Goal: Task Accomplishment & Management: Manage account settings

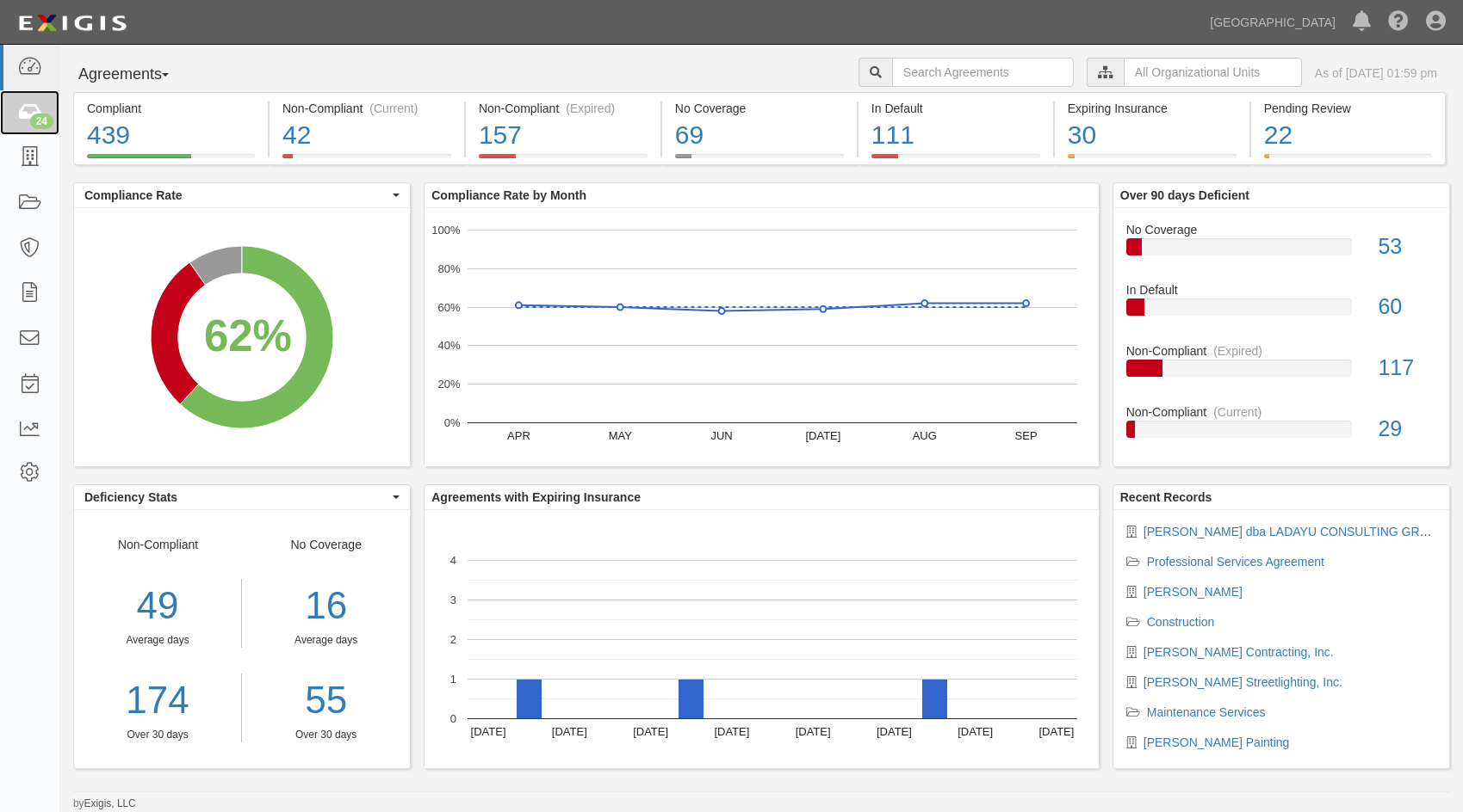
click at [32, 119] on div "24" at bounding box center [42, 121] width 24 height 16
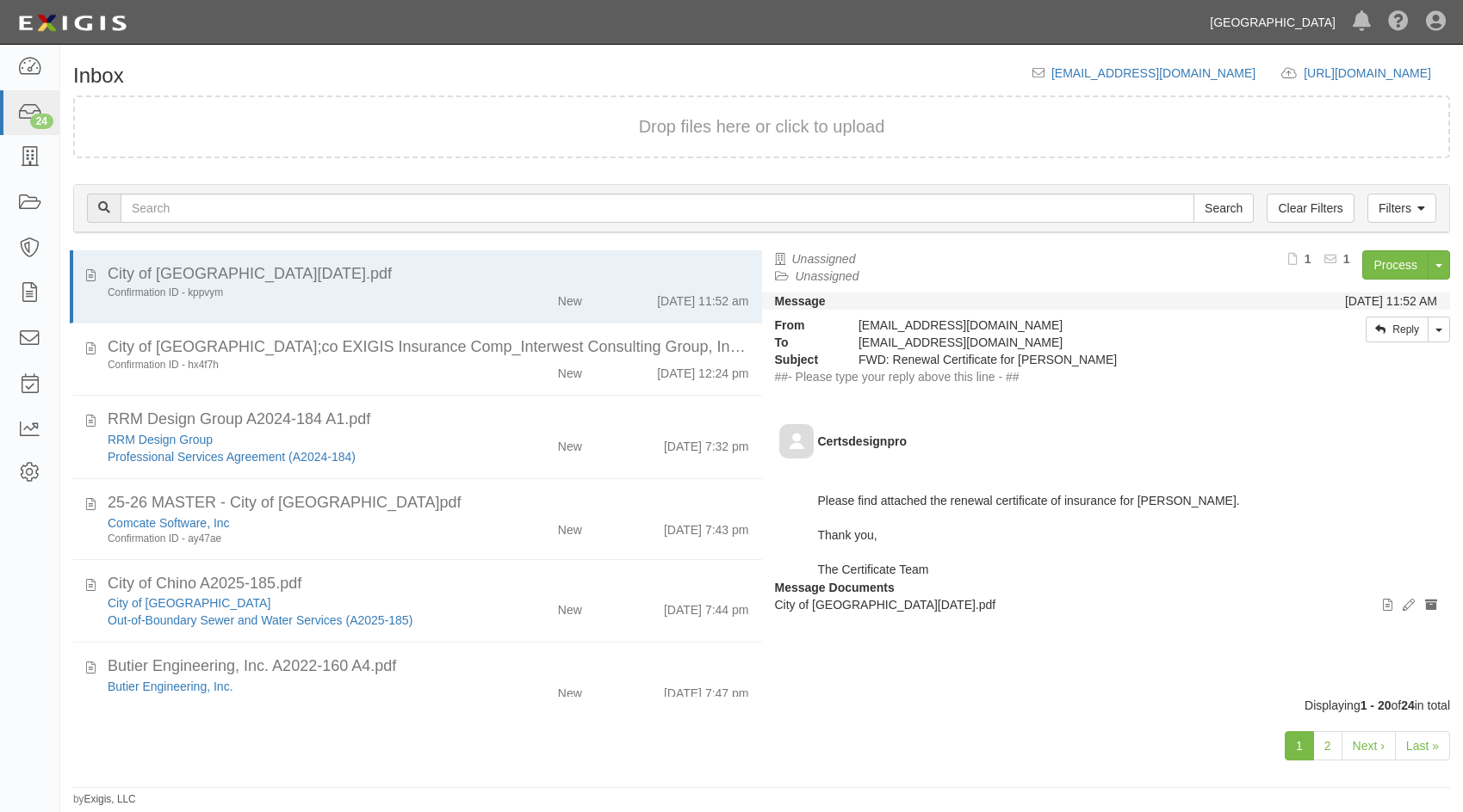
click at [1302, 27] on link "[GEOGRAPHIC_DATA]" at bounding box center [1273, 22] width 143 height 34
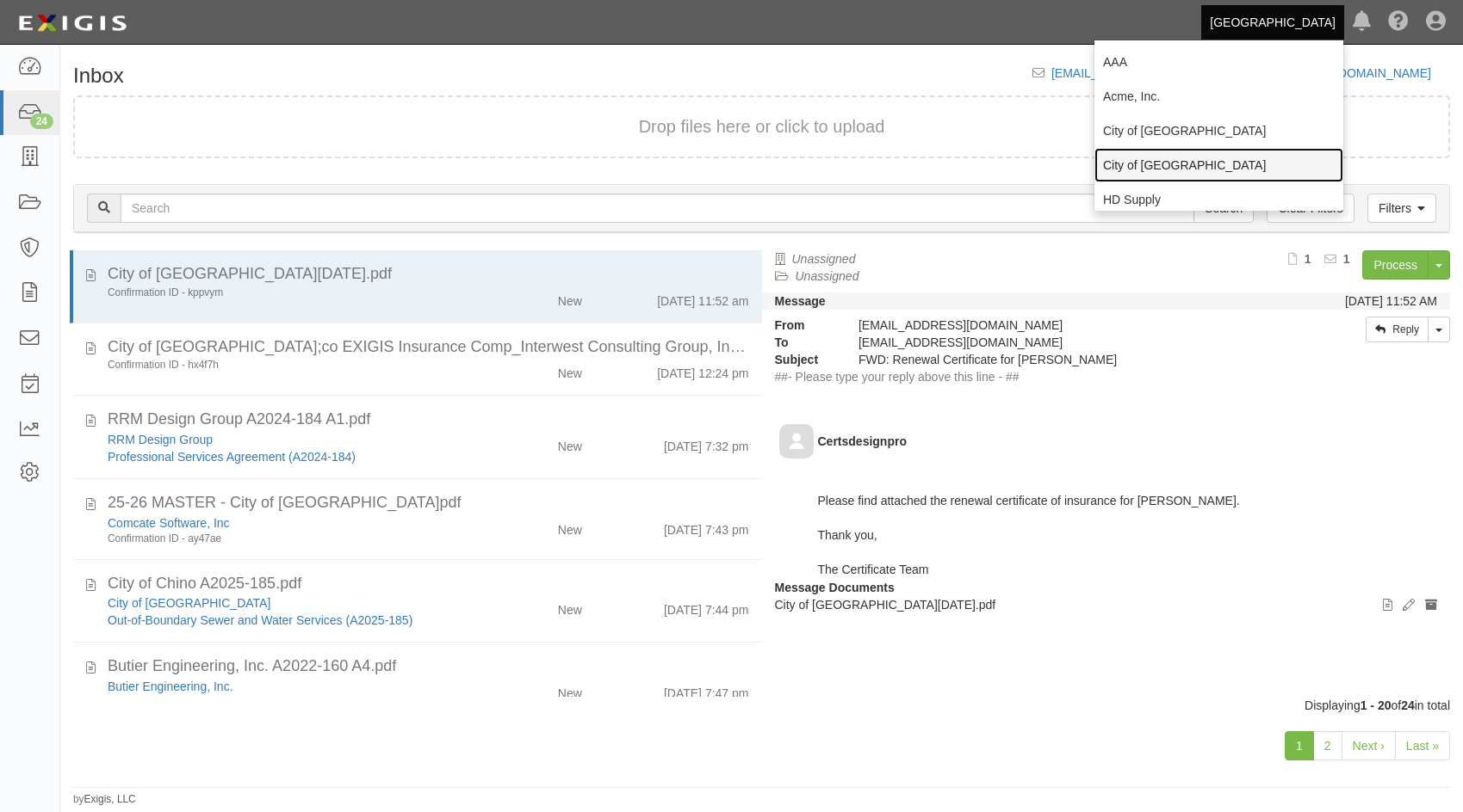
click at [1154, 169] on link "City of [GEOGRAPHIC_DATA]" at bounding box center [1219, 165] width 249 height 34
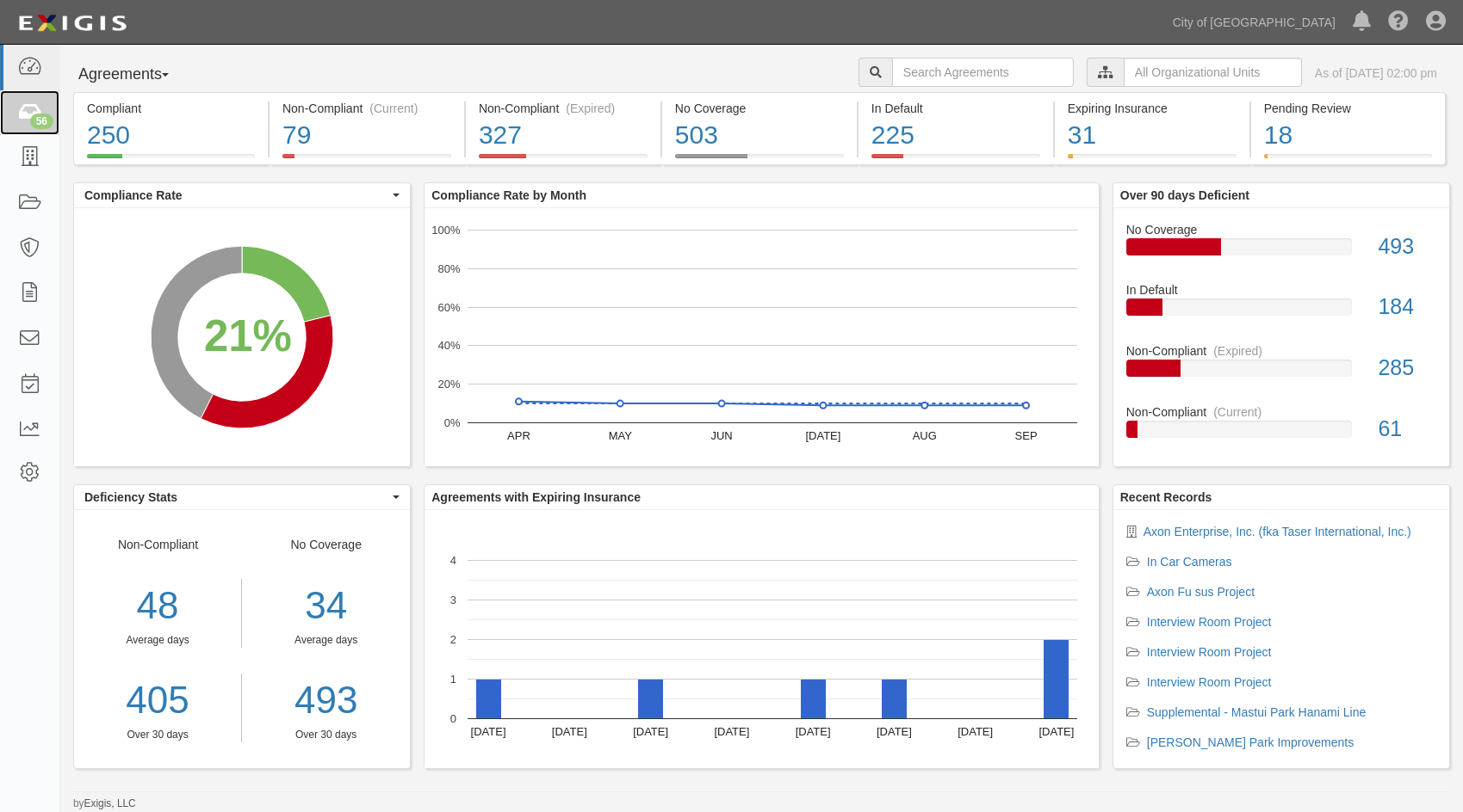
click at [38, 124] on div "56" at bounding box center [42, 121] width 24 height 16
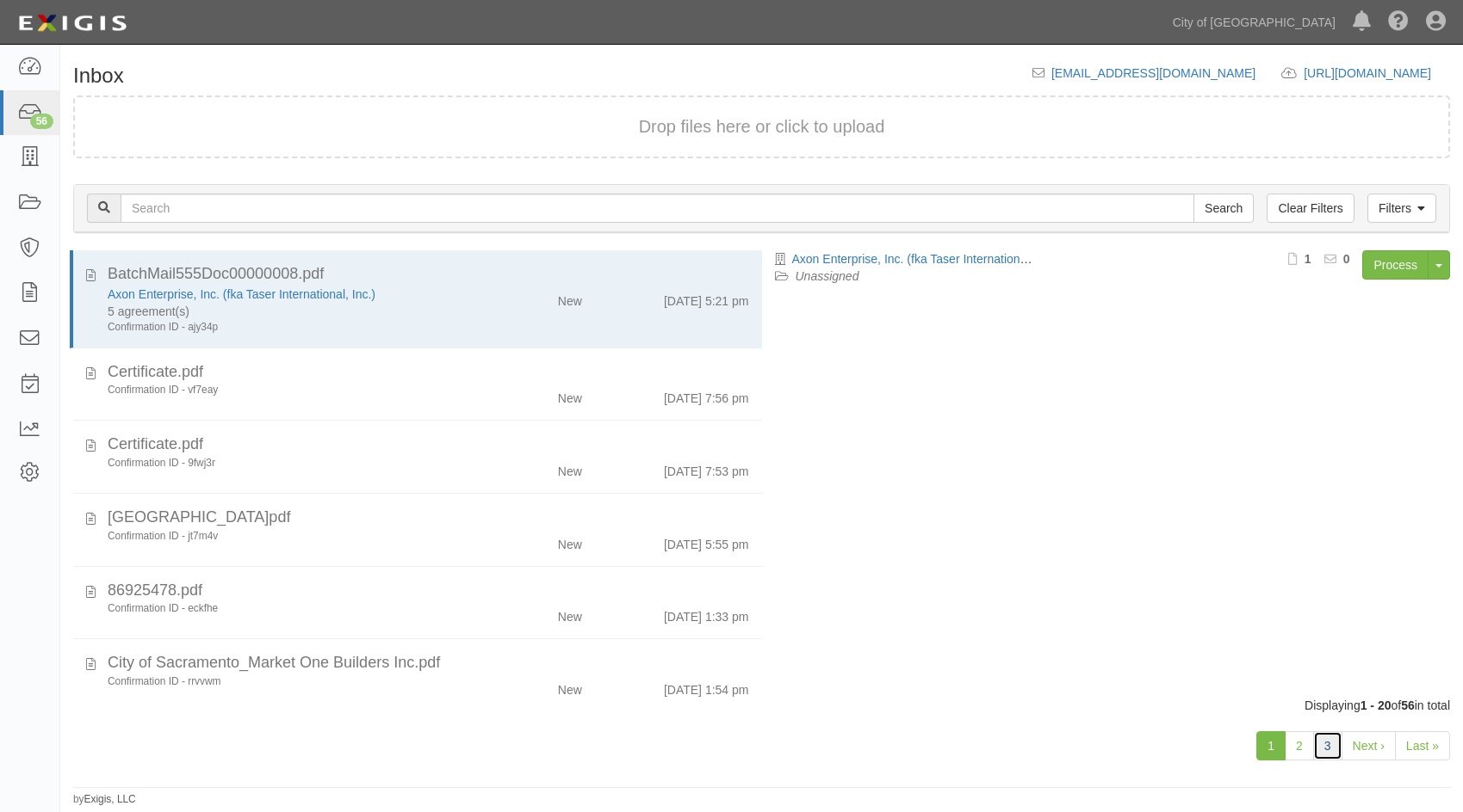
click at [1330, 744] on link "3" at bounding box center [1328, 746] width 29 height 29
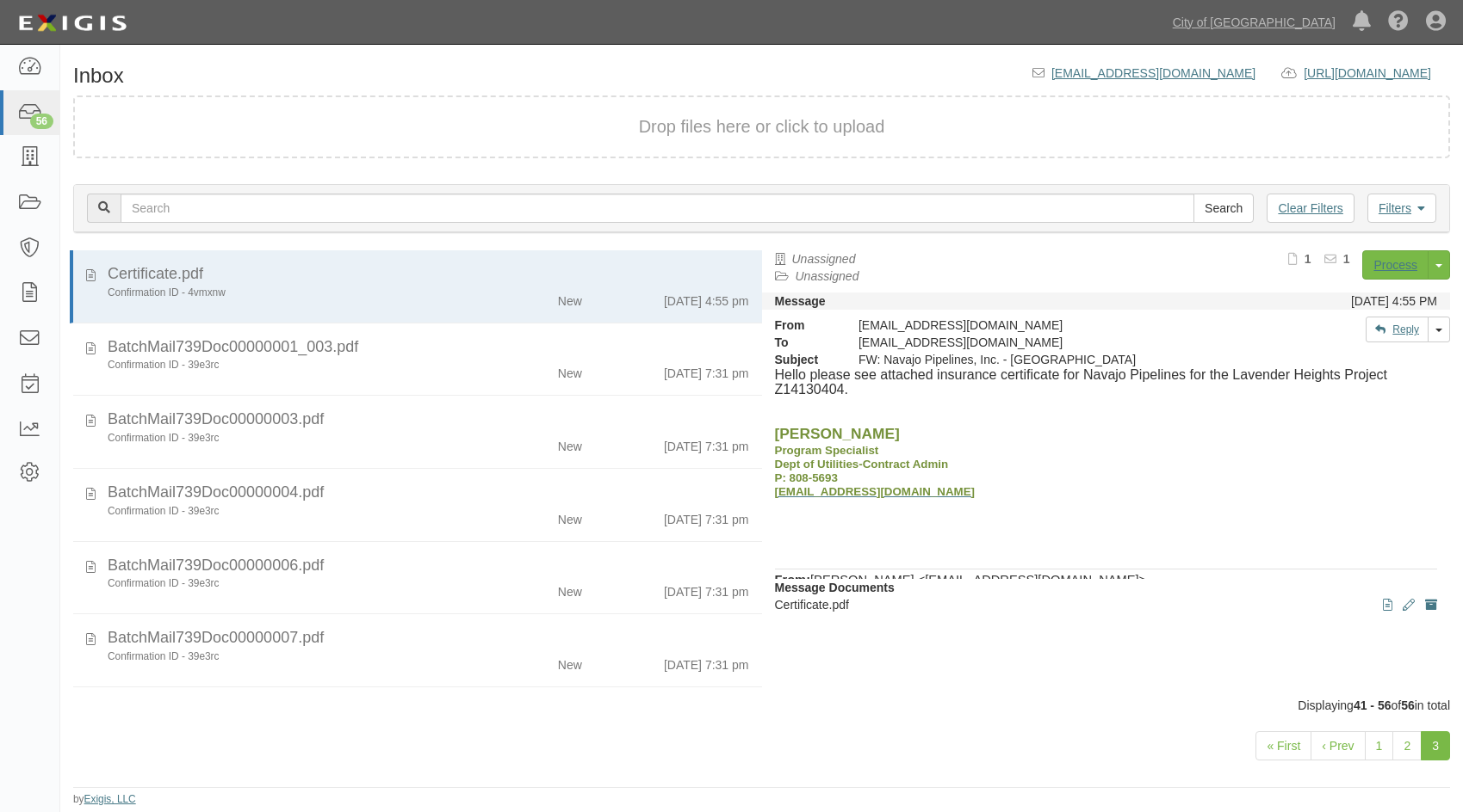
click at [357, 595] on div "Confirmation ID - 39e3rc New 10/1/25 7:31 pm" at bounding box center [428, 589] width 667 height 24
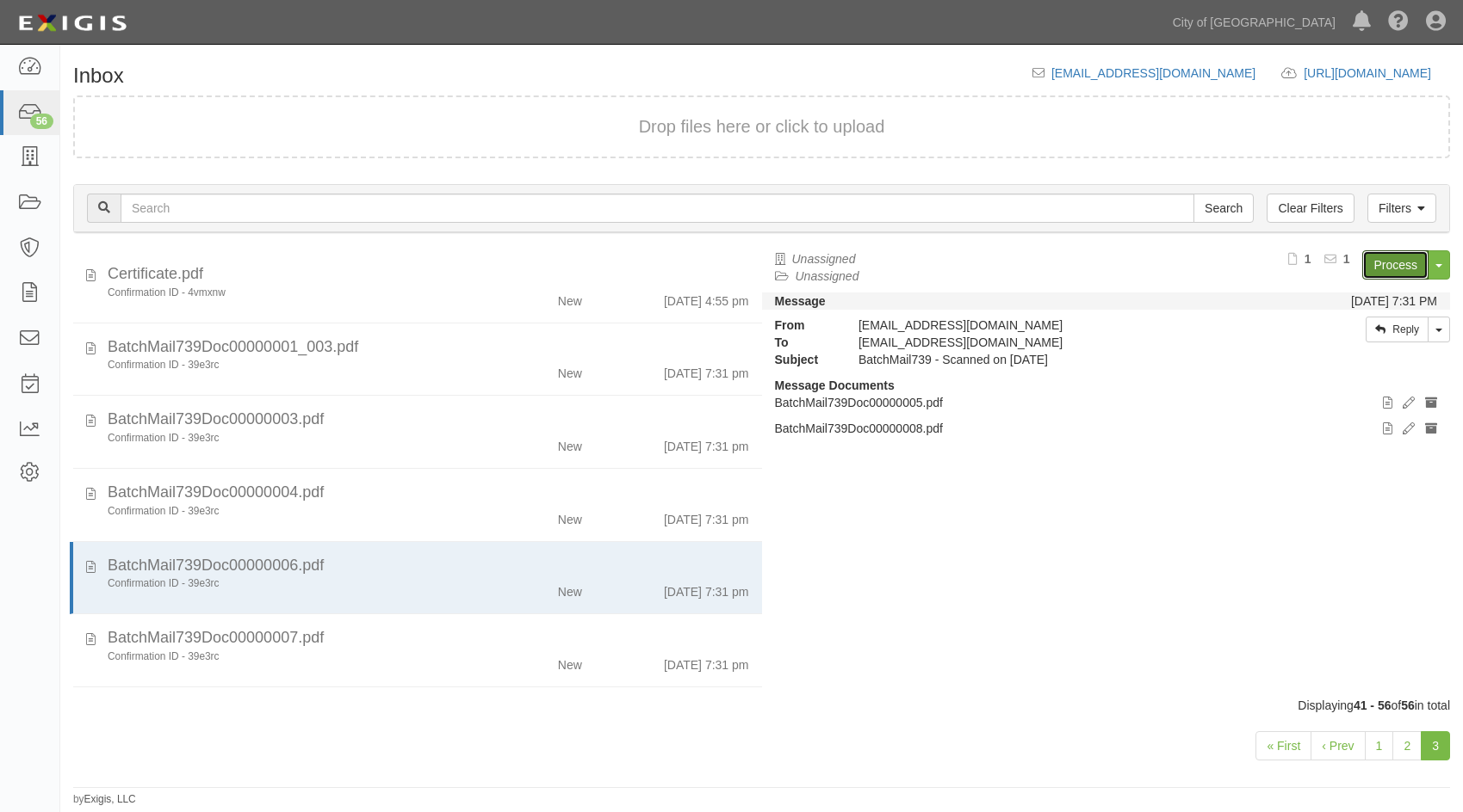
click at [1391, 265] on link "Process" at bounding box center [1395, 265] width 67 height 29
click at [1292, 18] on link "City of [GEOGRAPHIC_DATA]" at bounding box center [1254, 22] width 180 height 34
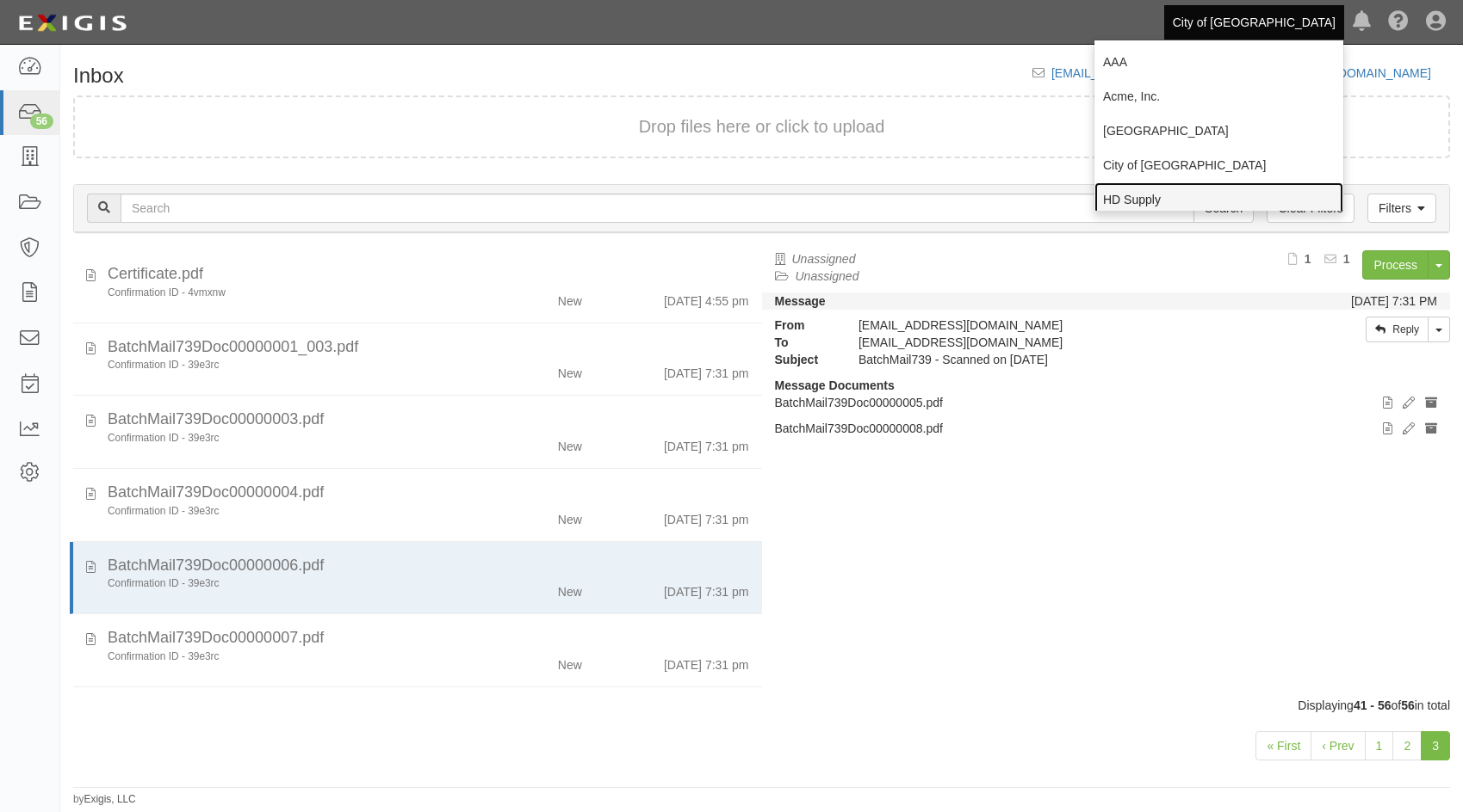
click at [1126, 195] on link "HD Supply" at bounding box center [1219, 199] width 249 height 34
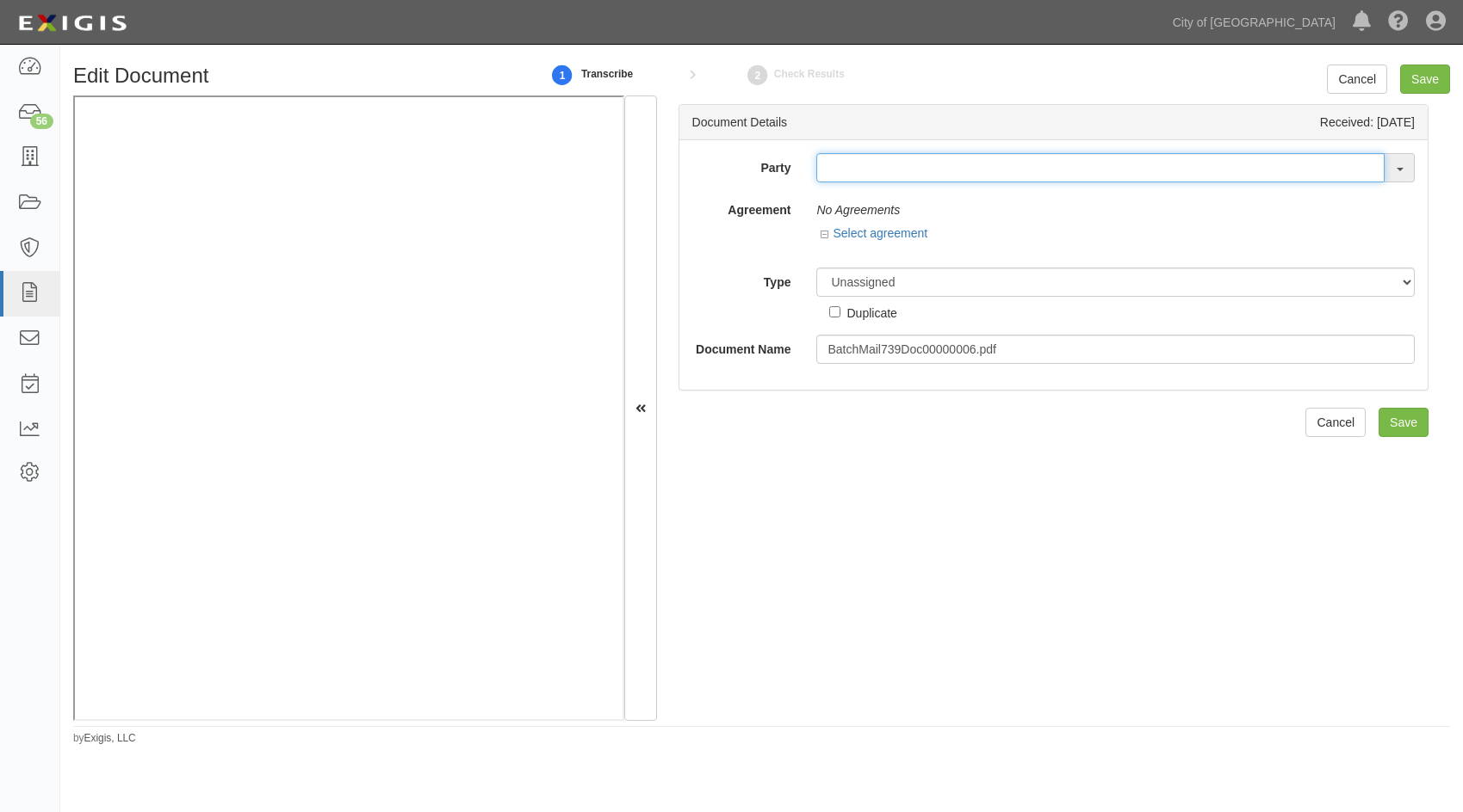
click at [869, 176] on input "text" at bounding box center [1100, 167] width 568 height 29
type input "c"
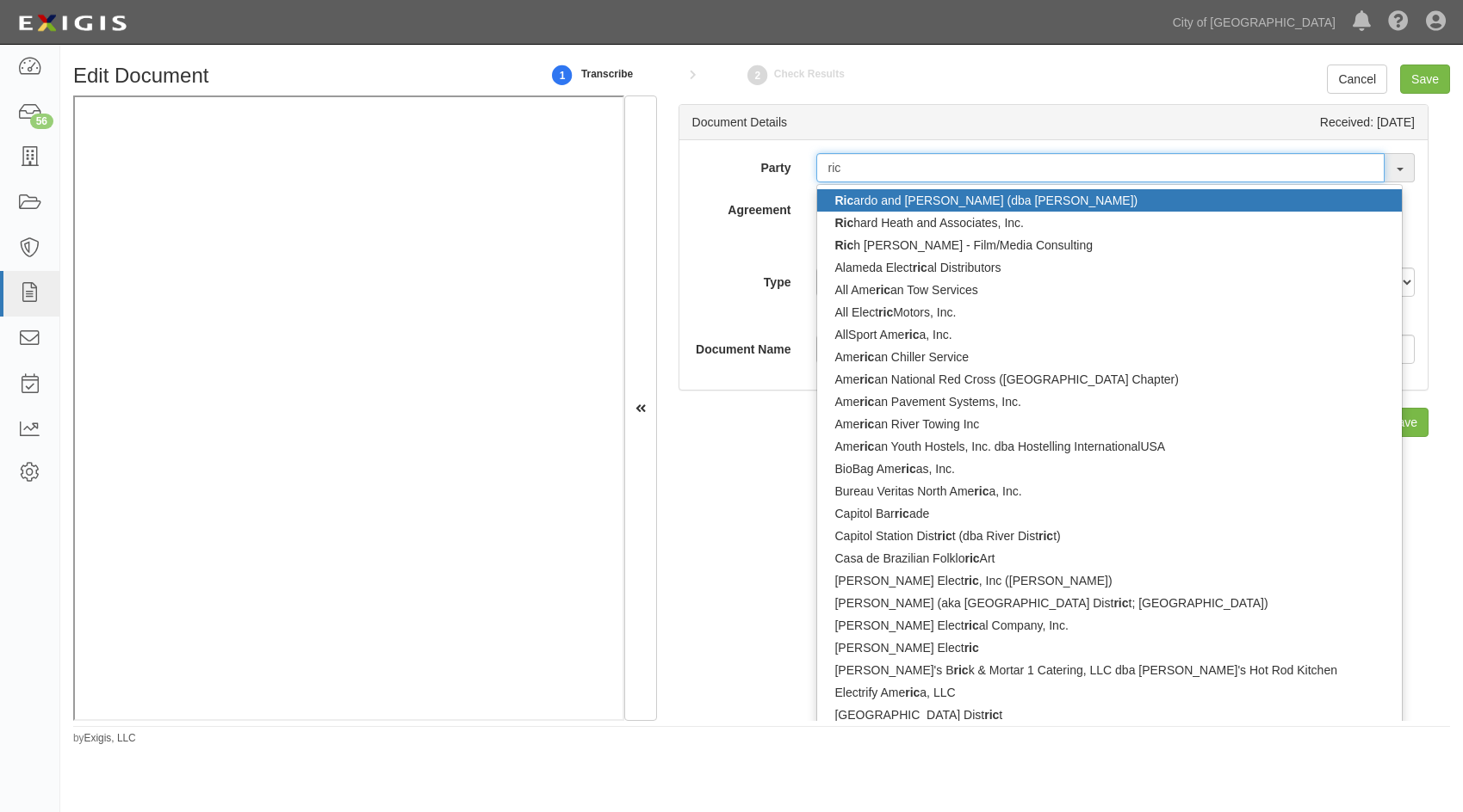
type input "rich"
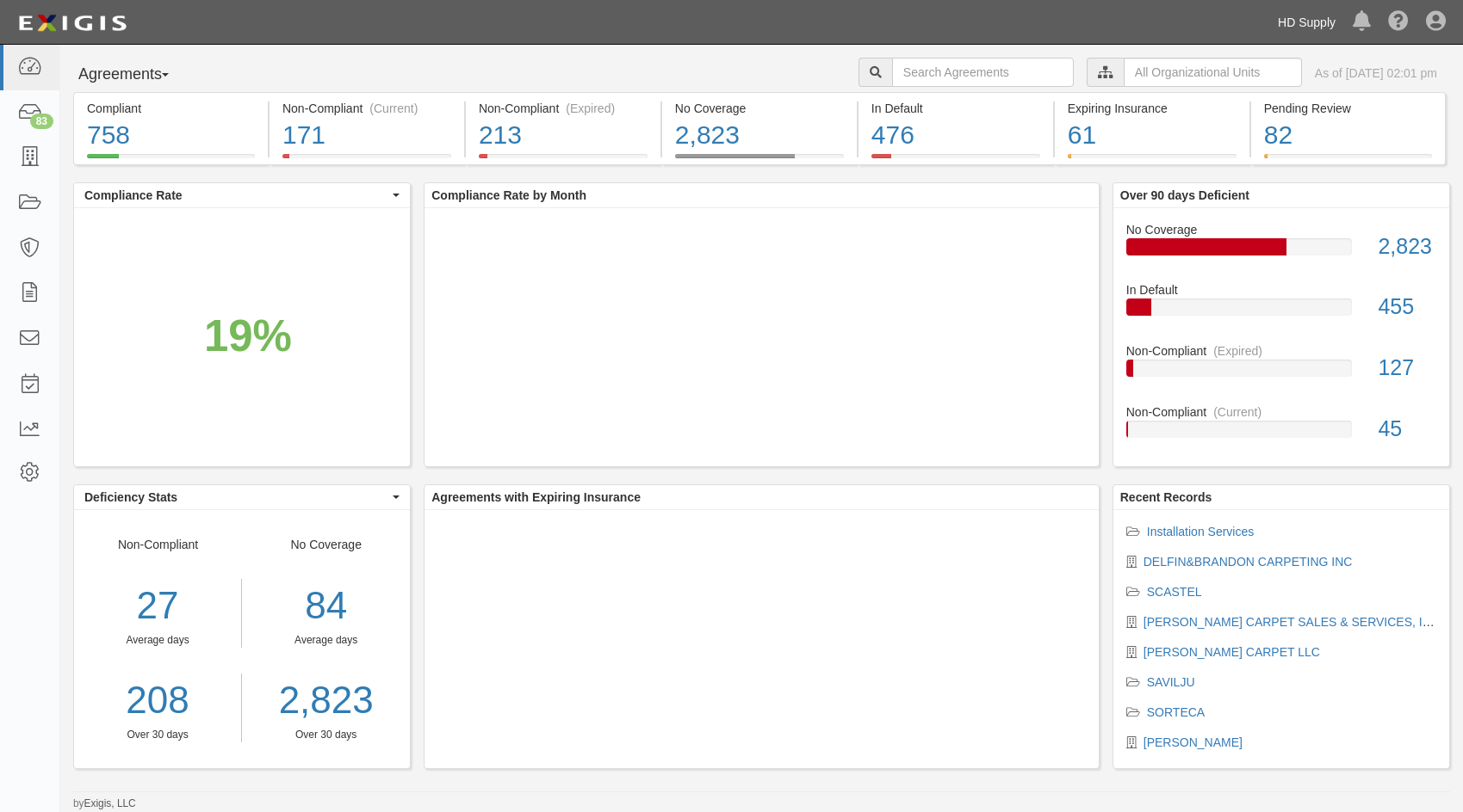
click at [1298, 16] on link "HD Supply" at bounding box center [1306, 22] width 74 height 34
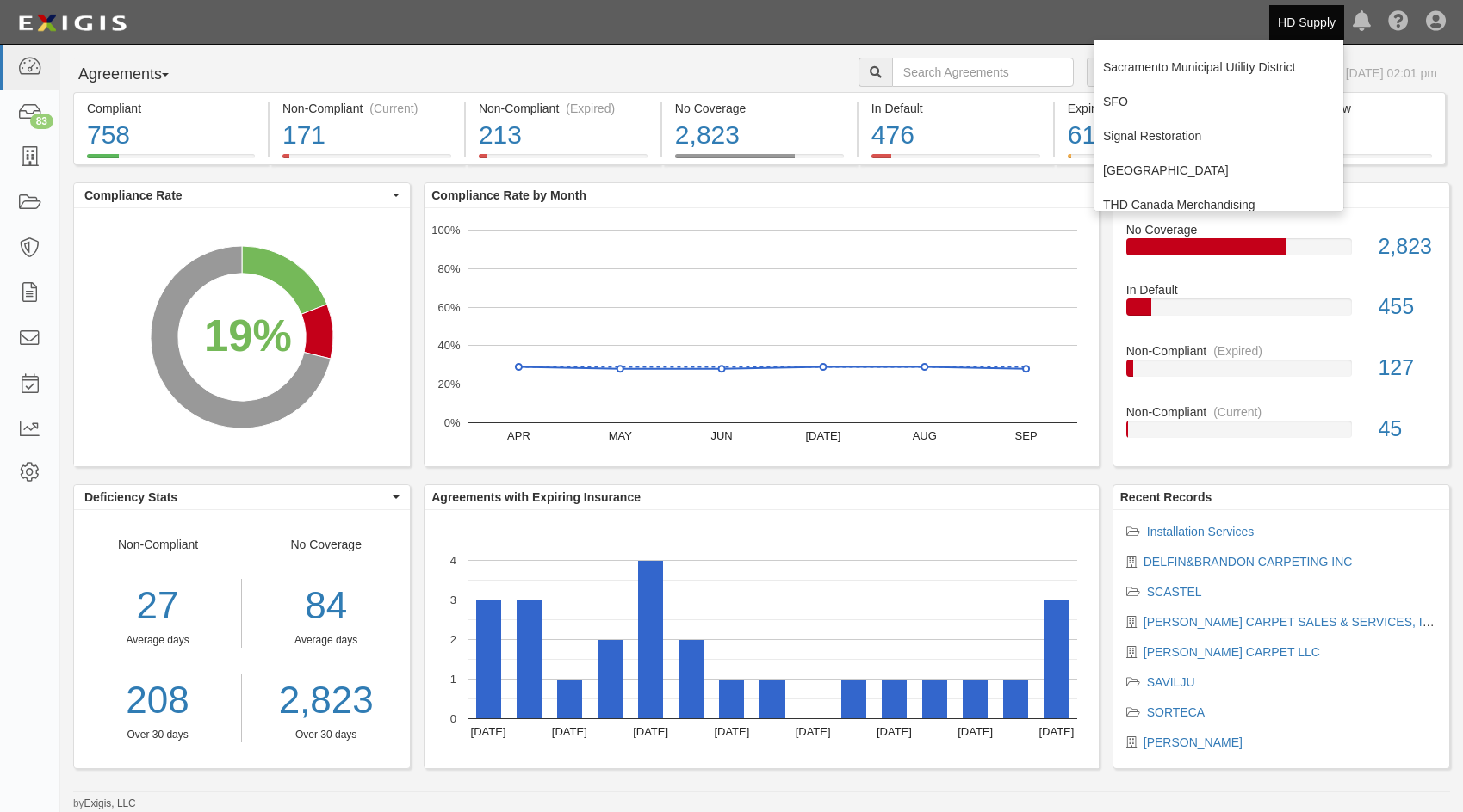
scroll to position [344, 0]
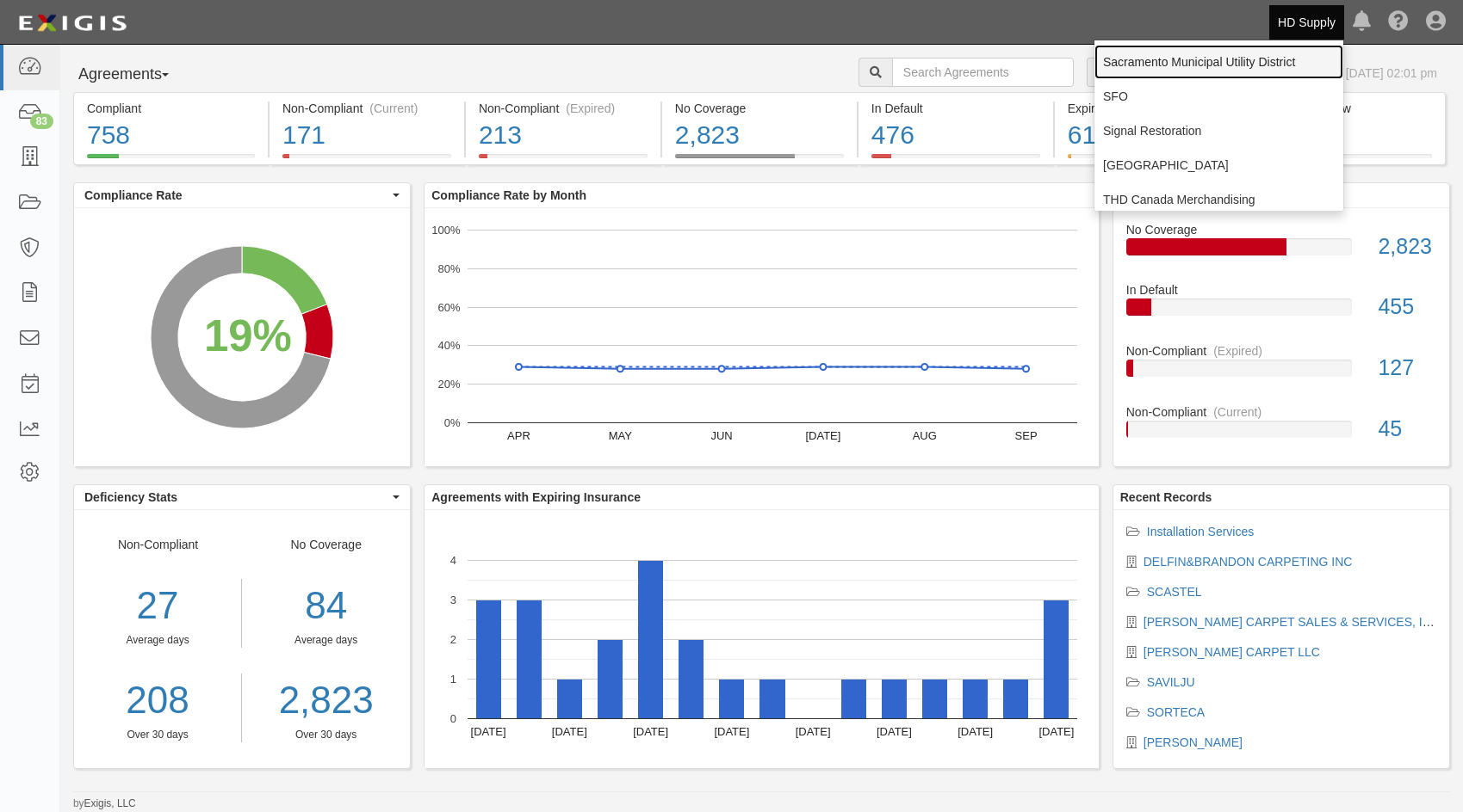
click at [1169, 63] on link "Sacramento Municipal Utility District" at bounding box center [1219, 62] width 249 height 34
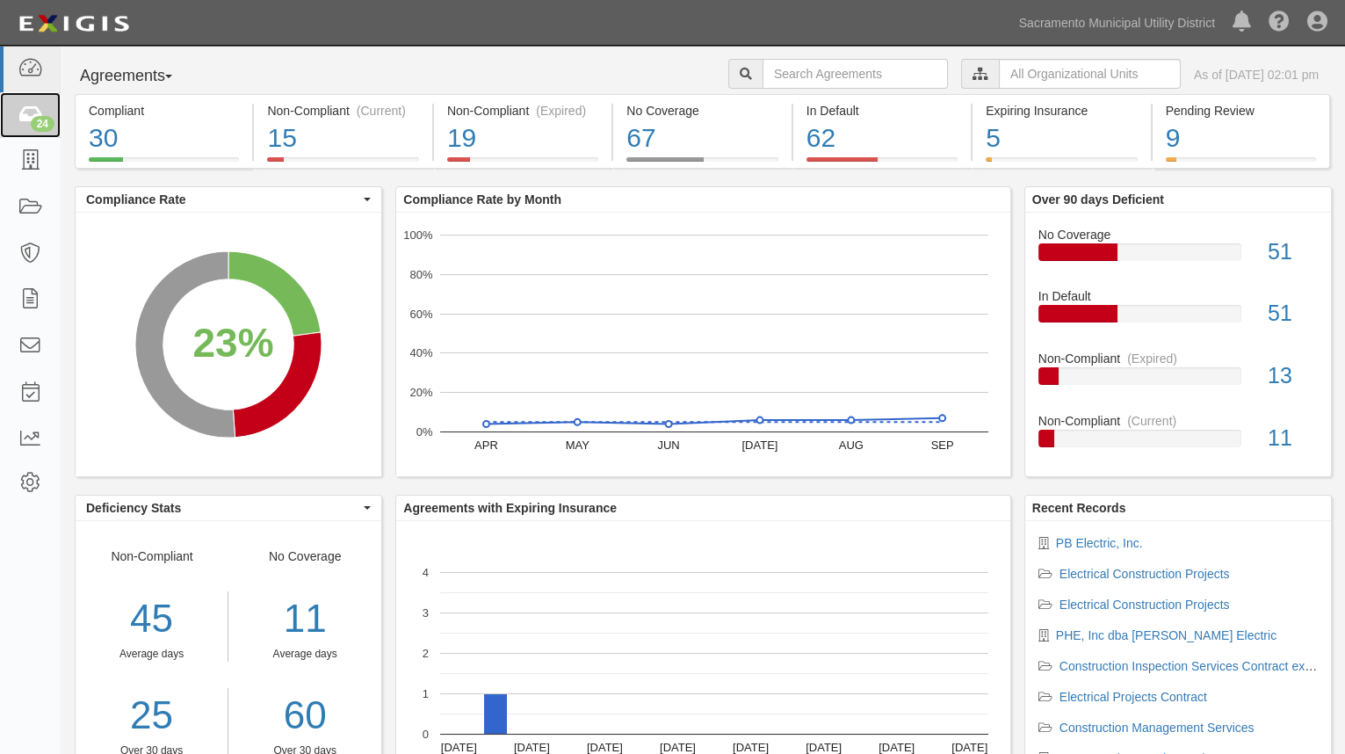
click at [26, 113] on icon at bounding box center [30, 115] width 25 height 20
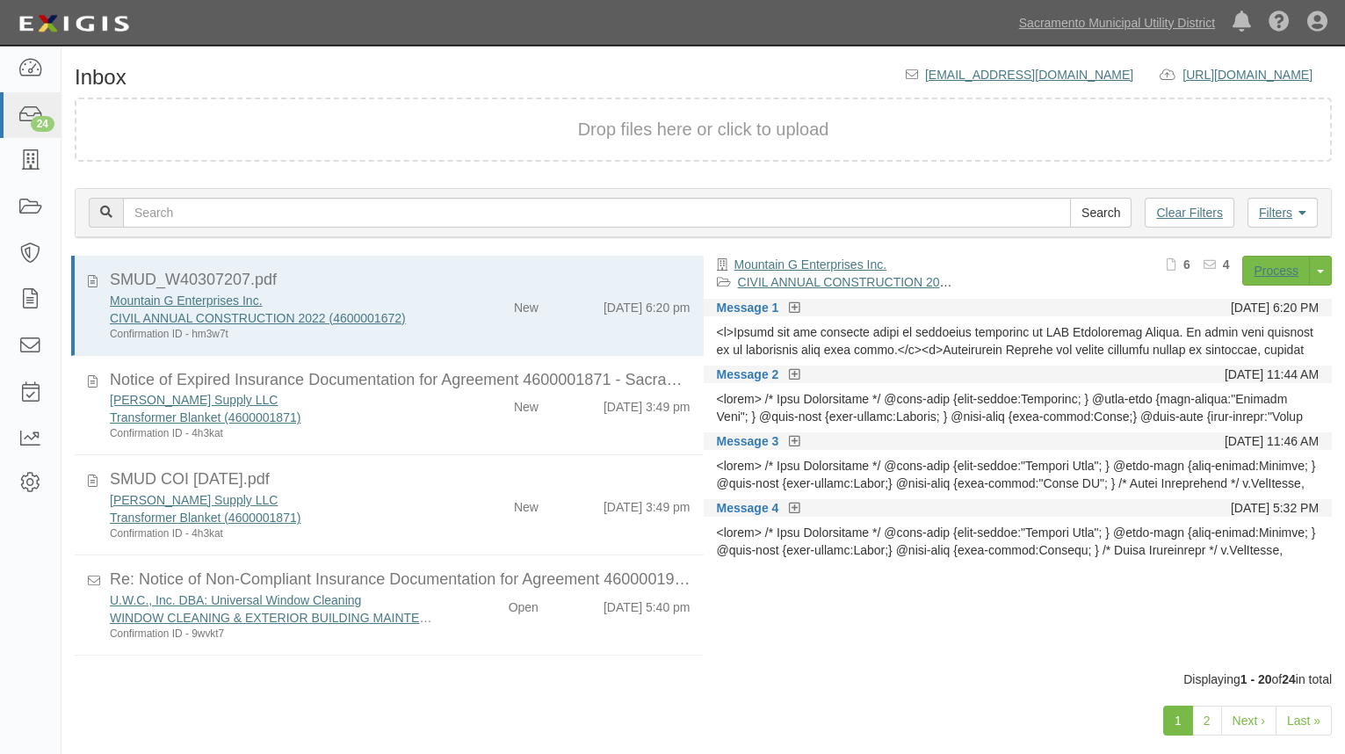
click at [435, 292] on div "Mountain G Enterprises Inc. CIVIL ANNUAL CONSTRUCTION 2022 (4600001672) Confirm…" at bounding box center [274, 317] width 354 height 50
click at [796, 302] on icon at bounding box center [794, 308] width 11 height 12
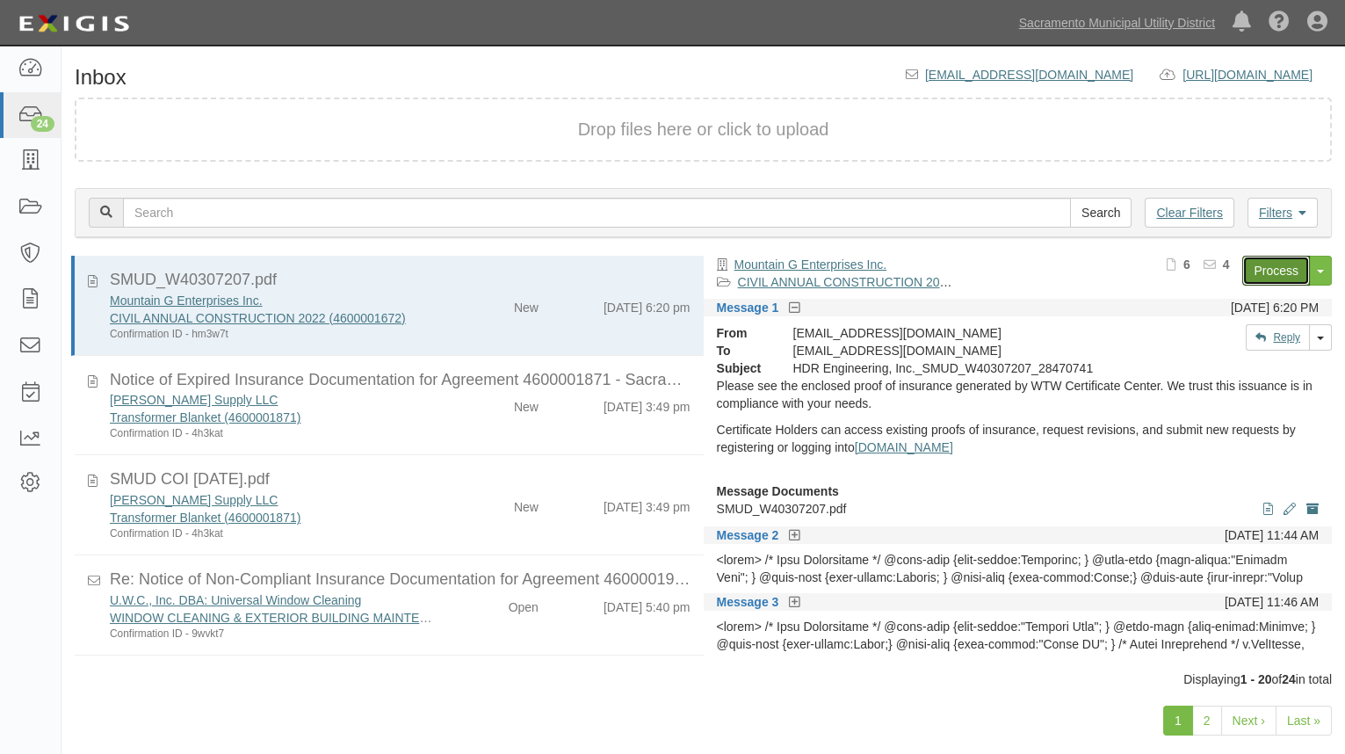
click at [1268, 264] on link "Process" at bounding box center [1276, 271] width 68 height 30
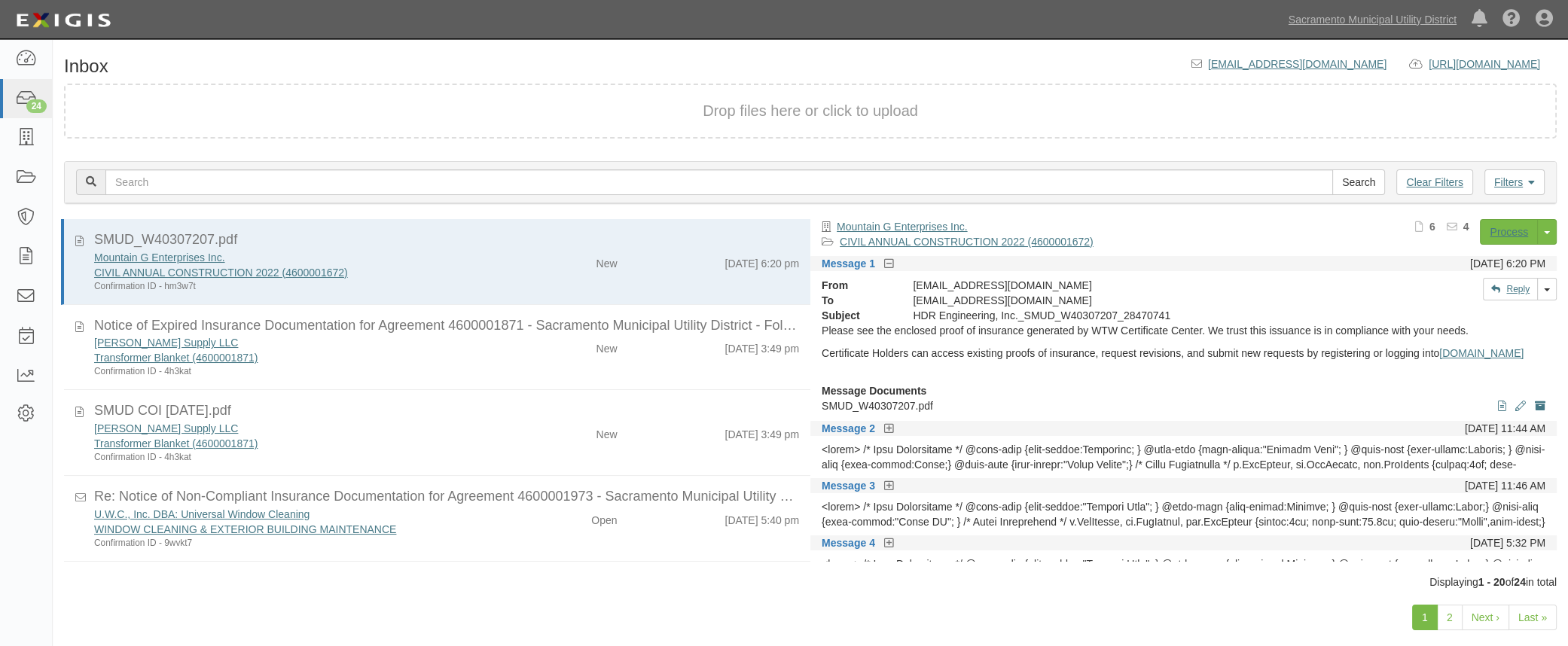
click at [554, 353] on div "New" at bounding box center [568, 345] width 121 height 21
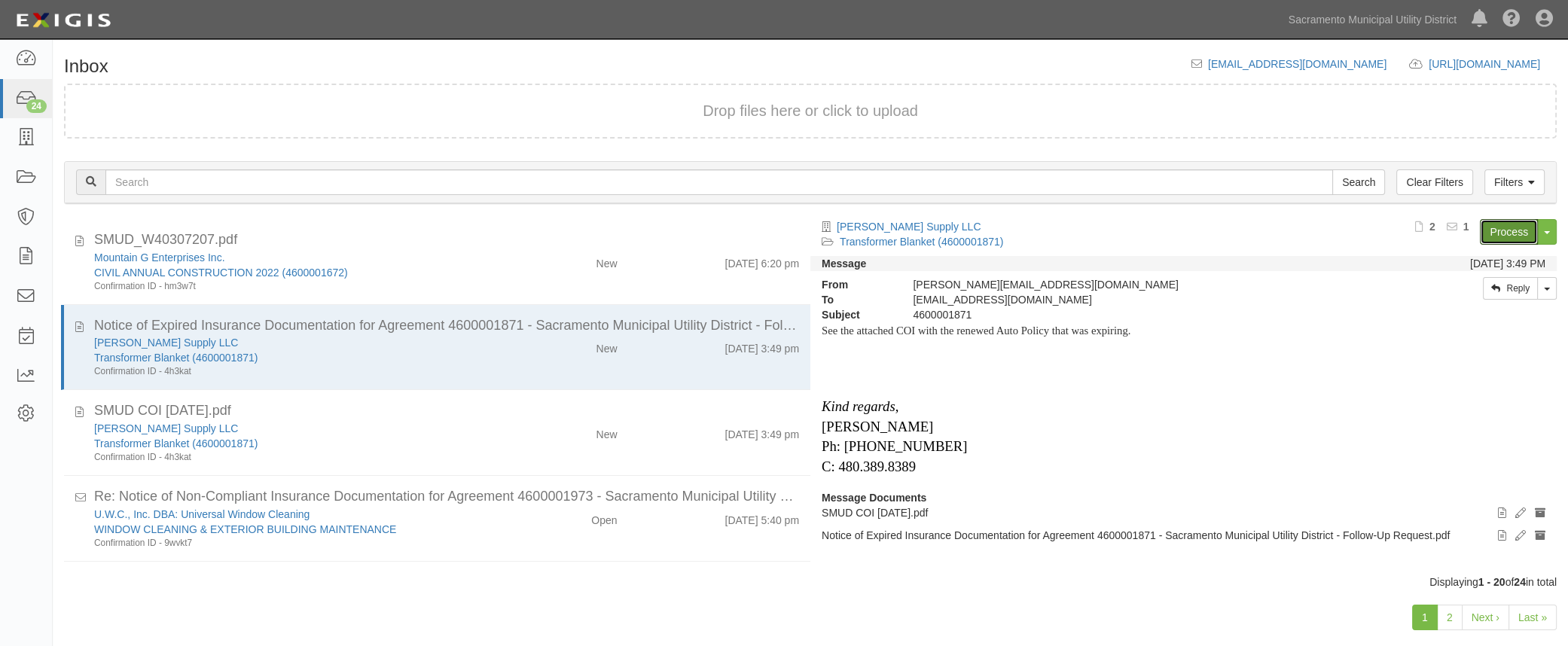
click at [1152, 234] on link "Process" at bounding box center [1509, 232] width 58 height 26
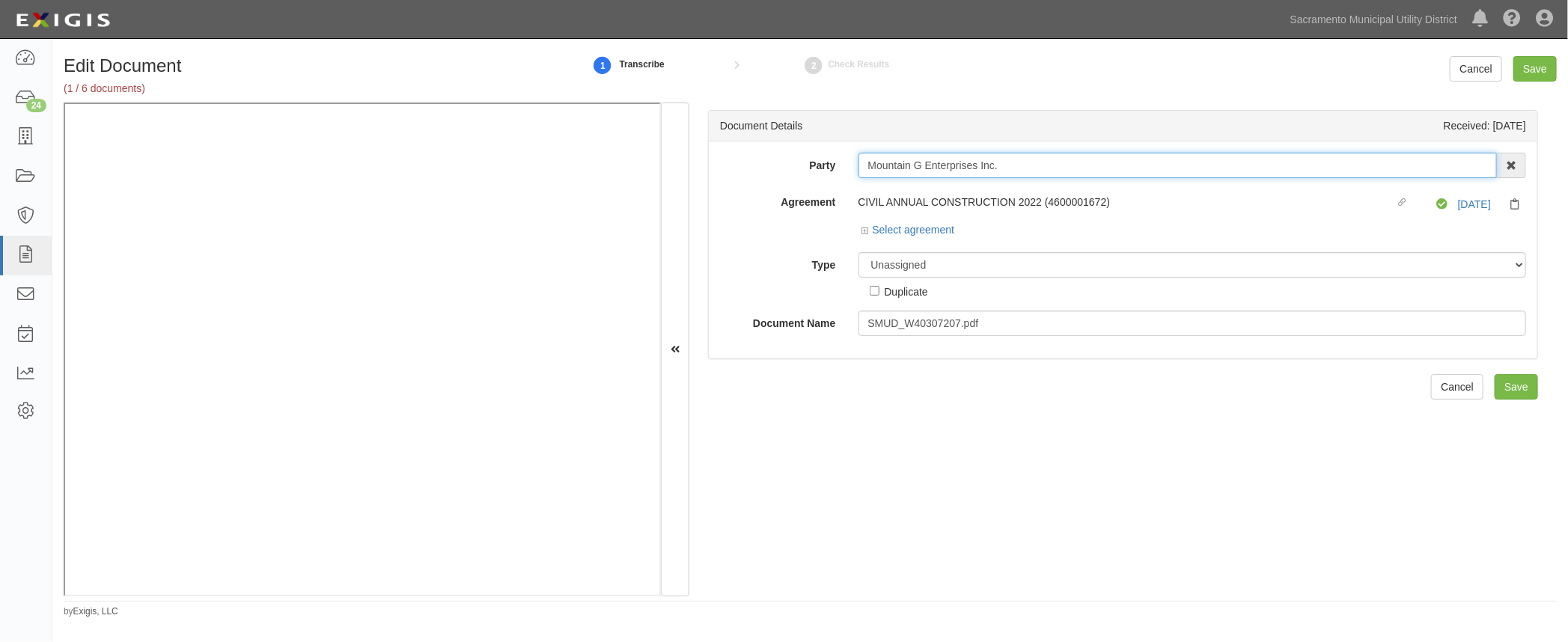
drag, startPoint x: 1023, startPoint y: 161, endPoint x: 708, endPoint y: 184, distance: 315.8
click at [709, 184] on div "Party Mountain G Enterprises Inc. 4 LEAF Inc Acoustical Engineers of California…" at bounding box center [1123, 249] width 829 height 217
type input "j"
type input "hdr"
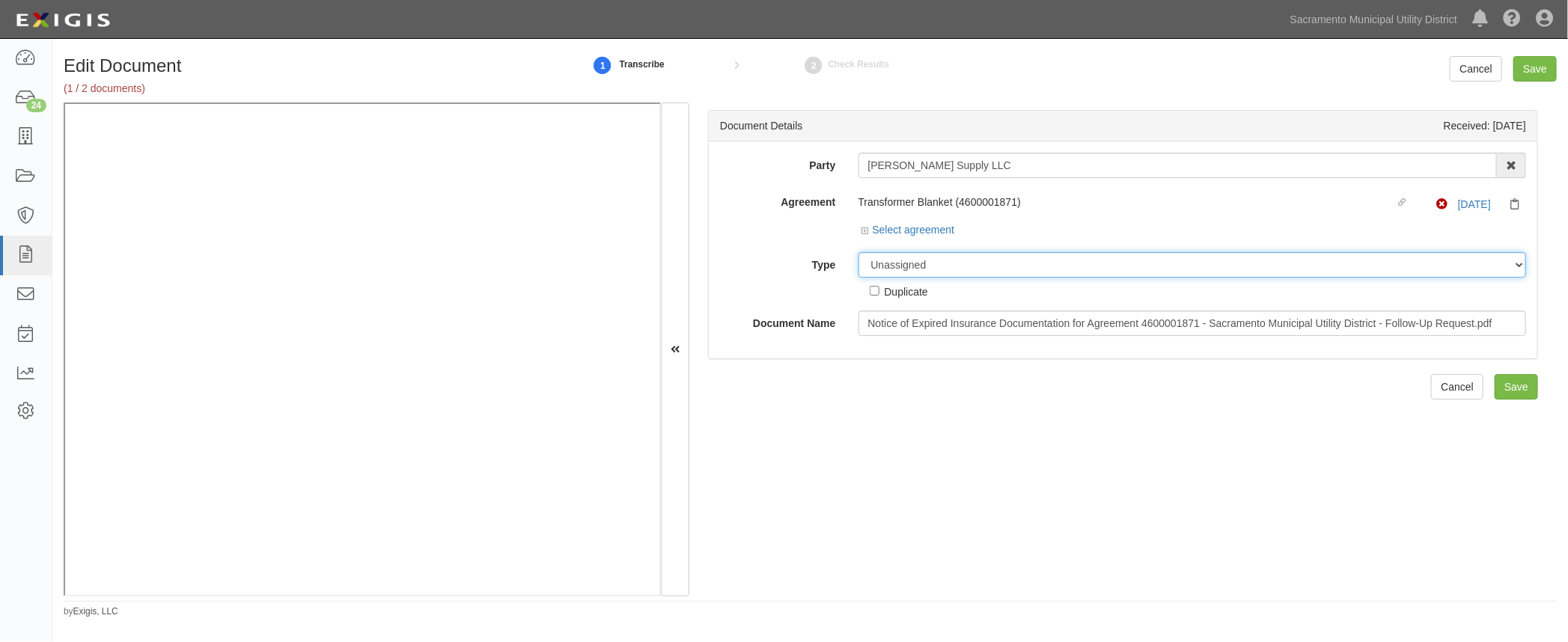
click at [896, 268] on select "Unassigned Binder Cancellation Notice Certificate Contract Endorsement Insuranc…" at bounding box center [1192, 265] width 669 height 26
select select "OtherDetail"
click at [859, 252] on select "Unassigned Binder Cancellation Notice Certificate Contract Endorsement Insuranc…" at bounding box center [1192, 265] width 669 height 26
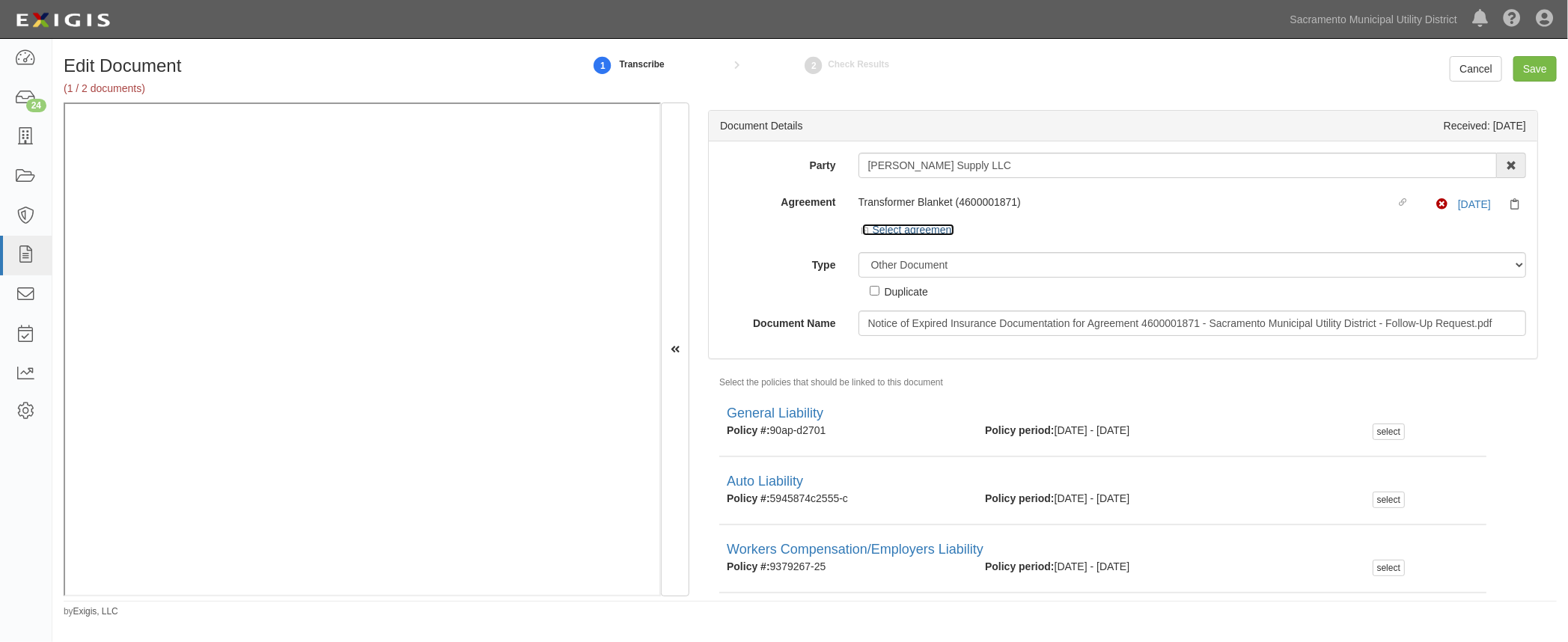
click at [864, 228] on icon at bounding box center [867, 231] width 10 height 8
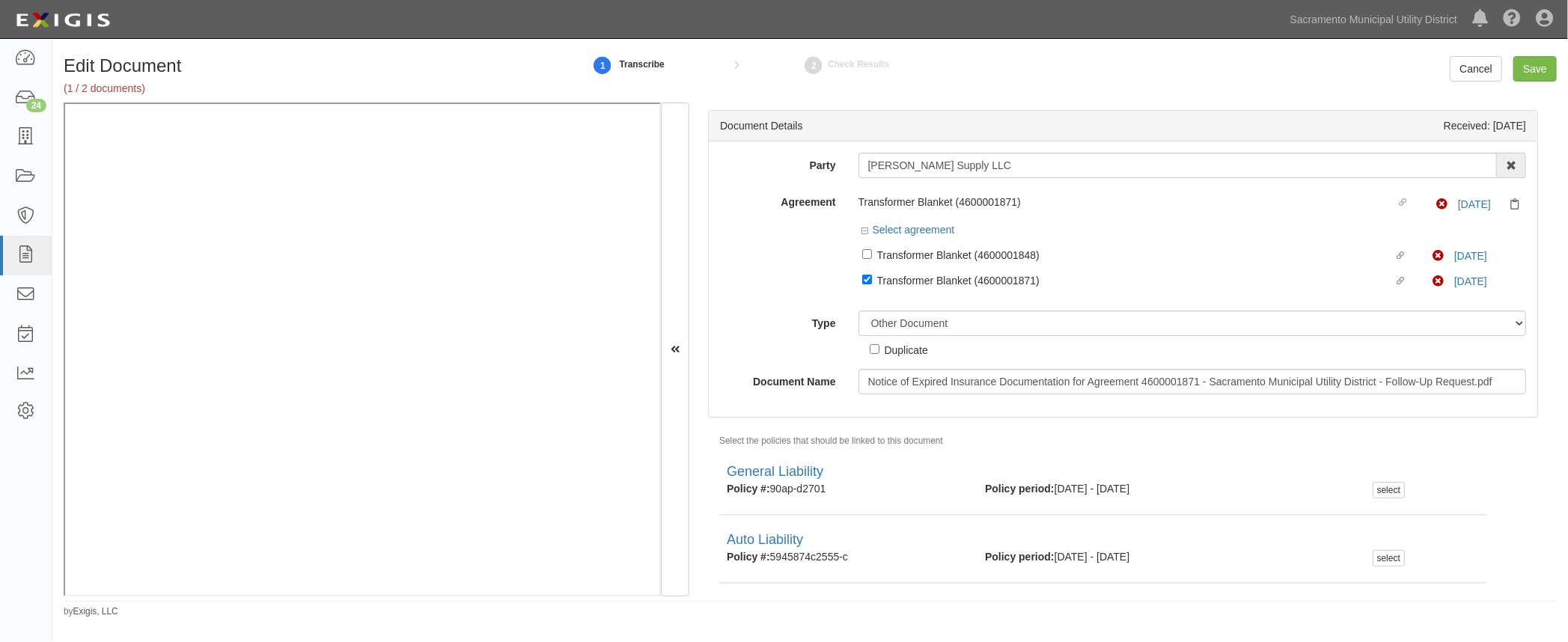
click at [767, 302] on div "Party [PERSON_NAME] Supply LLC 4 LEAF Inc Acoustical Engineers of [US_STATE] AE…" at bounding box center [1123, 273] width 806 height 242
click at [1526, 65] on input "Save" at bounding box center [1535, 69] width 43 height 26
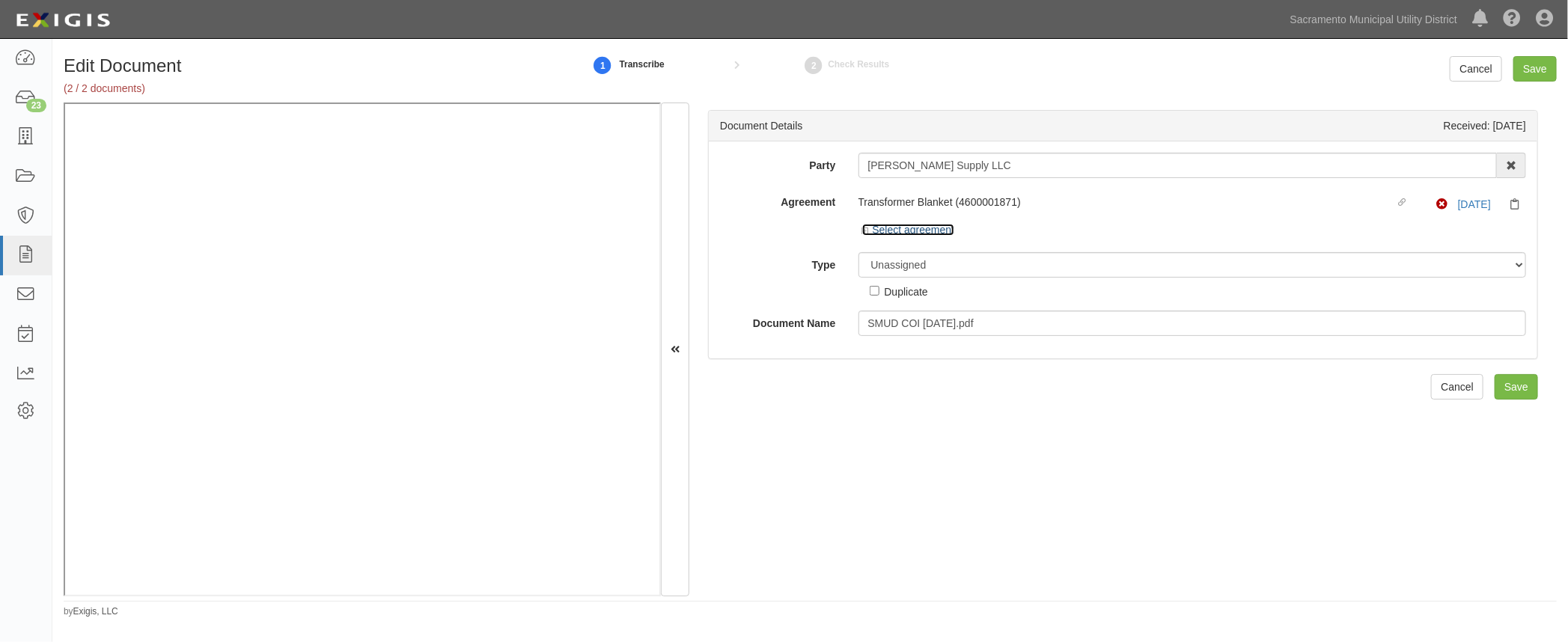
click at [866, 227] on icon at bounding box center [867, 231] width 10 height 8
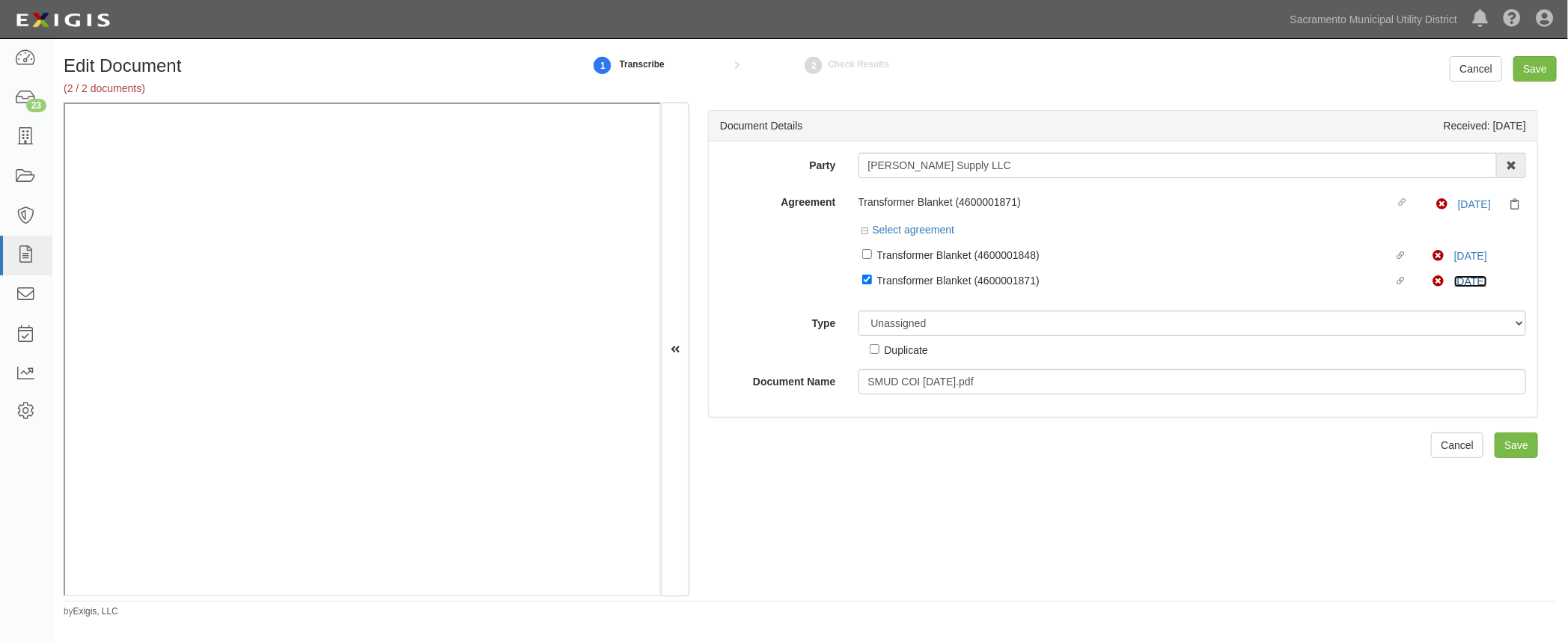
click at [1454, 280] on link "[DATE]" at bounding box center [1470, 281] width 33 height 12
click at [864, 251] on input "Linked agreement Transformer Blanket (4600001848) Linked agreement" at bounding box center [866, 254] width 9 height 9
checkbox input "true"
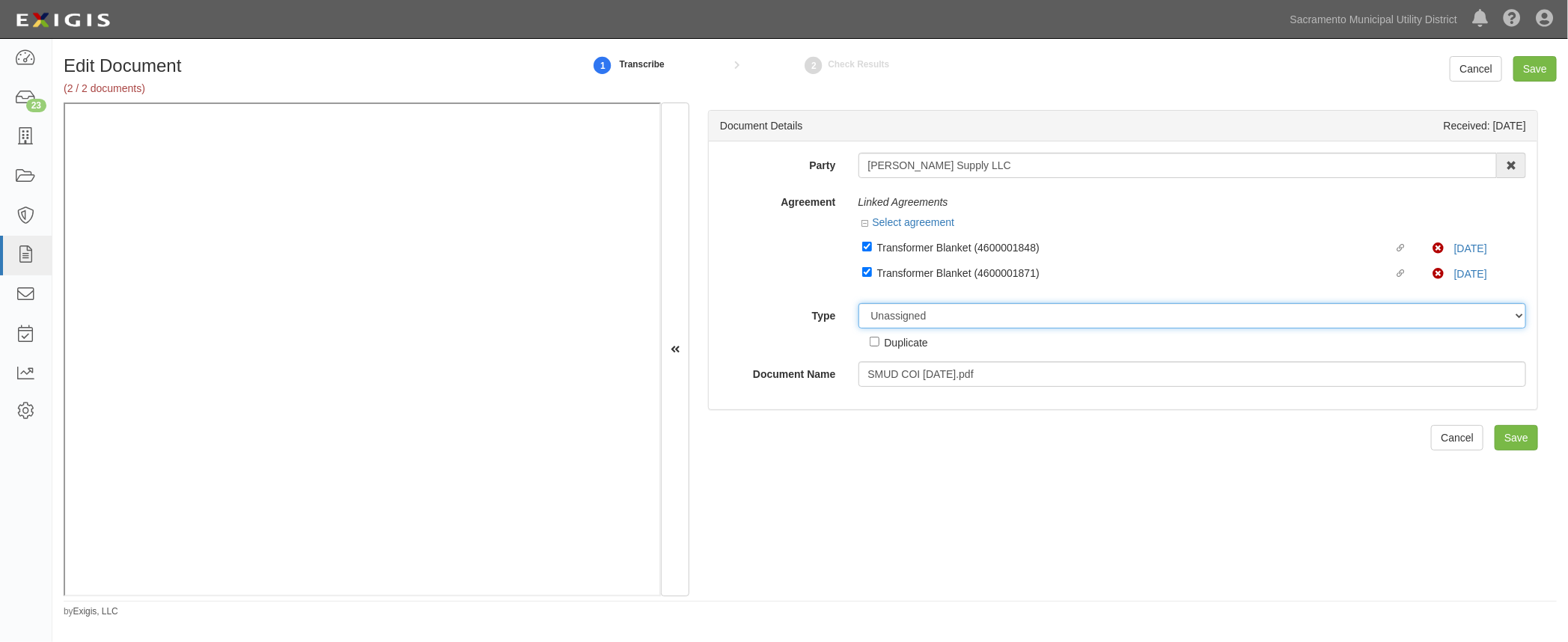
click at [893, 312] on select "Unassigned Binder Cancellation Notice Certificate Contract Endorsement Insuranc…" at bounding box center [1192, 316] width 669 height 26
select select "CertificateDetail"
click at [859, 303] on select "Unassigned Binder Cancellation Notice Certificate Contract Endorsement Insuranc…" at bounding box center [1192, 316] width 669 height 26
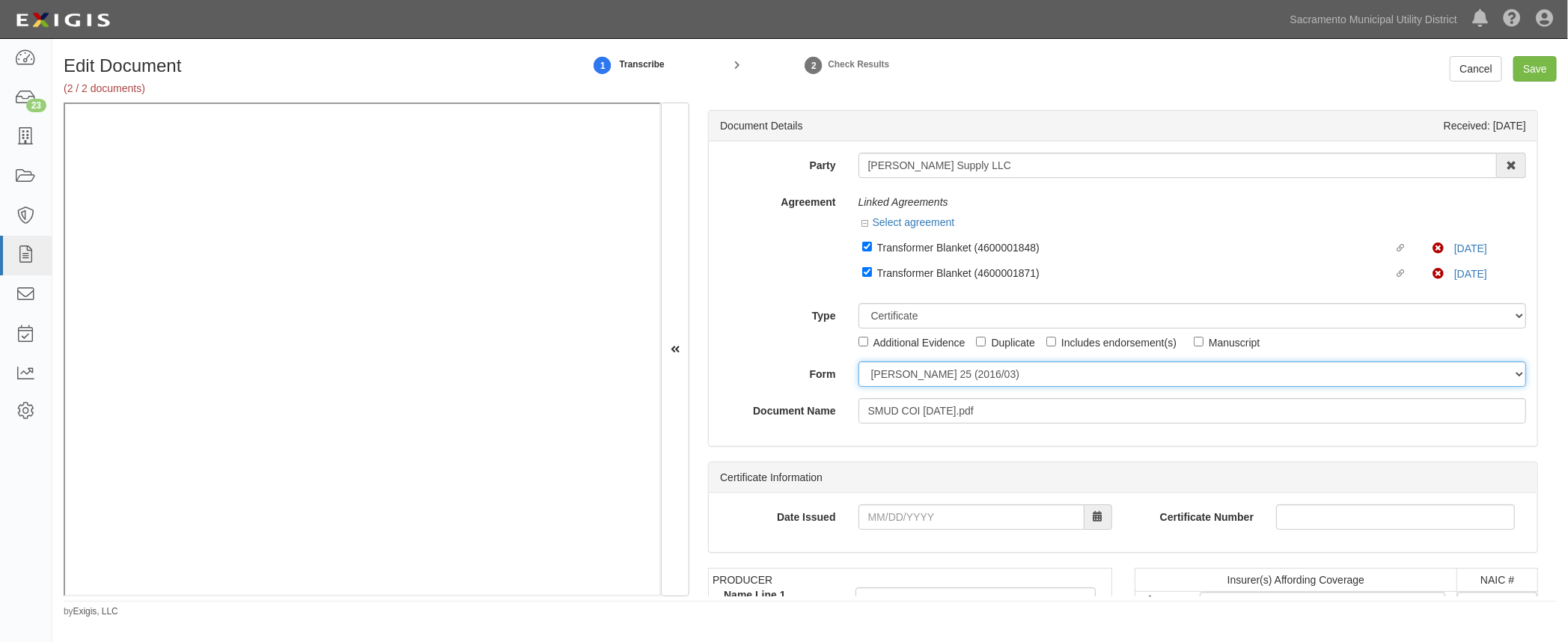
click at [885, 373] on select "ACORD 25 (2016/03) ACORD 101 ACORD 855 NY (2014/05) General" at bounding box center [1192, 374] width 669 height 26
select select "GeneralFormDetail"
click at [859, 361] on select "ACORD 25 (2016/03) ACORD 101 ACORD 855 NY (2014/05) General" at bounding box center [1192, 374] width 669 height 26
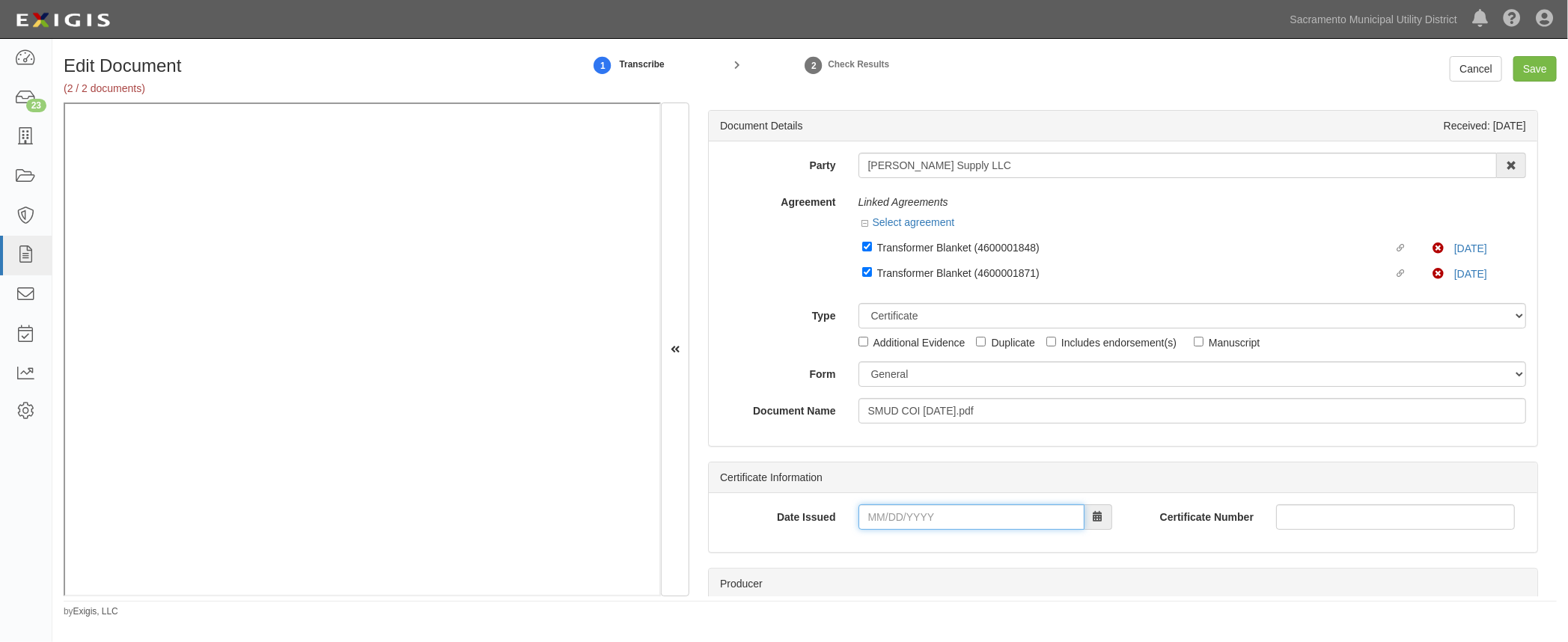
click at [871, 515] on input "Date Issued" at bounding box center [971, 517] width 226 height 26
click at [894, 377] on td "6" at bounding box center [893, 375] width 22 height 22
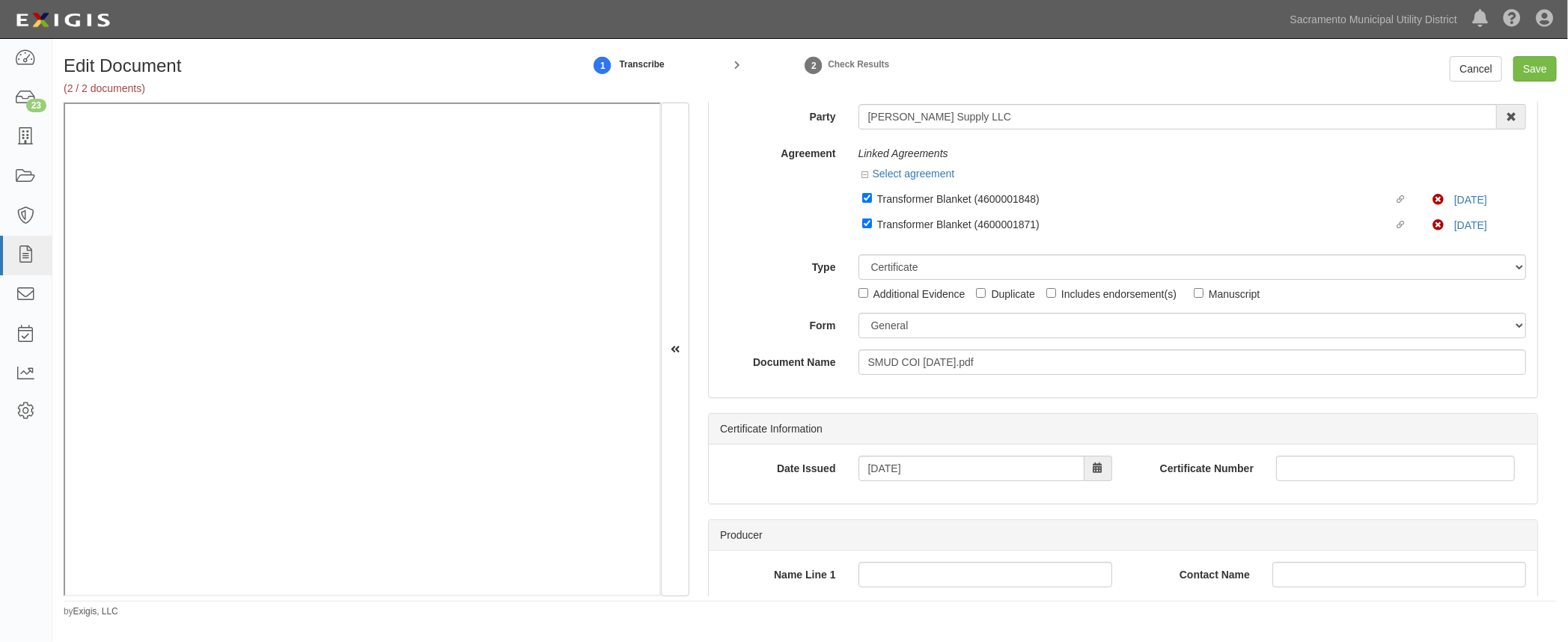
scroll to position [135, 0]
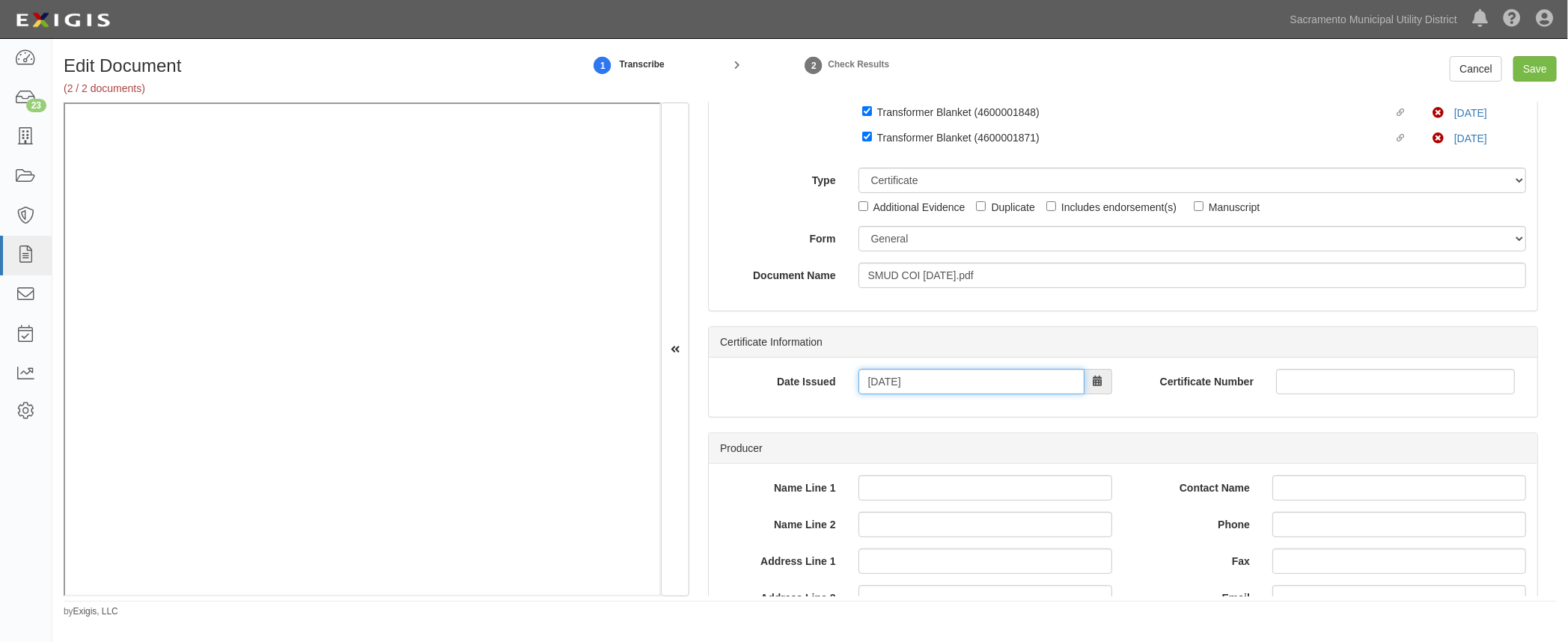
click at [884, 385] on input "10/06/2025" at bounding box center [971, 381] width 226 height 26
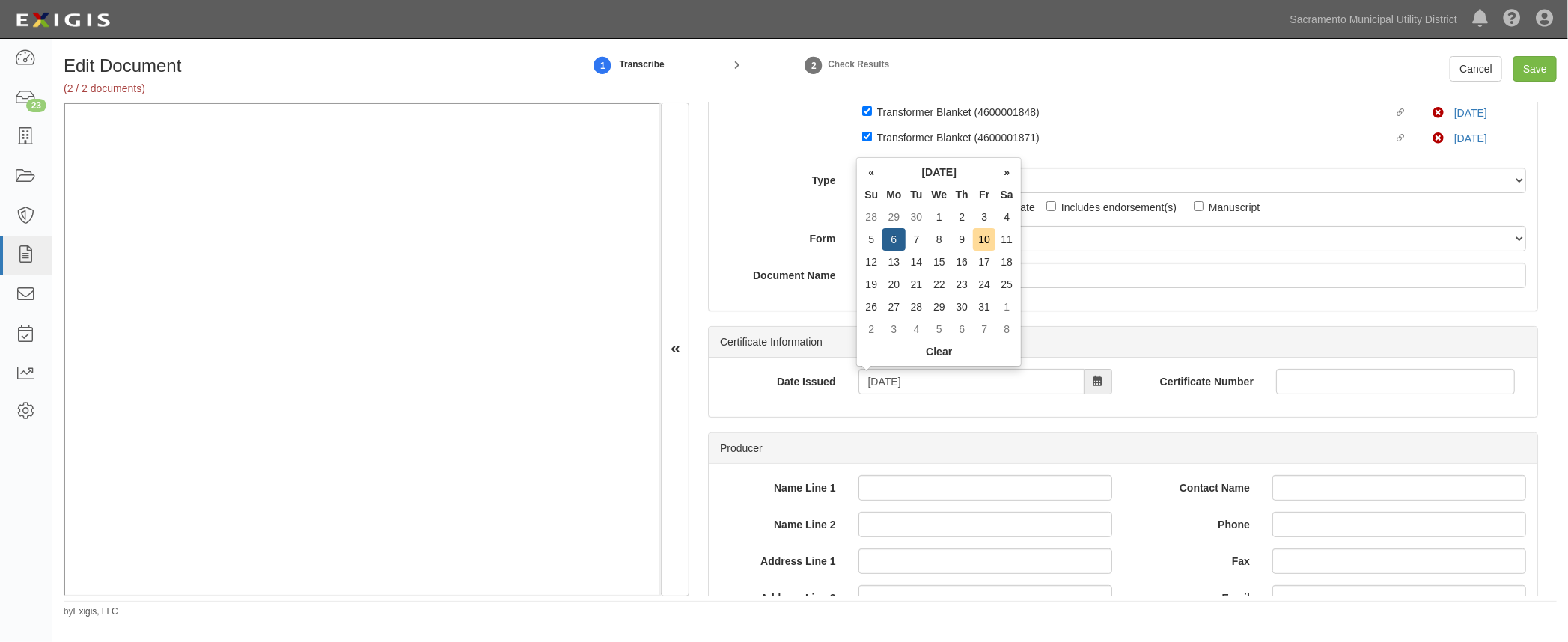
click at [931, 209] on td "1" at bounding box center [939, 217] width 23 height 22
type input "[DATE]"
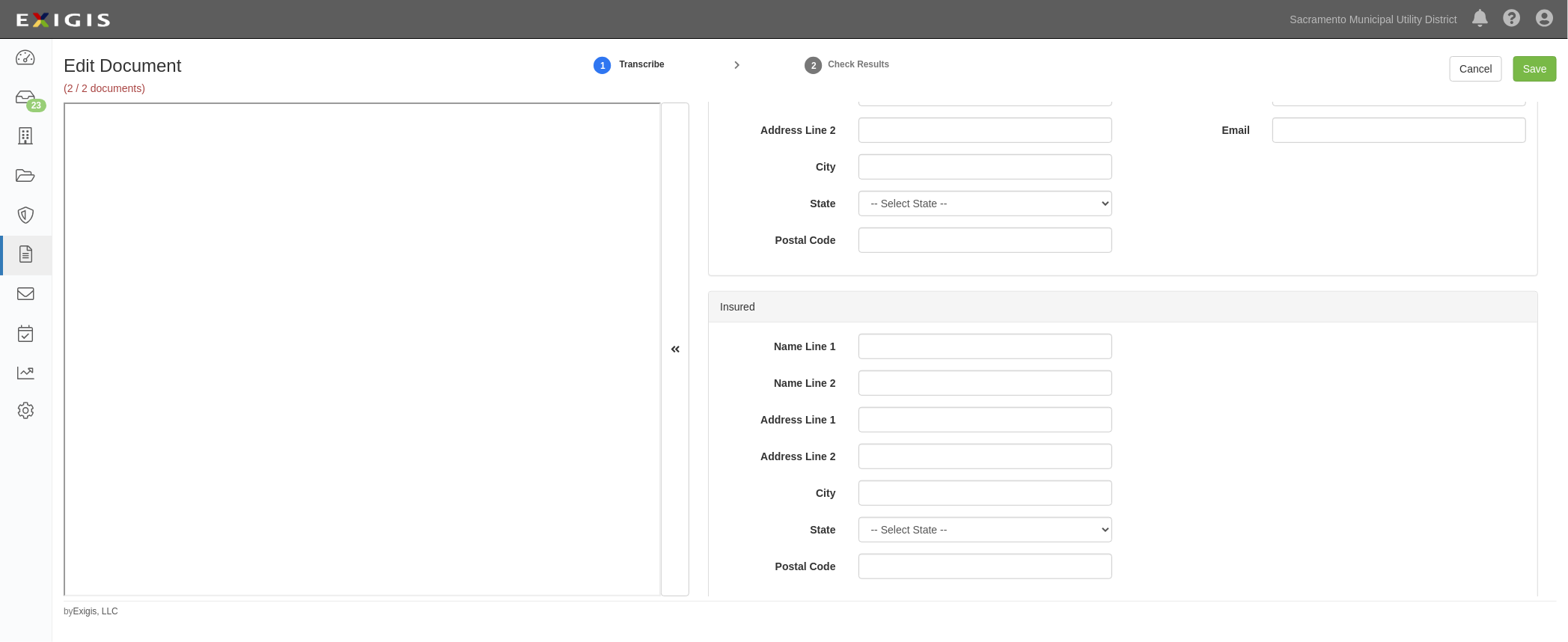
scroll to position [952, 0]
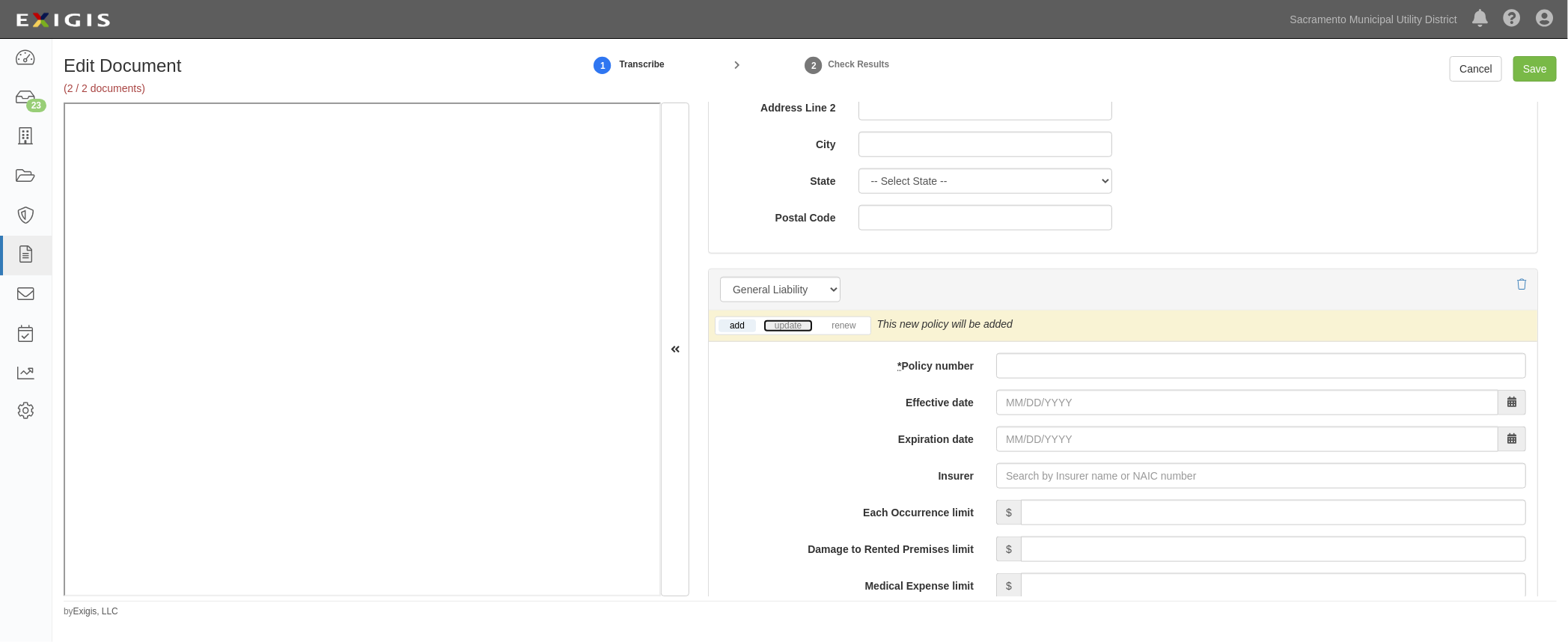
click at [796, 321] on link "update" at bounding box center [788, 325] width 49 height 13
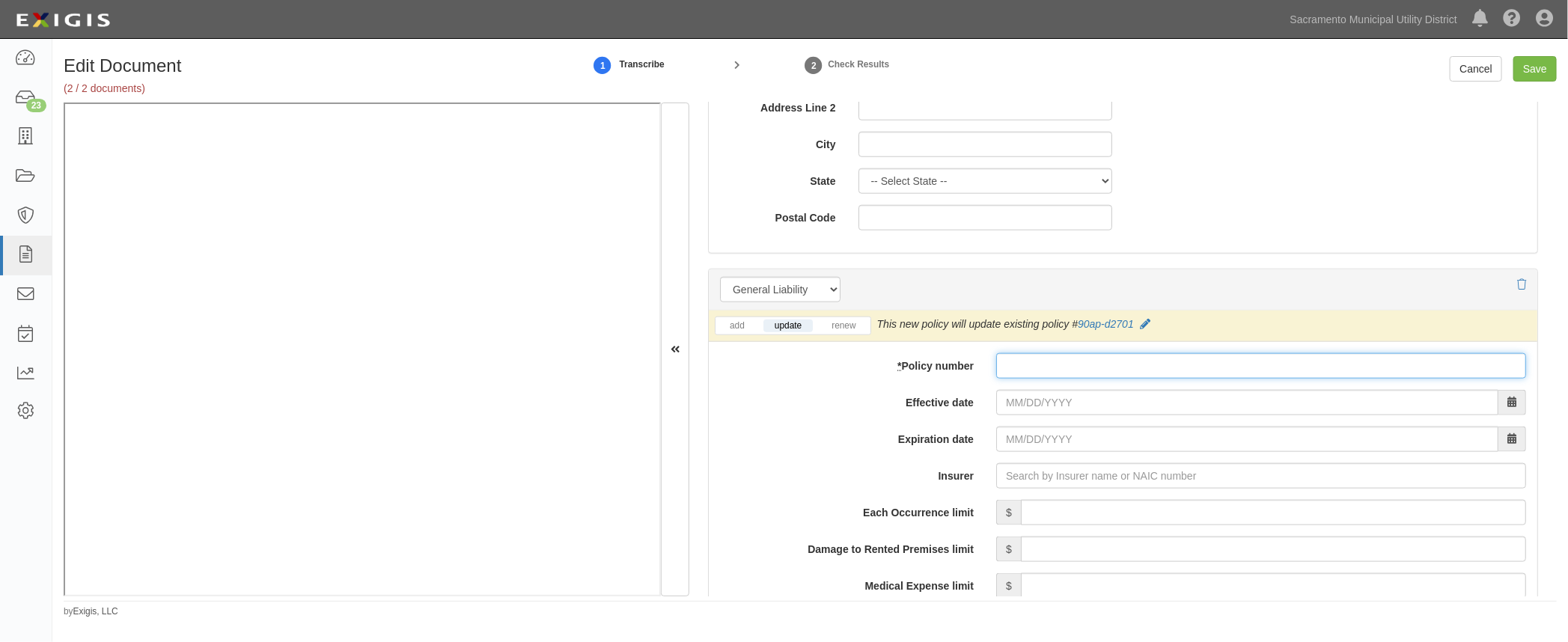
click at [1008, 359] on input "* Policy number" at bounding box center [1261, 366] width 530 height 26
type input "90apd270-1"
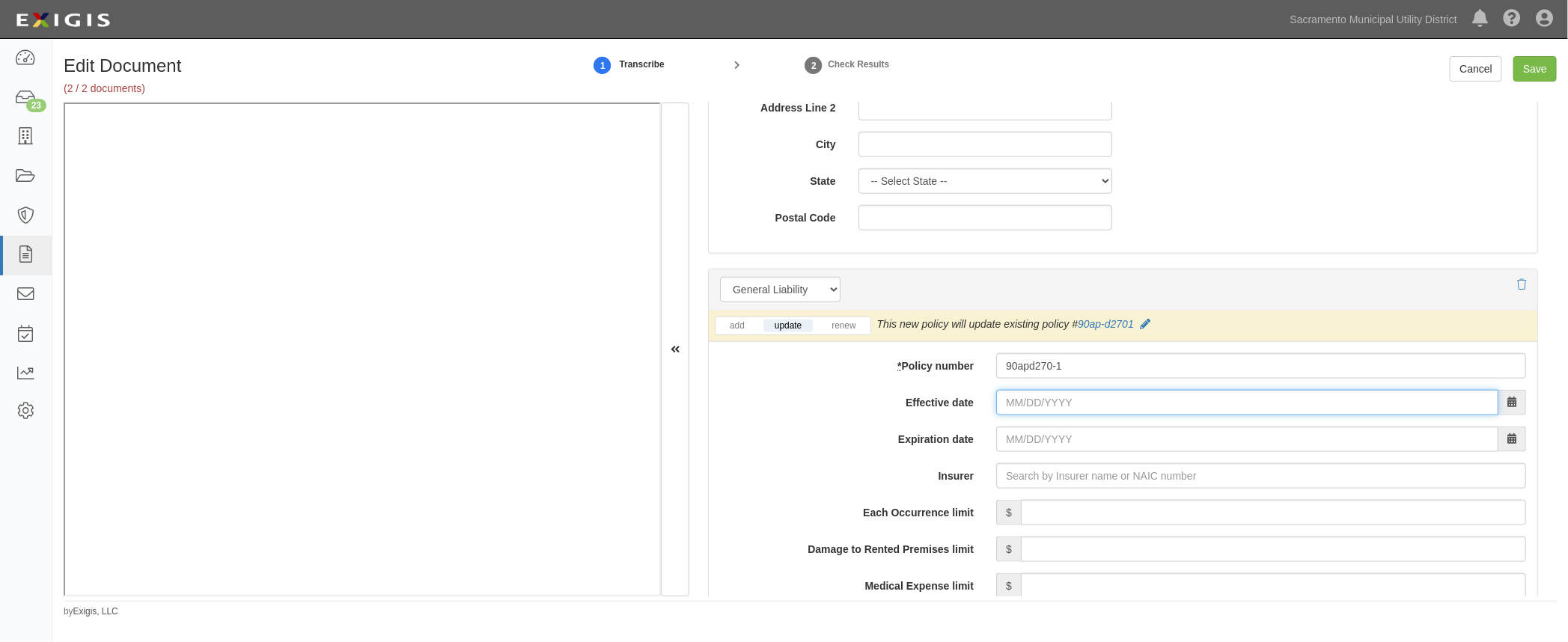
click at [1000, 404] on input "Effective date" at bounding box center [1247, 403] width 503 height 26
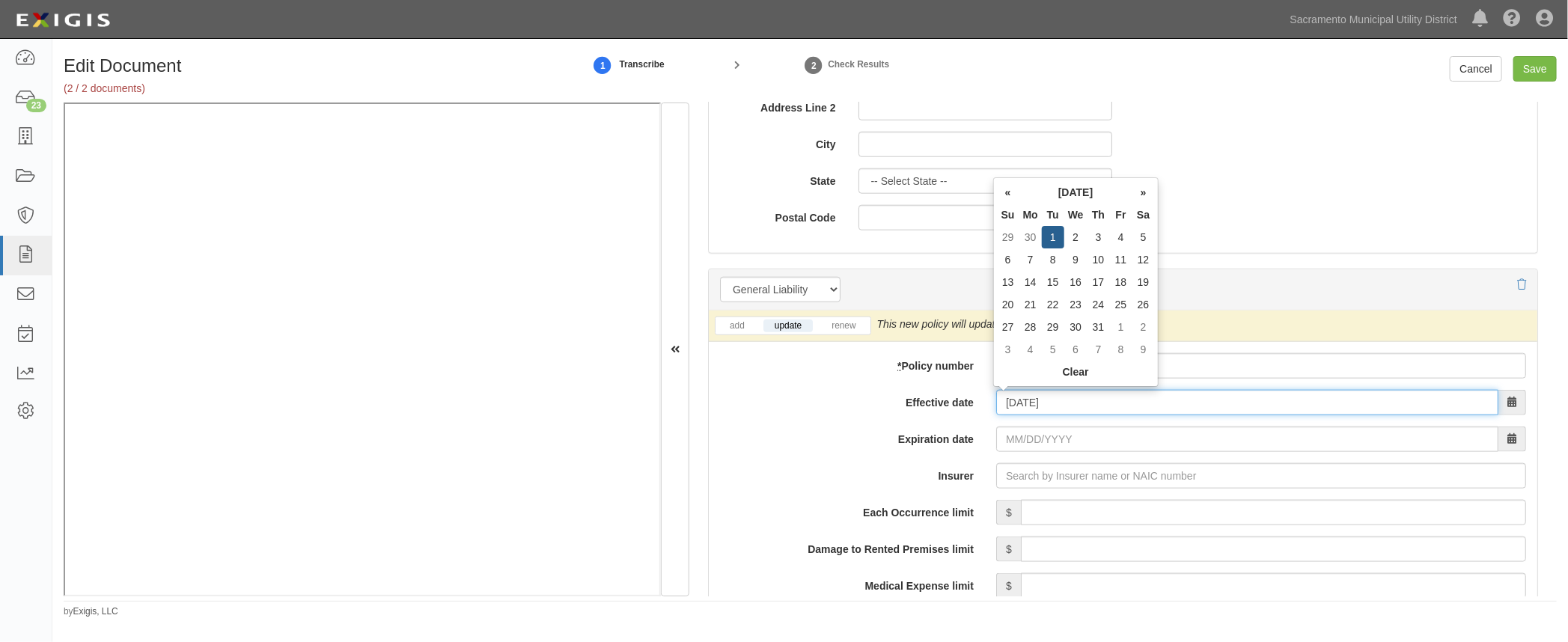
type input "07/01/2025"
type input "07/01/2026"
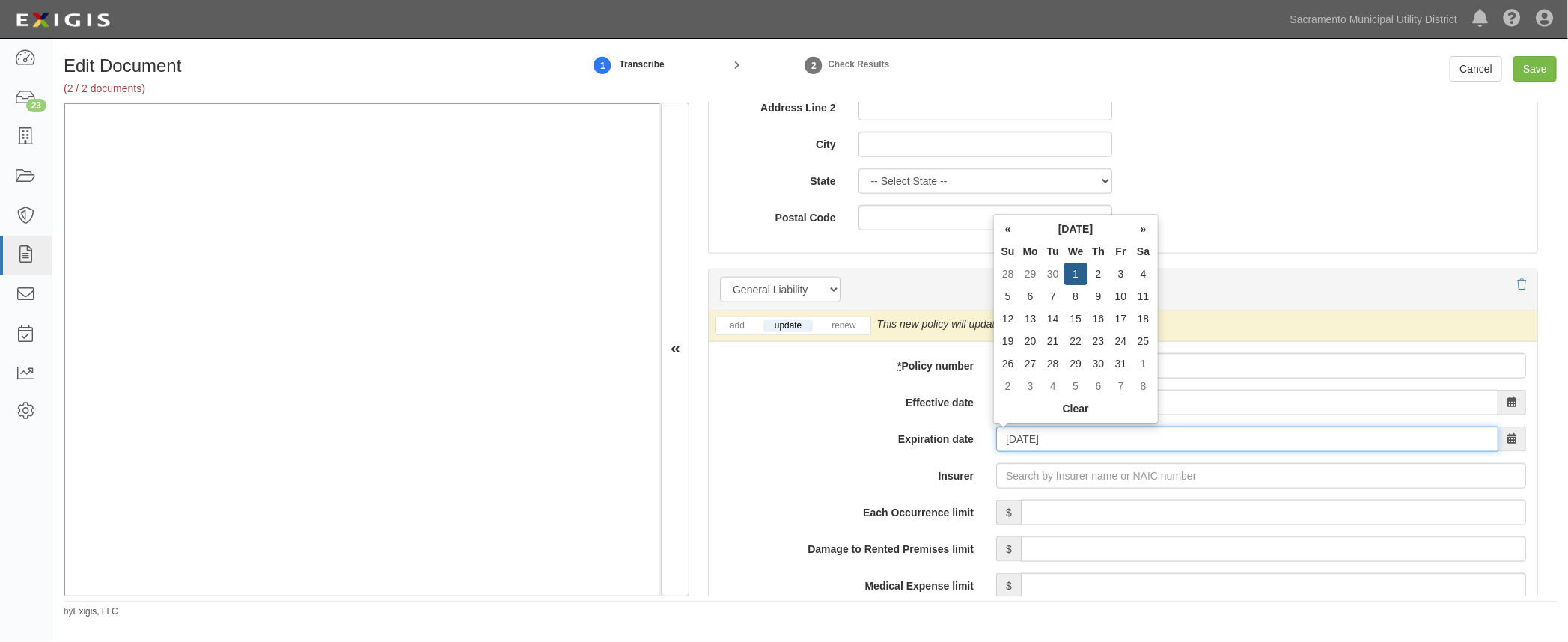
drag, startPoint x: 1017, startPoint y: 436, endPoint x: 1015, endPoint y: 450, distance: 14.1
click at [1016, 436] on input "07/01/2026" at bounding box center [1247, 439] width 503 height 26
click at [1014, 471] on input "Insurer" at bounding box center [1261, 476] width 530 height 26
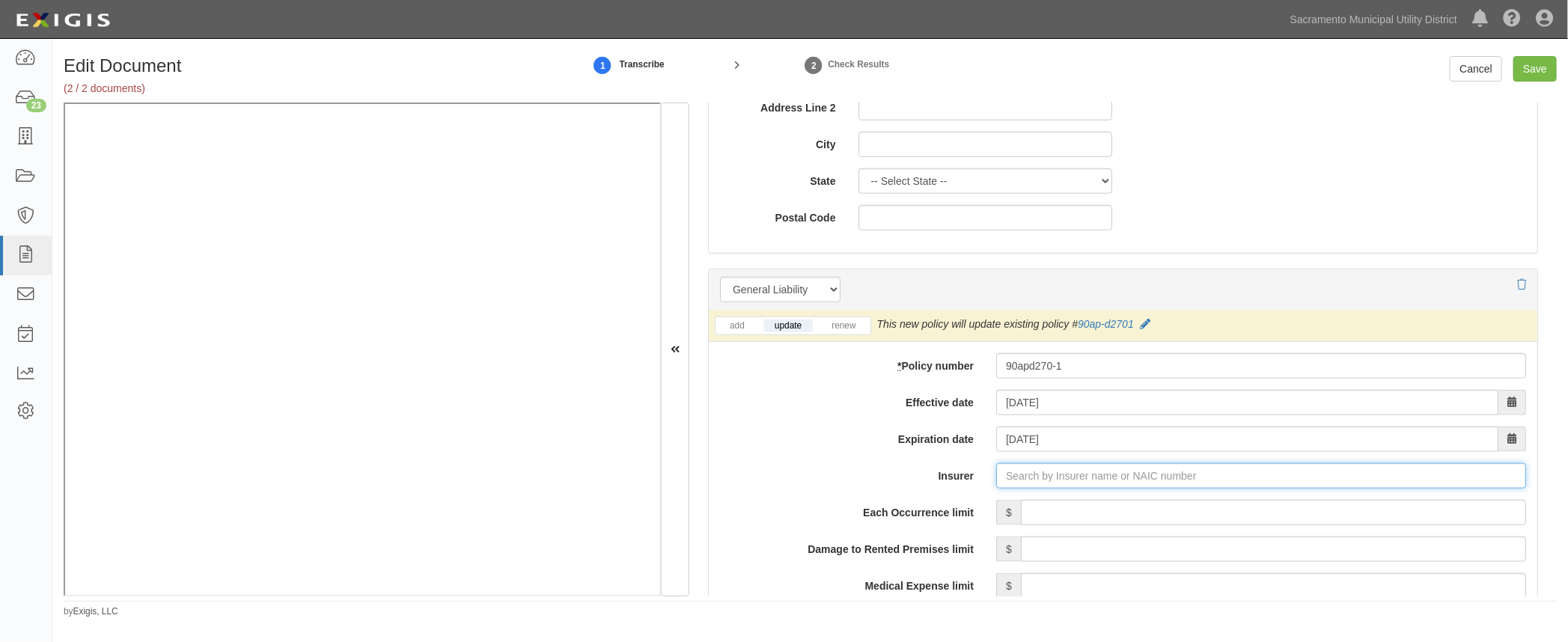
type input "21st Century Advantage Insurance Company (25232) NR Rating"
type input "2"
click at [1031, 507] on div "State Farm General Insurance Company ( 25151 ) B XI Rating" at bounding box center [1056, 504] width 313 height 20
type input "State Farm General Insurance Company (25151) B XI Rating"
click at [1213, 507] on input "Each Occurrence limit" at bounding box center [1272, 513] width 505 height 26
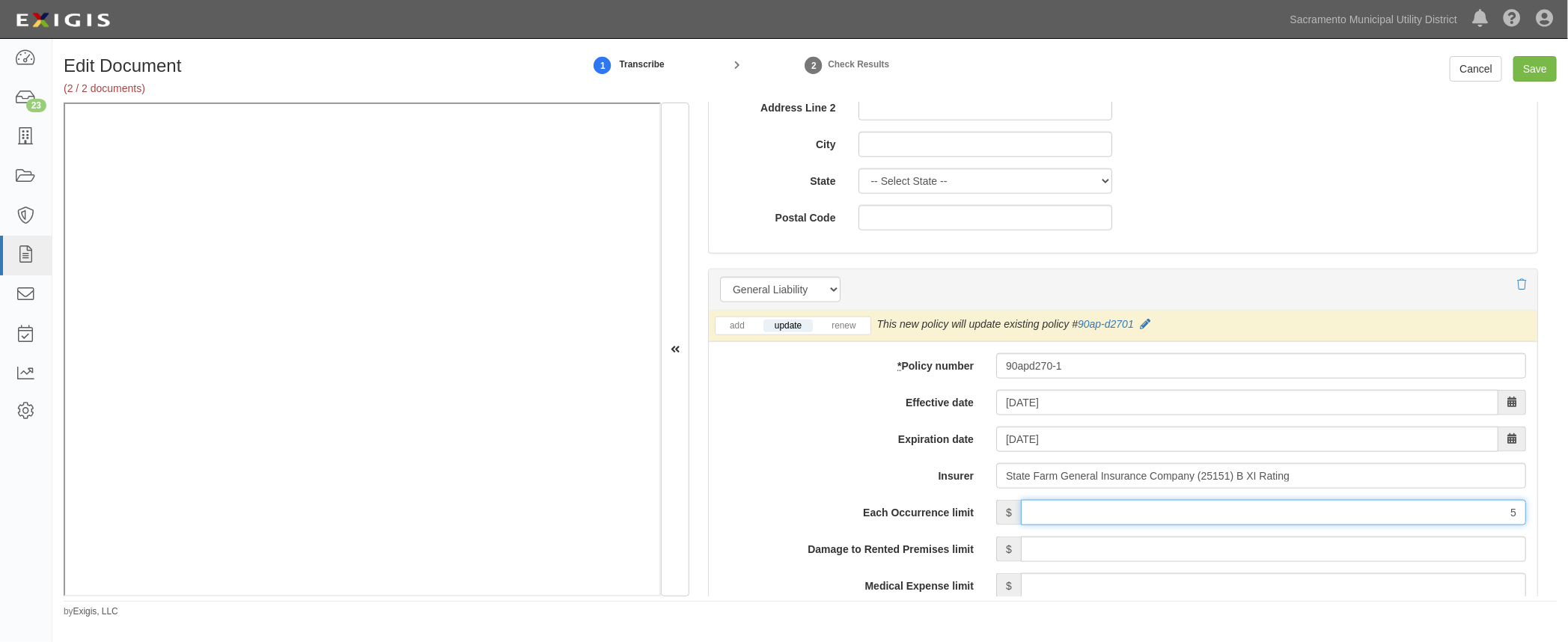
type input "5,000,000"
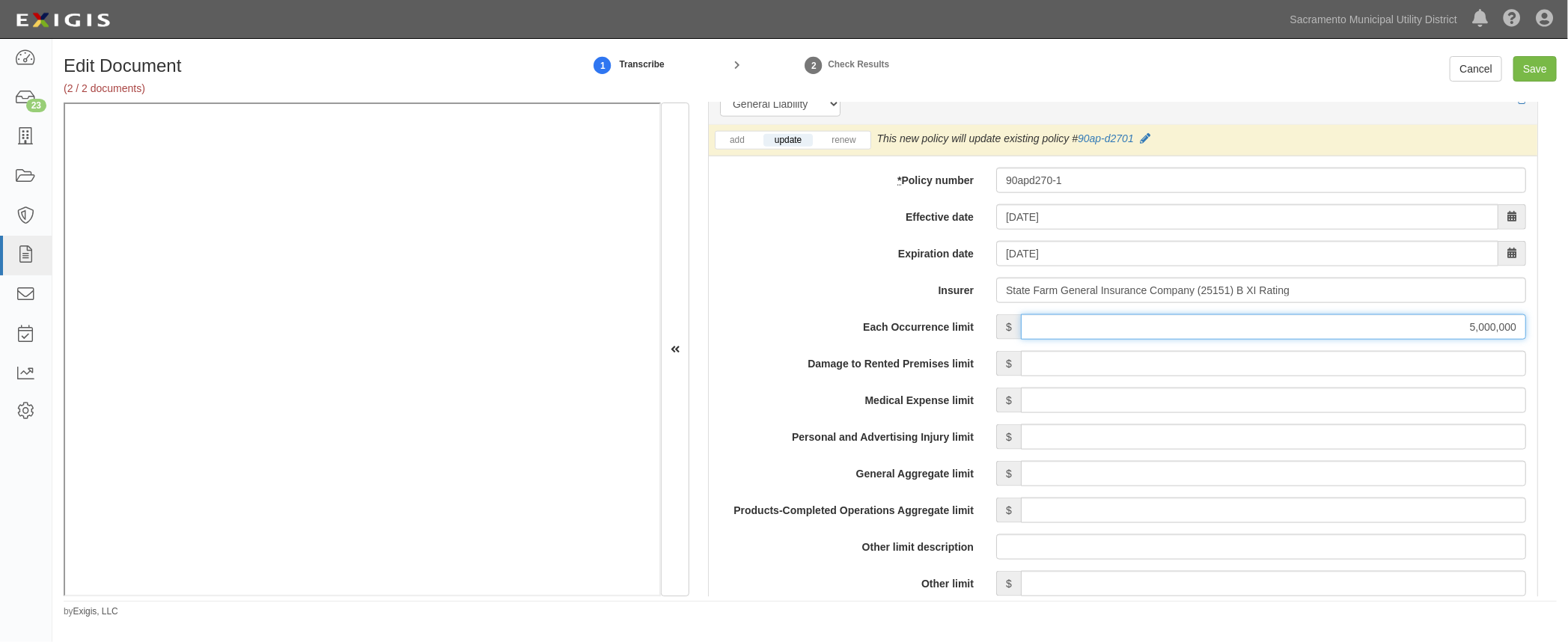
scroll to position [1155, 0]
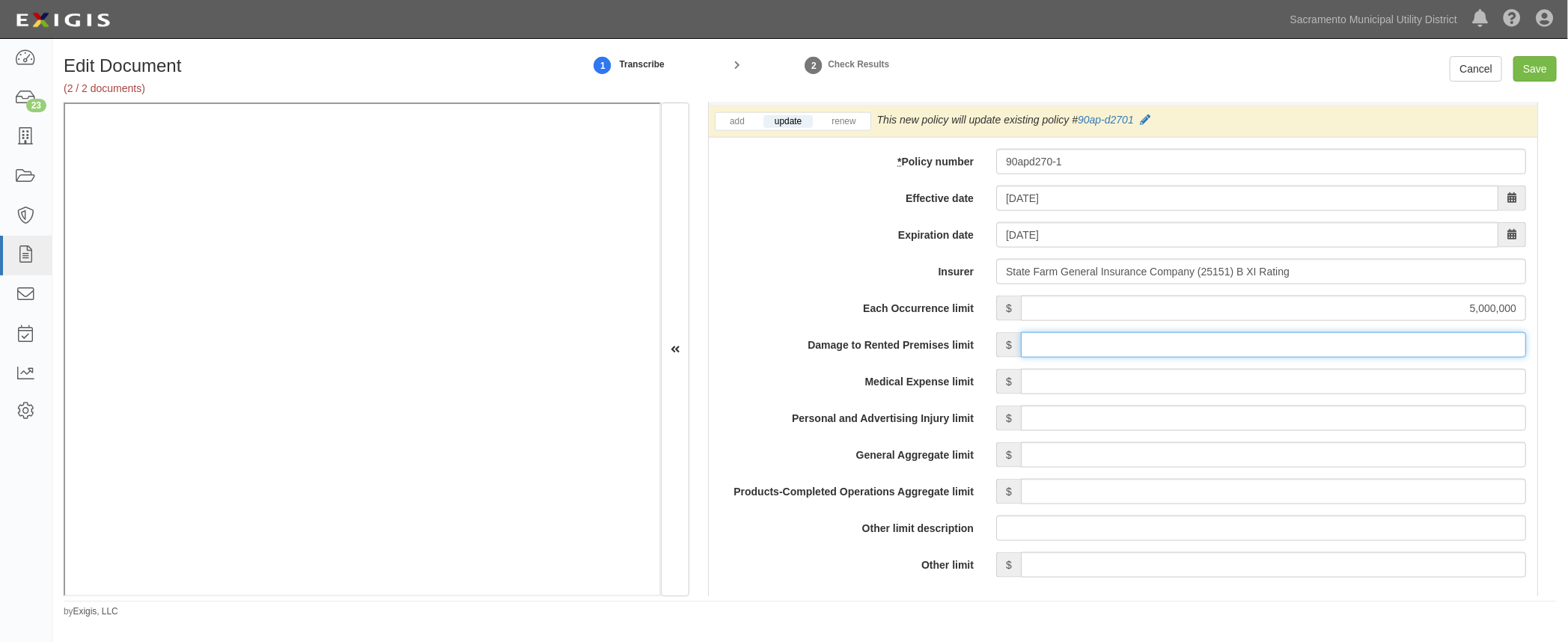
click at [1286, 348] on input "Damage to Rented Premises limit" at bounding box center [1272, 345] width 505 height 26
type input "300,000"
click at [1327, 381] on input "Medical Expense limit" at bounding box center [1272, 381] width 505 height 26
type input "5,000"
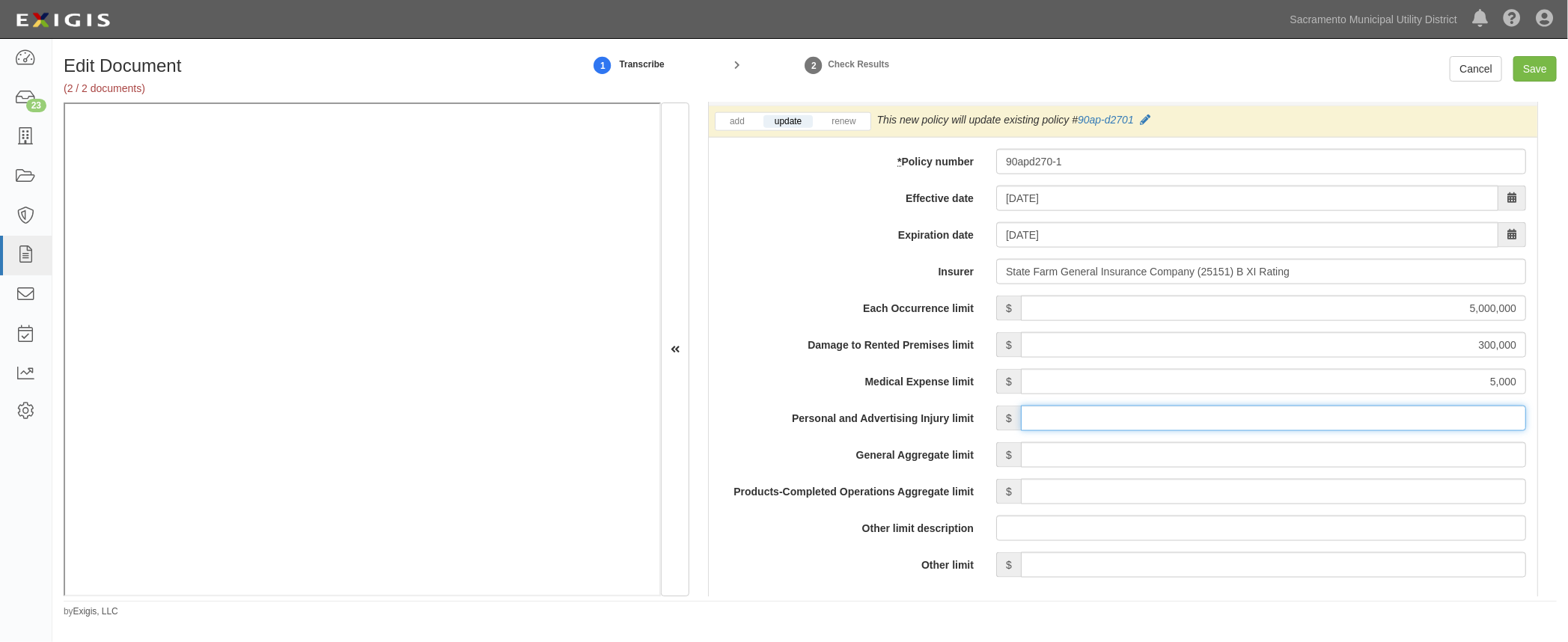
click at [1324, 419] on input "Personal and Advertising Injury limit" at bounding box center [1272, 418] width 505 height 26
type input "5,000,000"
click at [1338, 453] on input "General Aggregate limit" at bounding box center [1272, 455] width 505 height 26
type input "10,000,000"
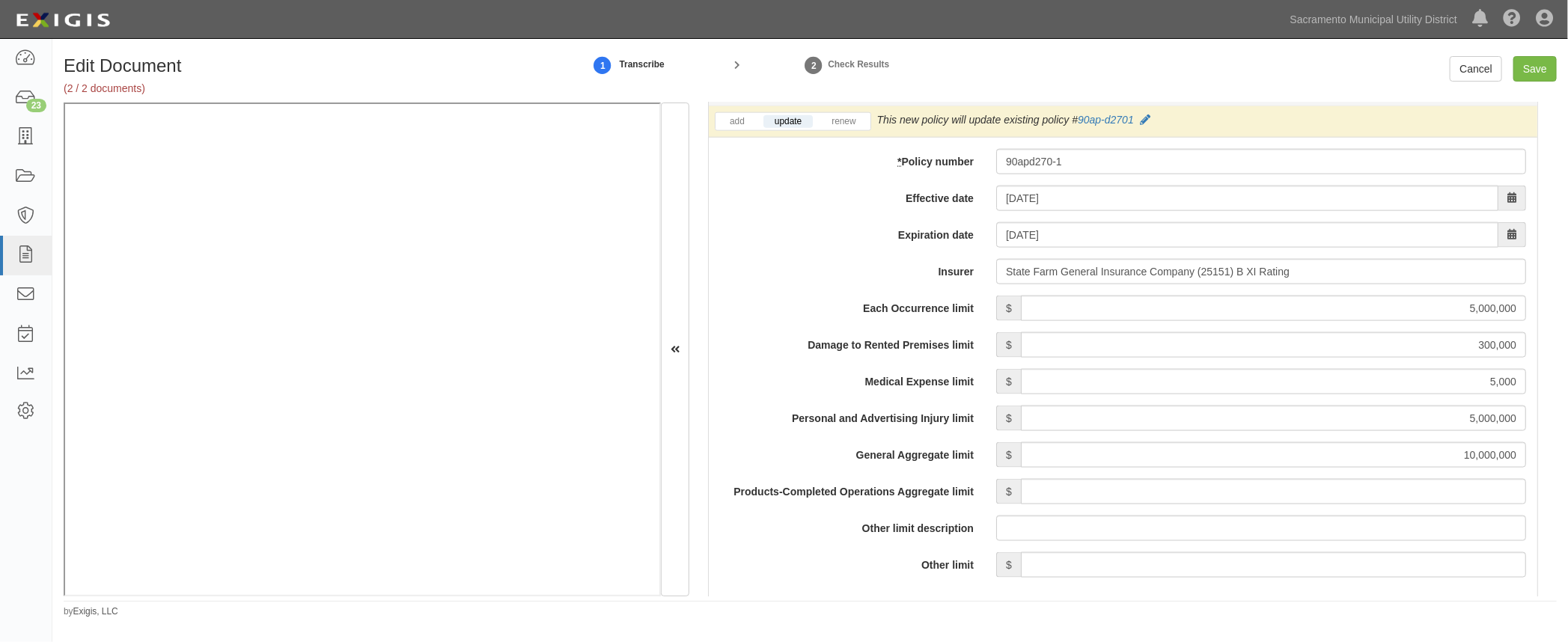
click at [926, 552] on label "Other limit" at bounding box center [847, 562] width 276 height 20
click at [1020, 552] on input "Other limit" at bounding box center [1272, 565] width 505 height 26
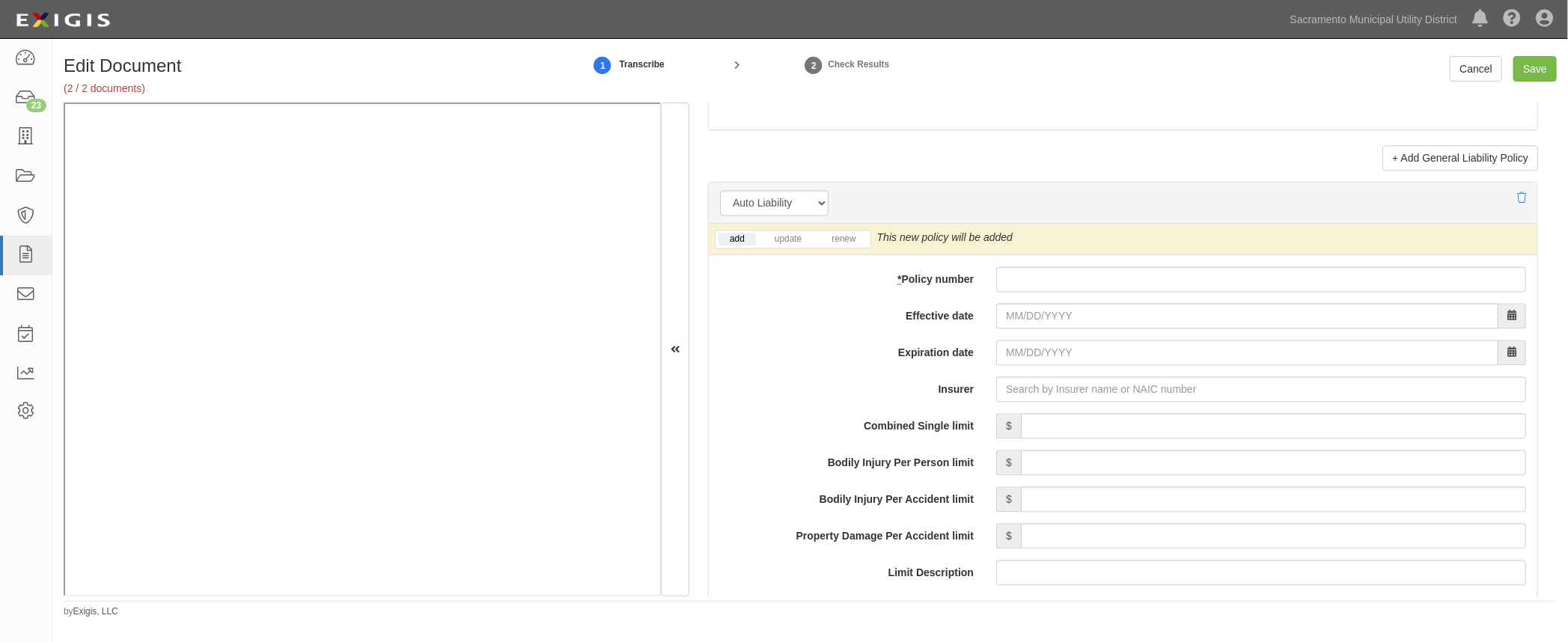
scroll to position [2108, 0]
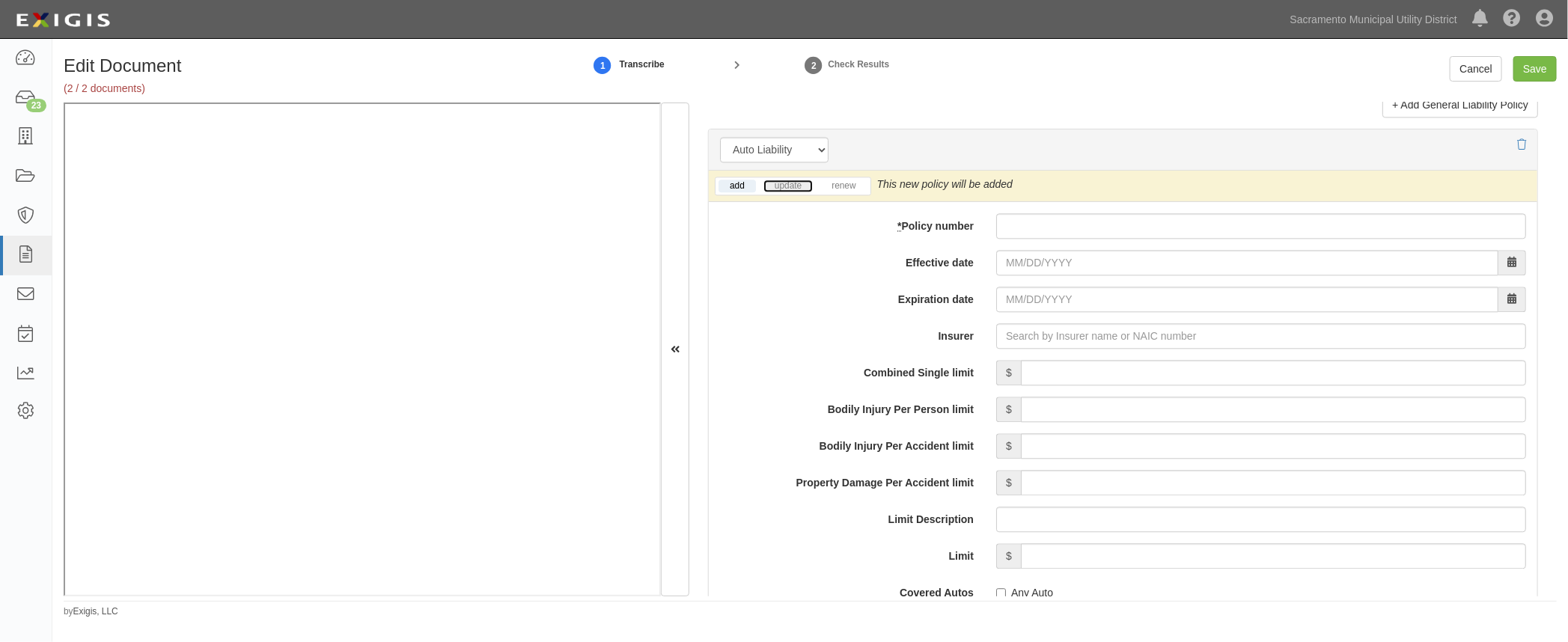
click at [788, 182] on link "update" at bounding box center [788, 186] width 49 height 13
click at [1033, 218] on input "* Policy number" at bounding box center [1261, 226] width 530 height 26
type input "4286768e0355-f"
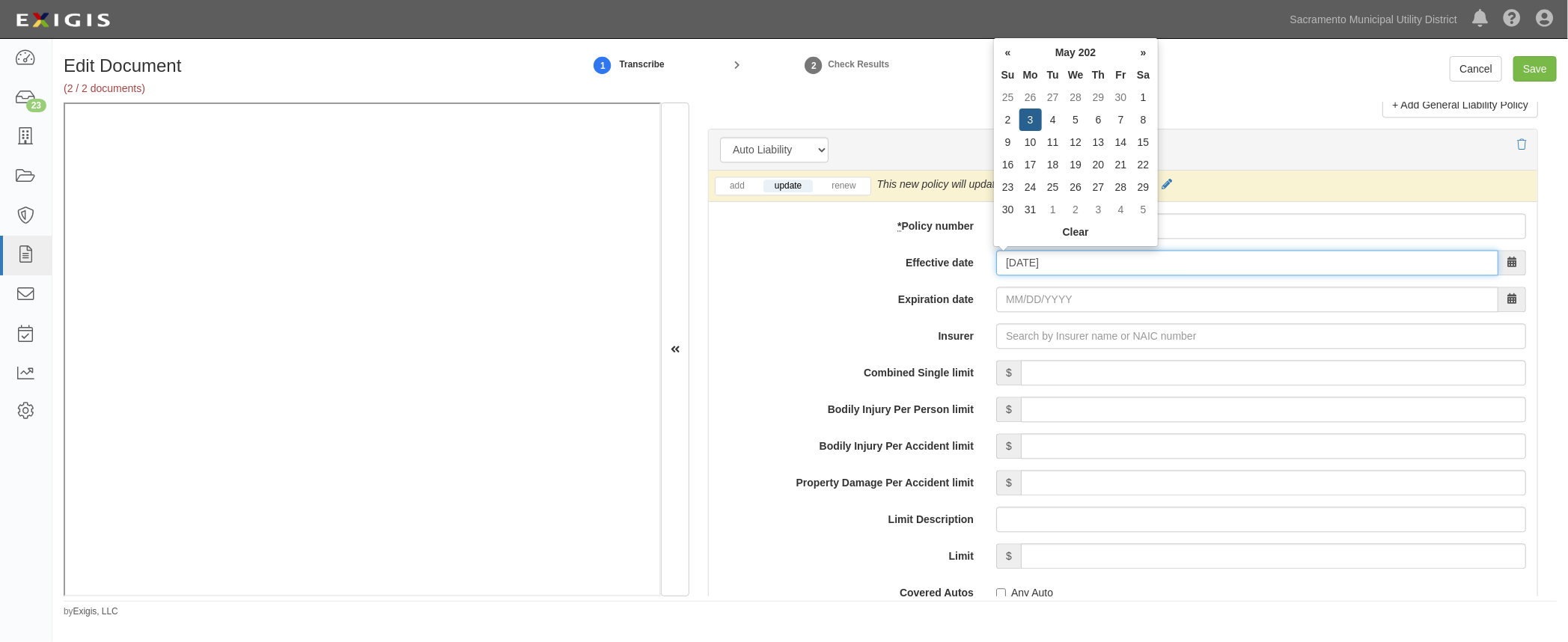
type input "05/03/2025"
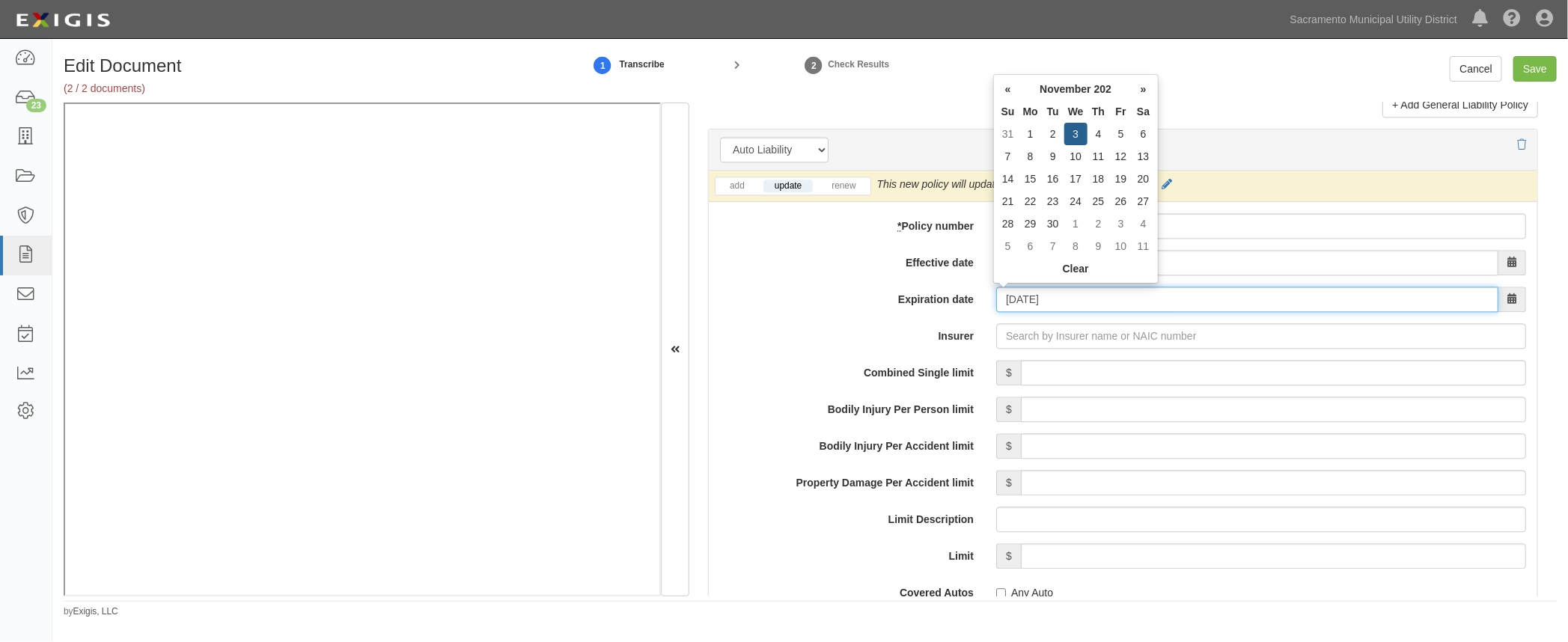
type input "11/03/2025"
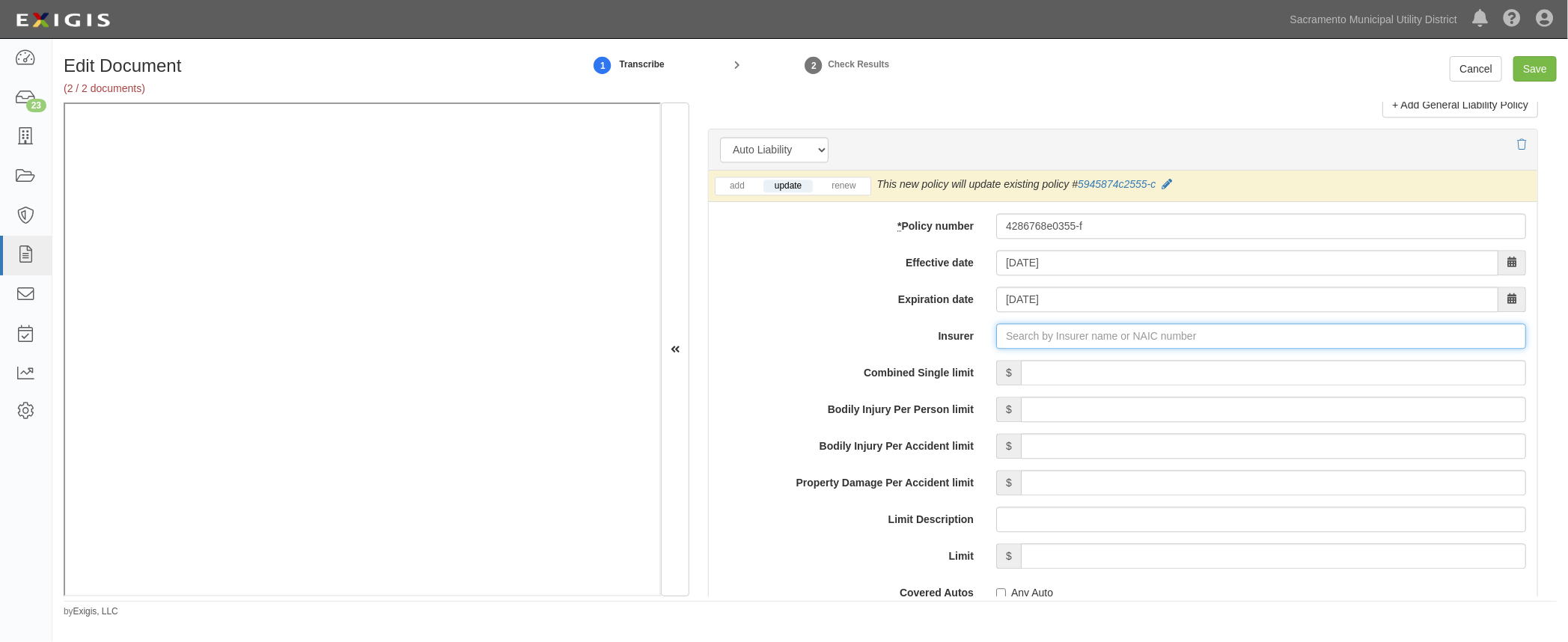
type input "21st Century Advantage Insurance Company (25232) NR Rating"
type input "2"
click at [1014, 370] on div "State Farm Mutual Automobile Ins Co ( 25178 ) A++ XV Rating" at bounding box center [1057, 364] width 317 height 28
click at [1026, 360] on div "State Farm Mutual Automobile Ins Co ( 25178 ) A++ XV Rating" at bounding box center [1057, 364] width 315 height 20
type input "State Farm Mutual Automobile Ins Co (25178) A++ XV Rating"
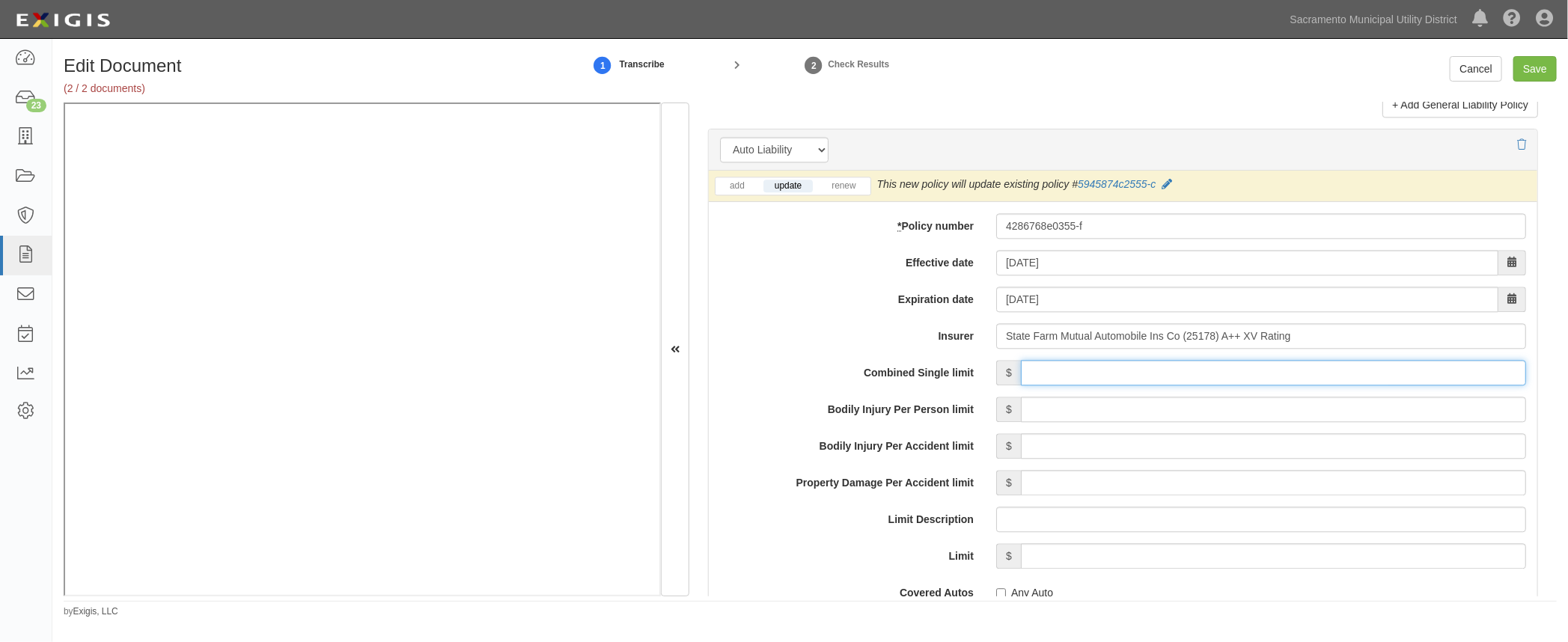
click at [1261, 370] on input "Combined Single limit" at bounding box center [1272, 373] width 505 height 26
click at [1047, 416] on input "Bodily Injury Per Person limit" at bounding box center [1272, 410] width 505 height 26
type input "1,000,000"
click at [1352, 447] on input "Bodily Injury Per Accident limit" at bounding box center [1272, 446] width 505 height 26
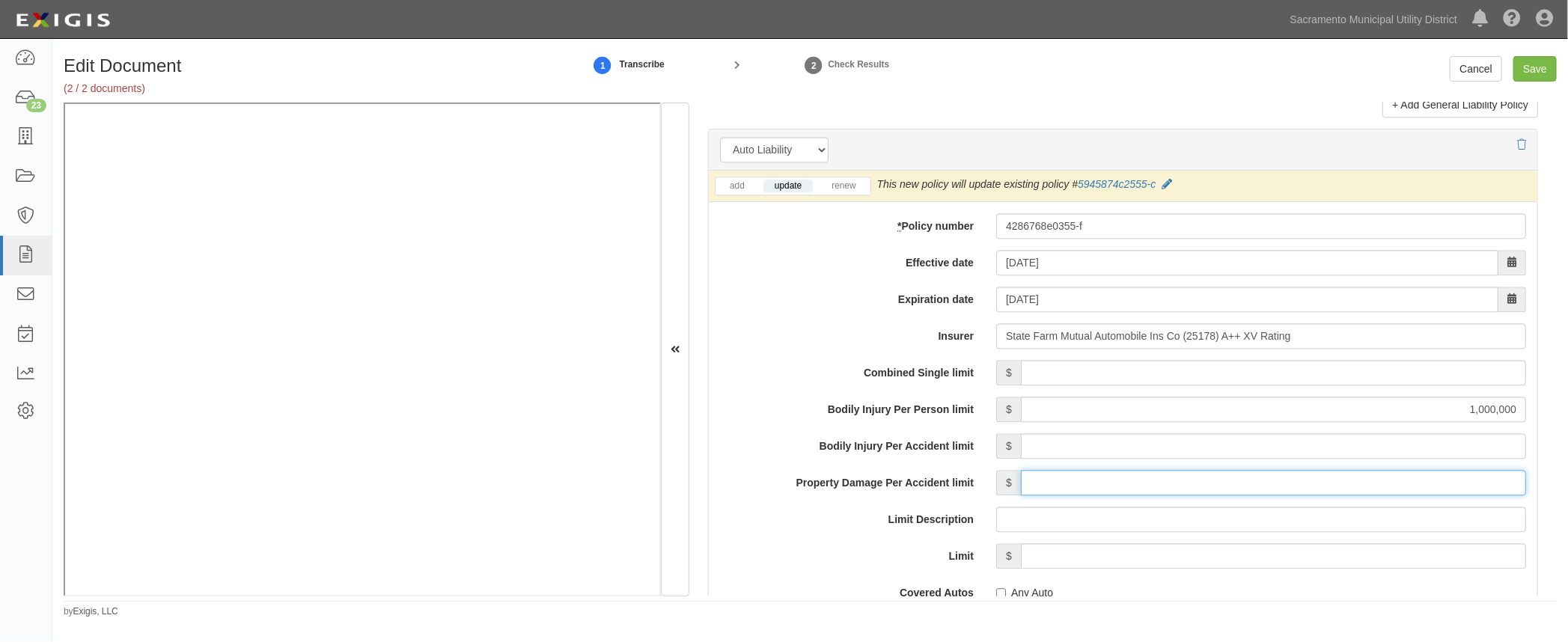
click at [1323, 481] on input "Property Damage Per Accident limit" at bounding box center [1272, 483] width 505 height 26
type input "1,000,000"
click at [1351, 438] on input "Bodily Injury Per Accident limit" at bounding box center [1272, 446] width 505 height 26
type input "1,000,000"
drag, startPoint x: 823, startPoint y: 569, endPoint x: 815, endPoint y: 562, distance: 10.6
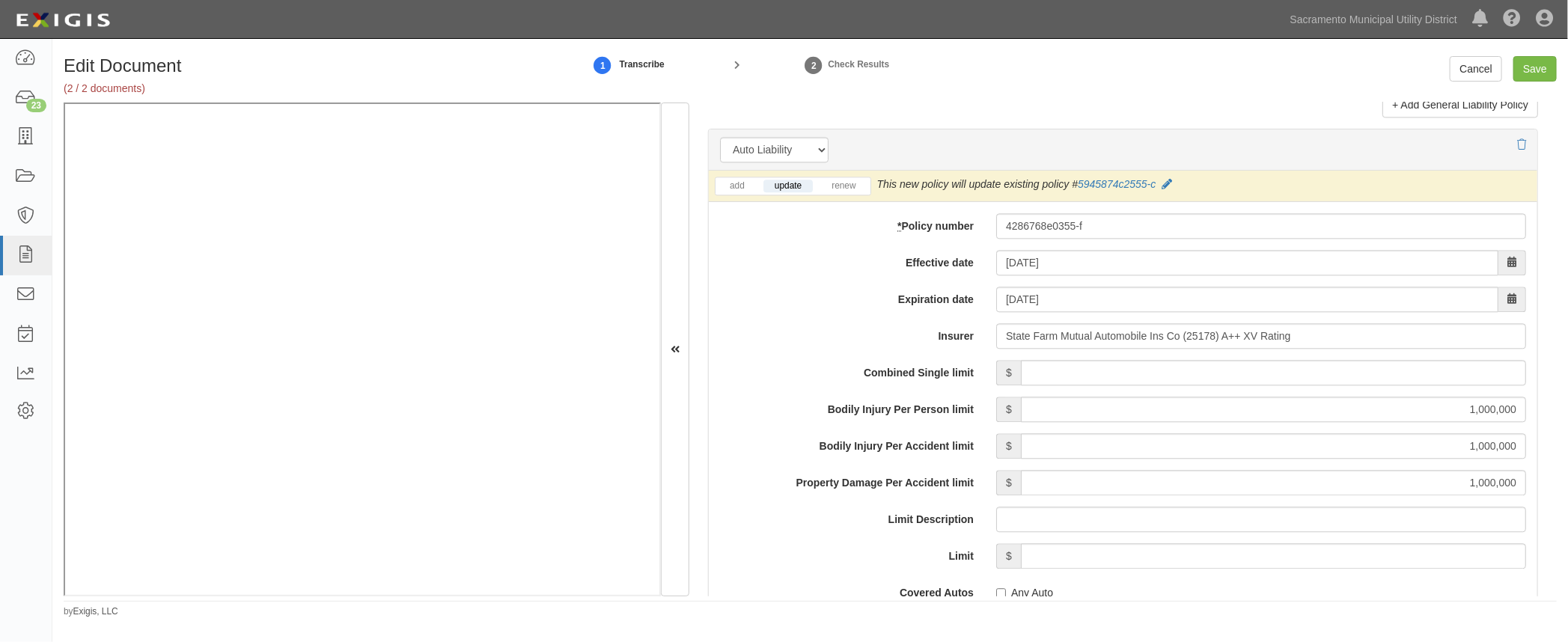
click at [823, 568] on div "Combined Single limit $ Bodily Injury Per Person limit $ 1,000,000 Bodily Injur…" at bounding box center [1123, 651] width 806 height 583
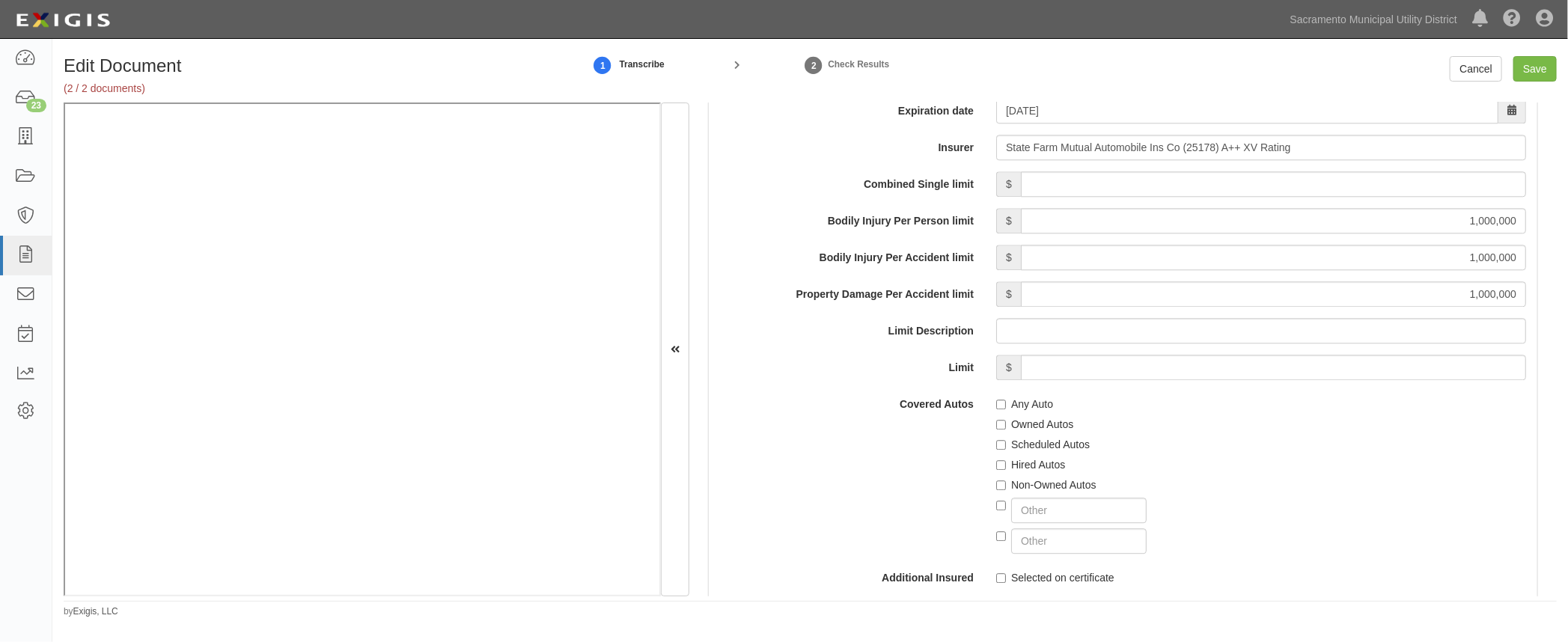
scroll to position [2312, 0]
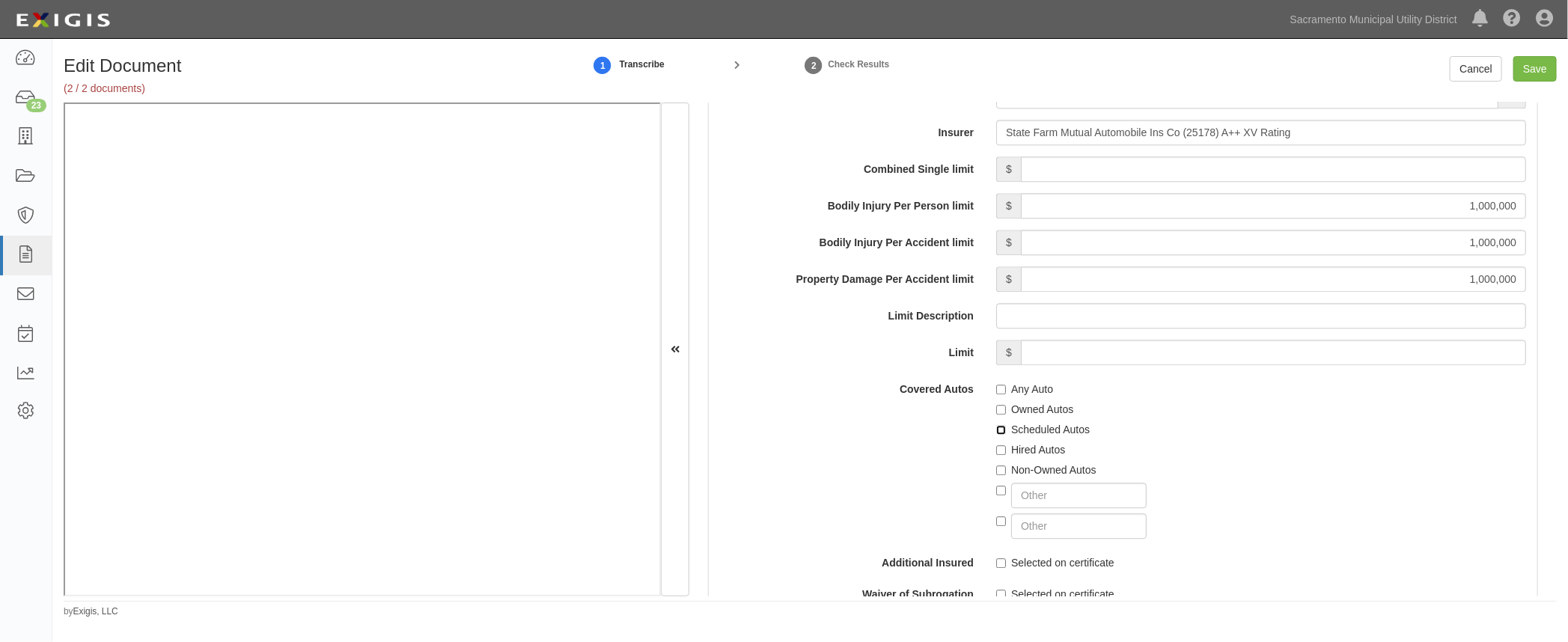
click at [996, 427] on input "Scheduled Autos" at bounding box center [1000, 429] width 9 height 9
checkbox input "true"
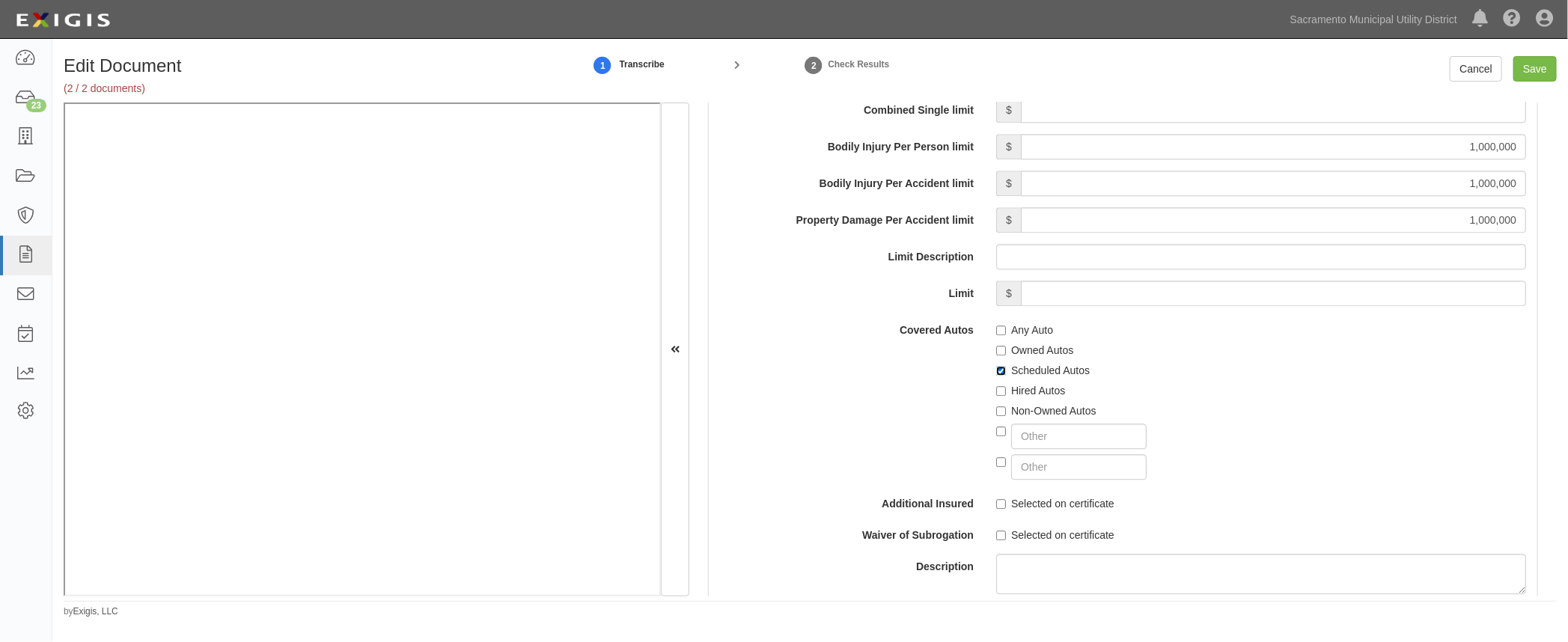
scroll to position [2584, 0]
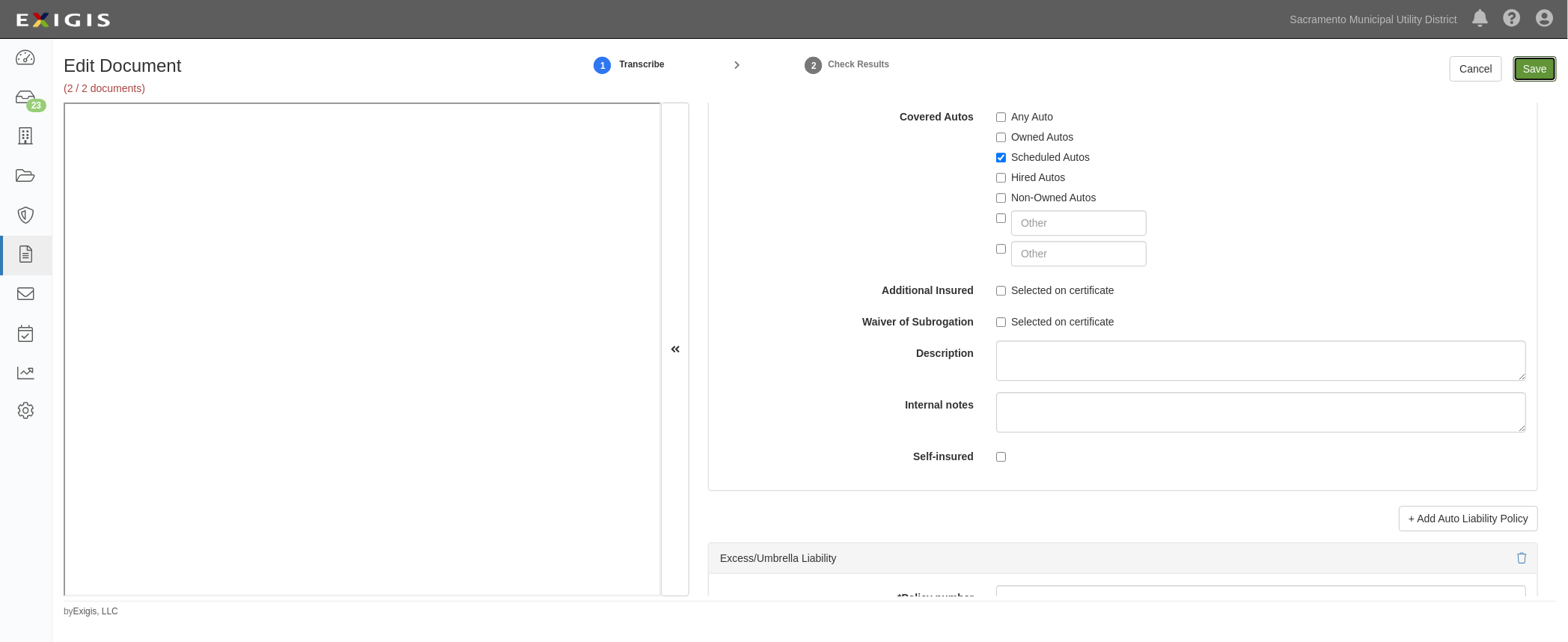
click at [1528, 77] on input "Save" at bounding box center [1535, 69] width 43 height 26
type input "5000000"
type input "300000"
type input "5000"
type input "5000000"
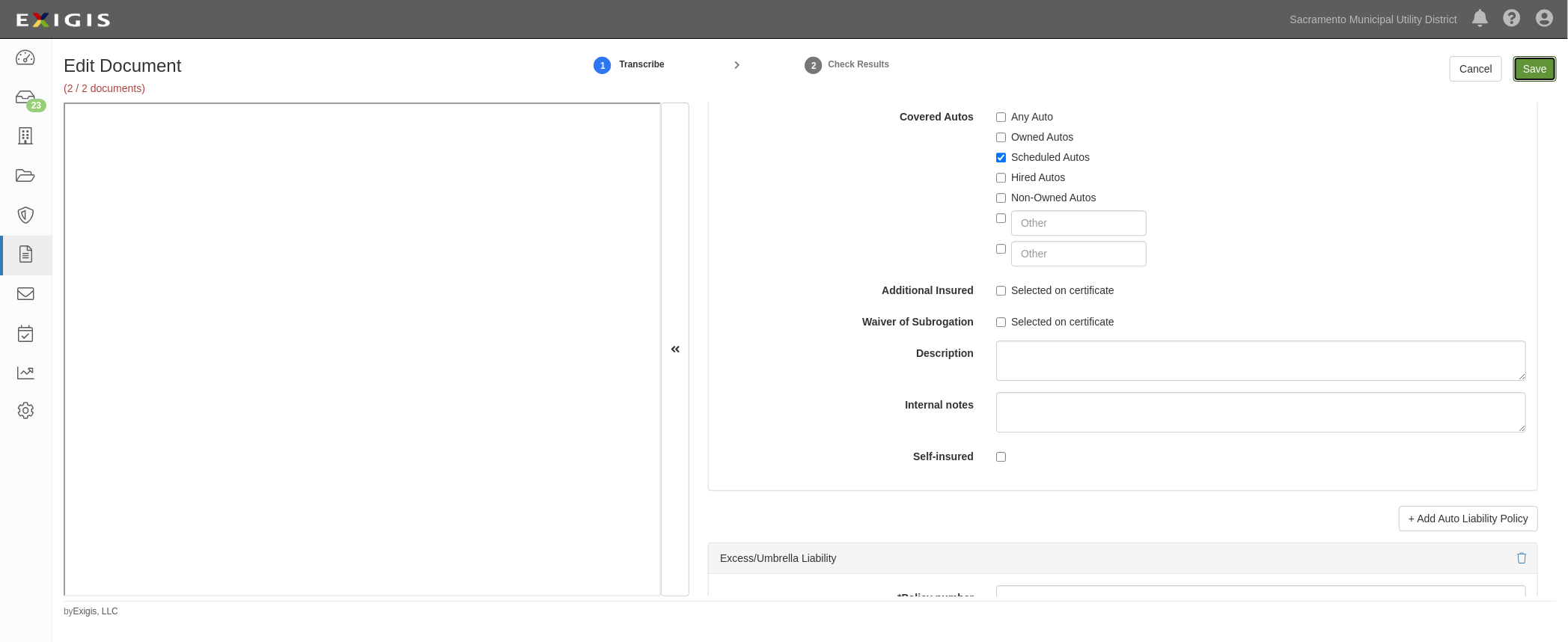
type input "10000000"
type input "1000000"
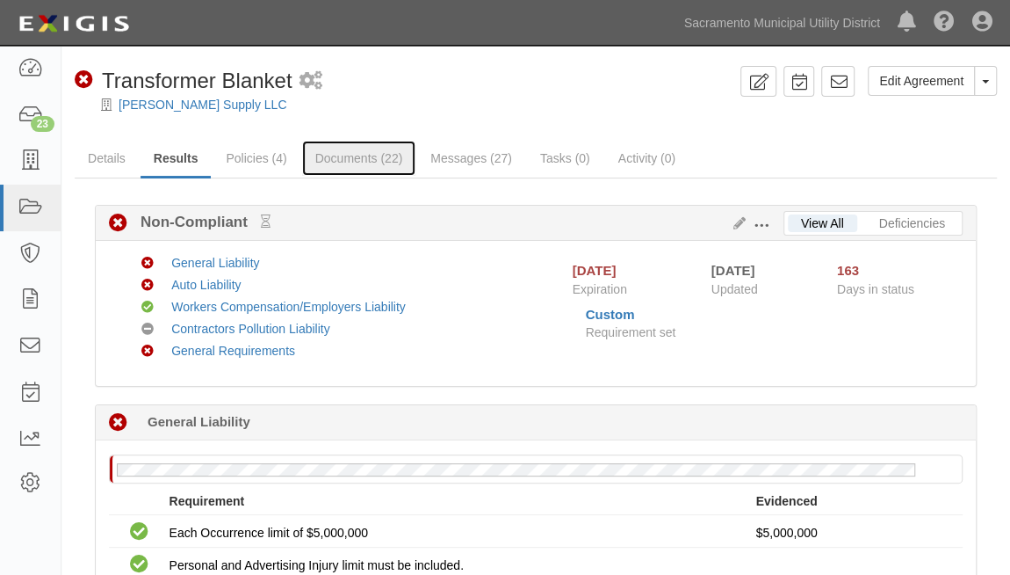
click at [344, 154] on link "Documents (22)" at bounding box center [359, 158] width 114 height 35
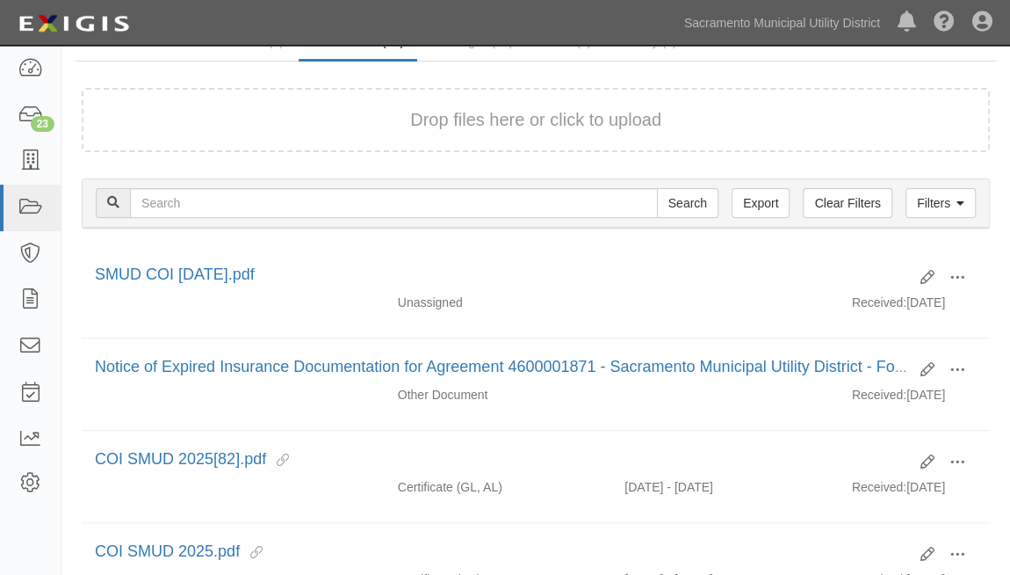
scroll to position [159, 0]
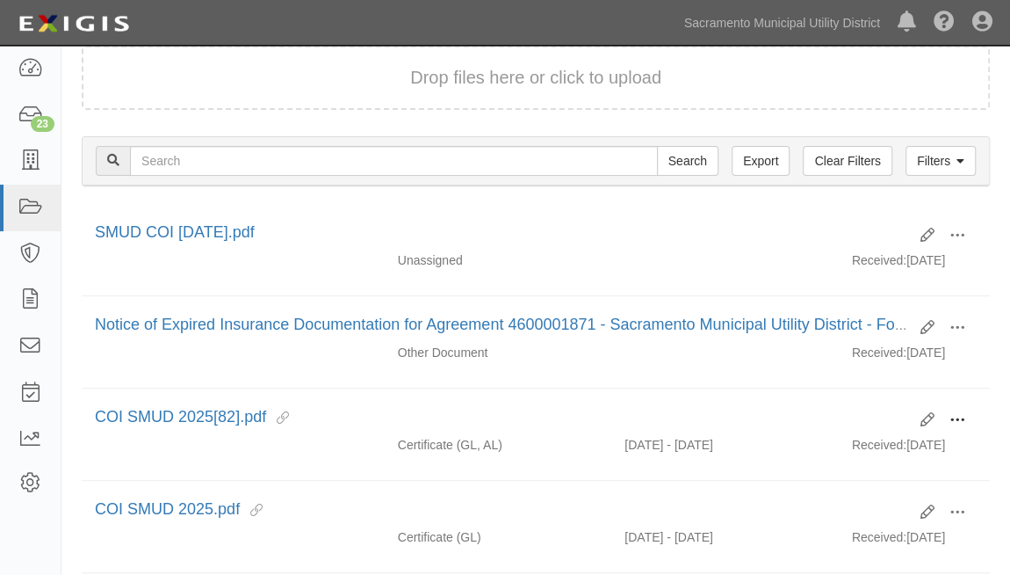
click at [962, 413] on span at bounding box center [958, 420] width 16 height 16
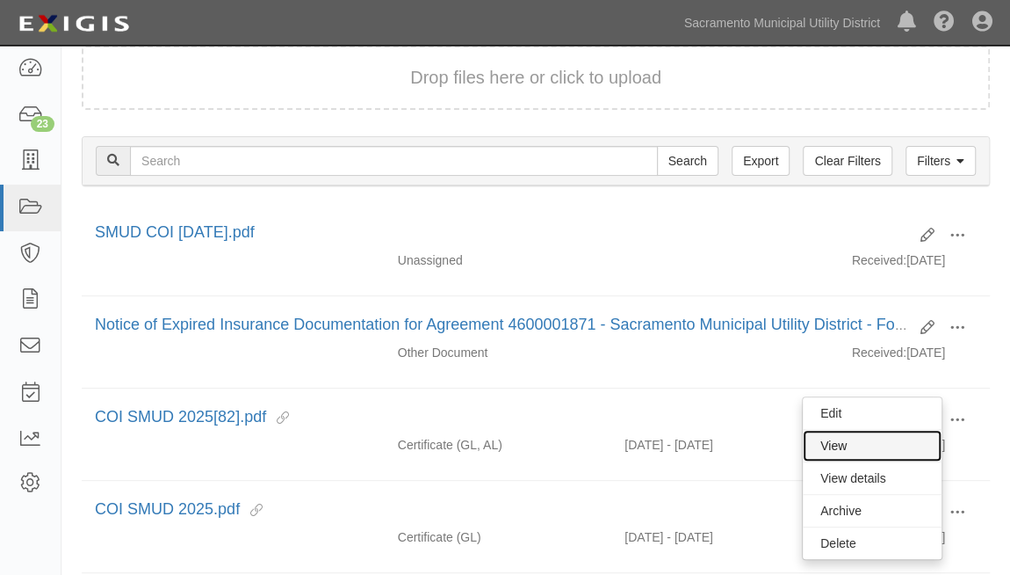
click at [869, 438] on link "View" at bounding box center [872, 446] width 139 height 32
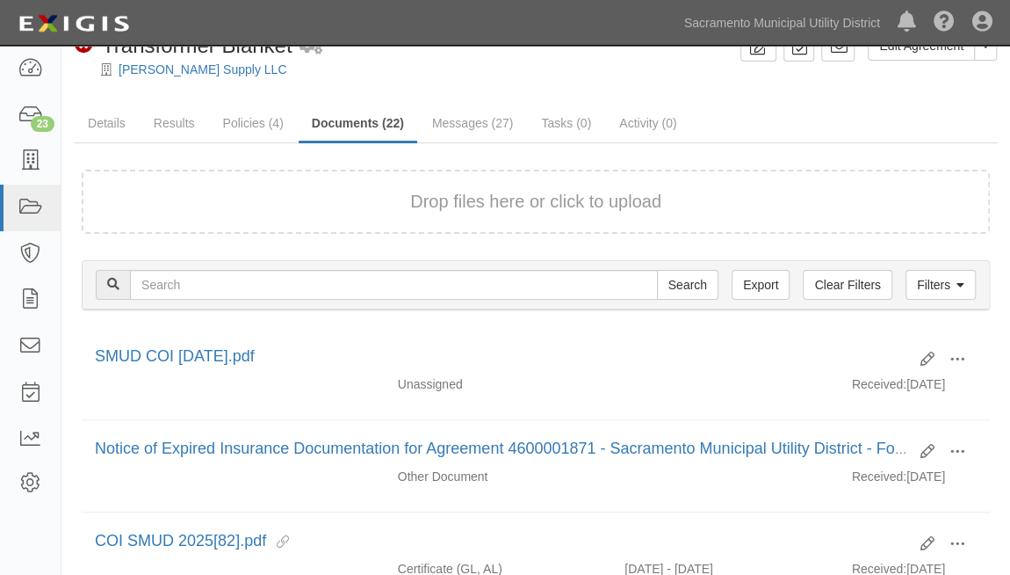
scroll to position [0, 0]
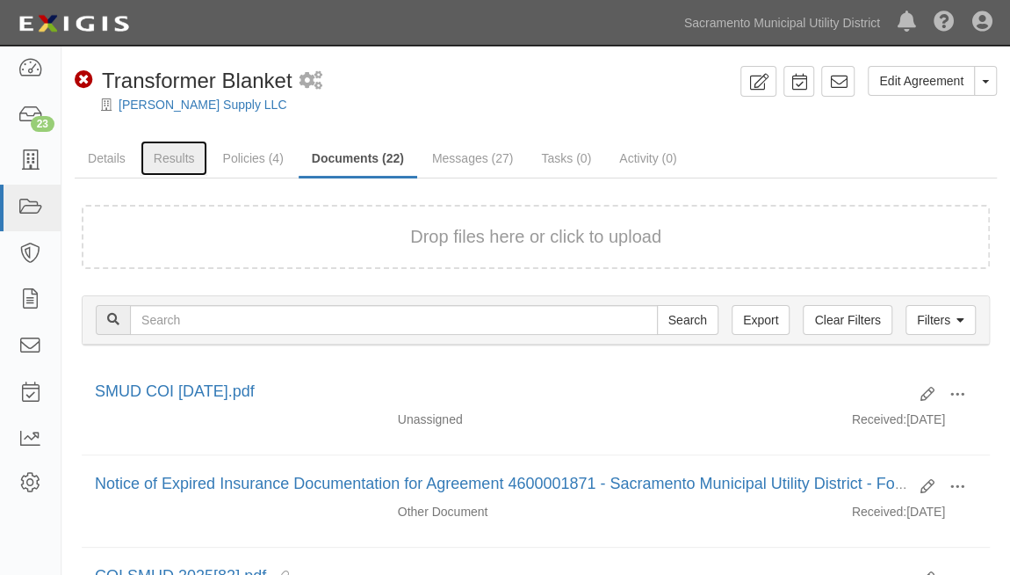
click at [171, 154] on link "Results" at bounding box center [175, 158] width 68 height 35
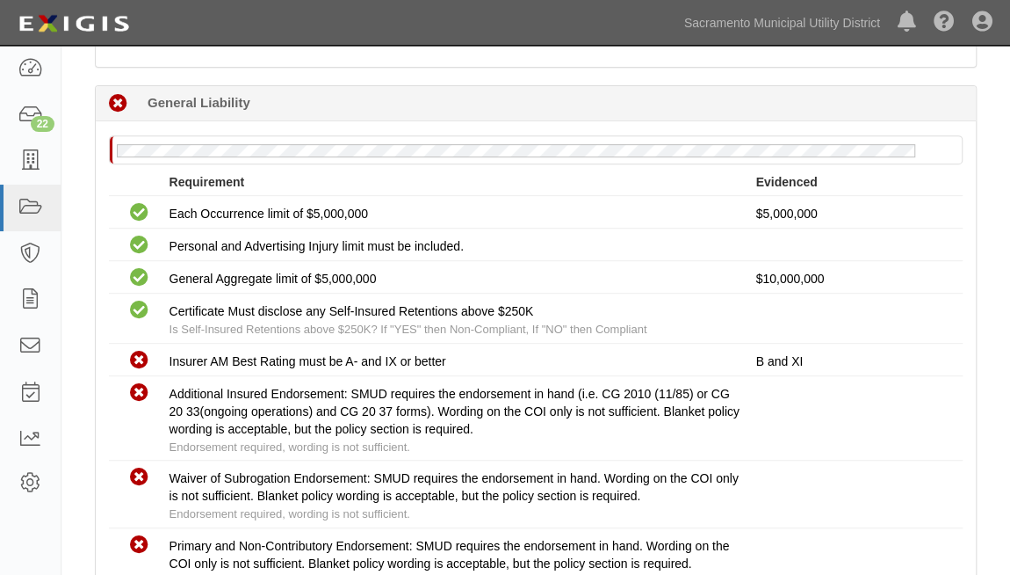
scroll to position [479, 0]
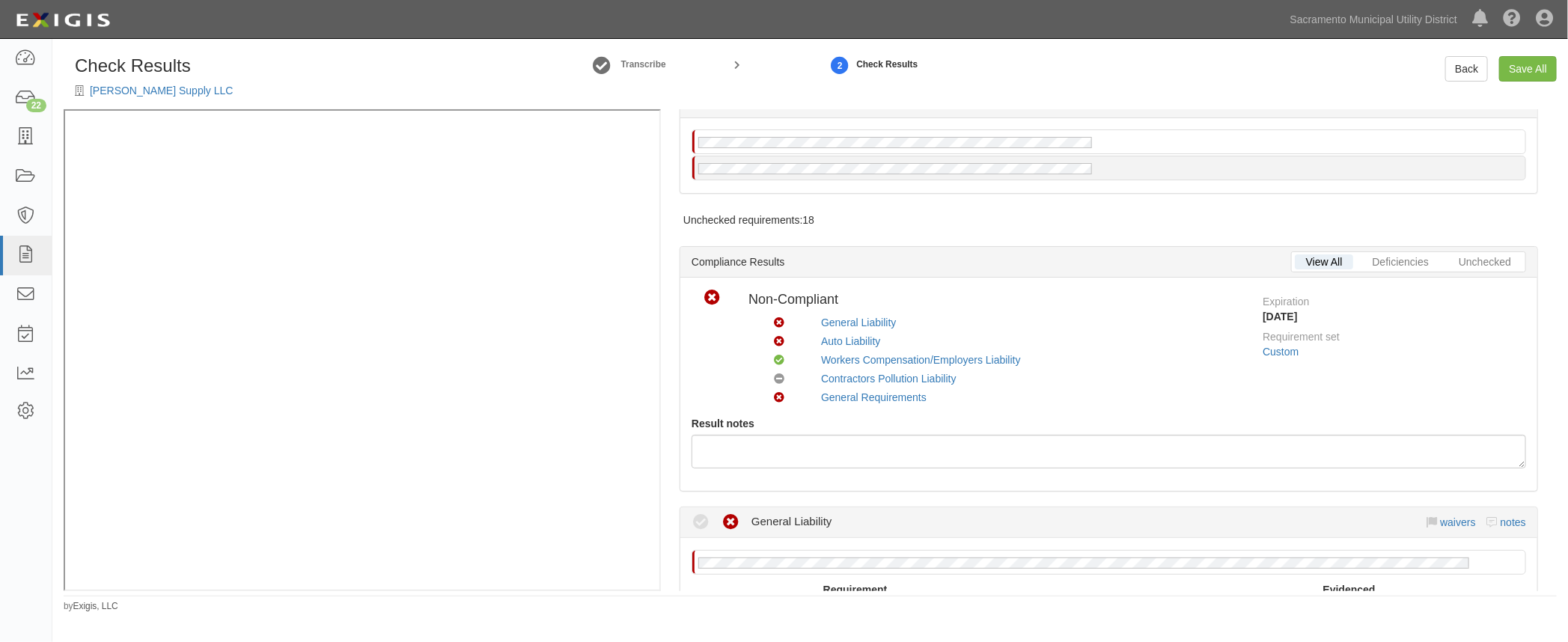
scroll to position [408, 0]
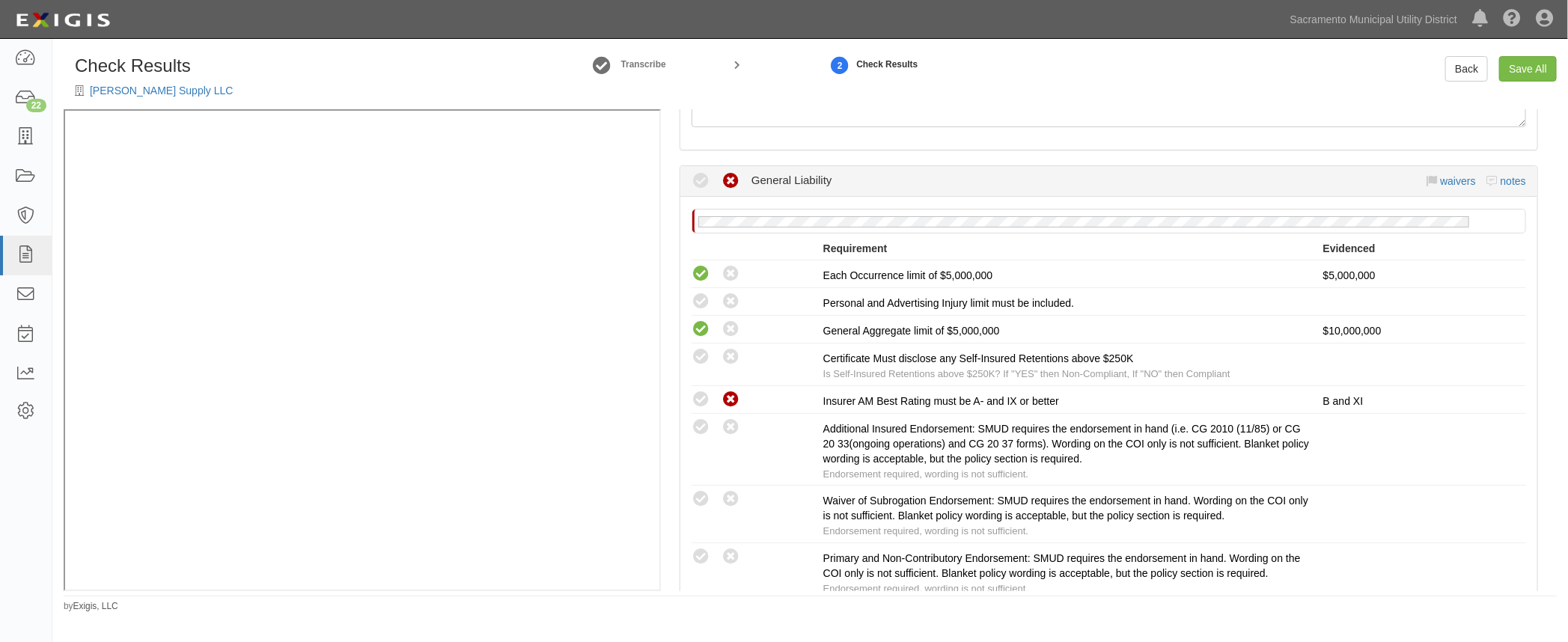
click at [696, 300] on icon at bounding box center [701, 302] width 19 height 19
radio input "true"
click at [701, 352] on icon at bounding box center [701, 358] width 19 height 19
radio input "true"
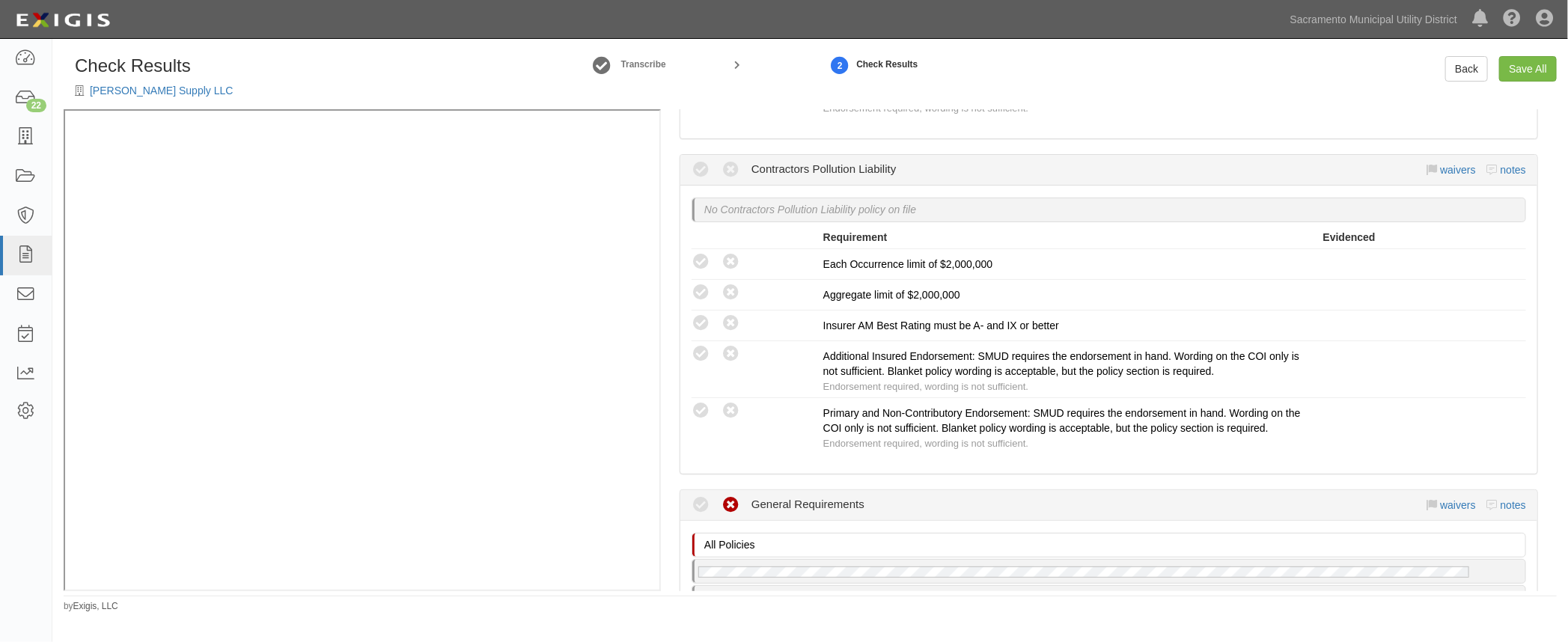
scroll to position [1836, 0]
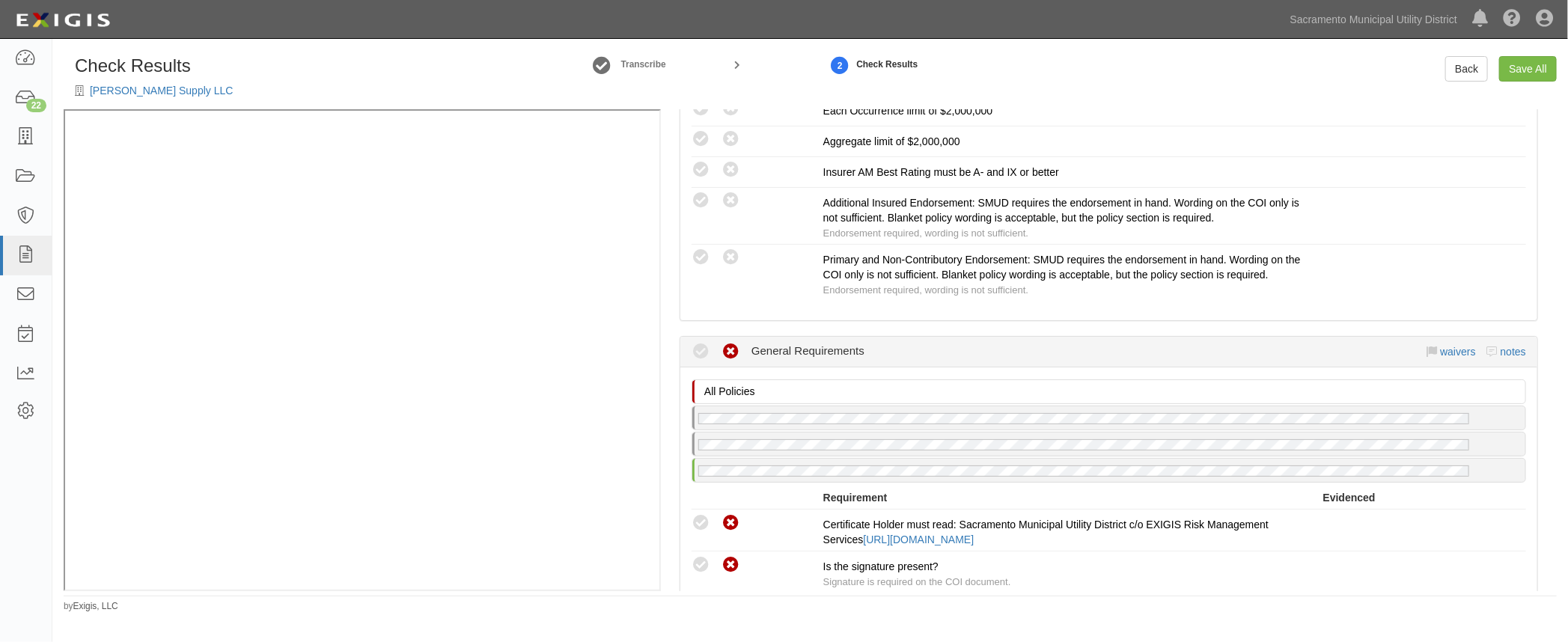
click at [698, 556] on icon at bounding box center [701, 565] width 19 height 19
radio input "true"
click at [707, 514] on icon at bounding box center [701, 524] width 19 height 19
radio input "true"
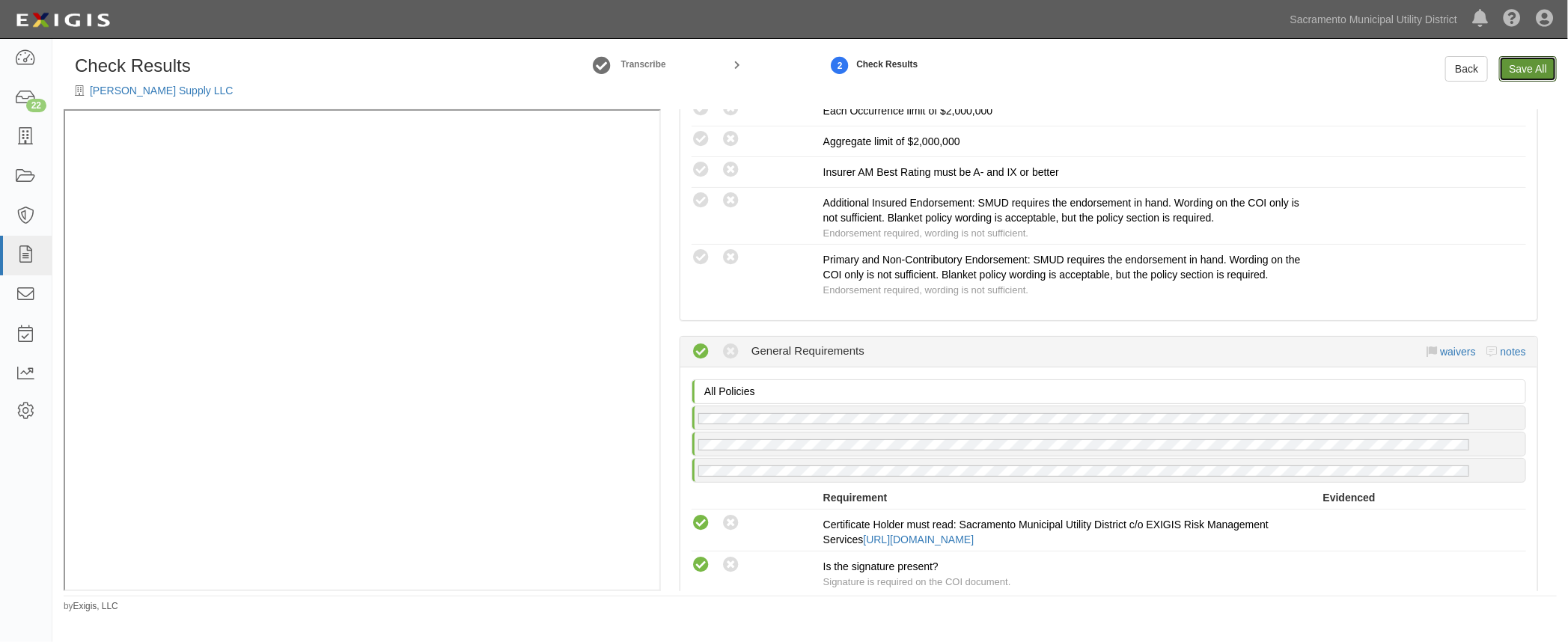
click at [1541, 70] on link "Save All" at bounding box center [1528, 69] width 58 height 26
radio input "false"
radio input "true"
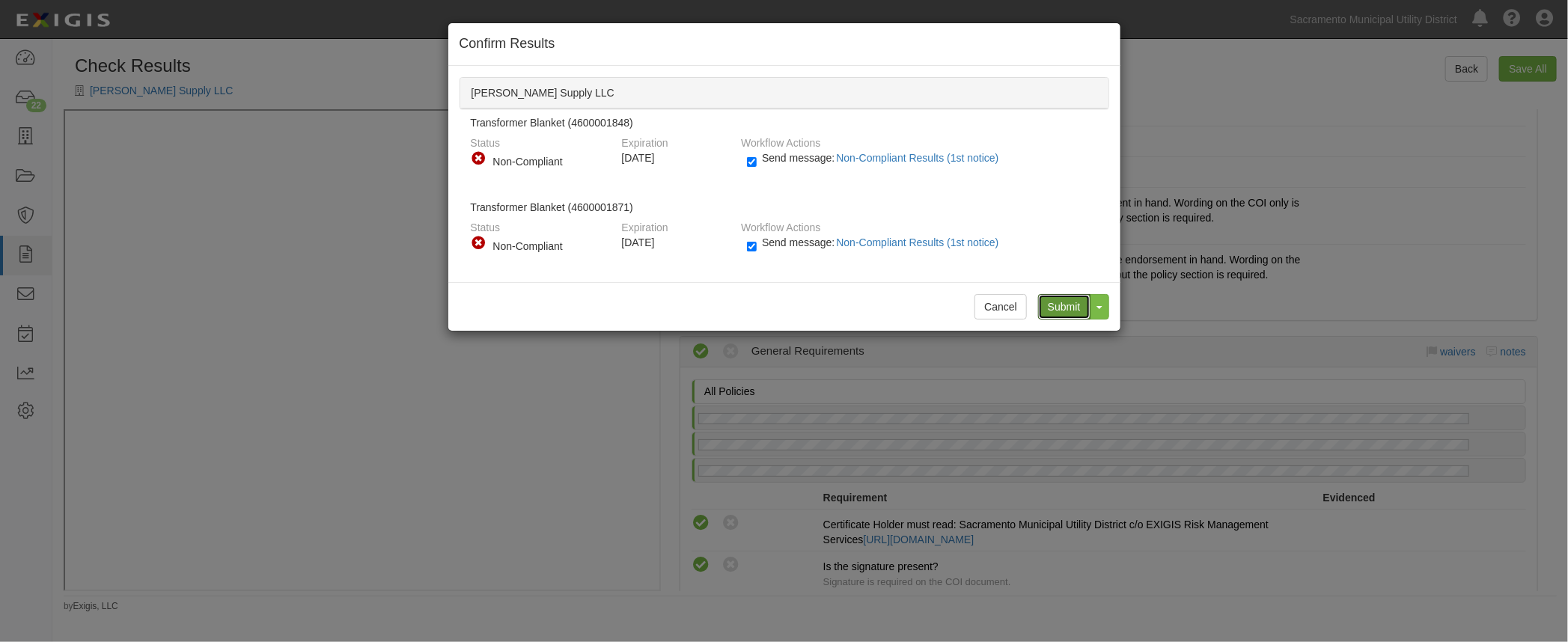
click at [1047, 306] on input "Submit" at bounding box center [1065, 307] width 53 height 26
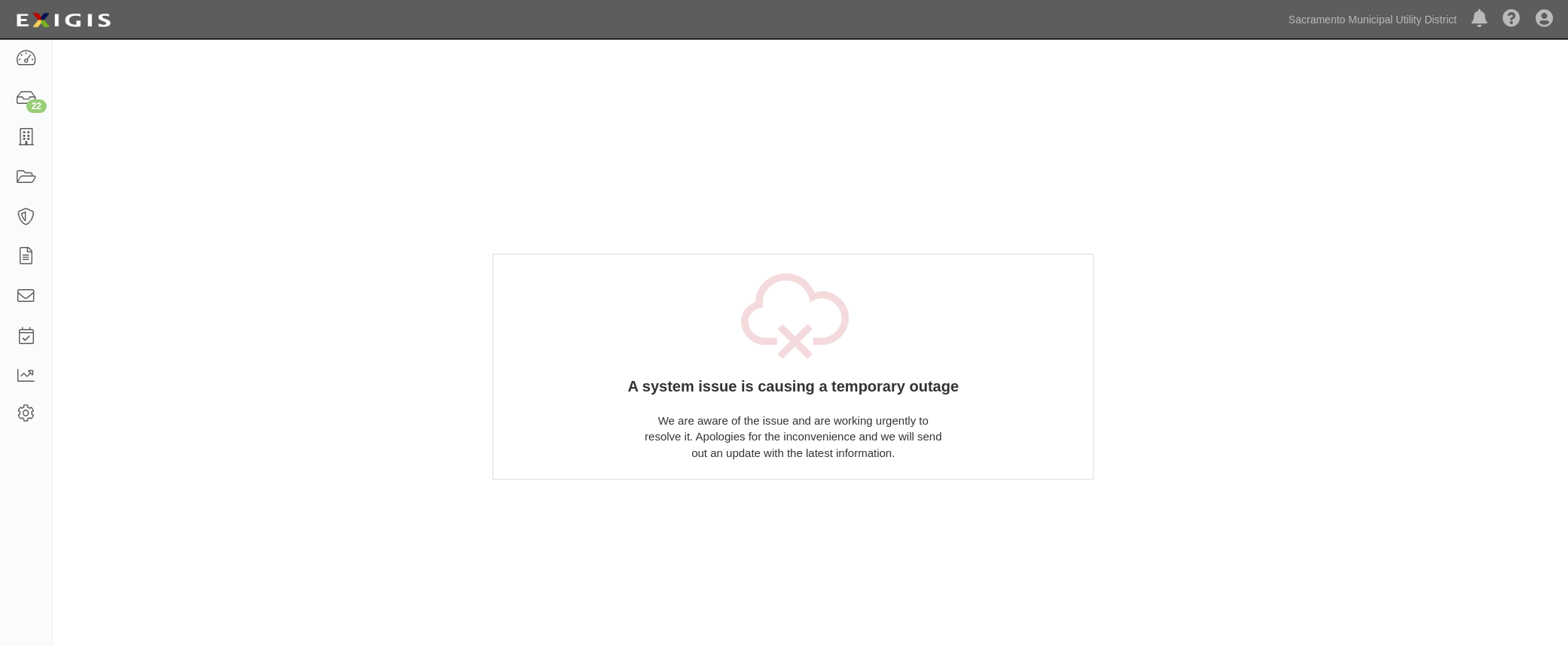
click at [212, 164] on div "A system issue is causing a temporary outage We are aware of the issue and are …" at bounding box center [811, 373] width 1516 height 633
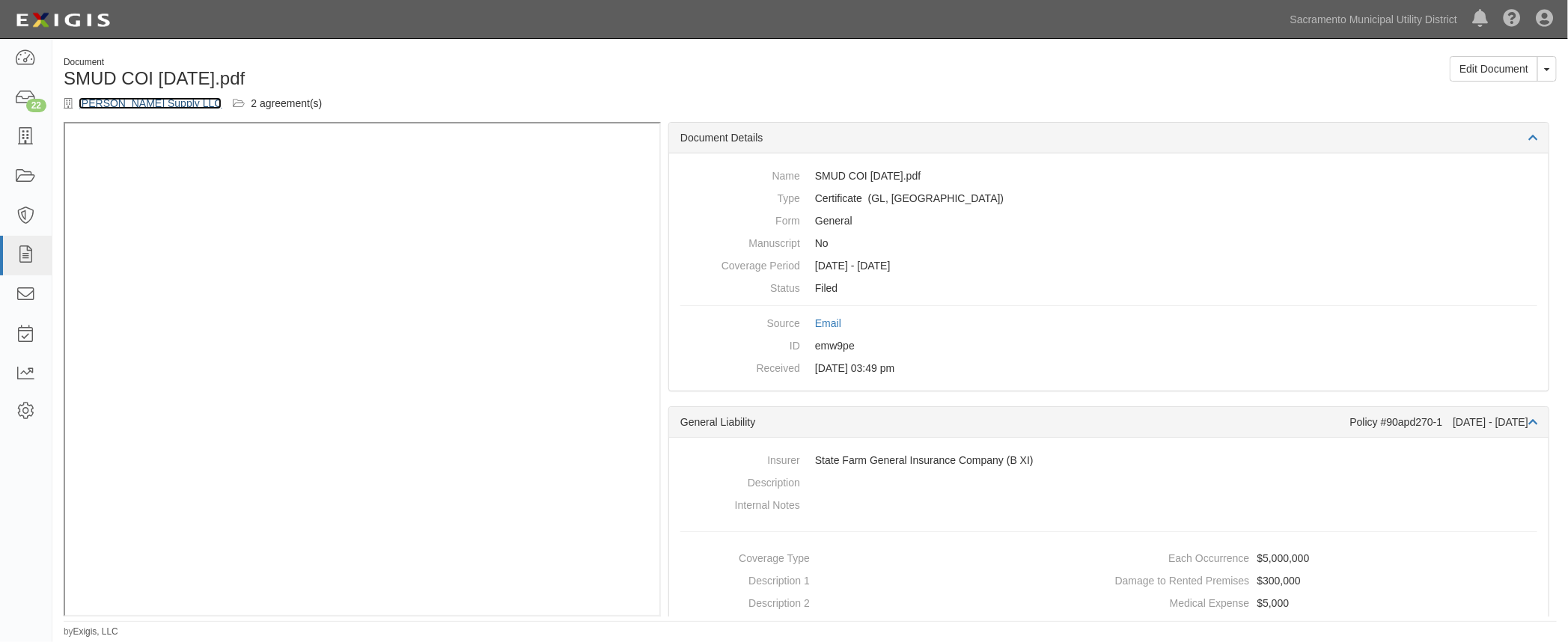
click at [122, 106] on link "[PERSON_NAME] Supply LLC" at bounding box center [150, 103] width 143 height 12
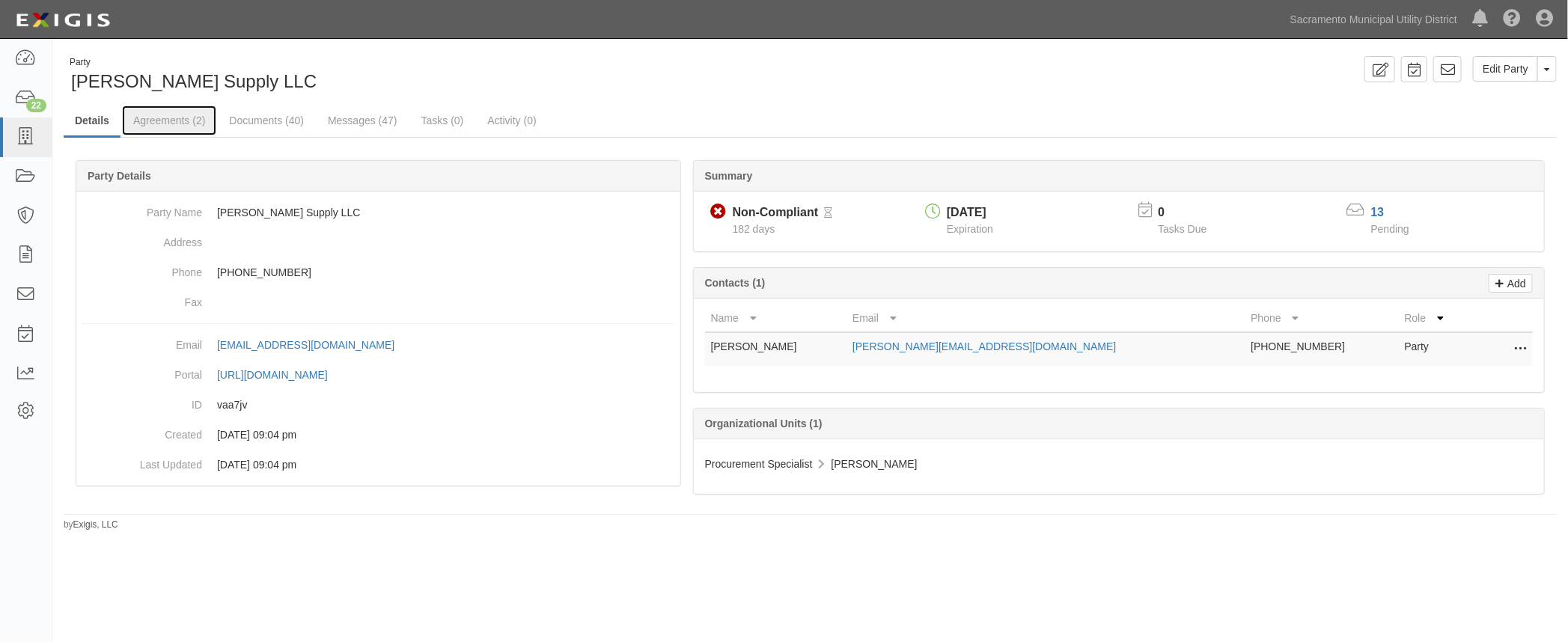
click at [188, 118] on link "Agreements (2)" at bounding box center [169, 120] width 95 height 30
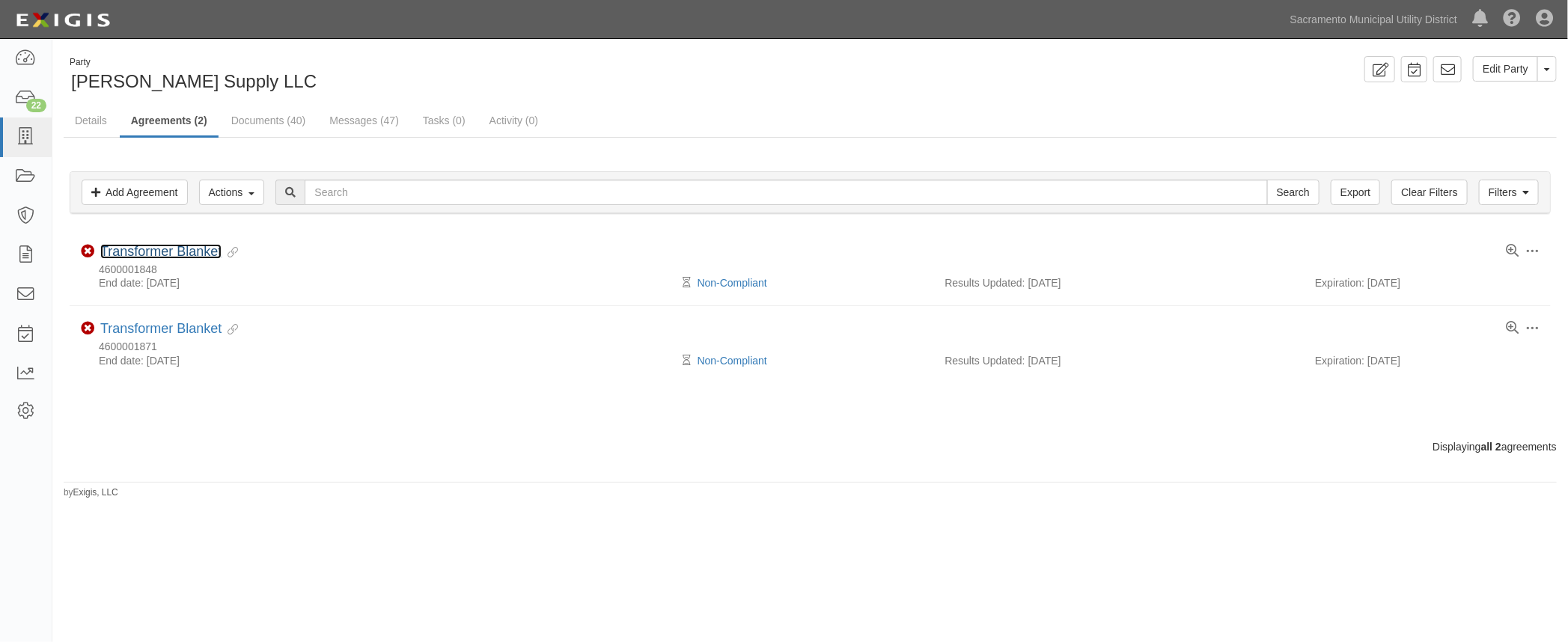
click at [177, 248] on link "Transformer Blanket" at bounding box center [161, 251] width 121 height 15
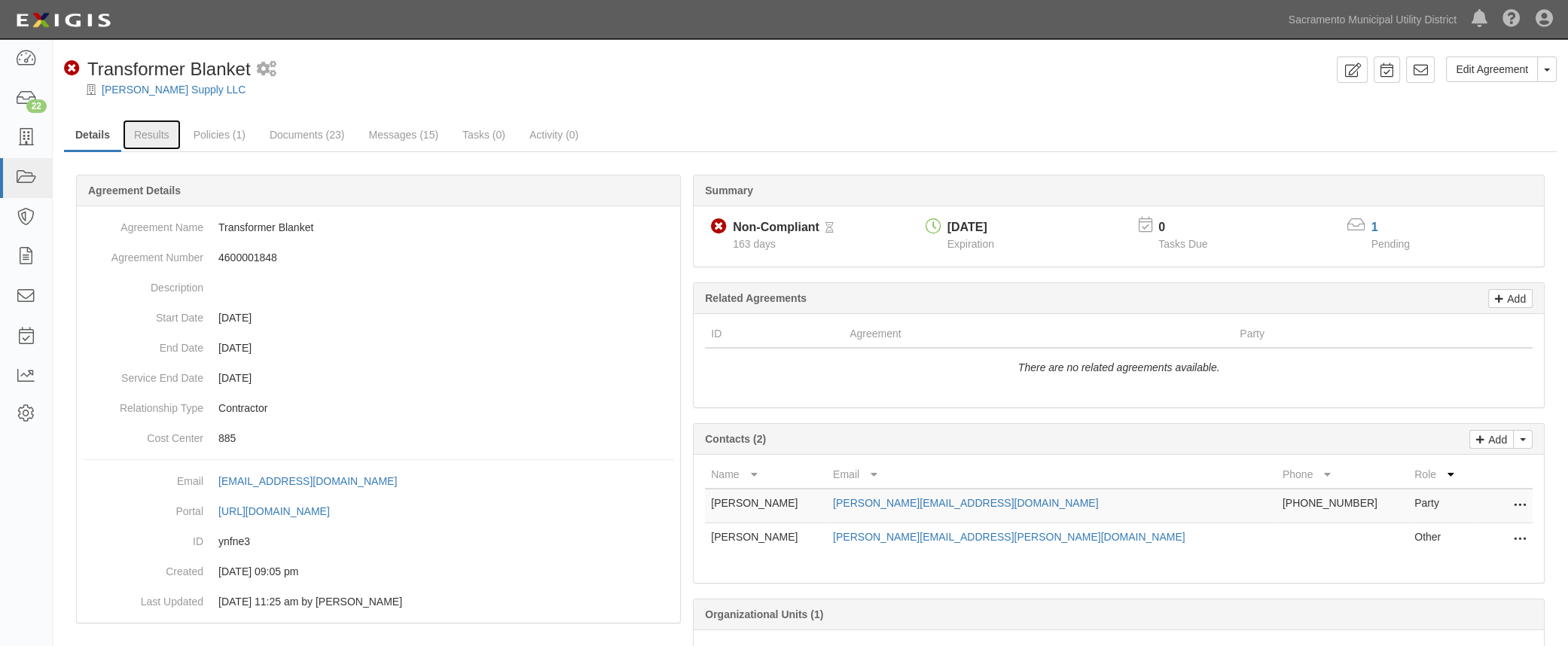
click at [153, 135] on link "Results" at bounding box center [152, 135] width 58 height 30
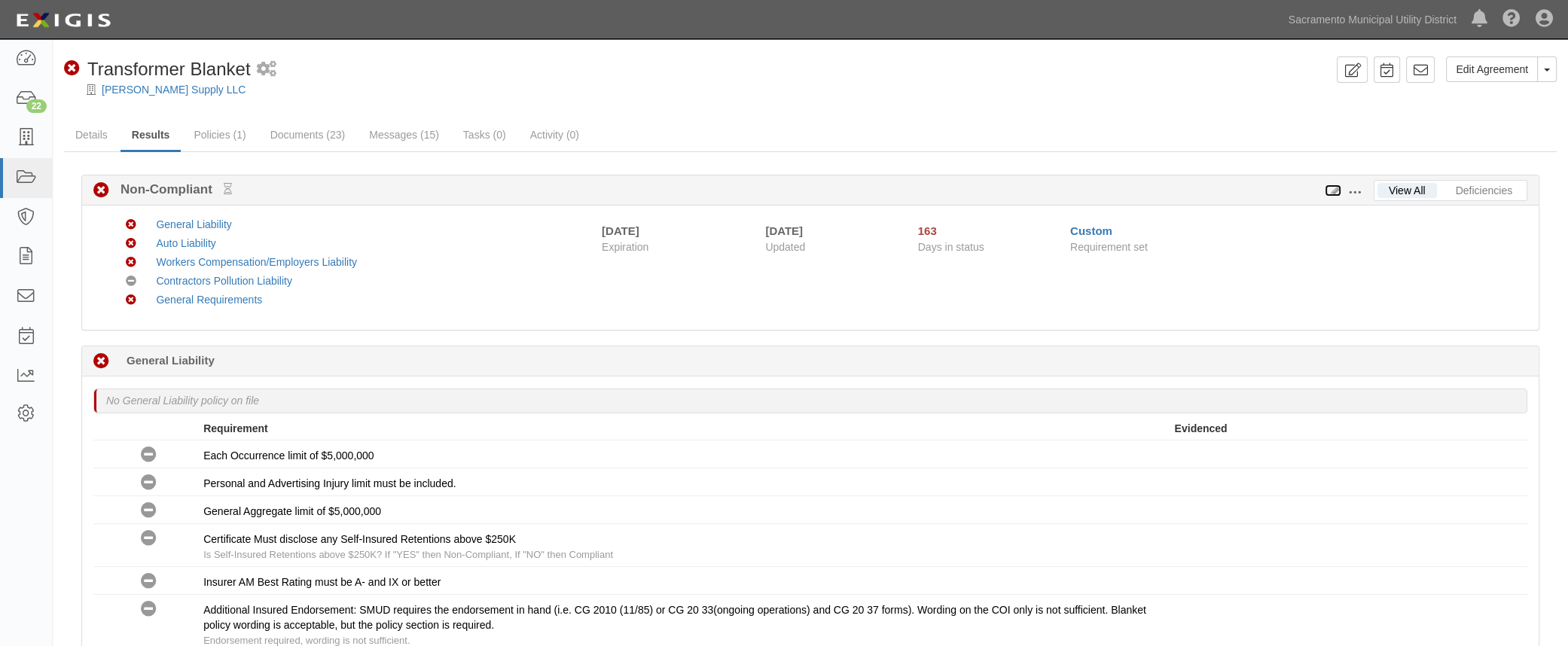
click at [1332, 189] on icon at bounding box center [1333, 191] width 16 height 10
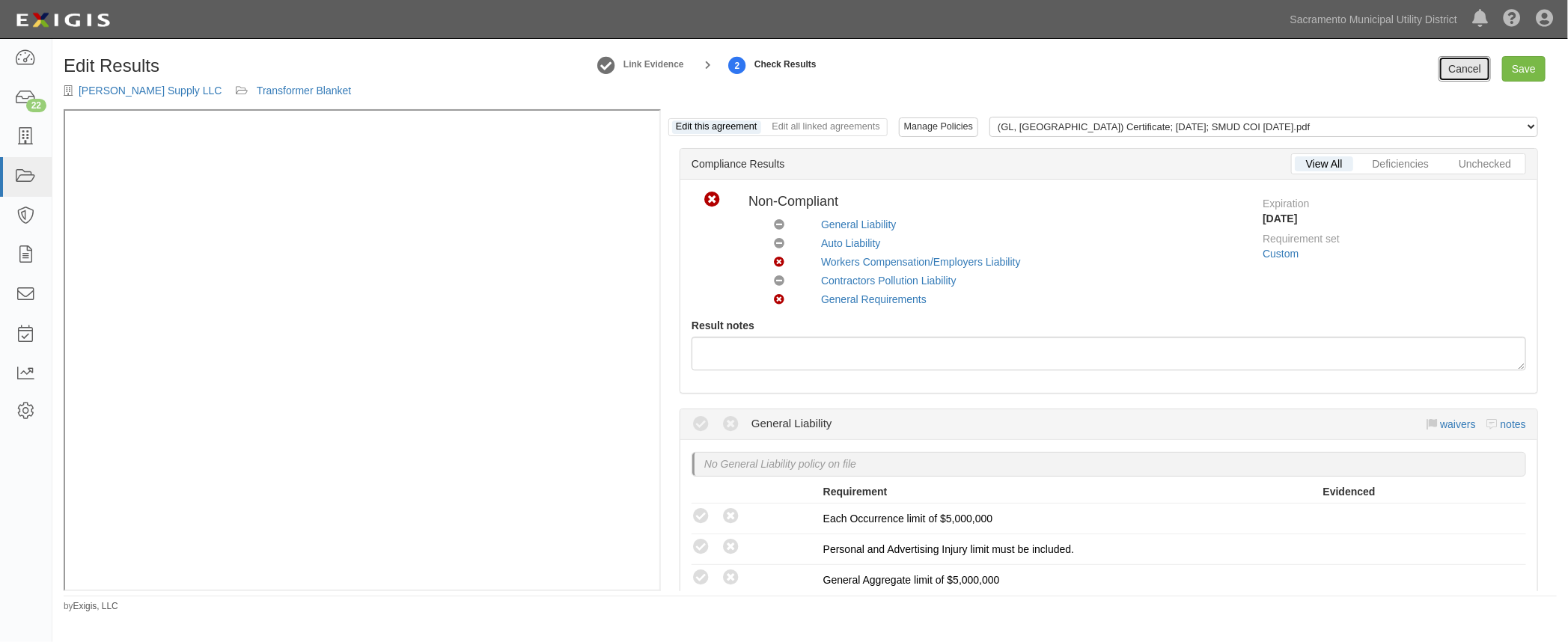
click at [1445, 75] on link "Cancel" at bounding box center [1465, 69] width 53 height 26
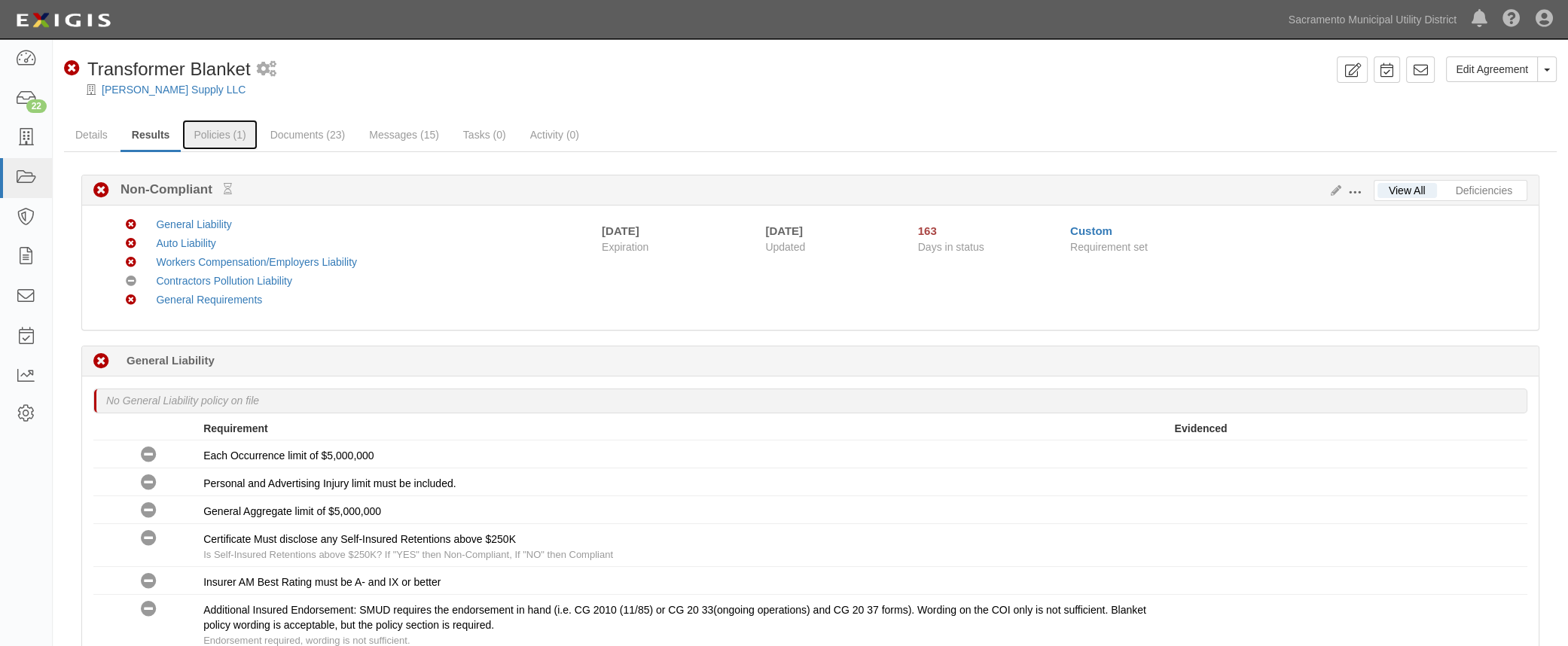
click at [204, 140] on link "Policies (1)" at bounding box center [219, 135] width 75 height 30
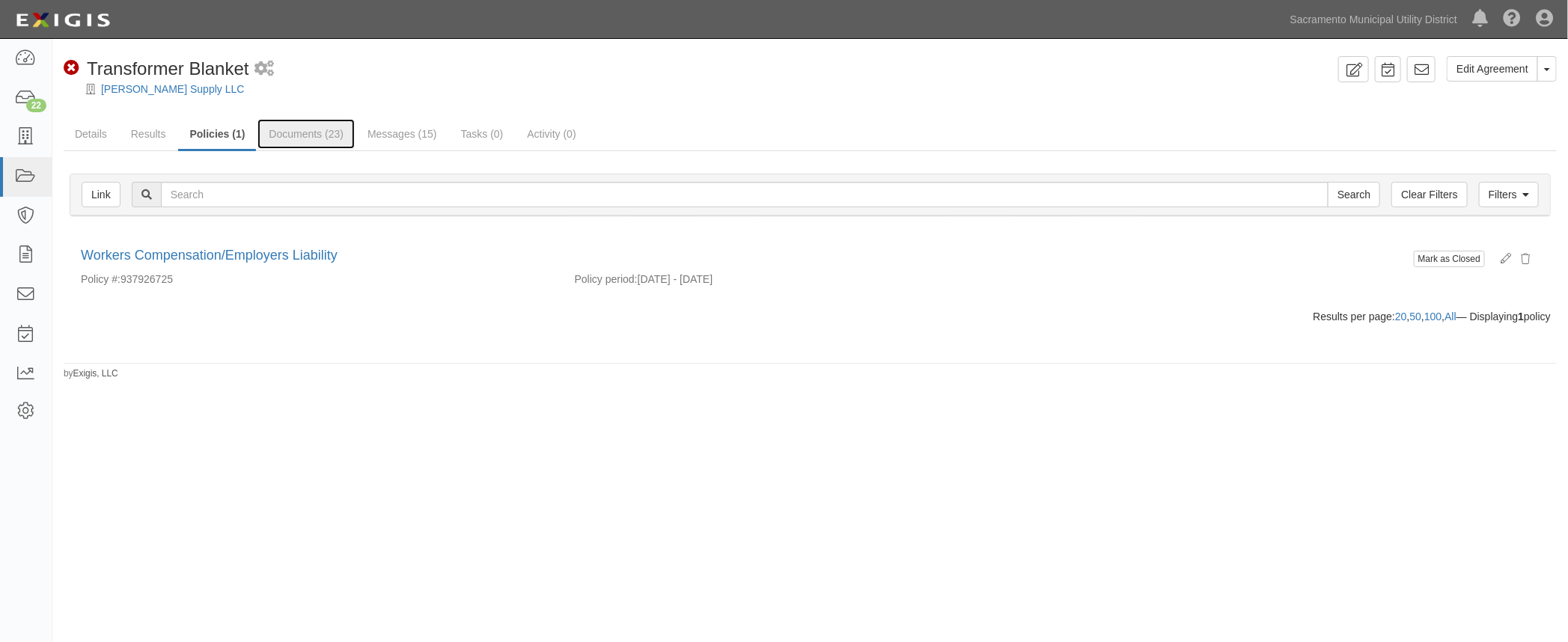
click at [312, 131] on link "Documents (23)" at bounding box center [306, 134] width 97 height 30
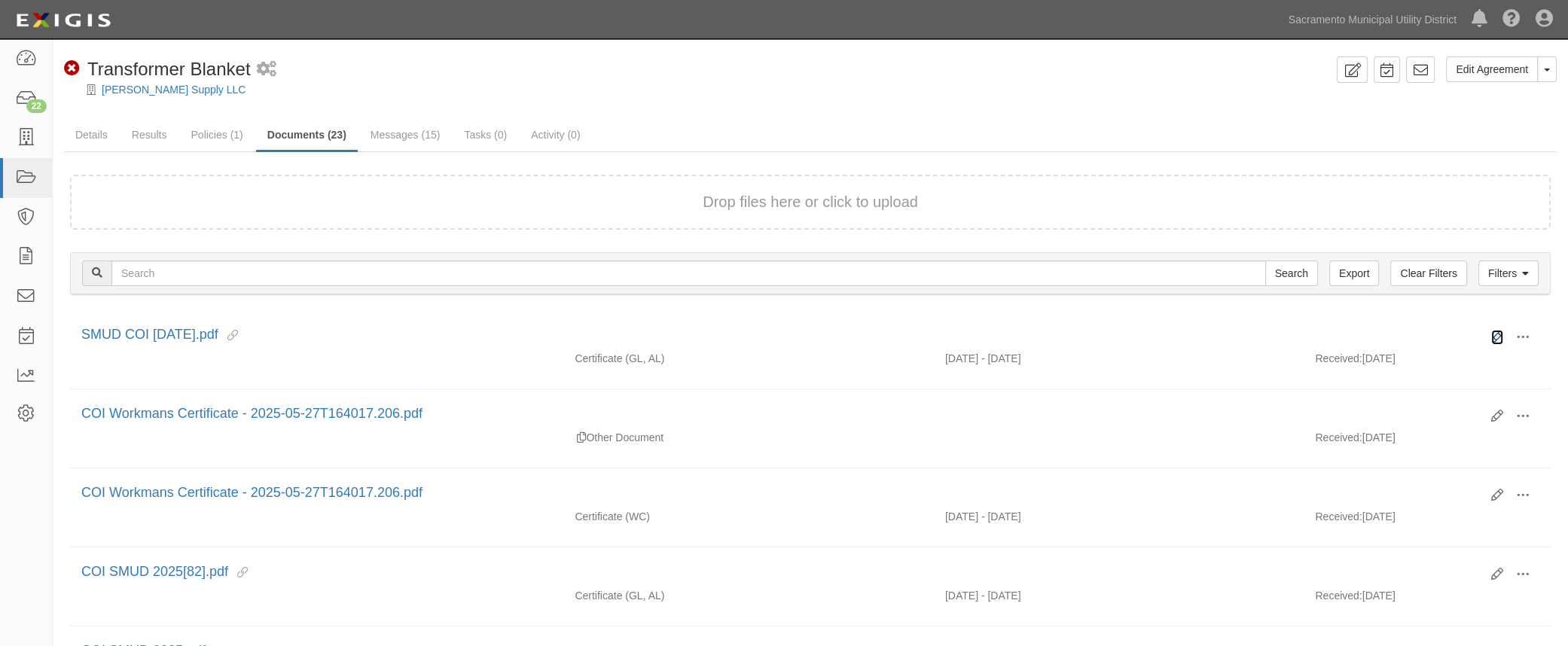
click at [1493, 333] on icon at bounding box center [1498, 338] width 12 height 12
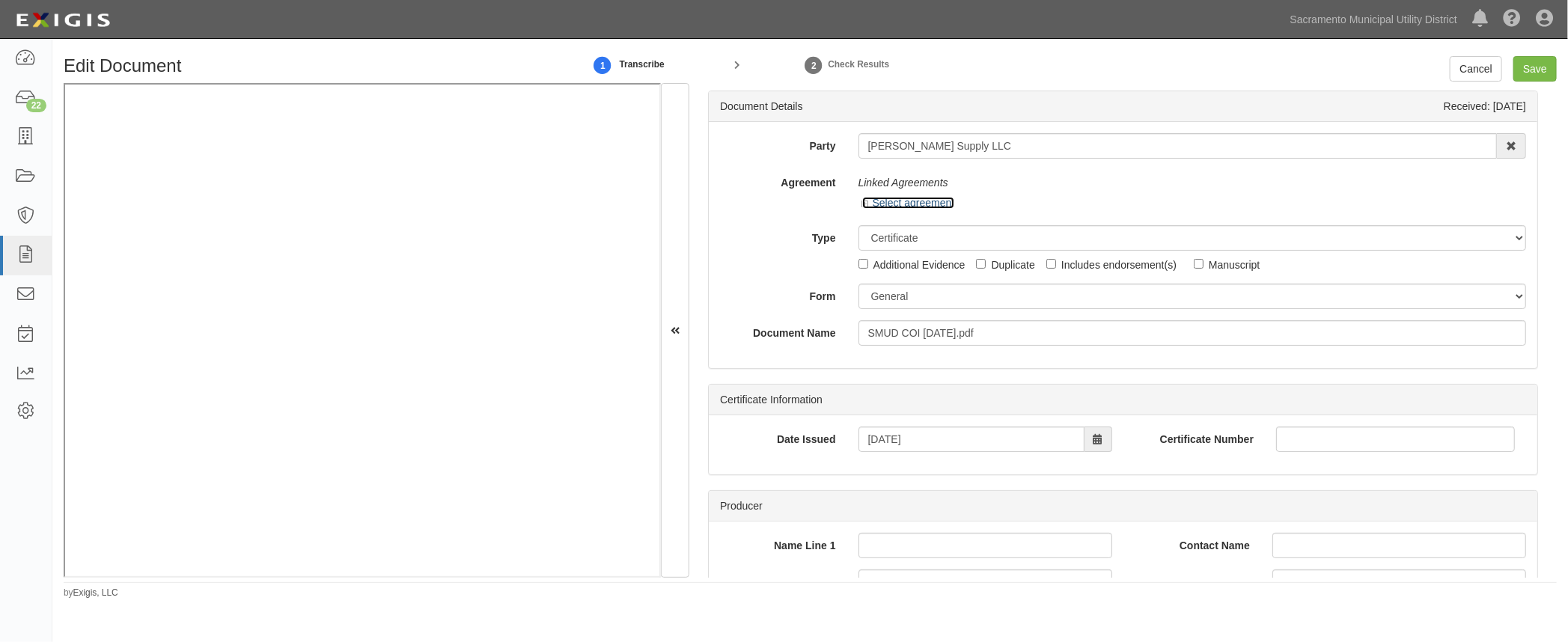
click at [867, 204] on icon at bounding box center [867, 203] width 10 height 8
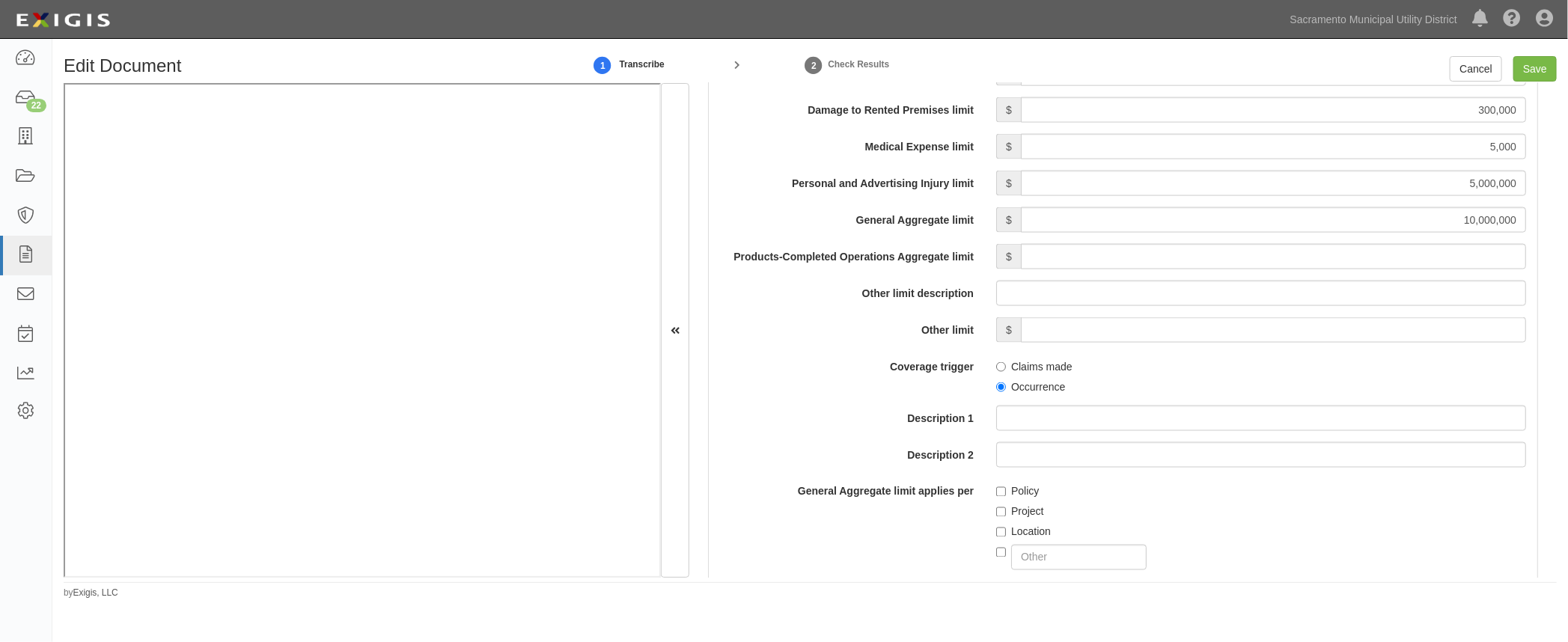
scroll to position [1360, 0]
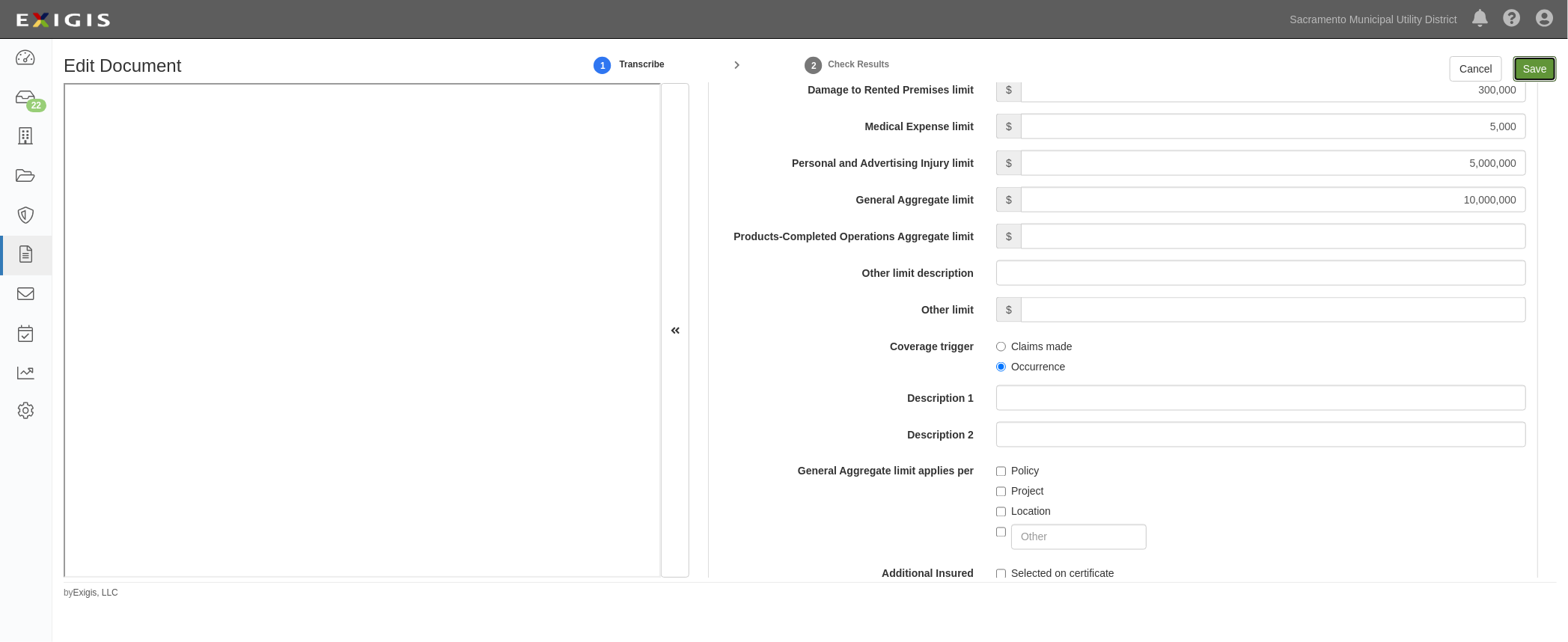
click at [1537, 71] on input "Save" at bounding box center [1535, 69] width 43 height 26
type input "5000000"
type input "300000"
type input "5000"
type input "5000000"
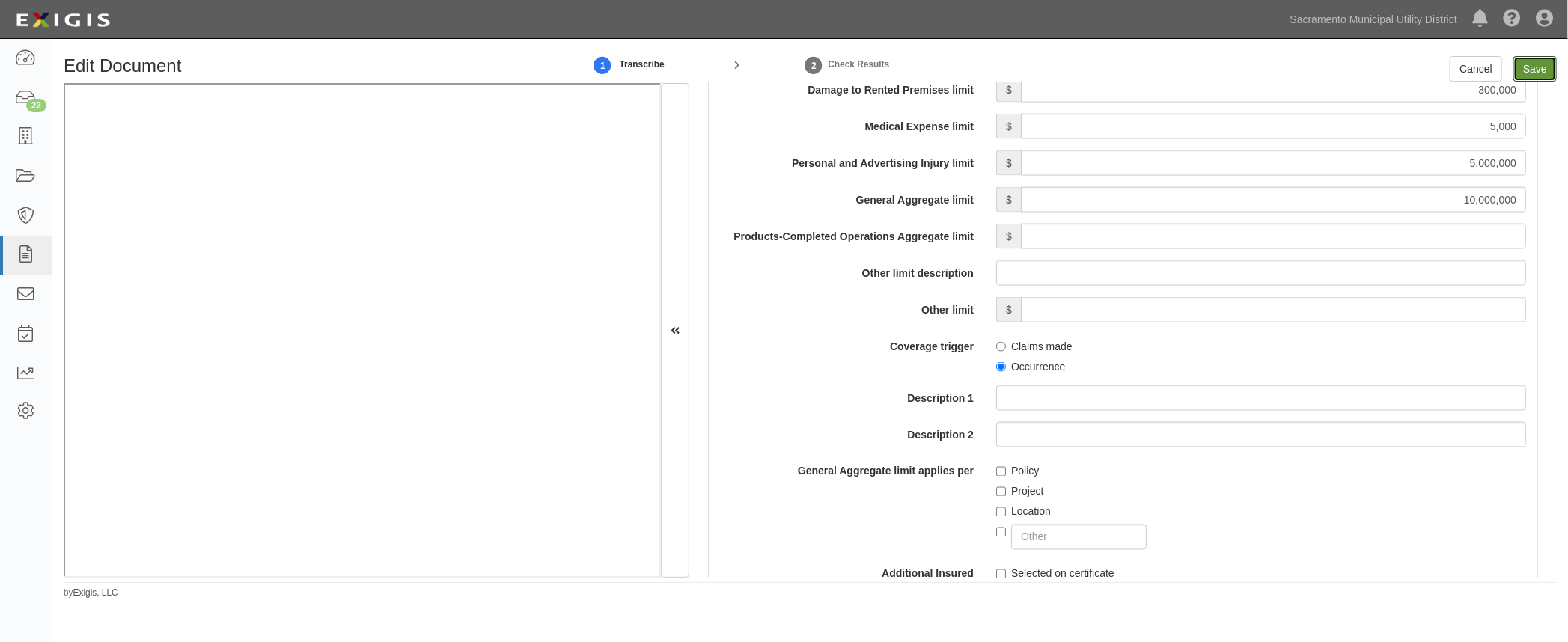
type input "10000000"
type input "1000000"
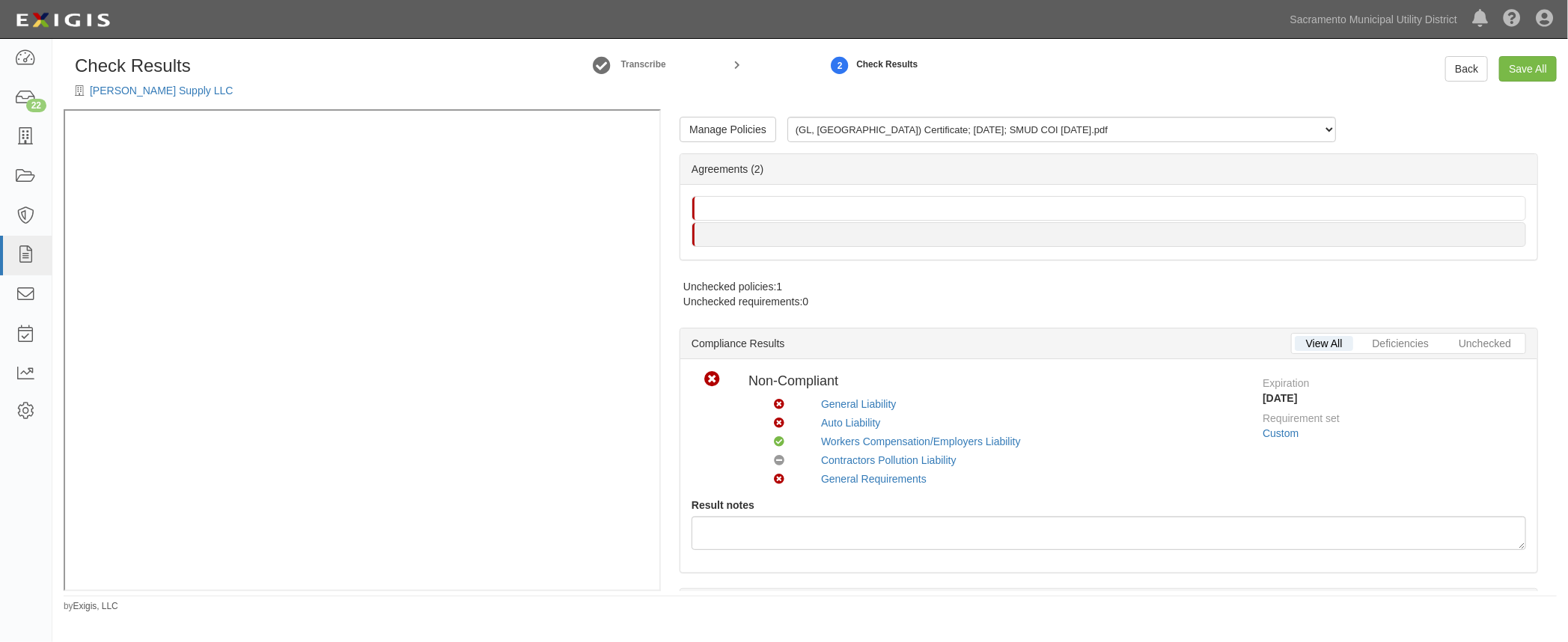
radio input "false"
radio input "true"
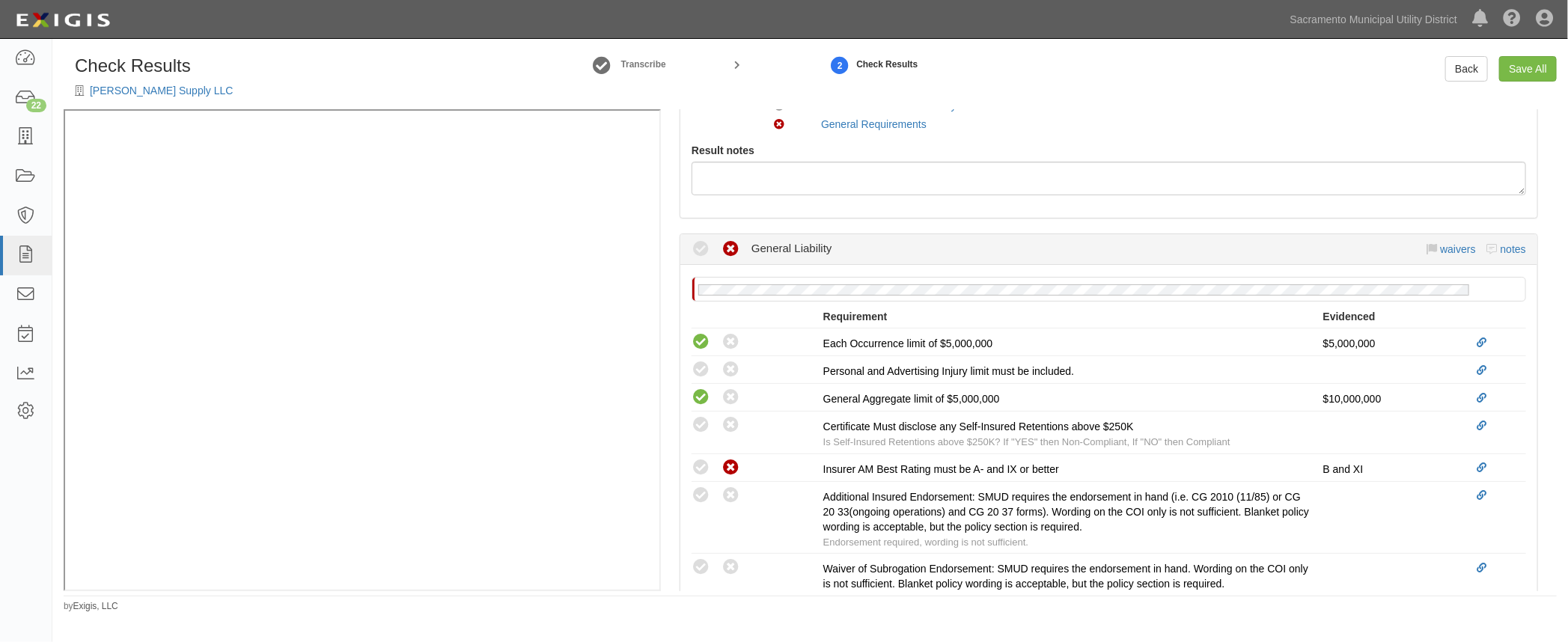
scroll to position [408, 0]
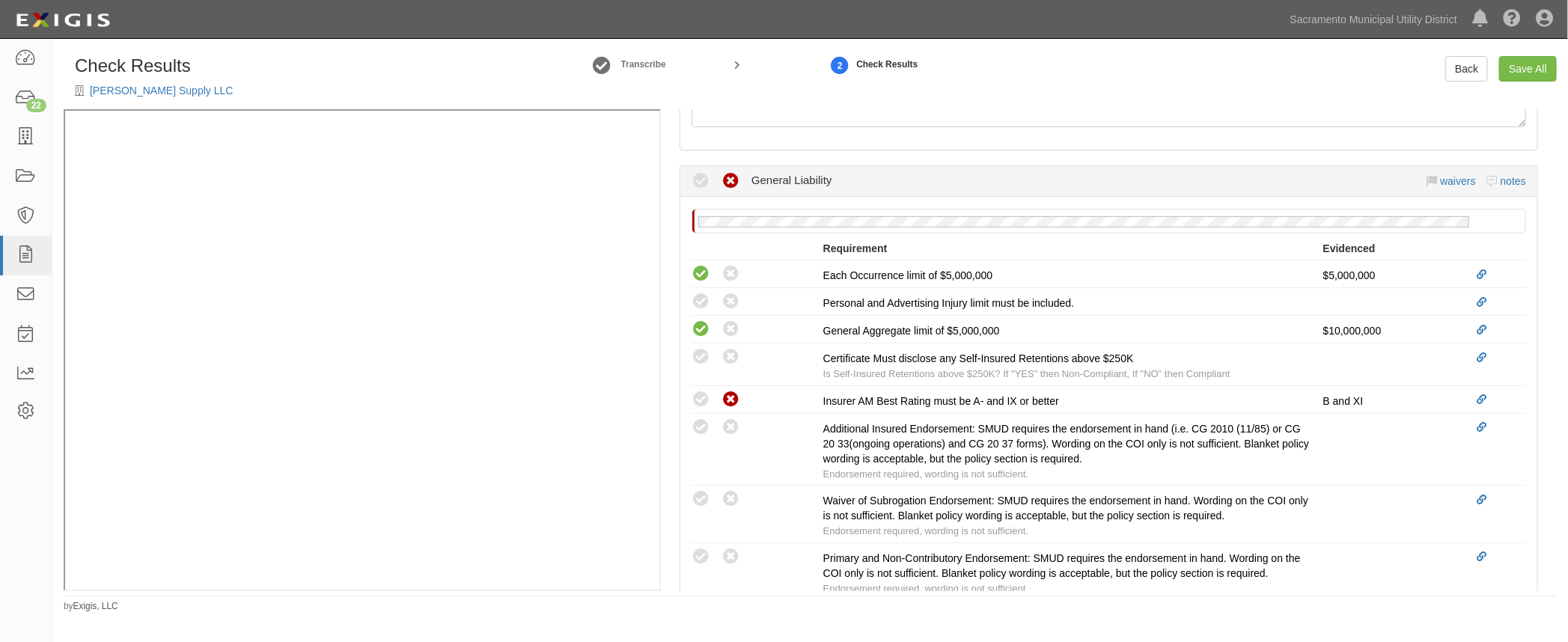
click at [696, 300] on icon at bounding box center [701, 302] width 19 height 19
radio input "true"
click at [699, 355] on icon at bounding box center [701, 358] width 19 height 19
radio input "true"
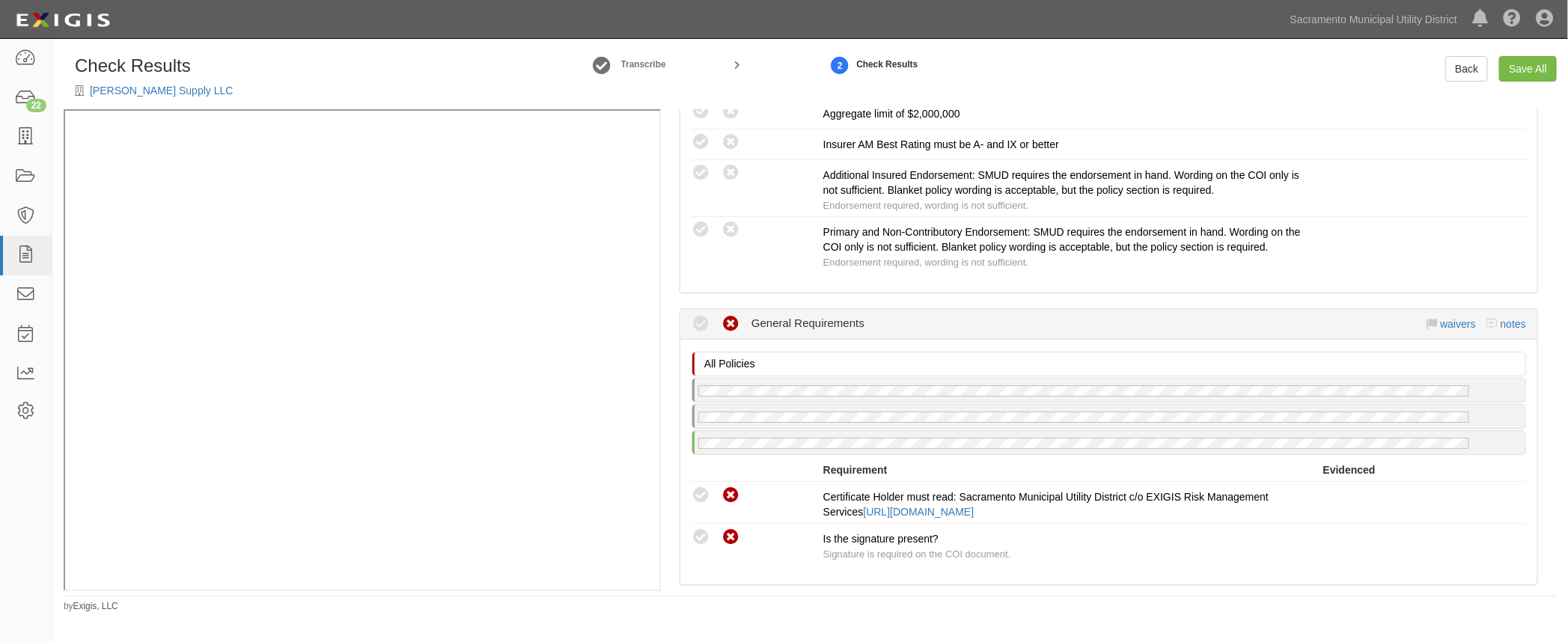
scroll to position [1972, 0]
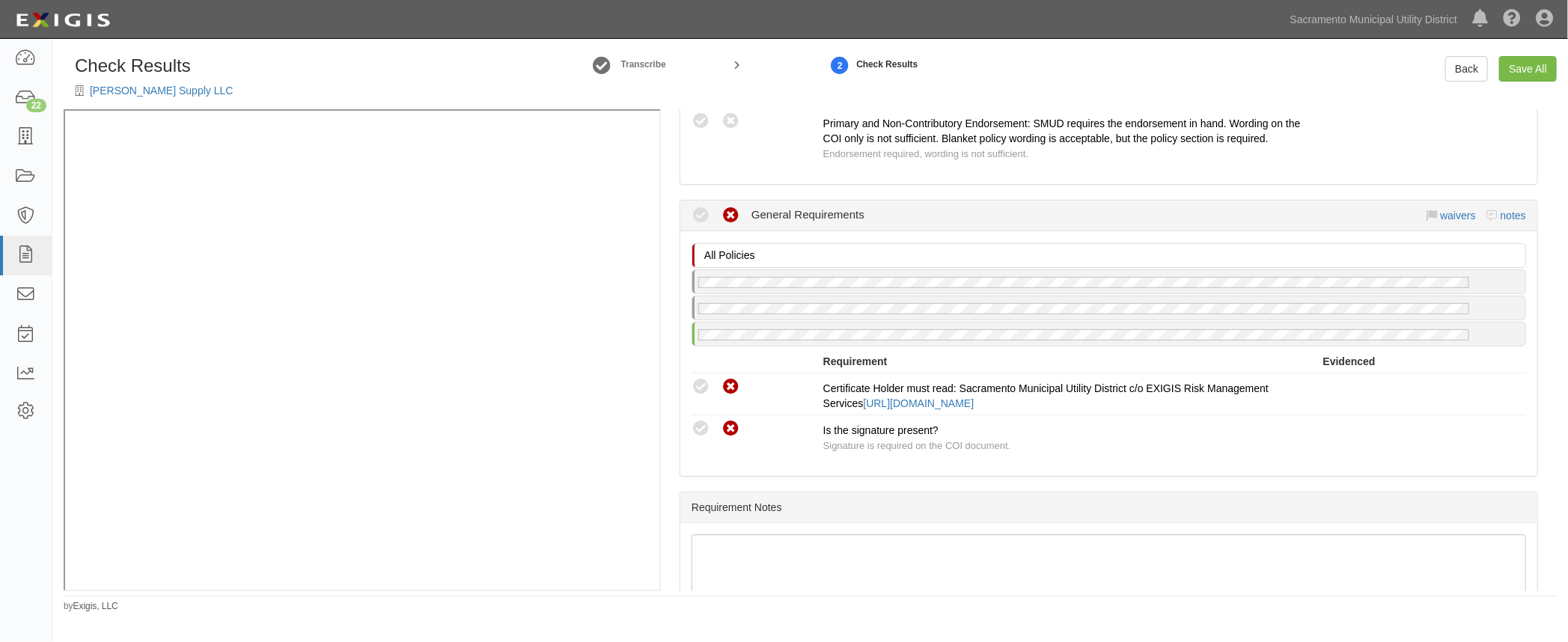
click at [703, 378] on icon at bounding box center [701, 387] width 19 height 19
radio input "true"
click at [702, 420] on icon at bounding box center [701, 429] width 19 height 19
radio input "true"
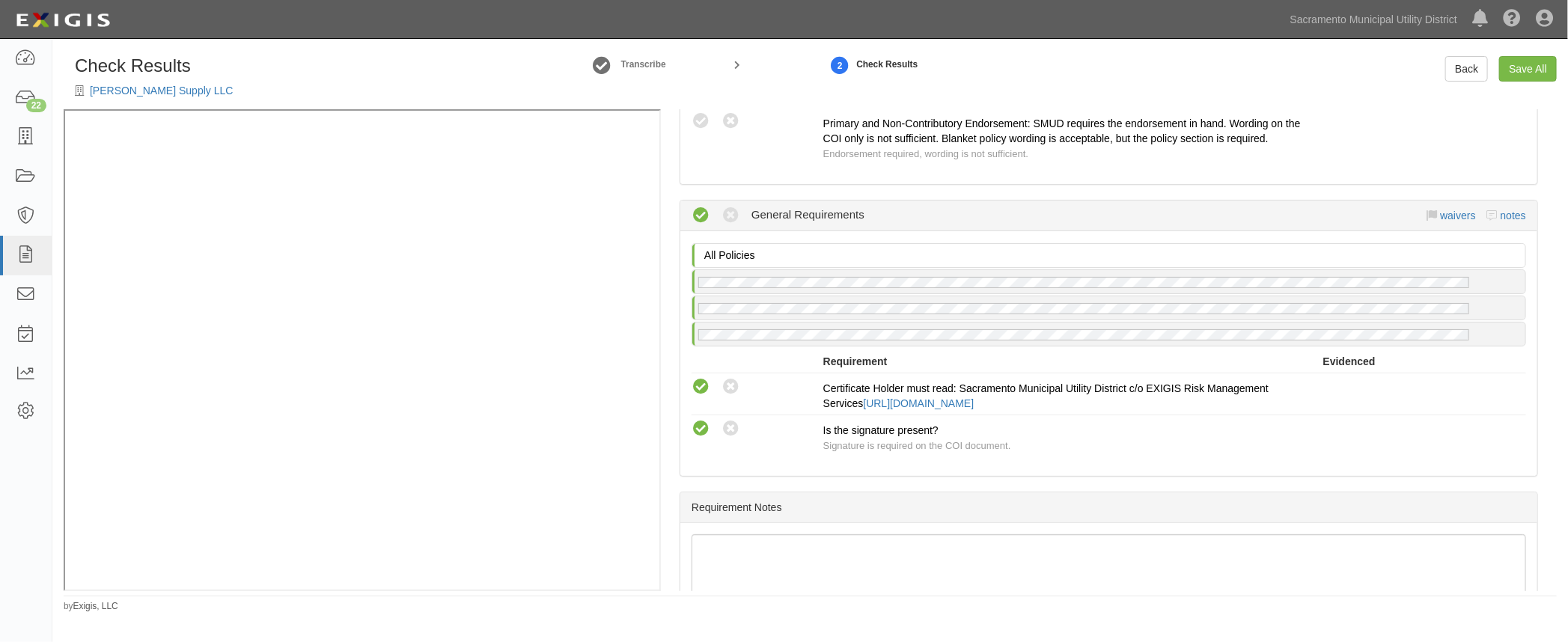
drag, startPoint x: 885, startPoint y: 494, endPoint x: 921, endPoint y: 472, distance: 42.2
click at [885, 494] on div "Requirement Notes" at bounding box center [1109, 507] width 857 height 31
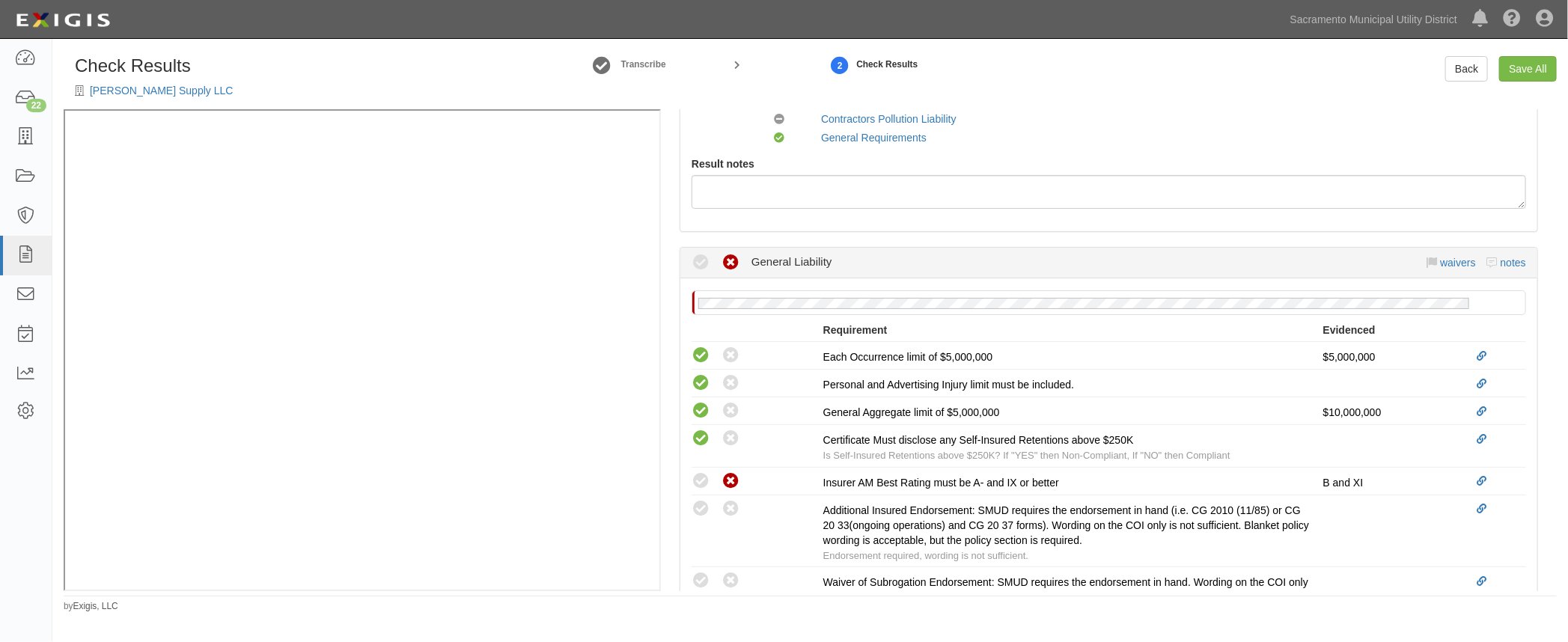
scroll to position [0, 0]
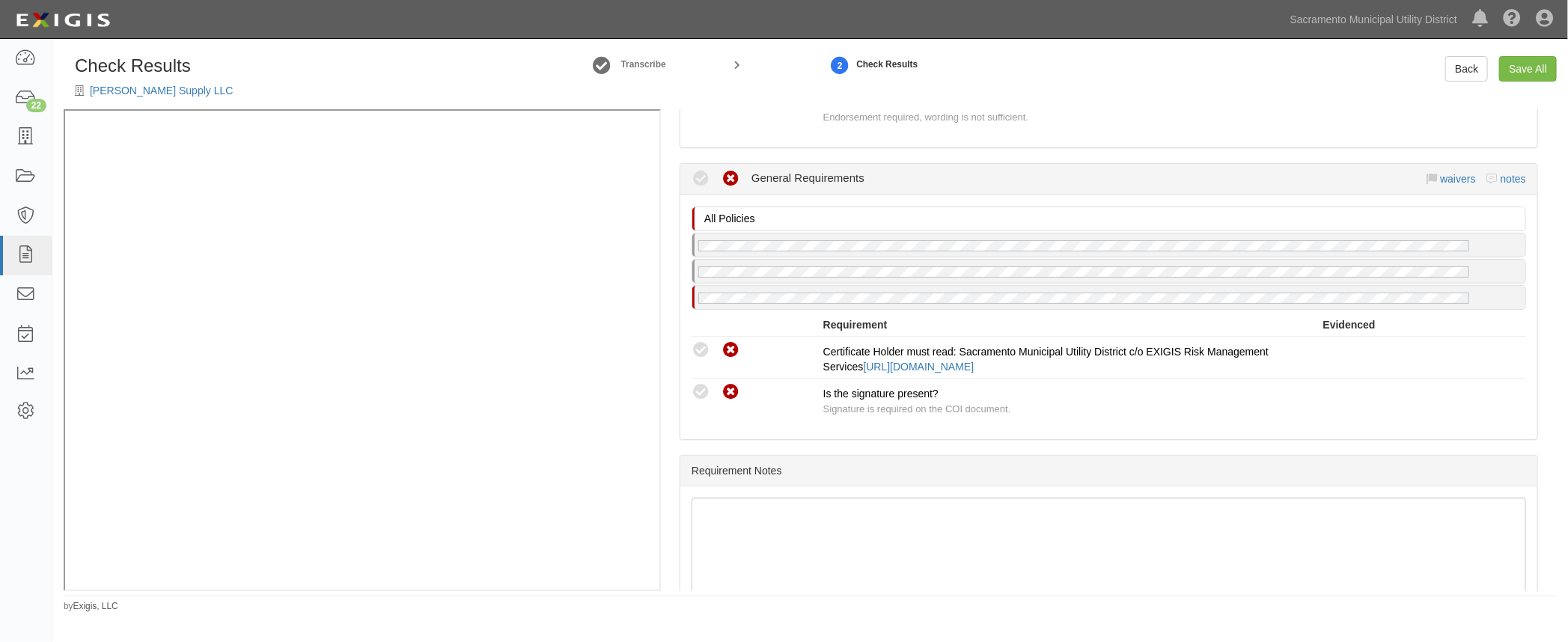
scroll to position [2040, 0]
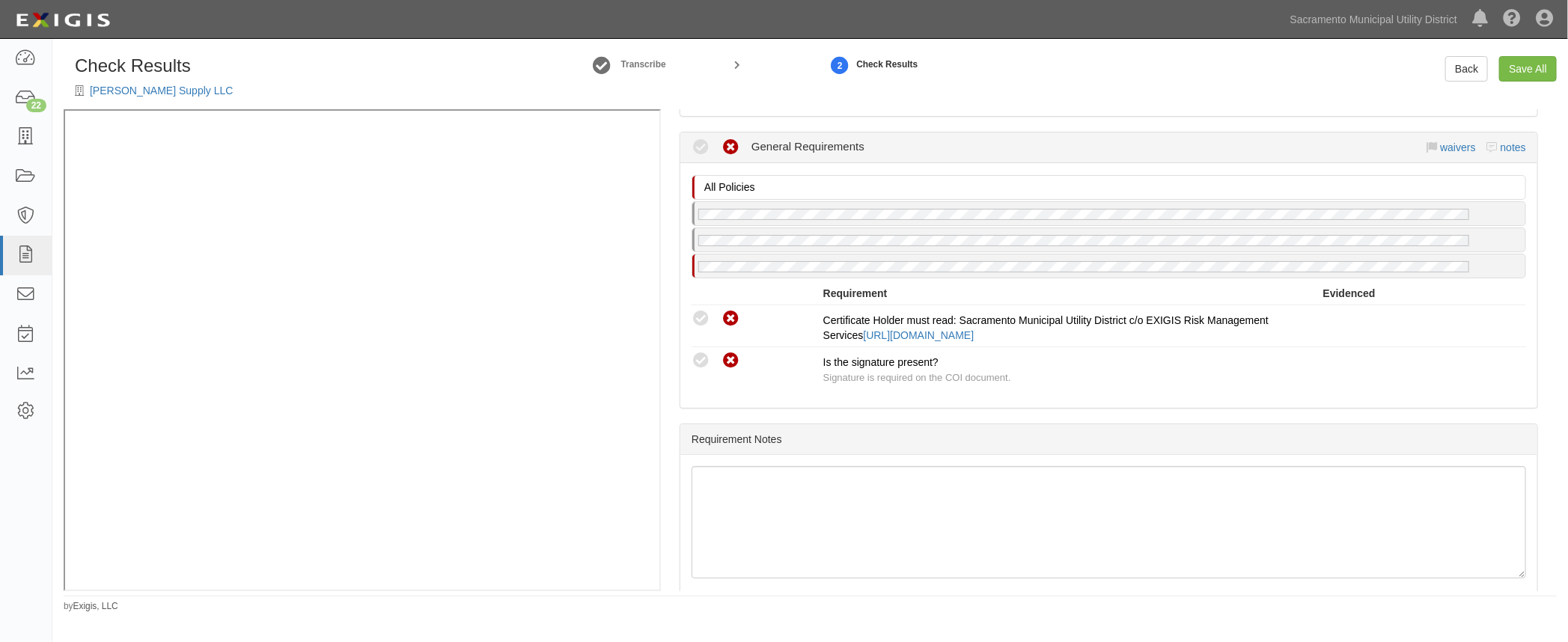
click at [700, 310] on icon at bounding box center [701, 319] width 19 height 19
radio input "true"
click at [696, 353] on icon at bounding box center [701, 361] width 19 height 19
radio input "true"
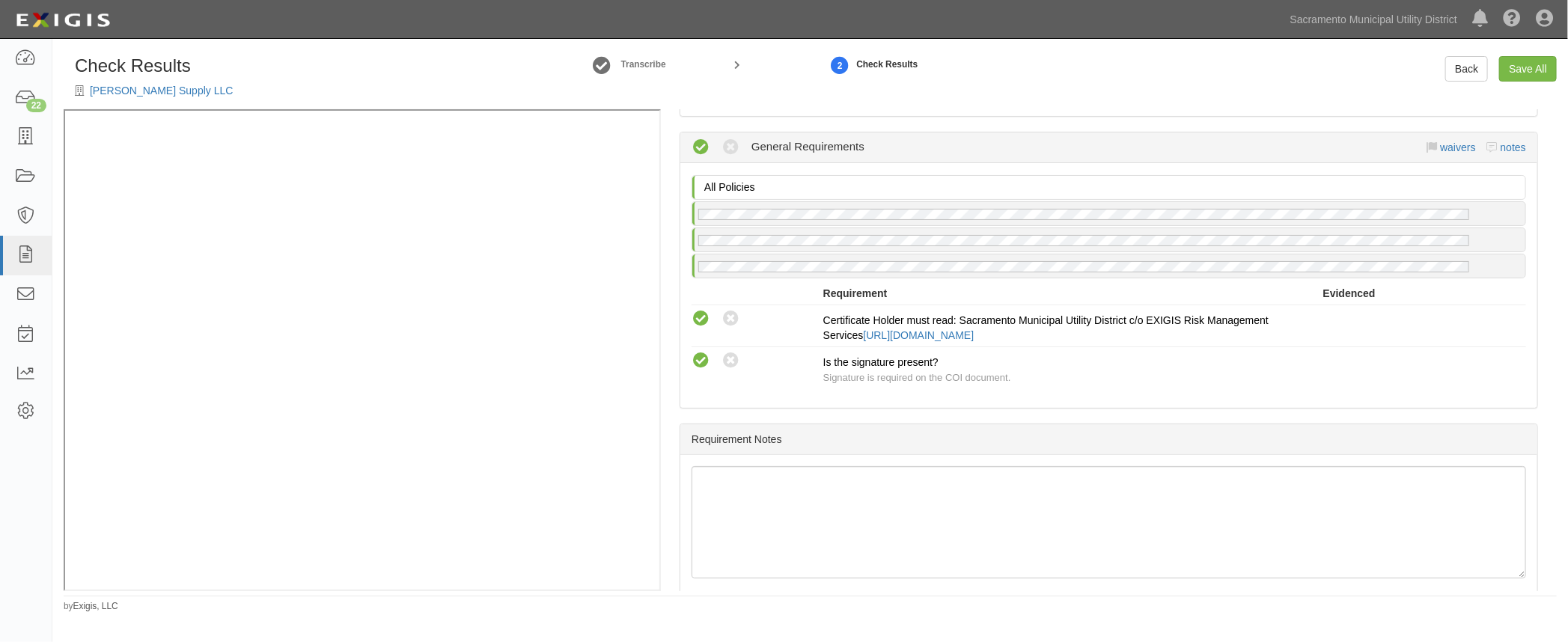
drag, startPoint x: 854, startPoint y: 436, endPoint x: 1347, endPoint y: 175, distance: 557.8
click at [855, 436] on div "Requirement Notes" at bounding box center [1109, 439] width 857 height 31
click at [1517, 66] on link "Save All" at bounding box center [1528, 69] width 58 height 26
radio input "false"
radio input "true"
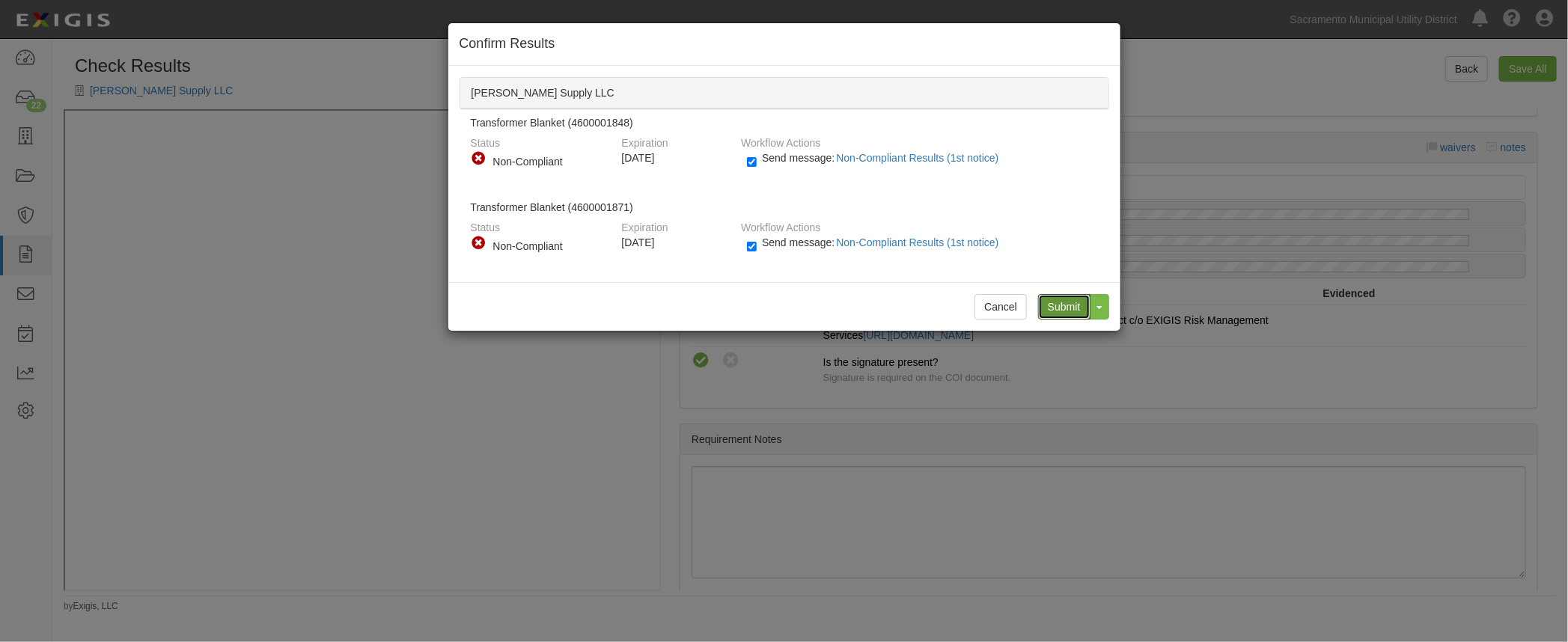
click at [1061, 301] on input "Submit" at bounding box center [1065, 307] width 53 height 26
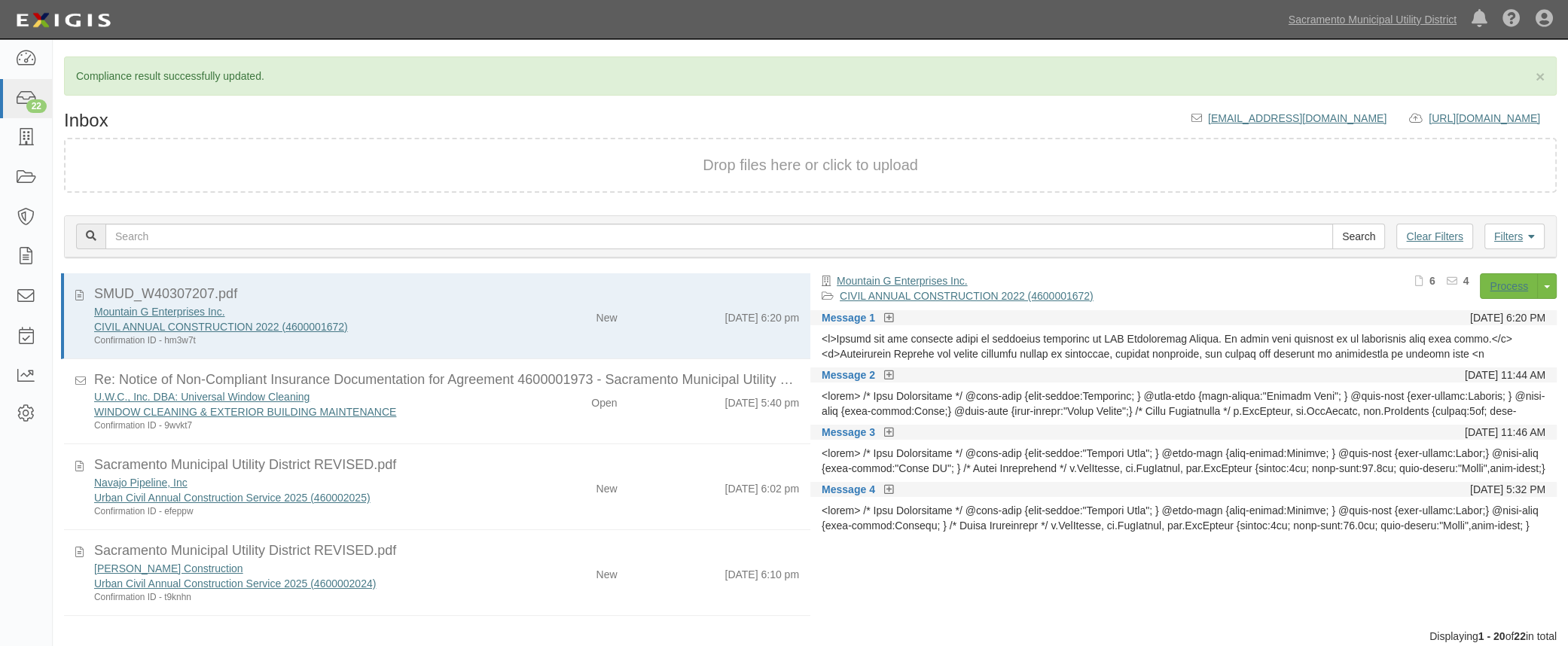
click at [485, 482] on div "Navajo Pipeline, Inc" at bounding box center [295, 482] width 402 height 15
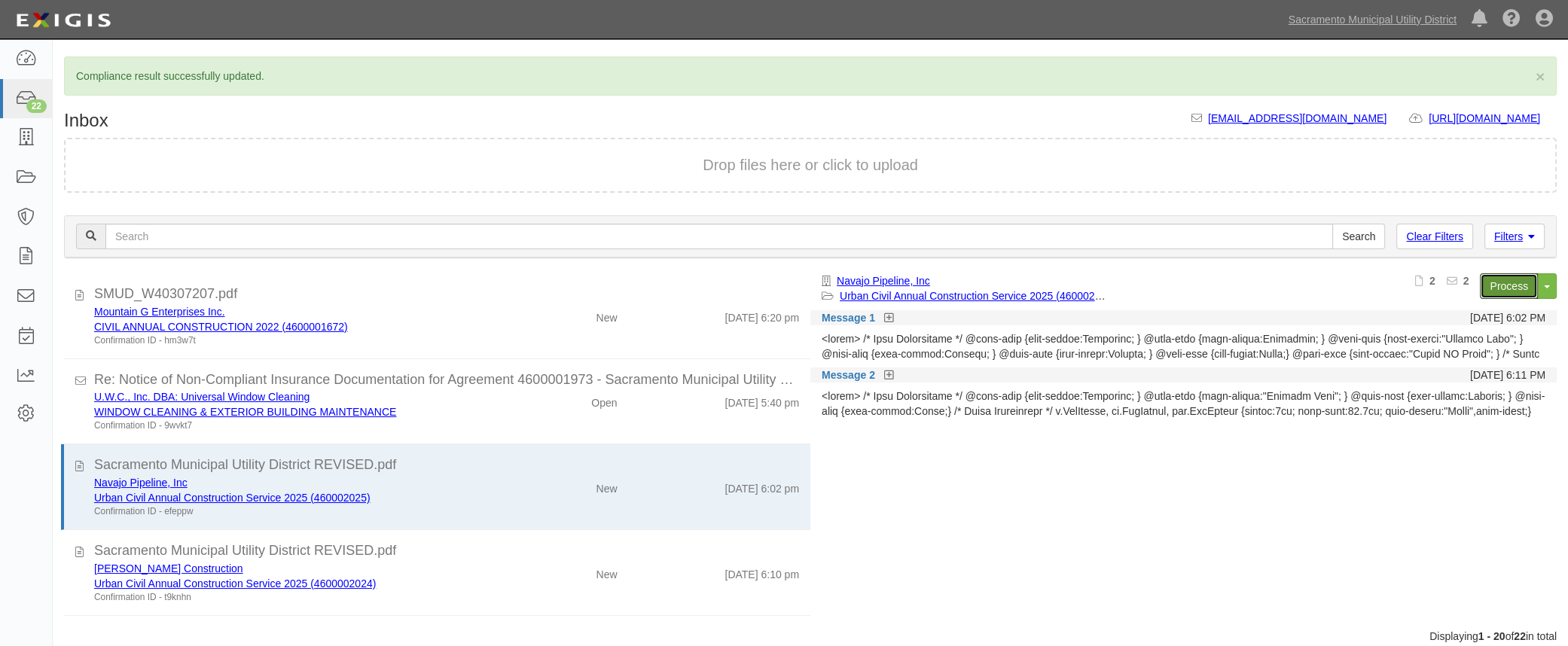
click at [1503, 289] on link "Process" at bounding box center [1509, 286] width 58 height 26
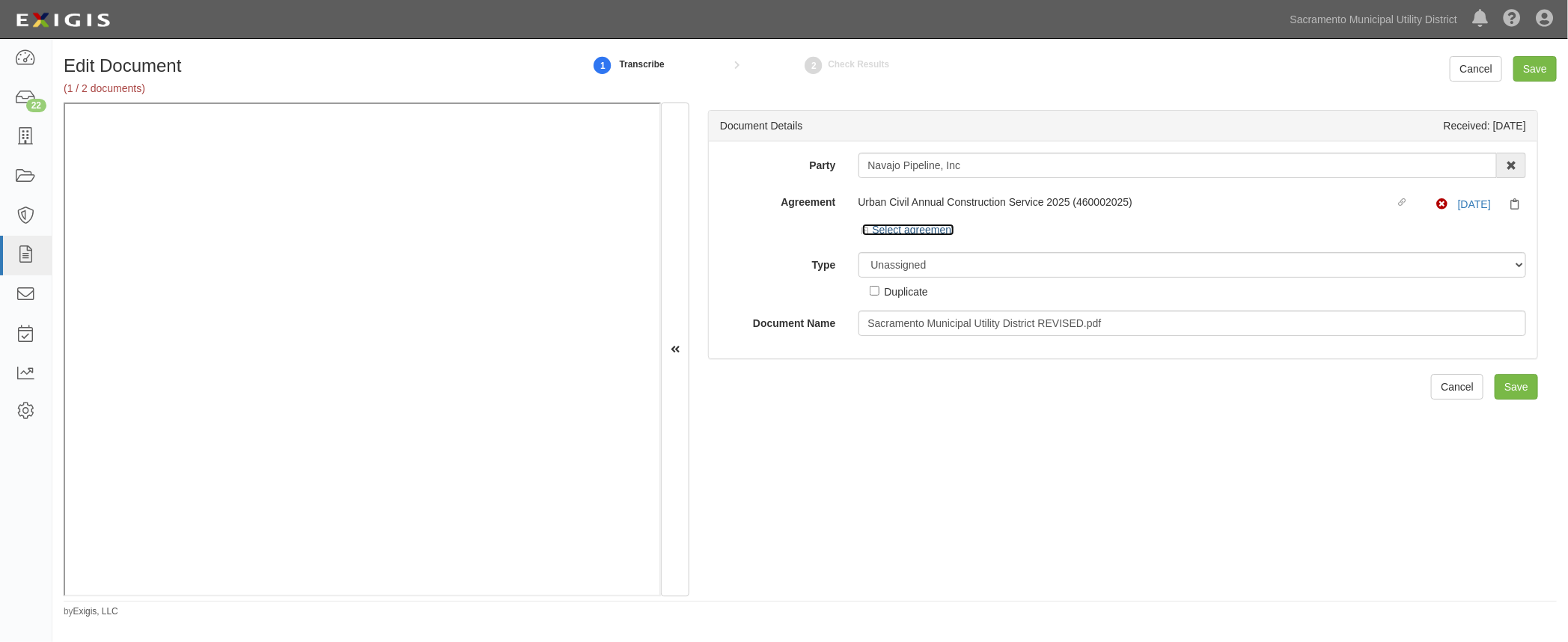
click at [868, 231] on icon at bounding box center [867, 231] width 10 height 8
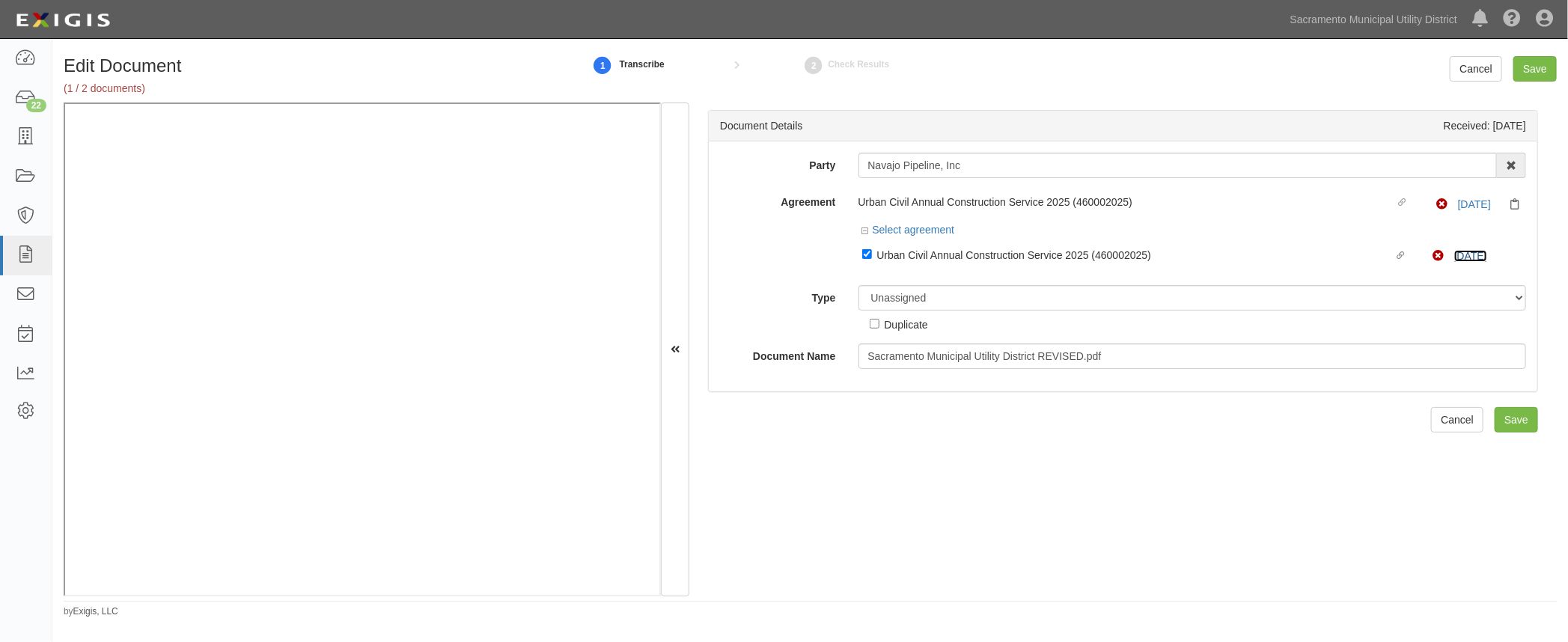
click at [1475, 250] on link "[DATE]" at bounding box center [1470, 255] width 33 height 12
click at [899, 295] on select "Unassigned Binder Cancellation Notice Certificate Contract Endorsement Insuranc…" at bounding box center [1192, 298] width 669 height 26
select select "CertificateDetail"
click at [859, 285] on select "Unassigned Binder Cancellation Notice Certificate Contract Endorsement Insuranc…" at bounding box center [1192, 298] width 669 height 26
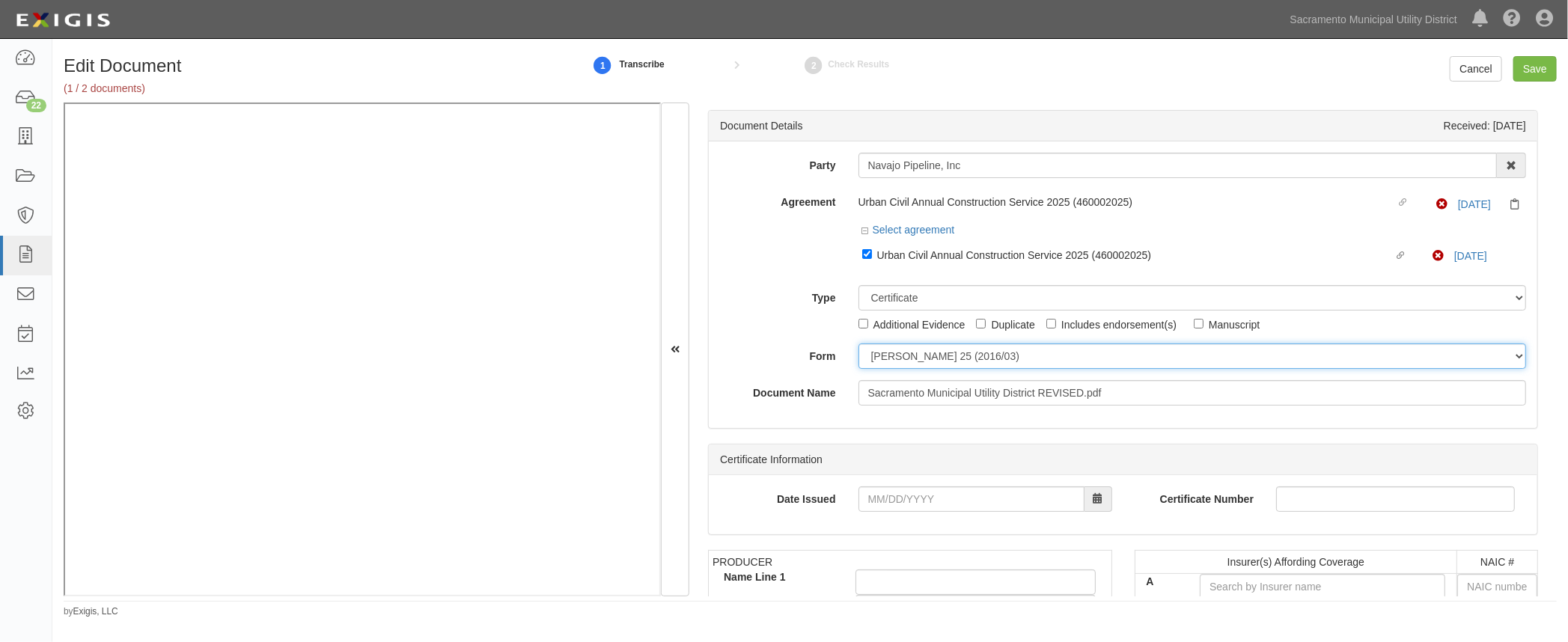
click at [885, 359] on select "[PERSON_NAME] 25 (2016/03) [PERSON_NAME] 101 [PERSON_NAME] 855 NY (2014/05) Gen…" at bounding box center [1192, 356] width 669 height 26
select select "GeneralFormDetail"
click at [859, 343] on select "[PERSON_NAME] 25 (2016/03) [PERSON_NAME] 101 [PERSON_NAME] 855 NY (2014/05) Gen…" at bounding box center [1192, 356] width 669 height 26
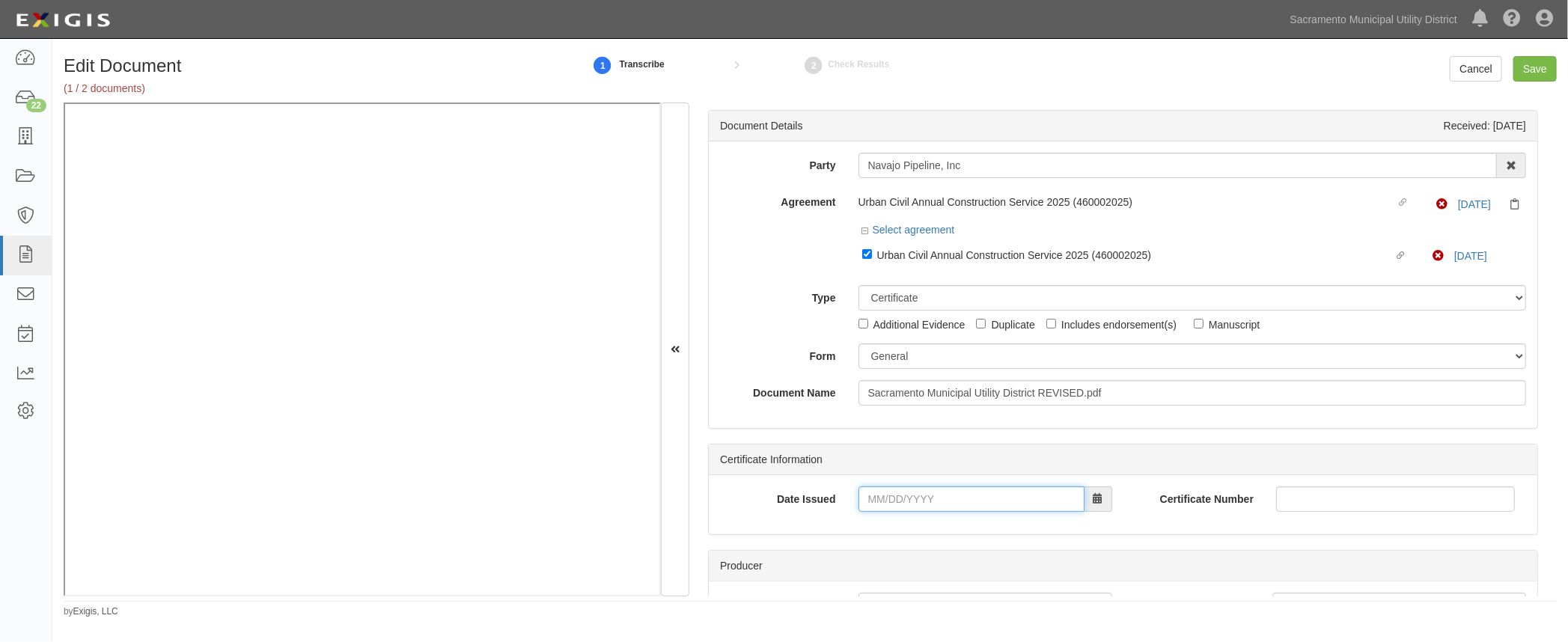
click at [868, 493] on input "Date Issued" at bounding box center [971, 499] width 226 height 26
type input "[DATE]"
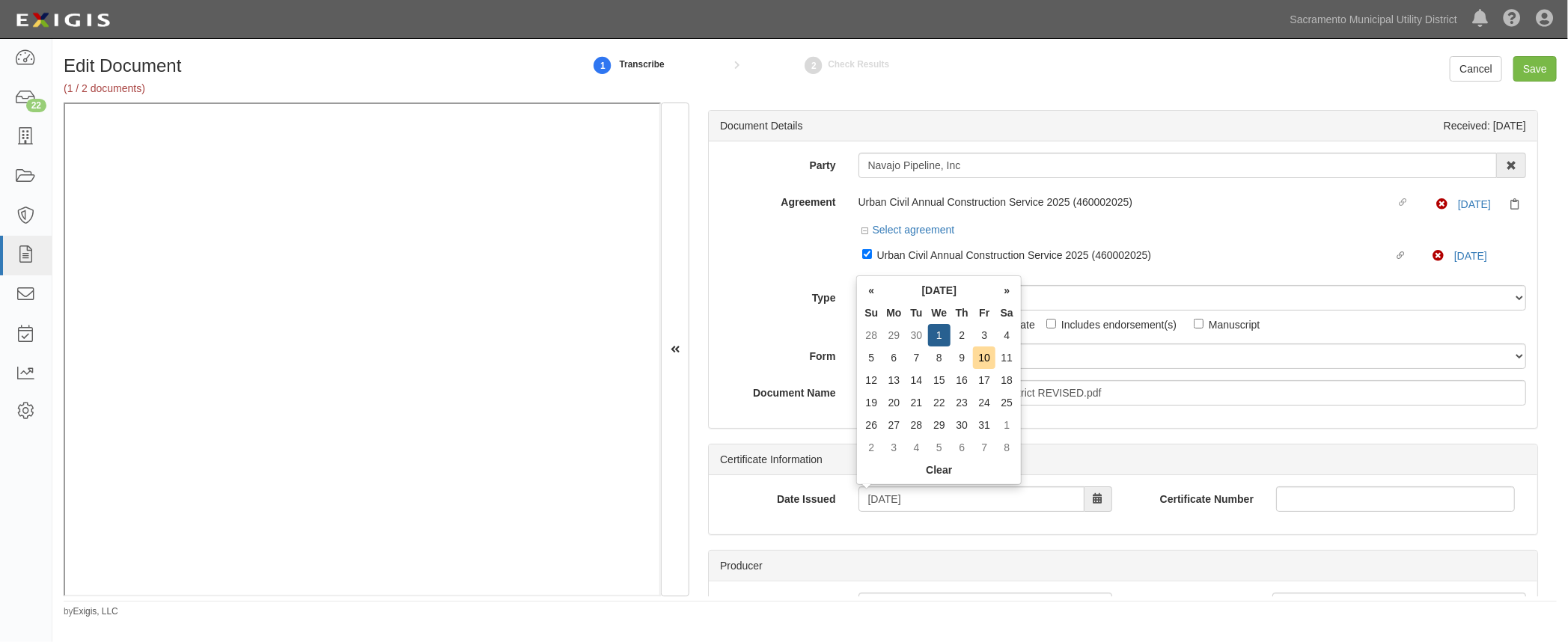
click at [826, 524] on div "Date Issued [DATE] Certificate Number" at bounding box center [1123, 504] width 829 height 59
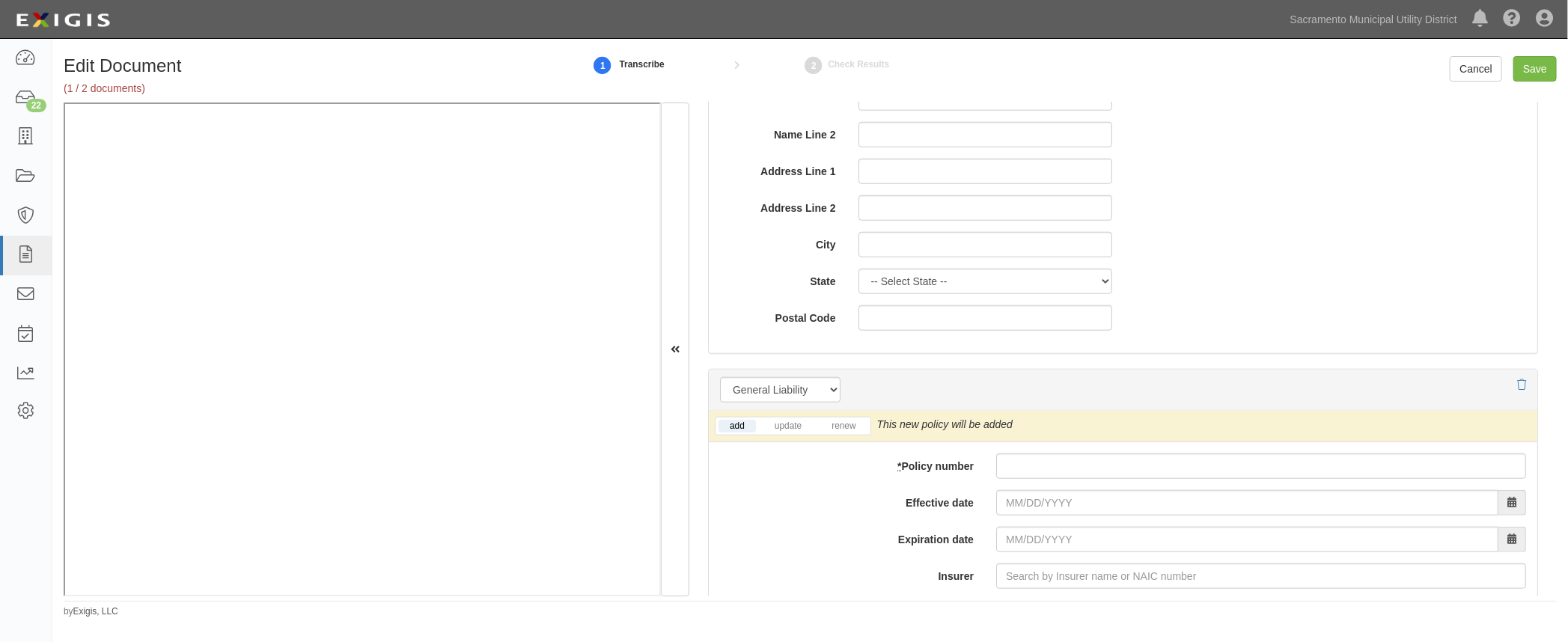
scroll to position [884, 0]
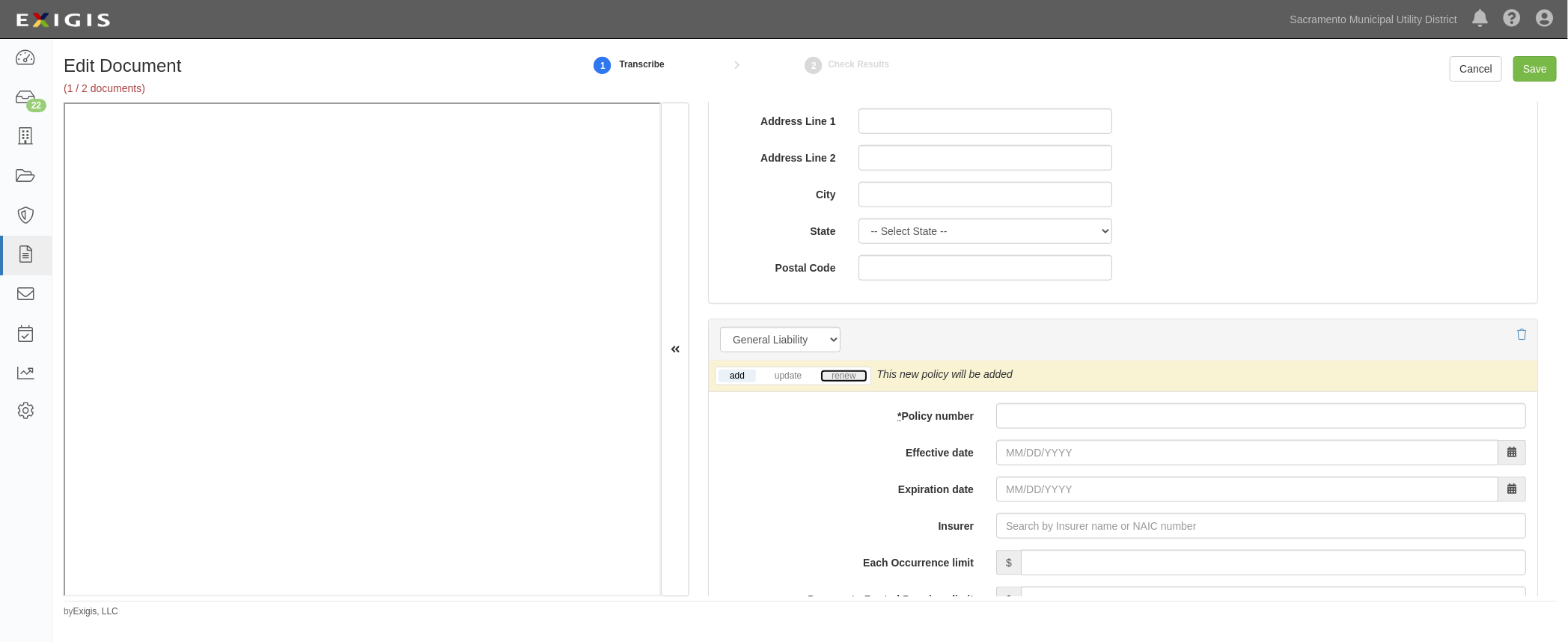
click at [841, 375] on link "renew" at bounding box center [843, 375] width 46 height 13
click at [1065, 404] on input "* Policy number" at bounding box center [1261, 416] width 530 height 26
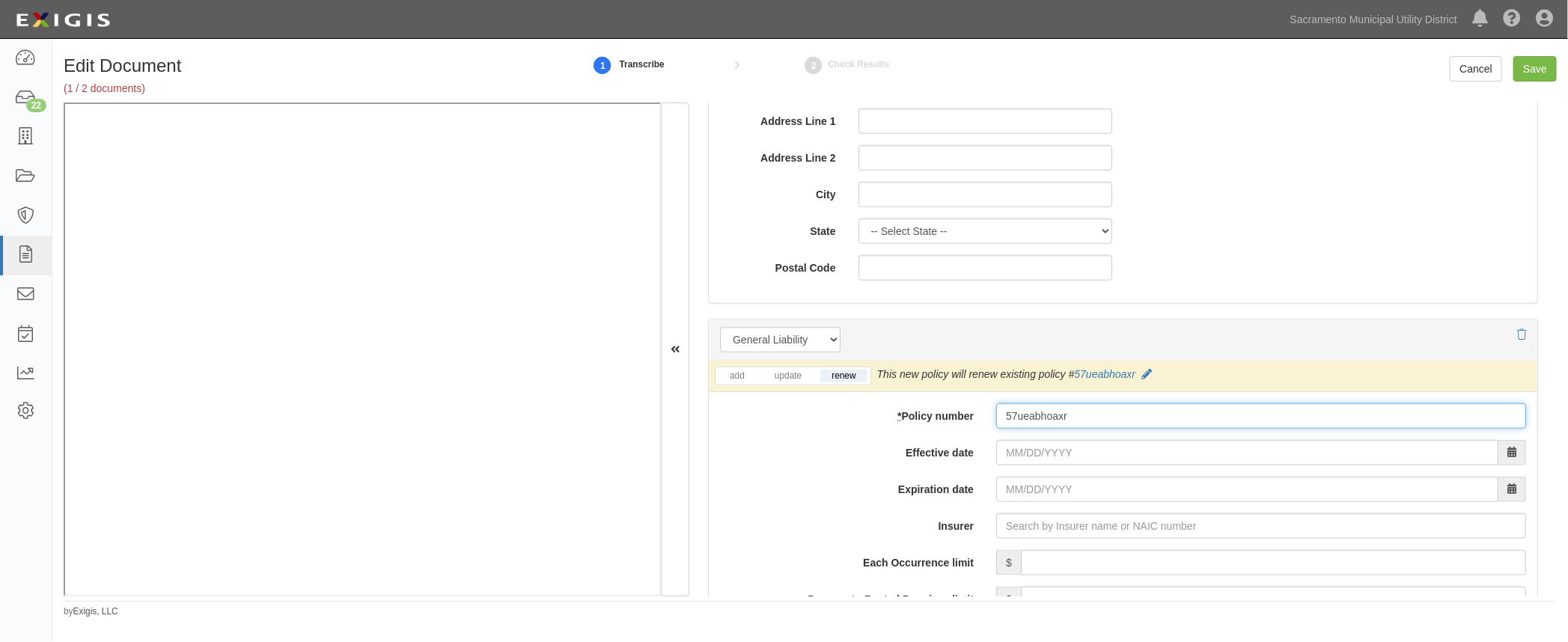
type input "57ueabhoaxr"
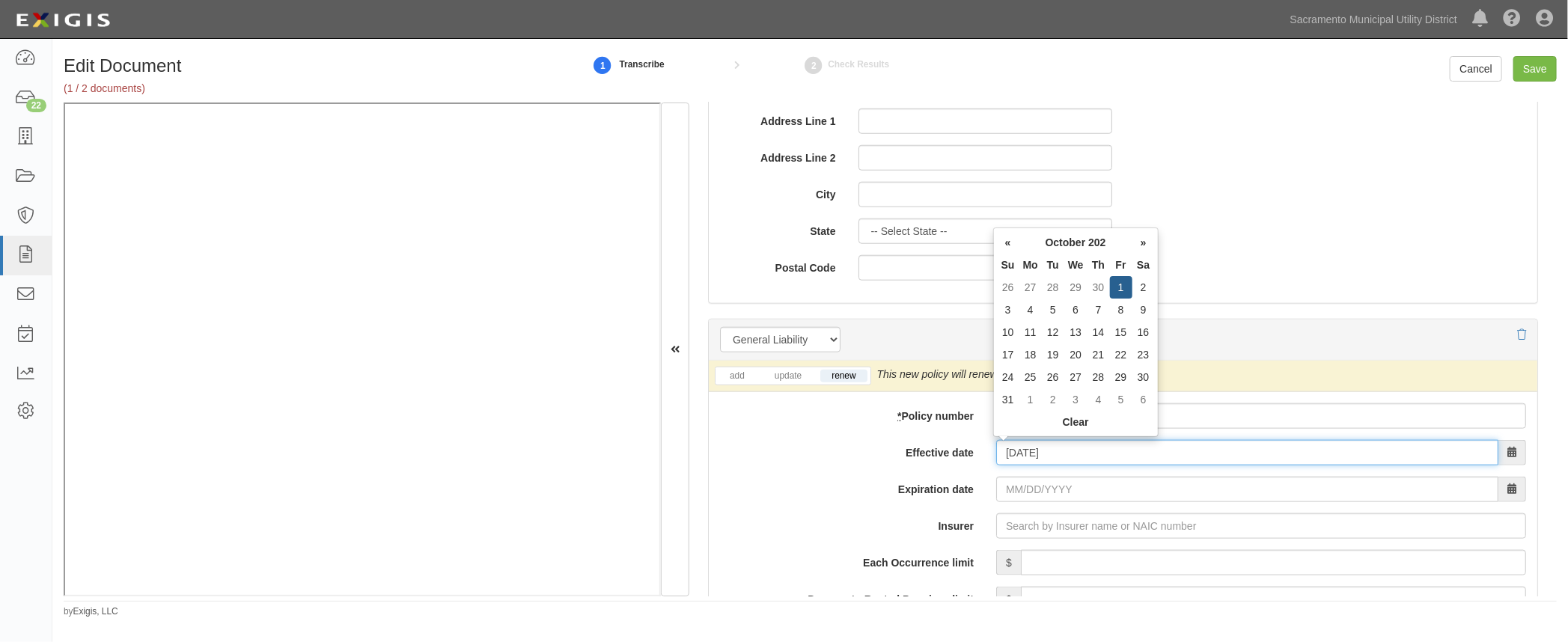
type input "[DATE]"
type input "10/01/2026"
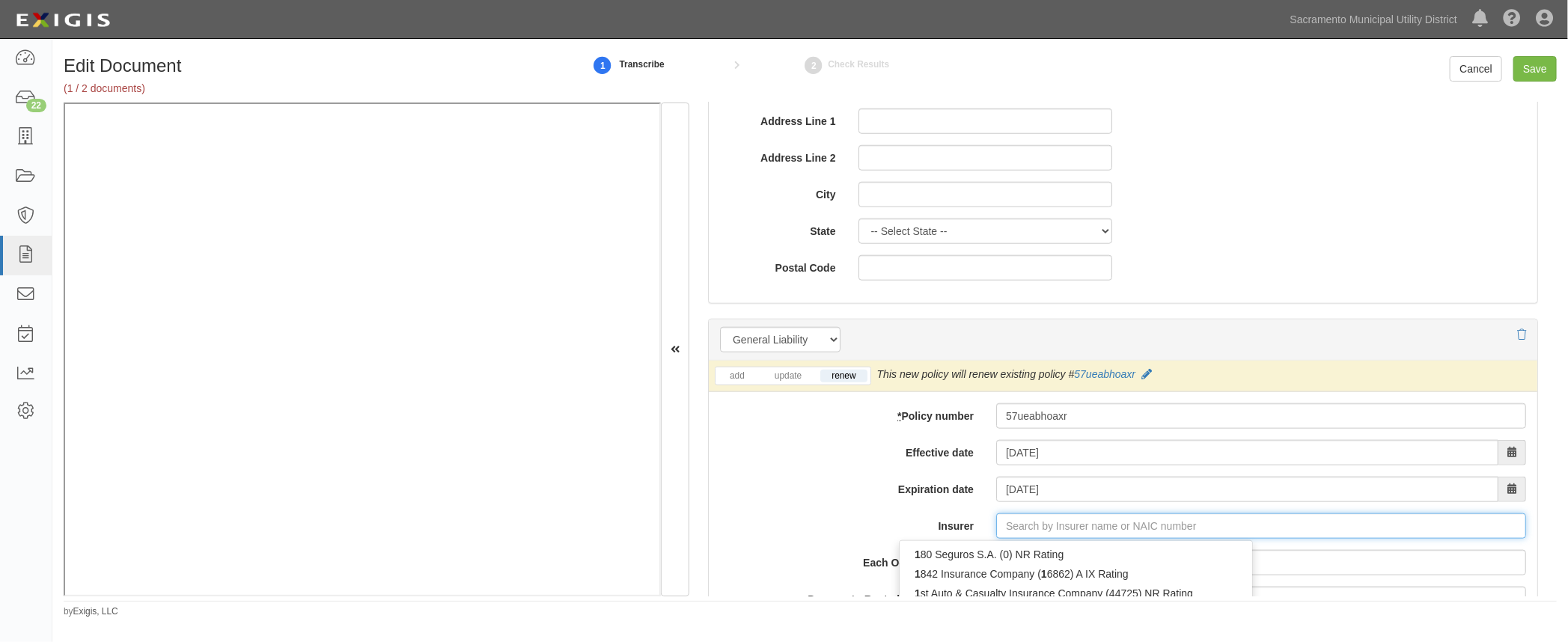
type input "180 Seguros S.A. (0) NR Rating"
type input "1"
type input "Hartford Fire Insurance Company (19682) A+ XV Rating"
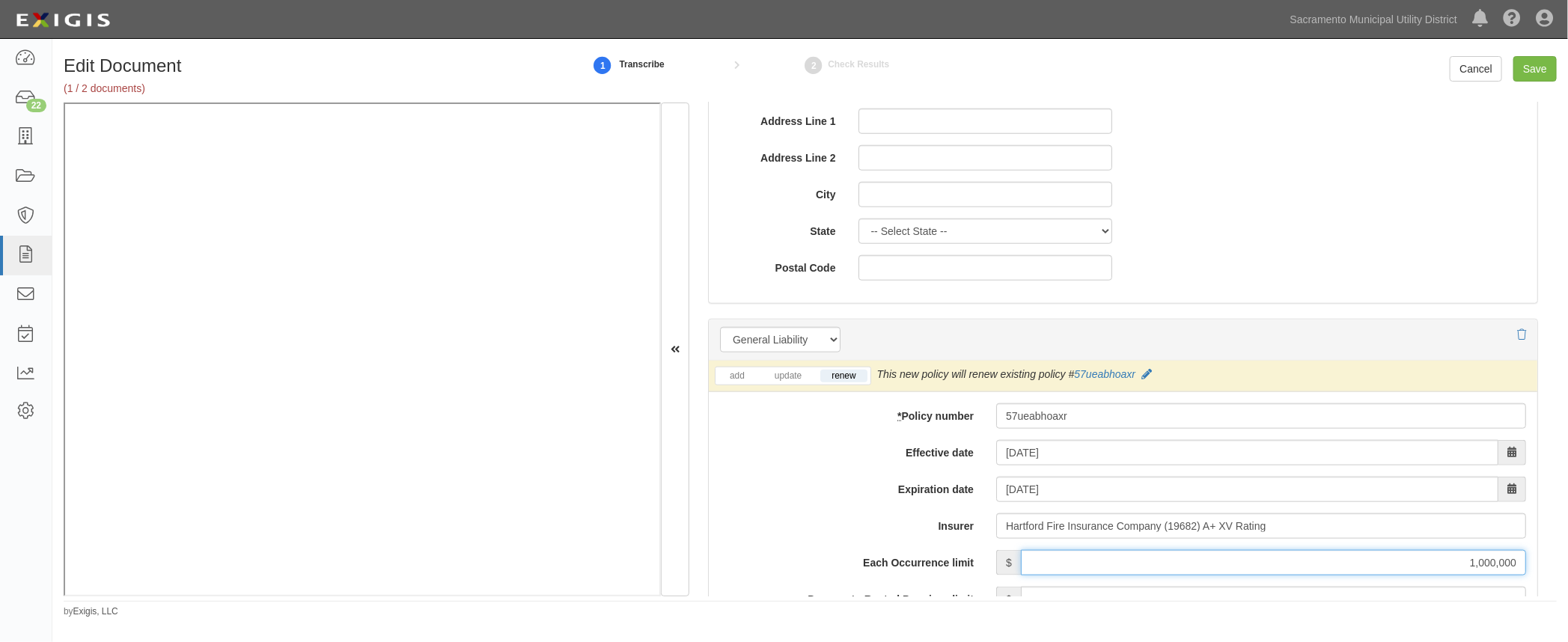
type input "1,000,000"
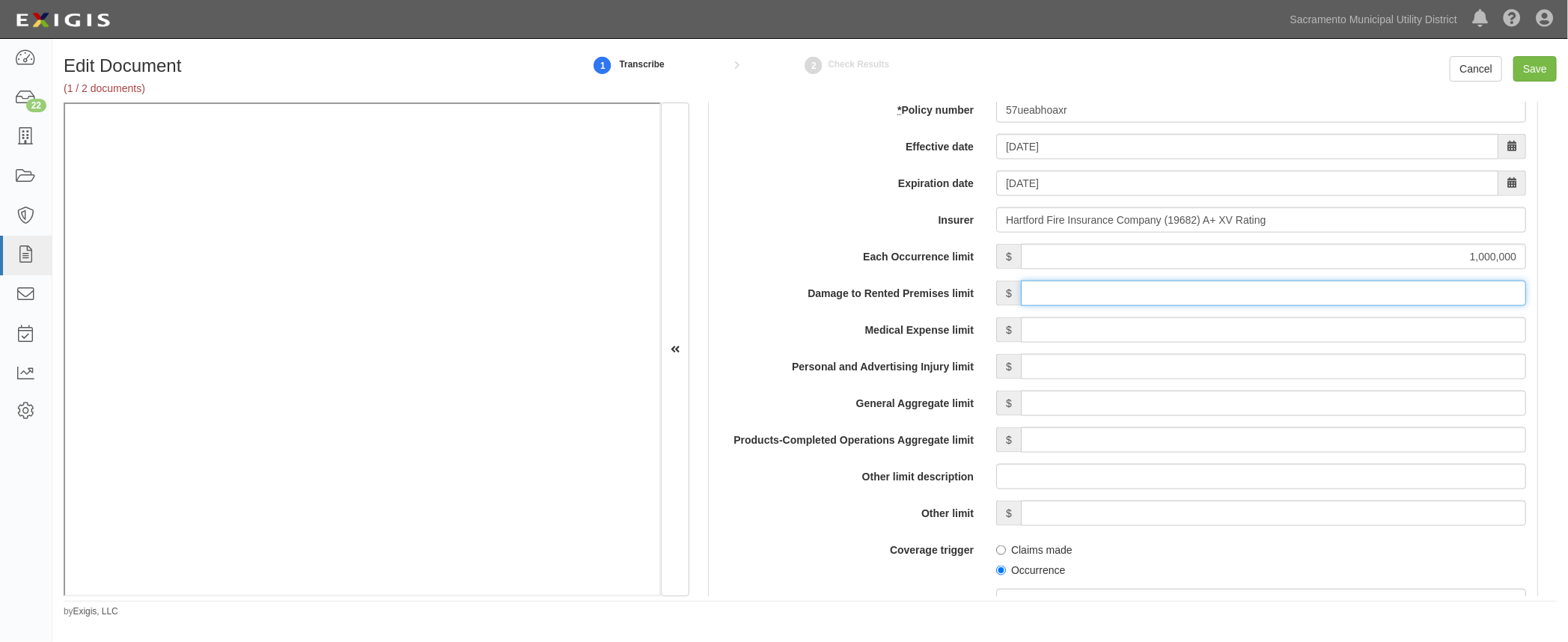
scroll to position [1238, 0]
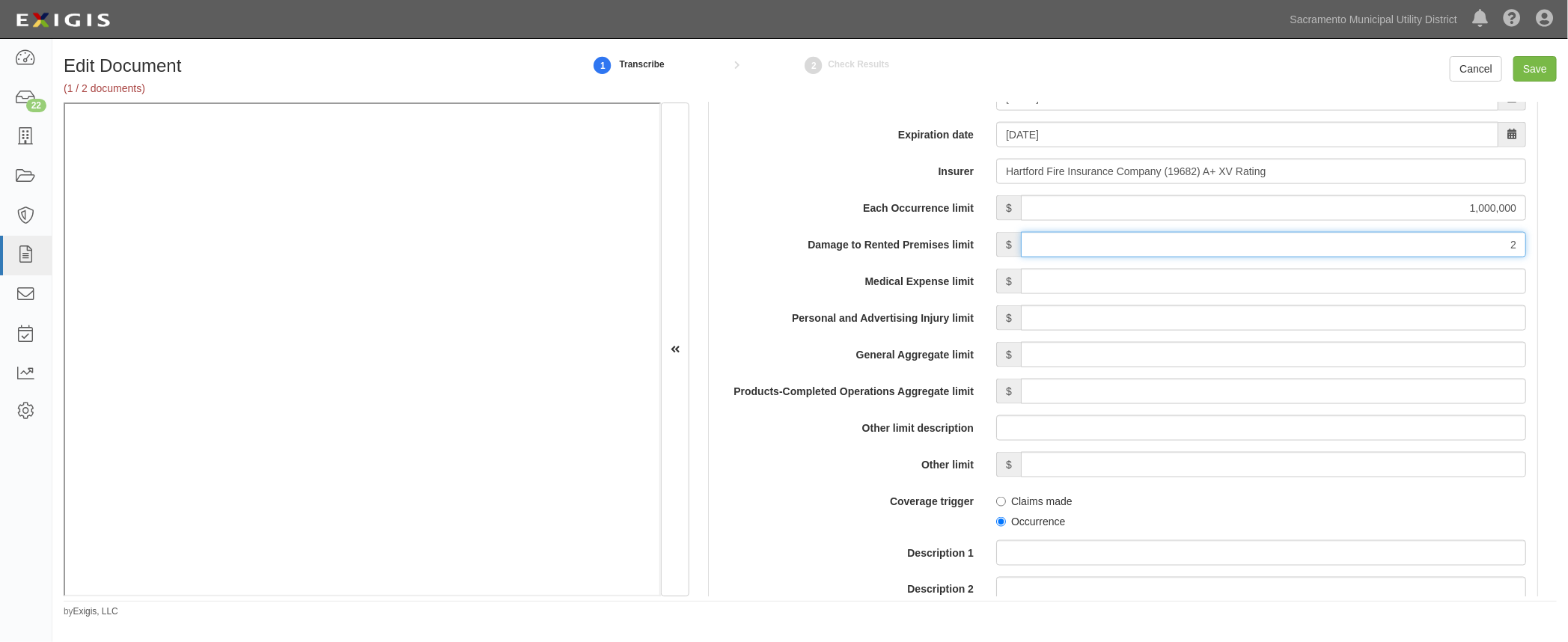
type input "200,000"
click at [1401, 283] on input "Medical Expense limit" at bounding box center [1272, 281] width 505 height 26
type input "10,000"
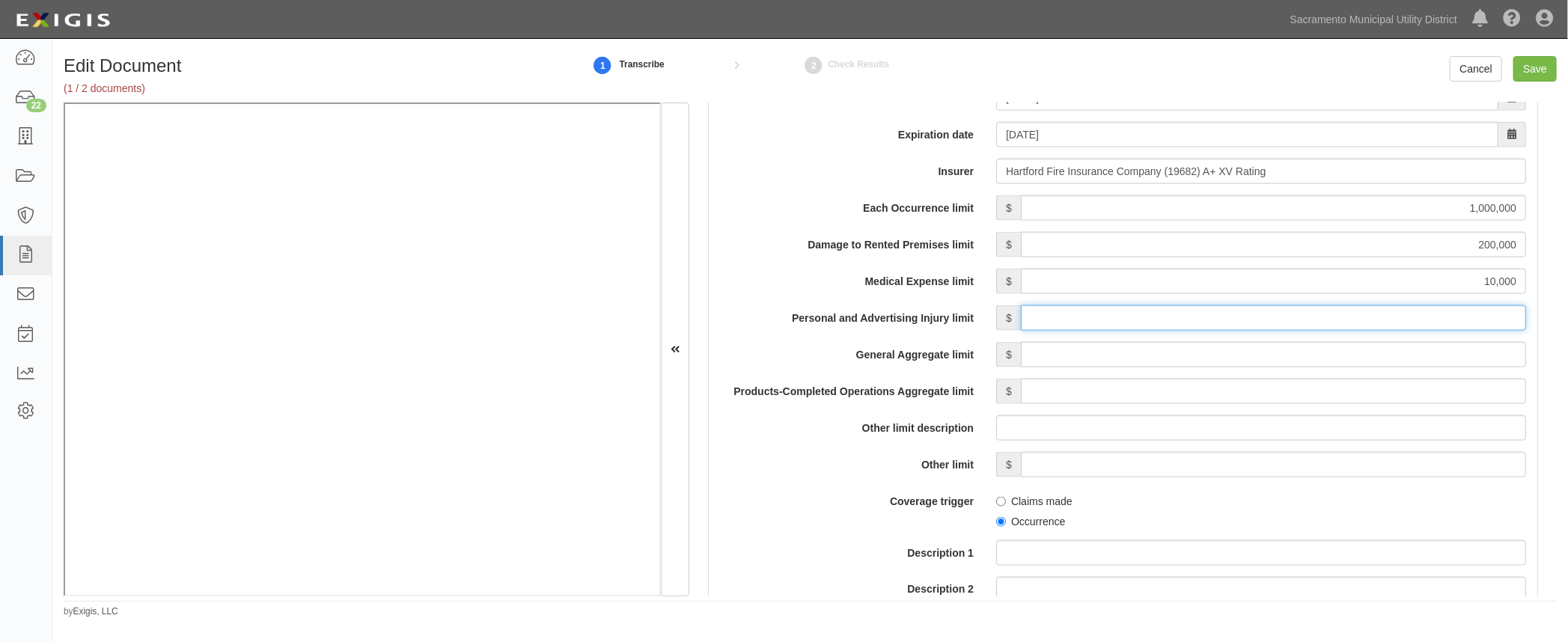
click at [1365, 307] on input "Personal and Advertising Injury limit" at bounding box center [1272, 318] width 505 height 26
type input "1,000,000"
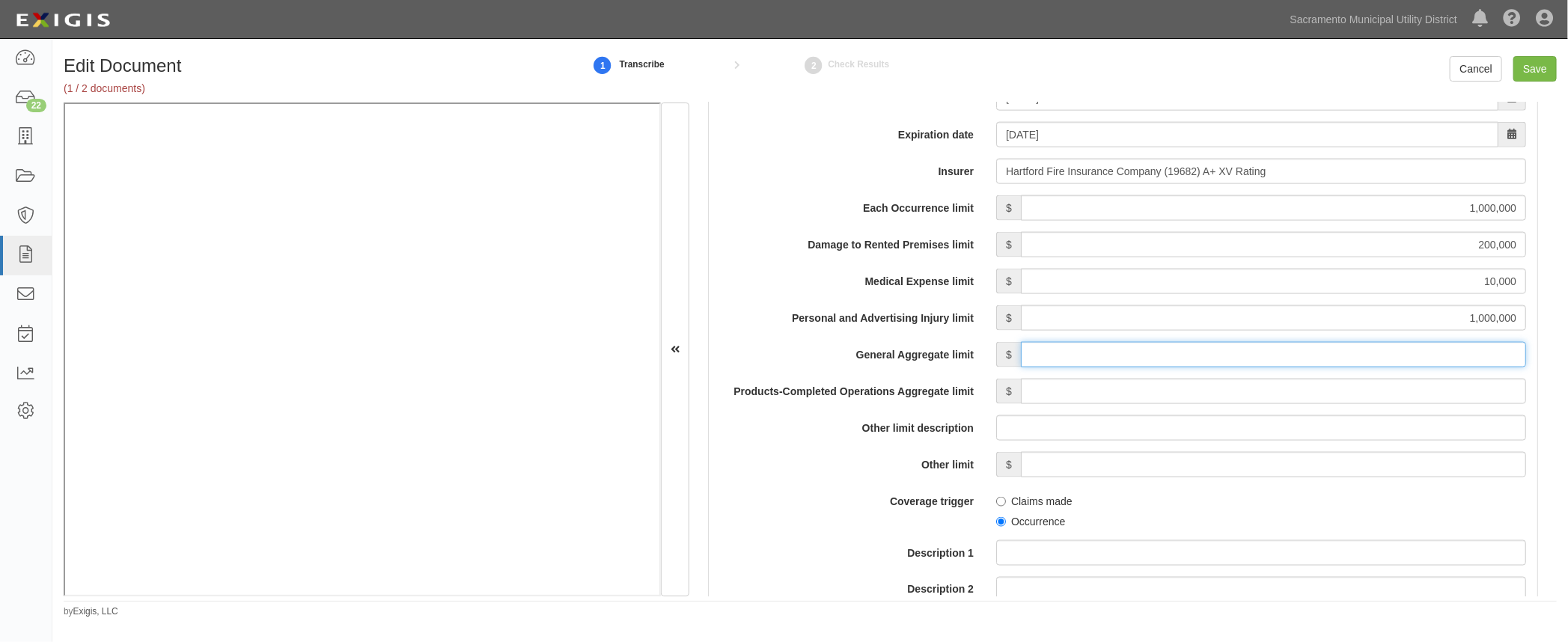
click at [1364, 349] on input "General Aggregate limit" at bounding box center [1272, 355] width 505 height 26
type input "2,000,000"
click at [1364, 381] on input "Products-Completed Operations Aggregate limit" at bounding box center [1272, 392] width 505 height 26
type input "2,000,000"
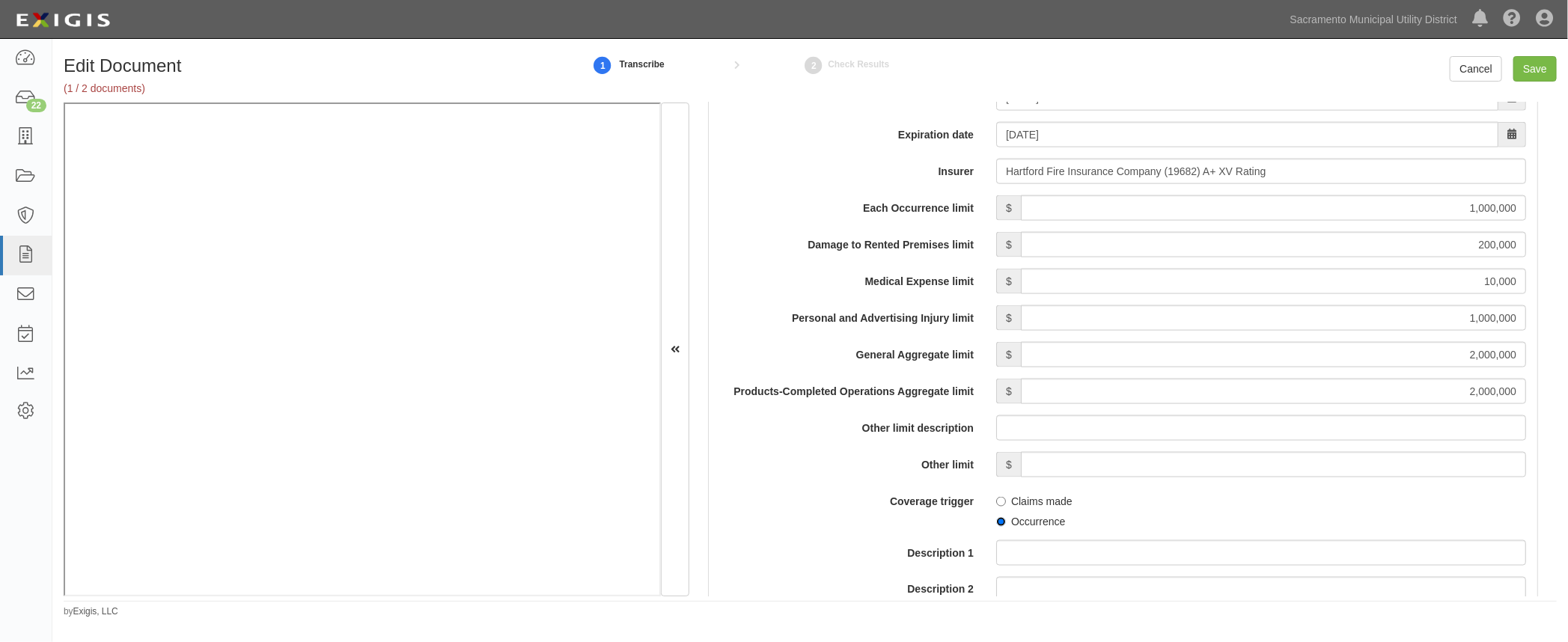
click at [996, 518] on input "Occurrence" at bounding box center [1000, 521] width 9 height 9
radio input "true"
click at [868, 524] on div "Coverage trigger Claims made Occurrence" at bounding box center [1123, 508] width 829 height 40
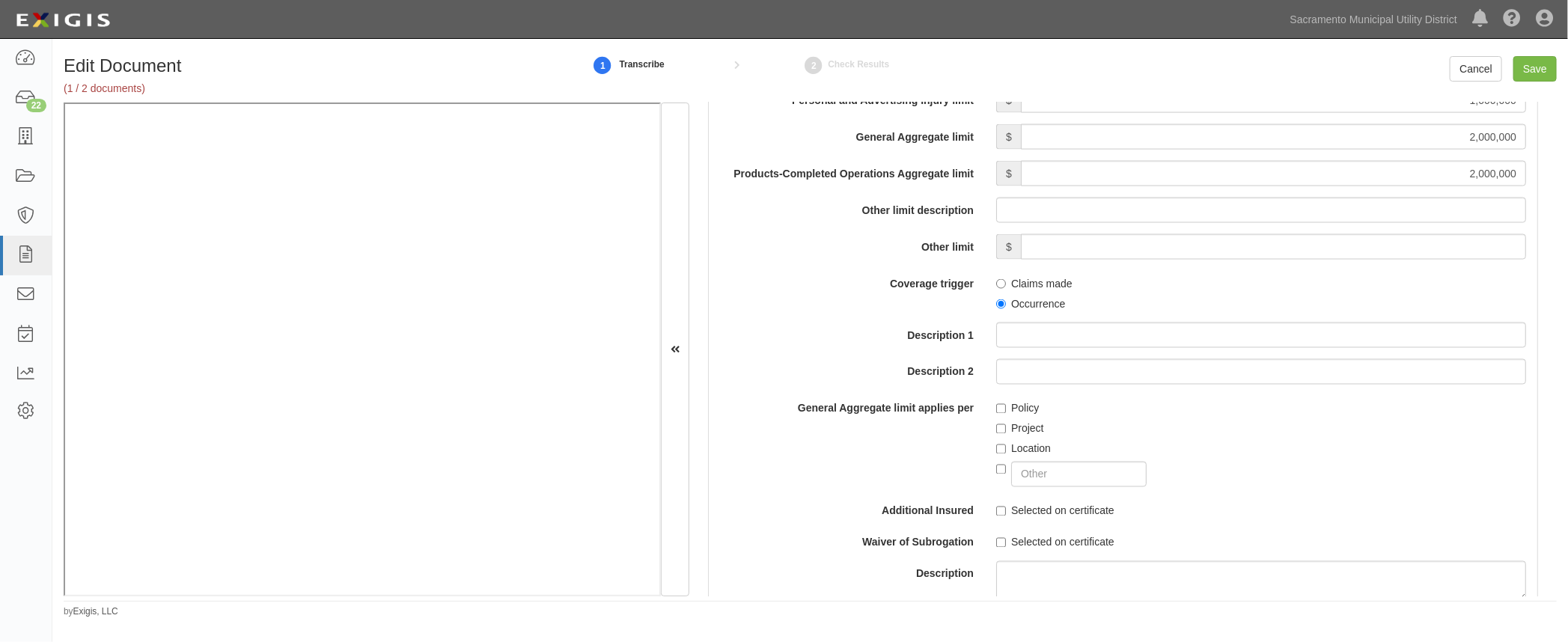
scroll to position [1646, 0]
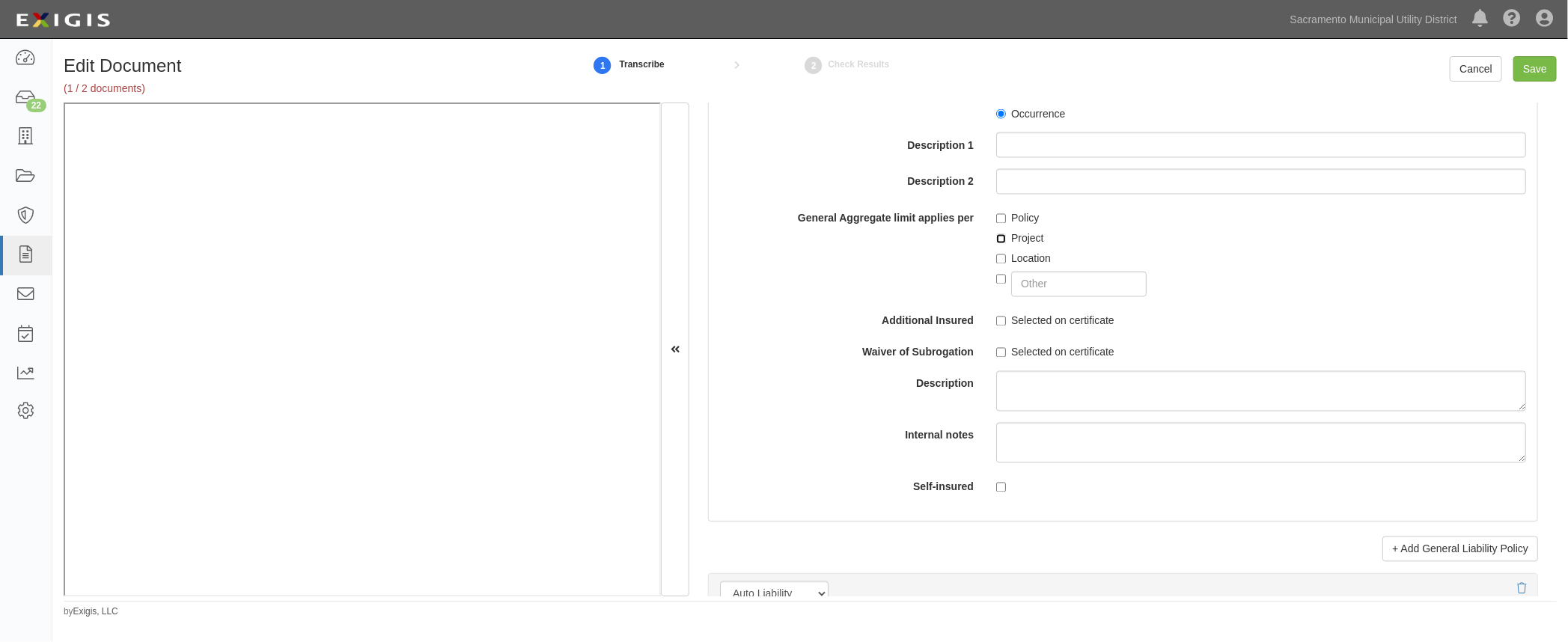
click at [998, 234] on input "Project" at bounding box center [1000, 238] width 9 height 9
checkbox input "true"
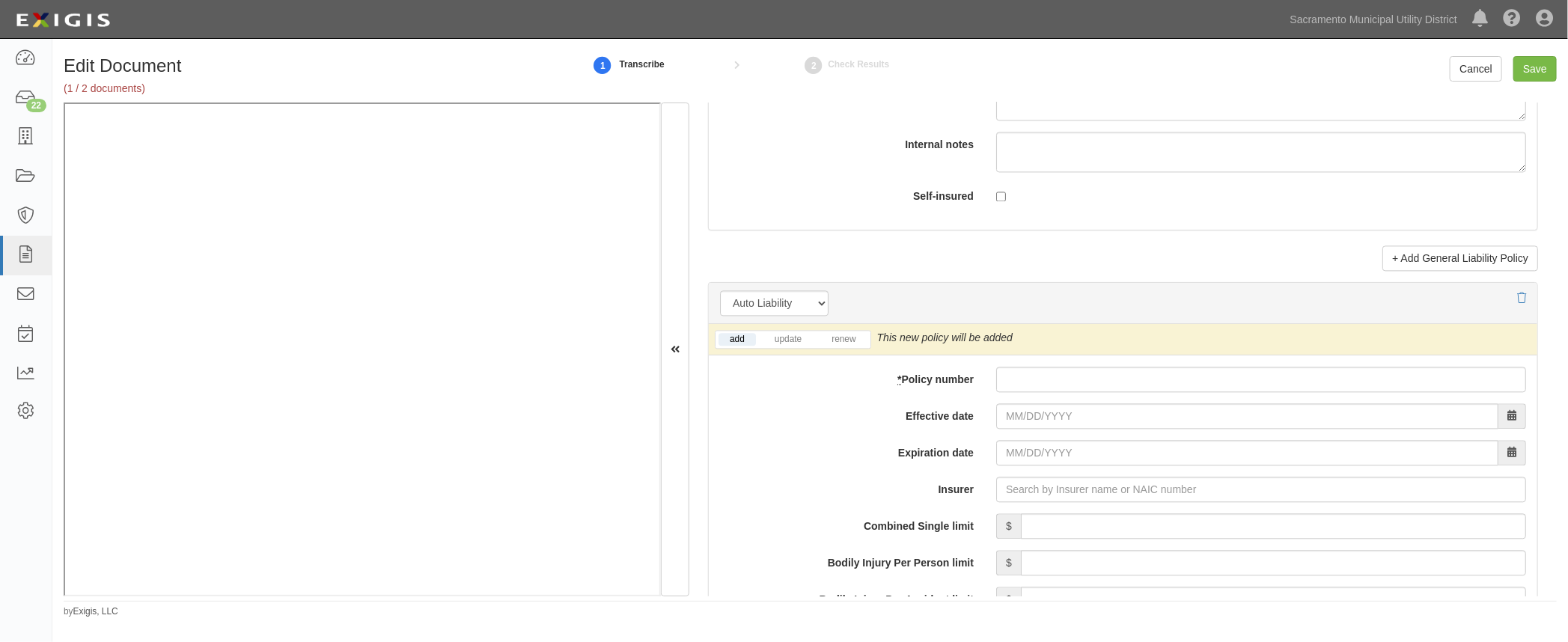
scroll to position [1986, 0]
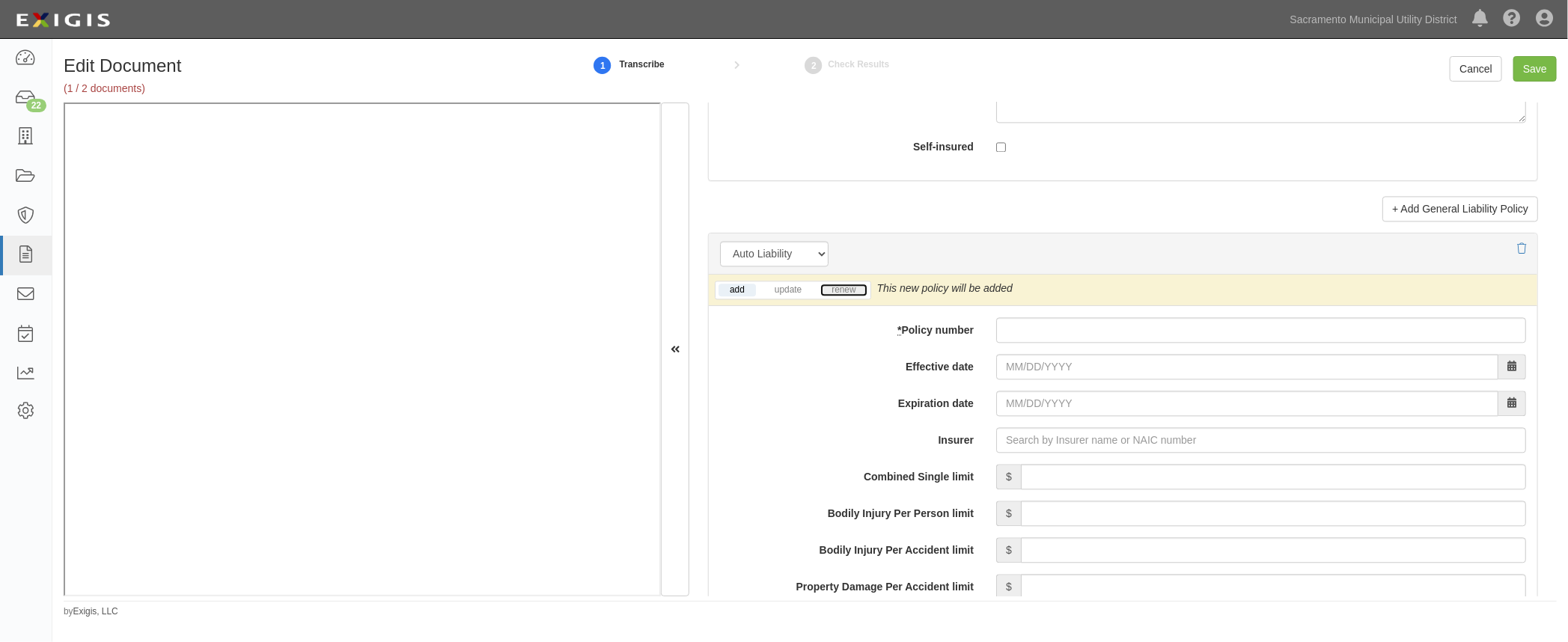
drag, startPoint x: 838, startPoint y: 291, endPoint x: 995, endPoint y: 335, distance: 163.0
click at [838, 291] on link "renew" at bounding box center [843, 289] width 46 height 13
click at [1050, 329] on input "* Policy number" at bounding box center [1261, 330] width 530 height 26
type input "57ueabd8819"
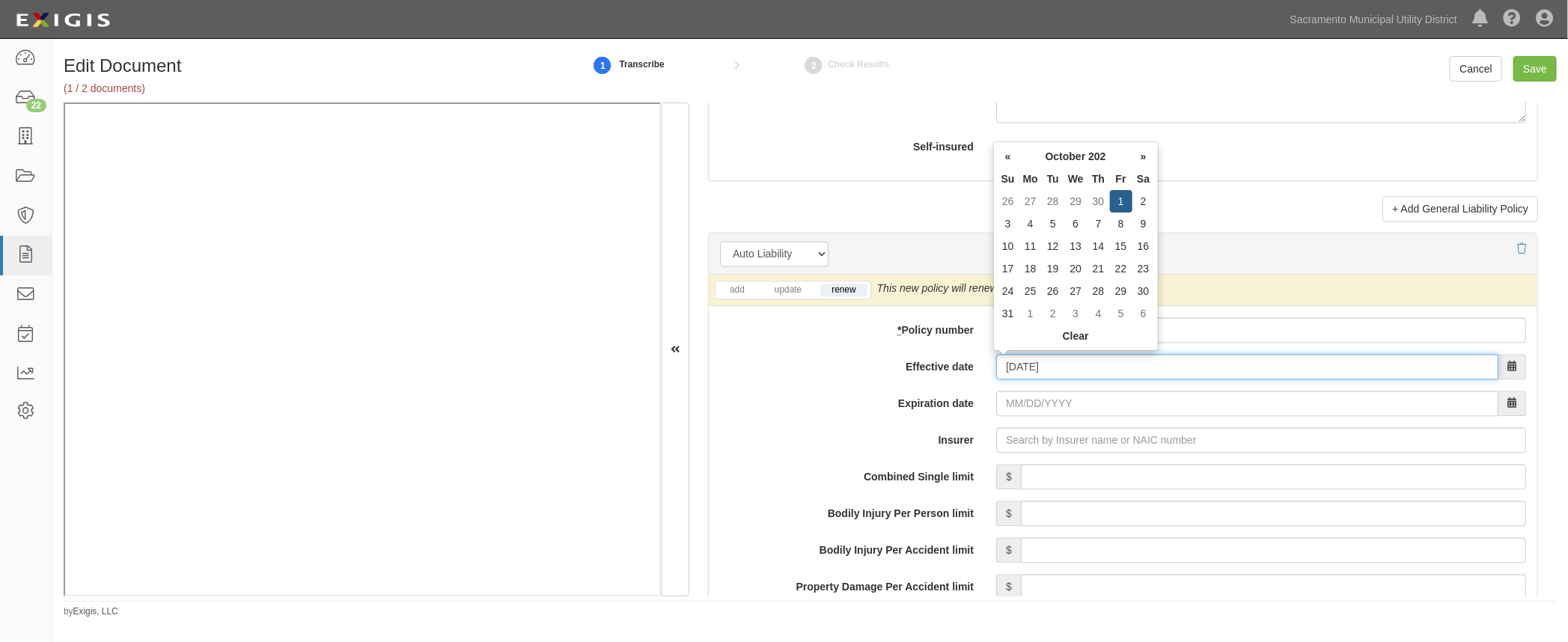
type input "10/01/2025"
type input "10/01/2026"
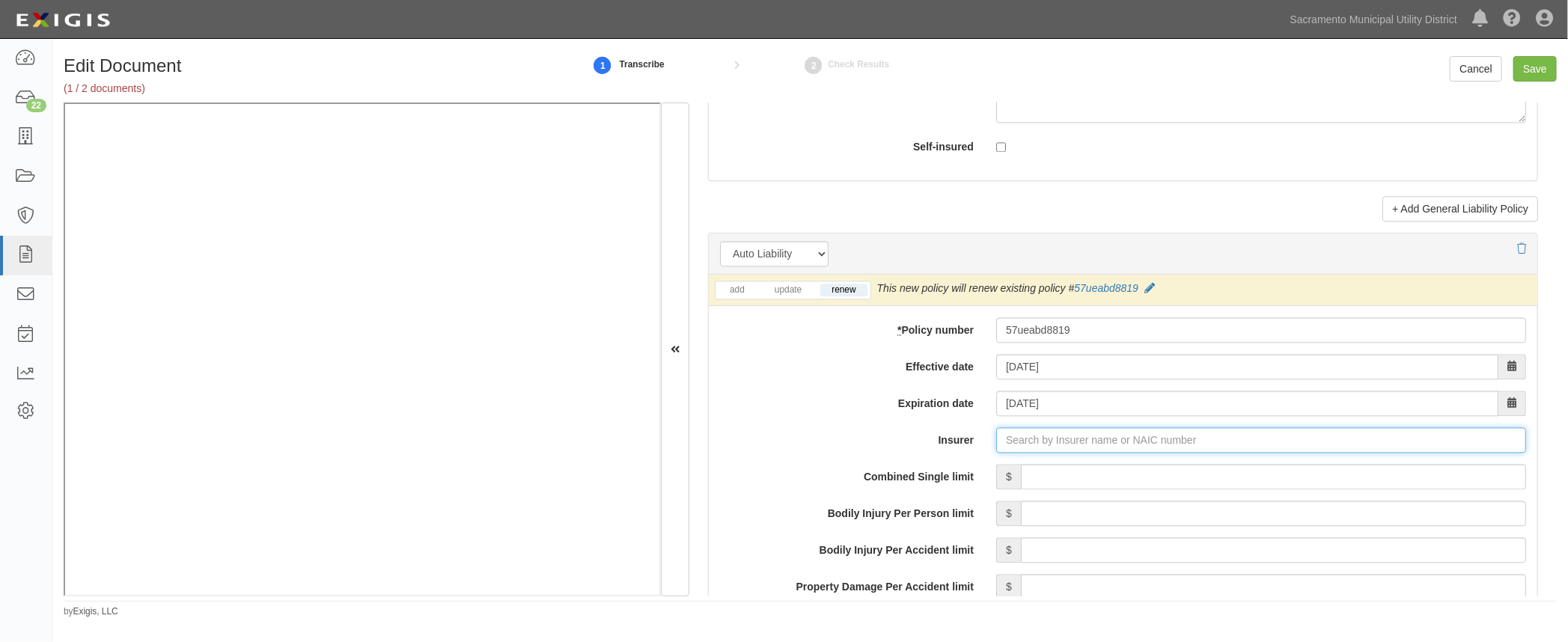
type input "21st Century Advantage Insurance Company (25232) NR Rating"
type input "2"
click at [1025, 470] on div "Trumbull Insurance Company ( 27120 ) A+ XV Rating" at bounding box center [1035, 468] width 272 height 20
type input "Trumbull Insurance Company (27120) A+ XV Rating"
click at [1266, 479] on input "Combined Single limit" at bounding box center [1272, 477] width 505 height 26
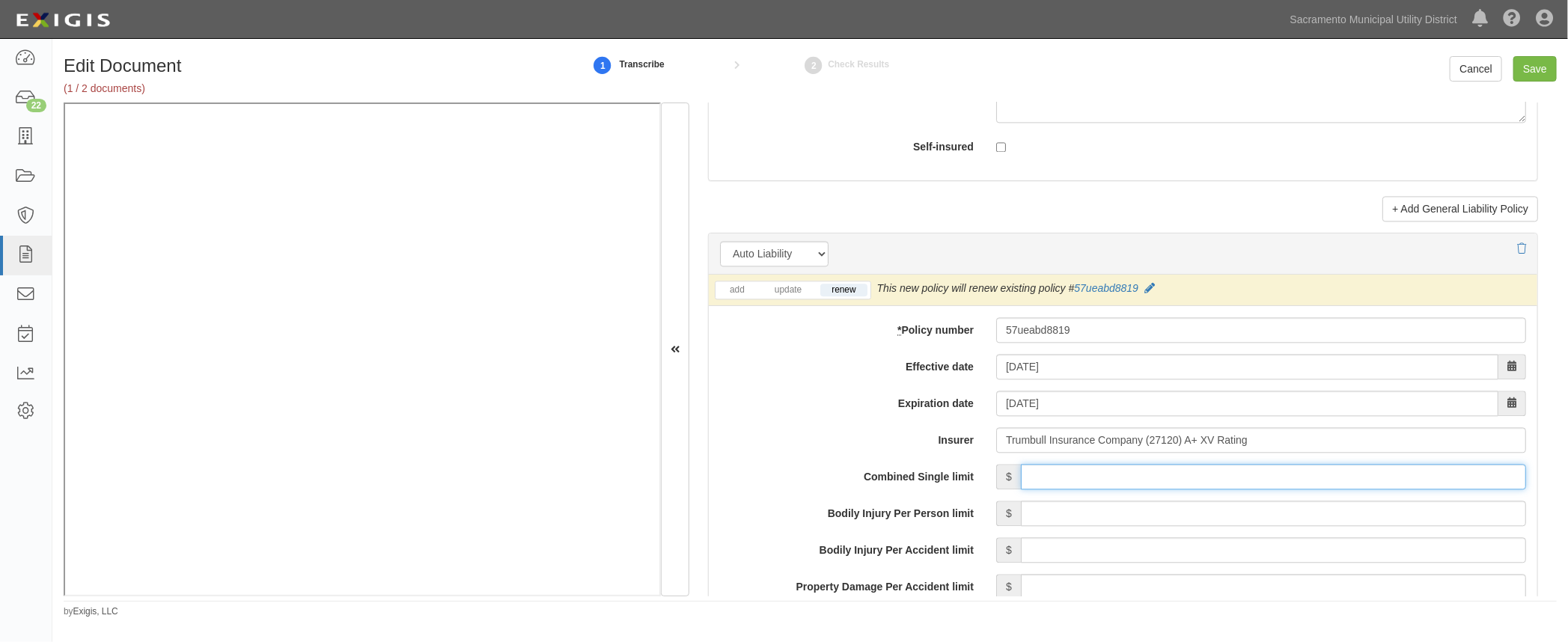
type input "1,000,000"
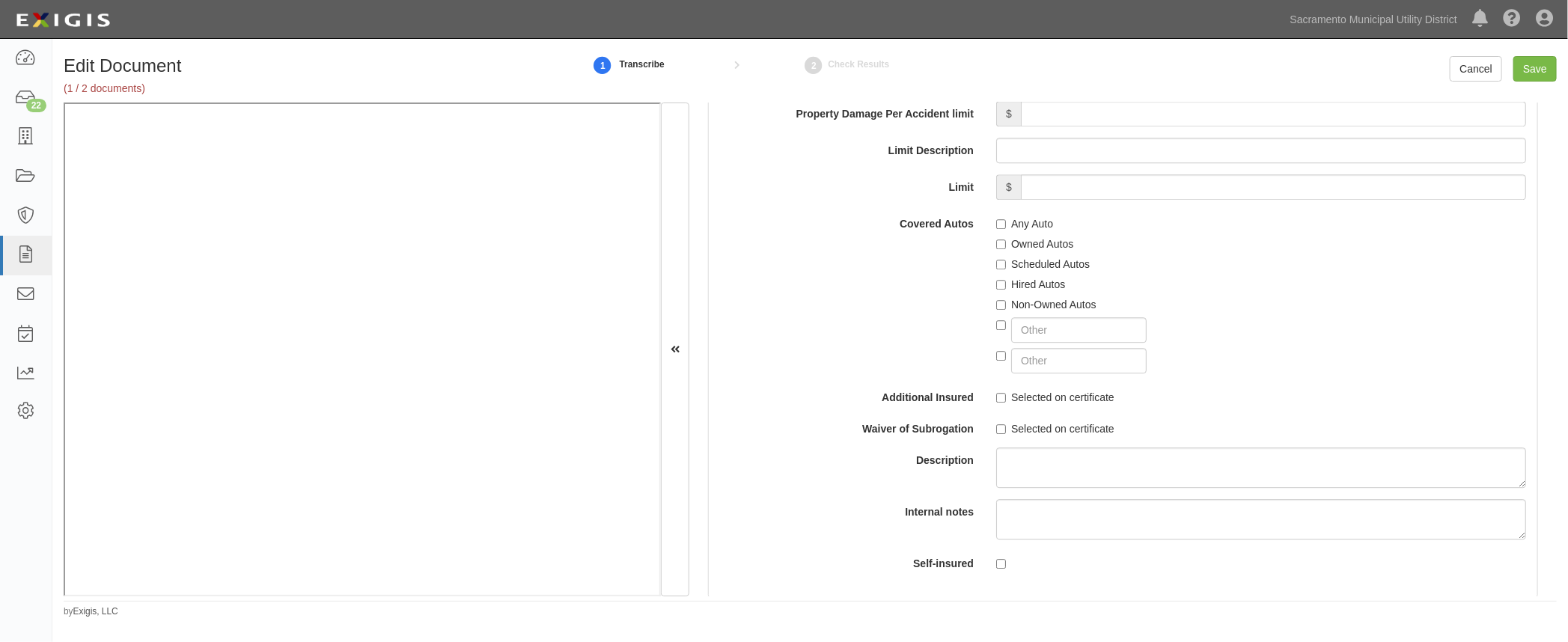
scroll to position [2462, 0]
click at [999, 221] on input "Any Auto" at bounding box center [1000, 221] width 9 height 9
checkbox input "true"
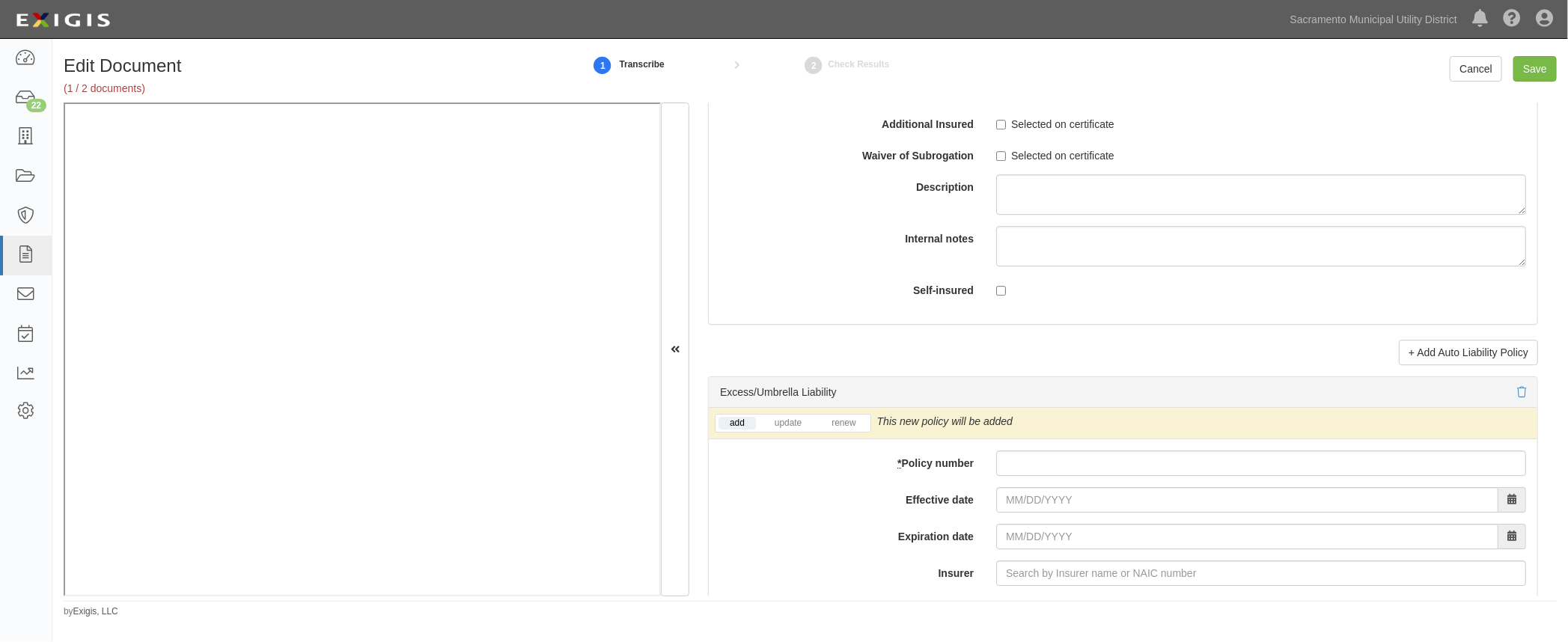
scroll to position [2734, 0]
click at [838, 422] on link "renew" at bounding box center [843, 421] width 46 height 13
click at [1010, 448] on input "* Policy number" at bounding box center [1261, 461] width 530 height 26
type input "57hhabhob1d"
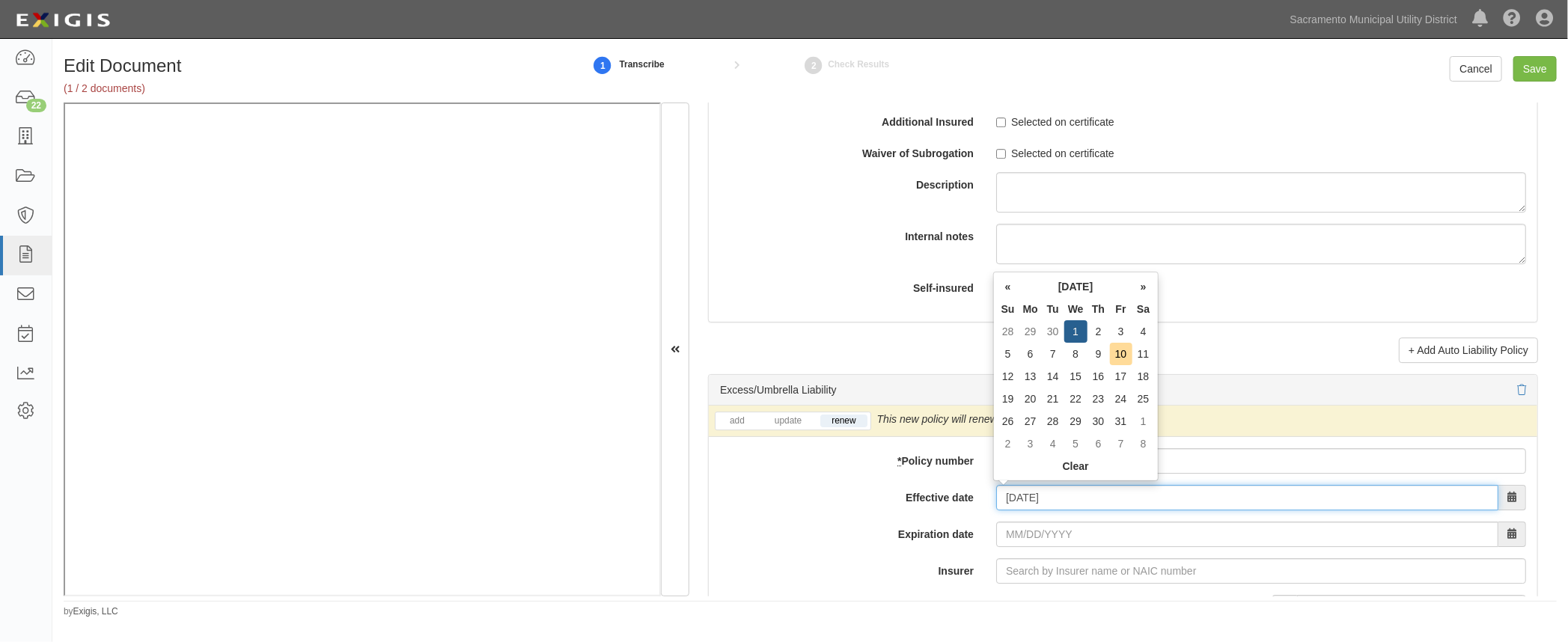
type input "[DATE]"
type input "10/01/2026"
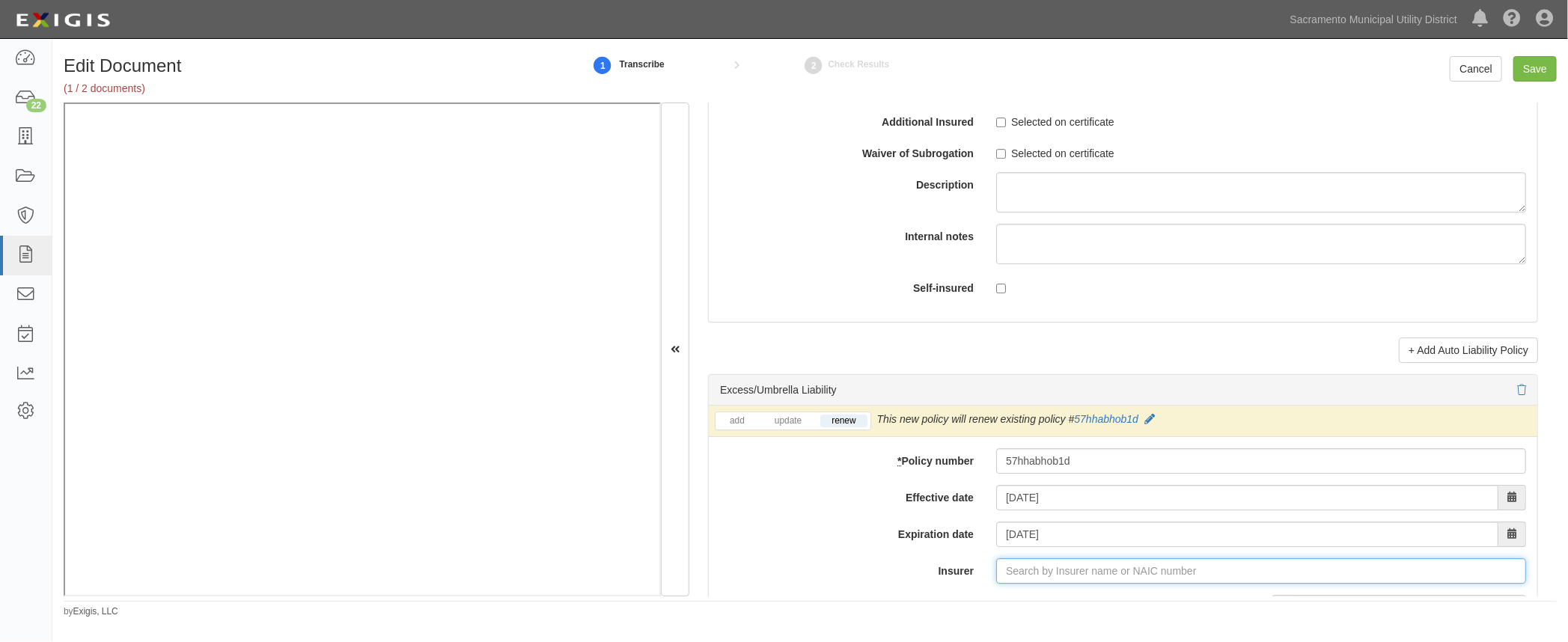
type input "21st Century Advantage Insurance Company (25232) NR Rating"
type input "2"
click at [1088, 589] on div "Hartford Casualty Insurance Company ( 29424 ) A+ XV Rating" at bounding box center [1055, 599] width 313 height 20
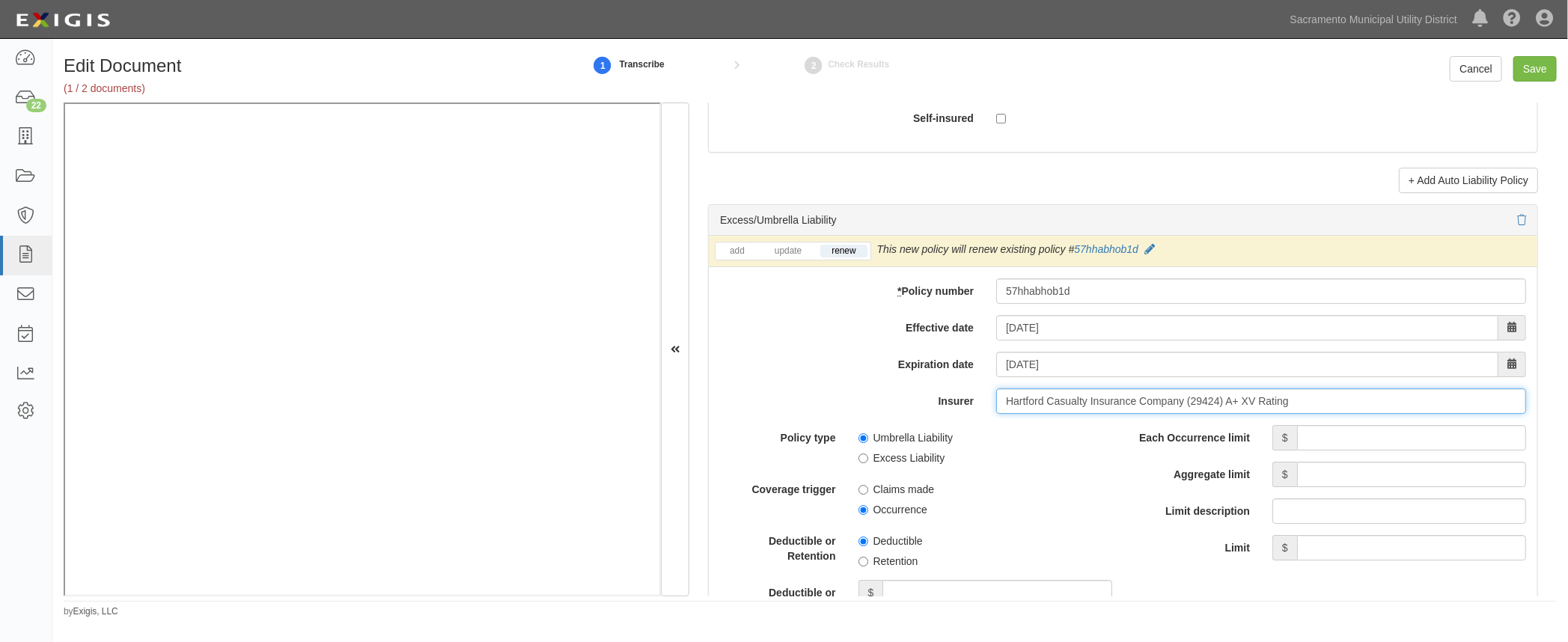
scroll to position [2938, 0]
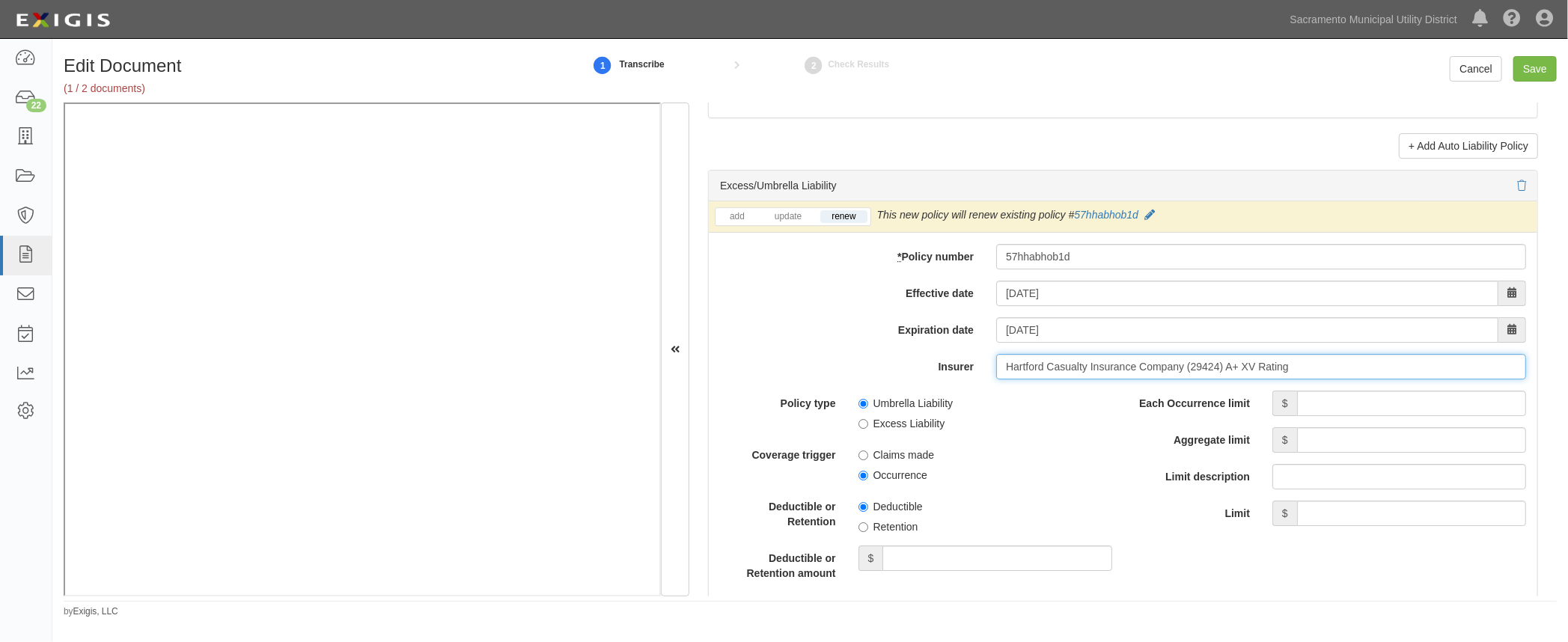
type input "Hartford Casualty Insurance Company (29424) A+ XV Rating"
click at [1310, 396] on input "Each Occurrence limit" at bounding box center [1411, 404] width 229 height 26
type input "10,000,000"
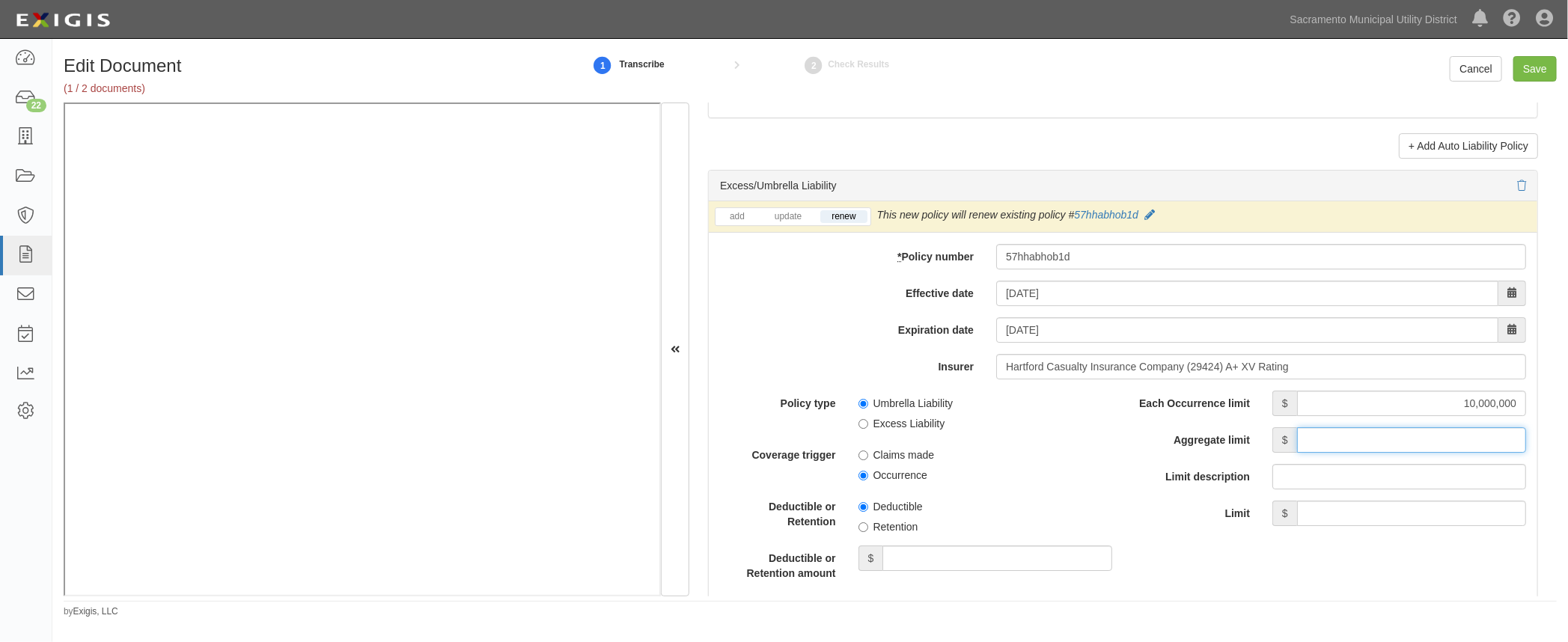
click at [1359, 428] on input "Aggregate limit" at bounding box center [1411, 440] width 229 height 26
type input "10,000,000"
click at [1000, 484] on div "Policy type Umbrella Liability Excess Liability Coverage trigger Claims made Oc…" at bounding box center [916, 517] width 392 height 253
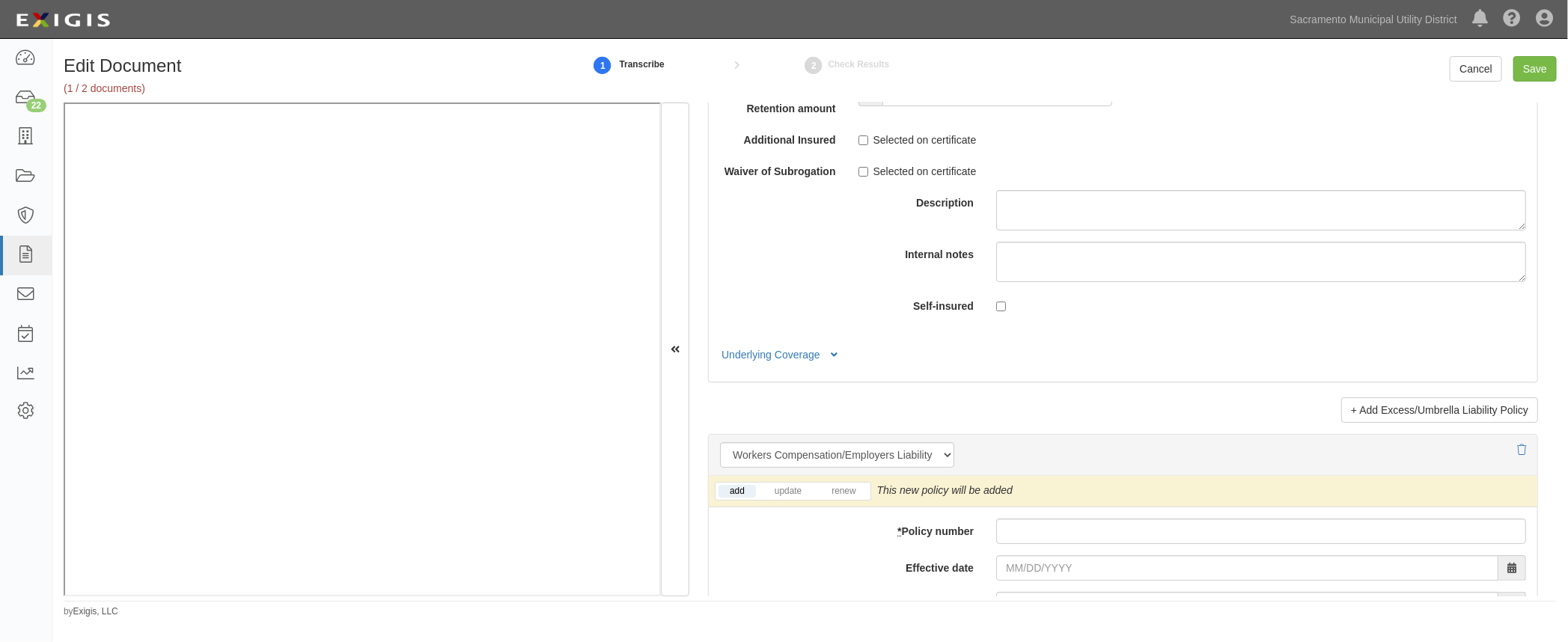
scroll to position [3414, 0]
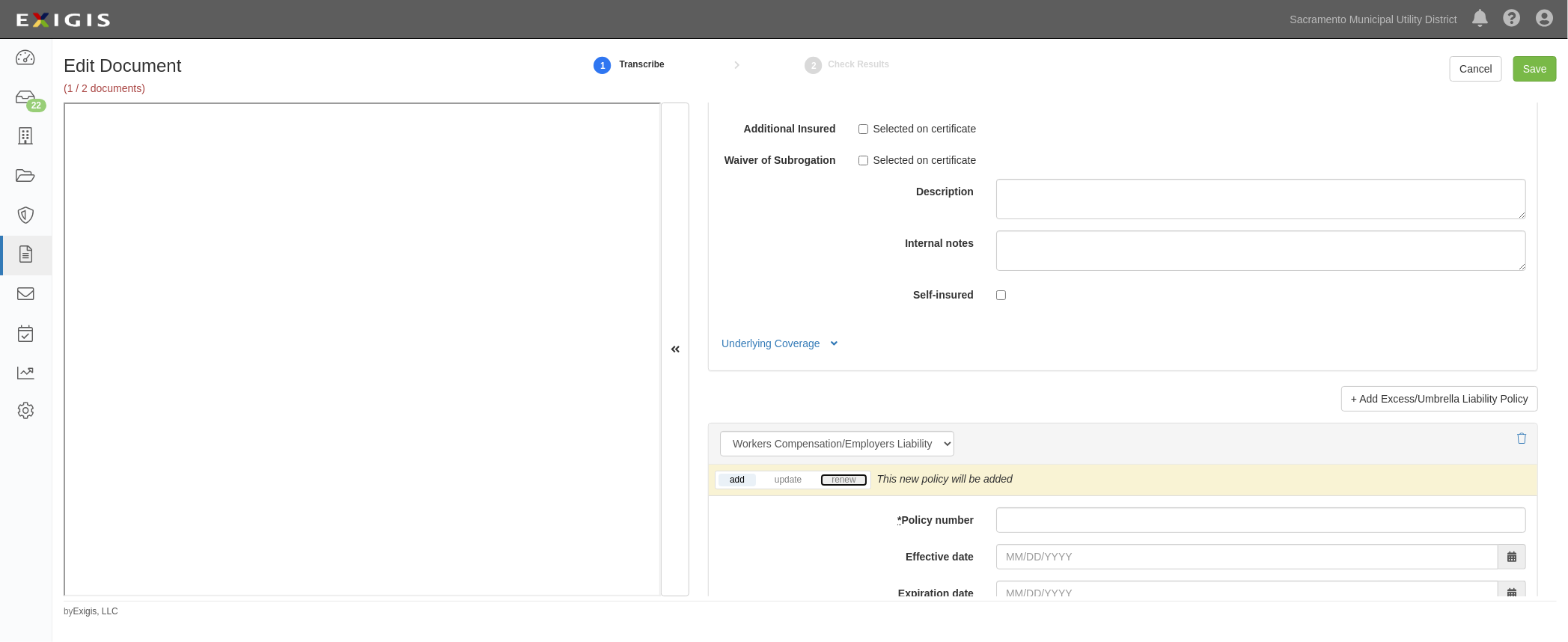
click at [854, 473] on link "renew" at bounding box center [843, 479] width 46 height 13
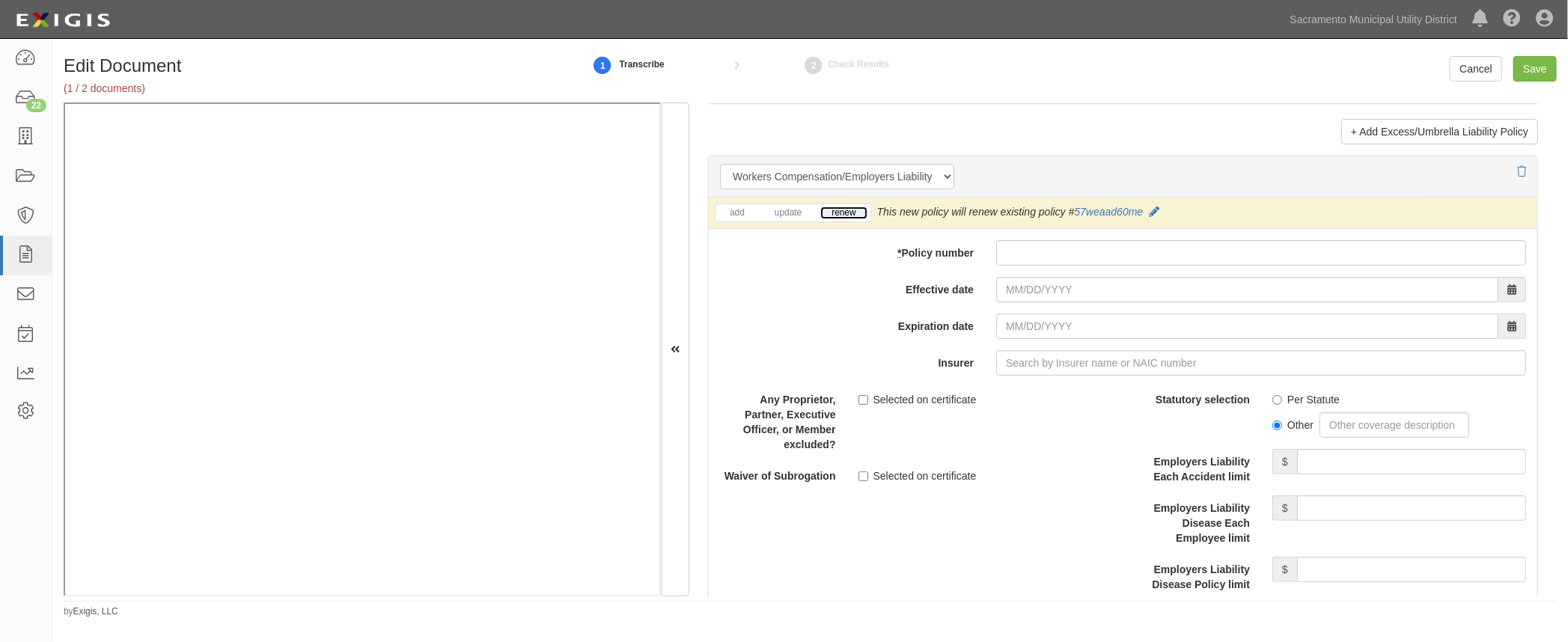
scroll to position [3687, 0]
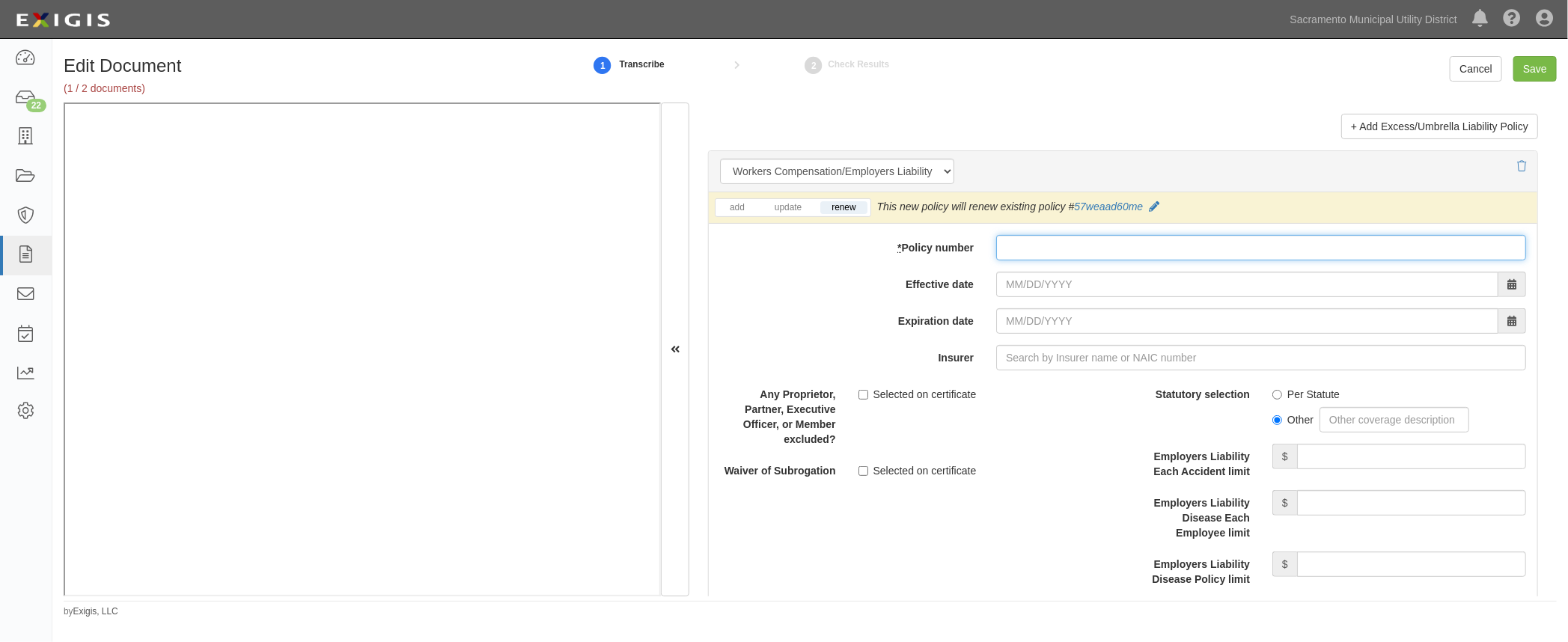
click at [1049, 235] on input "* Policy number" at bounding box center [1261, 248] width 530 height 26
type input "57weaad60me"
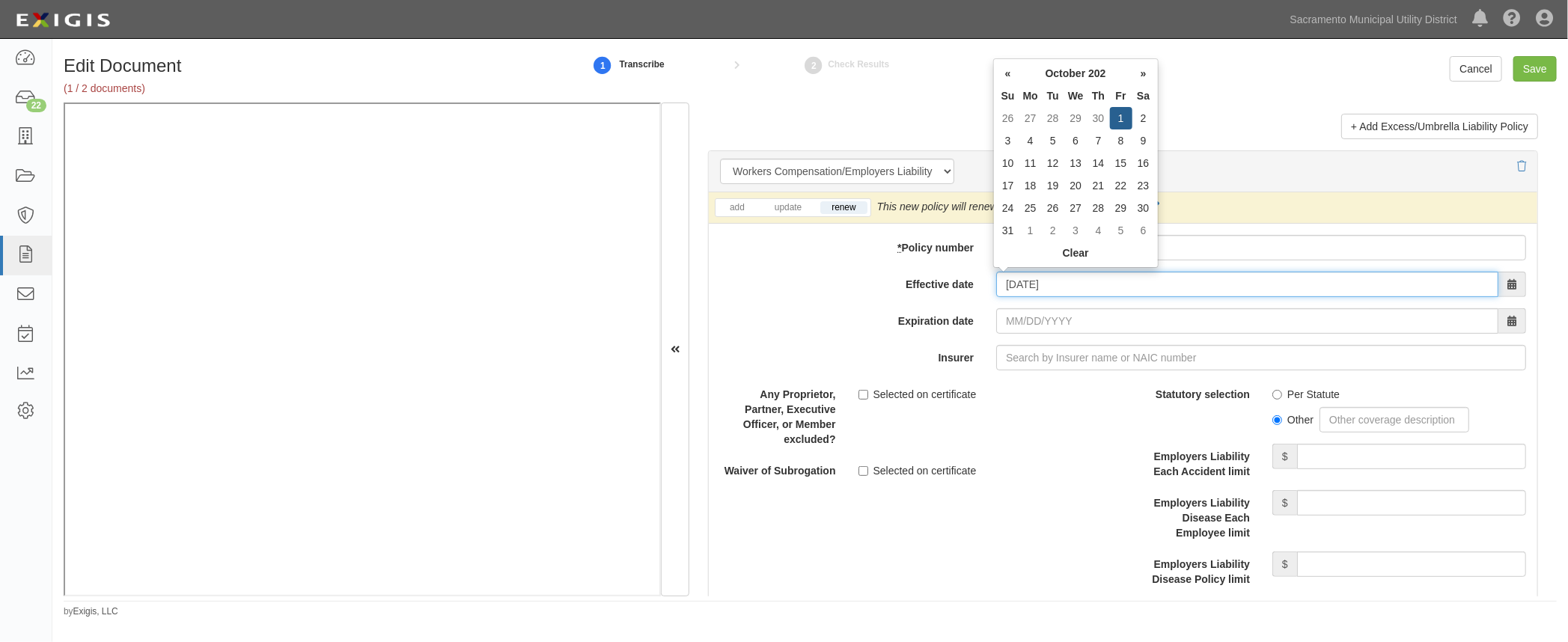
type input "10/01/2025"
type input "10/01/2026"
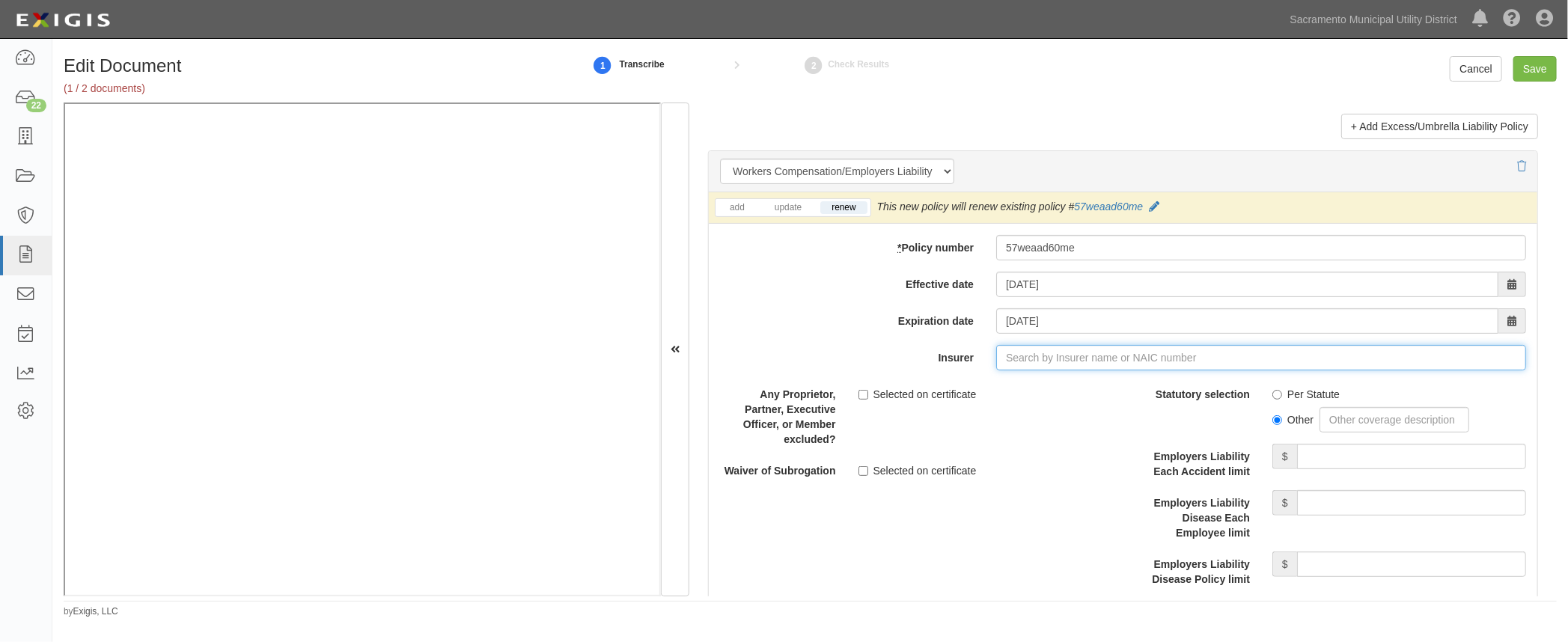
type input "180 Seguros S.A. (0) NR Rating"
type input "1"
type input "Sentinel Insurance Company, Ltd. (11000) A+ XV Rating"
click at [1272, 390] on input "Per Statute" at bounding box center [1277, 394] width 9 height 9
radio input "true"
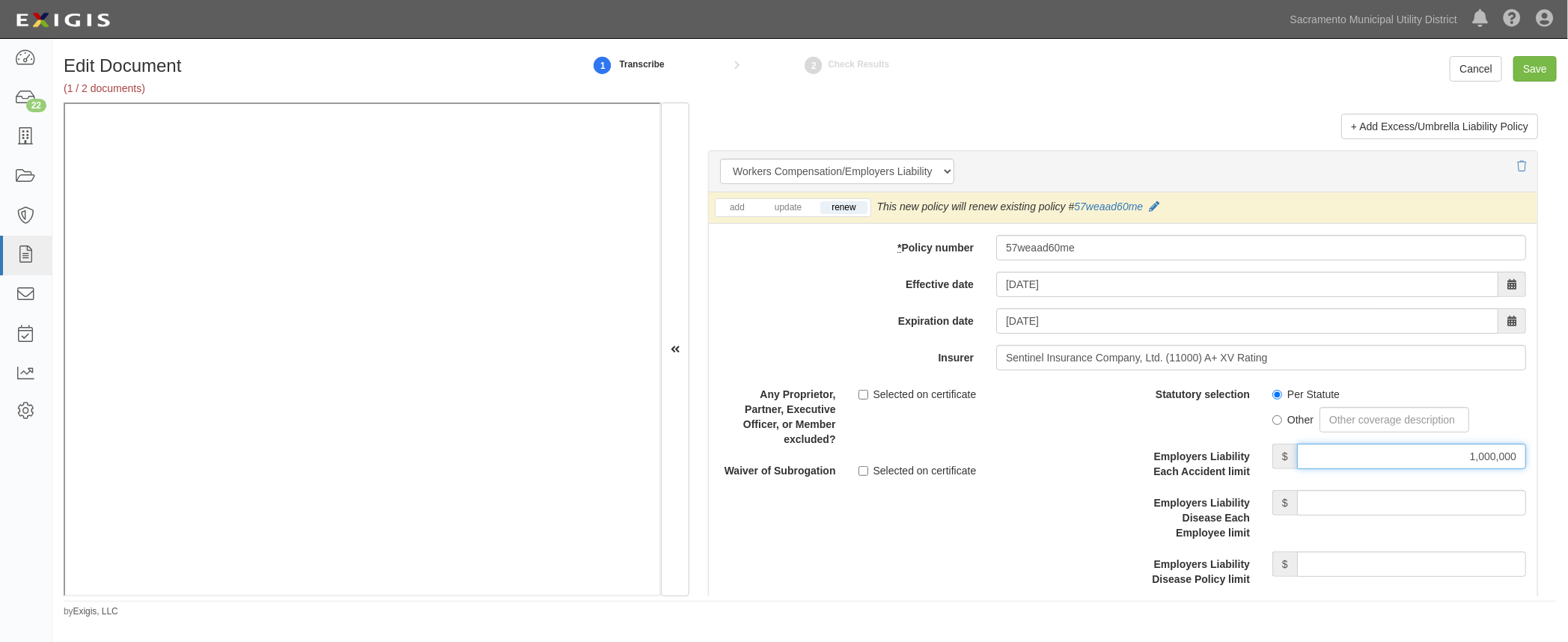
type input "1,000,000"
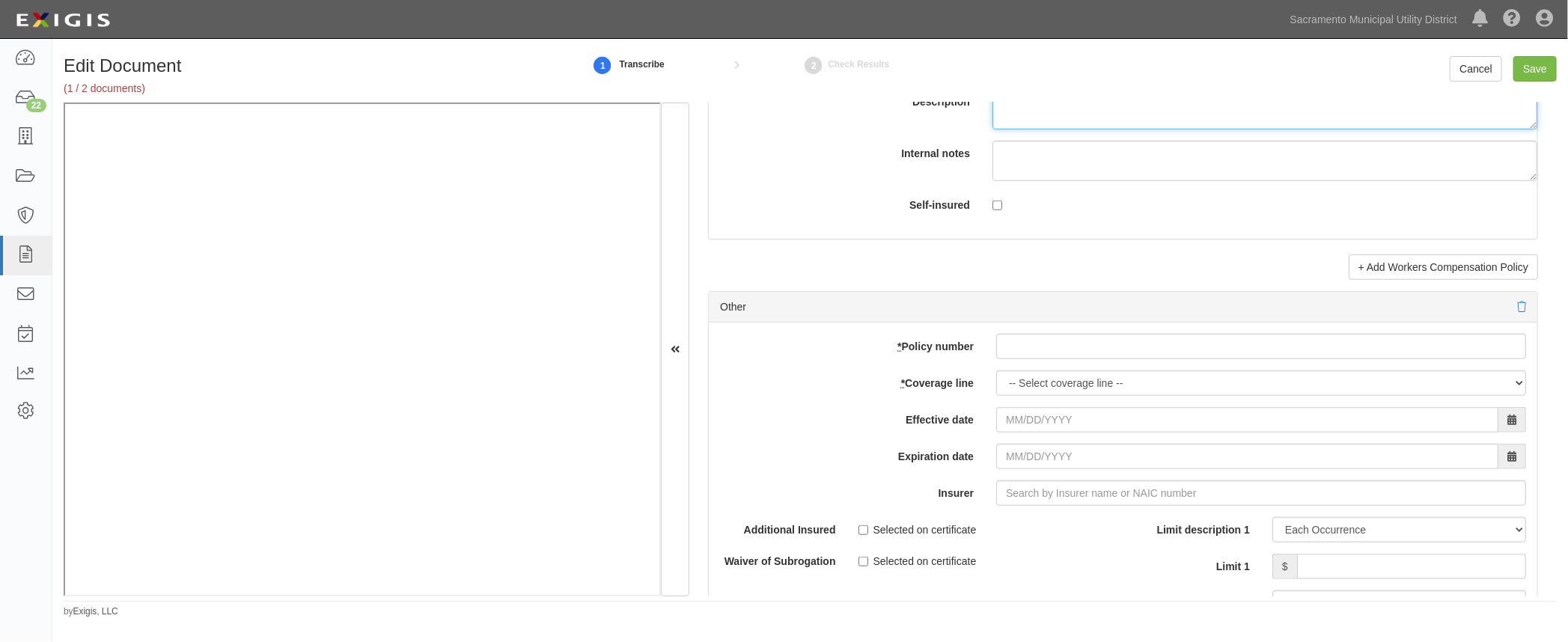
scroll to position [4217, 0]
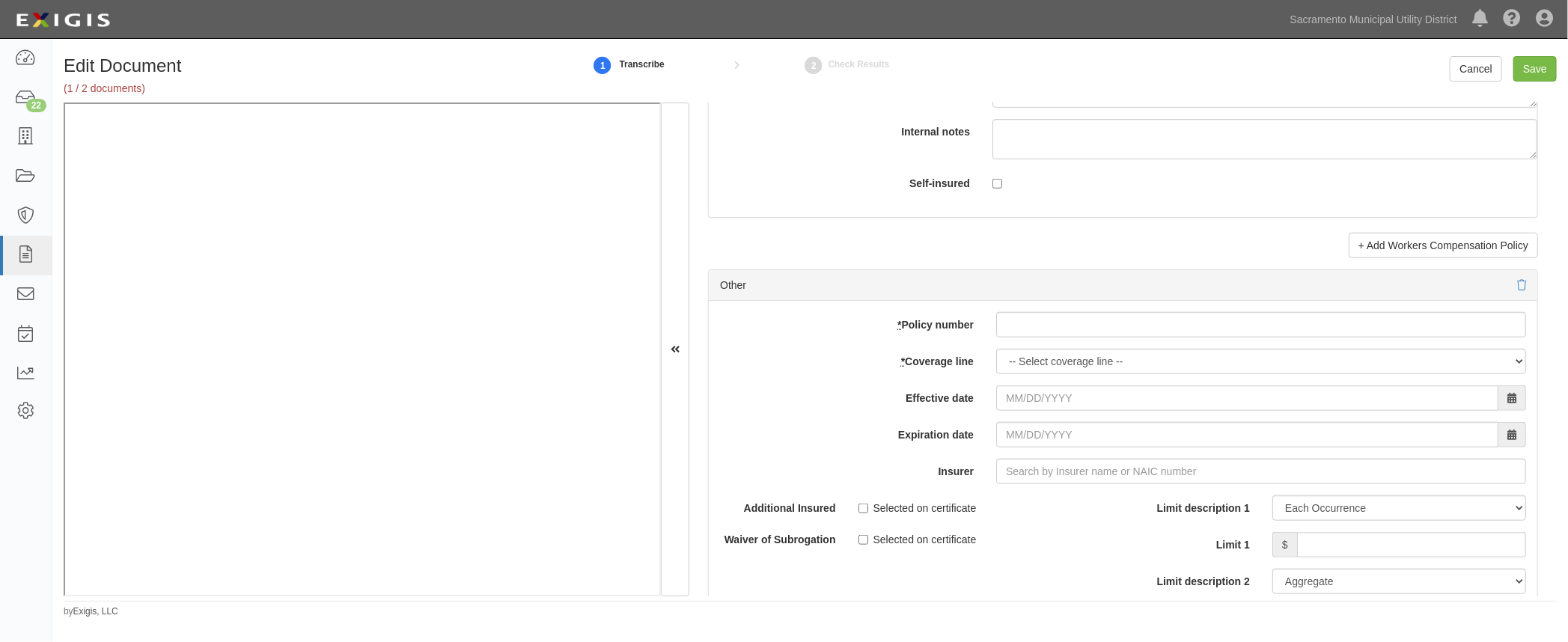
click at [1046, 336] on div "add update renew This new policy will be added This new policy will update exis…" at bounding box center [1123, 546] width 829 height 490
click at [1048, 320] on input "* Policy number" at bounding box center [1261, 324] width 530 height 26
type input "pec002334218"
select select "14"
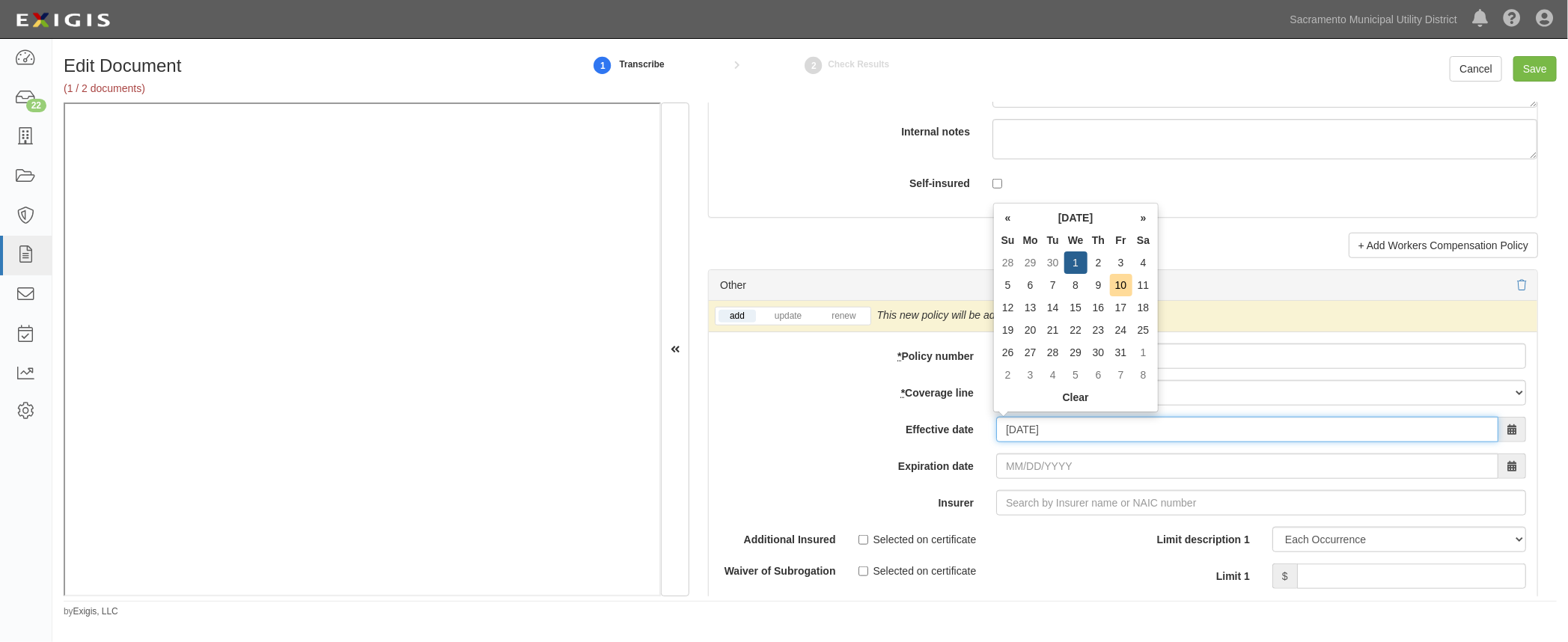
type input "10/01/2025"
type input "[DATE]"
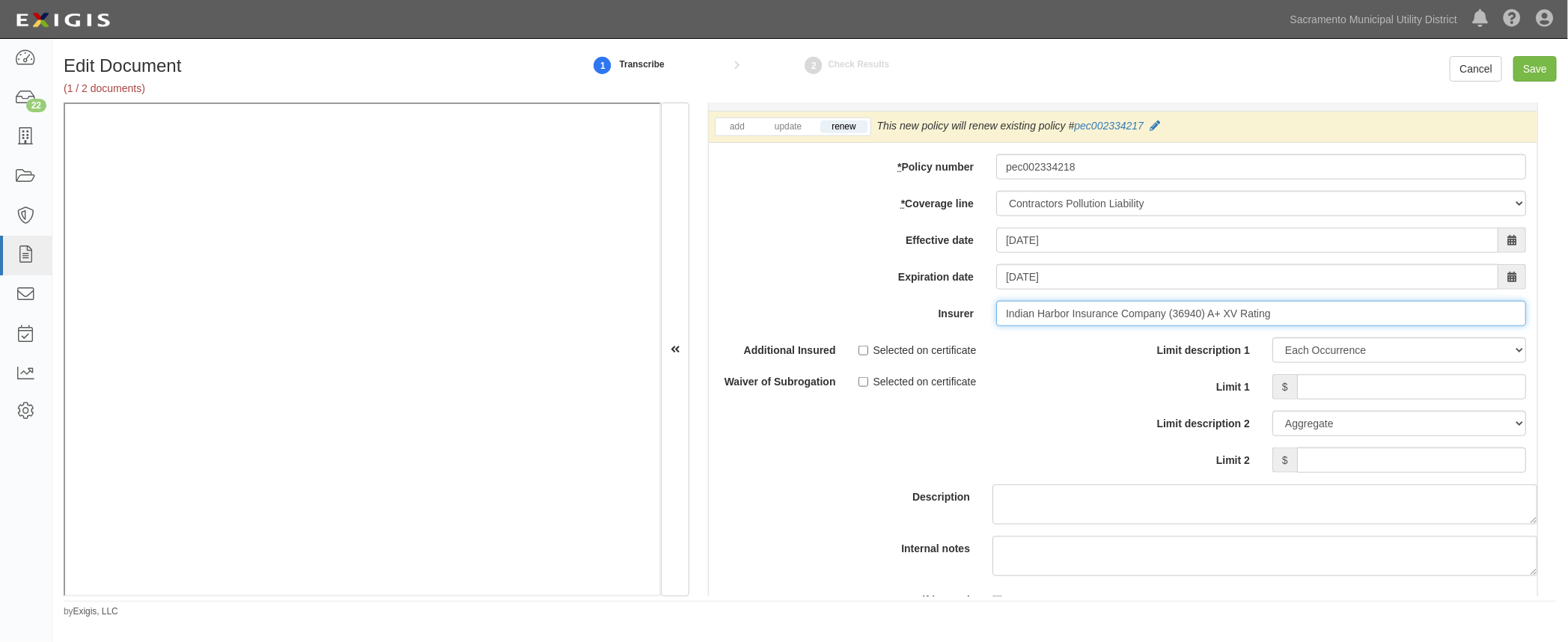
scroll to position [4422, 0]
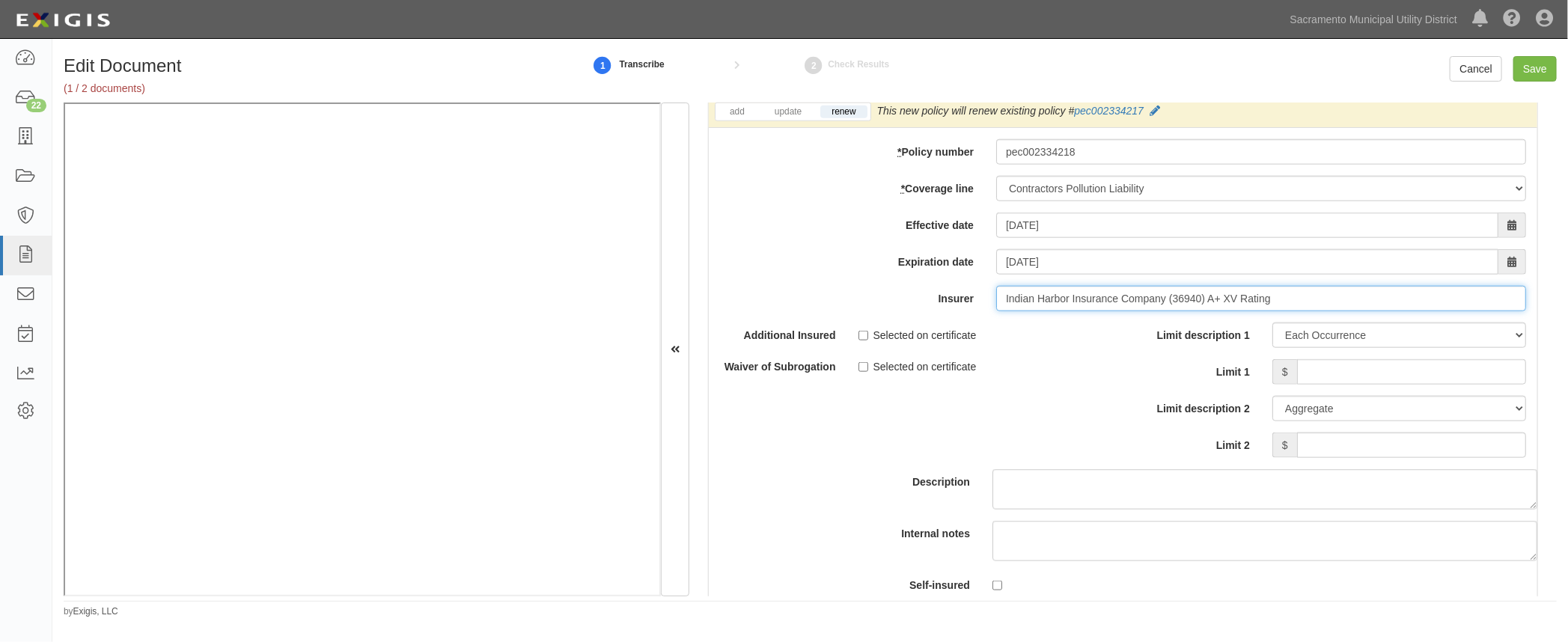
type input "Indian Harbor Insurance Company (36940) A+ XV Rating"
click at [1317, 364] on input "Limit 1" at bounding box center [1411, 372] width 229 height 26
click at [1309, 366] on input "3" at bounding box center [1411, 372] width 229 height 26
drag, startPoint x: 1312, startPoint y: 367, endPoint x: 1480, endPoint y: 368, distance: 168.0
click at [1480, 368] on input "3" at bounding box center [1411, 372] width 229 height 26
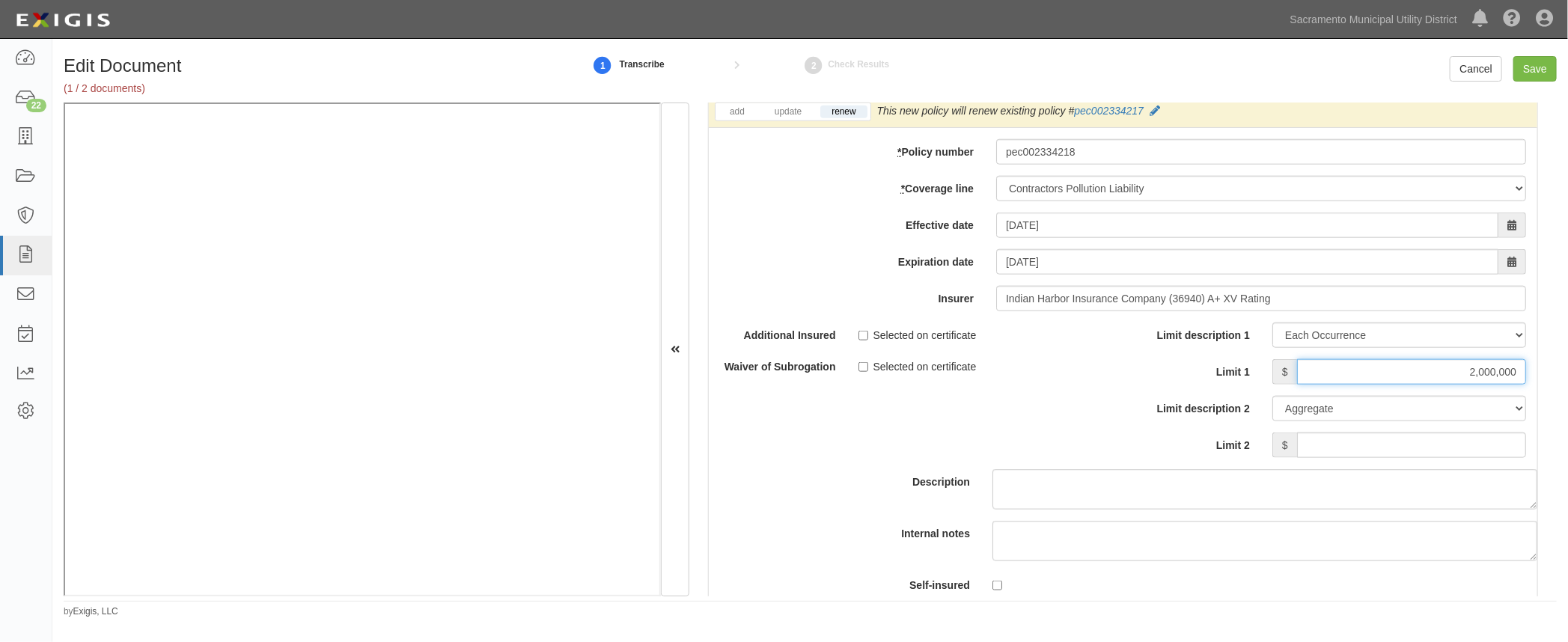
type input "2,000,000"
type input "0"
type input "2,000,000"
click at [1543, 69] on input "Save" at bounding box center [1535, 69] width 43 height 26
type input "1000000"
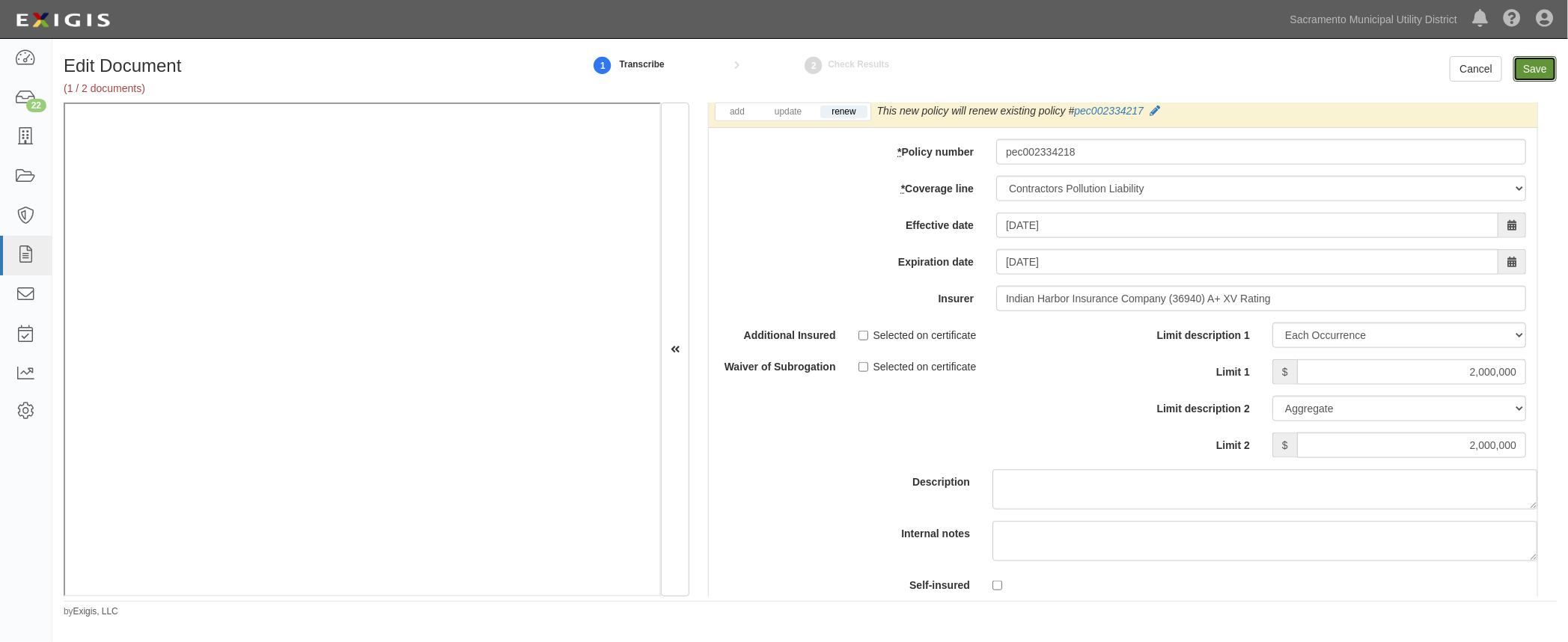
type input "200000"
type input "10000"
type input "1000000"
type input "2000000"
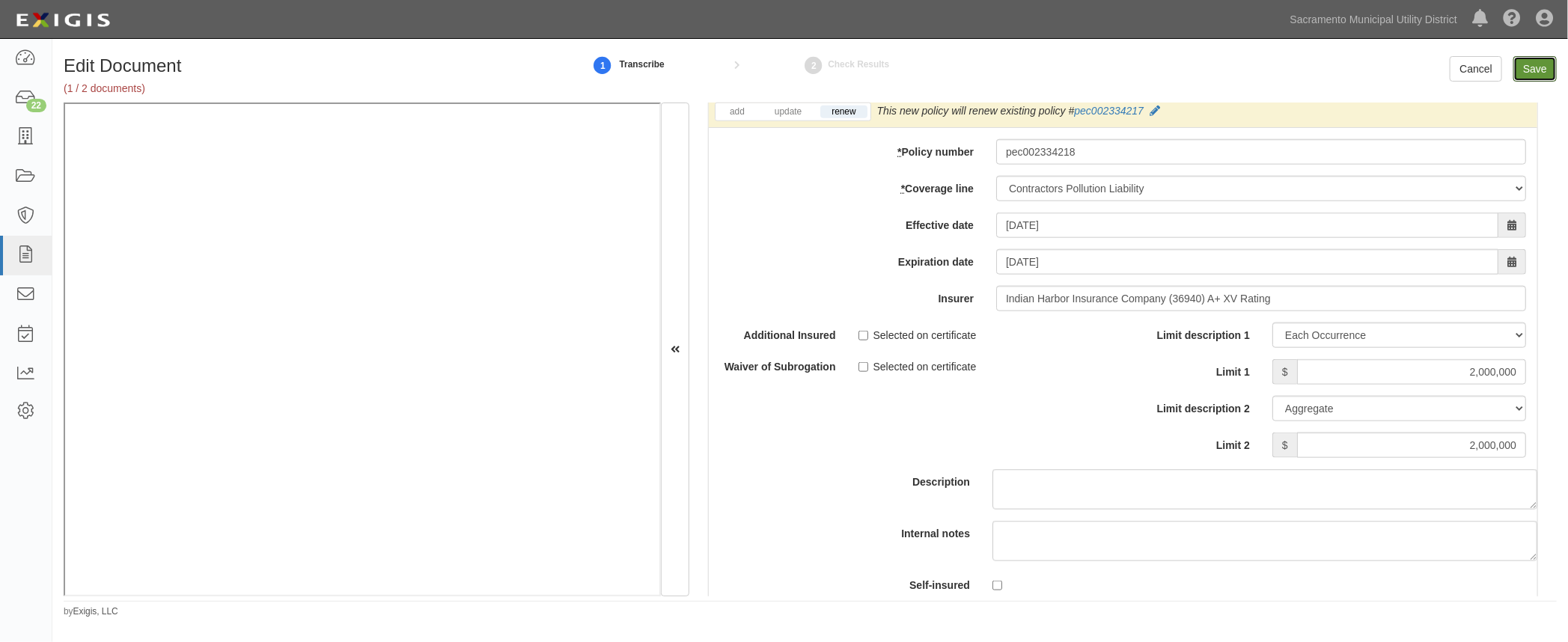
type input "1000000"
type input "10000000"
type input "1000000"
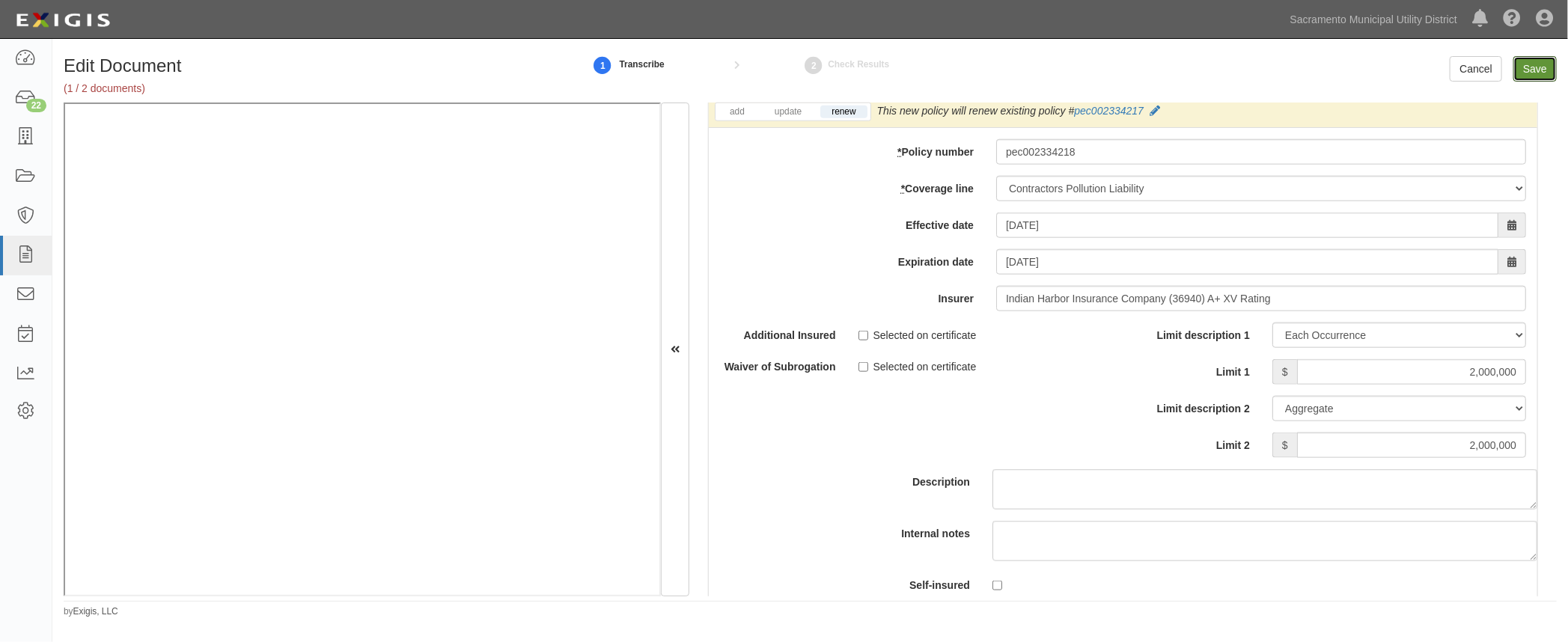
type input "1000000"
type input "2000000"
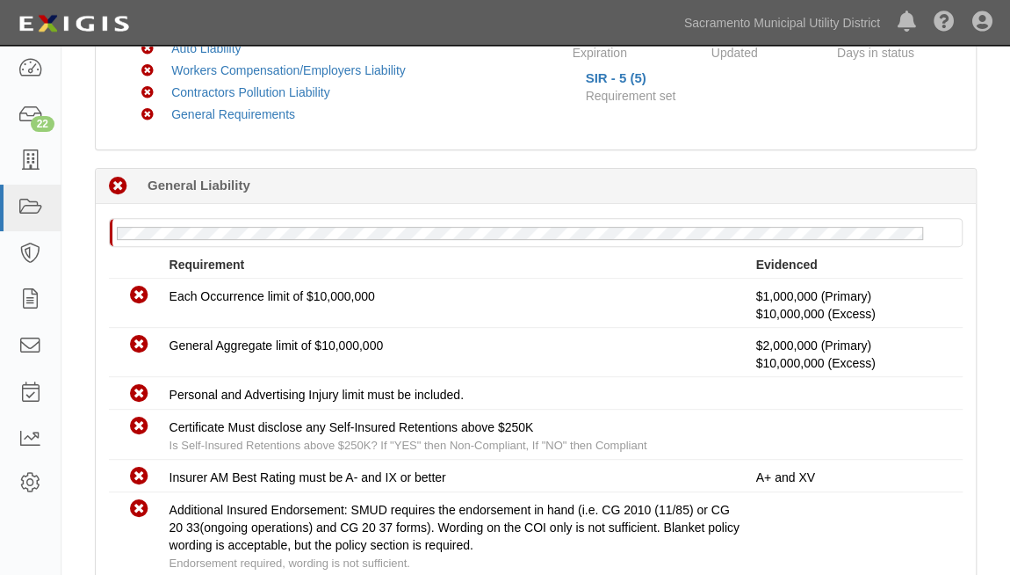
scroll to position [239, 0]
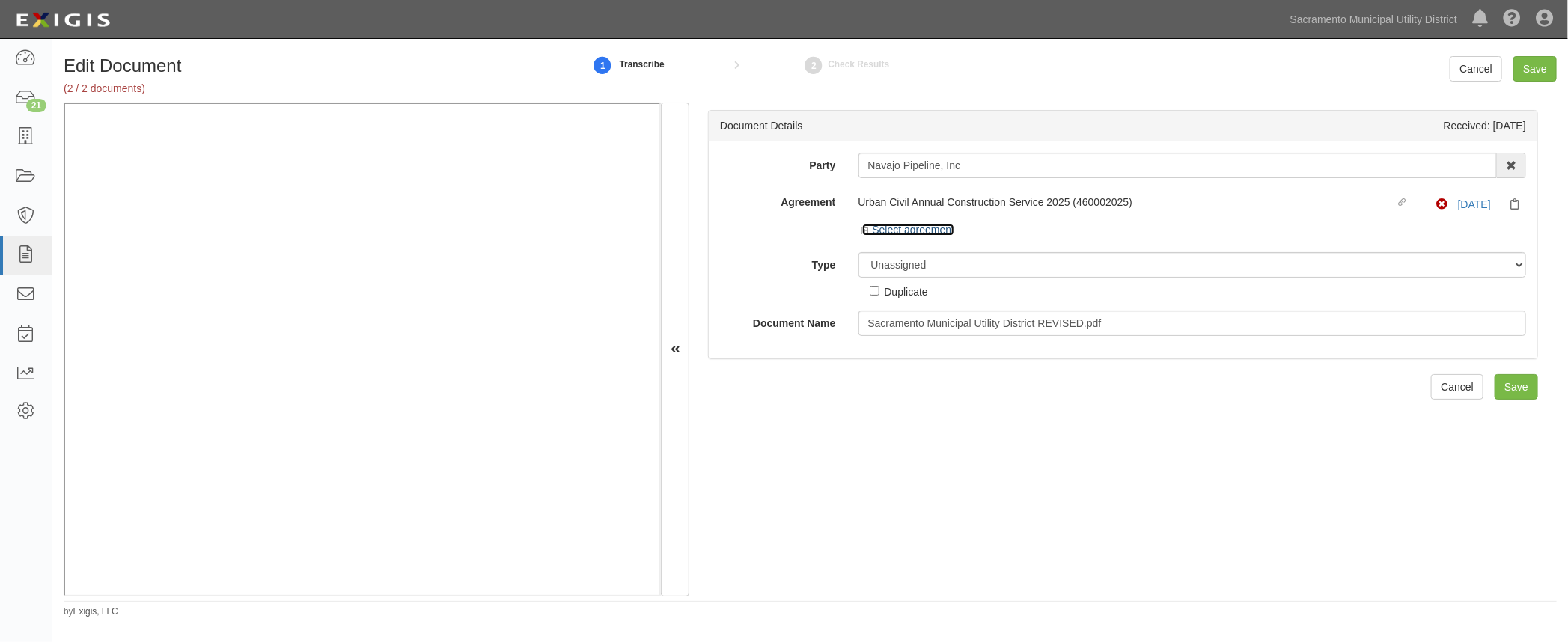
click at [862, 227] on icon at bounding box center [867, 231] width 10 height 8
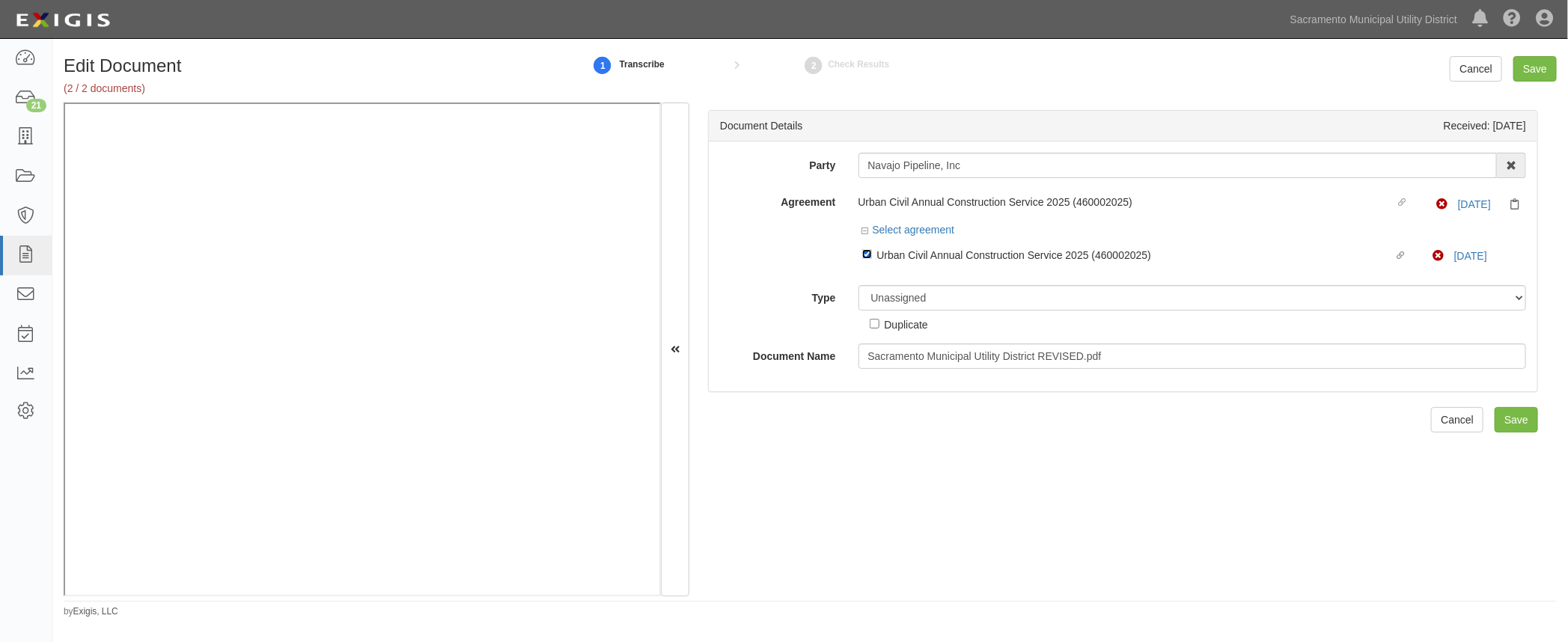
click at [865, 250] on input "Linked agreement Urban Civil Annual Construction Service 2025 (460002025) Linke…" at bounding box center [866, 254] width 9 height 9
checkbox input "false"
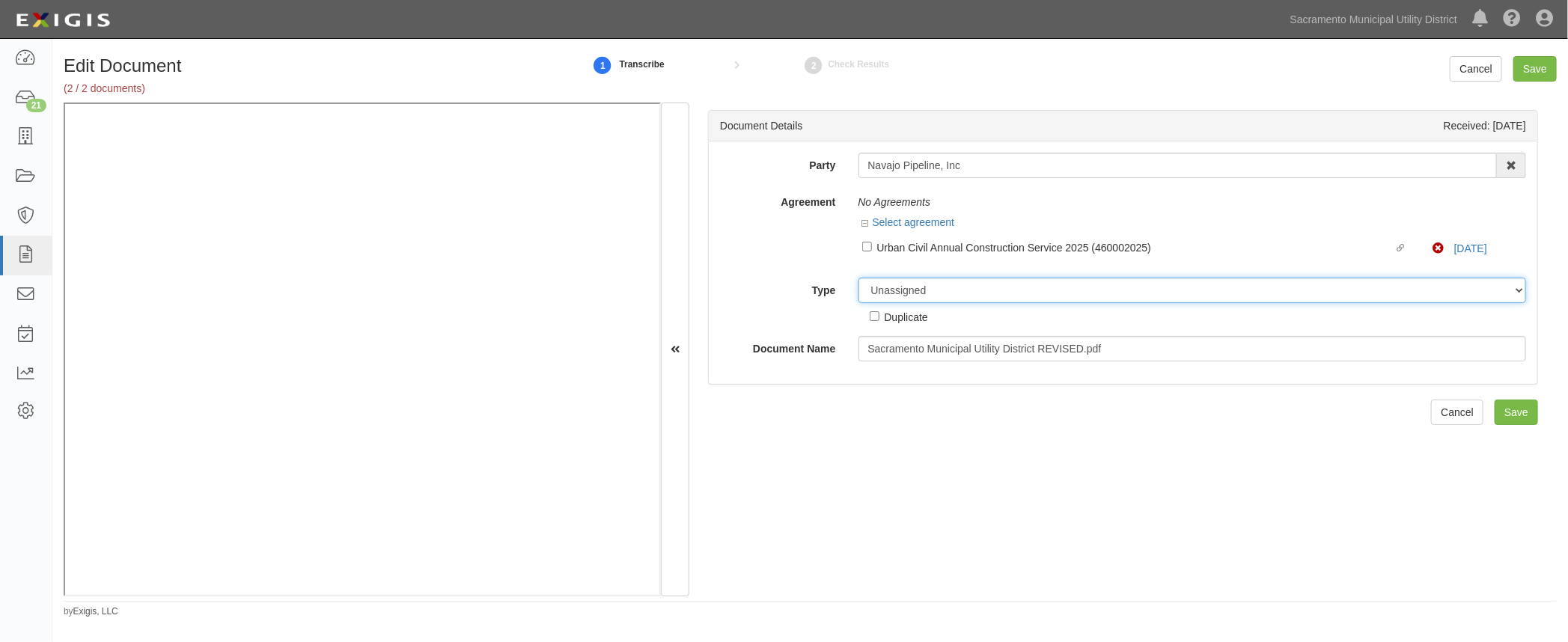
click at [876, 291] on select "Unassigned Binder Cancellation Notice Certificate Contract Endorsement Insuranc…" at bounding box center [1192, 290] width 669 height 26
select select "OtherDetail"
click at [859, 278] on select "Unassigned Binder Cancellation Notice Certificate Contract Endorsement Insuranc…" at bounding box center [1192, 290] width 669 height 26
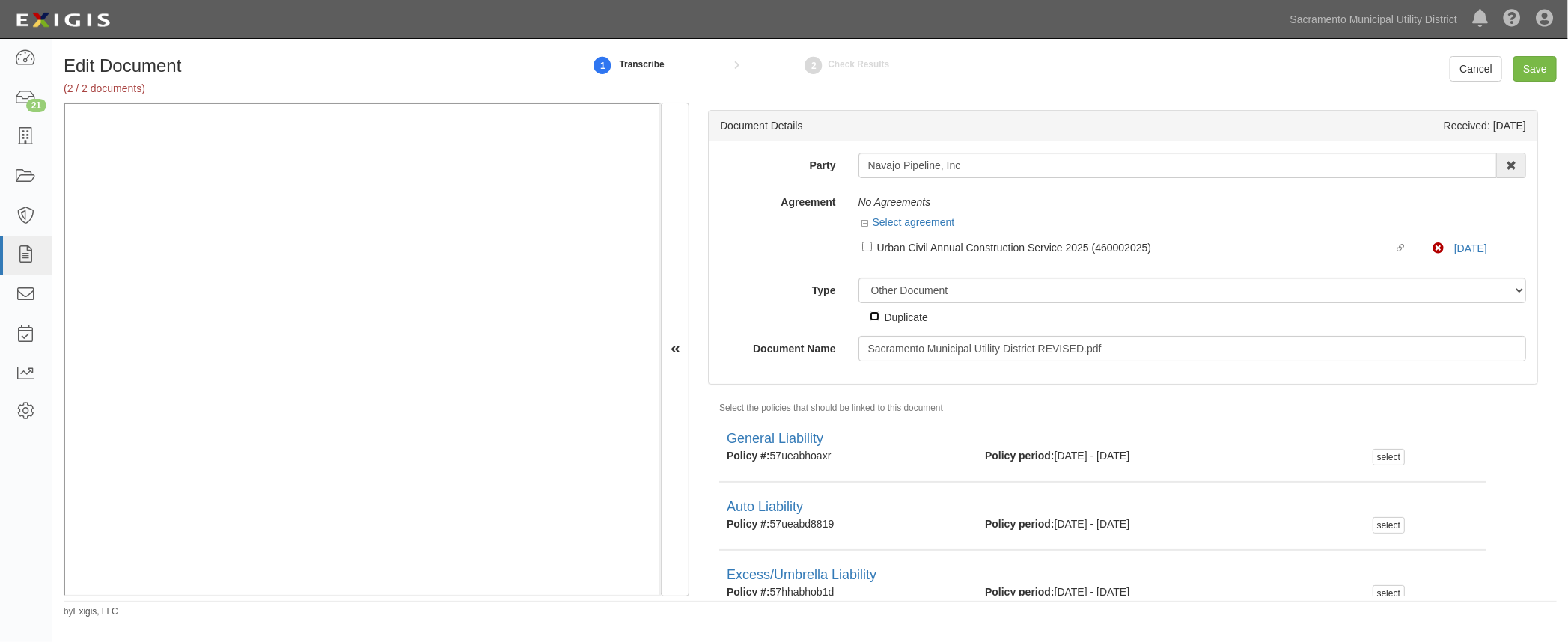
click at [873, 314] on input "Duplicate" at bounding box center [874, 316] width 9 height 9
checkbox input "true"
click at [1542, 67] on input "Save" at bounding box center [1535, 69] width 43 height 26
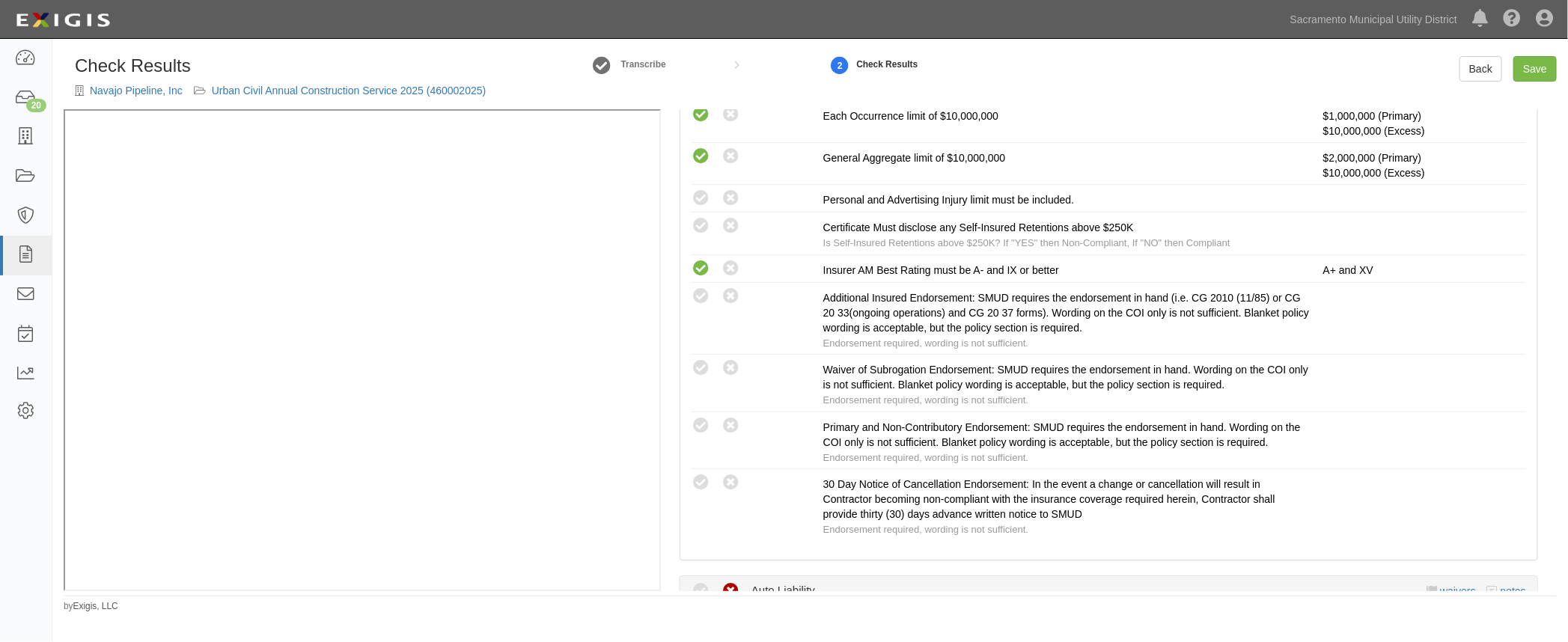
scroll to position [340, 0]
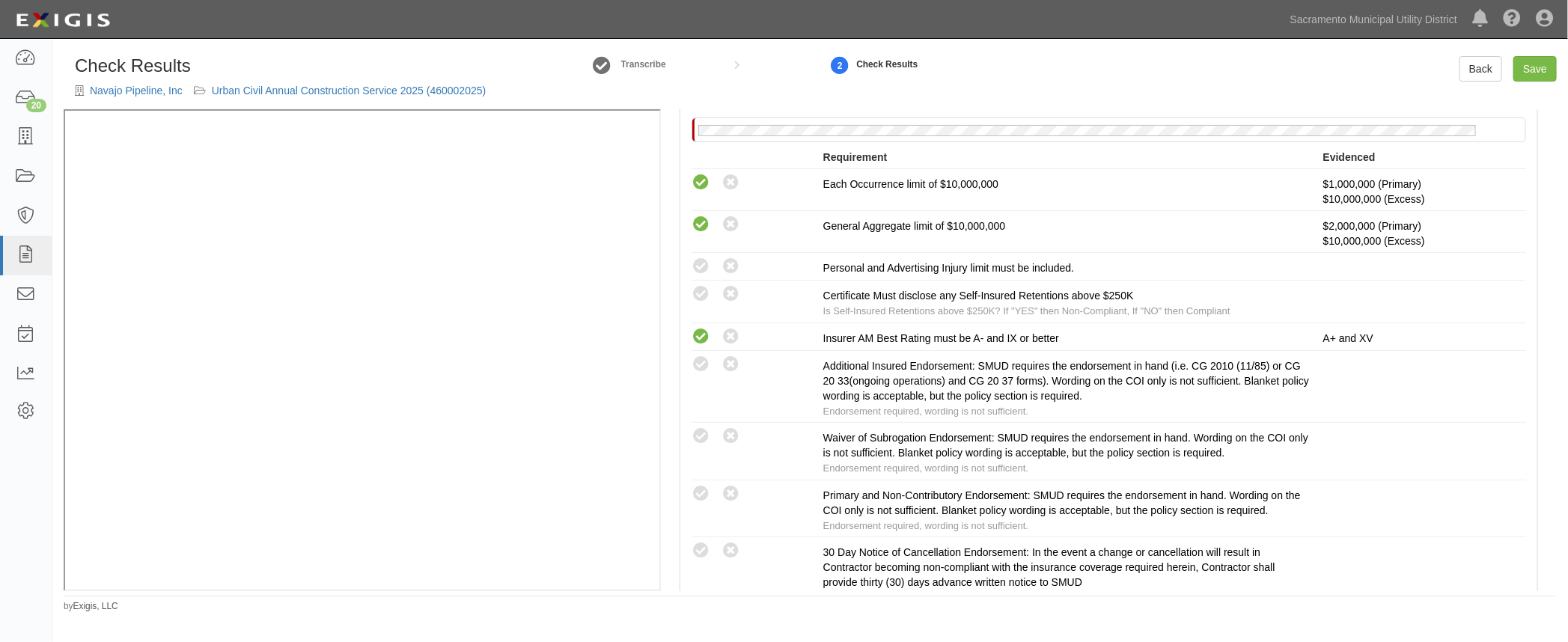
click at [698, 262] on icon at bounding box center [701, 267] width 19 height 19
radio input "true"
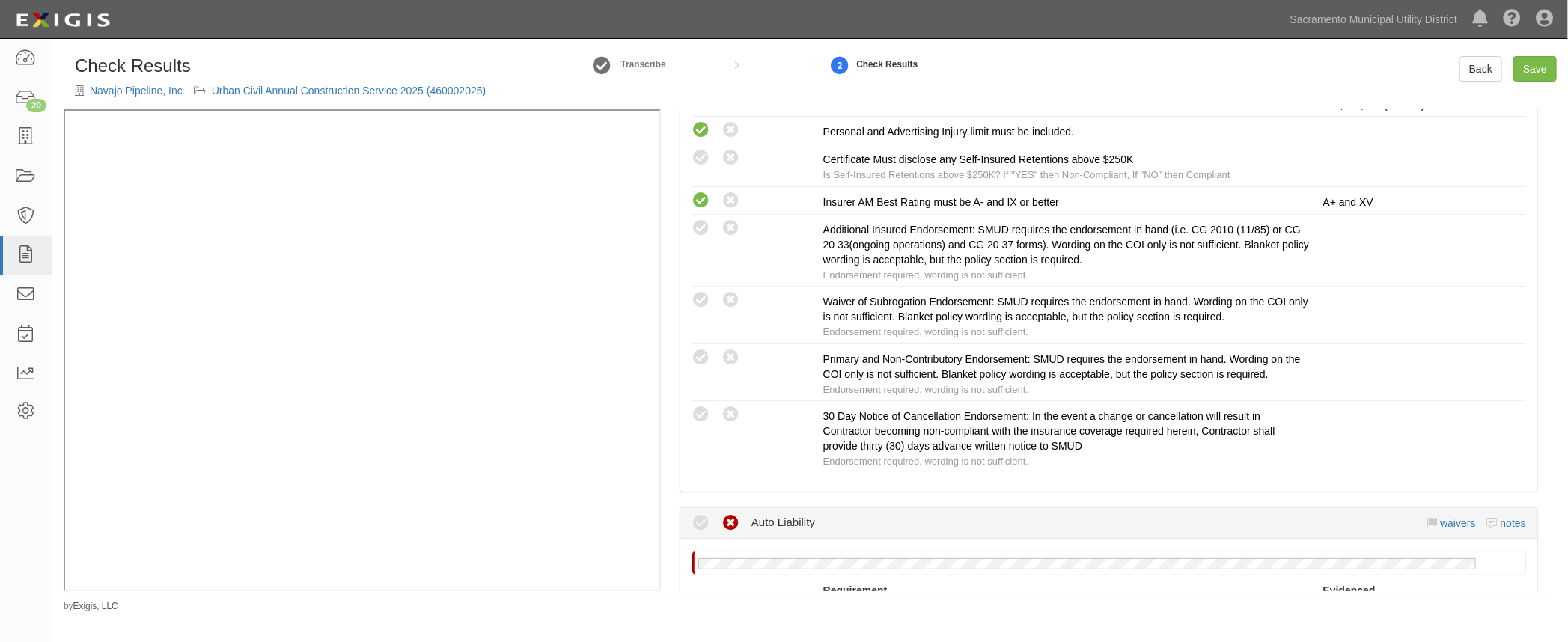
scroll to position [408, 0]
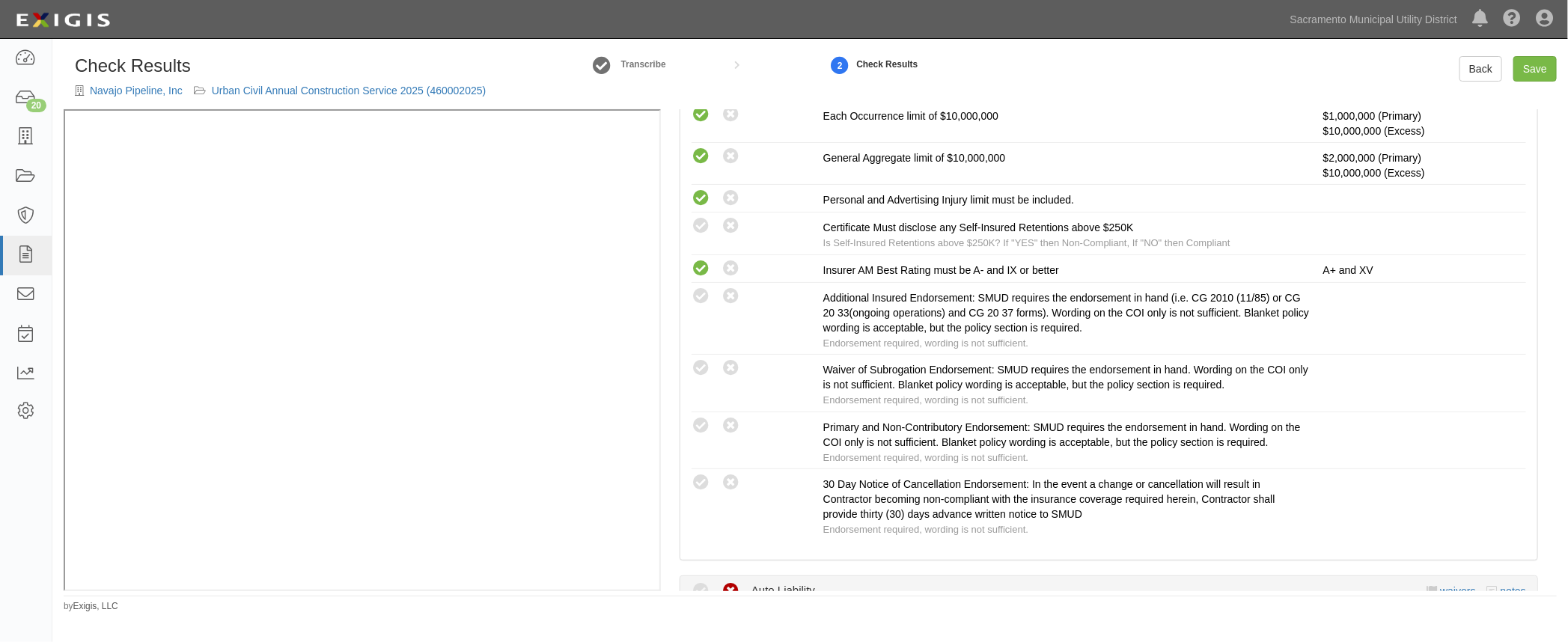
click at [701, 222] on icon at bounding box center [701, 226] width 19 height 19
radio input "true"
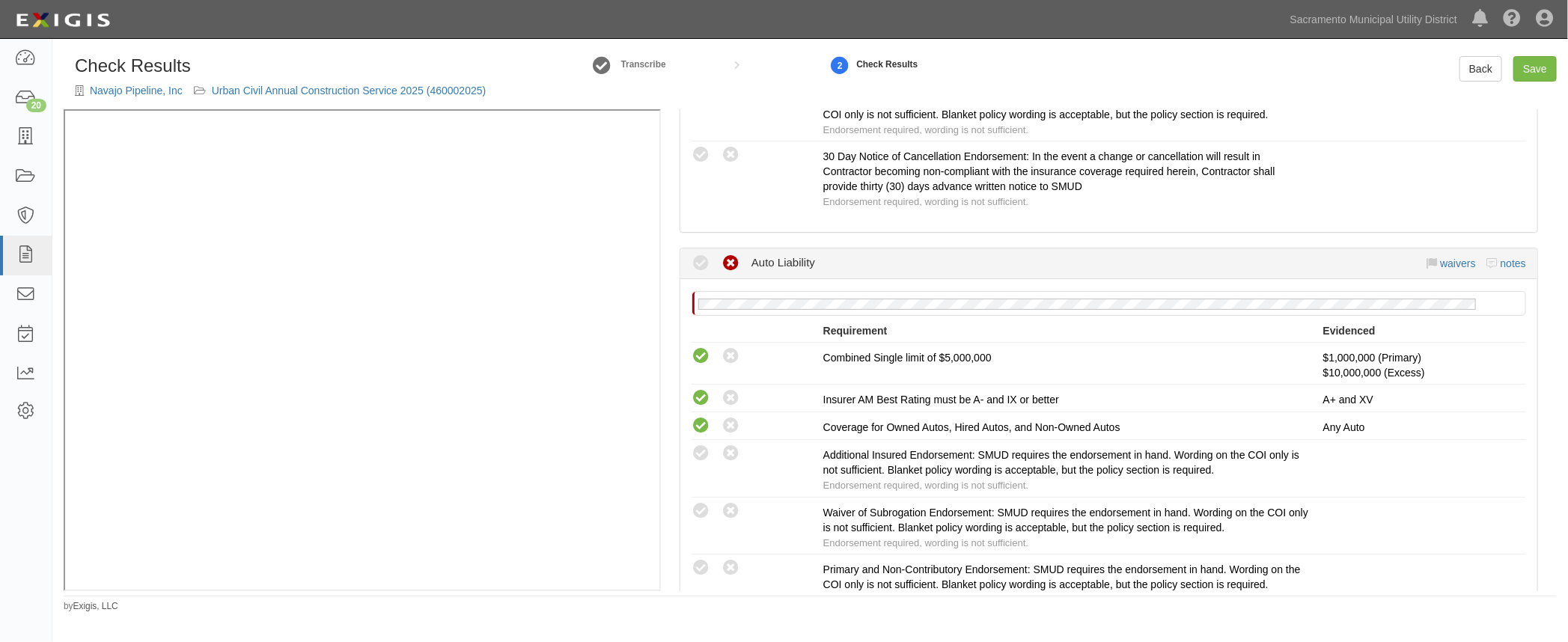
scroll to position [748, 0]
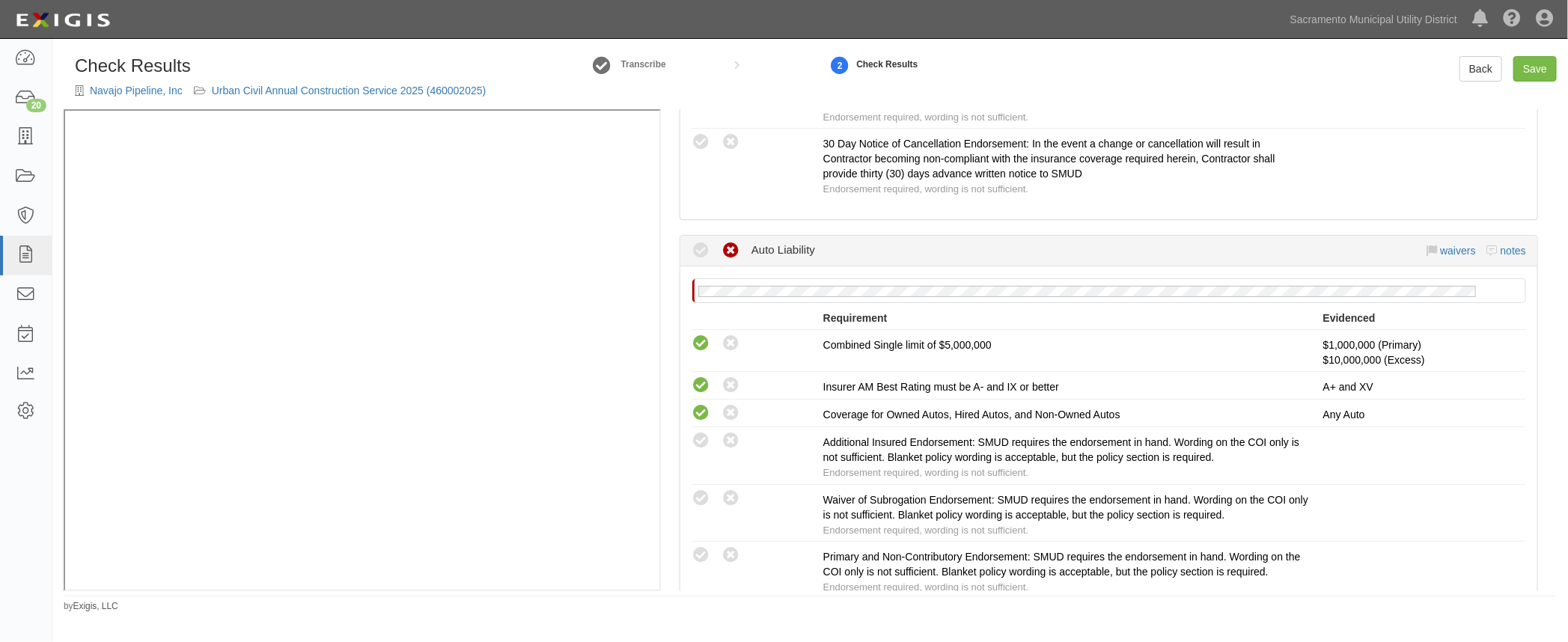
click at [703, 437] on icon at bounding box center [701, 441] width 19 height 19
radio input "true"
click at [698, 546] on icon at bounding box center [701, 555] width 19 height 19
radio input "true"
click at [707, 490] on icon at bounding box center [701, 499] width 19 height 19
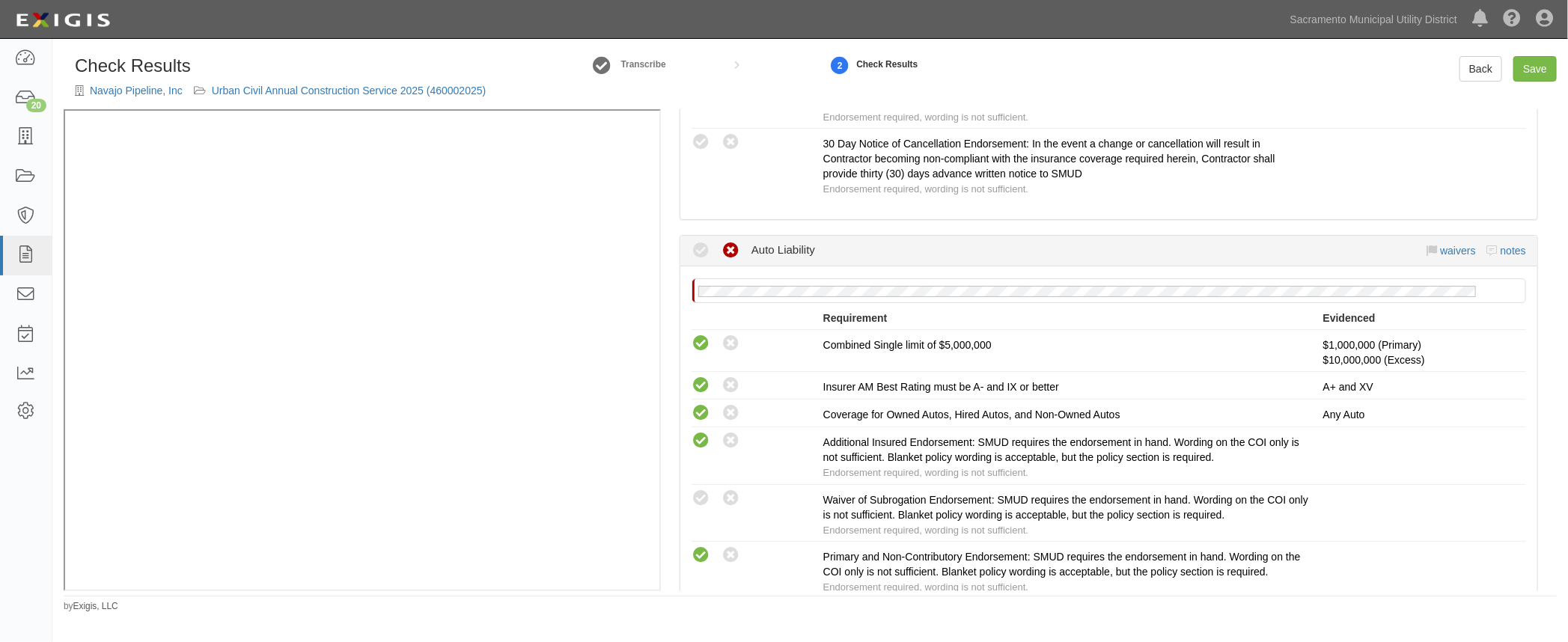
radio input "true"
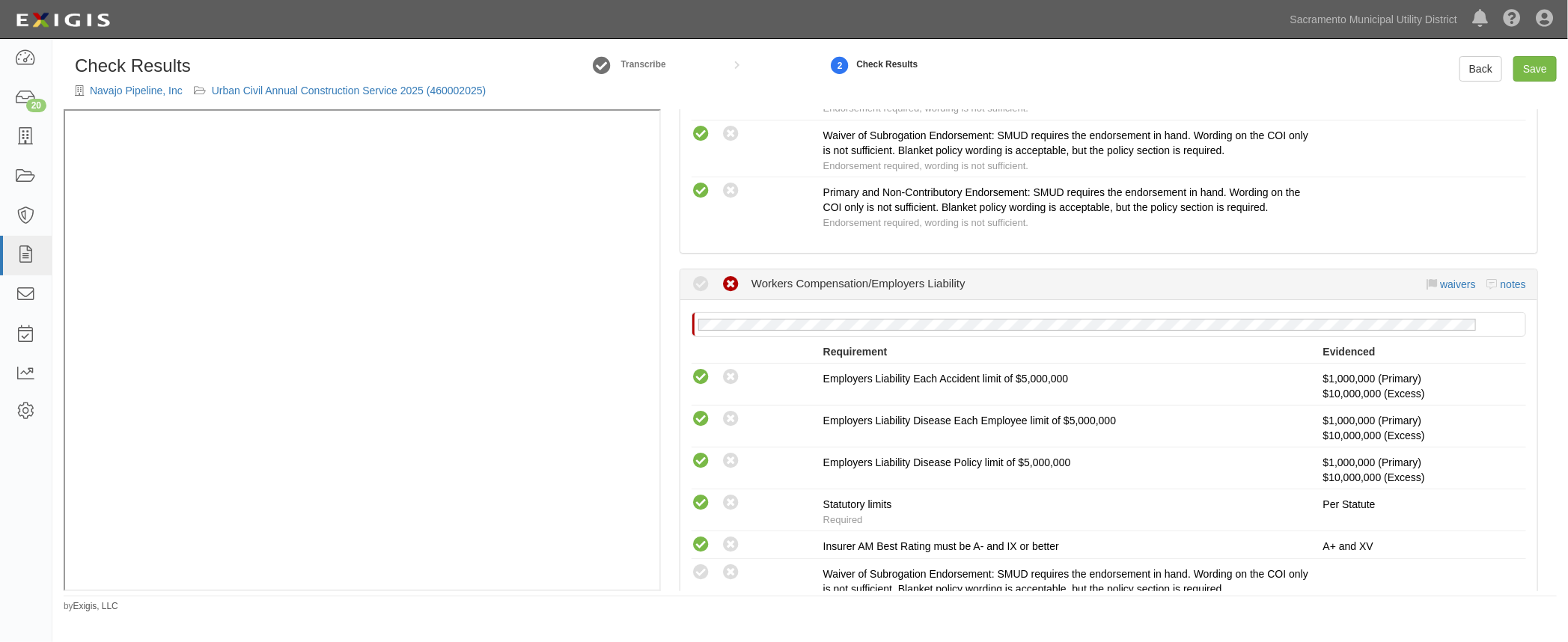
scroll to position [1155, 0]
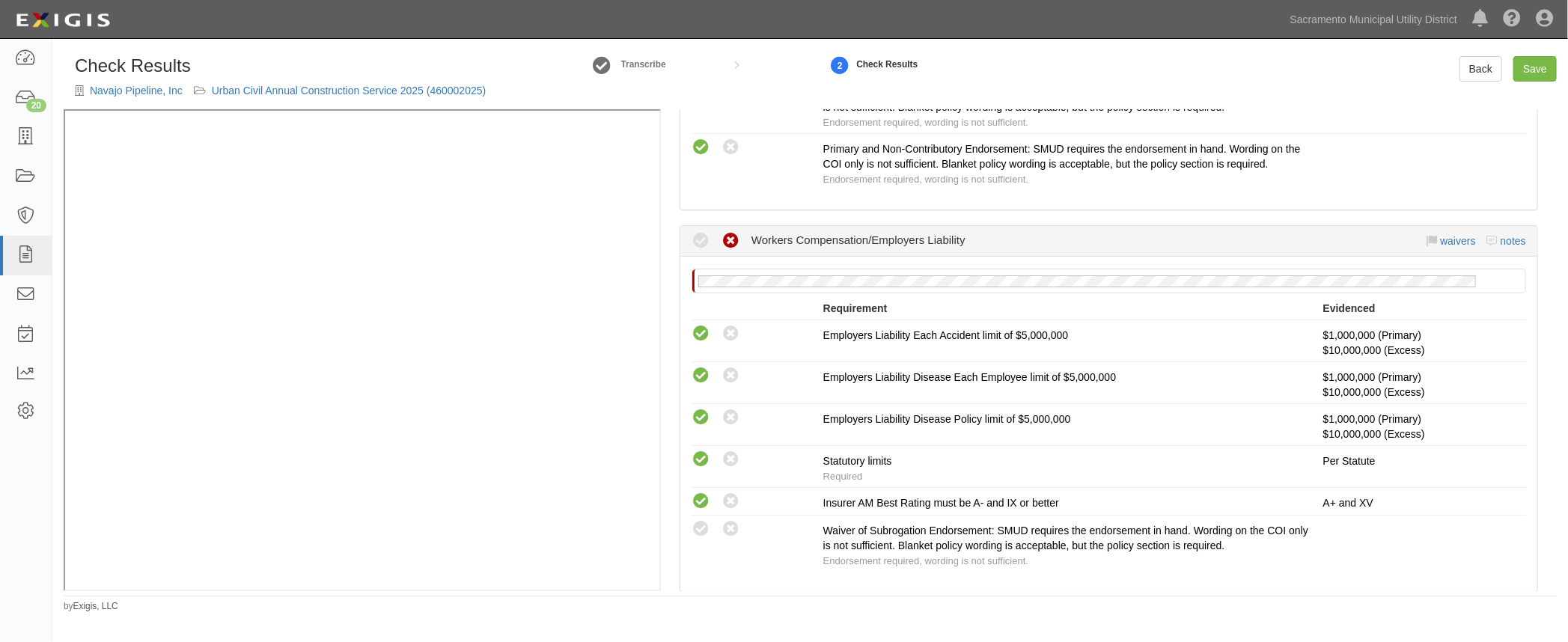
click at [693, 520] on icon at bounding box center [701, 530] width 19 height 19
radio input "true"
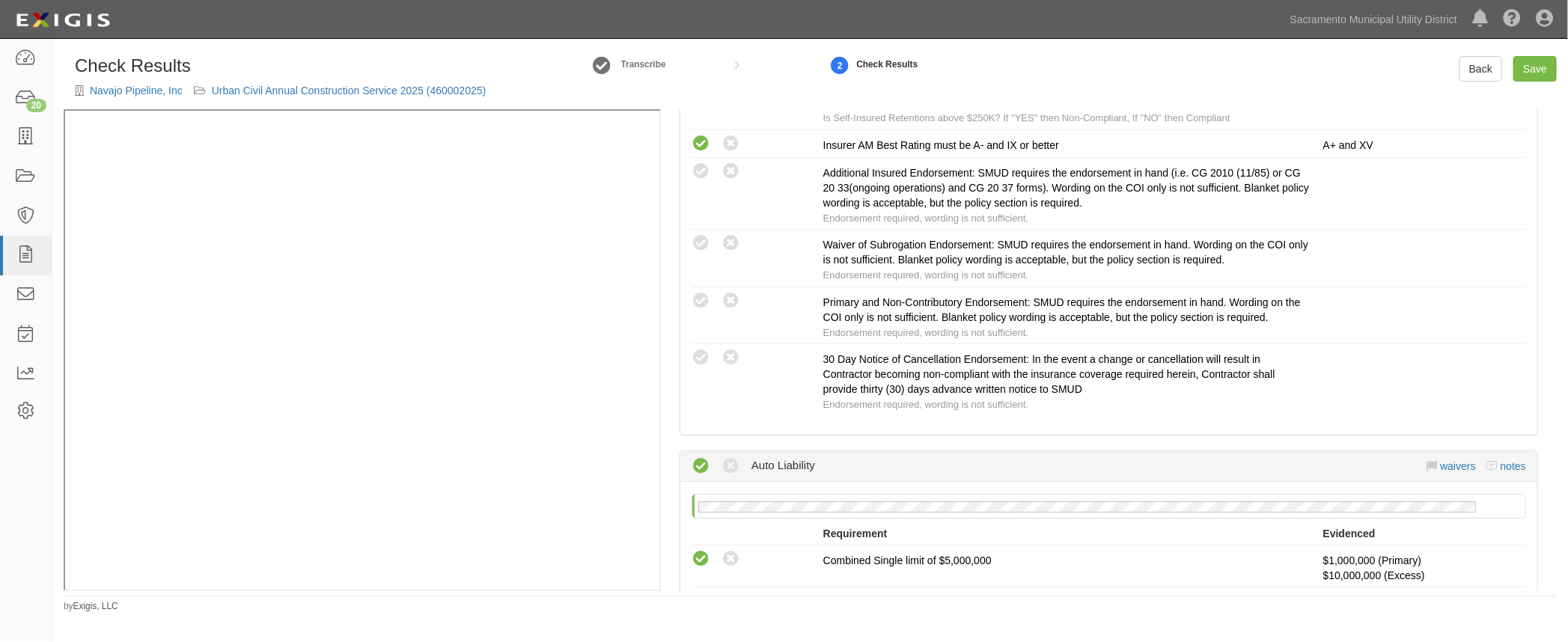
scroll to position [476, 0]
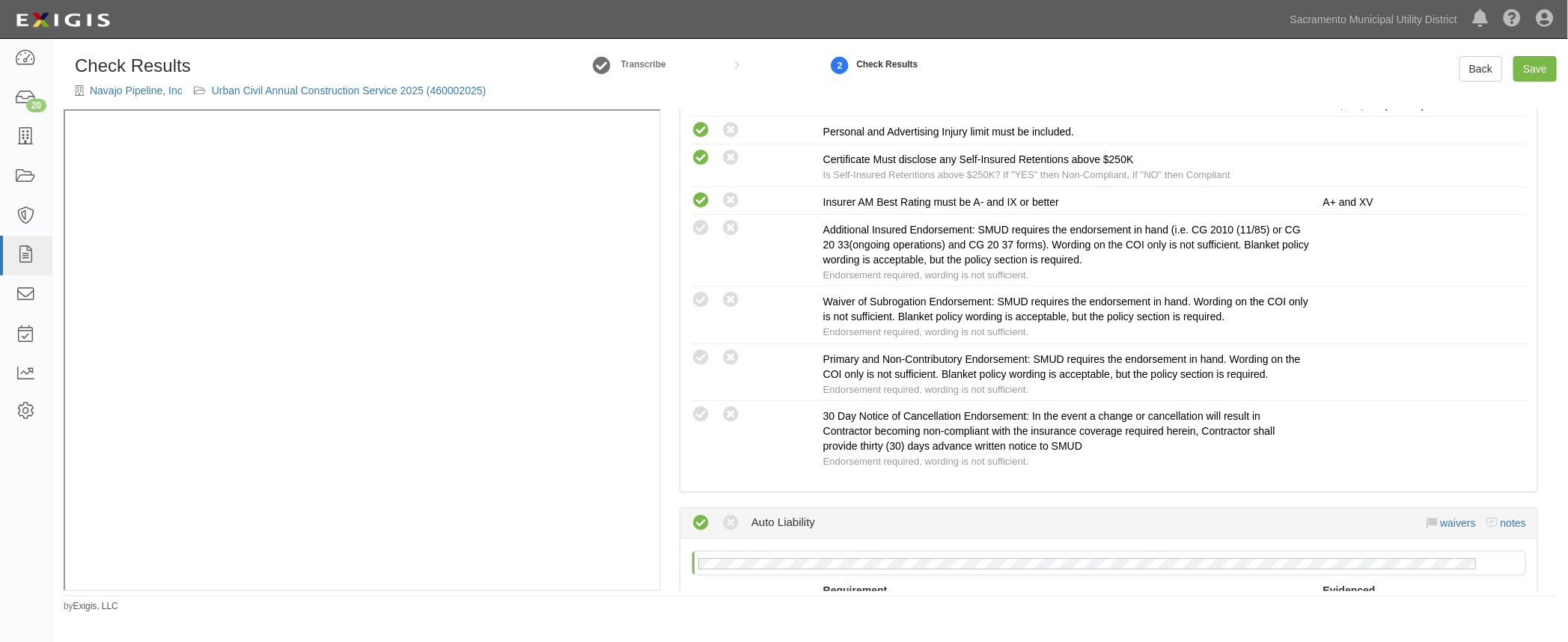
click at [702, 225] on icon at bounding box center [701, 228] width 19 height 19
radio input "true"
drag, startPoint x: 702, startPoint y: 352, endPoint x: 655, endPoint y: 358, distance: 47.4
click at [701, 352] on icon at bounding box center [701, 358] width 19 height 19
radio input "true"
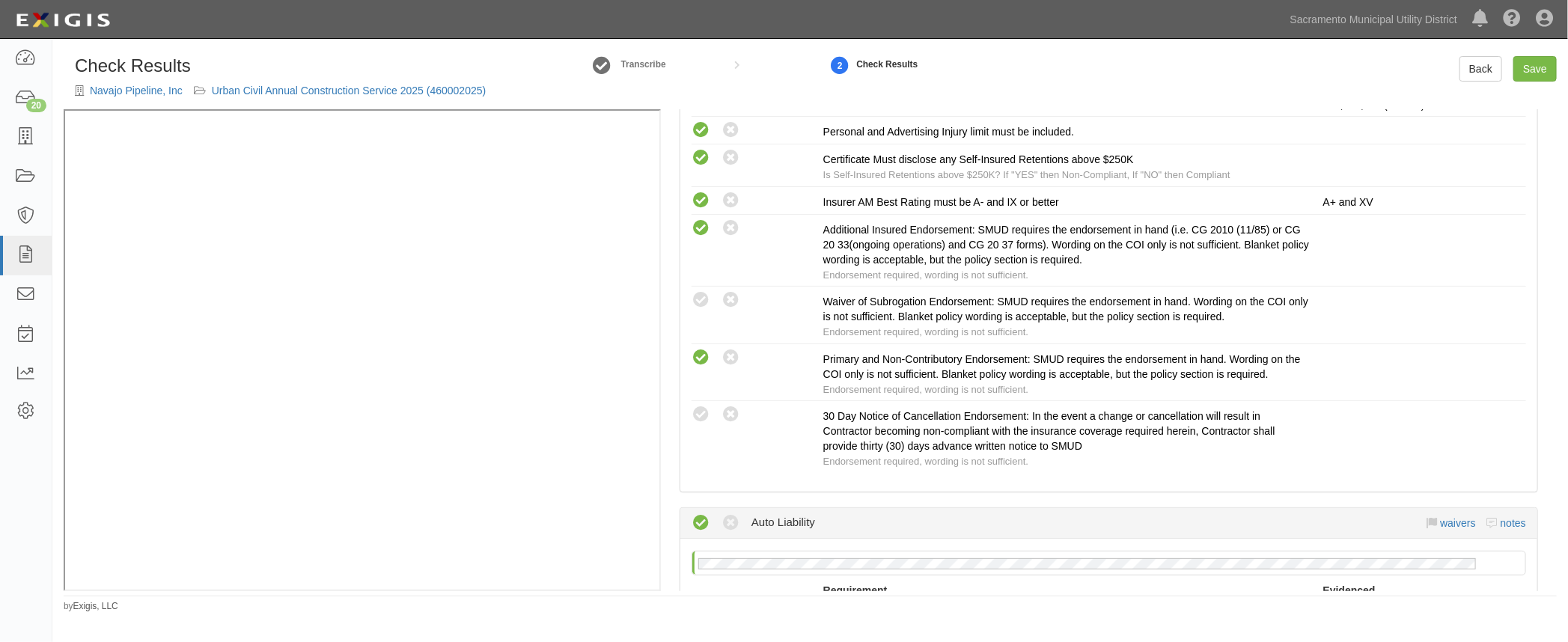
click at [706, 293] on icon at bounding box center [701, 301] width 19 height 19
radio input "true"
click at [700, 406] on icon at bounding box center [701, 415] width 19 height 19
radio input "true"
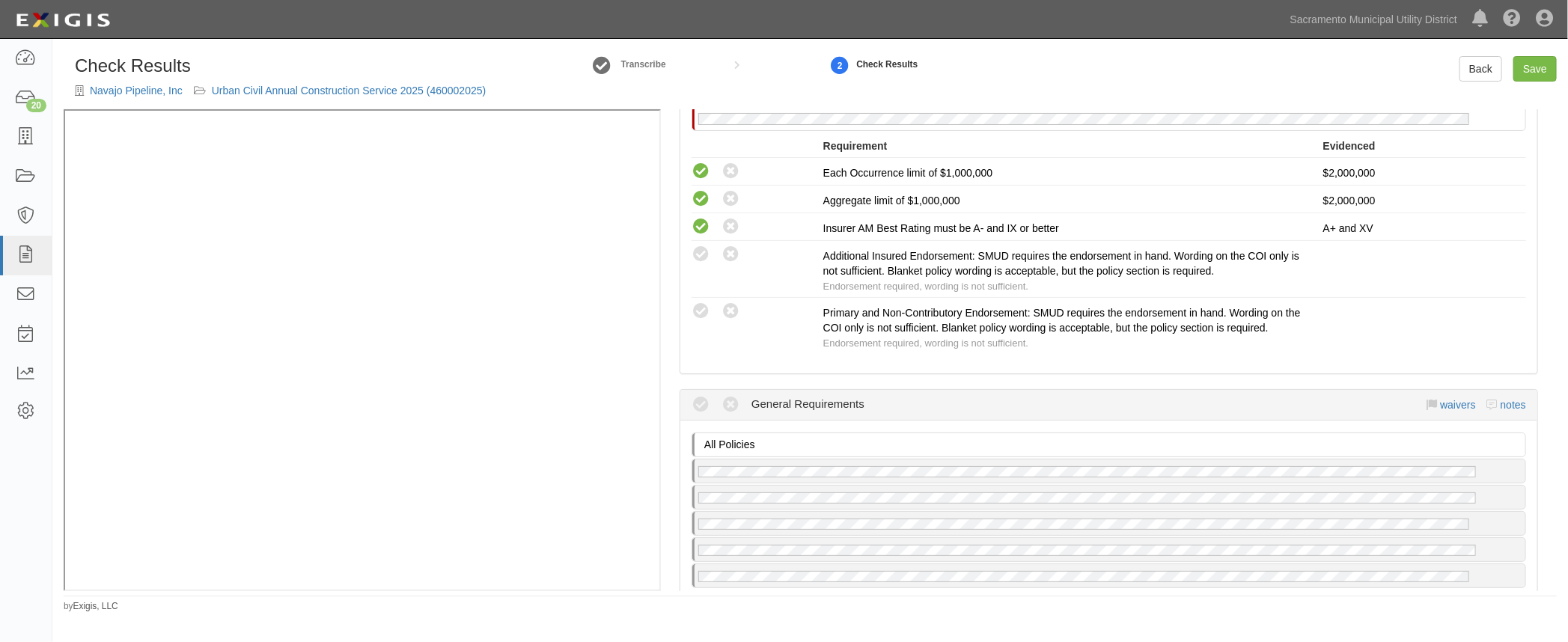
scroll to position [2031, 0]
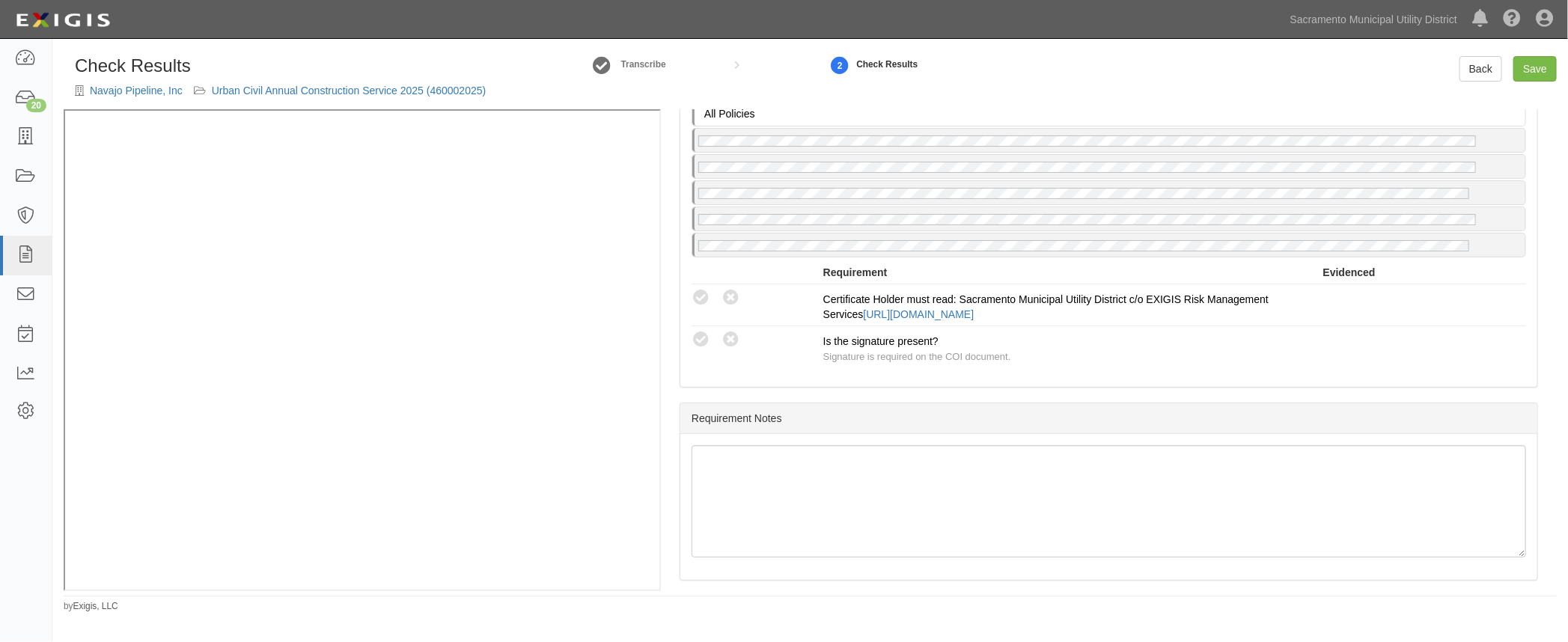
click at [698, 289] on icon at bounding box center [701, 298] width 19 height 19
radio input "true"
click at [704, 330] on icon at bounding box center [701, 340] width 19 height 19
radio input "true"
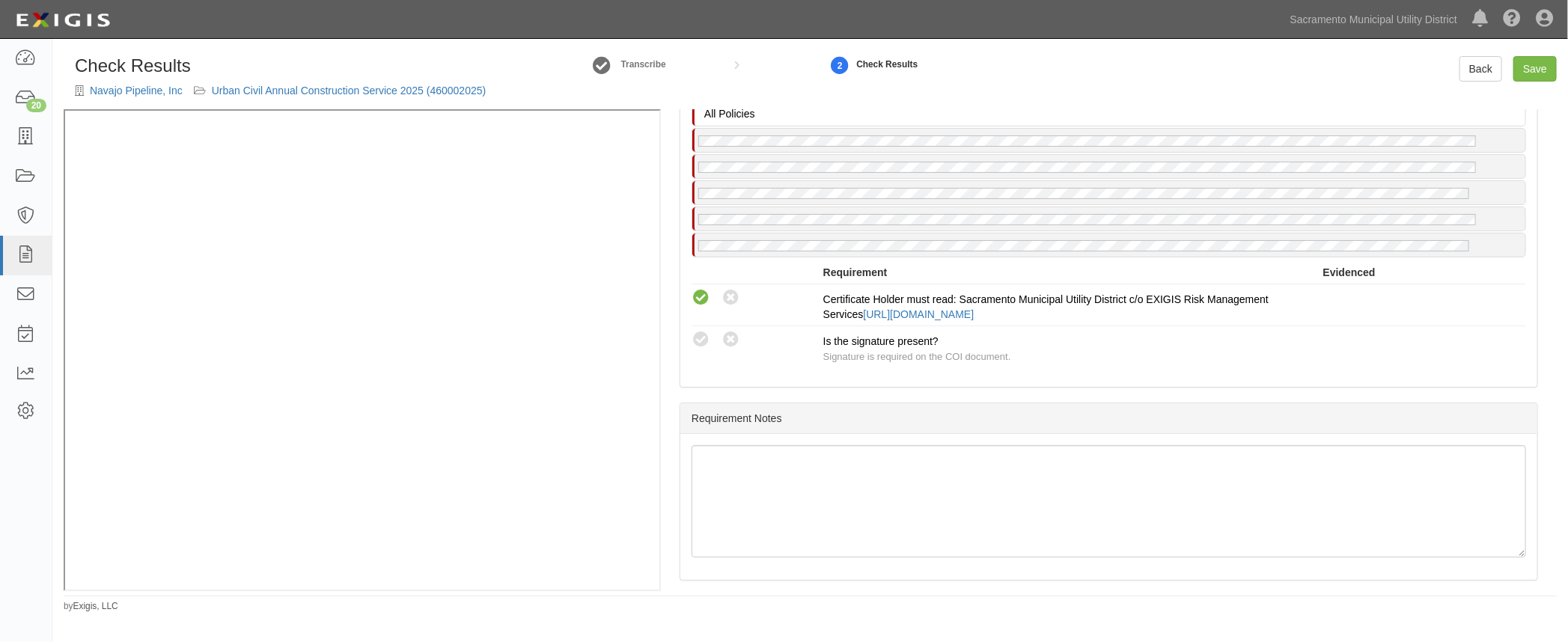
radio input "true"
click at [995, 368] on div "All Policies No General Requirements policy on file Requirement Evidenced A pol…" at bounding box center [1109, 238] width 857 height 297
click at [1540, 71] on link "Save" at bounding box center [1535, 69] width 43 height 26
radio input "true"
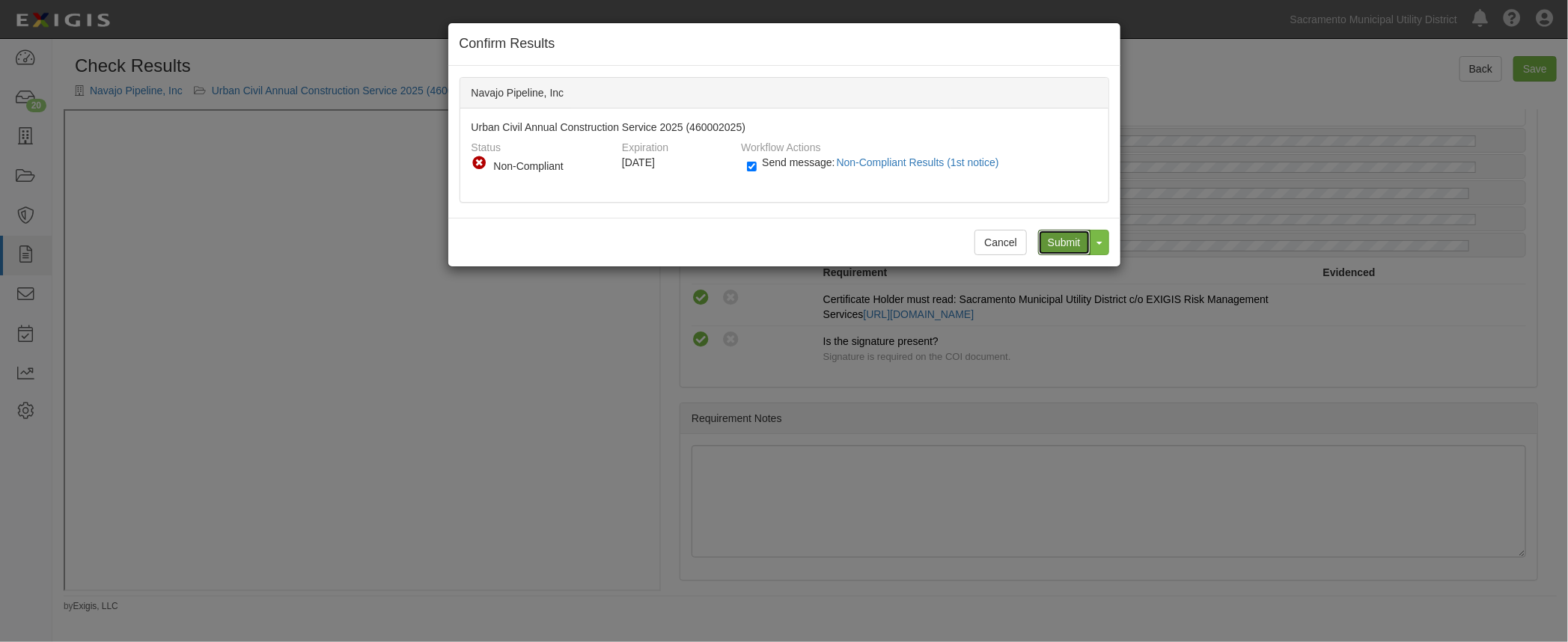
click at [1045, 232] on input "Submit" at bounding box center [1065, 243] width 53 height 26
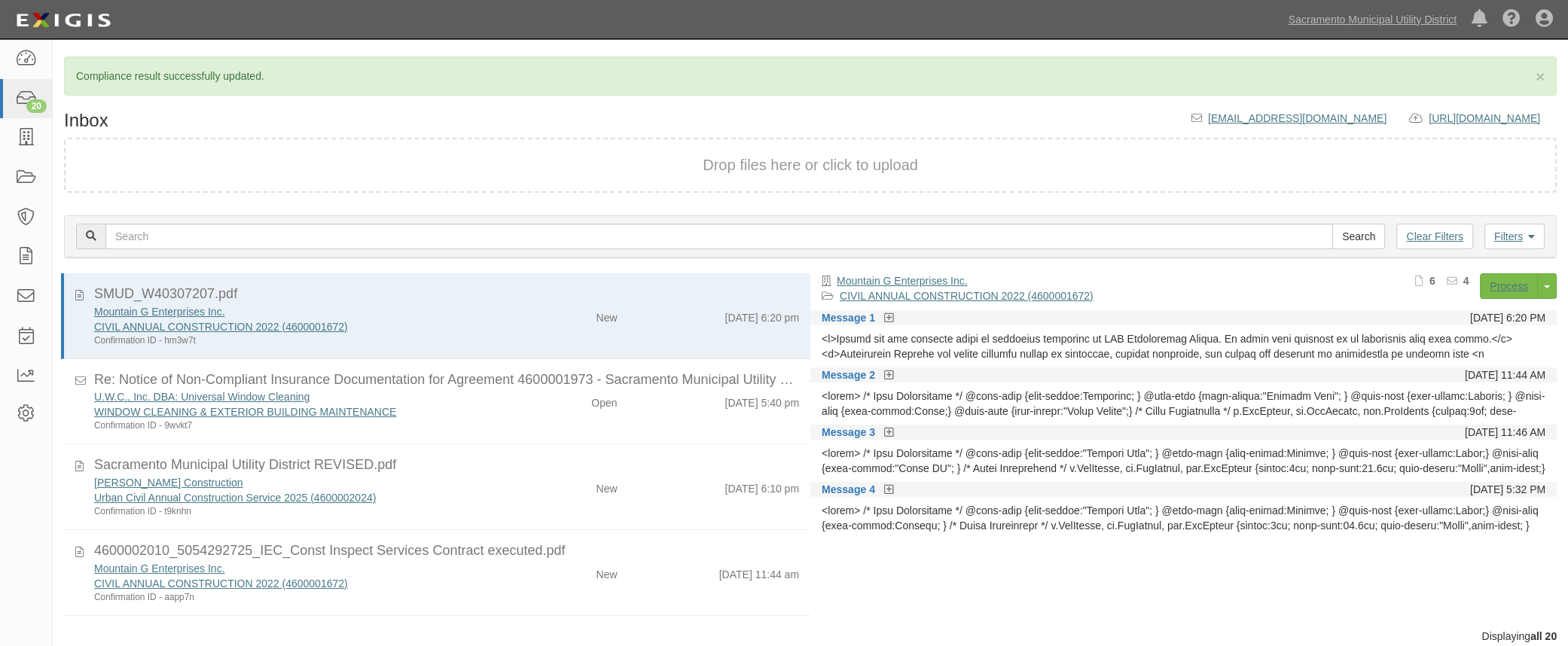
click at [526, 473] on div "Sacramento Municipal Utility District REVISED.pdf" at bounding box center [447, 465] width 705 height 20
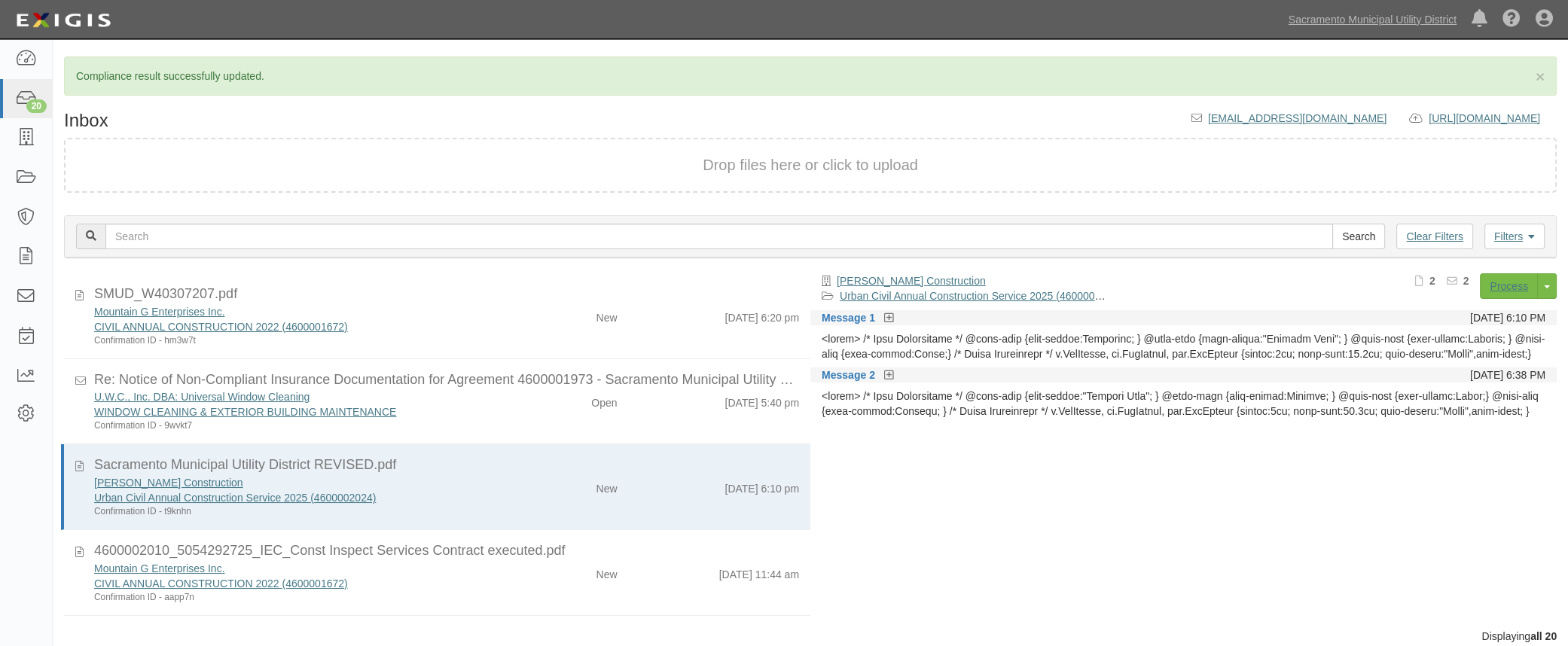
click at [892, 320] on icon at bounding box center [889, 319] width 9 height 10
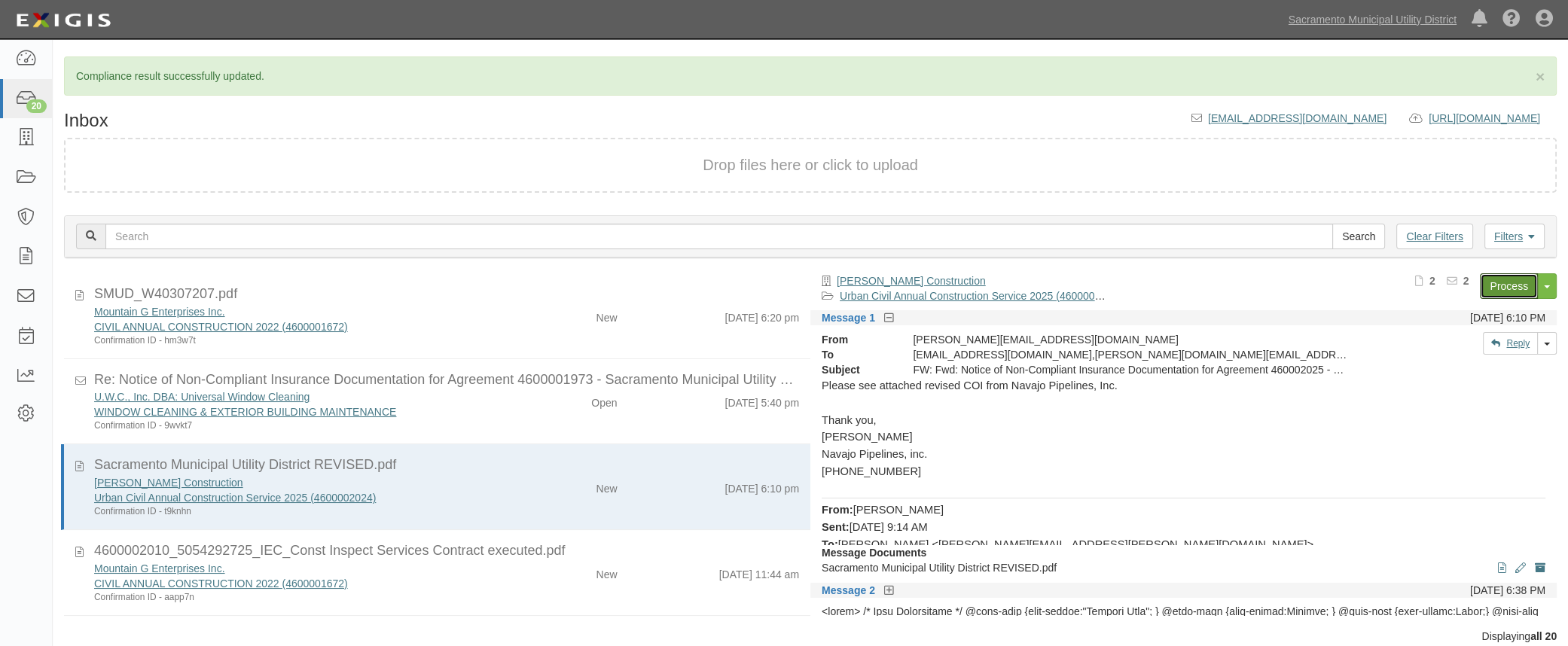
click at [1499, 288] on link "Process" at bounding box center [1509, 286] width 58 height 26
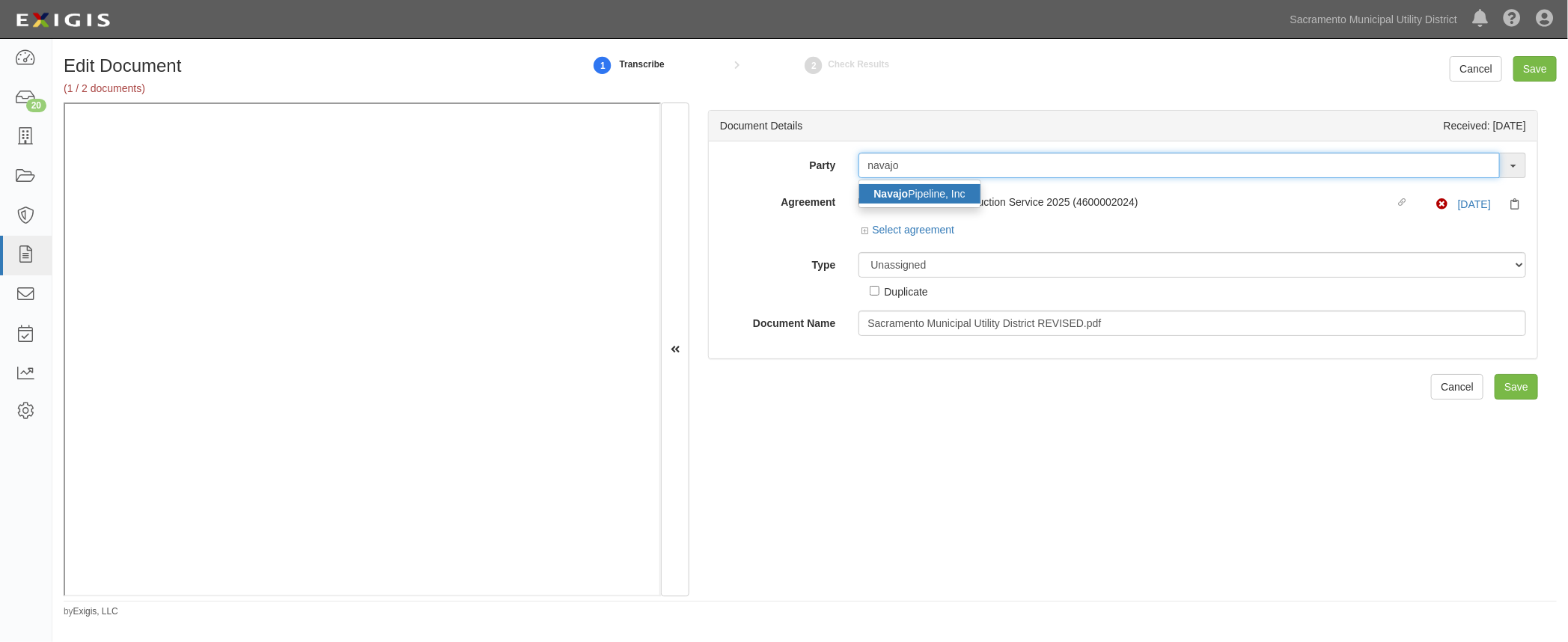
type input "navajo"
click at [895, 190] on strong "Navajo" at bounding box center [891, 194] width 34 height 12
type input "Navajo Pipeline, Inc"
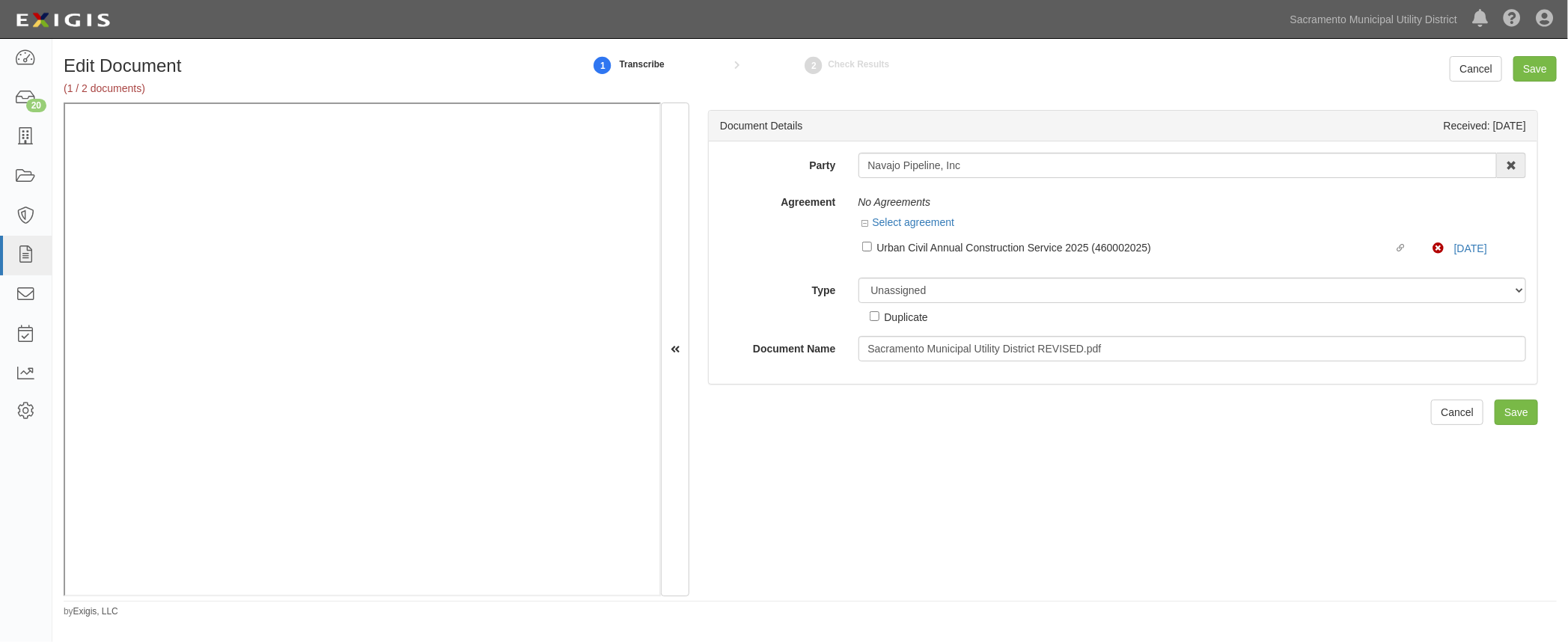
click at [813, 247] on div "Agreement No Agreements Select agreement Linked agreement Urban Civil Annual Co…" at bounding box center [1123, 227] width 829 height 77
click at [1454, 246] on link "[DATE]" at bounding box center [1470, 249] width 33 height 12
click at [879, 291] on select "Unassigned Binder Cancellation Notice Certificate Contract Endorsement Insuranc…" at bounding box center [1192, 290] width 669 height 26
select select "OtherDetail"
click at [859, 278] on select "Unassigned Binder Cancellation Notice Certificate Contract Endorsement Insuranc…" at bounding box center [1192, 290] width 669 height 26
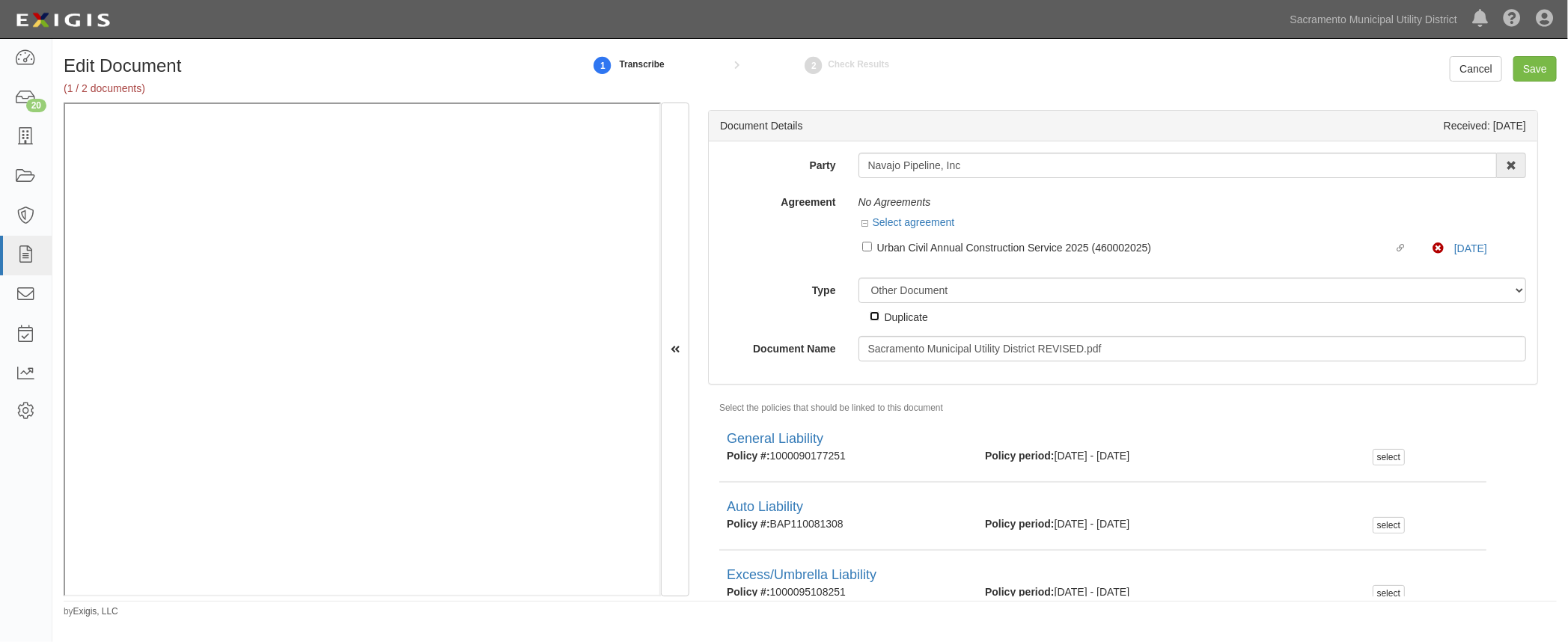
drag, startPoint x: 868, startPoint y: 312, endPoint x: 876, endPoint y: 315, distance: 8.5
click at [870, 312] on input "Duplicate" at bounding box center [874, 316] width 9 height 9
checkbox input "true"
click at [1556, 61] on input "Save" at bounding box center [1535, 69] width 43 height 26
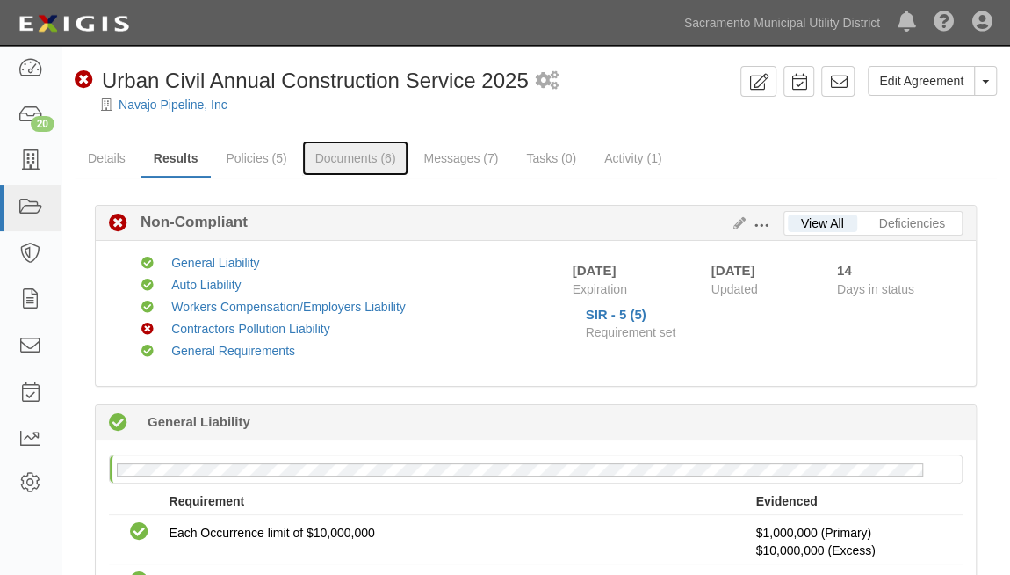
click at [351, 161] on link "Documents (6)" at bounding box center [355, 158] width 107 height 35
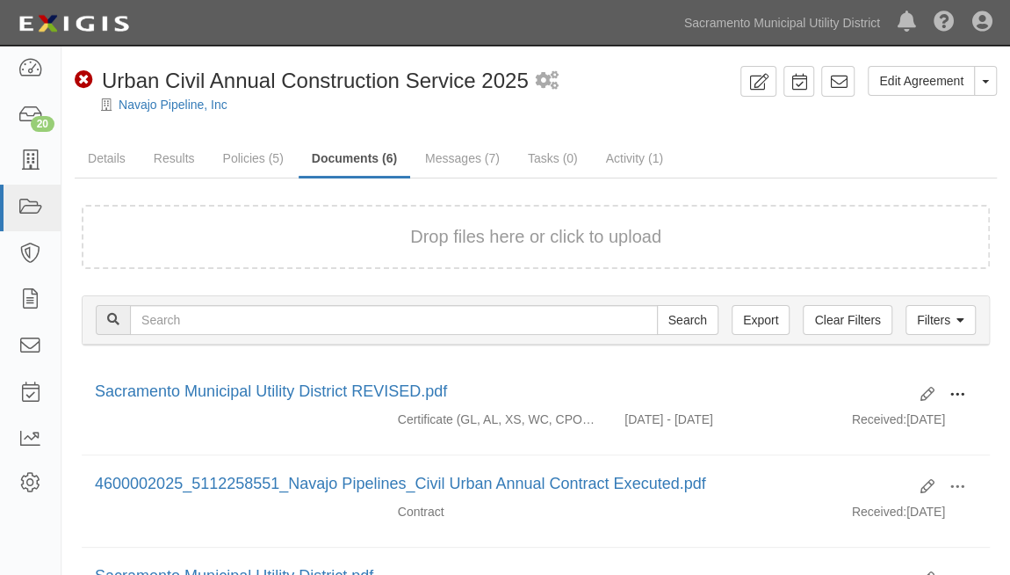
click at [965, 393] on span at bounding box center [958, 395] width 16 height 16
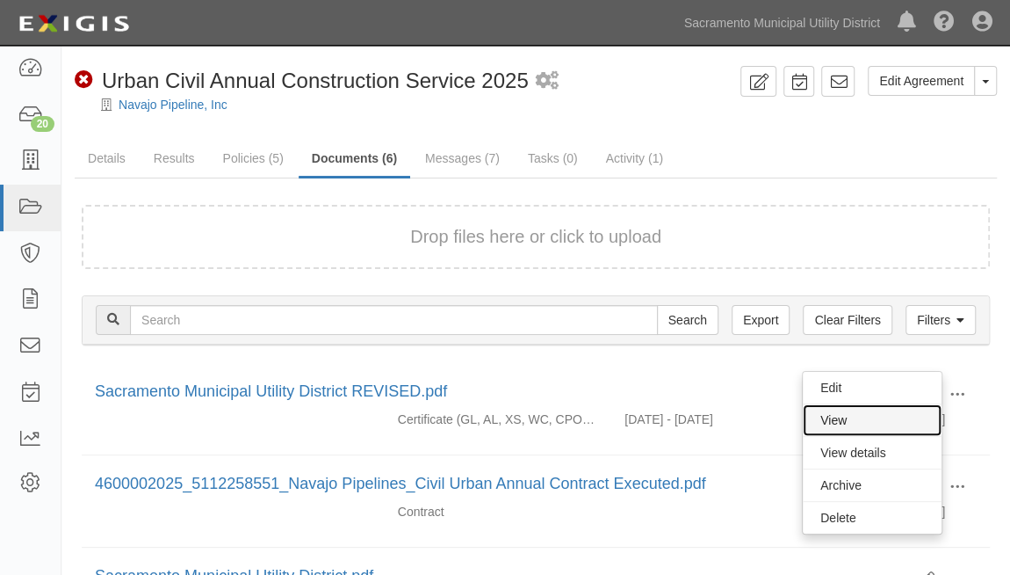
click at [824, 423] on link "View" at bounding box center [872, 420] width 139 height 32
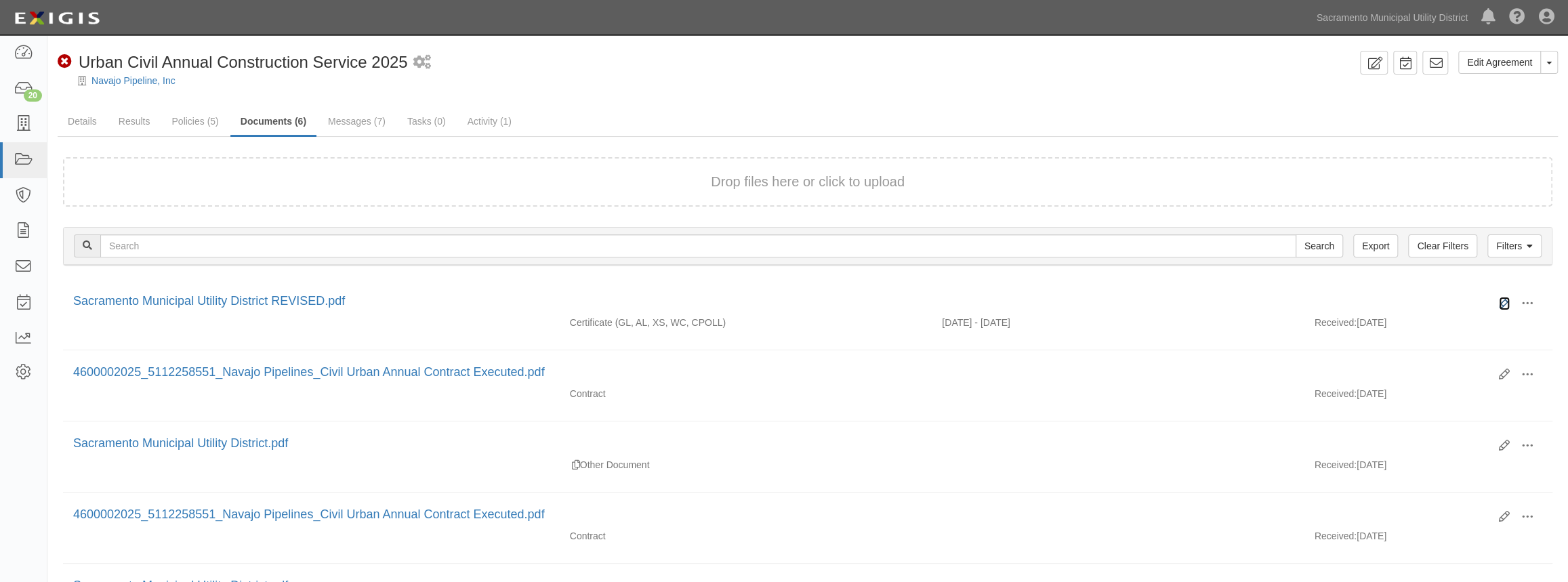
click at [779, 298] on icon at bounding box center [1505, 304] width 11 height 11
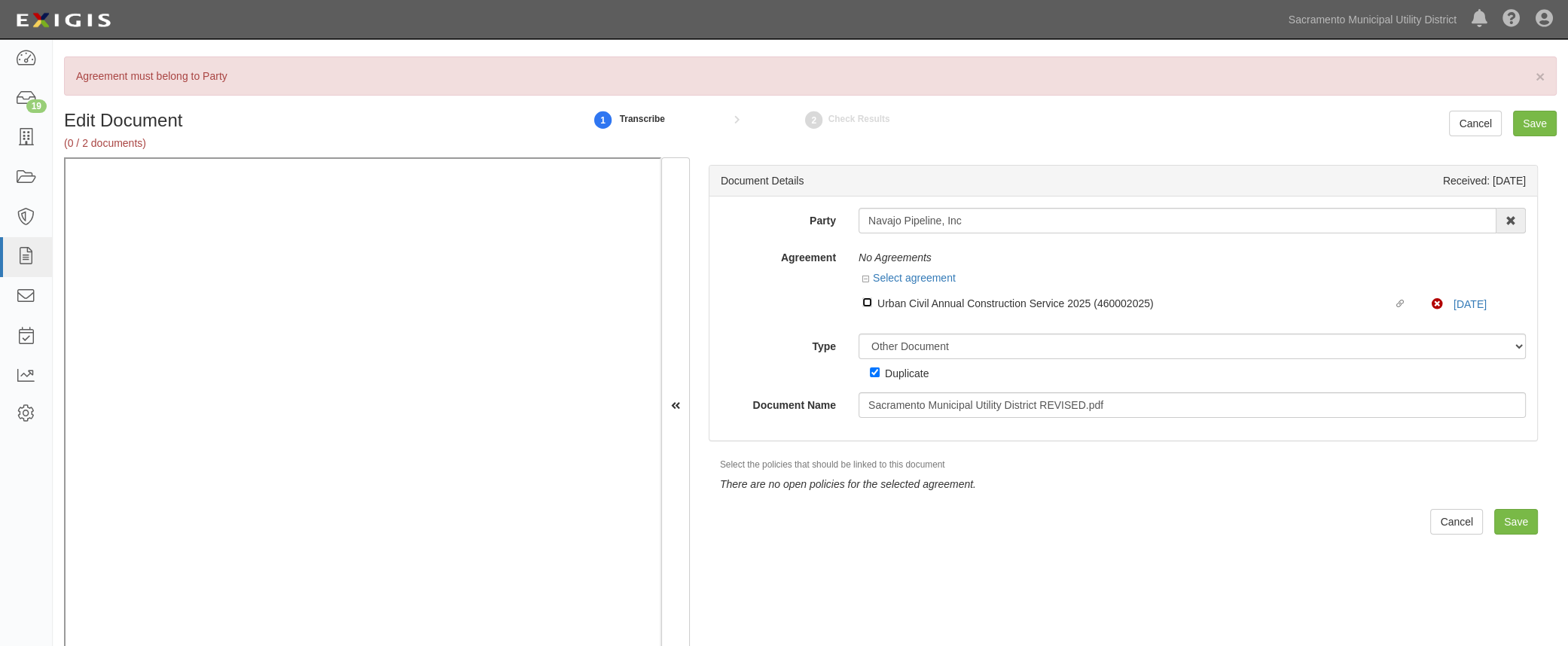
drag, startPoint x: 866, startPoint y: 301, endPoint x: 880, endPoint y: 302, distance: 14.0
click at [866, 301] on input "Linked agreement Urban Civil Annual Construction Service 2025 (460002025) Linke…" at bounding box center [867, 302] width 9 height 9
checkbox input "true"
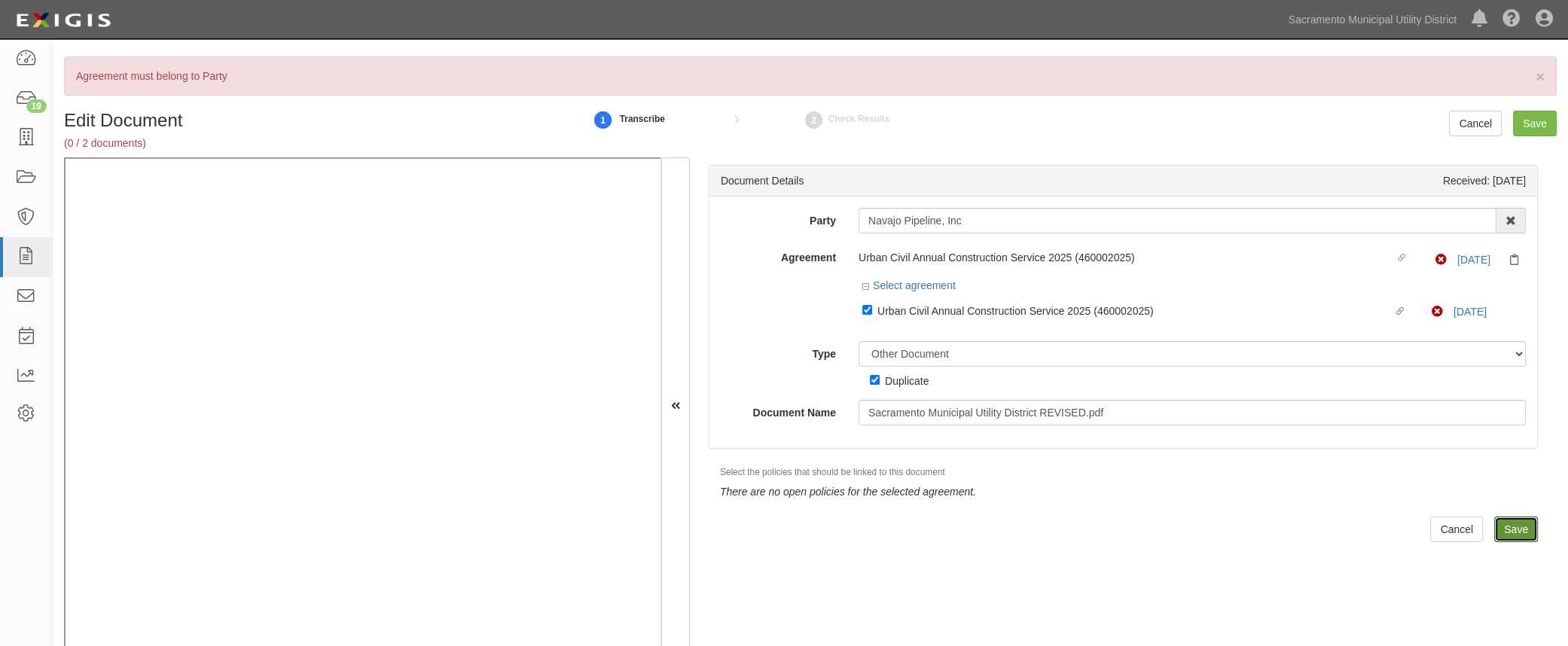
click at [1509, 528] on input "Save" at bounding box center [1516, 529] width 44 height 26
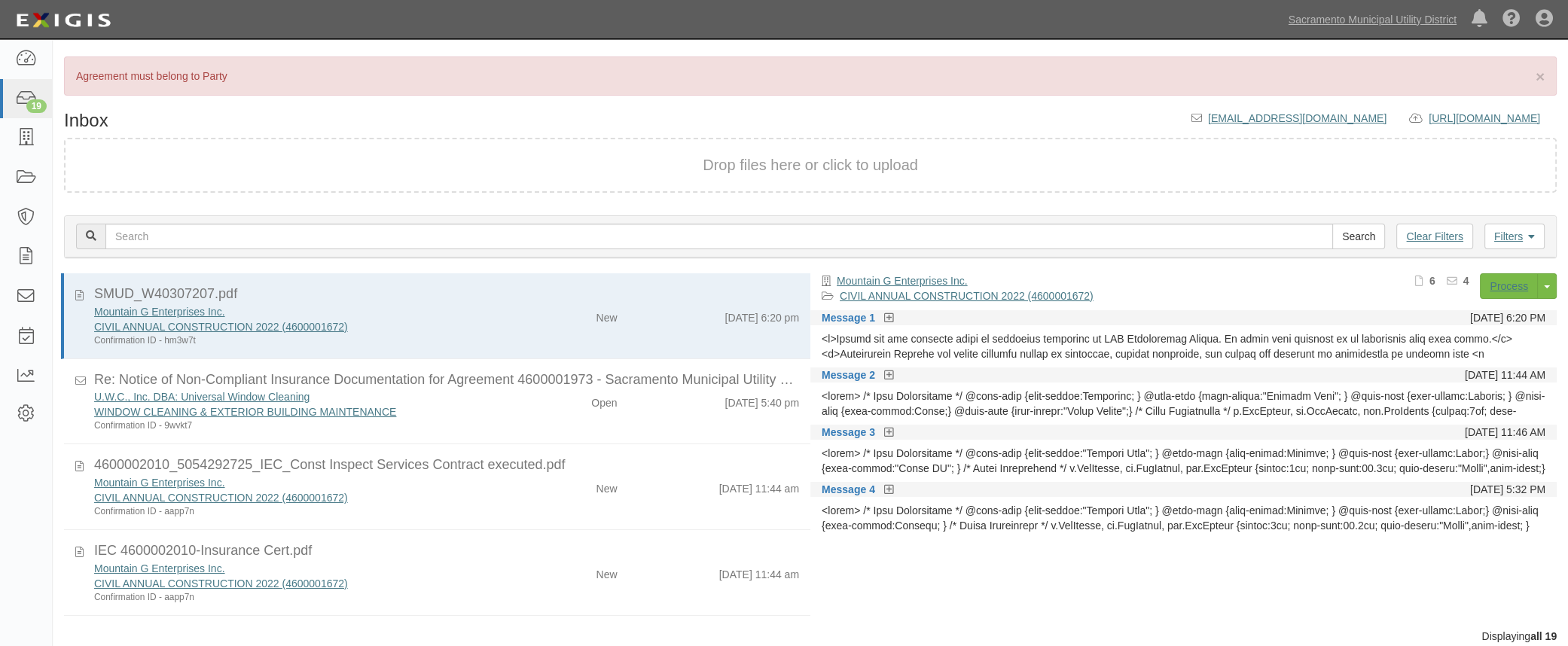
click at [517, 490] on div "New" at bounding box center [568, 485] width 121 height 21
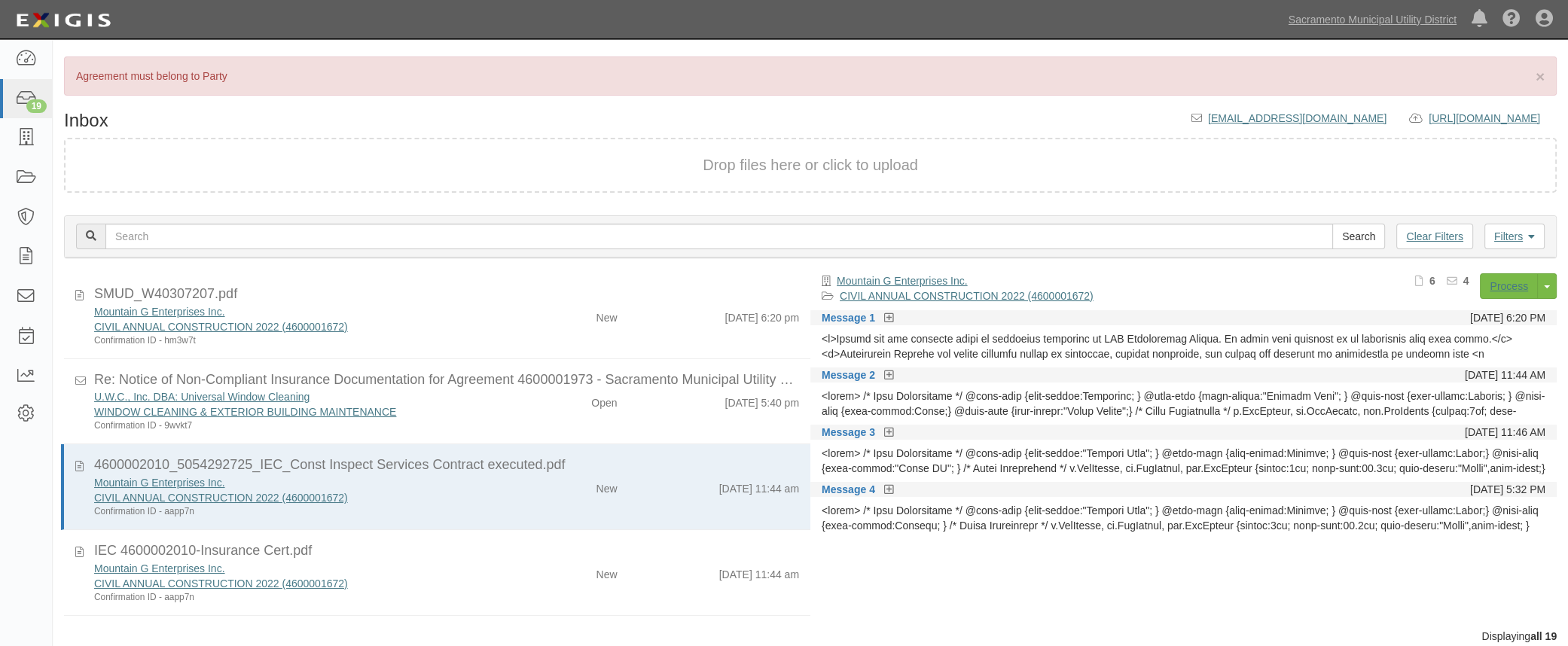
click at [886, 316] on icon at bounding box center [889, 319] width 9 height 10
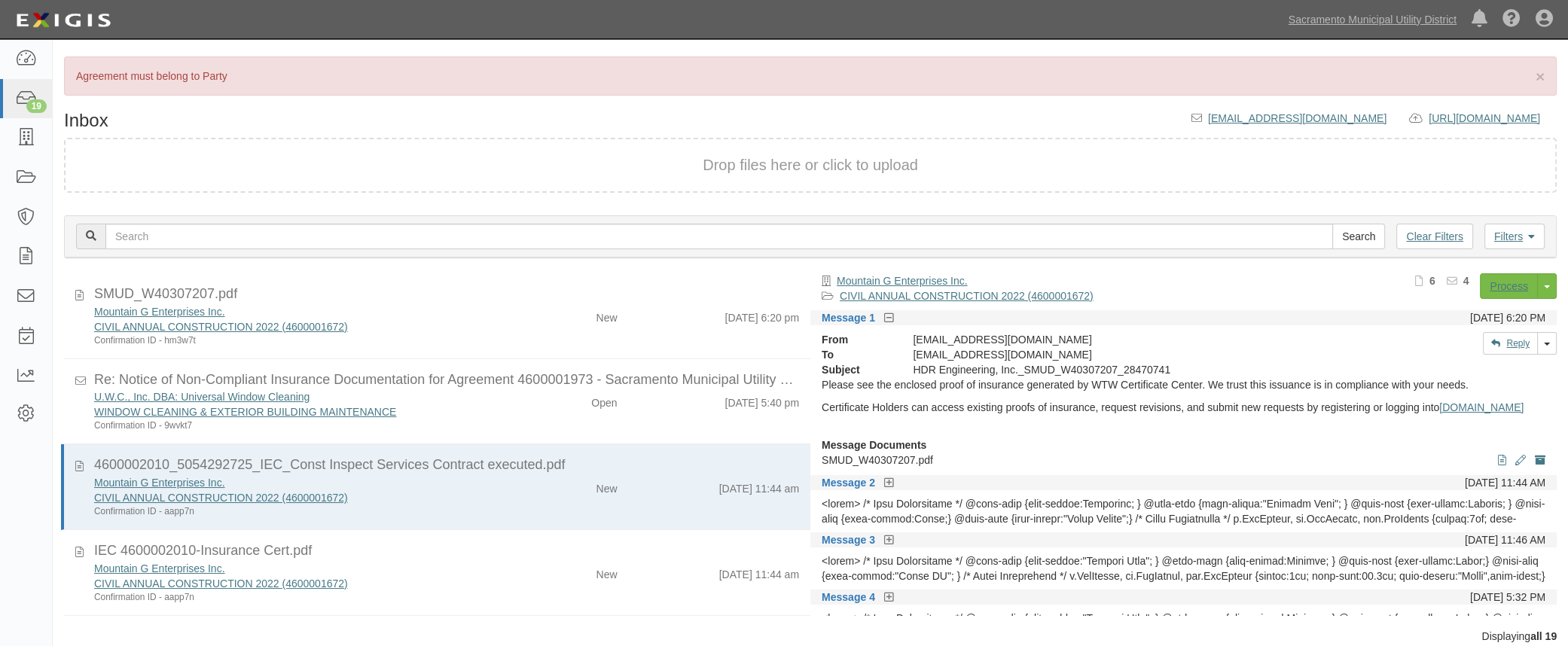
click at [885, 488] on icon at bounding box center [889, 483] width 9 height 10
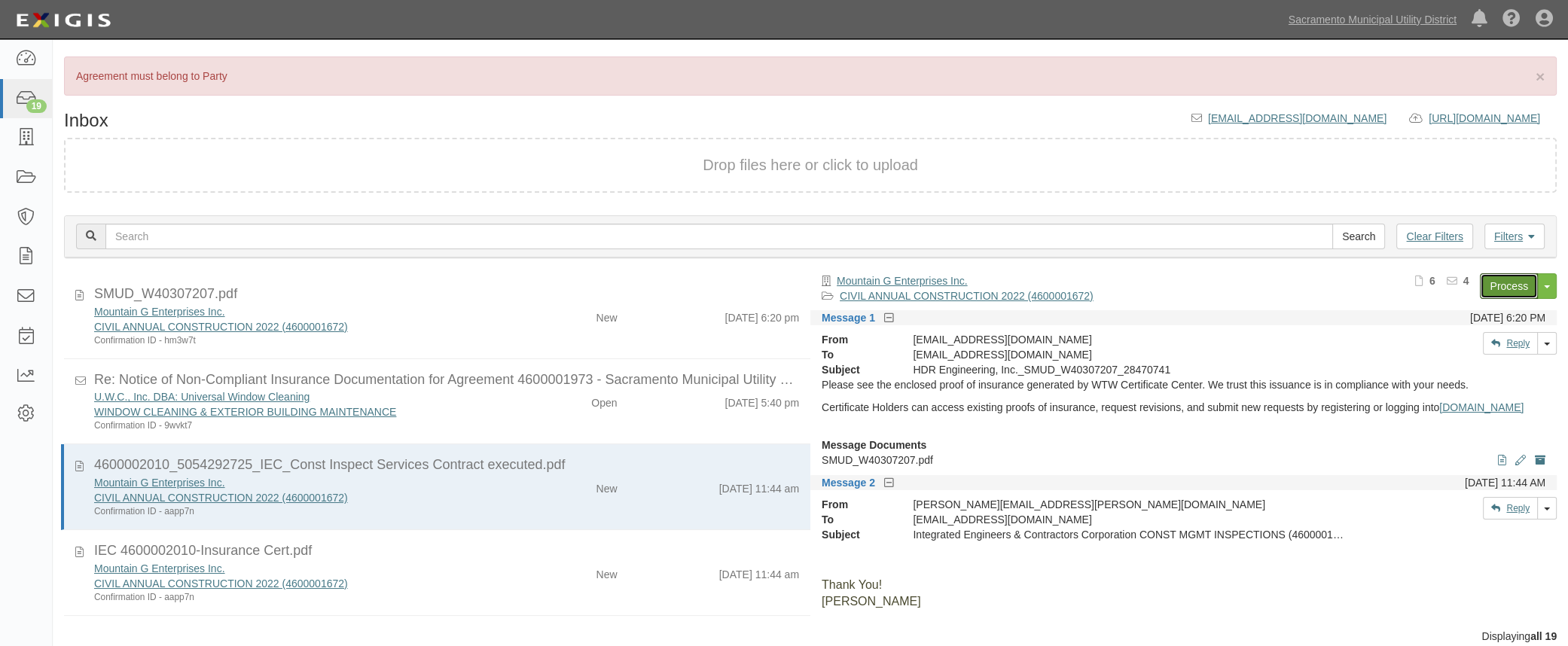
click at [1491, 284] on link "Process" at bounding box center [1509, 286] width 58 height 26
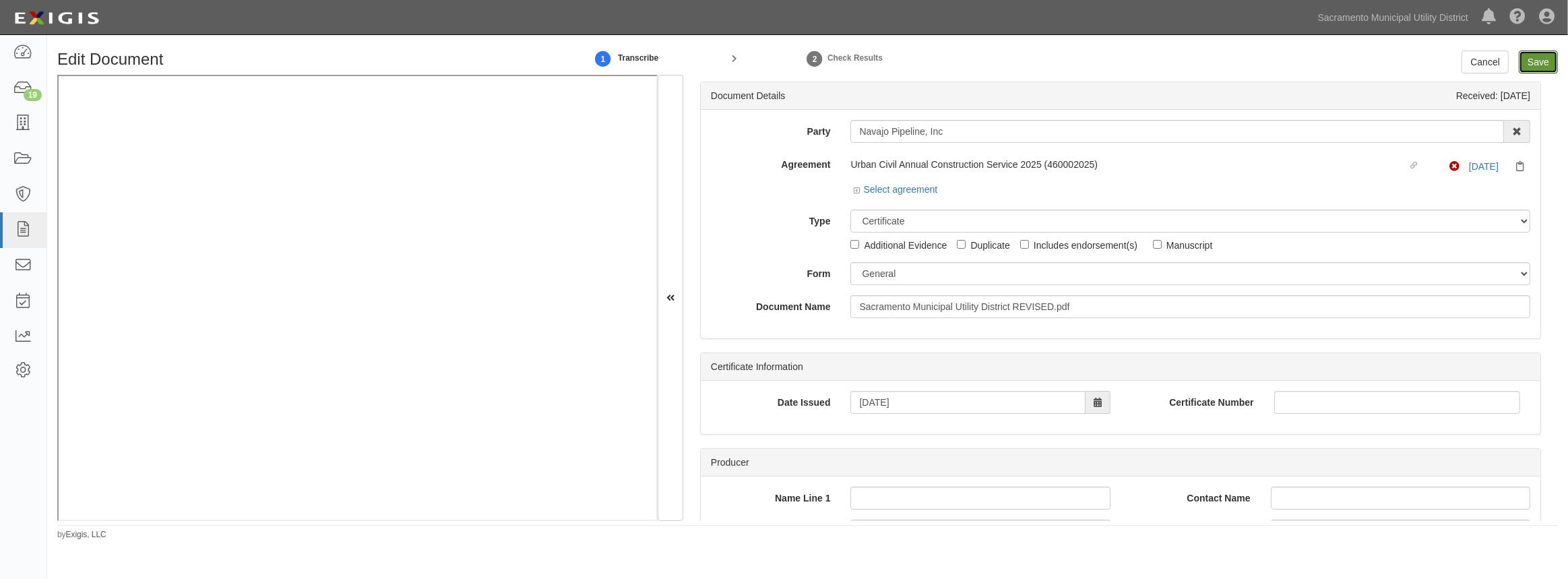
click at [1536, 58] on input "Save" at bounding box center [1537, 62] width 39 height 23
type input "1000000"
type input "200000"
type input "10000"
type input "1000000"
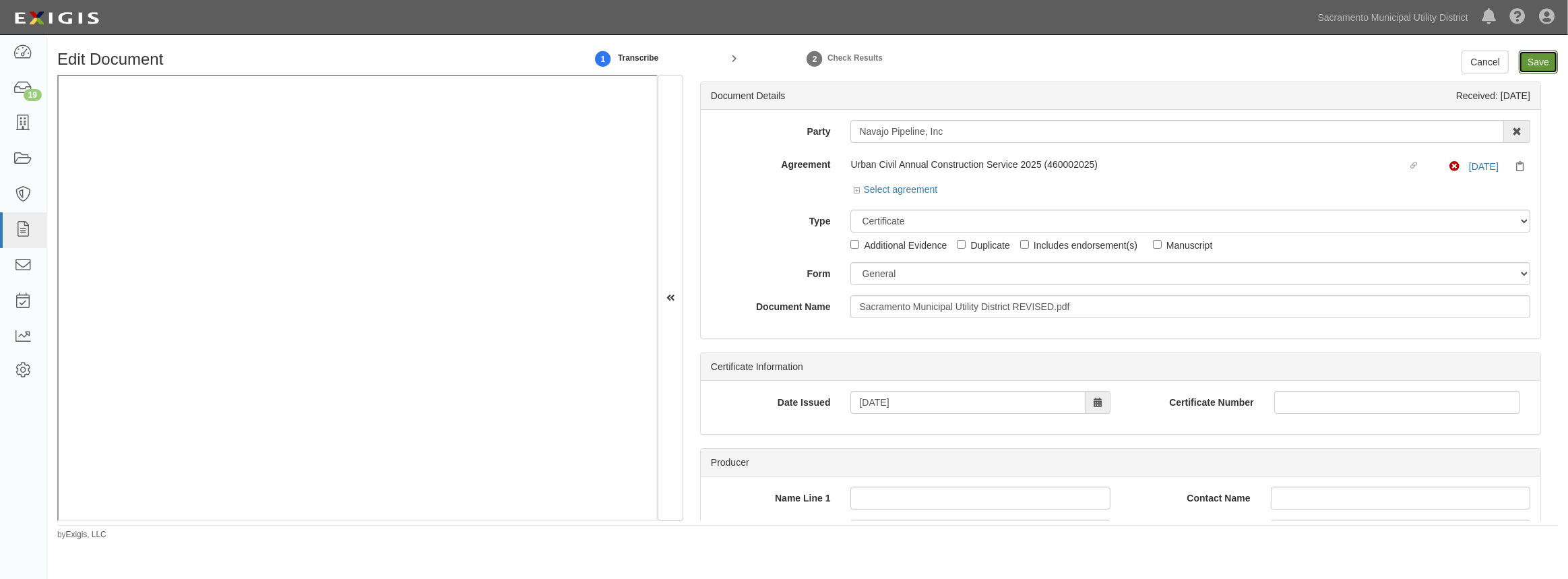
type input "2000000"
type input "1000000"
type input "10000000"
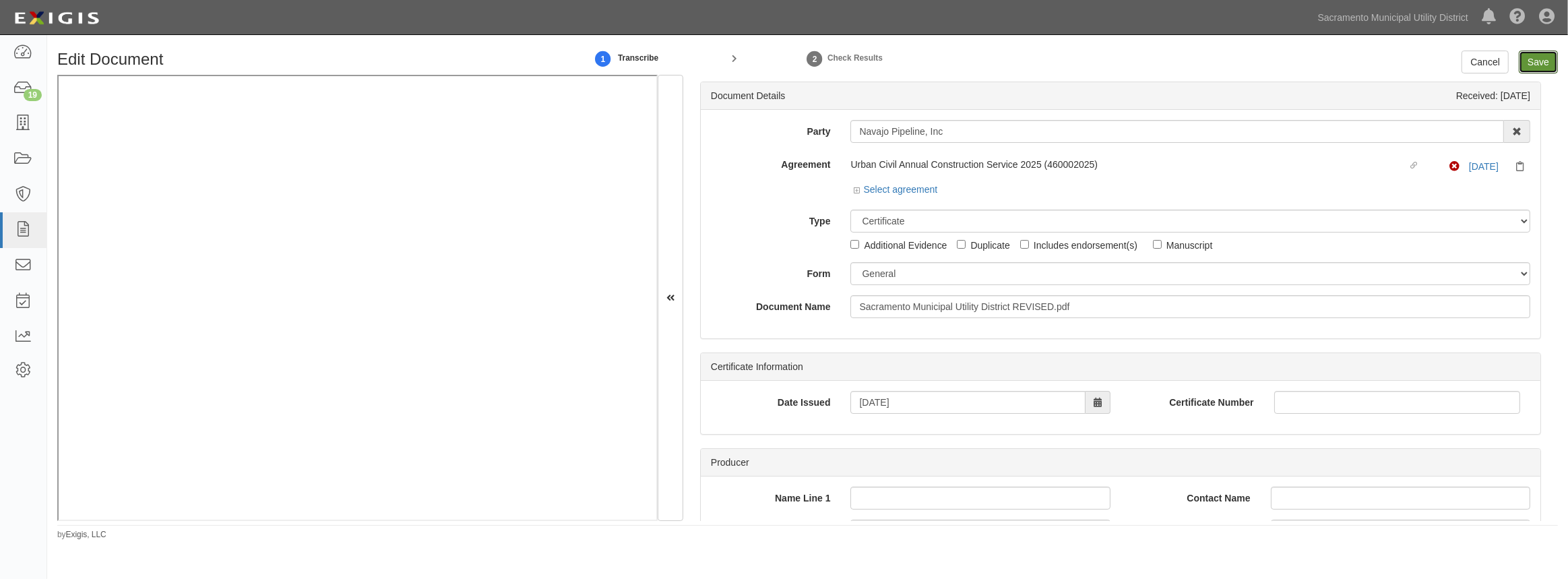
type input "1000000"
type input "2000000"
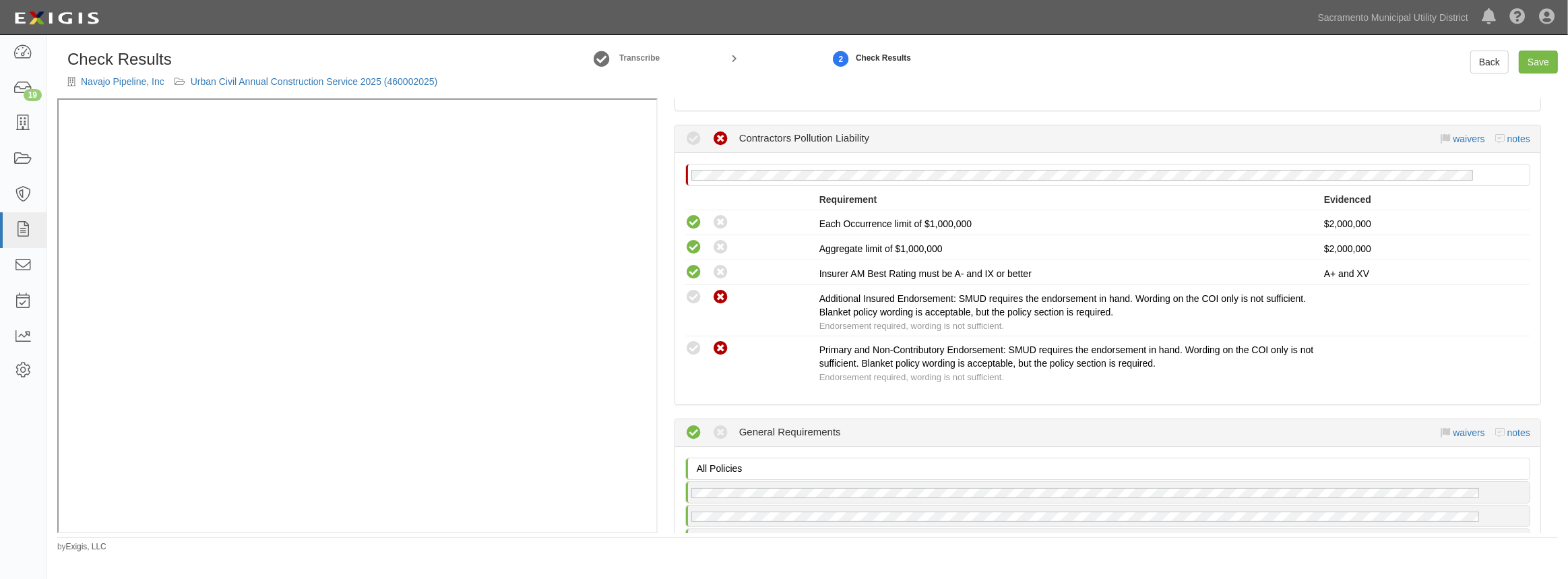
scroll to position [1469, 0]
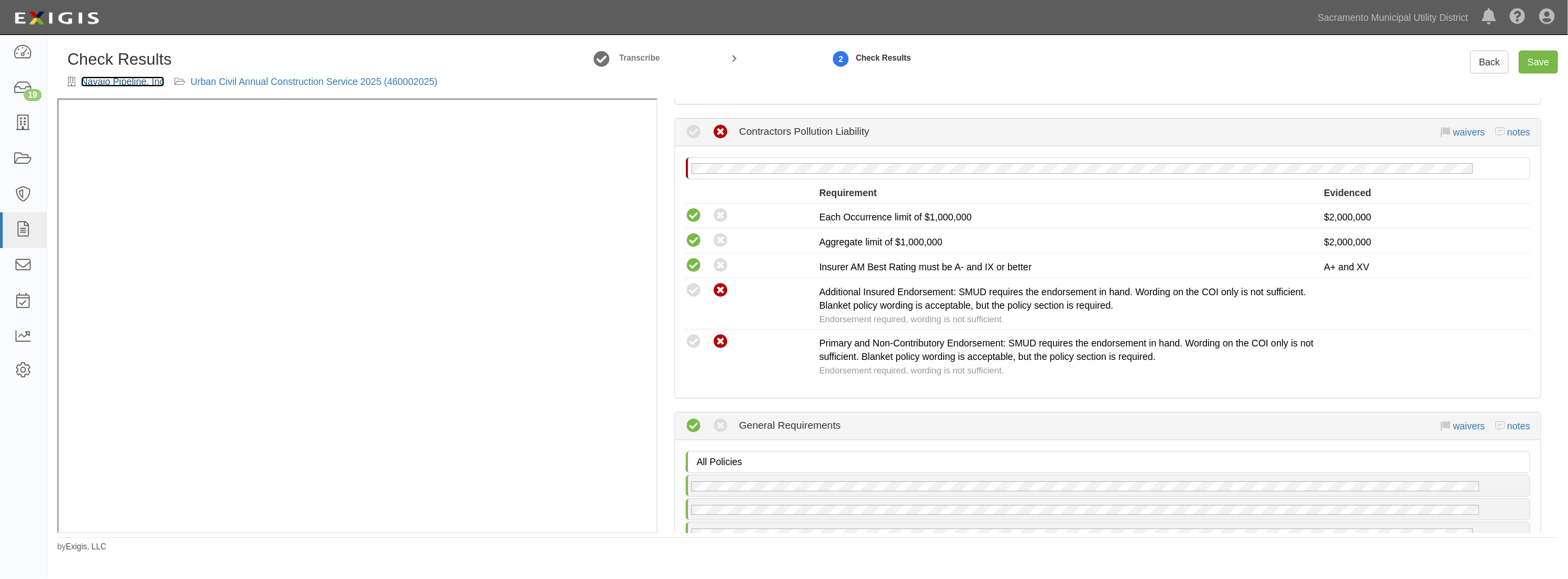
click at [120, 83] on link "Navajo Pipeline, Inc" at bounding box center [122, 81] width 84 height 11
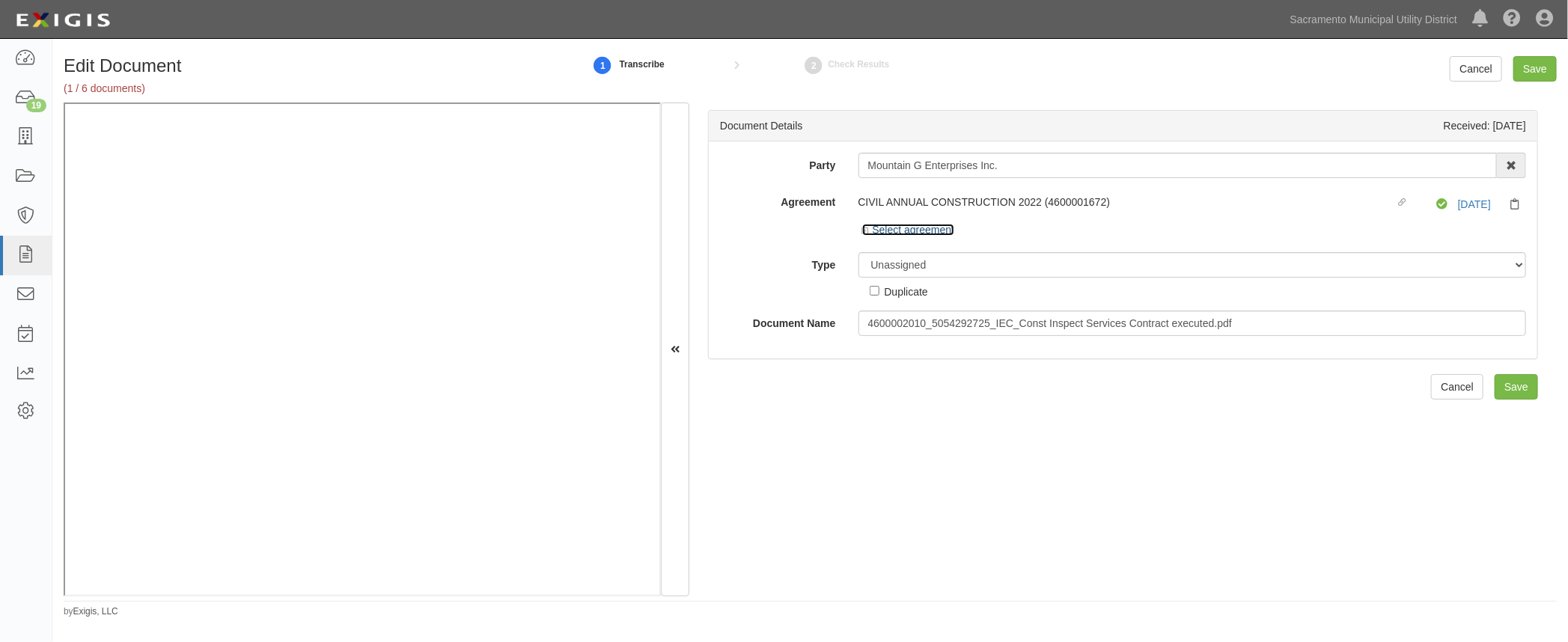
click at [867, 232] on icon at bounding box center [867, 231] width 10 height 8
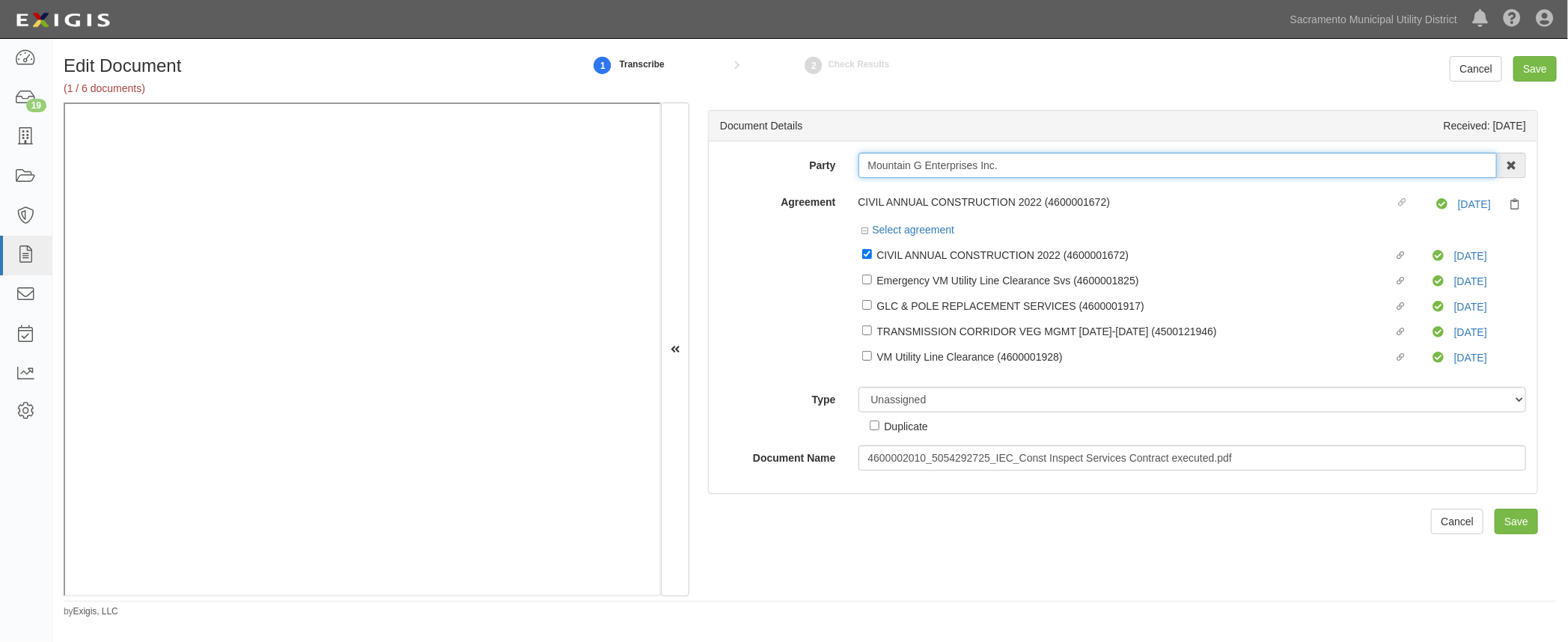
drag, startPoint x: 1008, startPoint y: 165, endPoint x: 767, endPoint y: 192, distance: 242.5
click at [767, 190] on div "Party Mountain G Enterprises Inc. 4 LEAF Inc Acoustical Engineers of California…" at bounding box center [1123, 311] width 806 height 318
type input "iec"
click at [911, 189] on link "IEC Corporation" at bounding box center [918, 193] width 118 height 20
type input "IEC Corporation"
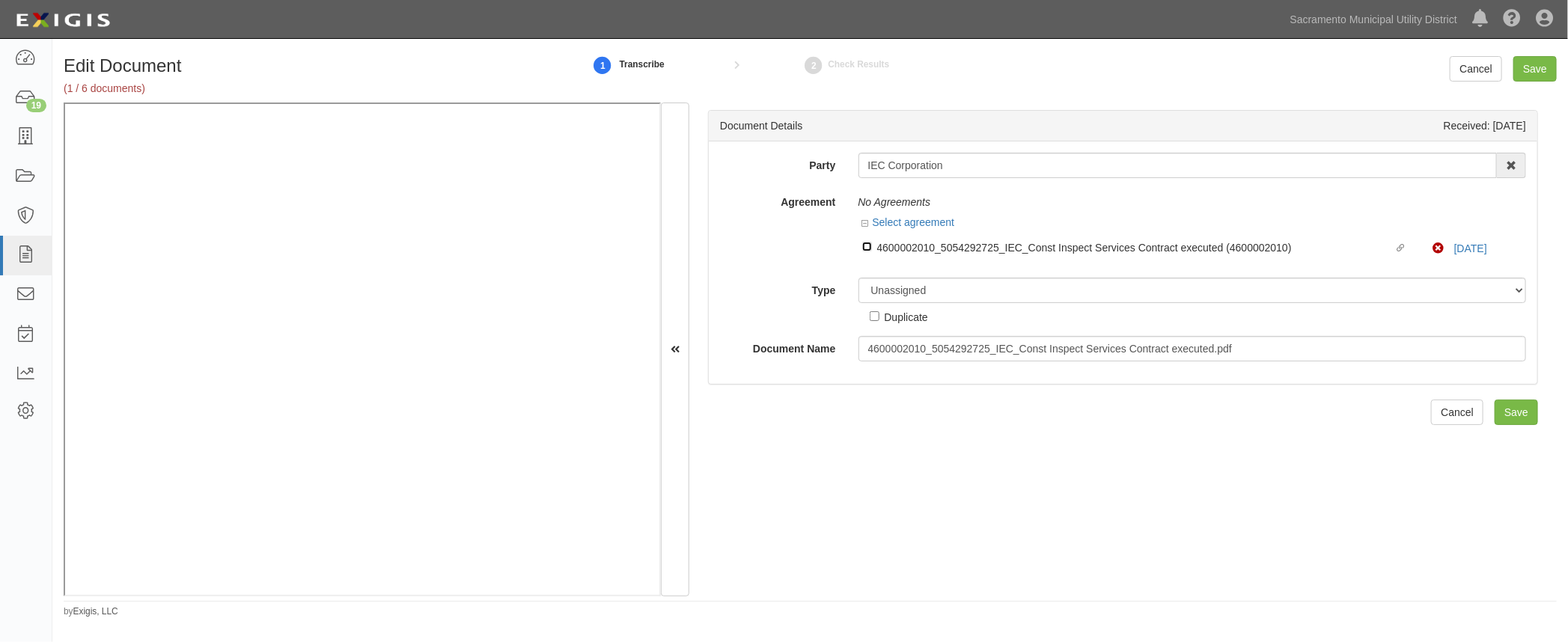
click at [866, 246] on input "Linked agreement 4600002010_5054292725_IEC_Const Inspect Services Contract exec…" at bounding box center [866, 246] width 9 height 9
checkbox input "true"
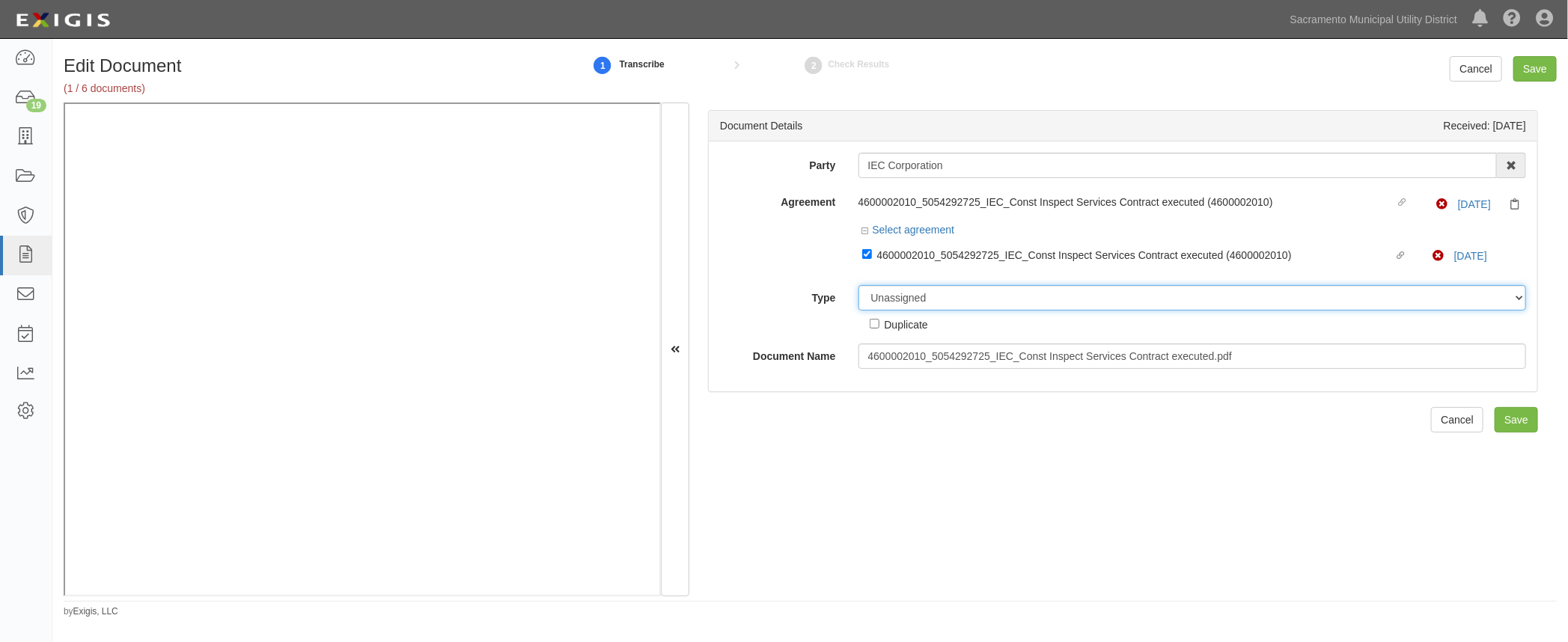
click at [868, 301] on select "Unassigned Binder Cancellation Notice Certificate Contract Endorsement Insuranc…" at bounding box center [1192, 298] width 669 height 26
select select "ContractDetail"
click at [859, 285] on select "Unassigned Binder Cancellation Notice Certificate Contract Endorsement Insuranc…" at bounding box center [1192, 298] width 669 height 26
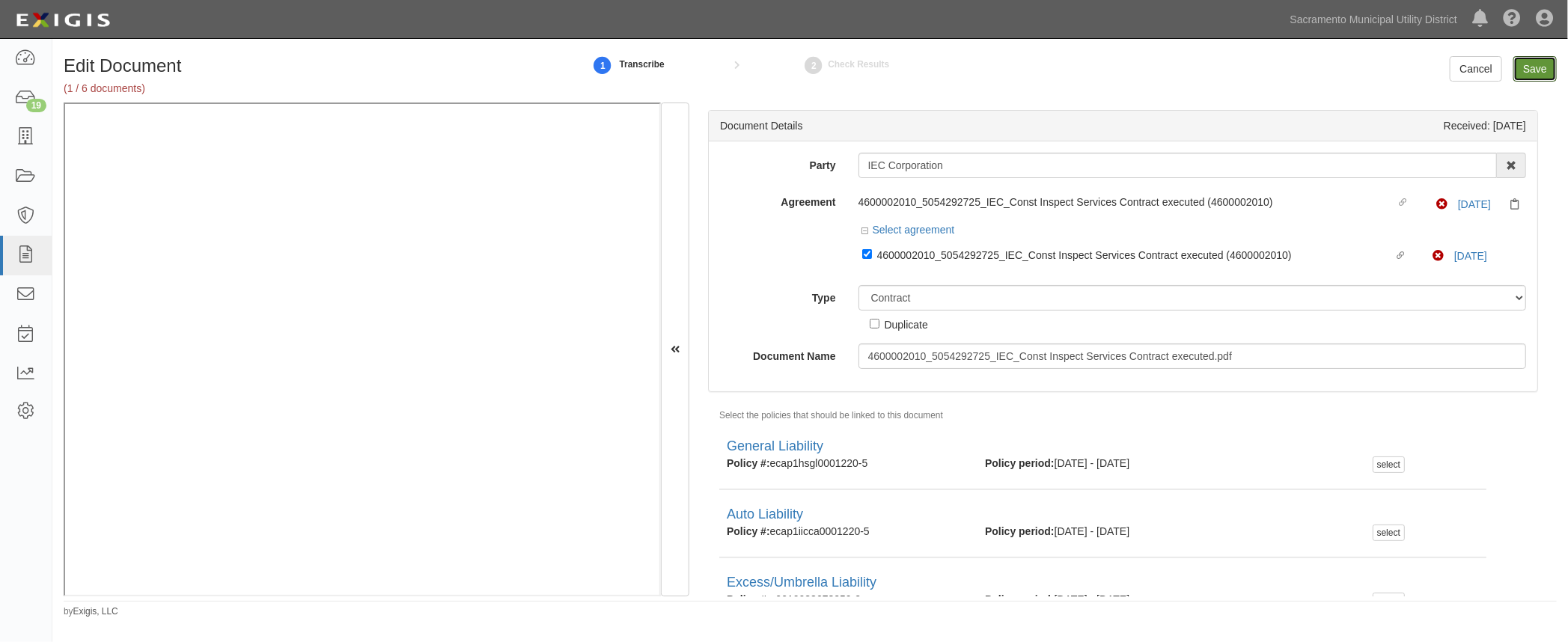
click at [1525, 70] on input "Save" at bounding box center [1535, 69] width 43 height 26
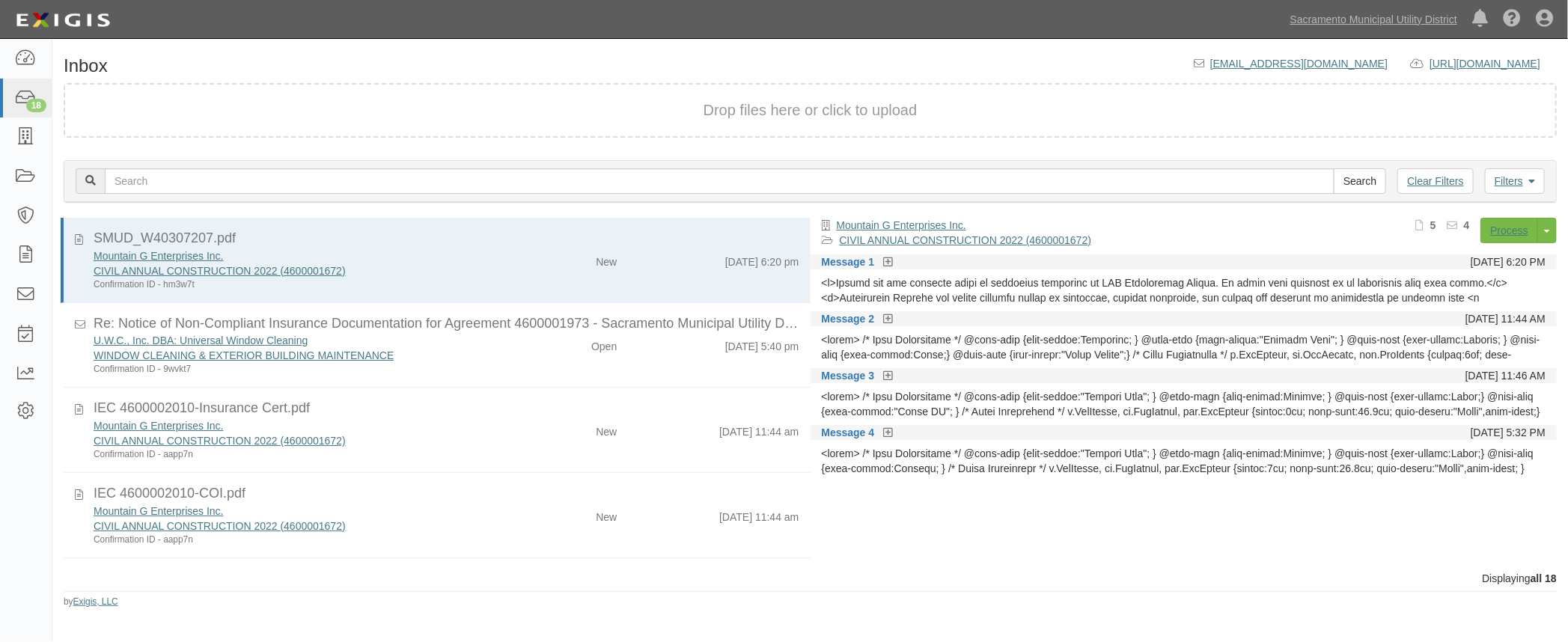
click at [488, 422] on div "Mountain G Enterprises Inc." at bounding box center [295, 426] width 402 height 15
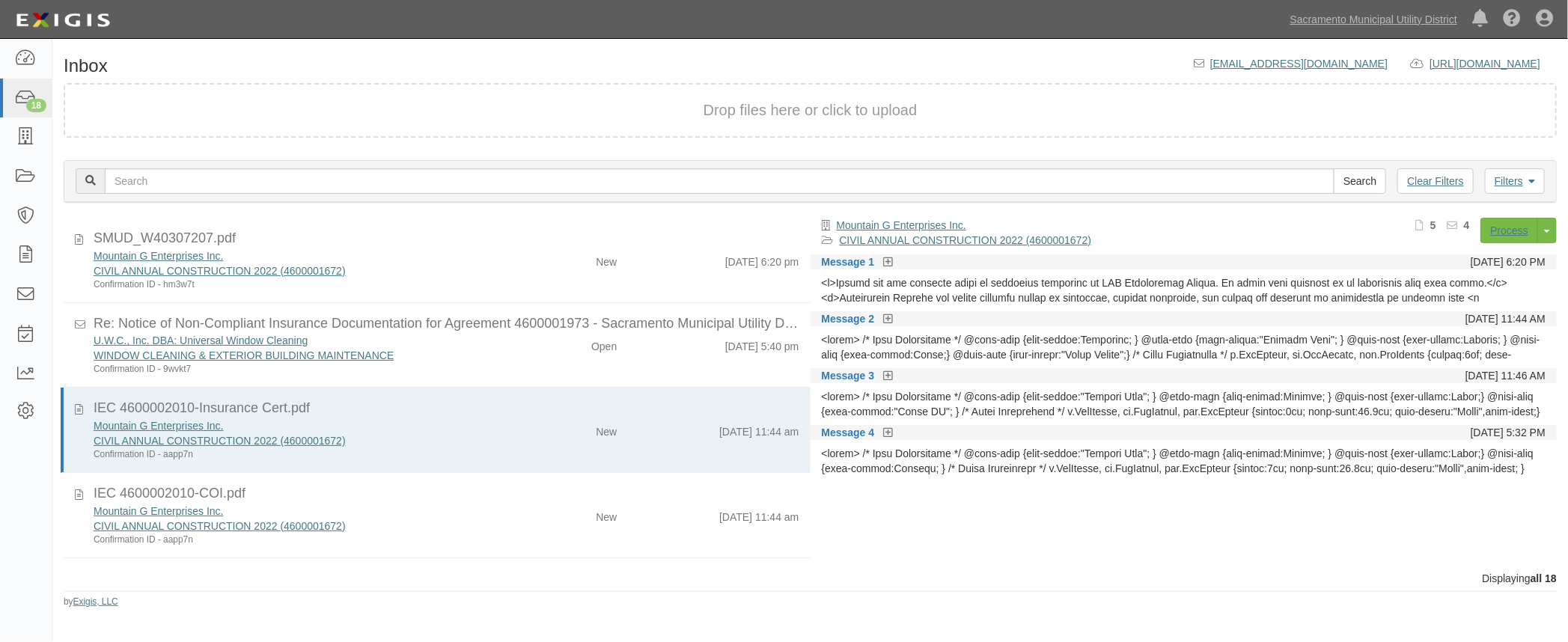
click at [884, 261] on icon at bounding box center [887, 262] width 9 height 10
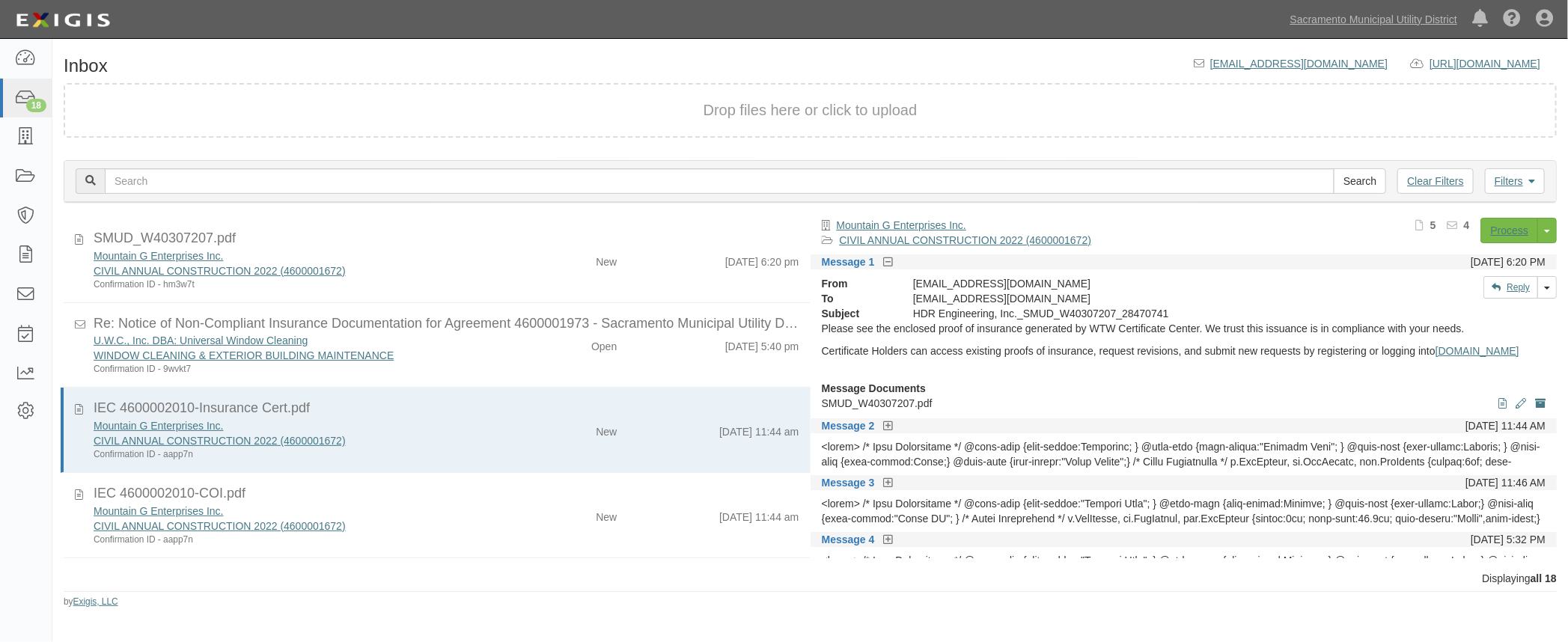
click at [891, 432] on icon at bounding box center [887, 427] width 9 height 10
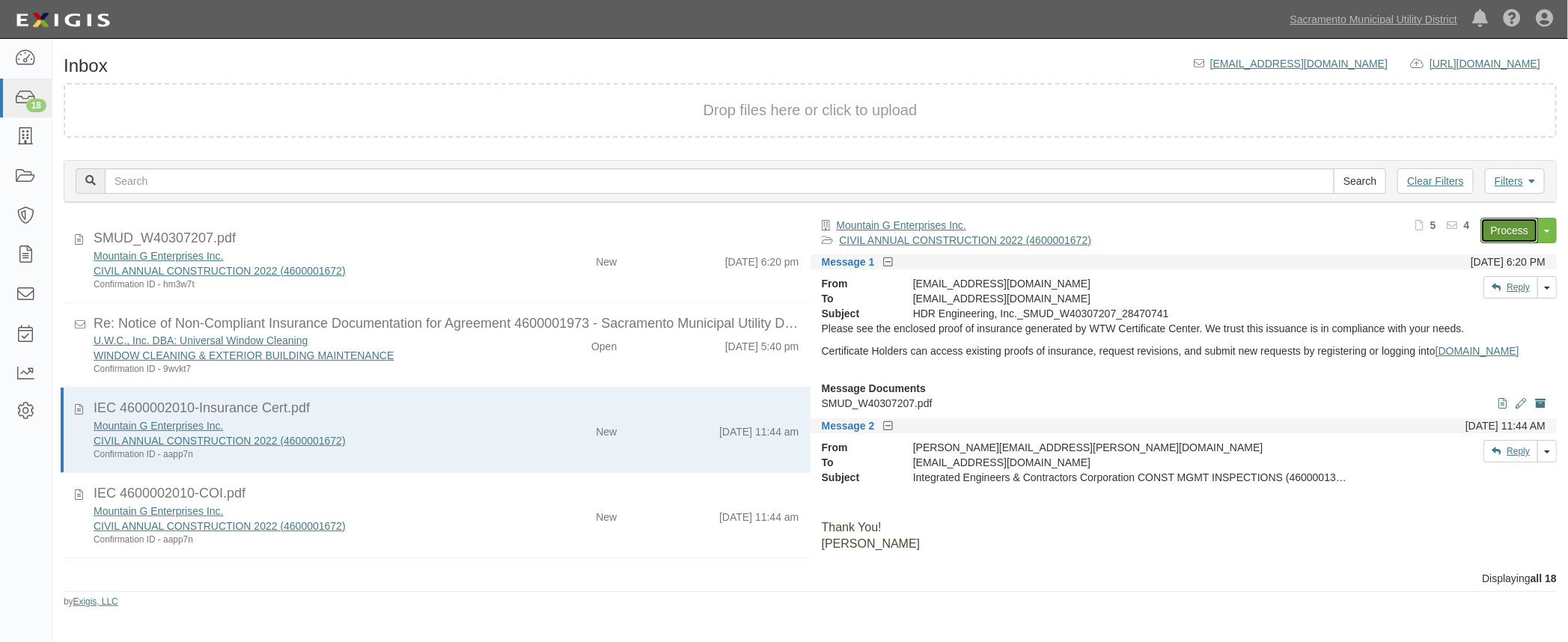
click at [1490, 235] on link "Process" at bounding box center [1509, 231] width 58 height 26
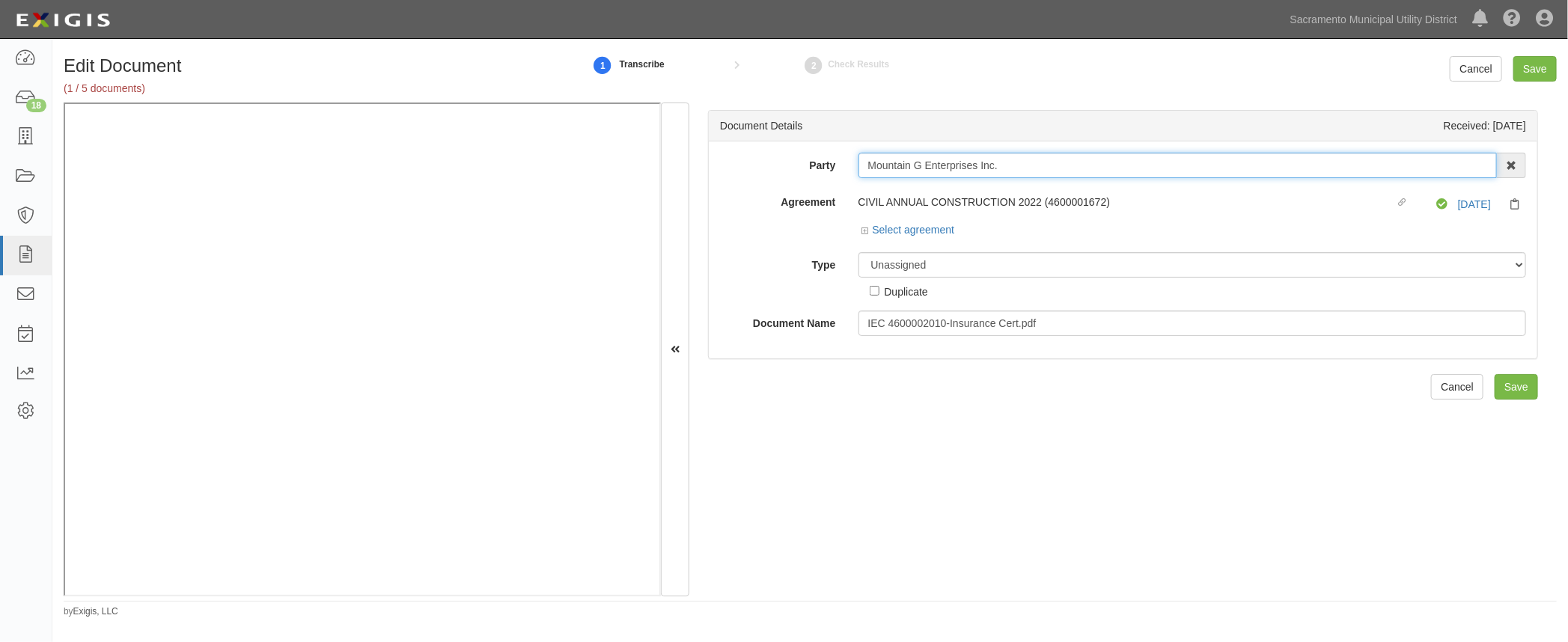
click at [928, 165] on input "Mountain G Enterprises Inc." at bounding box center [1178, 165] width 639 height 26
drag, startPoint x: 1029, startPoint y: 158, endPoint x: 755, endPoint y: 144, distance: 274.4
click at [755, 144] on div "Party Mountain G Enterprises Inc. 4 LEAF Inc Acoustical Engineers of [US_STATE]…" at bounding box center [1123, 249] width 829 height 217
type input "iec"
click at [886, 194] on strong "IEC" at bounding box center [882, 194] width 17 height 12
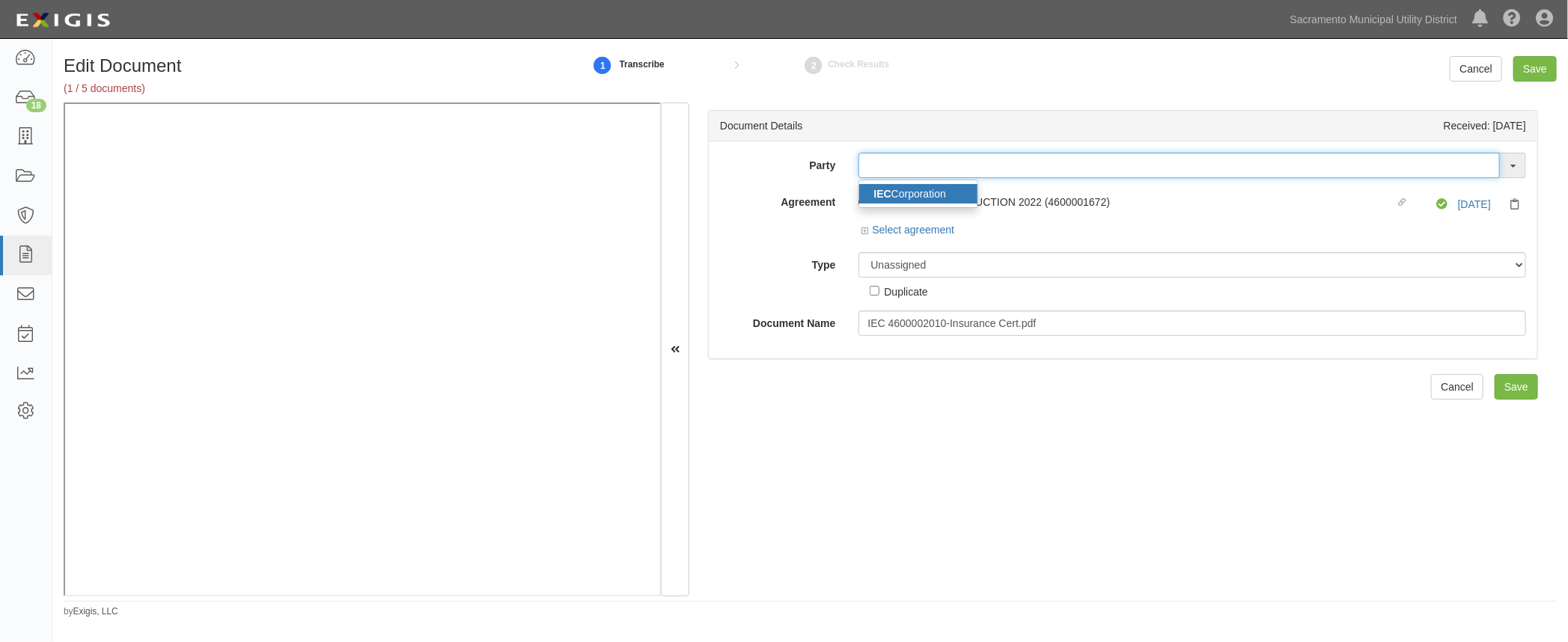
type input "IEC Corporation"
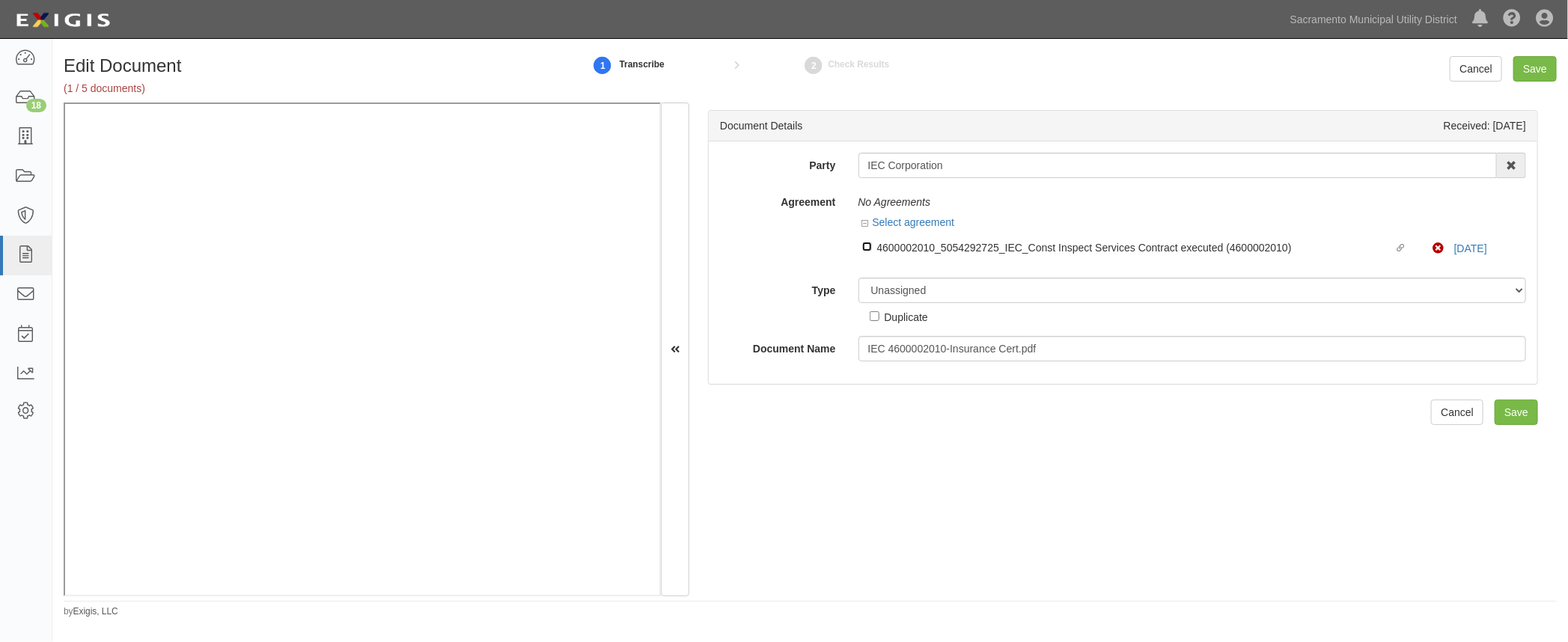
click at [862, 248] on input "Linked agreement 4600002010_5054292725_IEC_Const Inspect Services Contract exec…" at bounding box center [866, 246] width 9 height 9
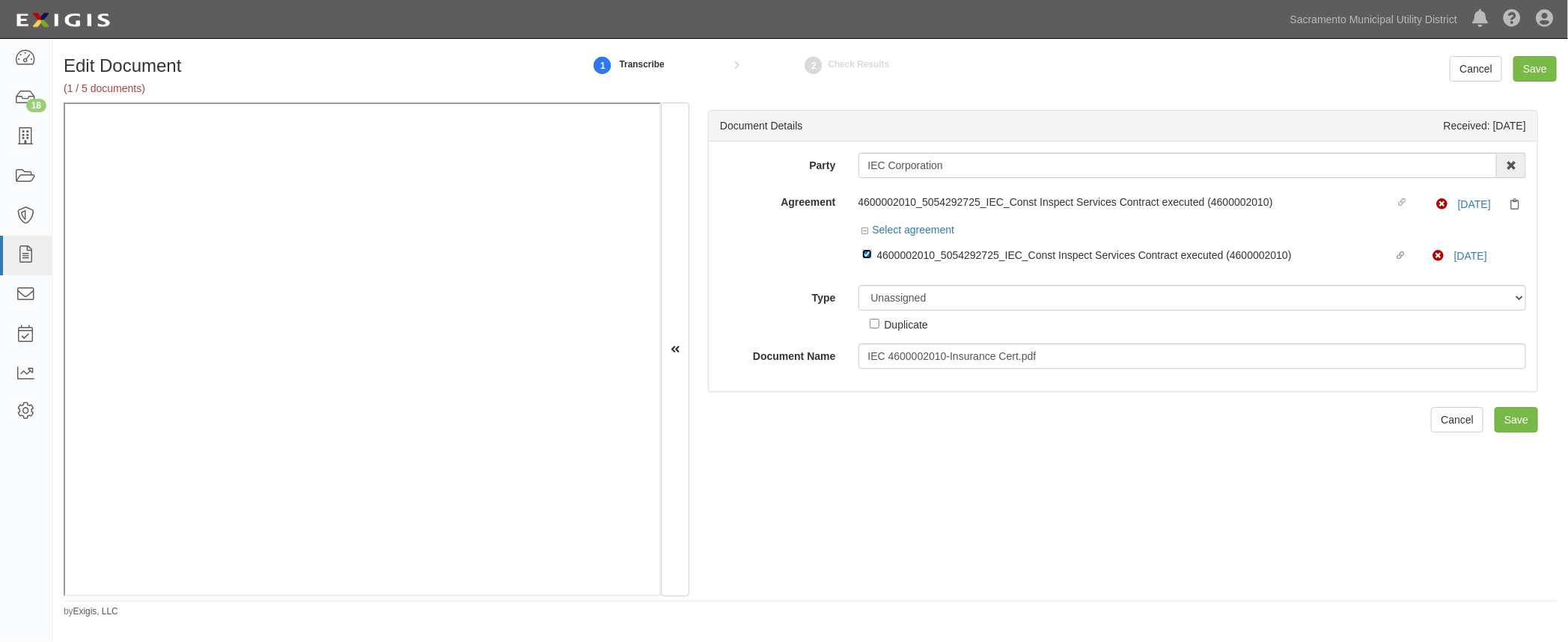
click at [864, 255] on input "Linked agreement 4600002010_5054292725_IEC_Const Inspect Services Contract exec…" at bounding box center [866, 254] width 9 height 9
checkbox input "false"
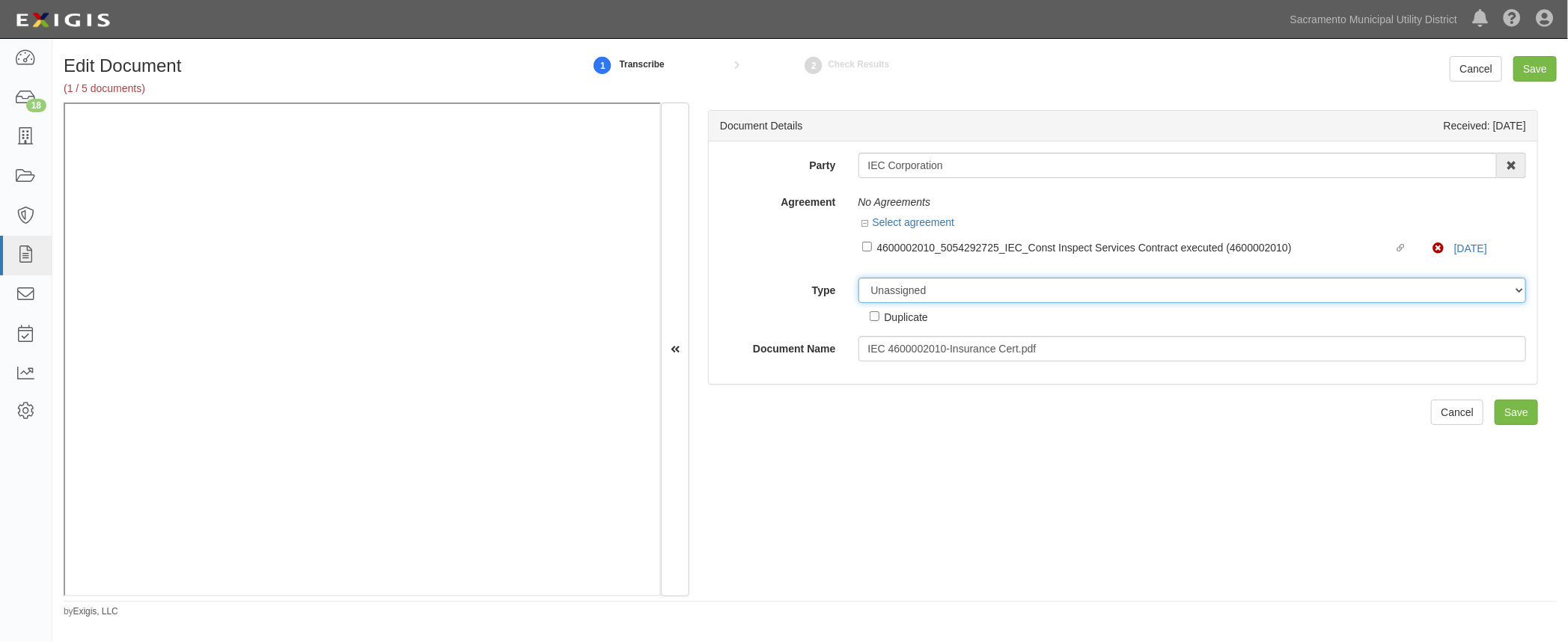
click at [891, 289] on select "Unassigned Binder Cancellation Notice Certificate Contract Endorsement Insuranc…" at bounding box center [1192, 290] width 669 height 26
select select "OtherDetail"
click at [859, 278] on select "Unassigned Binder Cancellation Notice Certificate Contract Endorsement Insuranc…" at bounding box center [1192, 290] width 669 height 26
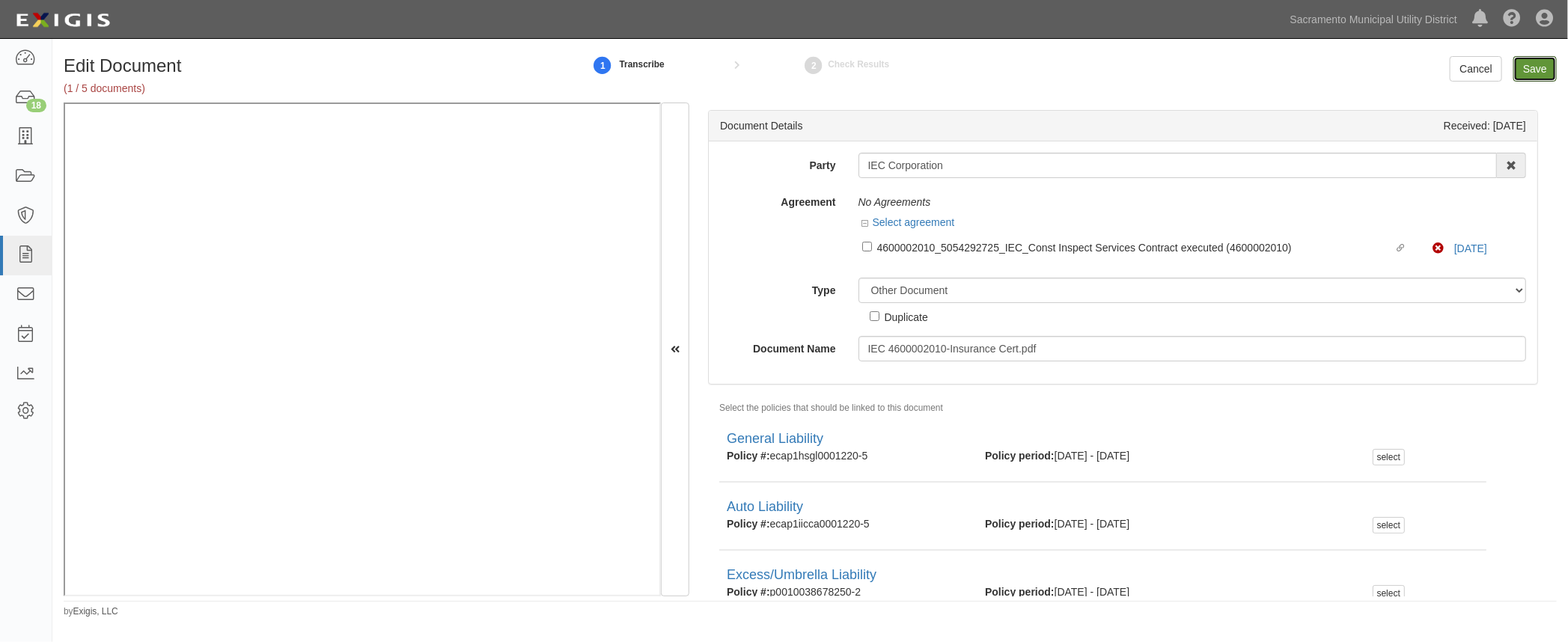
click at [1535, 69] on input "Save" at bounding box center [1535, 69] width 43 height 26
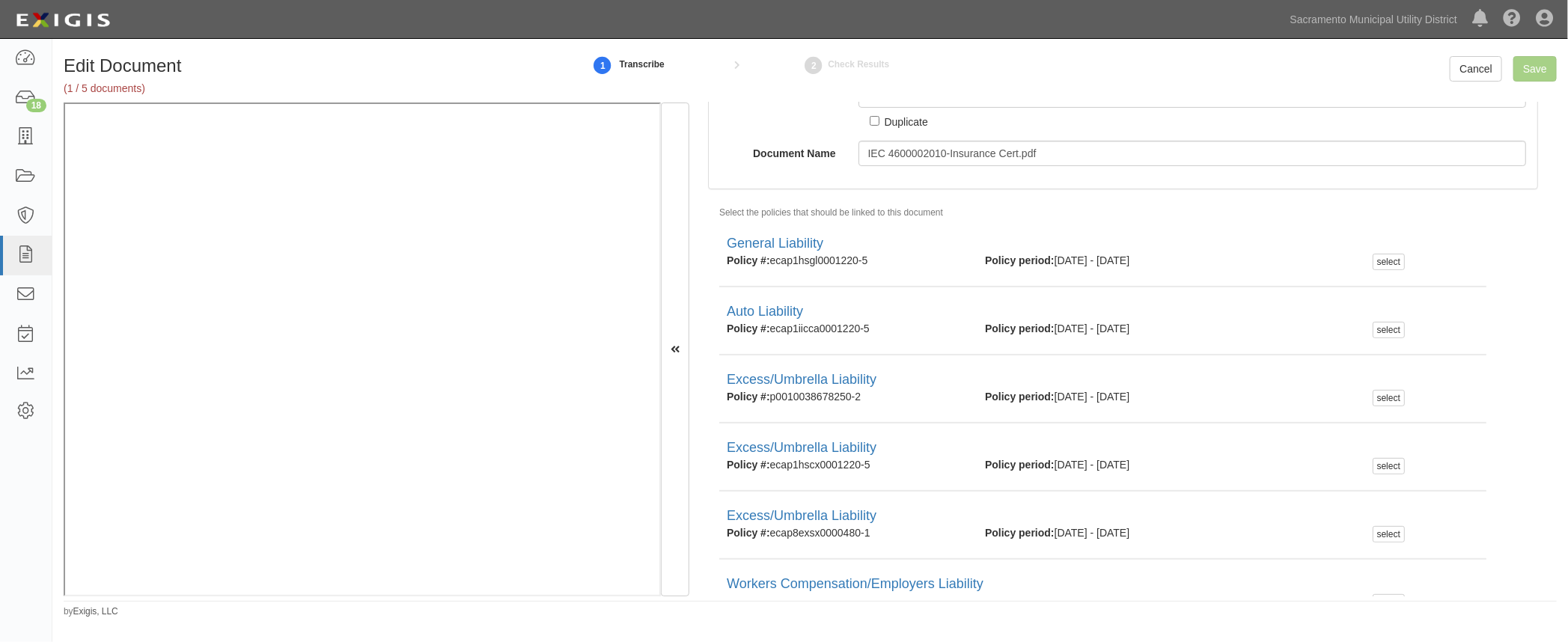
scroll to position [203, 0]
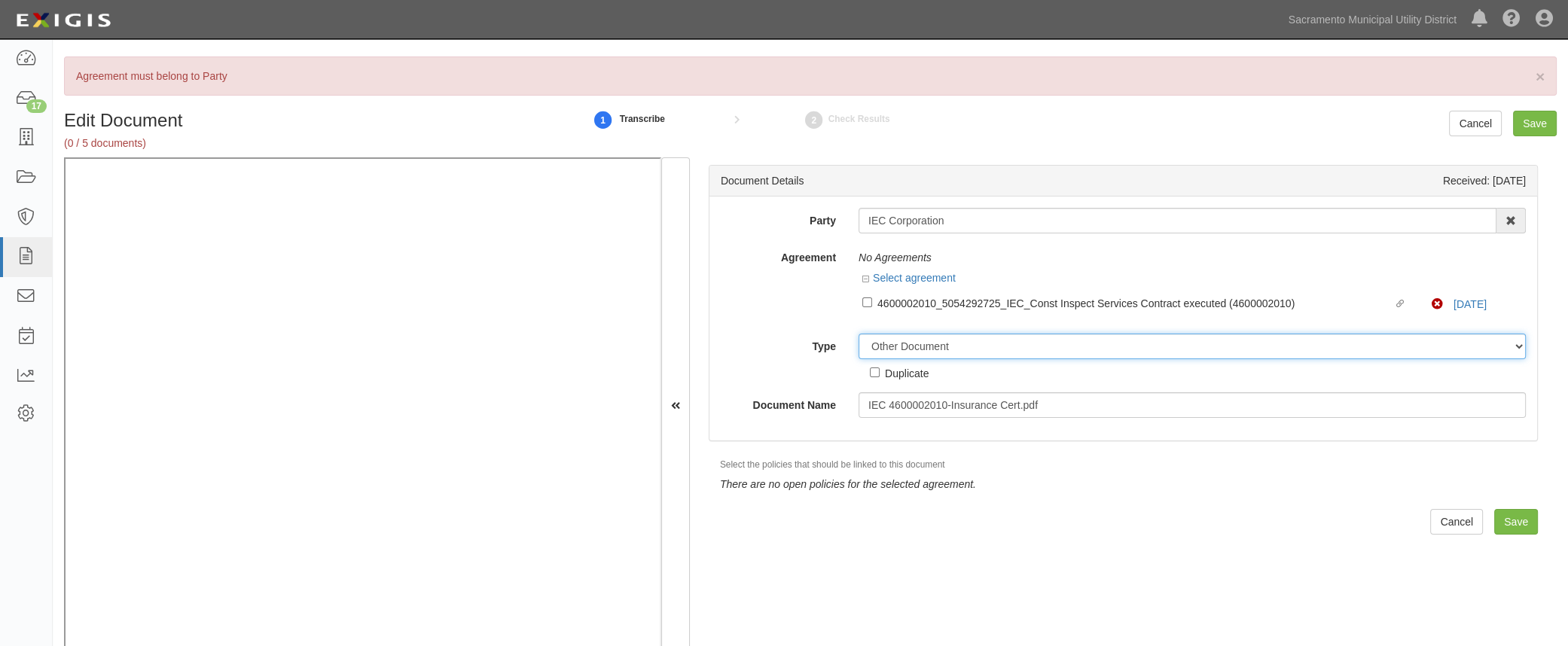
drag, startPoint x: 1333, startPoint y: 352, endPoint x: 1325, endPoint y: 342, distance: 12.8
click at [1331, 350] on select "Unassigned Binder Cancellation Notice Certificate Contract Endorsement Insuranc…" at bounding box center [1193, 346] width 667 height 26
click at [1457, 306] on link "10/6/25" at bounding box center [1470, 304] width 33 height 12
click at [880, 348] on select "Unassigned Binder Cancellation Notice Certificate Contract Endorsement Insuranc…" at bounding box center [1193, 346] width 667 height 26
click at [859, 333] on select "Unassigned Binder Cancellation Notice Certificate Contract Endorsement Insuranc…" at bounding box center [1193, 346] width 667 height 26
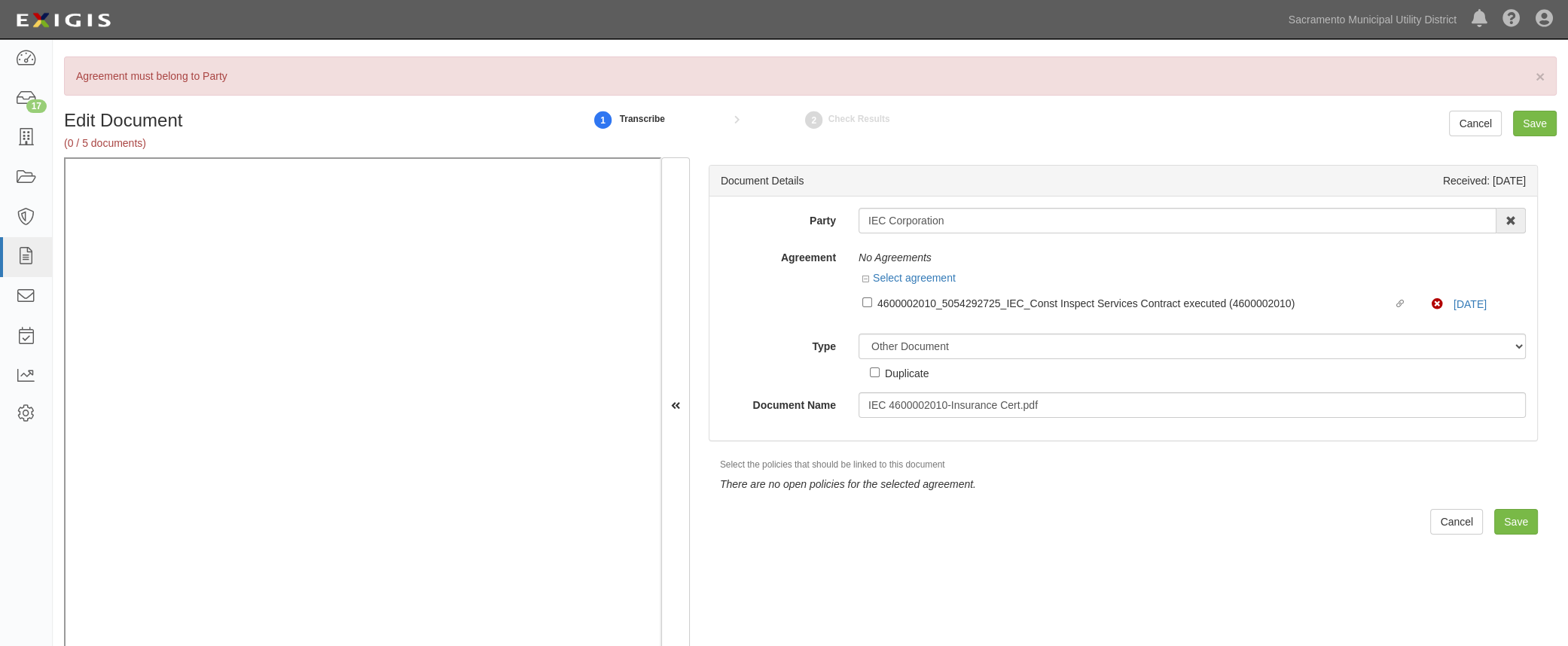
drag, startPoint x: 745, startPoint y: 350, endPoint x: 769, endPoint y: 335, distance: 28.3
click at [745, 348] on label "Type" at bounding box center [778, 344] width 138 height 21
click at [859, 348] on select "Unassigned Binder Cancellation Notice Certificate Contract Endorsement Insuranc…" at bounding box center [1193, 346] width 667 height 26
click at [867, 301] on input "Linked agreement 4600002010_5054292725_IEC_Const Inspect Services Contract exec…" at bounding box center [867, 302] width 9 height 9
checkbox input "true"
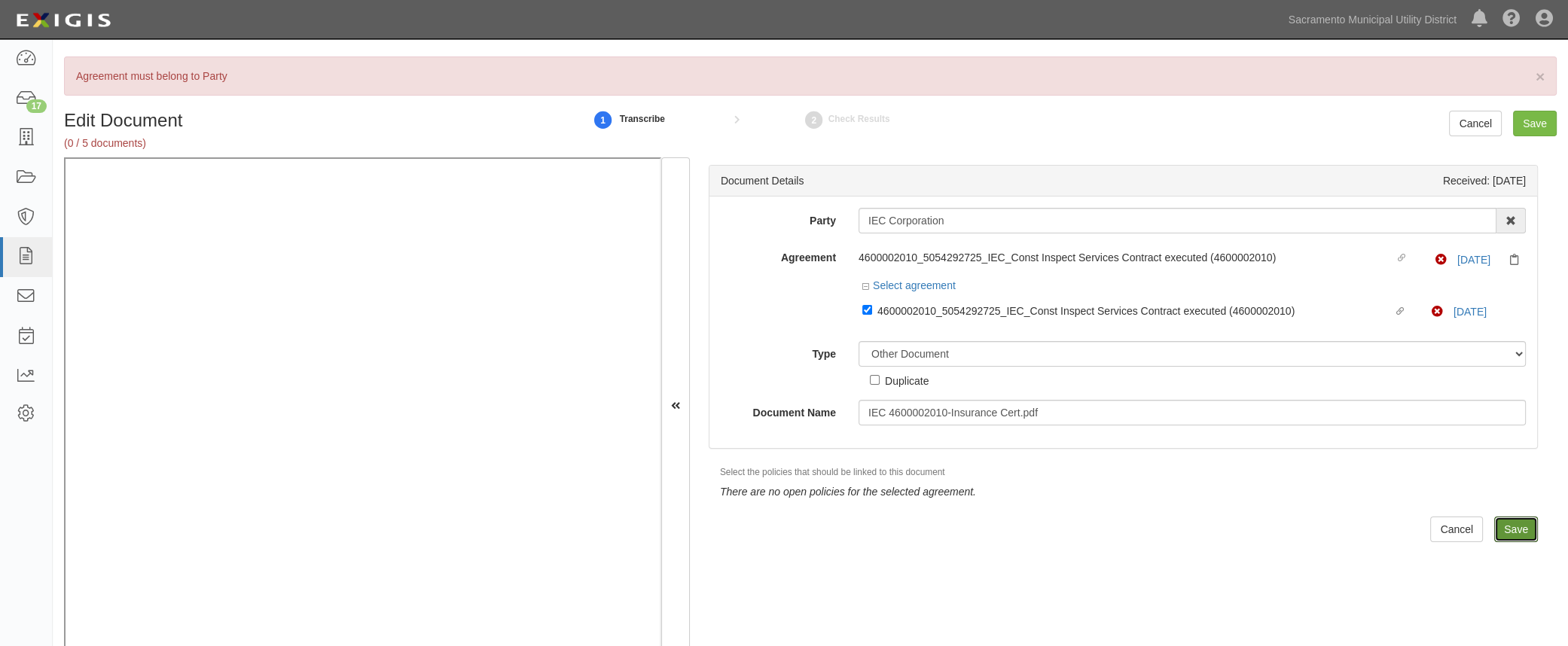
click at [1509, 529] on input "Save" at bounding box center [1516, 529] width 44 height 26
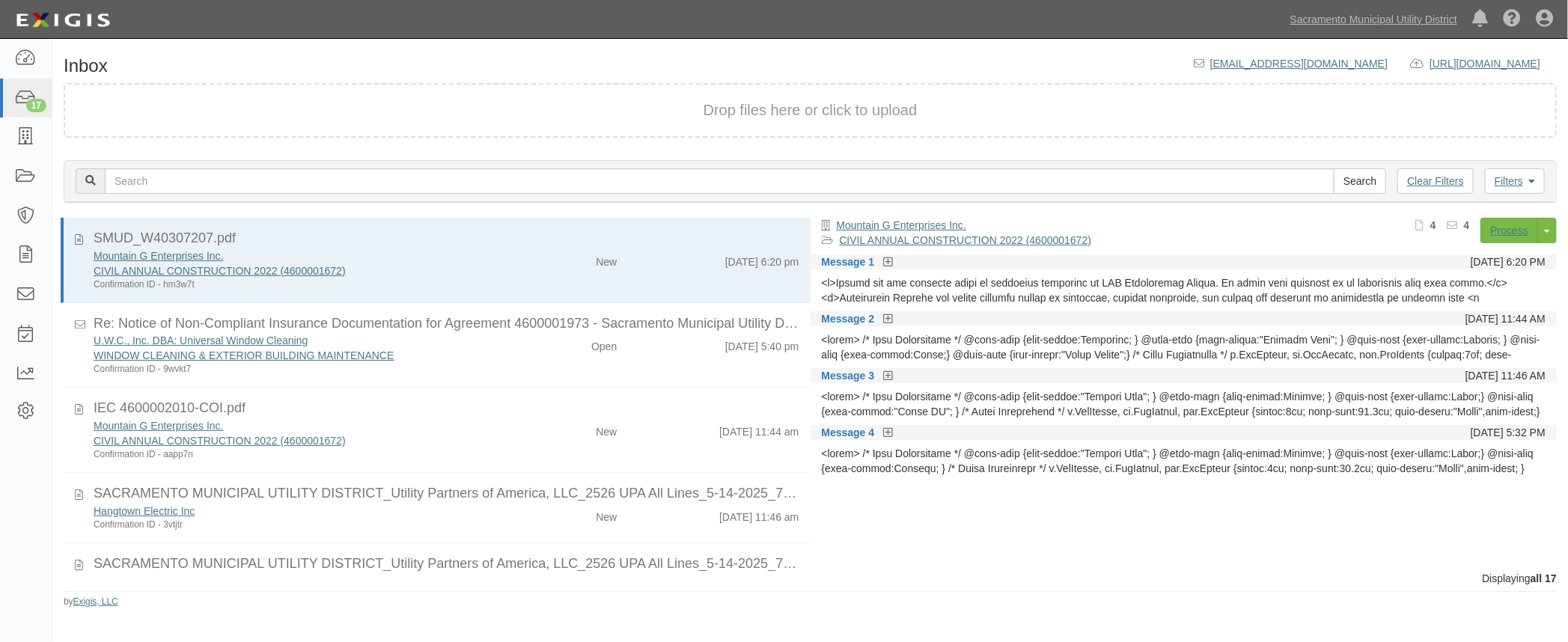
click at [441, 416] on div "IEC 4600002010-COI.pdf" at bounding box center [446, 408] width 706 height 20
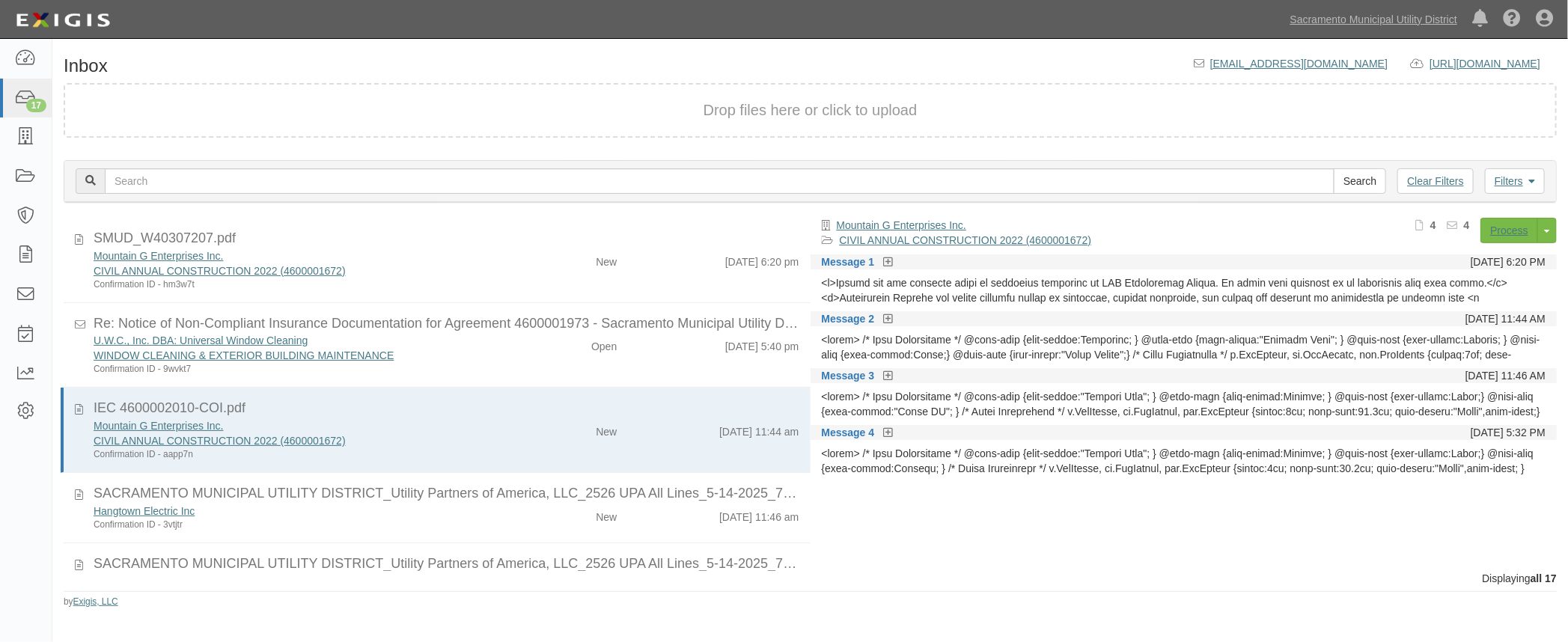
click at [886, 257] on icon at bounding box center [887, 262] width 9 height 10
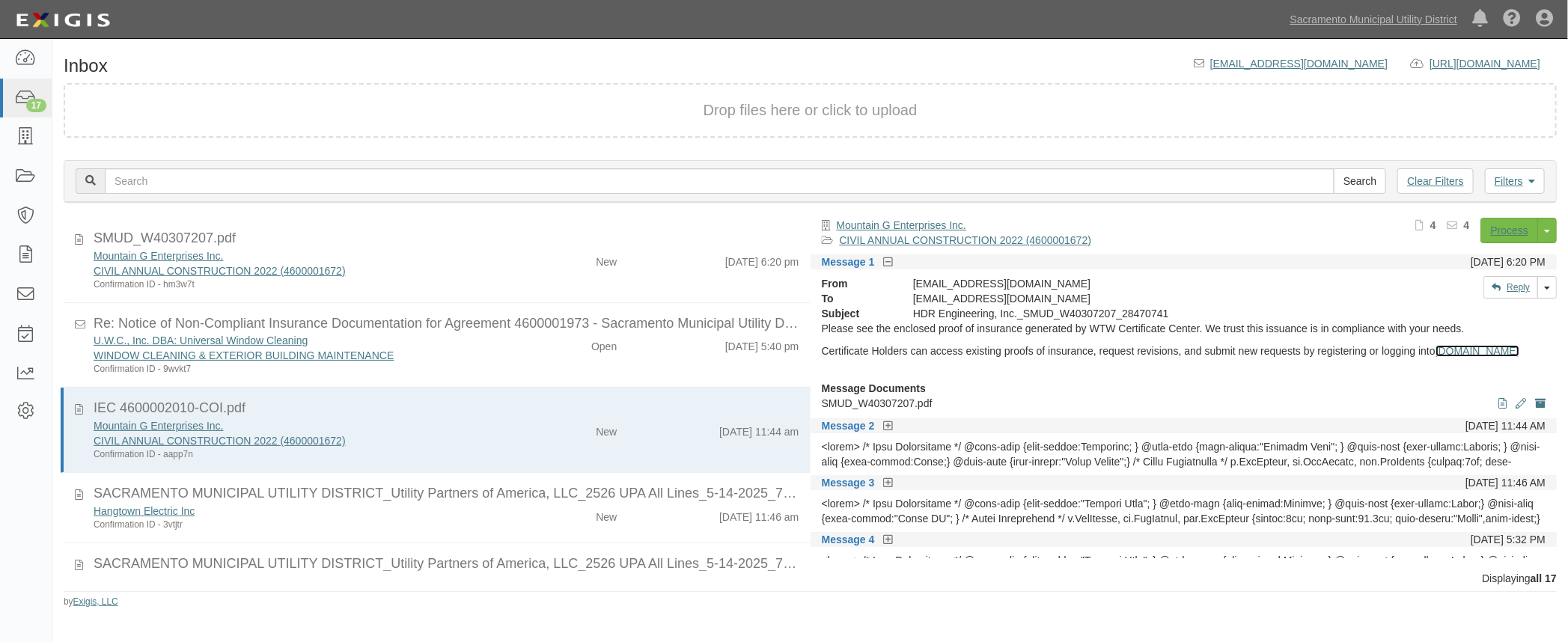
click at [1435, 357] on link "[DOMAIN_NAME]" at bounding box center [1477, 351] width 83 height 12
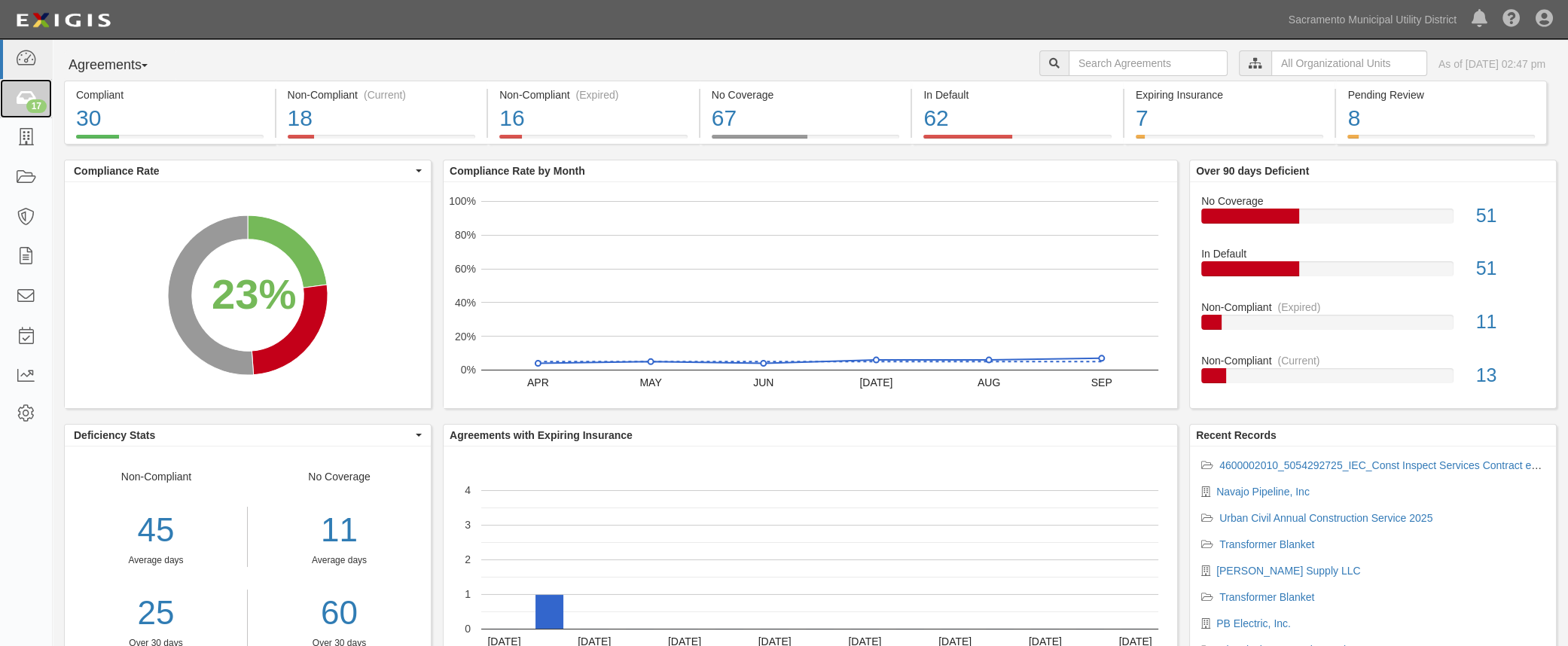
click at [18, 100] on icon at bounding box center [26, 99] width 21 height 17
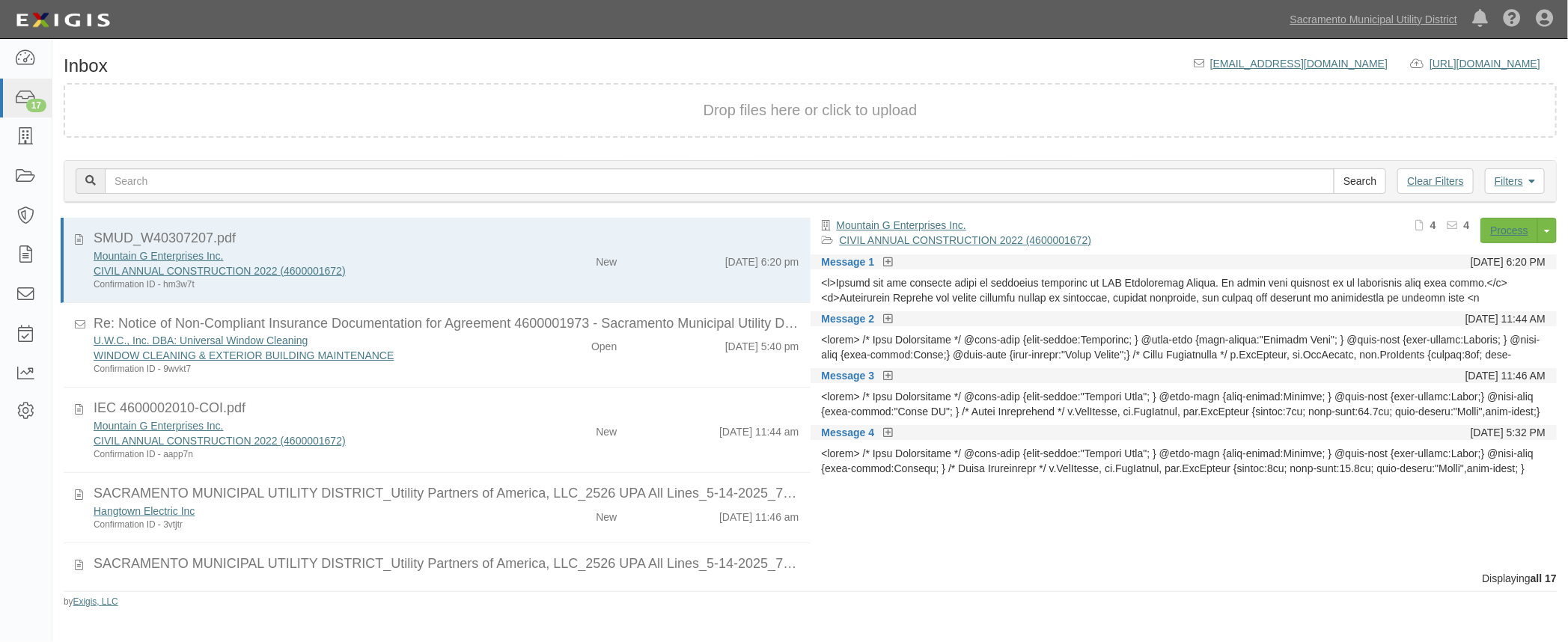
click at [535, 364] on div "U.W.C., Inc. DBA: Universal Window Cleaning WINDOW CLEANING & EXTERIOR BUILDING…" at bounding box center [446, 354] width 728 height 43
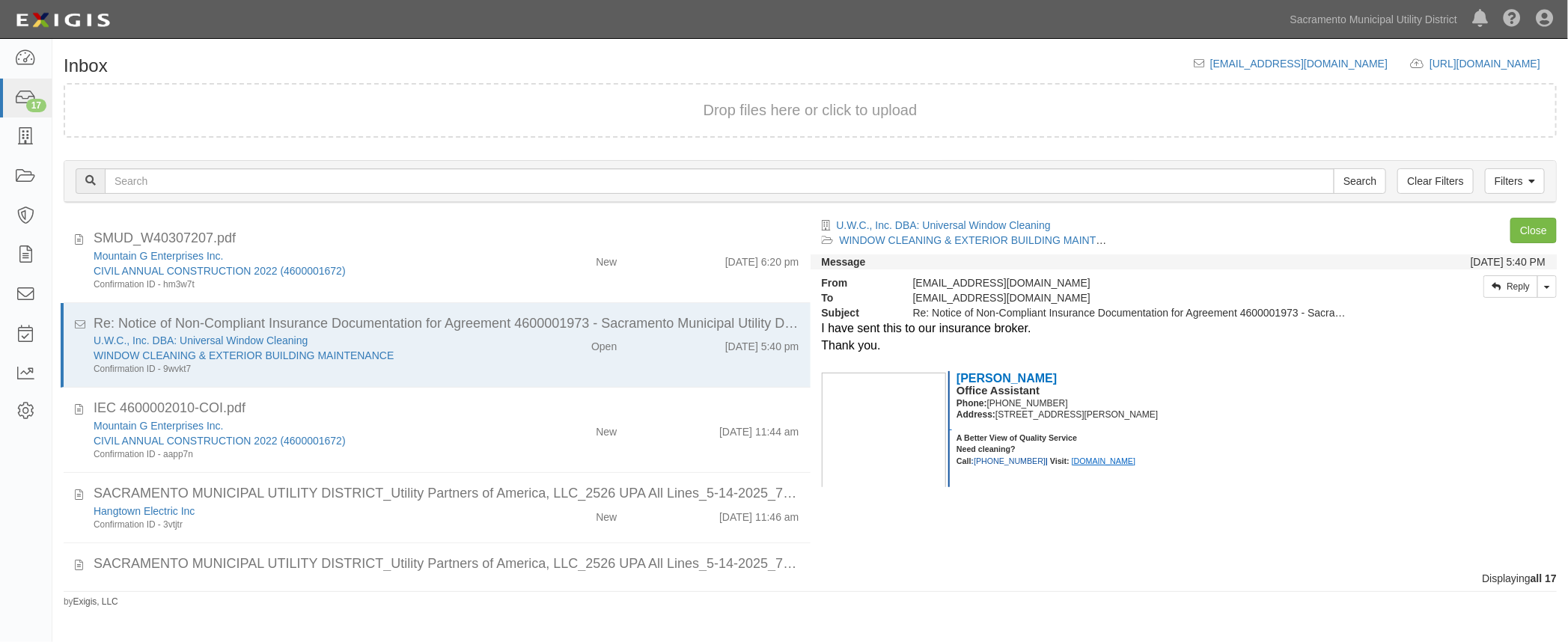
click at [543, 421] on div "New" at bounding box center [567, 428] width 121 height 21
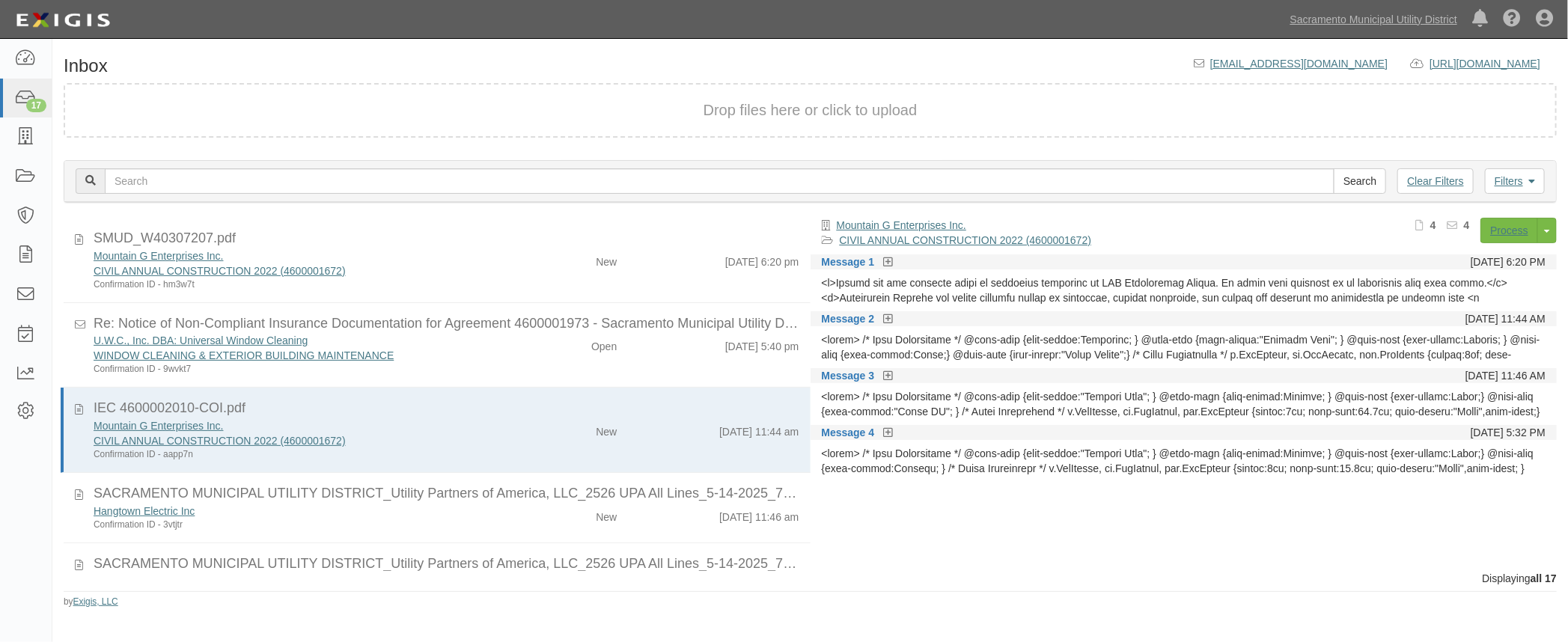
click at [881, 263] on strong "Message 1" at bounding box center [857, 261] width 71 height 12
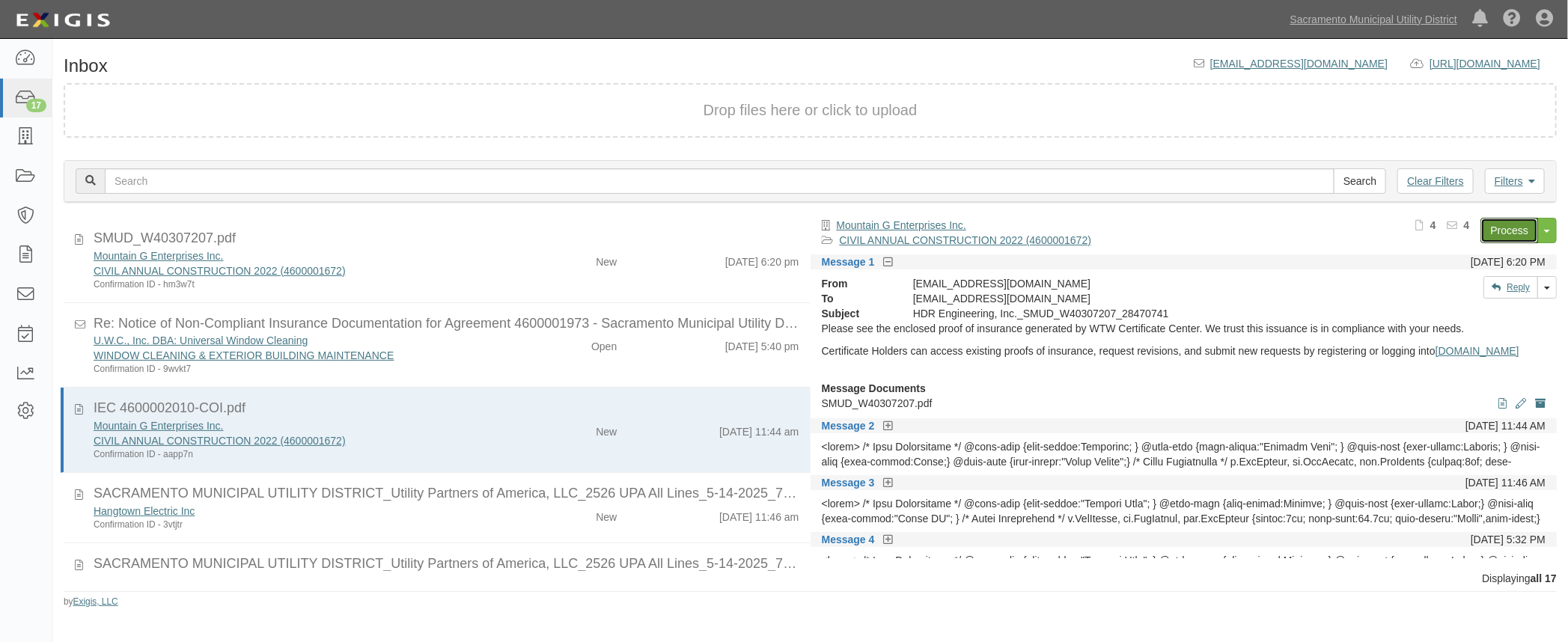
click at [1501, 221] on link "Process" at bounding box center [1509, 231] width 58 height 26
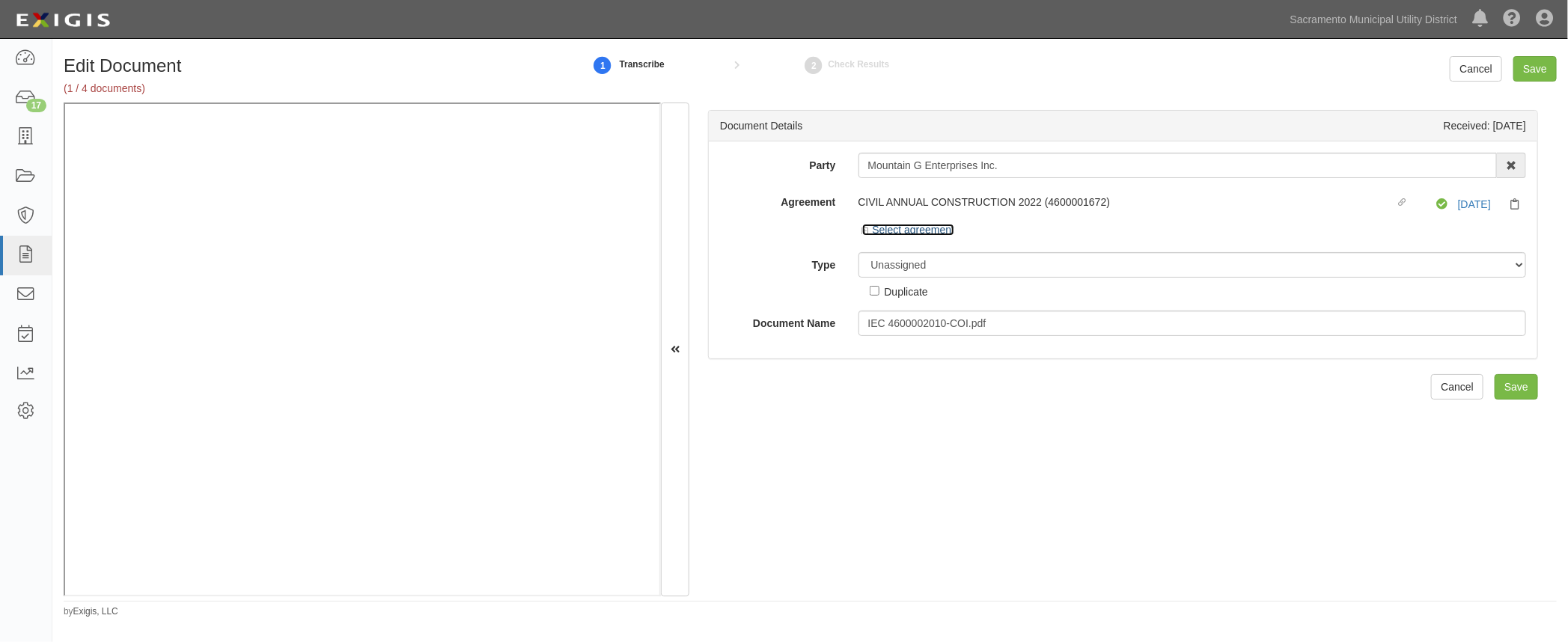
click at [864, 225] on link "Select agreement" at bounding box center [908, 230] width 93 height 12
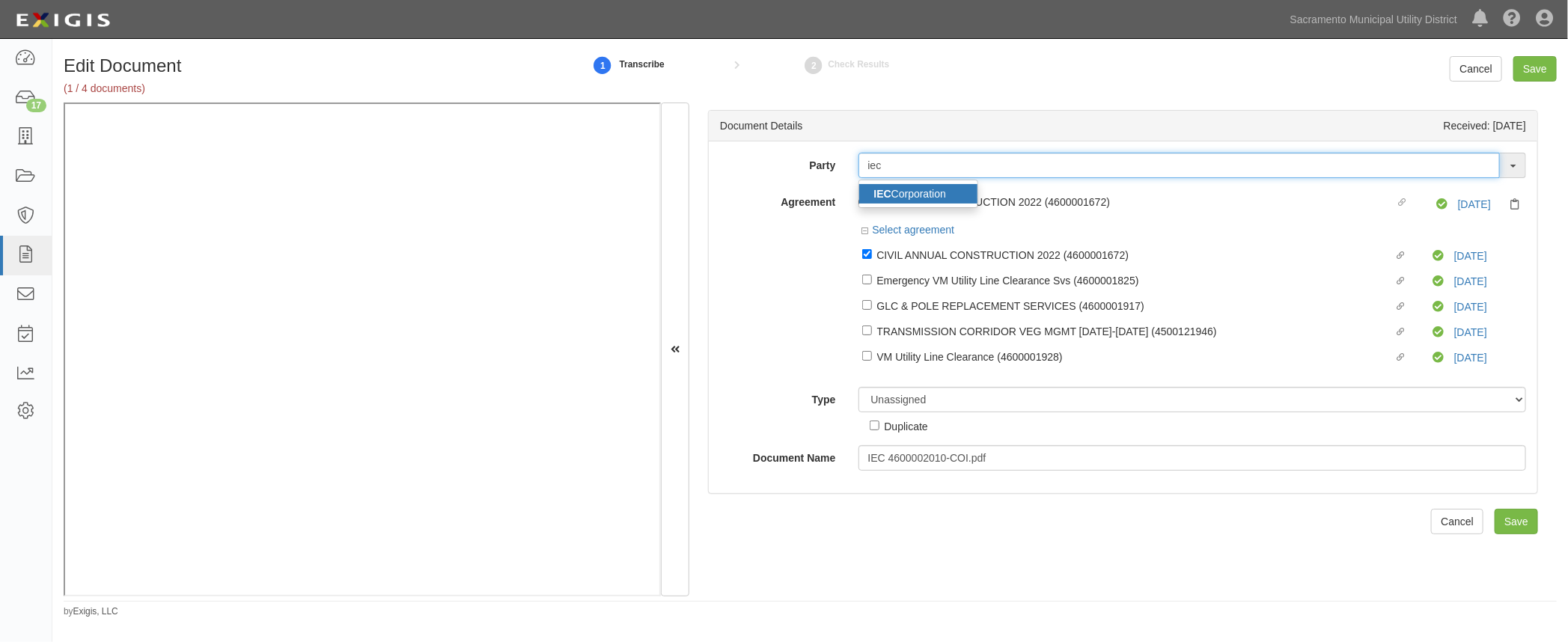
type input "iec"
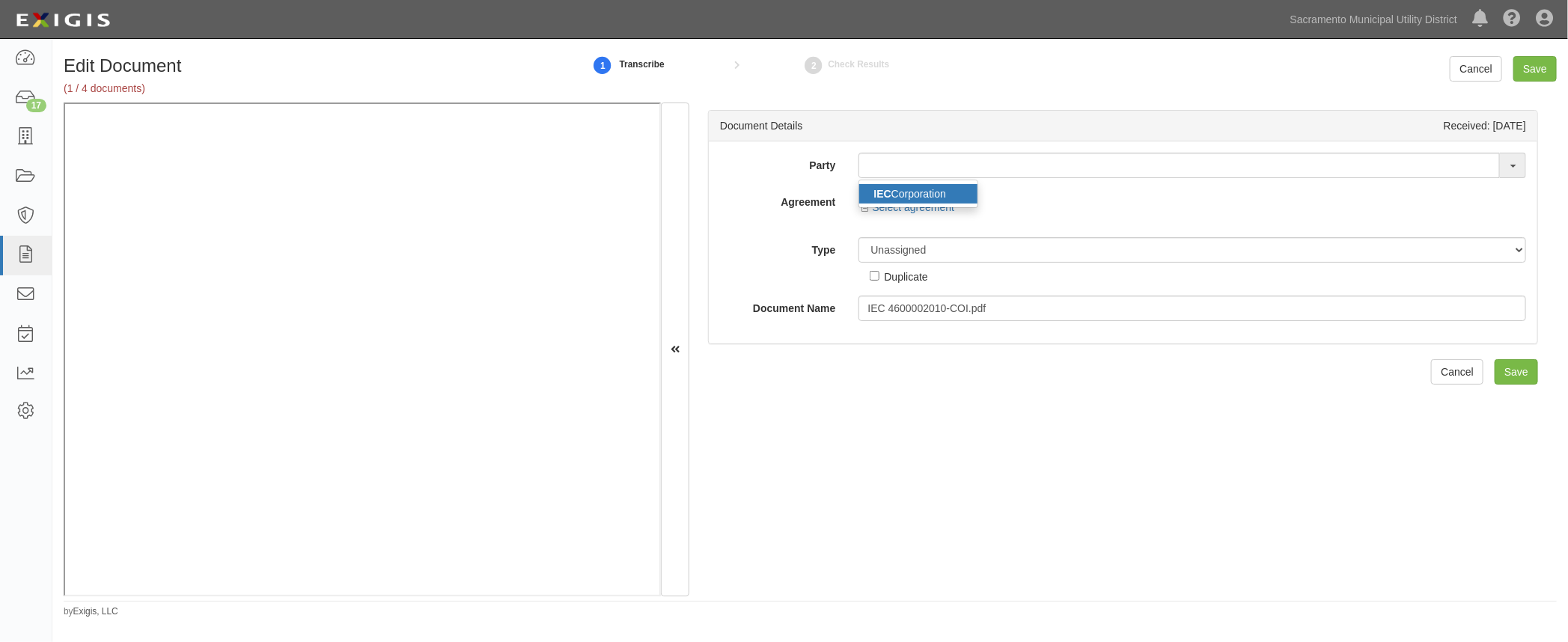
click at [938, 188] on link "IEC Corporation" at bounding box center [918, 193] width 118 height 20
type input "IEC Corporation"
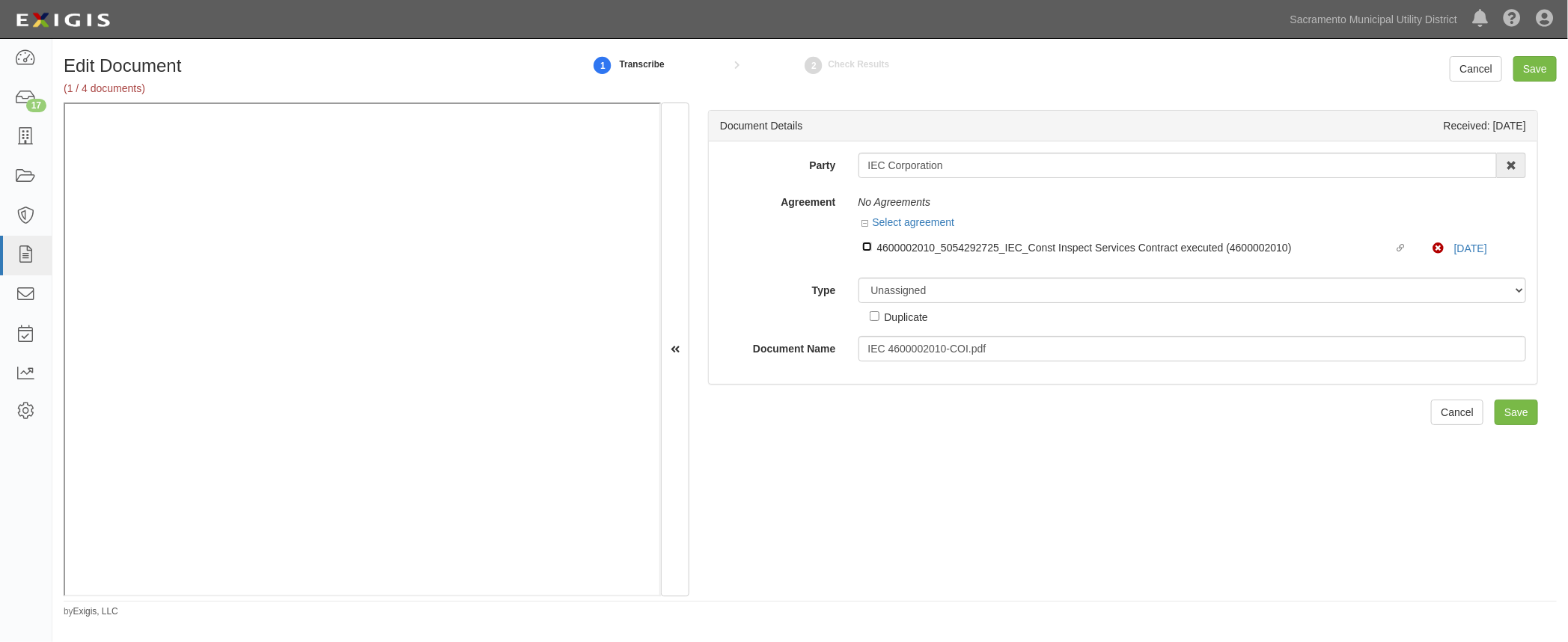
click at [863, 245] on input "Linked agreement 4600002010_5054292725_IEC_Const Inspect Services Contract exec…" at bounding box center [866, 246] width 9 height 9
checkbox input "true"
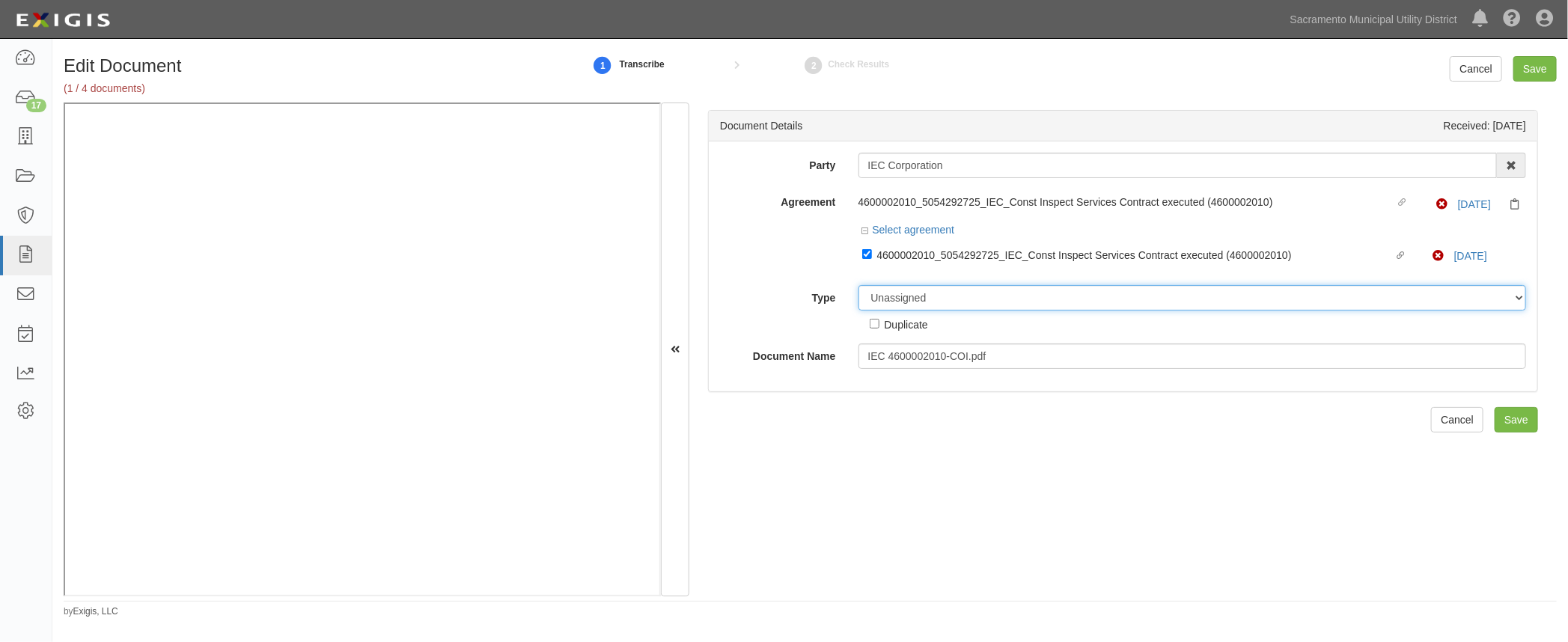
click at [891, 301] on select "Unassigned Binder Cancellation Notice Certificate Contract Endorsement Insuranc…" at bounding box center [1192, 298] width 669 height 26
select select "OtherDetail"
click at [859, 285] on select "Unassigned Binder Cancellation Notice Certificate Contract Endorsement Insuranc…" at bounding box center [1192, 298] width 669 height 26
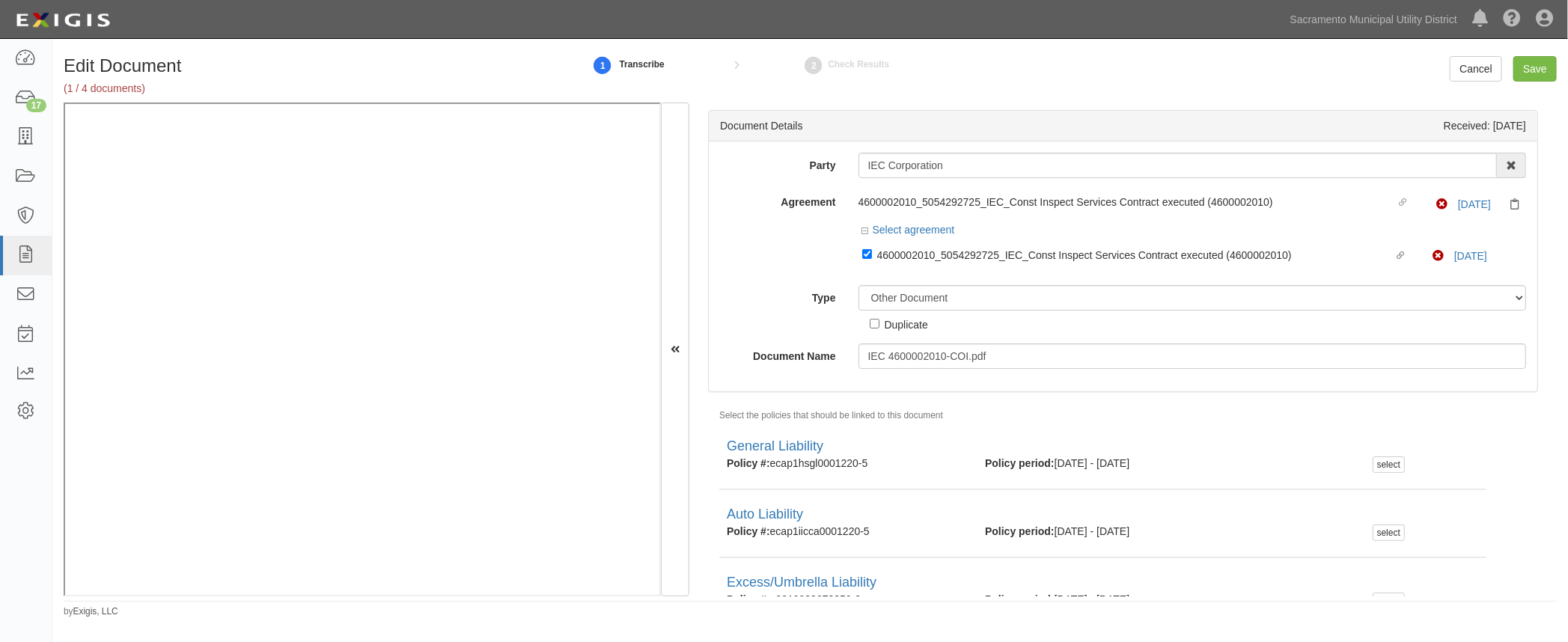
click at [732, 278] on div "Party IEC Corporation IEC Corporation 4 LEAF Inc Acoustical Engineers of [US_ST…" at bounding box center [1123, 261] width 806 height 216
click at [1536, 67] on input "Save" at bounding box center [1535, 69] width 43 height 26
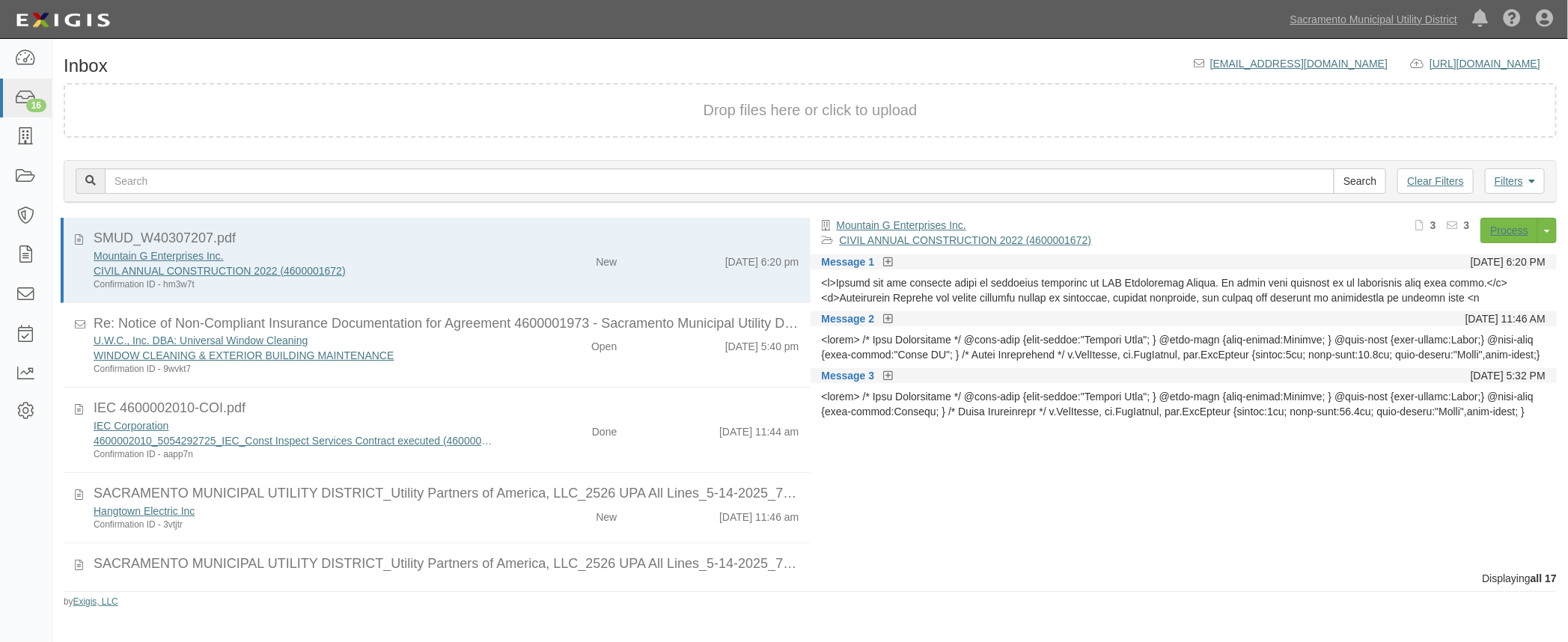
click at [524, 518] on div "New" at bounding box center [567, 513] width 121 height 21
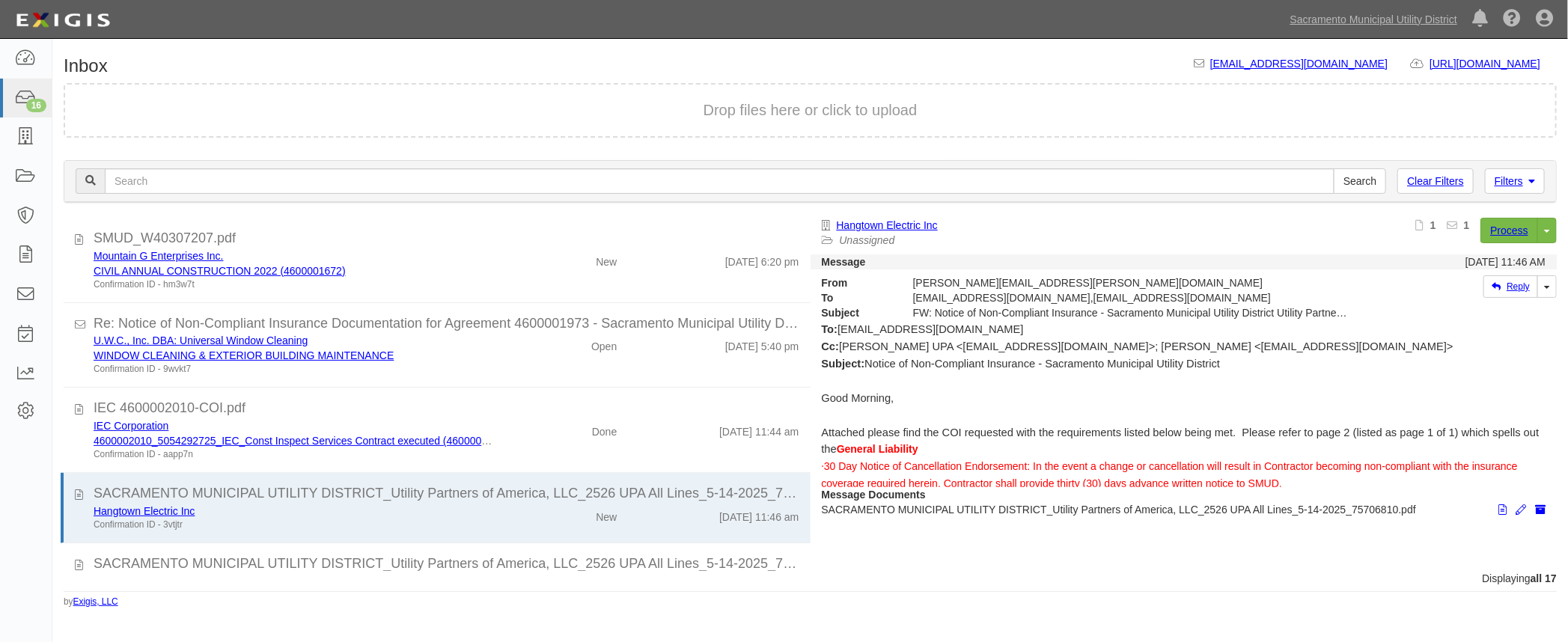
scroll to position [67, 0]
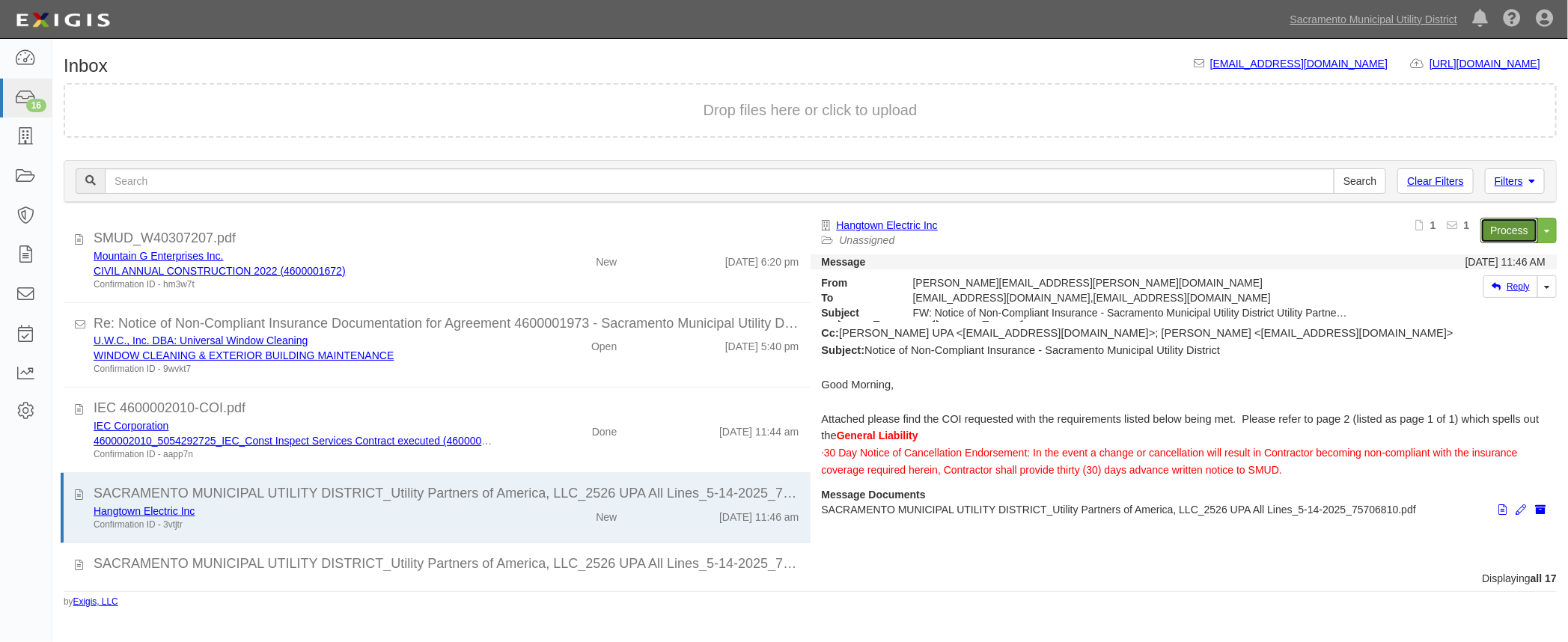
click at [1502, 230] on link "Process" at bounding box center [1509, 231] width 58 height 26
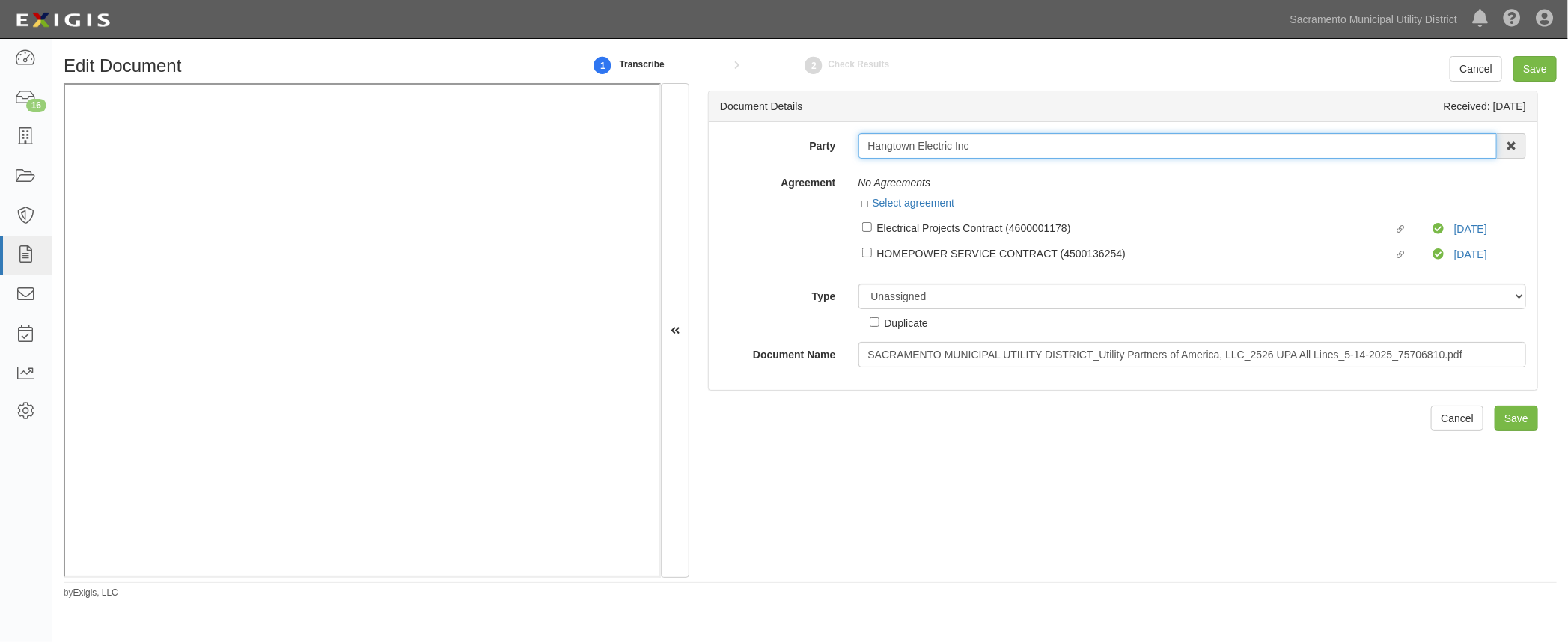
drag, startPoint x: 998, startPoint y: 145, endPoint x: 738, endPoint y: 169, distance: 261.1
click at [738, 169] on div "Party Hangtown Electric Inc 4 LEAF Inc Acoustical Engineers of [US_STATE] AECOM…" at bounding box center [1123, 249] width 806 height 234
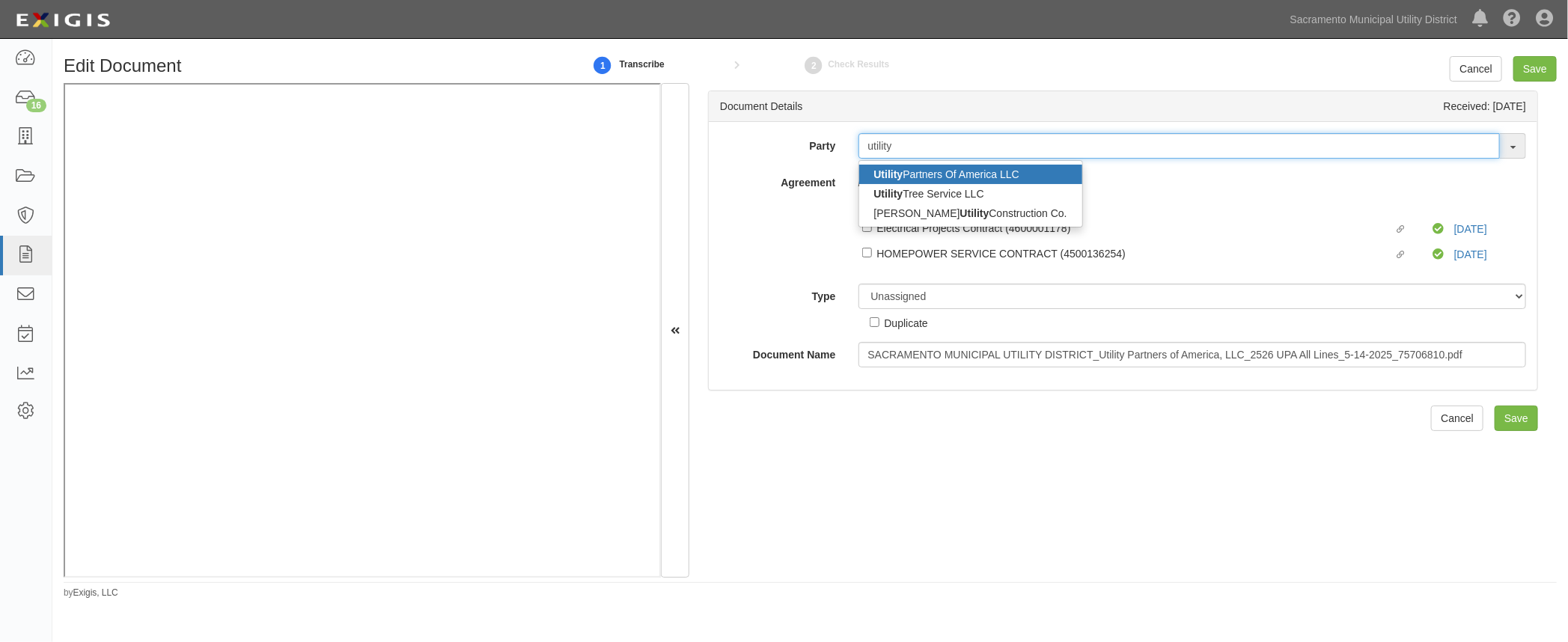
type input "utility"
click at [884, 169] on strong "Utility" at bounding box center [888, 175] width 29 height 12
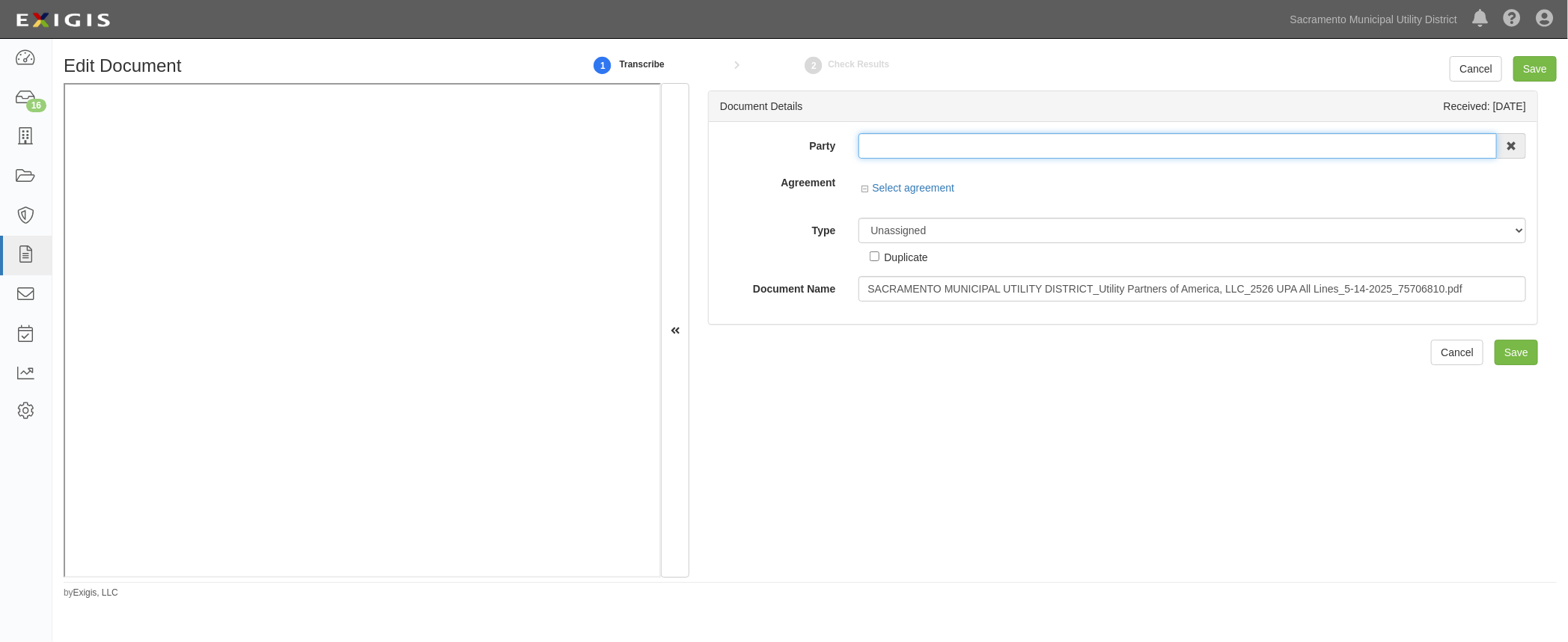
type input "Utility Partners Of America LLC"
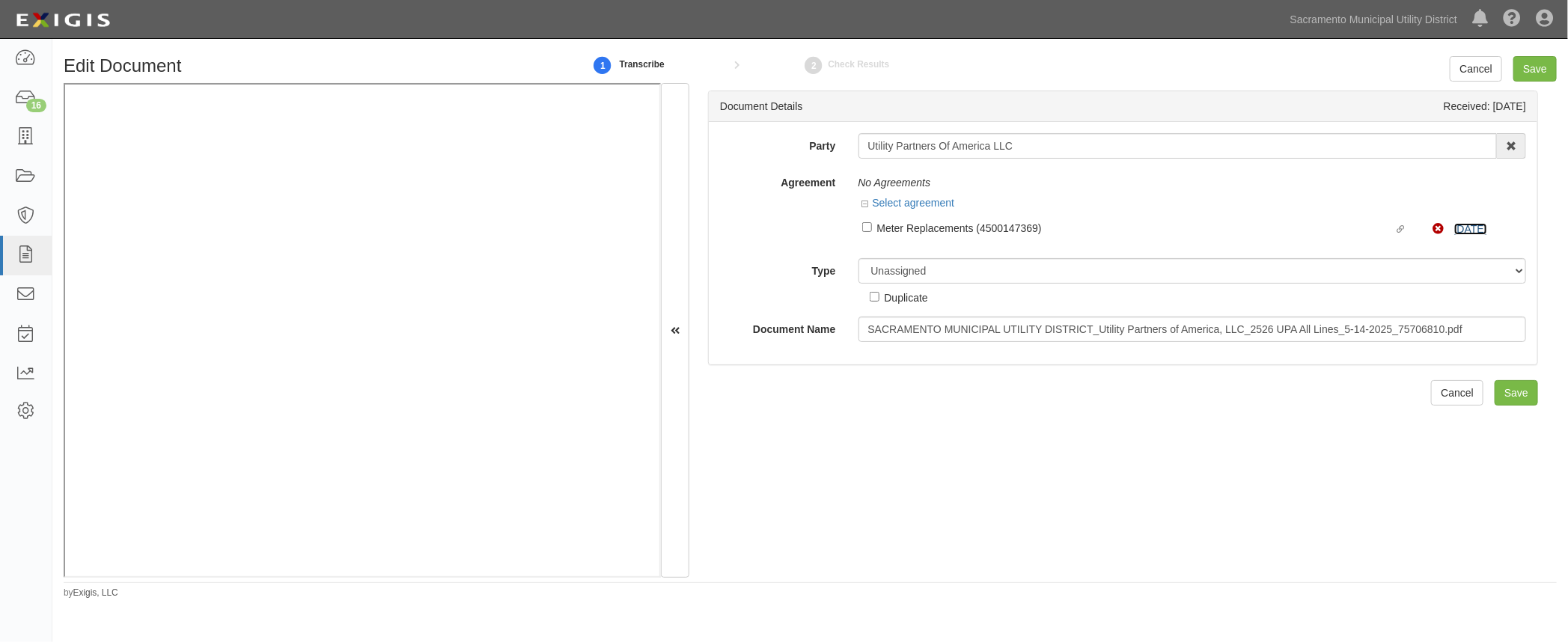
click at [1454, 226] on link "4/1/26" at bounding box center [1470, 229] width 33 height 12
click at [875, 272] on select "Unassigned Binder Cancellation Notice Certificate Contract Endorsement Insuranc…" at bounding box center [1192, 271] width 669 height 26
select select "OtherDetail"
click at [859, 258] on select "Unassigned Binder Cancellation Notice Certificate Contract Endorsement Insuranc…" at bounding box center [1192, 271] width 669 height 26
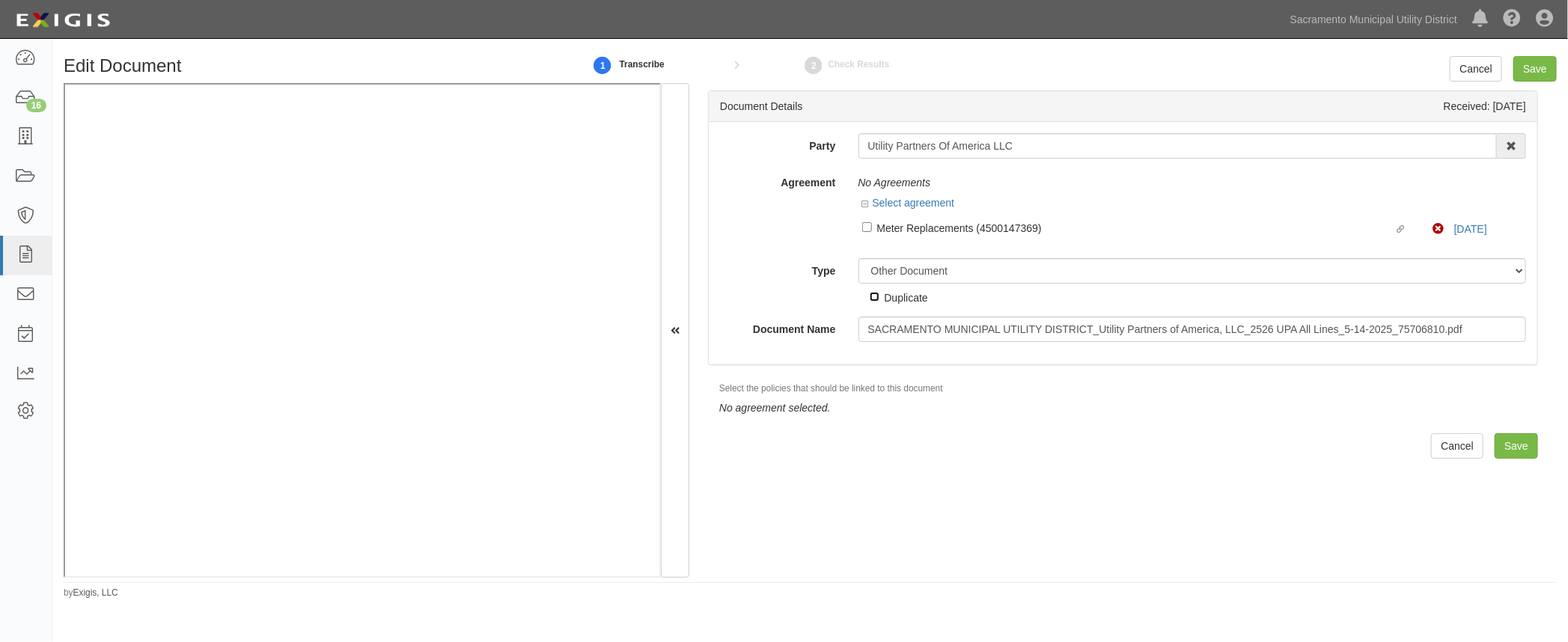
click at [872, 299] on input "Duplicate" at bounding box center [874, 296] width 9 height 9
checkbox input "true"
click at [961, 410] on h5 "No agreement selected." at bounding box center [1140, 408] width 841 height 11
click at [1512, 447] on input "Save" at bounding box center [1516, 446] width 43 height 26
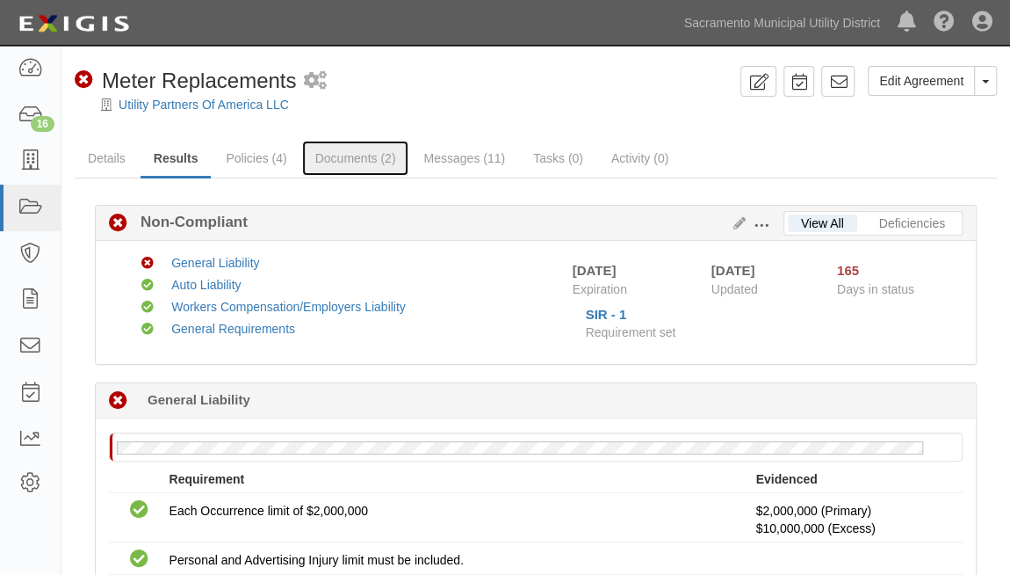
click at [334, 161] on link "Documents (2)" at bounding box center [355, 158] width 107 height 35
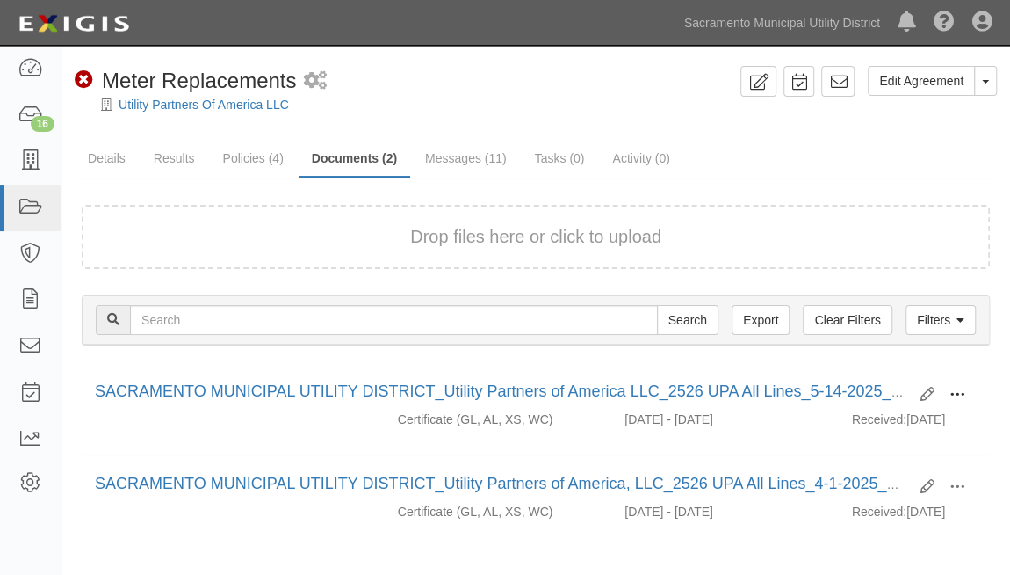
click at [958, 392] on span at bounding box center [958, 395] width 16 height 16
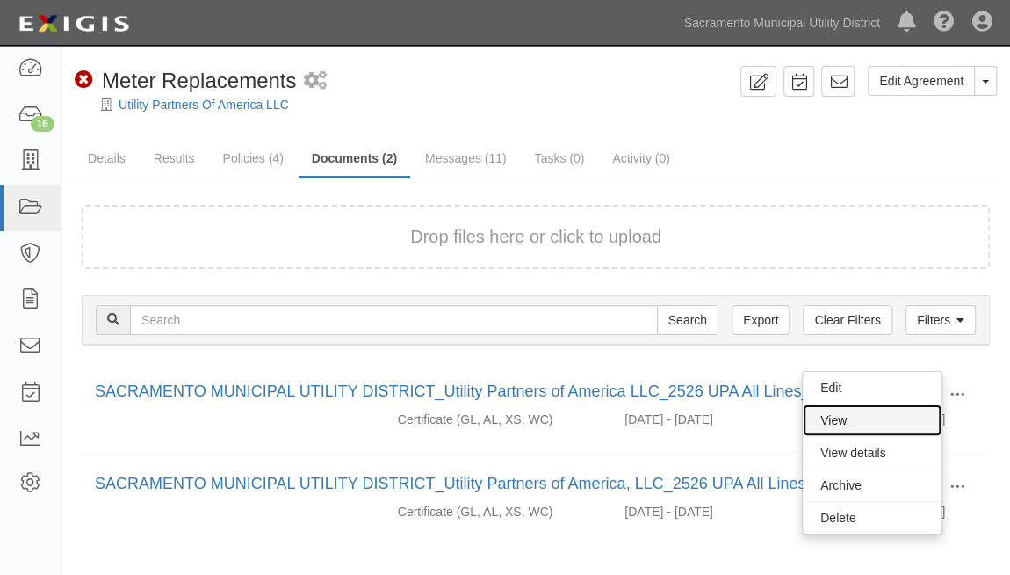
click at [879, 418] on link "View" at bounding box center [872, 420] width 139 height 32
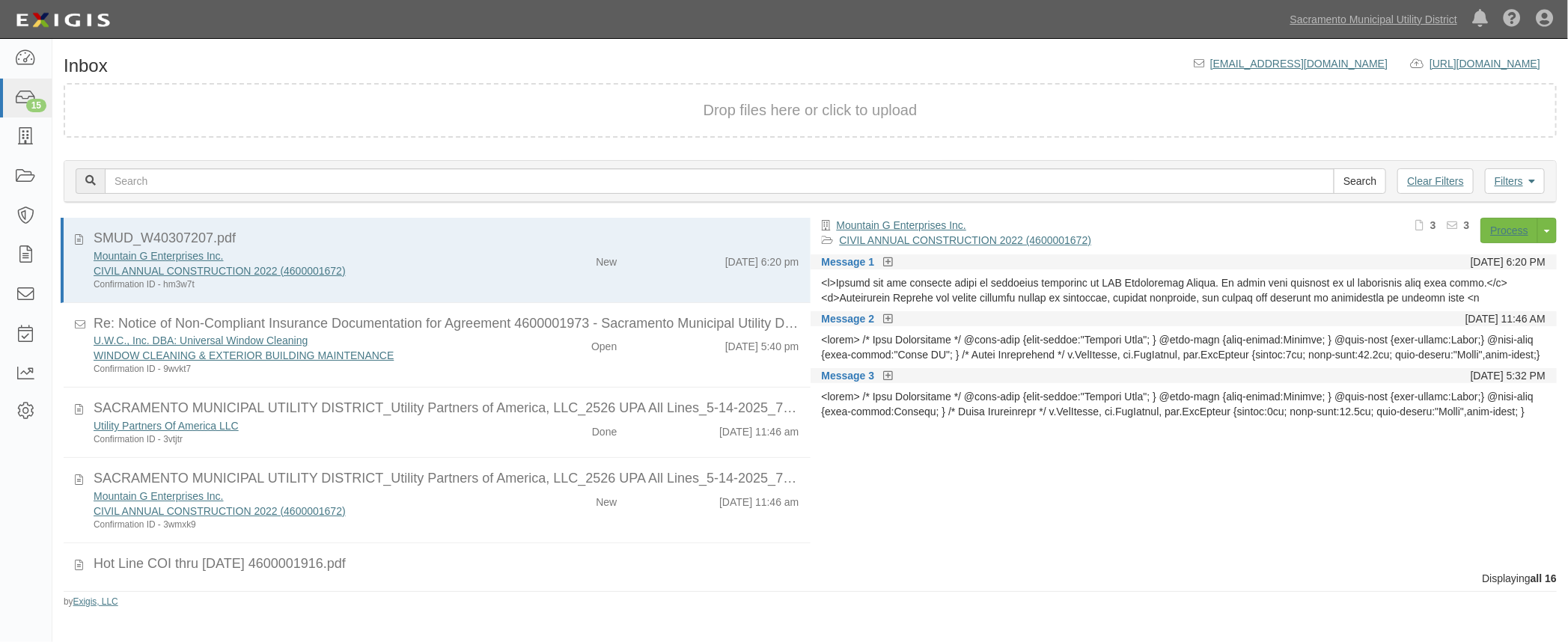
click at [490, 507] on div "Mountain G Enterprises Inc. CIVIL ANNUAL CONSTRUCTION 2022 (4600001672) Confirm…" at bounding box center [295, 510] width 424 height 43
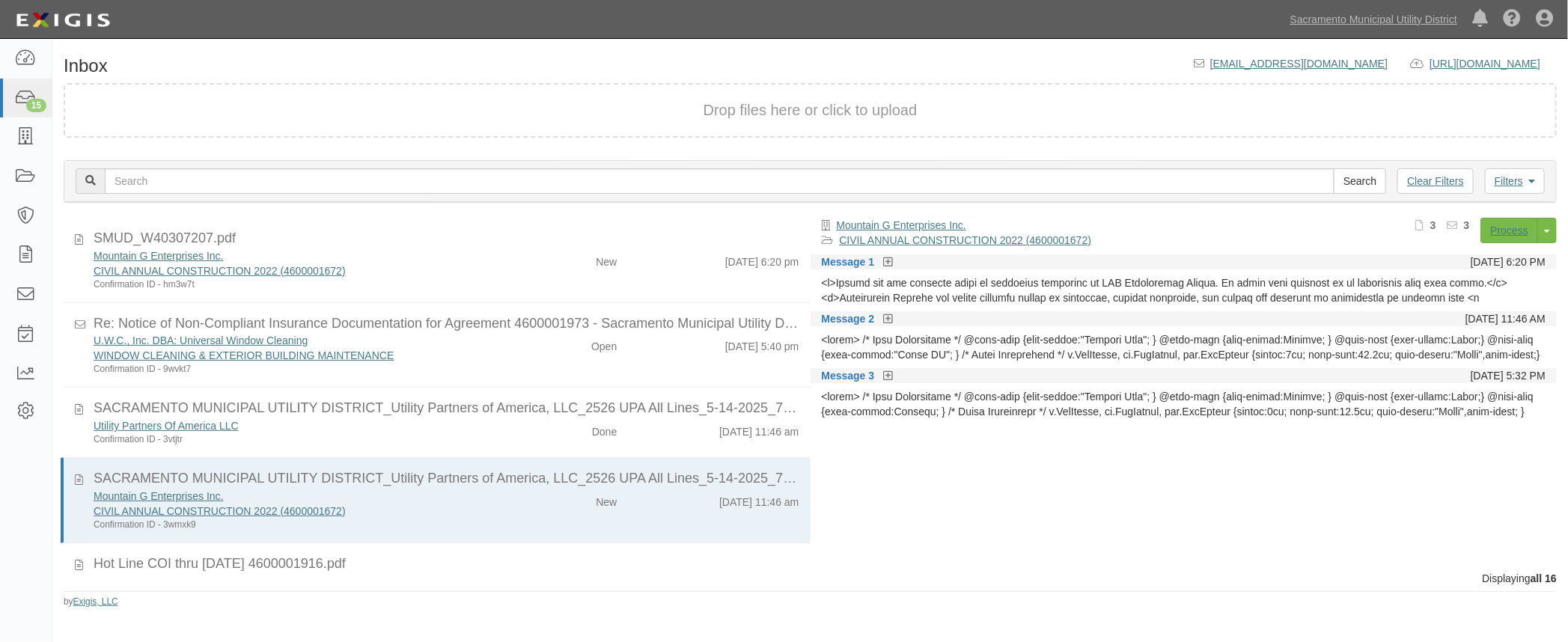
click at [890, 261] on icon at bounding box center [887, 262] width 9 height 10
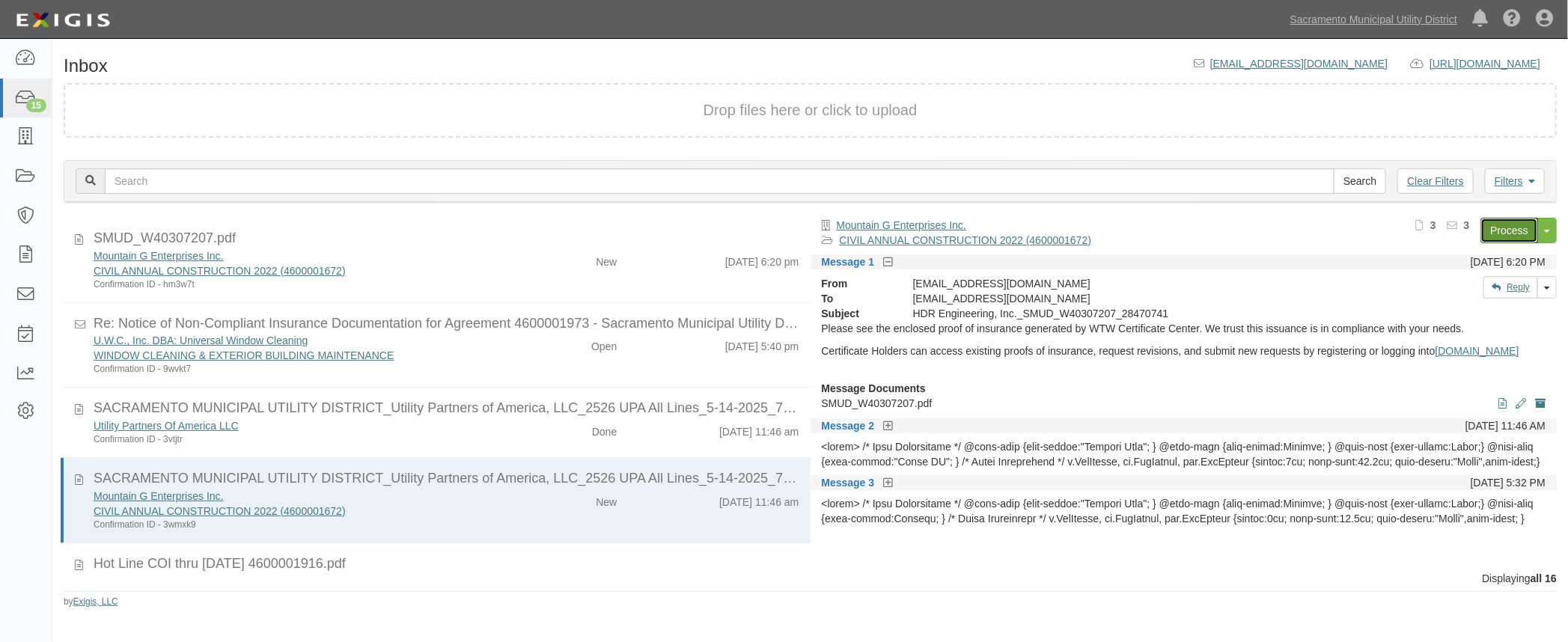
click at [1503, 232] on link "Process" at bounding box center [1509, 231] width 58 height 26
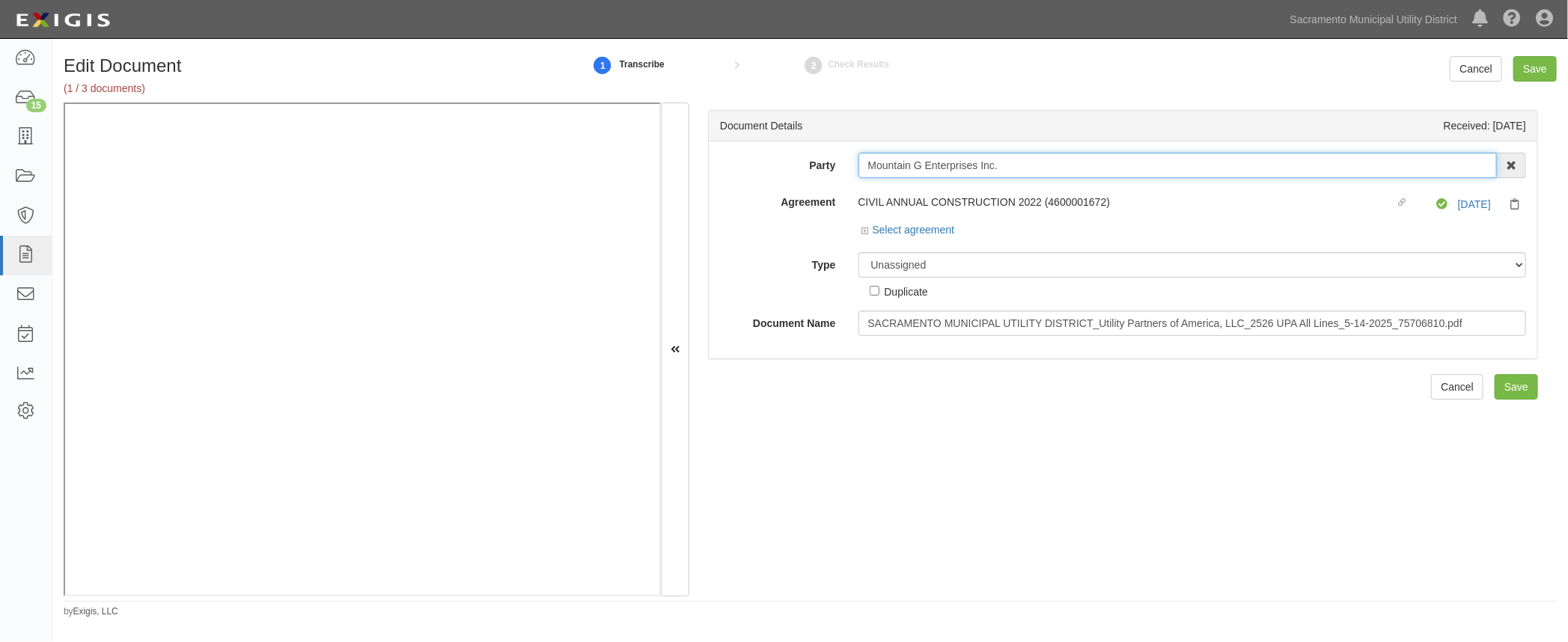
drag, startPoint x: 1042, startPoint y: 165, endPoint x: 767, endPoint y: 156, distance: 275.1
click at [776, 159] on div "Party Mountain G Enterprises Inc. 4 LEAF Inc Acoustical Engineers of [US_STATE]…" at bounding box center [1123, 165] width 829 height 26
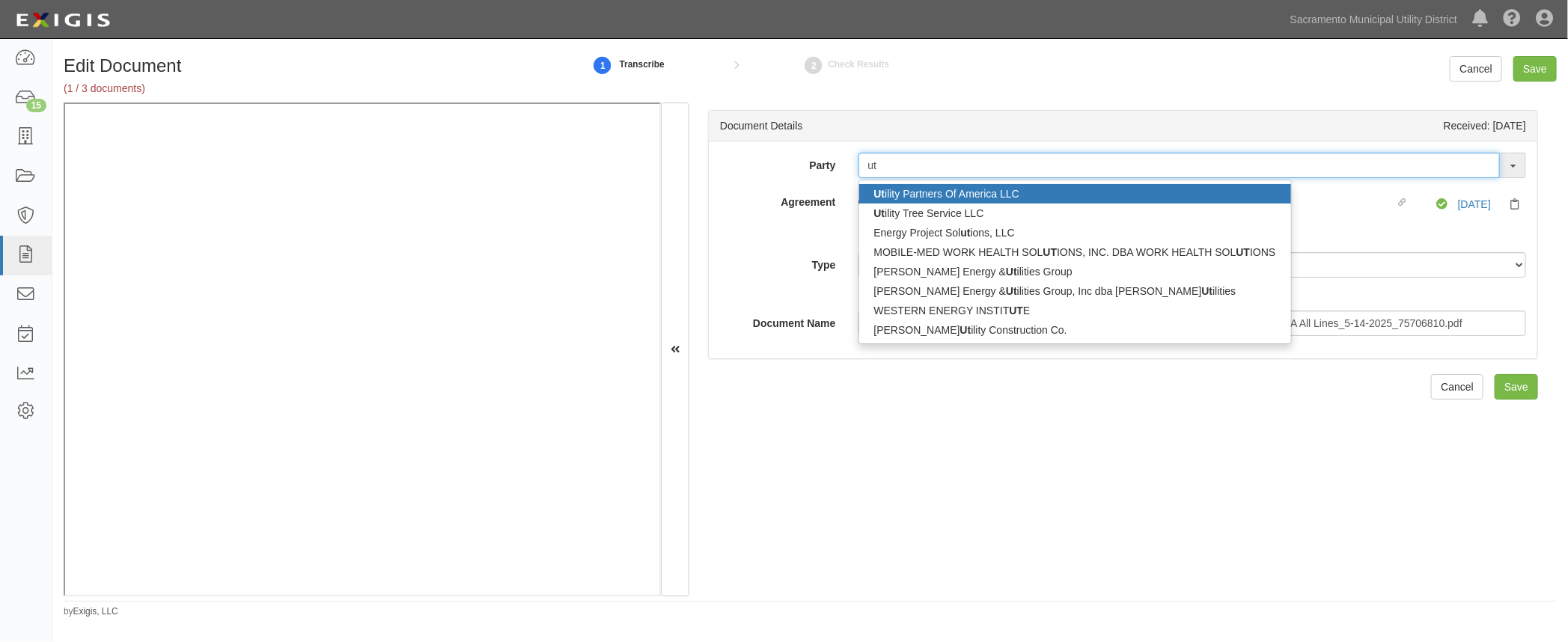
type input "ut"
click at [940, 195] on link "Ut ility Partners Of America LLC" at bounding box center [1075, 193] width 432 height 20
type input "Utility Partners Of America LLC"
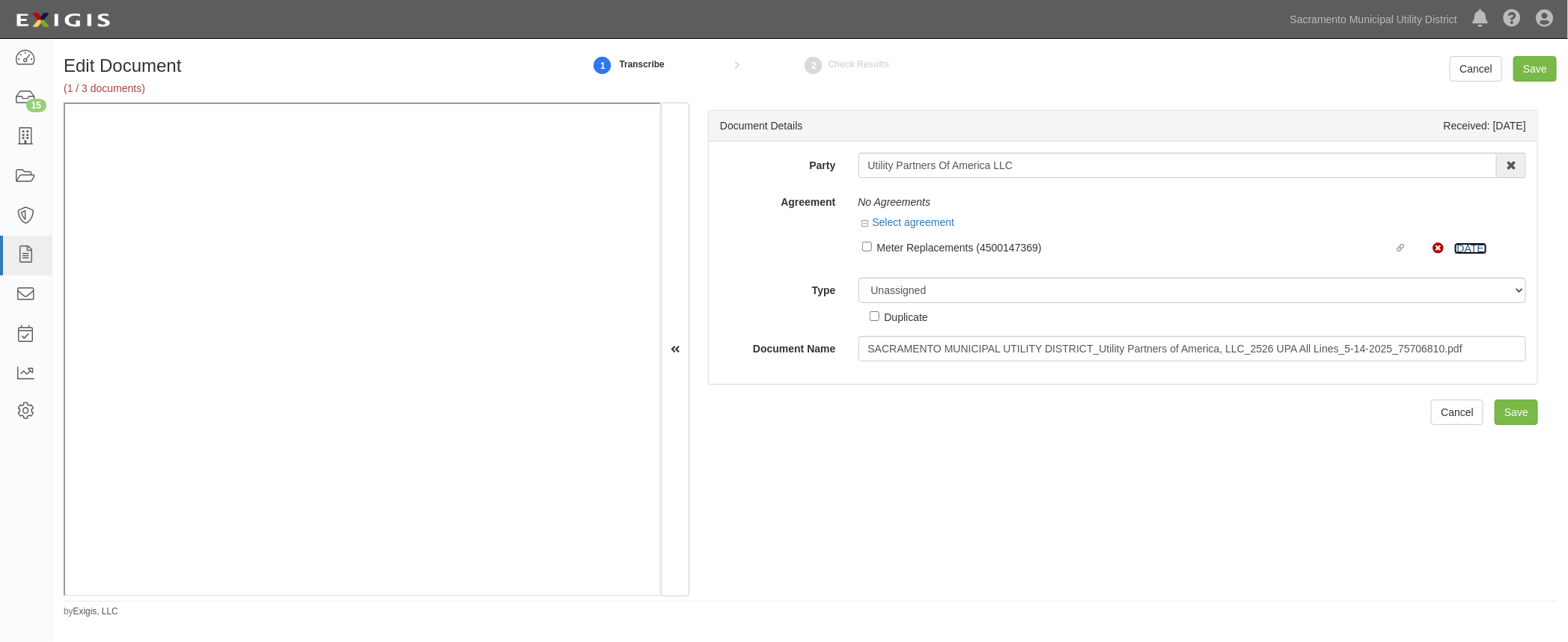
click at [1454, 249] on link "[DATE]" at bounding box center [1470, 249] width 33 height 12
click at [778, 287] on label "Type" at bounding box center [778, 288] width 139 height 20
click at [859, 287] on select "Unassigned Binder Cancellation Notice Certificate Contract Endorsement Insuranc…" at bounding box center [1192, 290] width 669 height 26
click at [872, 315] on input "Duplicate" at bounding box center [874, 316] width 9 height 9
checkbox input "true"
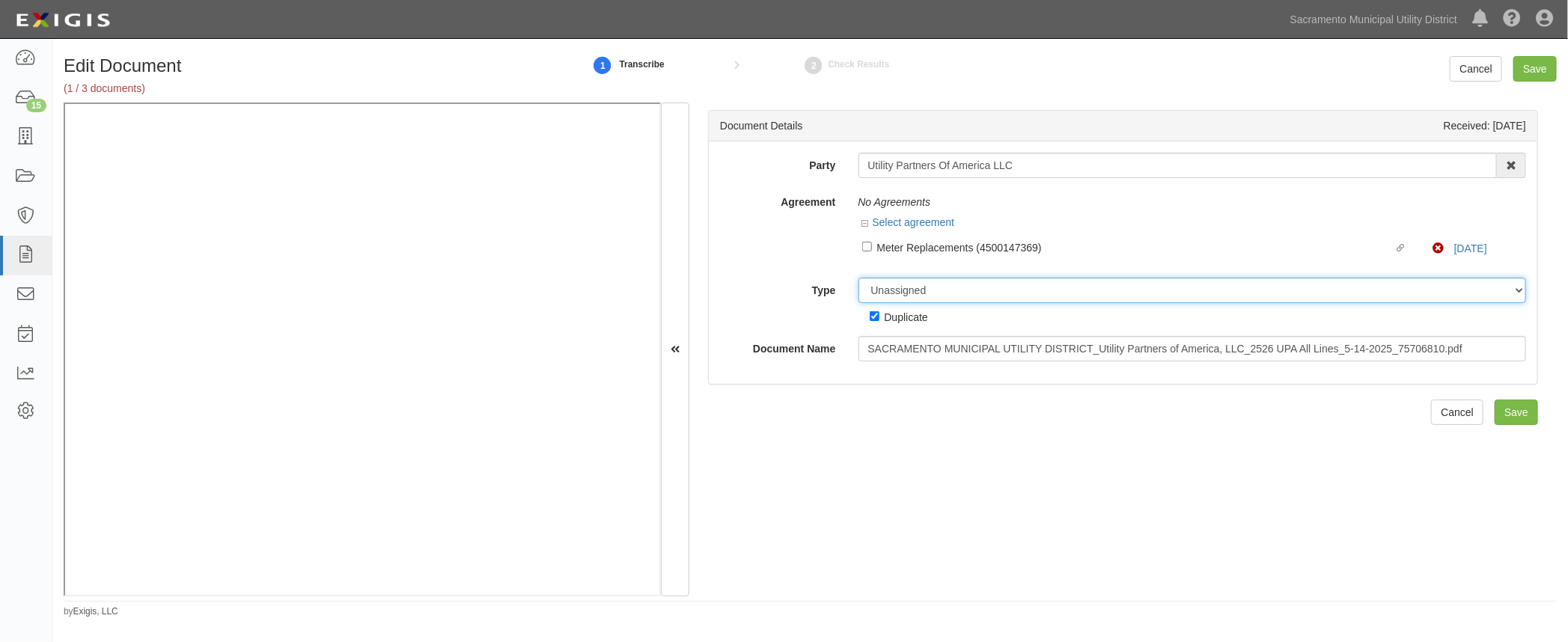
click at [876, 295] on select "Unassigned Binder Cancellation Notice Certificate Contract Endorsement Insuranc…" at bounding box center [1192, 290] width 669 height 26
select select "OtherDetail"
click at [859, 278] on select "Unassigned Binder Cancellation Notice Certificate Contract Endorsement Insuranc…" at bounding box center [1192, 290] width 669 height 26
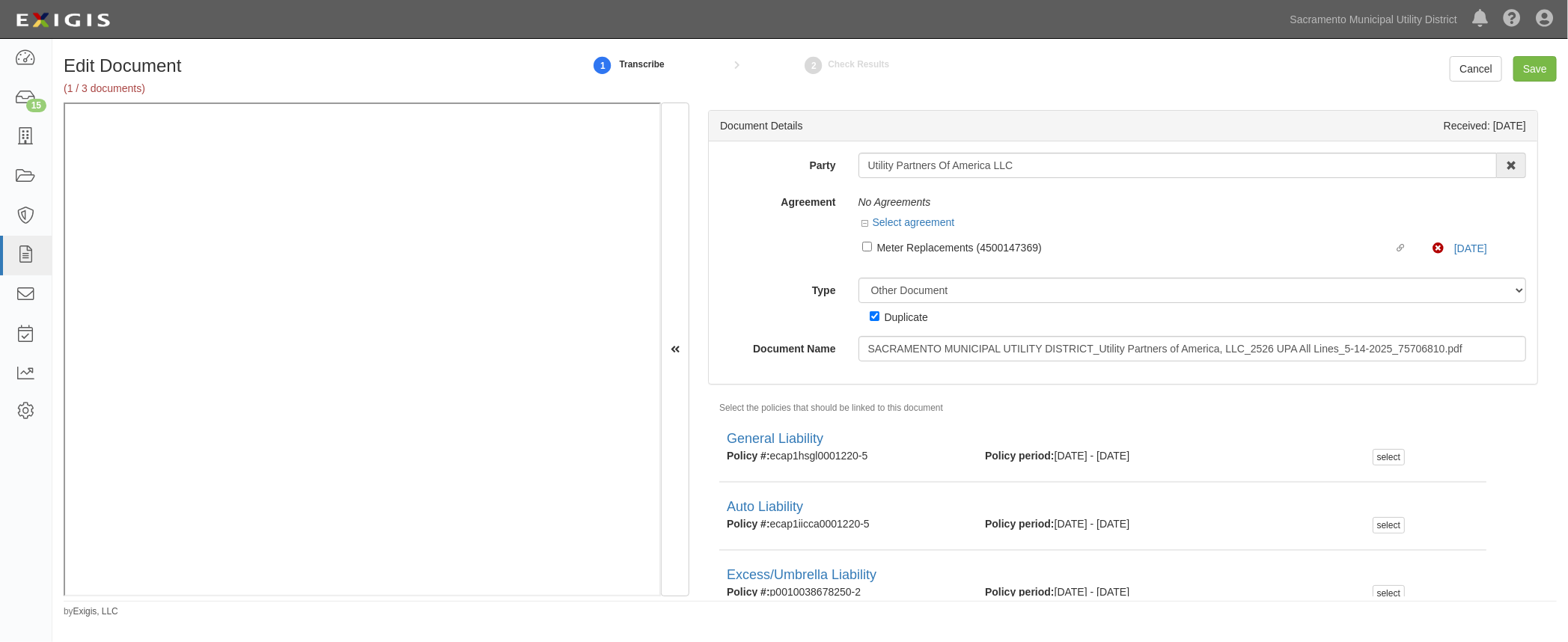
click at [1503, 438] on ul "General Liability Policy #: ecap1hsgl0001220-5 Policy period: [DATE] - [DATE] s…" at bounding box center [1134, 653] width 853 height 477
click at [1539, 63] on input "Save" at bounding box center [1535, 69] width 43 height 26
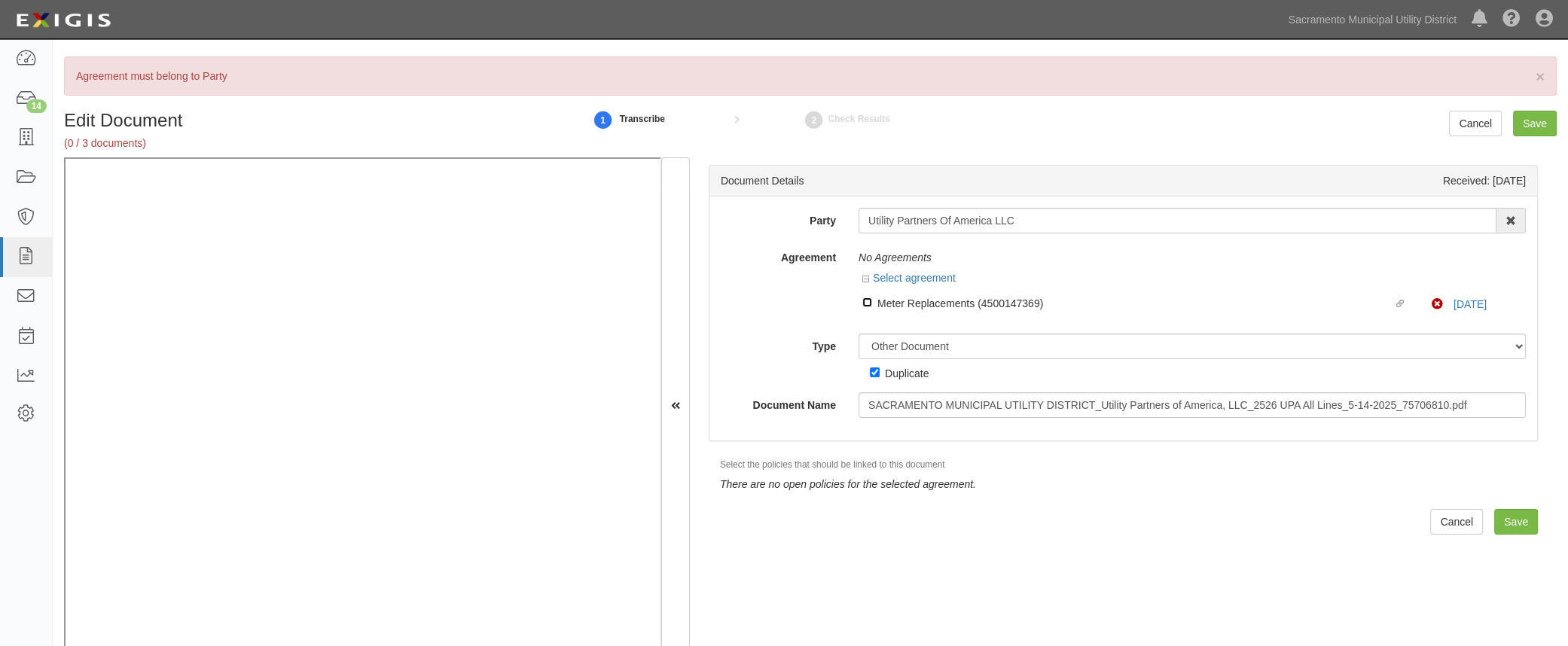
click at [865, 297] on input "Linked agreement Meter Replacements (4500147369) Linked agreement" at bounding box center [867, 302] width 9 height 9
checkbox input "true"
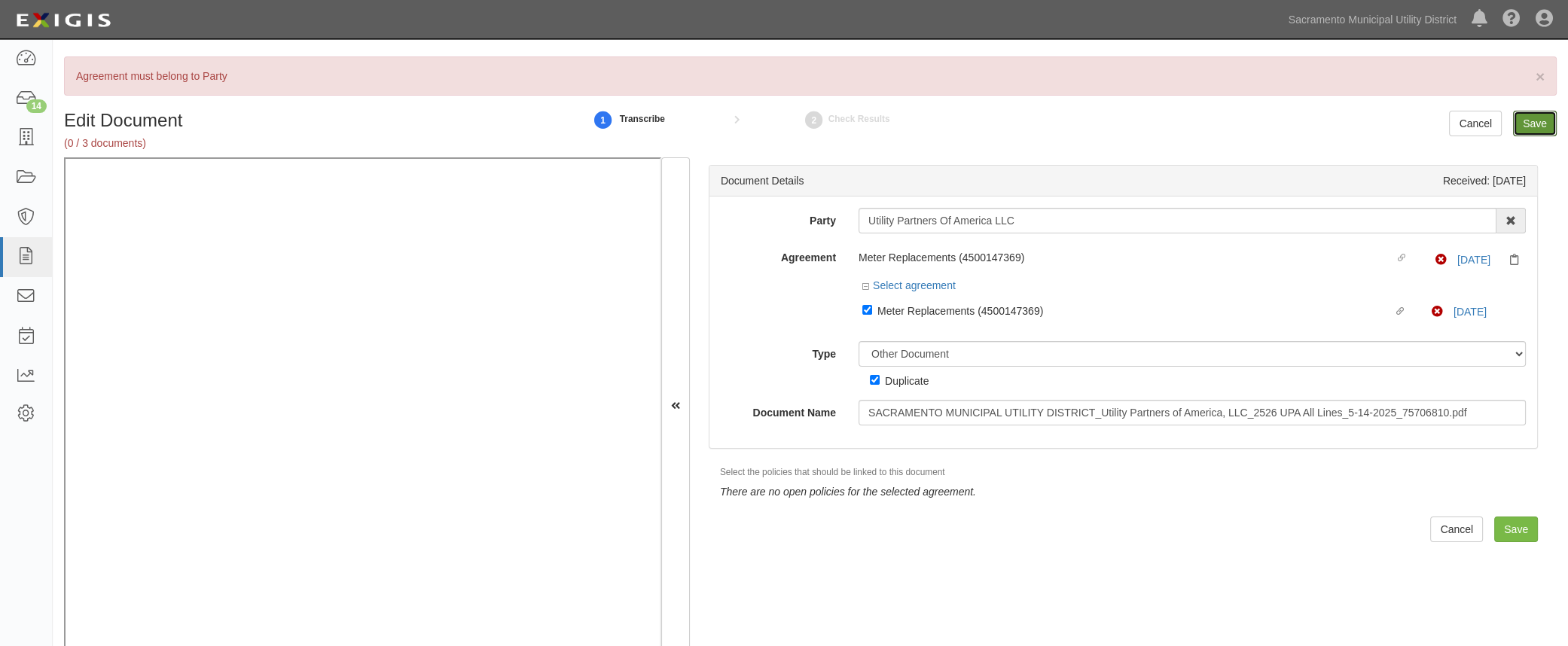
click at [1531, 122] on input "Save" at bounding box center [1535, 123] width 44 height 26
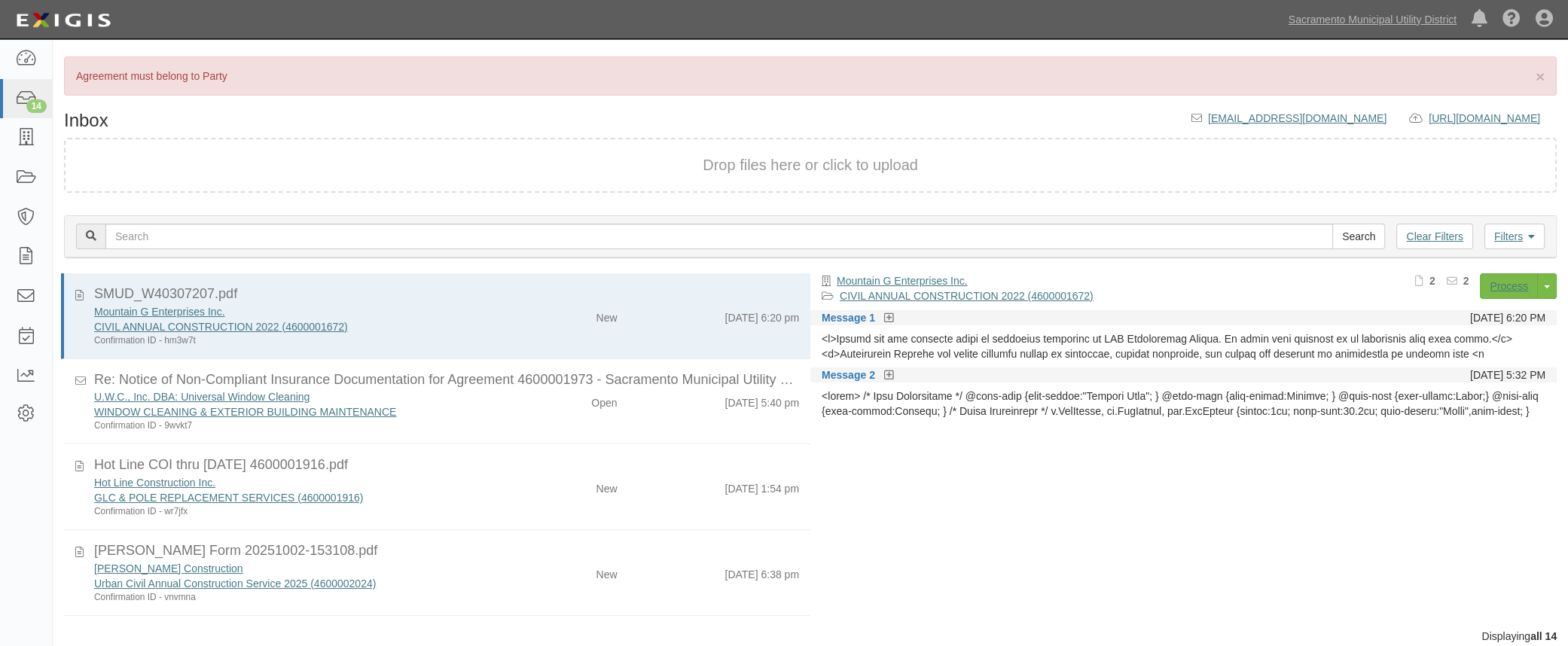
click at [387, 495] on div "GLC & POLE REPLACEMENT SERVICES (4600001916)" at bounding box center [295, 498] width 402 height 15
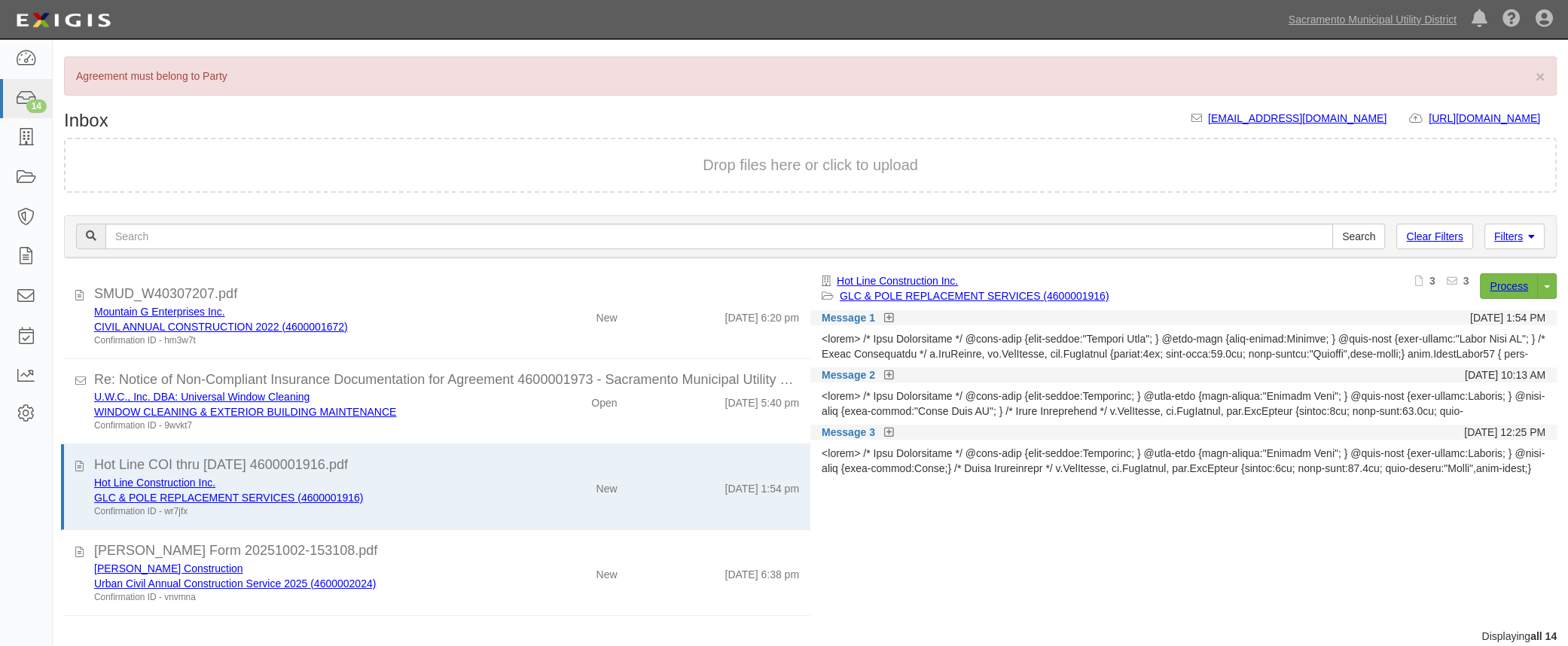
click at [888, 314] on icon at bounding box center [889, 319] width 9 height 10
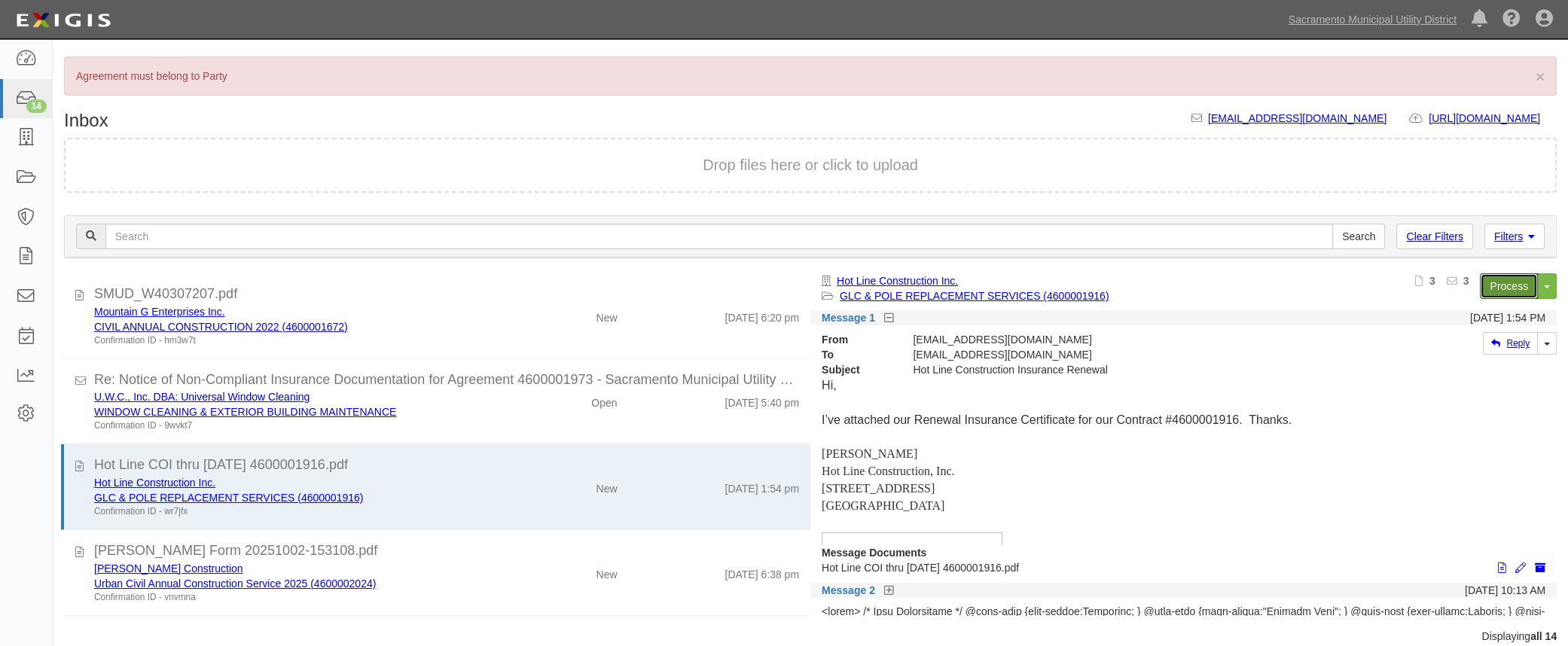
click at [1493, 285] on link "Process" at bounding box center [1509, 286] width 58 height 26
click at [26, 135] on icon at bounding box center [26, 138] width 21 height 17
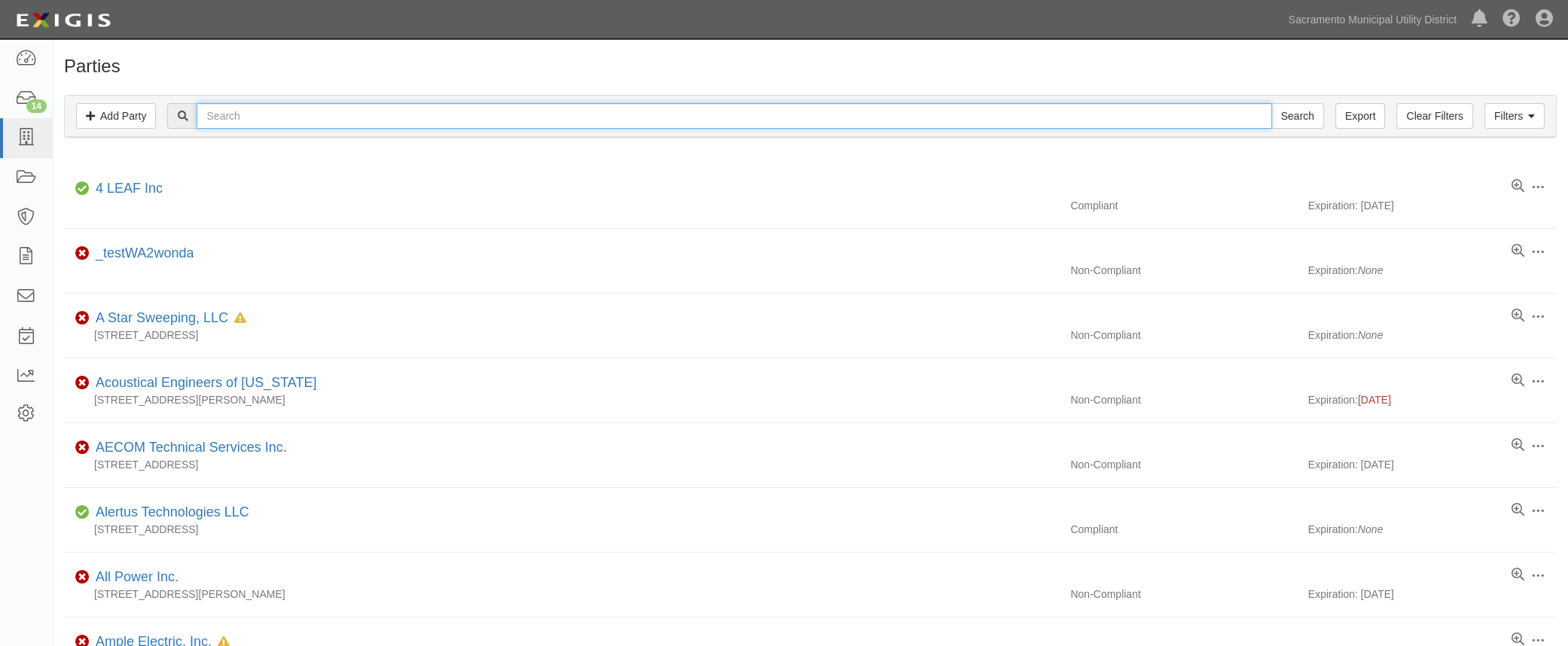
drag, startPoint x: 239, startPoint y: 121, endPoint x: 249, endPoint y: 128, distance: 12.2
click at [240, 121] on input "text" at bounding box center [734, 116] width 1075 height 26
type input "pbe"
click at [1271, 103] on input "Search" at bounding box center [1298, 116] width 53 height 26
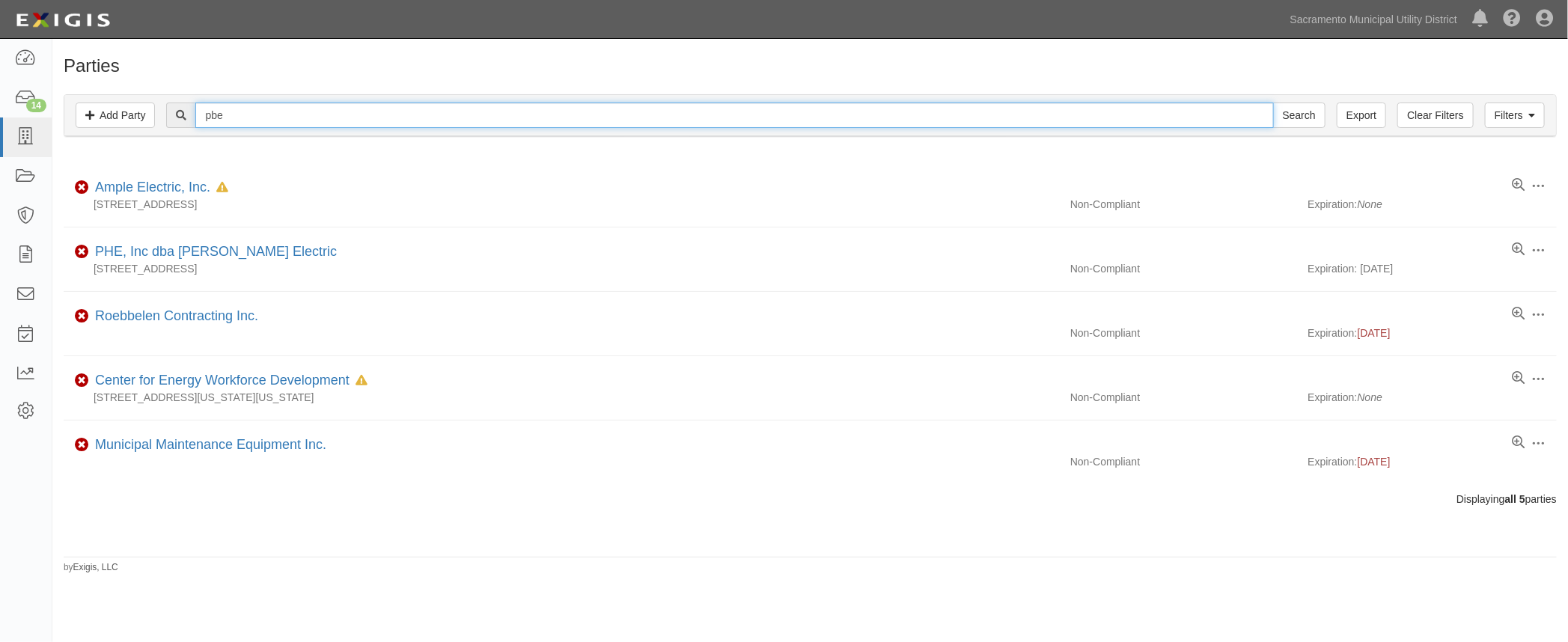
click at [250, 110] on input "pbe" at bounding box center [733, 115] width 1077 height 26
type input "pb ele"
click at [1273, 102] on input "Search" at bounding box center [1300, 115] width 53 height 26
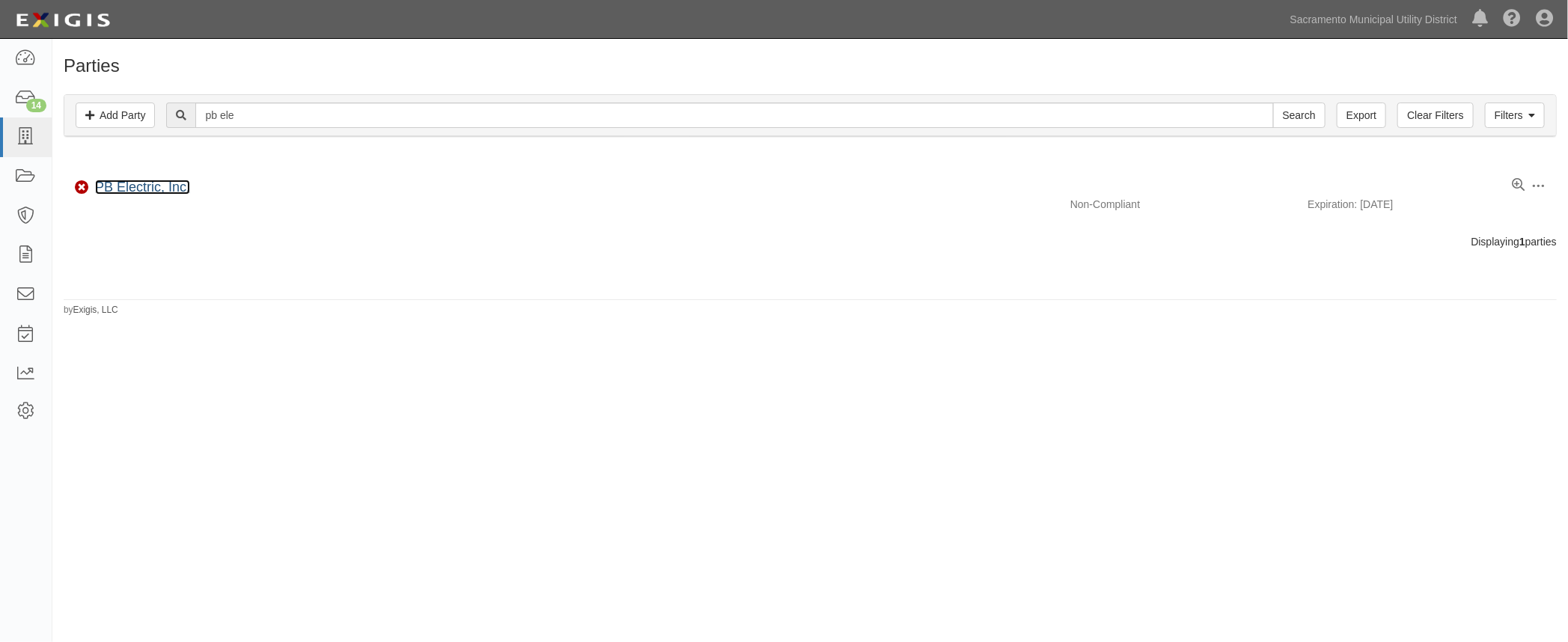
click at [139, 186] on link "PB Electric, Inc." at bounding box center [143, 187] width 95 height 15
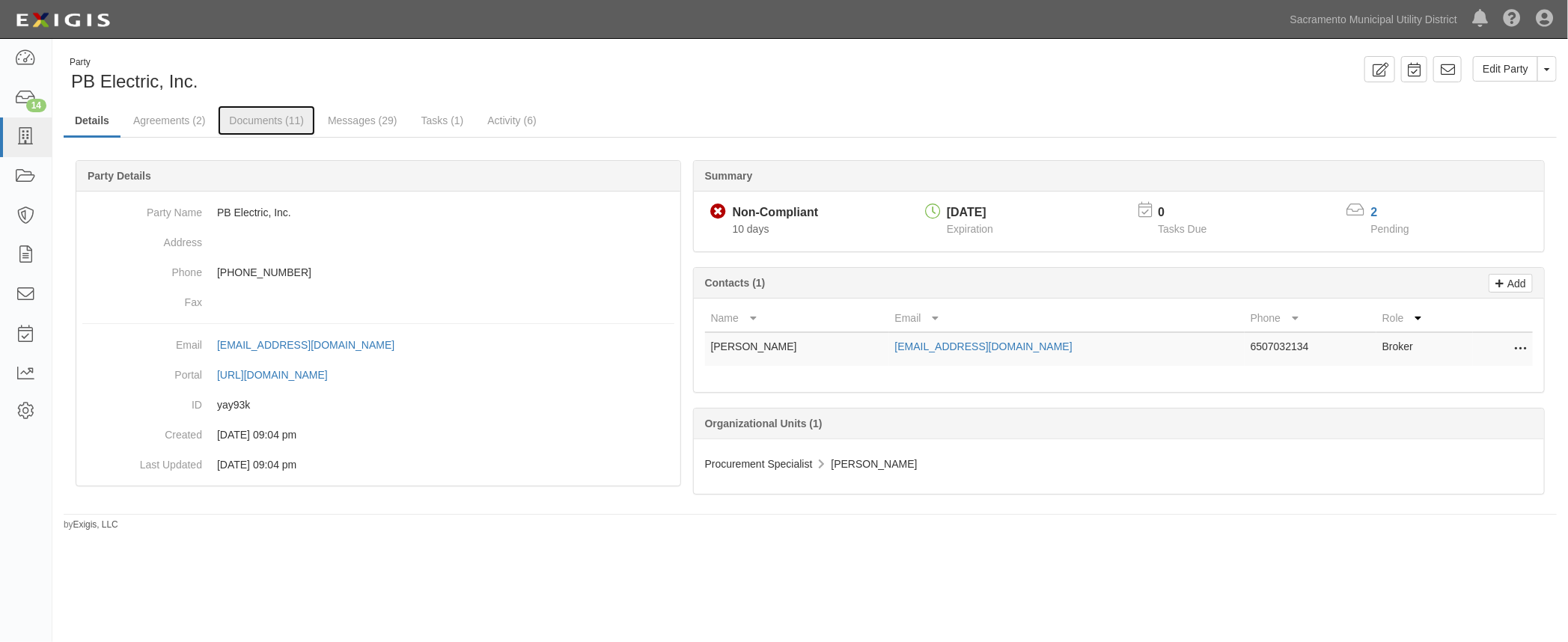
click at [260, 120] on link "Documents (11)" at bounding box center [267, 120] width 97 height 30
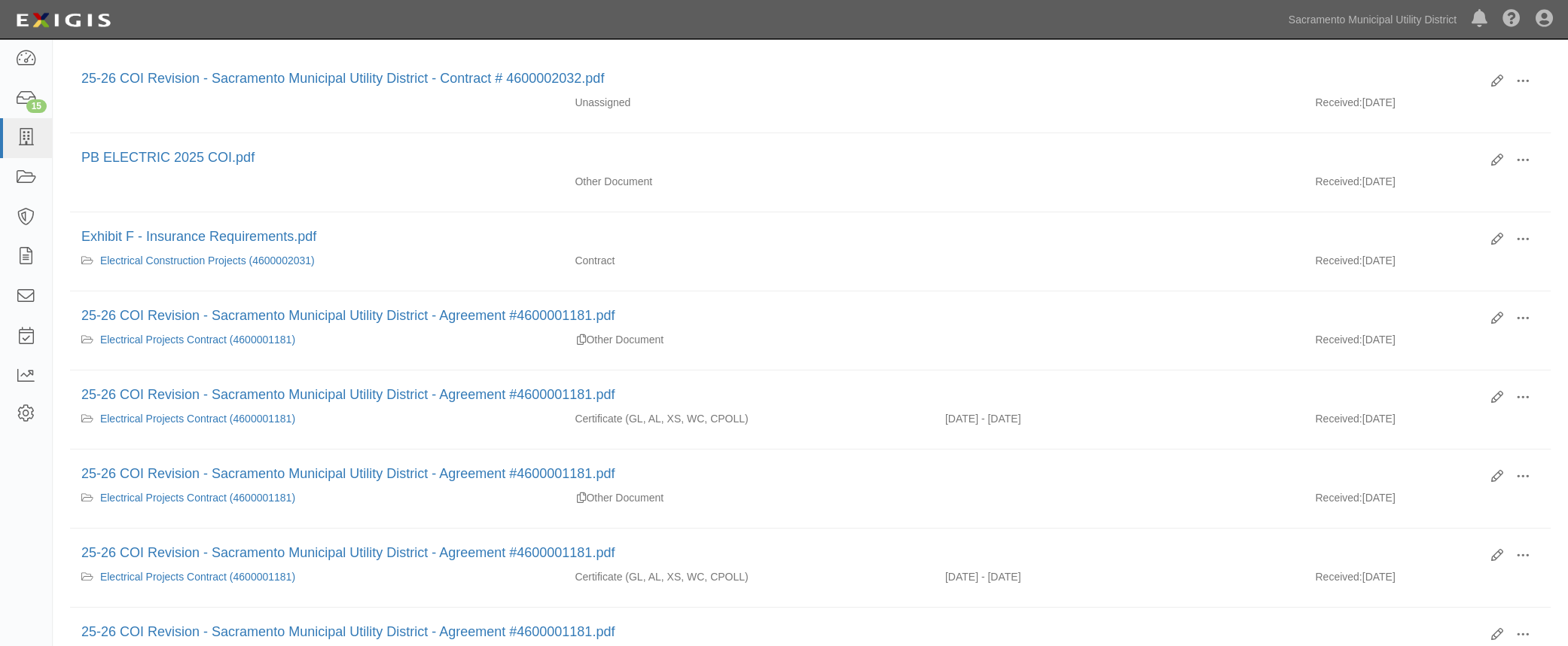
scroll to position [205, 0]
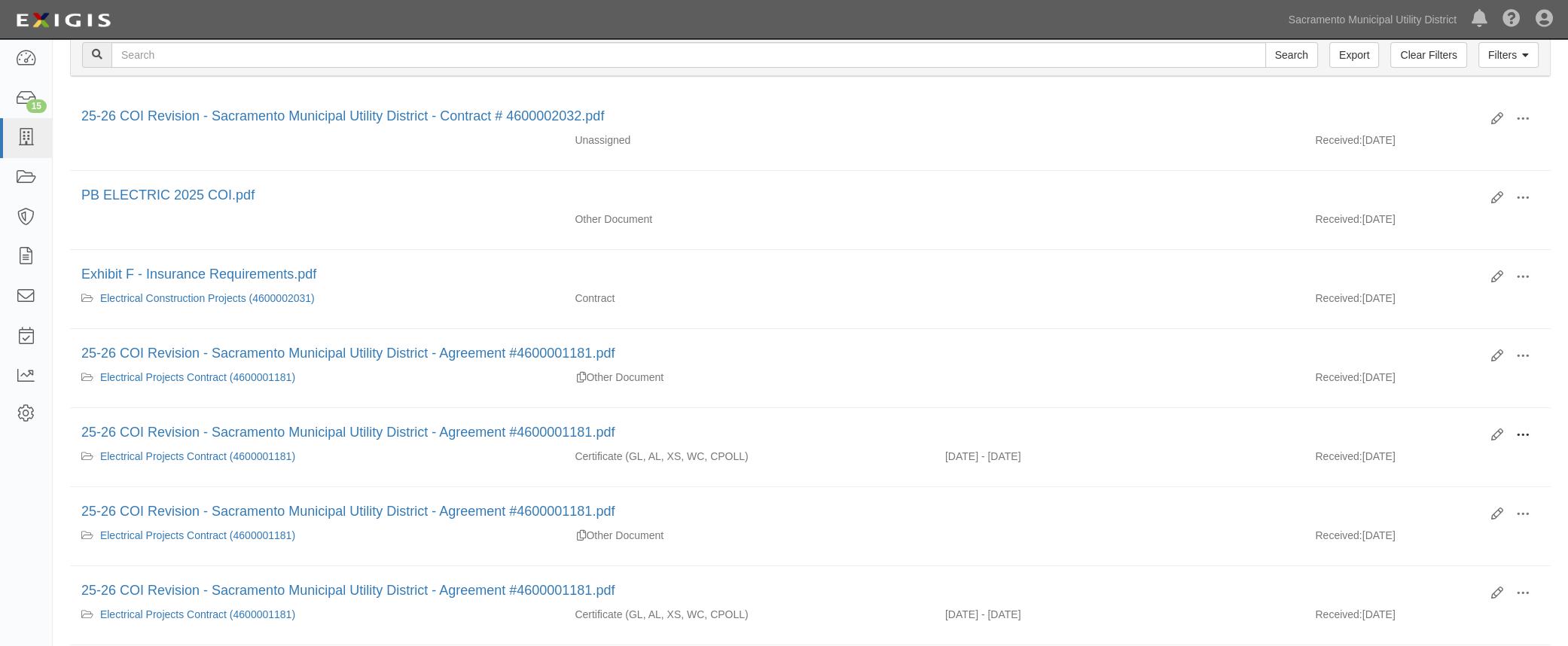
click at [1527, 428] on span at bounding box center [1523, 435] width 14 height 14
click at [1439, 450] on link "View" at bounding box center [1450, 458] width 119 height 27
click at [1493, 118] on icon at bounding box center [1498, 119] width 12 height 12
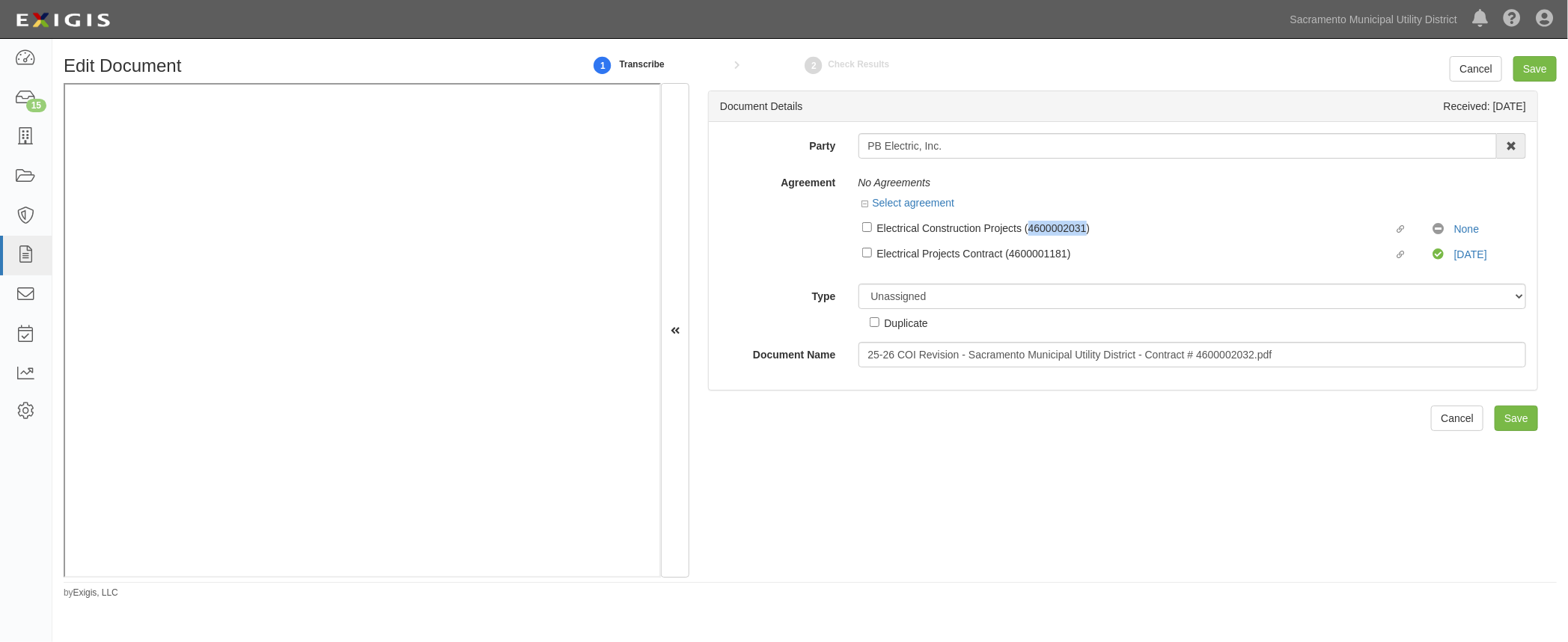
drag, startPoint x: 1082, startPoint y: 225, endPoint x: 1027, endPoint y: 228, distance: 55.1
click at [1027, 228] on div "Electrical Construction Projects (4600002031)" at bounding box center [1135, 226] width 517 height 16
copy div "4600002031"
click at [751, 239] on div "Agreement No Agreements Select agreement Linked agreement Electrical Constructi…" at bounding box center [1123, 221] width 829 height 102
click at [905, 301] on select "Unassigned Binder Cancellation Notice Certificate Contract Endorsement Insuranc…" at bounding box center [1192, 296] width 669 height 26
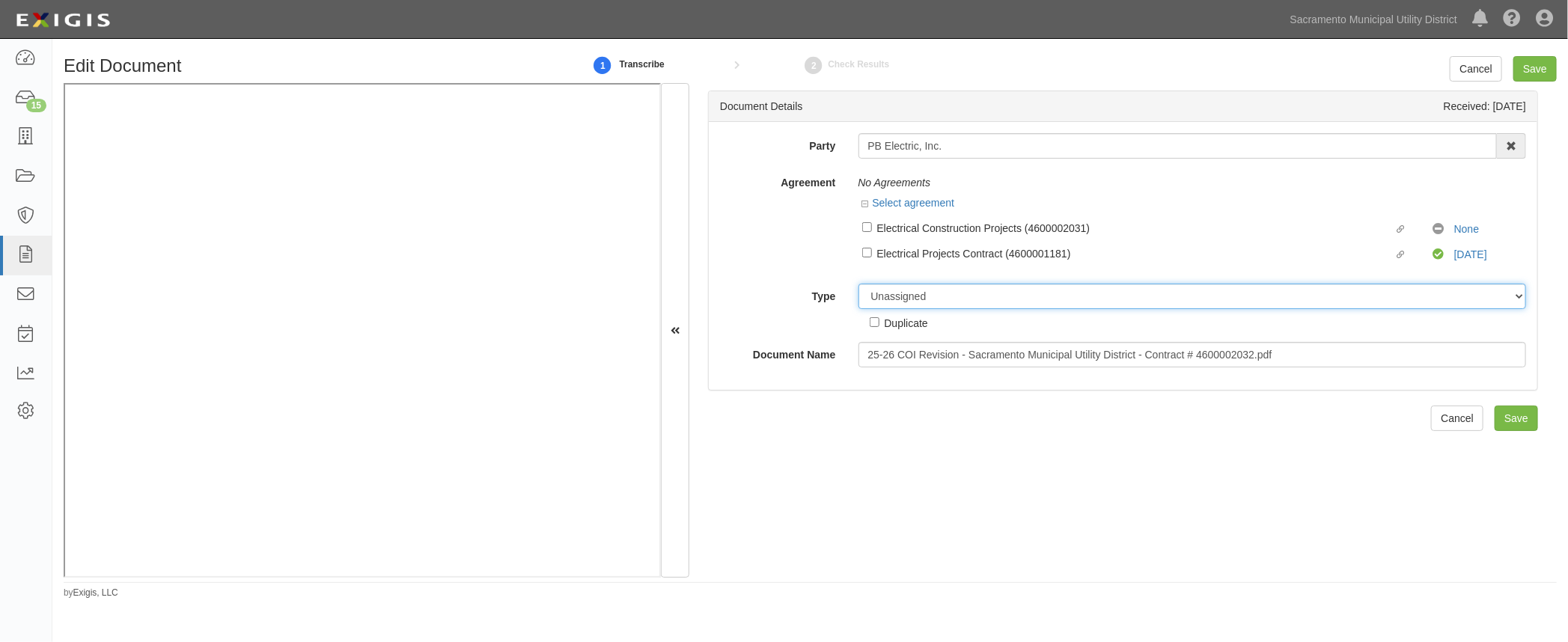
select select "OtherDetail"
click at [859, 284] on select "Unassigned Binder Cancellation Notice Certificate Contract Endorsement Insuranc…" at bounding box center [1192, 296] width 669 height 26
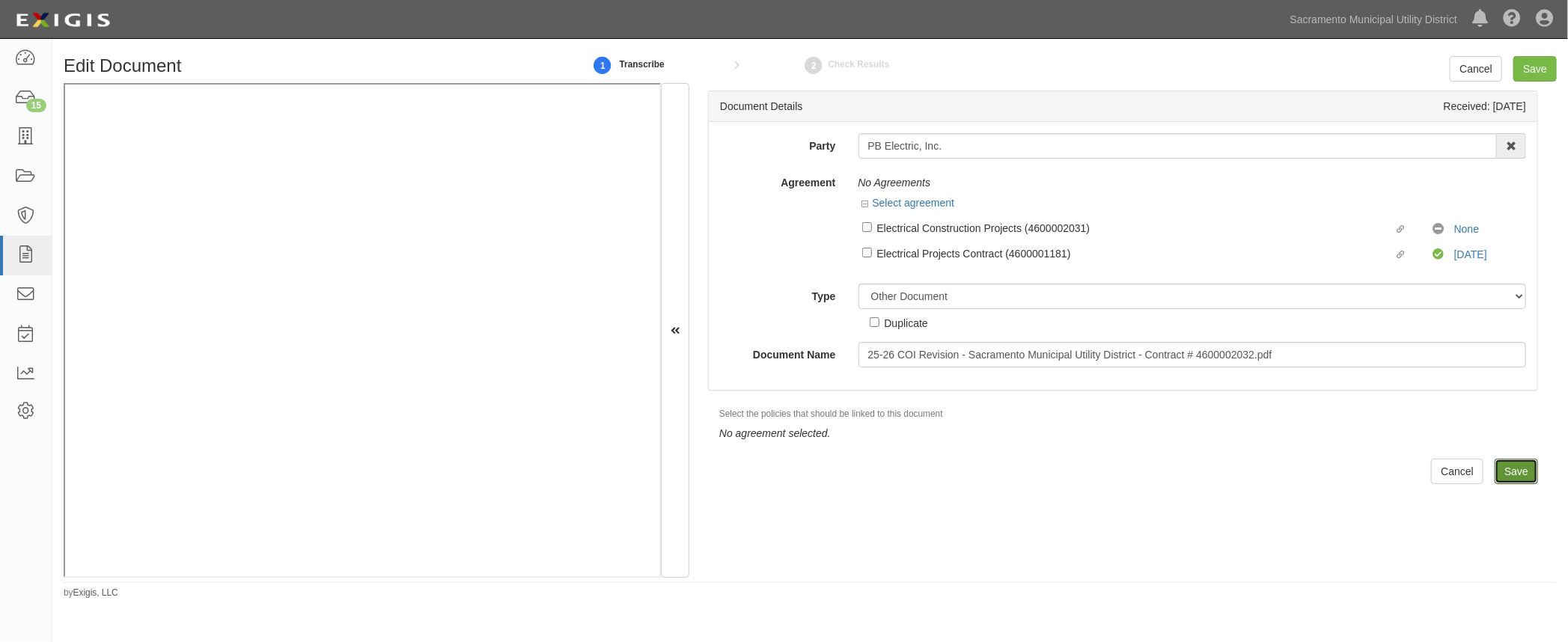
click at [1495, 467] on input "Save" at bounding box center [1516, 472] width 43 height 26
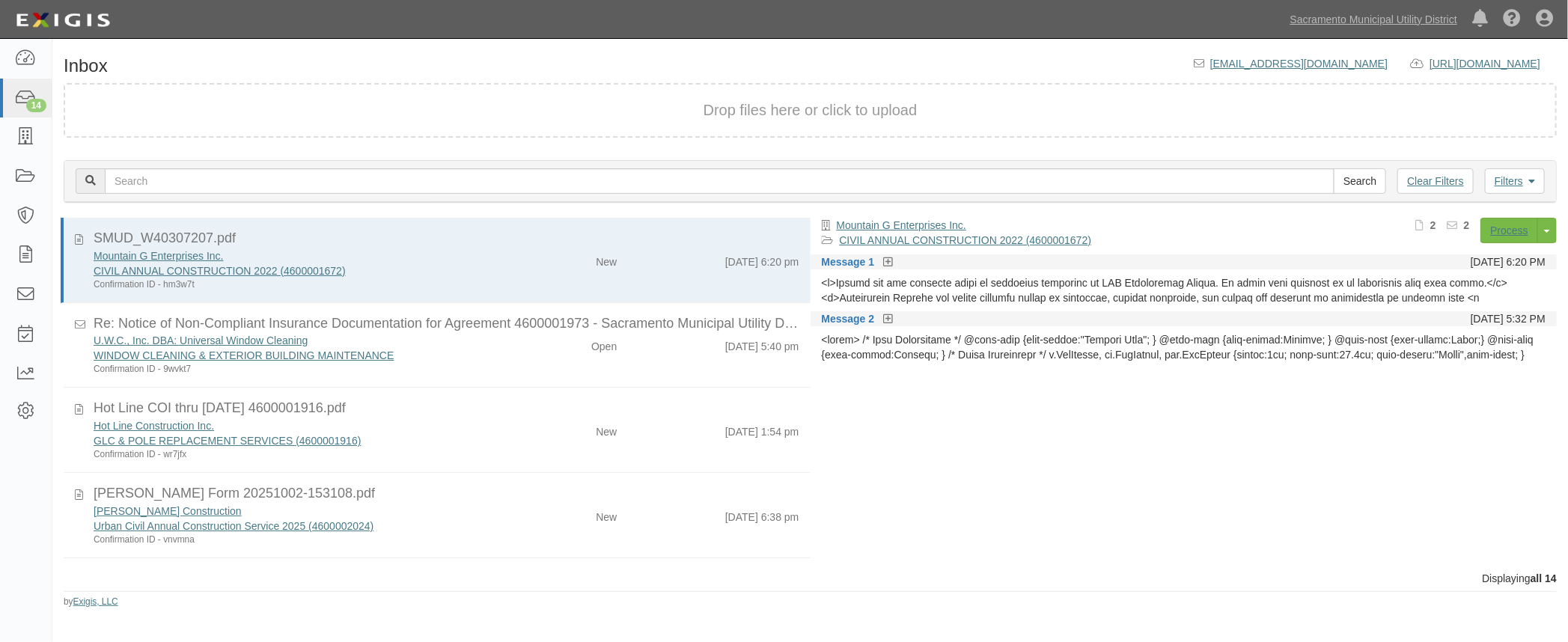
click at [511, 434] on div "New" at bounding box center [567, 428] width 121 height 21
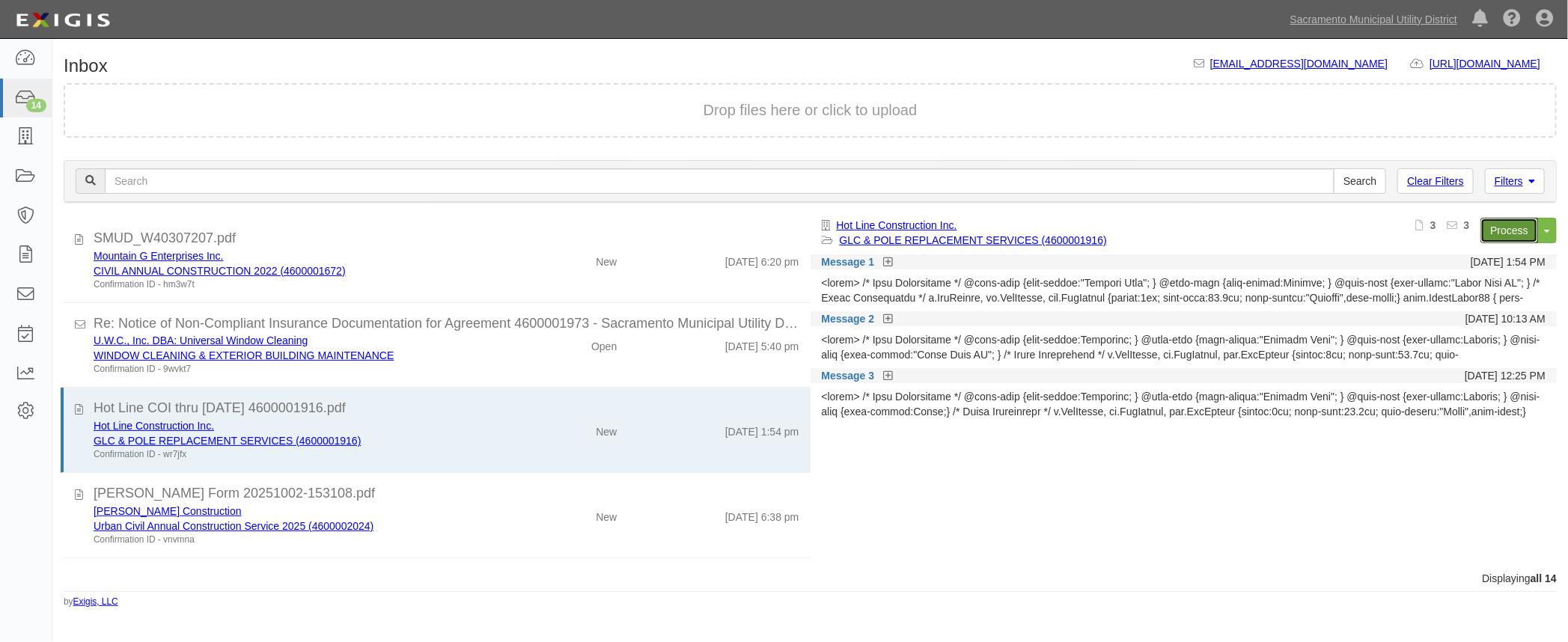
click at [1520, 225] on link "Process" at bounding box center [1509, 231] width 58 height 26
click at [20, 142] on icon at bounding box center [26, 137] width 21 height 17
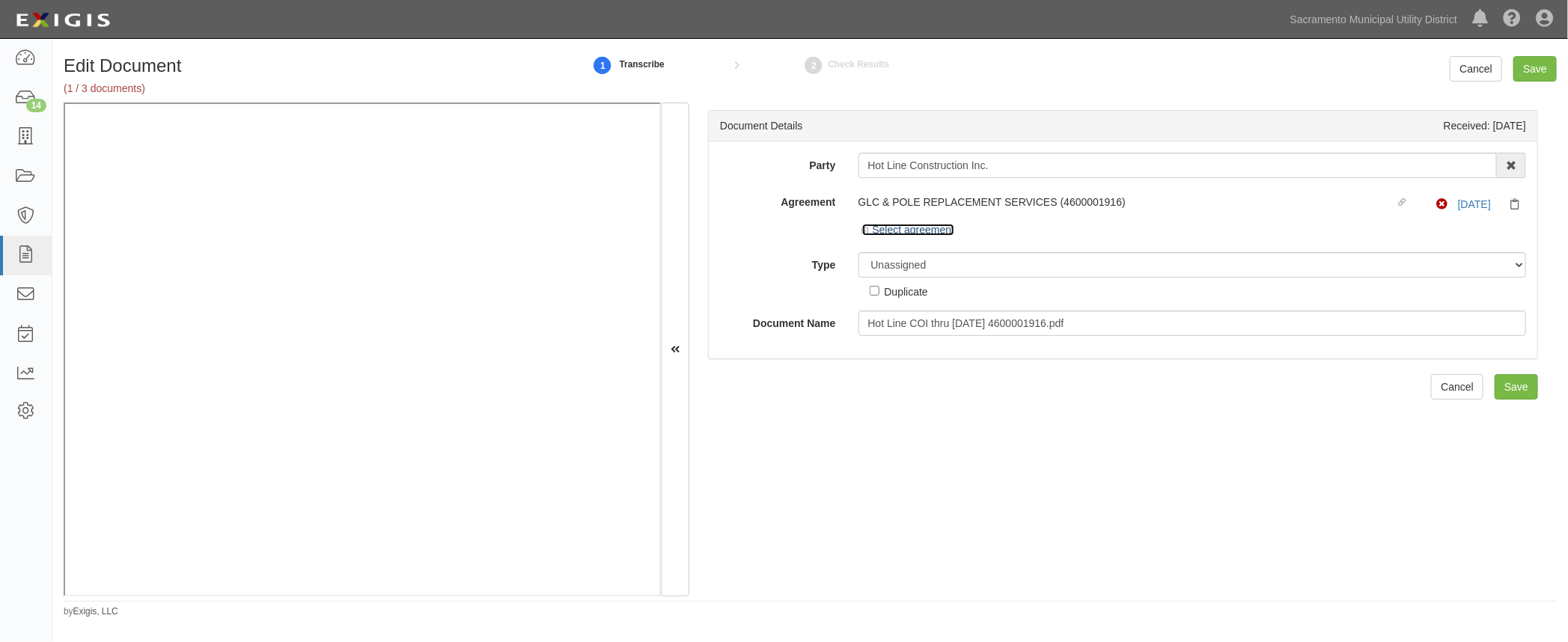
click at [862, 227] on icon at bounding box center [867, 231] width 10 height 8
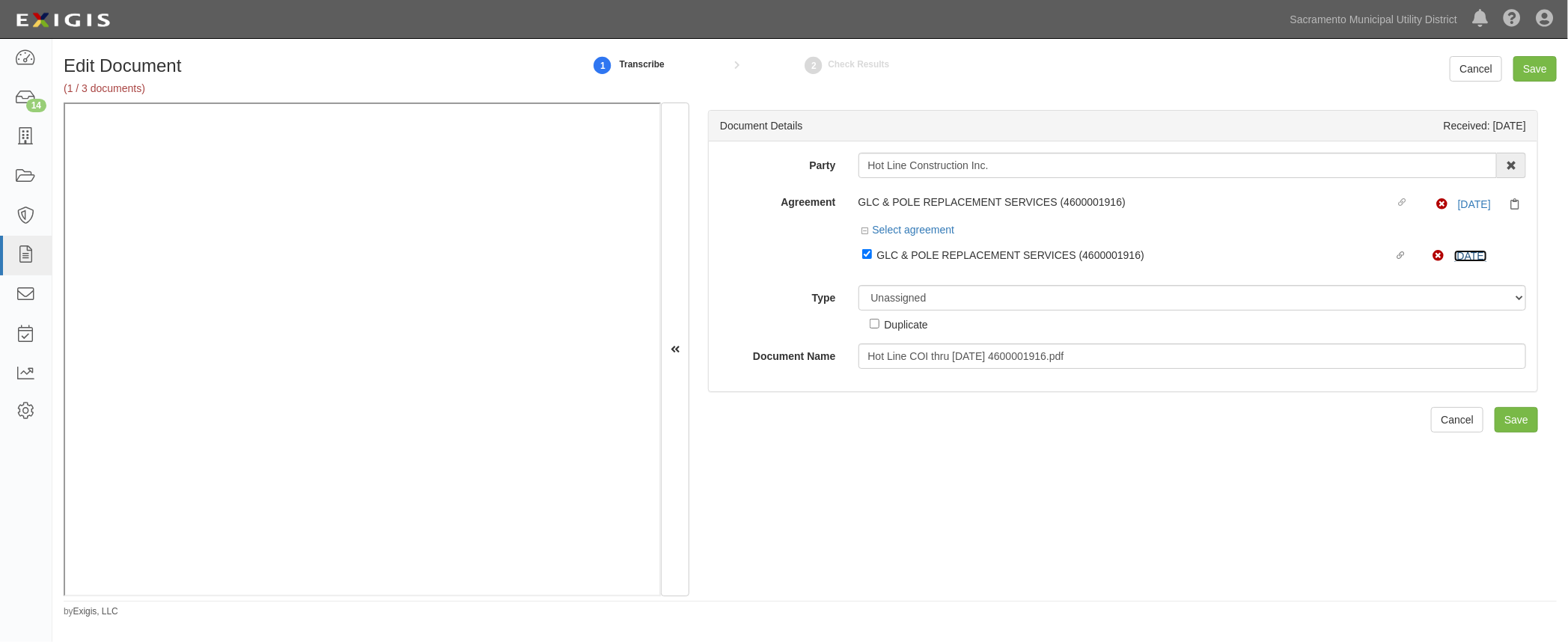
click at [1457, 254] on link "[DATE]" at bounding box center [1470, 255] width 33 height 12
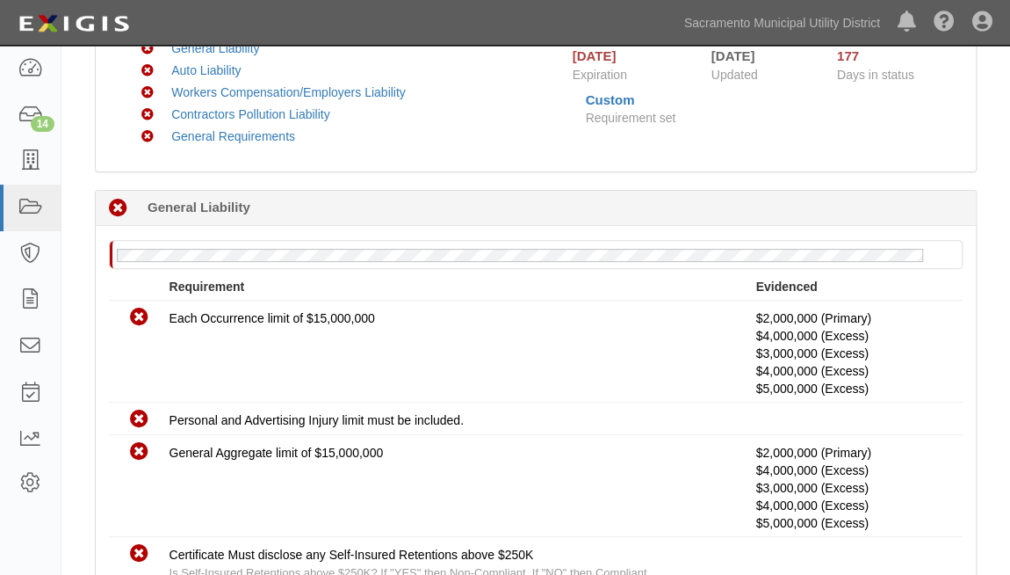
scroll to position [79, 0]
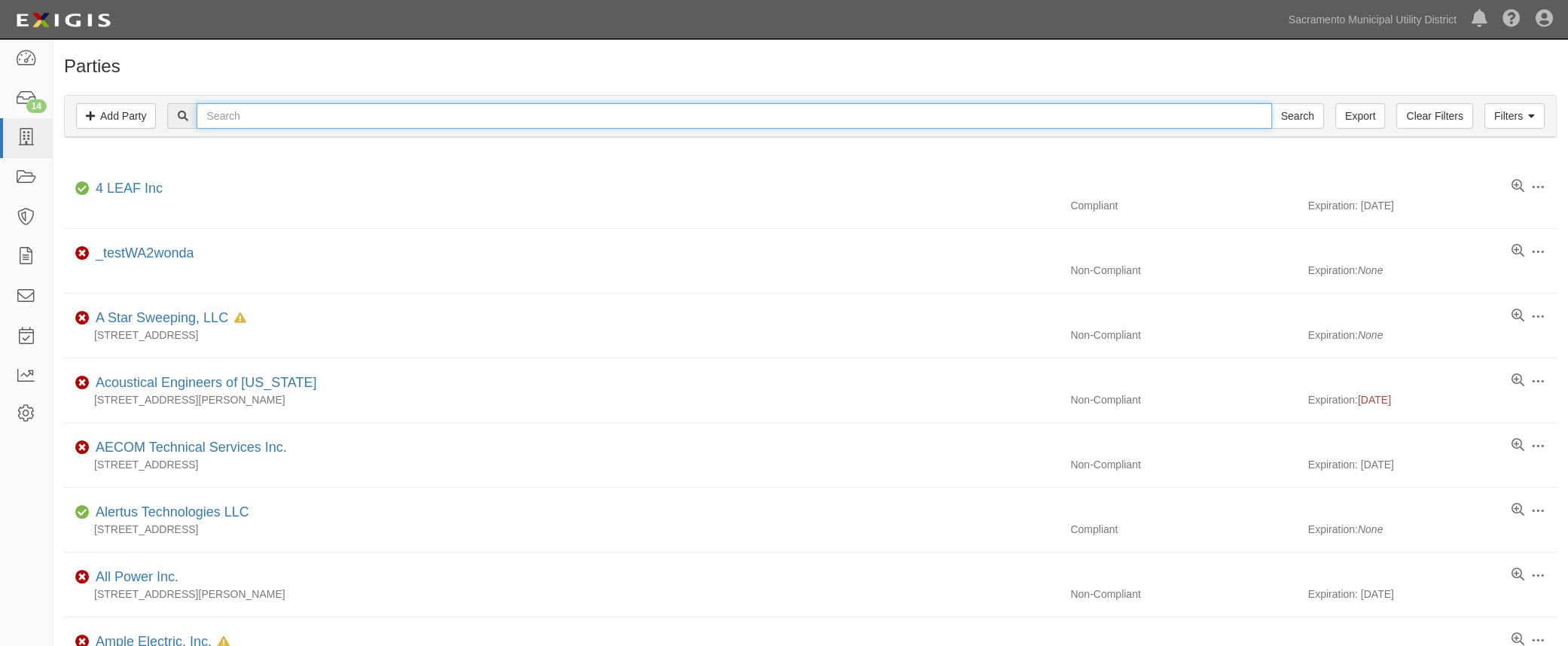
click at [273, 116] on input "text" at bounding box center [734, 116] width 1075 height 26
type input "pb ele"
click at [1271, 103] on input "Search" at bounding box center [1298, 116] width 53 height 26
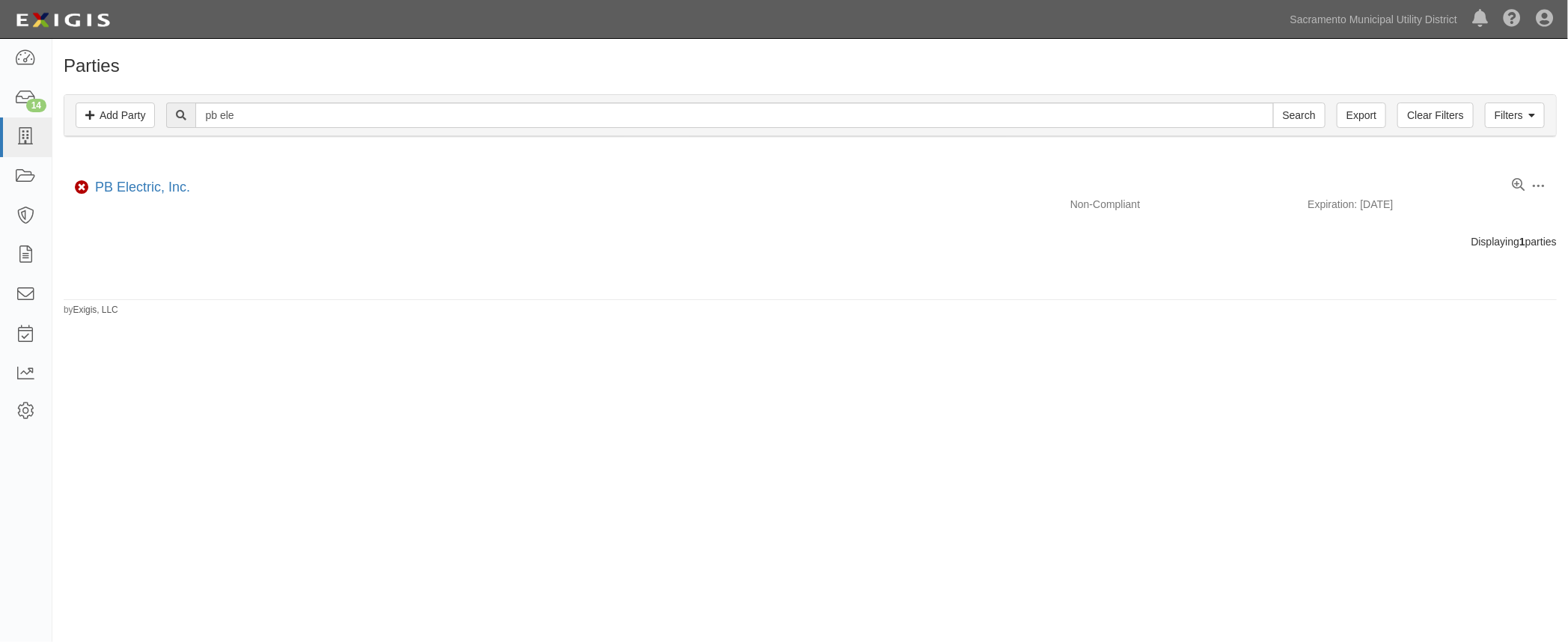
click at [137, 179] on div "PB Electric, Inc." at bounding box center [140, 187] width 101 height 20
click at [137, 186] on link "PB Electric, Inc." at bounding box center [143, 187] width 95 height 15
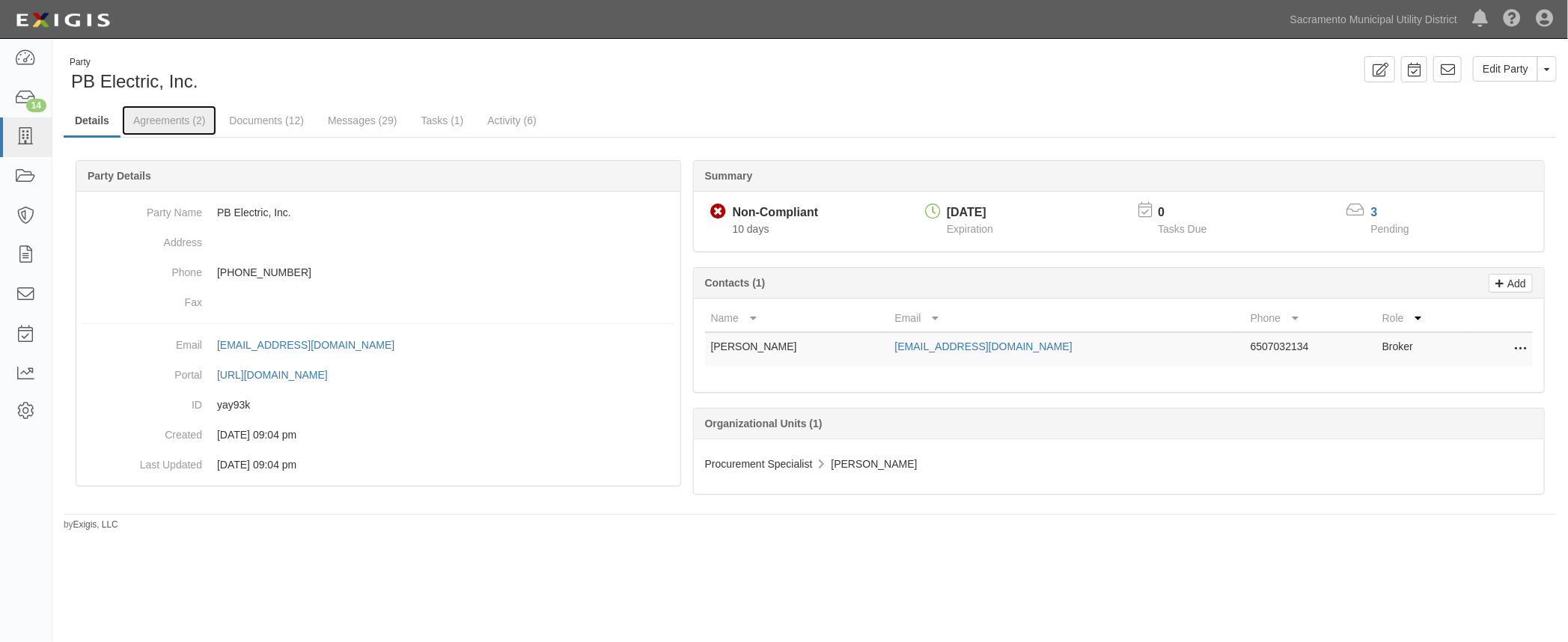
click at [178, 126] on link "Agreements (2)" at bounding box center [169, 120] width 95 height 30
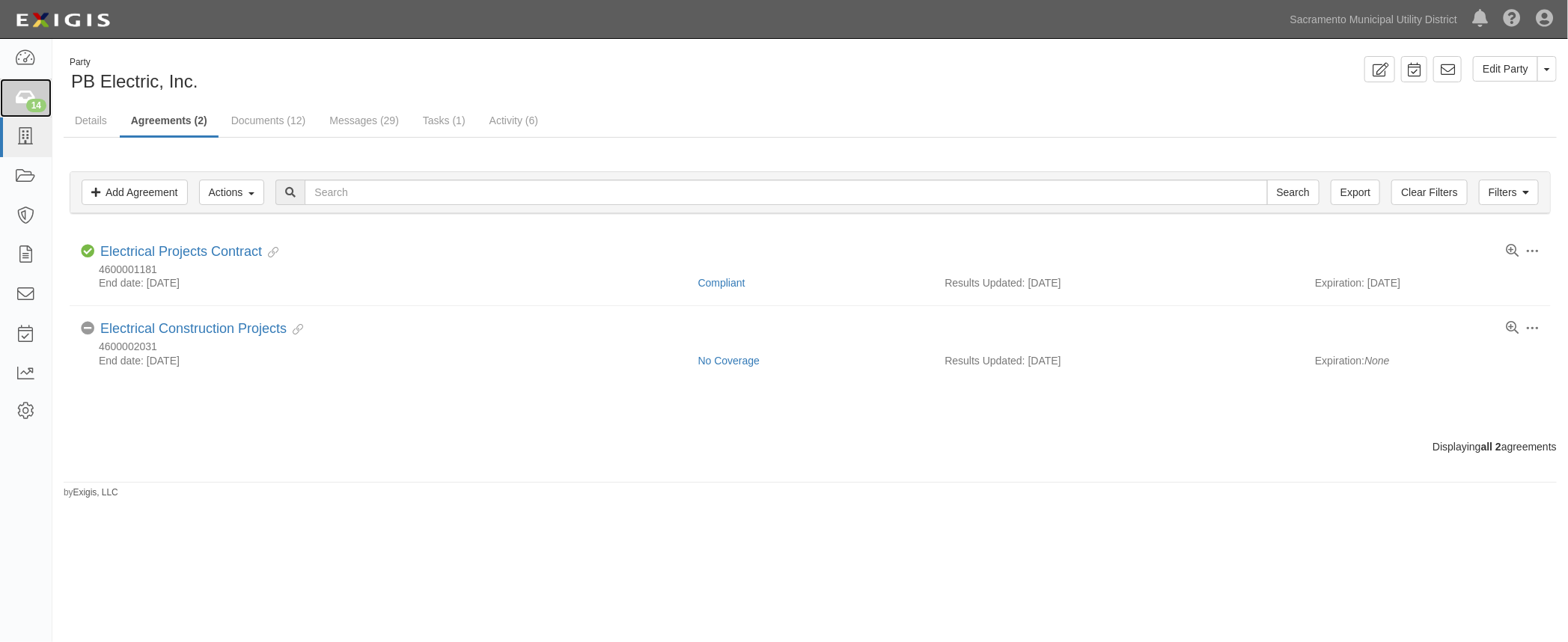
click at [36, 95] on icon at bounding box center [26, 98] width 21 height 17
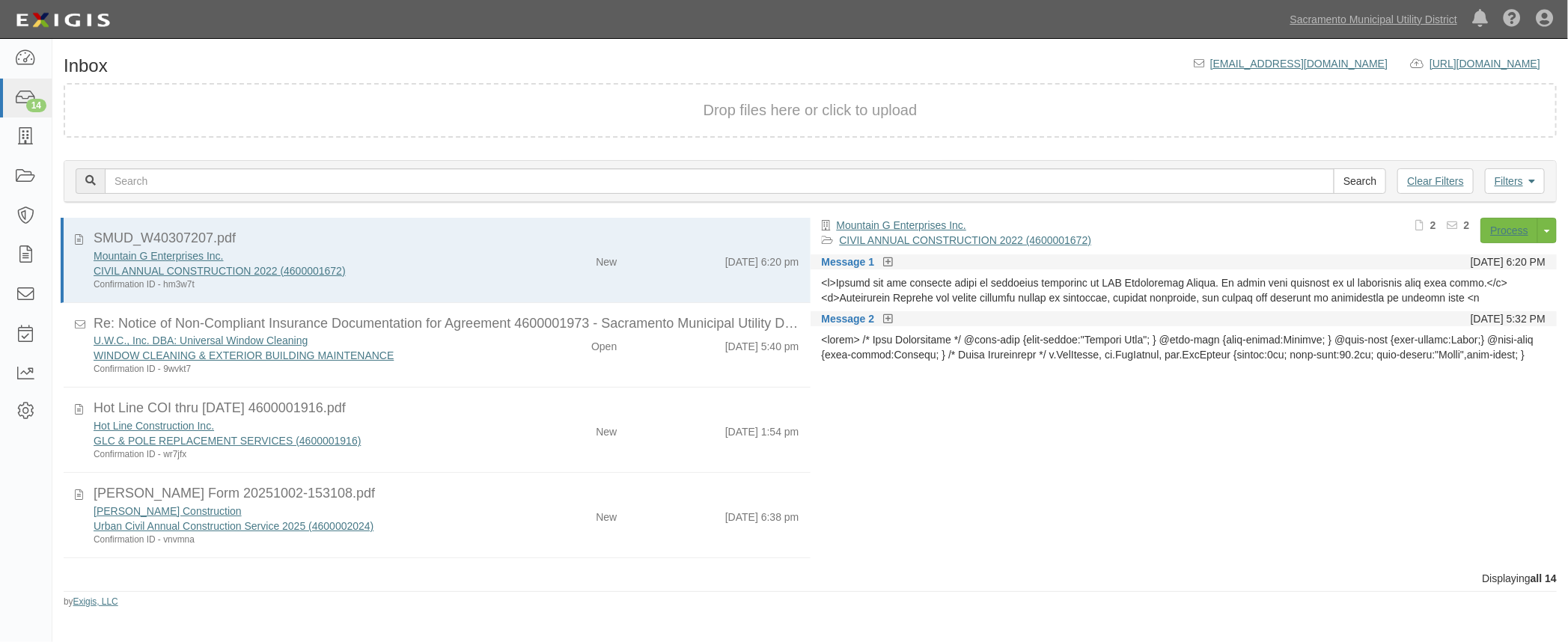
click at [452, 436] on div "GLC & POLE REPLACEMENT SERVICES (4600001916)" at bounding box center [295, 441] width 402 height 15
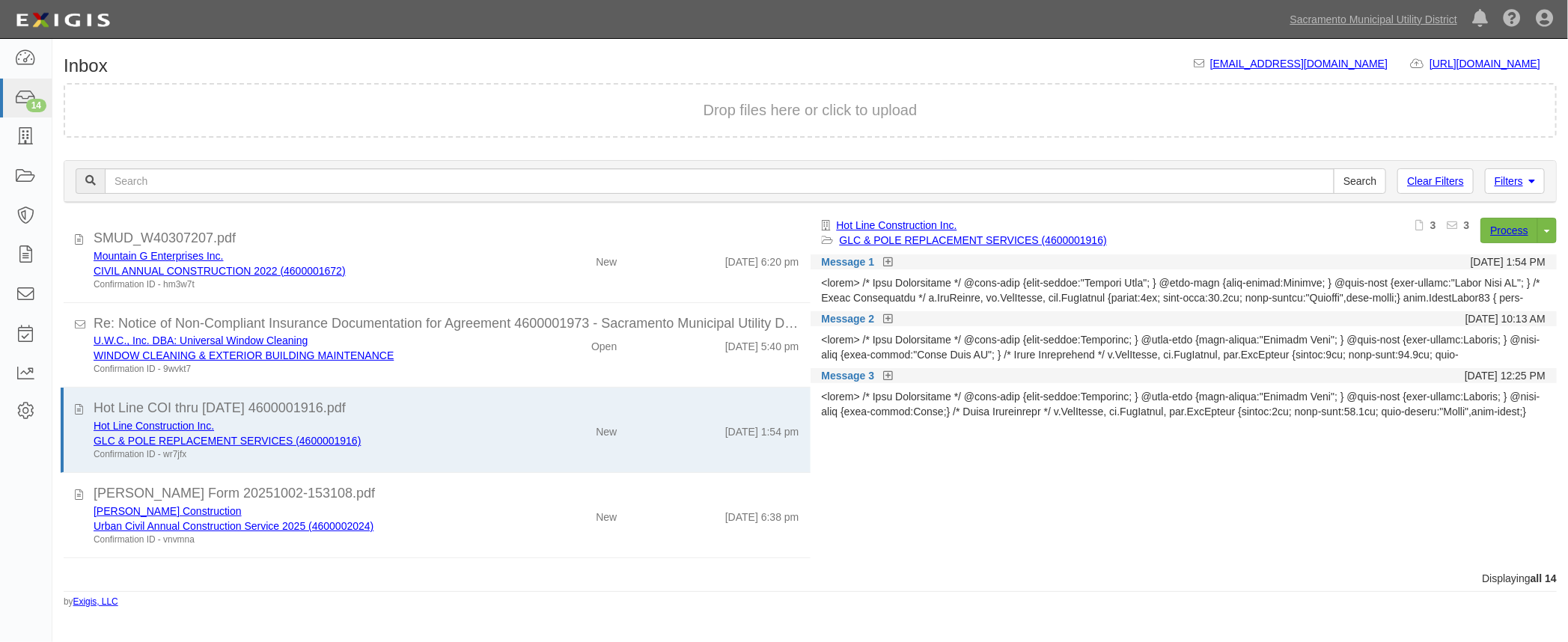
click at [888, 258] on icon at bounding box center [887, 262] width 9 height 10
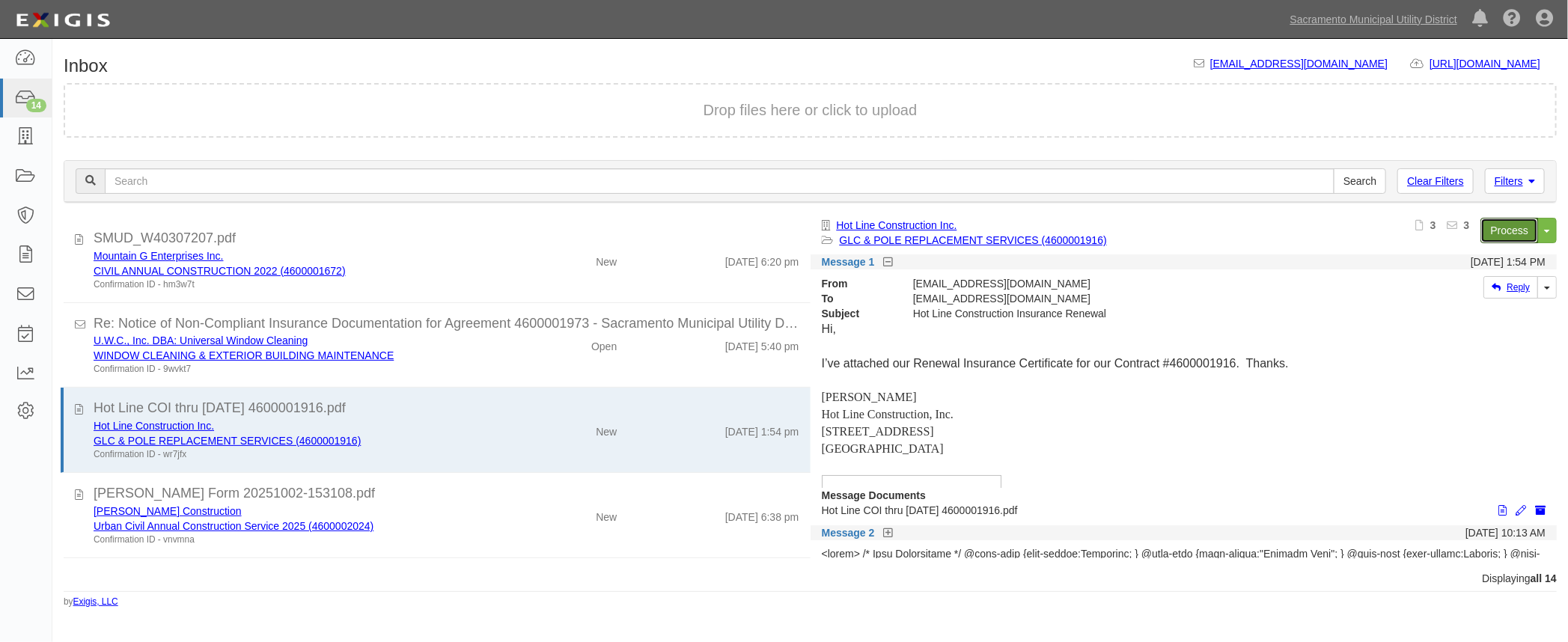
click at [1492, 232] on link "Process" at bounding box center [1509, 231] width 58 height 26
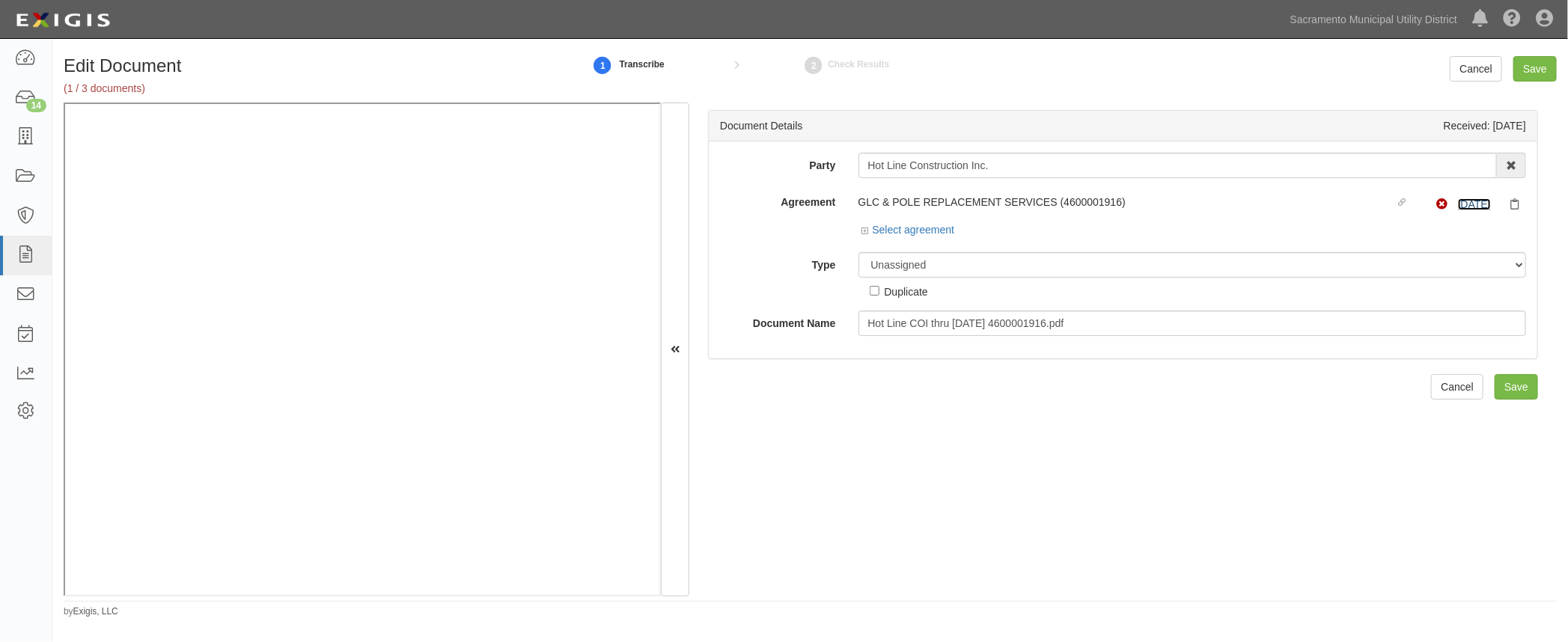
click at [1473, 203] on link "10/1/25" at bounding box center [1474, 204] width 33 height 12
drag, startPoint x: 864, startPoint y: 232, endPoint x: 861, endPoint y: 243, distance: 11.4
click at [864, 232] on icon at bounding box center [867, 231] width 10 height 8
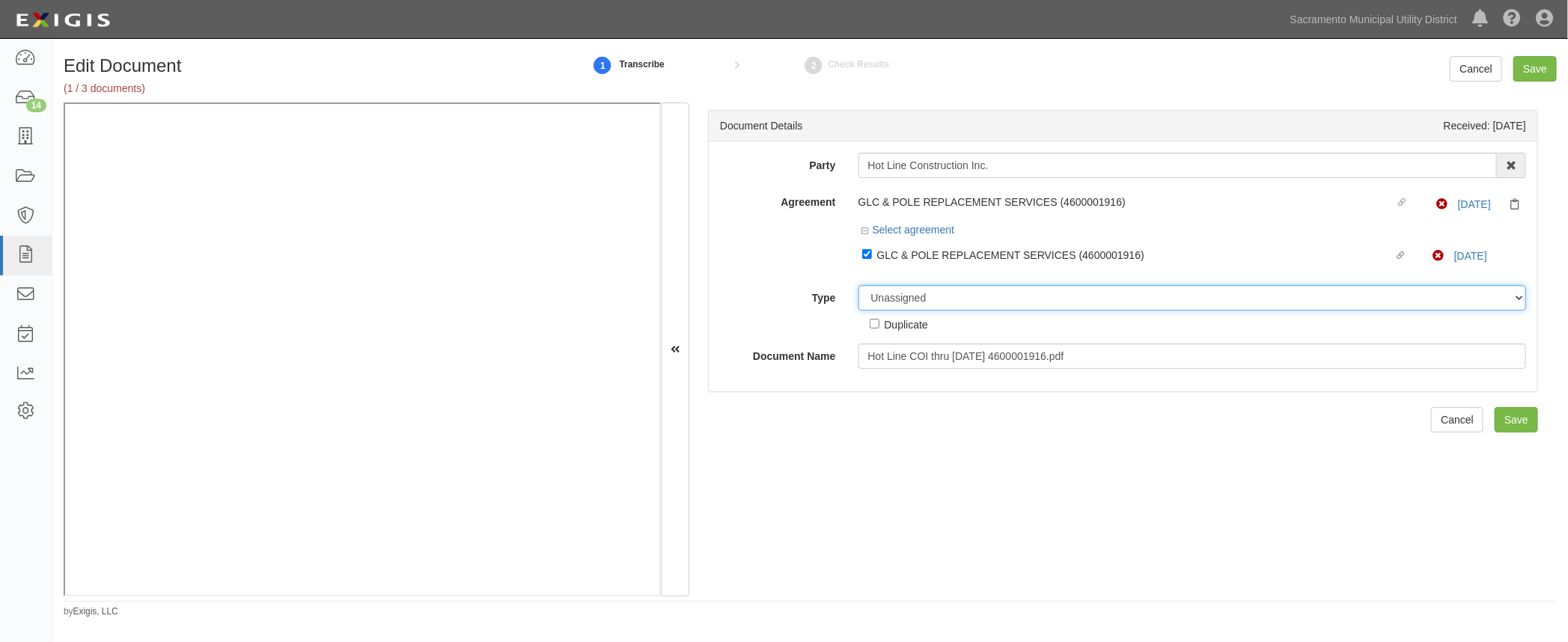
click at [905, 299] on select "Unassigned Binder Cancellation Notice Certificate Contract Endorsement Insuranc…" at bounding box center [1192, 298] width 669 height 26
select select "CertificateDetail"
click at [859, 285] on select "Unassigned Binder Cancellation Notice Certificate Contract Endorsement Insuranc…" at bounding box center [1192, 298] width 669 height 26
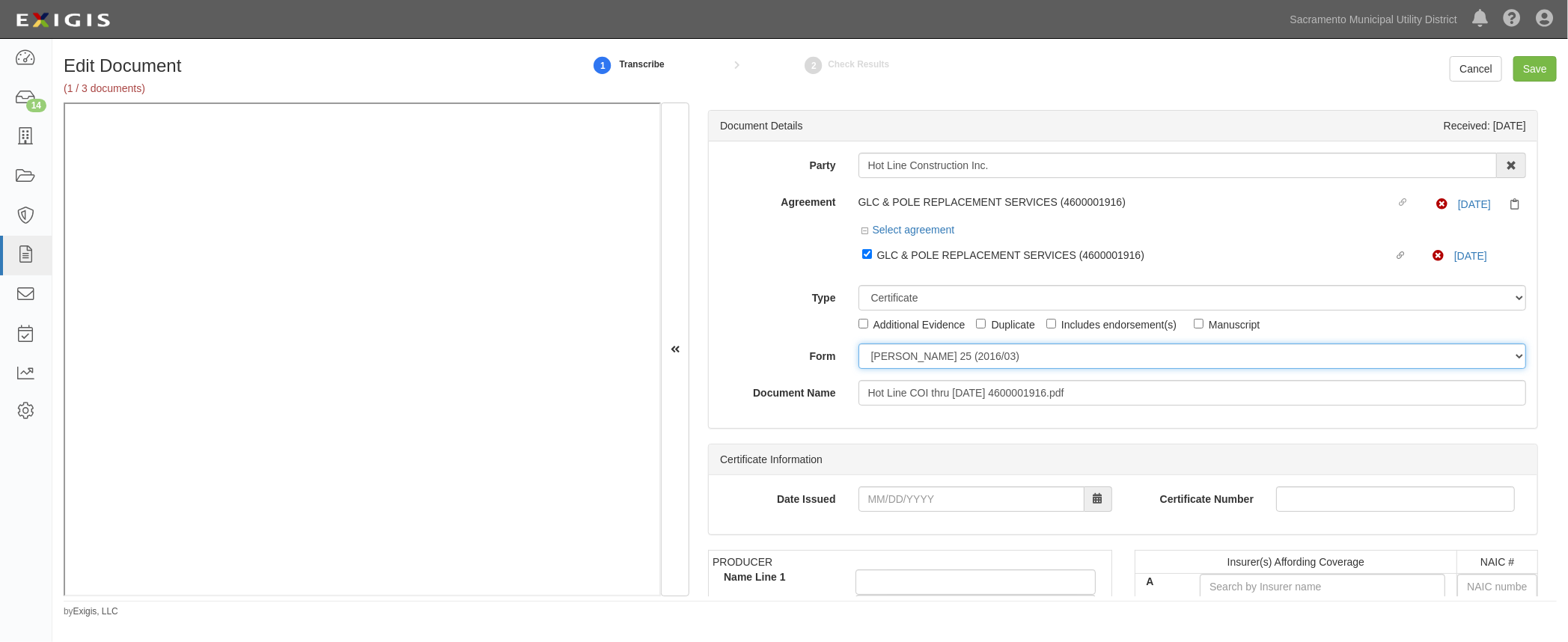
click at [885, 359] on select "ACORD 25 (2016/03) ACORD 101 ACORD 855 NY (2014/05) General" at bounding box center [1192, 356] width 669 height 26
select select "GeneralFormDetail"
click at [859, 343] on select "ACORD 25 (2016/03) ACORD 101 ACORD 855 NY (2014/05) General" at bounding box center [1192, 356] width 669 height 26
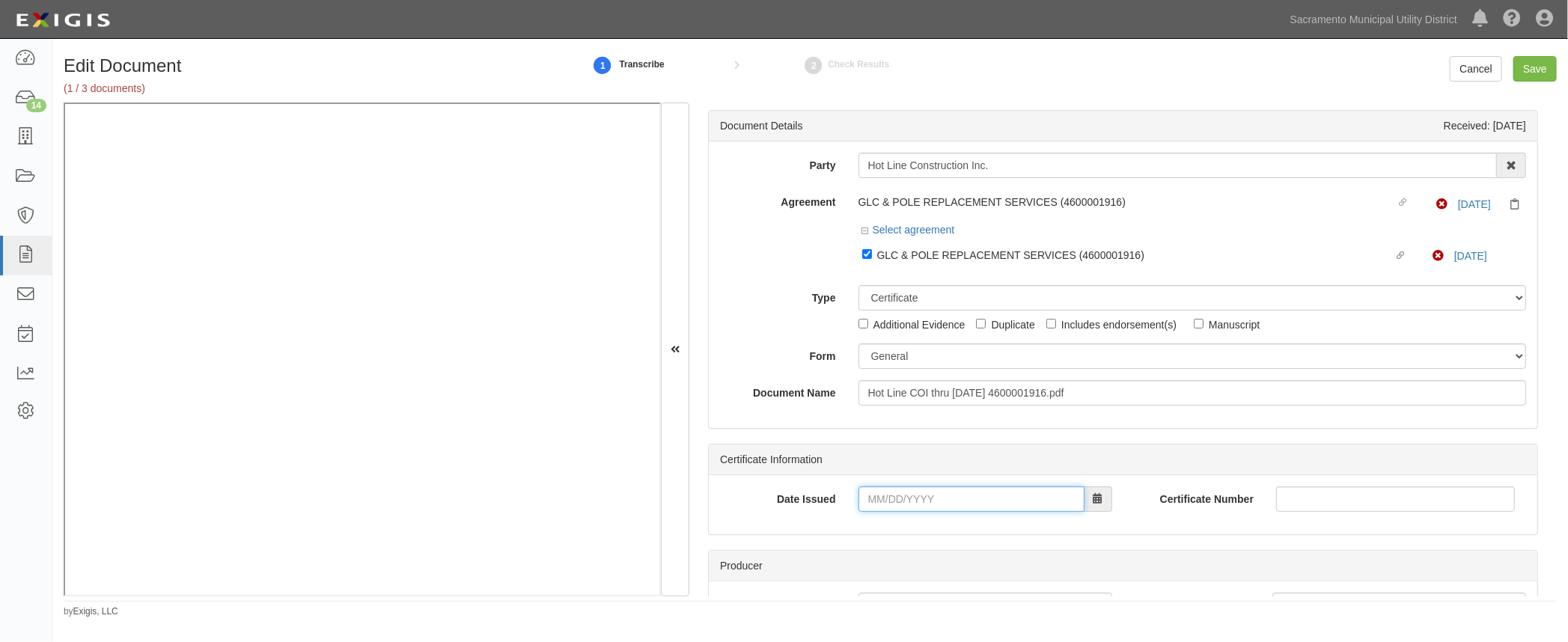
click at [863, 500] on input "Date Issued" at bounding box center [971, 499] width 226 height 26
drag, startPoint x: 796, startPoint y: 503, endPoint x: 786, endPoint y: 501, distance: 10.2
click at [791, 503] on label "Date Issued" at bounding box center [778, 496] width 139 height 20
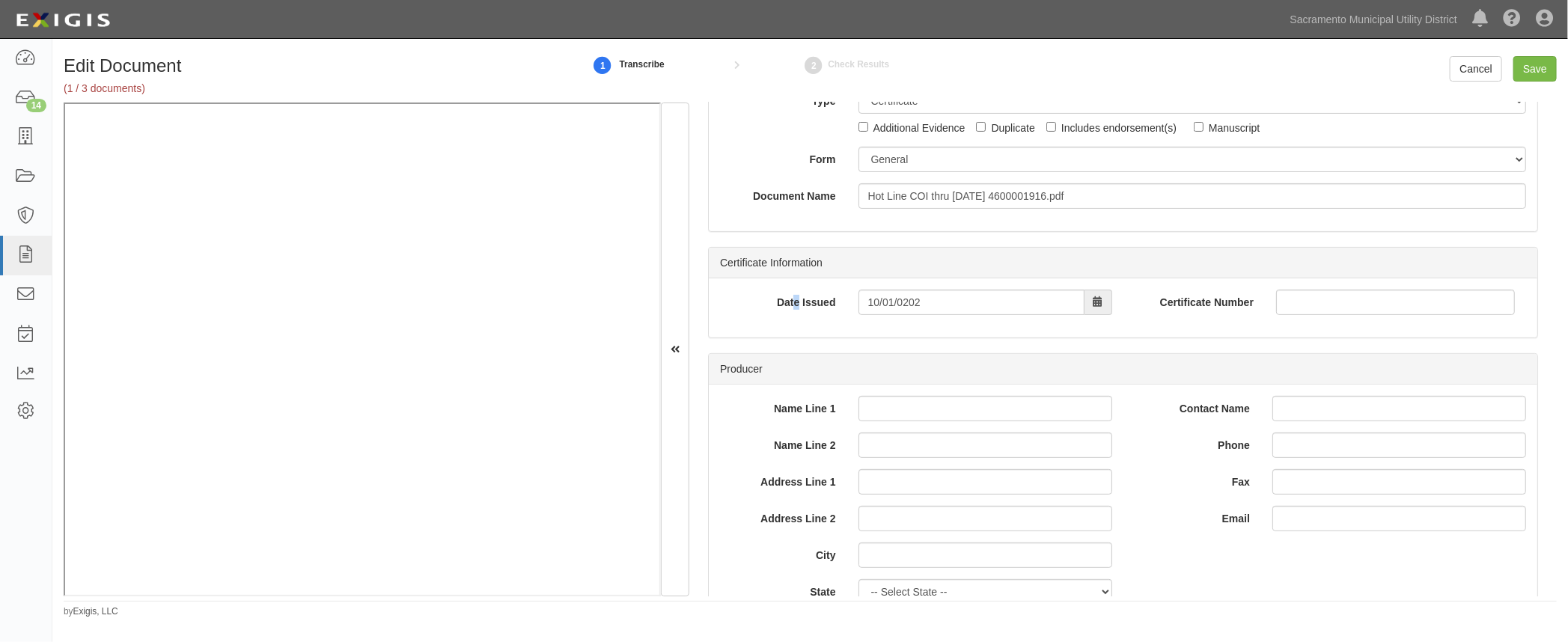
scroll to position [203, 0]
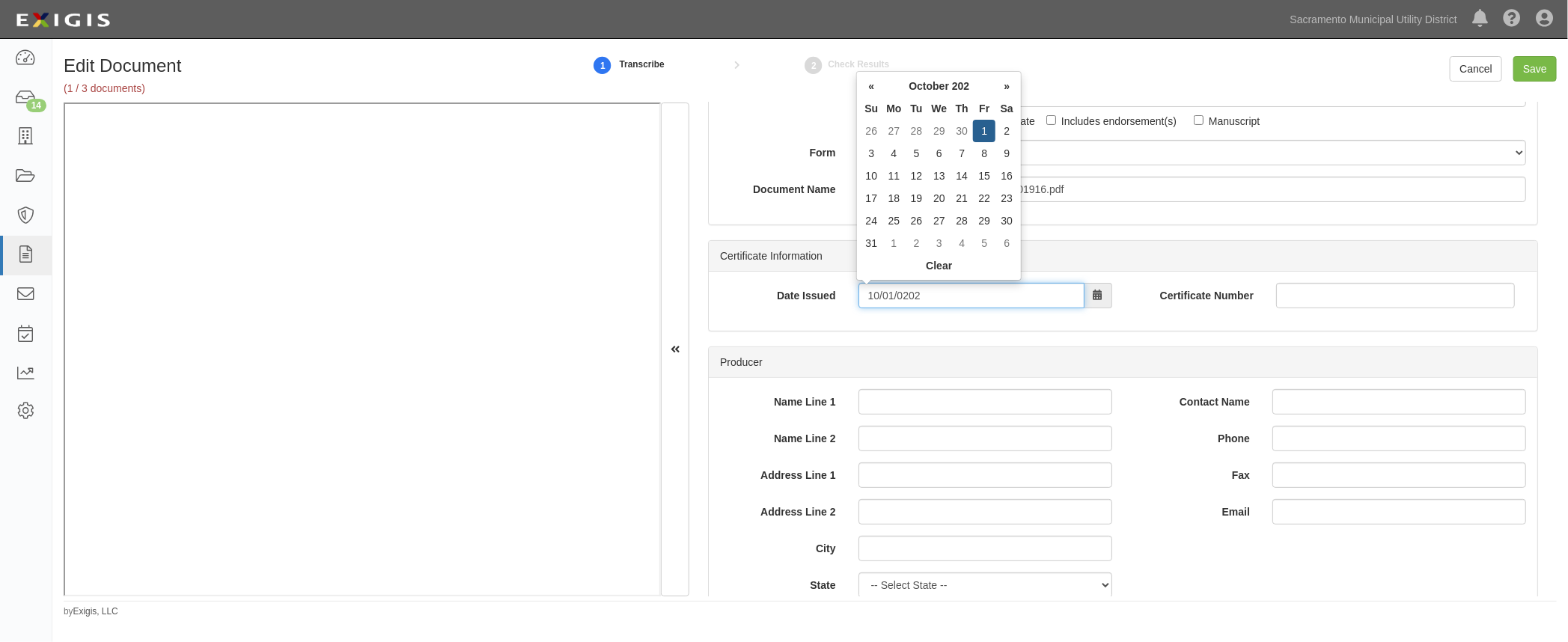
drag, startPoint x: 972, startPoint y: 301, endPoint x: 752, endPoint y: 283, distance: 220.7
click at [752, 283] on div "Date Issued 10/01/0202" at bounding box center [916, 295] width 415 height 26
type input "[DATE]"
click at [767, 327] on div "Date Issued 10/01/2025 Certificate Number" at bounding box center [1123, 301] width 829 height 59
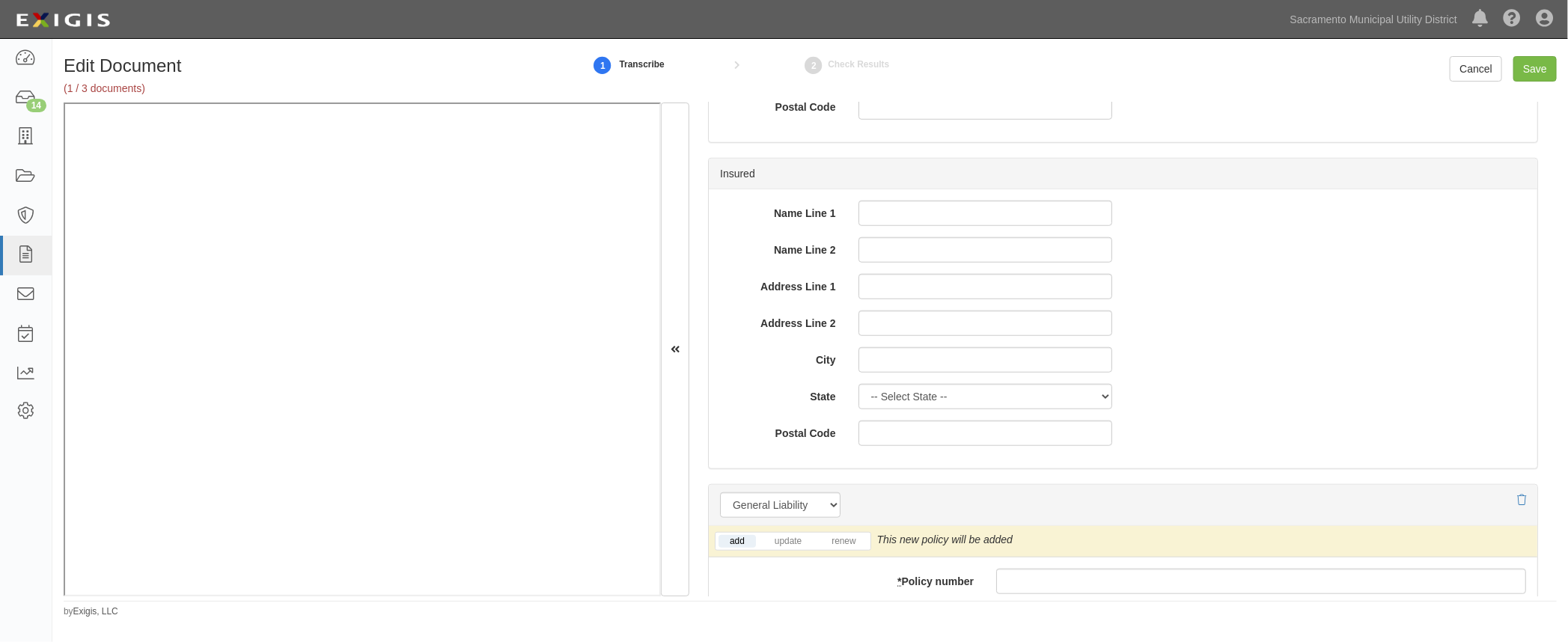
scroll to position [748, 0]
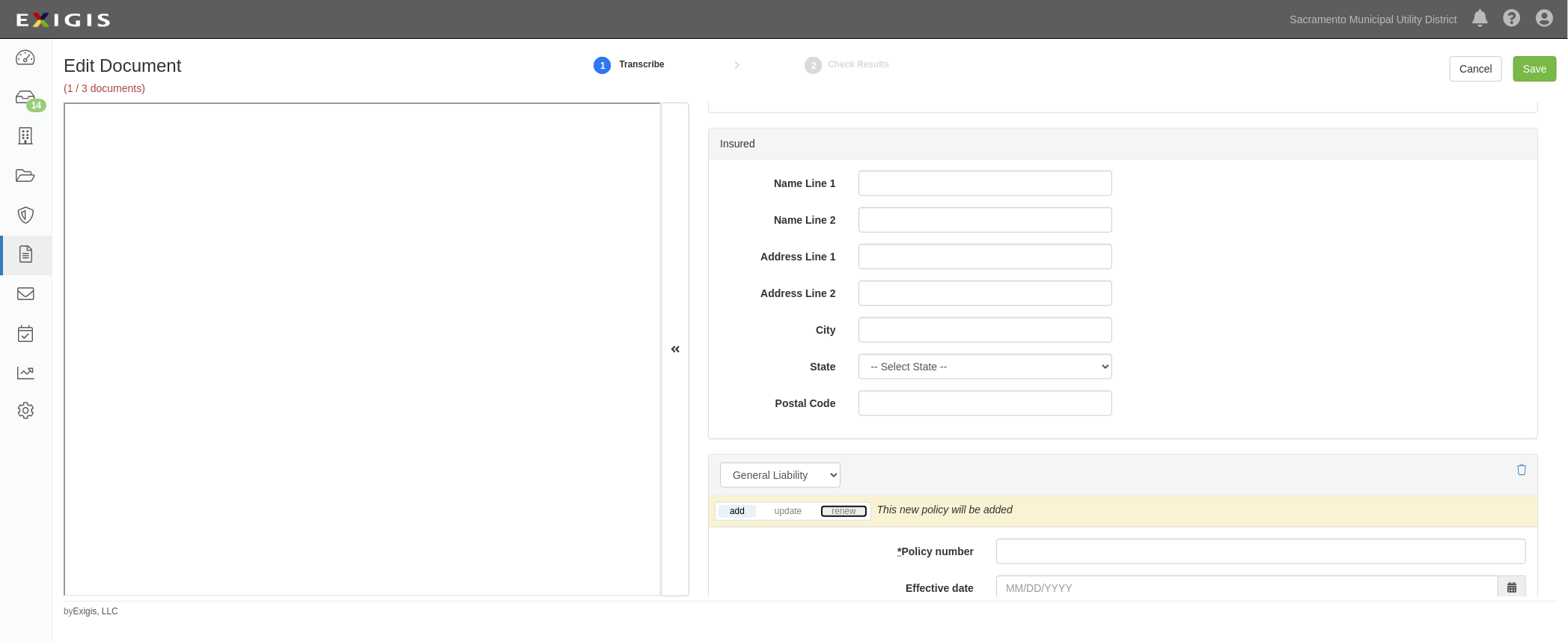
click at [846, 507] on link "renew" at bounding box center [843, 511] width 46 height 13
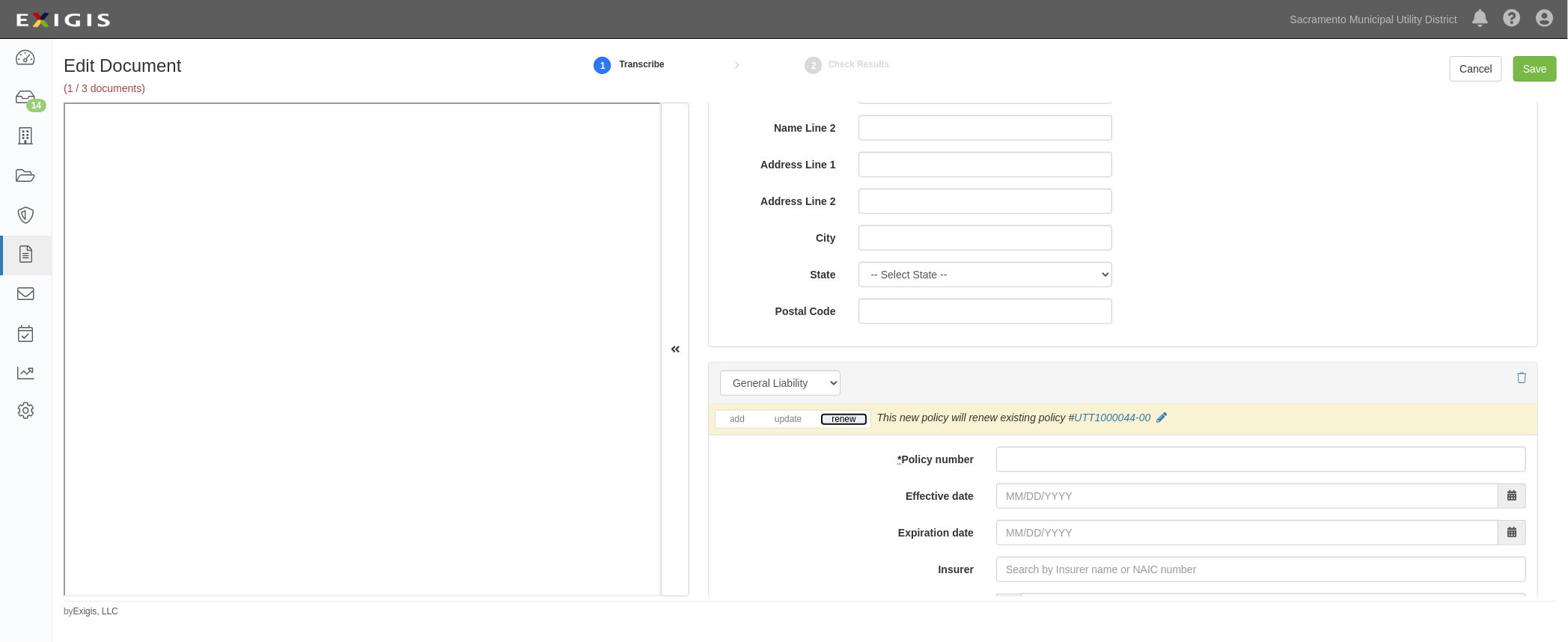
scroll to position [1020, 0]
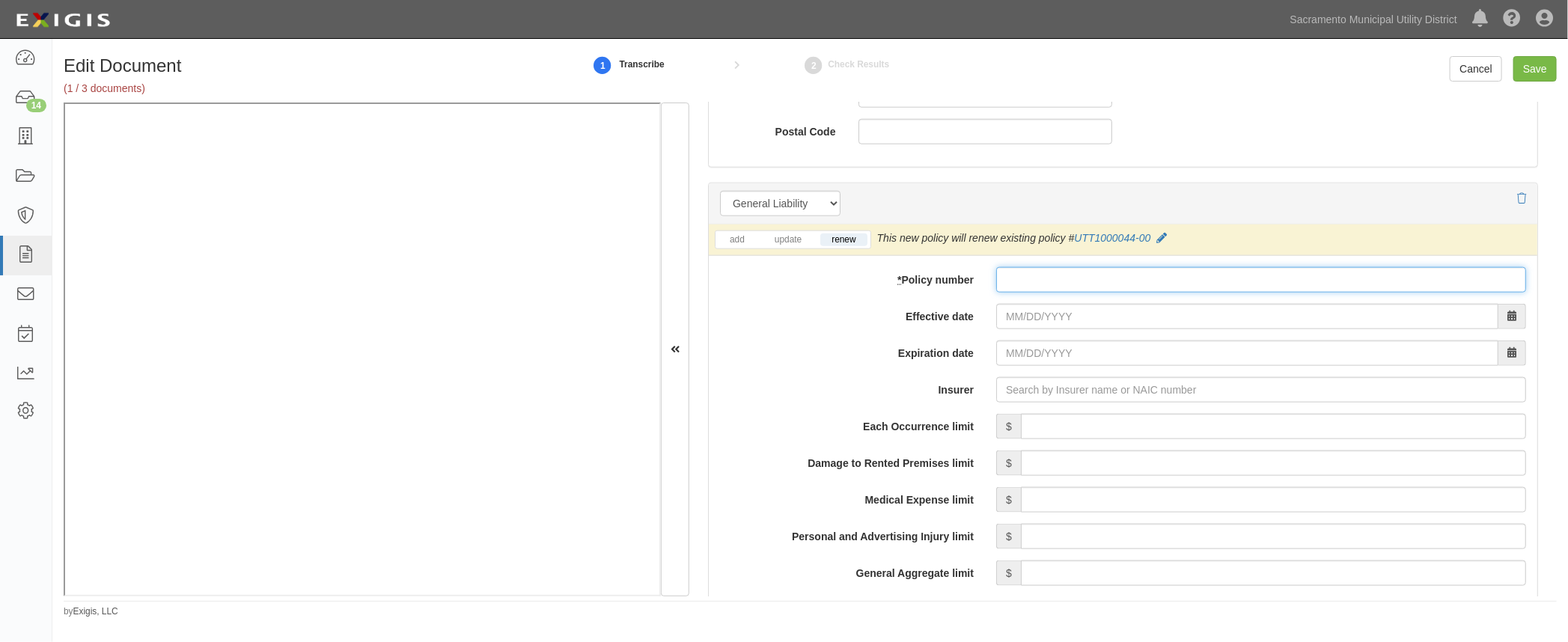
click at [1044, 278] on input "* Policy number" at bounding box center [1261, 280] width 530 height 26
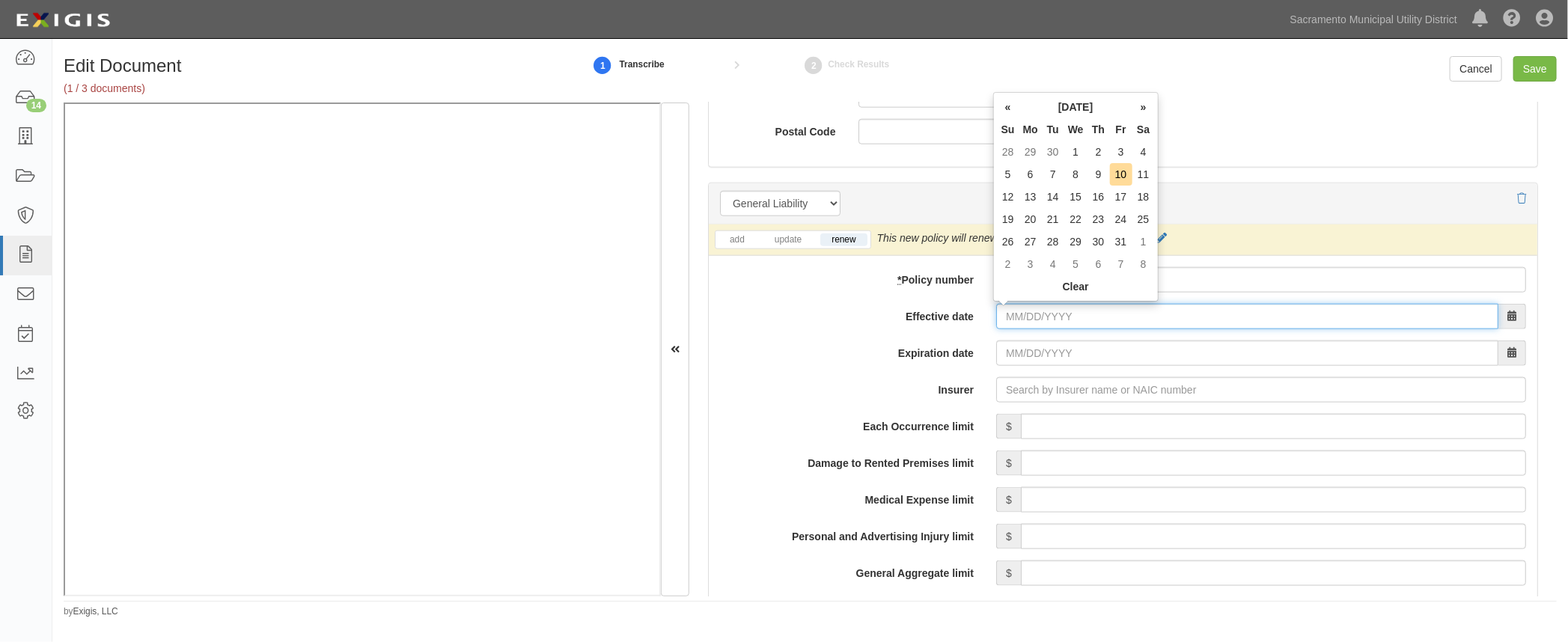
click at [996, 305] on input "Effective date" at bounding box center [1247, 317] width 503 height 26
drag, startPoint x: 1236, startPoint y: 277, endPoint x: 1196, endPoint y: 274, distance: 40.1
click at [1236, 277] on input "* Policy number" at bounding box center [1261, 280] width 530 height 26
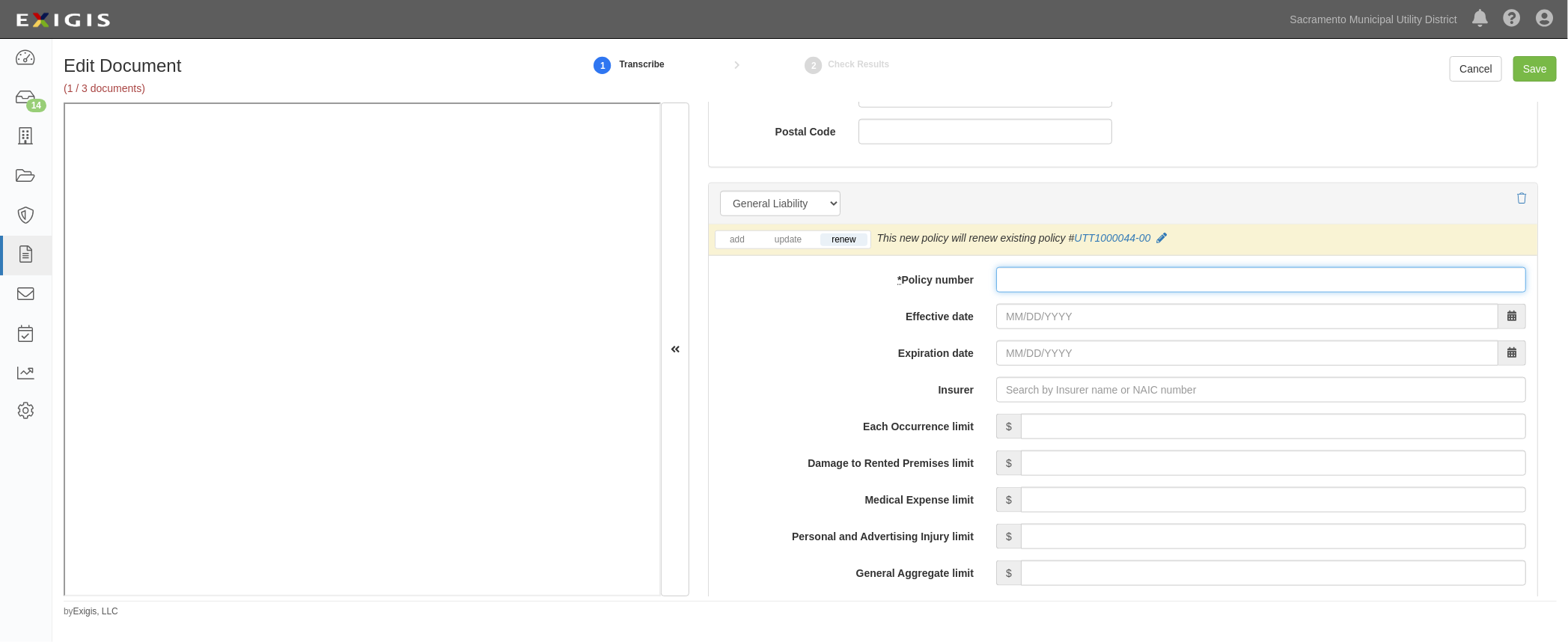
click at [1009, 287] on input "* Policy number" at bounding box center [1261, 280] width 530 height 26
click at [1054, 282] on input "* Policy number" at bounding box center [1261, 280] width 530 height 26
paste input "TT1000044-01"
click at [1002, 278] on input "TT1000044-01" at bounding box center [1261, 280] width 530 height 26
type input "UTT1000044-01"
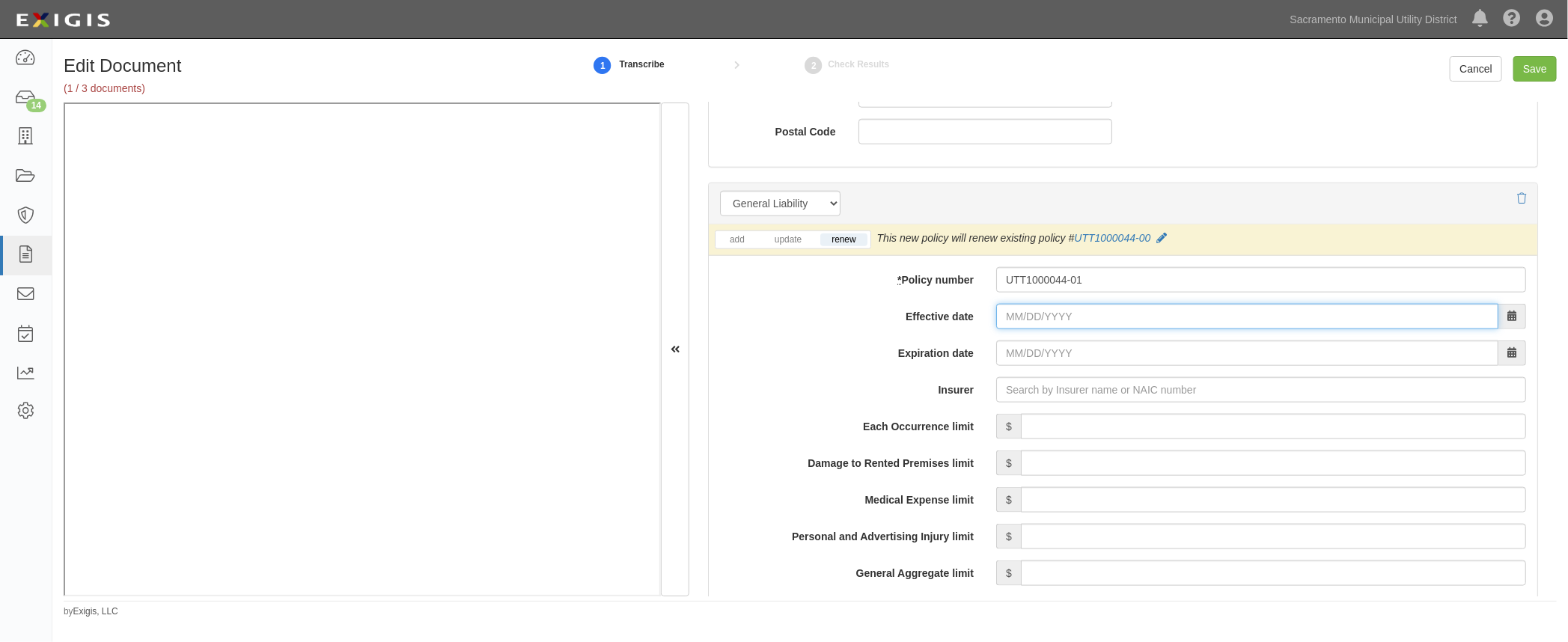
click at [1002, 312] on input "Effective date" at bounding box center [1247, 317] width 503 height 26
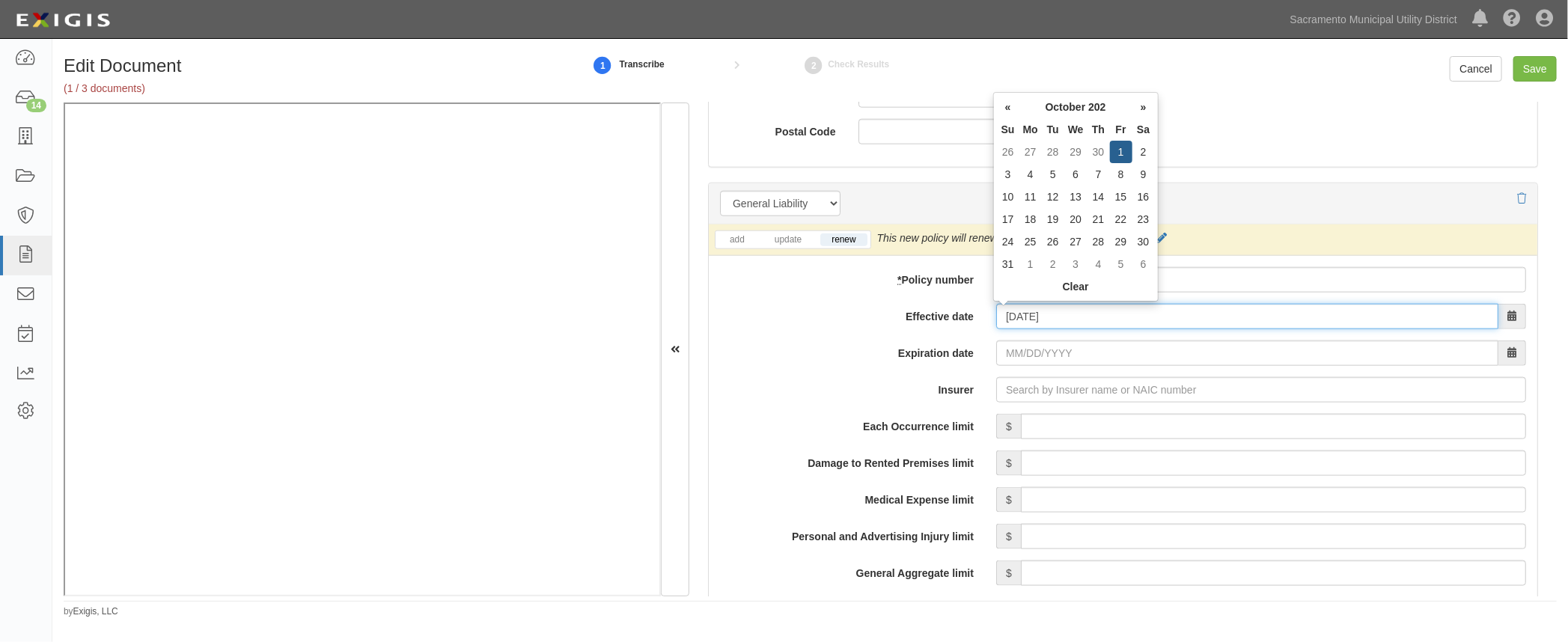
type input "10/01/2025"
type input "10/01/2026"
click at [1010, 356] on input "10/01/2026" at bounding box center [1247, 353] width 503 height 26
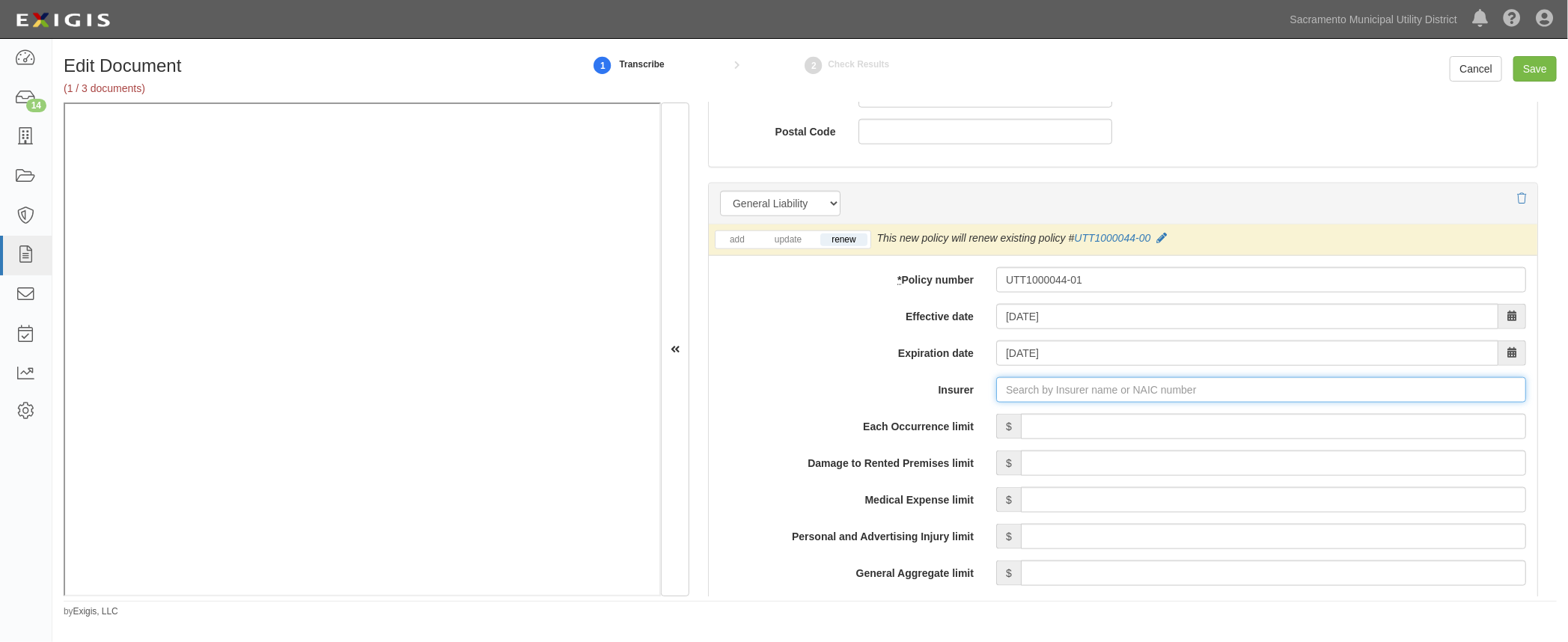
click at [1008, 390] on input "Insurer" at bounding box center [1261, 390] width 530 height 26
type input "180 Seguros S.A. (0) NR Rating"
type input "1"
drag, startPoint x: 985, startPoint y: 410, endPoint x: 1030, endPoint y: 414, distance: 45.2
click at [984, 411] on div "Fortegra Specialty Insurance Company ( 16823 ) A- X Rating" at bounding box center [1053, 418] width 307 height 20
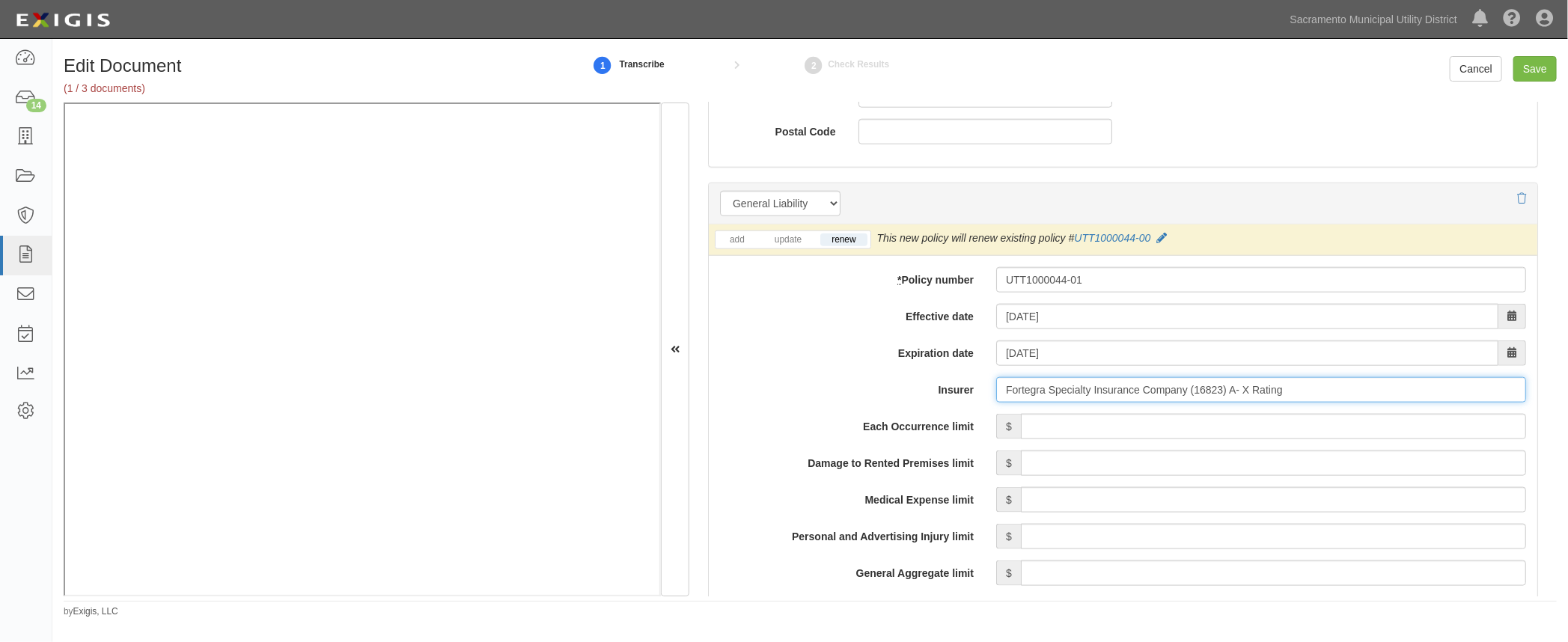
type input "Fortegra Specialty Insurance Company (16823) A- X Rating"
click at [1208, 419] on input "Each Occurrence limit" at bounding box center [1272, 427] width 505 height 26
type input "2,000,000"
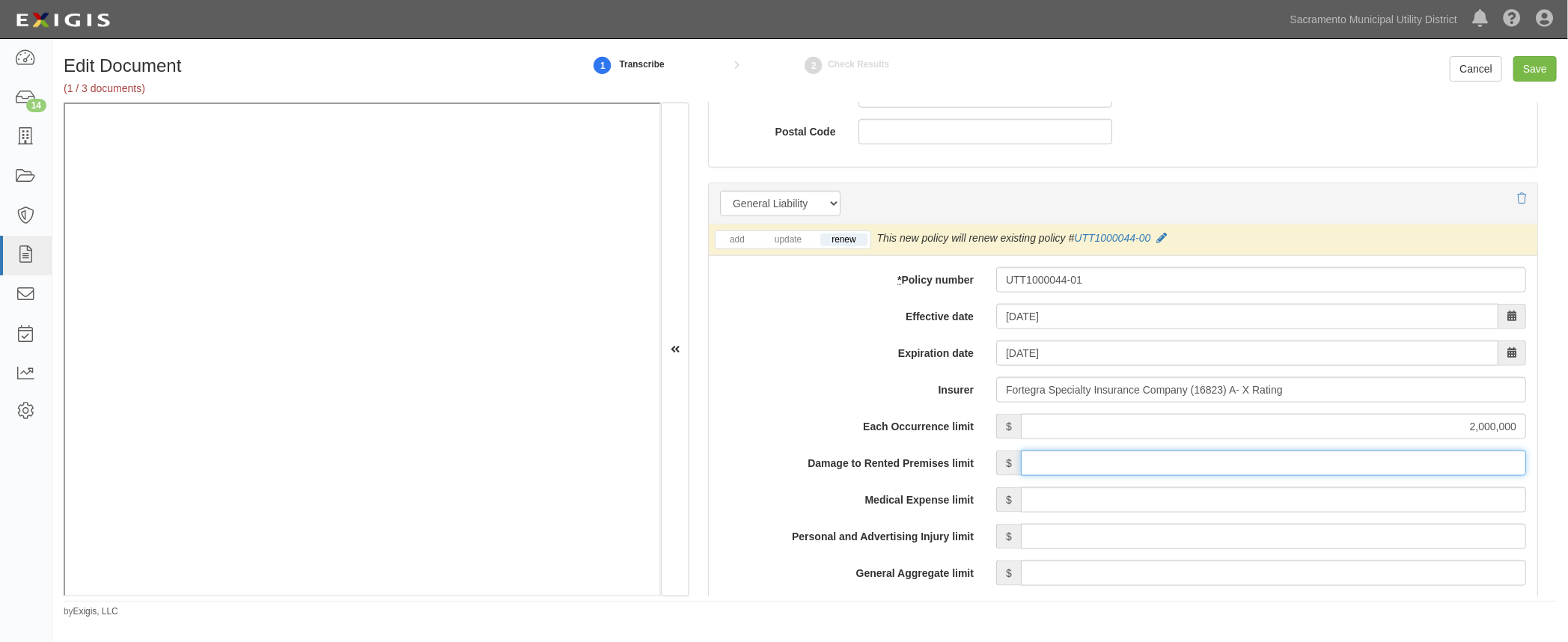
click at [1253, 459] on input "Damage to Rented Premises limit" at bounding box center [1272, 463] width 505 height 26
type input "100,000"
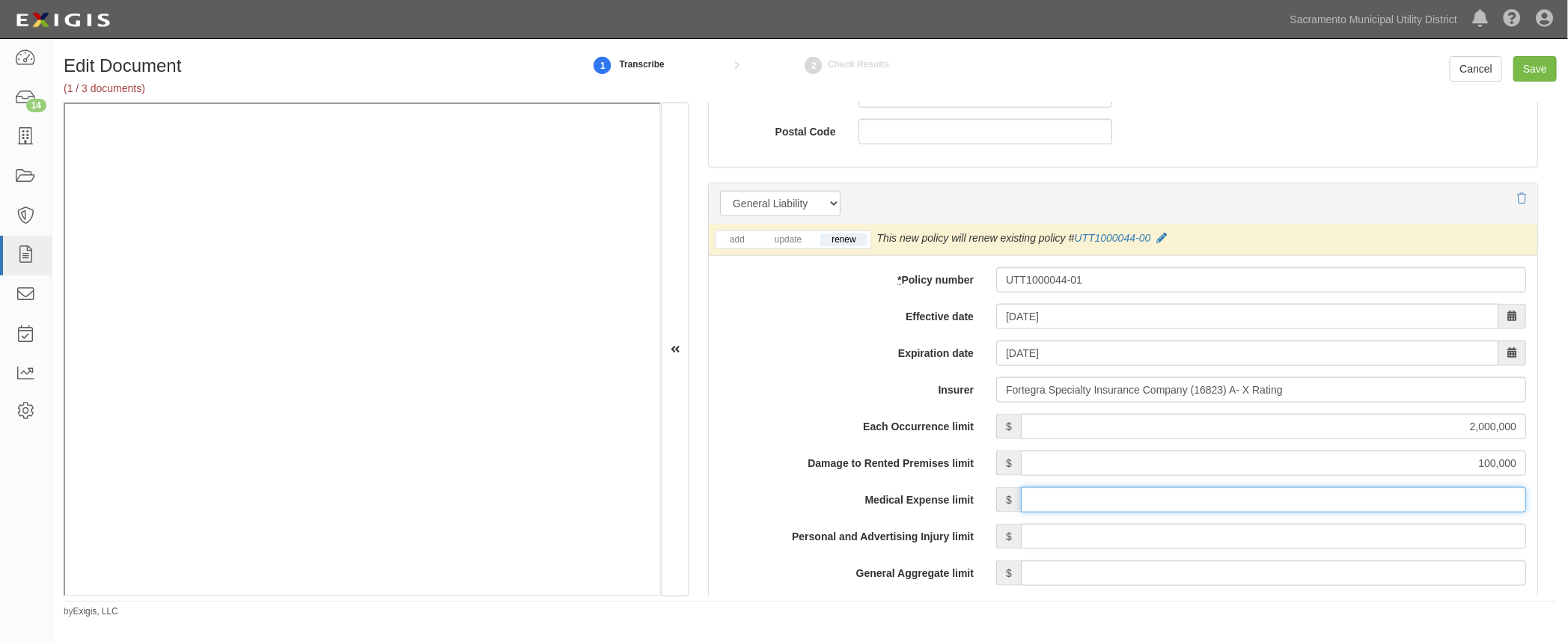
click at [1328, 496] on input "Medical Expense limit" at bounding box center [1272, 500] width 505 height 26
type input "10,000"
drag, startPoint x: 1330, startPoint y: 532, endPoint x: 1322, endPoint y: 527, distance: 9.4
click at [1322, 527] on input "Personal and Advertising Injury limit" at bounding box center [1272, 536] width 505 height 26
type input "2,000,000"
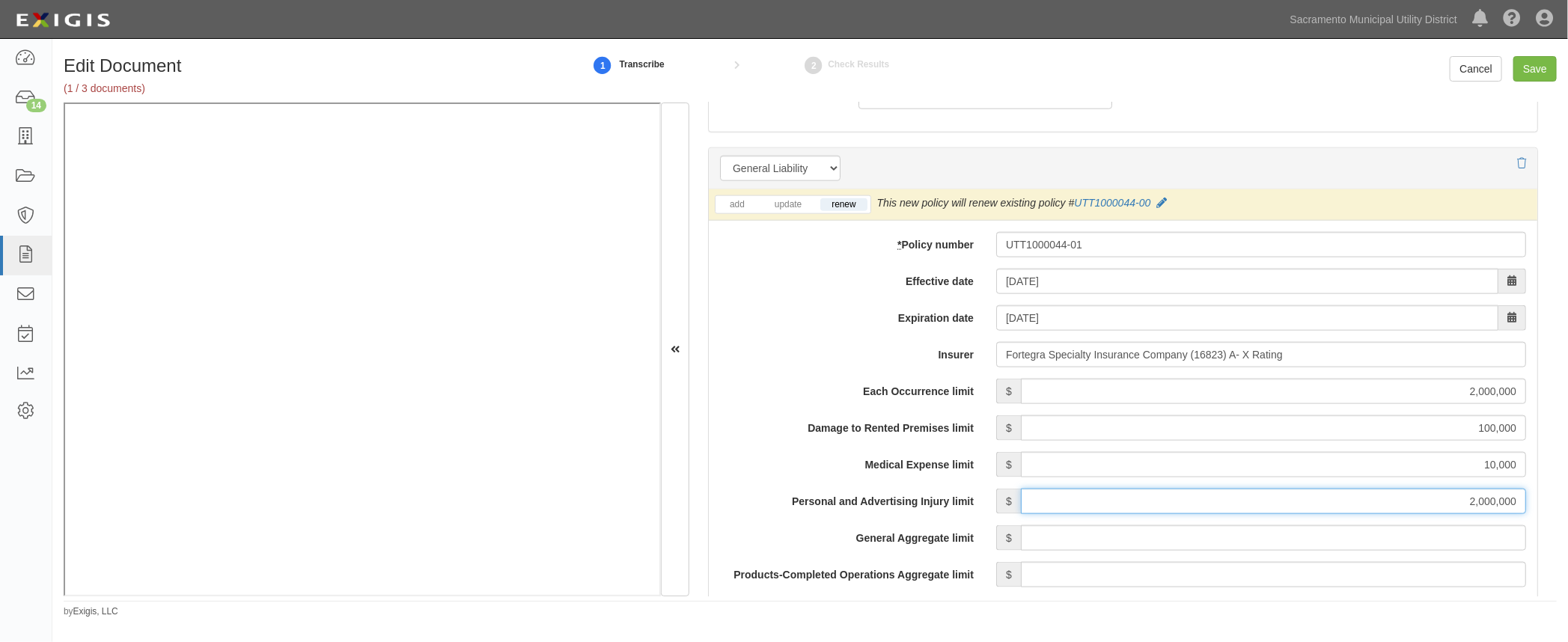
scroll to position [1155, 0]
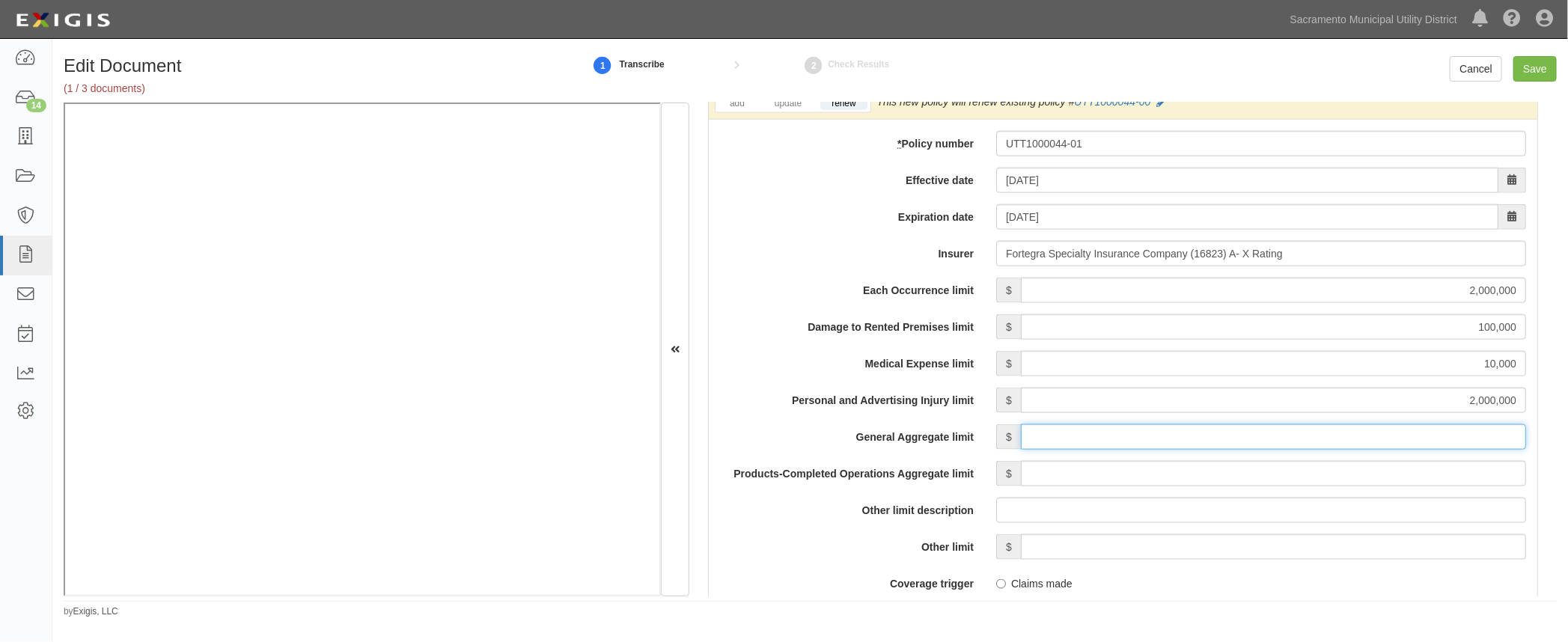
click at [1318, 434] on input "General Aggregate limit" at bounding box center [1272, 437] width 505 height 26
type input "2,000,000"
click at [1310, 478] on input "Products-Completed Operations Aggregate limit" at bounding box center [1272, 473] width 505 height 26
type input "2,000,000"
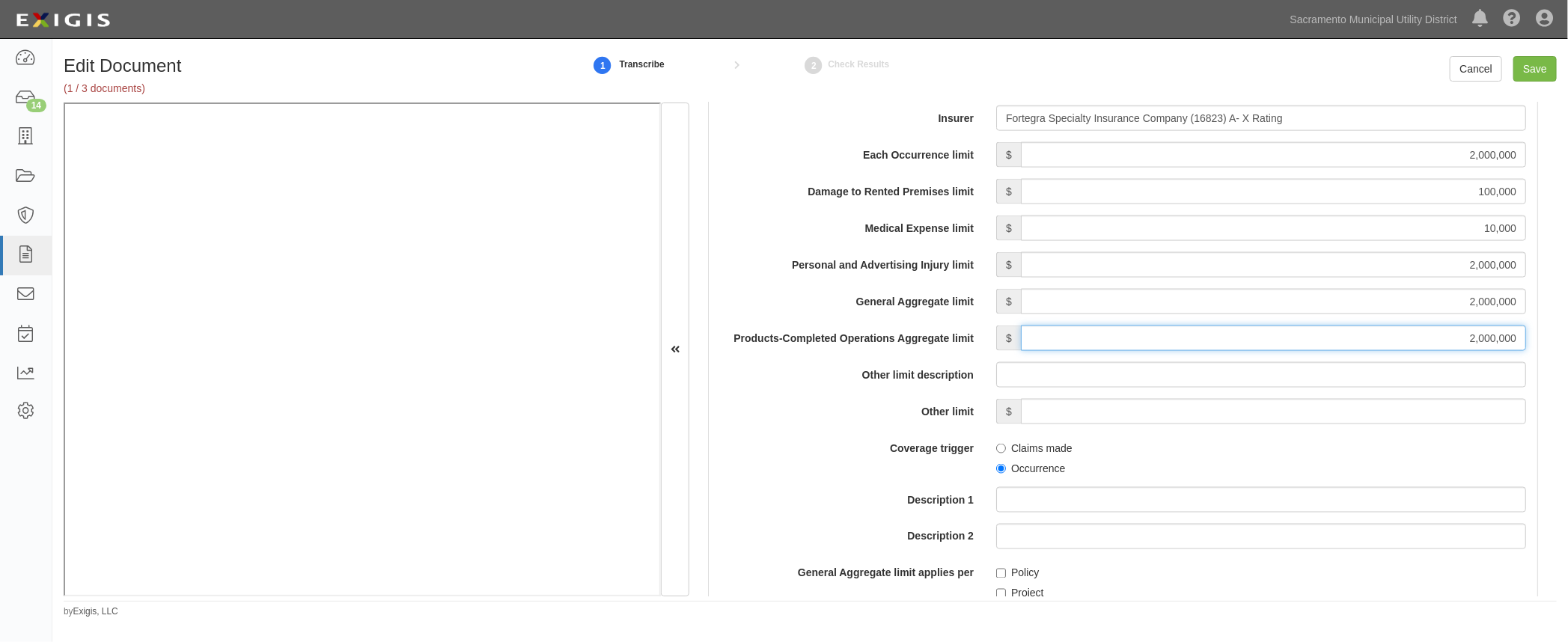
scroll to position [1292, 0]
click at [996, 466] on input "Occurrence" at bounding box center [1000, 467] width 9 height 9
radio input "true"
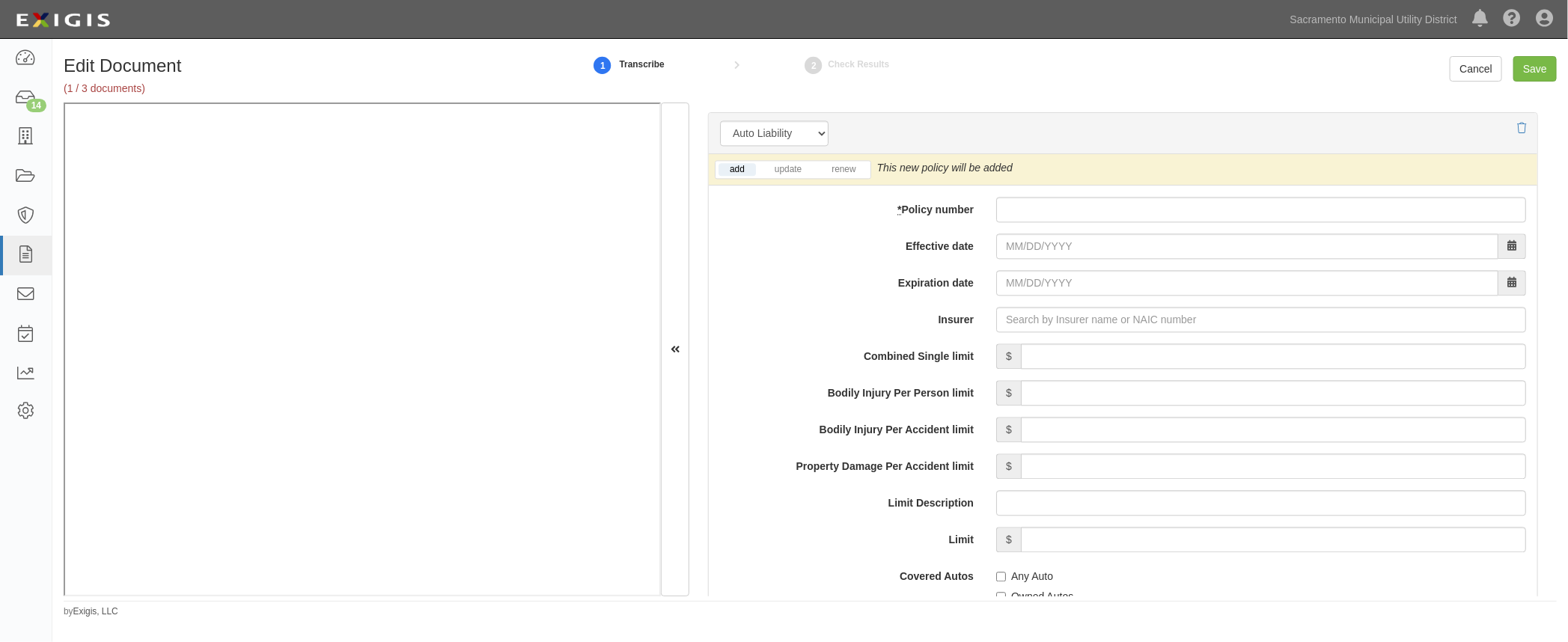
scroll to position [2108, 0]
click at [825, 163] on link "renew" at bounding box center [843, 168] width 46 height 13
drag, startPoint x: 1045, startPoint y: 190, endPoint x: 1040, endPoint y: 198, distance: 9.4
click at [1042, 198] on div "add update renew This new policy will be added This new policy will update exis…" at bounding box center [1123, 550] width 829 height 795
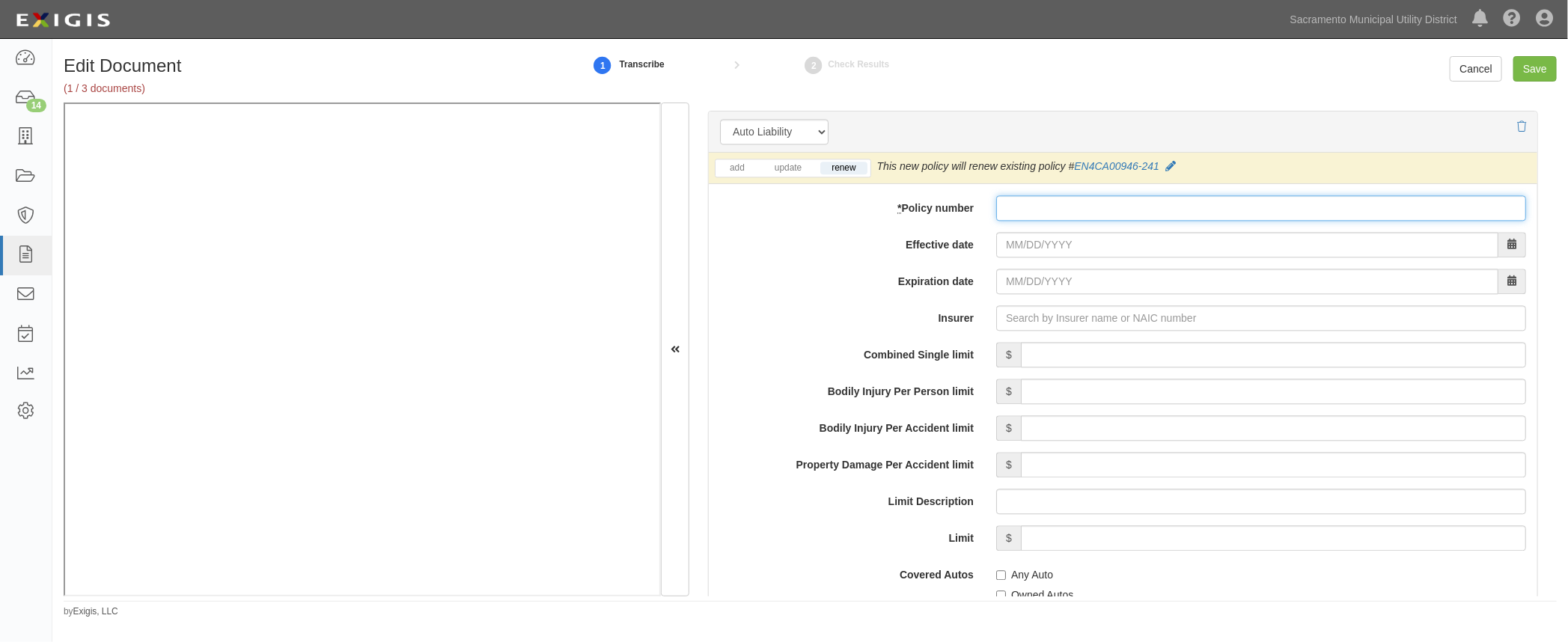
click at [1039, 203] on input "* Policy number" at bounding box center [1261, 208] width 530 height 26
paste input "8033863757"
type input "8033863757"
click at [1006, 244] on input "Effective date" at bounding box center [1247, 244] width 503 height 26
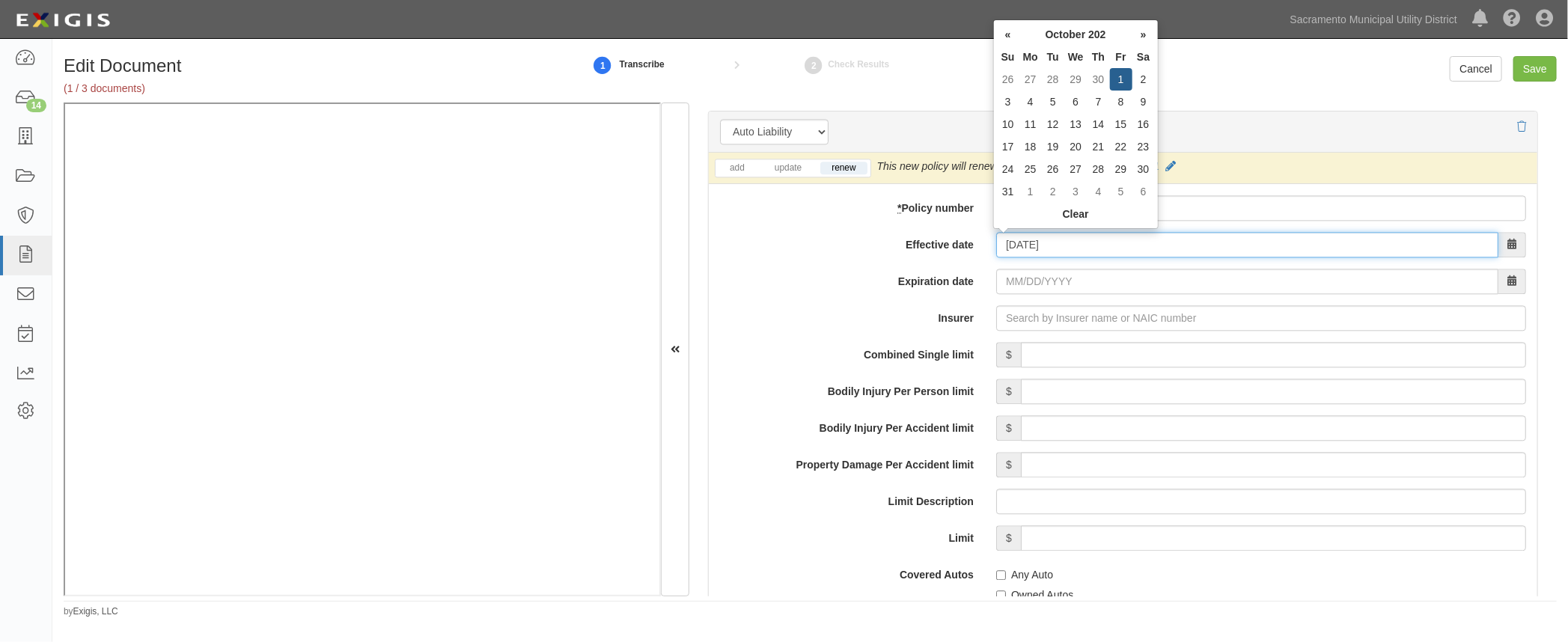
type input "[DATE]"
type input "10/01/2026"
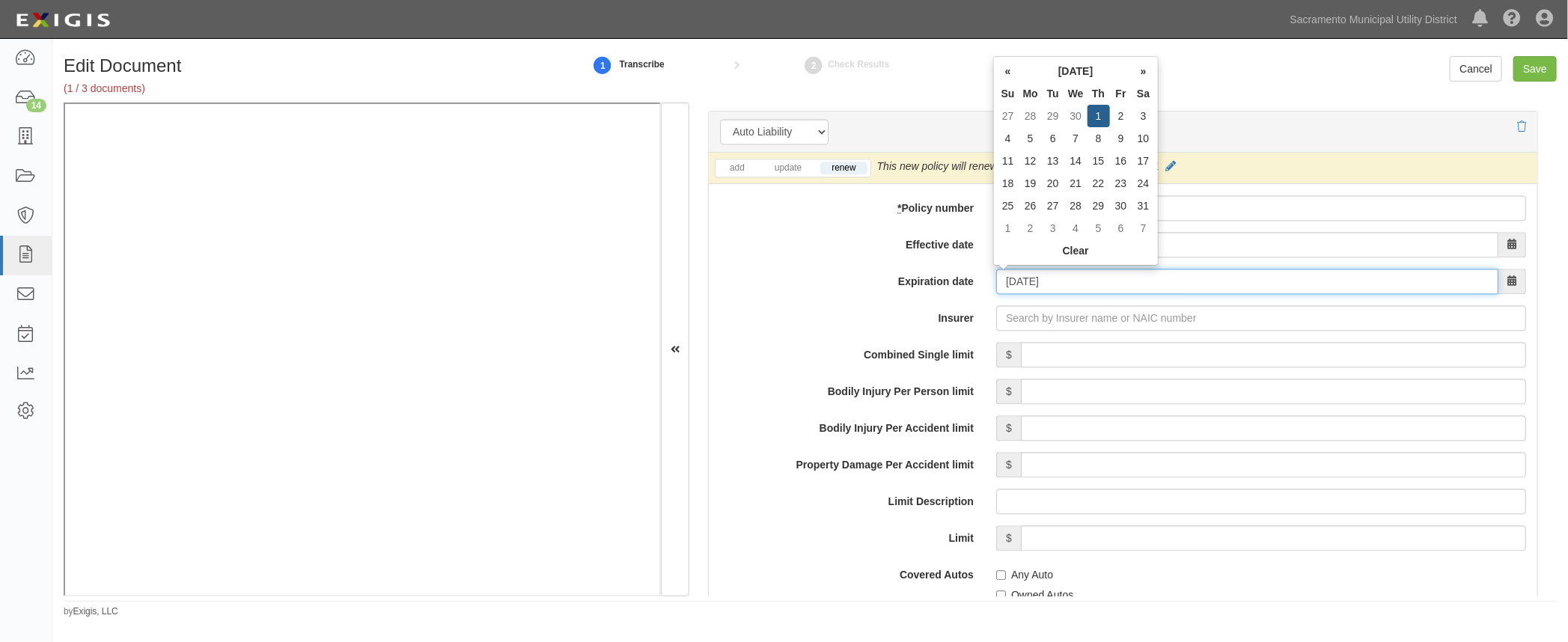
click at [1011, 275] on input "10/01/2026" at bounding box center [1247, 281] width 503 height 26
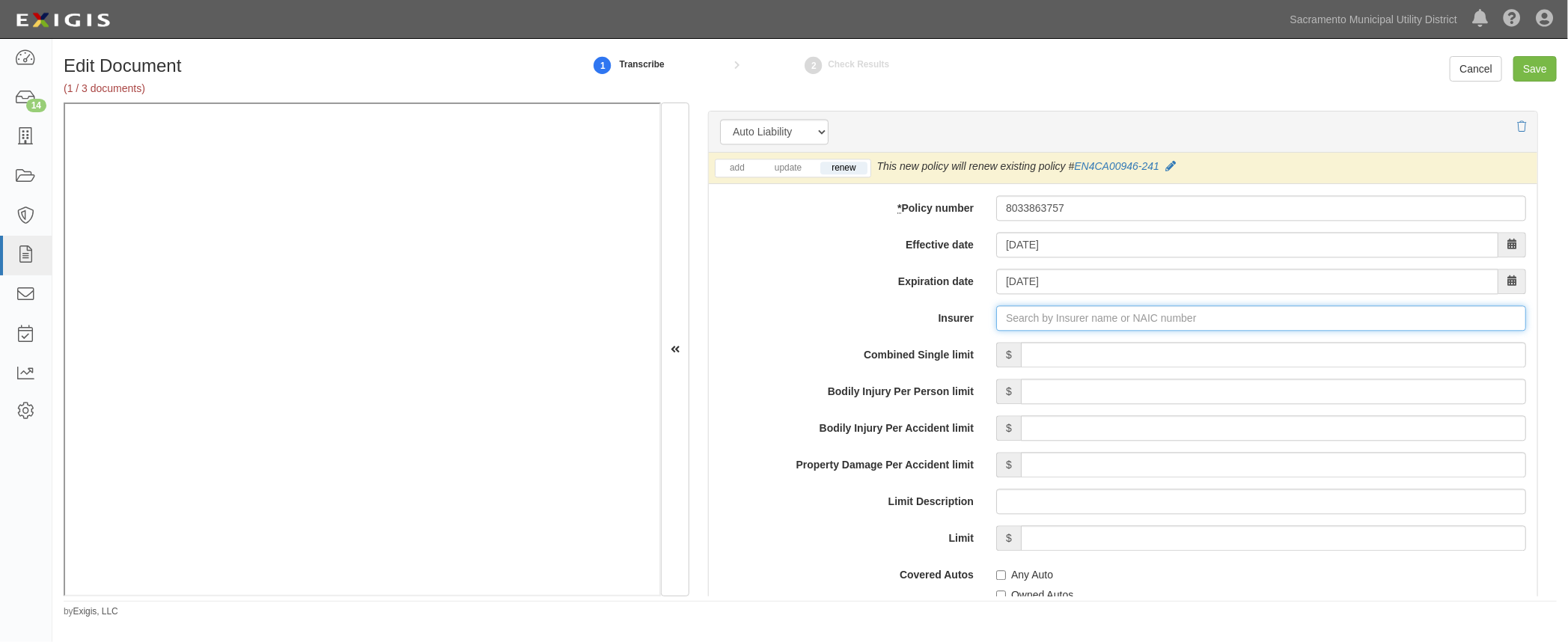
click at [1010, 314] on input "Insurer" at bounding box center [1261, 318] width 530 height 26
type input "21st Century Advantage Insurance Company (25232) NR Rating"
type input "2"
click at [1038, 345] on div "Continental Casualty Company ( 20443 ) A XV Rating" at bounding box center [1036, 346] width 273 height 20
type input "Continental Casualty Company (20443) A XV Rating"
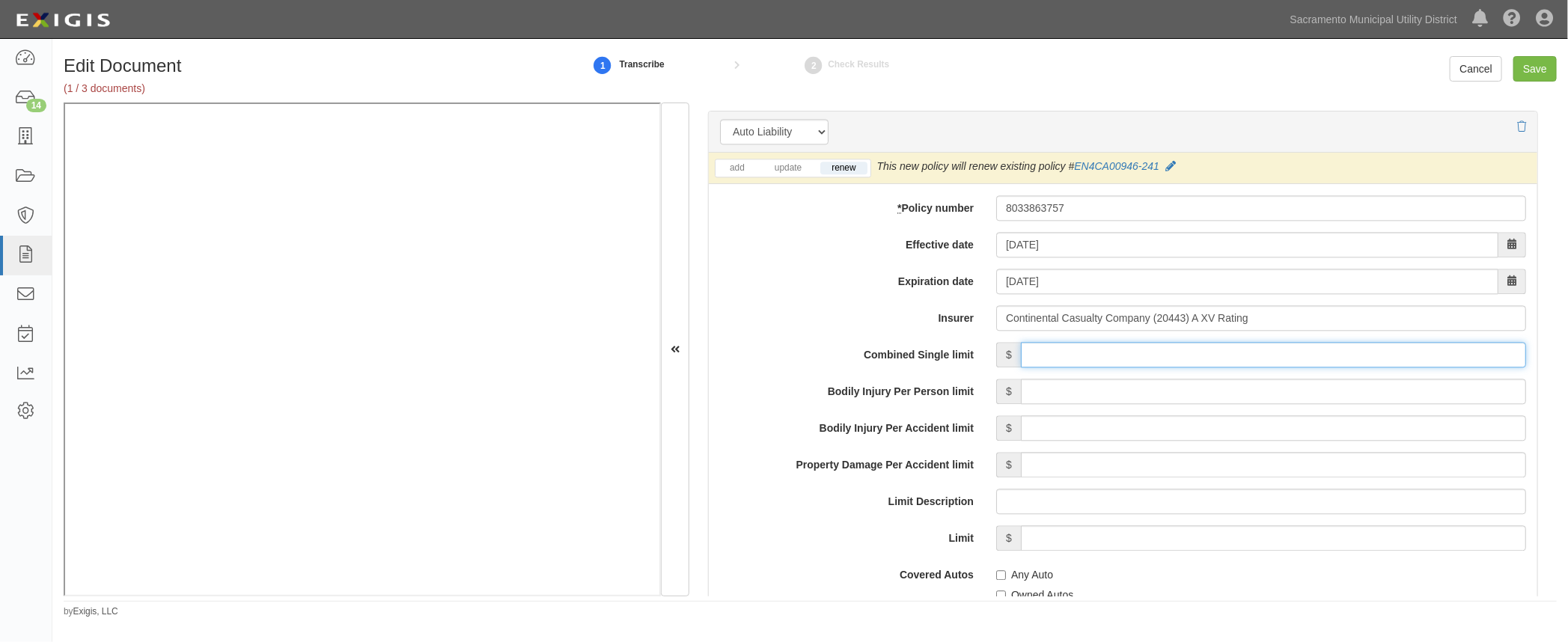
click at [1263, 346] on input "Combined Single limit" at bounding box center [1272, 355] width 505 height 26
type input "2,000,000"
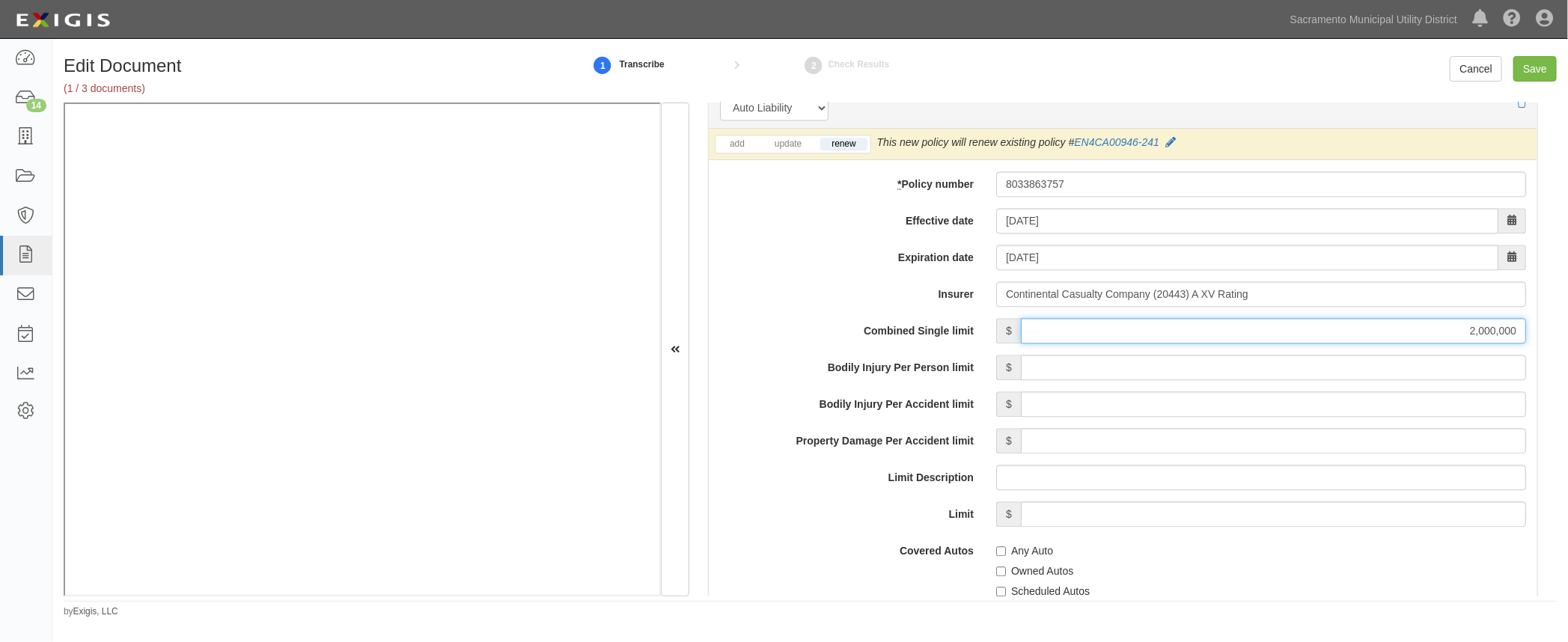
scroll to position [2176, 0]
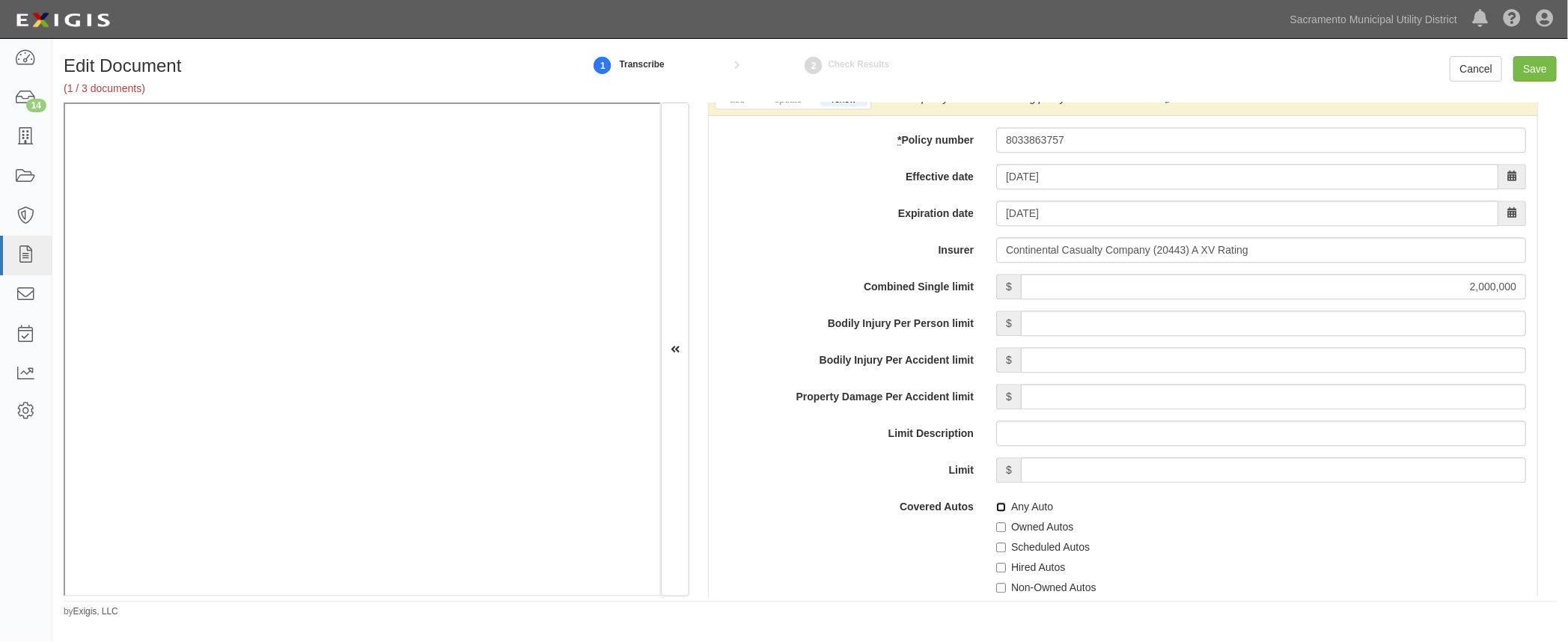
click at [1000, 503] on input "Any Auto" at bounding box center [1000, 507] width 9 height 9
checkbox input "true"
click at [866, 508] on label "Covered Autos" at bounding box center [847, 504] width 276 height 20
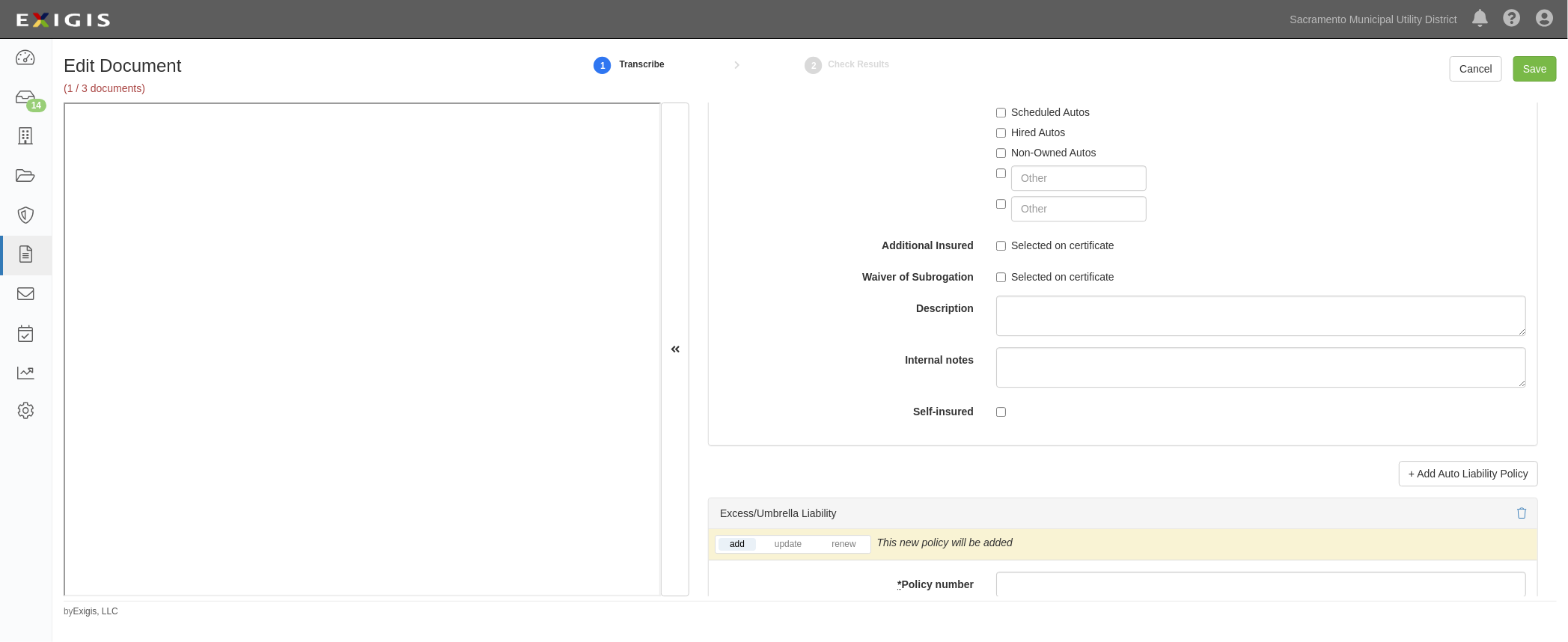
scroll to position [2789, 0]
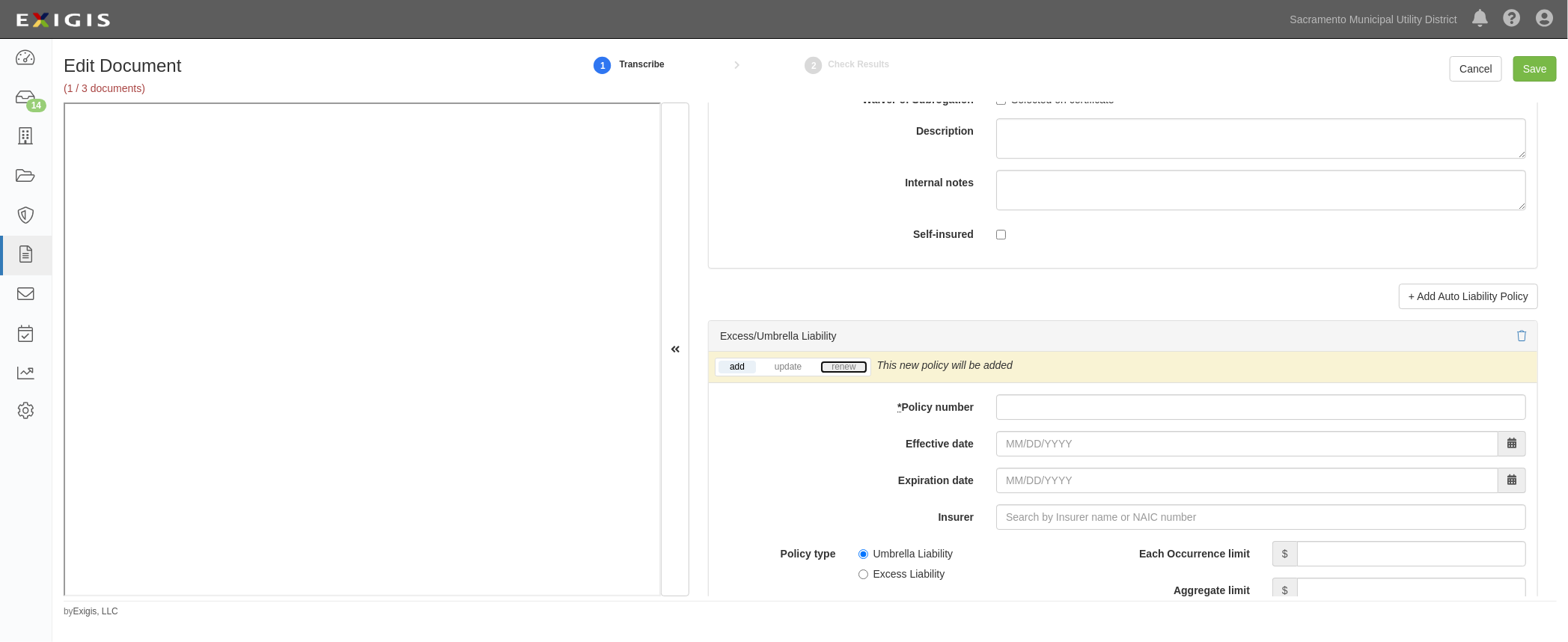
click at [841, 364] on link "renew" at bounding box center [843, 366] width 46 height 13
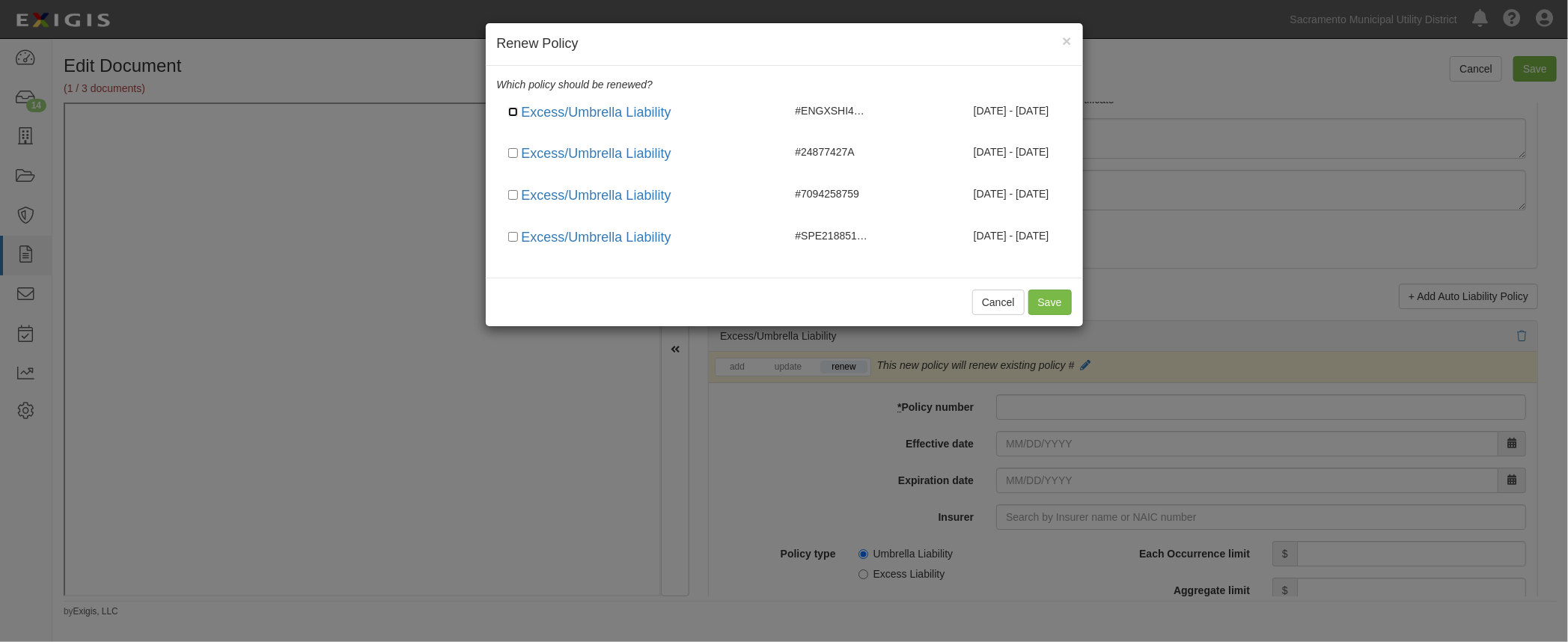
click at [514, 111] on input "checkbox" at bounding box center [513, 112] width 9 height 9
checkbox input "true"
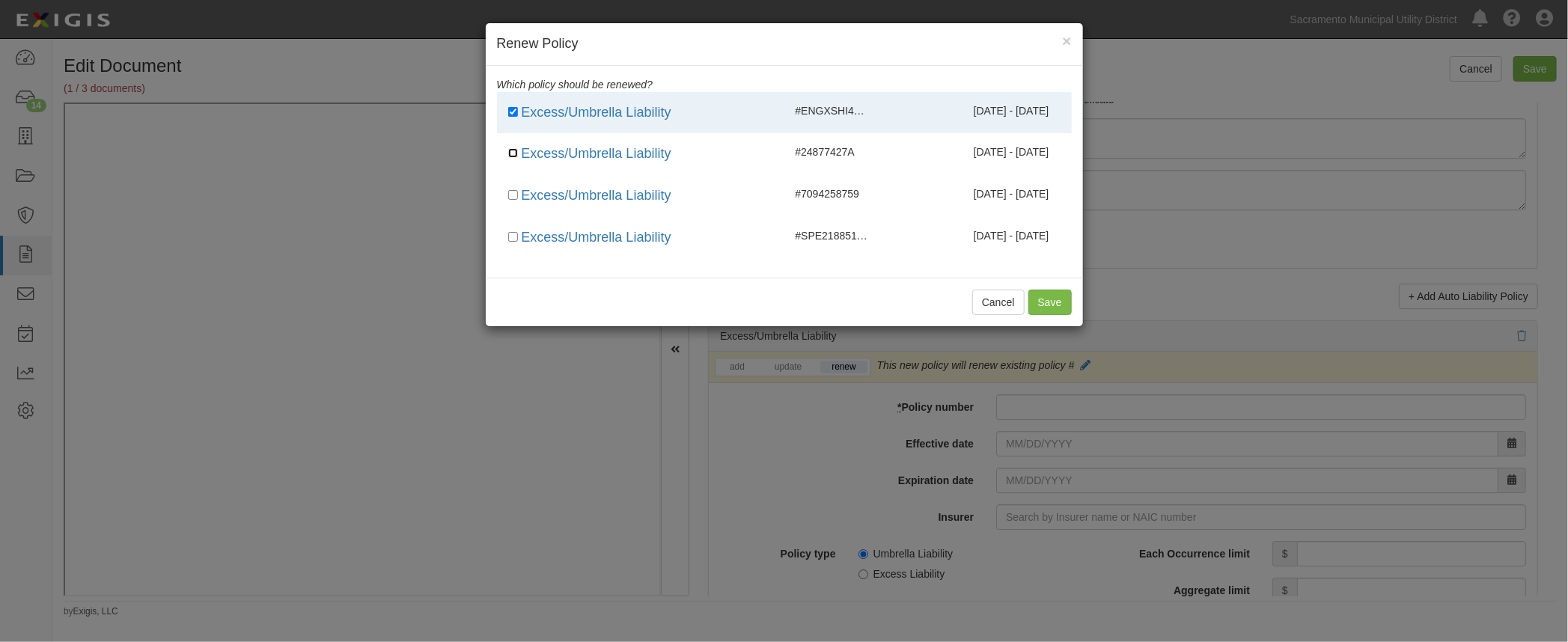
click at [514, 151] on input "checkbox" at bounding box center [513, 152] width 9 height 9
checkbox input "true"
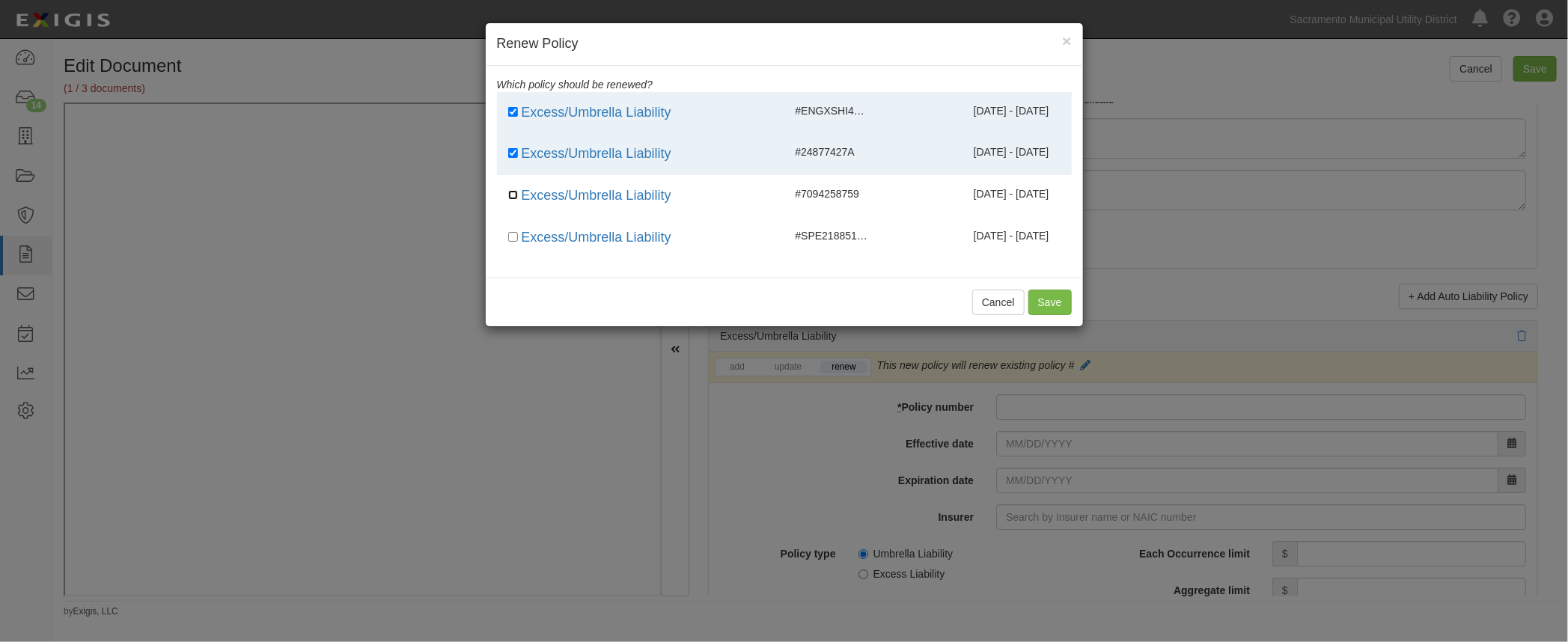
click at [515, 193] on input "checkbox" at bounding box center [513, 194] width 9 height 9
checkbox input "true"
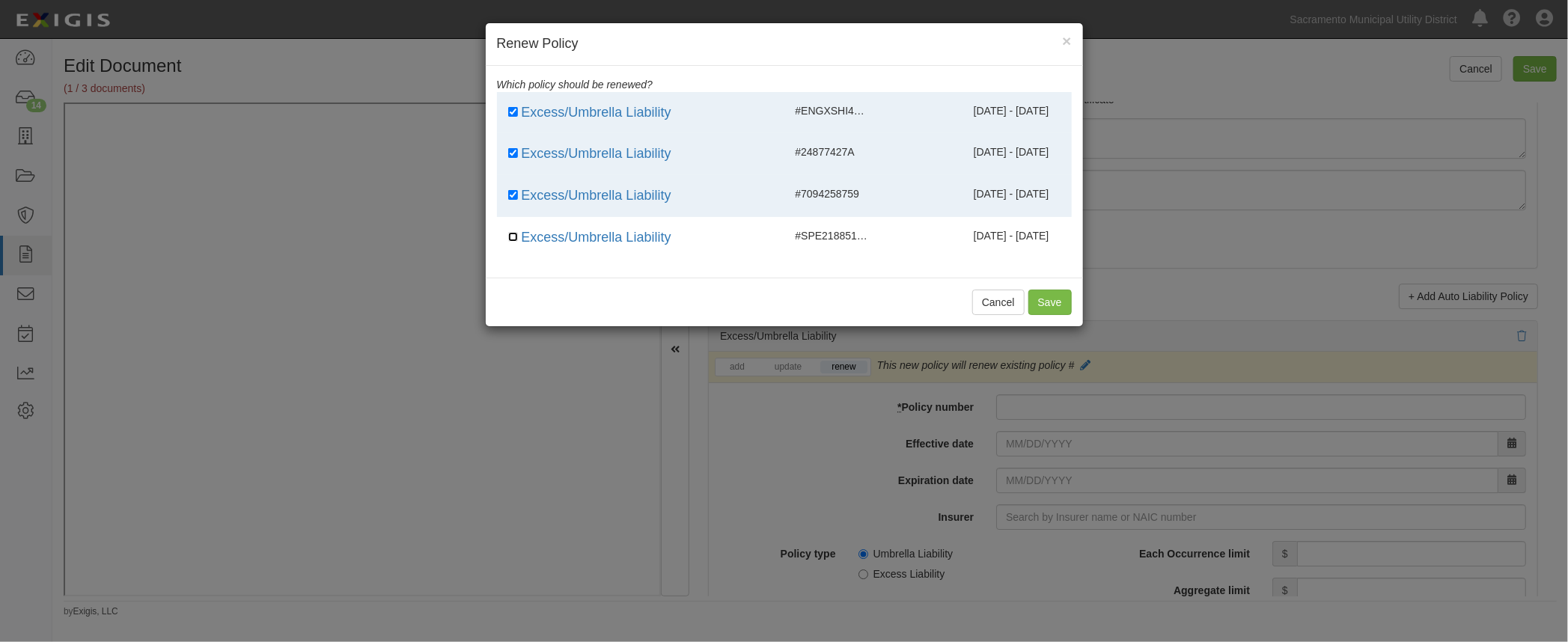
click at [514, 238] on input "checkbox" at bounding box center [513, 236] width 9 height 9
checkbox input "true"
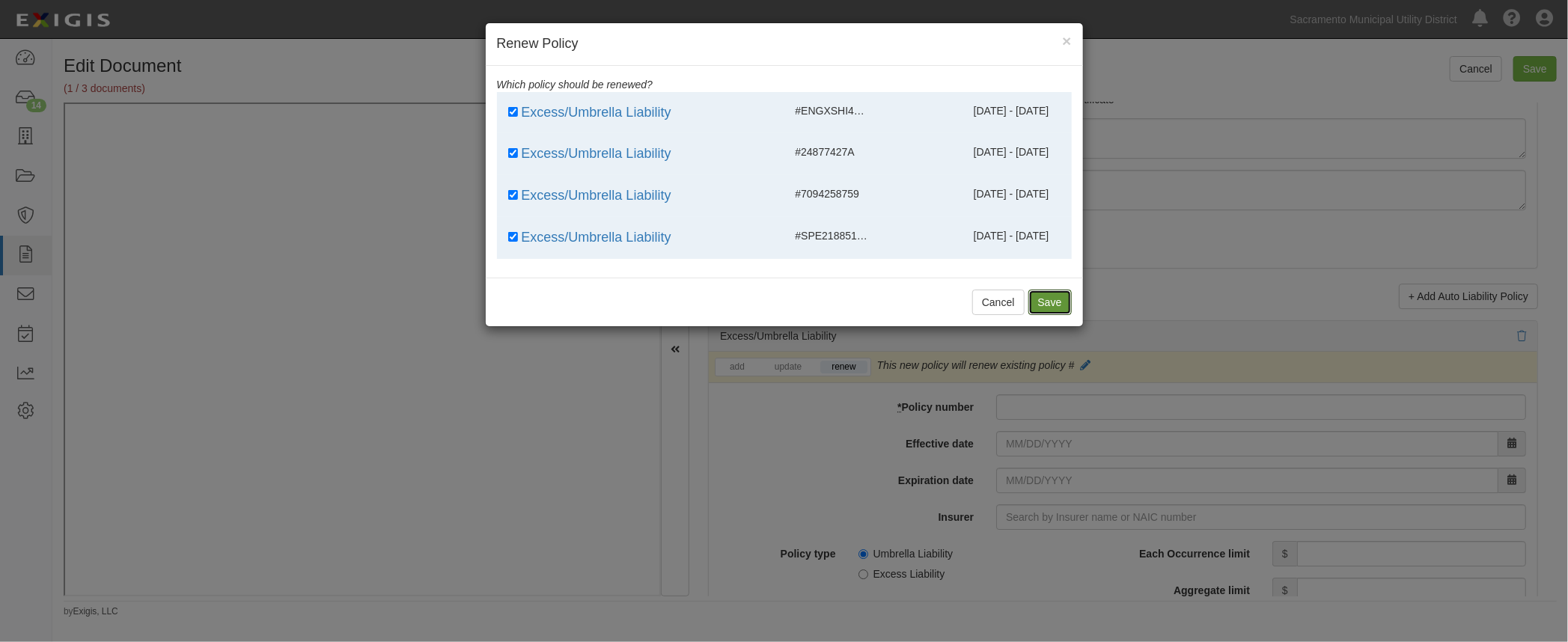
drag, startPoint x: 1046, startPoint y: 294, endPoint x: 1045, endPoint y: 348, distance: 54.0
click at [1046, 295] on button "Save" at bounding box center [1049, 302] width 43 height 26
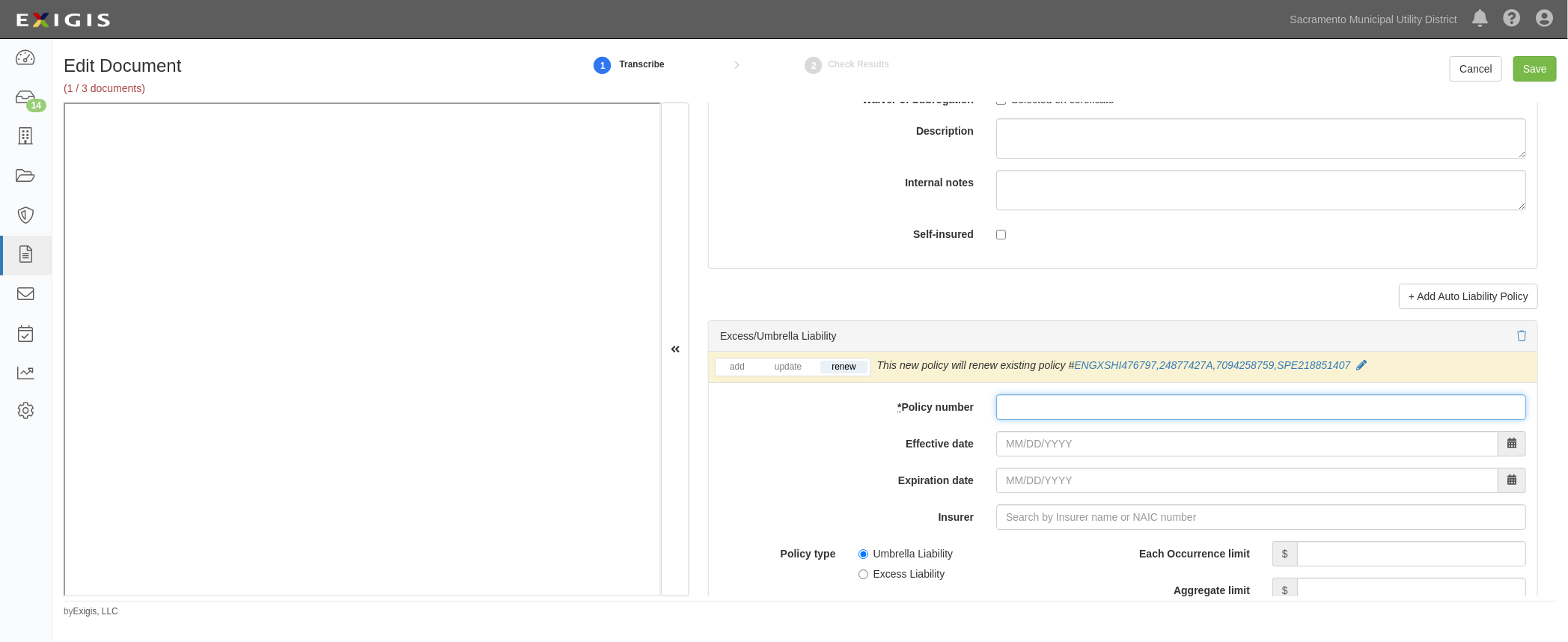
click at [1031, 404] on input "* Policy number" at bounding box center [1261, 407] width 530 height 26
paste input "SPE218851407-02"
type input "SPE218851407-02"
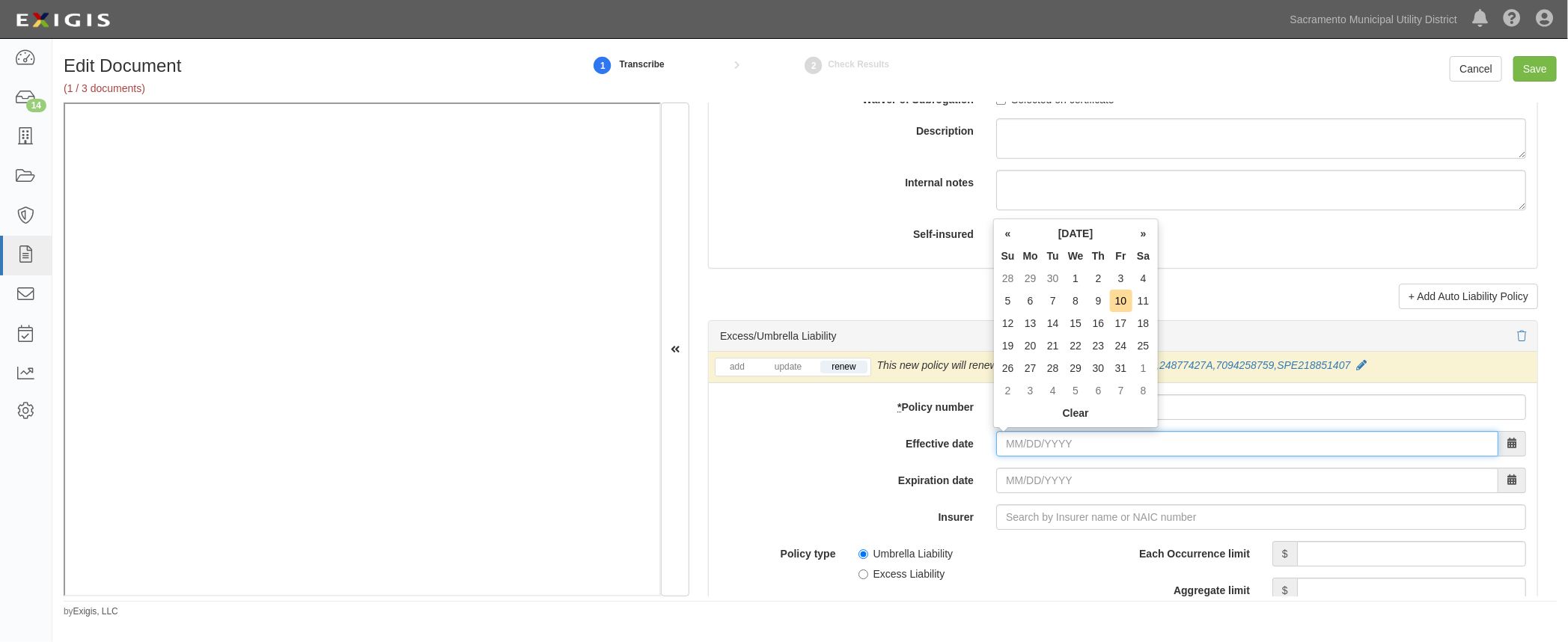
click at [1002, 441] on input "Effective date" at bounding box center [1247, 444] width 503 height 26
drag, startPoint x: 1069, startPoint y: 276, endPoint x: 1077, endPoint y: 284, distance: 11.3
click at [1069, 276] on td "1" at bounding box center [1075, 278] width 23 height 22
type input "10/01/2025"
type input "10/01/2026"
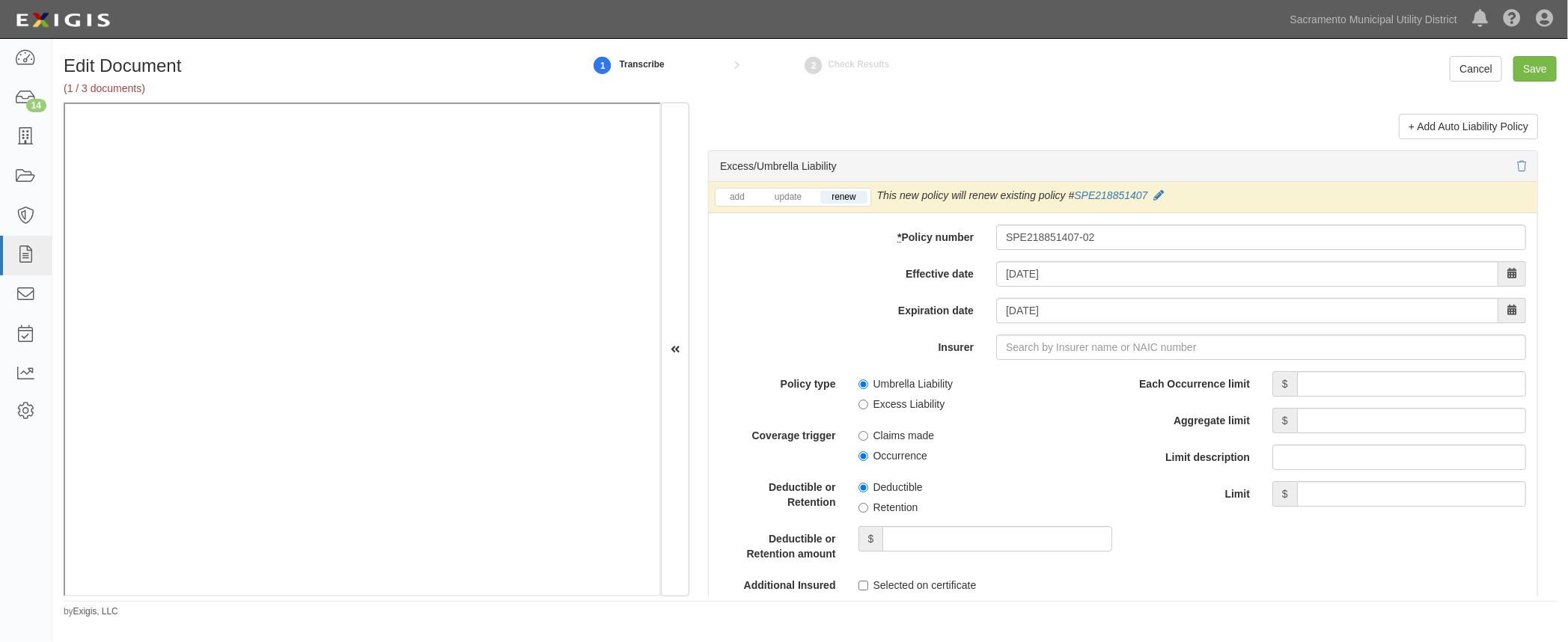
scroll to position [3060, 0]
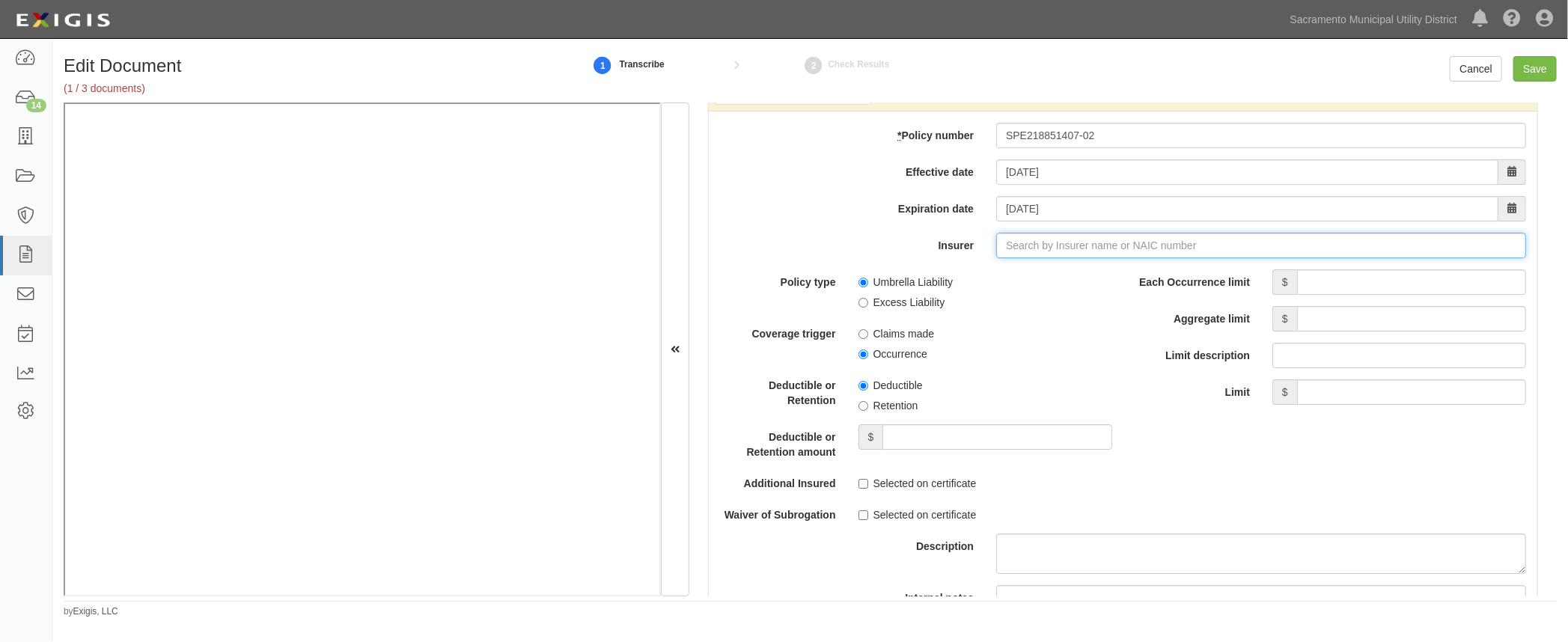
click at [1013, 238] on input "Insurer" at bounding box center [1261, 245] width 530 height 26
type input "21st Century Advantage Insurance Company (25232) NR Rating"
type input "2"
click at [968, 271] on div "Admiral Insurance Company ( 2485 6) A+ XV Rating" at bounding box center [1032, 273] width 267 height 20
type input "Admiral Insurance Company (24856) A+ XV Rating"
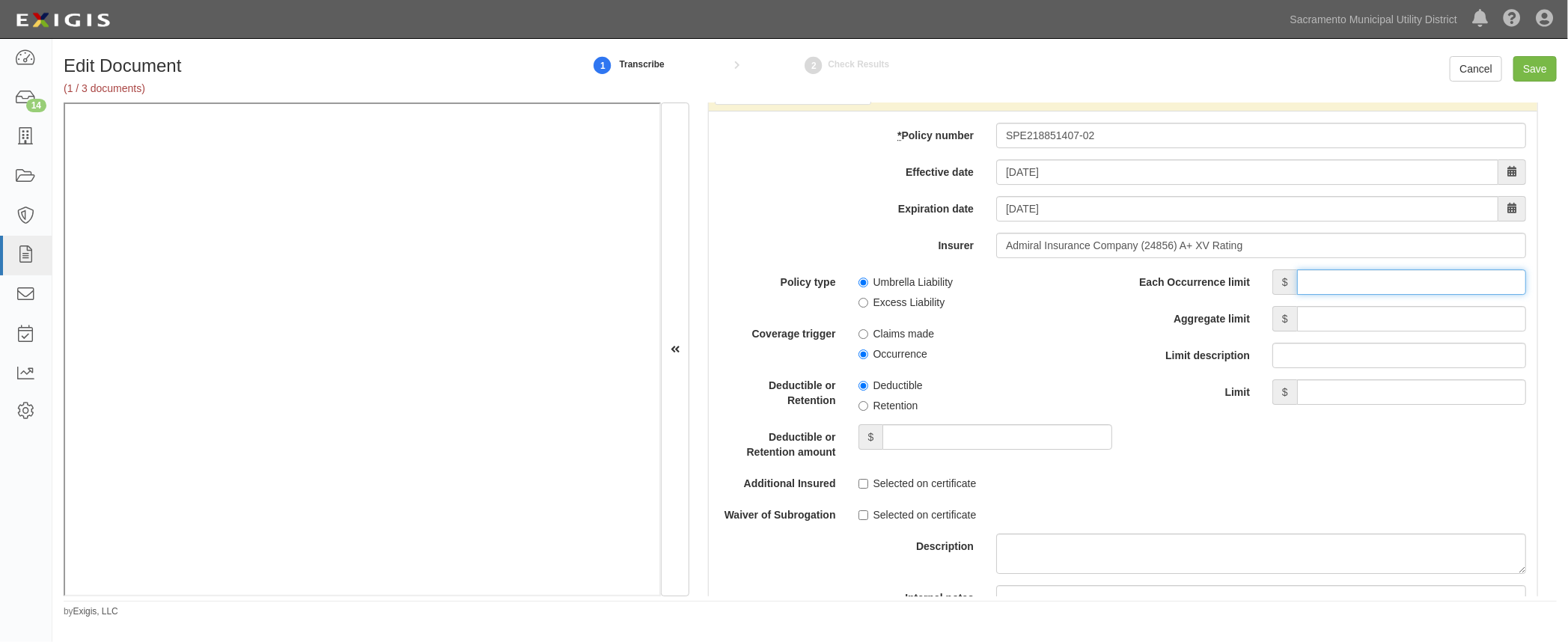
click at [1298, 280] on input "Each Occurrence limit" at bounding box center [1411, 282] width 229 height 26
type input "4,000,000"
click at [1371, 314] on input "Aggregate limit" at bounding box center [1411, 318] width 229 height 26
type input "4,000,000"
drag, startPoint x: 1182, startPoint y: 467, endPoint x: 1169, endPoint y: 460, distance: 14.8
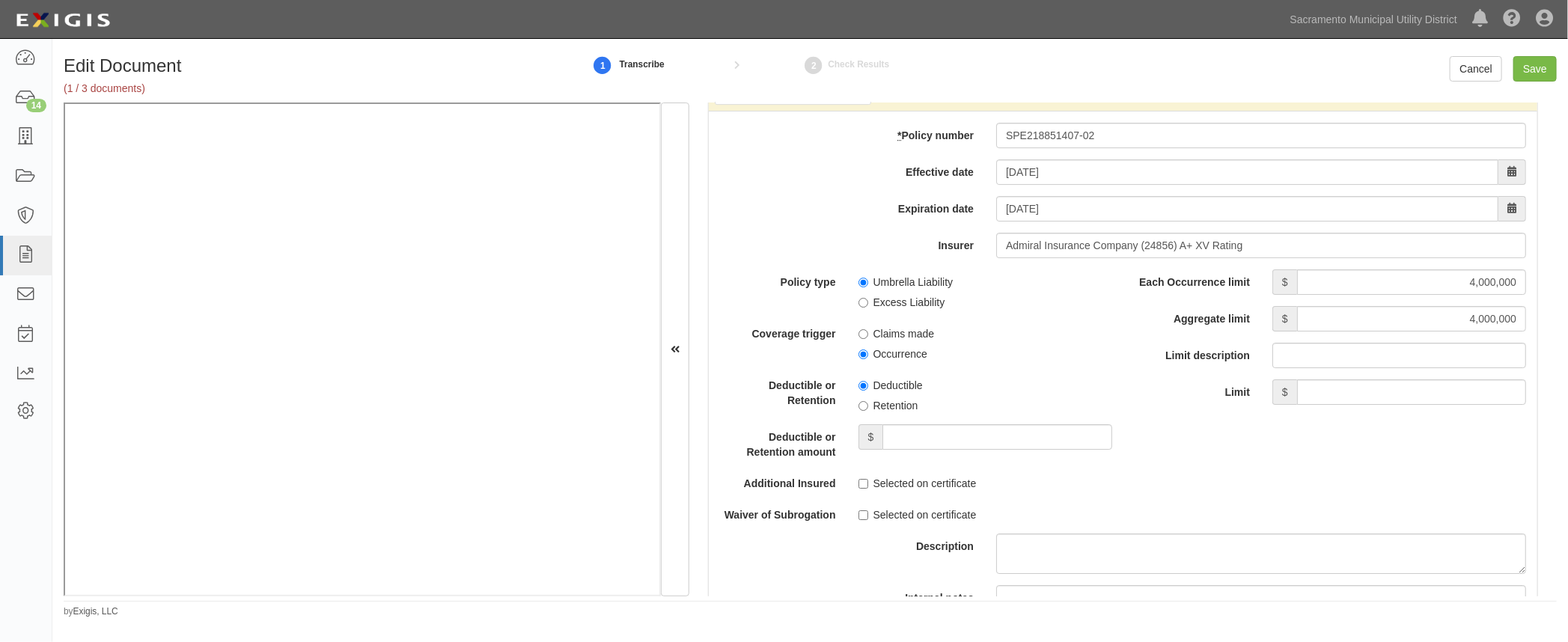
click at [1180, 466] on div "Policy type Umbrella Liability Excess Liability Coverage trigger Claims made Oc…" at bounding box center [1123, 470] width 829 height 403
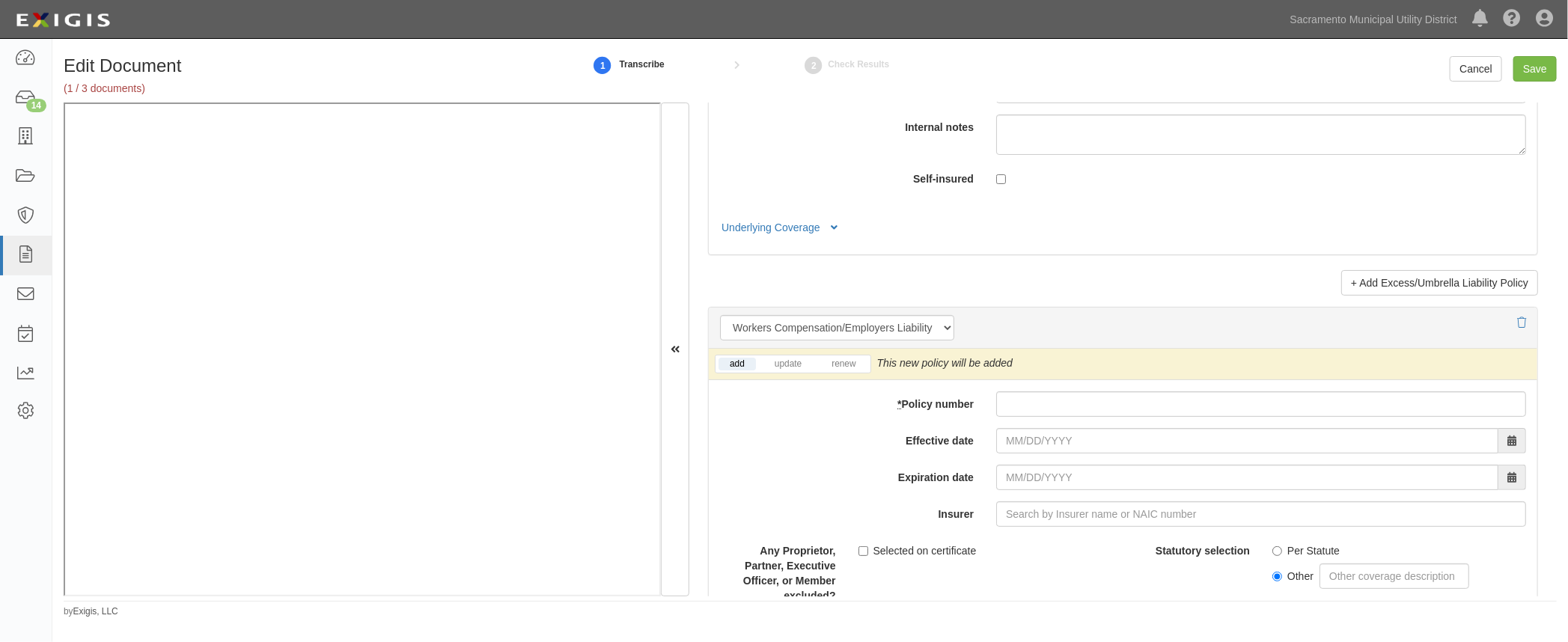
scroll to position [3536, 0]
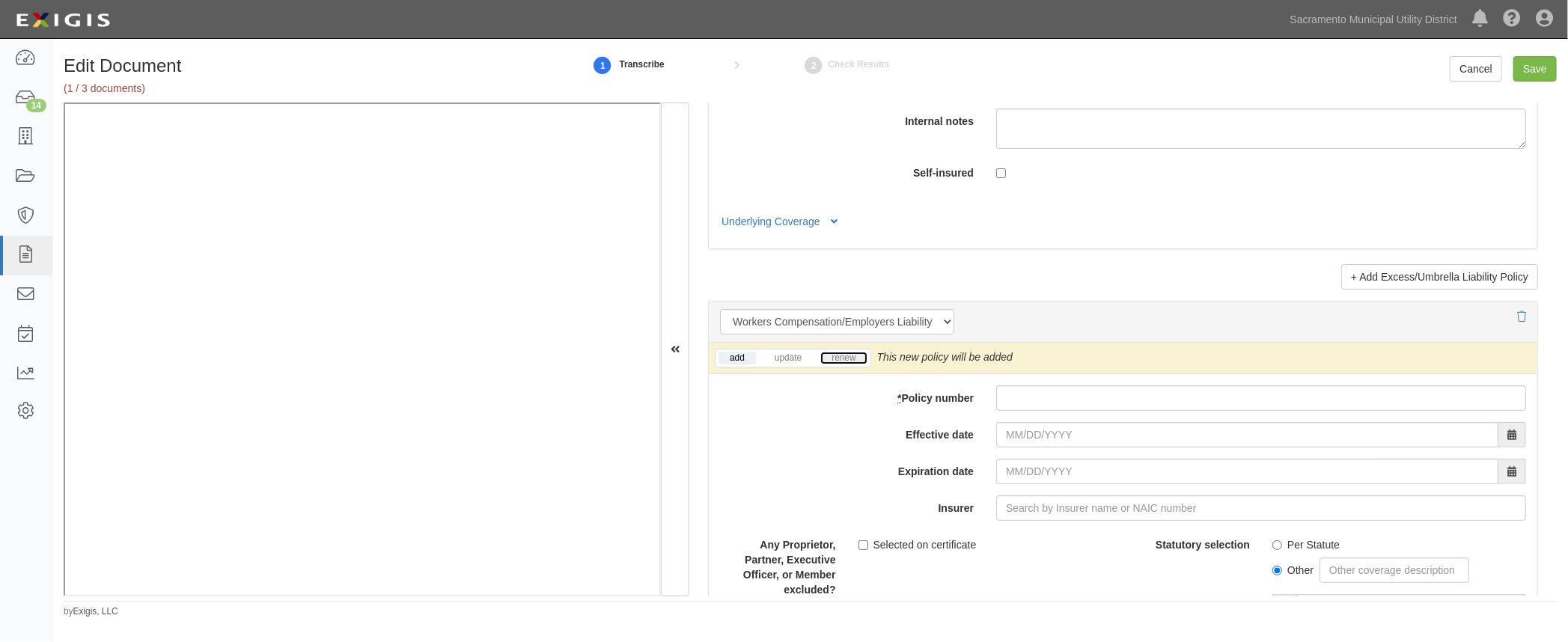
click at [851, 358] on link "renew" at bounding box center [843, 358] width 46 height 13
click at [1063, 393] on input "* Policy number" at bounding box center [1261, 398] width 530 height 26
paste input "8033863712"
type input "8033863712"
click at [1004, 441] on input "Effective date" at bounding box center [1247, 435] width 503 height 26
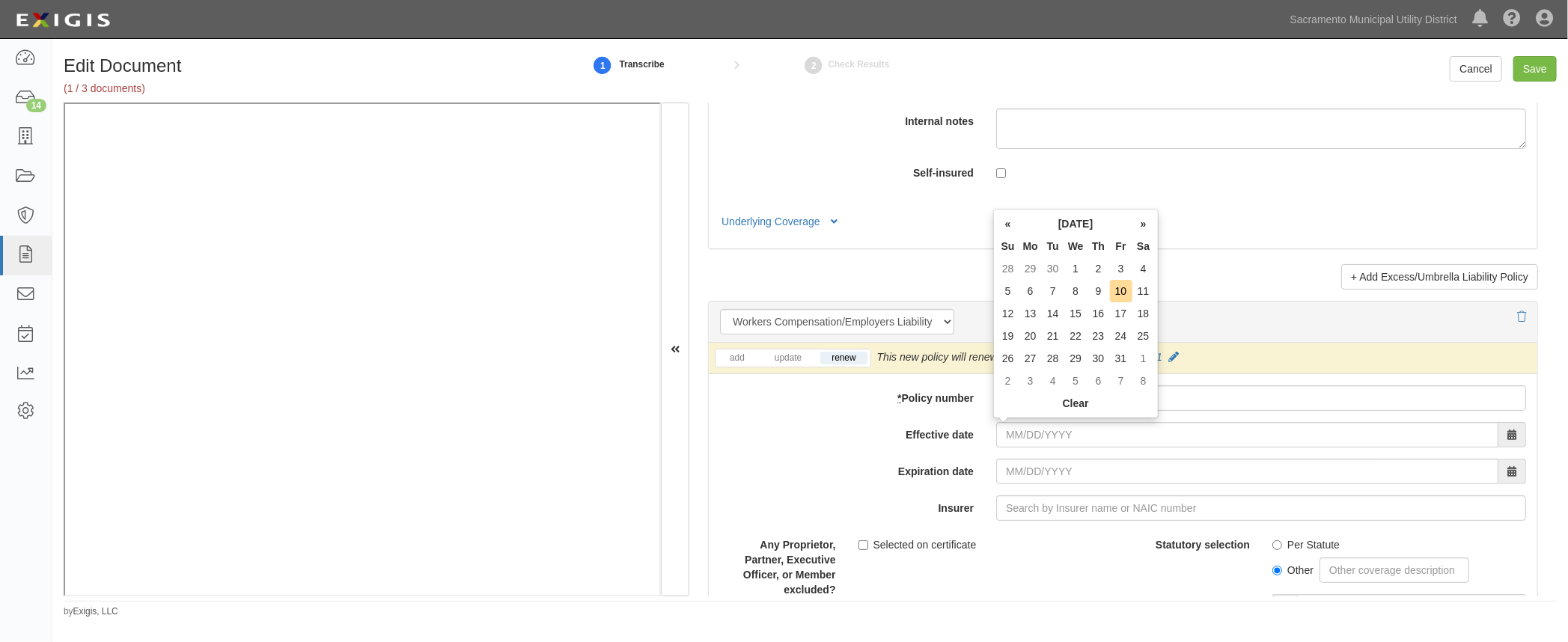
click at [1073, 268] on td "1" at bounding box center [1075, 268] width 23 height 22
type input "10/01/2025"
type input "10/01/2026"
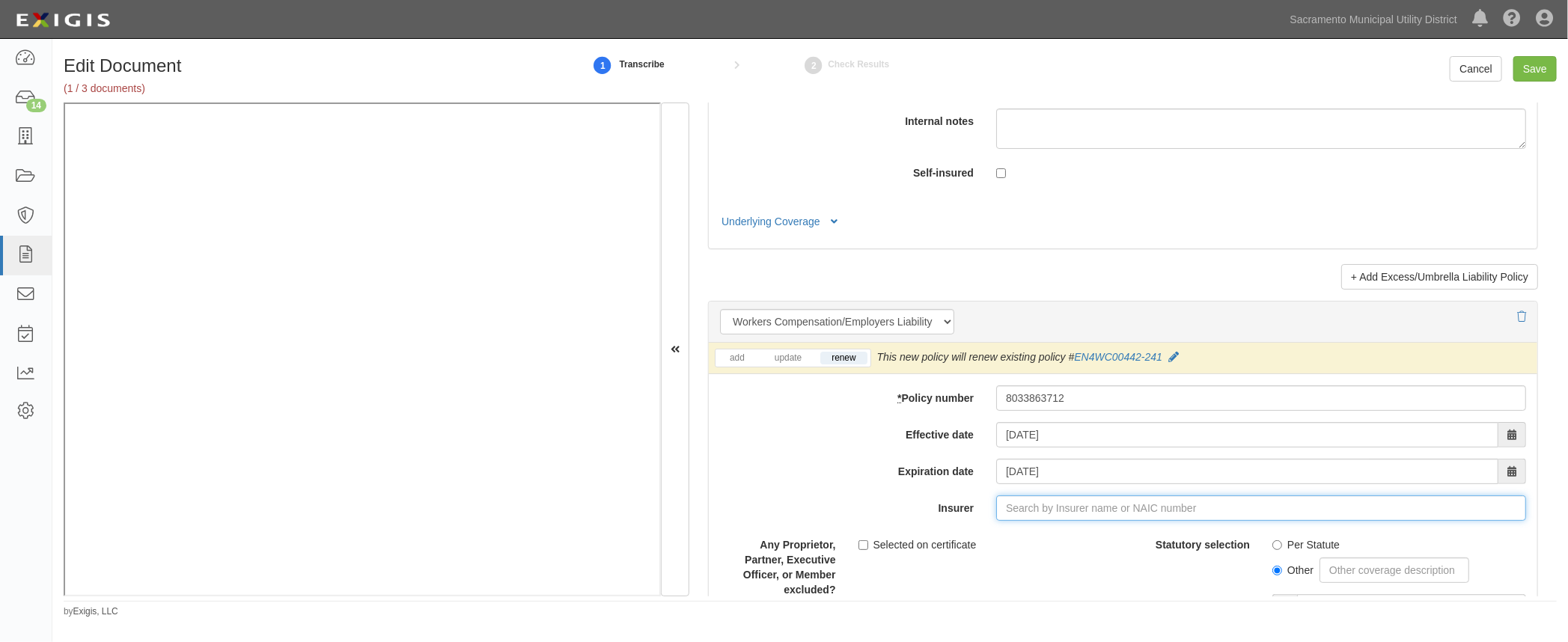
click at [1022, 508] on input "Insurer" at bounding box center [1261, 508] width 530 height 26
type input "21st Century Advantage Insurance Company (25232) NR Rating"
type input "2"
click at [990, 537] on div "National Fire Insurance Co of Hartford ( 20478 ) A XV Rating" at bounding box center [1087, 536] width 376 height 20
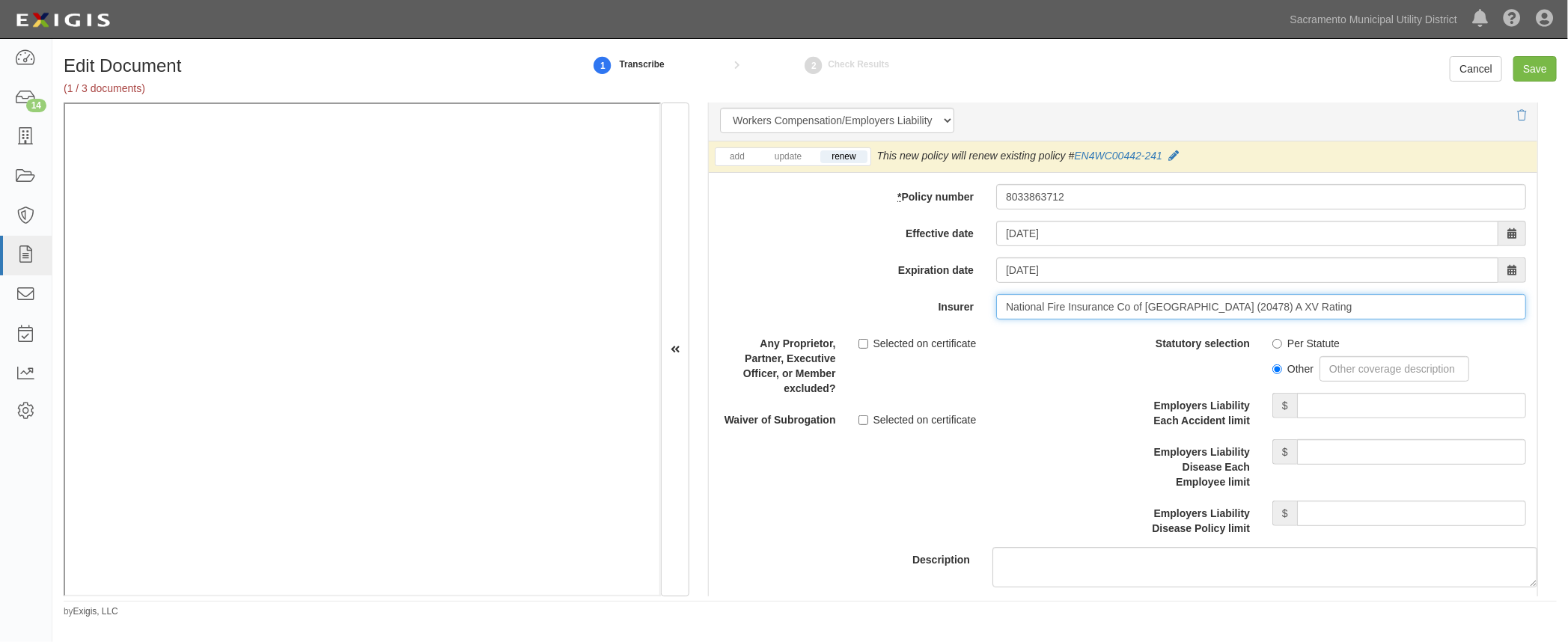
scroll to position [3740, 0]
type input "National Fire Insurance Co of Hartford (20478) A XV Rating"
click at [1272, 337] on input "Per Statute" at bounding box center [1277, 341] width 9 height 9
radio input "true"
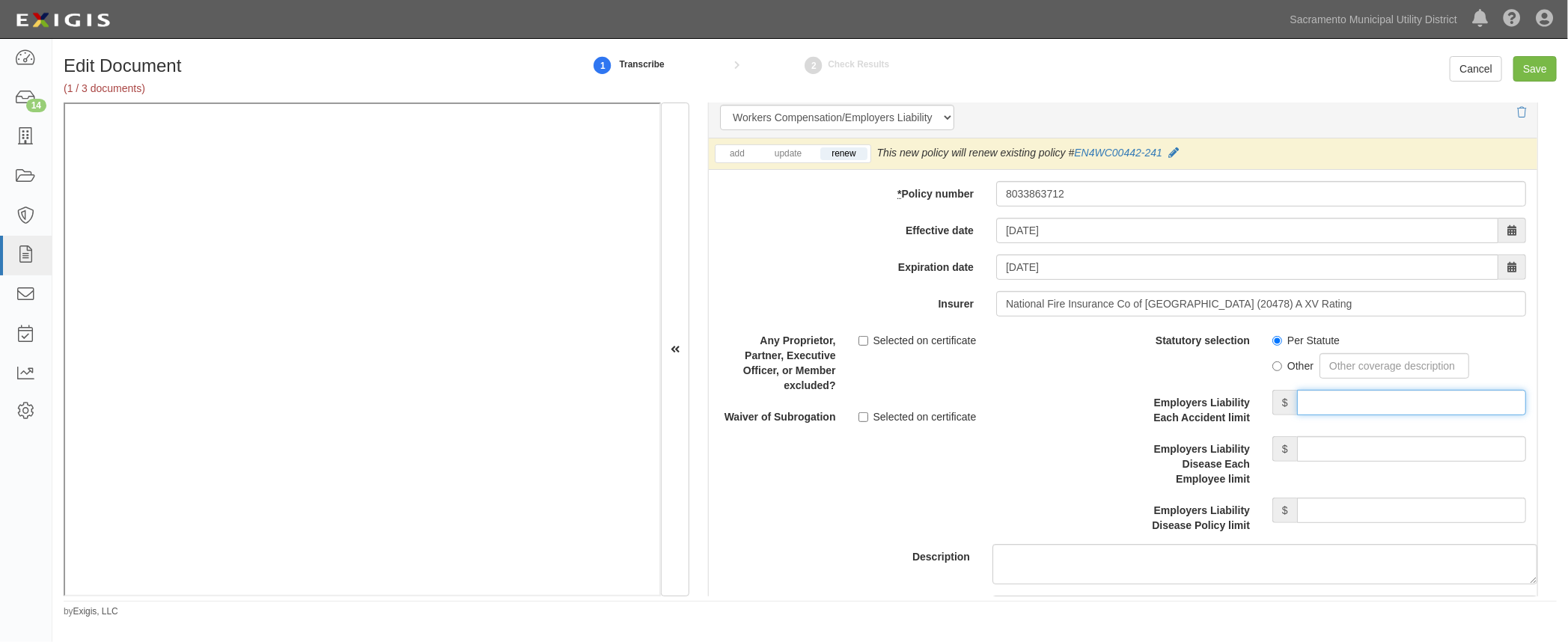
click at [1318, 392] on input "Employers Liability Each Accident limit" at bounding box center [1411, 403] width 229 height 26
type input "1,000,000"
click at [1341, 443] on input "Employers Liability Disease Each Employee limit" at bounding box center [1411, 449] width 229 height 26
type input "1,000,000"
click at [1341, 508] on input "Employers Liability Disease Policy limit" at bounding box center [1411, 510] width 229 height 26
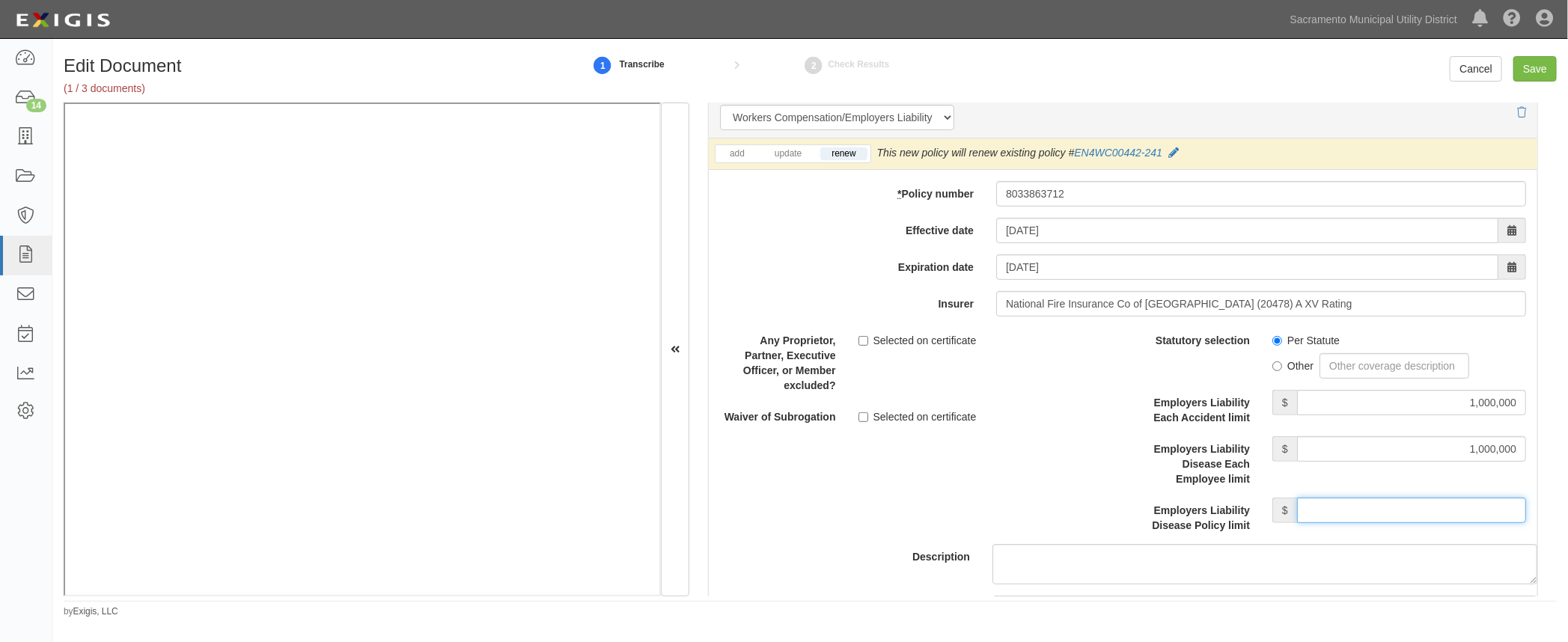
type input "1,000,000"
drag, startPoint x: 1152, startPoint y: 410, endPoint x: 1125, endPoint y: 411, distance: 27.0
click at [1152, 410] on label "Employers Liability Each Accident limit" at bounding box center [1192, 407] width 139 height 35
click at [1297, 410] on input "1,000,000" at bounding box center [1411, 403] width 229 height 26
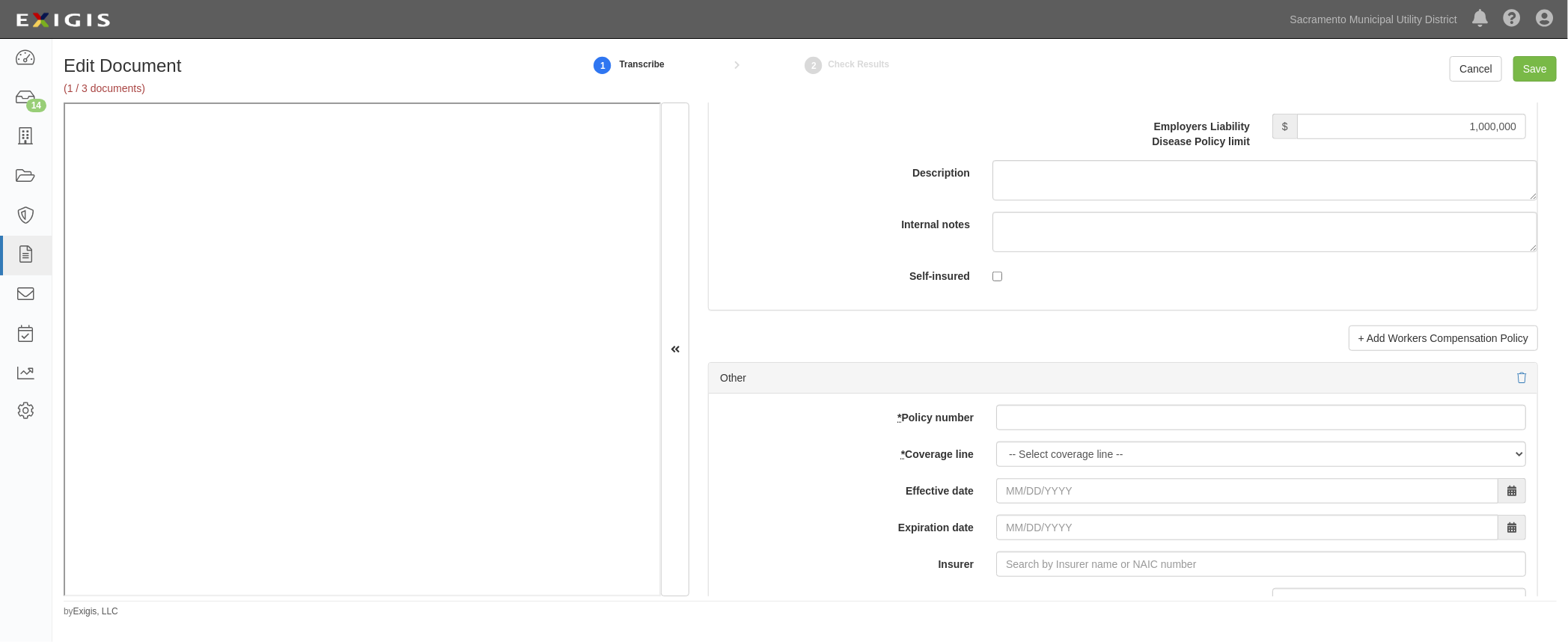
scroll to position [4148, 0]
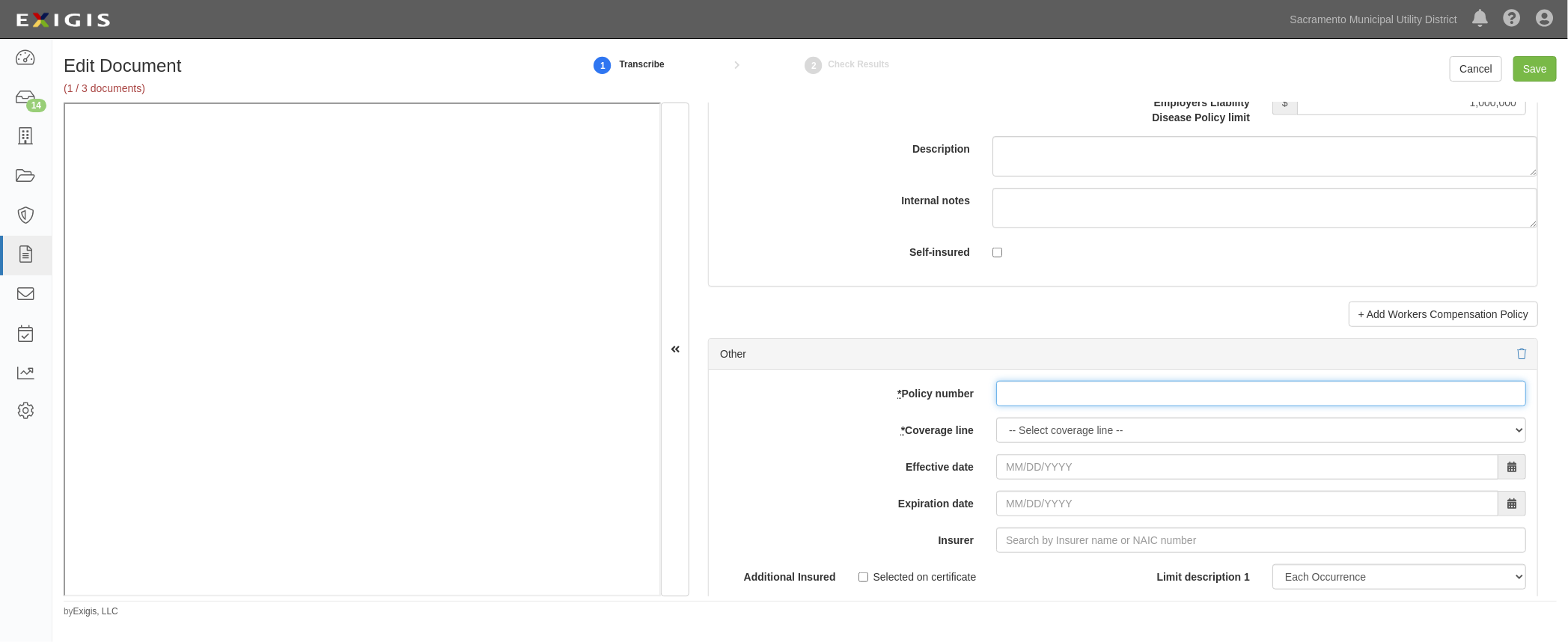
click at [1048, 397] on input "* Policy number" at bounding box center [1261, 393] width 530 height 26
paste input "PKC-126737"
type input "PKC-126737"
click at [1039, 427] on select "-- Select coverage line -- Asbestos Abatement Auto Physical Damage Boiler & Mac…" at bounding box center [1261, 430] width 530 height 26
select select "14"
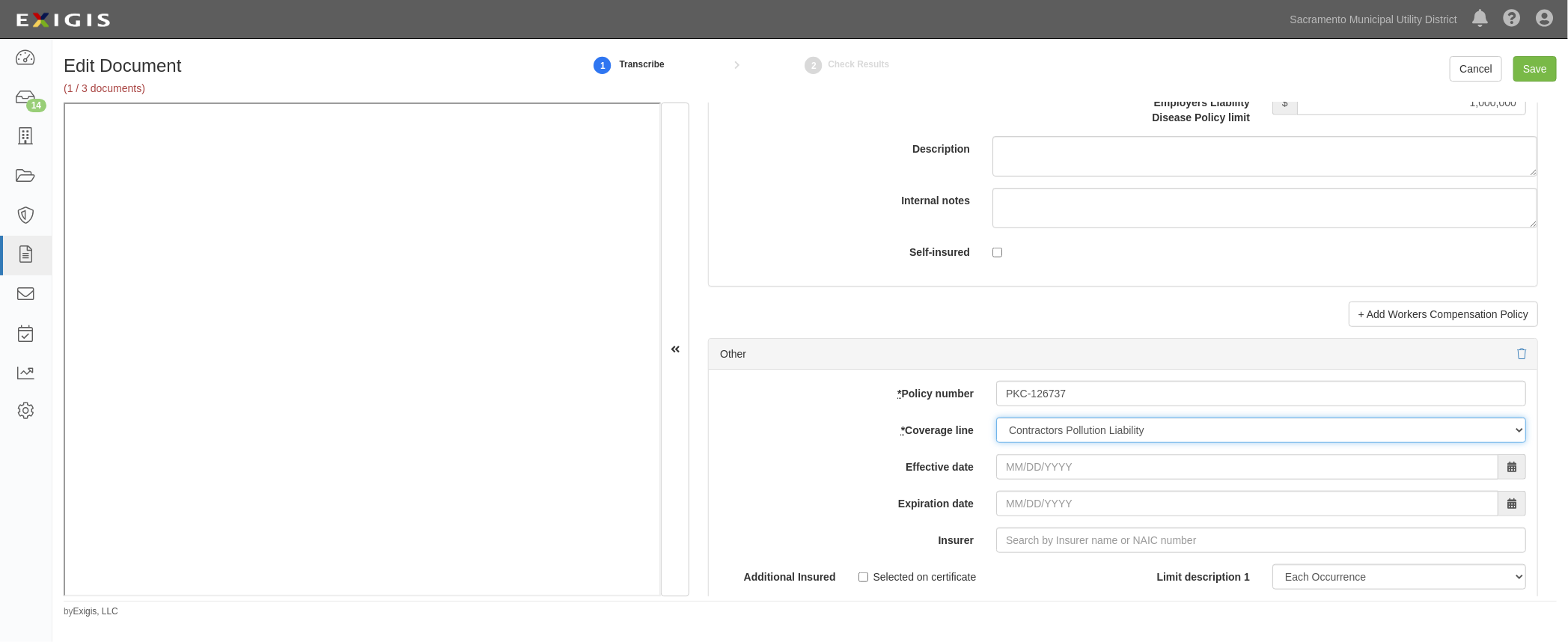
click at [996, 443] on select "-- Select coverage line -- Asbestos Abatement Auto Physical Damage Boiler & Mac…" at bounding box center [1261, 430] width 530 height 26
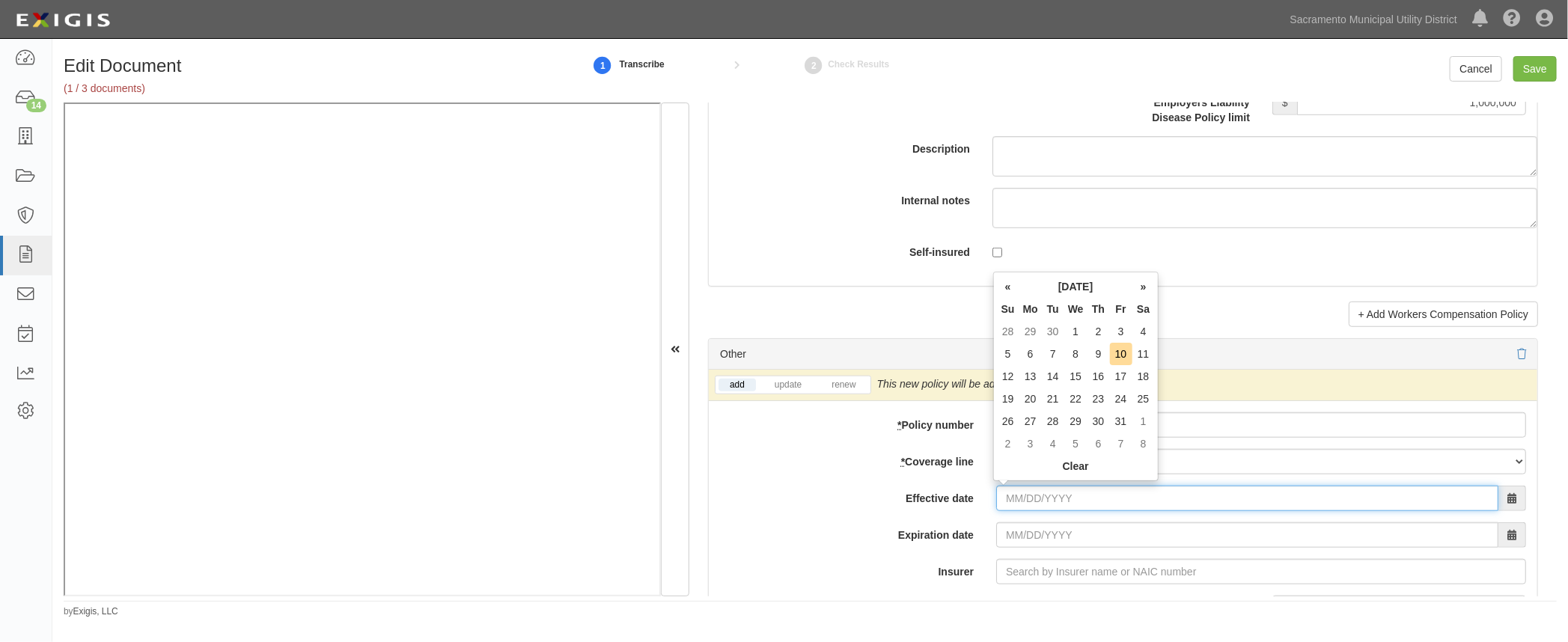
click at [1002, 490] on input "Effective date" at bounding box center [1247, 498] width 503 height 26
click at [1002, 353] on td "5" at bounding box center [1008, 353] width 22 height 22
type input "10/05/2025"
type input "10/05/2026"
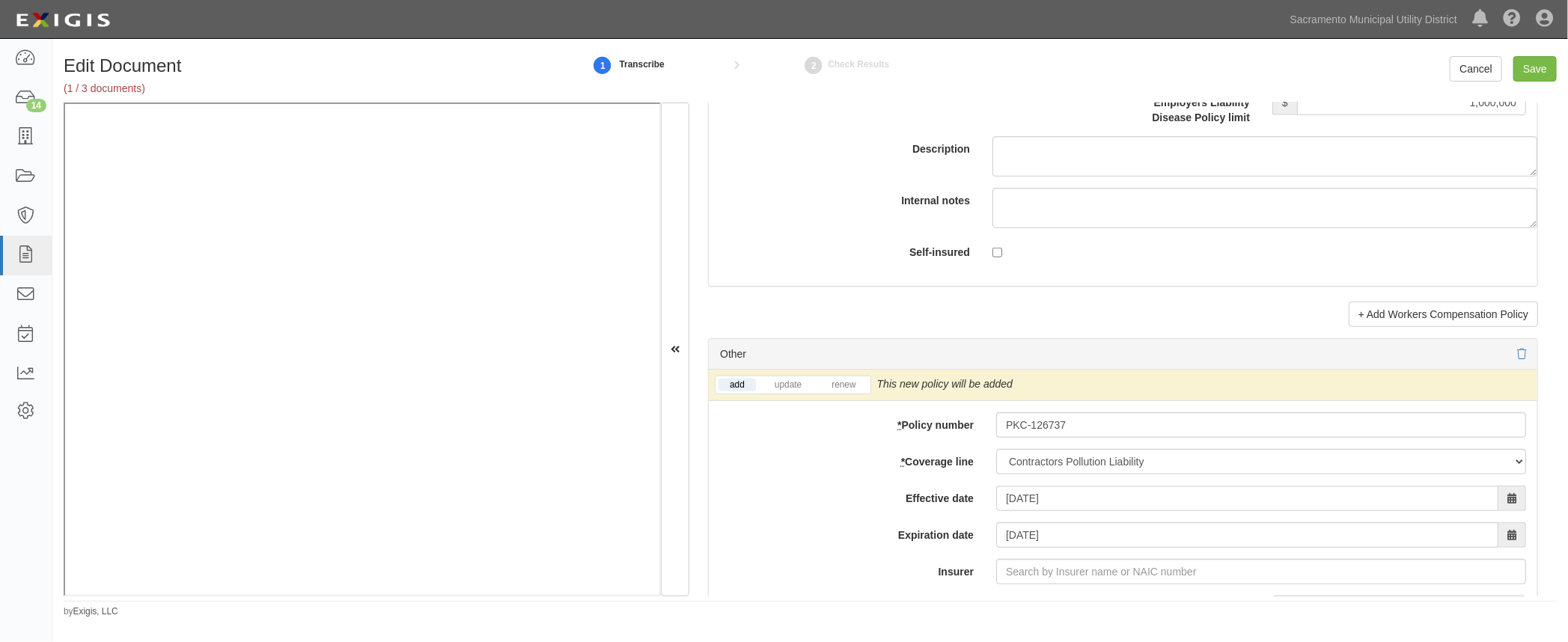
scroll to position [4353, 0]
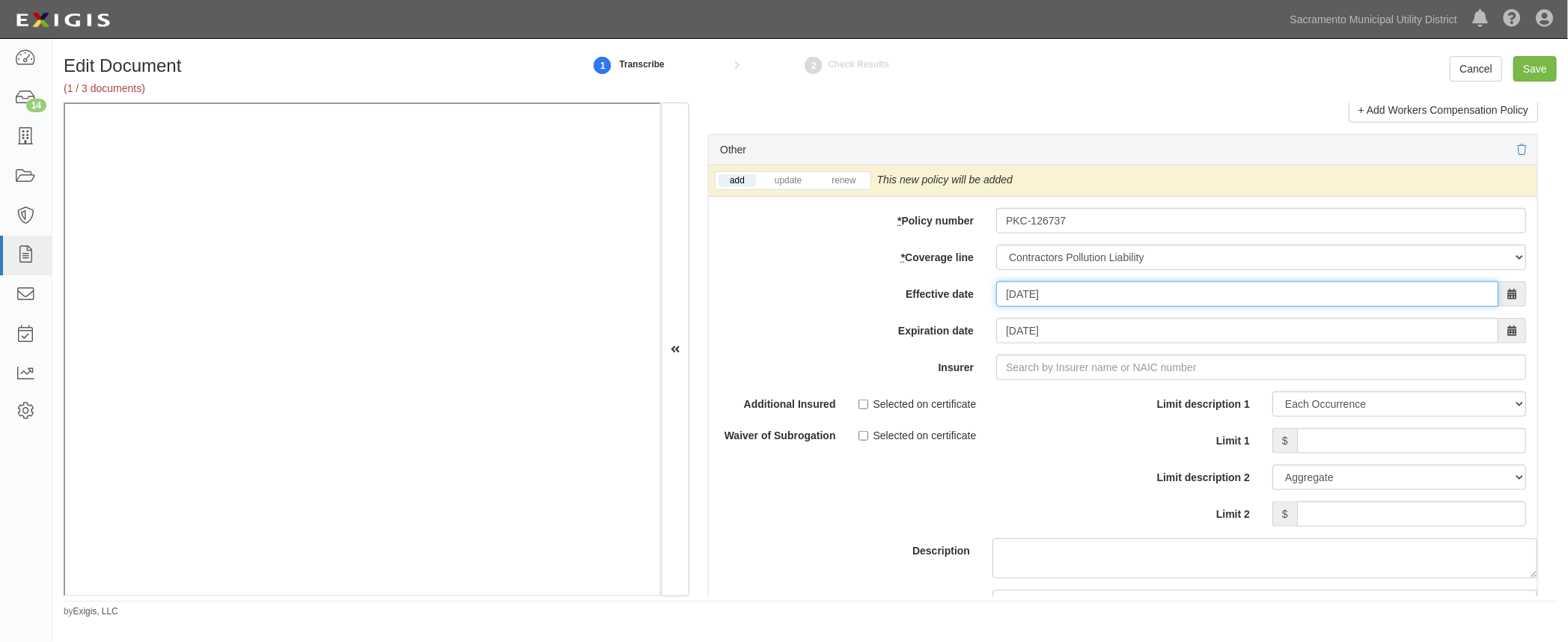
click at [1037, 287] on input "10/05/2025" at bounding box center [1247, 294] width 503 height 26
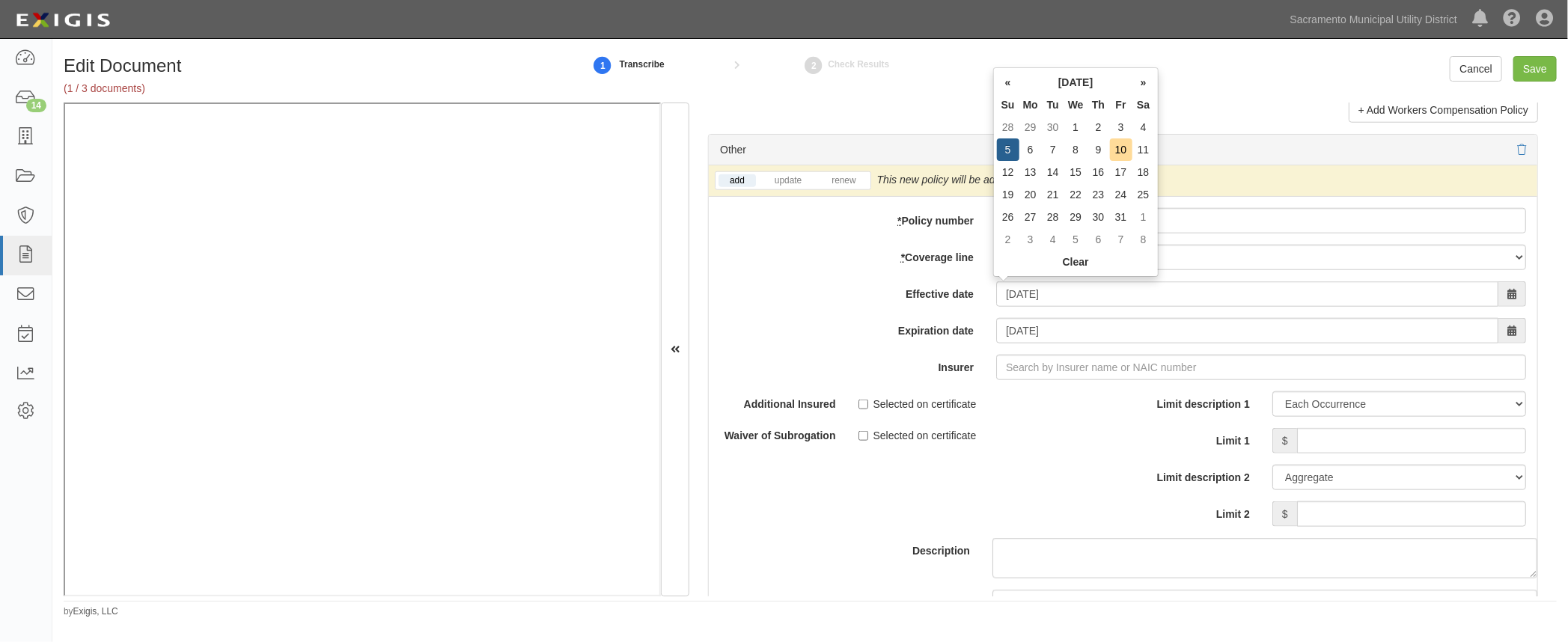
click at [1073, 122] on td "1" at bounding box center [1075, 127] width 23 height 22
type input "[DATE]"
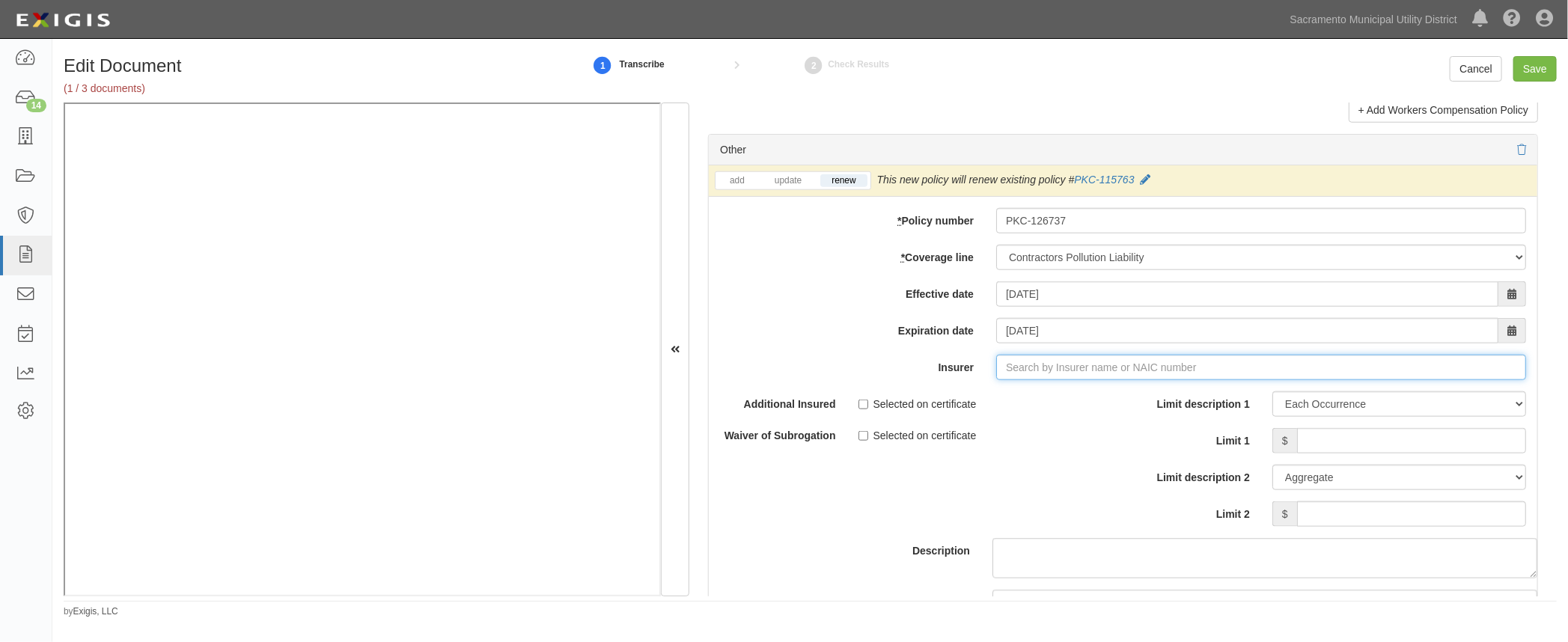
click at [1018, 358] on input "Insurer" at bounding box center [1261, 367] width 530 height 26
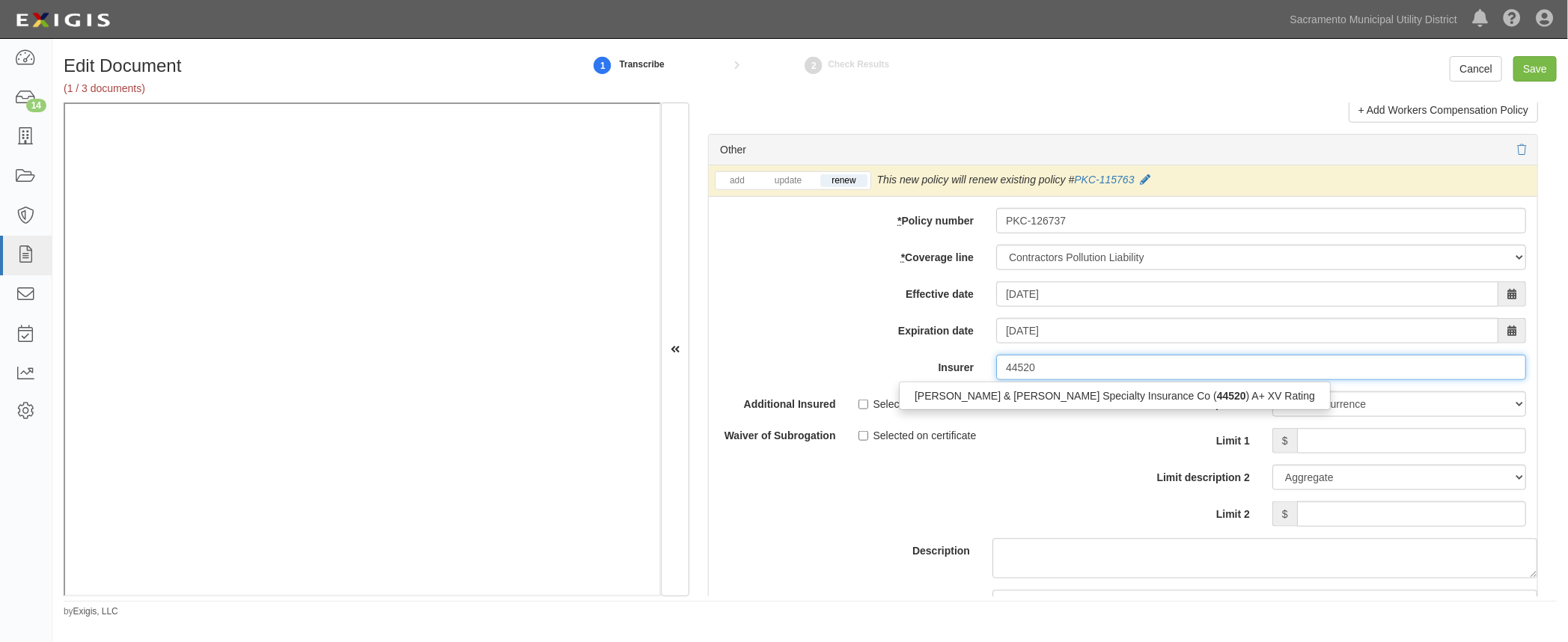
click at [997, 396] on div "Crum & Forster Specialty Insurance Co ( 44520 ) A+ XV Rating" at bounding box center [1114, 395] width 430 height 20
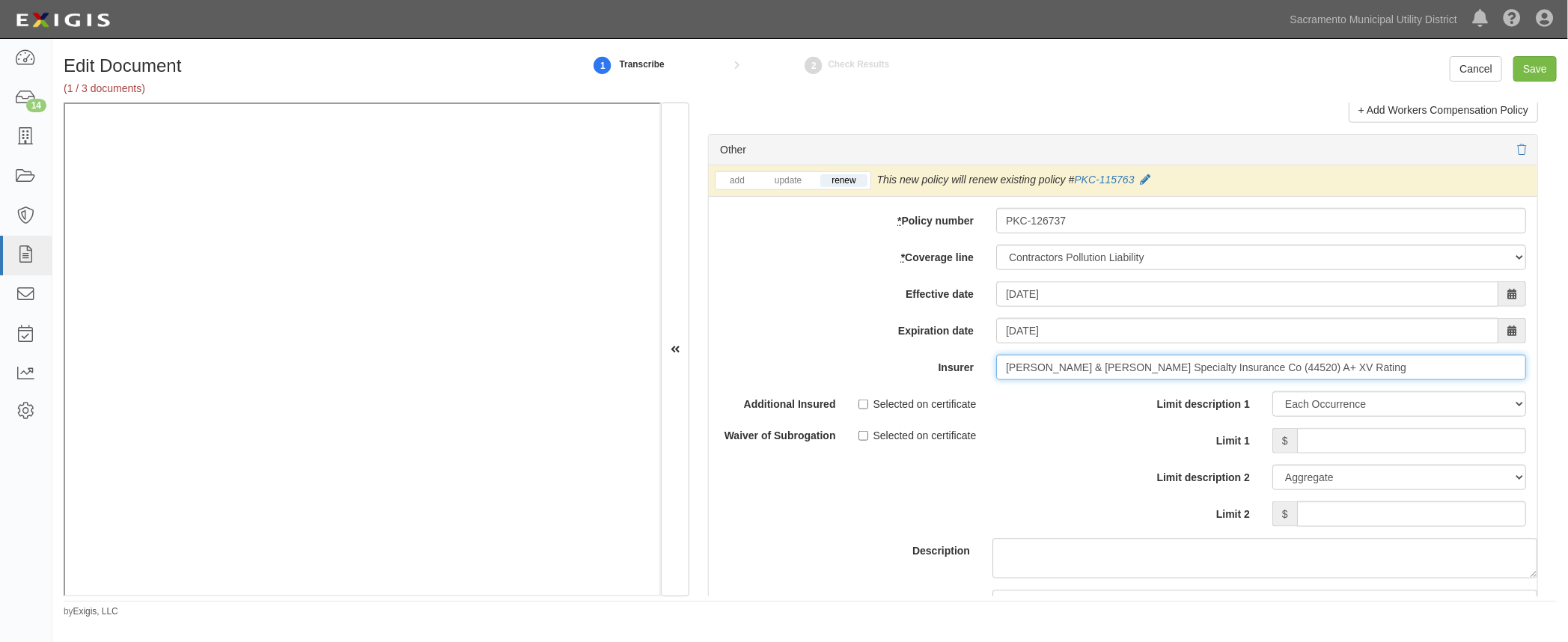
type input "Crum & Forster Specialty Insurance Co (44520) A+ XV Rating"
click at [1317, 444] on input "Limit 1" at bounding box center [1411, 441] width 229 height 26
type input "5,000,000"
click at [1347, 511] on input "Limit 2" at bounding box center [1411, 514] width 229 height 26
type input "5,000,000"
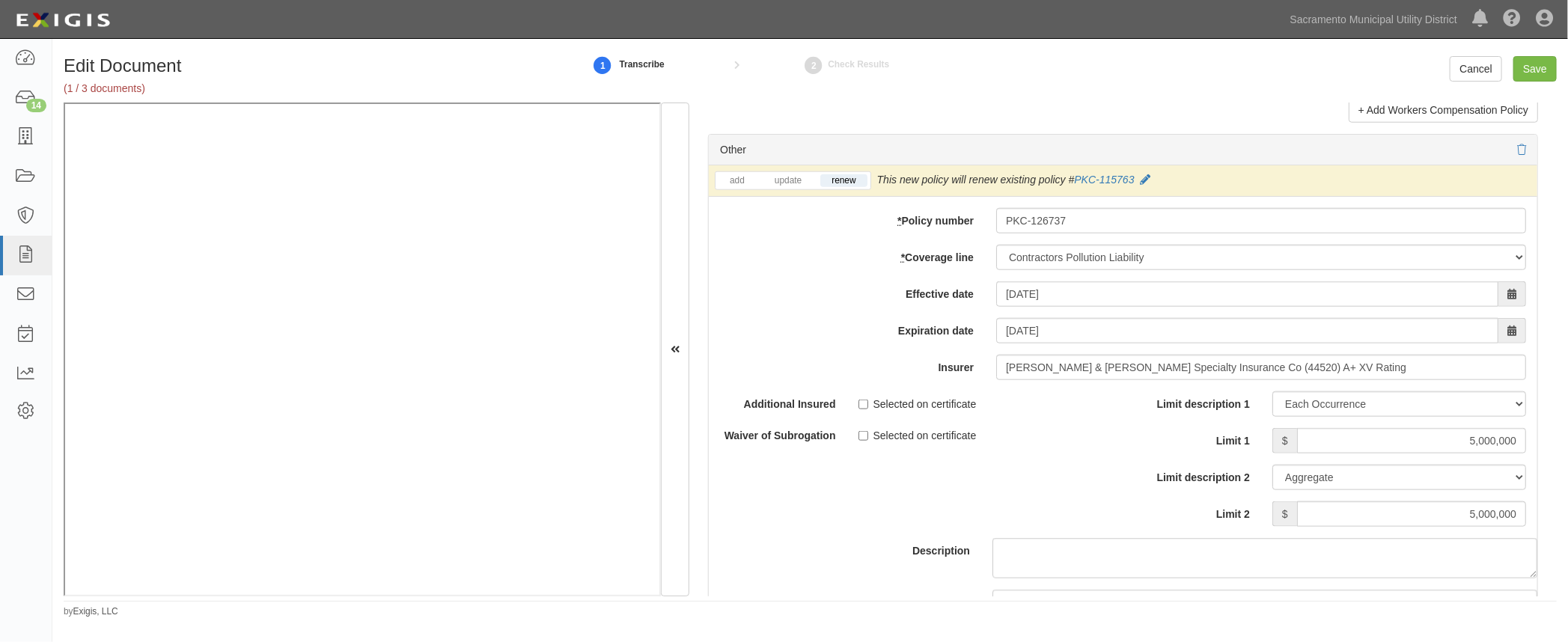
click at [1061, 508] on div "Description" at bounding box center [1123, 485] width 851 height 187
click at [1534, 69] on input "Save" at bounding box center [1535, 69] width 43 height 26
type input "2000000"
type input "100000"
type input "10000"
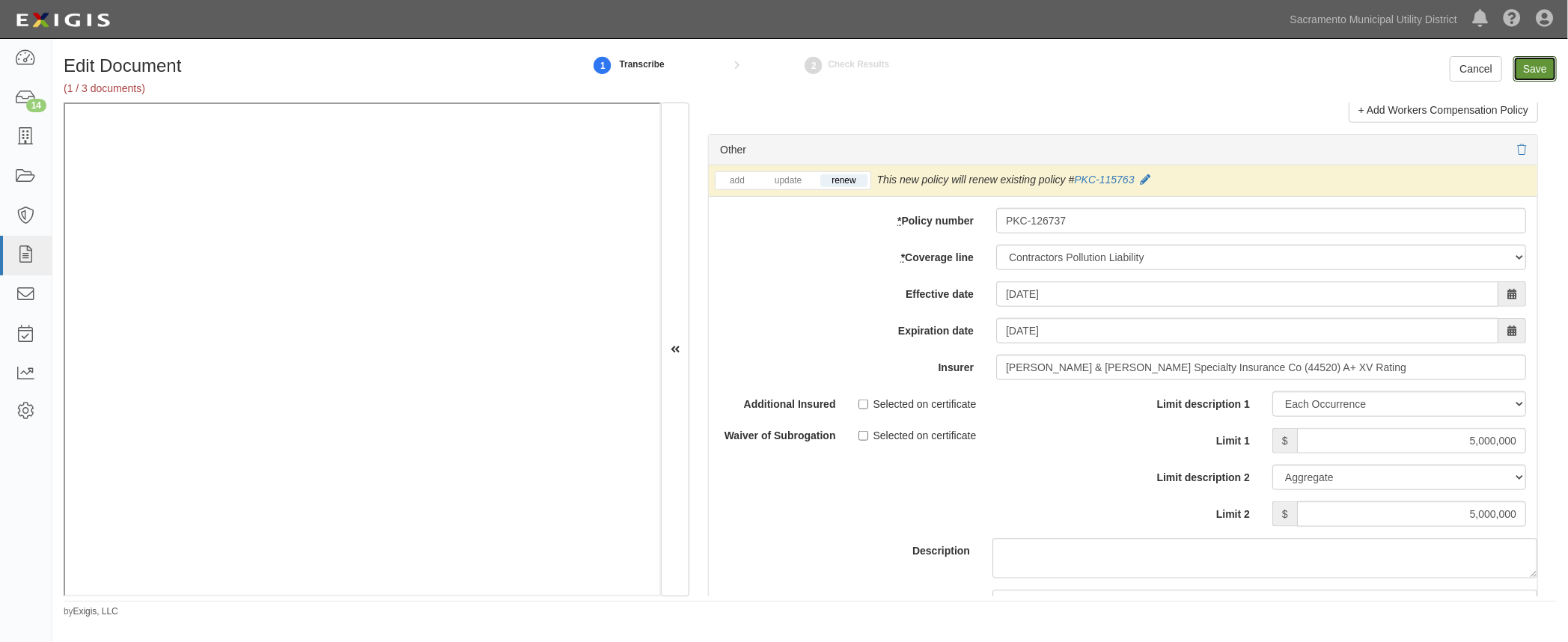
type input "2000000"
type input "4000000"
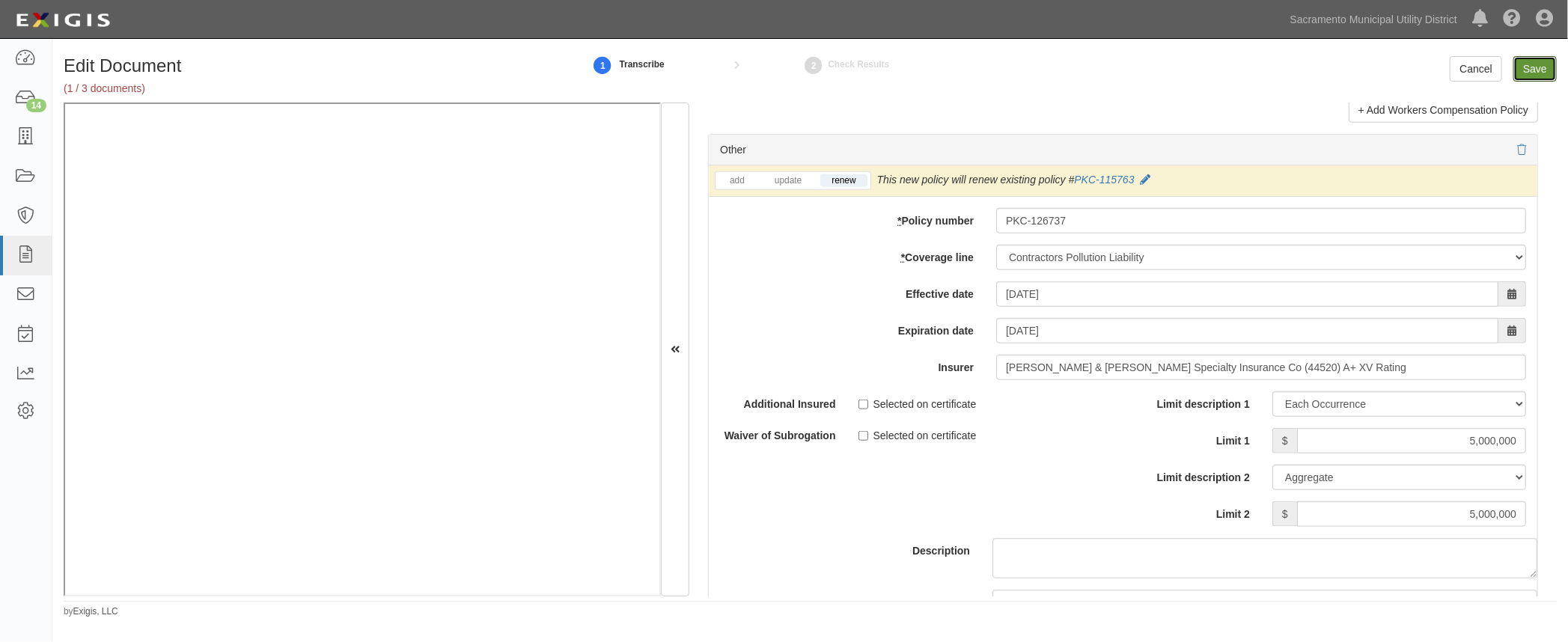
type input "4000000"
type input "1000000"
type input "5000000"
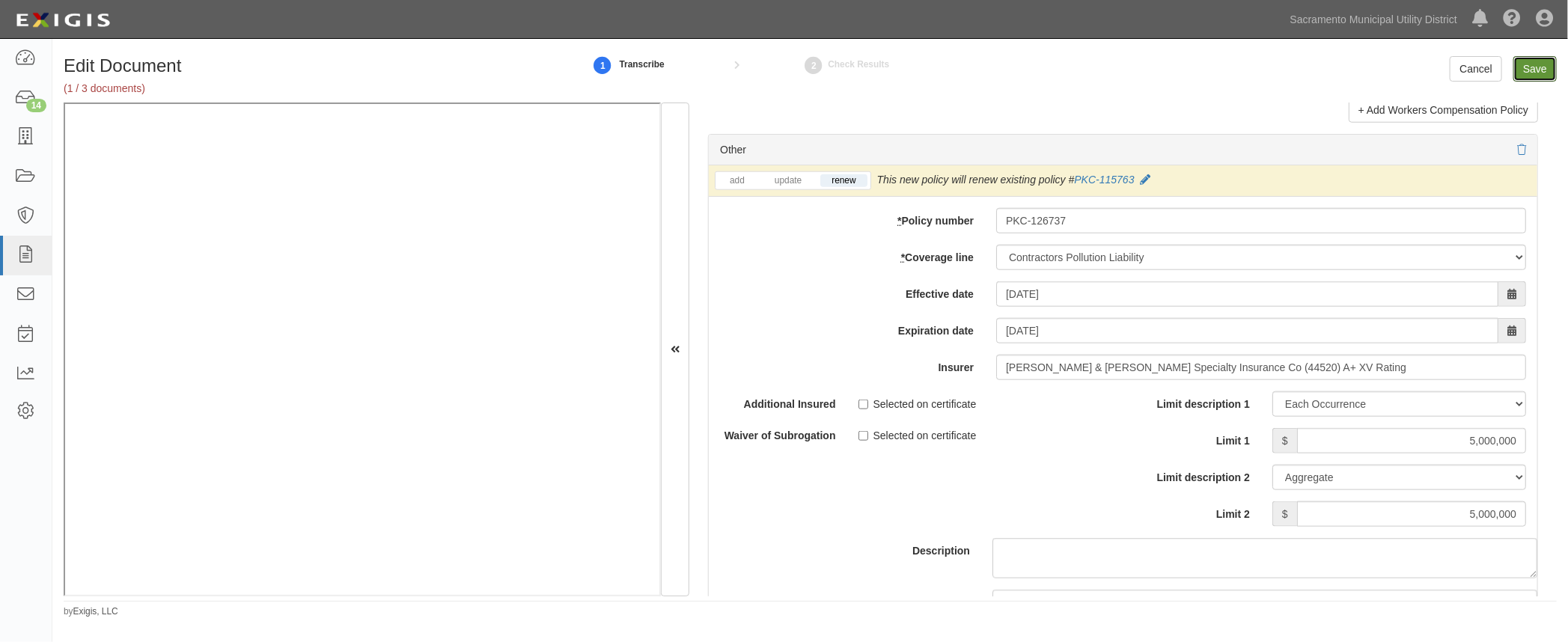
type input "5000000"
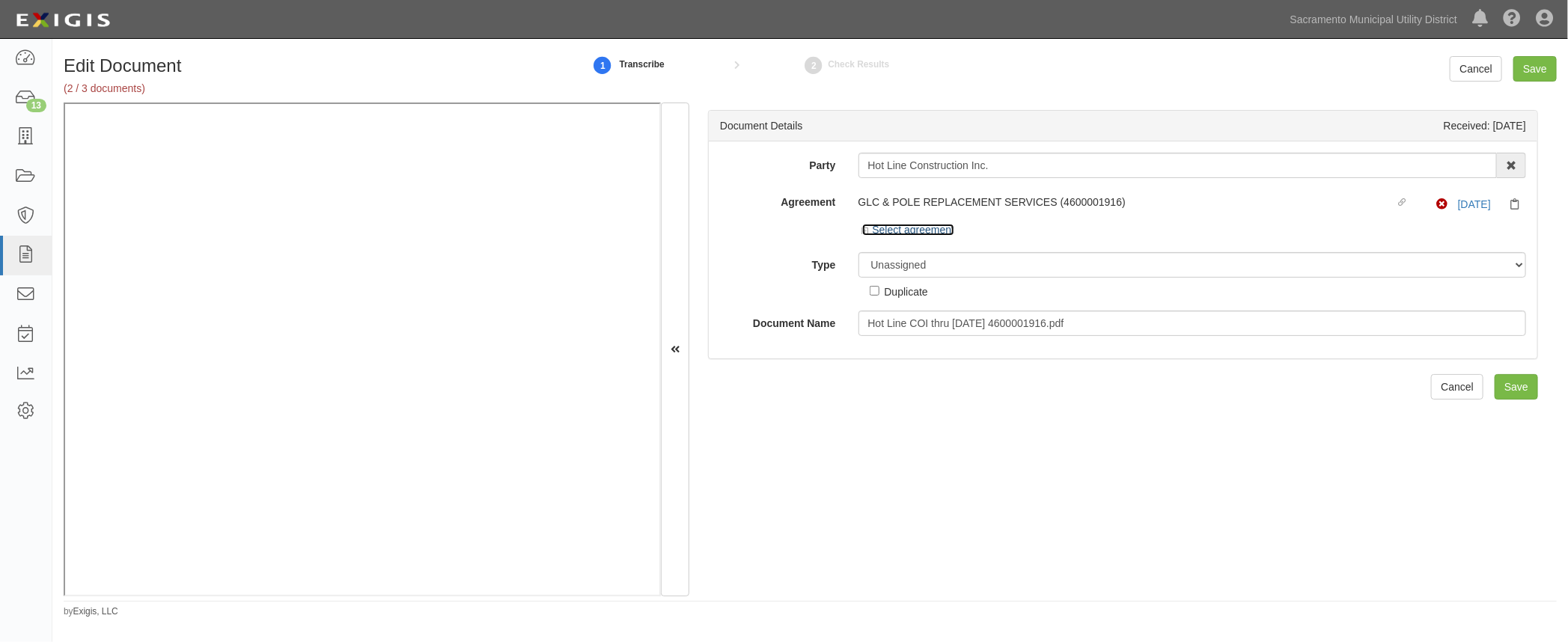
click at [865, 231] on icon at bounding box center [867, 231] width 10 height 8
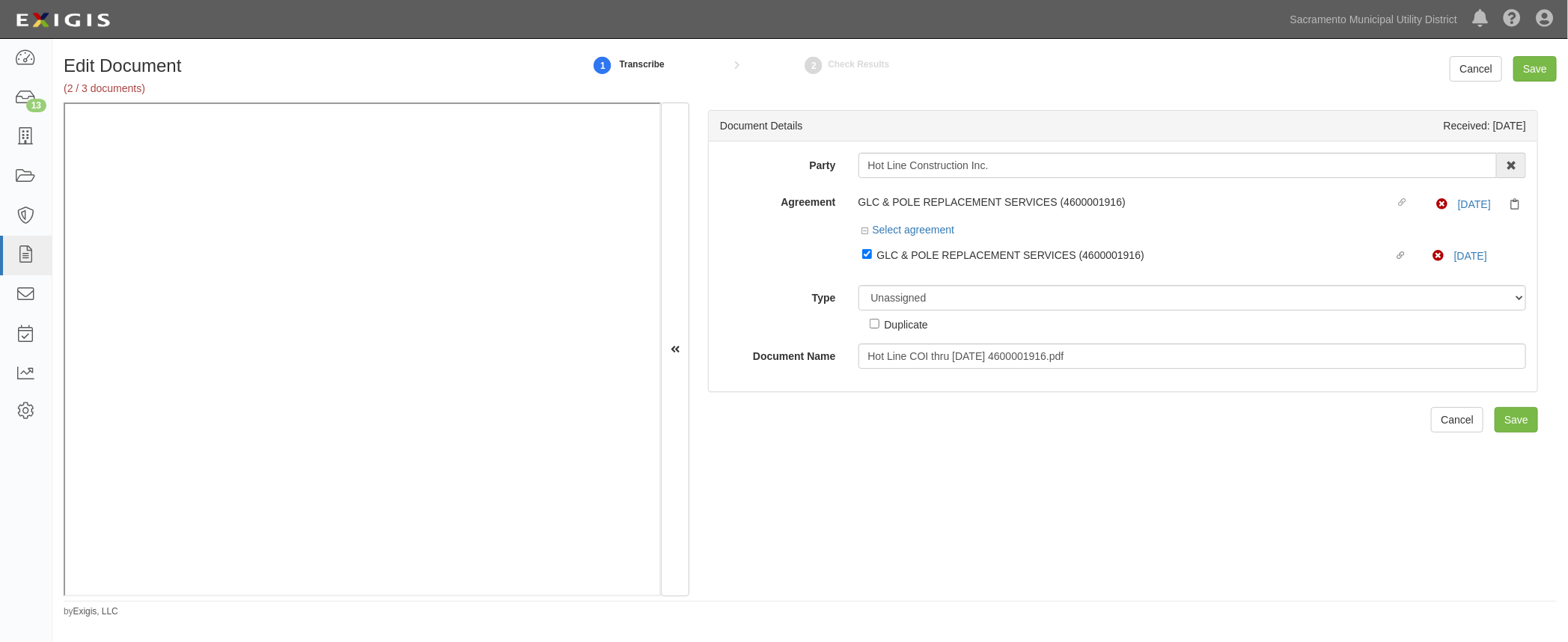
click at [804, 291] on label "Type" at bounding box center [778, 295] width 139 height 20
click at [859, 291] on select "Unassigned Binder Cancellation Notice Certificate Contract Endorsement Insuranc…" at bounding box center [1192, 298] width 669 height 26
click at [867, 253] on input "Linked agreement GLC & POLE REPLACEMENT SERVICES (4600001916) Linked agreement" at bounding box center [866, 254] width 9 height 9
checkbox input "false"
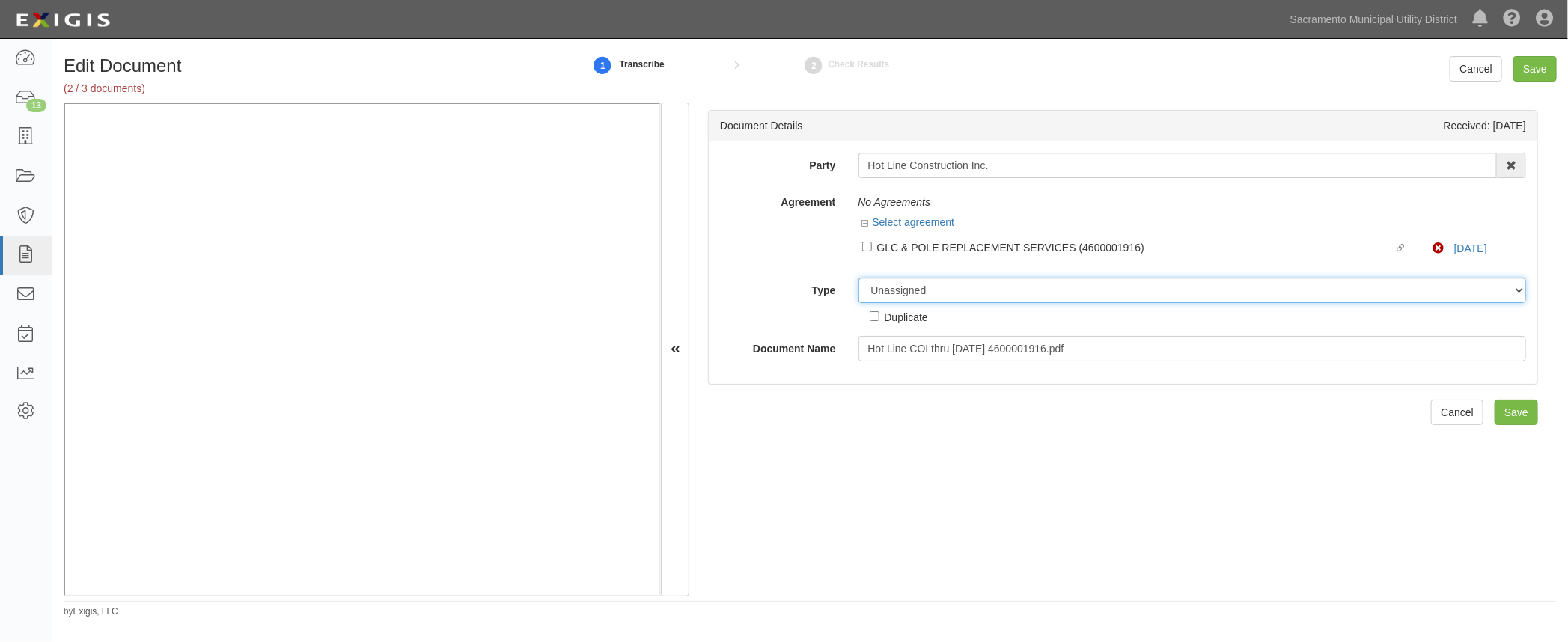
click at [877, 289] on select "Unassigned Binder Cancellation Notice Certificate Contract Endorsement Insuranc…" at bounding box center [1192, 290] width 669 height 26
select select "OtherDetail"
click at [859, 278] on select "Unassigned Binder Cancellation Notice Certificate Contract Endorsement Insuranc…" at bounding box center [1192, 290] width 669 height 26
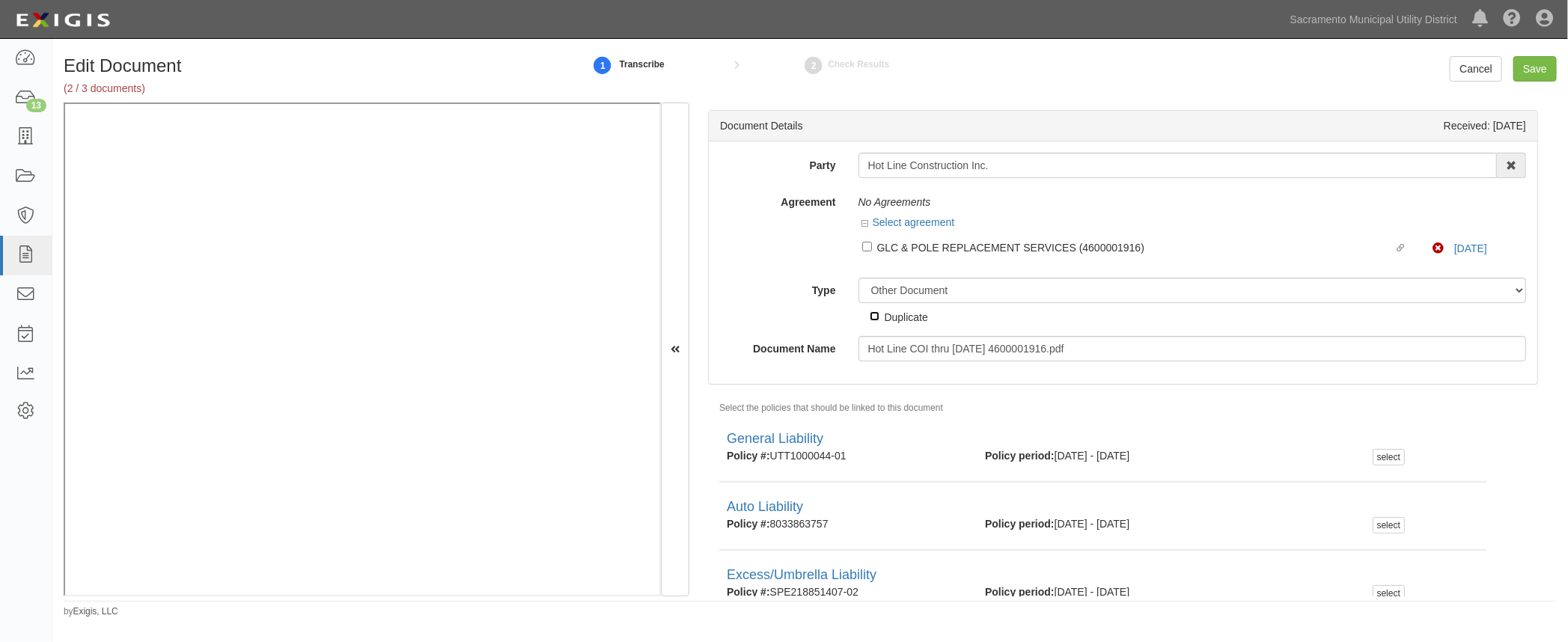
click at [875, 316] on input "Duplicate" at bounding box center [874, 316] width 9 height 9
checkbox input "true"
click at [1532, 66] on input "Save" at bounding box center [1535, 69] width 43 height 26
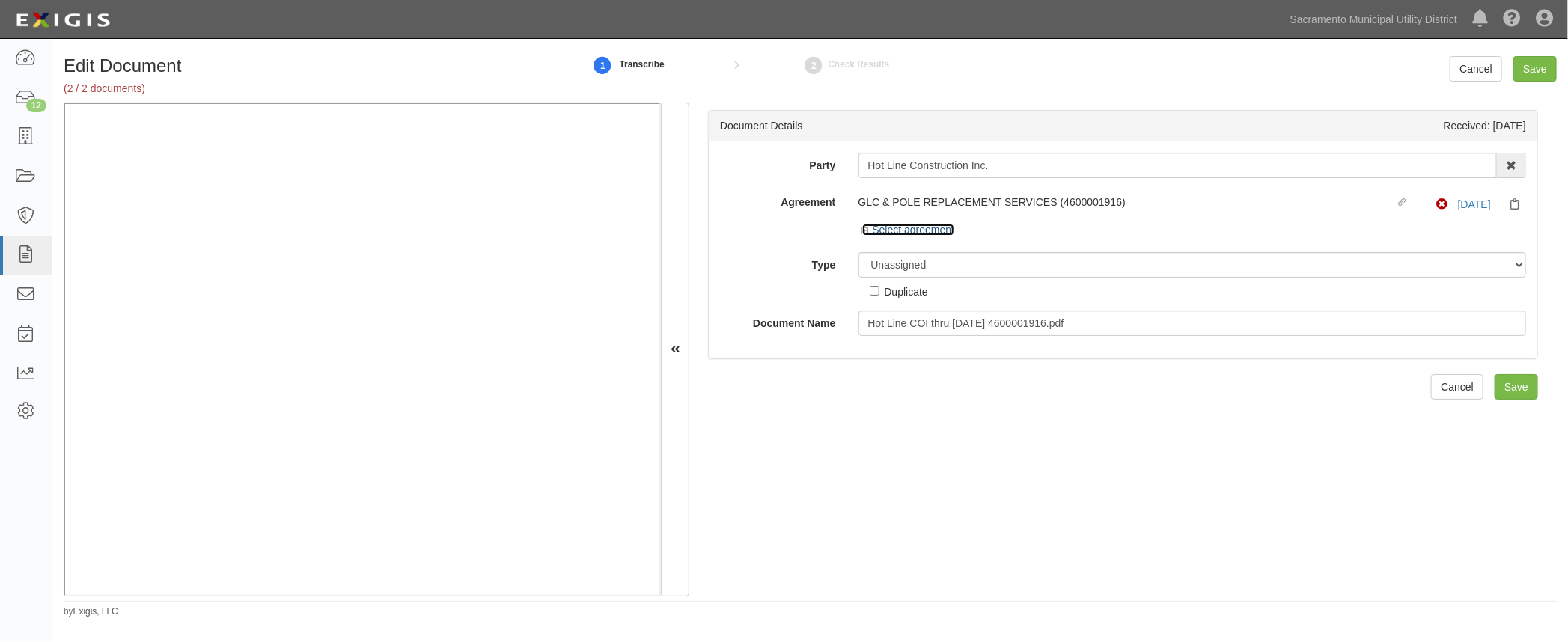
click at [862, 231] on icon at bounding box center [867, 231] width 10 height 8
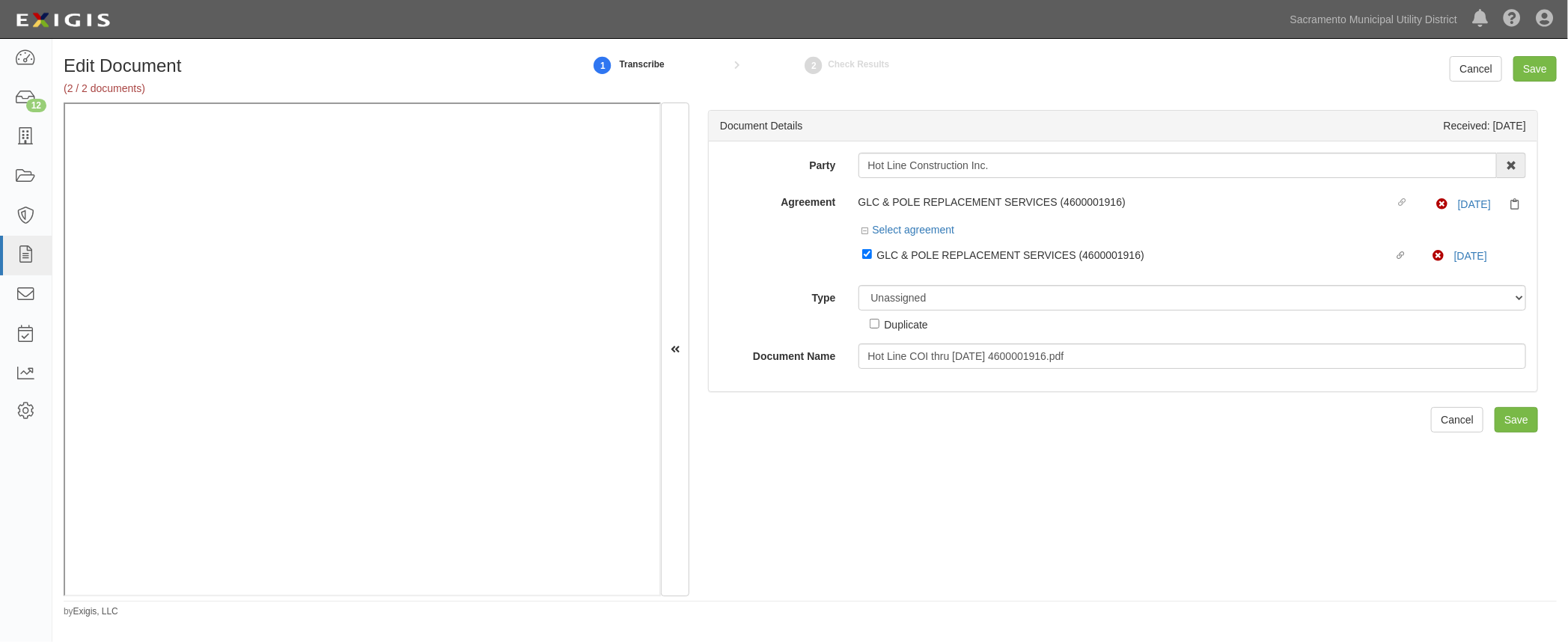
click at [859, 249] on div "Linked agreement GLC & POLE REPLACEMENT SERVICES (4600001916) Linked agreement …" at bounding box center [1192, 254] width 669 height 26
click at [866, 249] on input "Linked agreement GLC & POLE REPLACEMENT SERVICES (4600001916) Linked agreement" at bounding box center [866, 254] width 9 height 9
checkbox input "false"
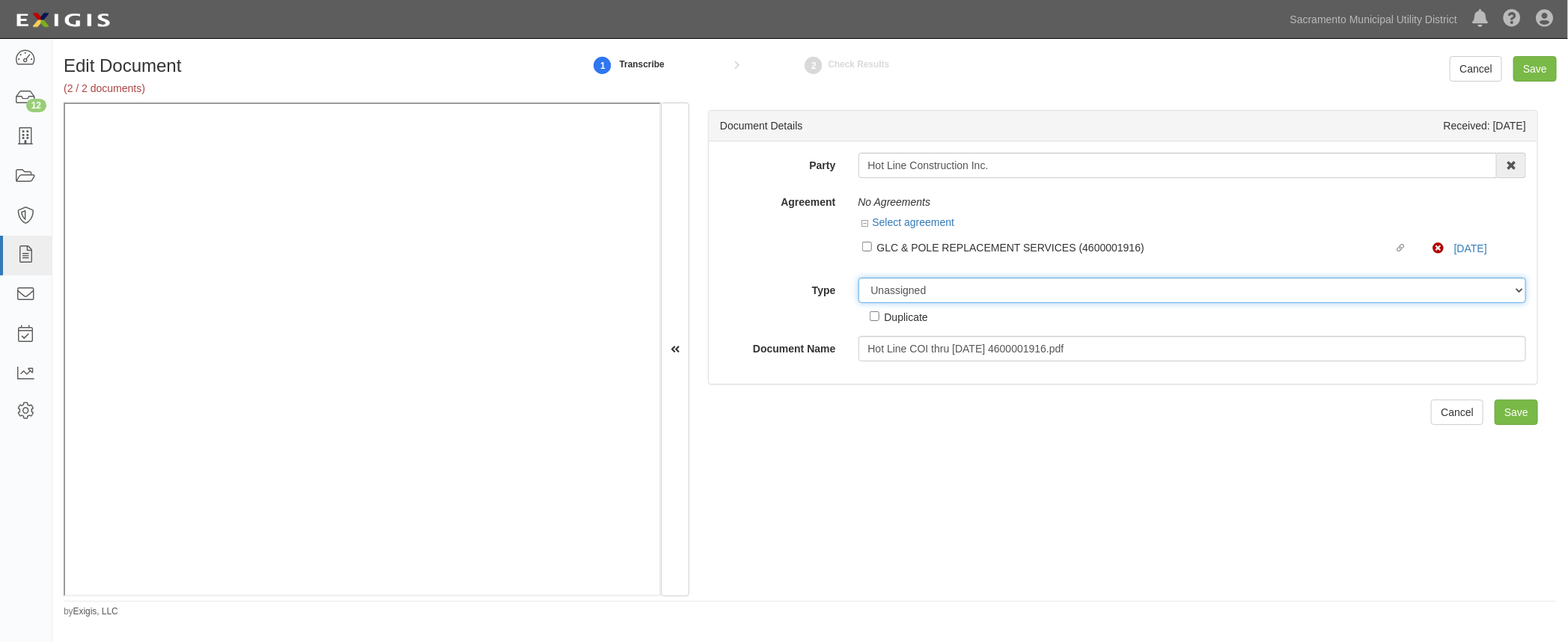
click at [891, 289] on select "Unassigned Binder Cancellation Notice Certificate Contract Endorsement Insuranc…" at bounding box center [1192, 290] width 669 height 26
select select "OtherDetail"
click at [859, 278] on select "Unassigned Binder Cancellation Notice Certificate Contract Endorsement Insuranc…" at bounding box center [1192, 290] width 669 height 26
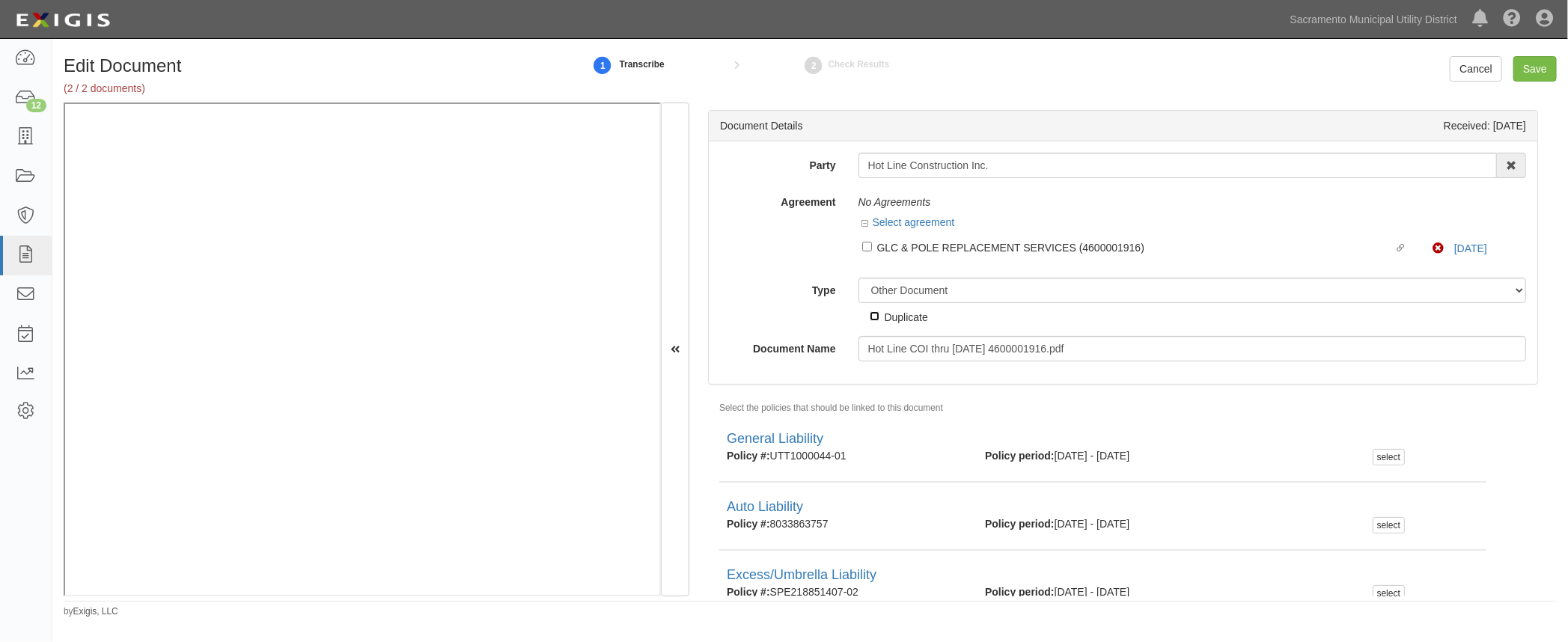
click at [871, 312] on input "Duplicate" at bounding box center [874, 316] width 9 height 9
checkbox input "true"
click at [1547, 64] on input "Save" at bounding box center [1535, 69] width 43 height 26
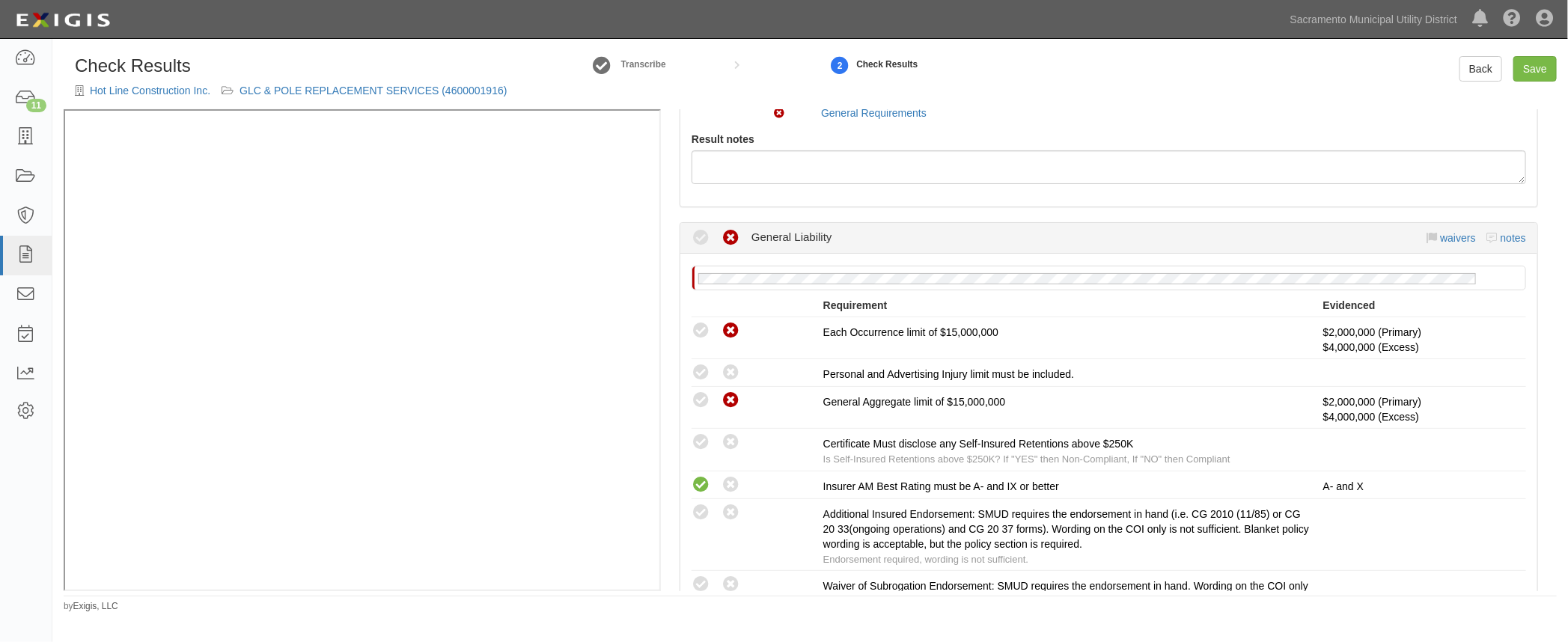
scroll to position [203, 0]
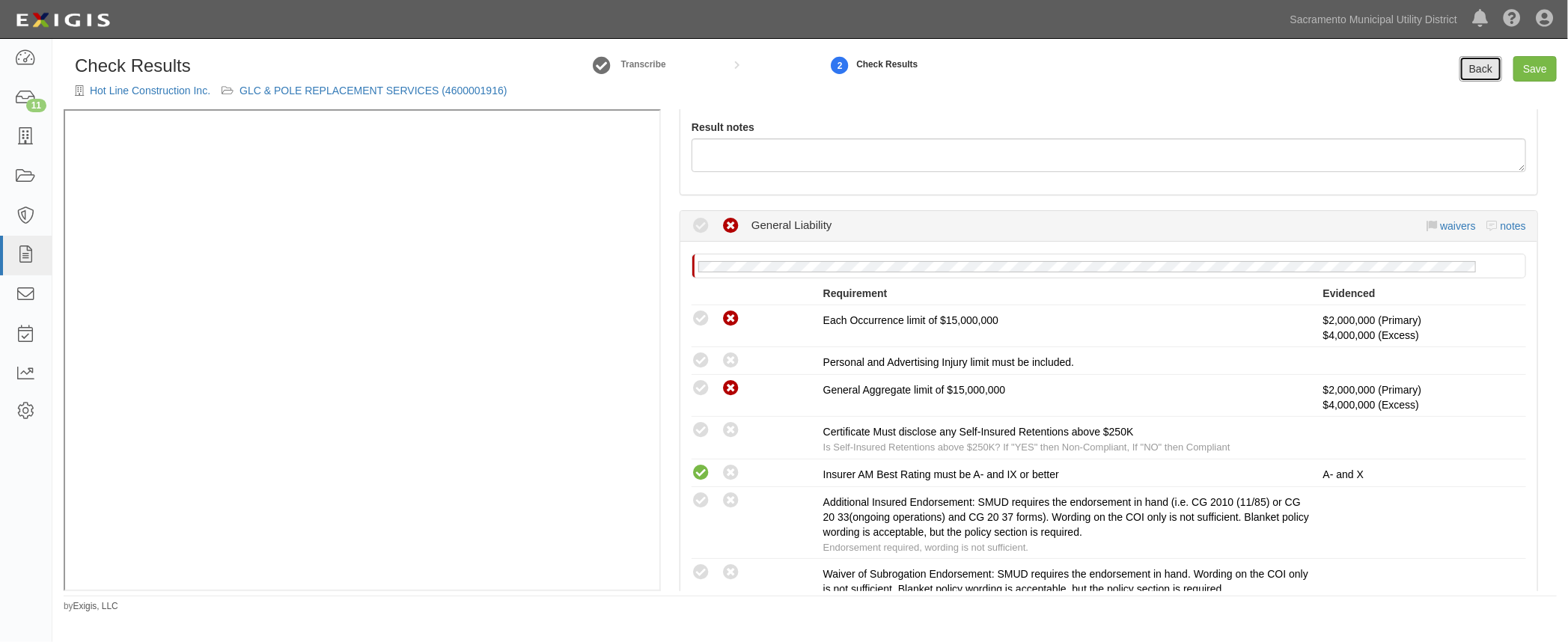
click at [1474, 72] on link "Back" at bounding box center [1480, 69] width 43 height 26
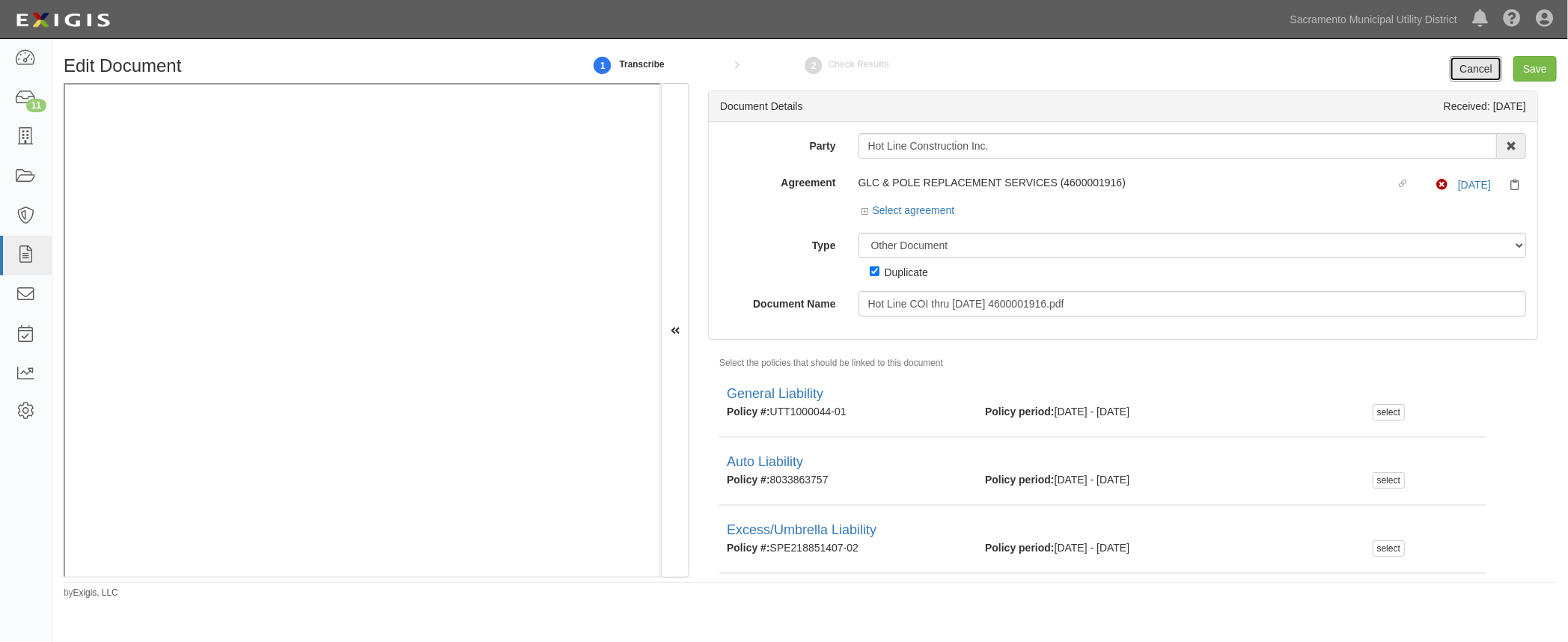
click at [1466, 72] on link "Cancel" at bounding box center [1476, 69] width 53 height 26
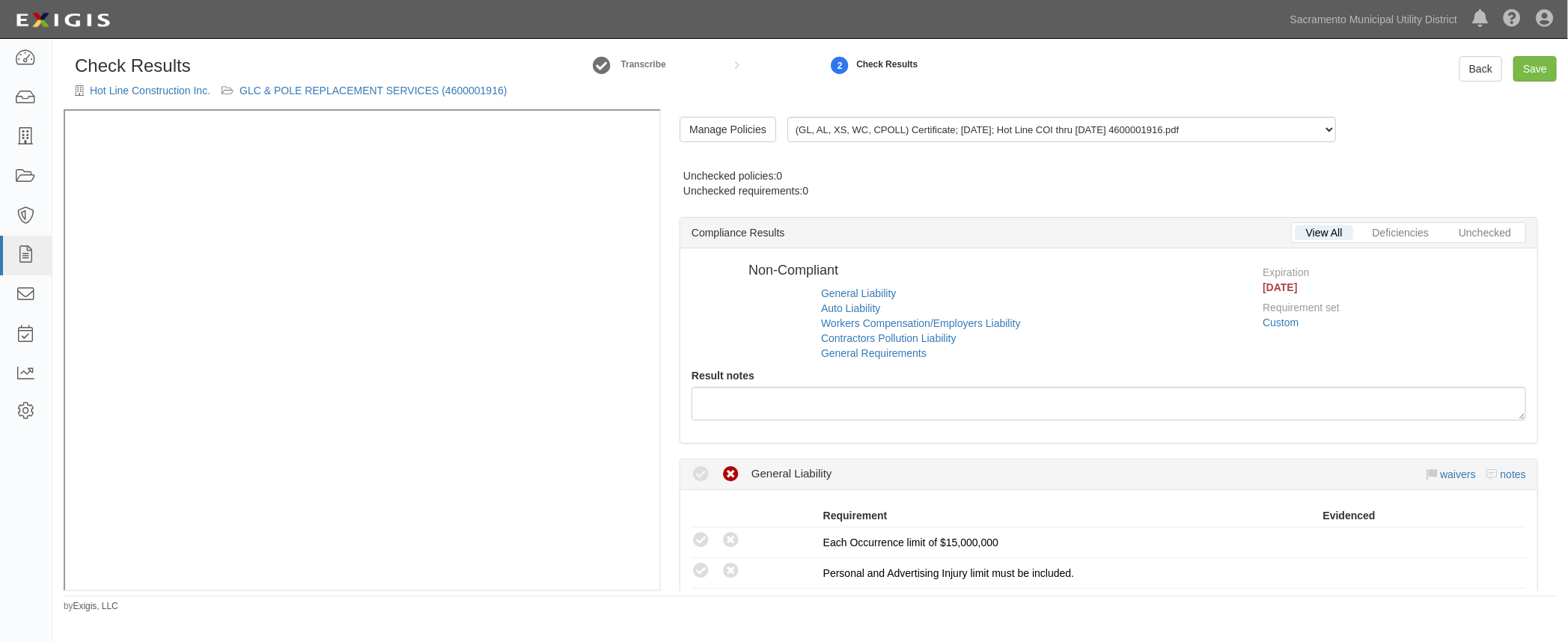
radio input "true"
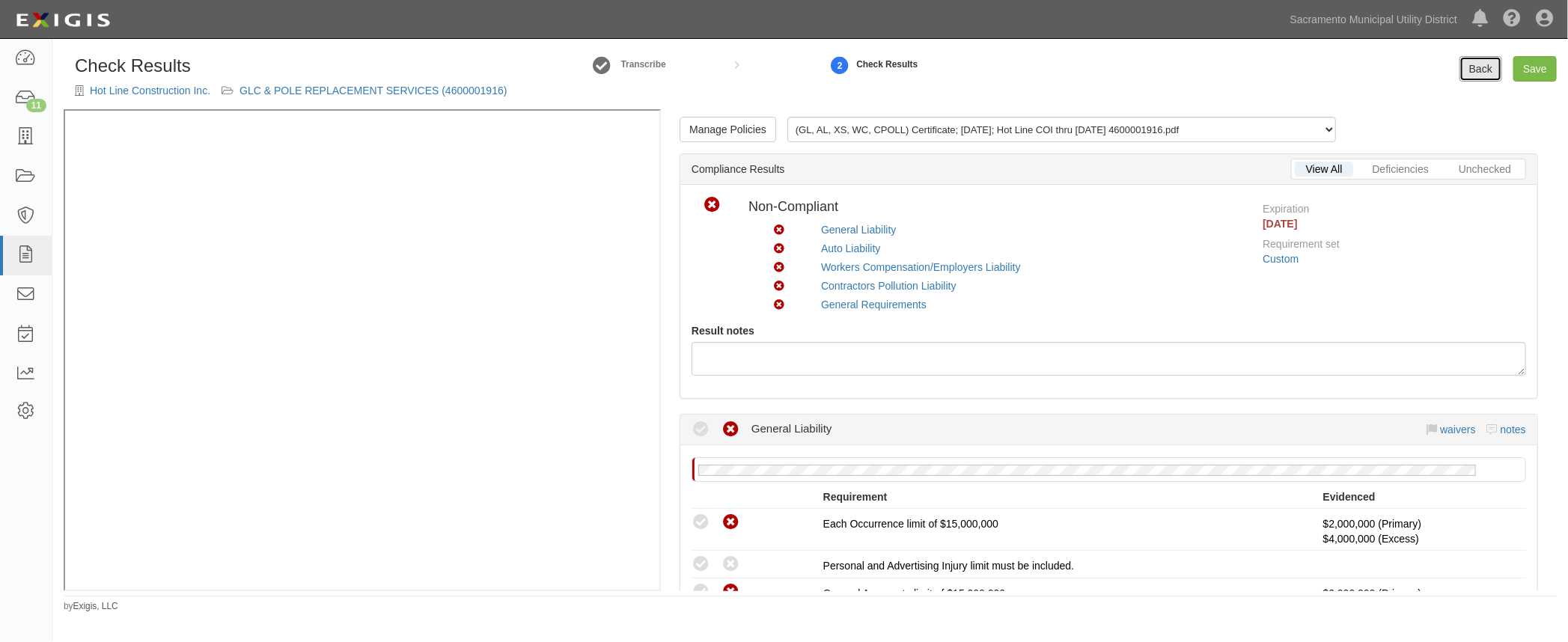
click at [1487, 67] on link "Back" at bounding box center [1480, 69] width 43 height 26
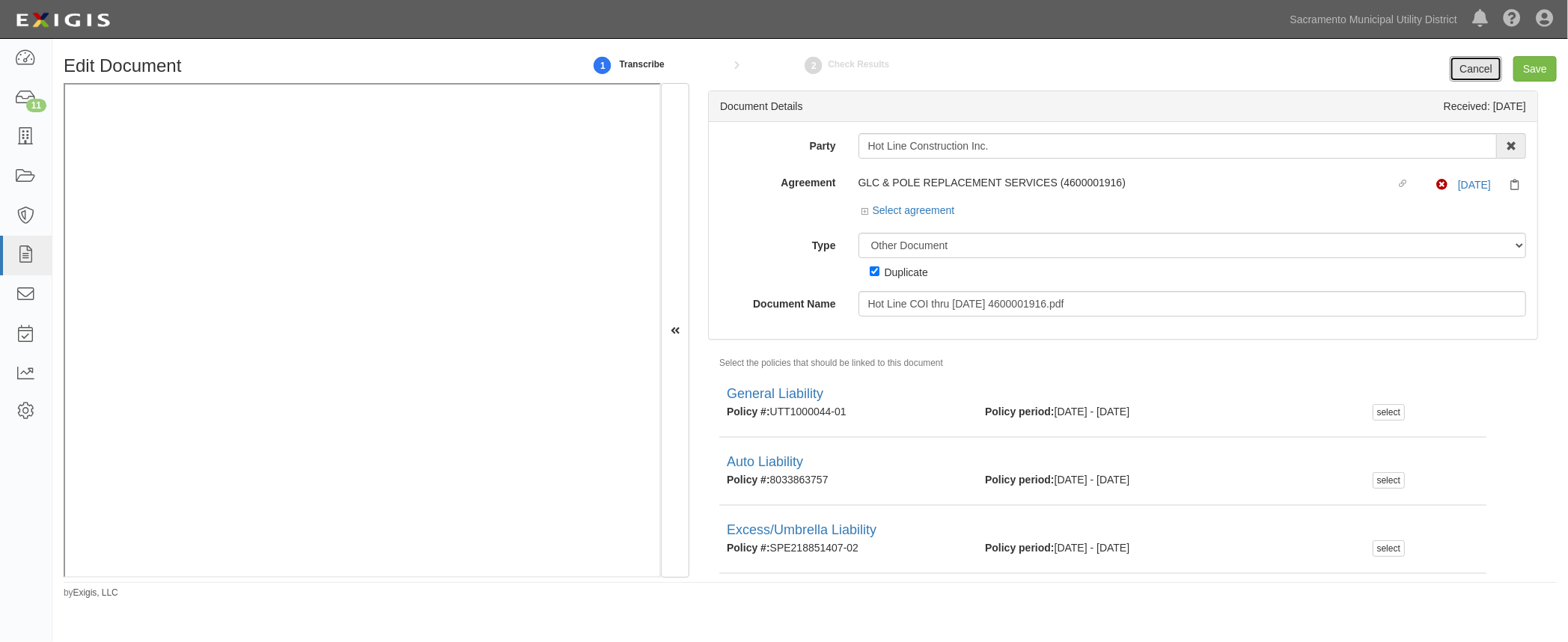
click at [1481, 66] on link "Cancel" at bounding box center [1476, 69] width 53 height 26
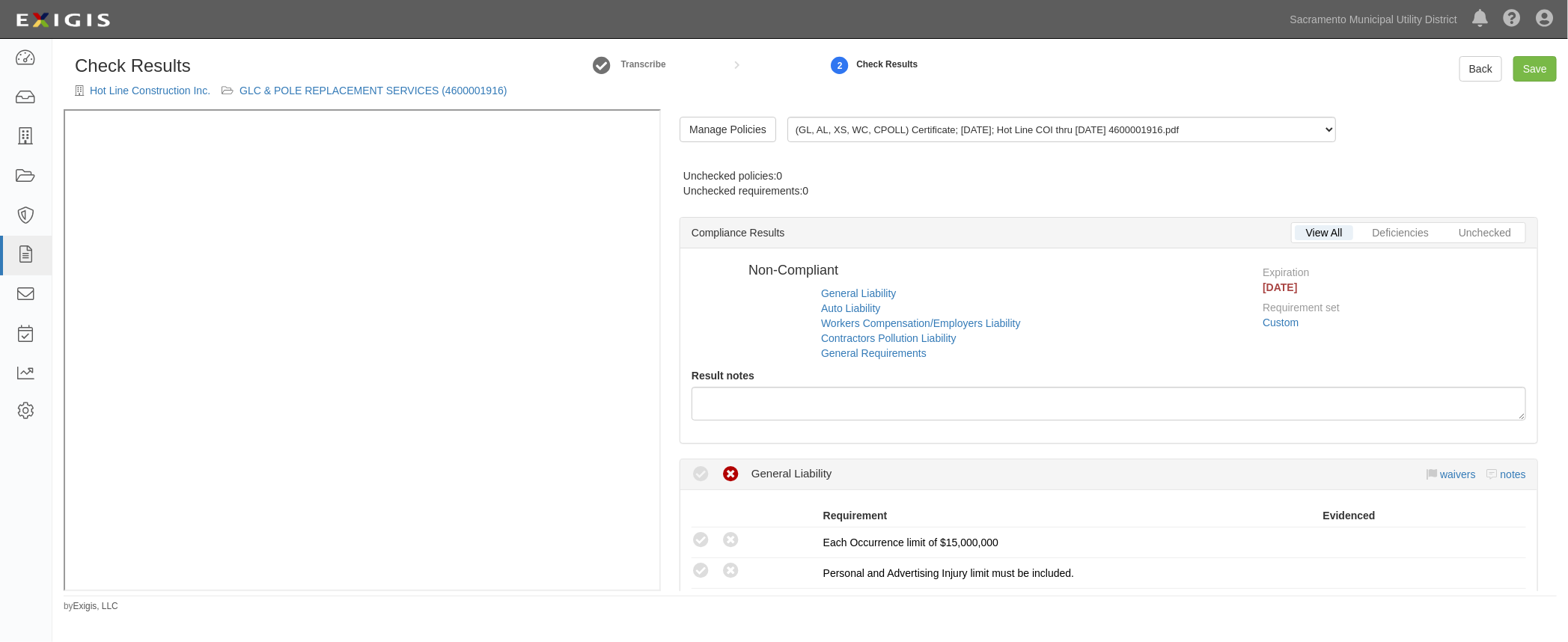
radio input "true"
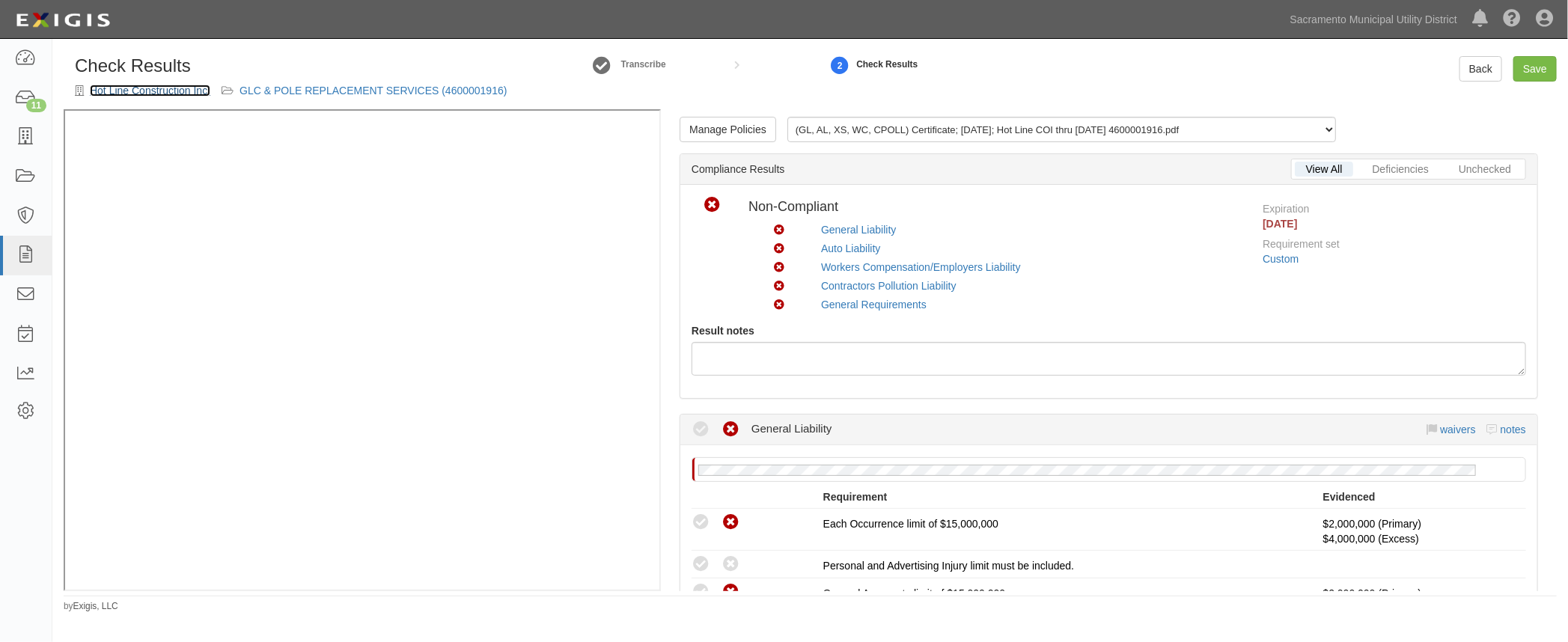
click at [154, 89] on link "Hot Line Construction Inc." at bounding box center [149, 90] width 120 height 12
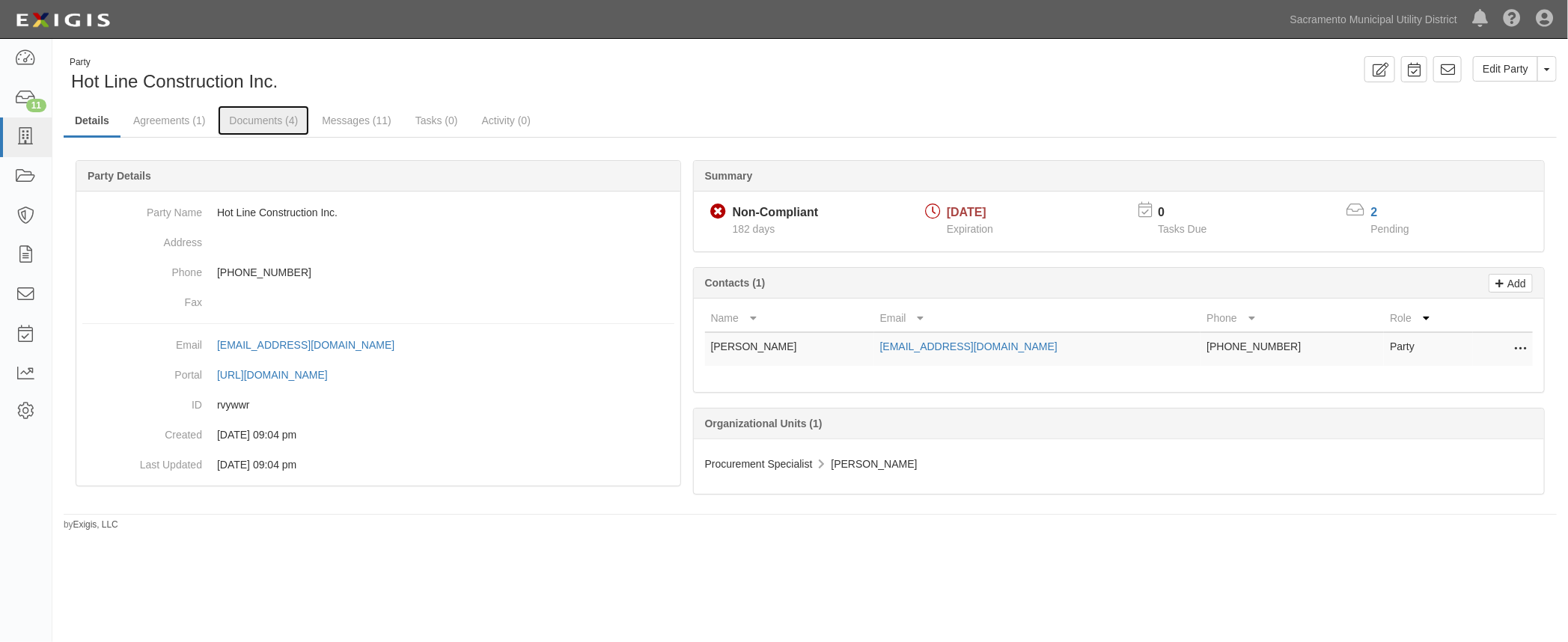
click at [247, 120] on link "Documents (4)" at bounding box center [263, 120] width 91 height 30
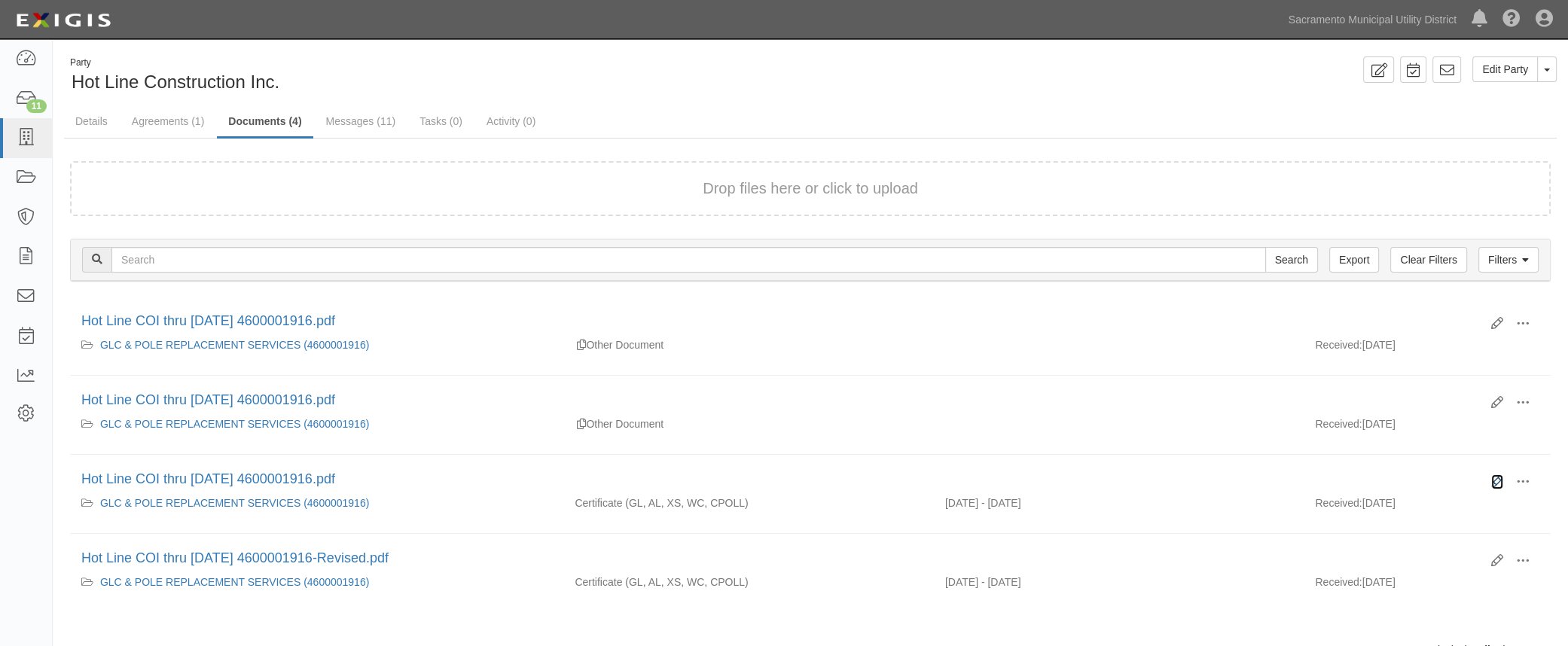
click at [1500, 476] on icon at bounding box center [1498, 482] width 12 height 12
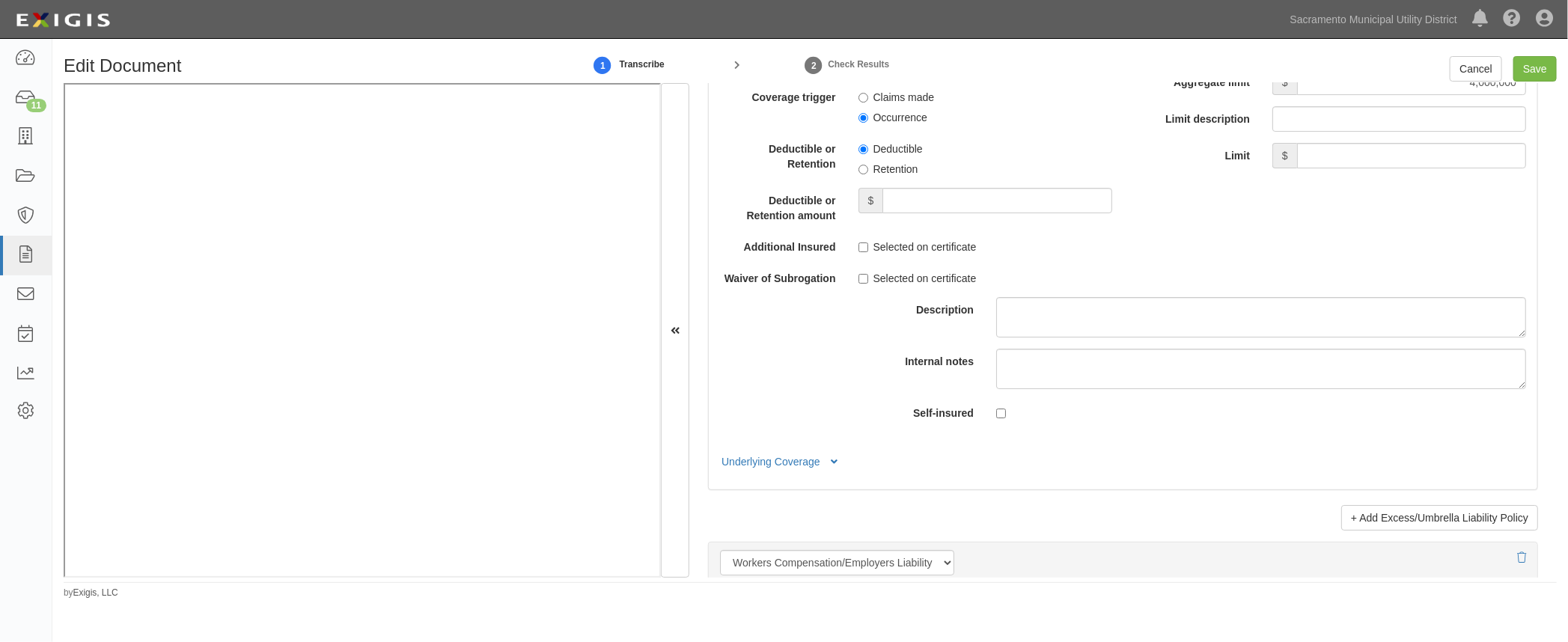
scroll to position [3196, 0]
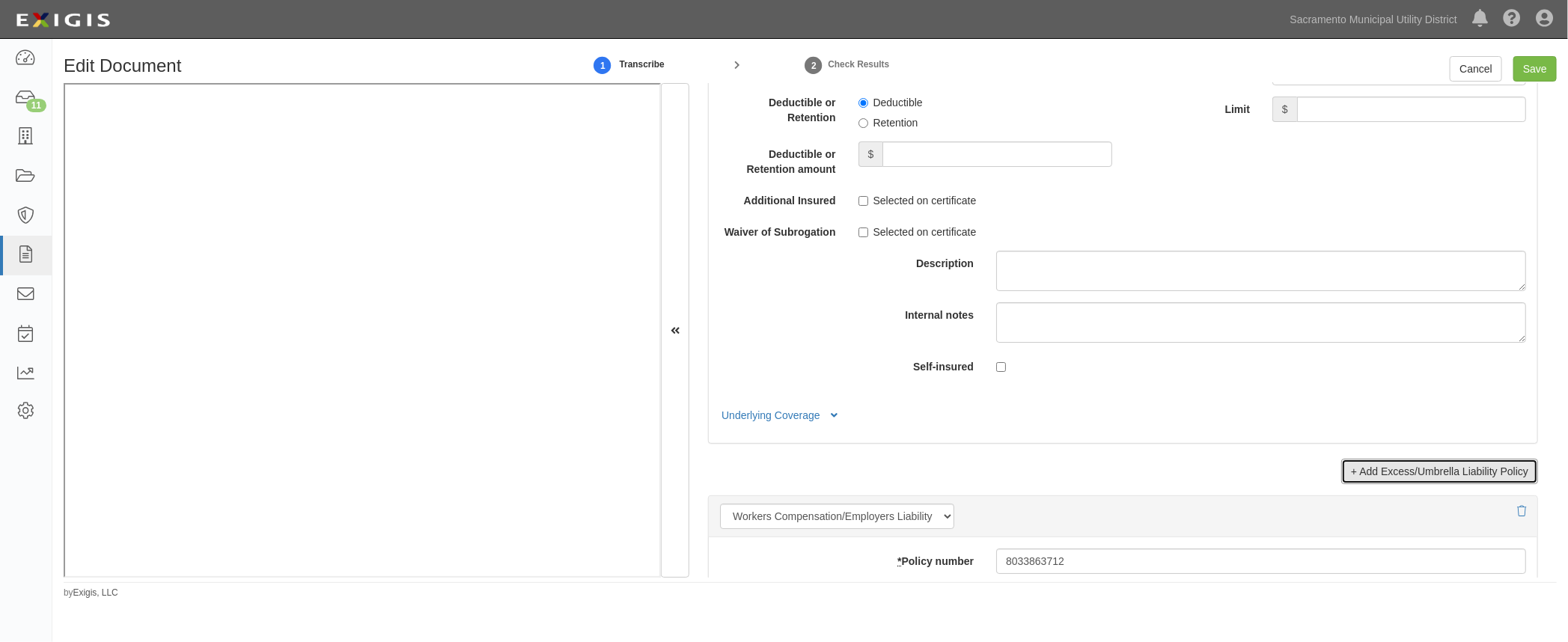
click at [1360, 460] on link "+ Add Excess/Umbrella Liability Policy" at bounding box center [1439, 472] width 197 height 26
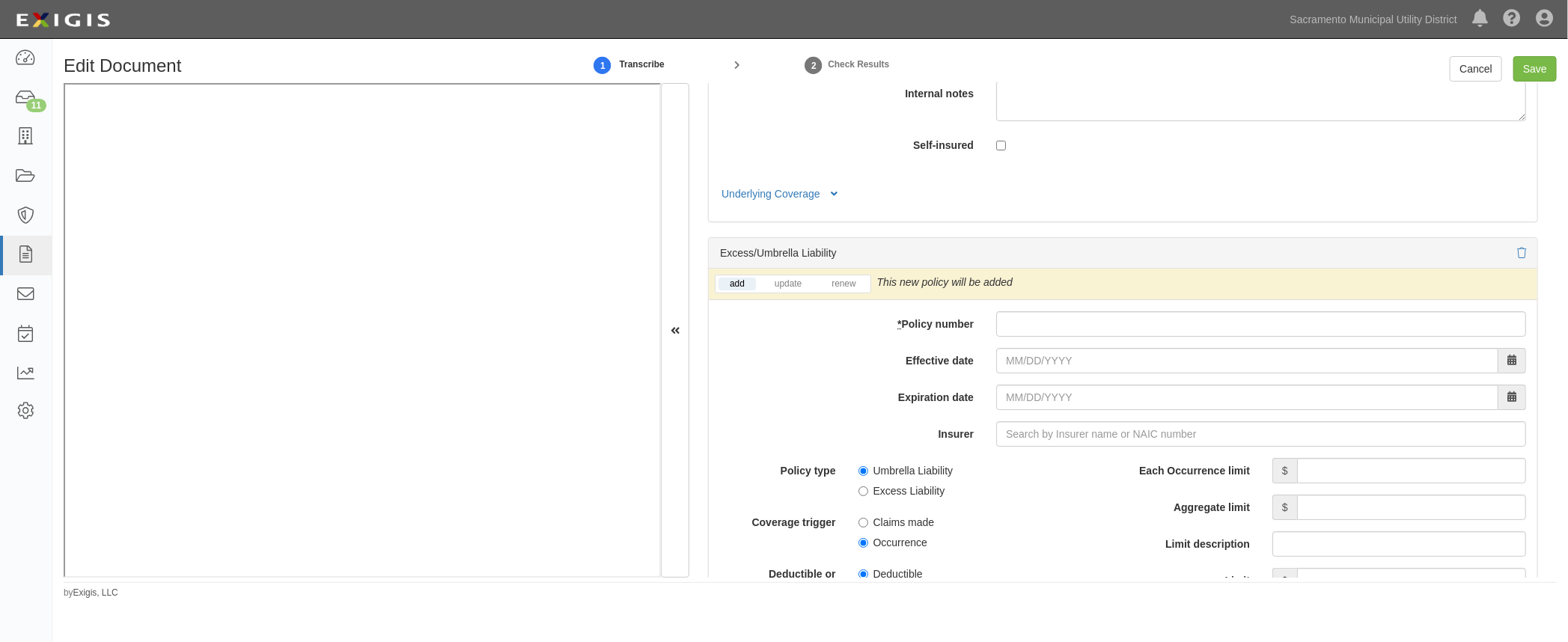
scroll to position [3468, 0]
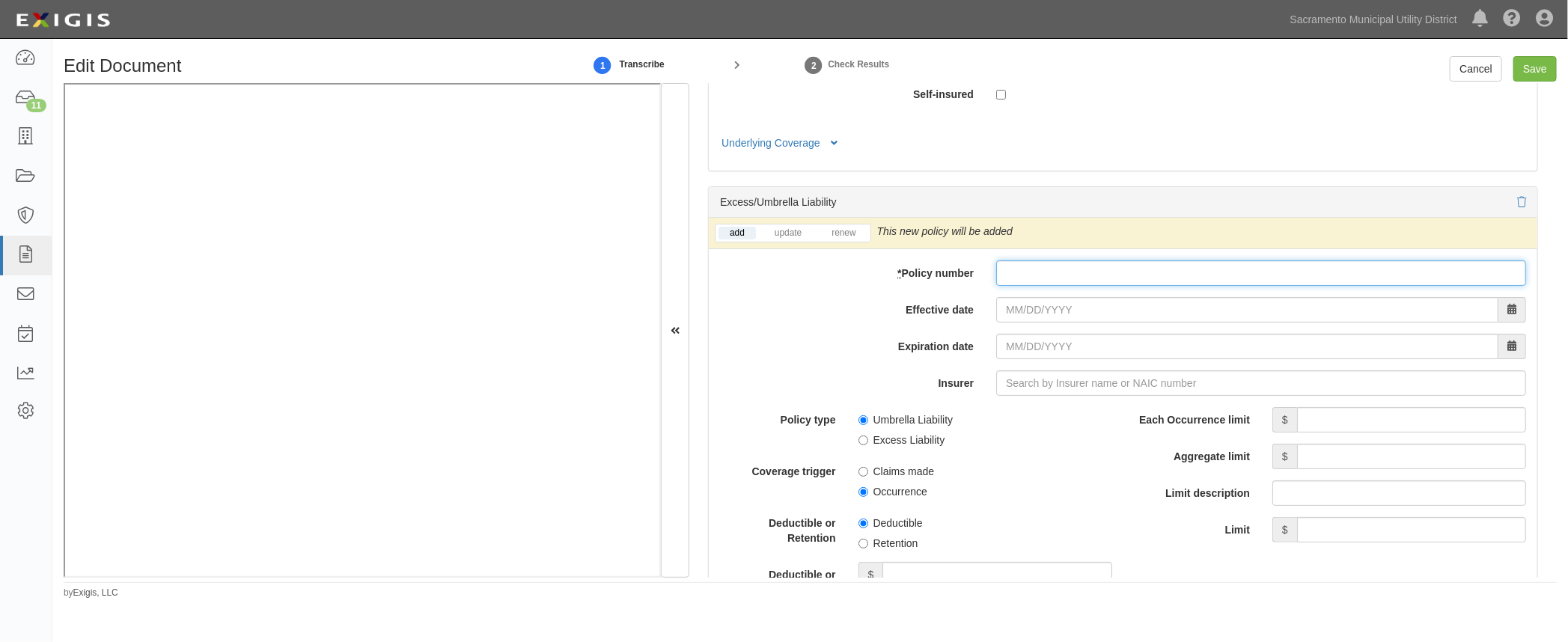
click at [1026, 271] on input "* Policy number" at bounding box center [1261, 273] width 530 height 26
paste input "EMR-00000904-00"
type input "EMR-00000904-00"
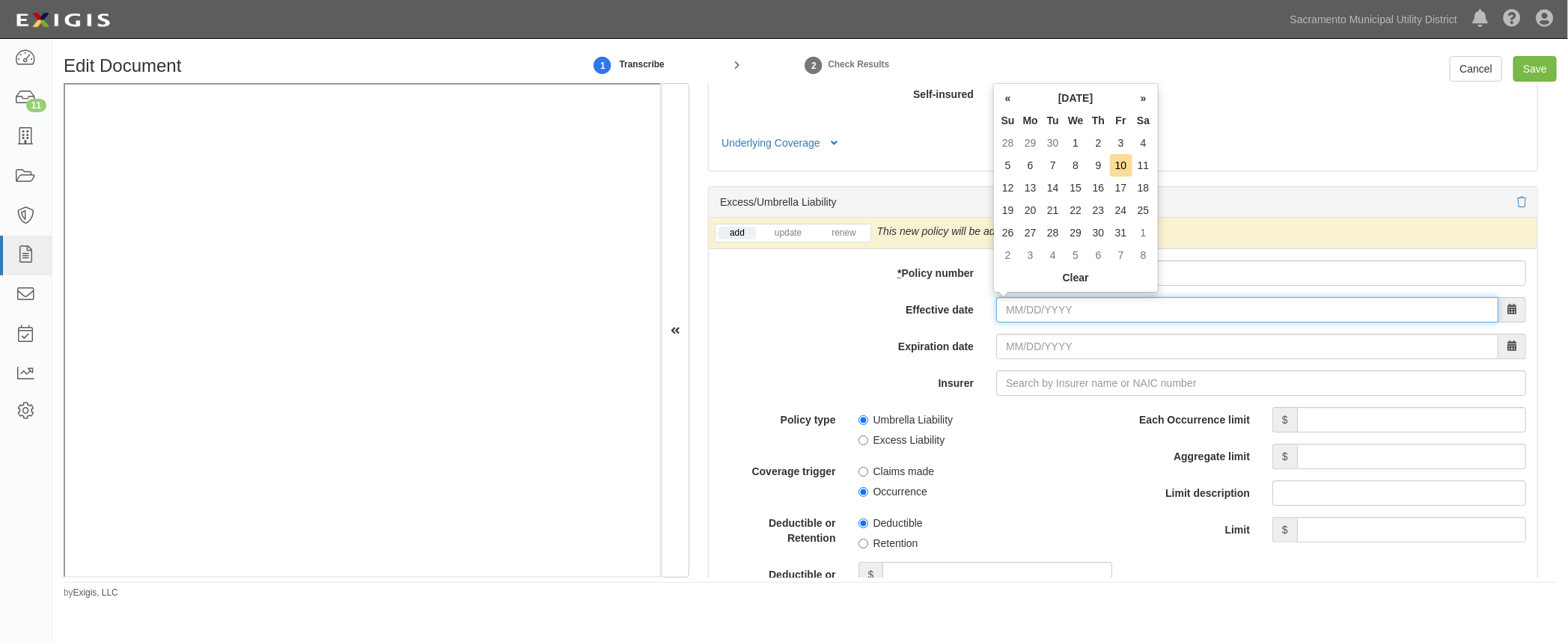
click at [1005, 307] on input "Effective date" at bounding box center [1247, 310] width 503 height 26
click at [1071, 145] on td "1" at bounding box center [1075, 143] width 23 height 22
type input "[DATE]"
type input "10/01/2026"
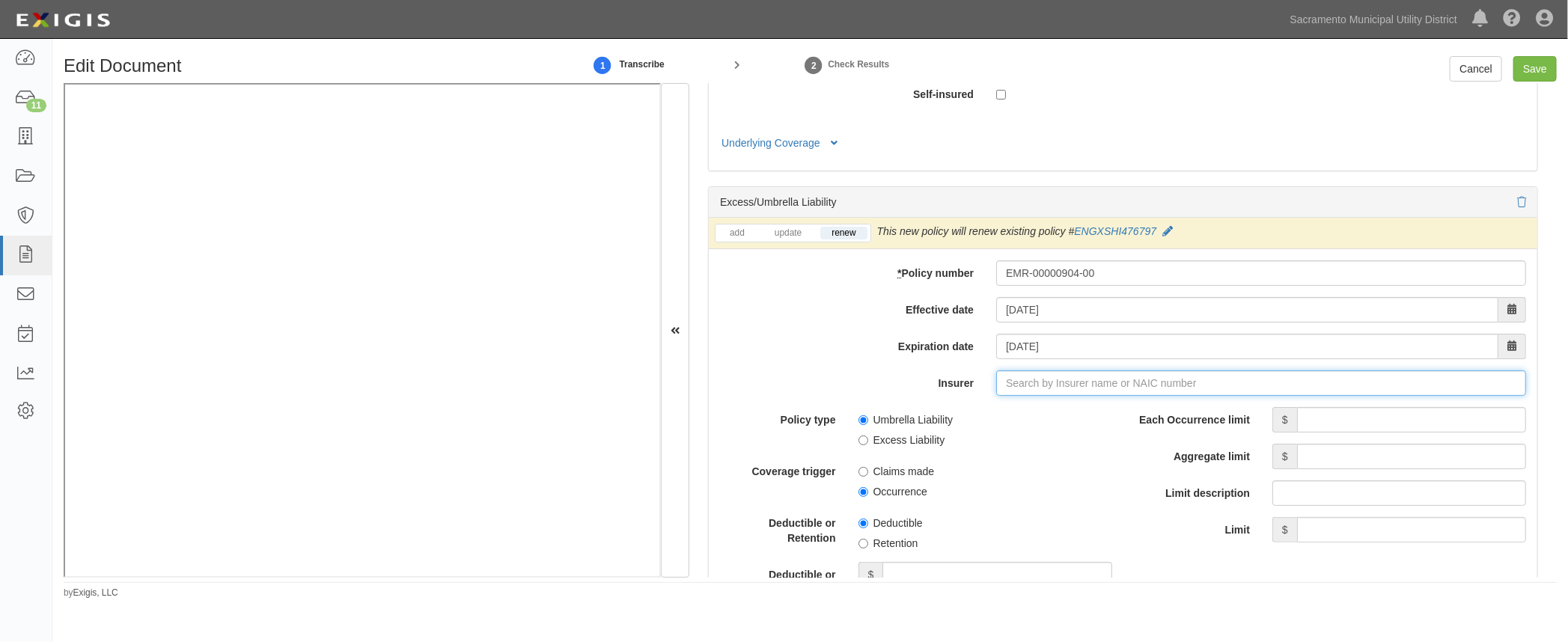
click at [1018, 381] on input "Insurer" at bounding box center [1261, 383] width 530 height 26
click at [1007, 402] on div "Crum & Forster Specialty Insurance Co ( 44520 ) A+ XV Rating" at bounding box center [1114, 411] width 430 height 20
type input "Crum & Forster Specialty Insurance Co (44520) A+ XV Rating"
click at [1377, 416] on input "Each Occurrence limit" at bounding box center [1411, 420] width 229 height 26
type input "3"
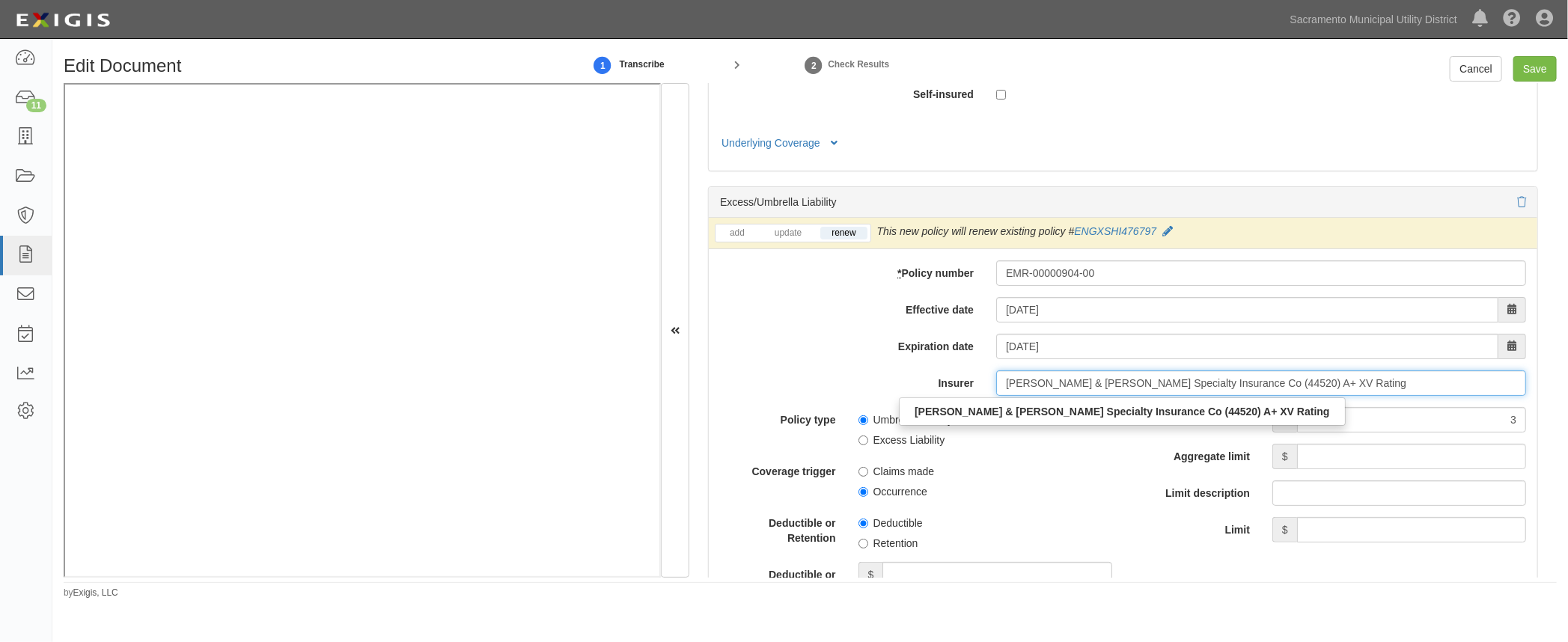
drag, startPoint x: 1304, startPoint y: 381, endPoint x: 957, endPoint y: 388, distance: 347.1
click at [957, 388] on div "Insurer Crum & Forster Specialty Insurance Co (44520) A+ XV Rating Crum & Forst…" at bounding box center [1123, 383] width 829 height 26
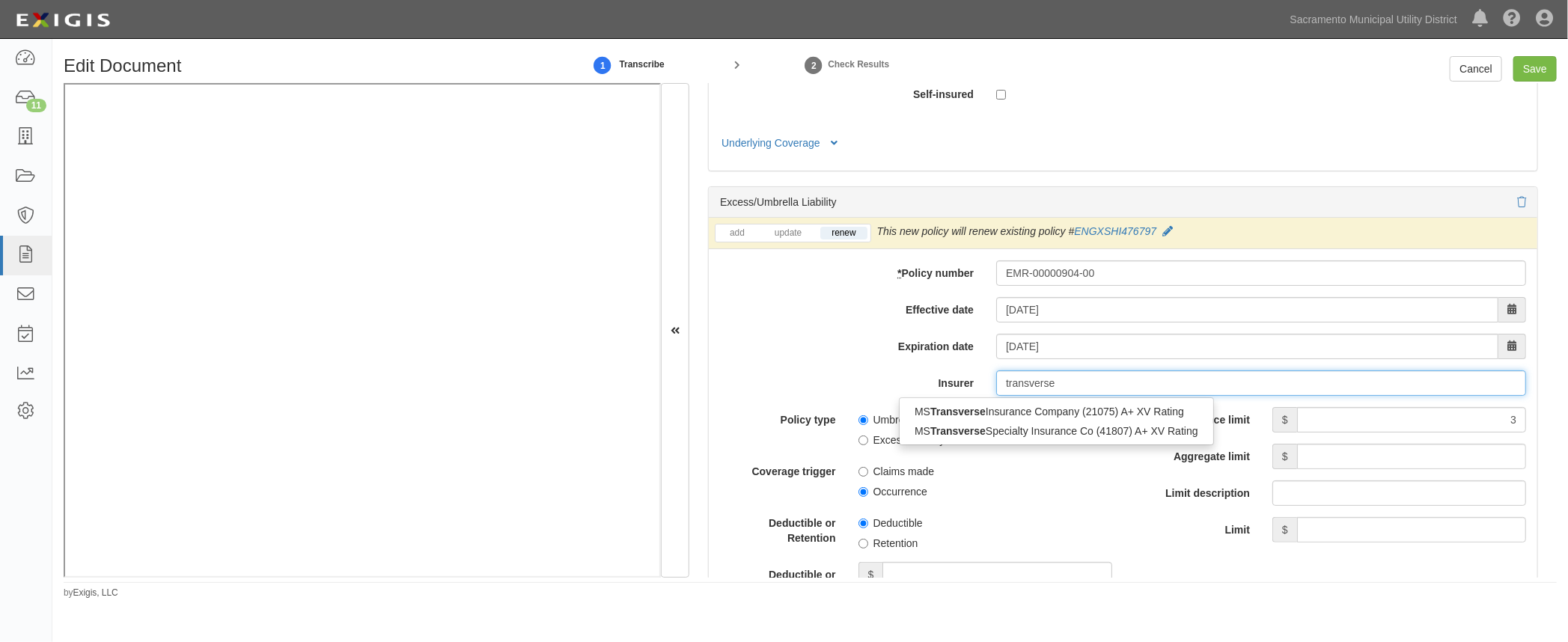
click at [1018, 408] on div "MS Transverse Insurance Company (21075) A+ XV Rating" at bounding box center [1056, 411] width 313 height 20
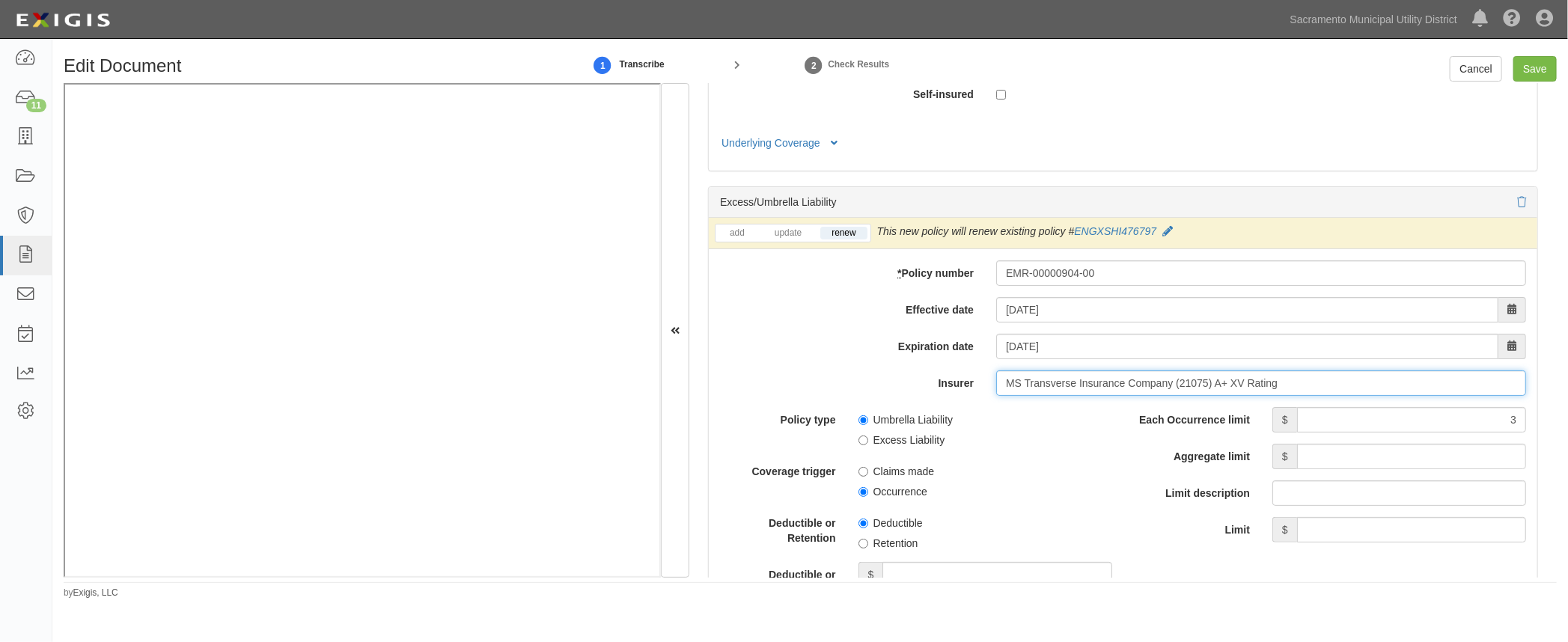
type input "MS Transverse Insurance Company (21075) A+ XV Rating"
drag, startPoint x: 1365, startPoint y: 416, endPoint x: 1507, endPoint y: 416, distance: 142.0
click at [1507, 416] on input "3" at bounding box center [1411, 420] width 229 height 26
type input "3,000,000"
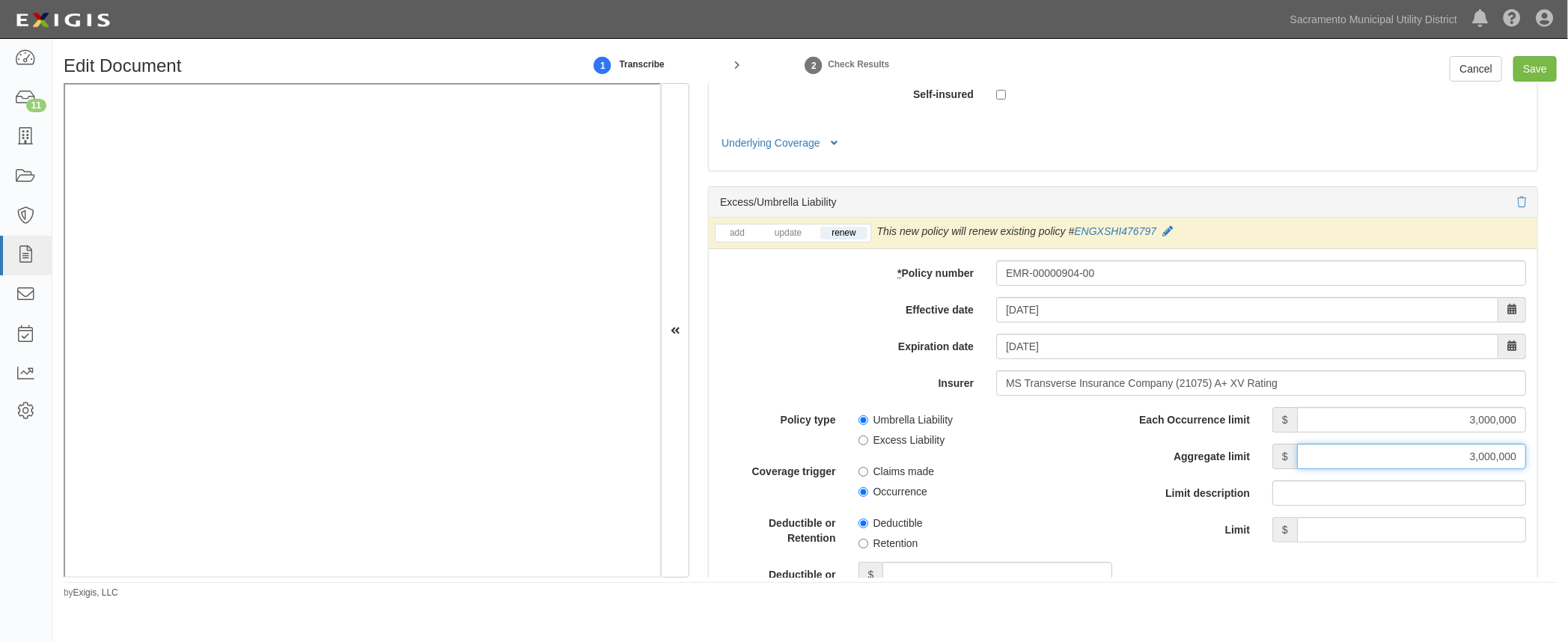
type input "3,000,000"
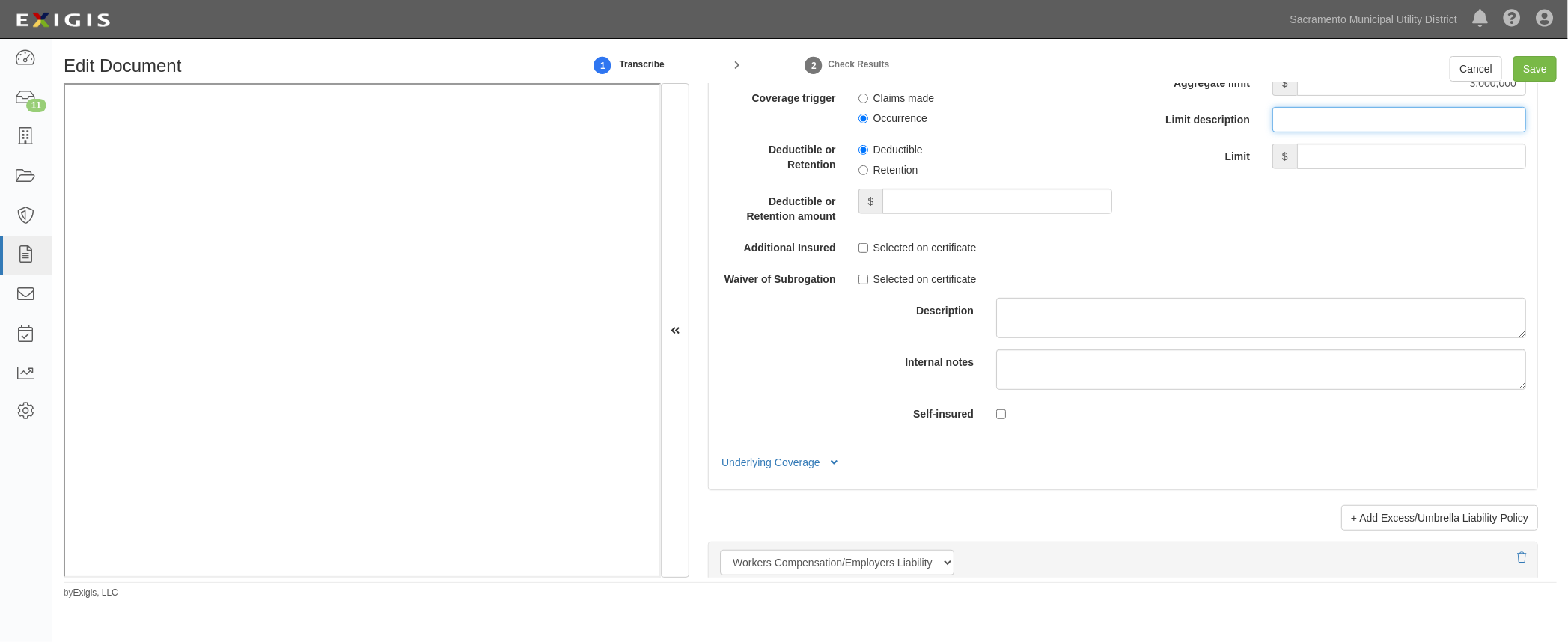
scroll to position [3876, 0]
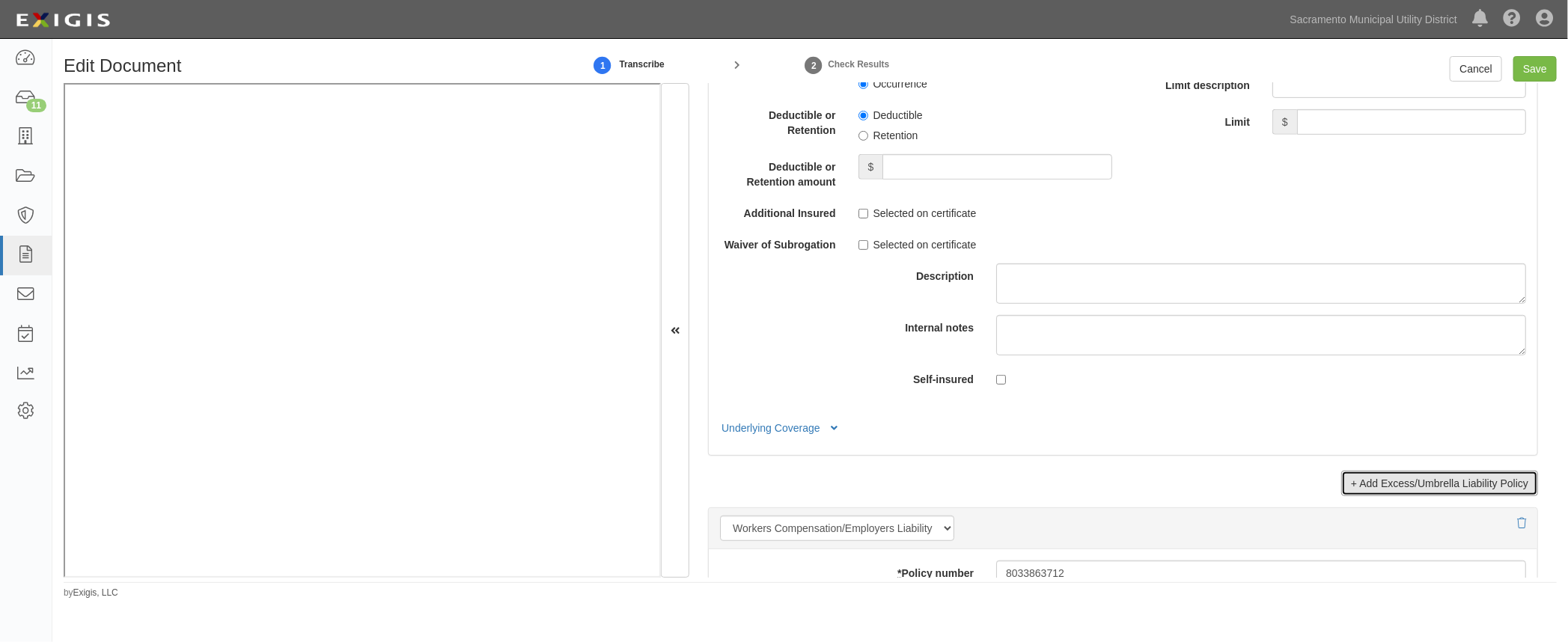
click at [1367, 484] on link "+ Add Excess/Umbrella Liability Policy" at bounding box center [1439, 484] width 197 height 26
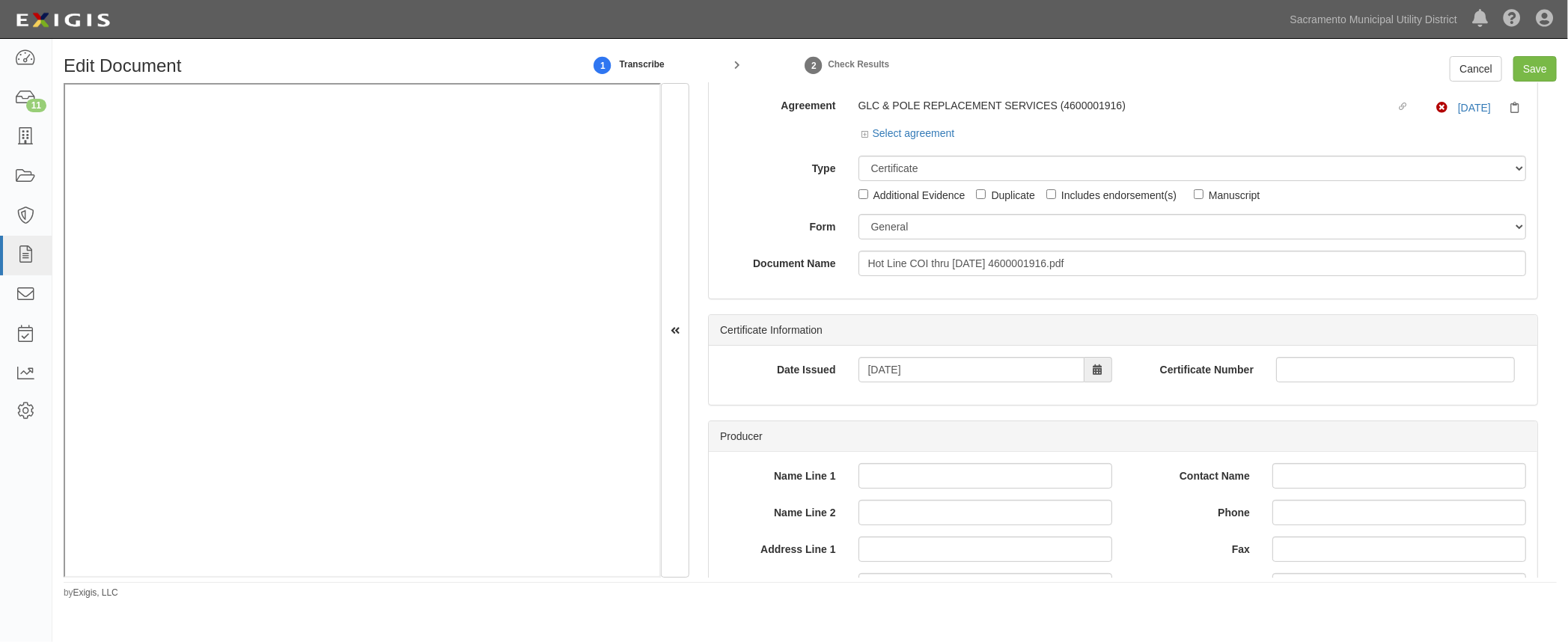
scroll to position [0, 0]
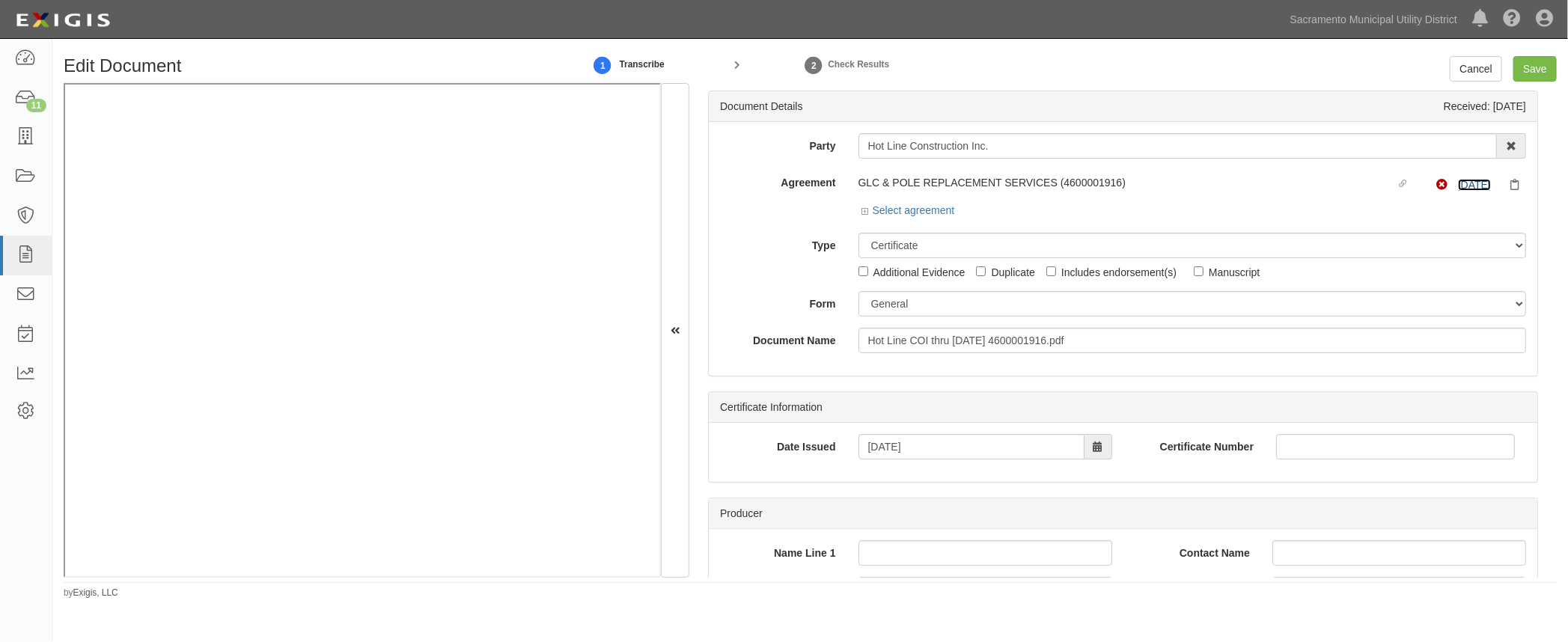
click at [1469, 186] on link "10/1/25" at bounding box center [1474, 185] width 33 height 12
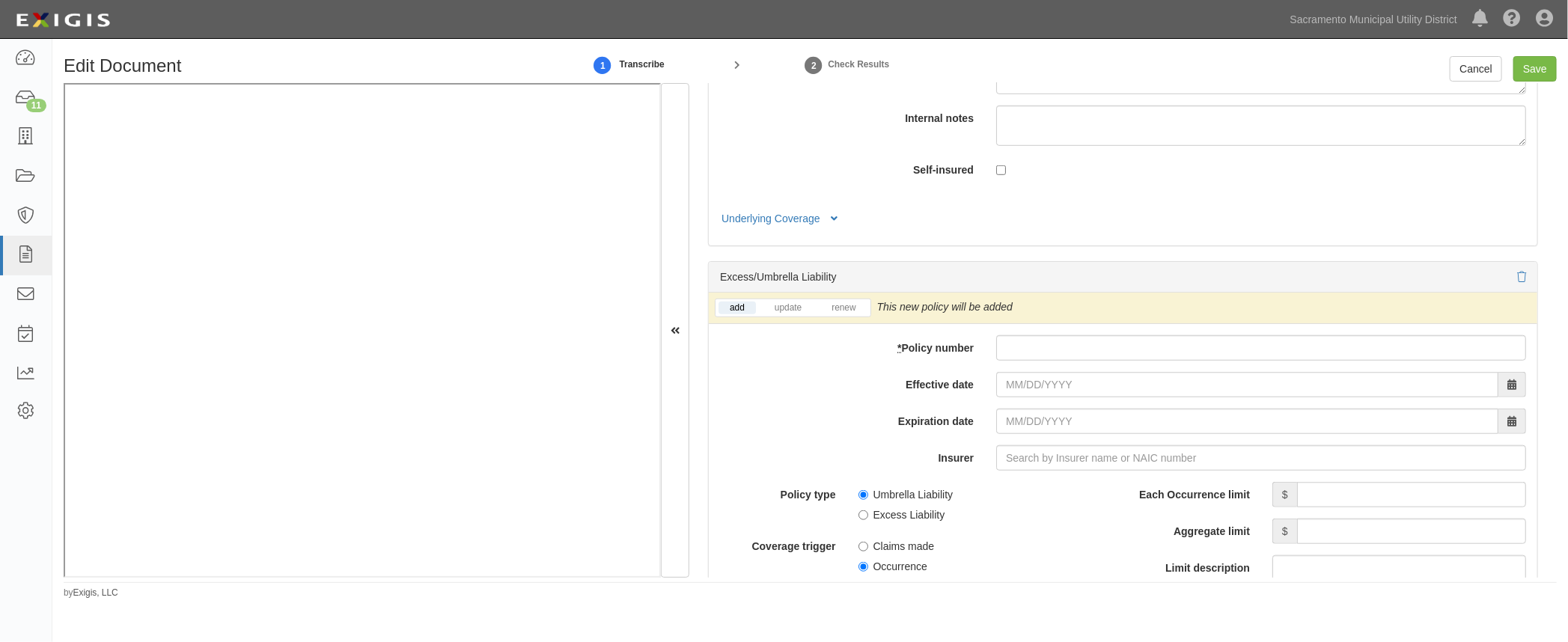
scroll to position [4080, 0]
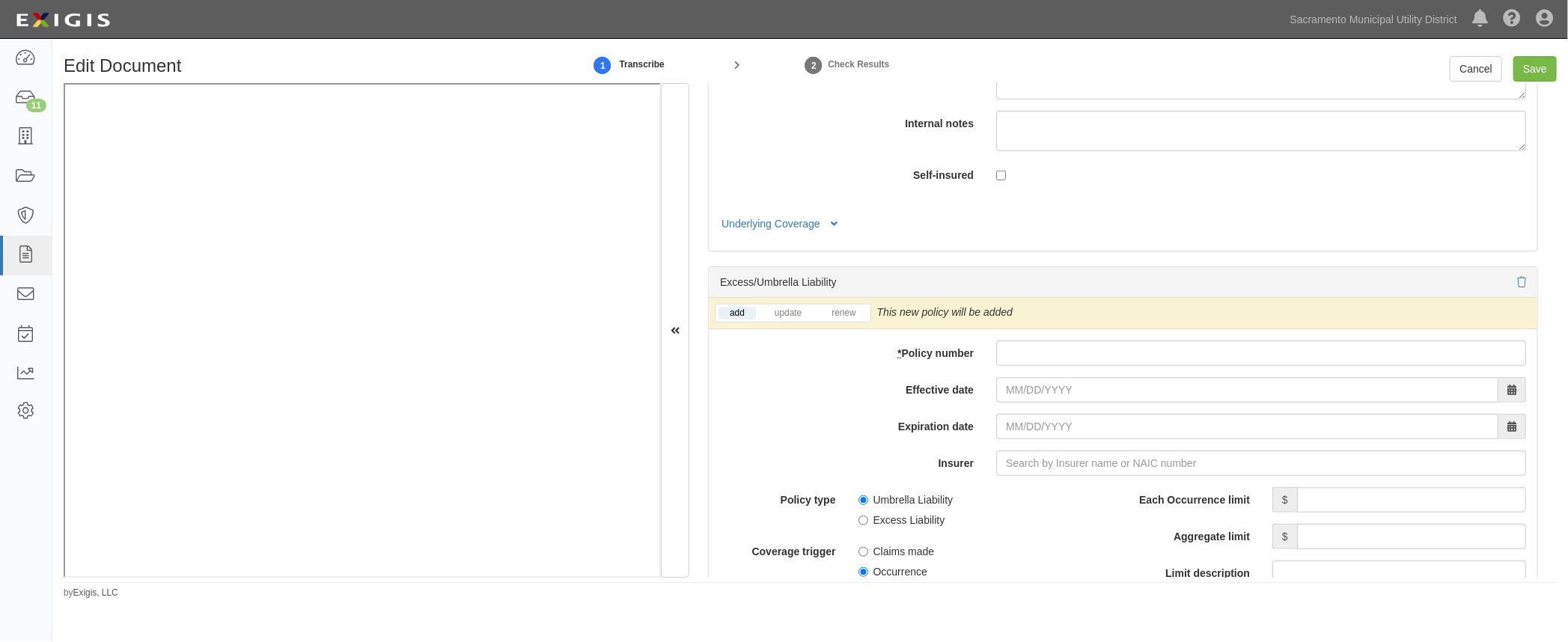
click at [1506, 280] on div at bounding box center [1123, 282] width 806 height 15
click at [1517, 280] on icon at bounding box center [1521, 283] width 9 height 10
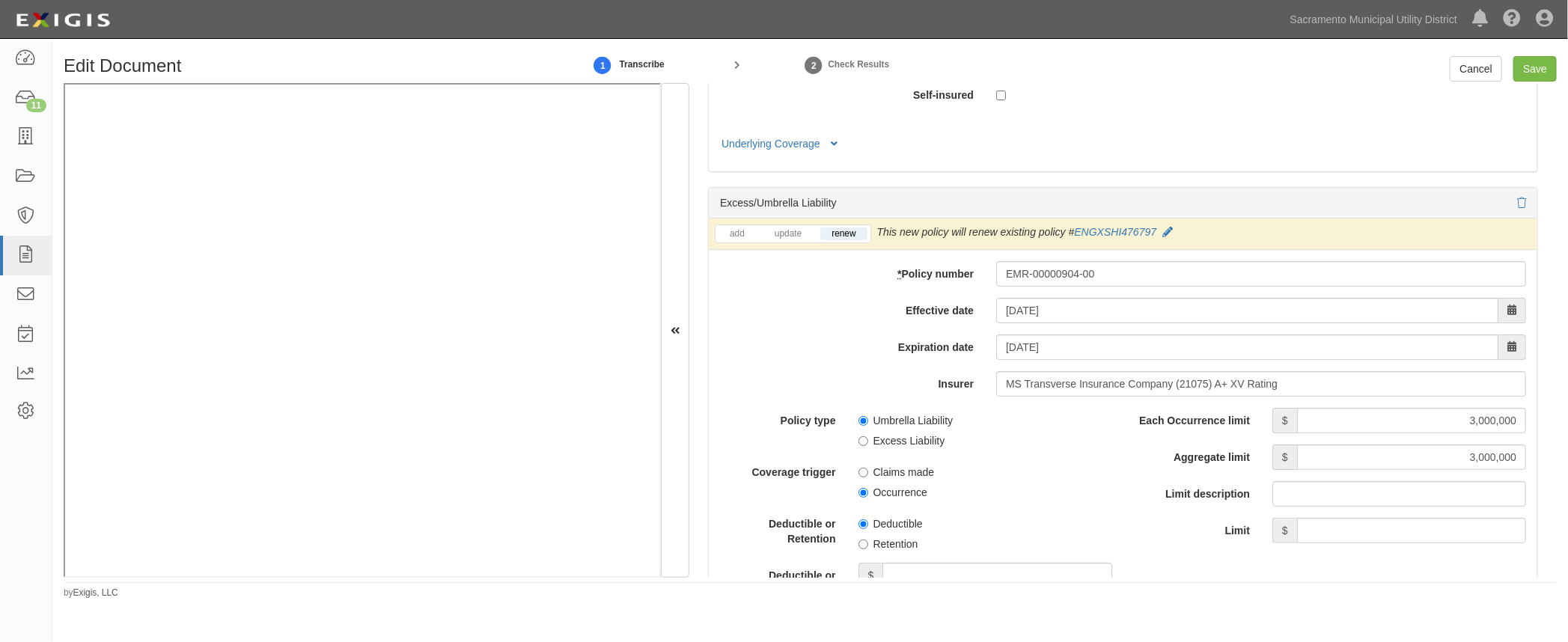
scroll to position [3400, 0]
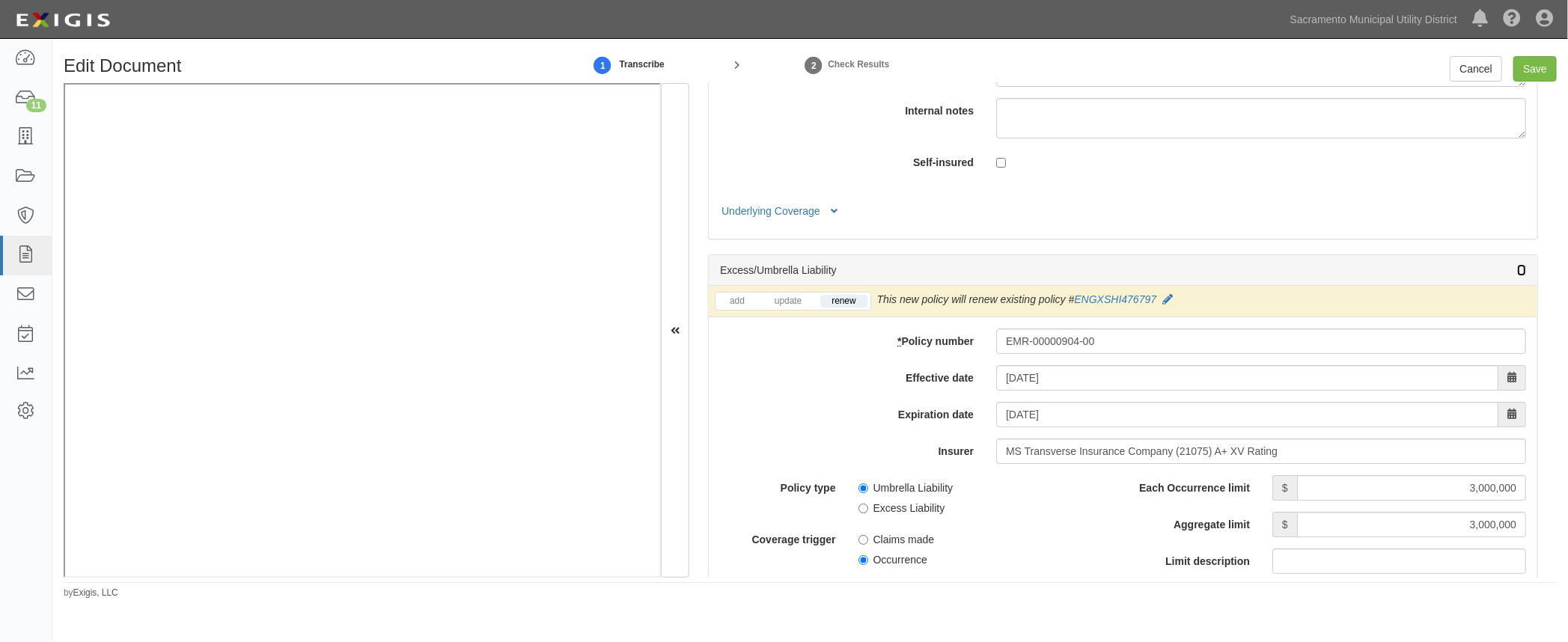
click at [1517, 266] on icon at bounding box center [1521, 271] width 9 height 10
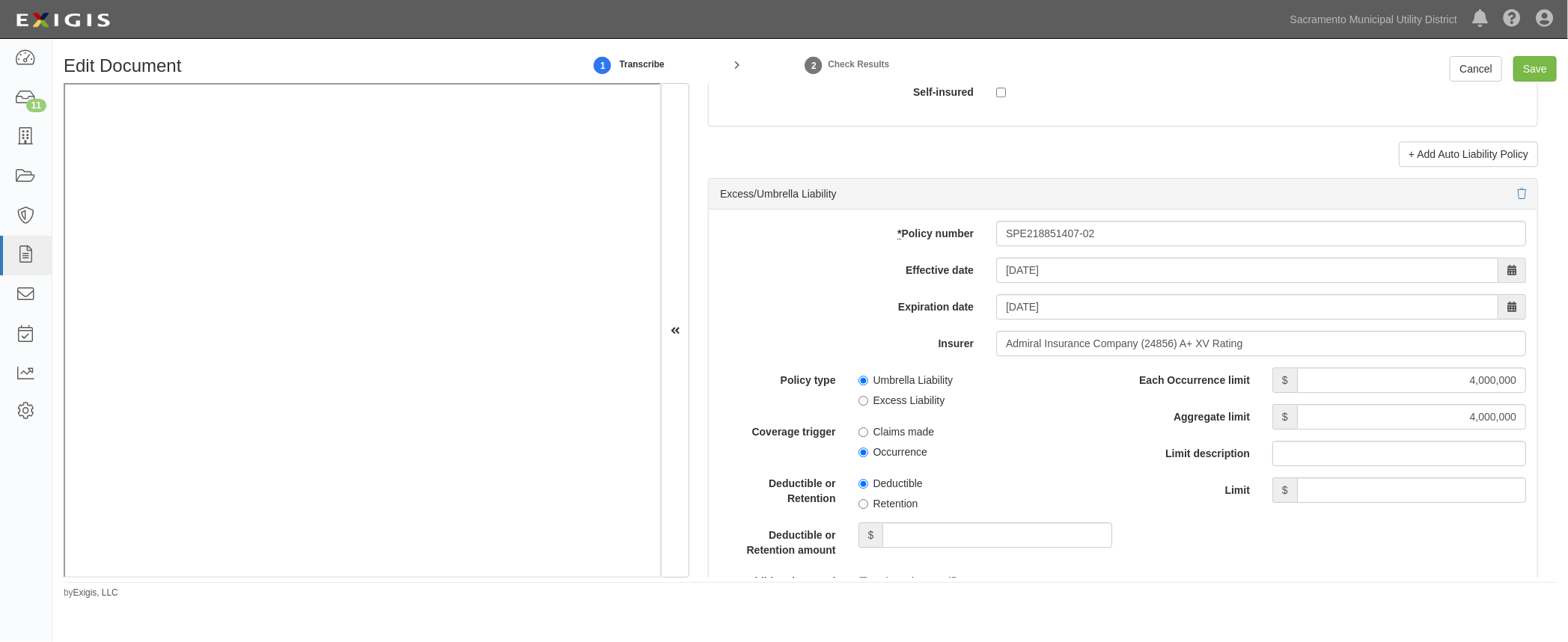
scroll to position [2789, 0]
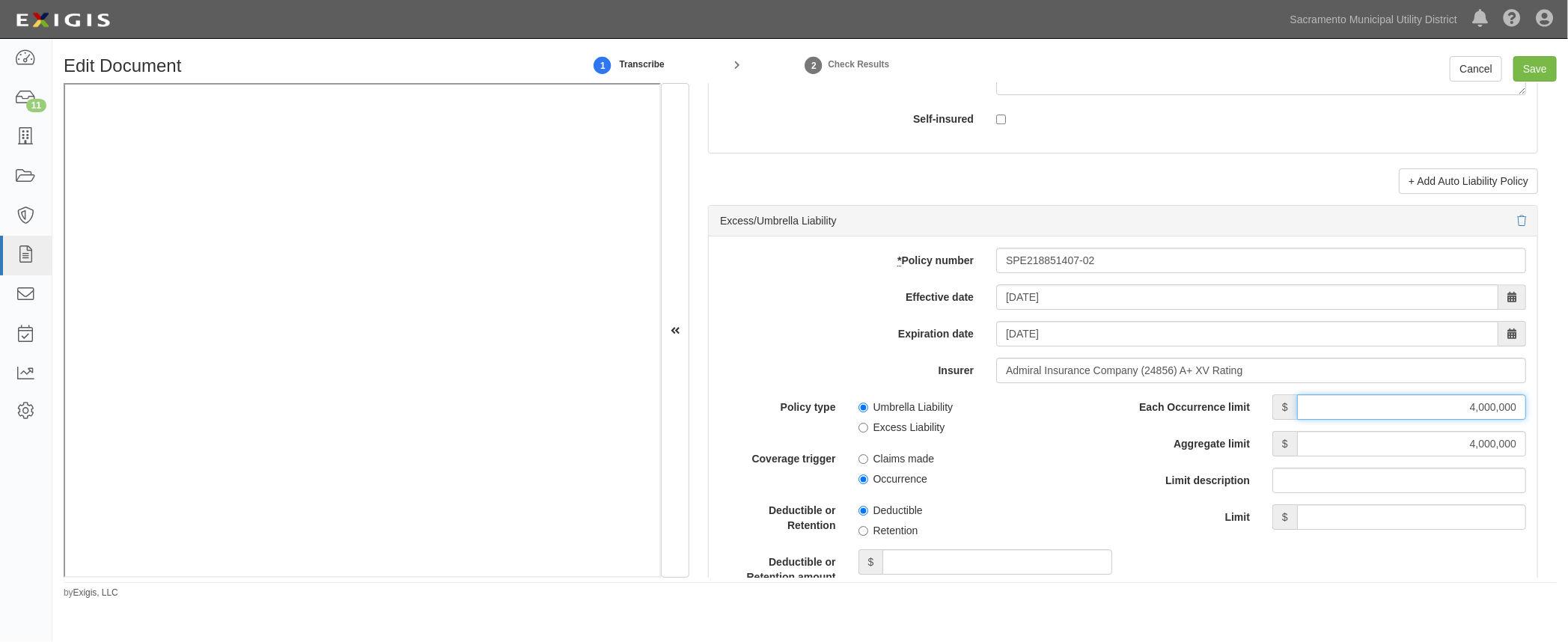
drag, startPoint x: 1436, startPoint y: 404, endPoint x: 1489, endPoint y: 405, distance: 53.0
click at [1561, 401] on div "Edit Document 1 Transcribe 2 Check Results Cancel Save Document Details Receive…" at bounding box center [810, 328] width 1515 height 543
type input "18,000,000"
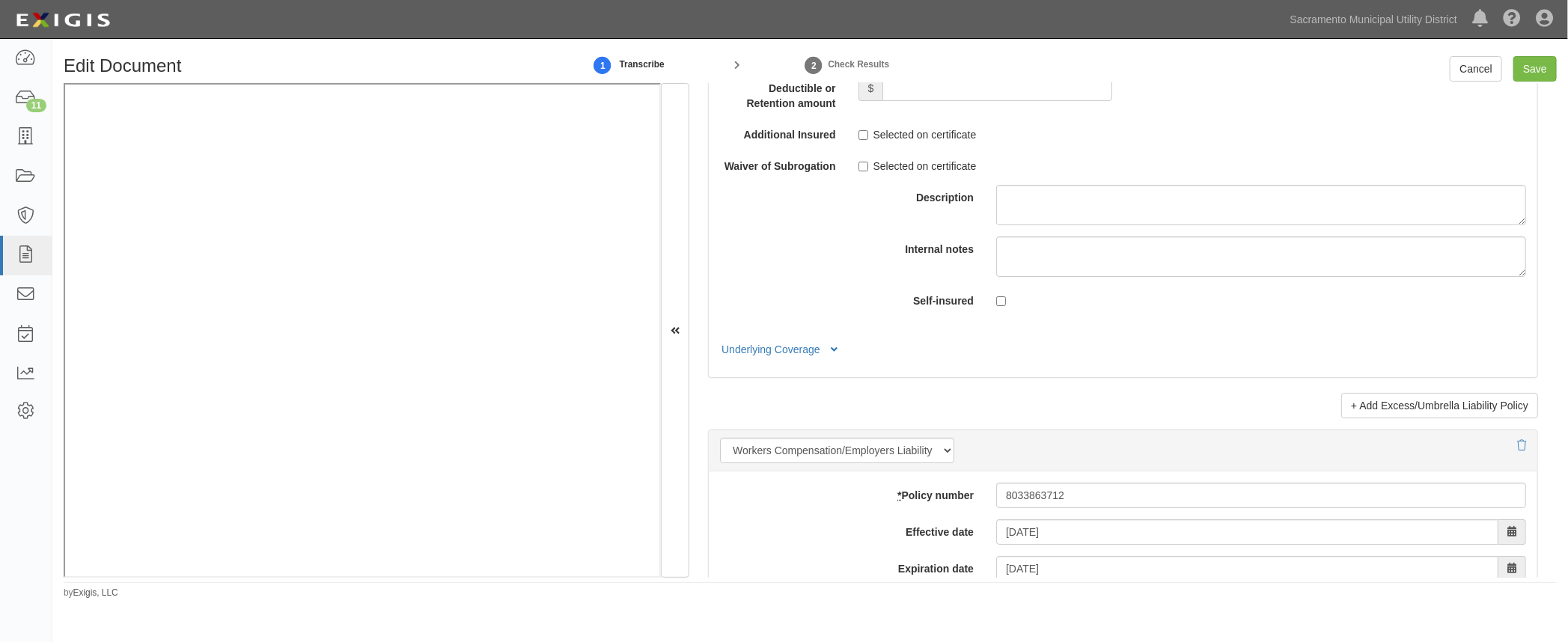
scroll to position [3264, 0]
click at [1533, 71] on input "Save" at bounding box center [1535, 69] width 43 height 26
type input "2000000"
type input "100000"
type input "10000"
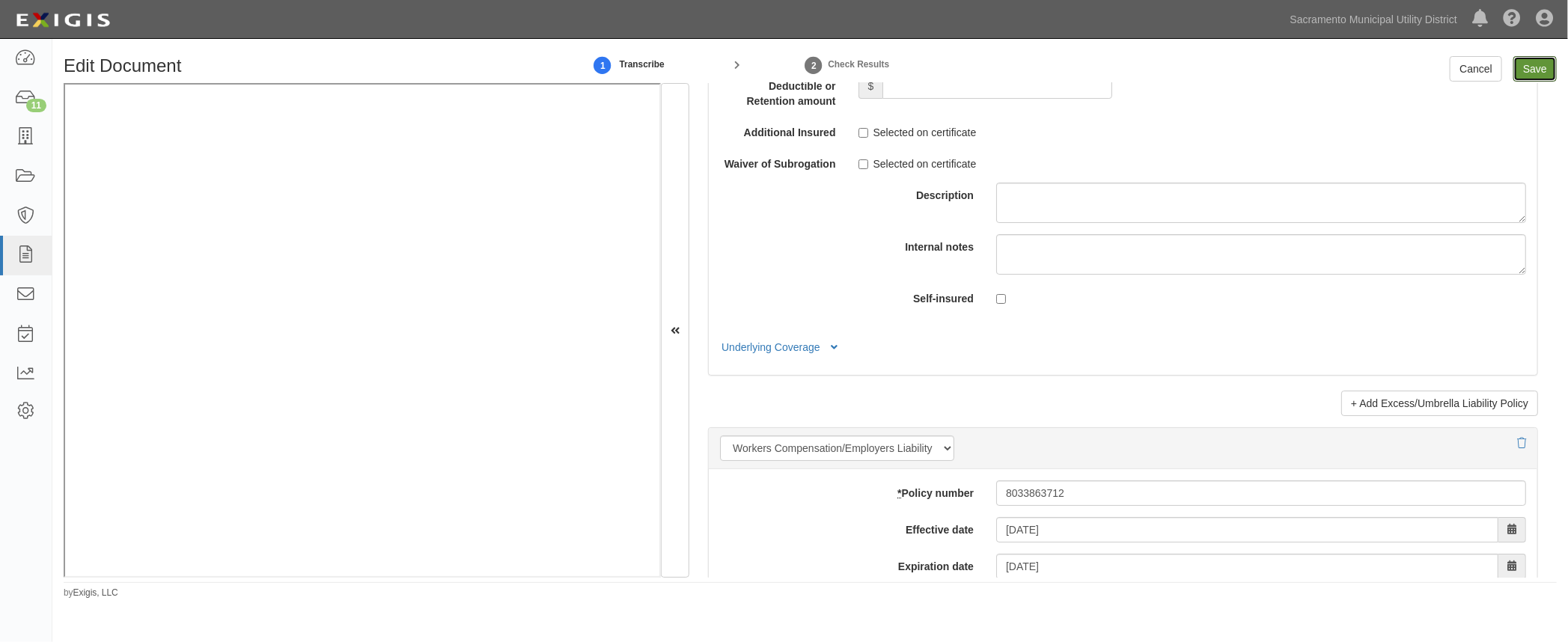
type input "2000000"
type input "18000000"
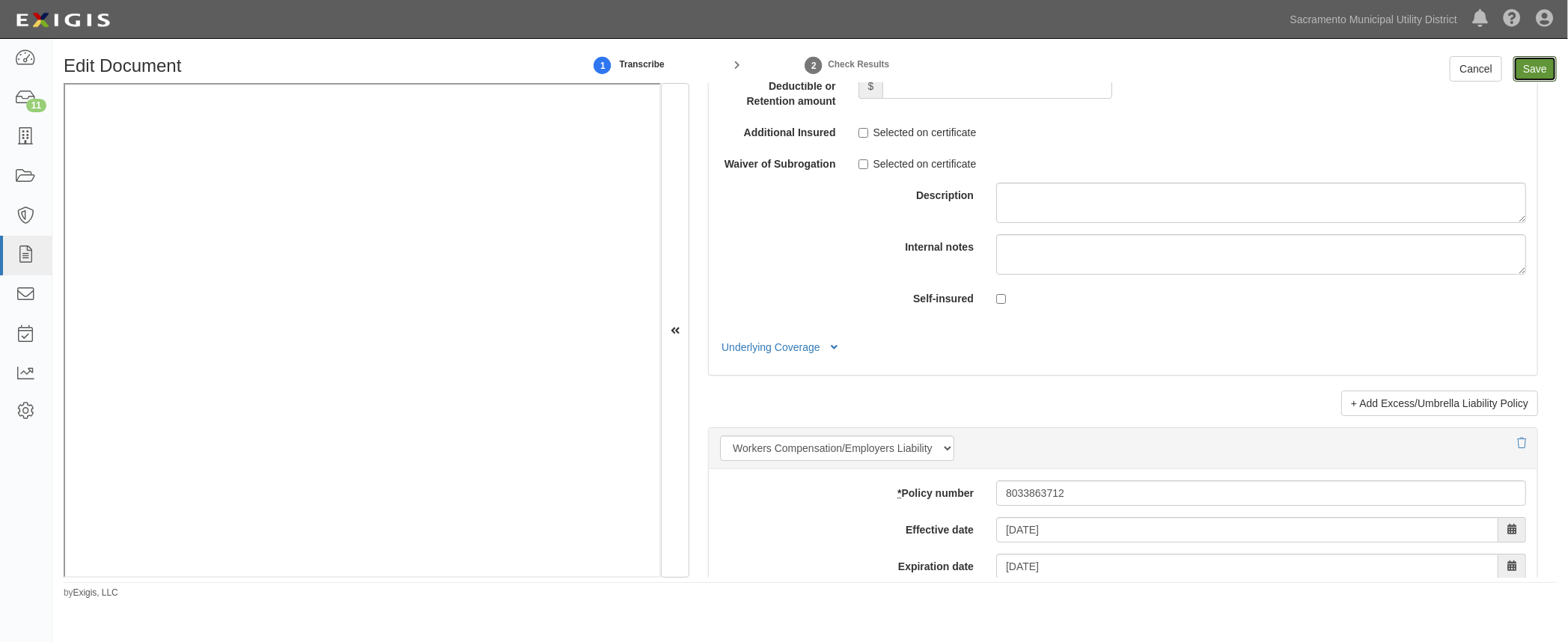
type input "18000000"
type input "1000000"
type input "5000000"
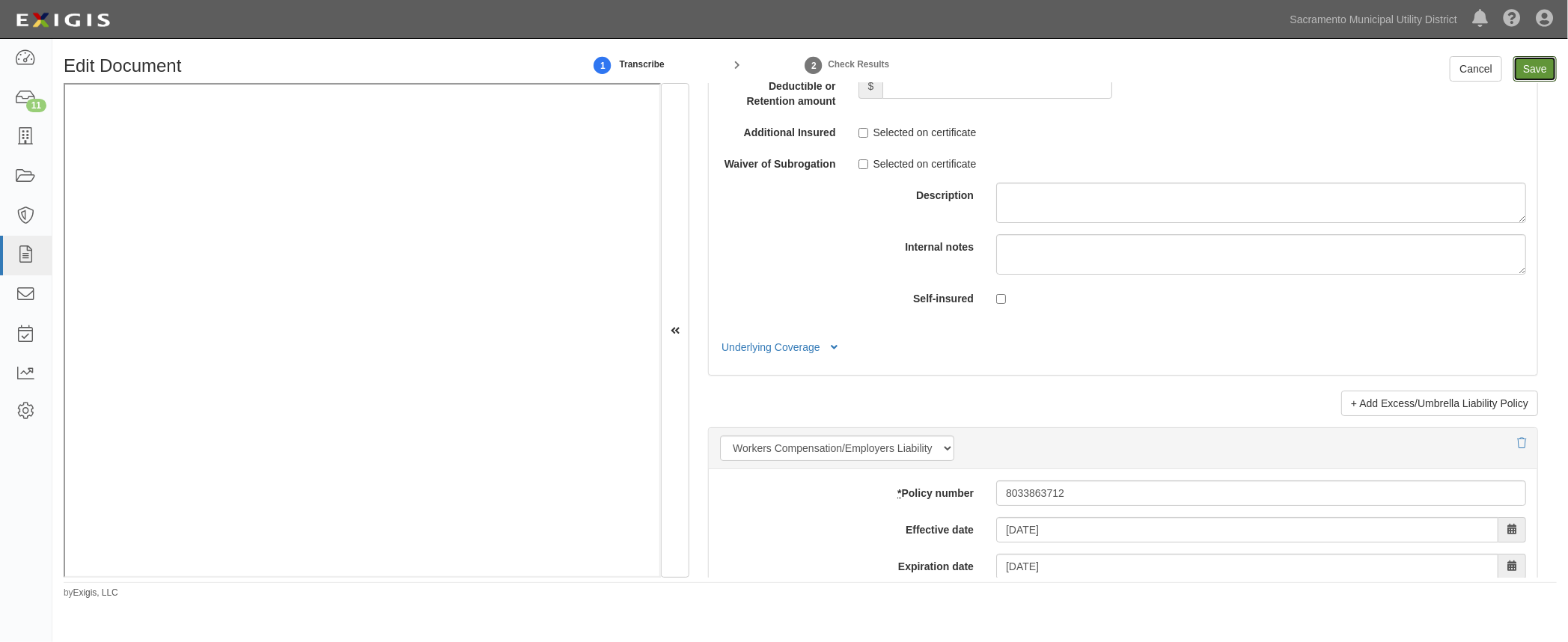
type input "5000000"
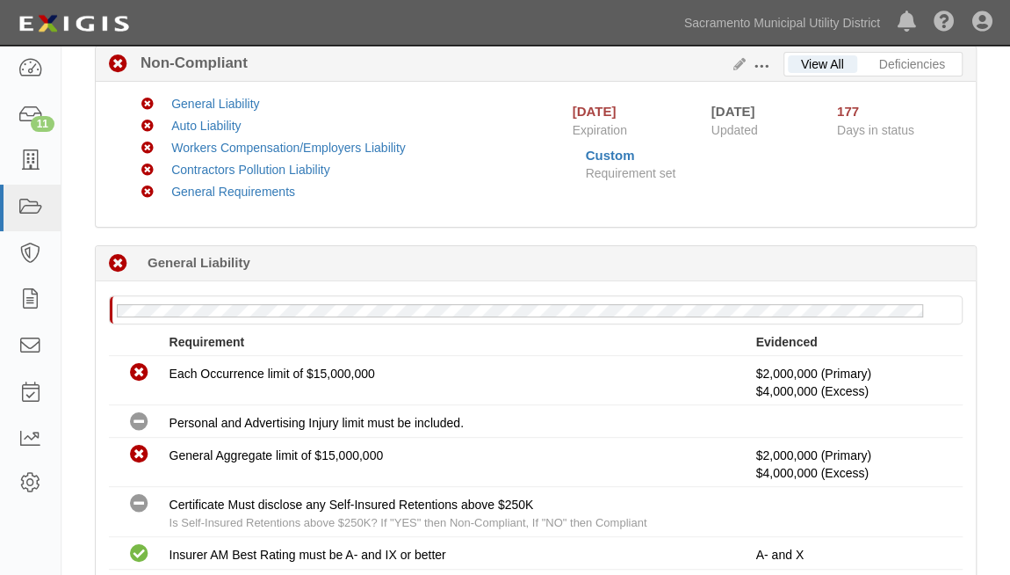
scroll to position [239, 0]
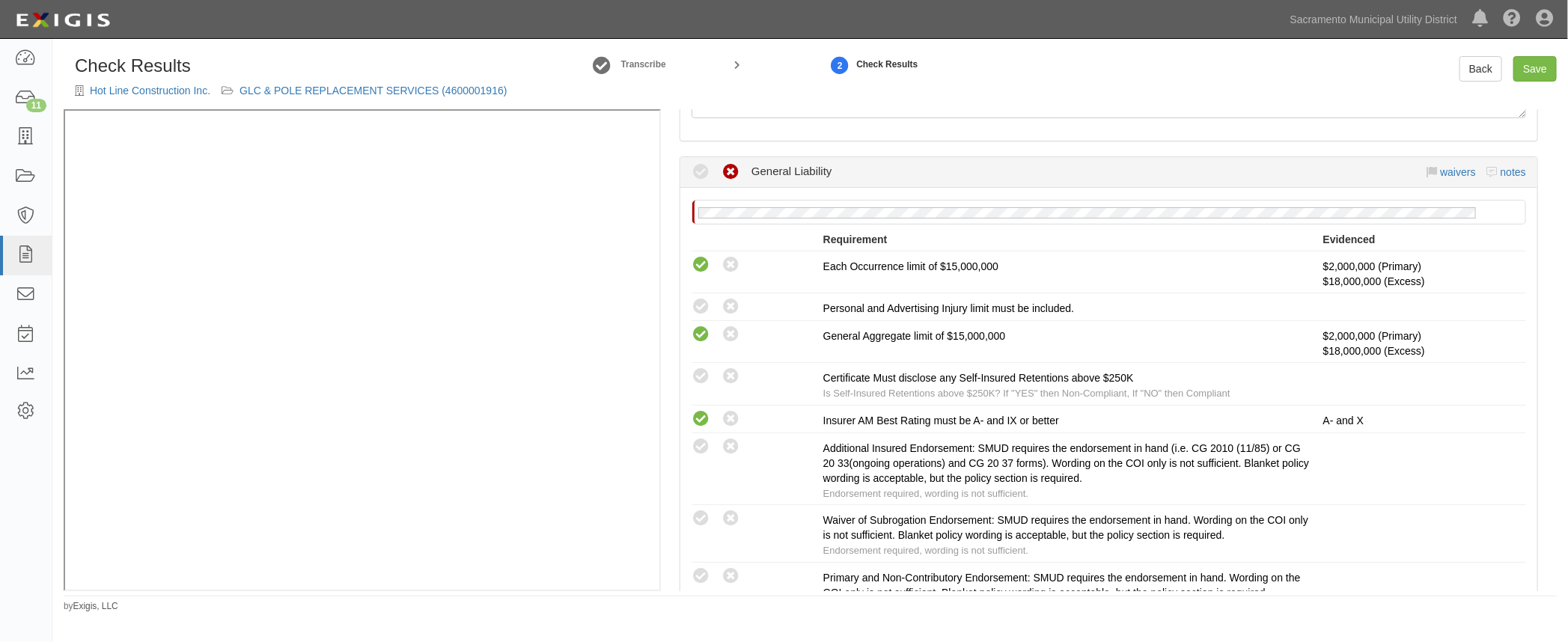
scroll to position [272, 0]
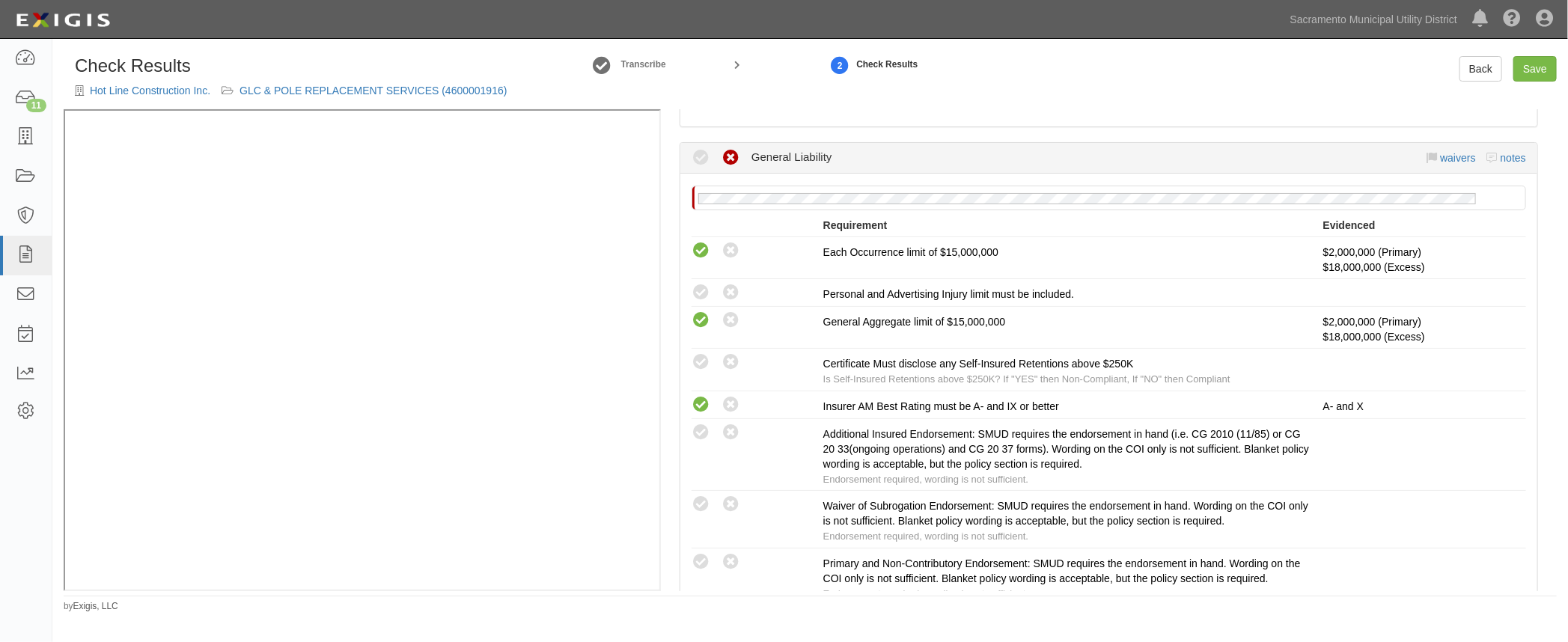
click at [705, 289] on icon at bounding box center [701, 293] width 19 height 19
radio input "true"
click at [700, 363] on icon at bounding box center [701, 363] width 19 height 19
radio input "true"
click at [695, 432] on icon at bounding box center [701, 433] width 19 height 19
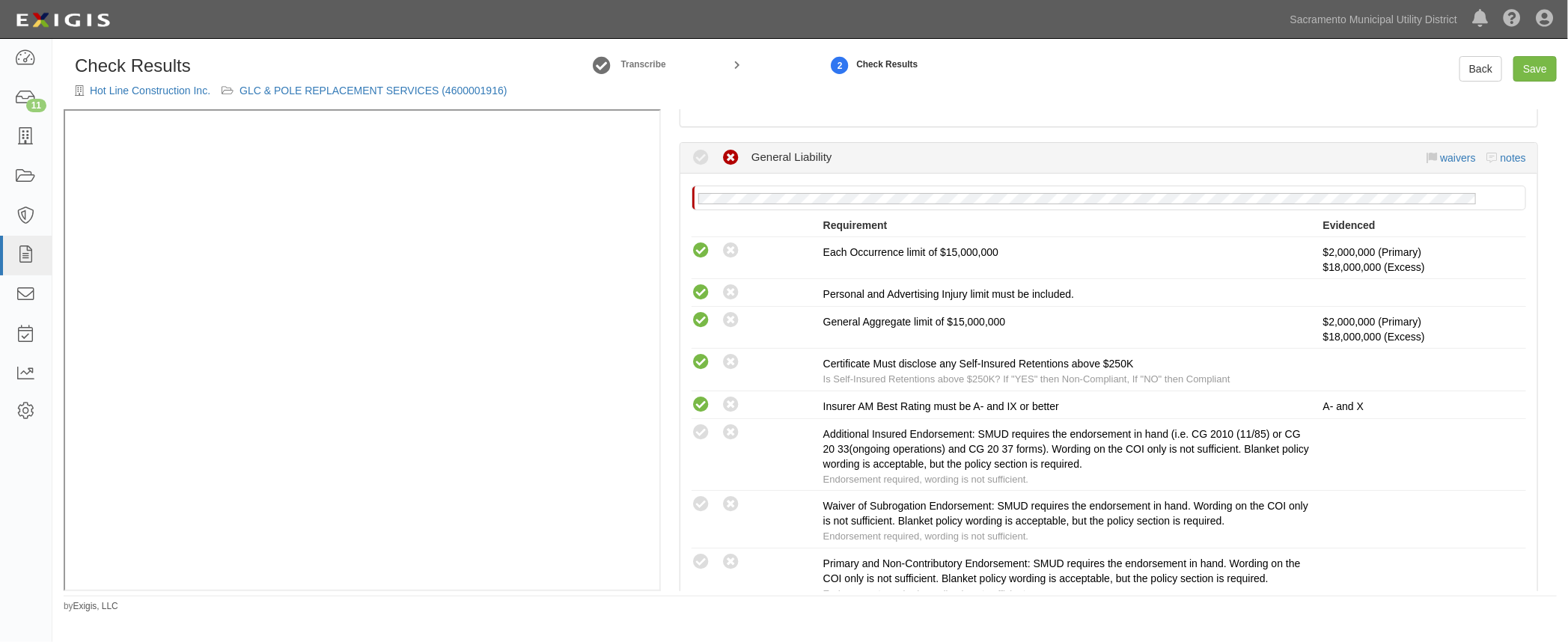
radio input "true"
click at [700, 559] on icon at bounding box center [701, 562] width 19 height 19
radio input "true"
click at [694, 502] on icon at bounding box center [701, 505] width 19 height 19
radio input "true"
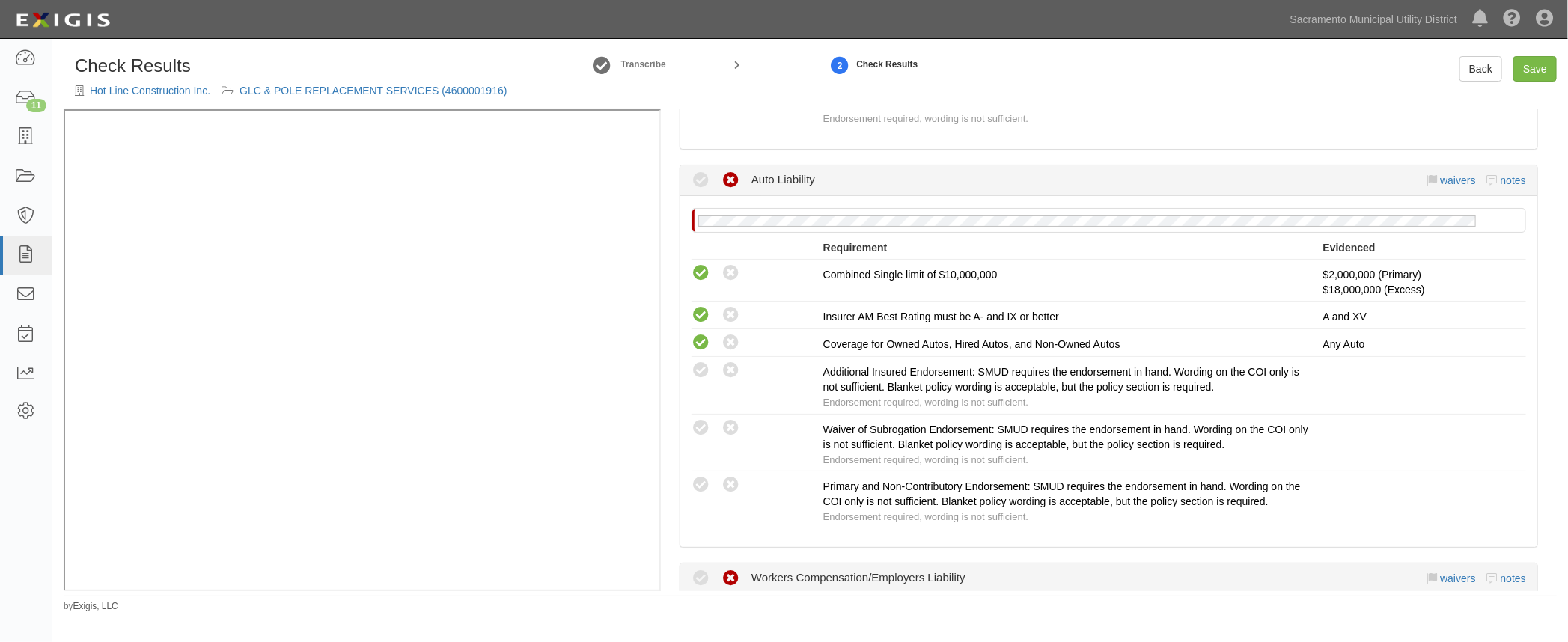
scroll to position [884, 0]
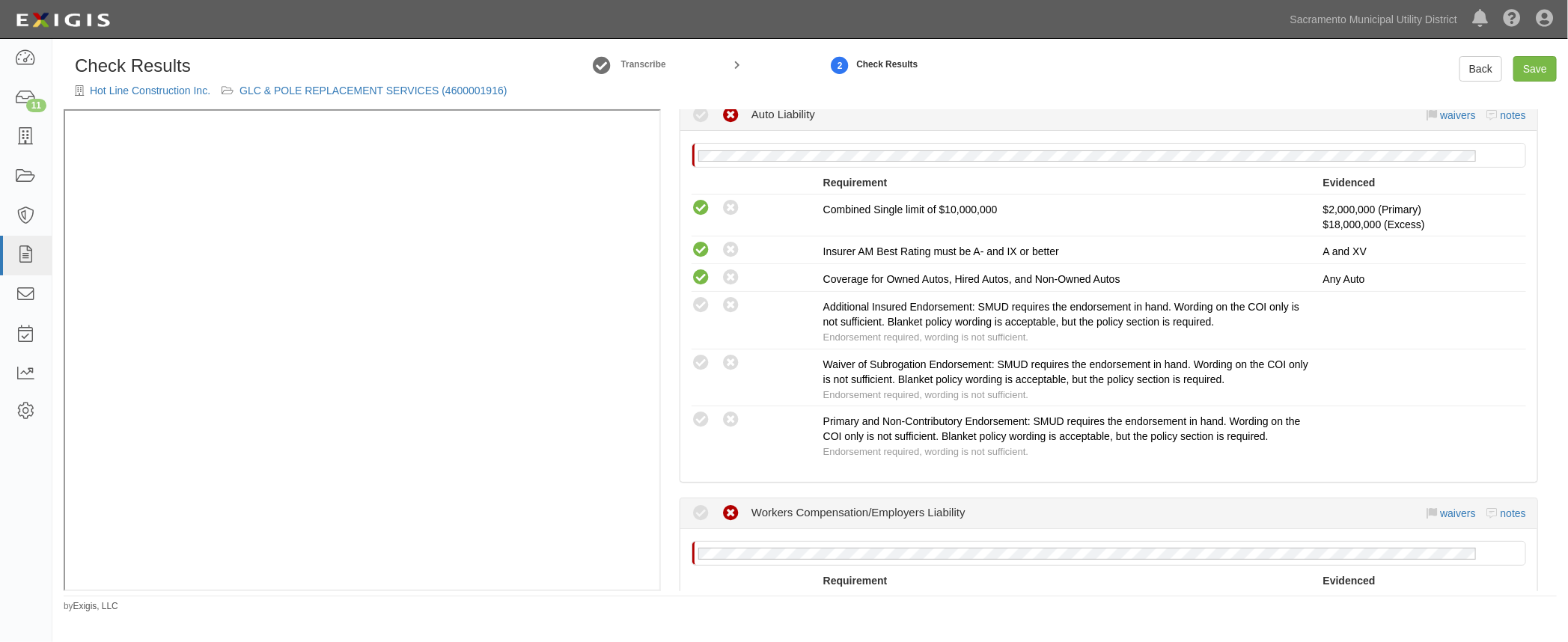
click at [704, 301] on icon at bounding box center [701, 306] width 19 height 19
click at [693, 301] on icon at bounding box center [701, 306] width 19 height 19
radio input "false"
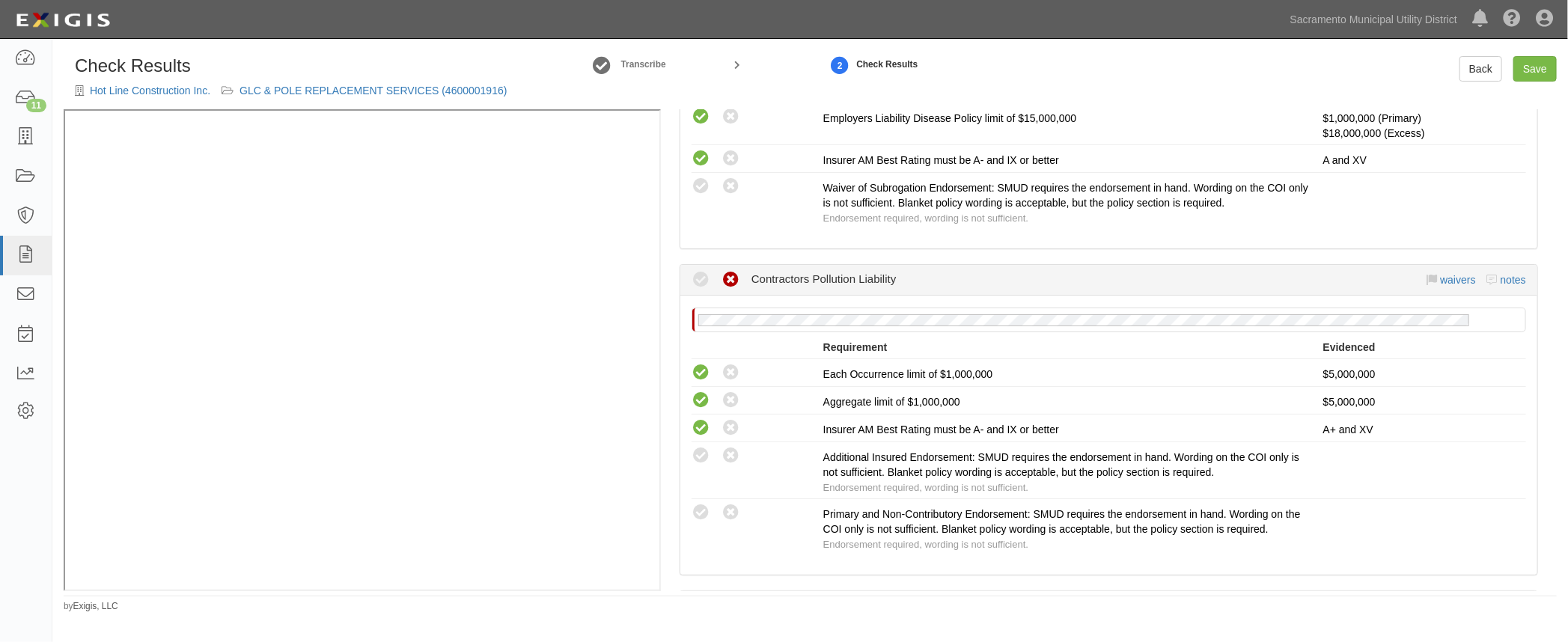
scroll to position [1563, 0]
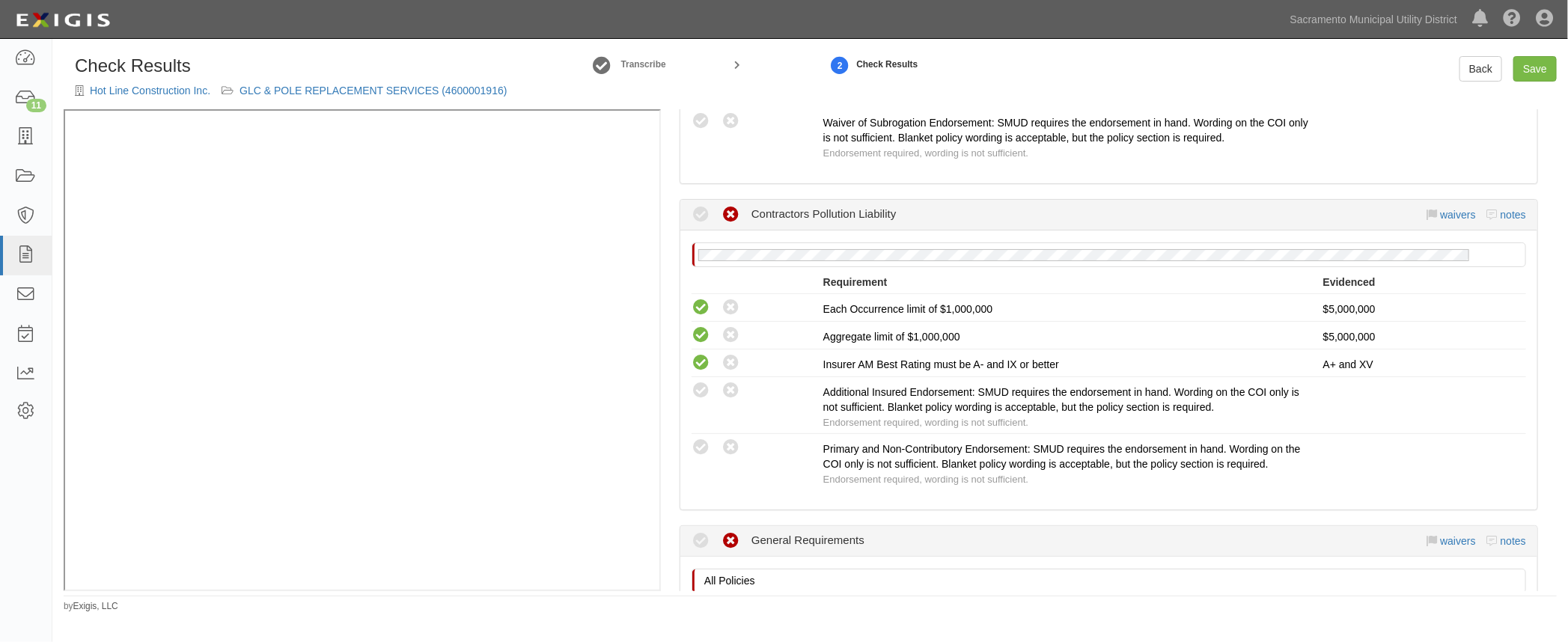
click at [705, 439] on icon at bounding box center [701, 448] width 19 height 19
radio input "true"
click at [704, 381] on icon at bounding box center [701, 391] width 19 height 19
radio input "true"
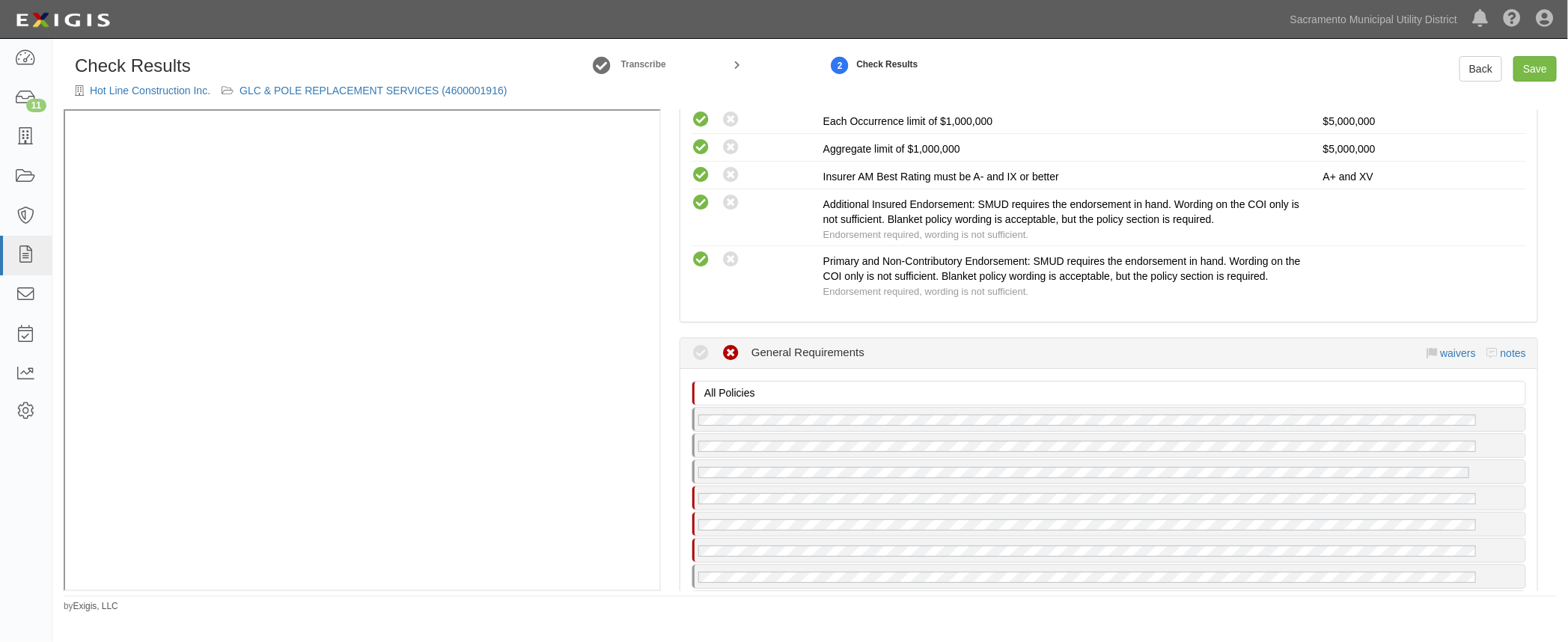
scroll to position [1972, 0]
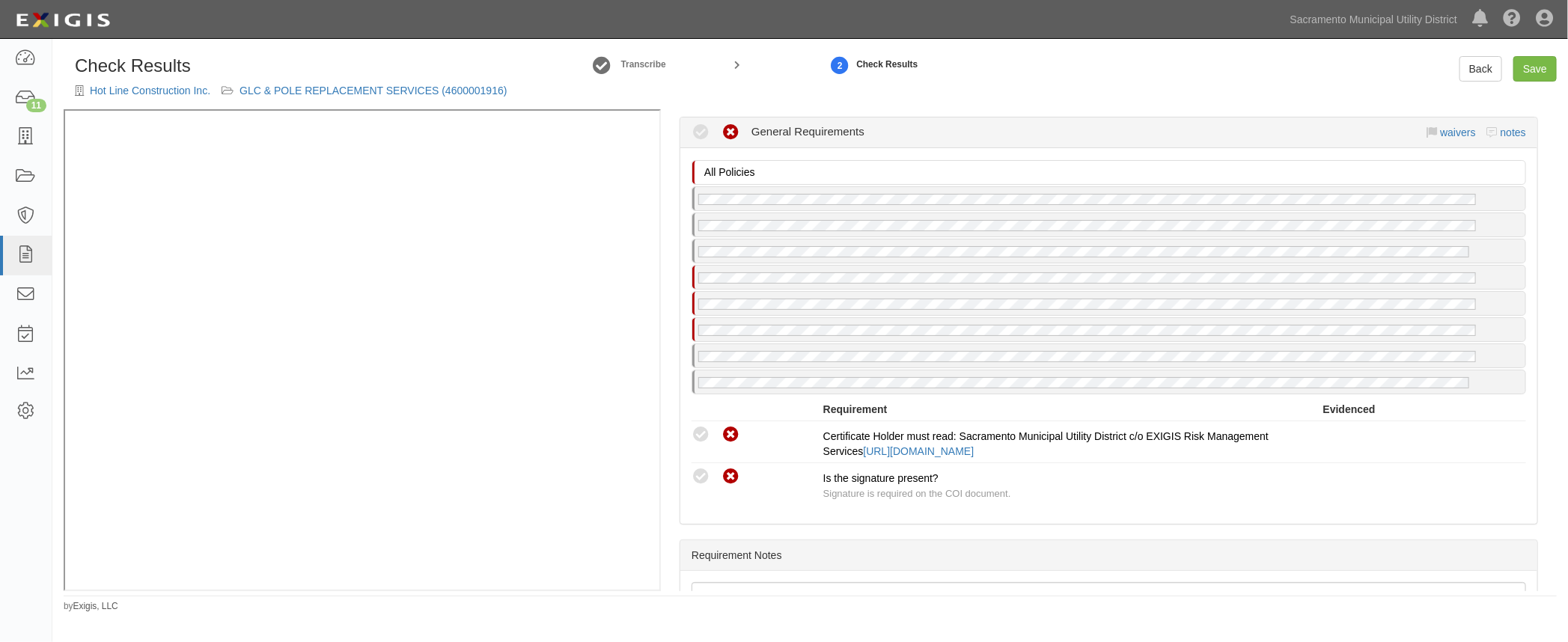
click at [703, 426] on icon at bounding box center [701, 435] width 19 height 19
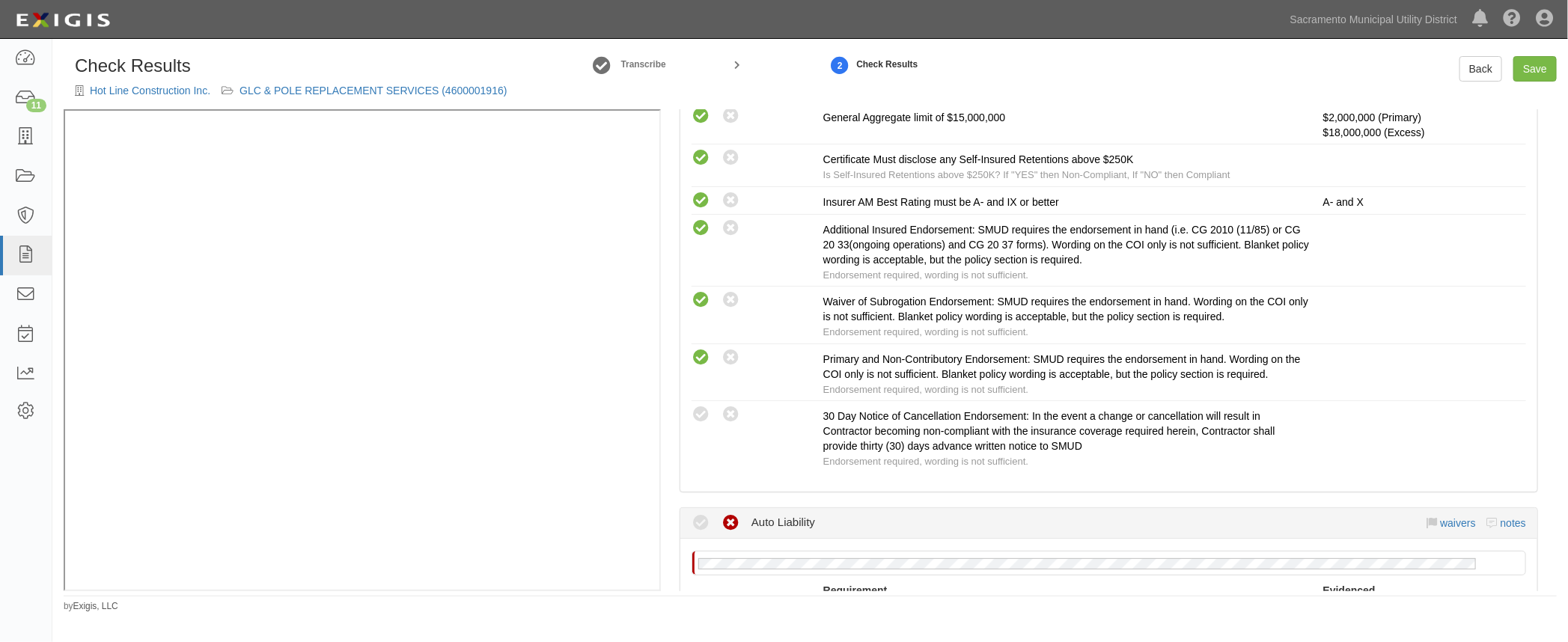
scroll to position [0, 0]
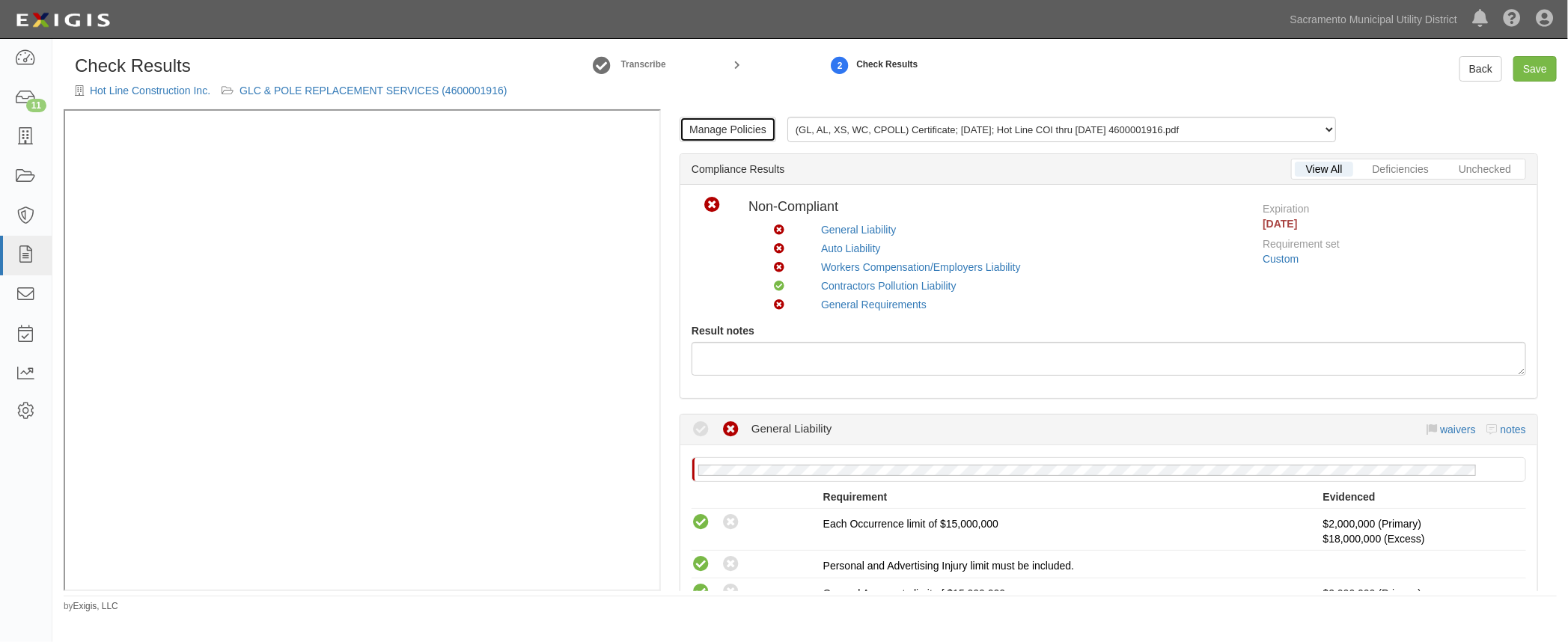
click at [751, 126] on link "Manage Policies" at bounding box center [727, 129] width 96 height 26
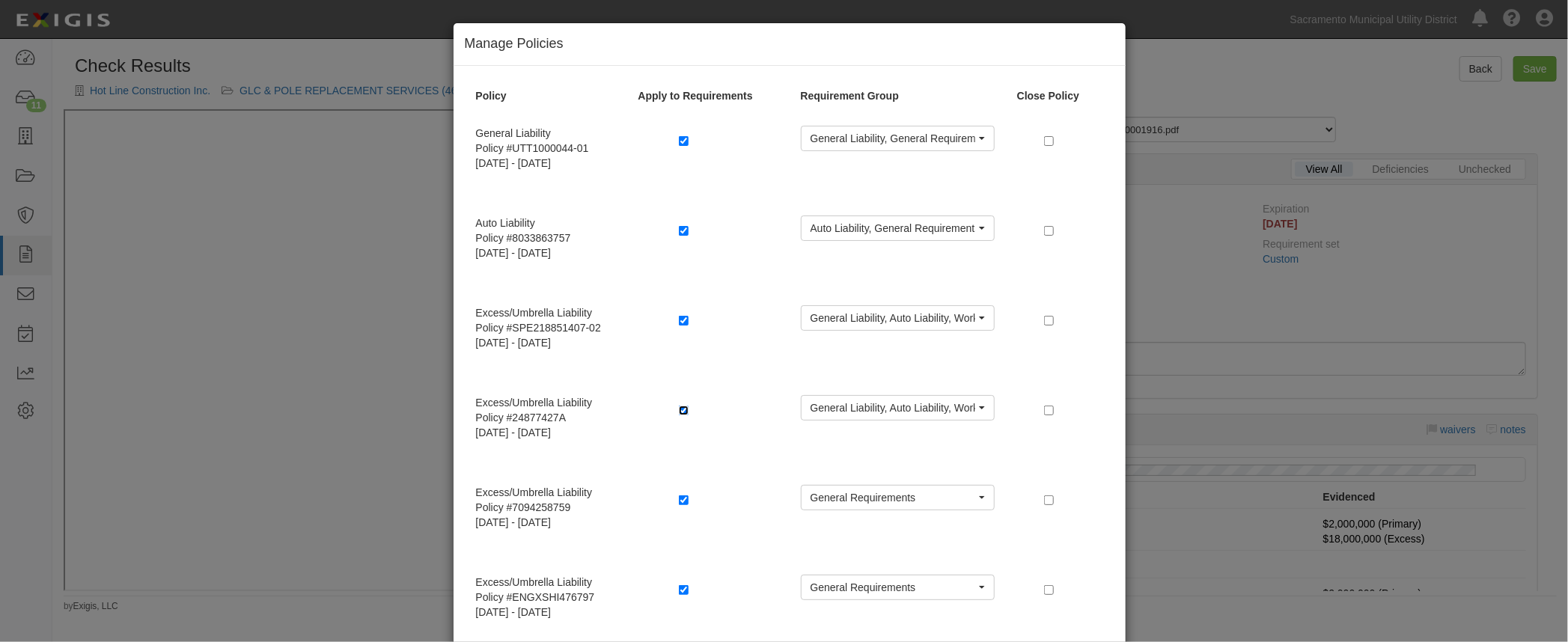
drag, startPoint x: 675, startPoint y: 413, endPoint x: 687, endPoint y: 429, distance: 20.0
click at [679, 413] on input "checkbox" at bounding box center [683, 410] width 9 height 9
checkbox input "false"
click at [679, 502] on input "checkbox" at bounding box center [683, 500] width 9 height 9
checkbox input "false"
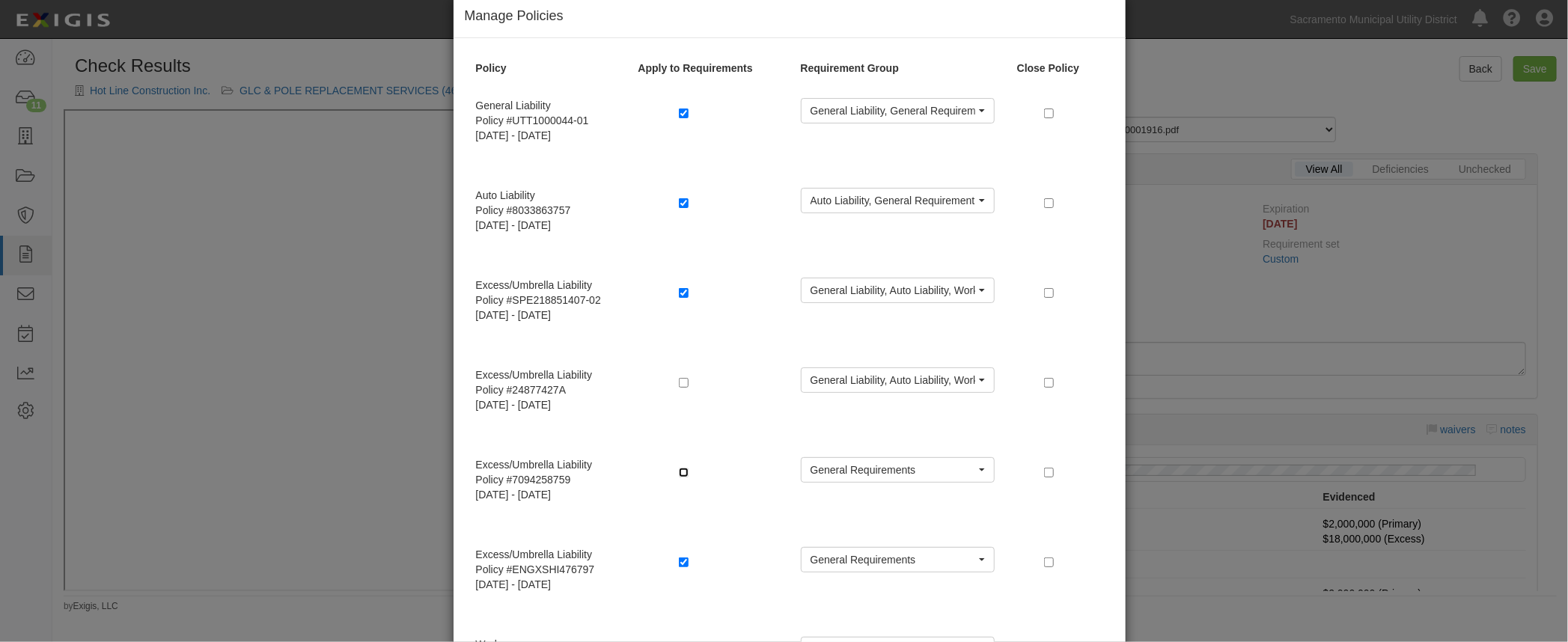
scroll to position [67, 0]
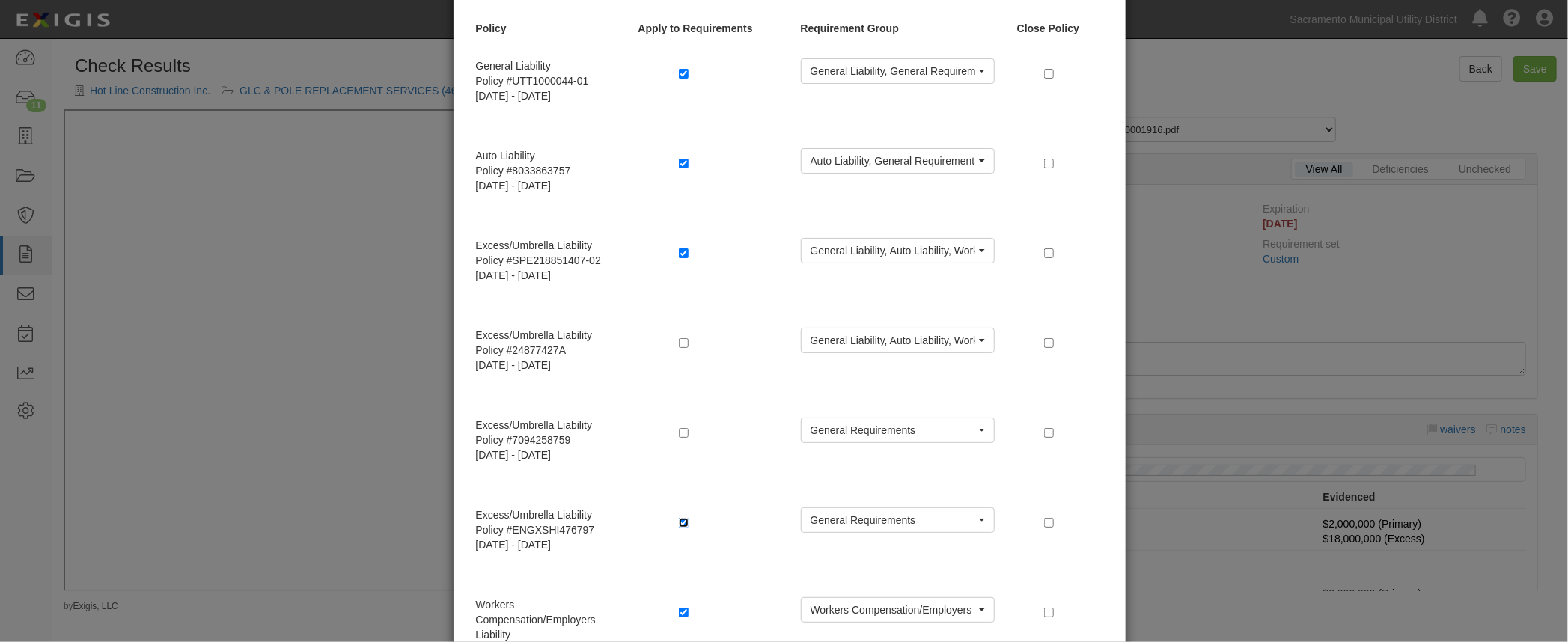
click at [681, 522] on input "checkbox" at bounding box center [683, 522] width 9 height 9
checkbox input "false"
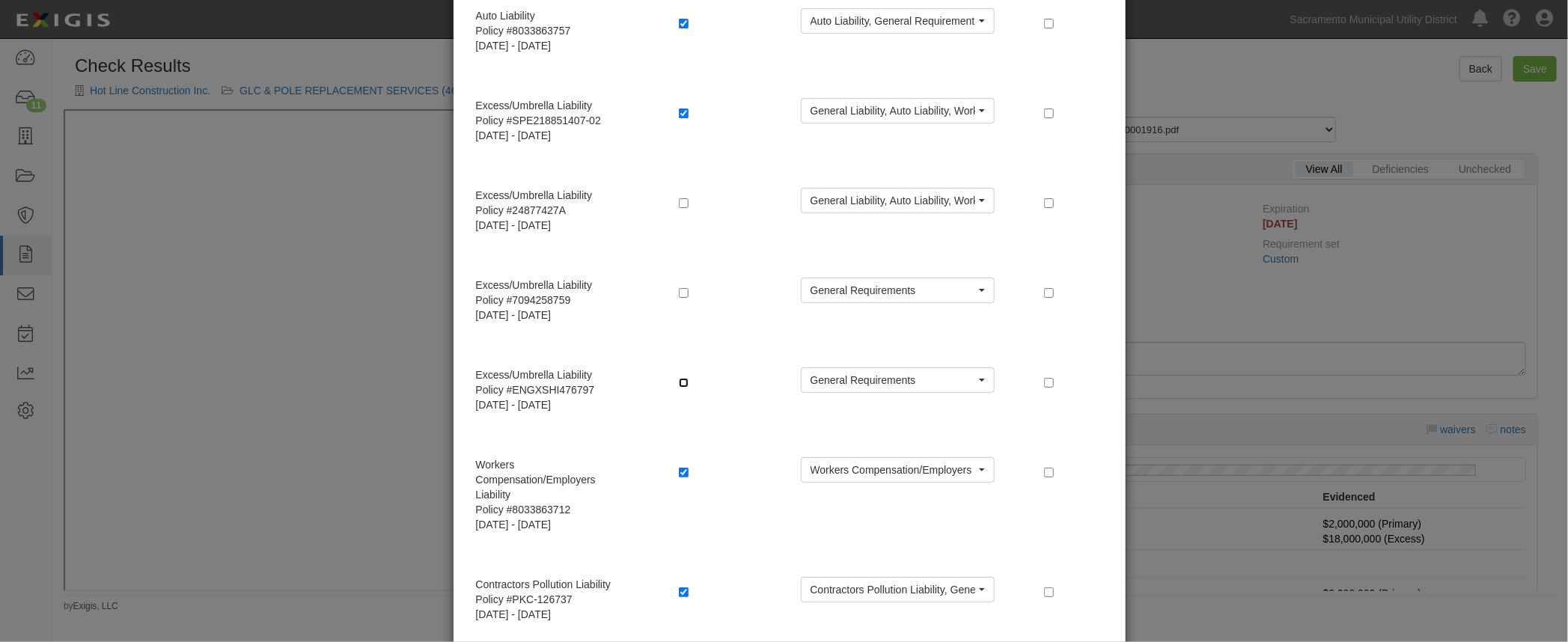
scroll to position [272, 0]
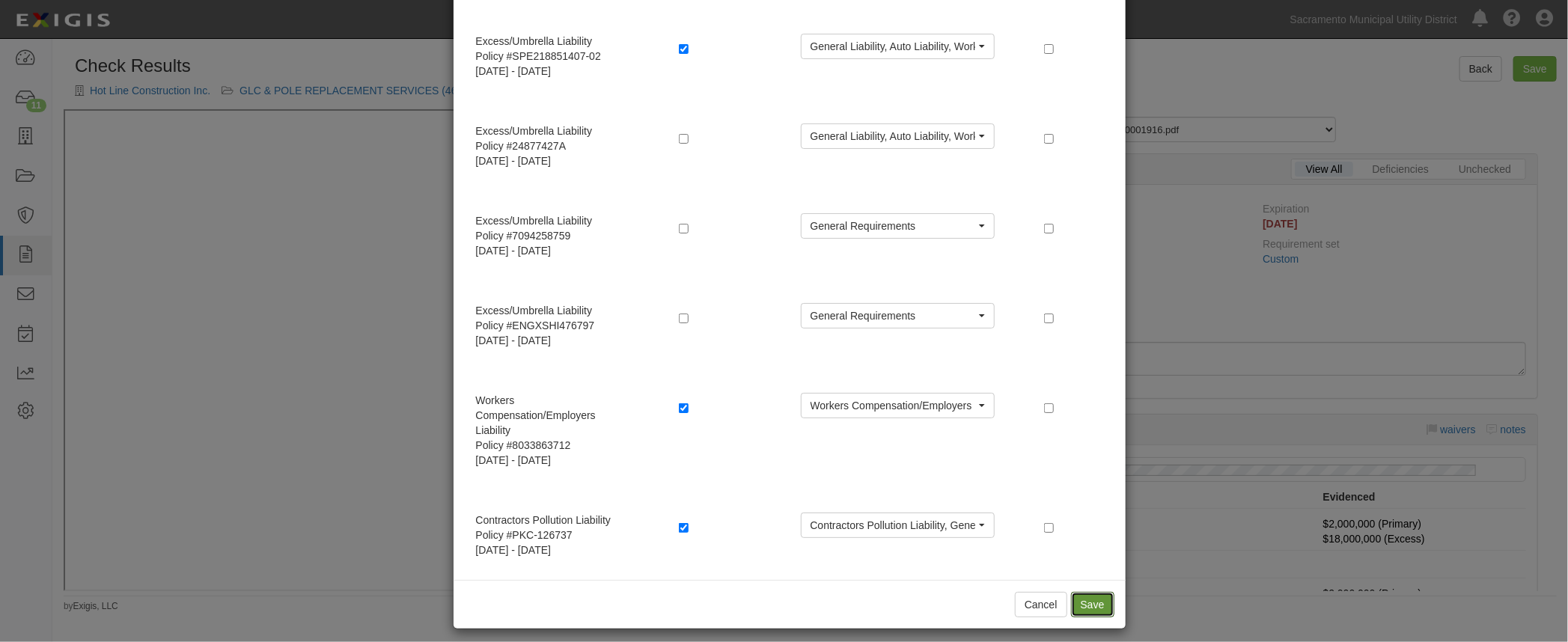
click at [1082, 605] on button "Save" at bounding box center [1092, 605] width 43 height 26
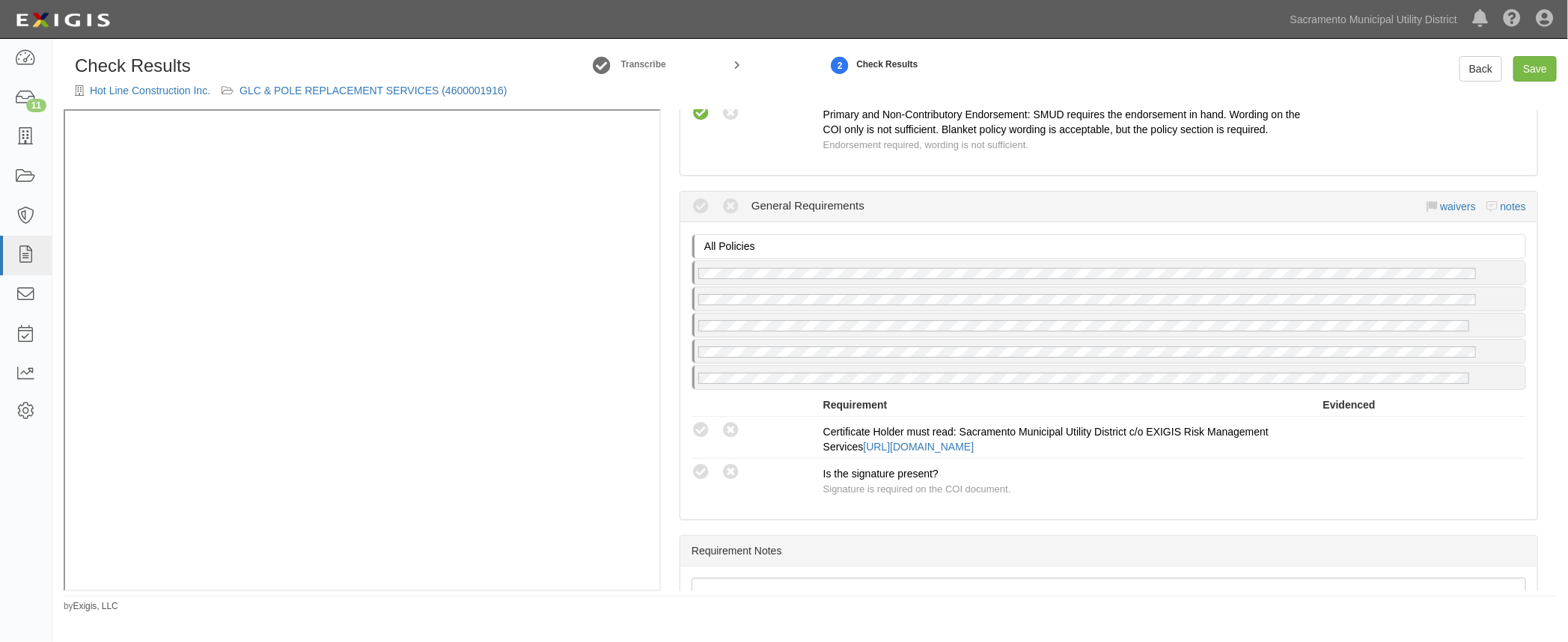
scroll to position [1972, 0]
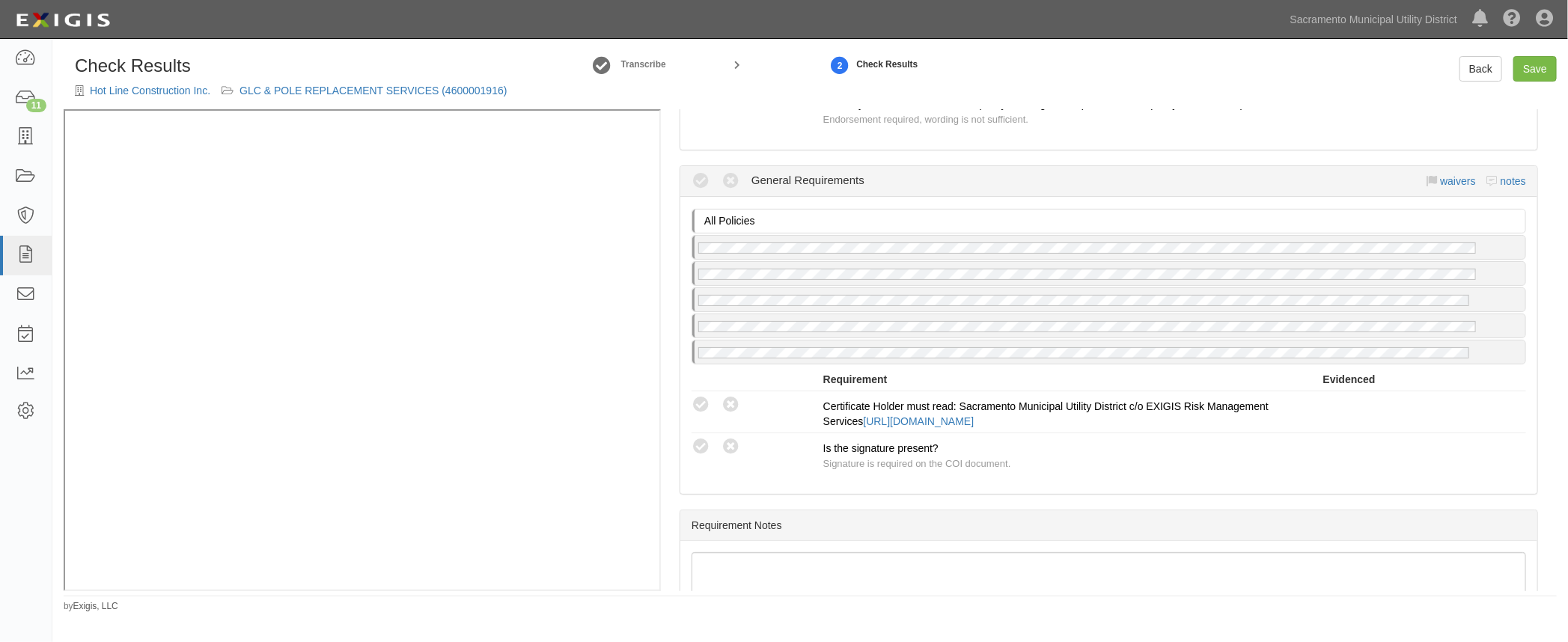
click at [700, 396] on icon at bounding box center [701, 405] width 19 height 19
radio input "true"
click at [697, 438] on icon at bounding box center [701, 447] width 19 height 19
radio input "true"
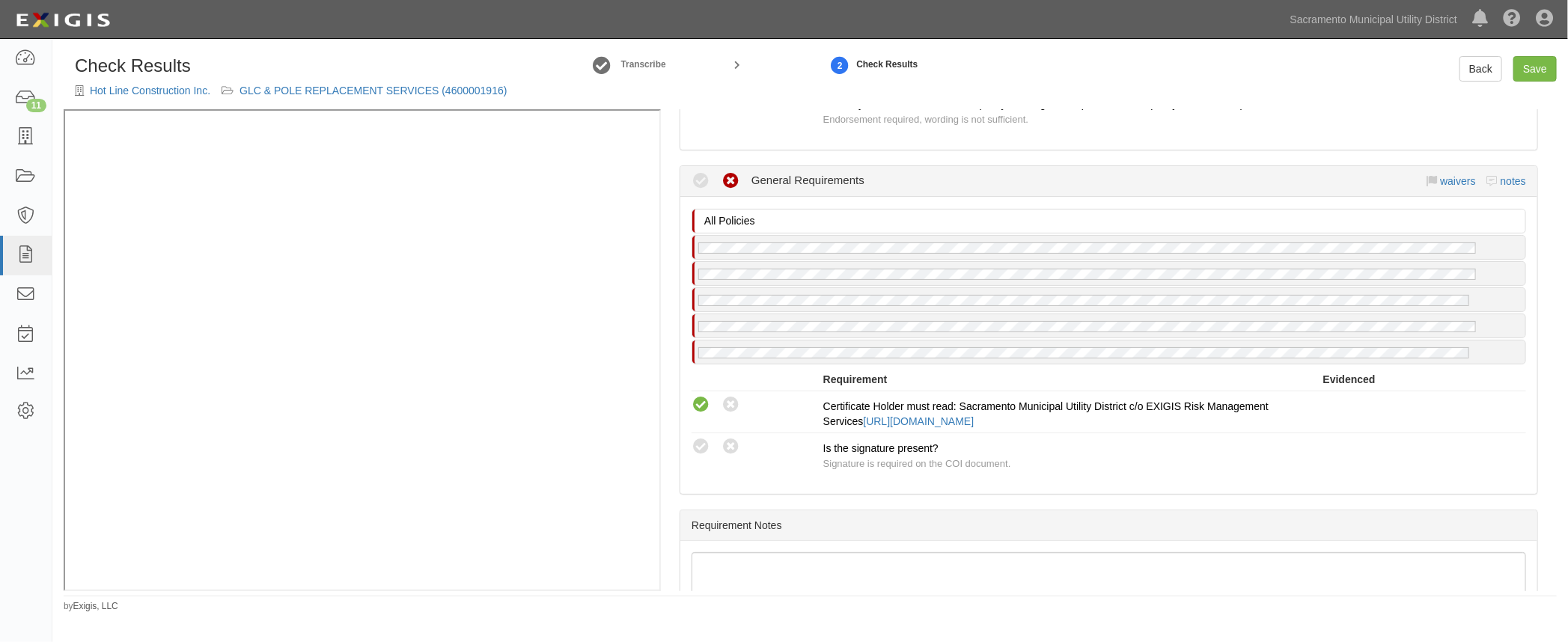
radio input "true"
drag, startPoint x: 813, startPoint y: 499, endPoint x: 897, endPoint y: 501, distance: 84.0
click at [813, 510] on div "Requirement Notes" at bounding box center [1109, 525] width 857 height 31
click at [1534, 63] on link "Save" at bounding box center [1535, 69] width 43 height 26
radio input "true"
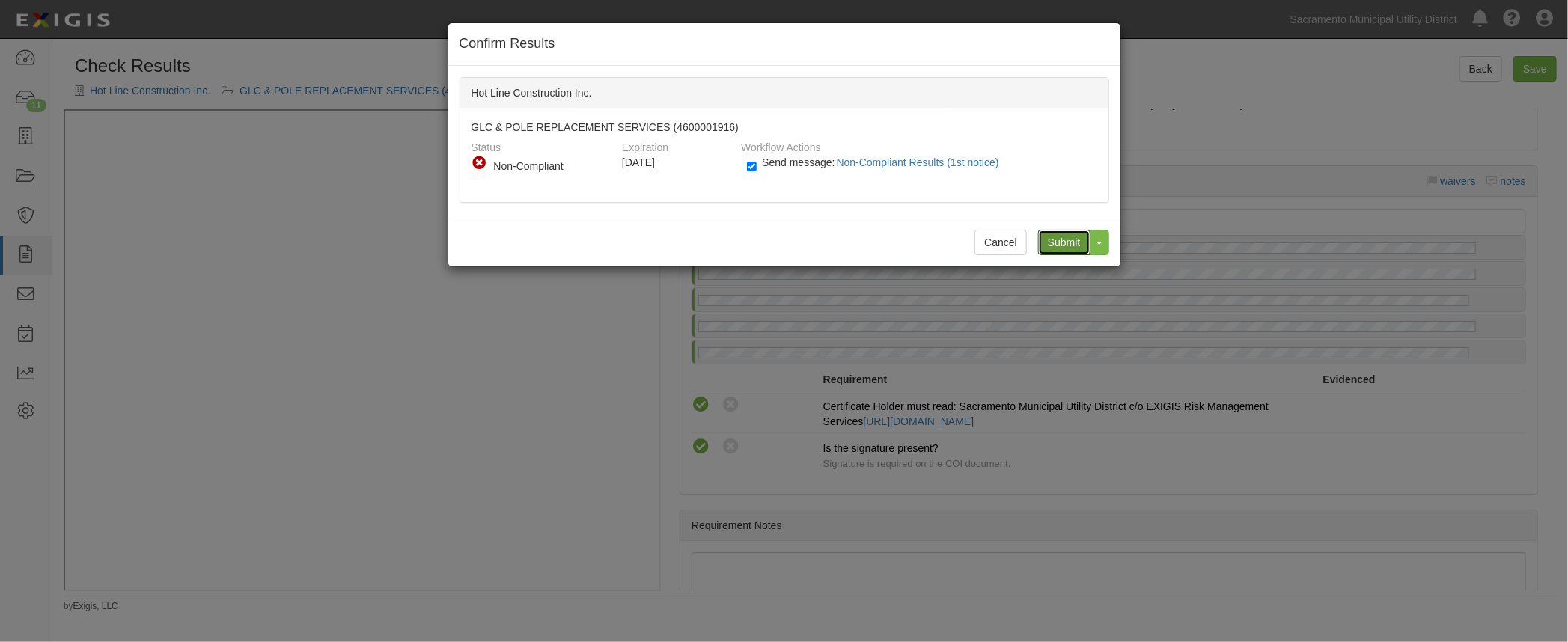
click at [1054, 242] on input "Submit" at bounding box center [1065, 243] width 53 height 26
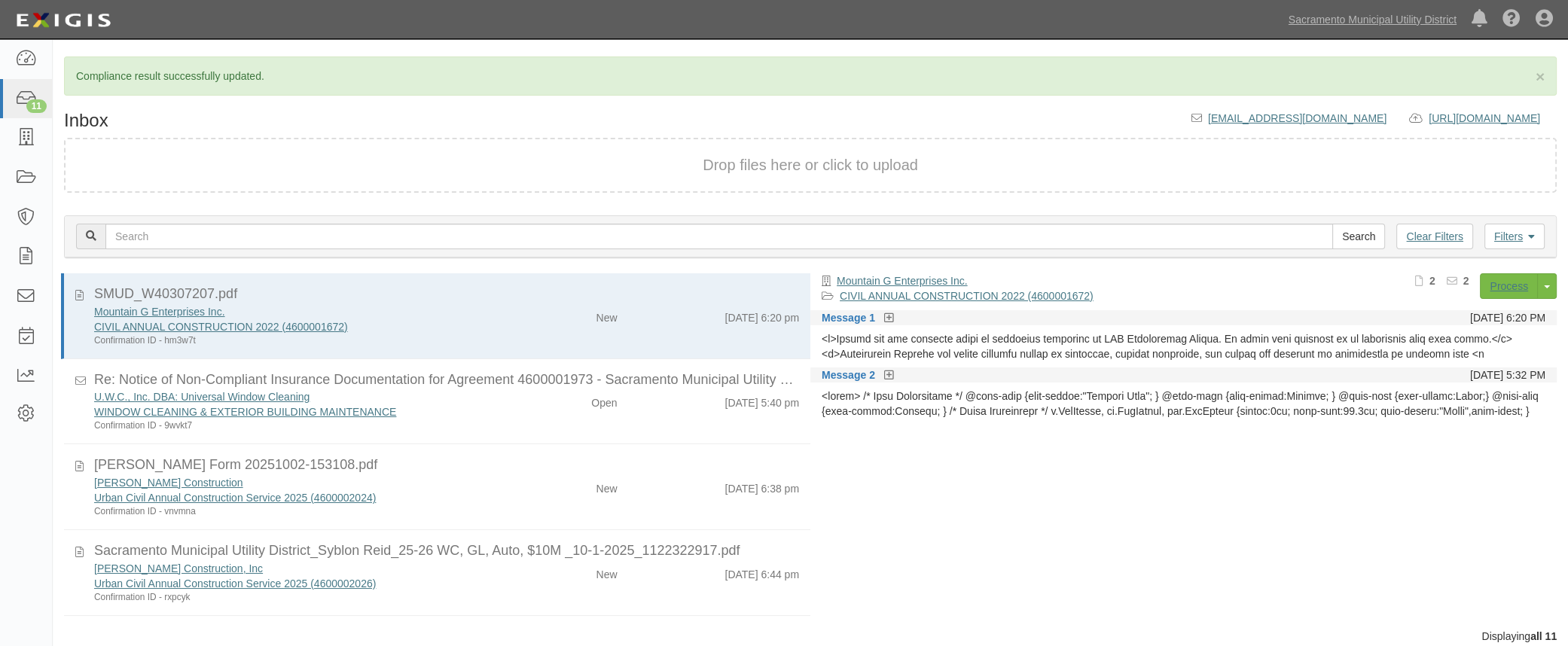
click at [481, 482] on div "Lund Construction" at bounding box center [295, 482] width 402 height 15
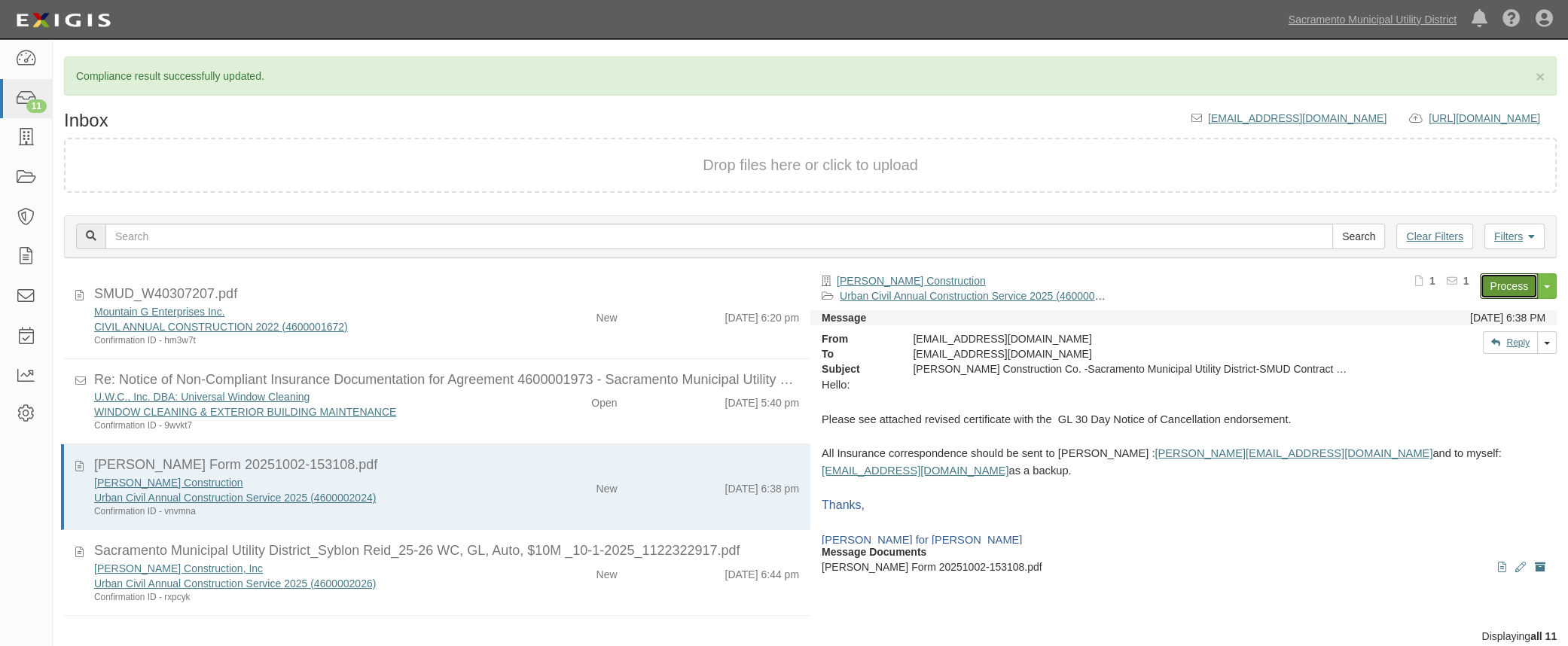
click at [1493, 287] on link "Process" at bounding box center [1509, 286] width 58 height 26
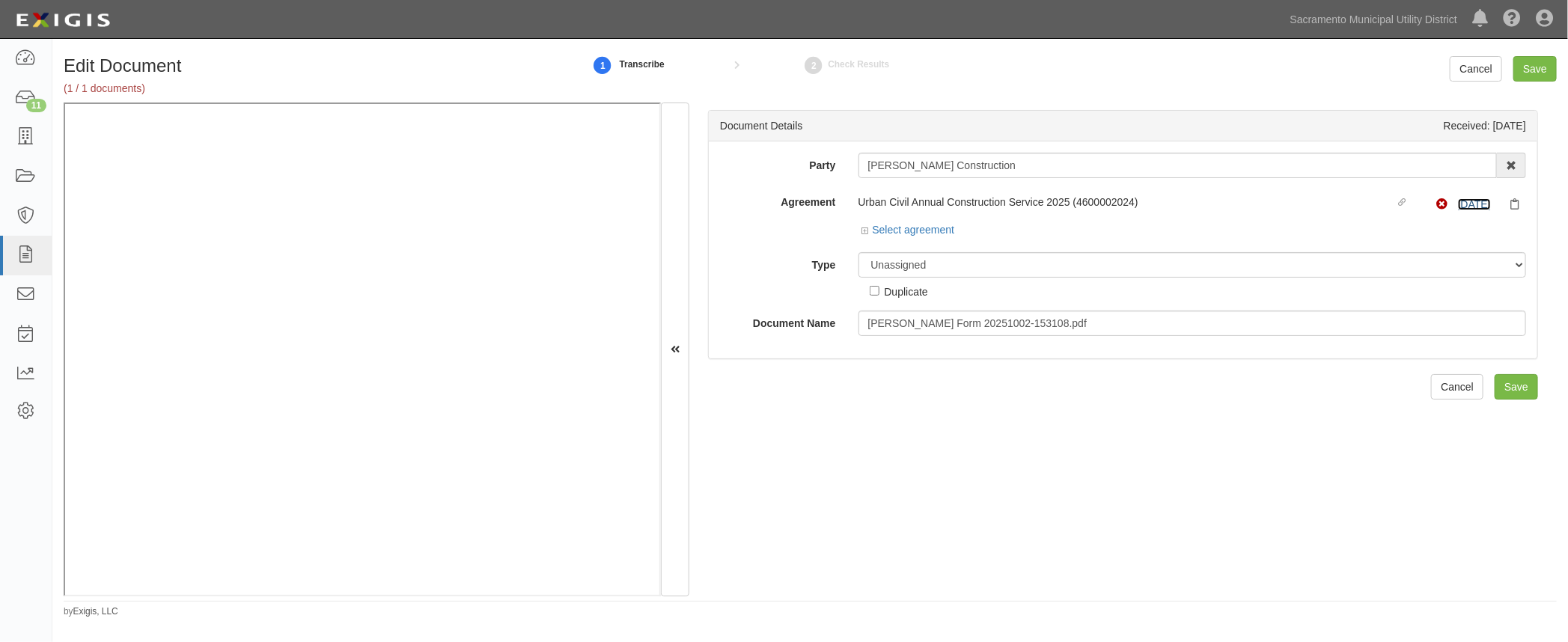
click at [1471, 203] on link "[DATE]" at bounding box center [1474, 204] width 33 height 12
click at [882, 264] on select "Unassigned Binder Cancellation Notice Certificate Contract Endorsement Insuranc…" at bounding box center [1192, 265] width 669 height 26
select select "EndorsementDetail"
click at [859, 252] on select "Unassigned Binder Cancellation Notice Certificate Contract Endorsement Insuranc…" at bounding box center [1192, 265] width 669 height 26
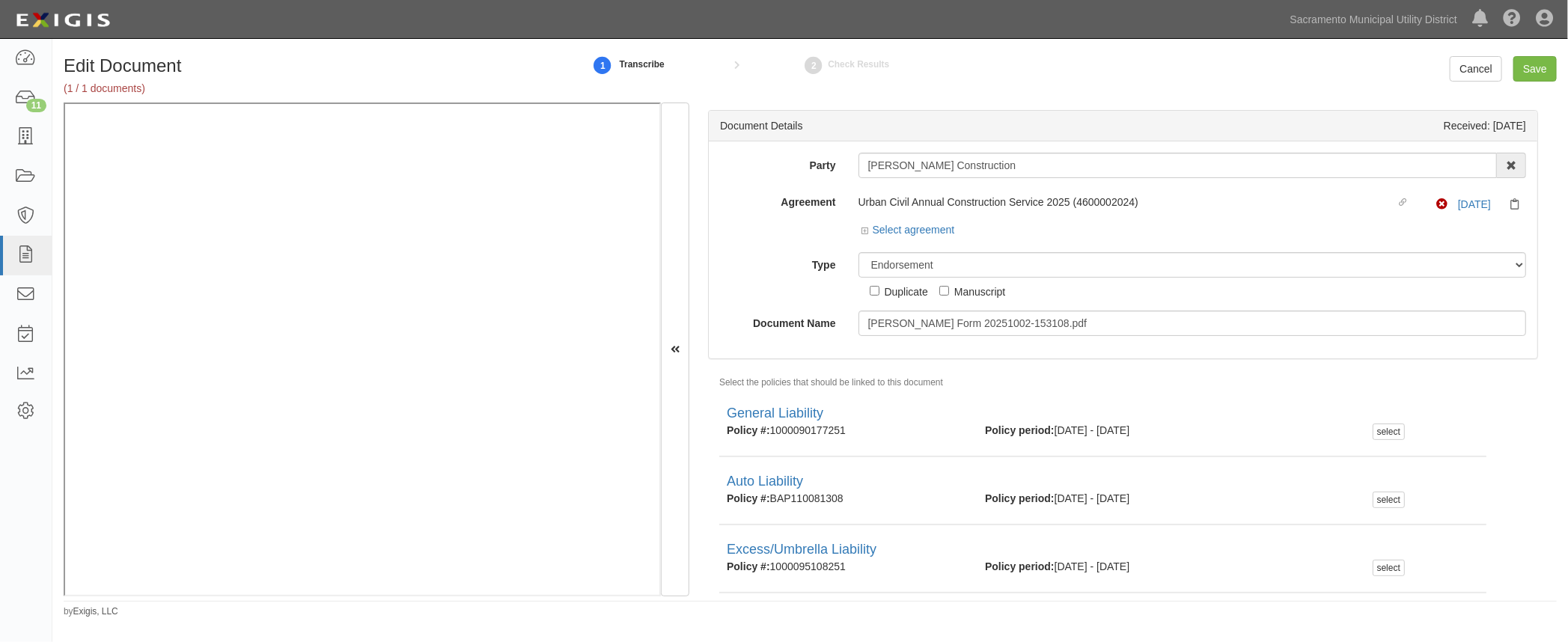
click at [1385, 427] on div "select" at bounding box center [1388, 431] width 32 height 16
checkbox input "true"
click at [1525, 72] on input "Save" at bounding box center [1535, 69] width 43 height 26
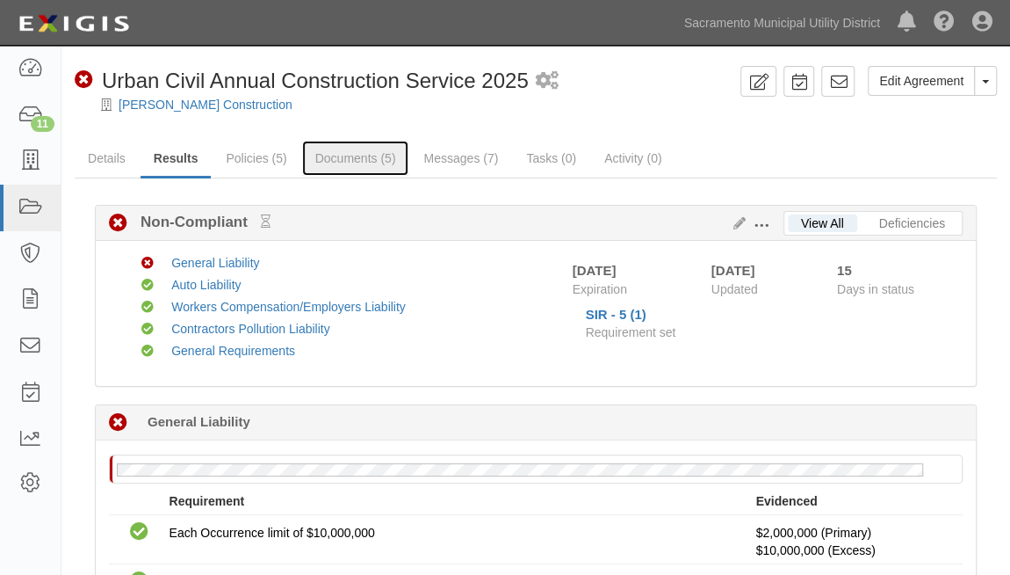
click at [343, 154] on link "Documents (5)" at bounding box center [355, 158] width 107 height 35
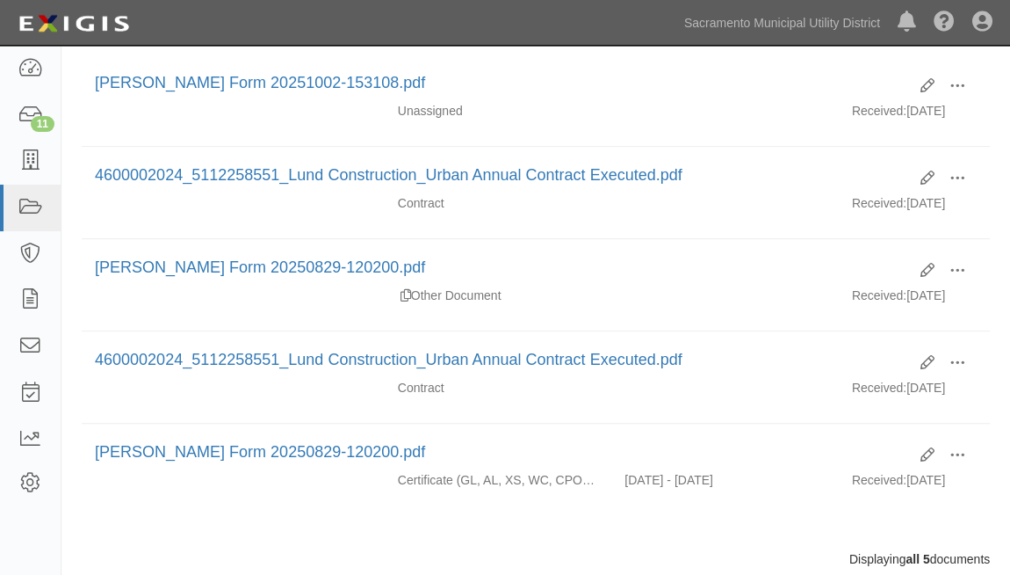
scroll to position [319, 0]
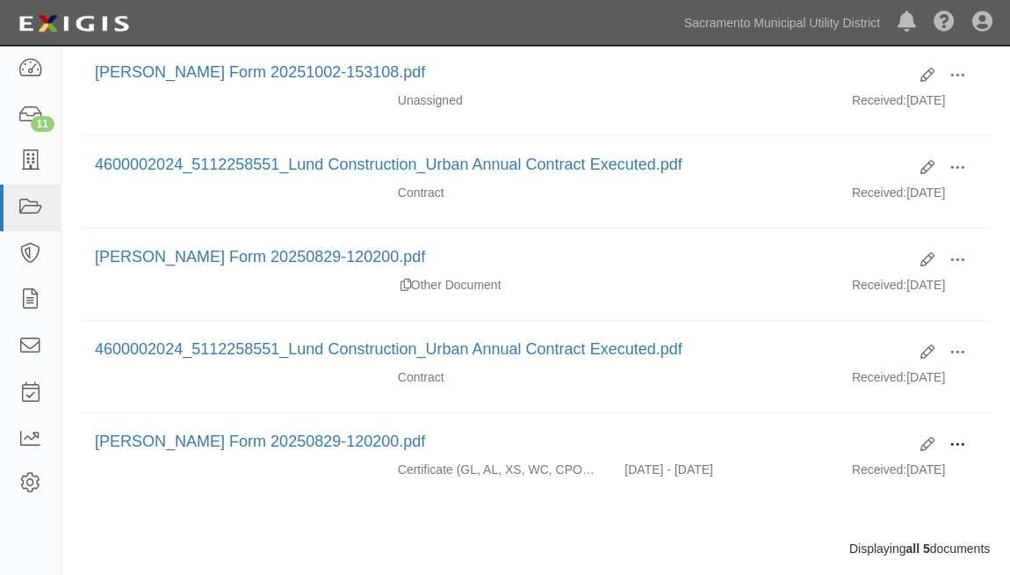
click at [955, 437] on span at bounding box center [958, 445] width 16 height 16
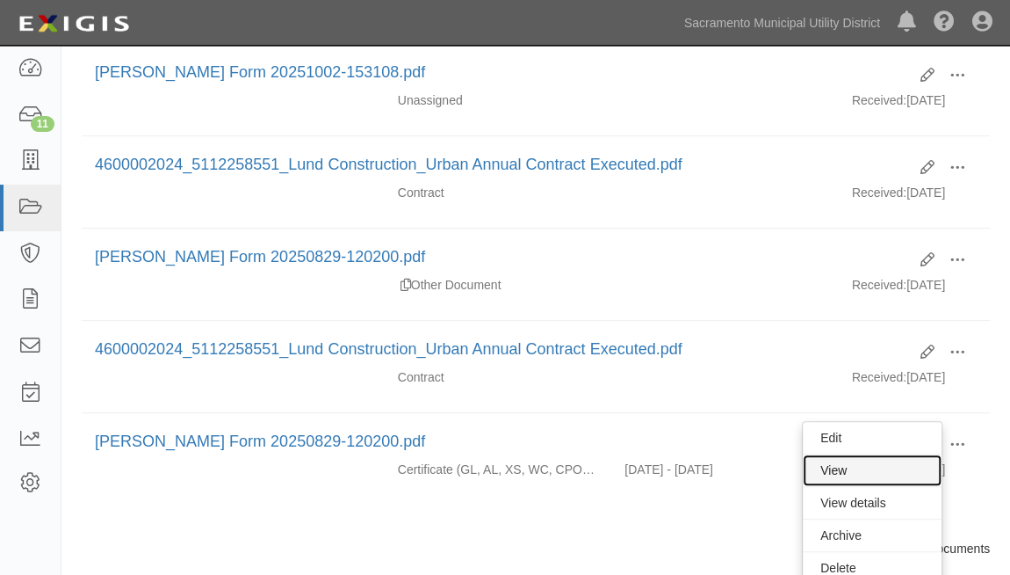
click at [860, 457] on link "View" at bounding box center [872, 470] width 139 height 32
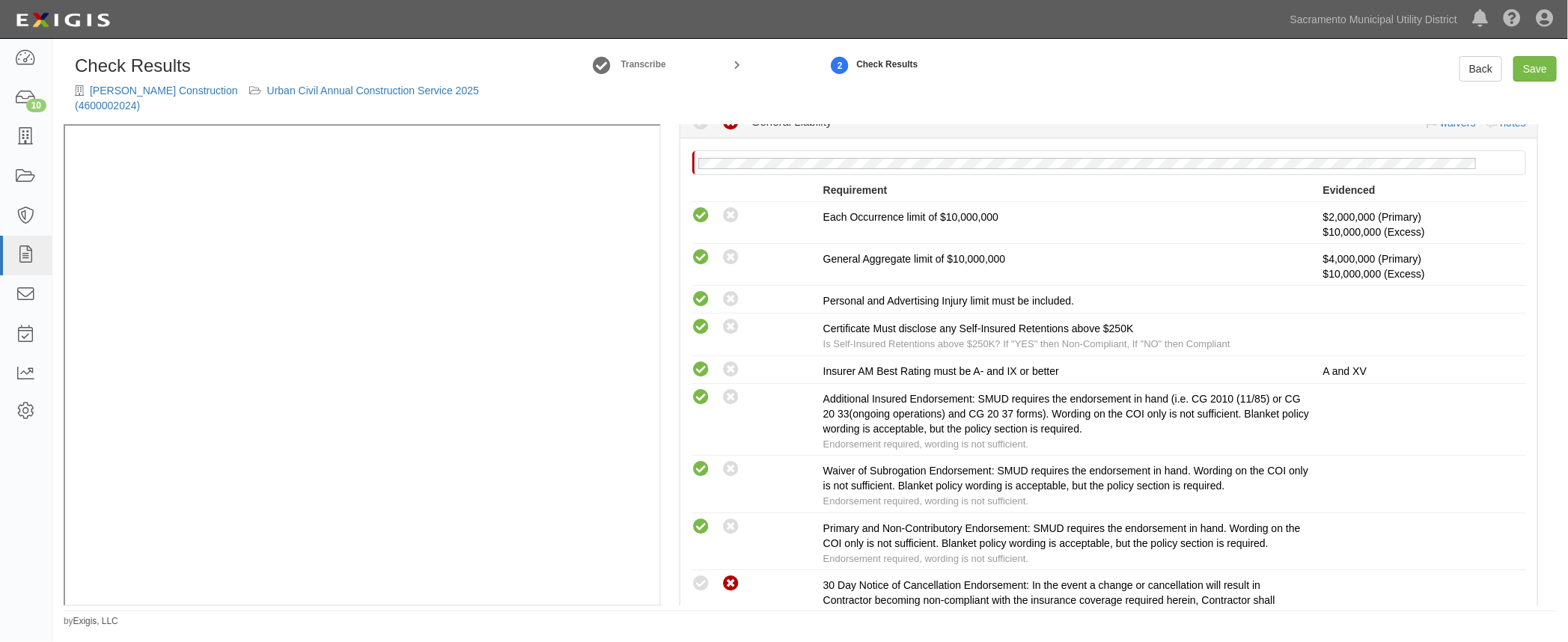
scroll to position [340, 0]
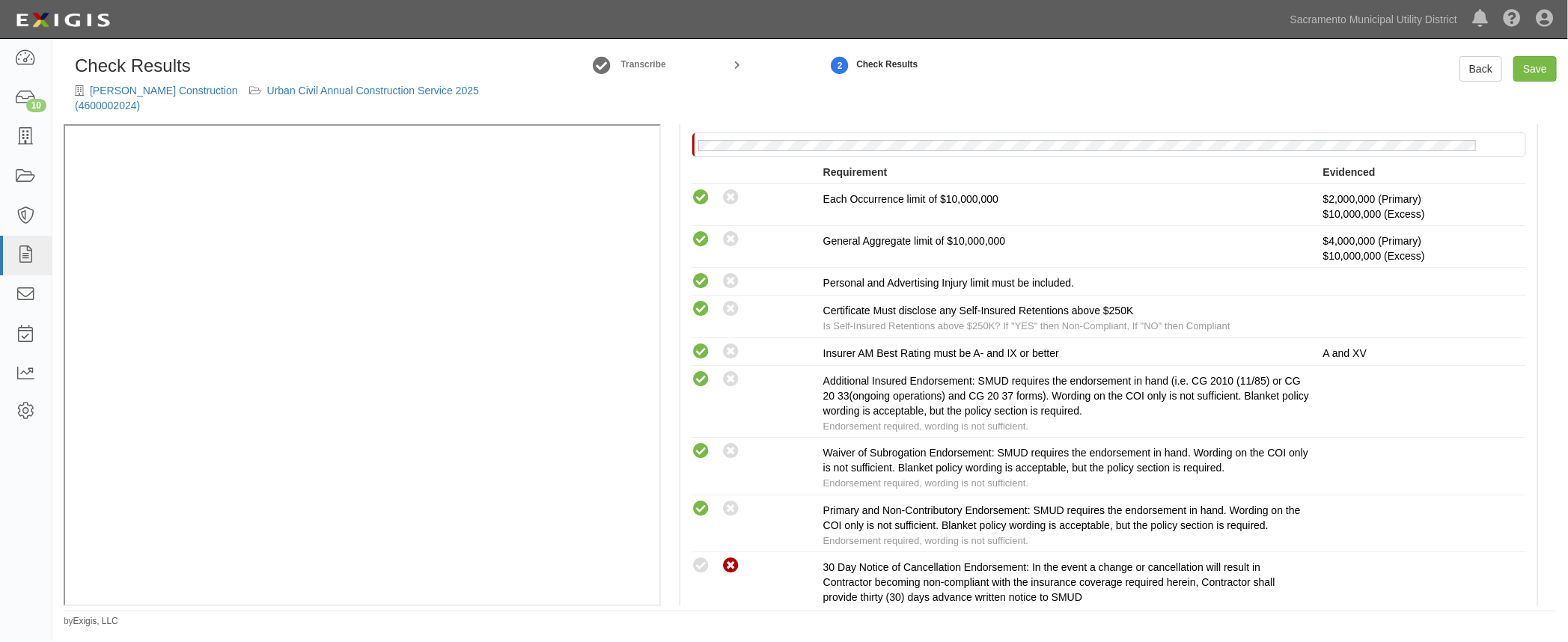
click at [703, 557] on icon at bounding box center [701, 566] width 19 height 19
radio input "true"
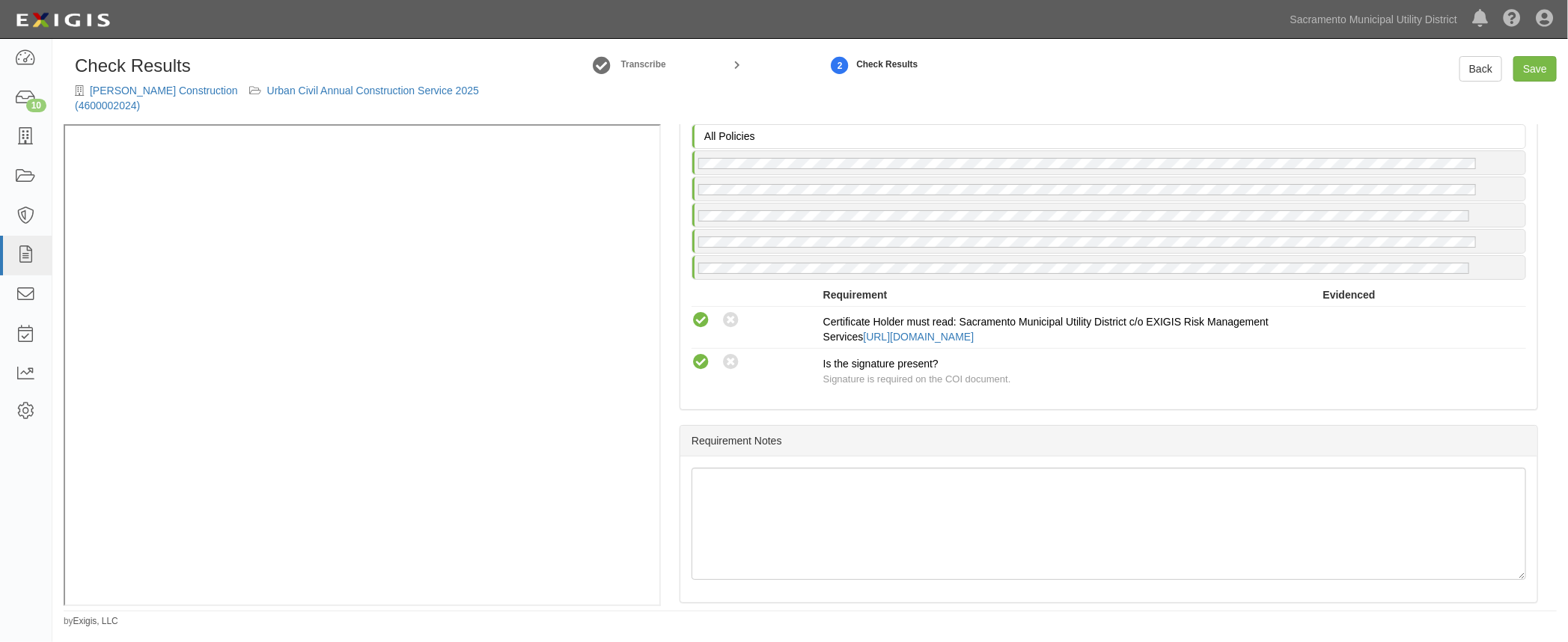
scroll to position [2031, 0]
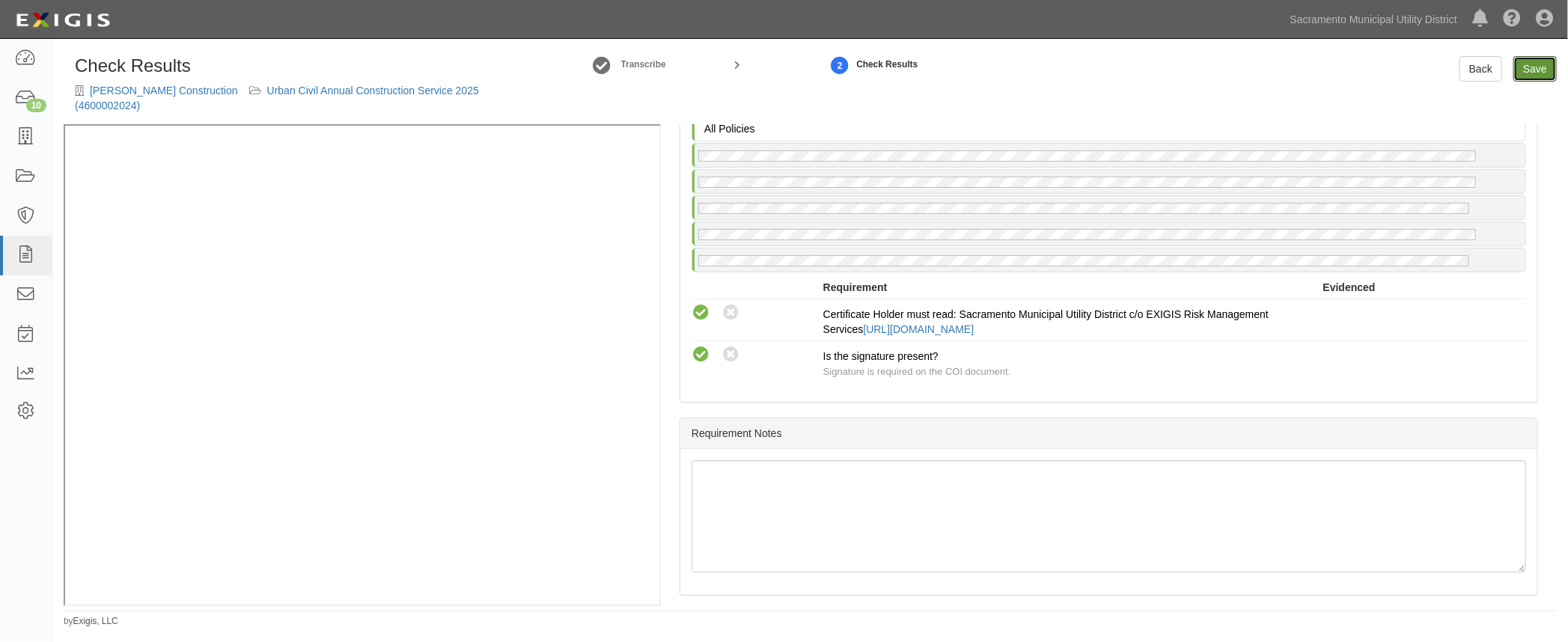
click at [1514, 78] on link "Save" at bounding box center [1535, 69] width 43 height 26
radio input "true"
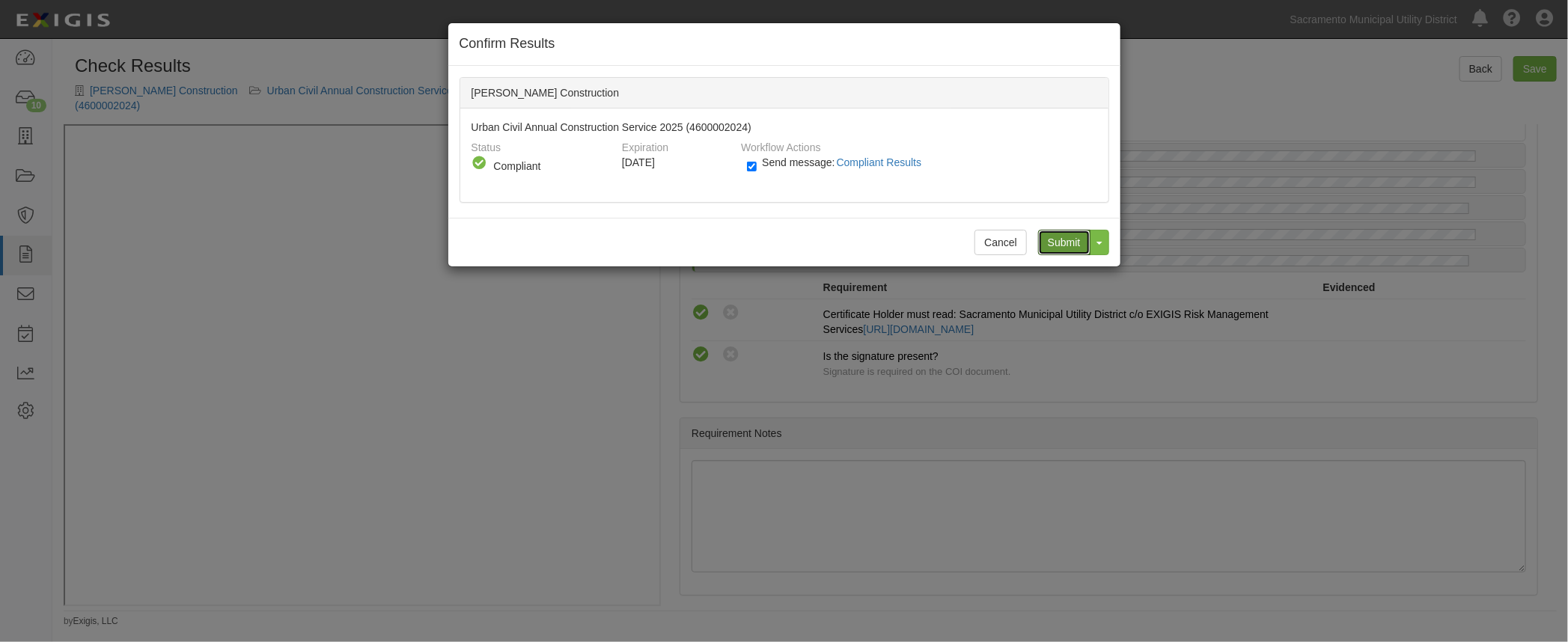
click at [1077, 242] on input "Submit" at bounding box center [1065, 243] width 53 height 26
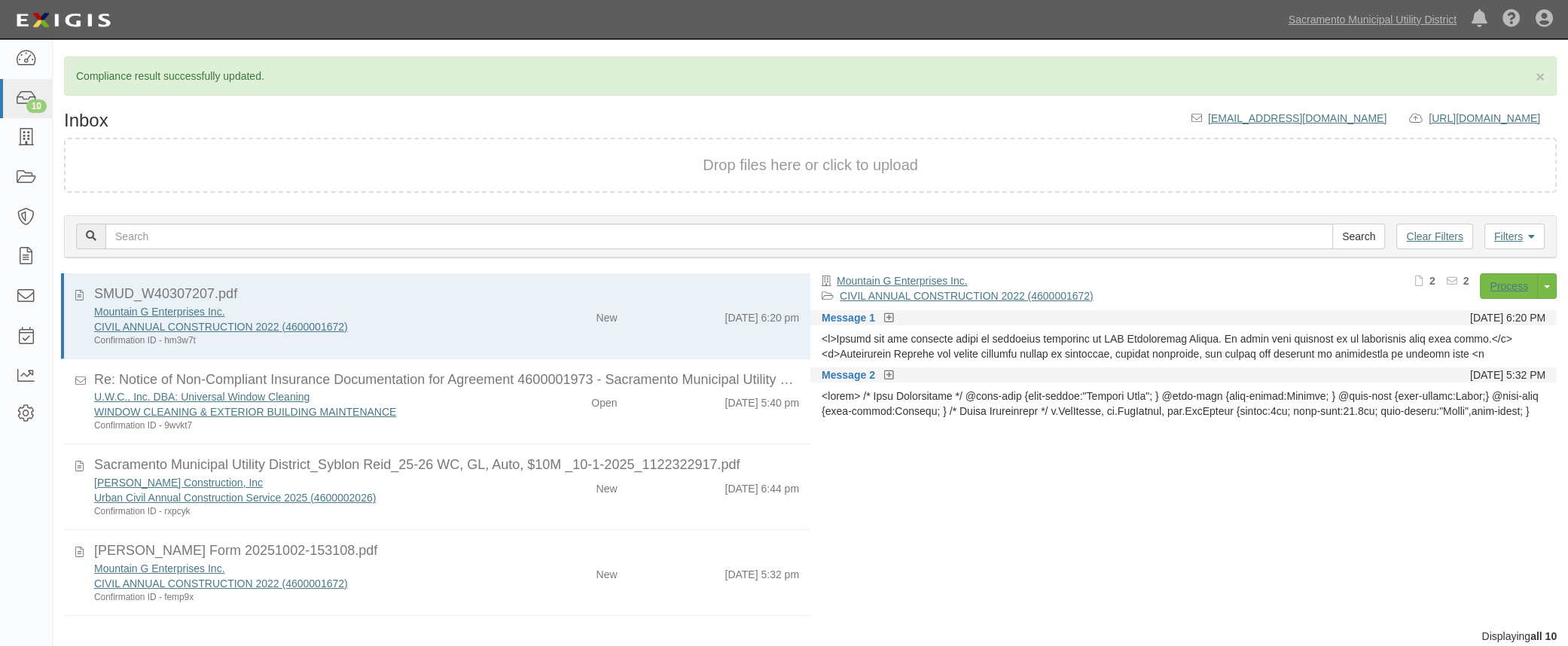
click at [571, 505] on div "[PERSON_NAME] Construction, Inc Urban Civil Annual Construction Service 2025 (4…" at bounding box center [447, 496] width 728 height 43
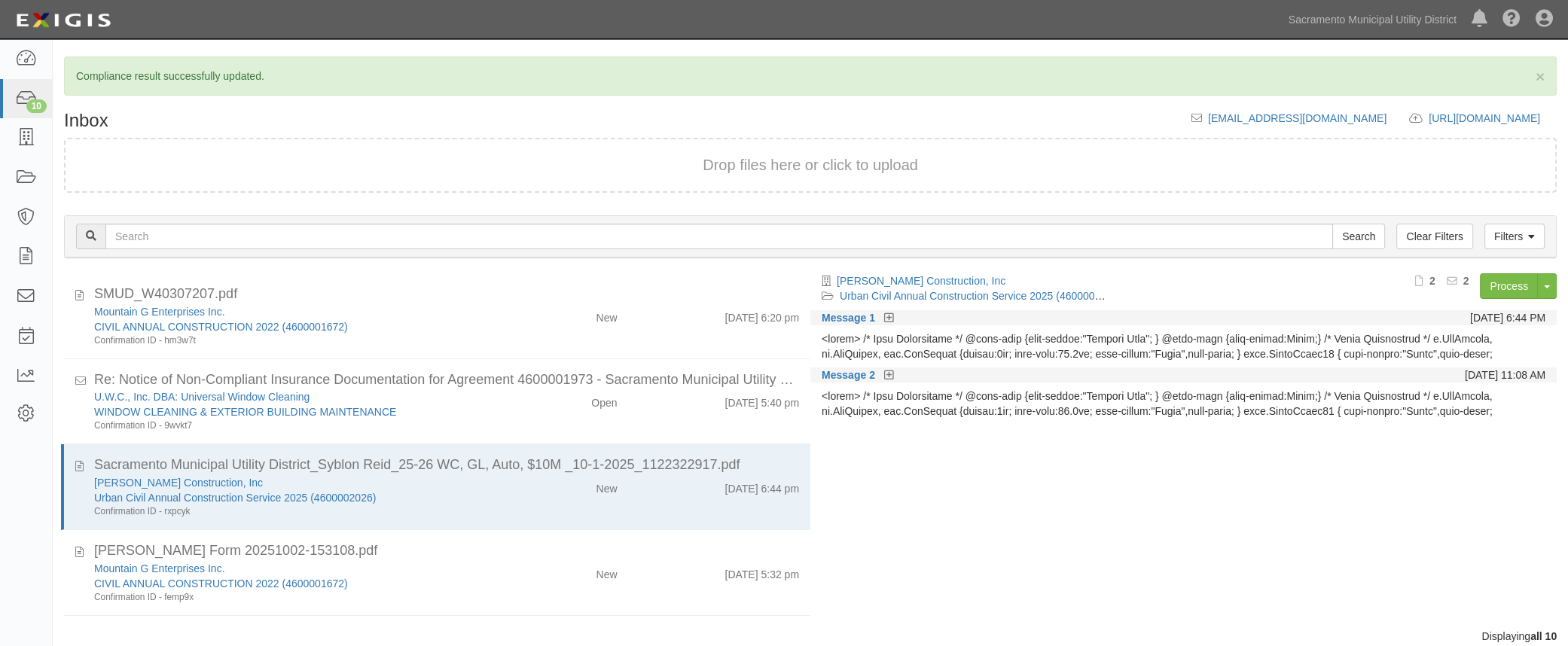
click at [893, 314] on div "Message 1 [DATE] 6:44 PM" at bounding box center [1183, 318] width 747 height 15
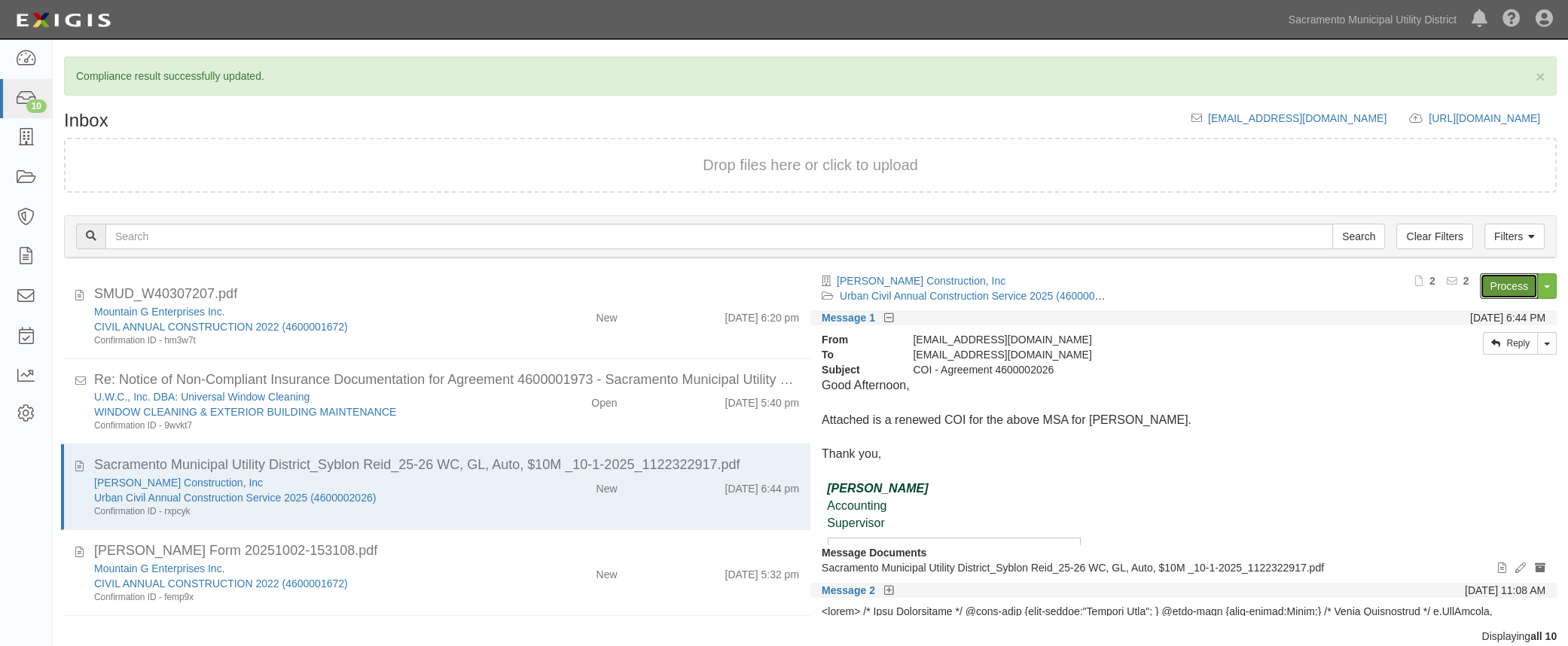
click at [1493, 284] on link "Process" at bounding box center [1509, 286] width 58 height 26
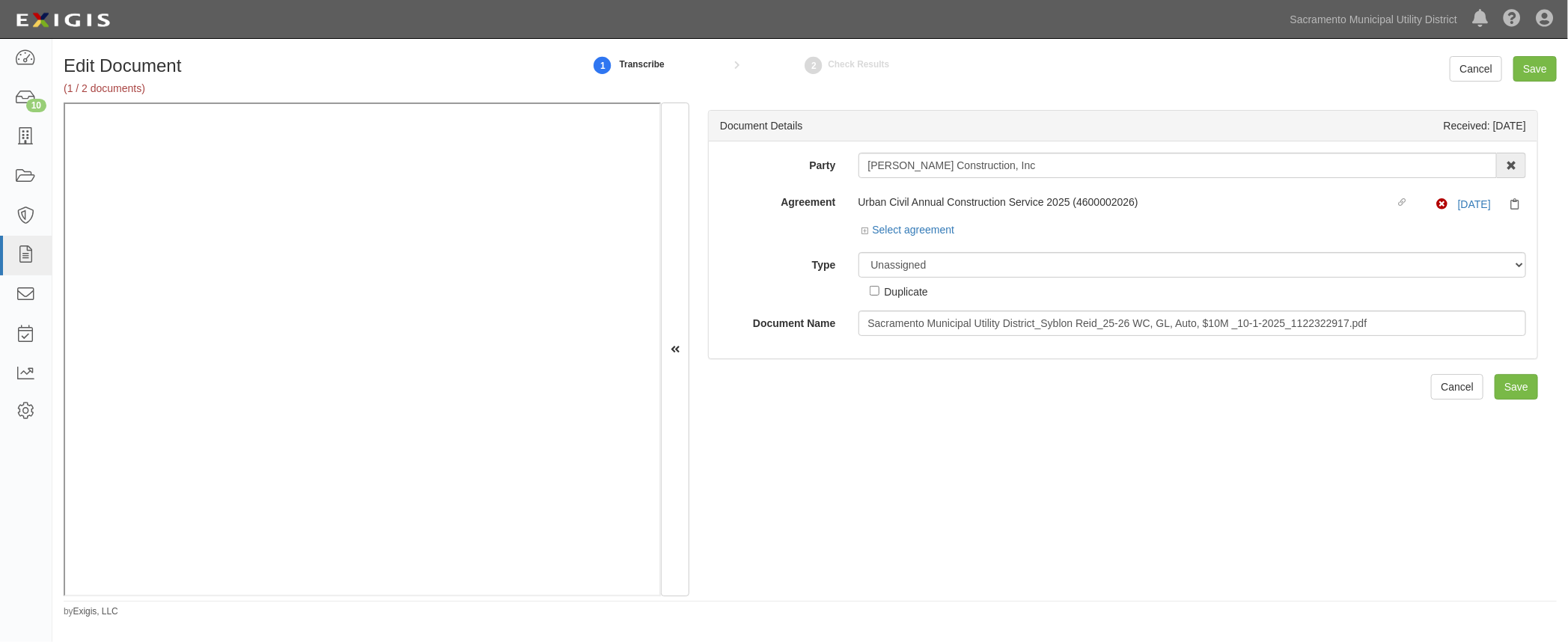
click at [1101, 490] on div "Document Details Received: [DATE] Party [PERSON_NAME] Construction, Inc 4 LEAF …" at bounding box center [1123, 349] width 867 height 495
click at [863, 227] on icon at bounding box center [867, 231] width 10 height 8
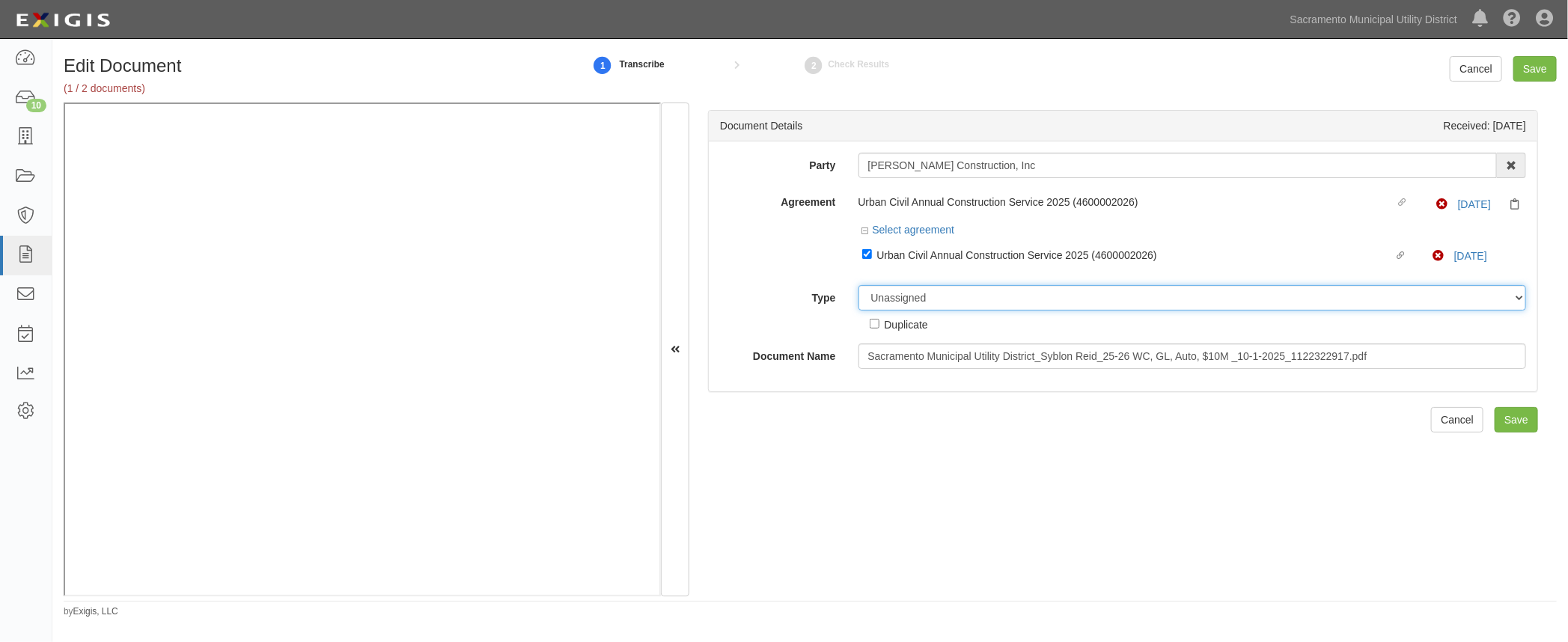
click at [946, 300] on select "Unassigned Binder Cancellation Notice Certificate Contract Endorsement Insuranc…" at bounding box center [1192, 298] width 669 height 26
click at [879, 299] on select "Unassigned Binder Cancellation Notice Certificate Contract Endorsement Insuranc…" at bounding box center [1192, 298] width 669 height 26
select select "CertificateDetail"
click at [859, 285] on select "Unassigned Binder Cancellation Notice Certificate Contract Endorsement Insuranc…" at bounding box center [1192, 298] width 669 height 26
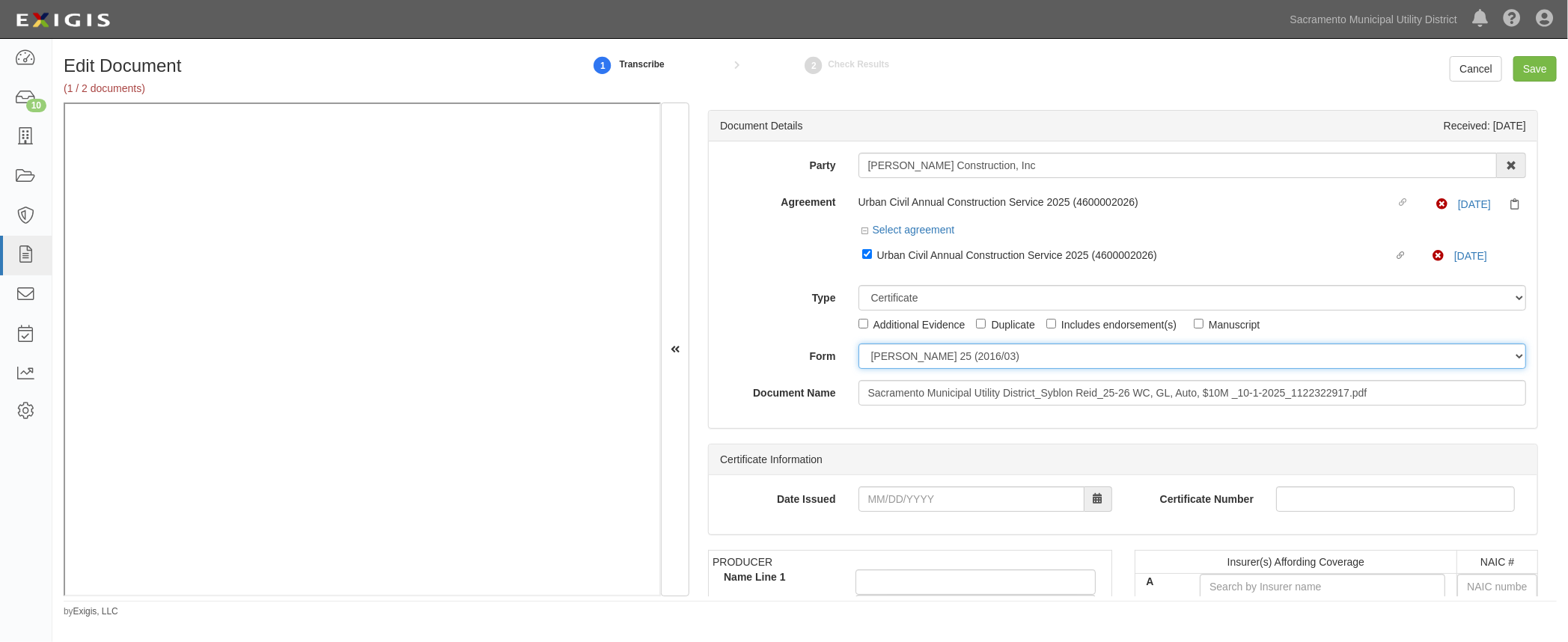
click at [875, 351] on select "[PERSON_NAME] 25 (2016/03) [PERSON_NAME] 101 [PERSON_NAME] 855 NY (2014/05) Gen…" at bounding box center [1192, 356] width 669 height 26
select select "GeneralFormDetail"
click at [859, 343] on select "ACORD 25 (2016/03) ACORD 101 ACORD 855 NY (2014/05) General" at bounding box center [1192, 356] width 669 height 26
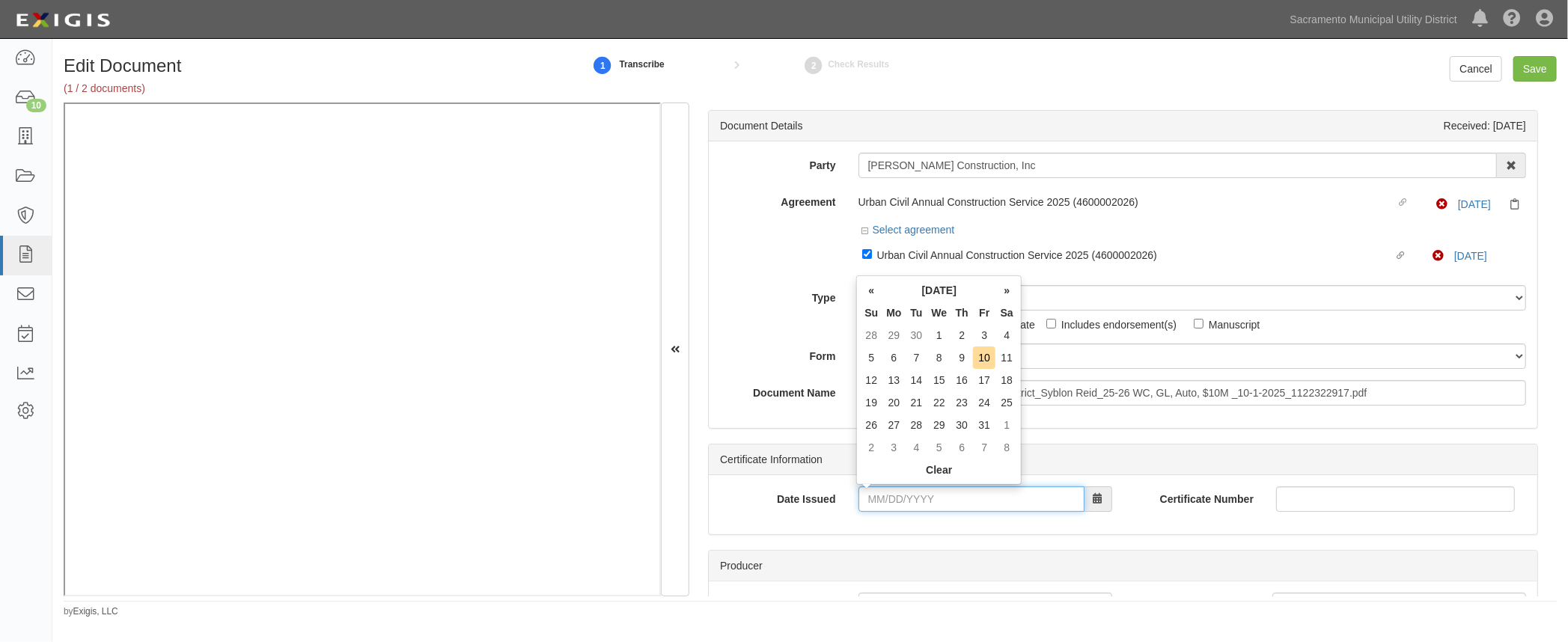
click at [864, 494] on input "Date Issued" at bounding box center [971, 499] width 226 height 26
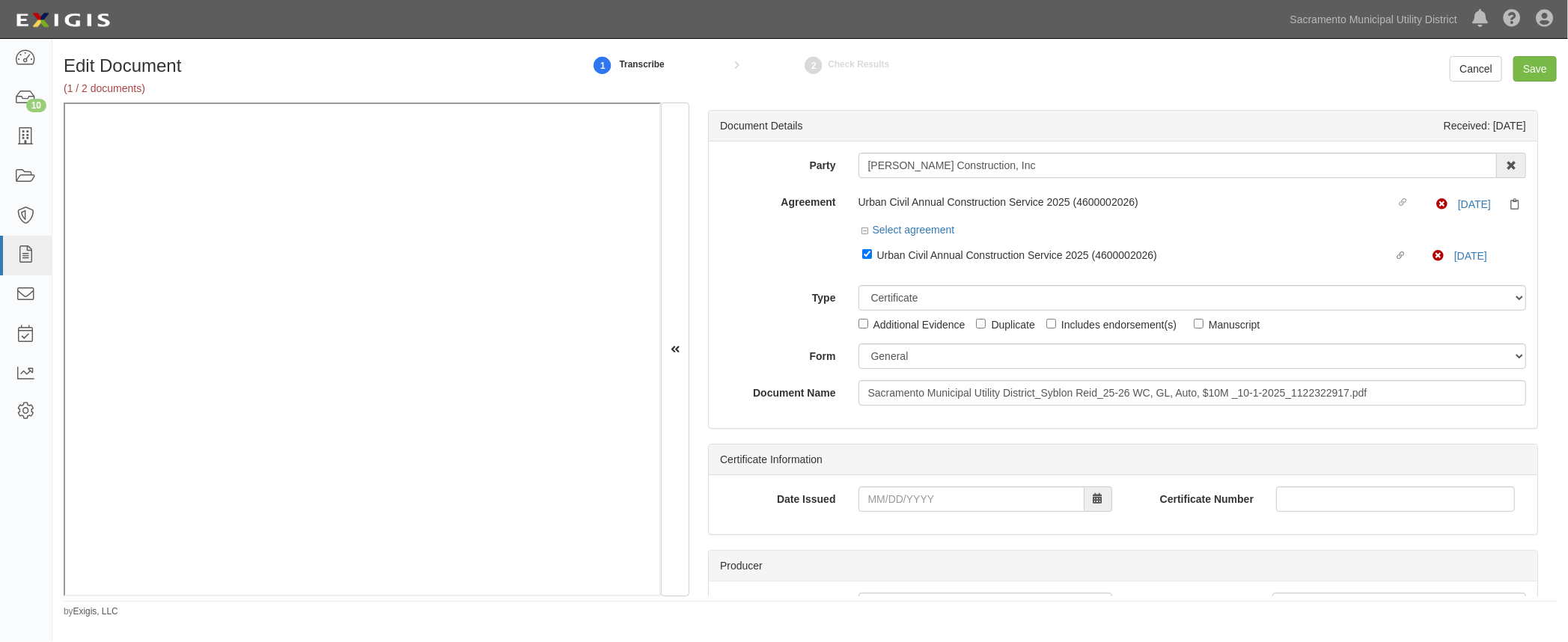
click at [783, 529] on div "Date Issued Certificate Number" at bounding box center [1123, 504] width 829 height 59
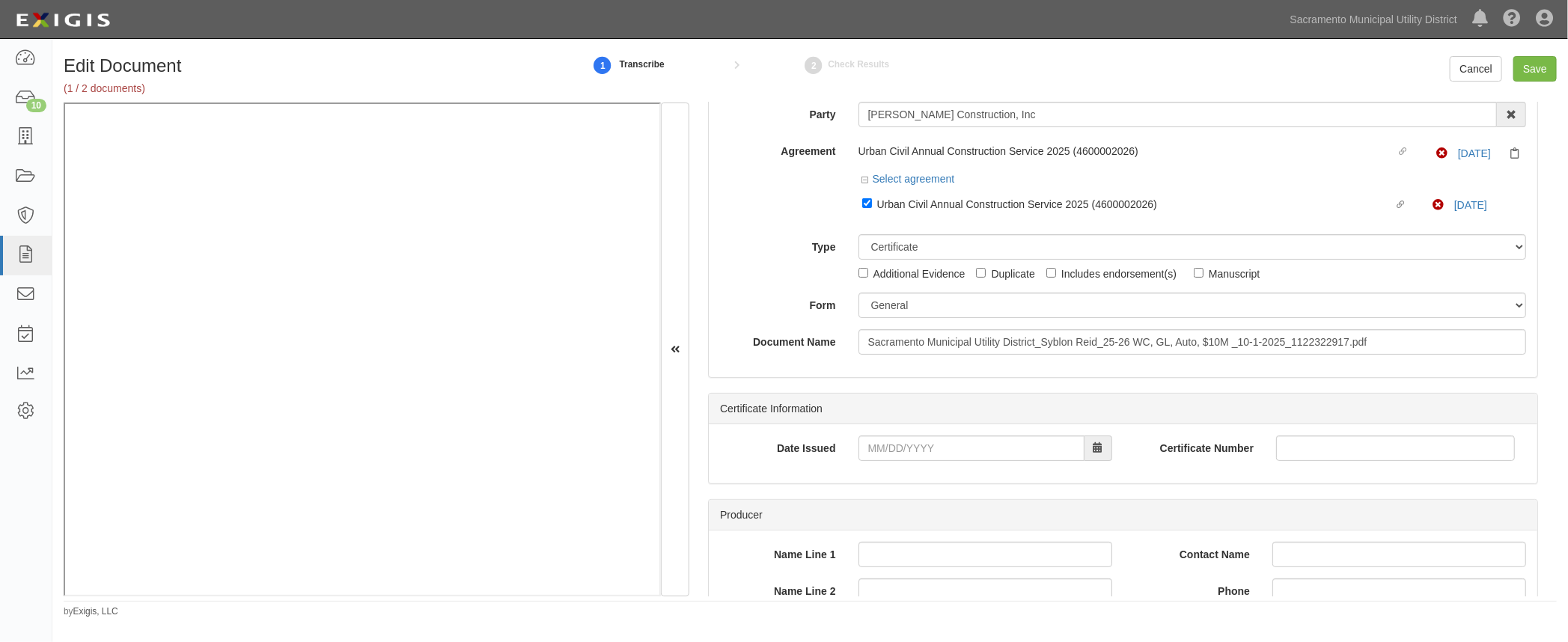
scroll to position [67, 0]
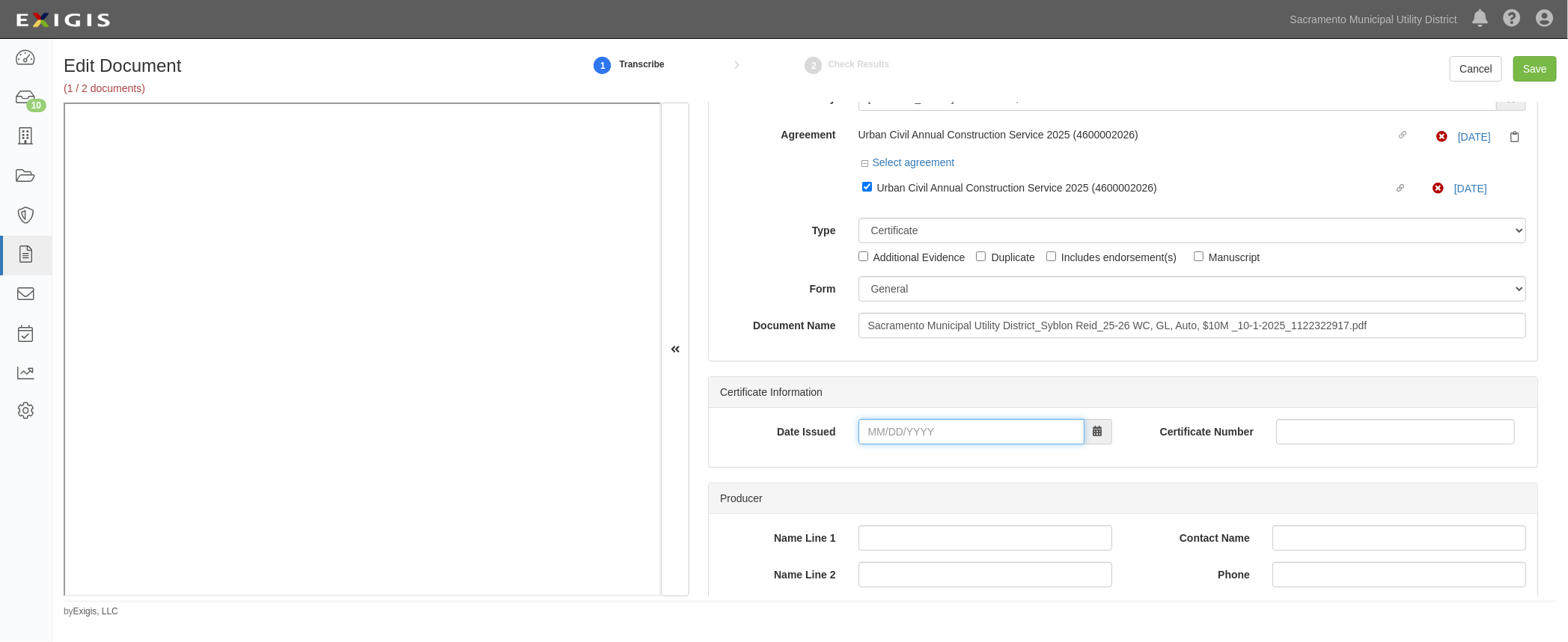
click at [899, 433] on input "Date Issued" at bounding box center [971, 432] width 226 height 26
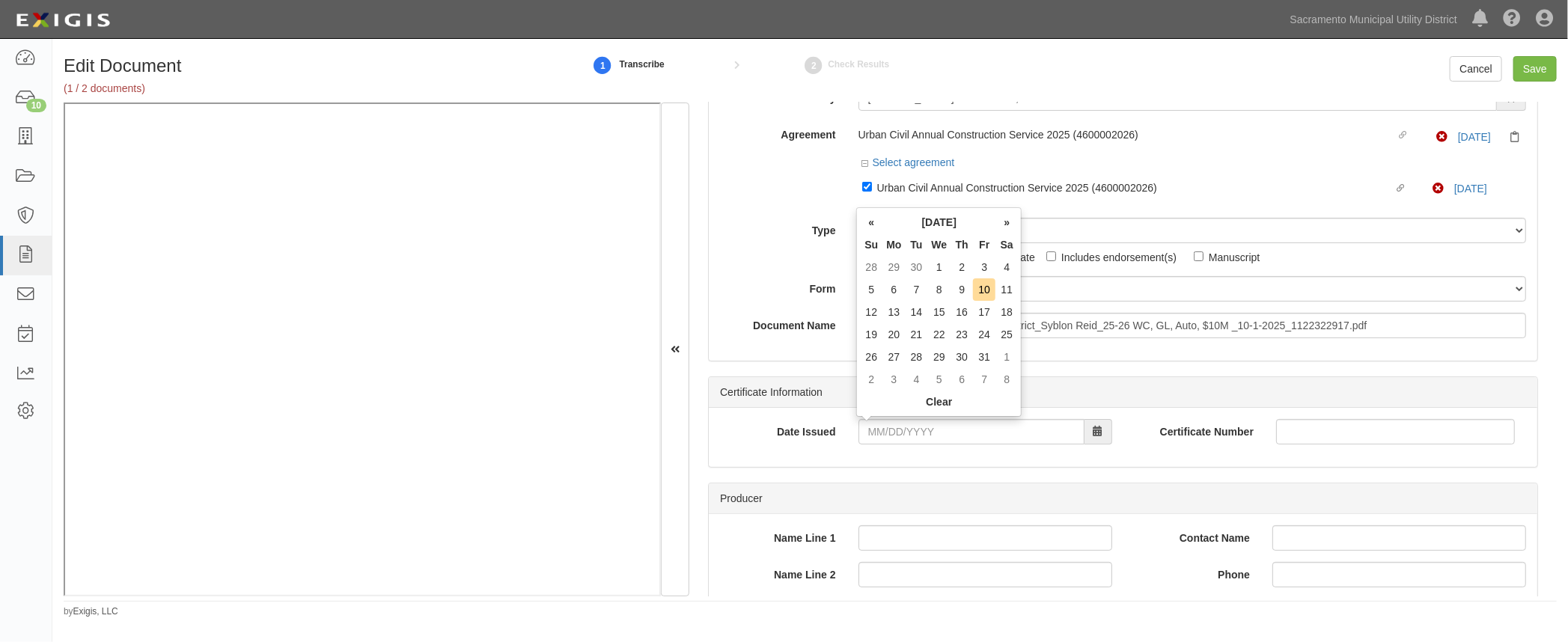
click at [933, 262] on td "1" at bounding box center [939, 267] width 23 height 22
type input "10/01/2025"
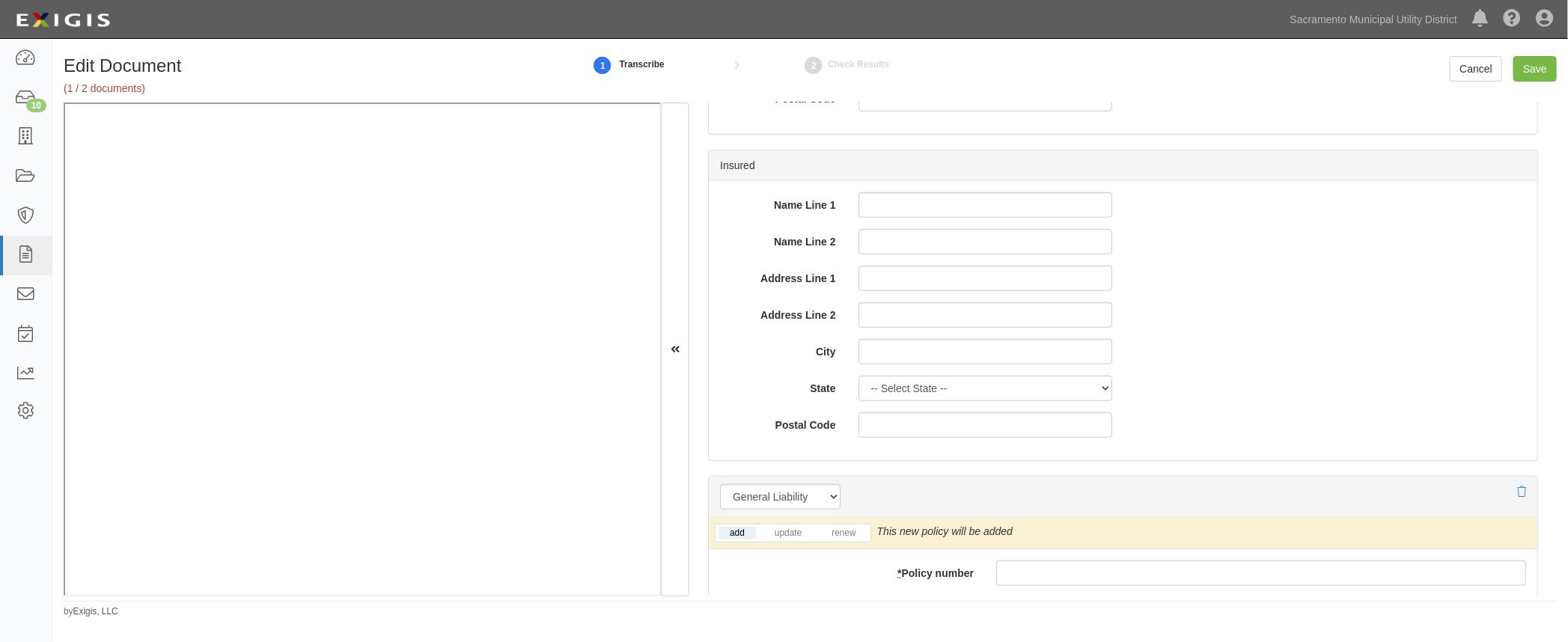
scroll to position [748, 0]
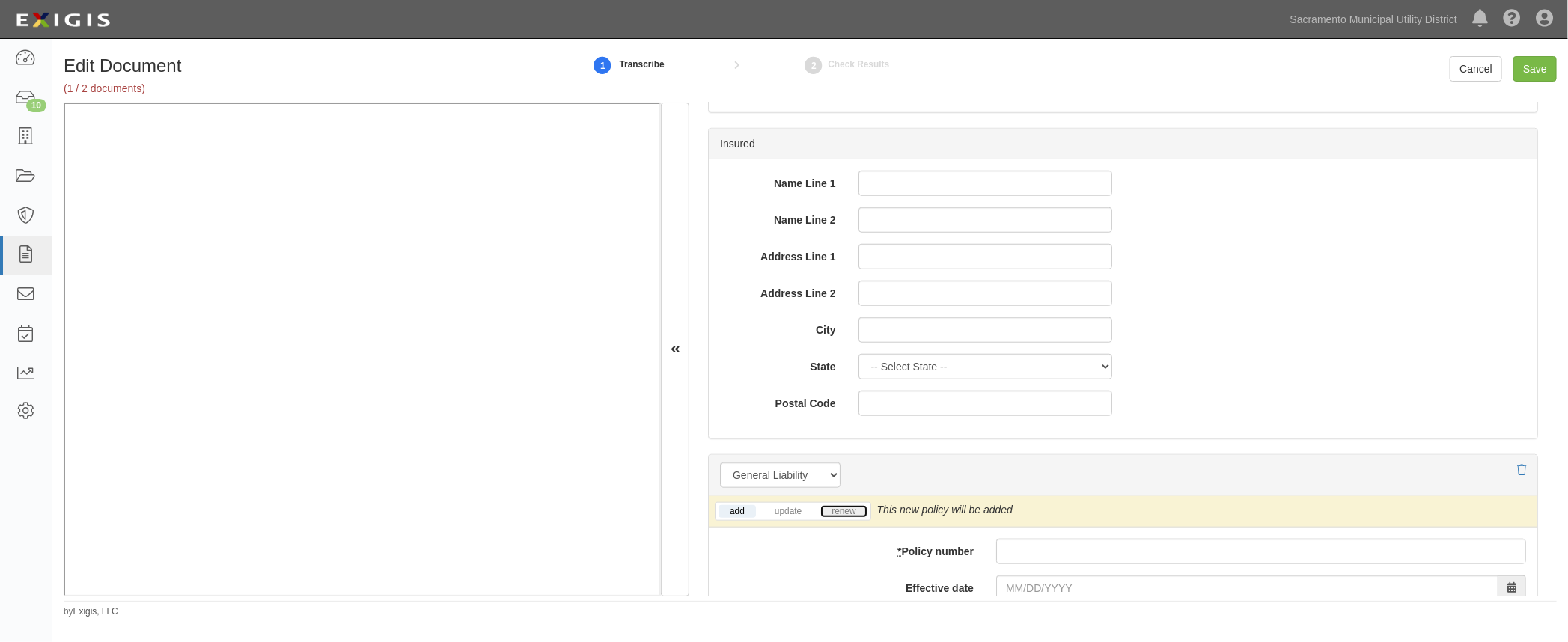
drag, startPoint x: 839, startPoint y: 507, endPoint x: 854, endPoint y: 509, distance: 15.1
click at [839, 507] on link "renew" at bounding box center [843, 511] width 46 height 13
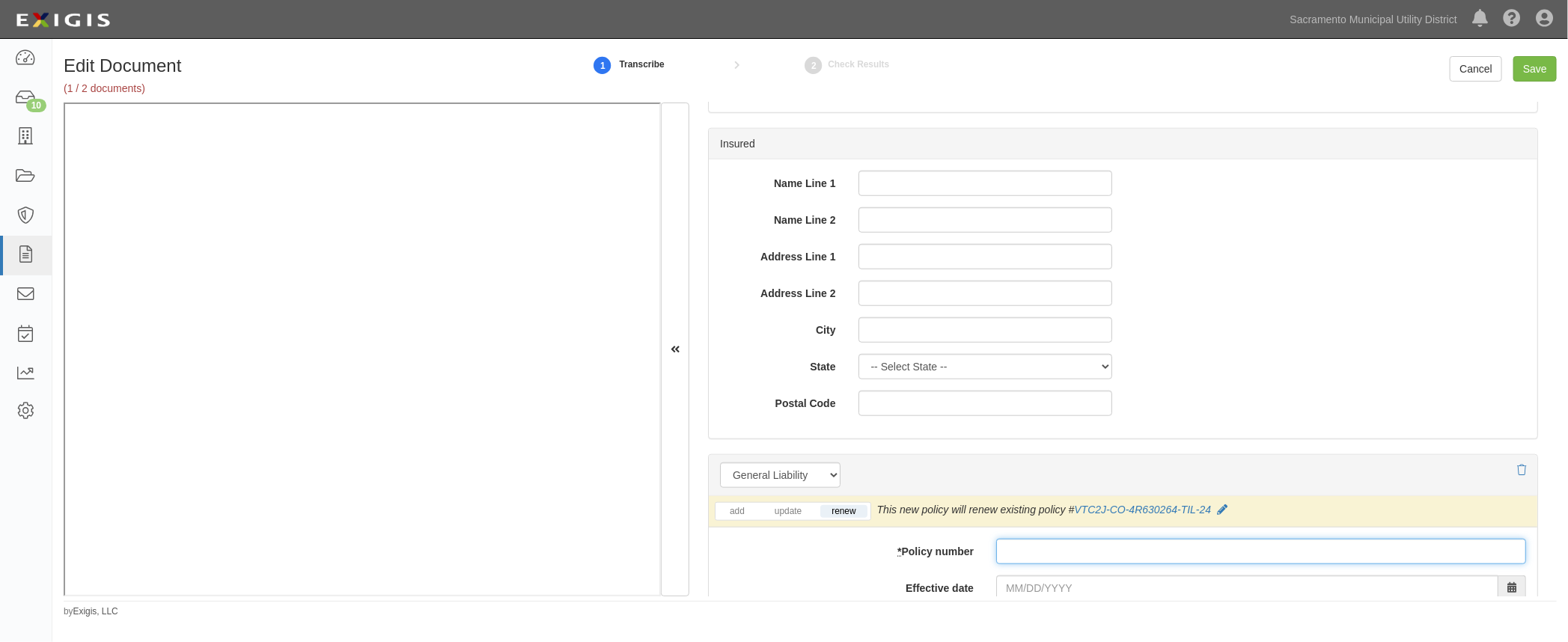
click at [1035, 556] on input "* Policy number" at bounding box center [1261, 552] width 530 height 26
type input "vtc2jco4r630264til25"
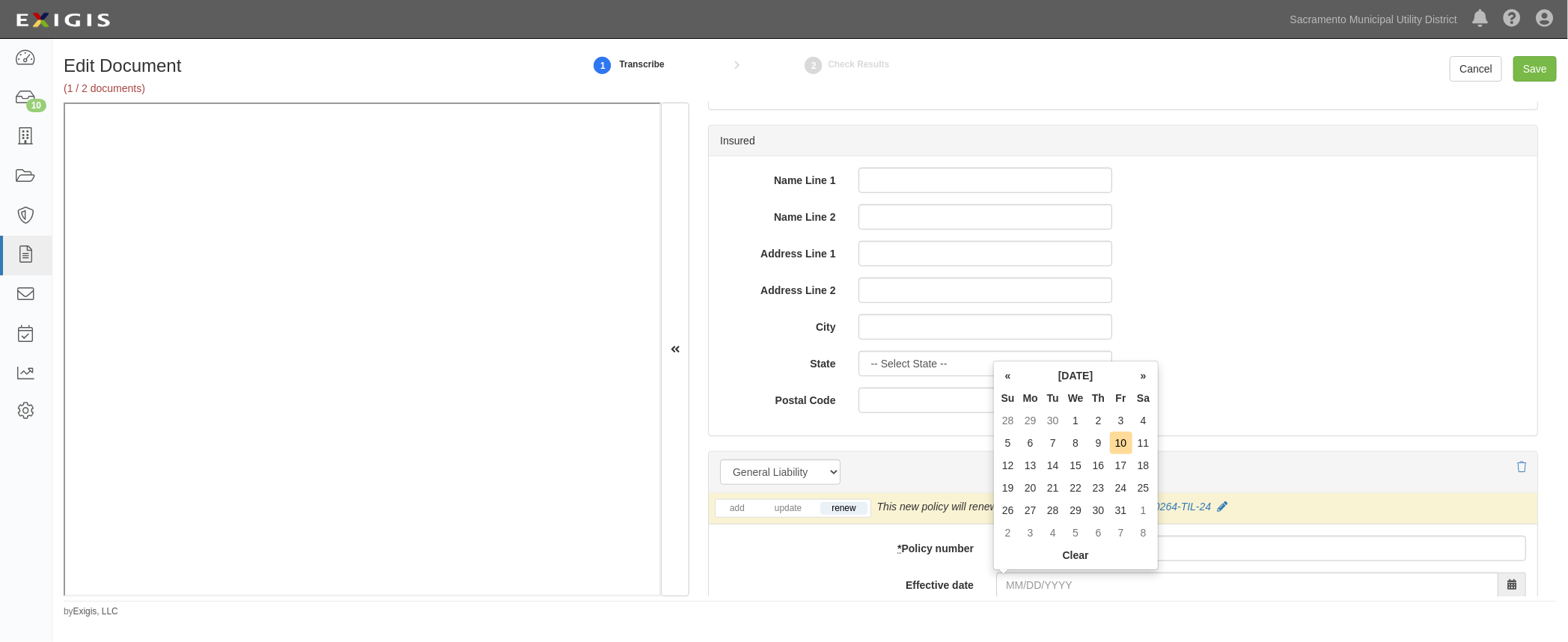
click at [1076, 426] on td "1" at bounding box center [1075, 421] width 23 height 22
type input "10/01/2025"
type input "10/01/2026"
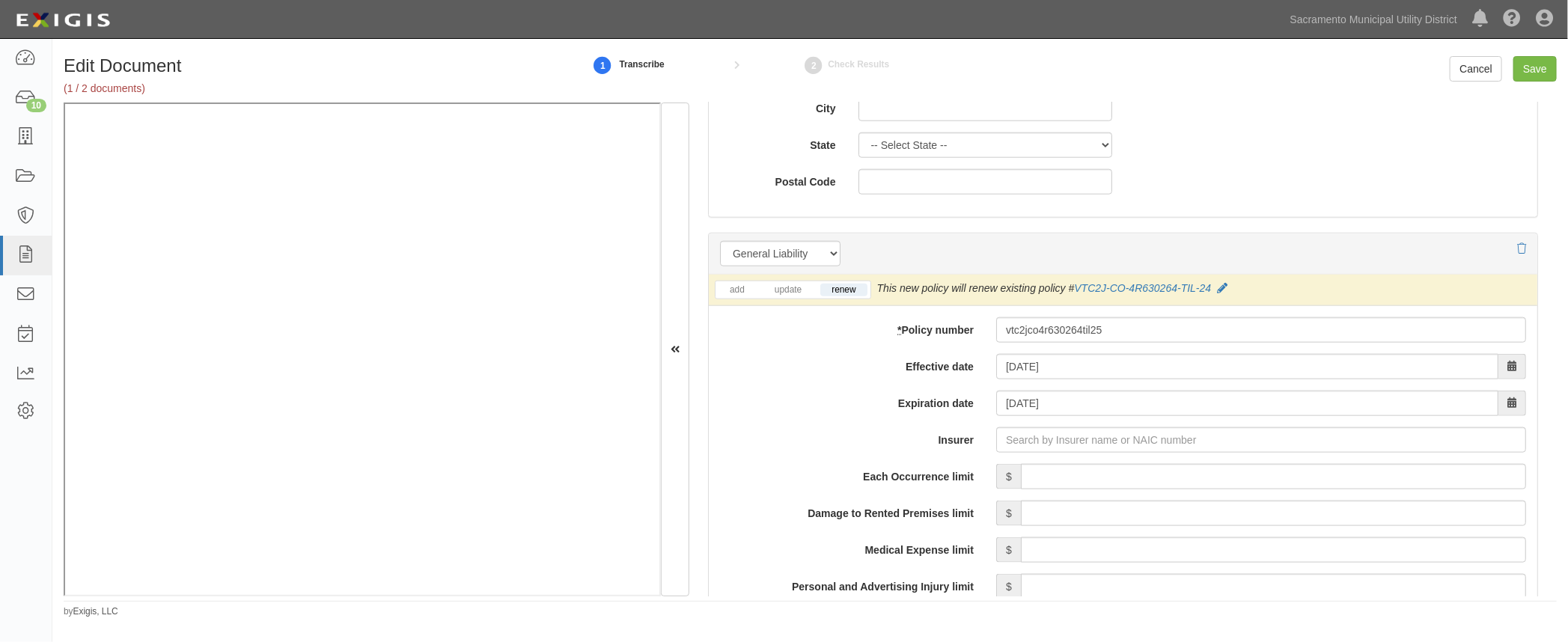
scroll to position [1160, 0]
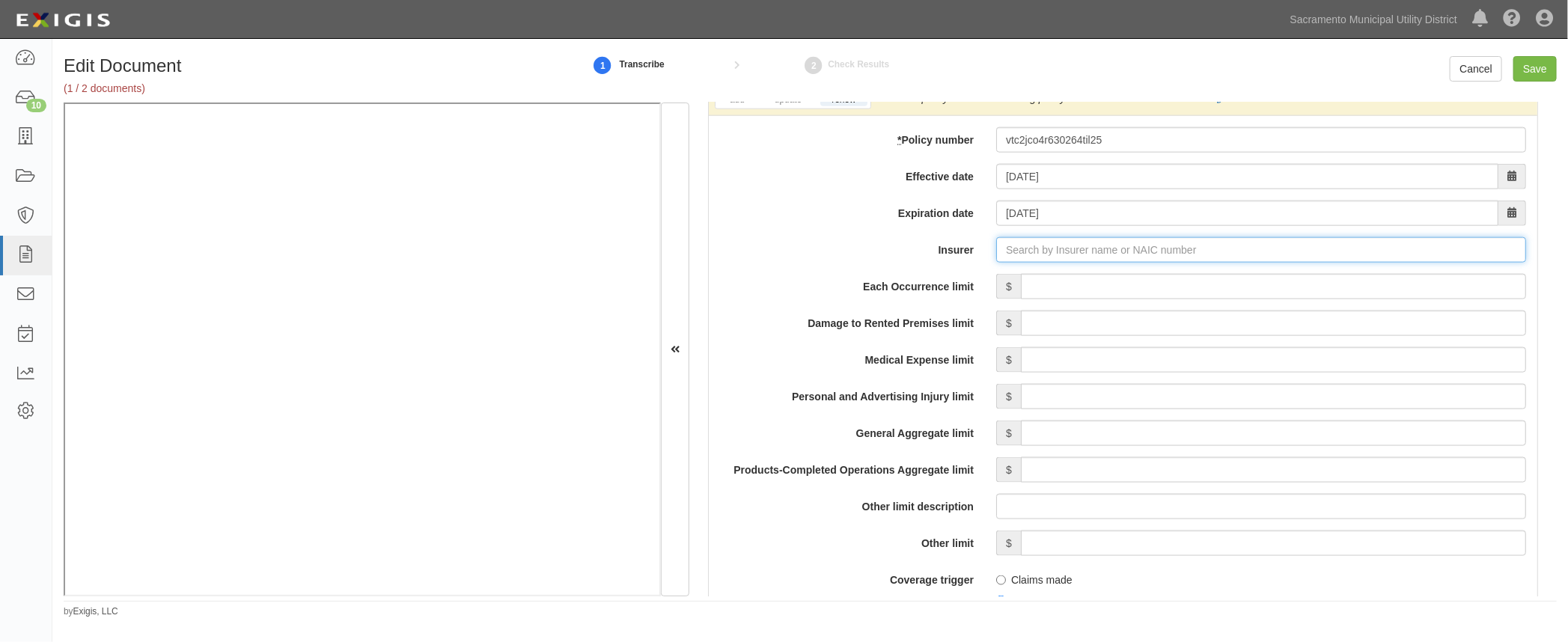
click at [1027, 252] on input "Insurer" at bounding box center [1261, 250] width 530 height 26
type input "180 Seguros S.A. (0) NR Rating"
type input "1"
click at [1025, 272] on div "Travelers Casualty Ins Co of America ( 19046 ) A++ XV Rating" at bounding box center [1092, 278] width 385 height 20
type input "Travelers Casualty Ins Co of America (19046) A++ XV Rating"
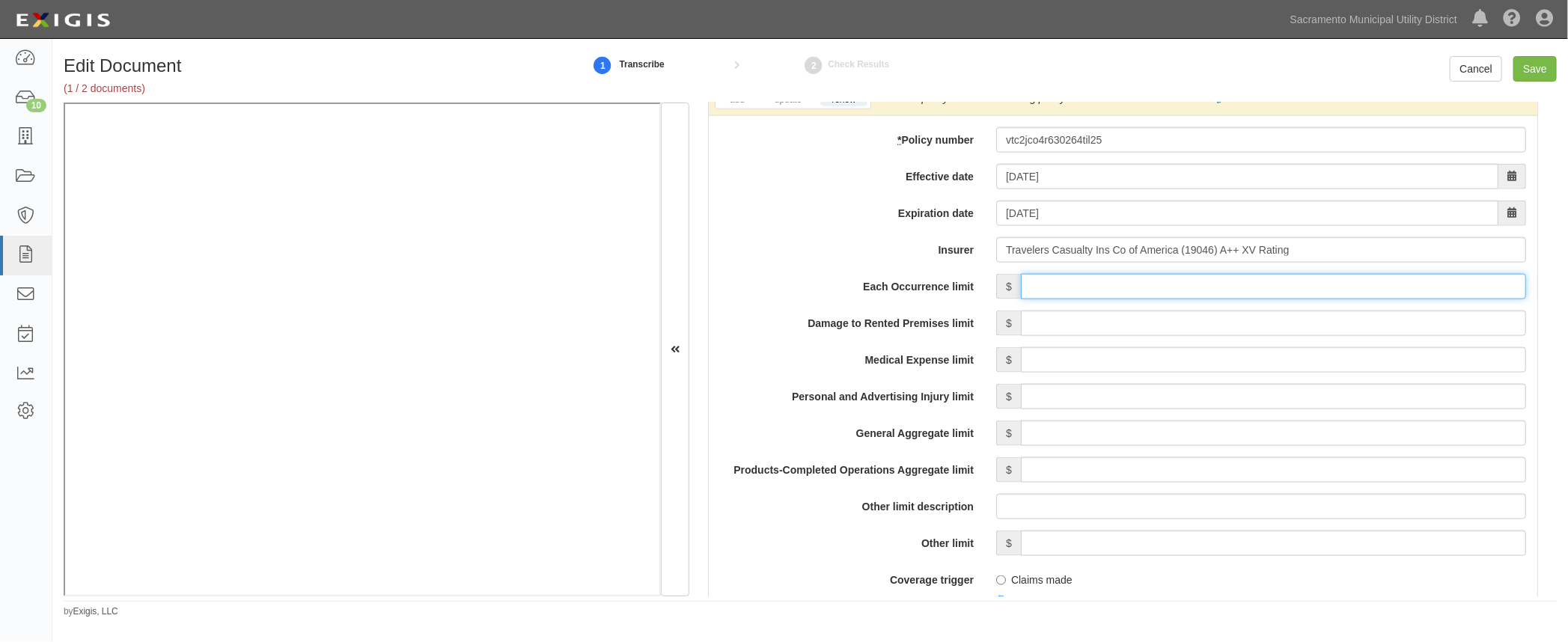
click at [1190, 289] on input "Each Occurrence limit" at bounding box center [1272, 287] width 505 height 26
type input "2,000,000"
click at [1354, 318] on input "Damage to Rented Premises limit" at bounding box center [1272, 324] width 505 height 26
type input "300,000"
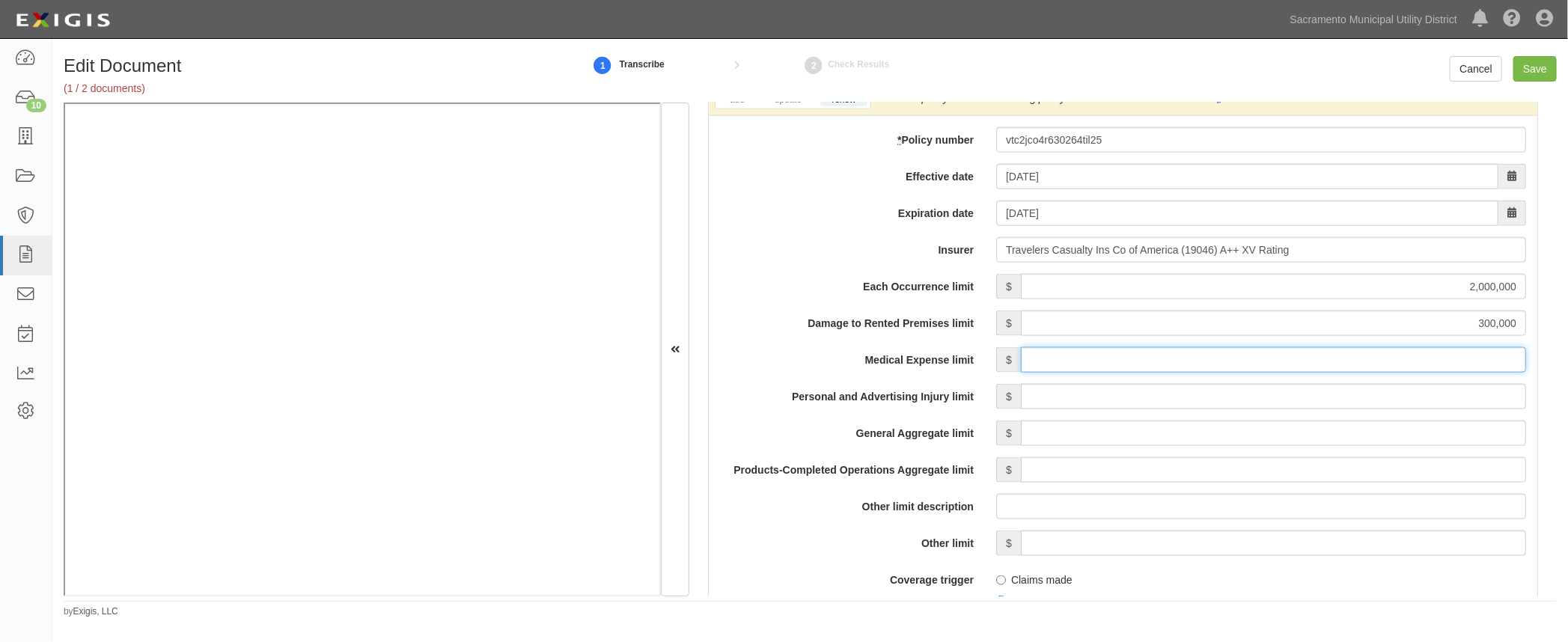
click at [1358, 358] on input "Medical Expense limit" at bounding box center [1272, 360] width 505 height 26
type input "10,000"
click at [1347, 398] on input "Personal and Advertising Injury limit" at bounding box center [1272, 397] width 505 height 26
type input "2,000,000"
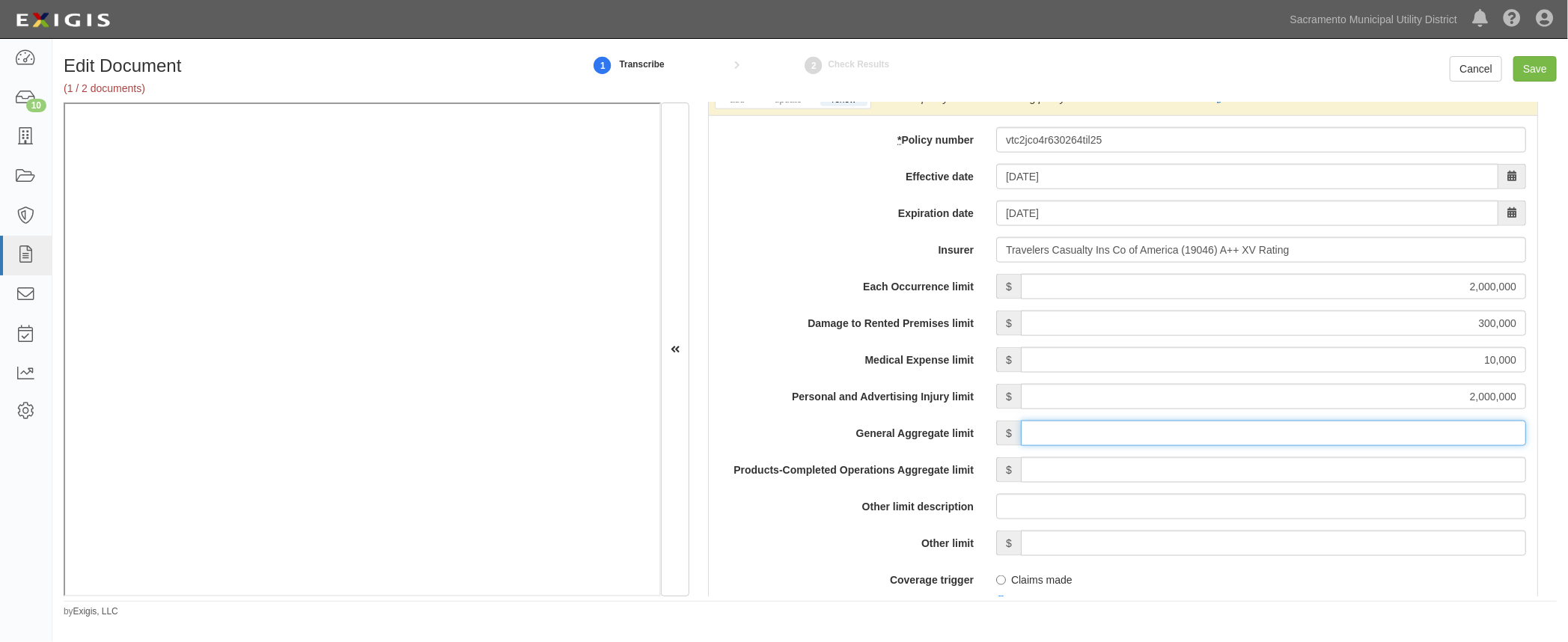
click at [1353, 429] on input "General Aggregate limit" at bounding box center [1272, 433] width 505 height 26
type input "4,000,000"
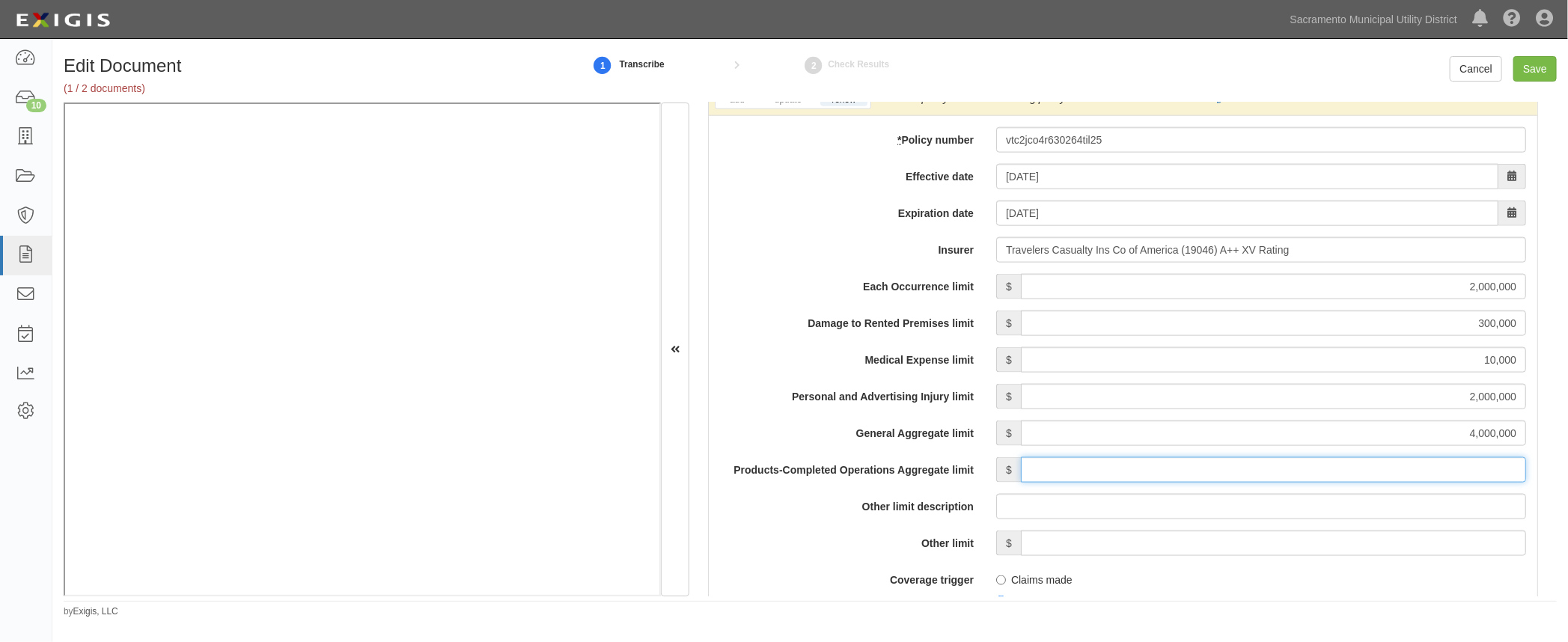
click at [1372, 467] on input "Products-Completed Operations Aggregate limit" at bounding box center [1272, 470] width 505 height 26
type input "4,000,000"
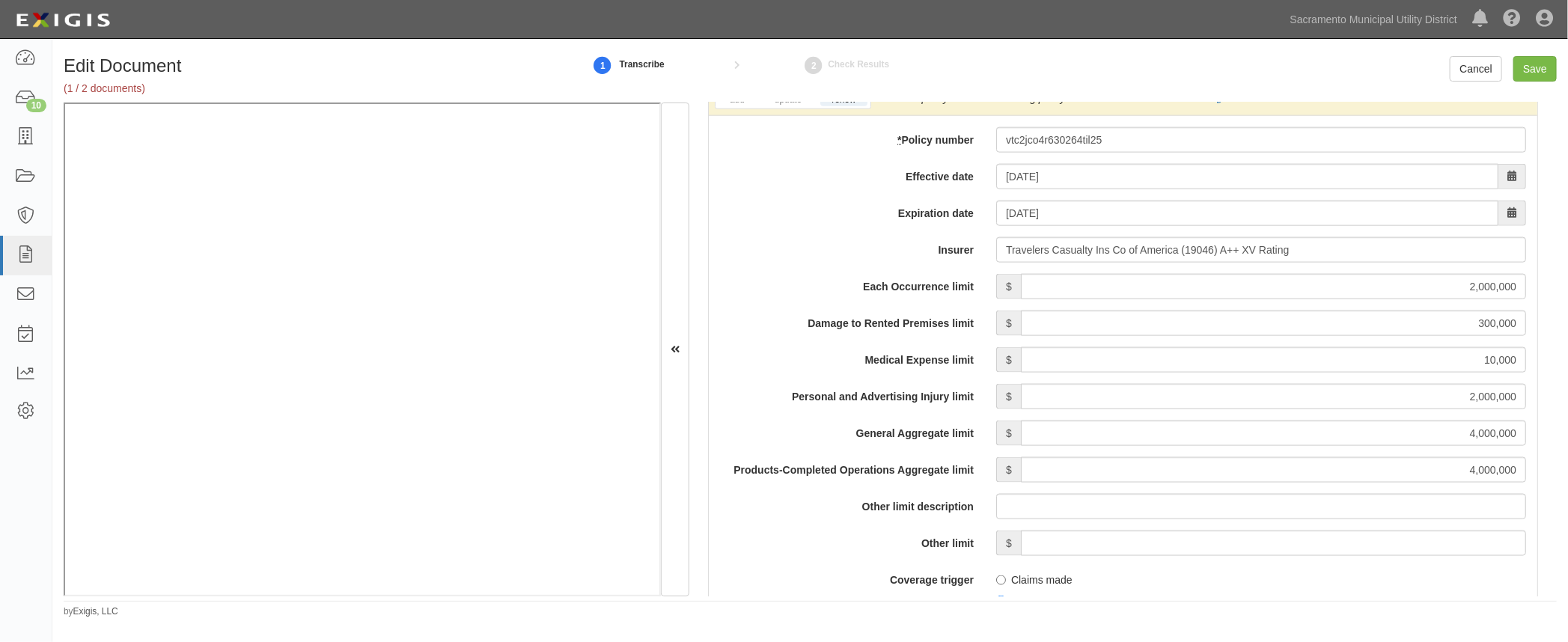
click at [795, 534] on label "Other limit" at bounding box center [847, 541] width 276 height 20
click at [1020, 534] on input "Other limit" at bounding box center [1272, 543] width 505 height 26
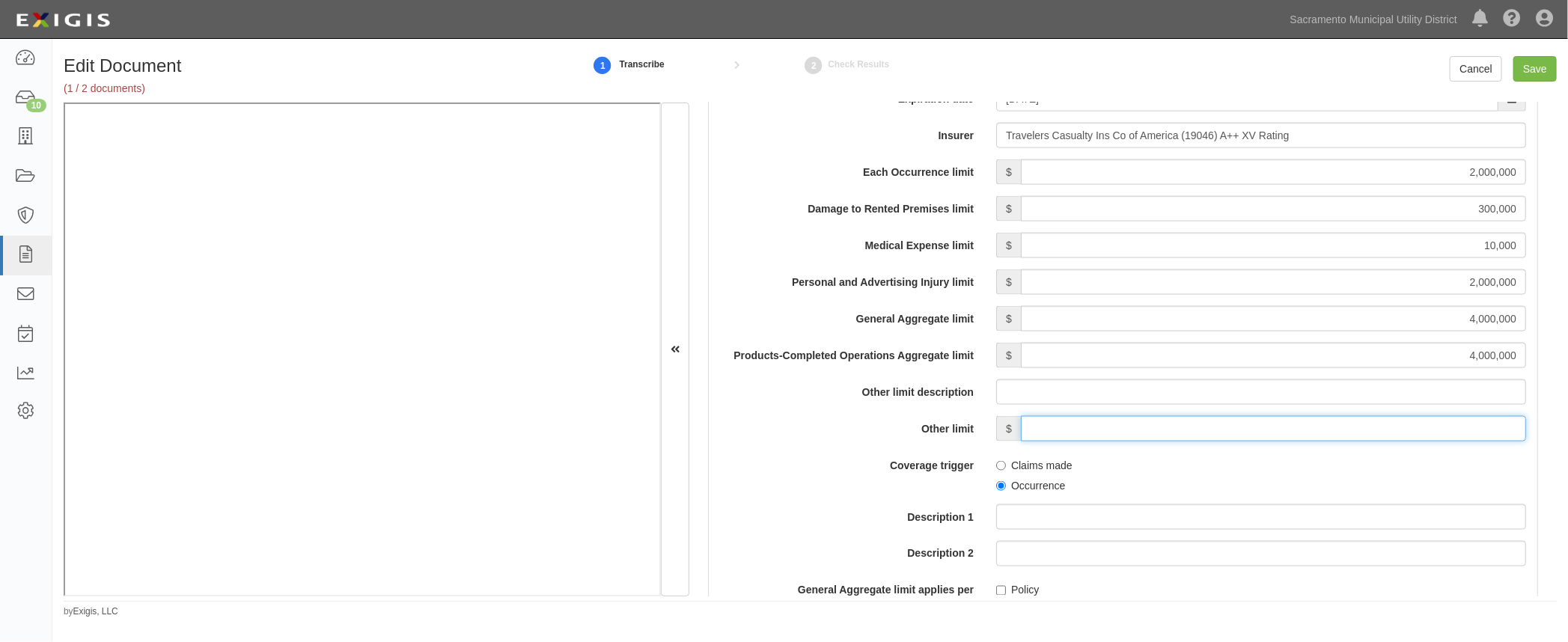
scroll to position [1295, 0]
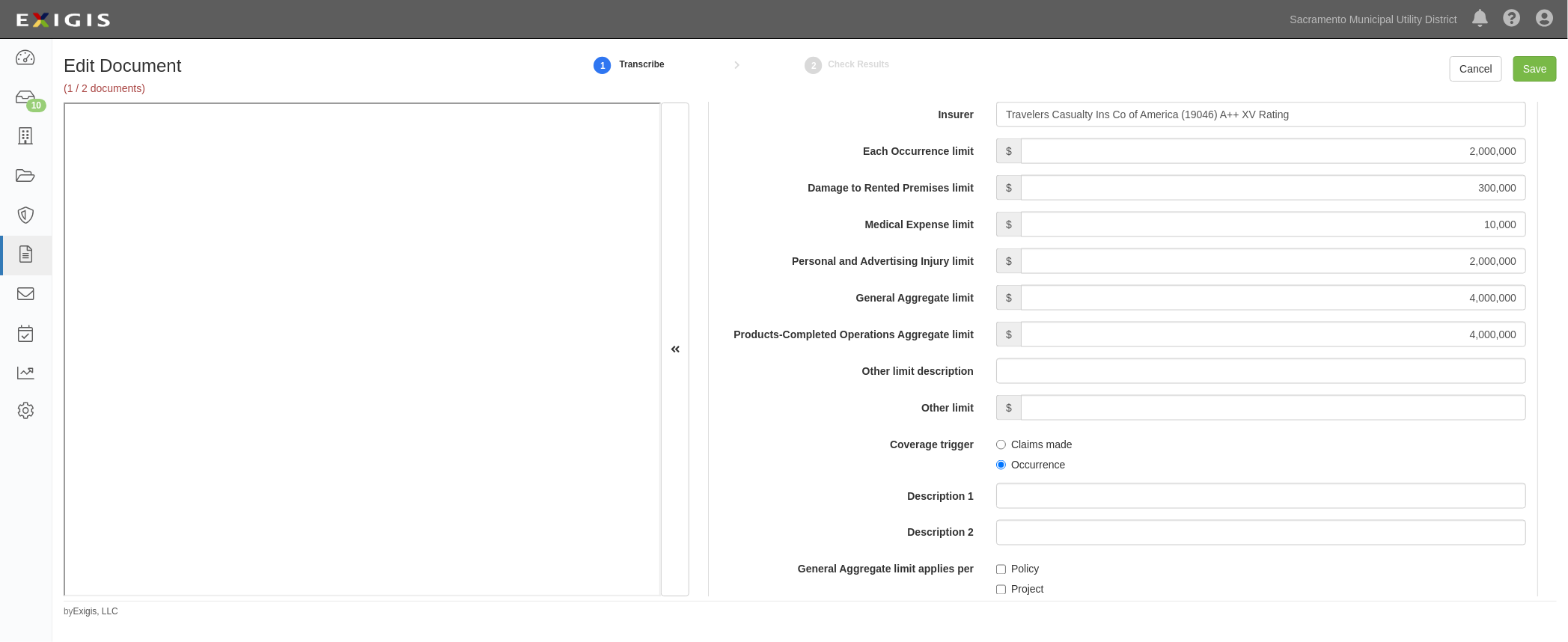
click at [997, 457] on label "Occurrence" at bounding box center [1030, 465] width 69 height 15
click at [997, 460] on input "Occurrence" at bounding box center [1000, 464] width 9 height 9
radio input "true"
click at [822, 495] on label "Description 1" at bounding box center [847, 494] width 276 height 20
click at [996, 495] on input "Description 1" at bounding box center [1261, 496] width 530 height 26
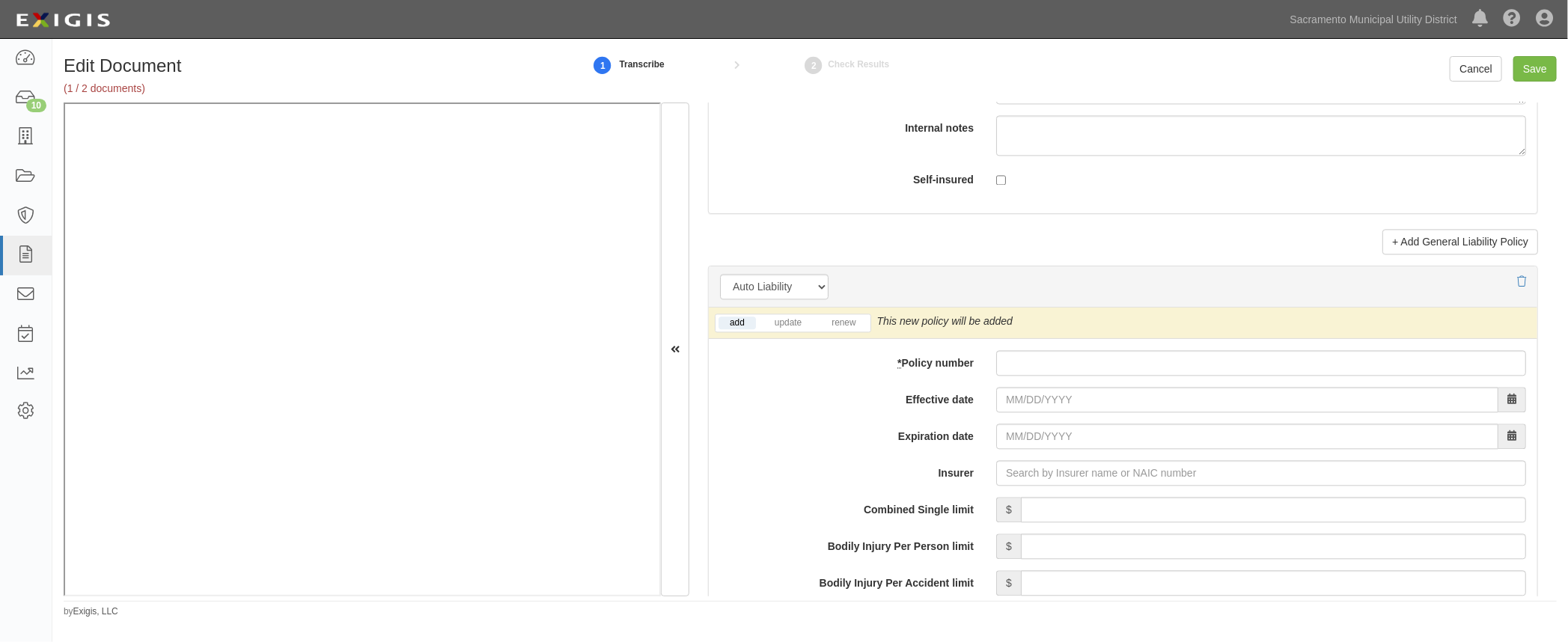
scroll to position [1975, 0]
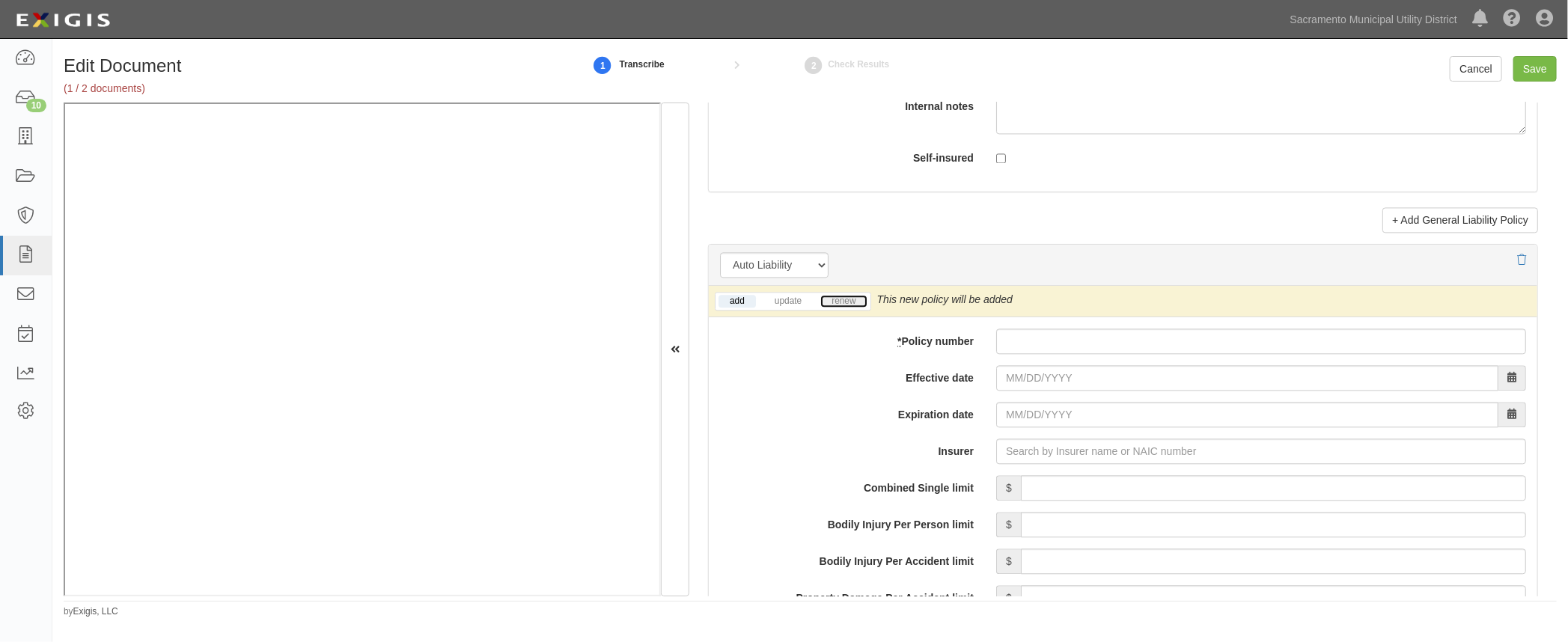
click at [848, 300] on link "renew" at bounding box center [843, 301] width 46 height 13
click at [1042, 339] on input "* Policy number" at bounding box center [1261, 341] width 530 height 26
type input "vtcap4r630252til25"
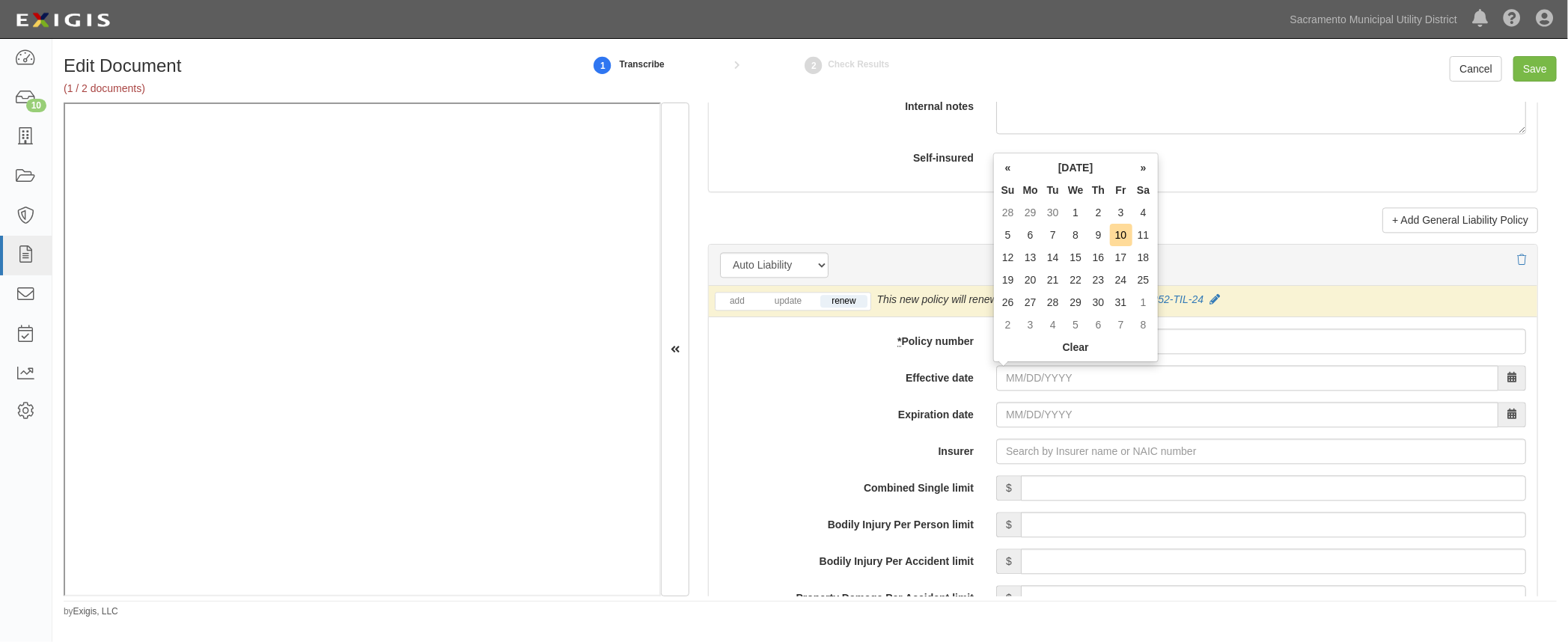
click at [1077, 215] on td "1" at bounding box center [1075, 212] width 23 height 22
type input "10/01/2025"
type input "10/01/2026"
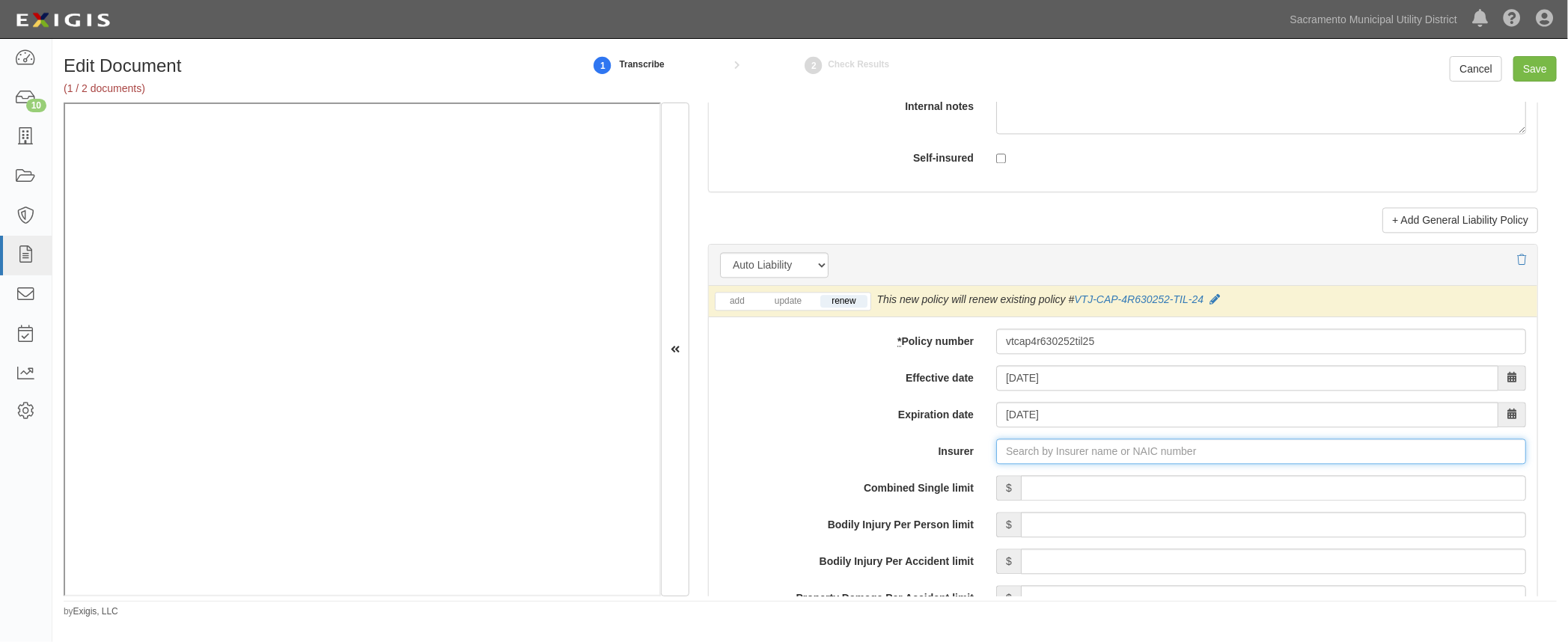
click at [1045, 453] on input "Insurer" at bounding box center [1261, 451] width 530 height 26
type input "180 Seguros S.A. (0) NR Rating"
type input "1"
click at [1015, 472] on div "Travelers Casualty Ins Co of America ( 19046 ) A++ XV Rating" at bounding box center [1092, 479] width 385 height 20
type input "Travelers Casualty Ins Co of America (19046) A++ XV Rating"
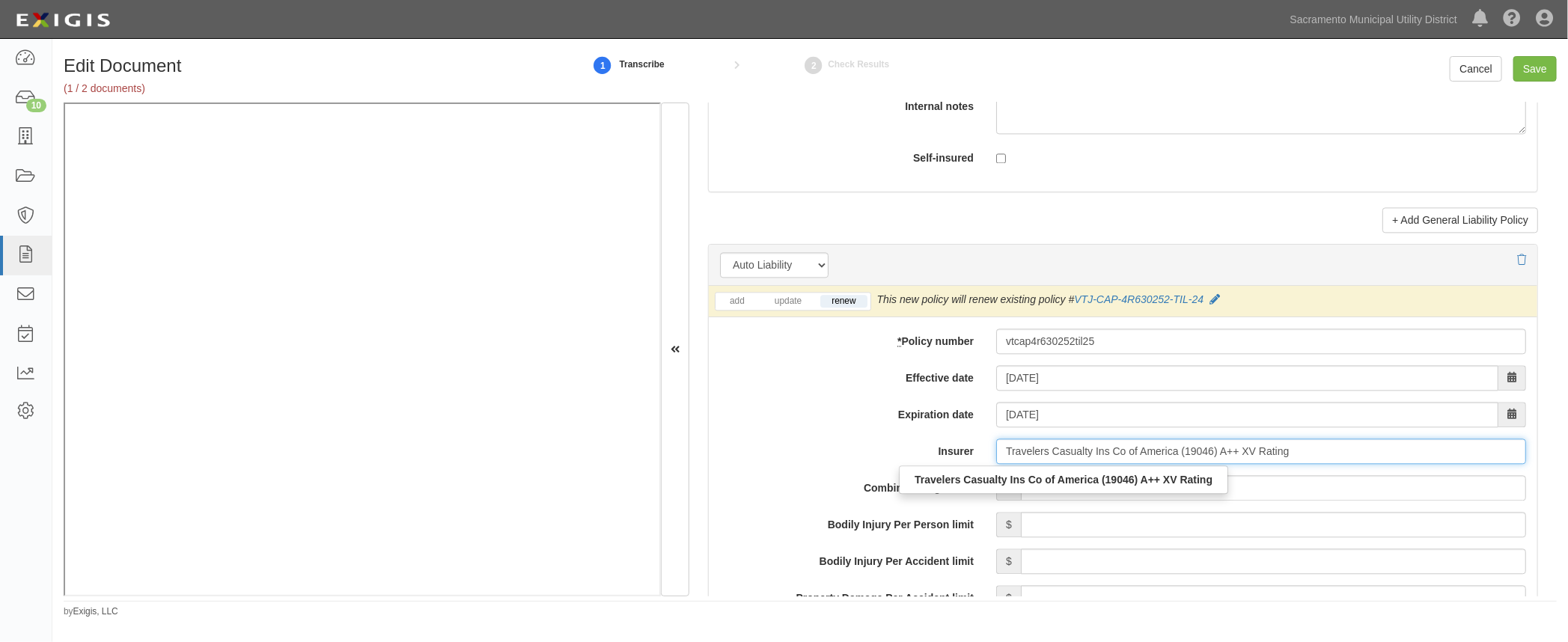
click at [1048, 475] on strong "Travelers Casualty Ins Co of America (19046) A++ XV Rating" at bounding box center [1064, 479] width 298 height 12
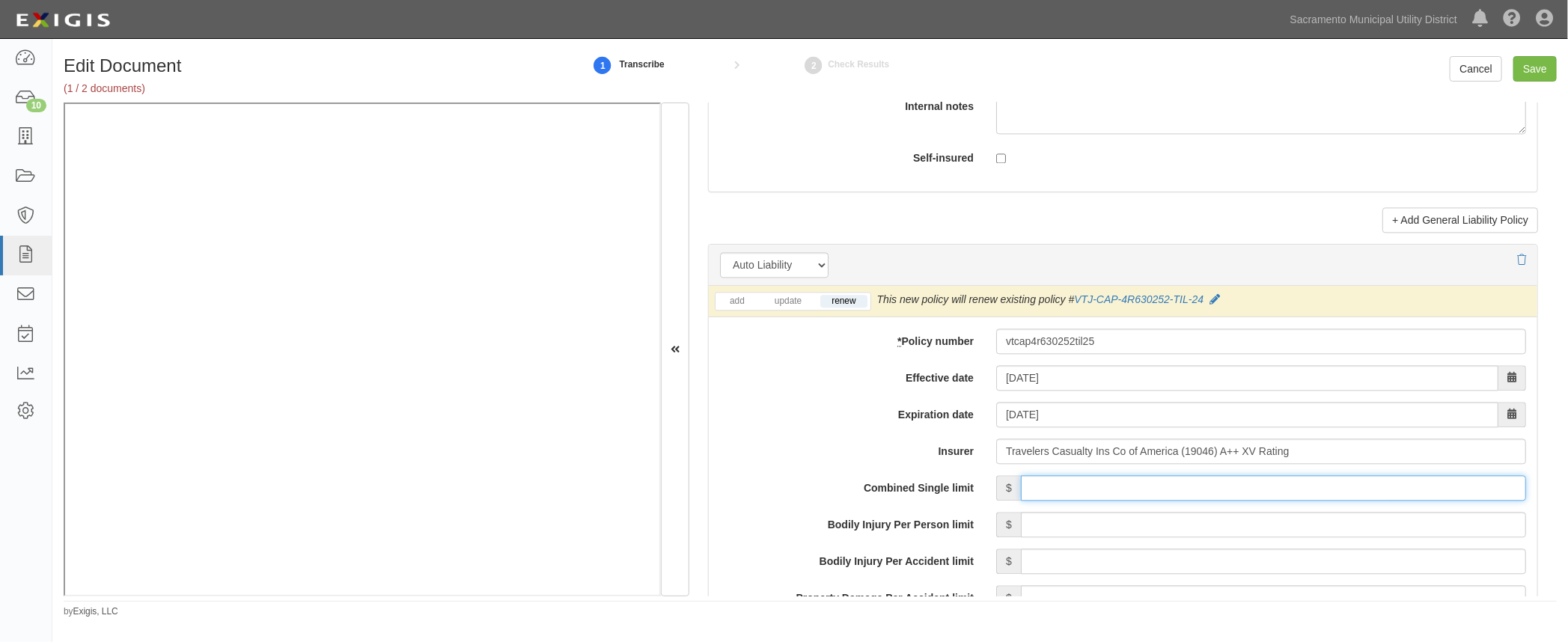
click at [1129, 480] on input "Combined Single limit" at bounding box center [1272, 488] width 505 height 26
drag, startPoint x: 1047, startPoint y: 481, endPoint x: 1033, endPoint y: 475, distance: 15.2
click at [1046, 480] on input "2" at bounding box center [1272, 488] width 505 height 26
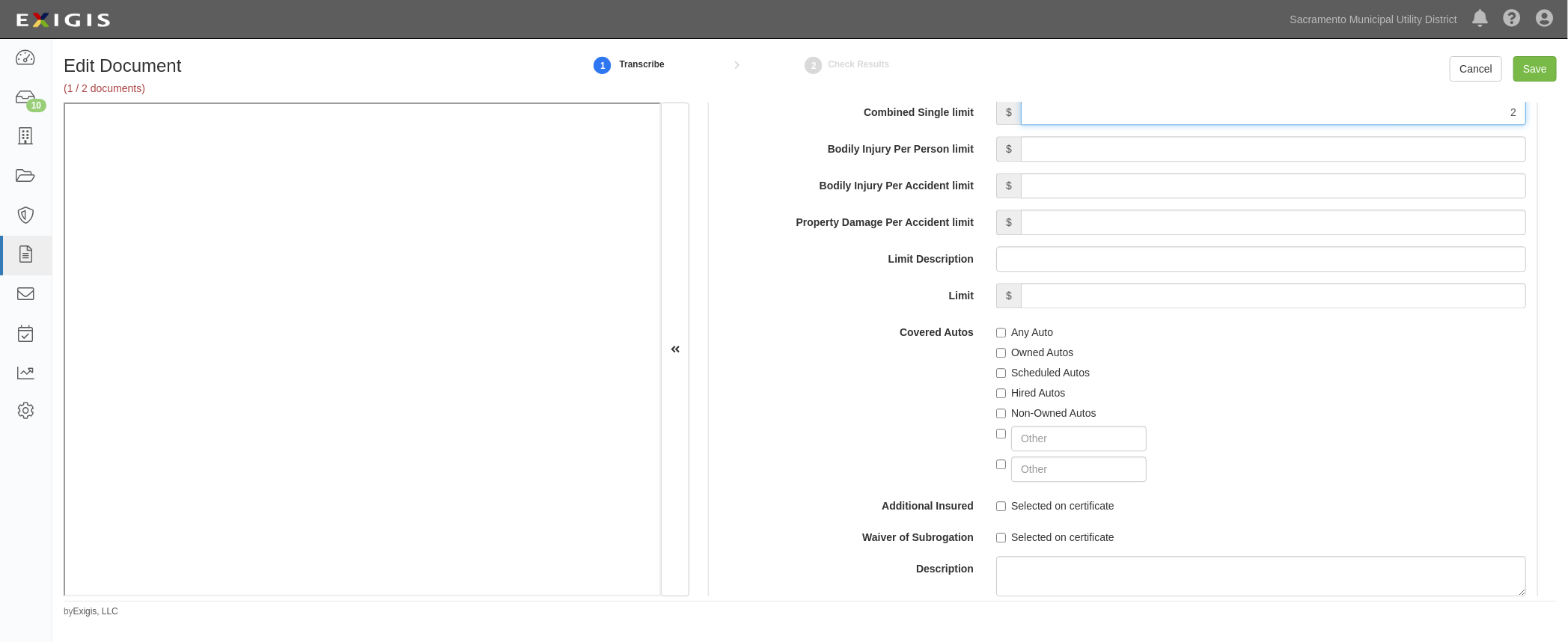
scroll to position [2383, 0]
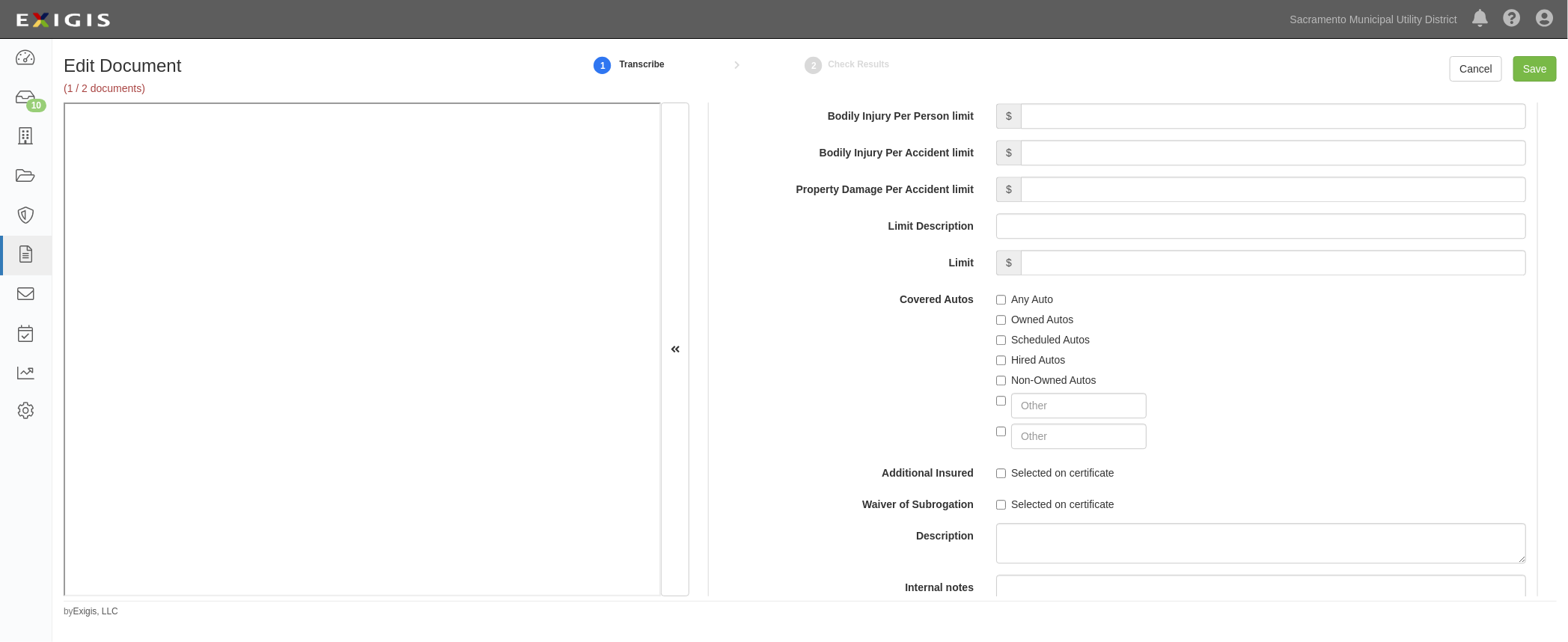
type input "2,000,000"
click at [996, 297] on input "Any Auto" at bounding box center [1000, 299] width 9 height 9
checkbox input "true"
click at [918, 390] on div "Covered Autos Any Auto Owned Autos Scheduled Autos Hired Autos Non-Owned Autos" at bounding box center [1123, 368] width 829 height 163
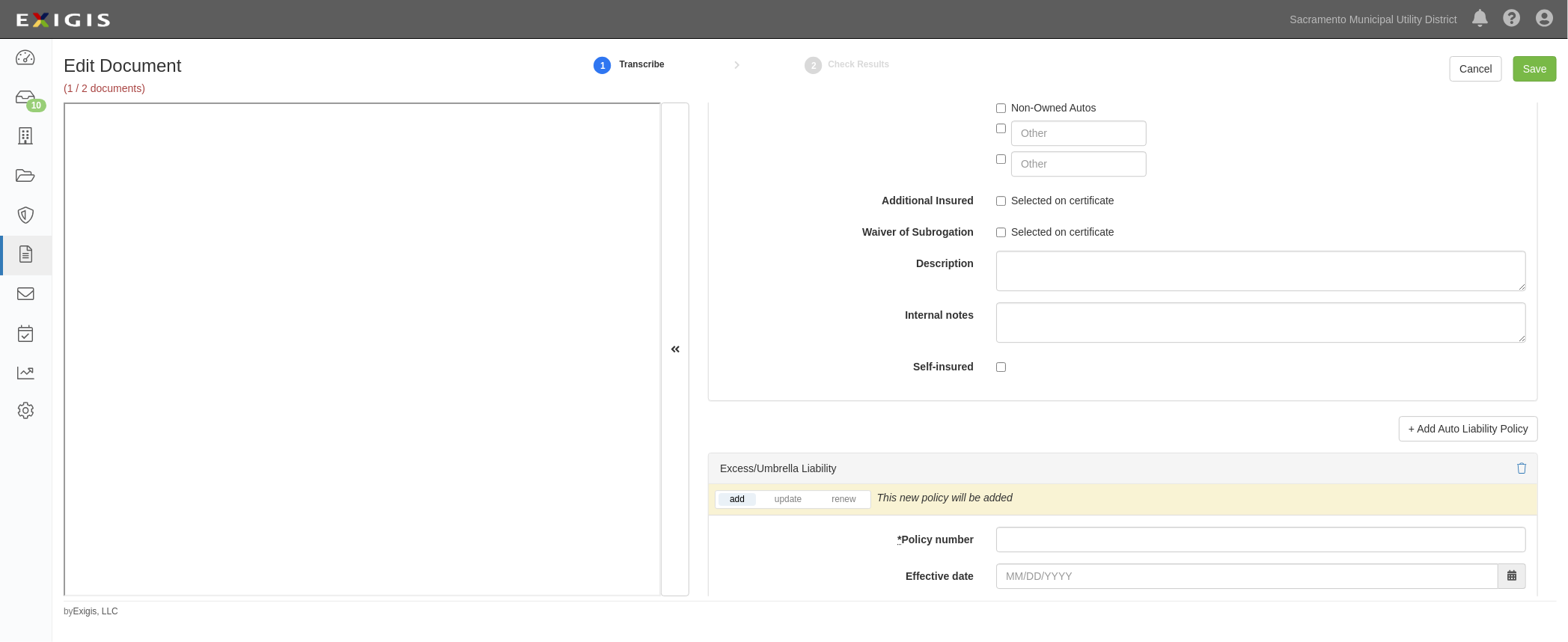
scroll to position [2723, 0]
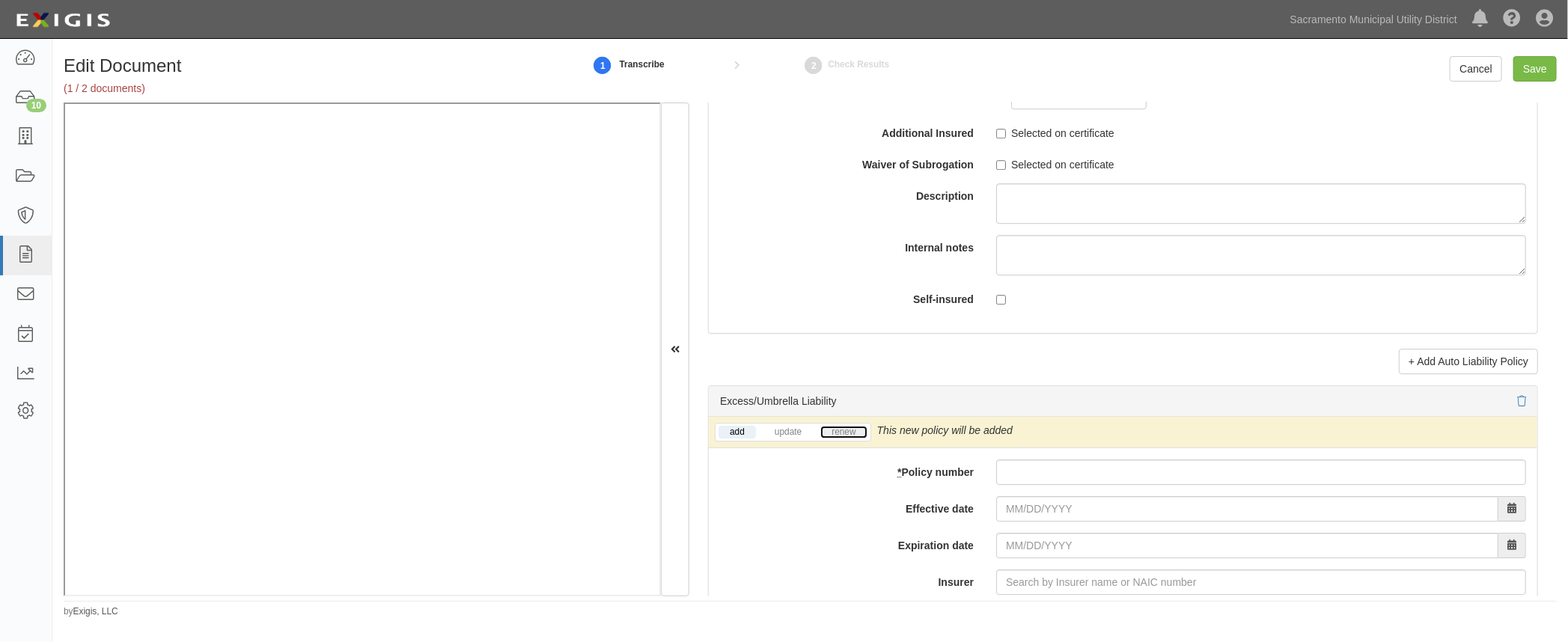
click at [841, 426] on link "renew" at bounding box center [843, 432] width 46 height 13
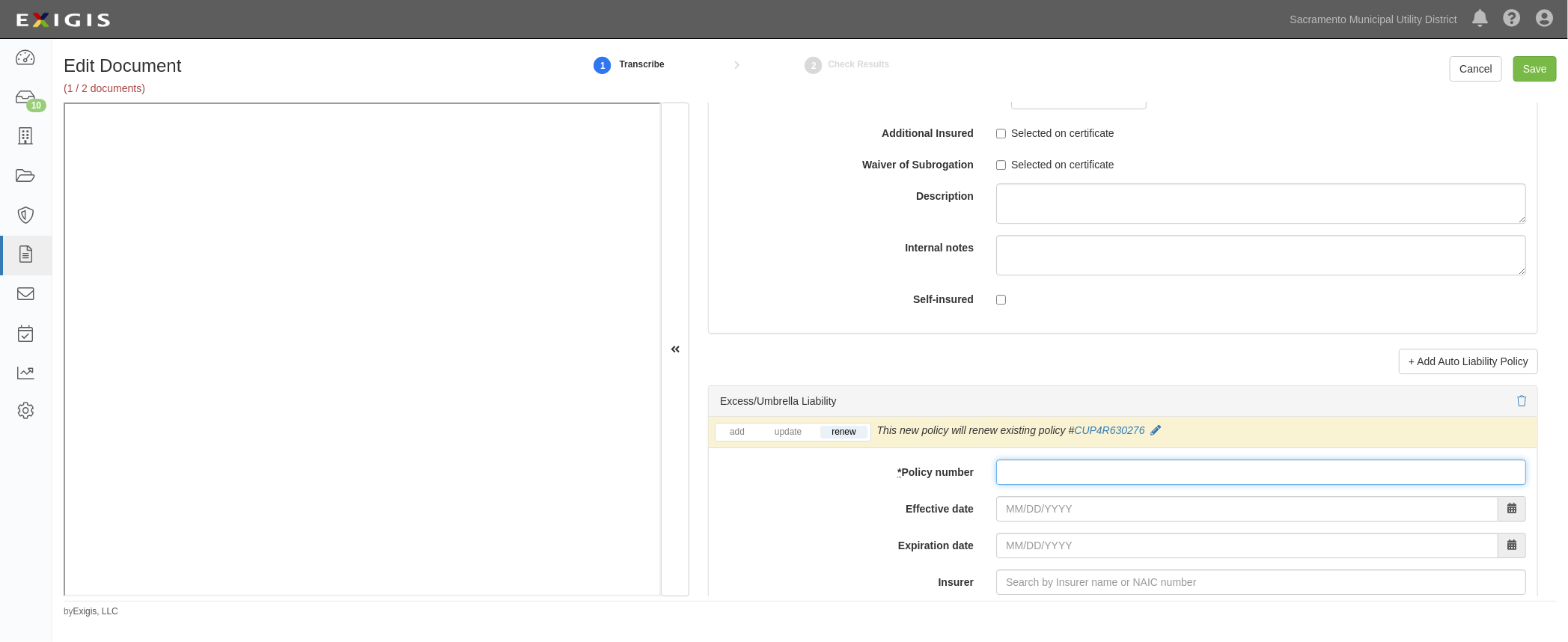
click at [1018, 466] on input "* Policy number" at bounding box center [1261, 472] width 530 height 26
paste input "UTT1000044-01"
type input "UTT1000044-01"
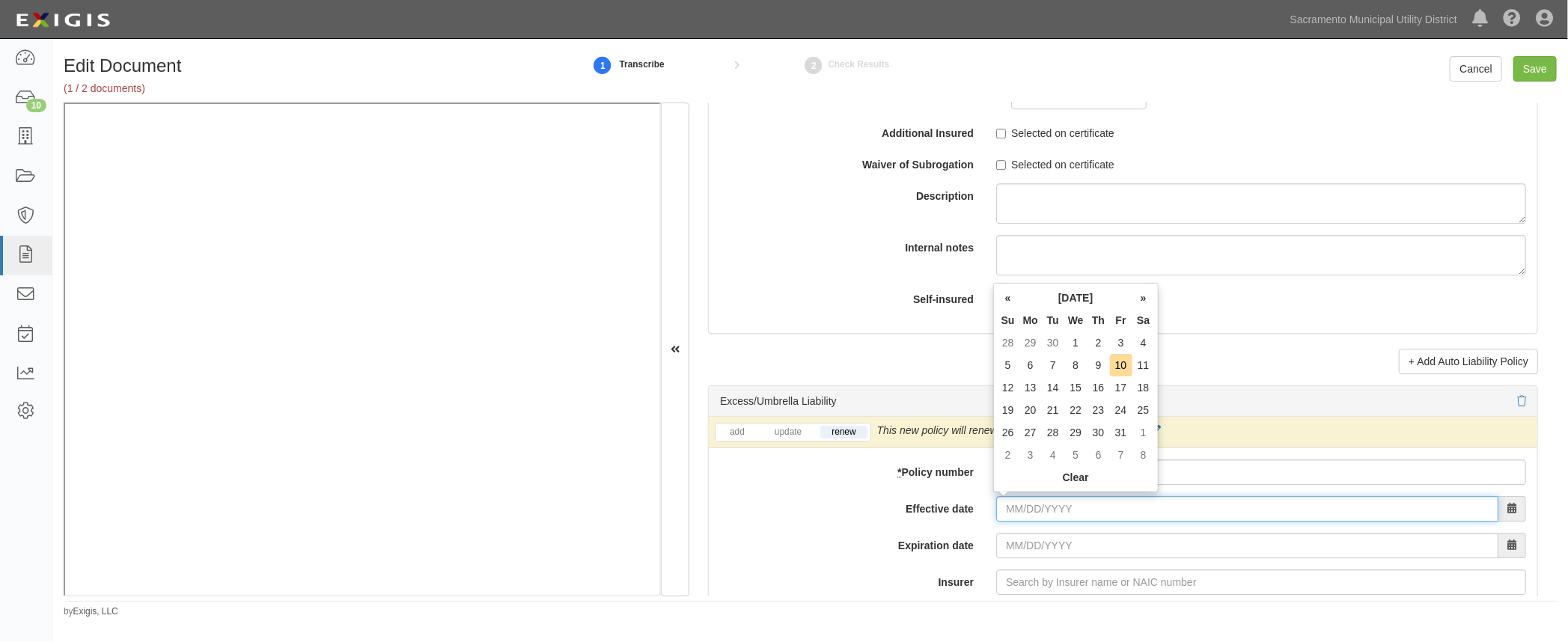
click at [1001, 506] on input "Effective date" at bounding box center [1247, 509] width 503 height 26
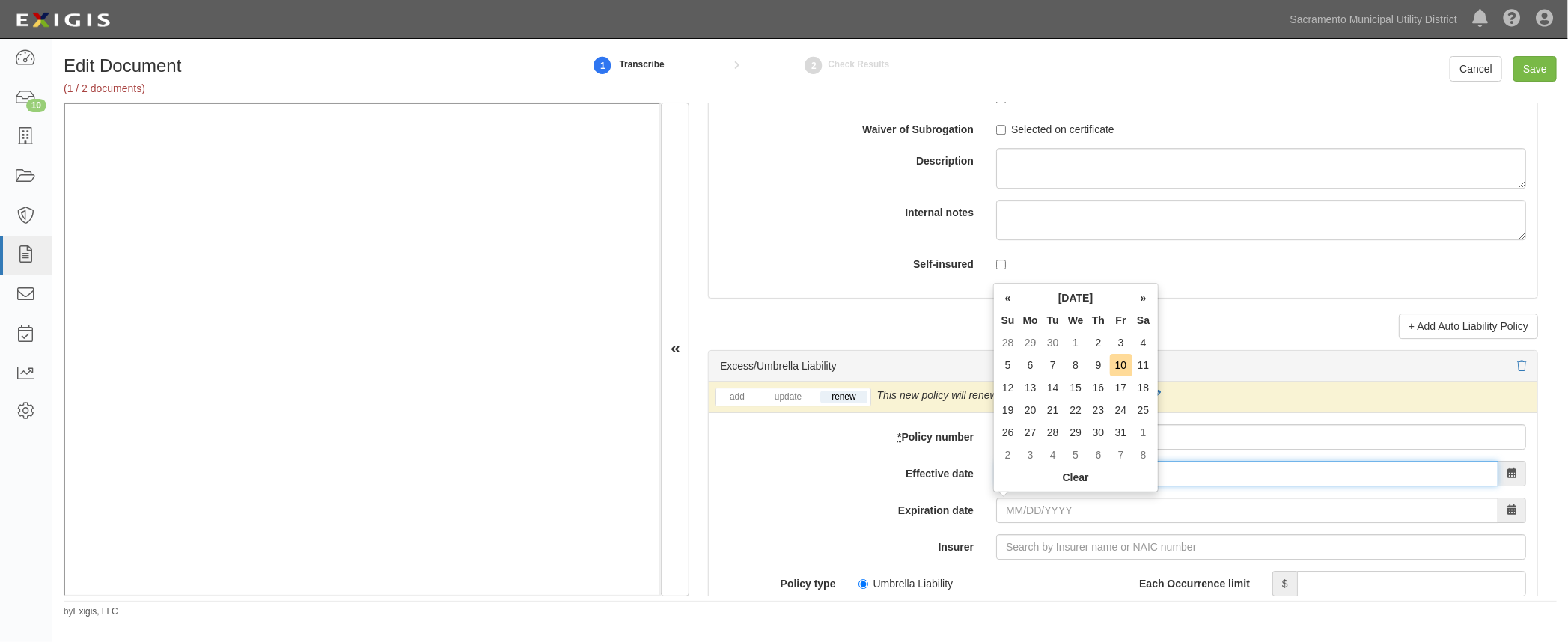
scroll to position [2791, 0]
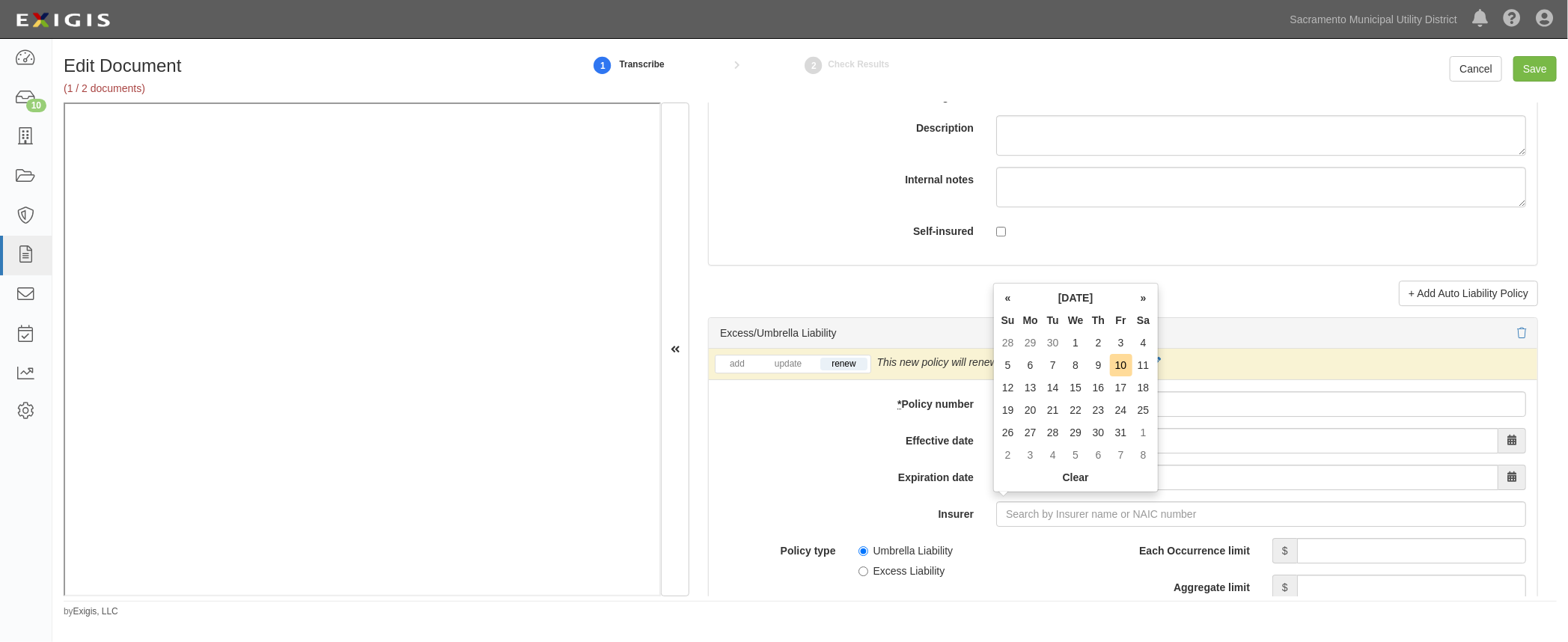
drag, startPoint x: 862, startPoint y: 488, endPoint x: 876, endPoint y: 472, distance: 21.3
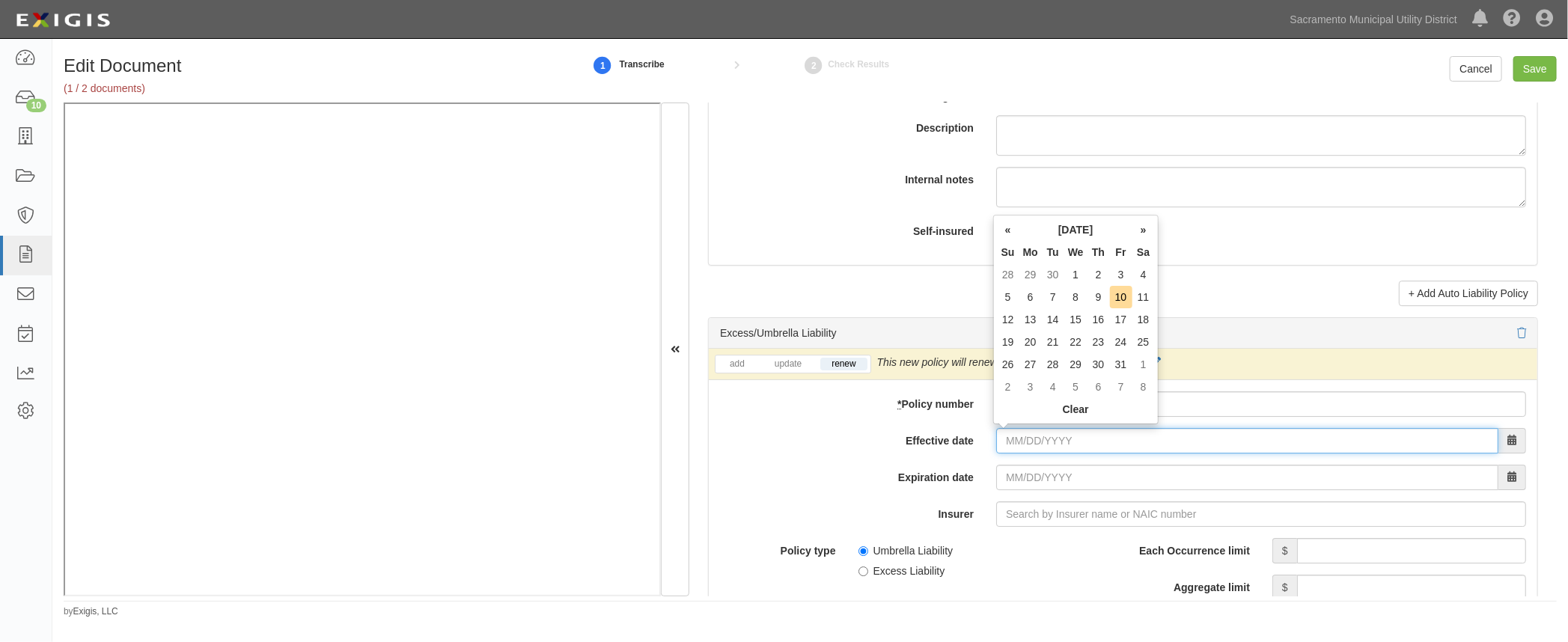
drag, startPoint x: 1034, startPoint y: 438, endPoint x: 1039, endPoint y: 420, distance: 18.7
click at [1034, 438] on input "Effective date" at bounding box center [1247, 441] width 503 height 26
click at [1076, 273] on td "1" at bounding box center [1075, 274] width 23 height 22
type input "10/01/2025"
type input "10/01/2026"
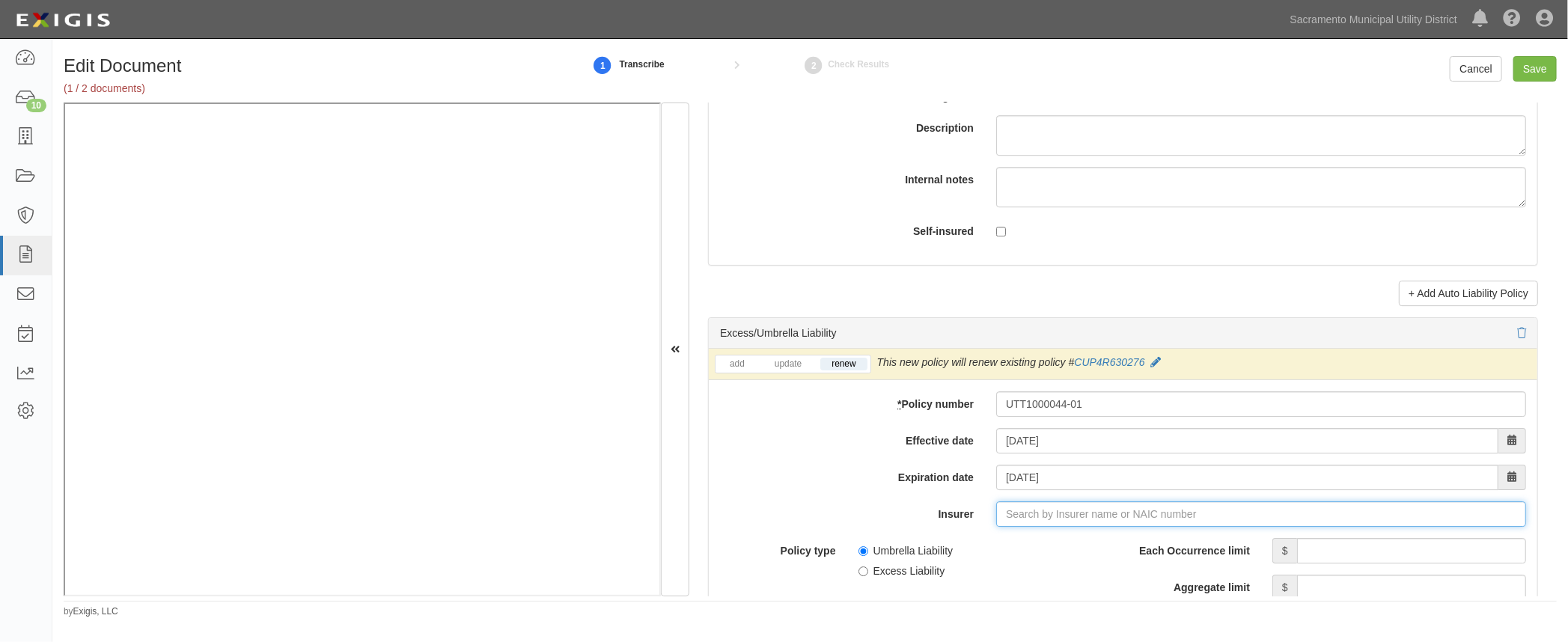
click at [1014, 515] on input "Insurer" at bounding box center [1261, 514] width 530 height 26
type input "180 Seguros S.A. (0) NR Rating"
type input "1"
click at [980, 544] on div "Travelers Casualty Ins Co of America ( 19046 ) A++ XV Rating" at bounding box center [1092, 542] width 385 height 20
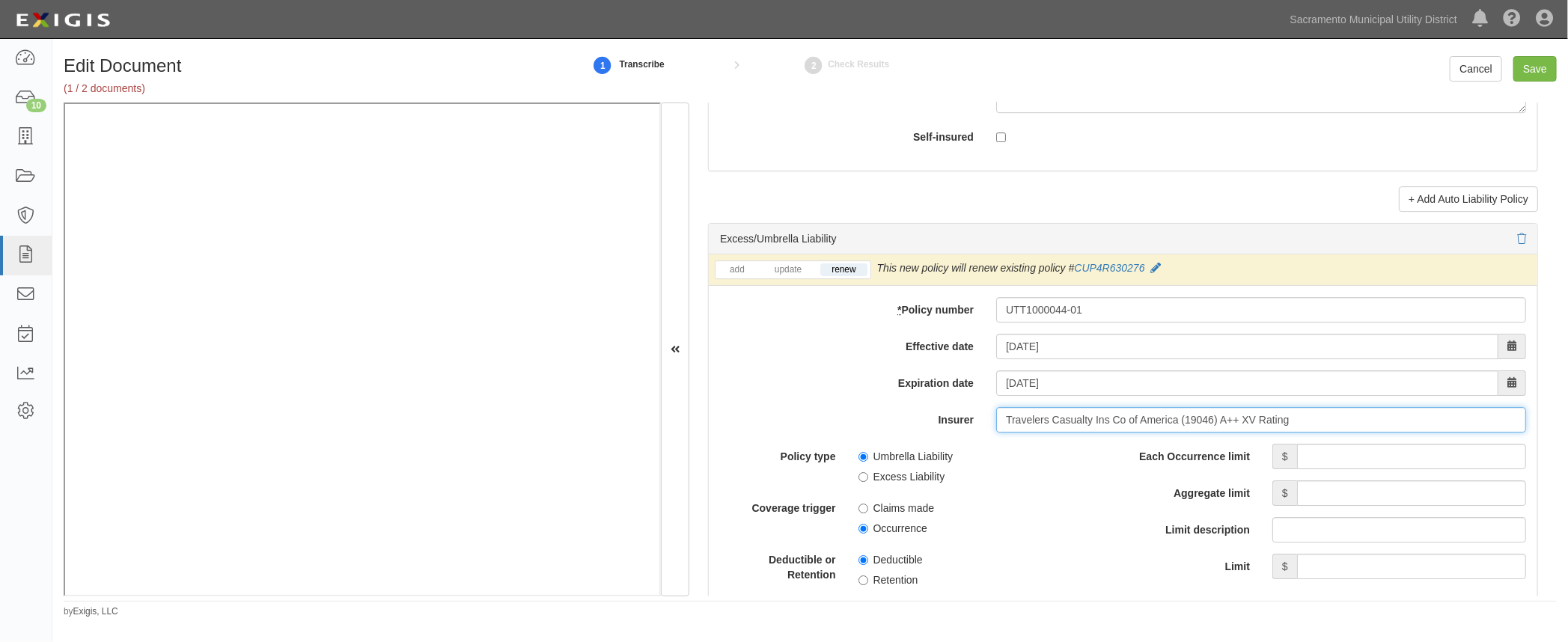
scroll to position [2995, 0]
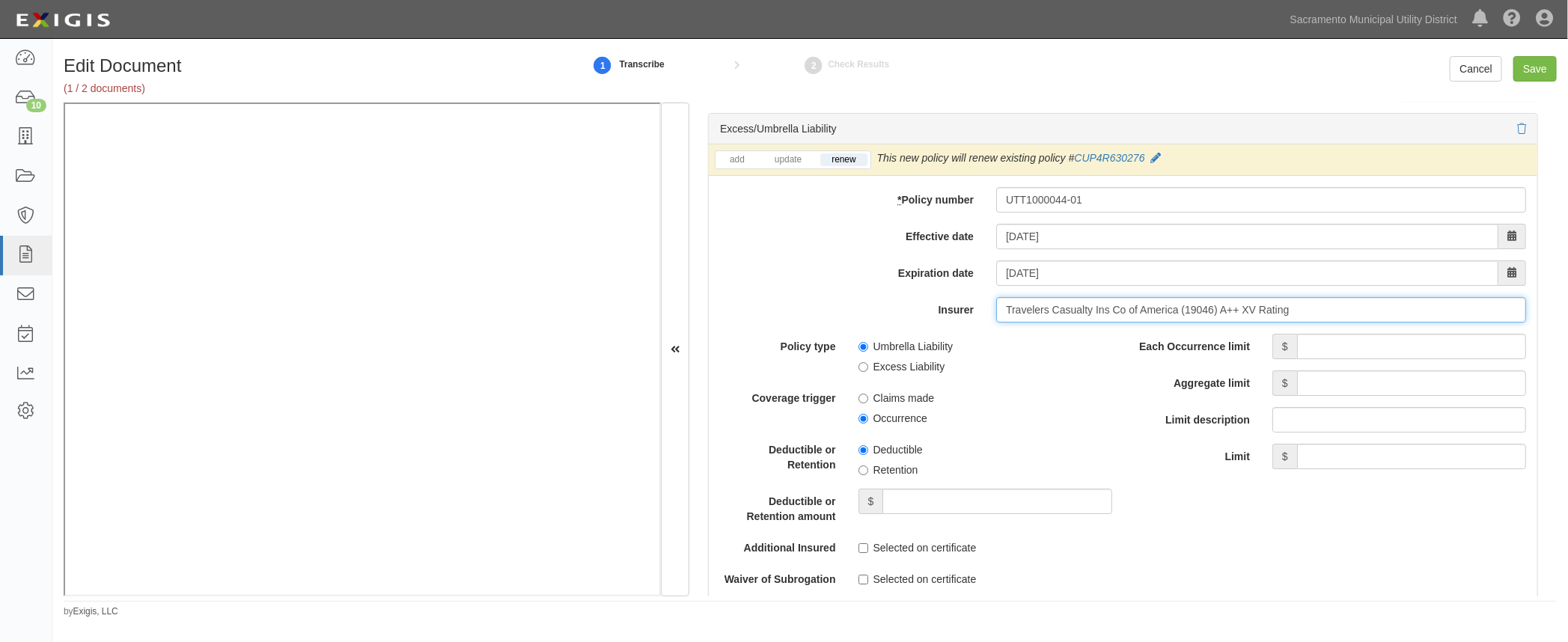
type input "Travelers Casualty Ins Co of America (19046) A++ XV Rating"
click at [1342, 346] on input "Each Occurrence limit" at bounding box center [1411, 347] width 229 height 26
type input "10,000,000"
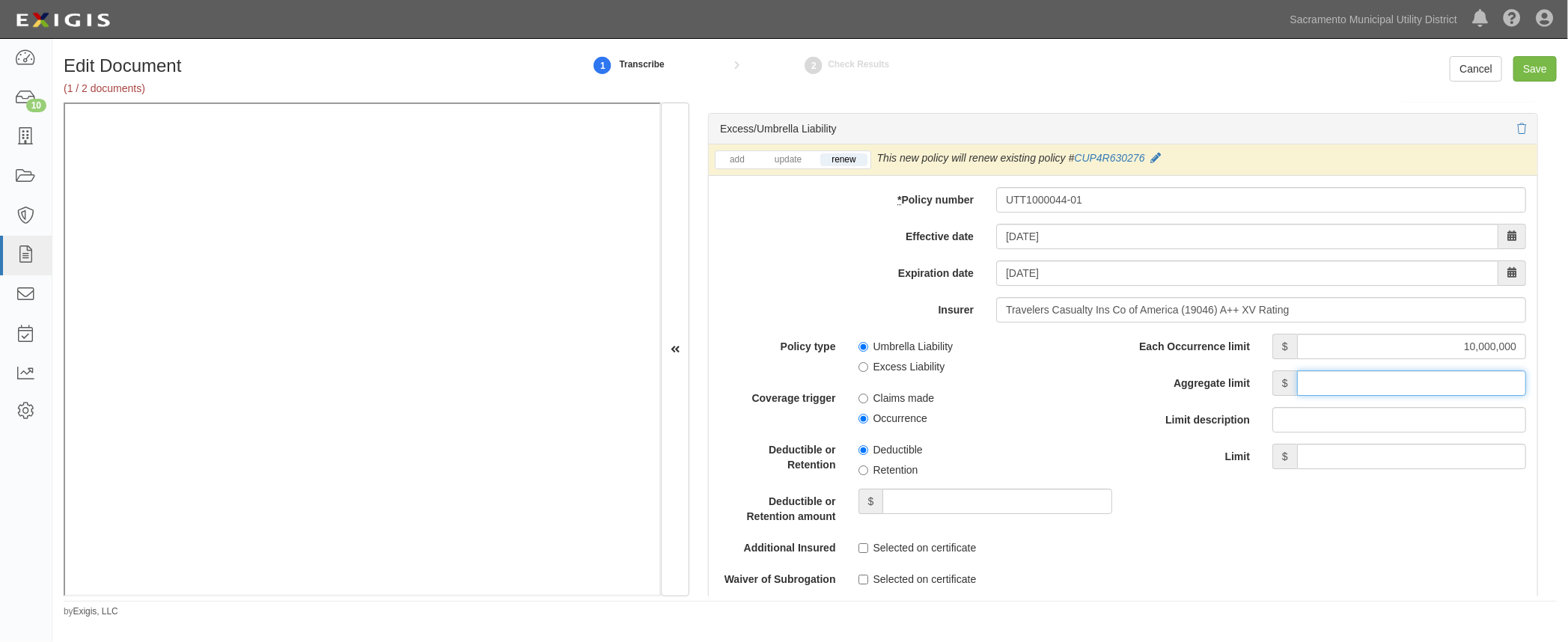
click at [1346, 385] on input "Aggregate limit" at bounding box center [1411, 383] width 229 height 26
type input "10,000,000"
click at [1014, 429] on div "Policy type Umbrella Liability Excess Liability Coverage trigger Claims made Oc…" at bounding box center [916, 460] width 392 height 253
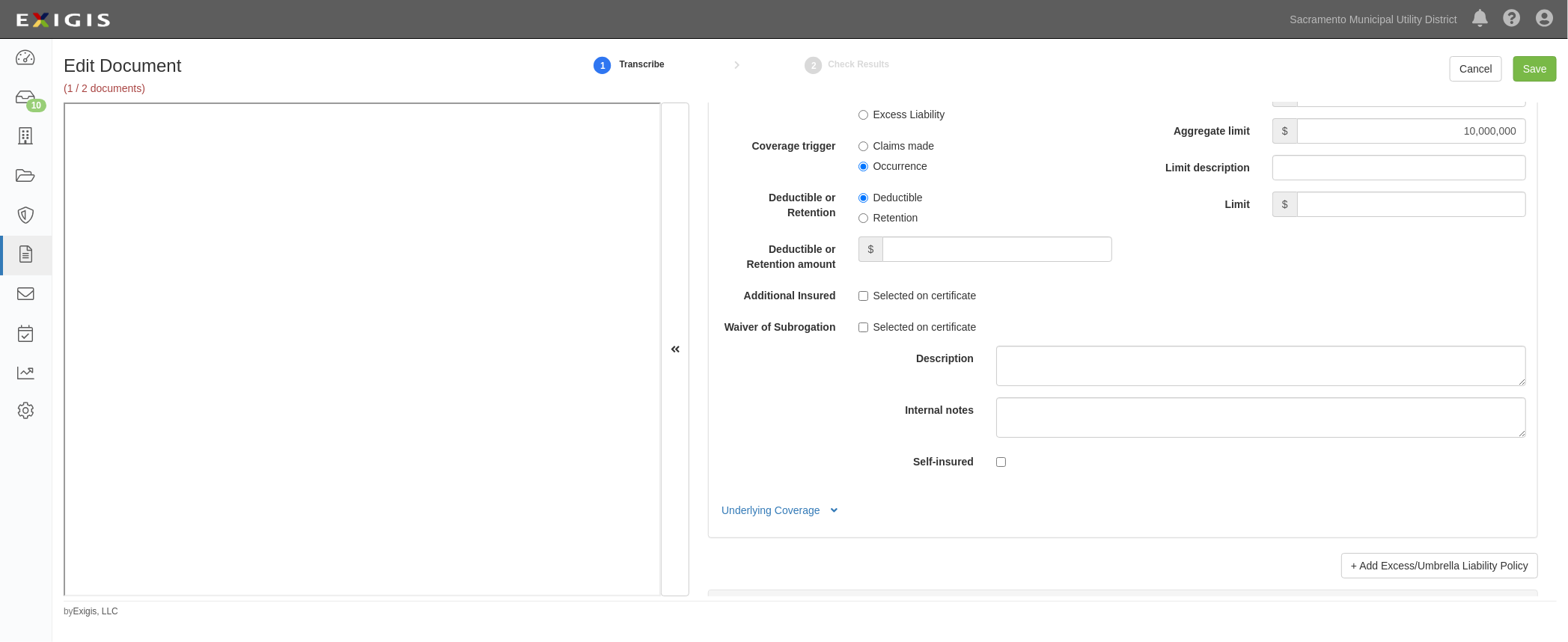
scroll to position [3268, 0]
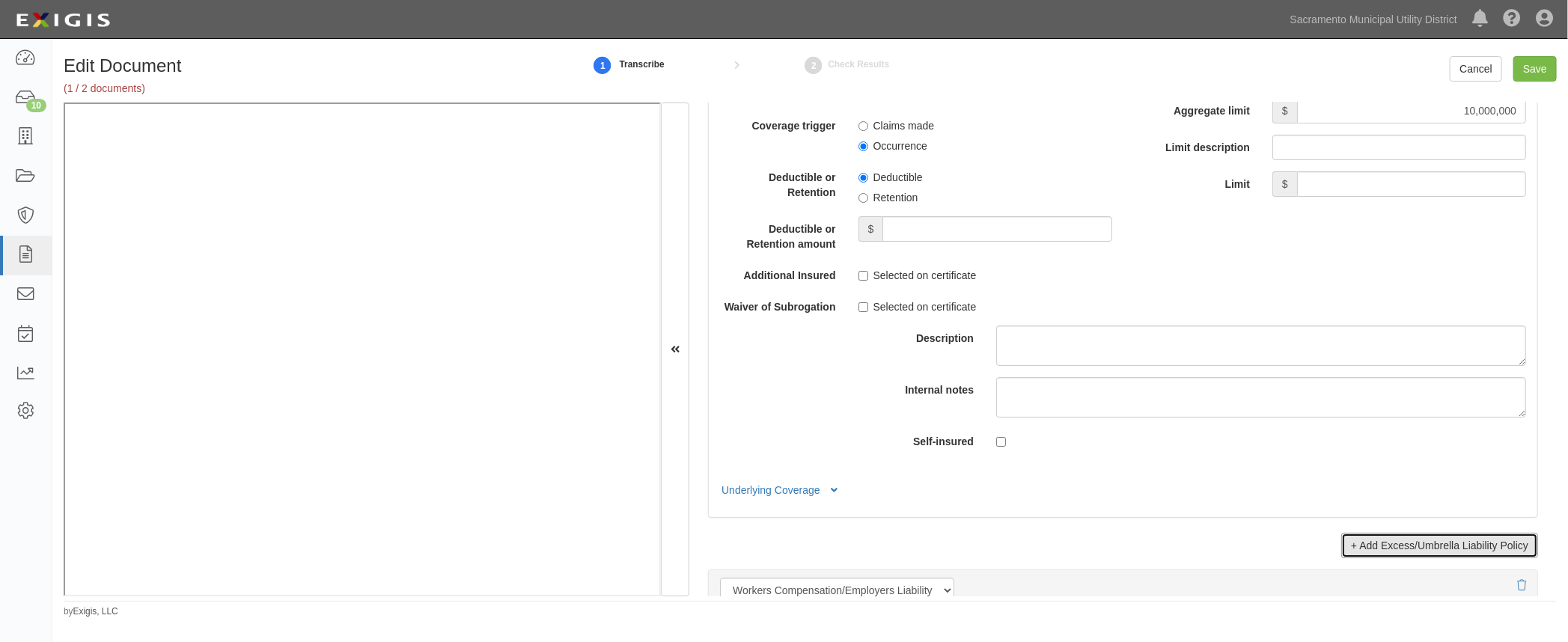
click at [1403, 542] on link "+ Add Excess/Umbrella Liability Policy" at bounding box center [1439, 546] width 197 height 26
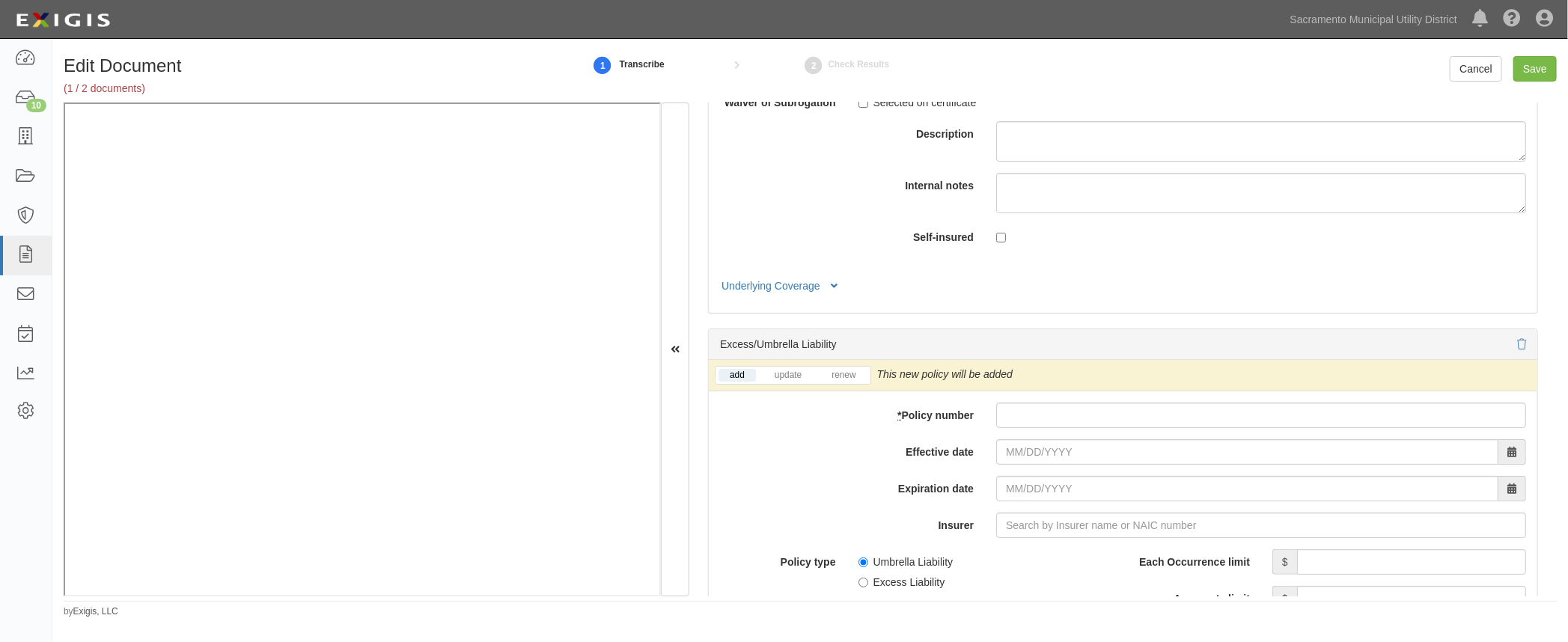
scroll to position [3540, 0]
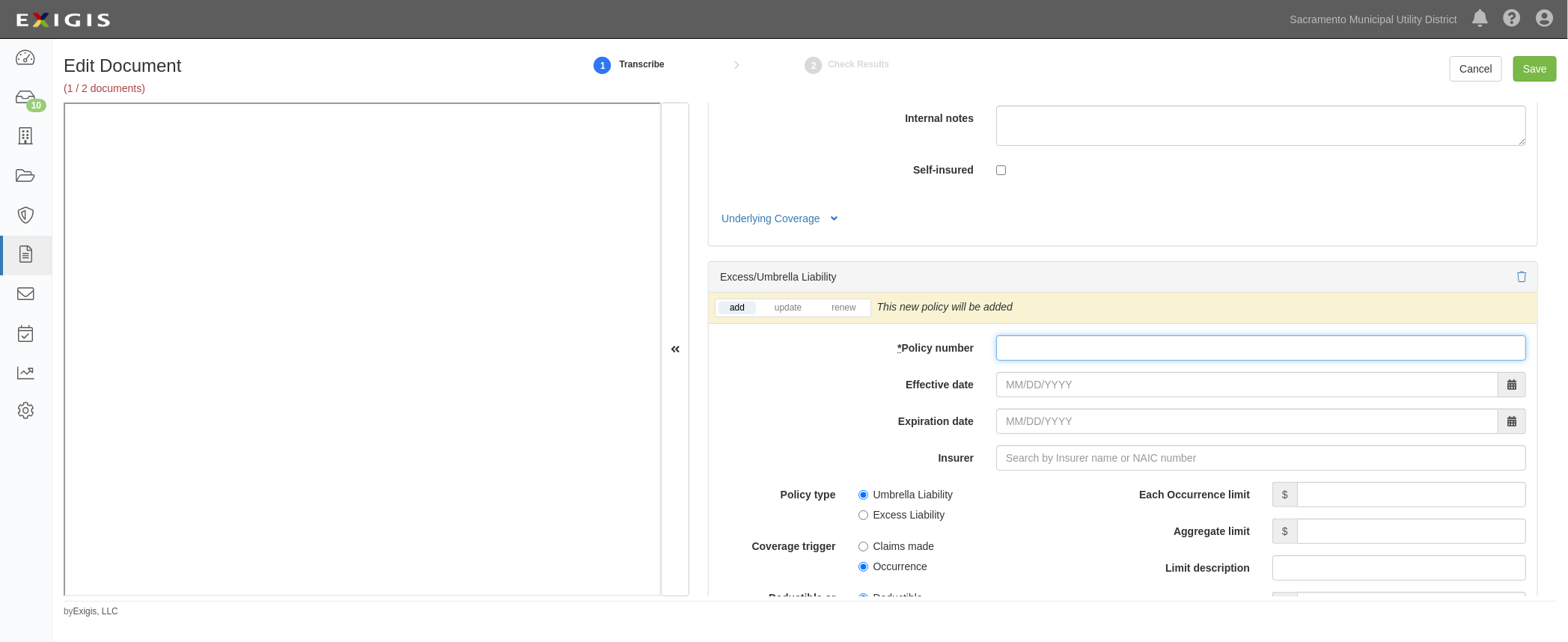
click at [1014, 342] on input "* Policy number" at bounding box center [1261, 348] width 530 height 26
paste input "CSX00055352P-02"
type input "CSX00055352P-02"
click at [1002, 387] on input "Effective date" at bounding box center [1247, 385] width 503 height 26
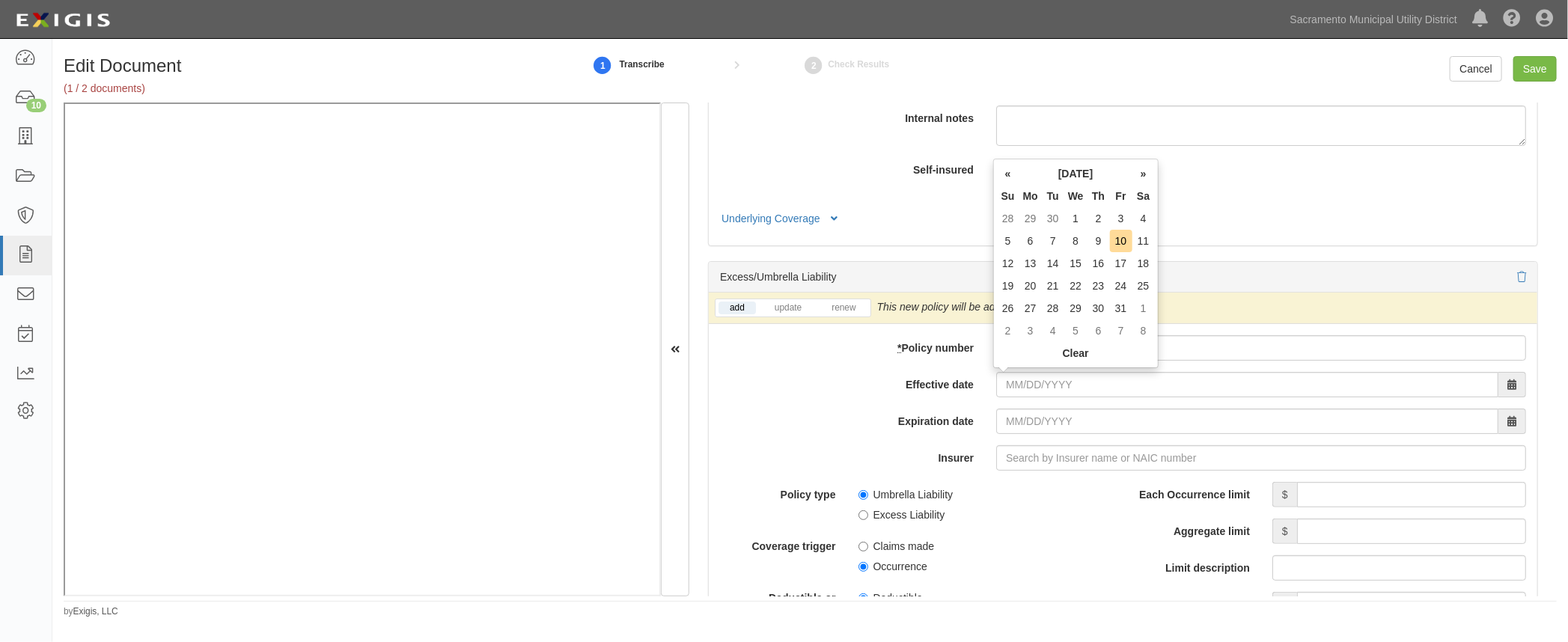
click at [1071, 225] on td "1" at bounding box center [1075, 218] width 23 height 22
type input "10/01/2025"
type input "10/01/2026"
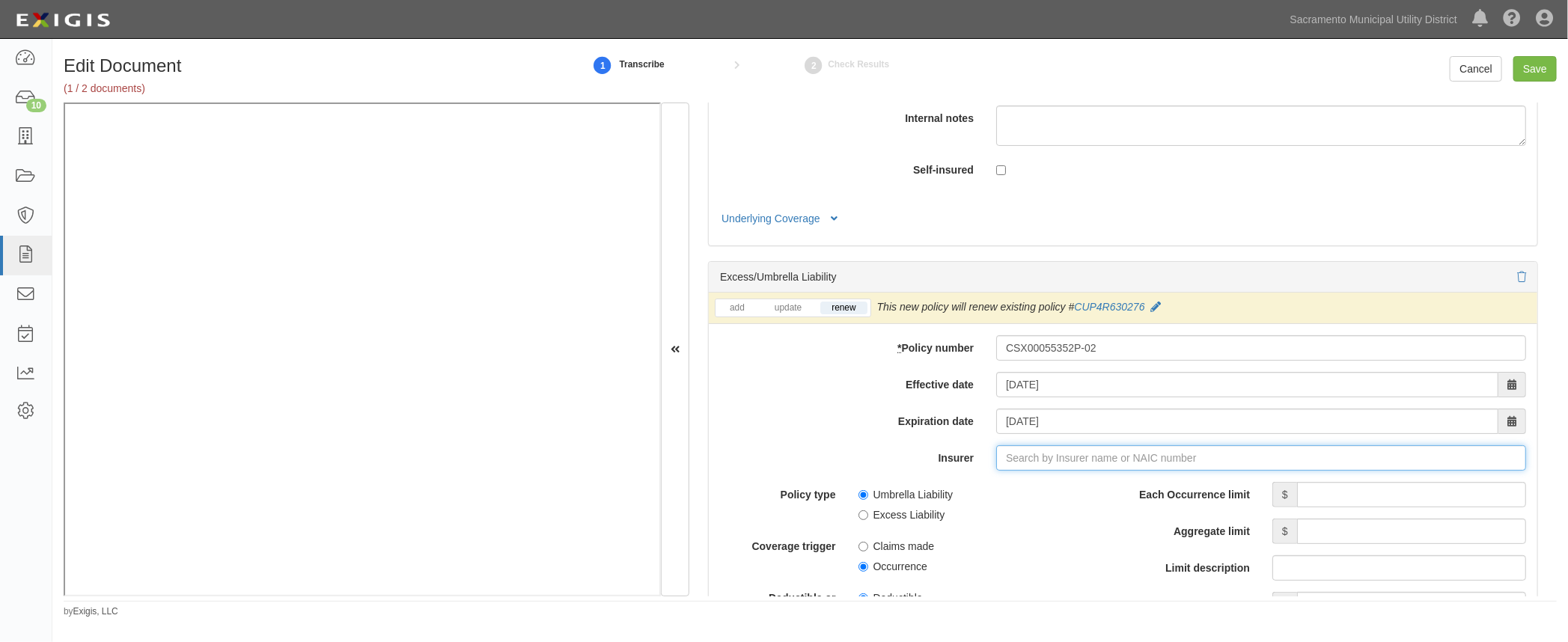
click at [1006, 453] on input "Insurer" at bounding box center [1261, 458] width 530 height 26
type input "21st Century Advantage Insurance Company (25232) NR Rating"
type input "2"
drag, startPoint x: 997, startPoint y: 485, endPoint x: 1121, endPoint y: 481, distance: 124.1
click at [997, 486] on div "StarStone National Insurance Company ( 25496 ) A XIII Rating" at bounding box center [1056, 486] width 314 height 20
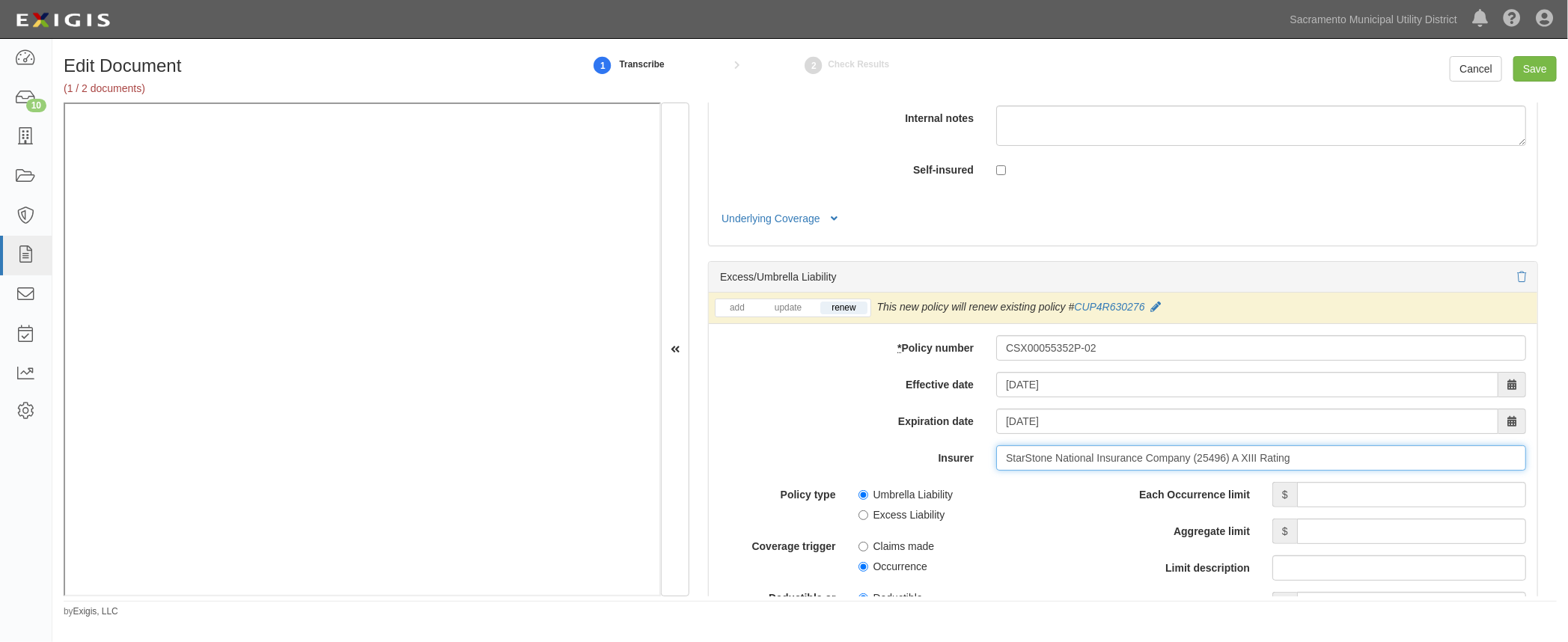
type input "StarStone National Insurance Company (25496) A XIII Rating"
click at [1307, 494] on input "Each Occurrence limit" at bounding box center [1411, 495] width 229 height 26
type input "10,000,000"
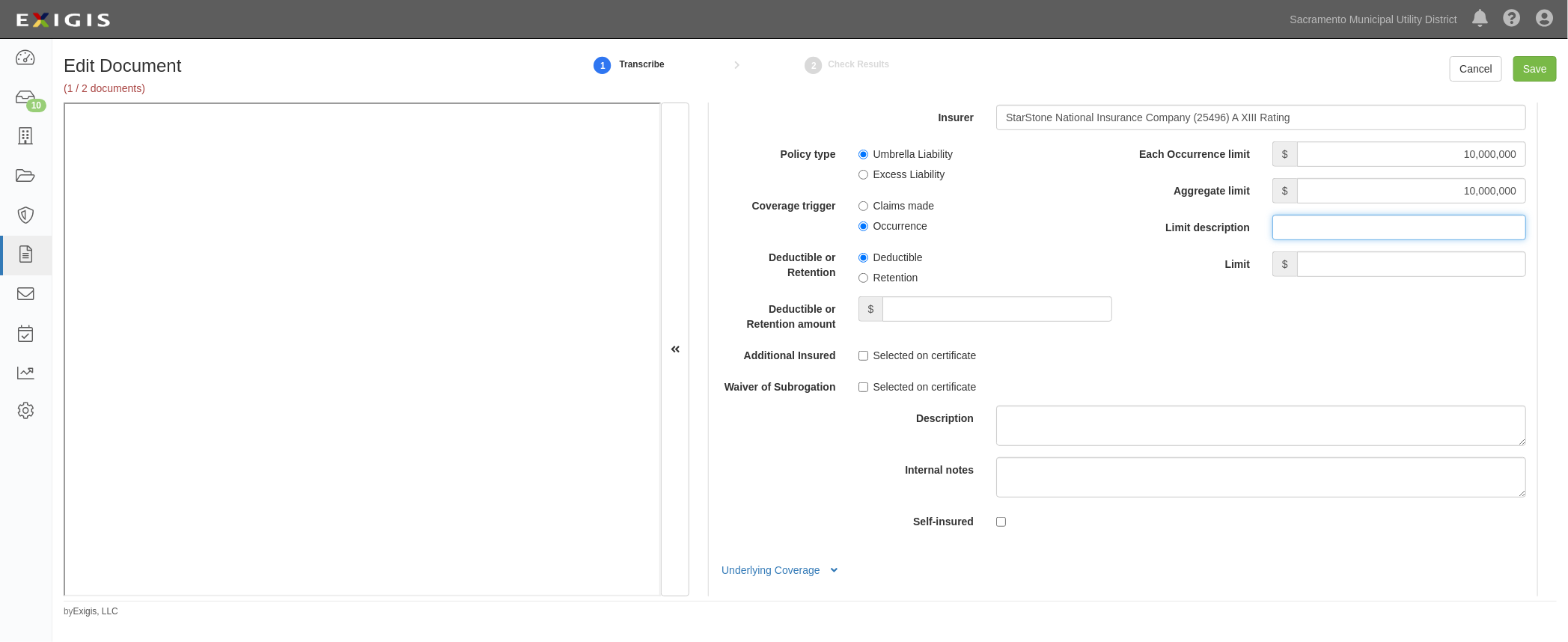
scroll to position [4084, 0]
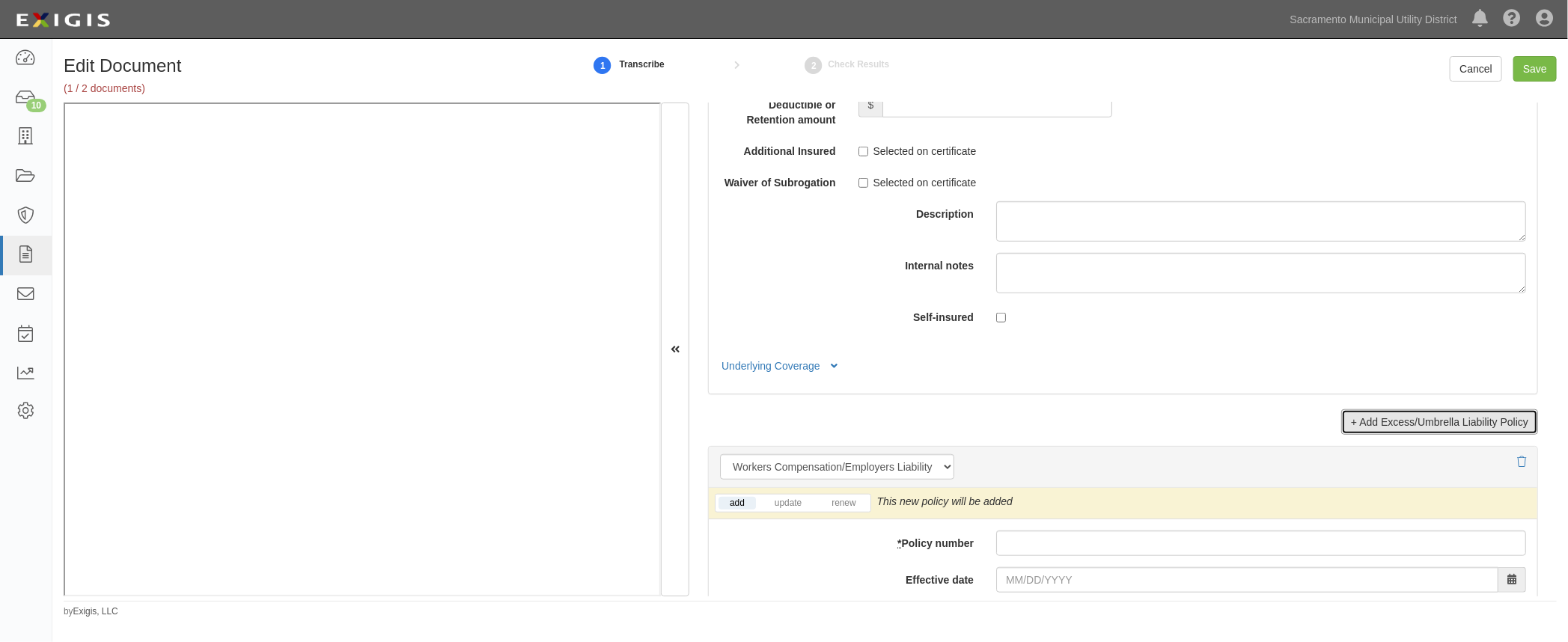
click at [1369, 418] on link "+ Add Excess/Umbrella Liability Policy" at bounding box center [1439, 422] width 197 height 26
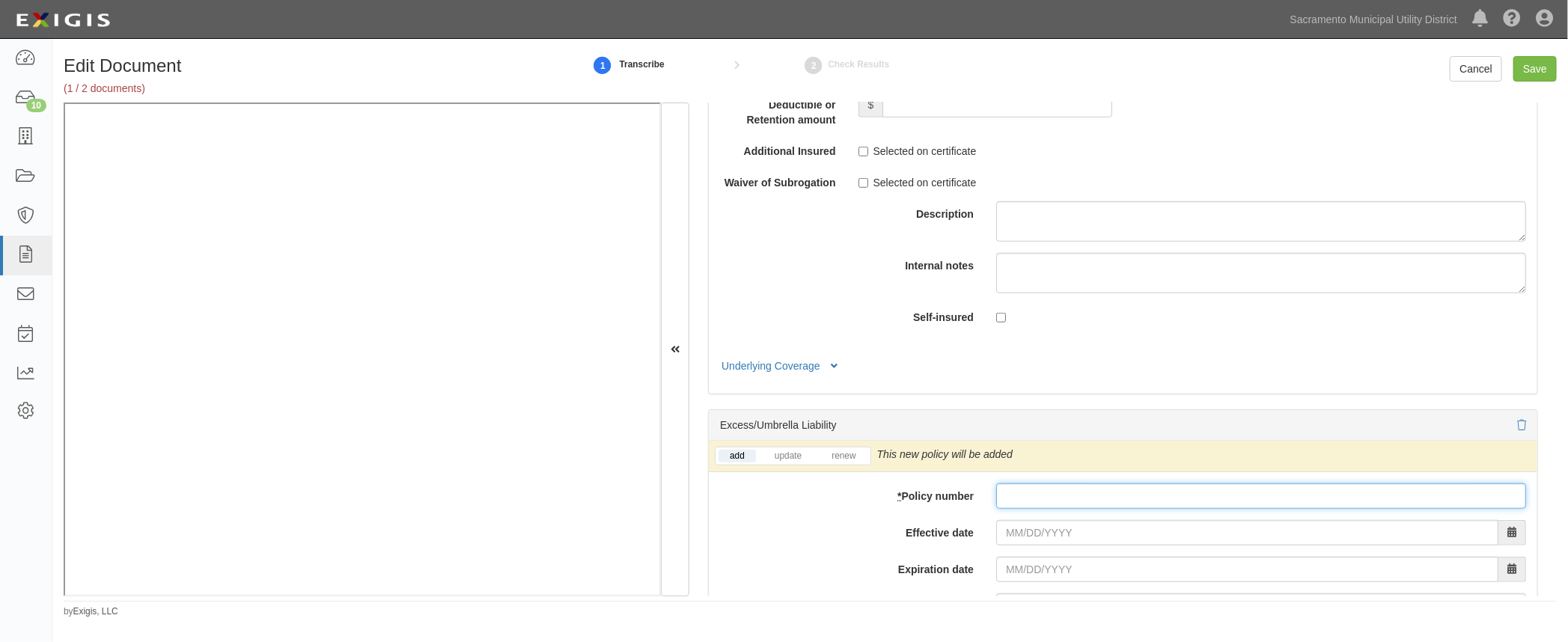
click at [1026, 500] on input "* Policy number" at bounding box center [1261, 496] width 530 height 26
paste input "LHA609267"
type input "LHA609267"
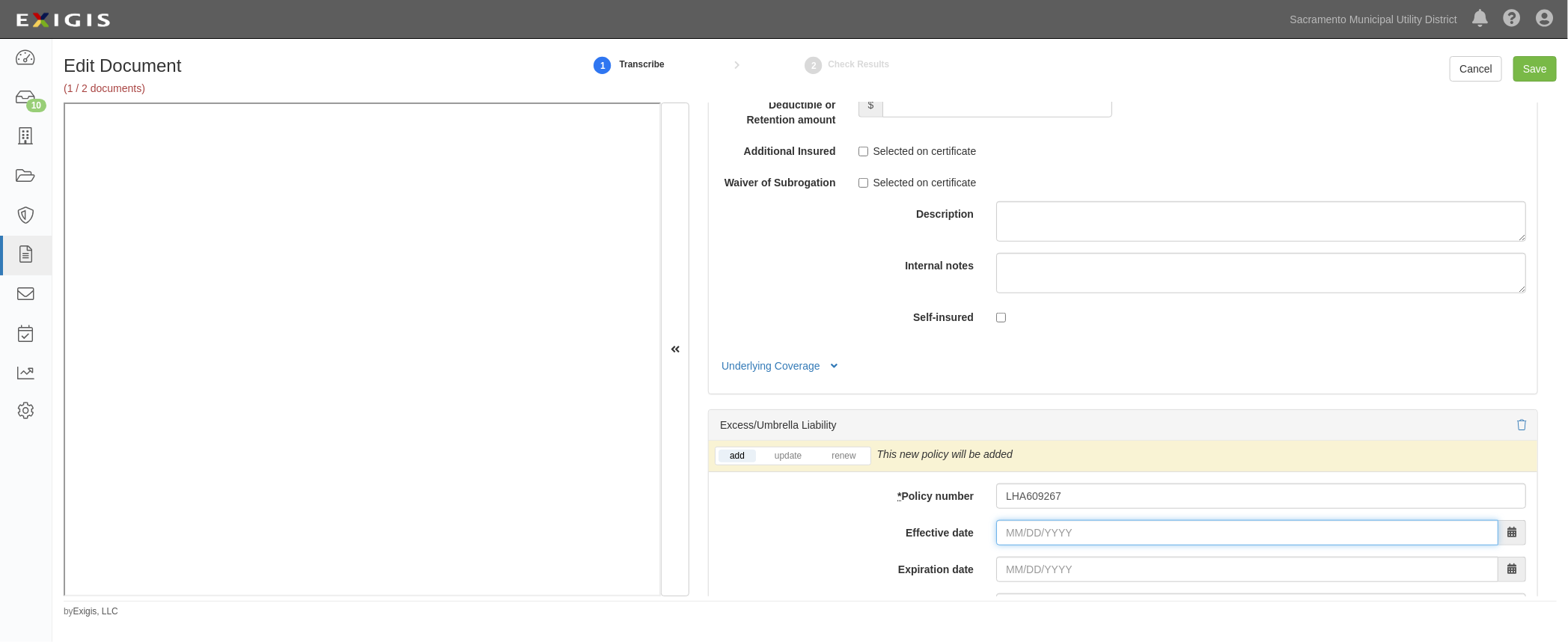
click at [1000, 535] on input "Effective date" at bounding box center [1247, 533] width 503 height 26
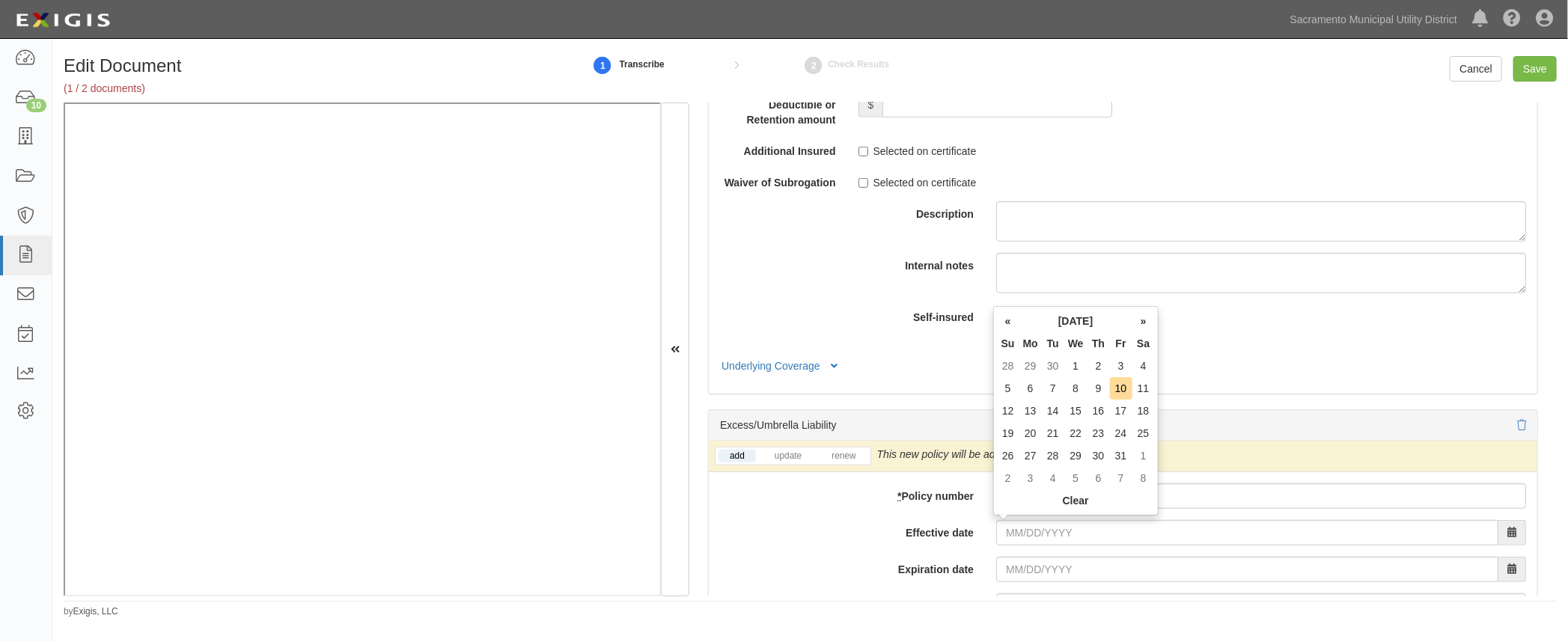
click at [1082, 361] on td "1" at bounding box center [1075, 365] width 23 height 22
type input "10/01/2025"
type input "10/01/2026"
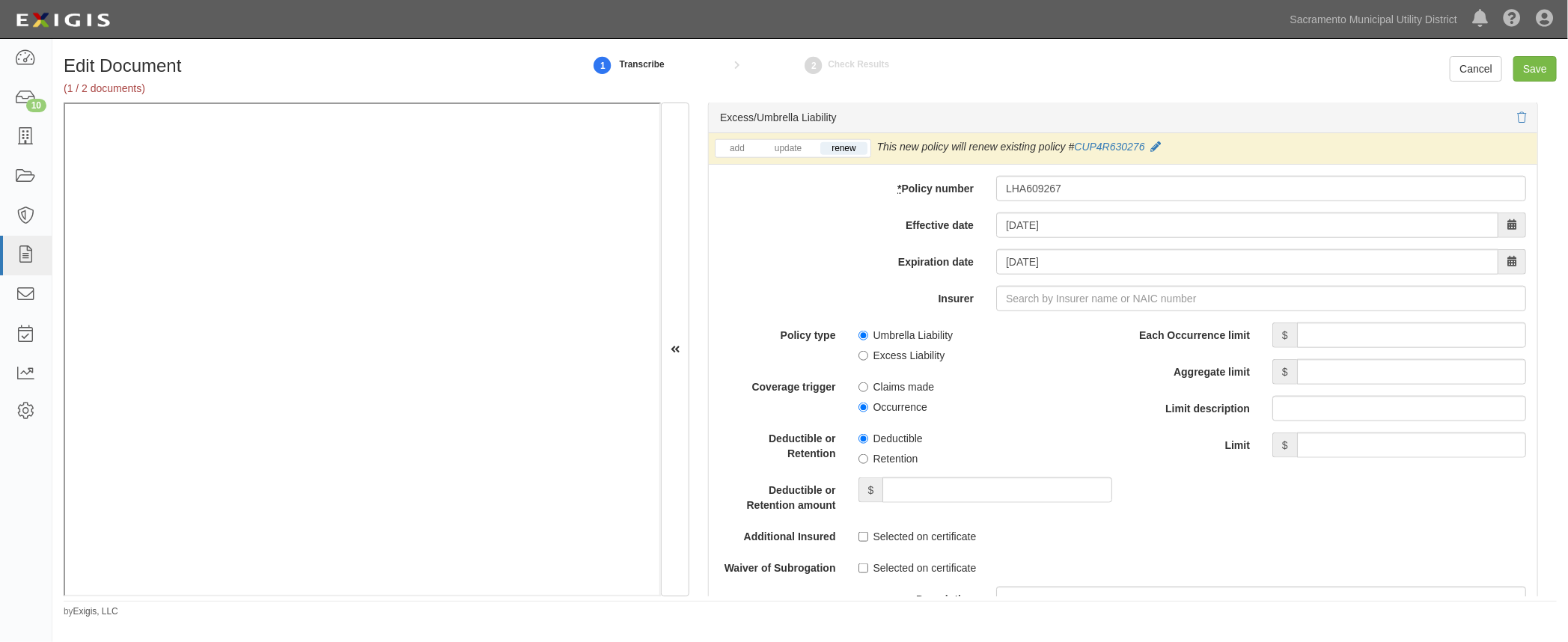
scroll to position [4423, 0]
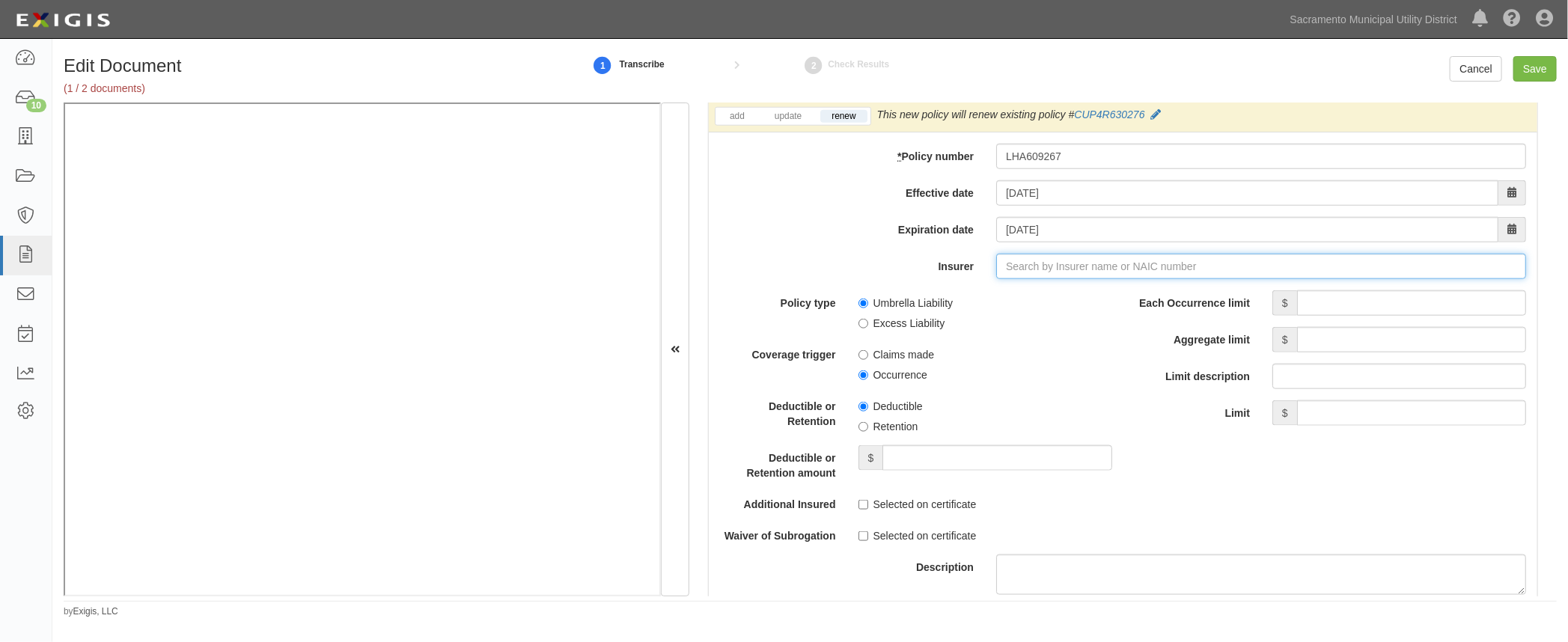
click at [1042, 263] on input "Insurer" at bounding box center [1261, 267] width 530 height 26
click at [1032, 291] on div "Landmark American Insurance Company ( 33138 ) A++ XV Rating" at bounding box center [1065, 295] width 330 height 20
type input "Landmark American Insurance Company (33138) A++ XV Rating"
click at [1341, 300] on input "Each Occurrence limit" at bounding box center [1411, 303] width 229 height 26
type input "10,000,000"
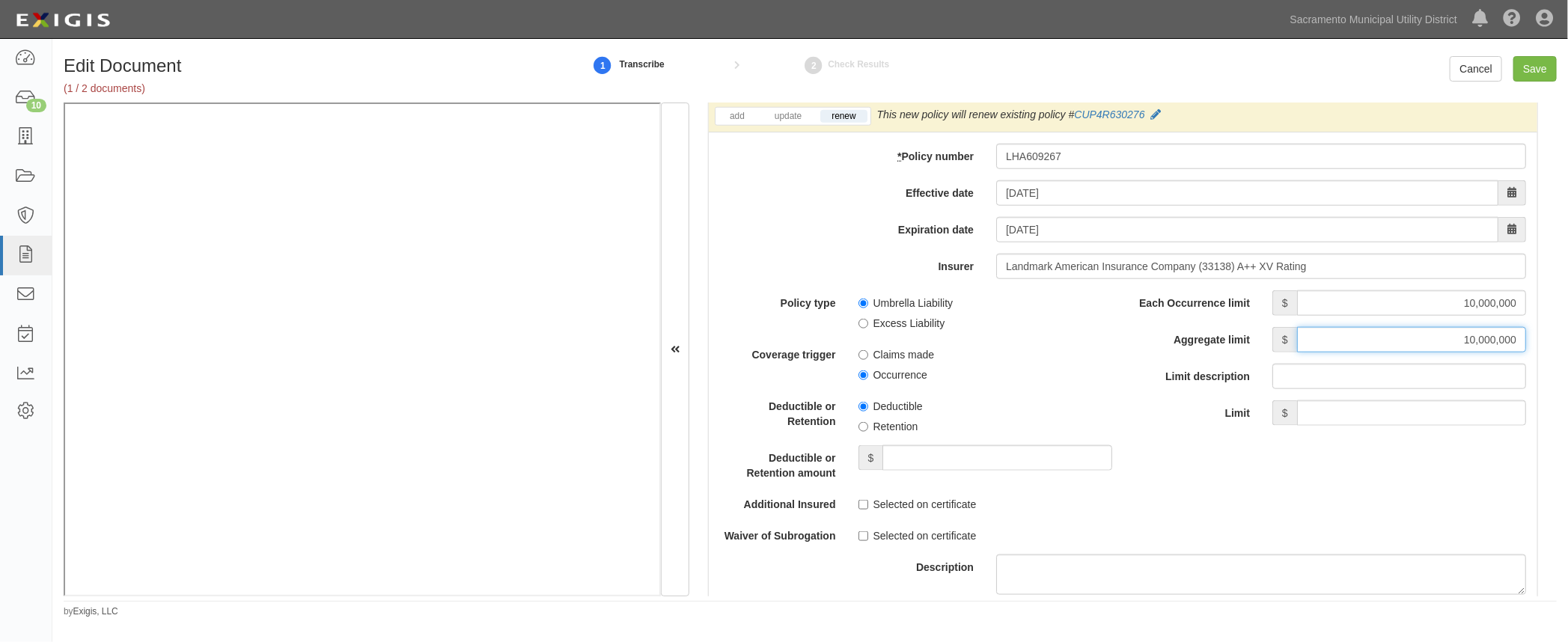
type input "10,000,000"
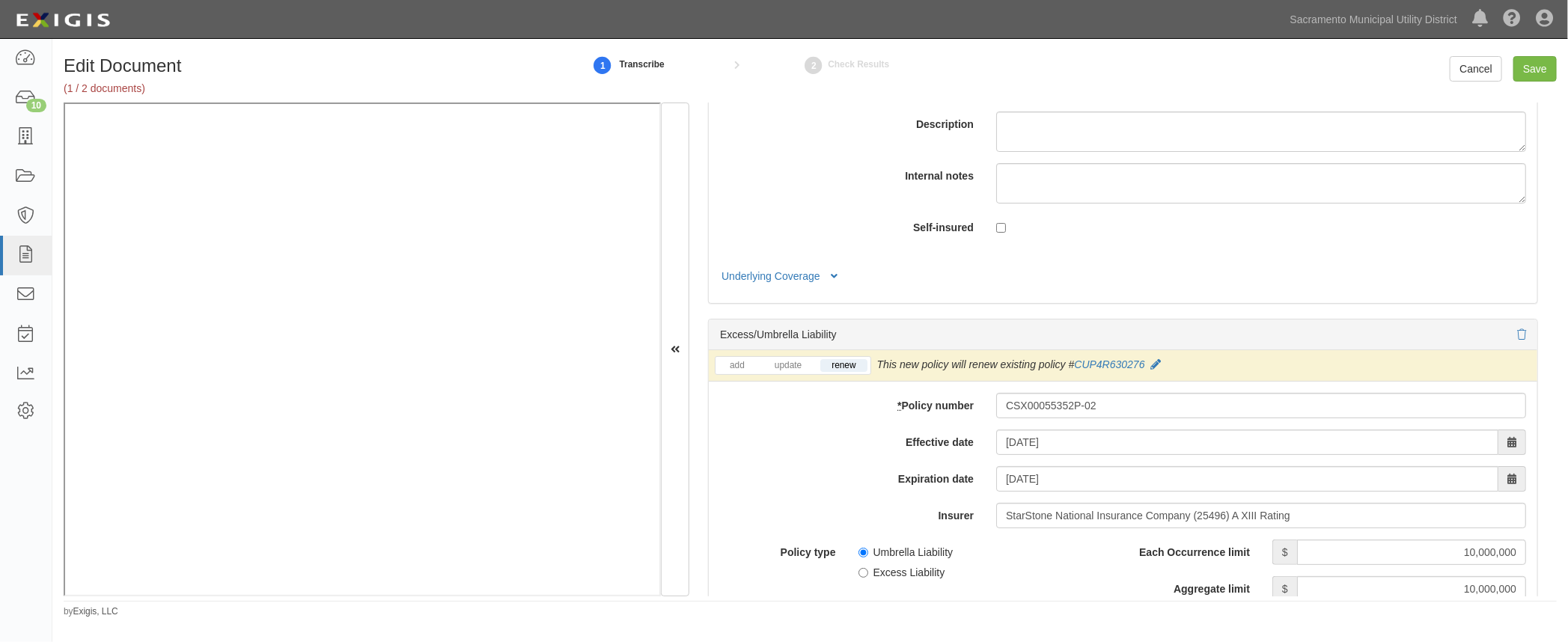
scroll to position [0, 0]
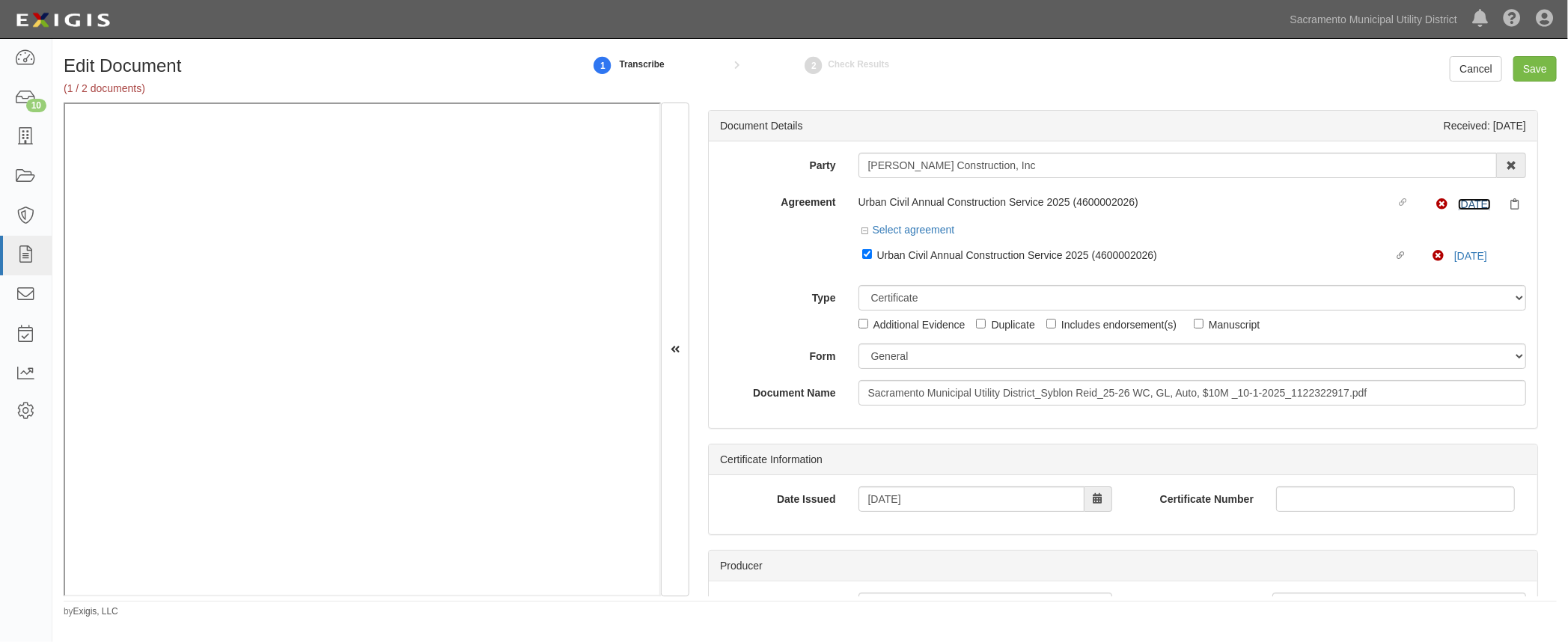
click at [1458, 202] on link "10/1/25" at bounding box center [1474, 204] width 33 height 12
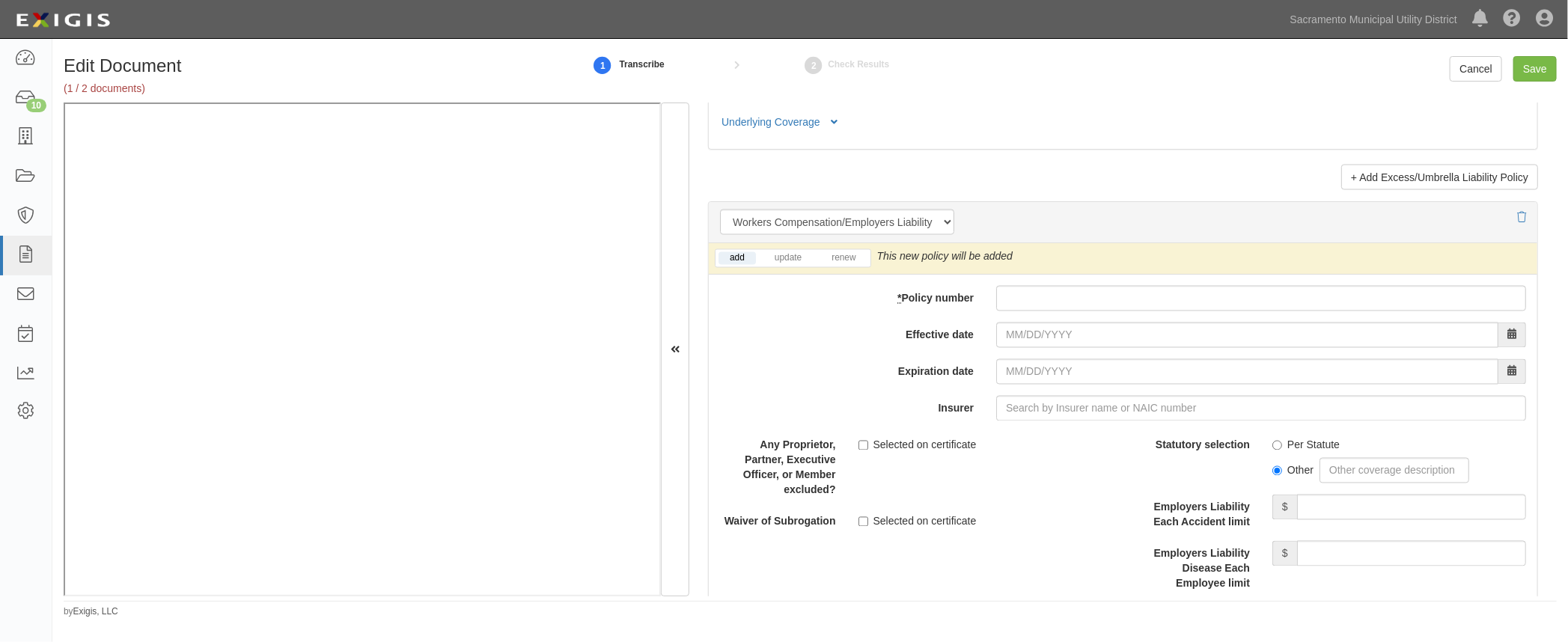
scroll to position [5033, 0]
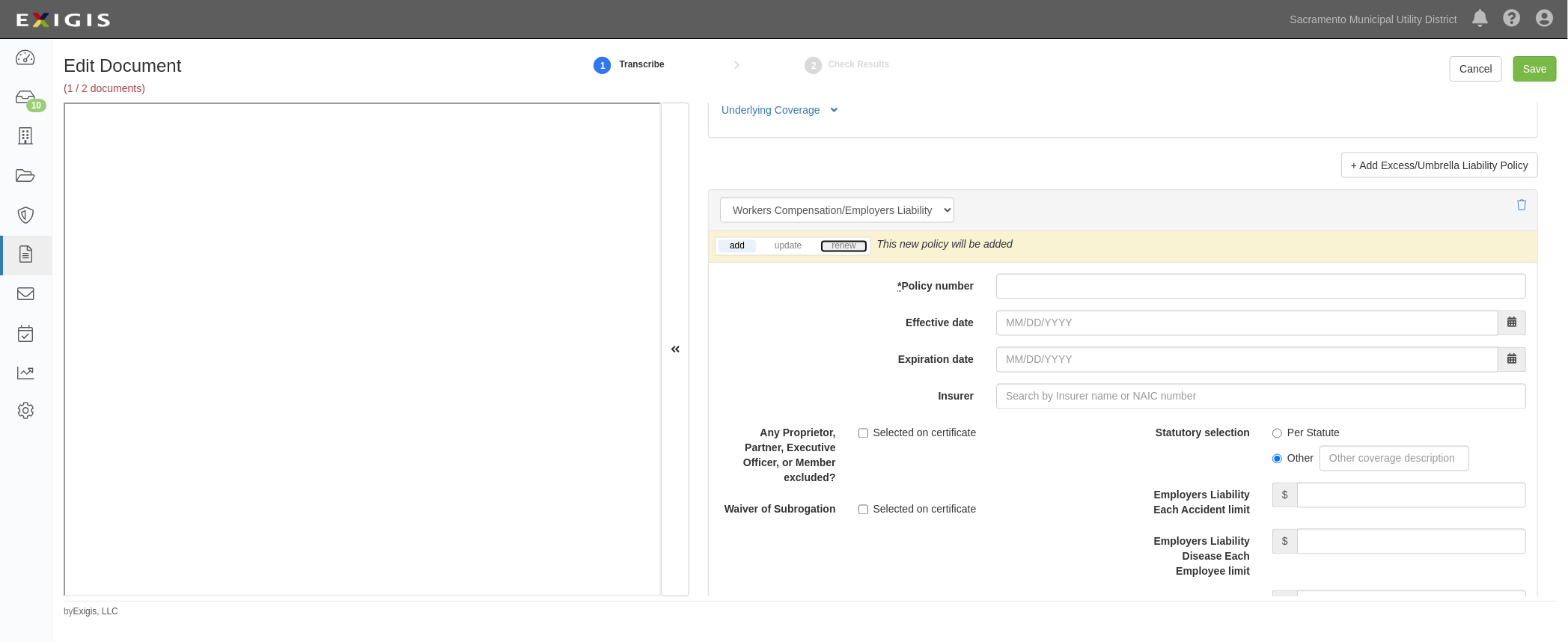
click at [839, 244] on link "renew" at bounding box center [843, 246] width 46 height 13
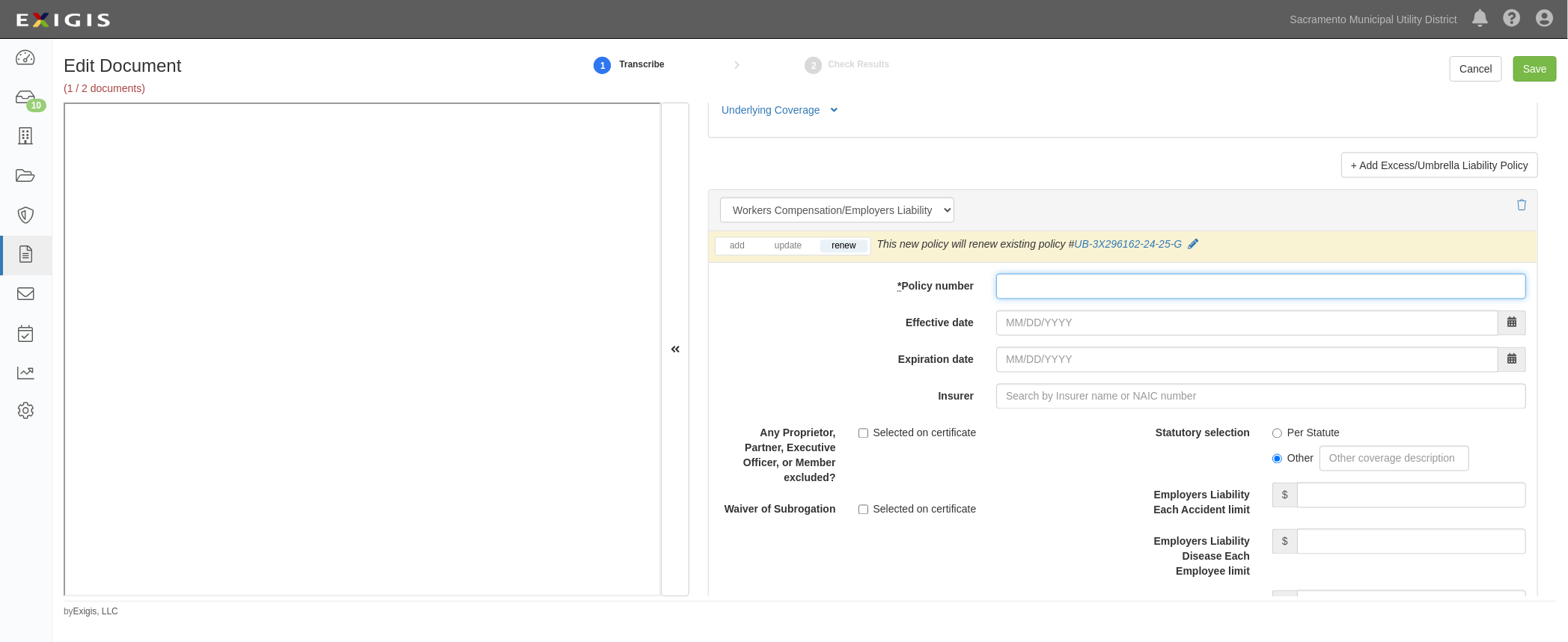
click at [1011, 277] on input "* Policy number" at bounding box center [1261, 287] width 530 height 26
paste input "UB-3X296162-25-25-G"
type input "UB-3X296162-25-25-G"
click at [1005, 319] on input "Effective date" at bounding box center [1247, 324] width 503 height 26
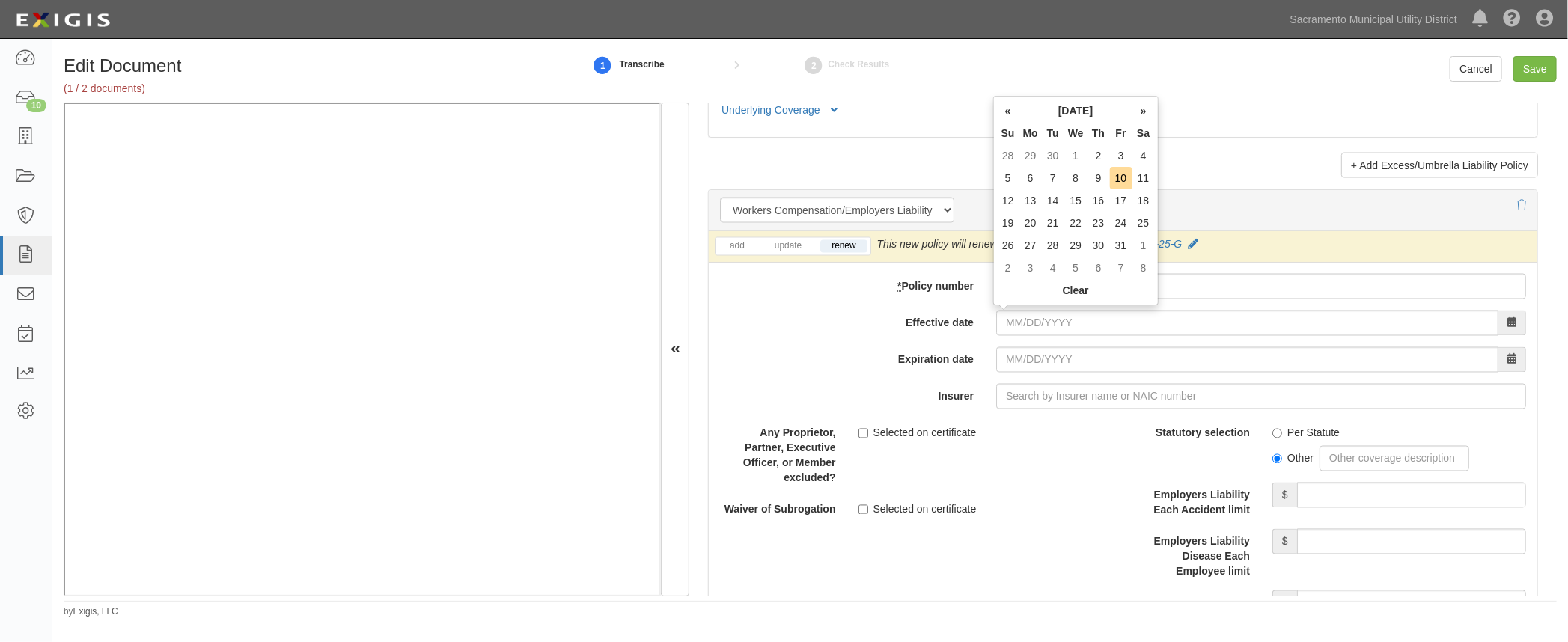
click at [1076, 153] on td "1" at bounding box center [1075, 156] width 23 height 22
type input "10/01/2025"
type input "10/01/2026"
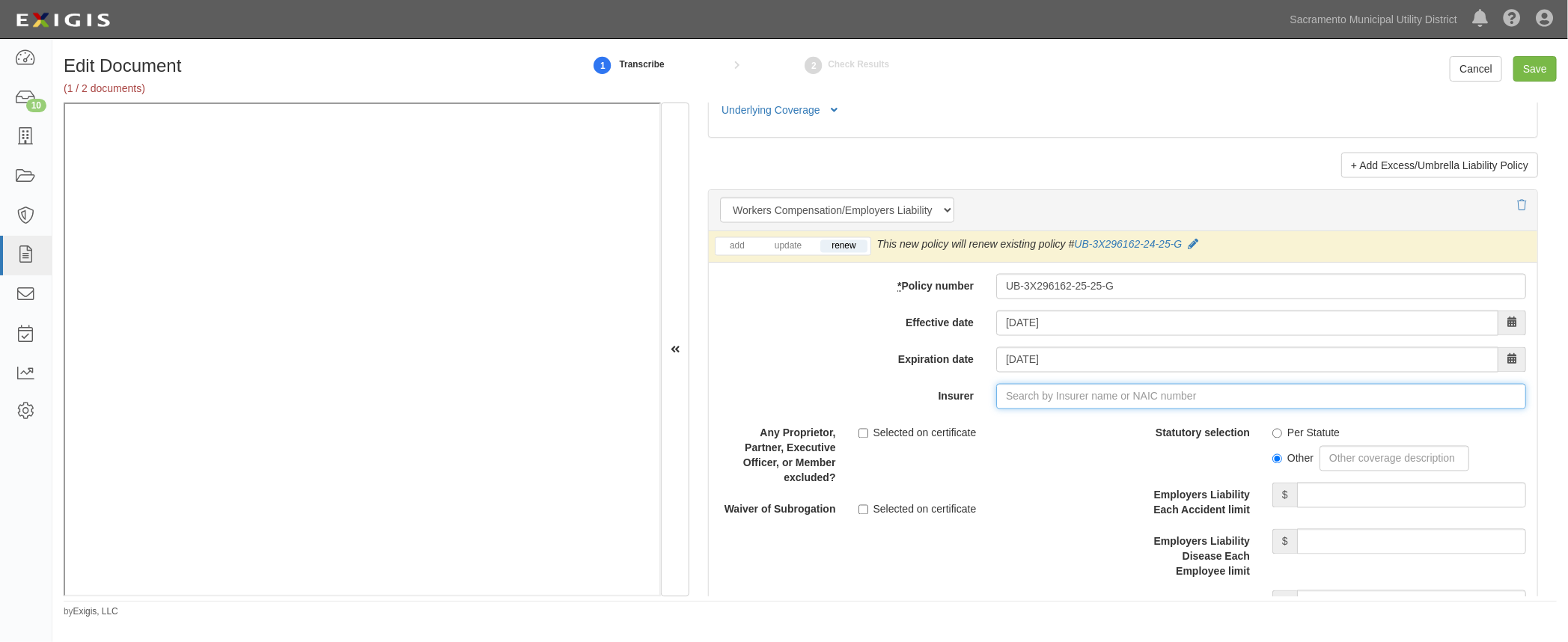
click at [1013, 395] on input "Insurer" at bounding box center [1261, 397] width 530 height 26
type input "180 Seguros S.A. (0) NR Rating"
type input "1"
click at [997, 426] on div "Travelers Casualty Ins Co of America ( 19046 ) A++ XV Rating" at bounding box center [1092, 425] width 385 height 20
type input "Travelers Casualty Ins Co of America (19046) A++ XV Rating"
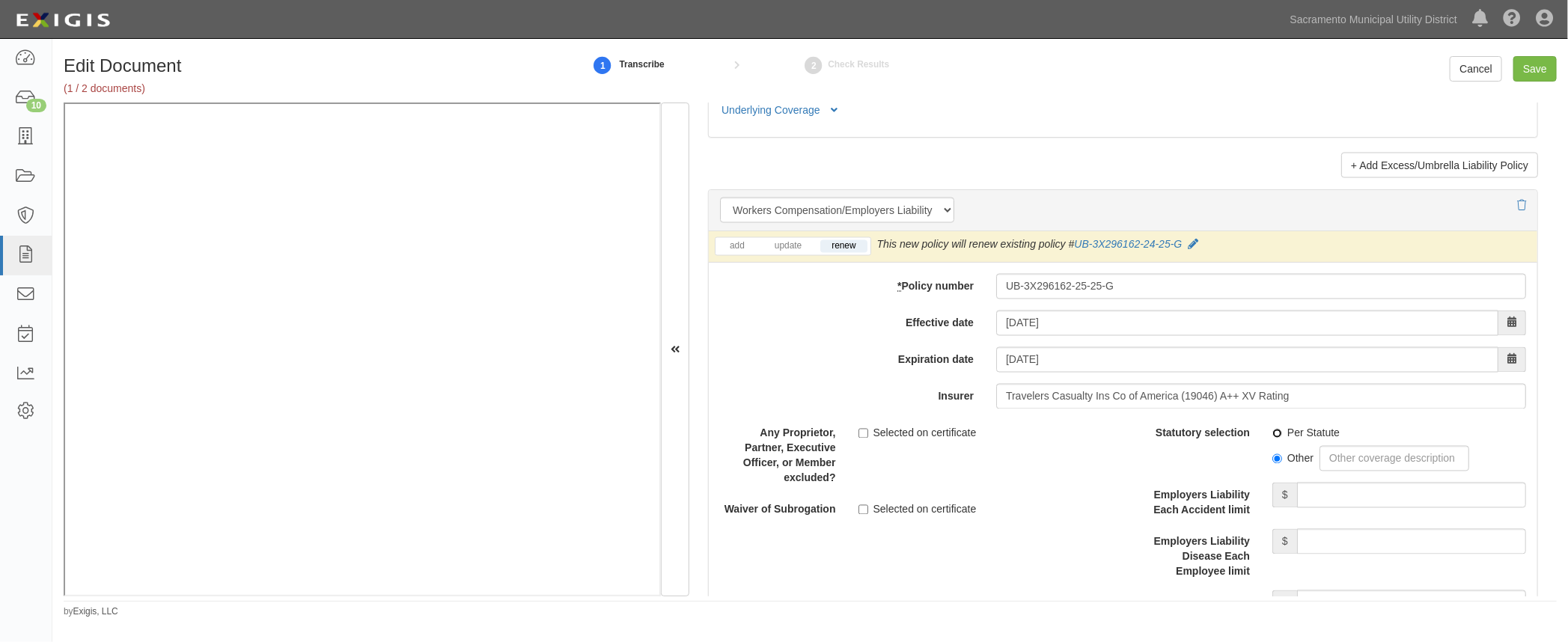
click at [1272, 428] on input "Per Statute" at bounding box center [1277, 433] width 9 height 9
radio input "true"
click at [1317, 491] on input "Employers Liability Each Accident limit" at bounding box center [1411, 496] width 229 height 26
type input "1,000,000"
click at [1363, 534] on input "Employers Liability Disease Each Employee limit" at bounding box center [1411, 542] width 229 height 26
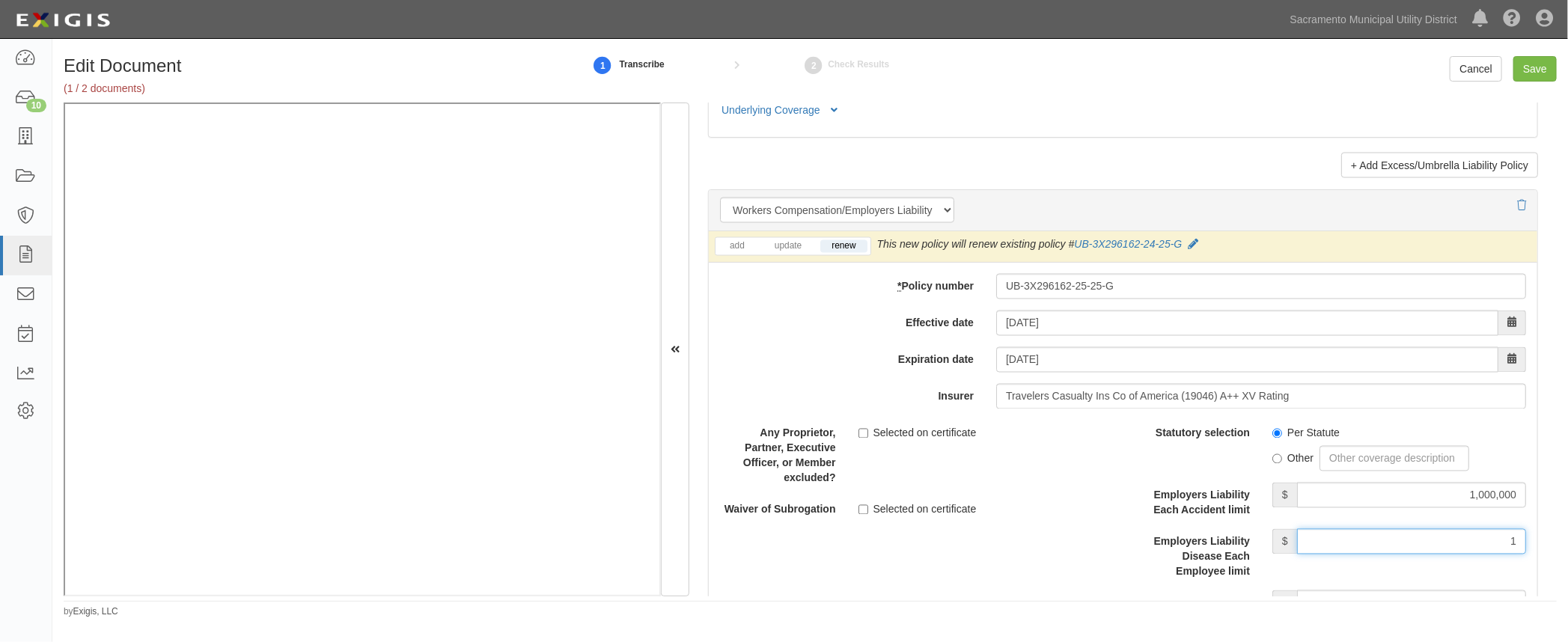
type input "1,000,000"
click at [1275, 564] on div "Employers Liability Disease Each Employee limit $ 1,000,000" at bounding box center [1330, 553] width 415 height 50
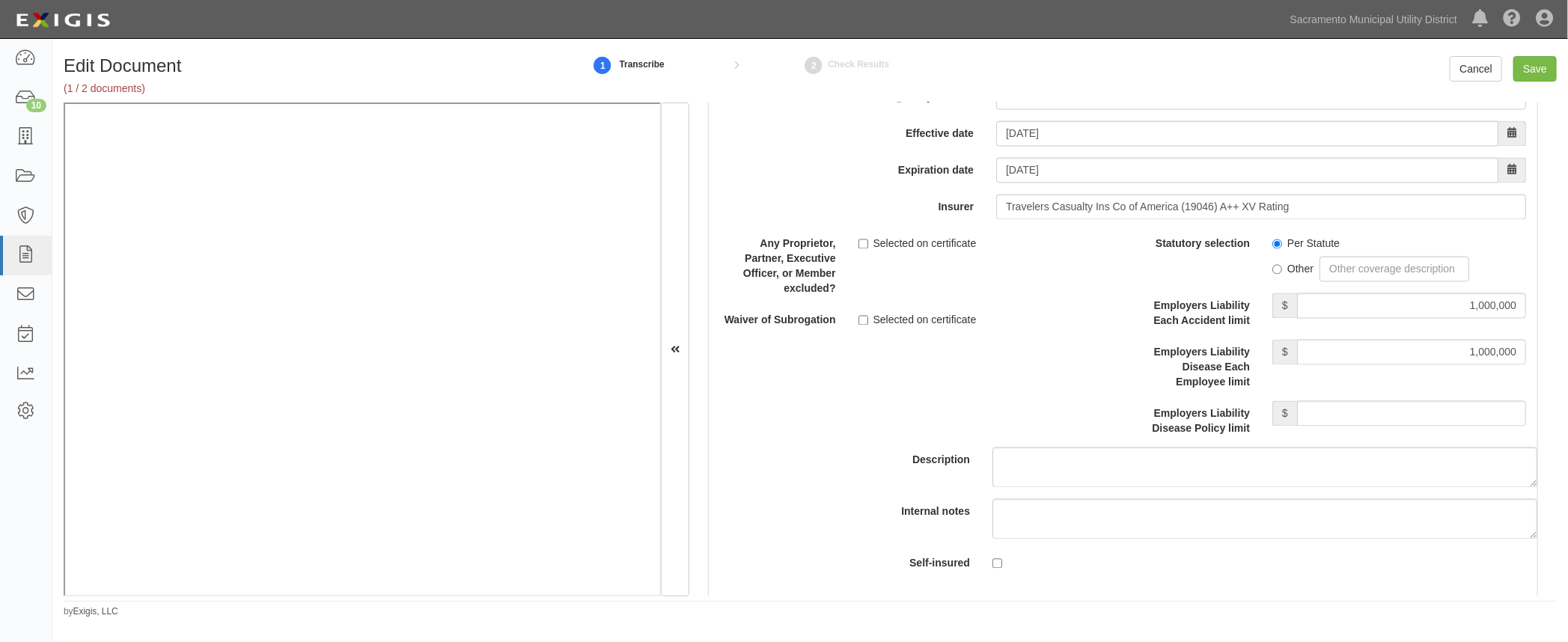
scroll to position [5236, 0]
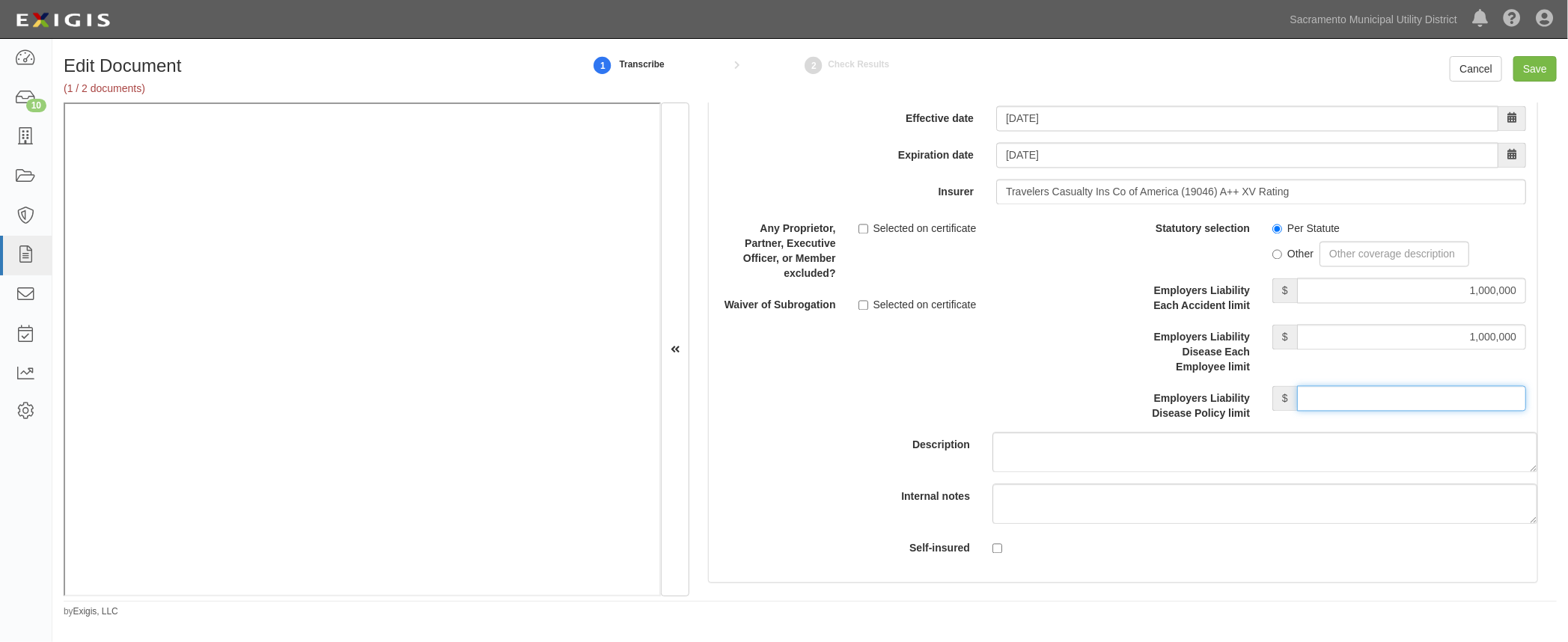
click at [1365, 390] on input "Employers Liability Disease Policy limit" at bounding box center [1411, 398] width 229 height 26
type input "1,000,000"
drag, startPoint x: 1134, startPoint y: 400, endPoint x: 1127, endPoint y: 419, distance: 20.2
click at [1132, 400] on label "Employers Liability Disease Policy limit" at bounding box center [1192, 403] width 139 height 35
click at [1297, 400] on input "1,000,000" at bounding box center [1411, 398] width 229 height 26
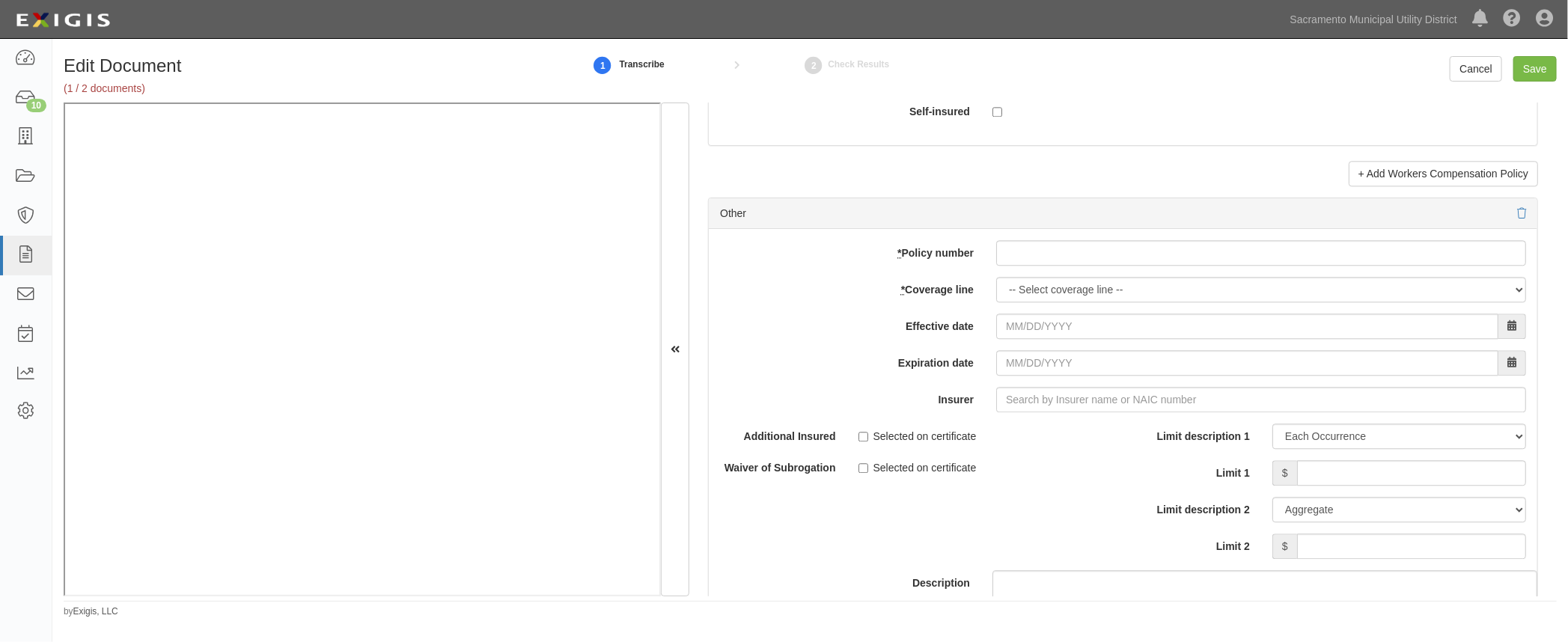
scroll to position [5712, 0]
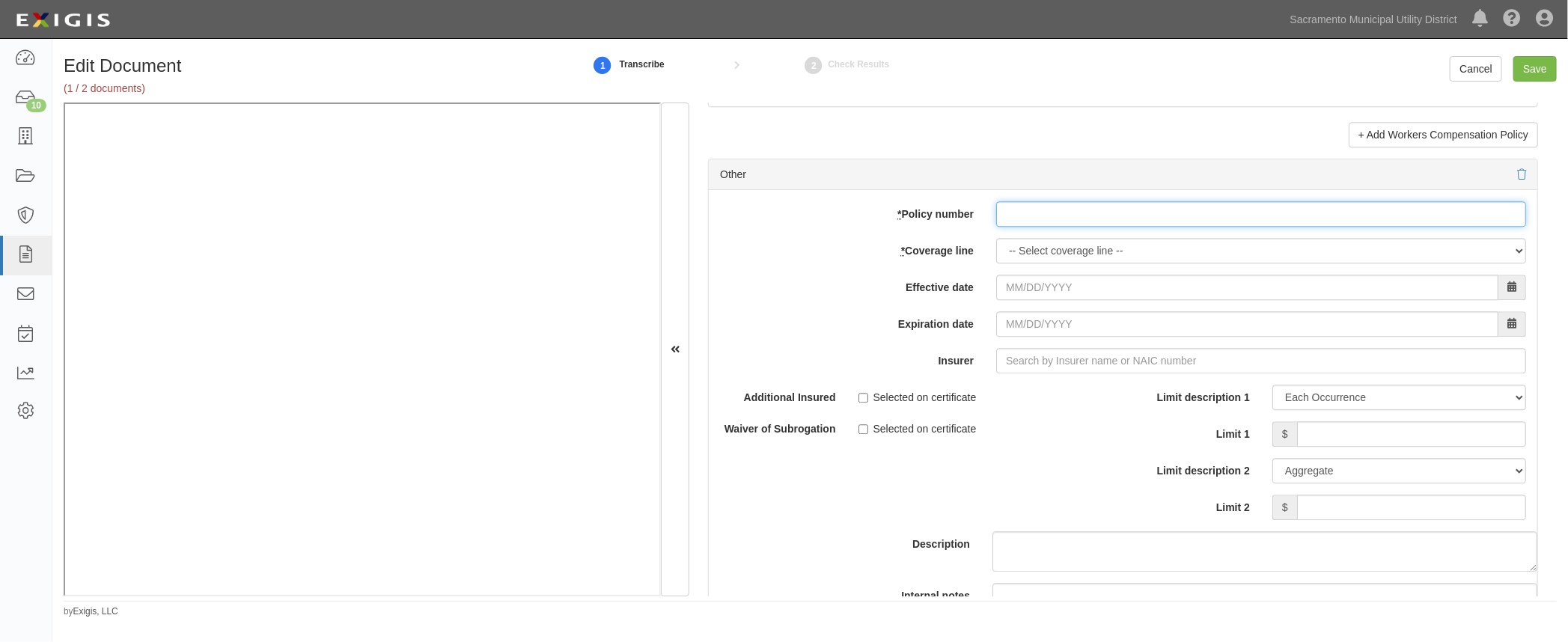
click at [1101, 218] on input "* Policy number" at bounding box center [1261, 214] width 530 height 26
paste input "PEC001847820"
type input "PEC001847820"
click at [1014, 250] on select "-- Select coverage line -- Asbestos Abatement Auto Physical Damage Boiler & Mac…" at bounding box center [1261, 250] width 530 height 26
select select "14"
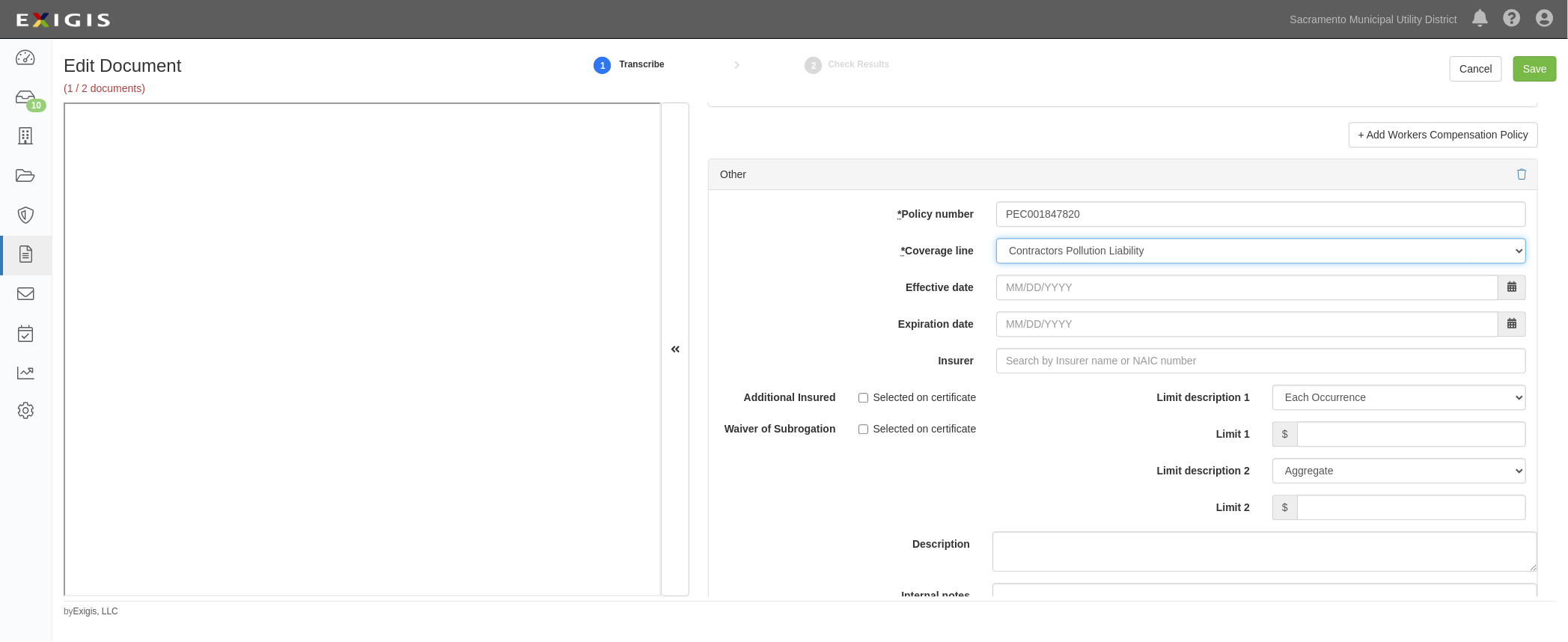
click at [996, 263] on select "-- Select coverage line -- Asbestos Abatement Auto Physical Damage Boiler & Mac…" at bounding box center [1261, 250] width 530 height 26
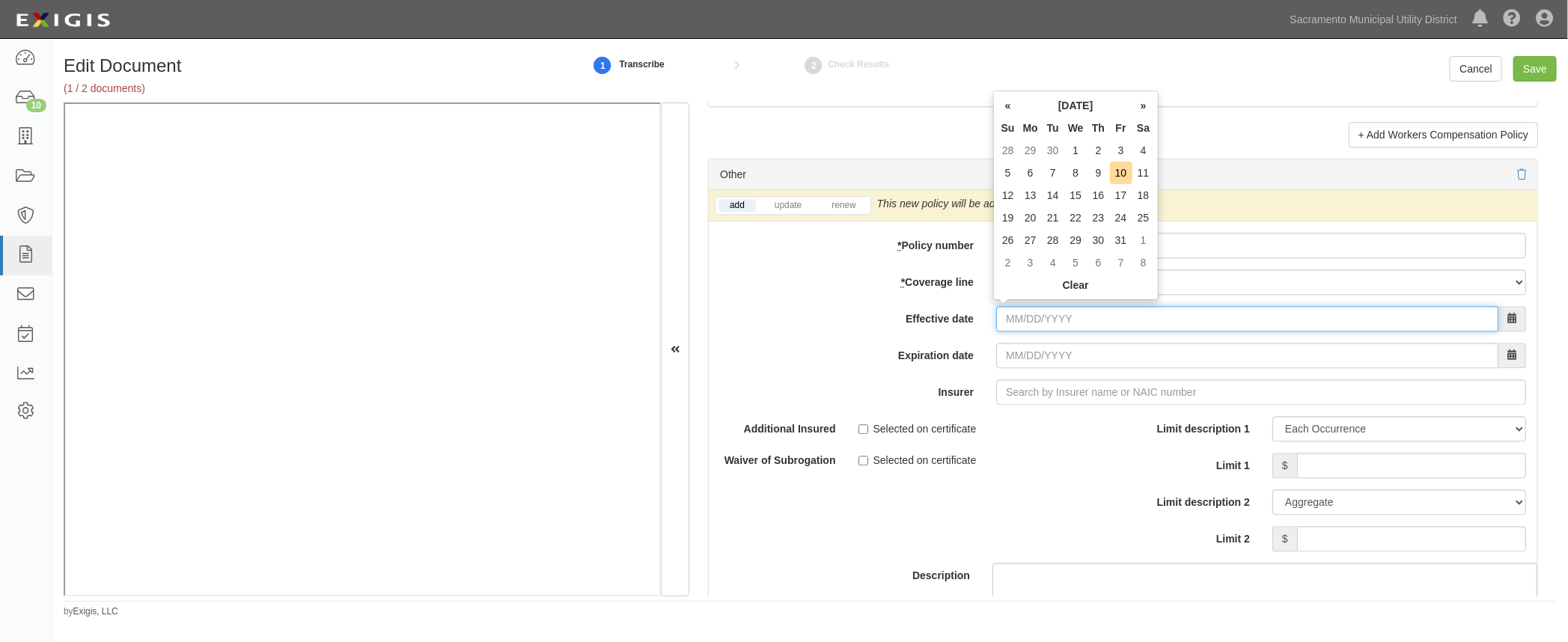
click at [1008, 310] on input "Effective date" at bounding box center [1247, 318] width 503 height 26
drag, startPoint x: 1073, startPoint y: 150, endPoint x: 1076, endPoint y: 158, distance: 8.5
click at [1073, 150] on td "1" at bounding box center [1075, 150] width 23 height 22
type input "10/01/2025"
type input "10/01/2026"
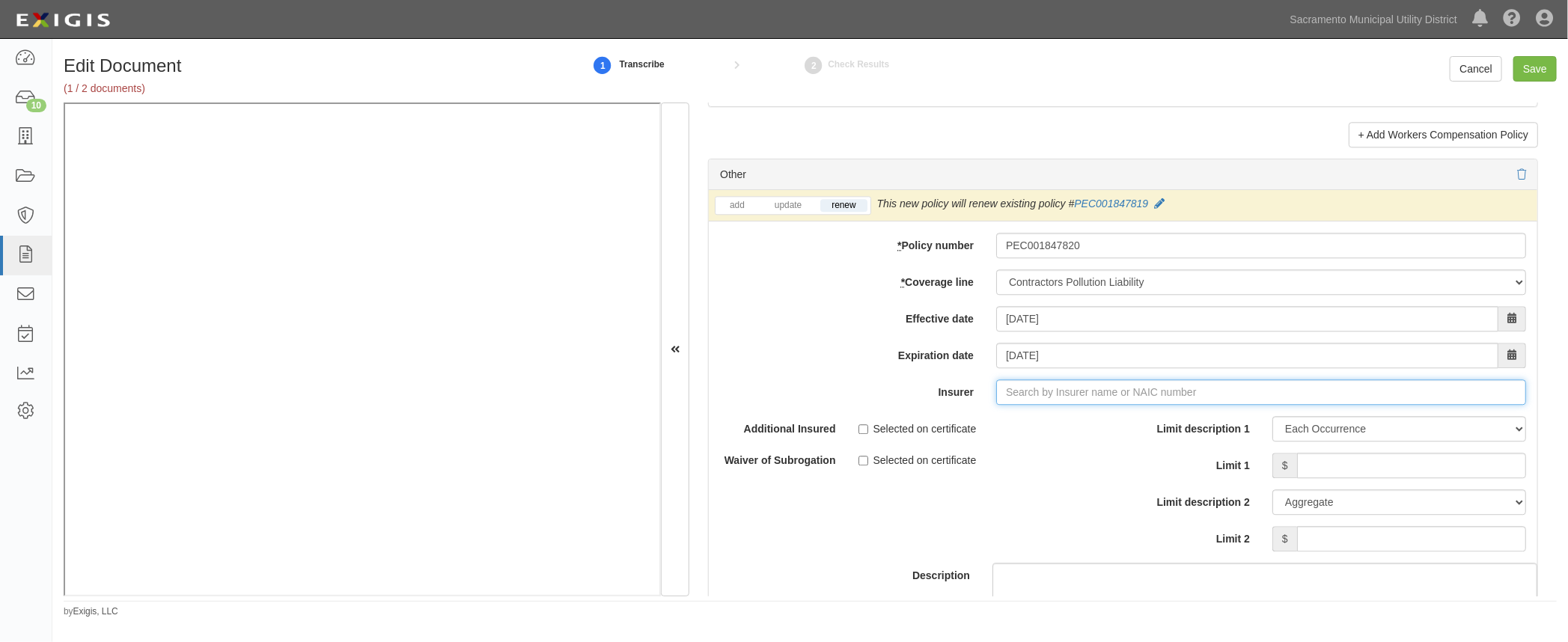
click at [1025, 388] on input "Insurer" at bounding box center [1261, 392] width 530 height 26
click at [1034, 410] on div "Indian Harbor Insurance Company ( 36940 ) A+ XV Rating" at bounding box center [1047, 420] width 295 height 20
type input "Indian Harbor Insurance Company (36940) A+ XV Rating"
click at [1317, 461] on input "Limit 1" at bounding box center [1411, 466] width 229 height 26
type input "5,000,000"
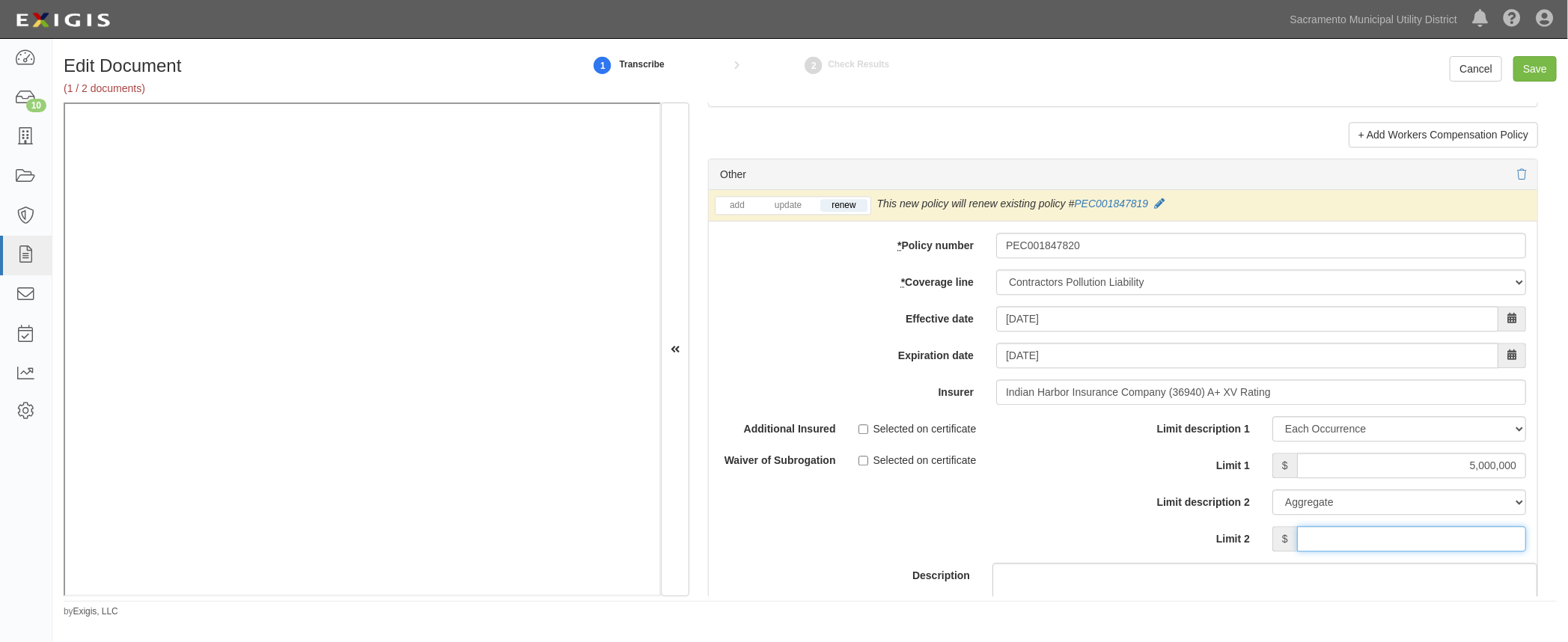
click at [1356, 529] on input "Limit 2" at bounding box center [1411, 539] width 229 height 26
type input "10,000,000"
click at [1050, 508] on div "Description" at bounding box center [1123, 510] width 851 height 187
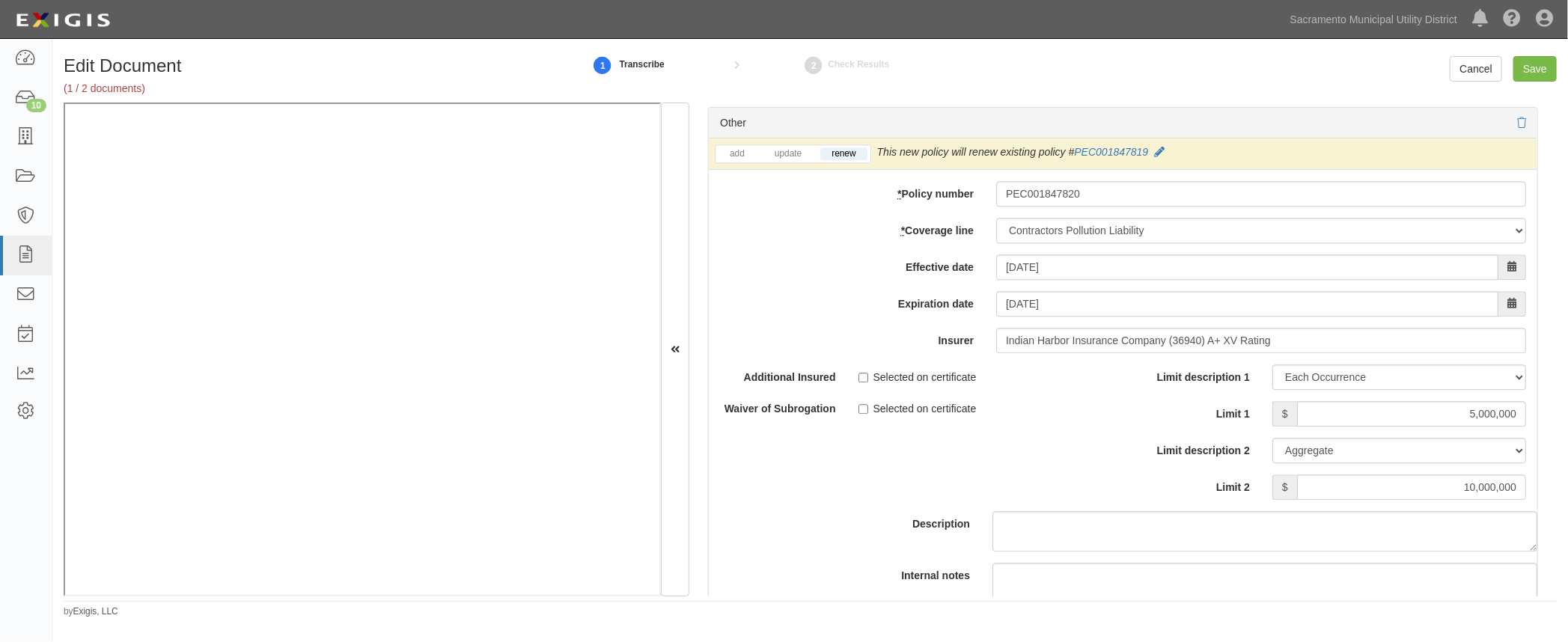
scroll to position [5849, 0]
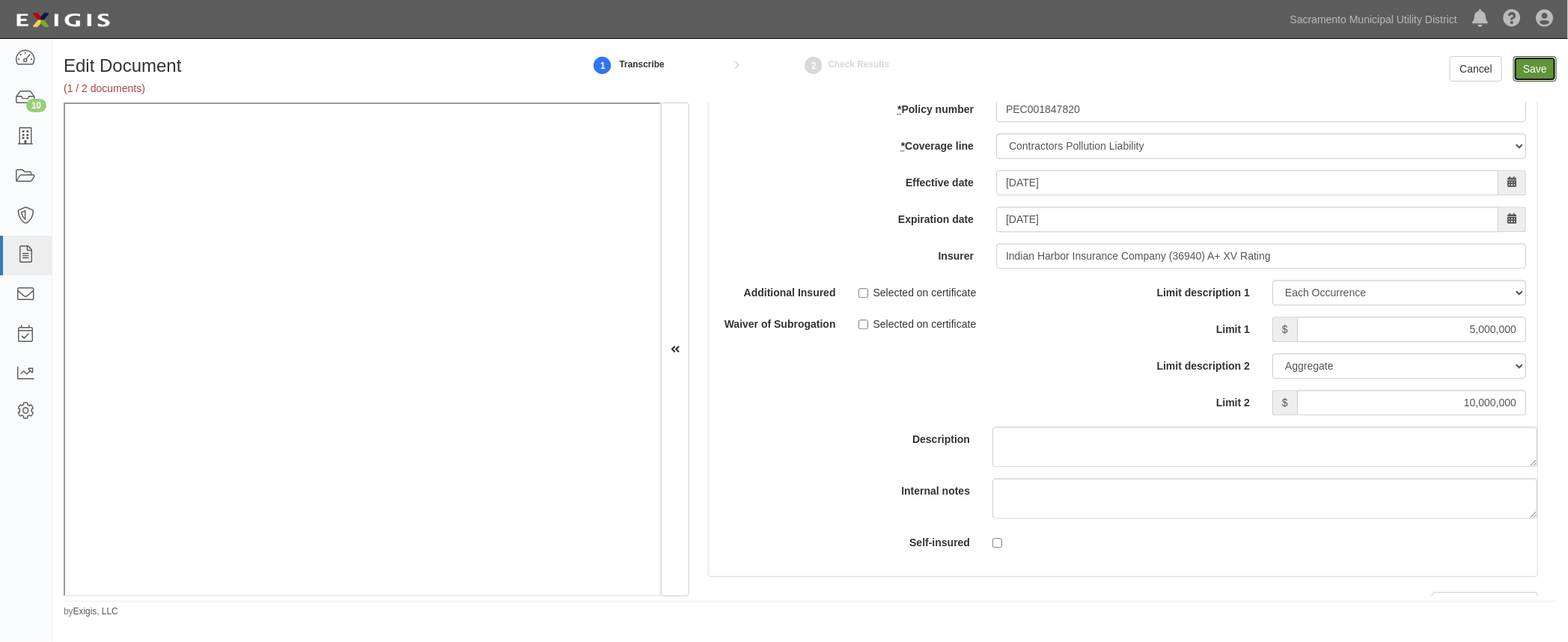
click at [1539, 68] on input "Save" at bounding box center [1535, 69] width 43 height 26
type input "2000000"
type input "300000"
type input "10000"
type input "2000000"
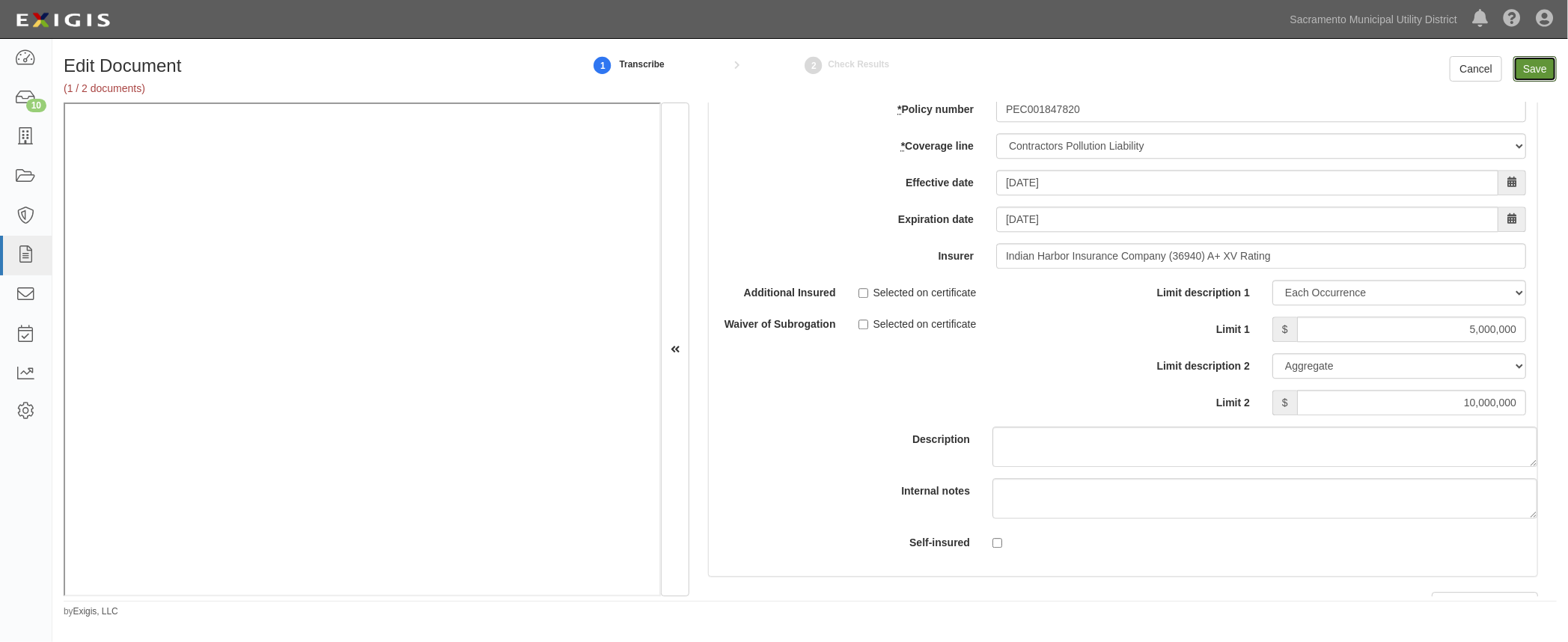
type input "4000000"
type input "2000000"
type input "10000000"
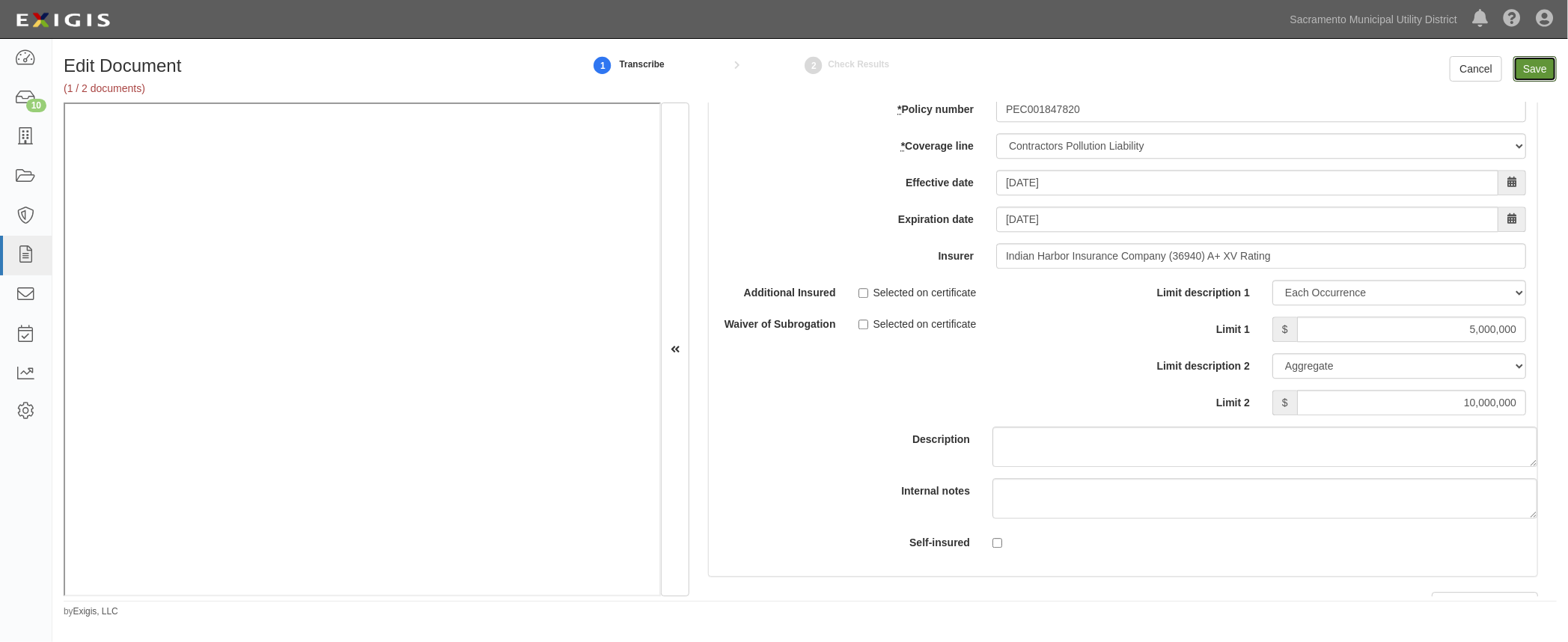
type input "1000000"
type input "5000000"
type input "10000000"
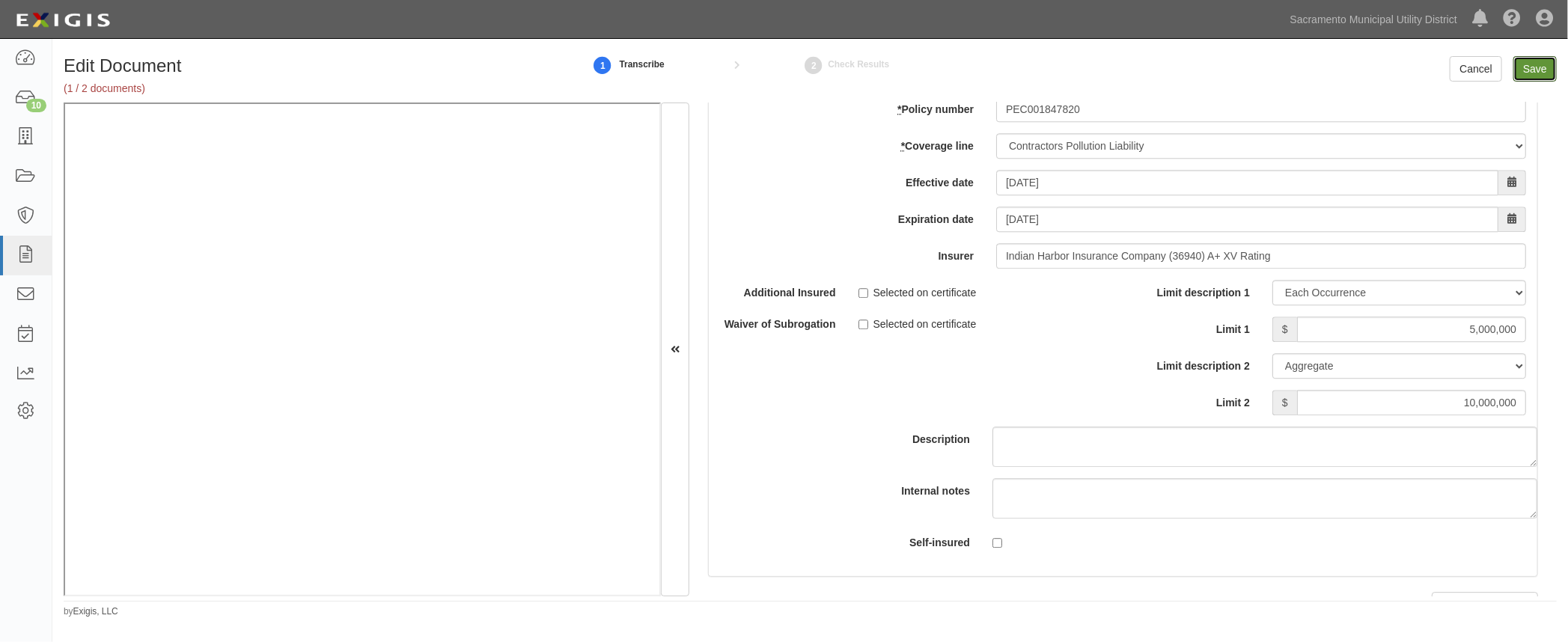
type input "10000000"
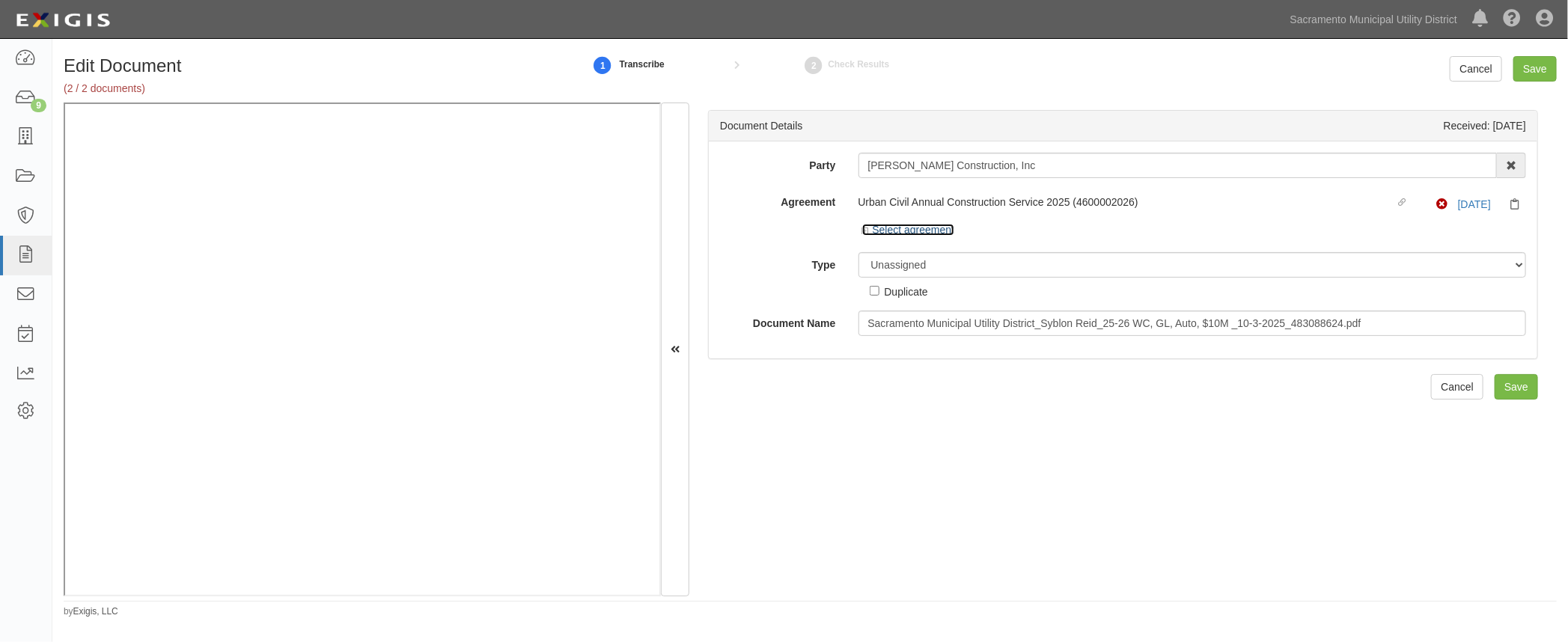
click at [866, 230] on icon at bounding box center [867, 231] width 10 height 8
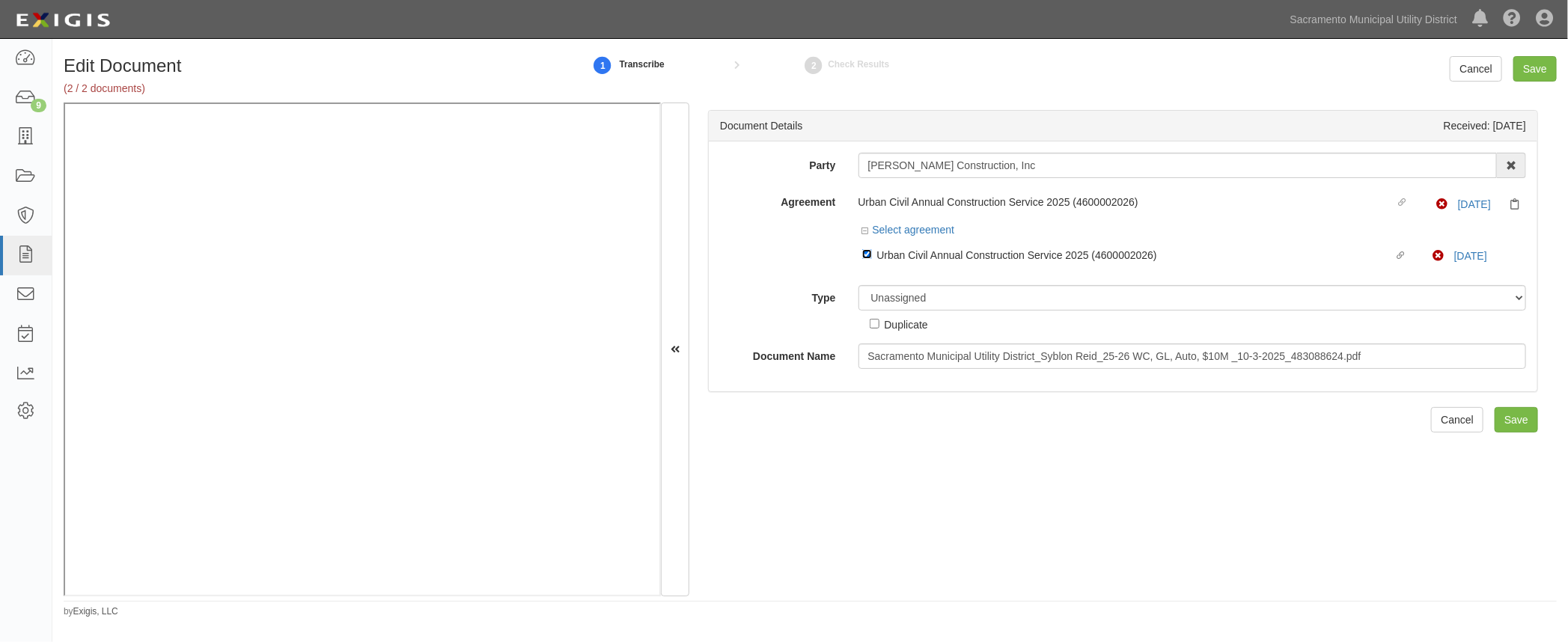
click at [868, 253] on input "Linked agreement Urban Civil Annual Construction Service 2025 (4600002026) Link…" at bounding box center [866, 254] width 9 height 9
checkbox input "false"
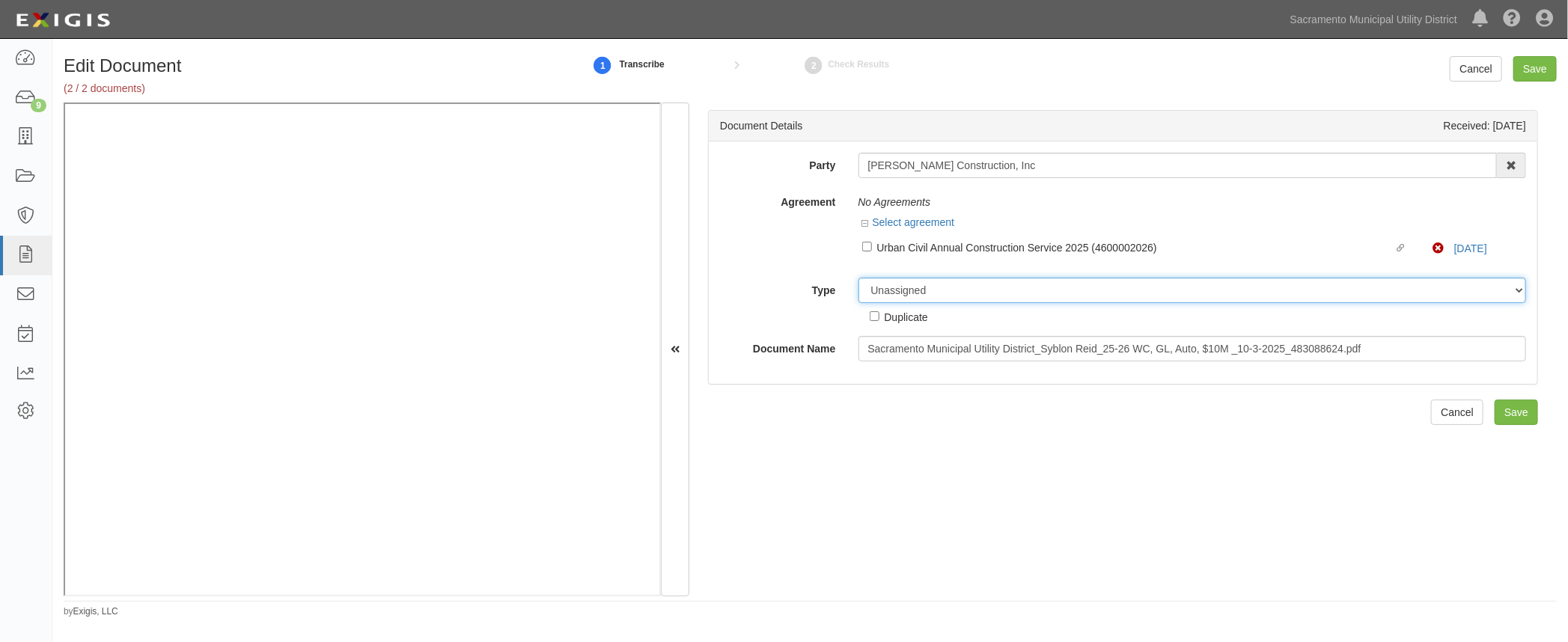
click at [887, 293] on select "Unassigned Binder Cancellation Notice Certificate Contract Endorsement Insuranc…" at bounding box center [1192, 290] width 669 height 26
select select "OtherDetail"
click at [859, 278] on select "Unassigned Binder Cancellation Notice Certificate Contract Endorsement Insuranc…" at bounding box center [1192, 290] width 669 height 26
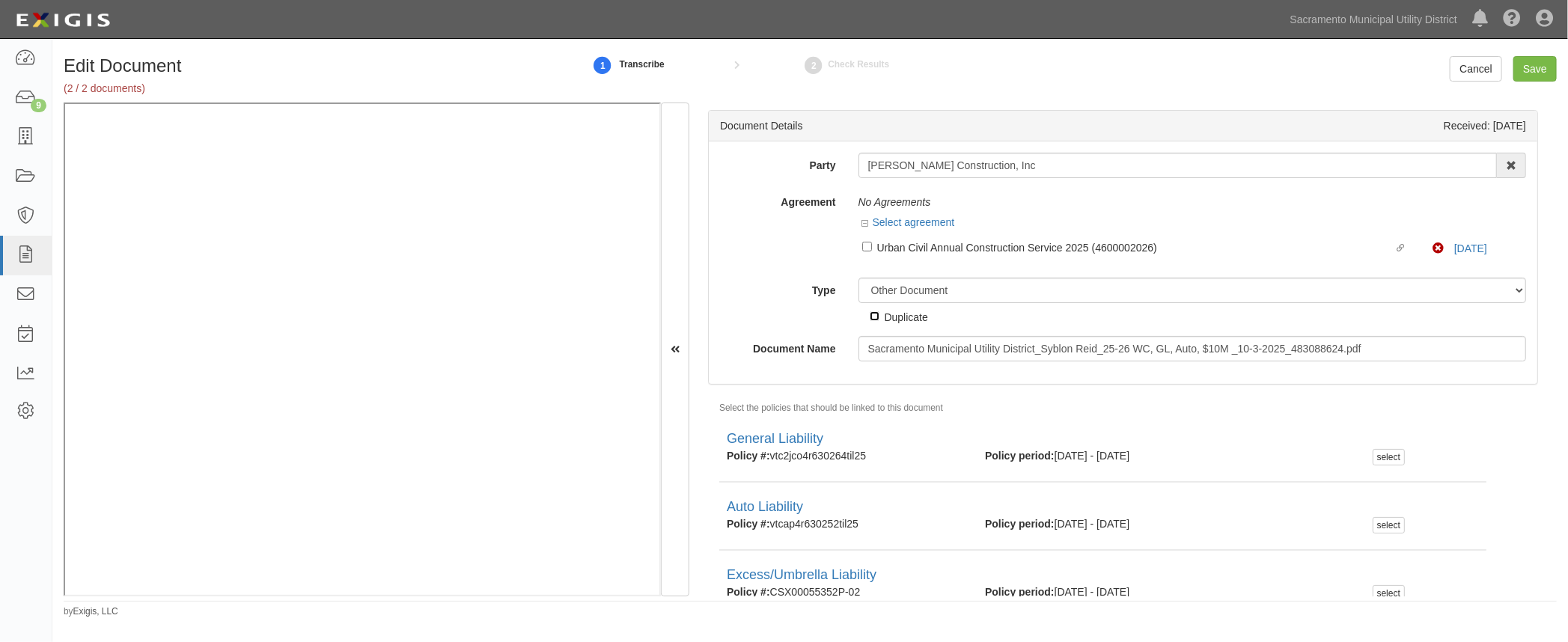
click at [876, 313] on input "Duplicate" at bounding box center [874, 316] width 9 height 9
checkbox input "true"
click at [1539, 62] on input "Save" at bounding box center [1535, 69] width 43 height 26
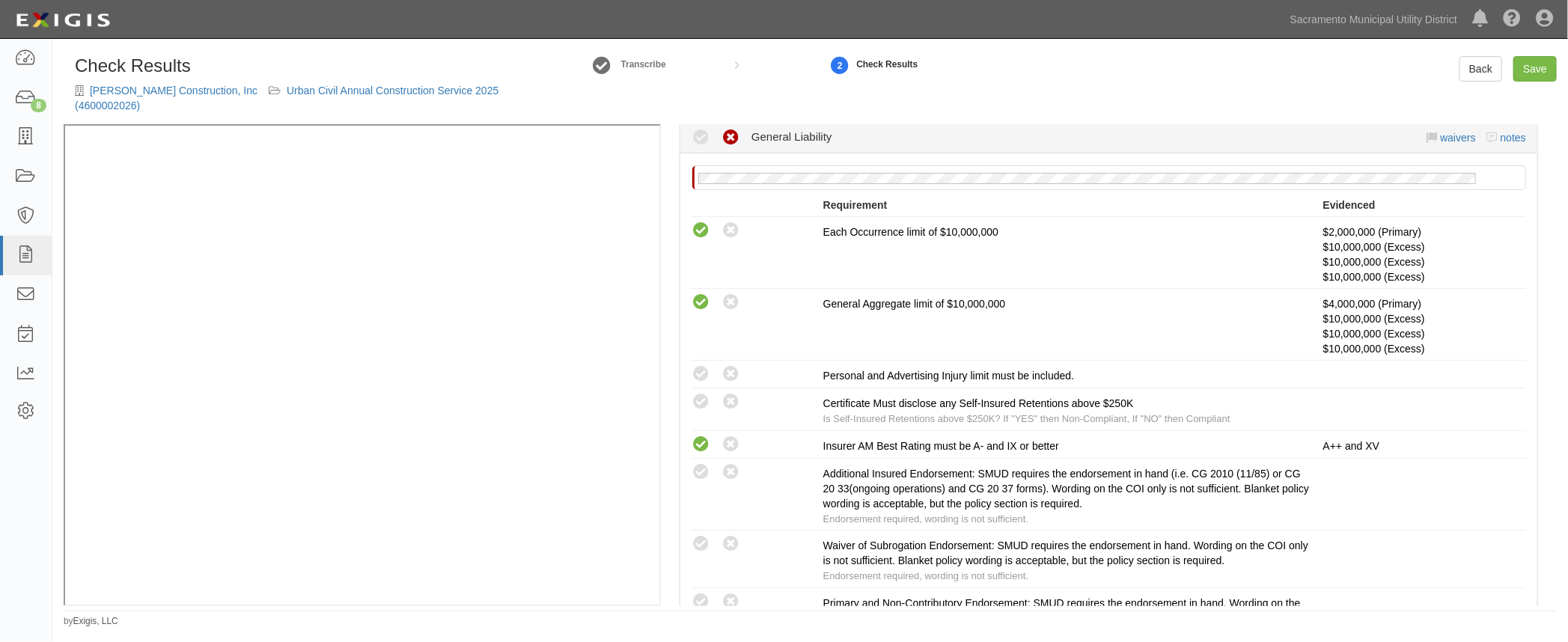
scroll to position [340, 0]
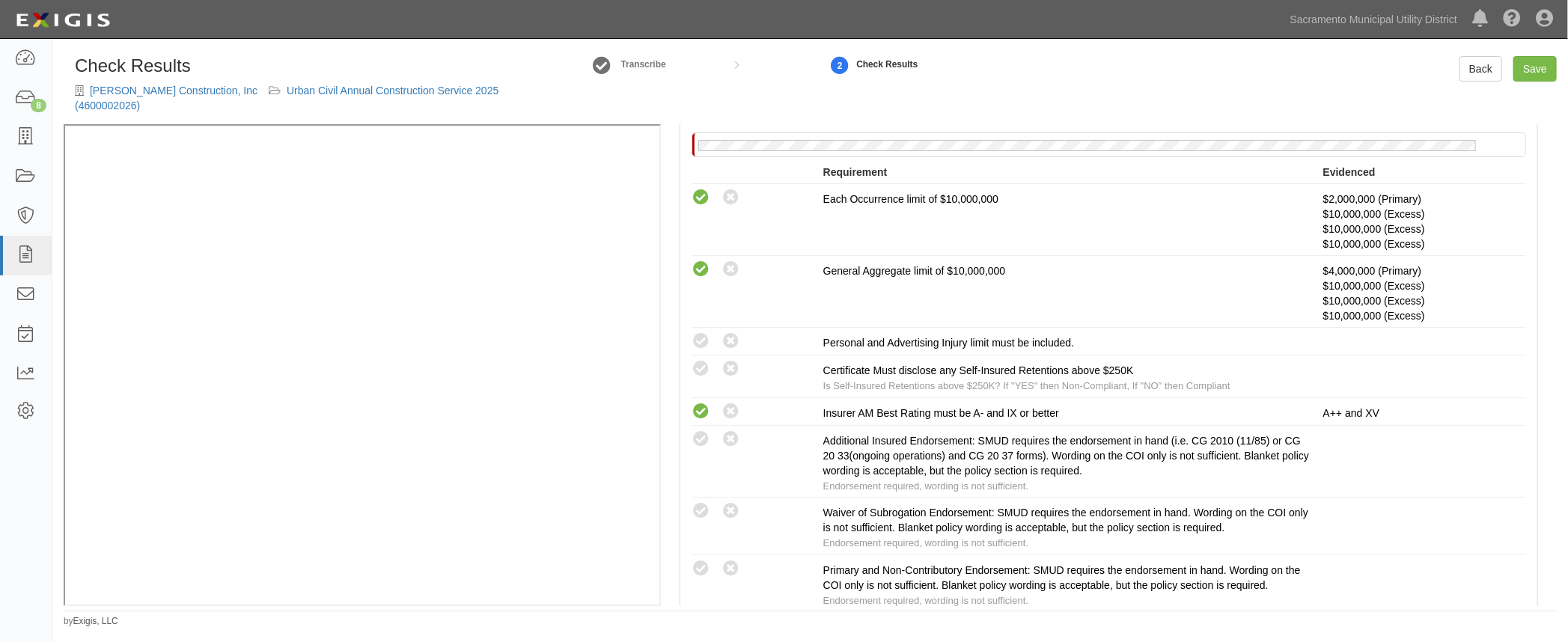
click at [700, 332] on icon at bounding box center [701, 341] width 19 height 19
radio input "true"
click at [694, 360] on icon at bounding box center [701, 370] width 19 height 19
radio input "true"
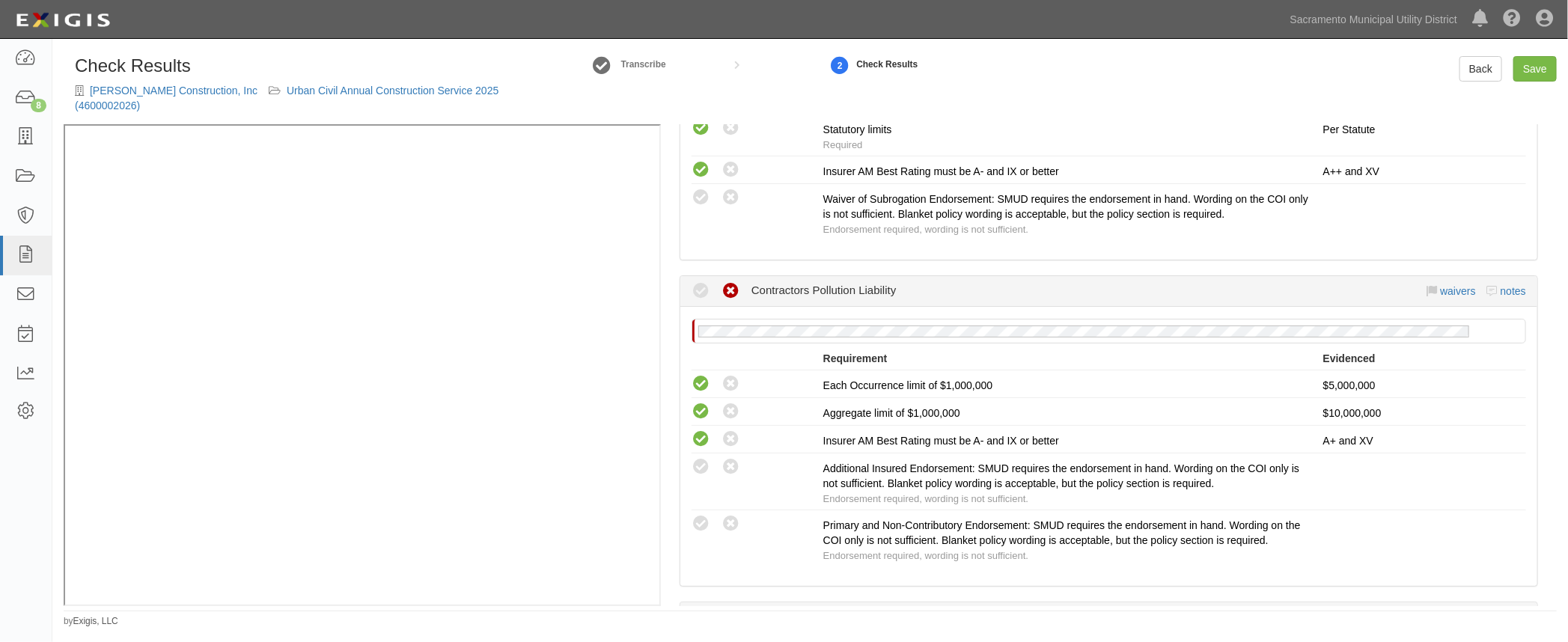
scroll to position [1972, 0]
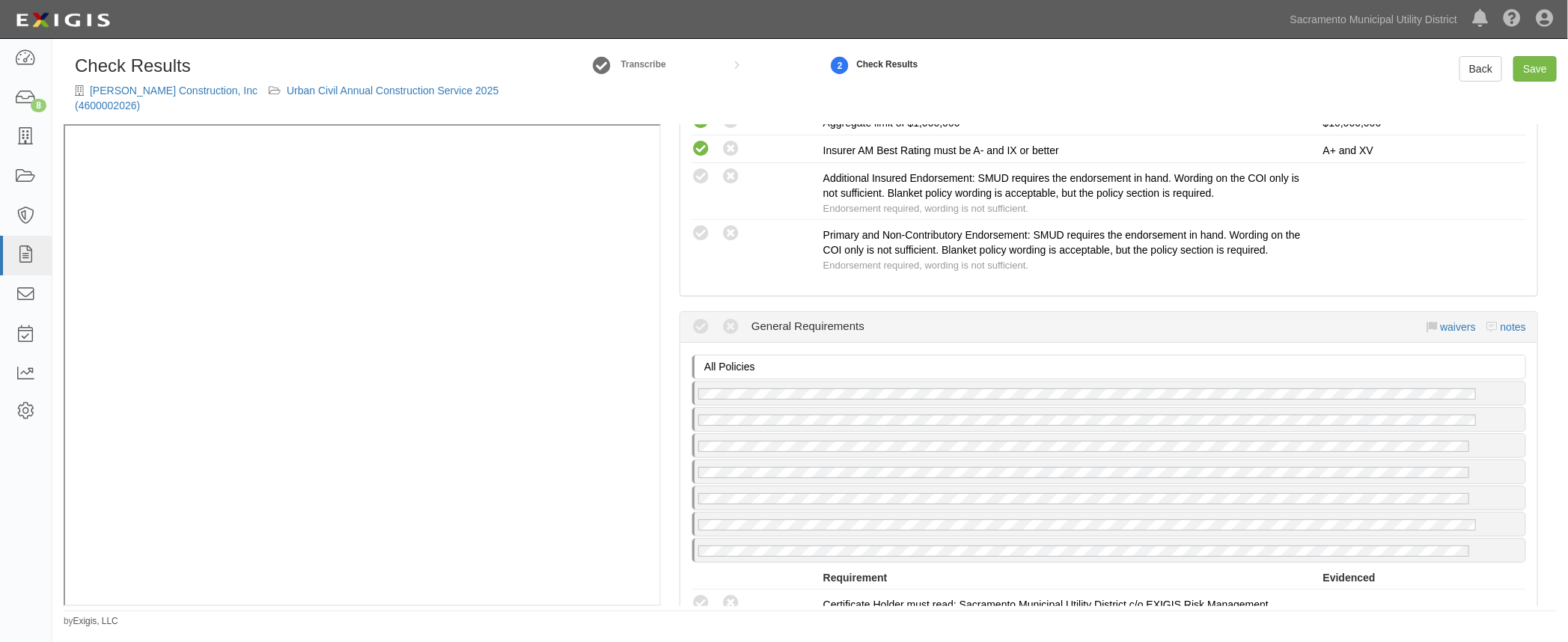
click at [698, 594] on icon at bounding box center [701, 604] width 19 height 19
radio input "true"
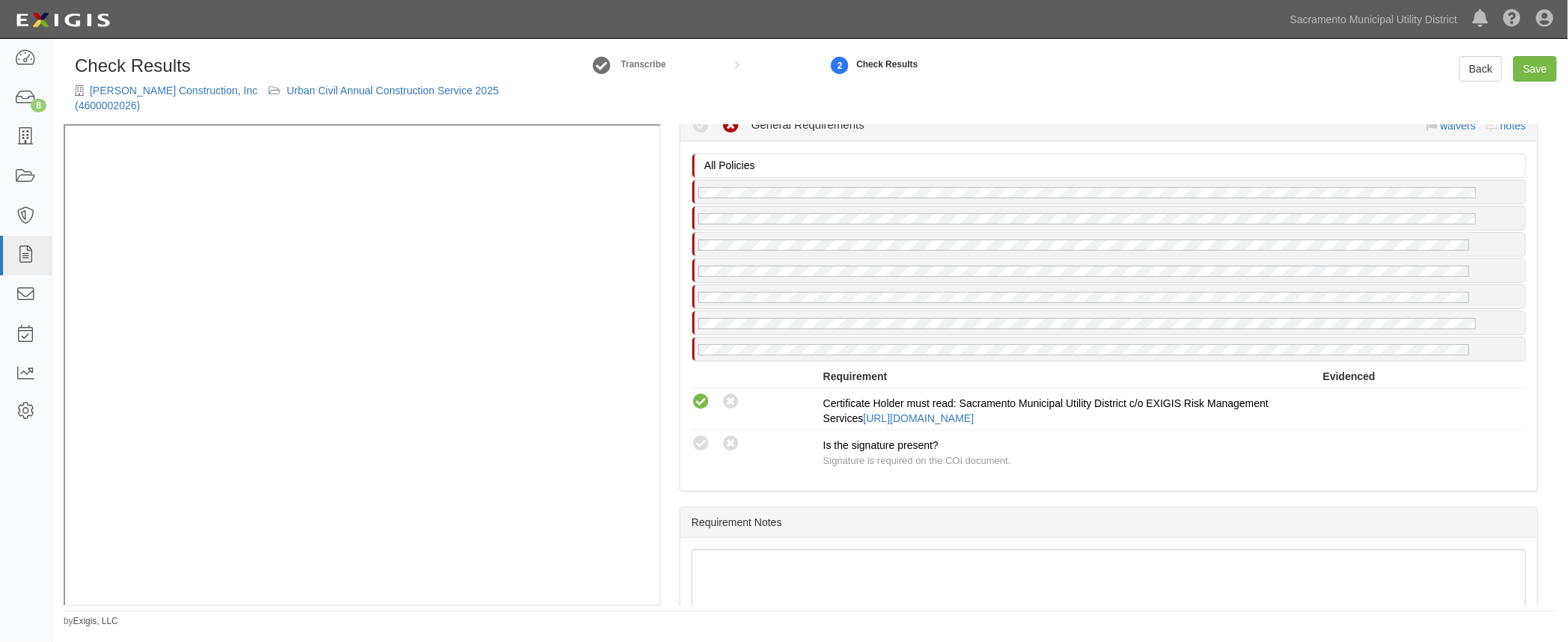
scroll to position [2176, 0]
click at [704, 432] on icon at bounding box center [701, 441] width 19 height 19
radio input "true"
click at [851, 475] on div "Manage Policies (GL, AL, XS, WC, CPOLL) Certificate; 10/2/2025; Sacramento Muni…" at bounding box center [1109, 365] width 896 height 482
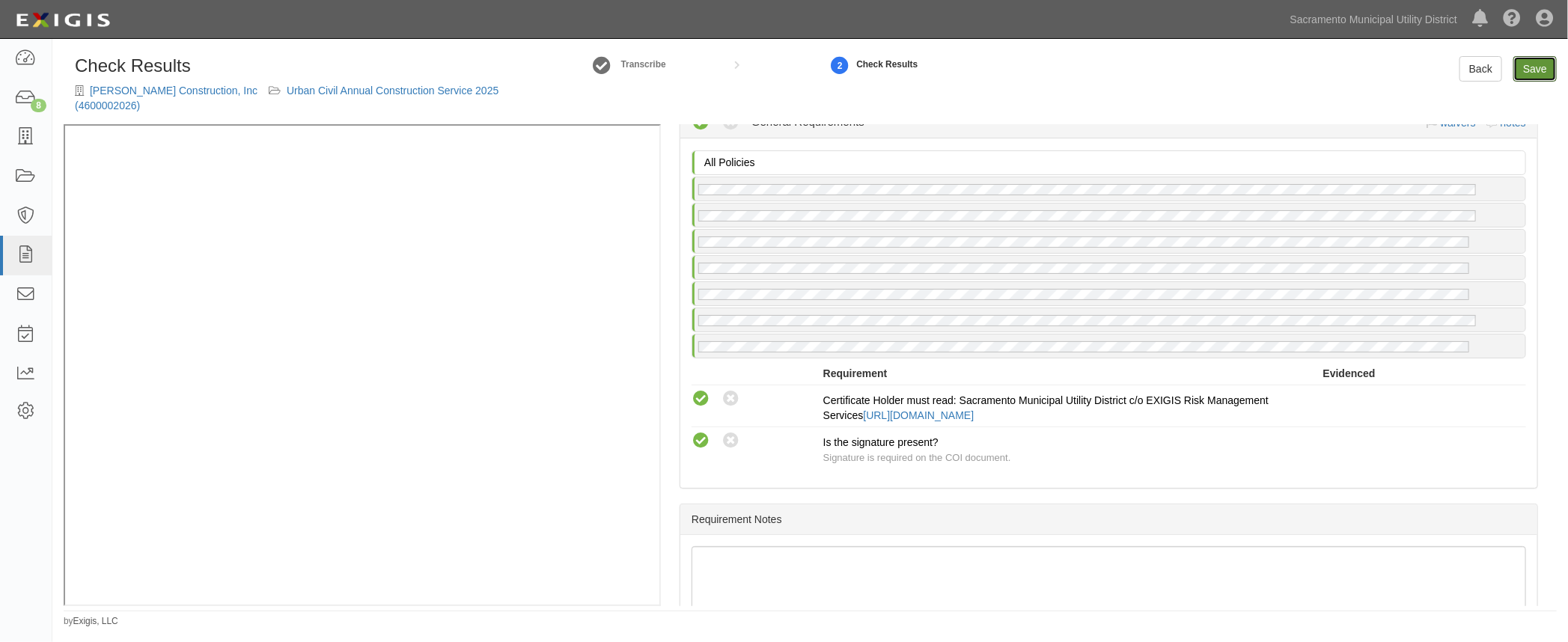
click at [1542, 69] on link "Save" at bounding box center [1535, 69] width 43 height 26
radio input "true"
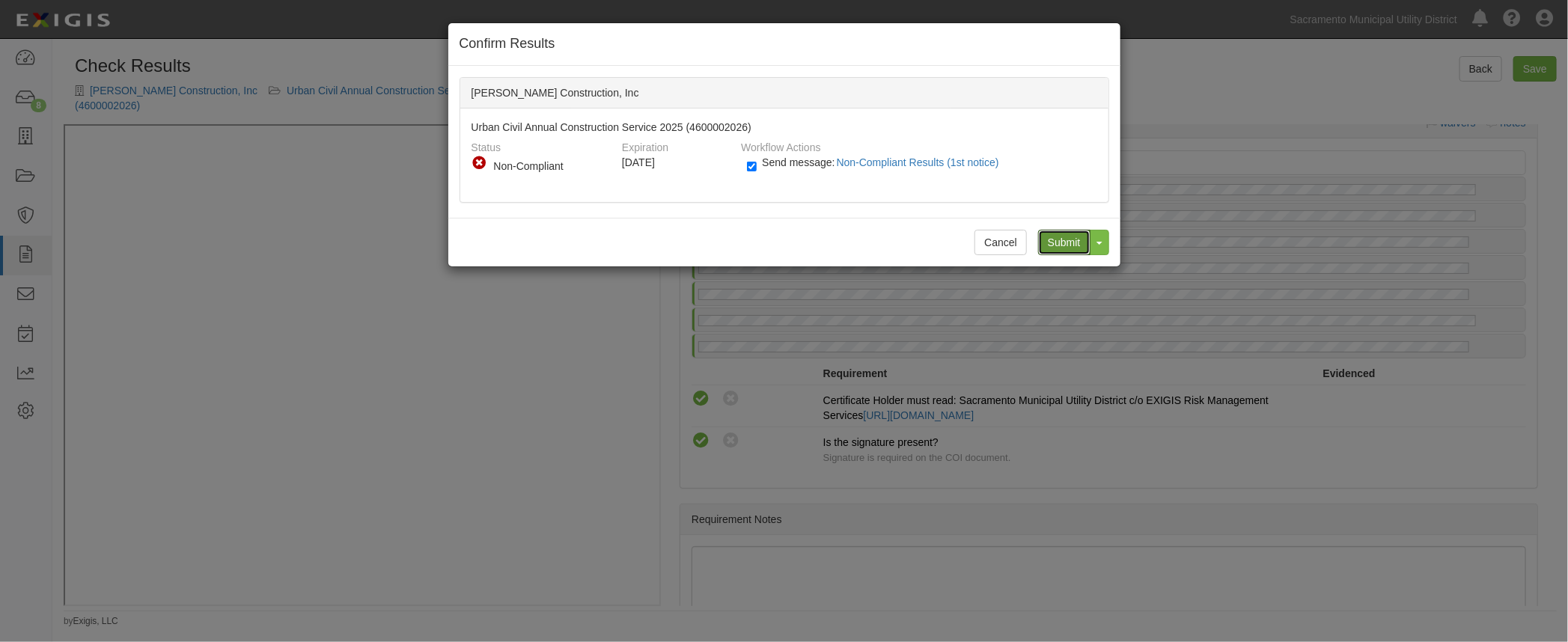
click at [1071, 240] on input "Submit" at bounding box center [1065, 243] width 53 height 26
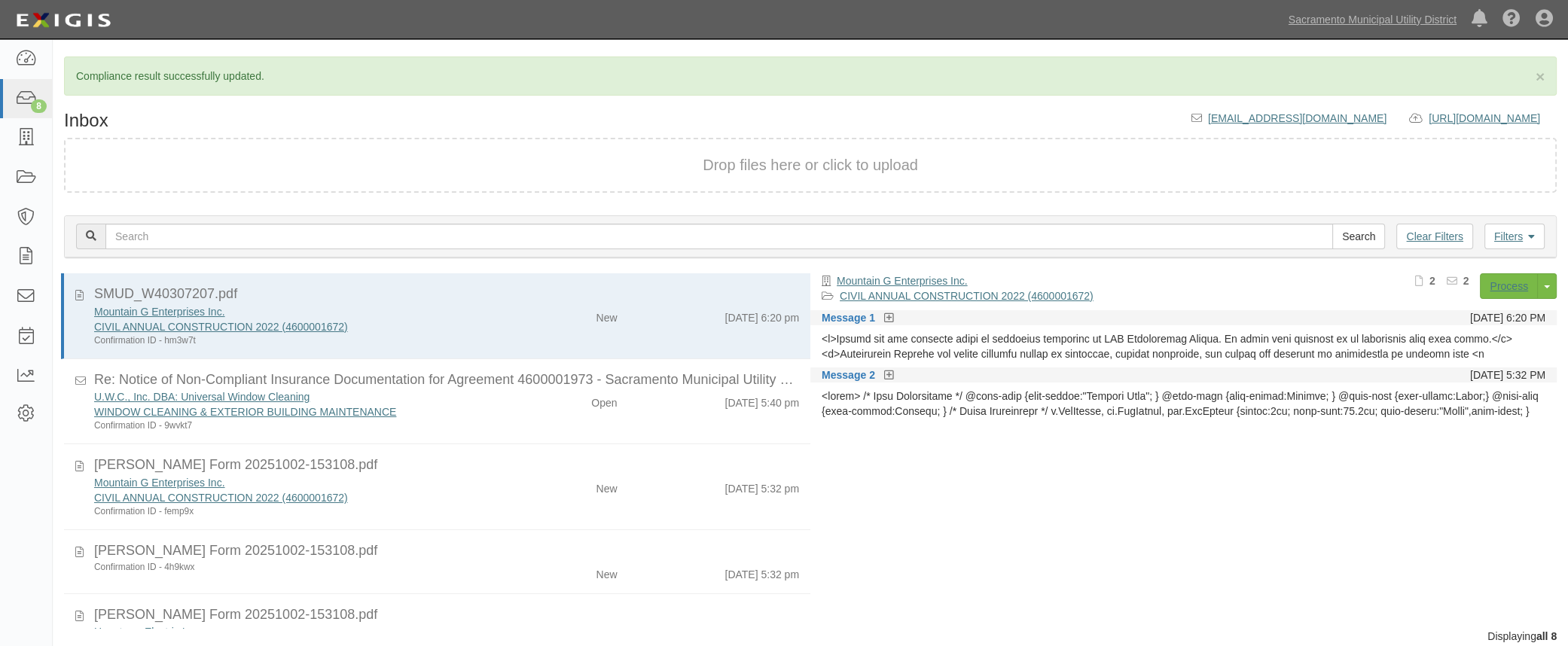
click at [513, 477] on div "New" at bounding box center [568, 485] width 121 height 21
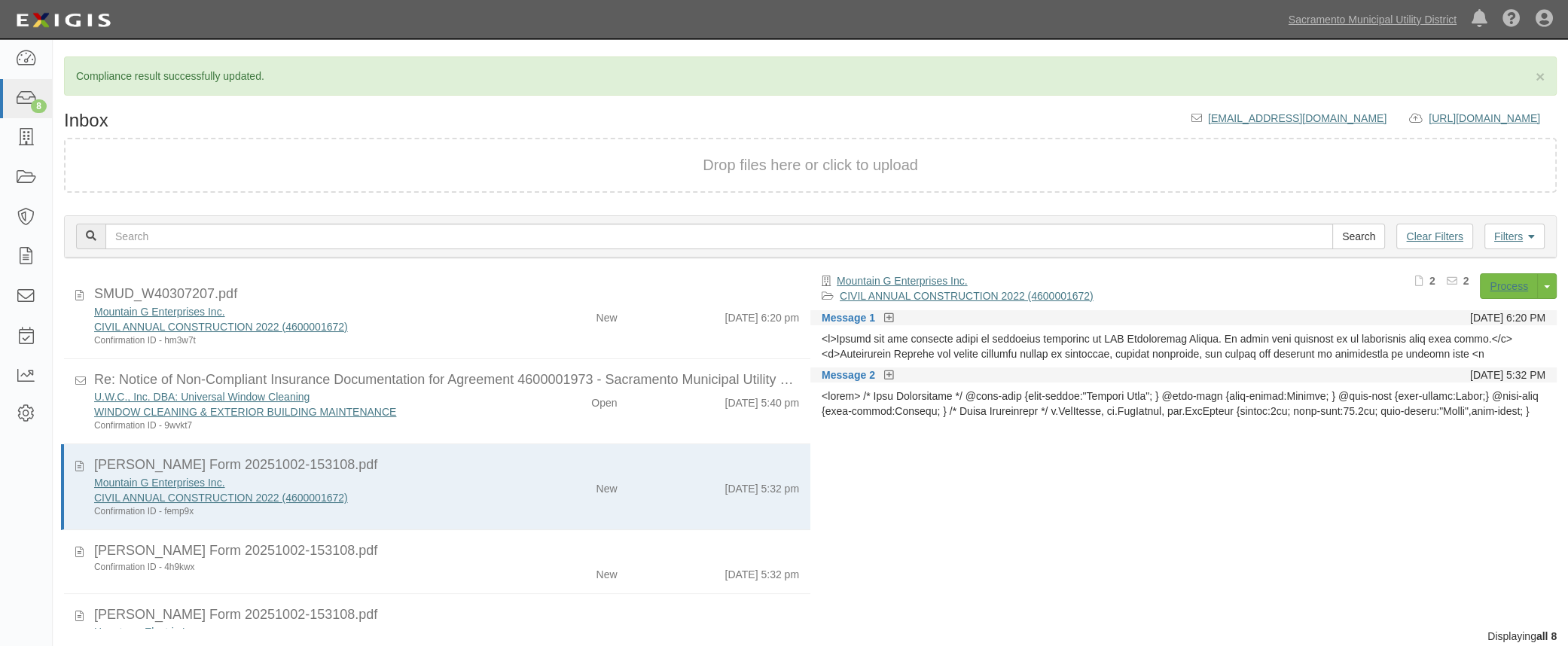
click at [891, 314] on icon at bounding box center [889, 319] width 9 height 10
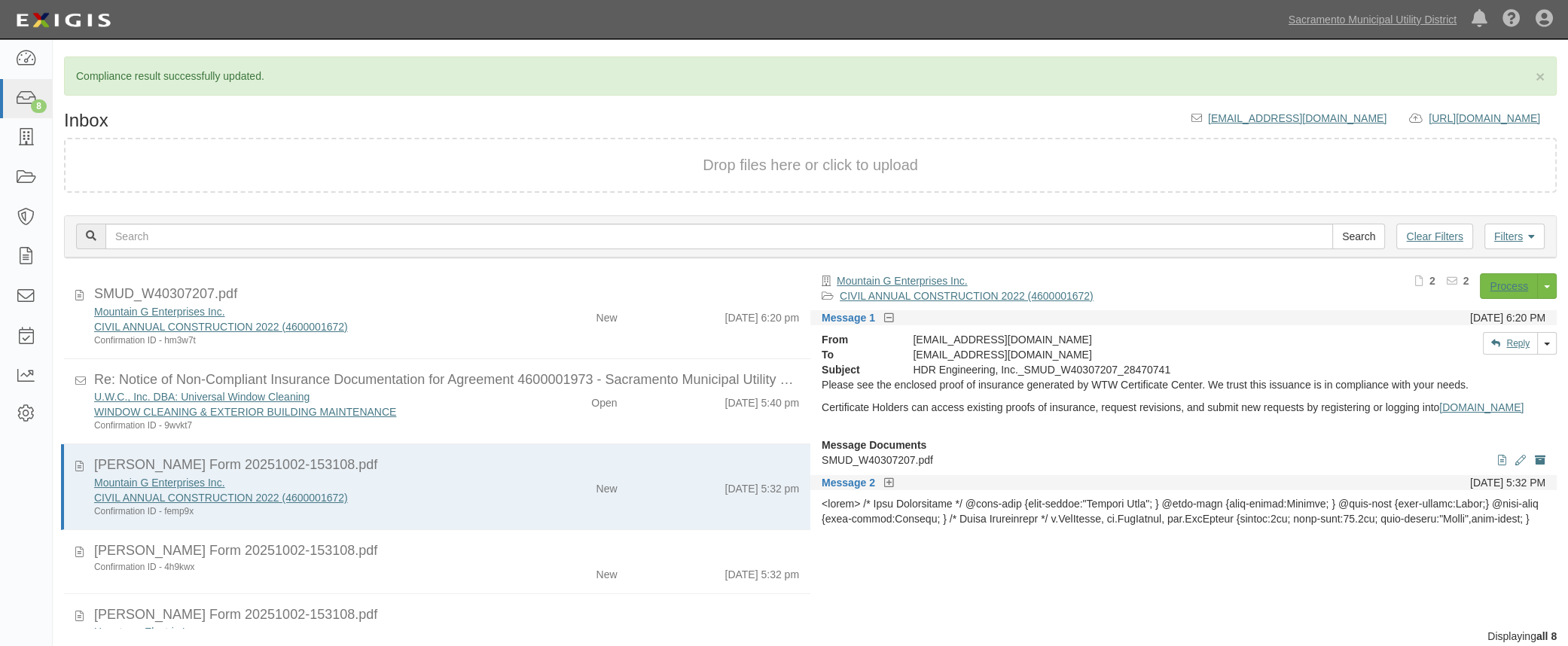
click at [1022, 468] on p "SMUD_W40307207.pdf" at bounding box center [1184, 460] width 724 height 15
click at [1523, 275] on link "Process" at bounding box center [1509, 286] width 58 height 26
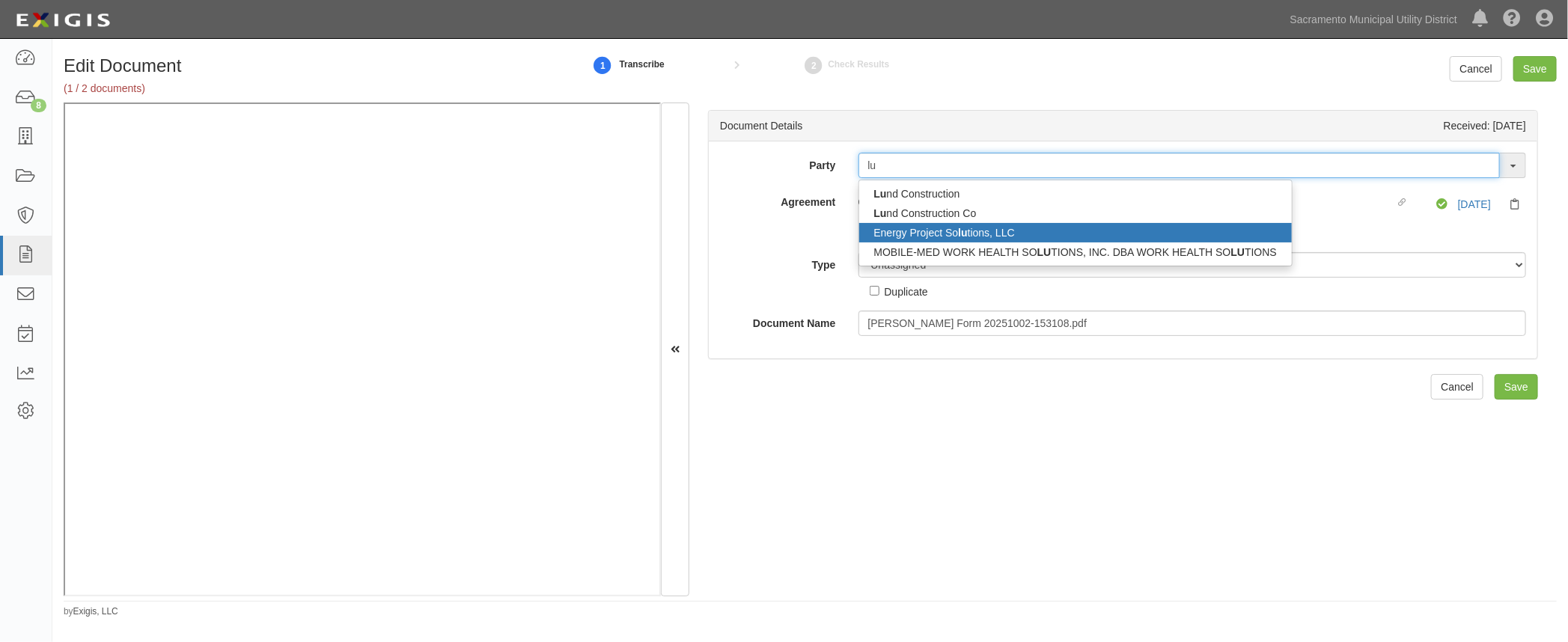
type input "lu"
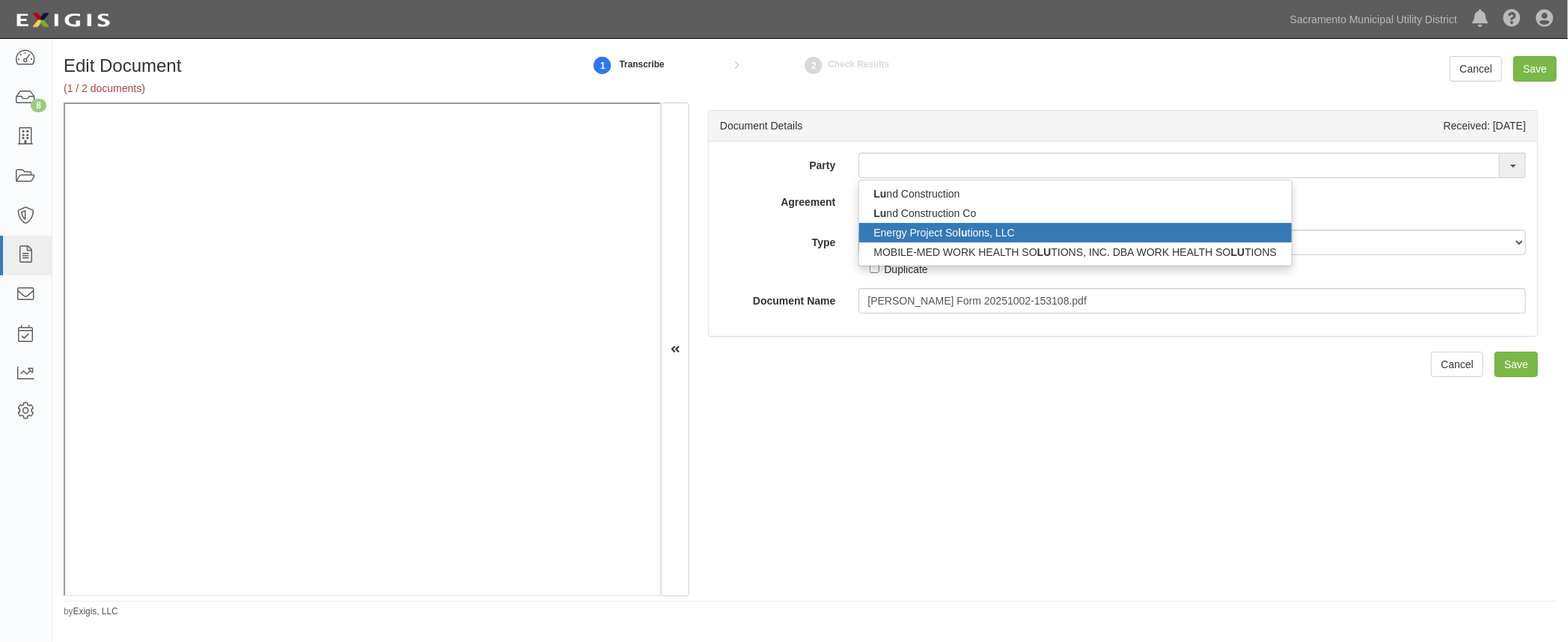
drag, startPoint x: 744, startPoint y: 254, endPoint x: 732, endPoint y: 254, distance: 12.0
click at [741, 254] on div "Type Unassigned Binder Cancellation Notice Certificate Contract Endorsement Ins…" at bounding box center [1123, 253] width 829 height 47
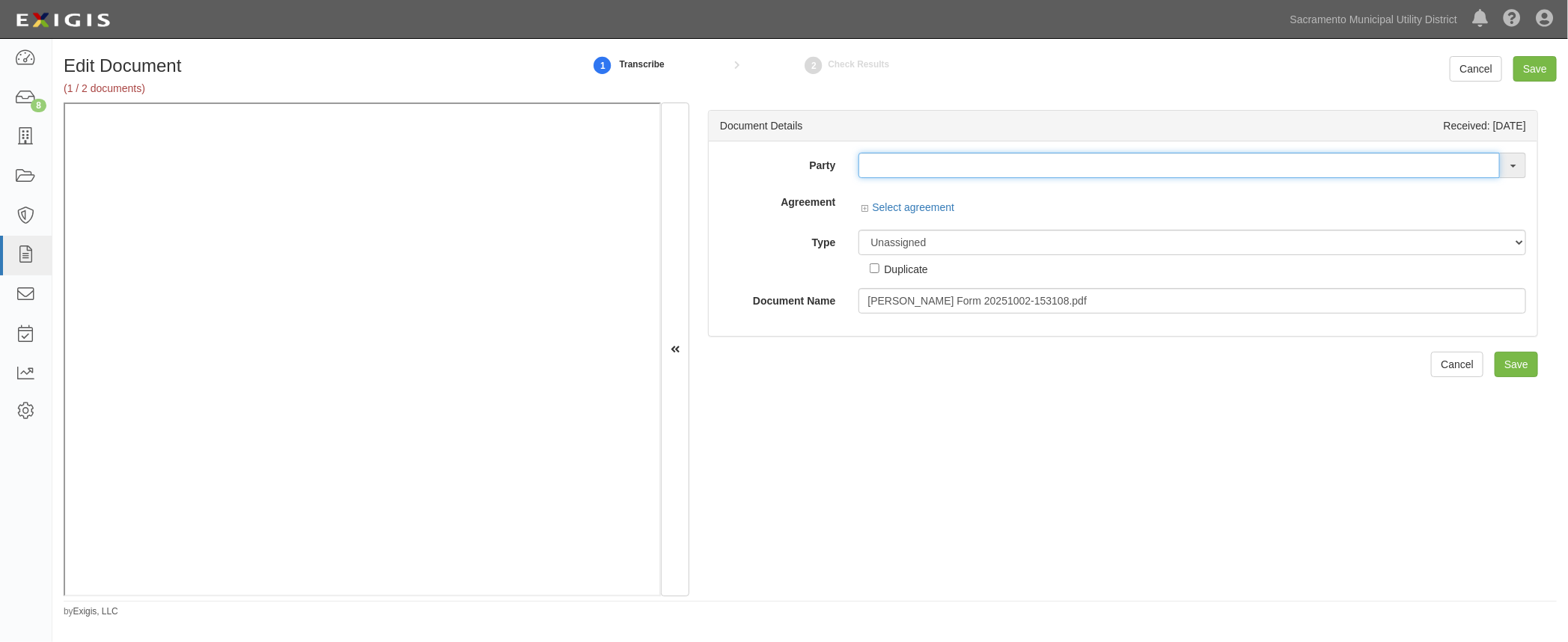
click at [916, 175] on input "text" at bounding box center [1180, 165] width 642 height 26
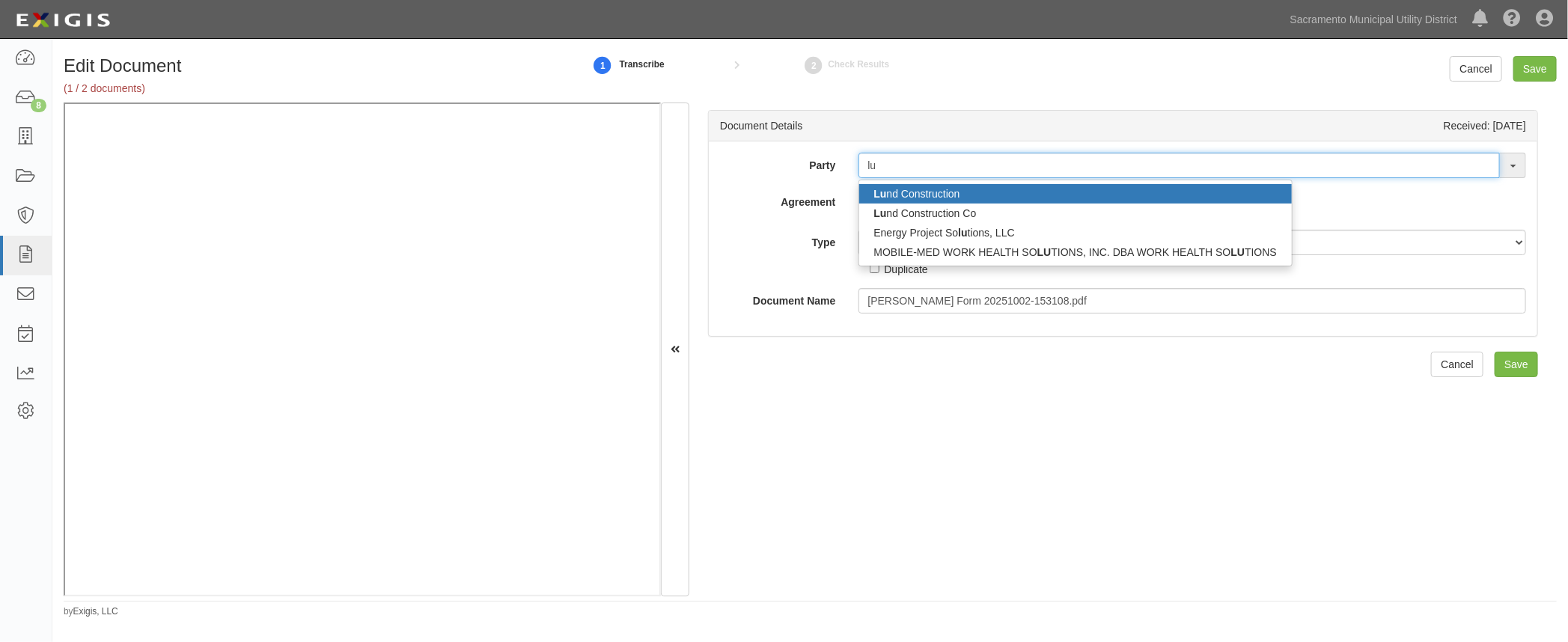
type input "lu"
click at [920, 196] on link "Lu nd Construction" at bounding box center [1076, 193] width 434 height 20
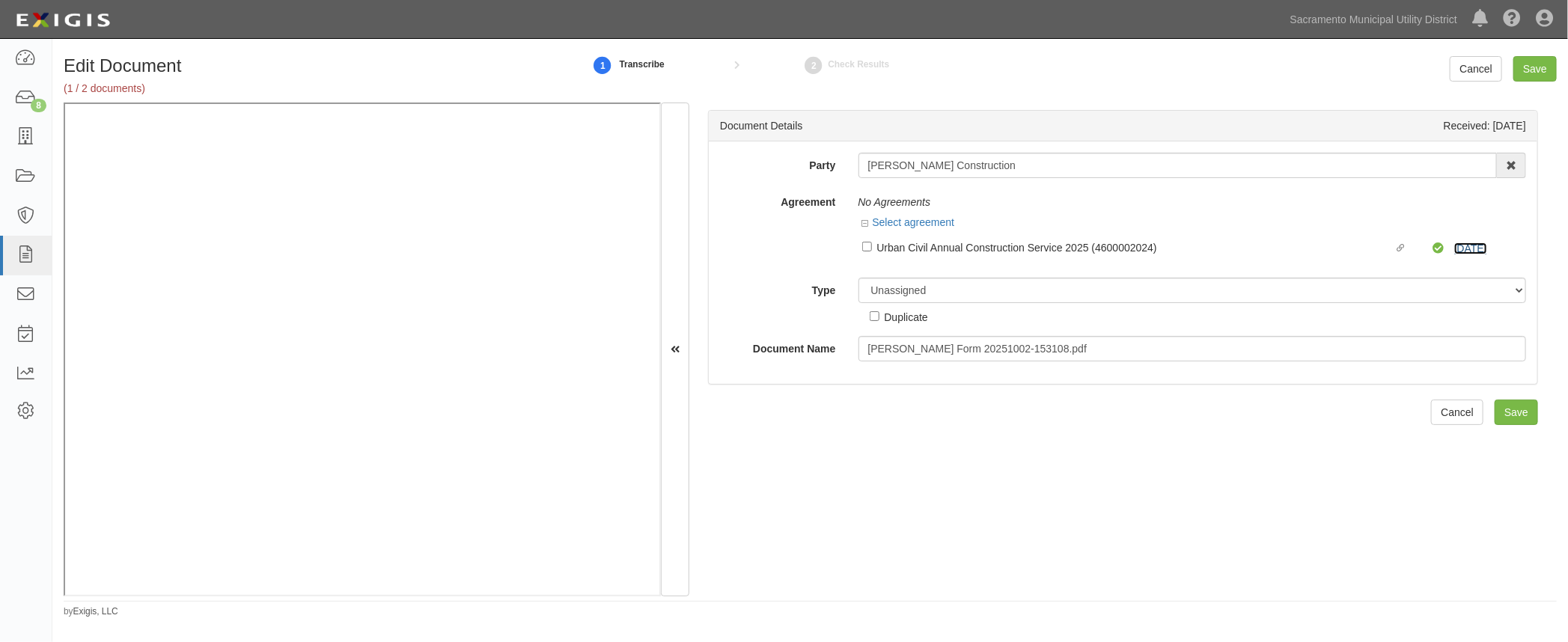
click at [1460, 244] on link "[DATE]" at bounding box center [1470, 249] width 33 height 12
click at [974, 166] on input "[PERSON_NAME] Construction" at bounding box center [1178, 165] width 639 height 26
drag, startPoint x: 970, startPoint y: 163, endPoint x: 752, endPoint y: 163, distance: 218.0
click at [752, 163] on div "Party [PERSON_NAME] Construction Lu nd Construction Lu nd Construction Co Energ…" at bounding box center [1123, 165] width 829 height 26
type input "lun"
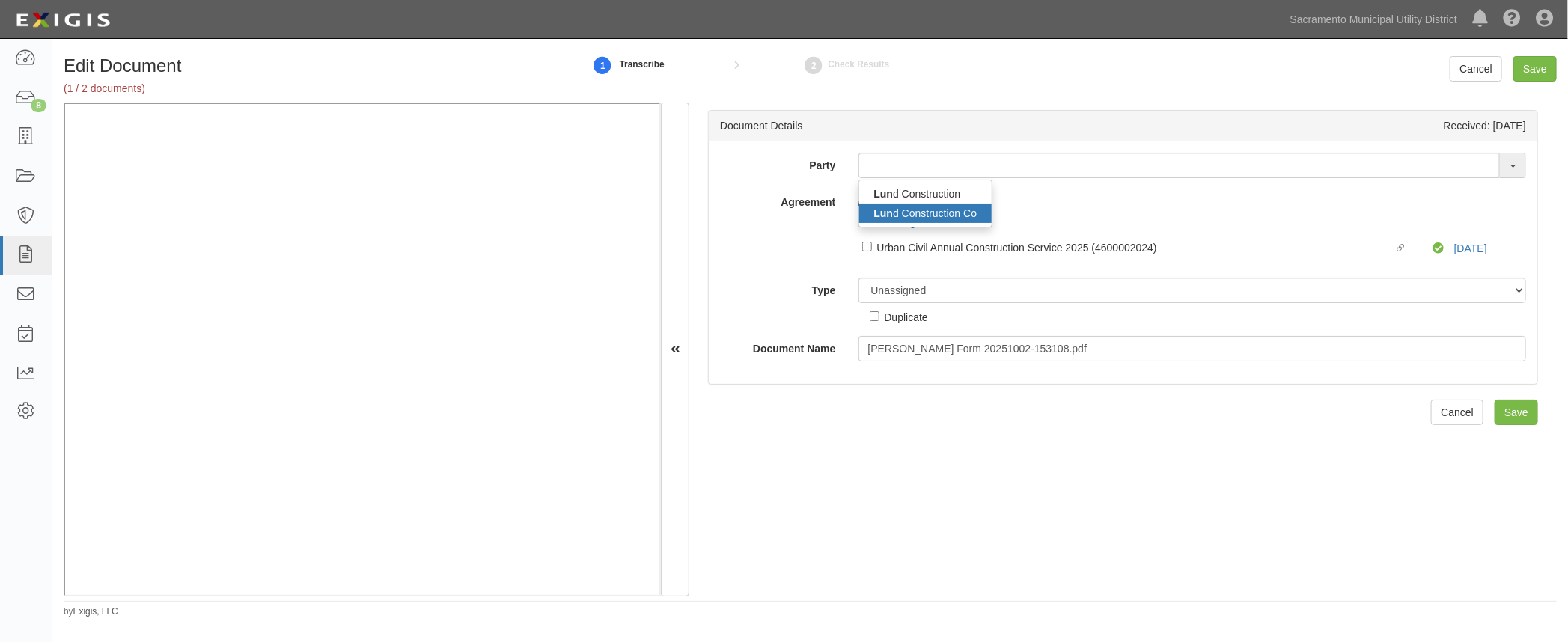
click at [895, 210] on link "Lun d Construction Co" at bounding box center [926, 213] width 133 height 20
type input "[PERSON_NAME]"
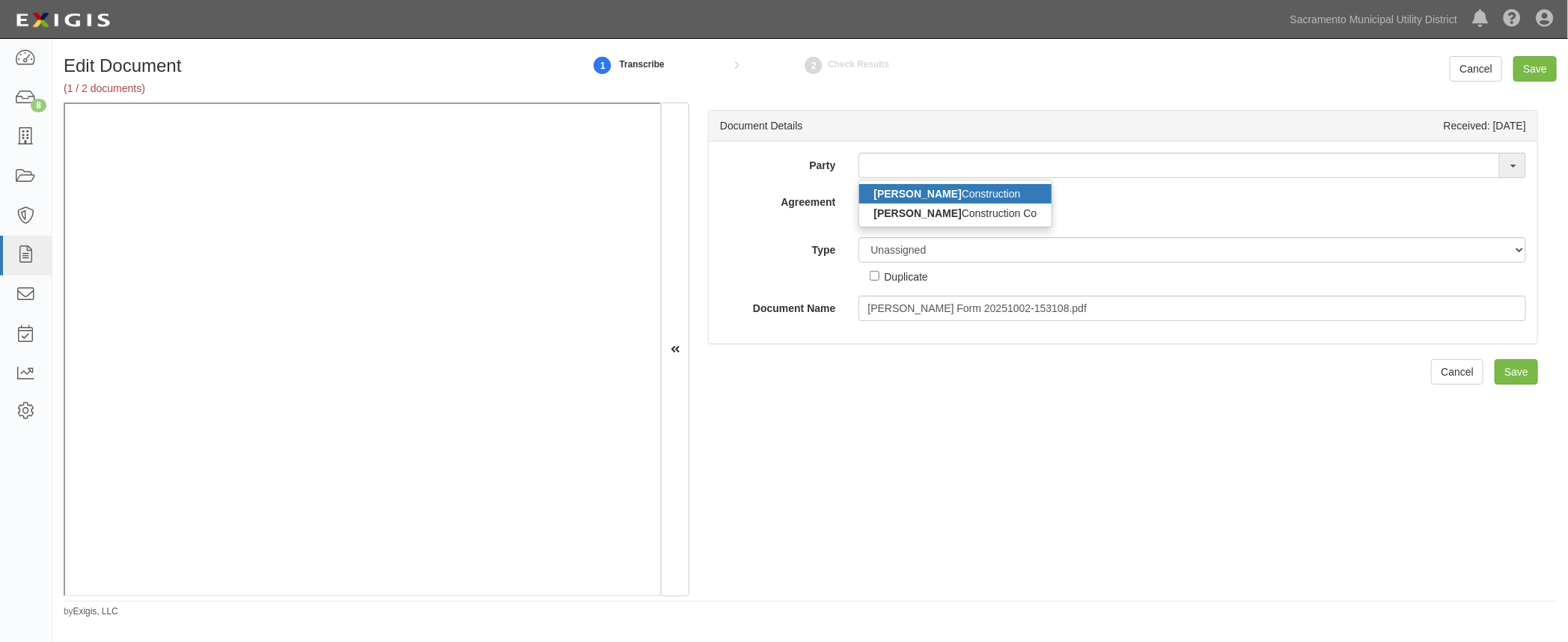
click at [896, 196] on strong "Lund" at bounding box center [917, 194] width 88 height 12
type input "[PERSON_NAME] Construction"
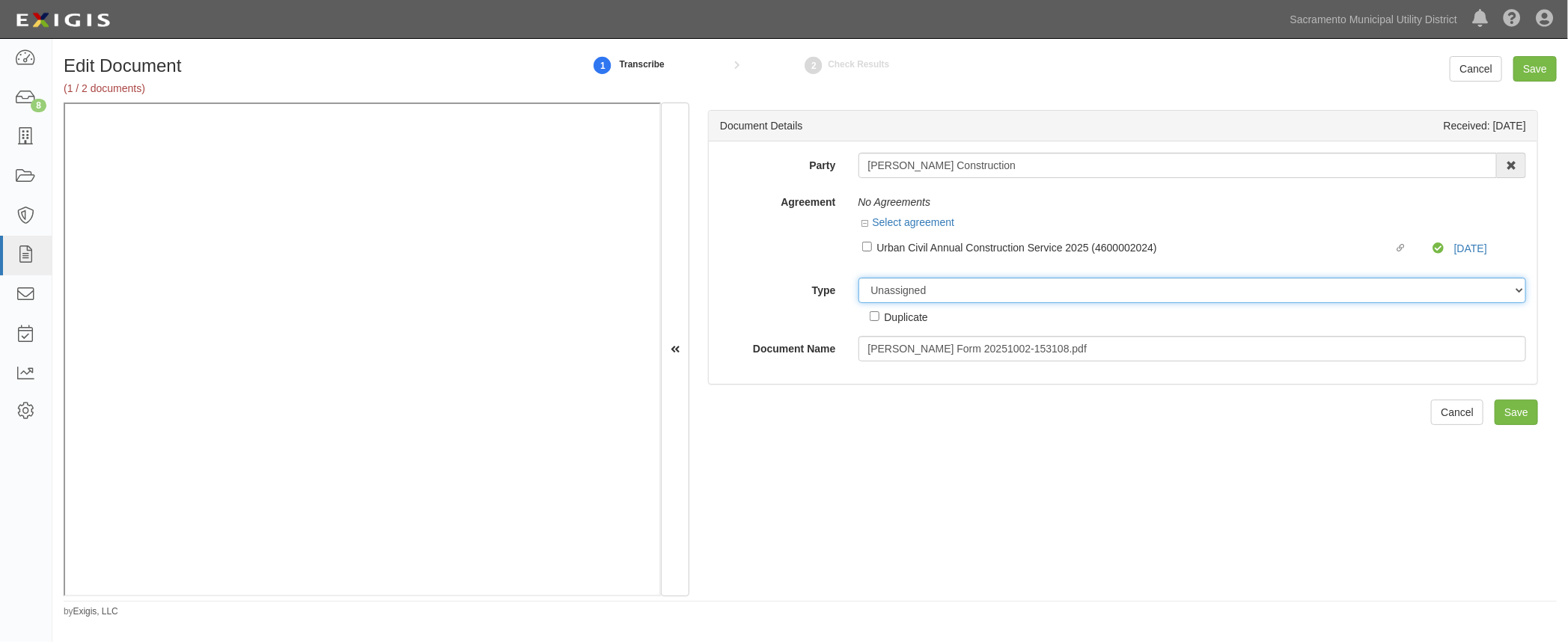
click at [871, 292] on select "Unassigned Binder Cancellation Notice Certificate Contract Endorsement Insuranc…" at bounding box center [1192, 290] width 669 height 26
select select "OtherDetail"
click at [859, 278] on select "Unassigned Binder Cancellation Notice Certificate Contract Endorsement Insuranc…" at bounding box center [1192, 290] width 669 height 26
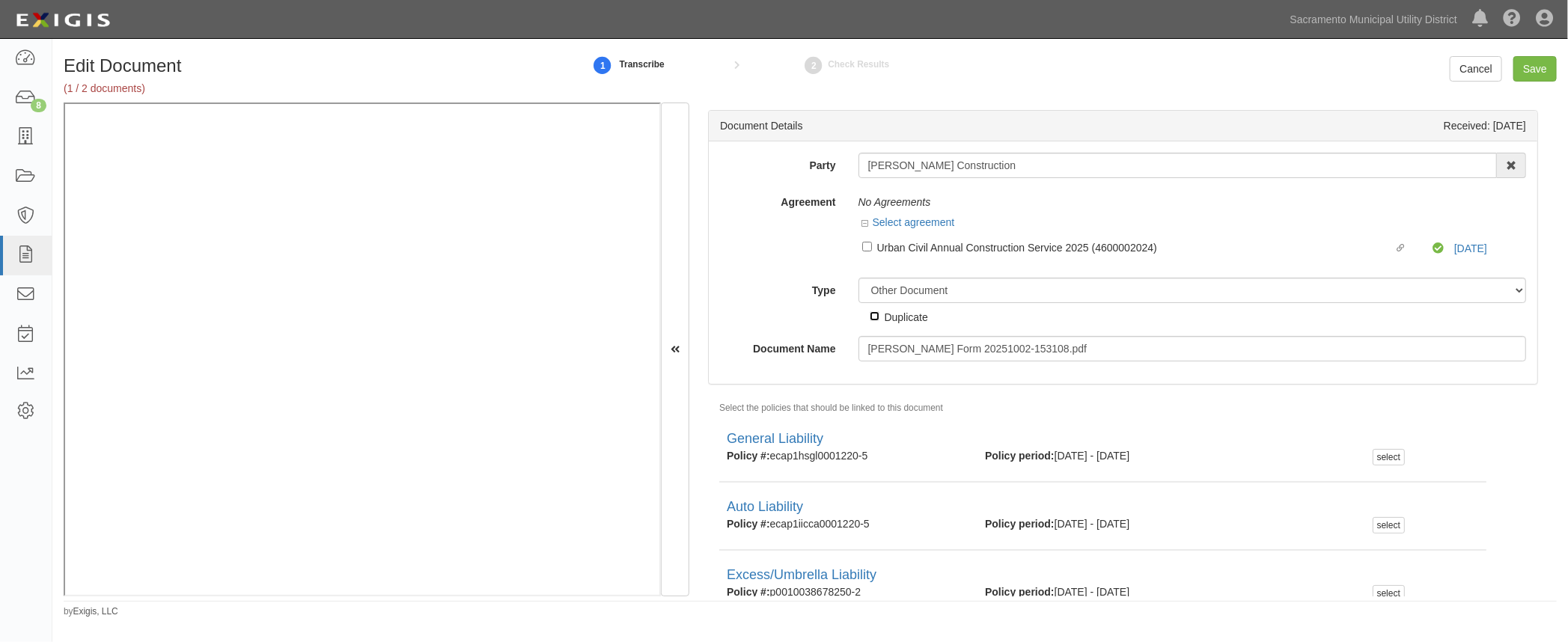
click at [874, 314] on input "Duplicate" at bounding box center [874, 316] width 9 height 9
checkbox input "true"
click at [1528, 65] on input "Save" at bounding box center [1535, 69] width 43 height 26
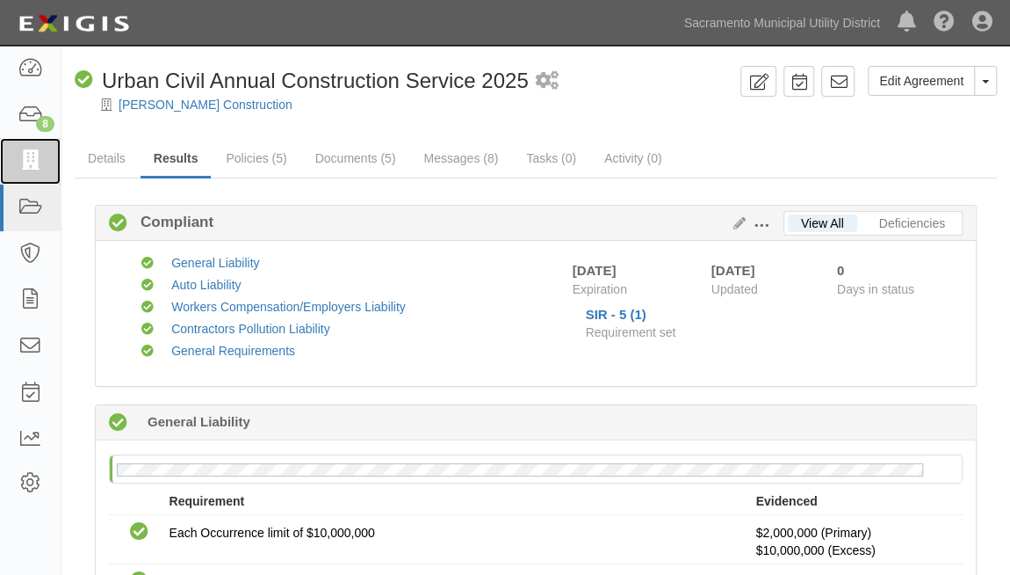
click at [31, 157] on icon at bounding box center [30, 161] width 25 height 20
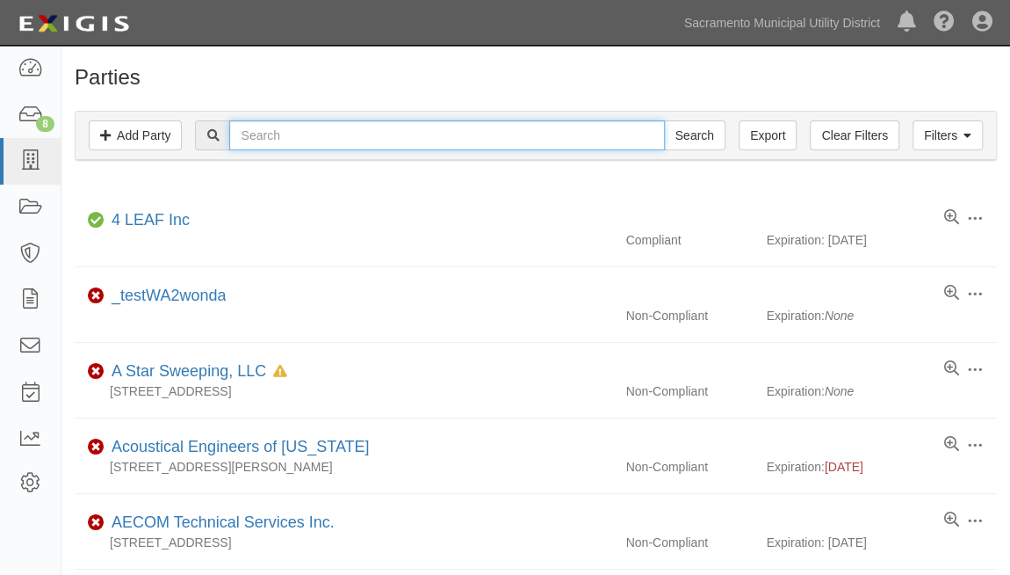
click at [313, 131] on input "text" at bounding box center [446, 135] width 435 height 30
type input "[PERSON_NAME]"
click at [664, 120] on input "Search" at bounding box center [695, 135] width 62 height 30
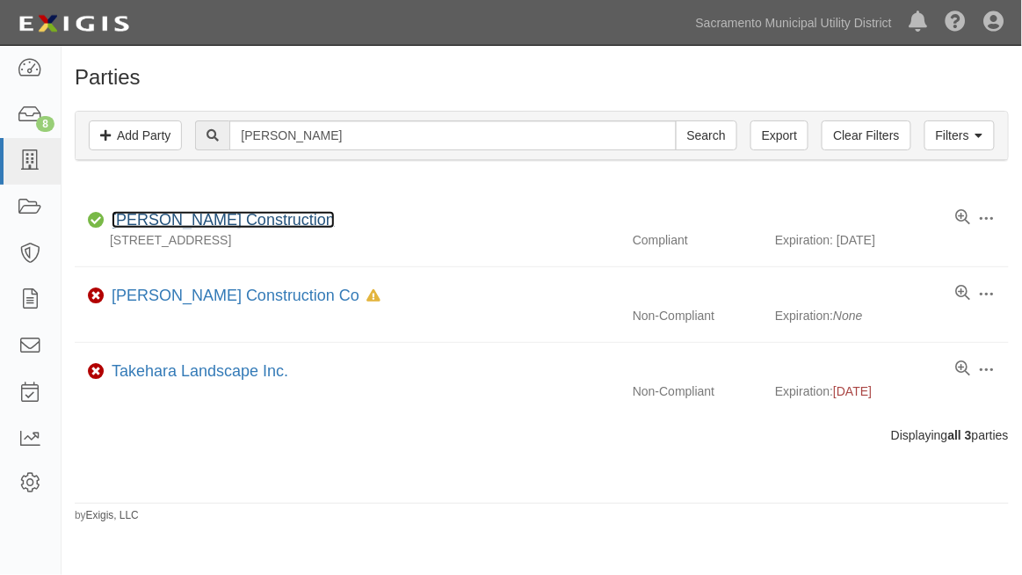
click at [197, 214] on link "[PERSON_NAME] Construction" at bounding box center [223, 220] width 223 height 18
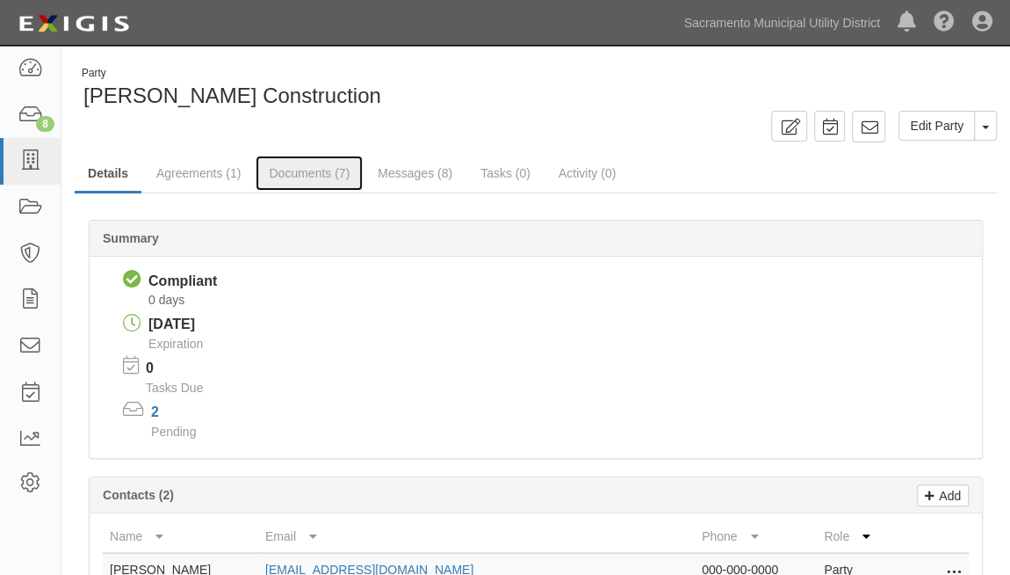
click at [287, 170] on link "Documents (7)" at bounding box center [309, 173] width 107 height 35
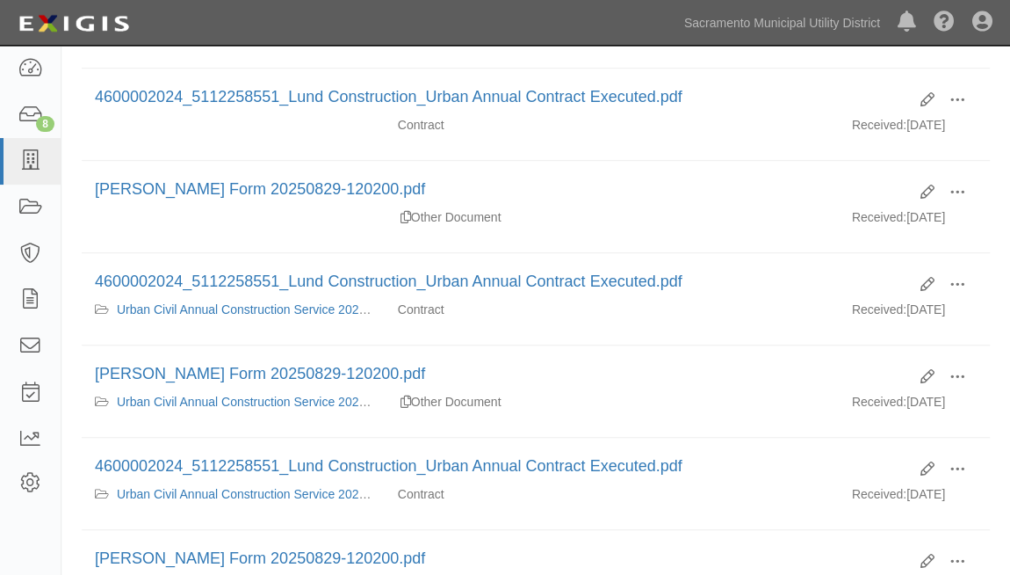
scroll to position [479, 0]
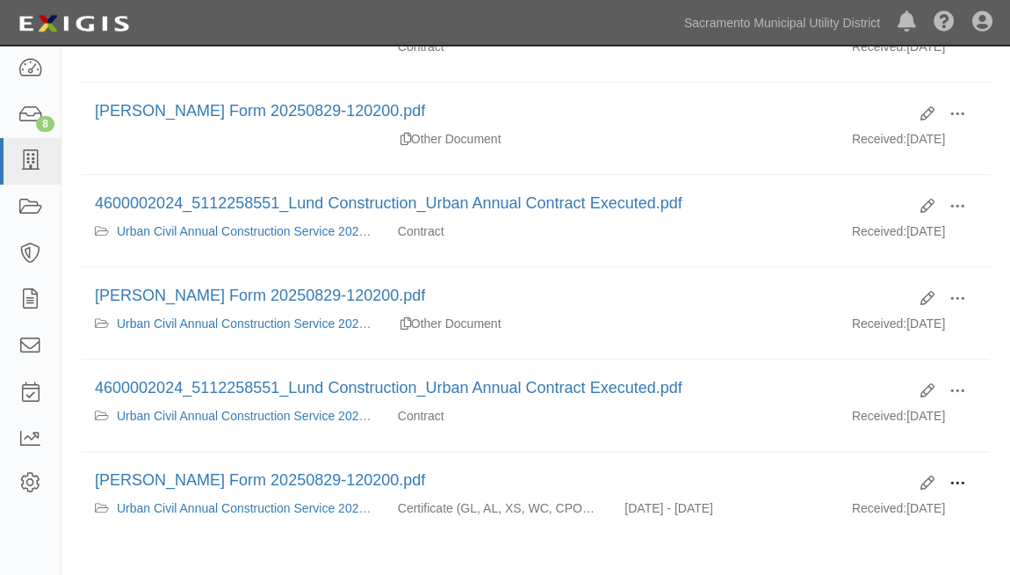
click at [961, 475] on span at bounding box center [958, 483] width 16 height 16
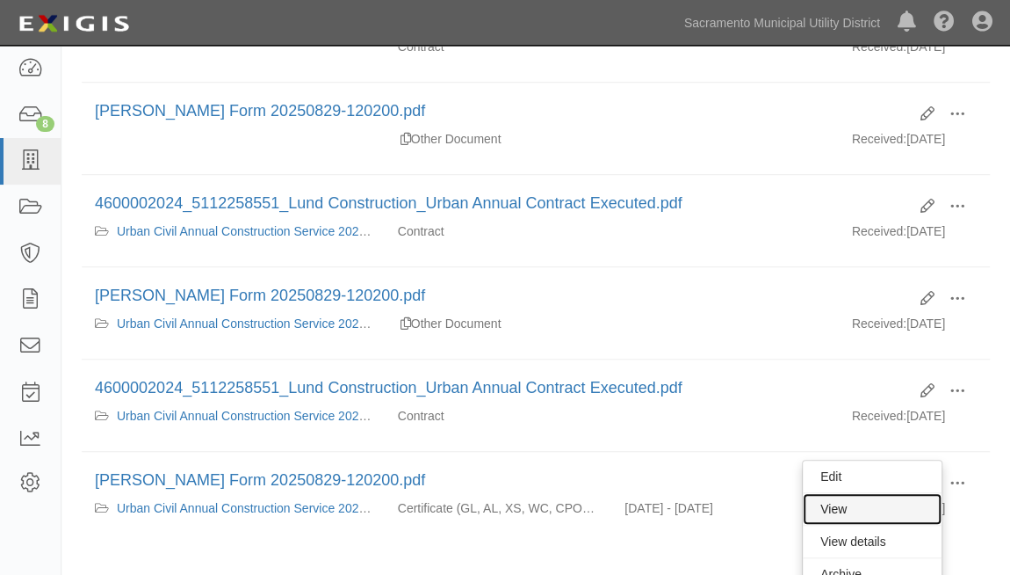
click at [831, 493] on link "View" at bounding box center [872, 509] width 139 height 32
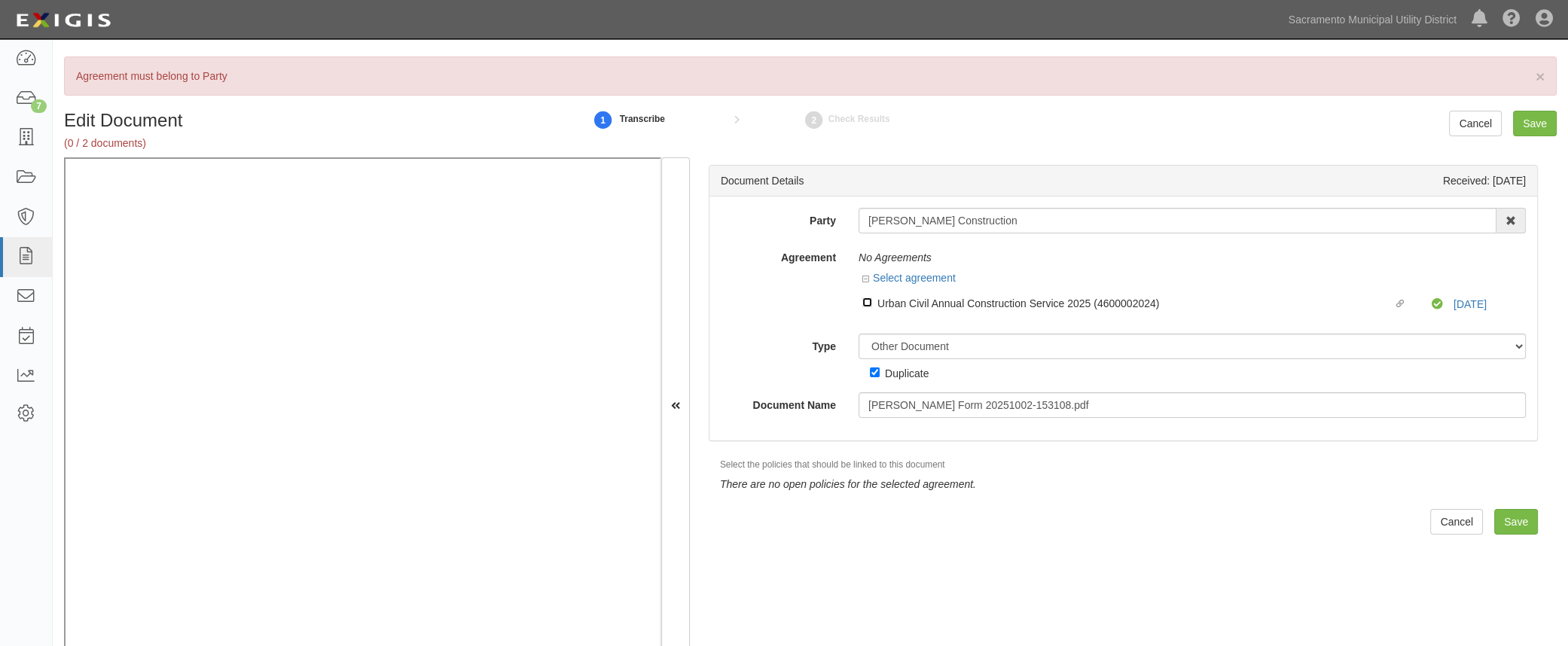
click at [865, 301] on input "Linked agreement Urban Civil Annual Construction Service 2025 (4600002024) Link…" at bounding box center [867, 302] width 9 height 9
checkbox input "true"
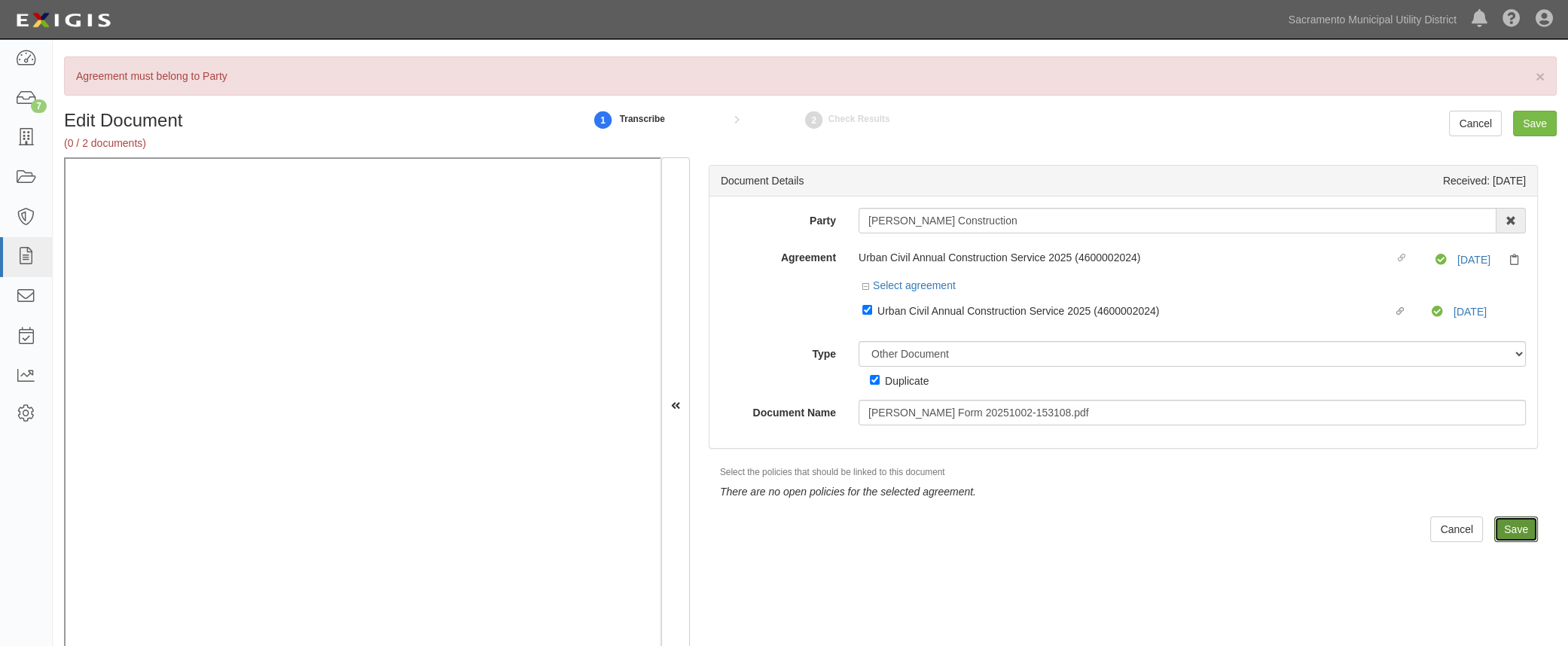
click at [1505, 517] on input "Save" at bounding box center [1516, 529] width 44 height 26
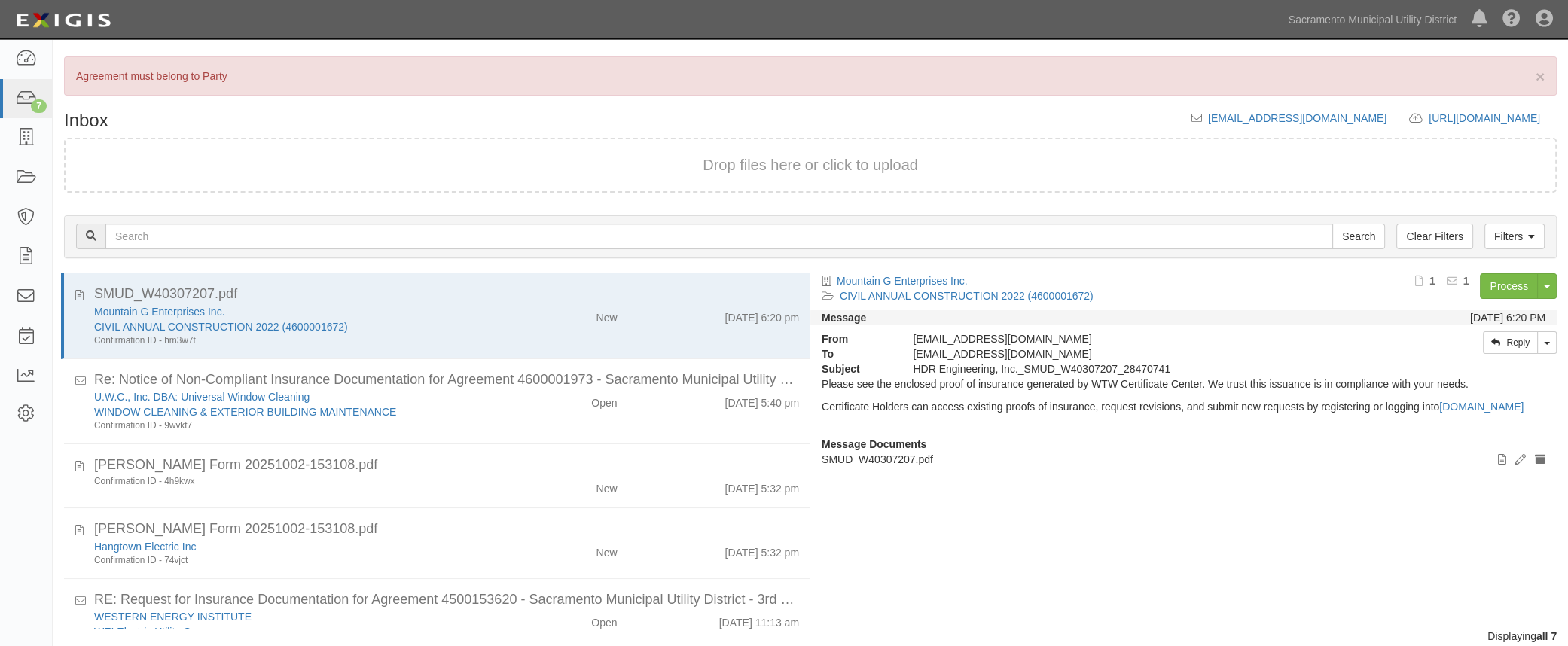
click at [533, 482] on div "New" at bounding box center [568, 485] width 121 height 21
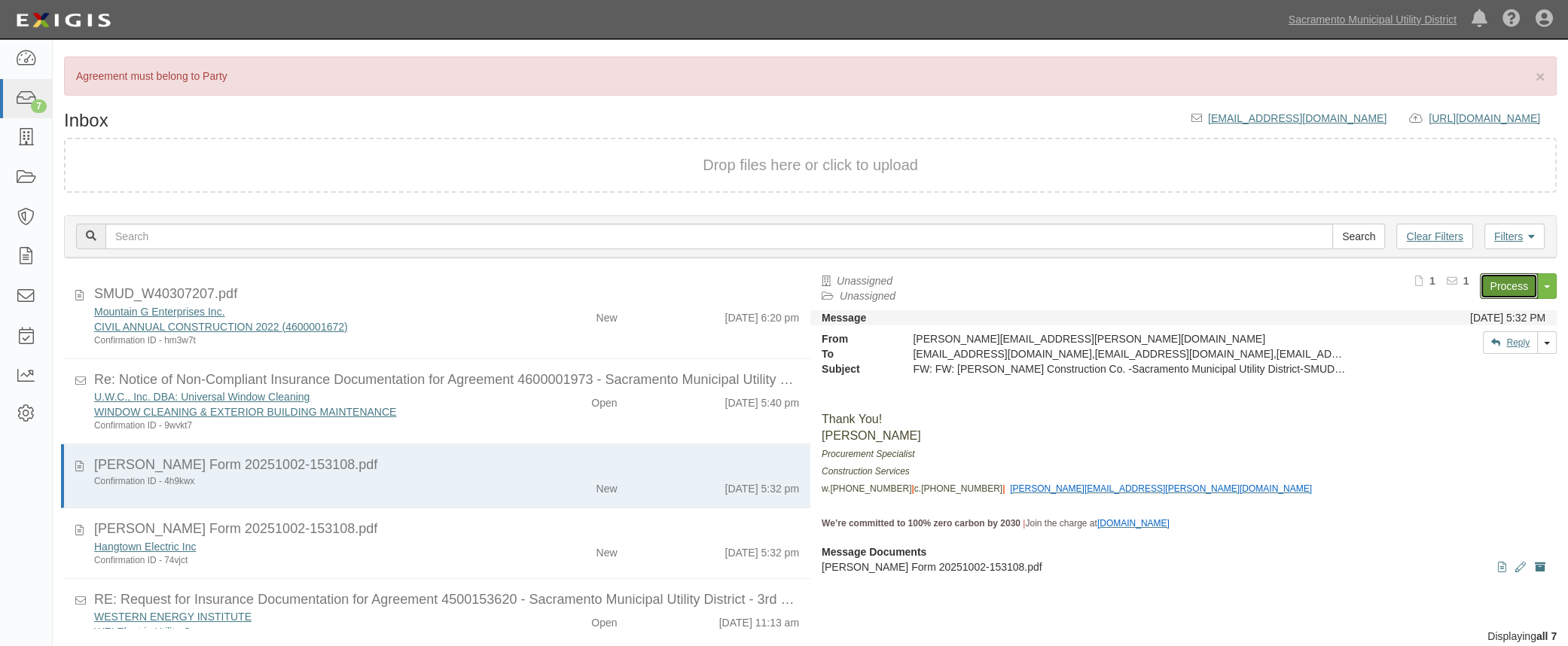
click at [1524, 284] on link "Process" at bounding box center [1509, 286] width 58 height 26
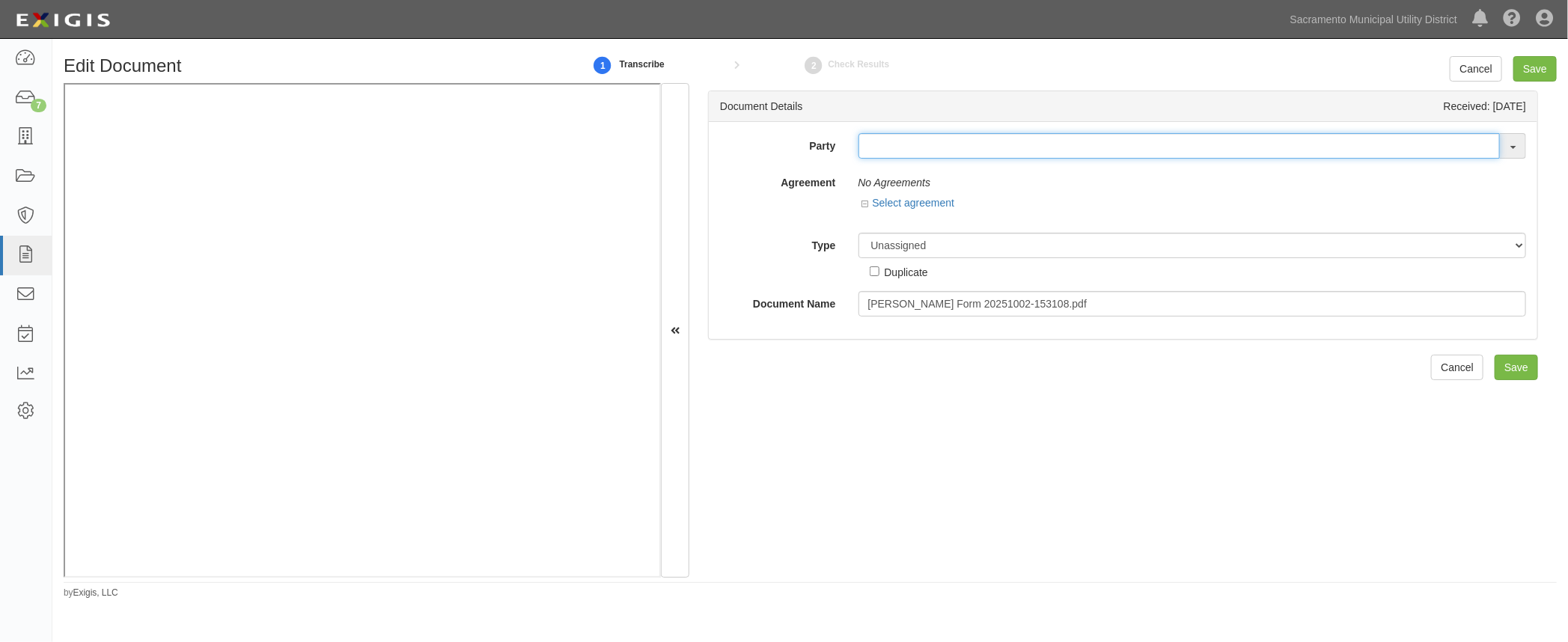
click at [898, 142] on input "text" at bounding box center [1180, 146] width 642 height 26
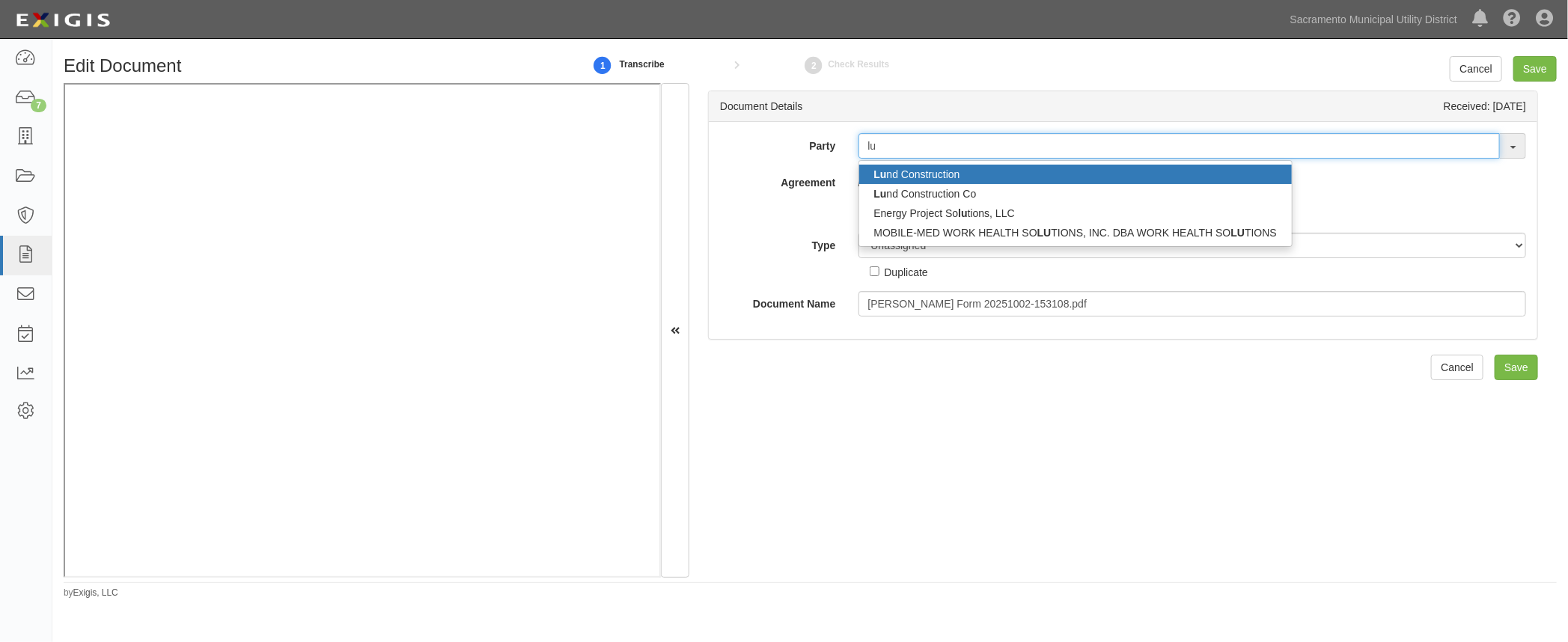
type input "lu"
click at [907, 172] on link "Lu nd Construction" at bounding box center [1076, 174] width 434 height 20
type input "[PERSON_NAME] Construction"
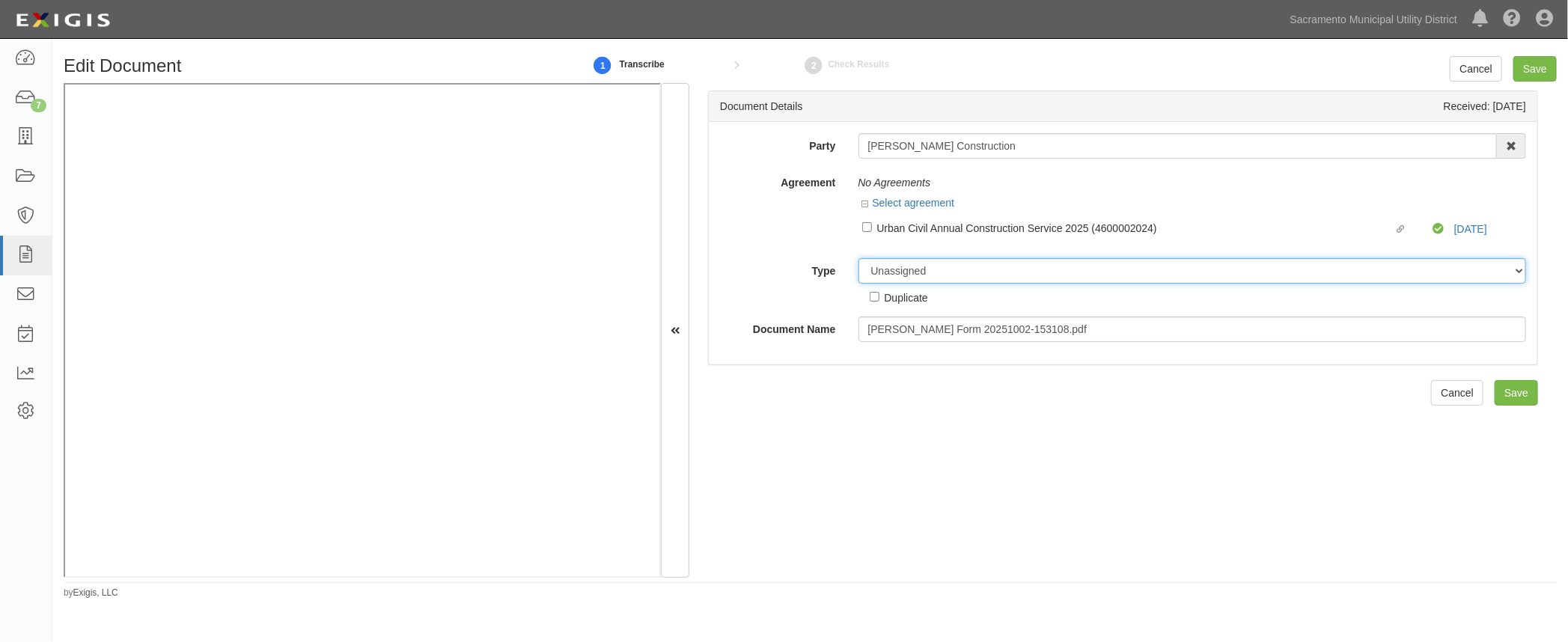
click at [885, 269] on select "Unassigned Binder Cancellation Notice Certificate Contract Endorsement Insuranc…" at bounding box center [1192, 271] width 669 height 26
select select "OtherDetail"
click at [859, 258] on select "Unassigned Binder Cancellation Notice Certificate Contract Endorsement Insuranc…" at bounding box center [1192, 271] width 669 height 26
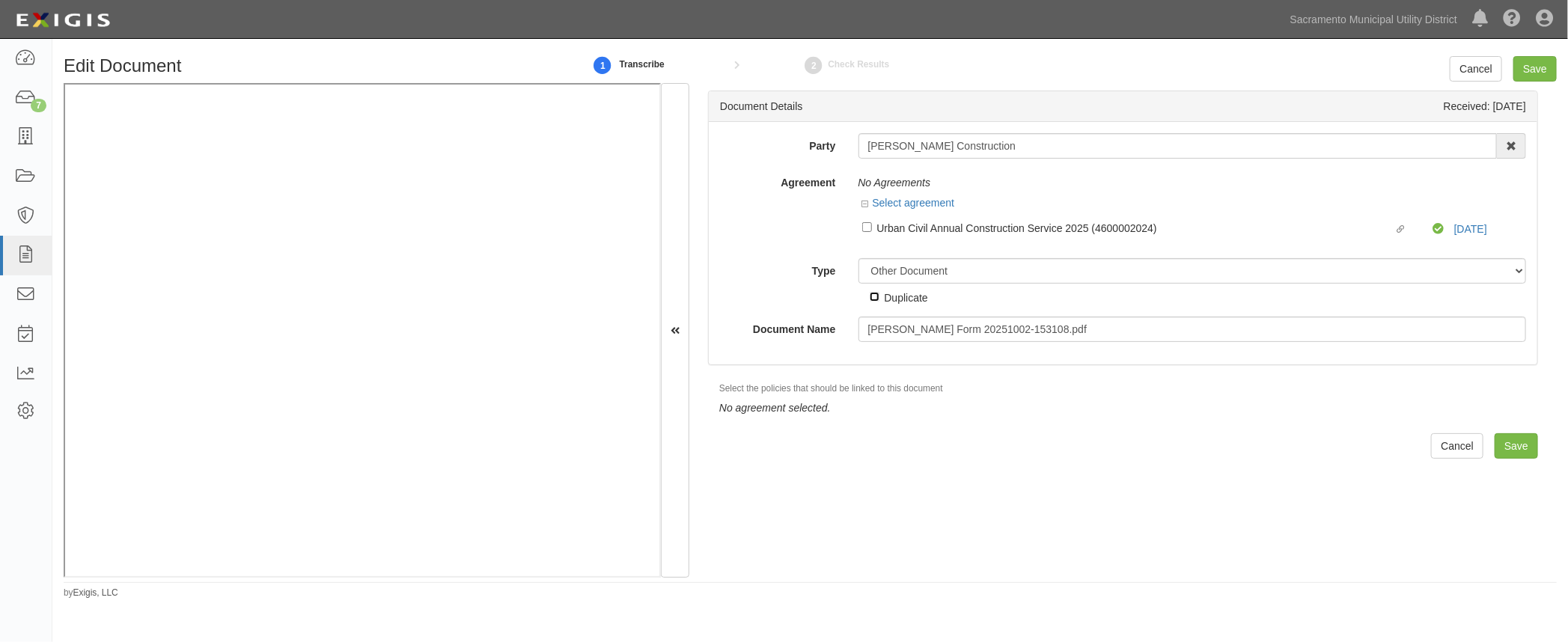
click at [873, 299] on input "Duplicate" at bounding box center [874, 296] width 9 height 9
checkbox input "true"
click at [1502, 448] on input "Save" at bounding box center [1516, 446] width 43 height 26
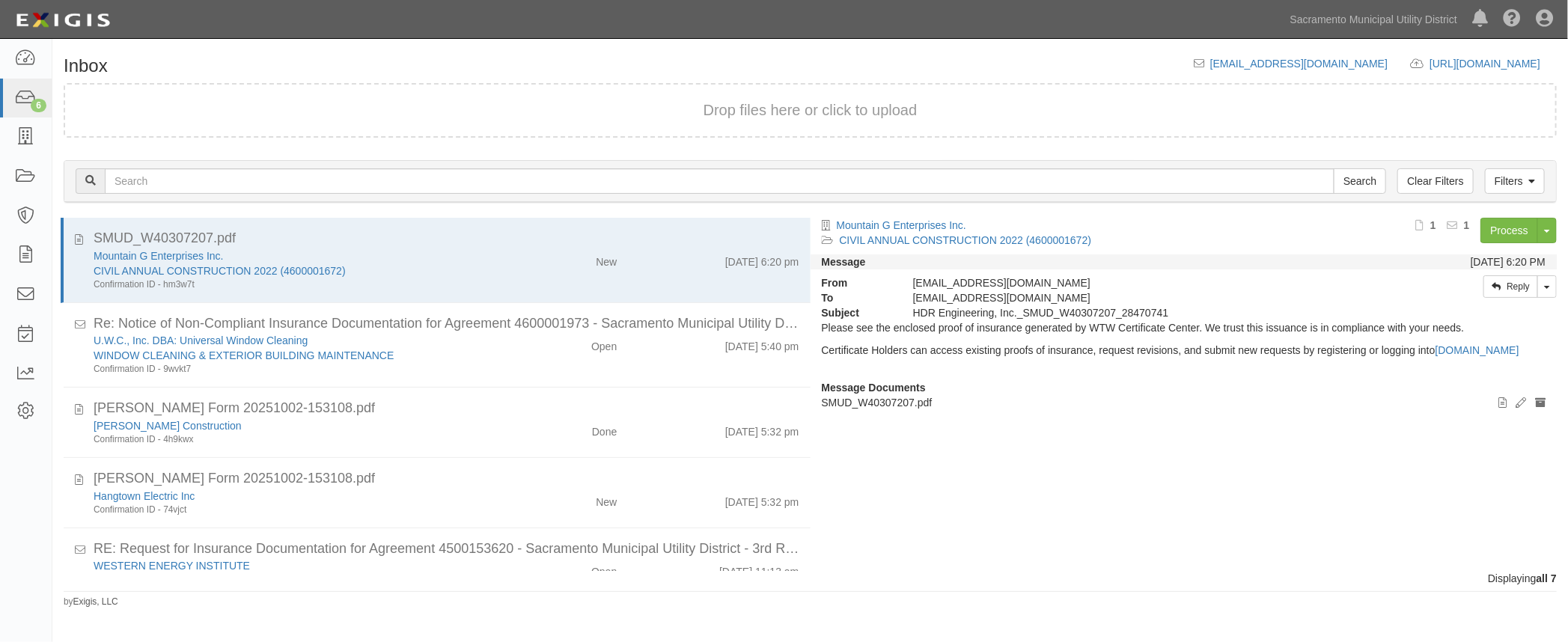
click at [494, 480] on div "[PERSON_NAME] Form 20251002-153108.pdf" at bounding box center [446, 479] width 706 height 20
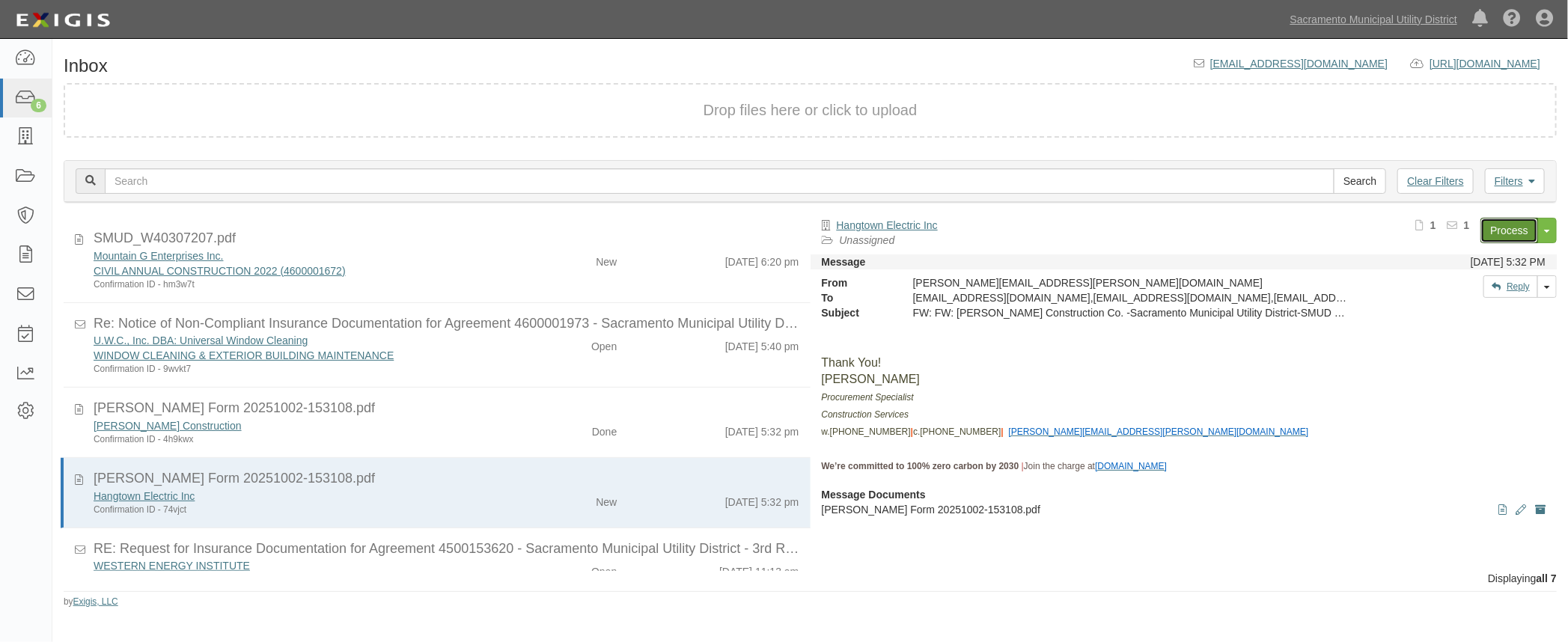
click at [1507, 227] on link "Process" at bounding box center [1509, 231] width 58 height 26
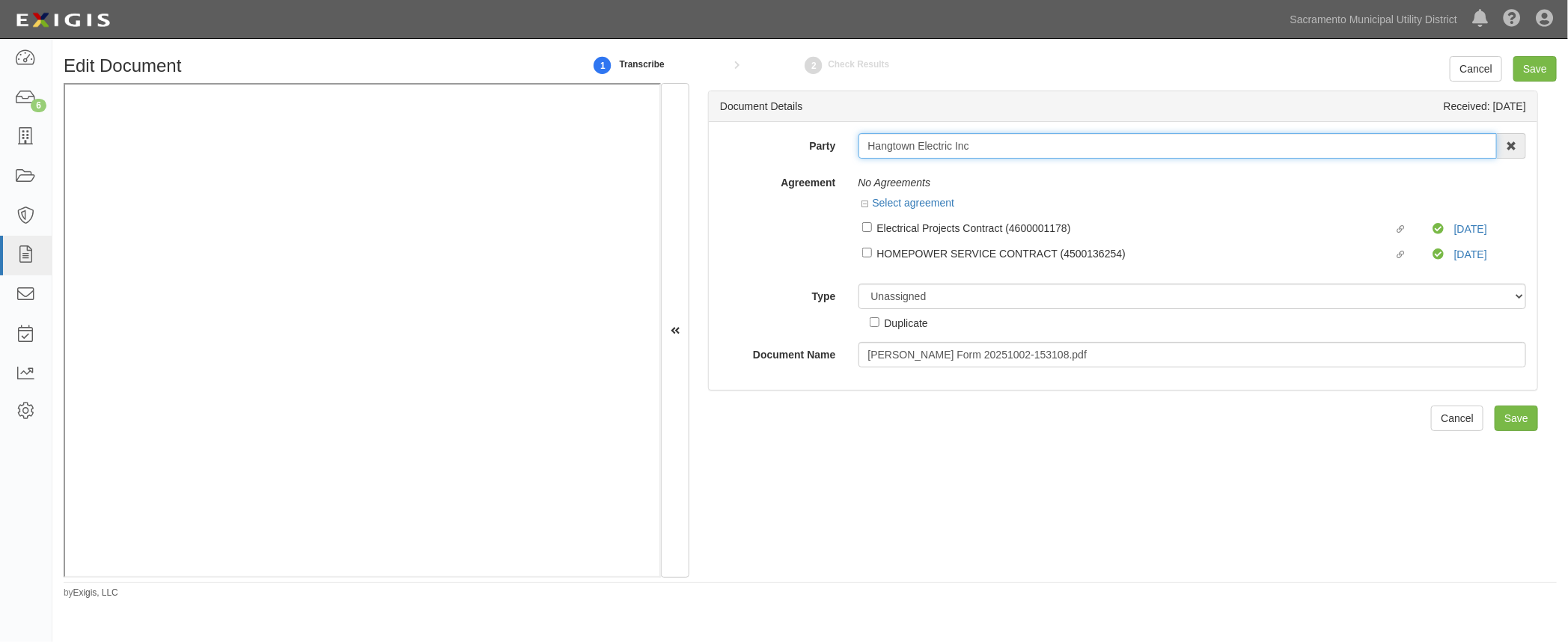
drag, startPoint x: 1002, startPoint y: 146, endPoint x: 789, endPoint y: 139, distance: 213.1
click at [789, 139] on div "Party Hangtown Electric Inc 4 LEAF Inc Acoustical Engineers of [US_STATE] AECOM…" at bounding box center [1123, 146] width 829 height 26
type input "lun"
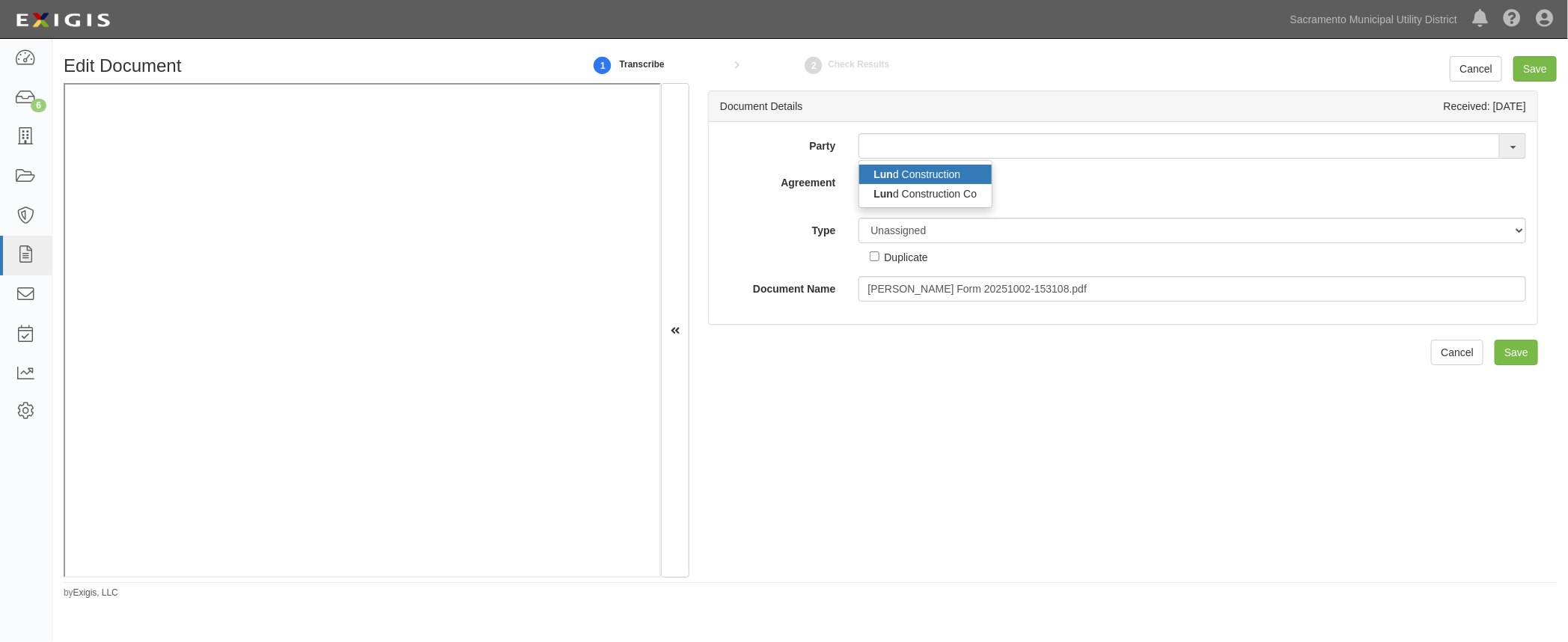
click at [894, 174] on link "Lun d Construction" at bounding box center [926, 174] width 133 height 20
type input "[PERSON_NAME] Construction"
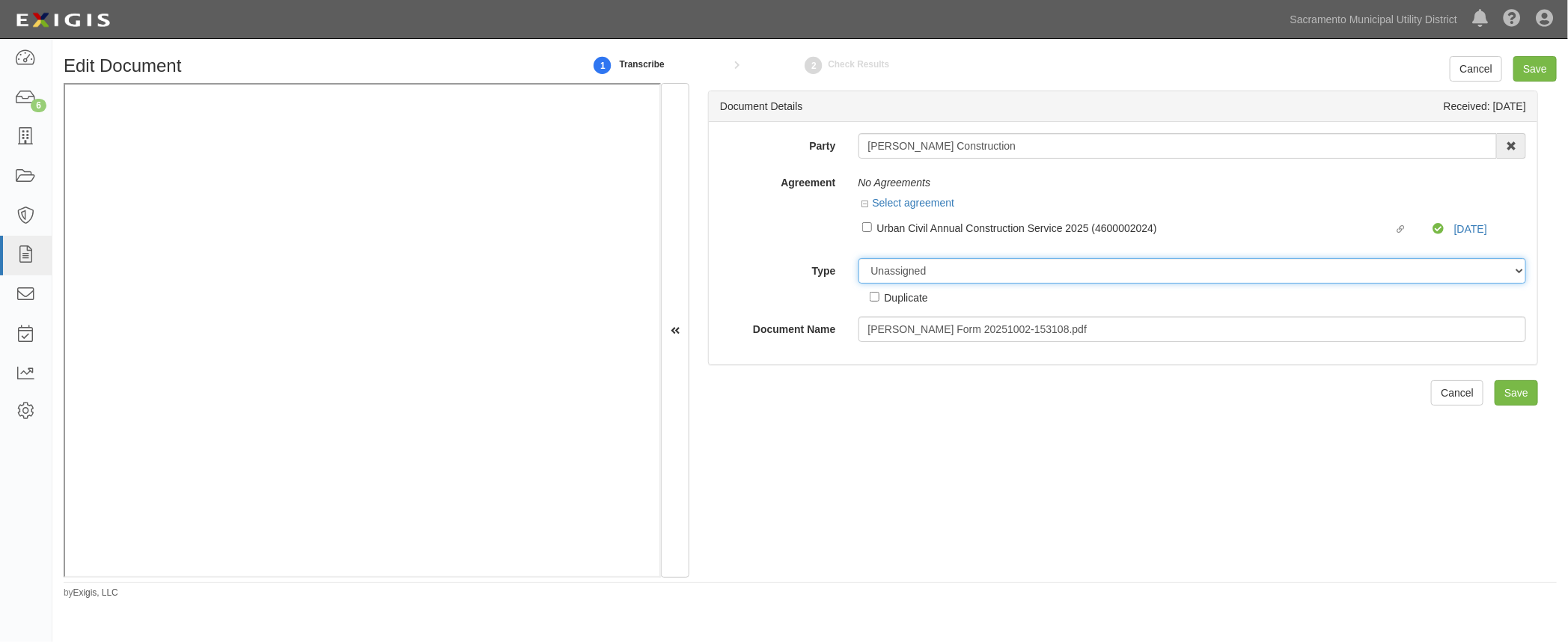
click at [868, 274] on select "Unassigned Binder Cancellation Notice Certificate Contract Endorsement Insuranc…" at bounding box center [1192, 271] width 669 height 26
select select "OtherDetail"
click at [859, 258] on select "Unassigned Binder Cancellation Notice Certificate Contract Endorsement Insuranc…" at bounding box center [1192, 271] width 669 height 26
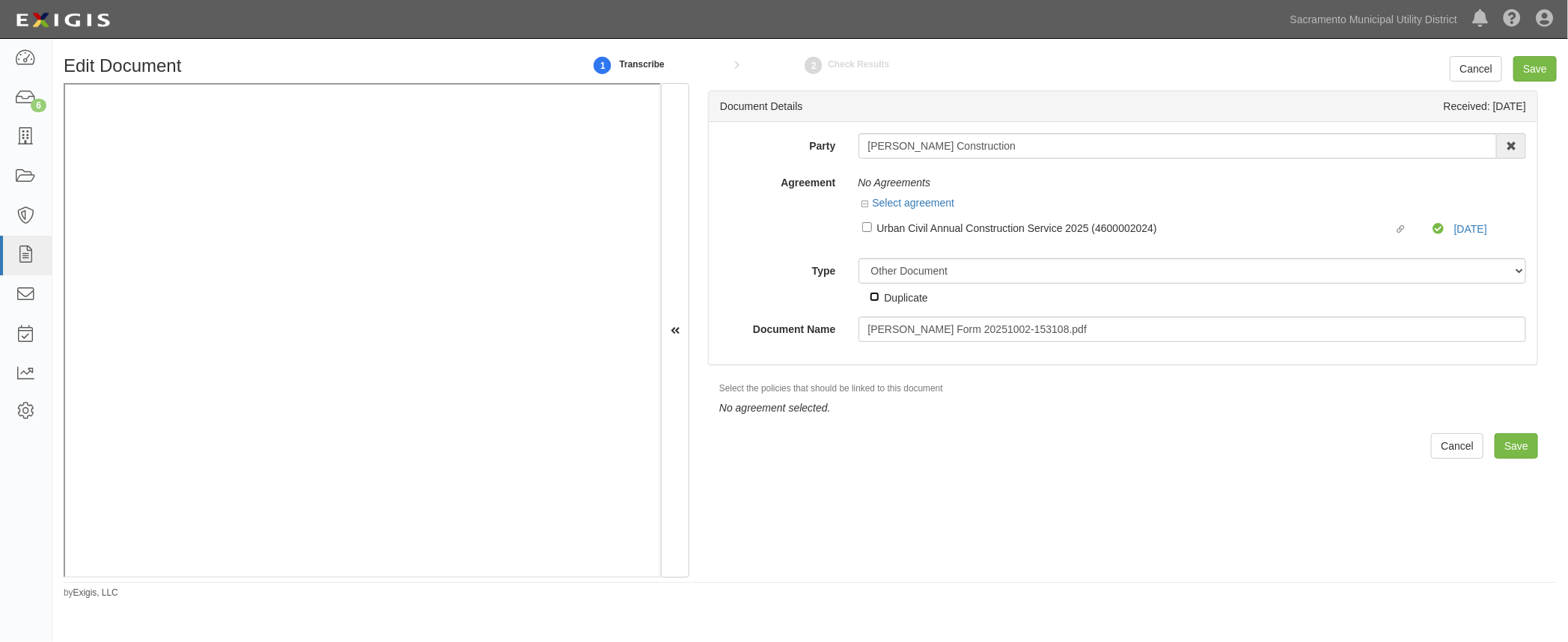
click at [870, 295] on input "Duplicate" at bounding box center [874, 296] width 9 height 9
checkbox input "true"
drag, startPoint x: 1043, startPoint y: 457, endPoint x: 1054, endPoint y: 456, distance: 11.0
click at [1044, 457] on div "Document Details Received: 10/03/2025 Party Lund Construction Lun d Constructio…" at bounding box center [1123, 330] width 867 height 495
click at [1511, 441] on input "Save" at bounding box center [1516, 446] width 43 height 26
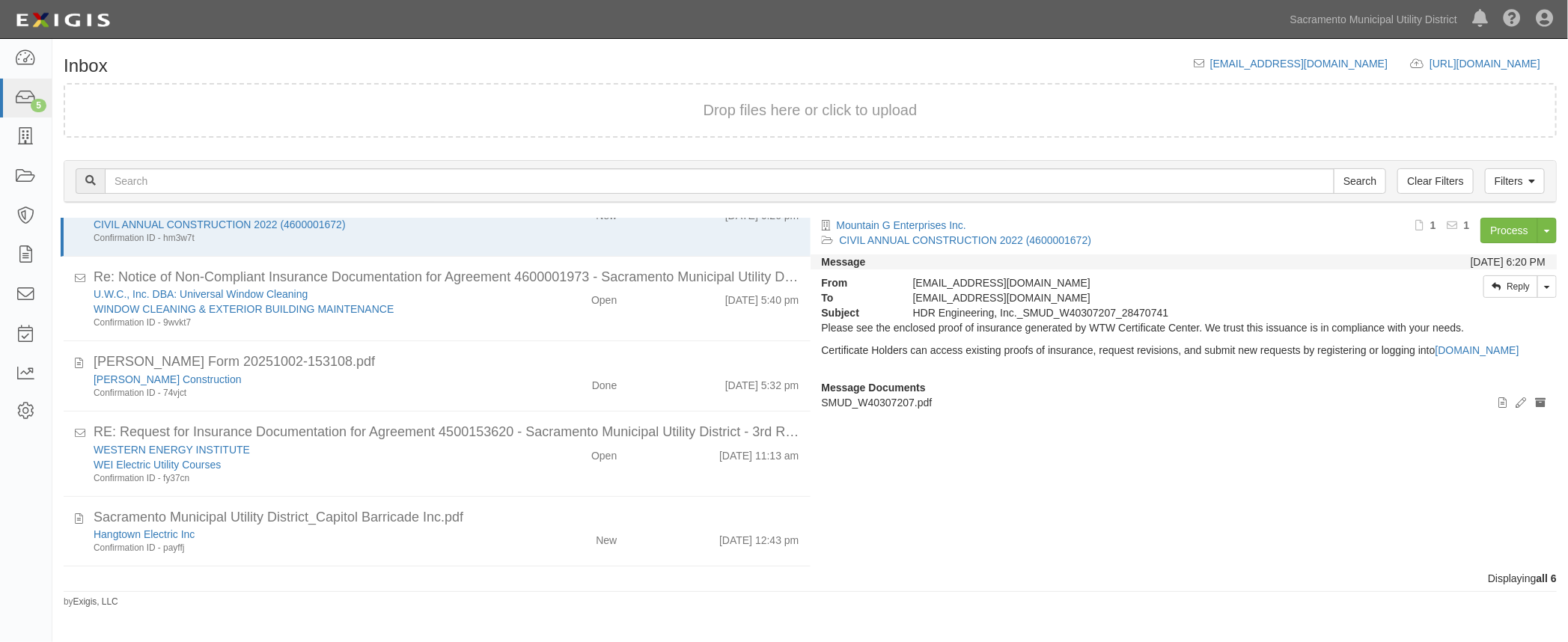
scroll to position [67, 0]
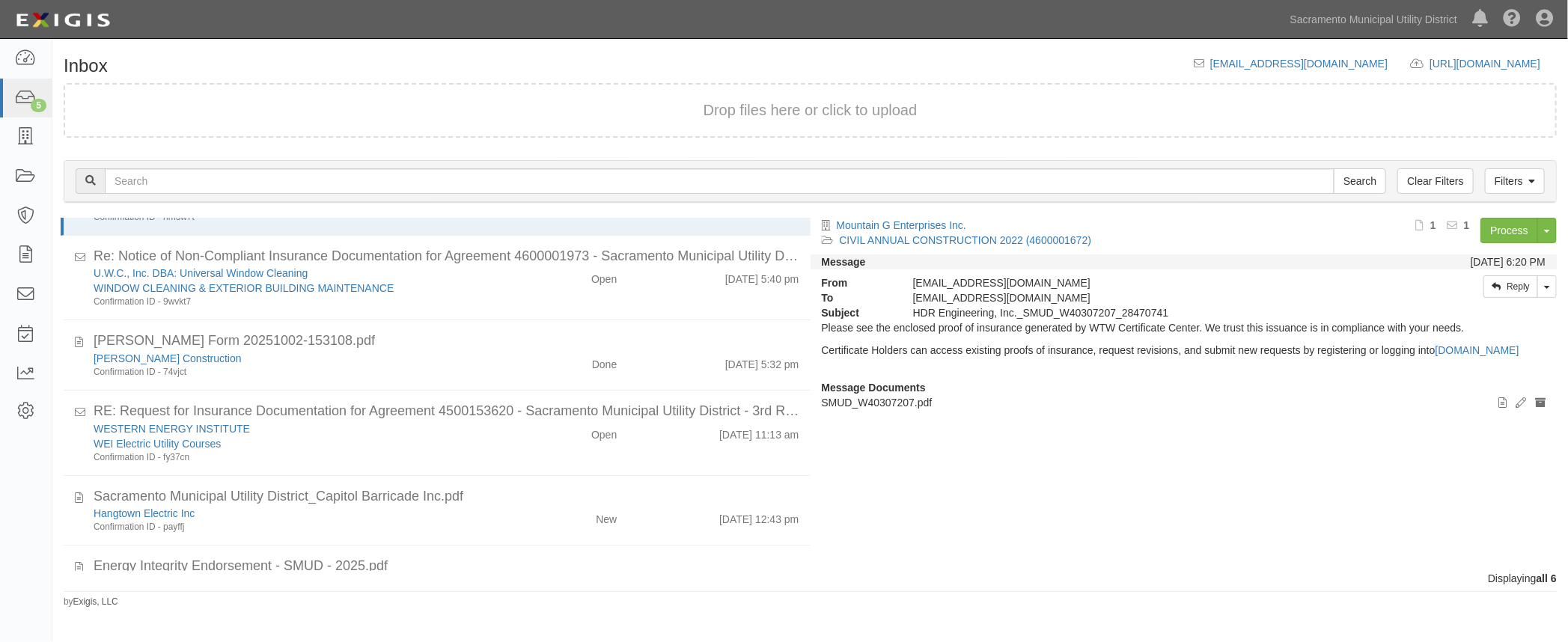
click at [502, 498] on div "Sacramento Municipal Utility District_Capitol Barricade Inc.pdf" at bounding box center [446, 496] width 706 height 20
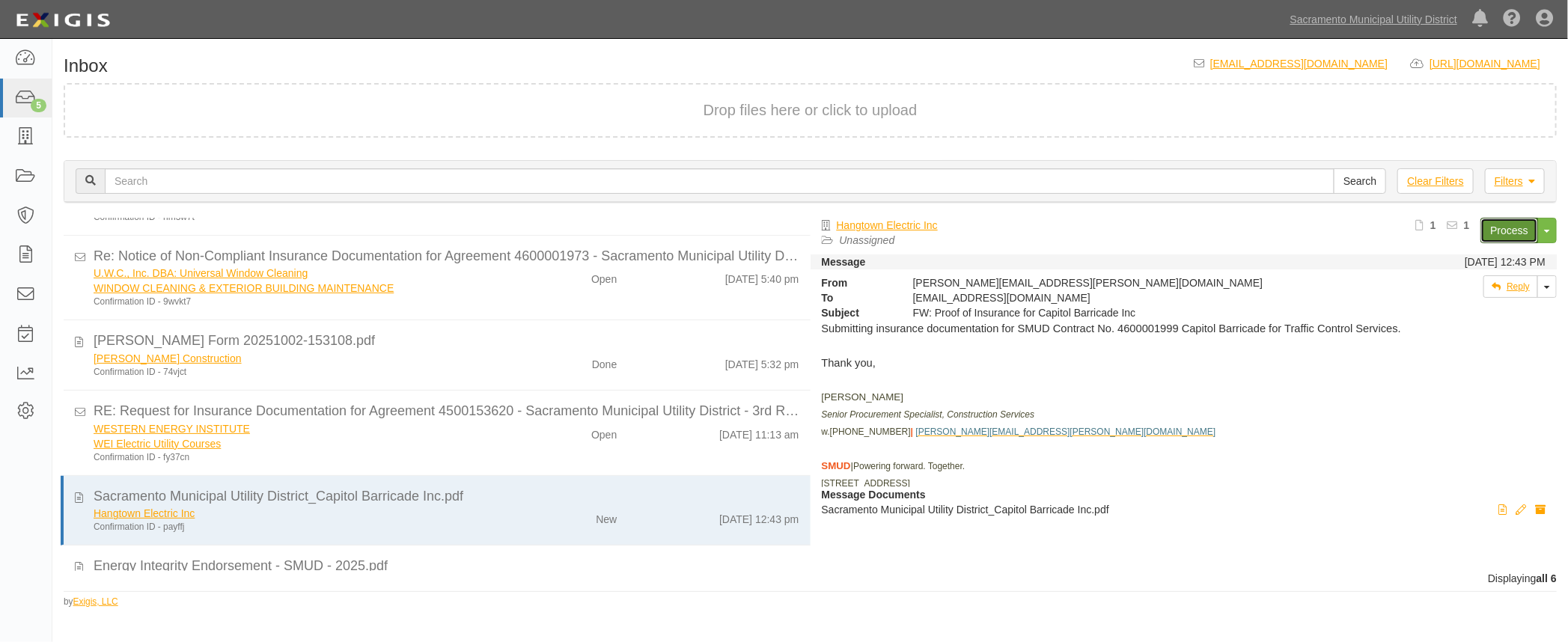
click at [1497, 228] on link "Process" at bounding box center [1509, 231] width 58 height 26
click at [554, 523] on div "New" at bounding box center [567, 516] width 121 height 21
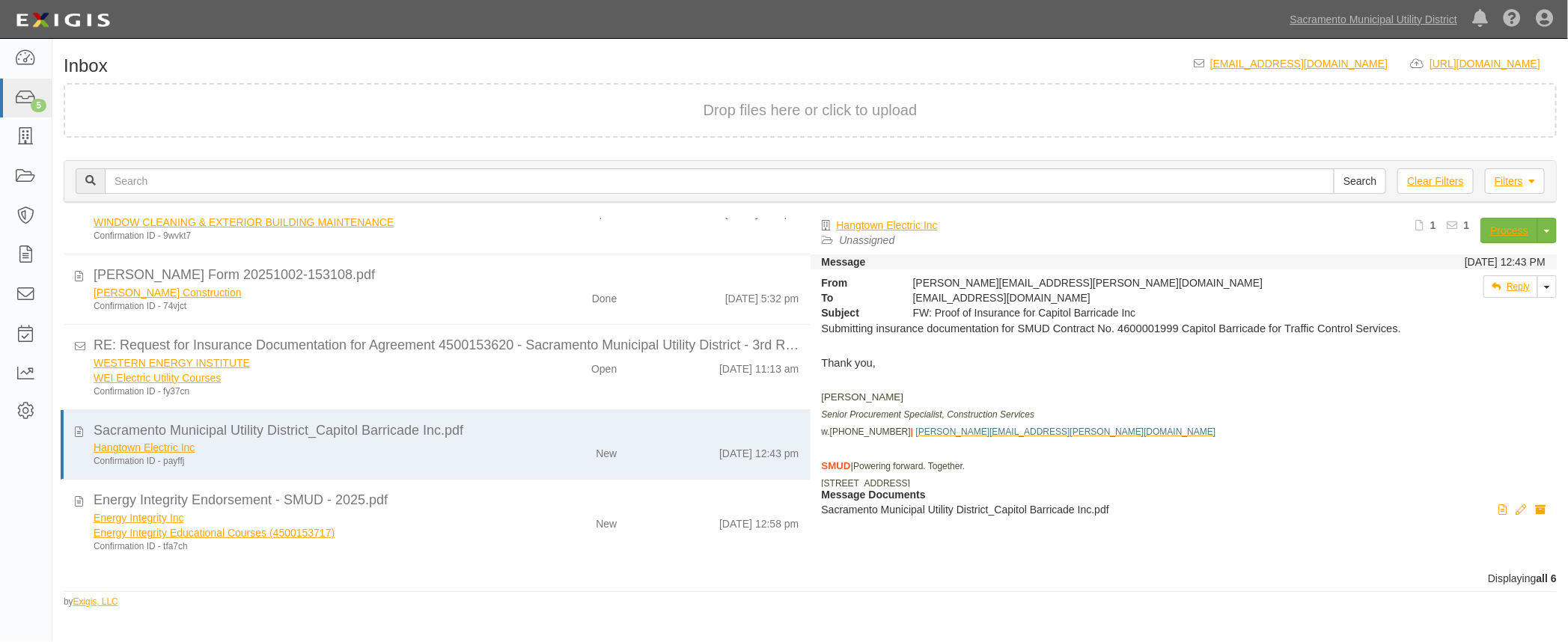
click at [554, 517] on div "New" at bounding box center [567, 520] width 121 height 21
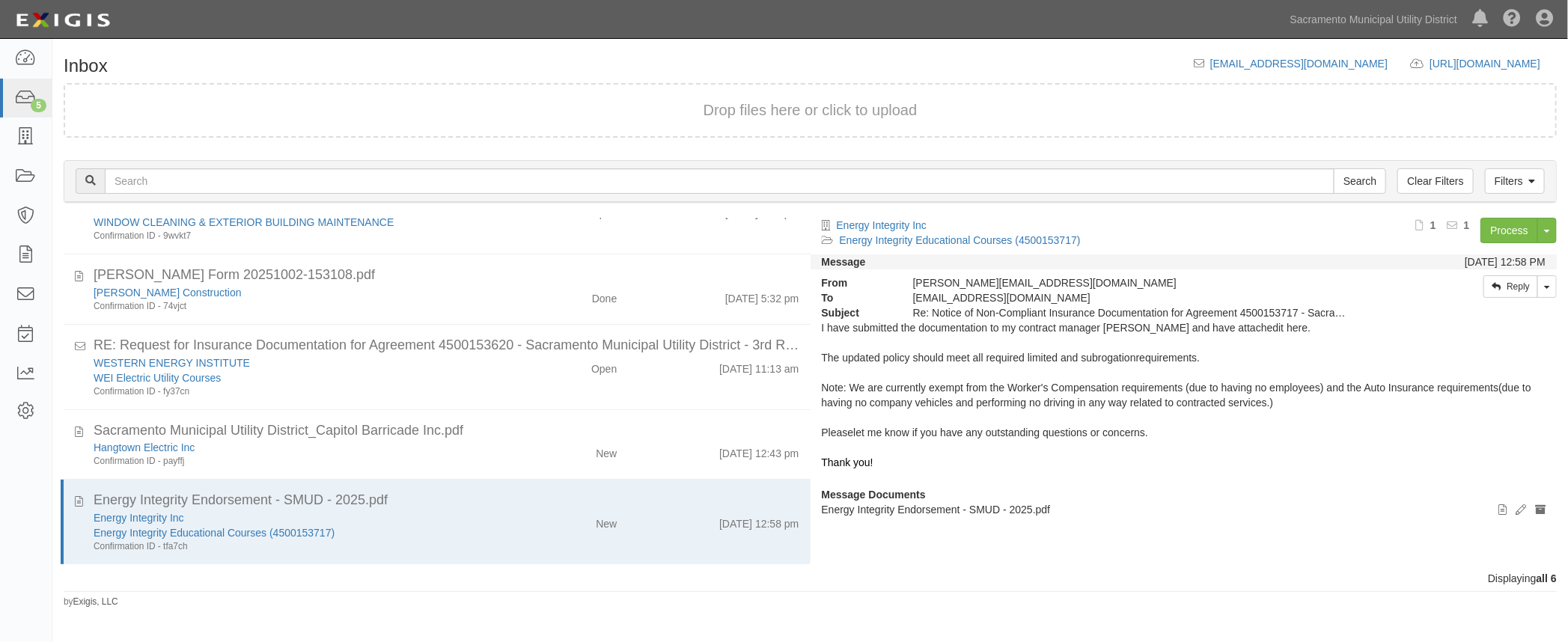
click at [489, 510] on div "Energy Integrity Inc" at bounding box center [295, 518] width 402 height 15
click at [1520, 231] on link "Process" at bounding box center [1509, 231] width 58 height 26
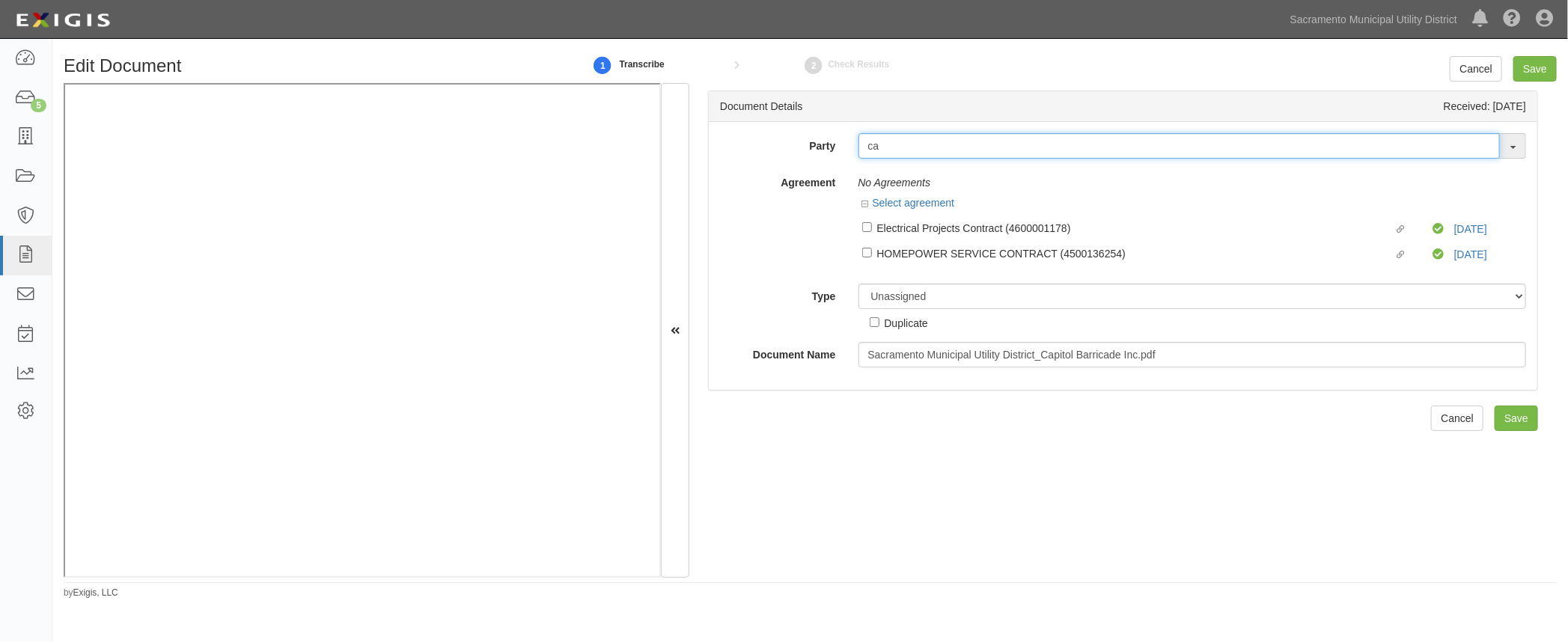
type input "c"
type input "cap"
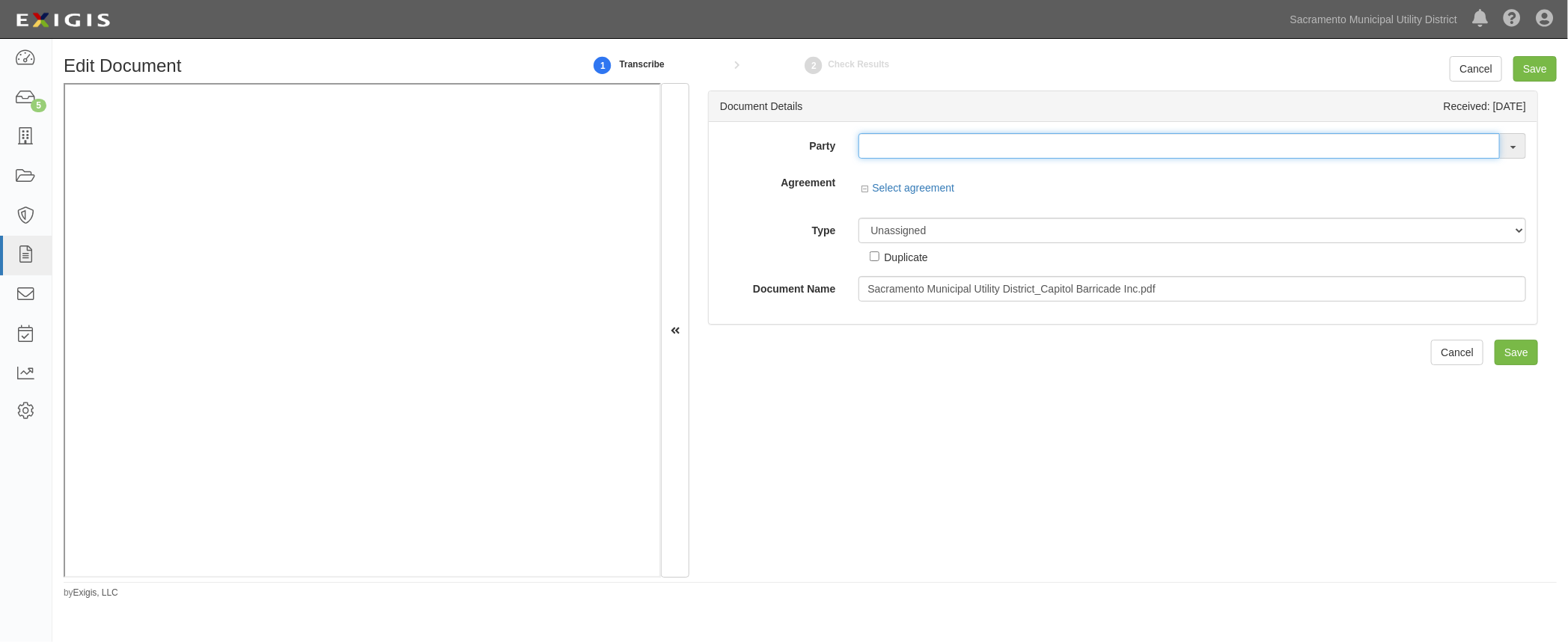
click at [886, 152] on input "text" at bounding box center [1180, 146] width 642 height 26
type input "b"
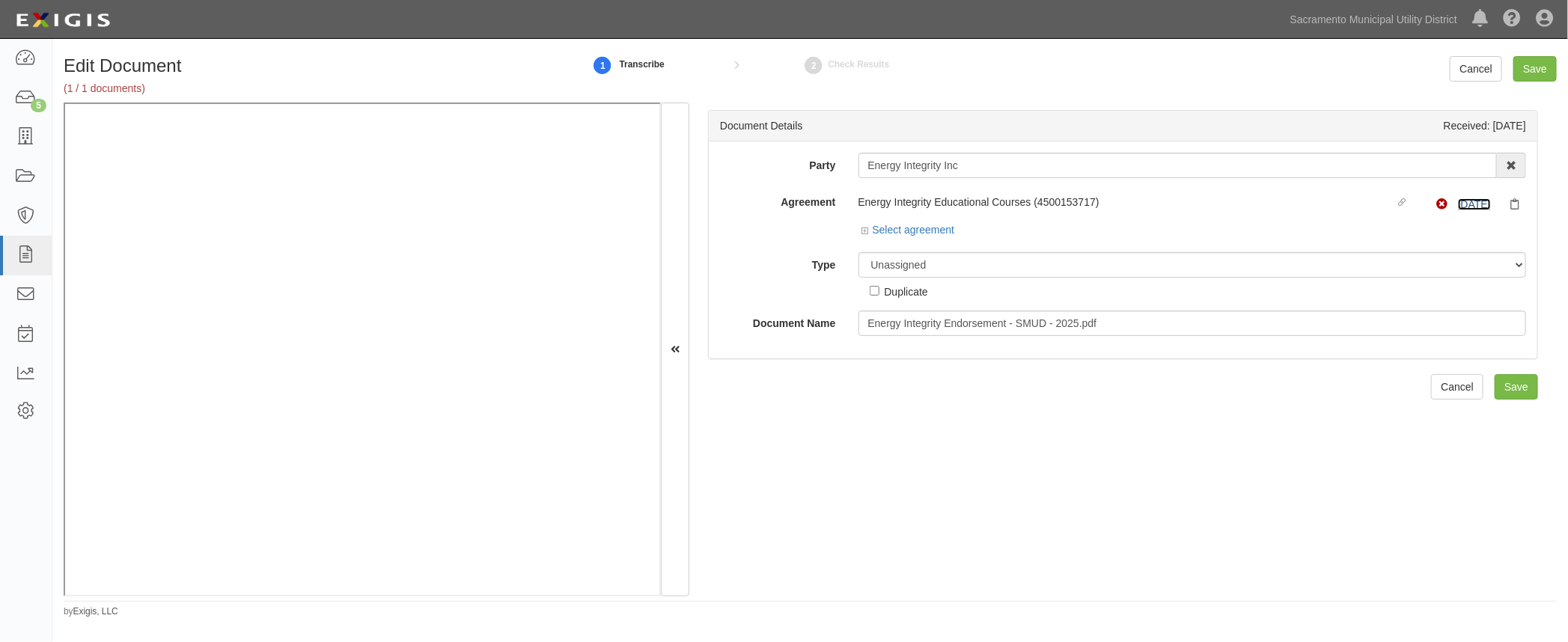
click at [1458, 200] on link "4/25/26" at bounding box center [1474, 204] width 33 height 12
click at [862, 230] on icon at bounding box center [867, 231] width 10 height 8
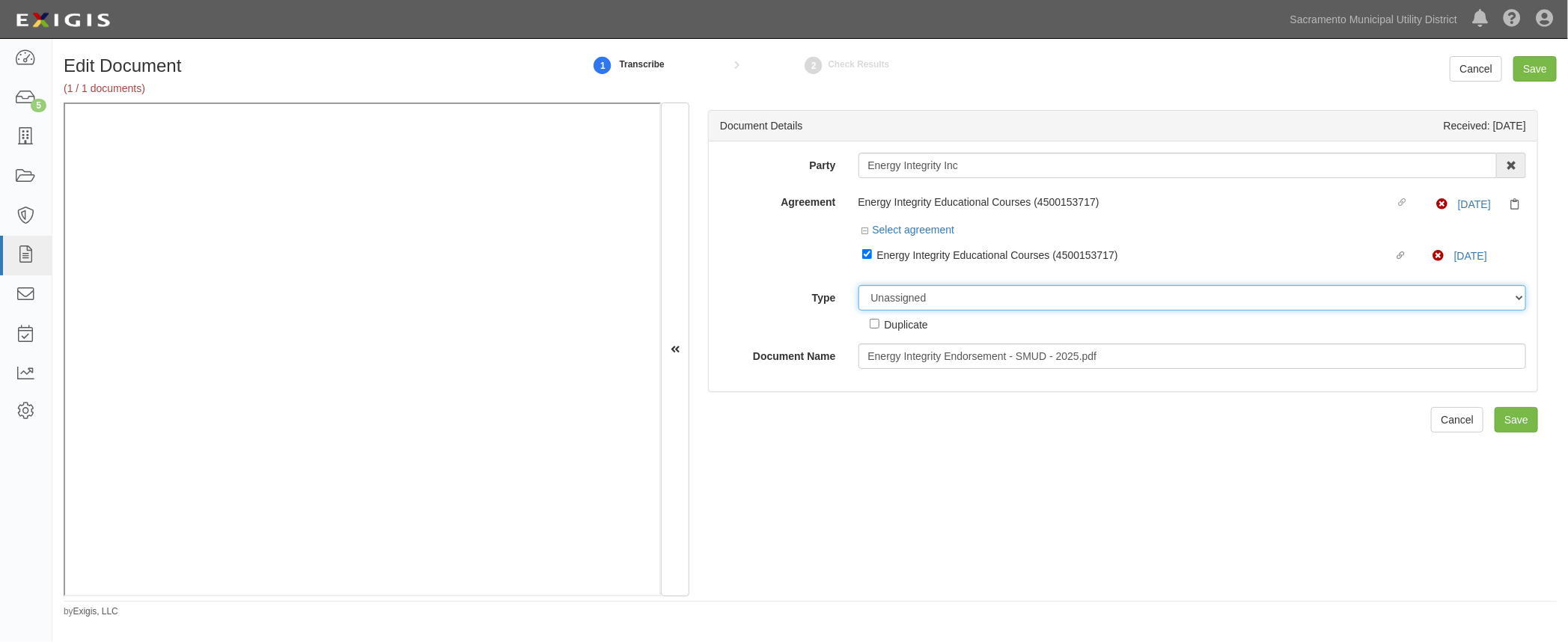
click at [910, 294] on select "Unassigned Binder Cancellation Notice Certificate Contract Endorsement Insuranc…" at bounding box center [1192, 298] width 669 height 26
select select "CertificateDetail"
click at [859, 285] on select "Unassigned Binder Cancellation Notice Certificate Contract Endorsement Insuranc…" at bounding box center [1192, 298] width 669 height 26
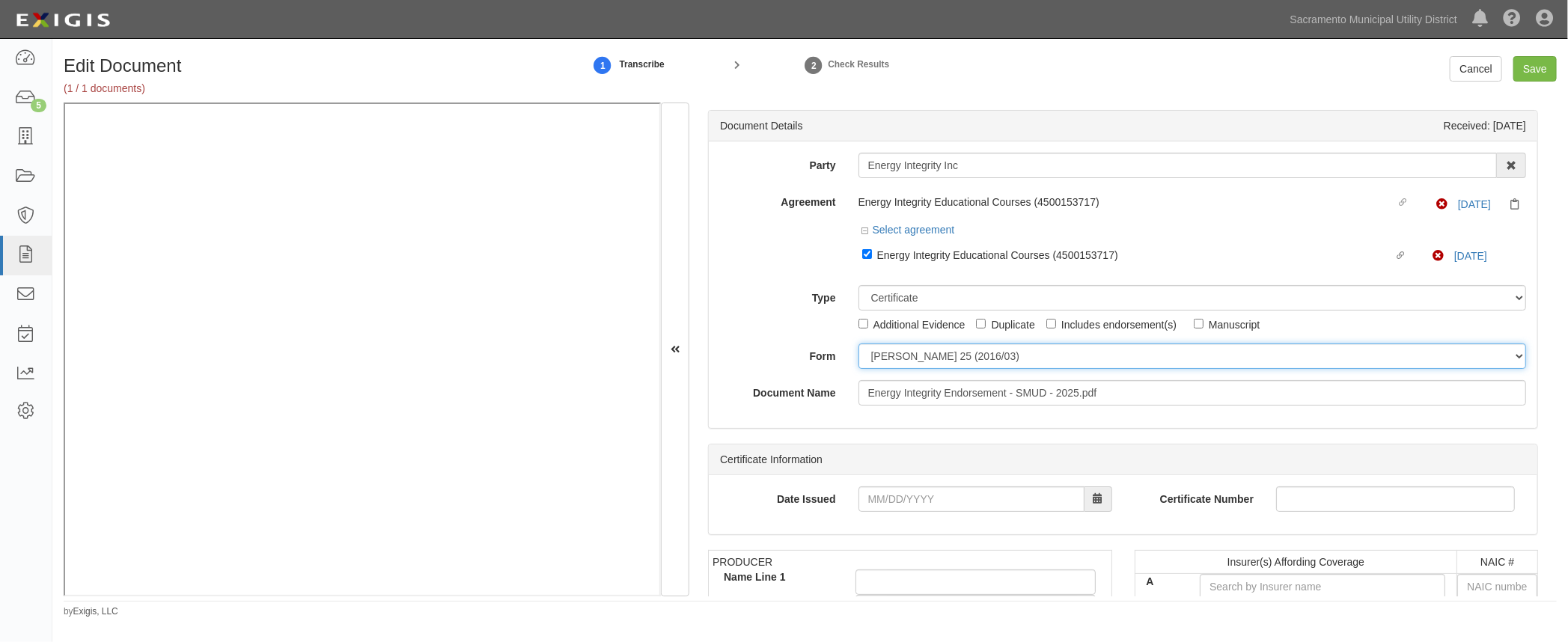
click at [883, 357] on select "ACORD 25 (2016/03) ACORD 101 ACORD 855 NY (2014/05) General" at bounding box center [1192, 356] width 669 height 26
select select "GeneralFormDetail"
click at [859, 343] on select "ACORD 25 (2016/03) ACORD 101 ACORD 855 NY (2014/05) General" at bounding box center [1192, 356] width 669 height 26
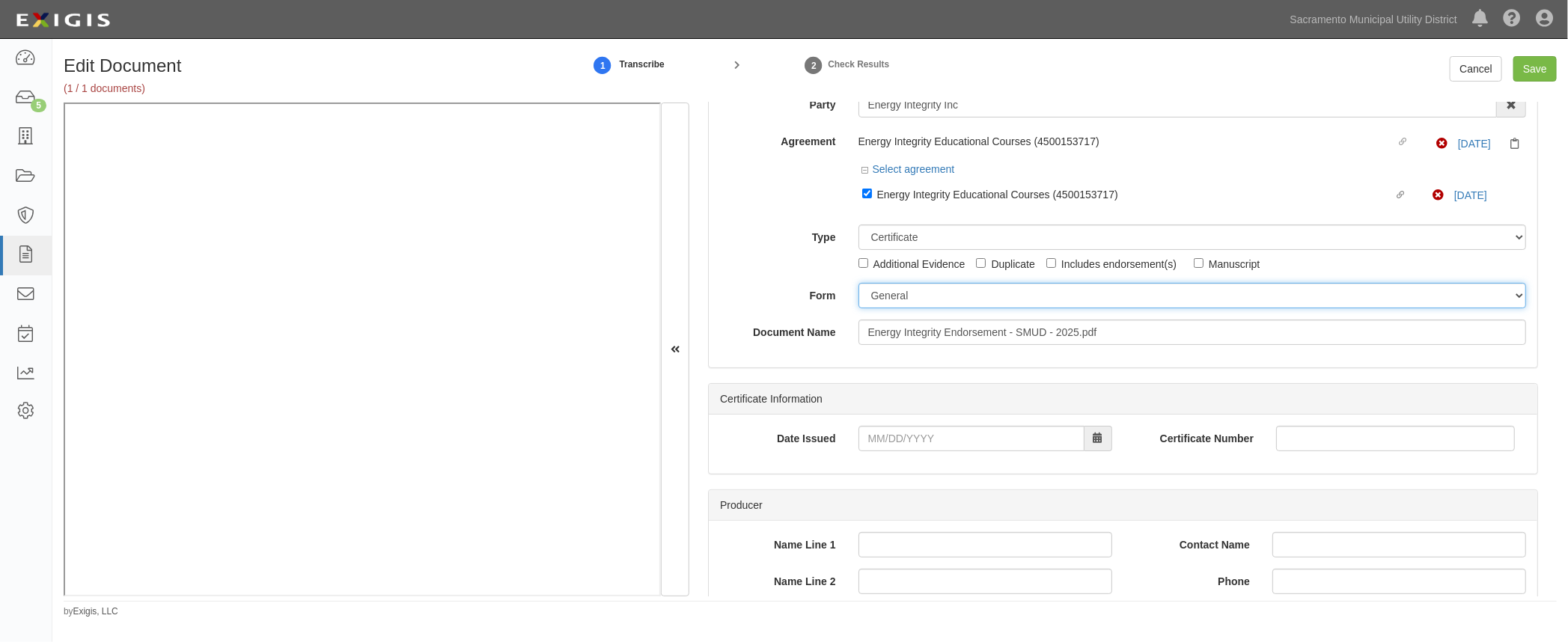
scroll to position [67, 0]
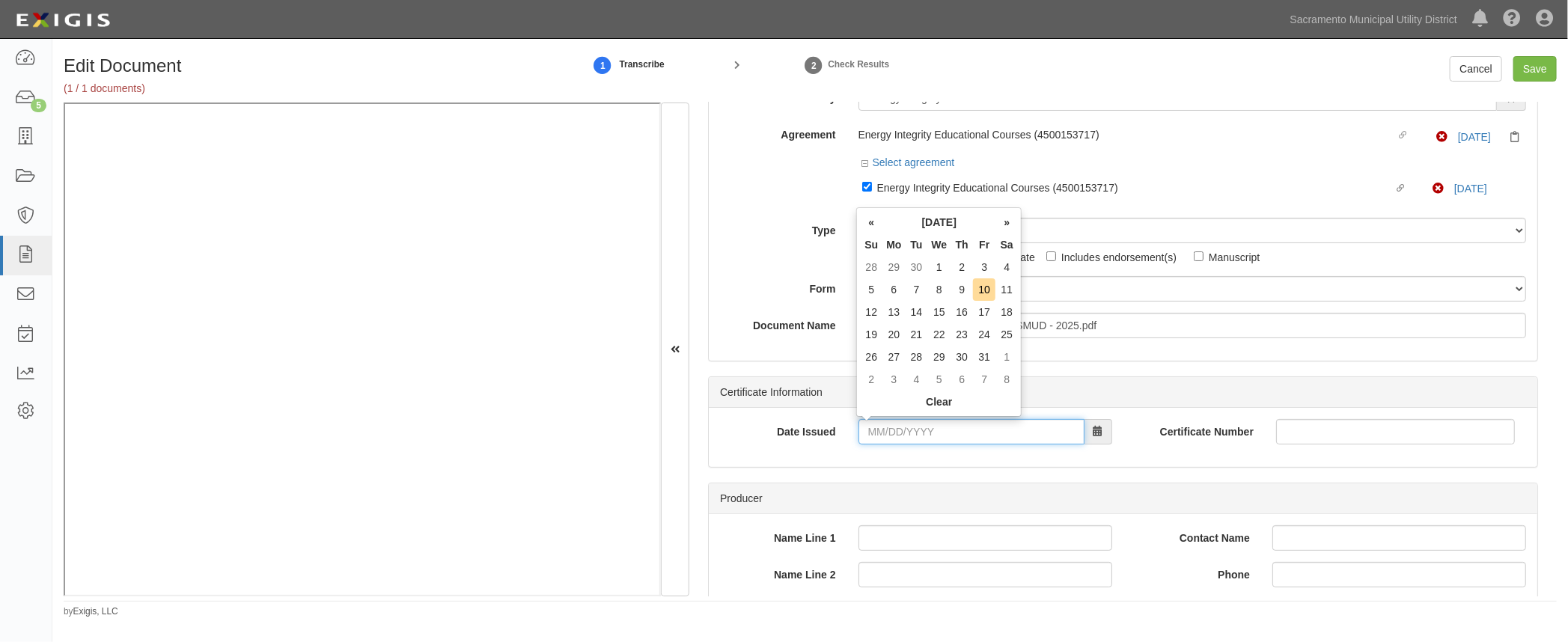
click at [870, 434] on input "Date Issued" at bounding box center [971, 432] width 226 height 26
click at [940, 286] on td "8" at bounding box center [939, 289] width 23 height 22
type input "10/08/2025"
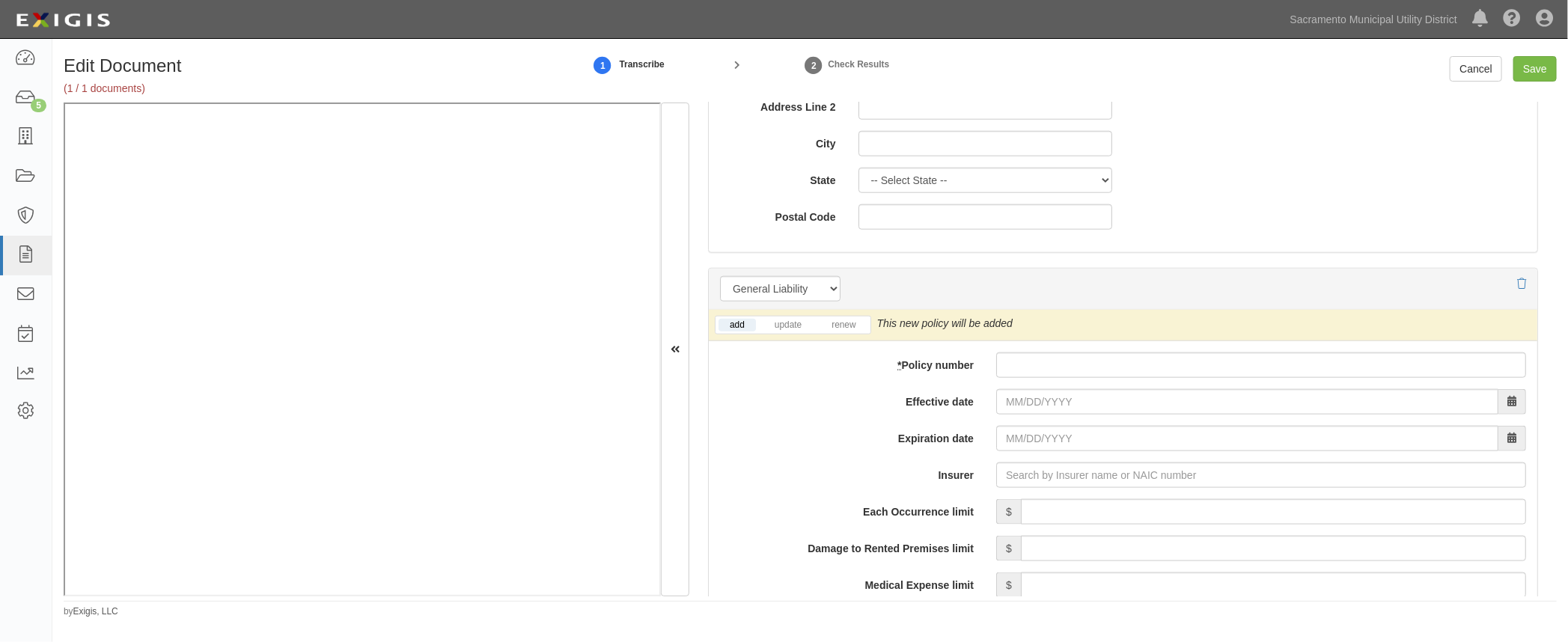
scroll to position [952, 0]
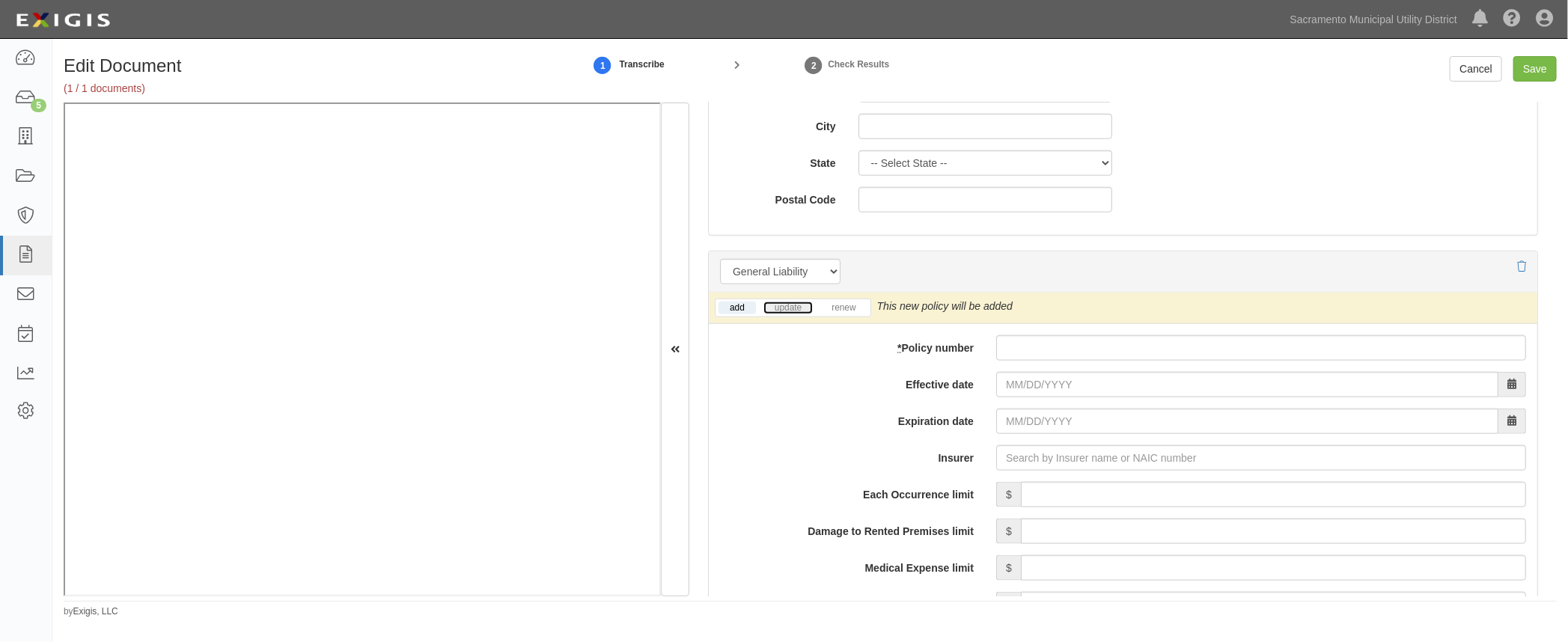
click at [791, 307] on link "update" at bounding box center [788, 307] width 49 height 13
click at [1029, 343] on input "* Policy number" at bounding box center [1261, 348] width 530 height 26
paste input "OBFD89927106"
type input "OBFD89927106"
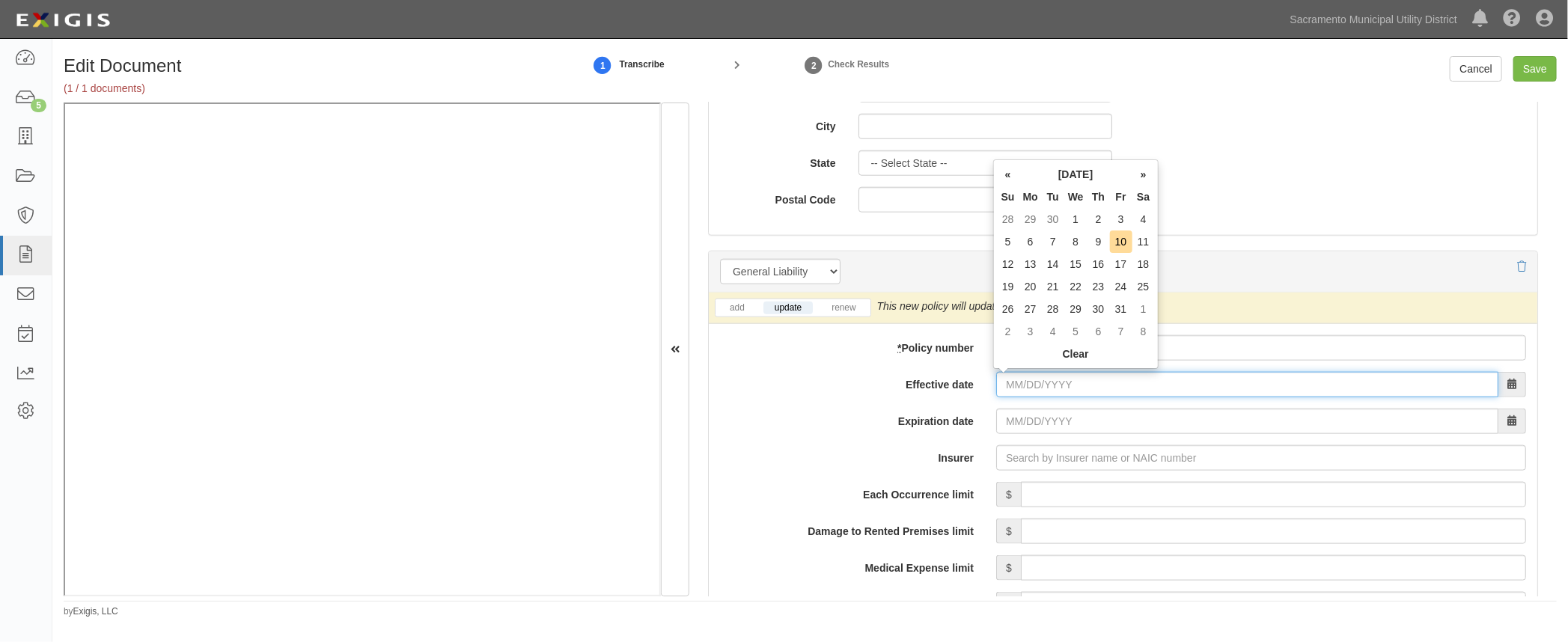
click at [1002, 387] on input "Effective date" at bounding box center [1247, 385] width 503 height 26
type input "04/25/2025"
type input "[DATE]"
click at [1002, 421] on input "[DATE]" at bounding box center [1247, 421] width 503 height 26
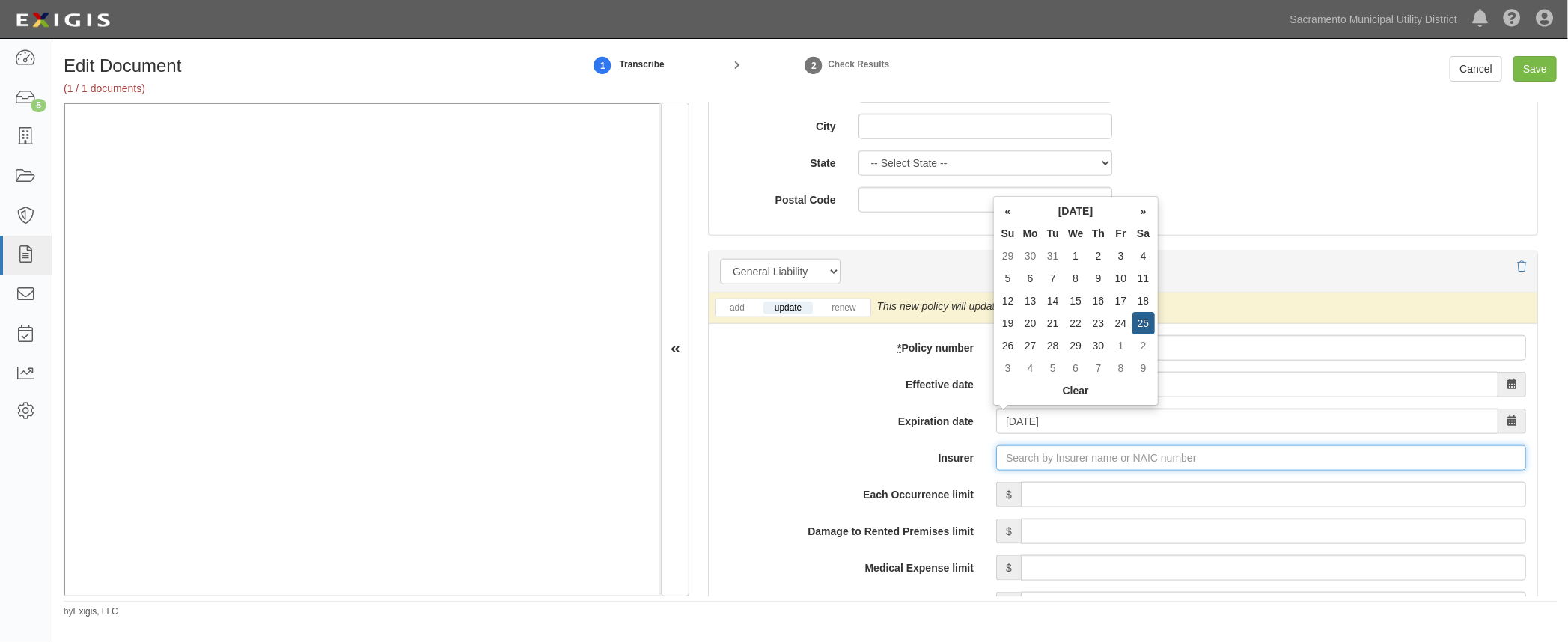
click at [1003, 455] on input "Insurer" at bounding box center [1261, 458] width 530 height 26
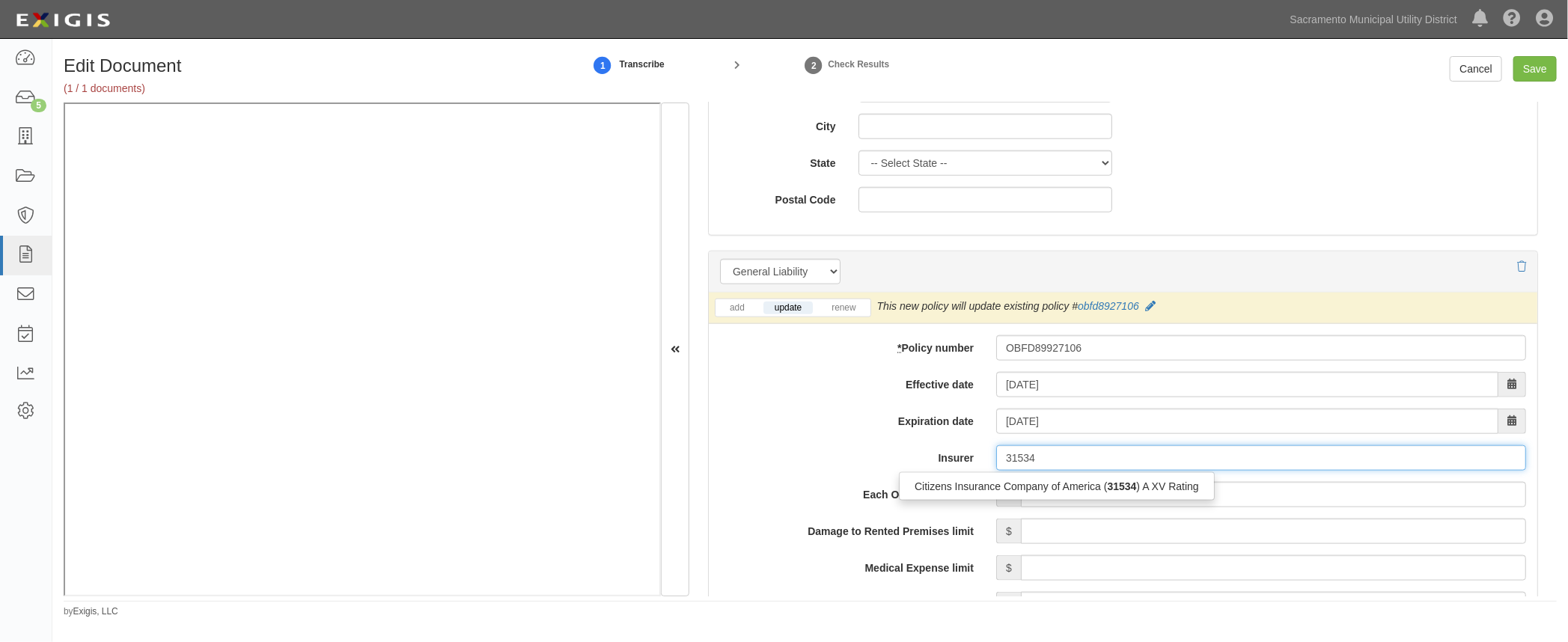
click at [983, 484] on div "Citizens Insurance Company of America ( 31534 ) A XV Rating" at bounding box center [1056, 486] width 314 height 20
type input "Citizens Insurance Company of America (31534) A XV Rating"
click at [1196, 496] on input "Each Occurrence limit" at bounding box center [1272, 495] width 505 height 26
type input "2,000,000"
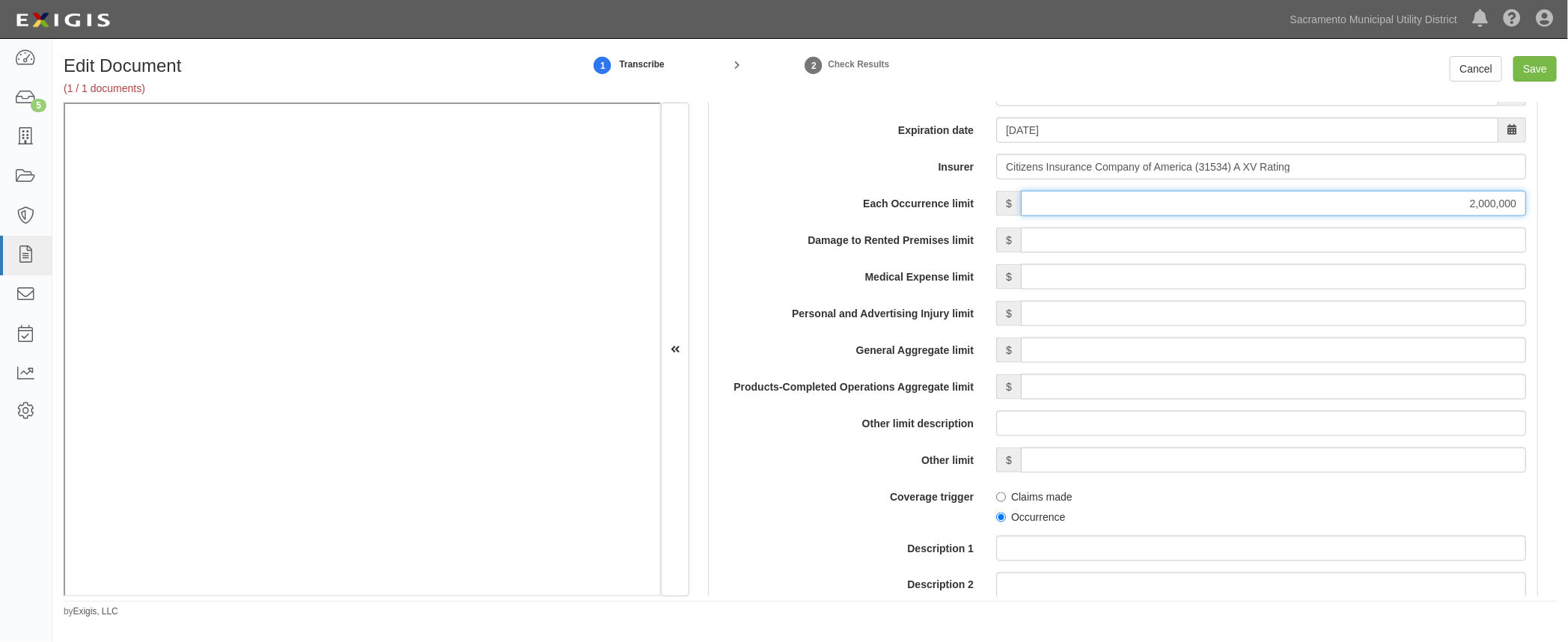
scroll to position [1292, 0]
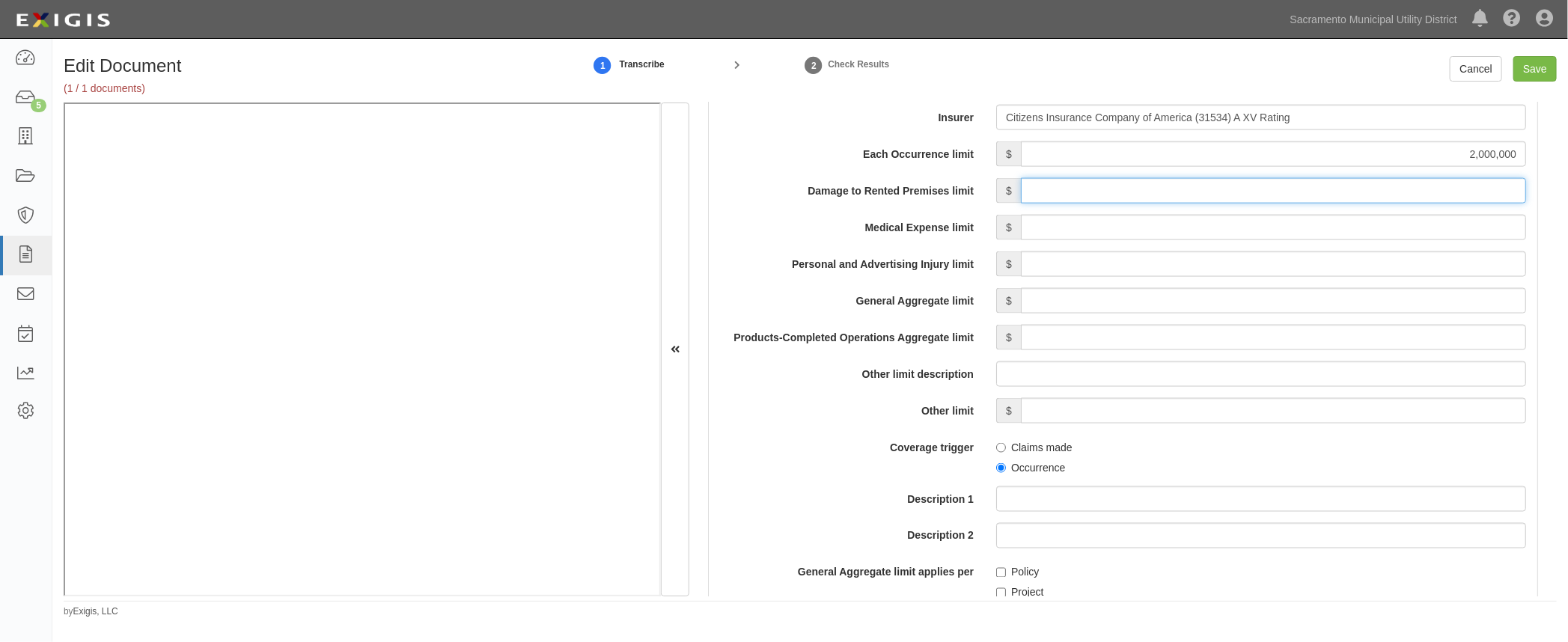
click at [1280, 192] on input "Damage to Rented Premises limit" at bounding box center [1272, 191] width 505 height 26
type input "300,000"
click at [1357, 225] on input "Medical Expense limit" at bounding box center [1272, 227] width 505 height 26
type input "5,000"
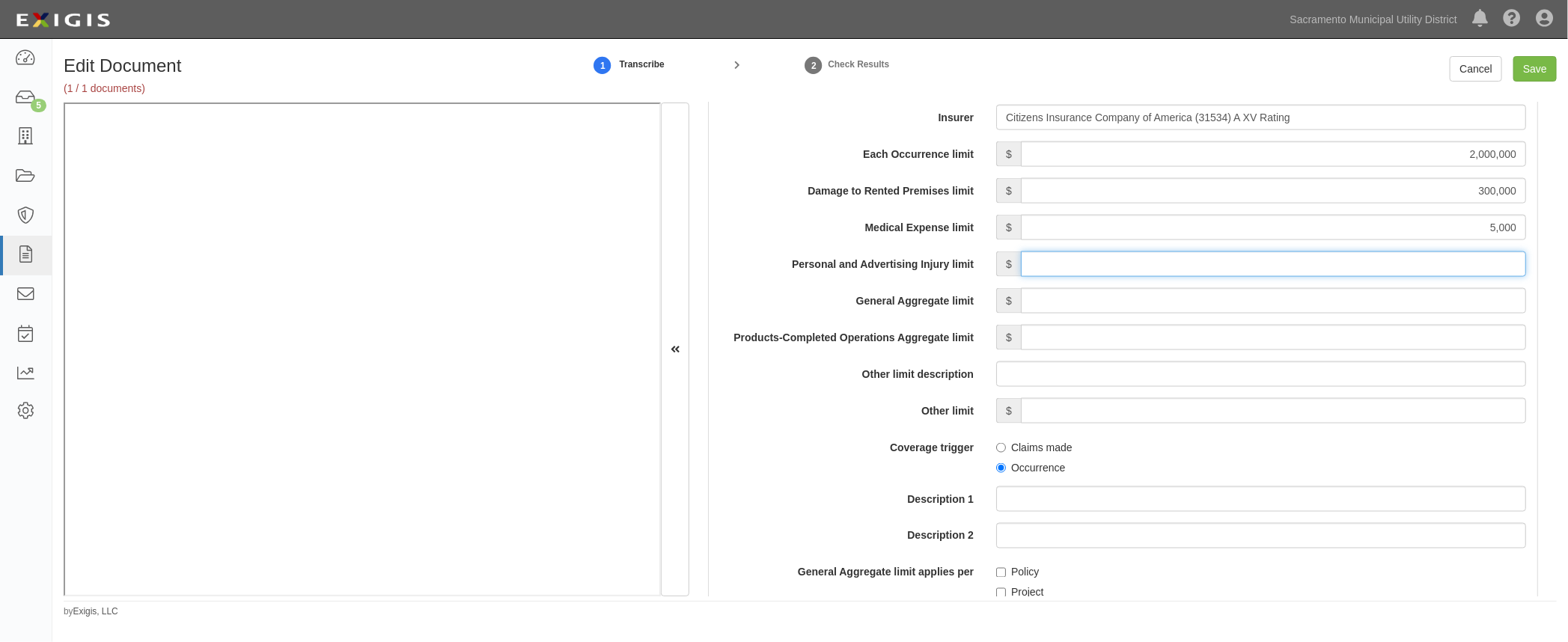
click at [1353, 265] on input "Personal and Advertising Injury limit" at bounding box center [1272, 264] width 505 height 26
type input "2,000,000"
click at [1363, 301] on input "General Aggregate limit" at bounding box center [1272, 301] width 505 height 26
type input "4,000,000"
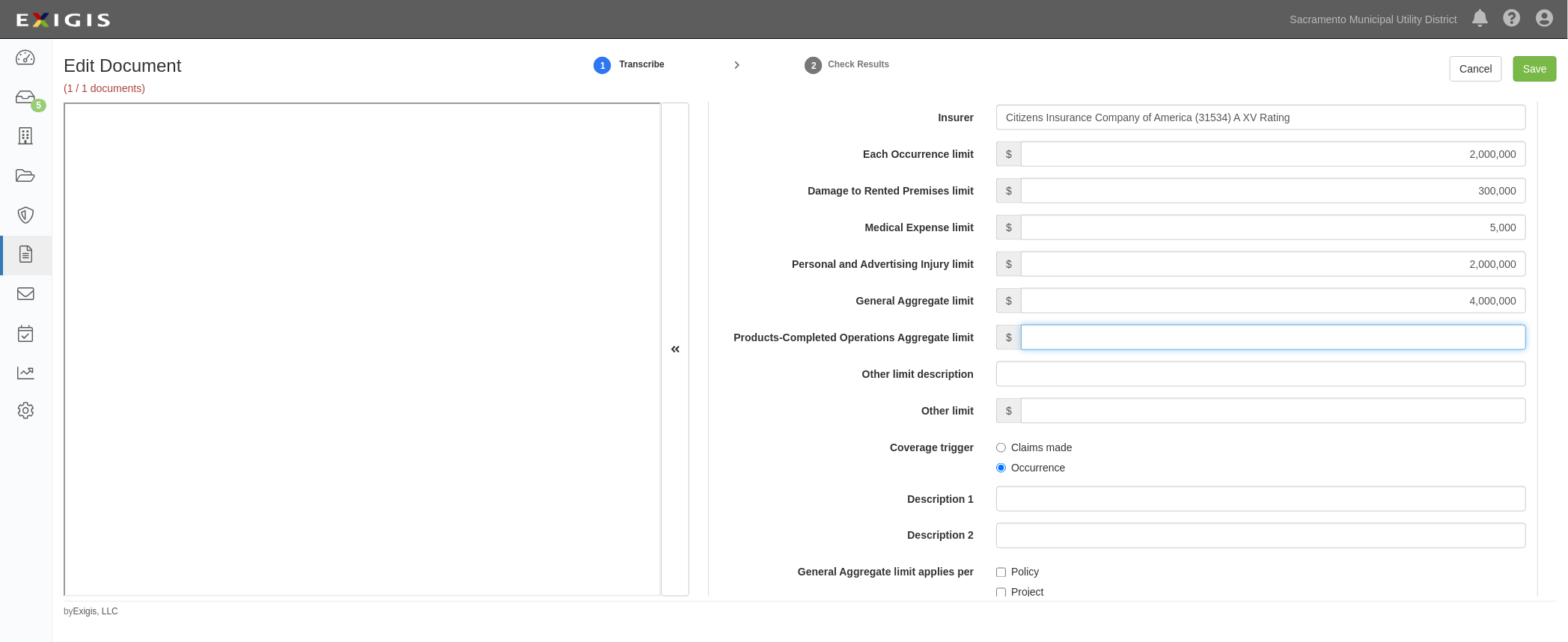
click at [1363, 331] on input "Products-Completed Operations Aggregate limit" at bounding box center [1272, 337] width 505 height 26
type input "4,000,000"
click at [996, 465] on input "Occurrence" at bounding box center [1000, 467] width 9 height 9
radio input "true"
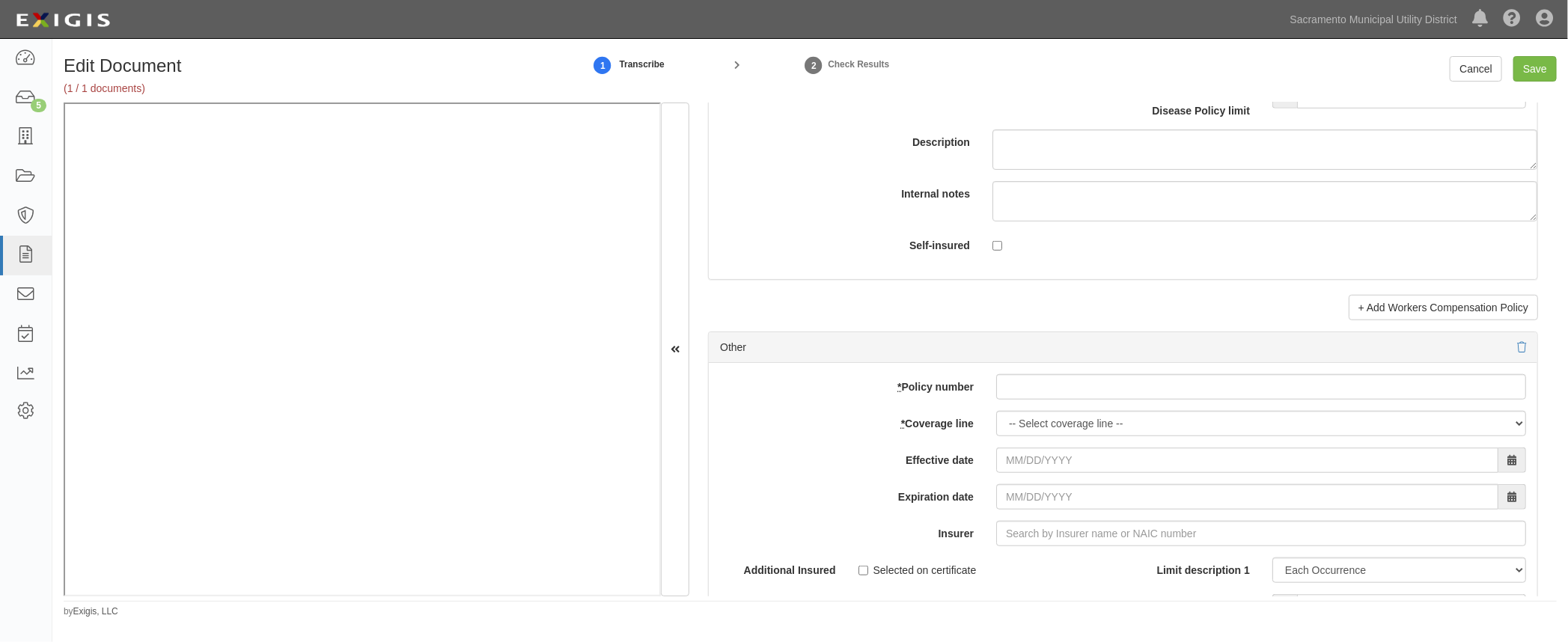
scroll to position [4080, 0]
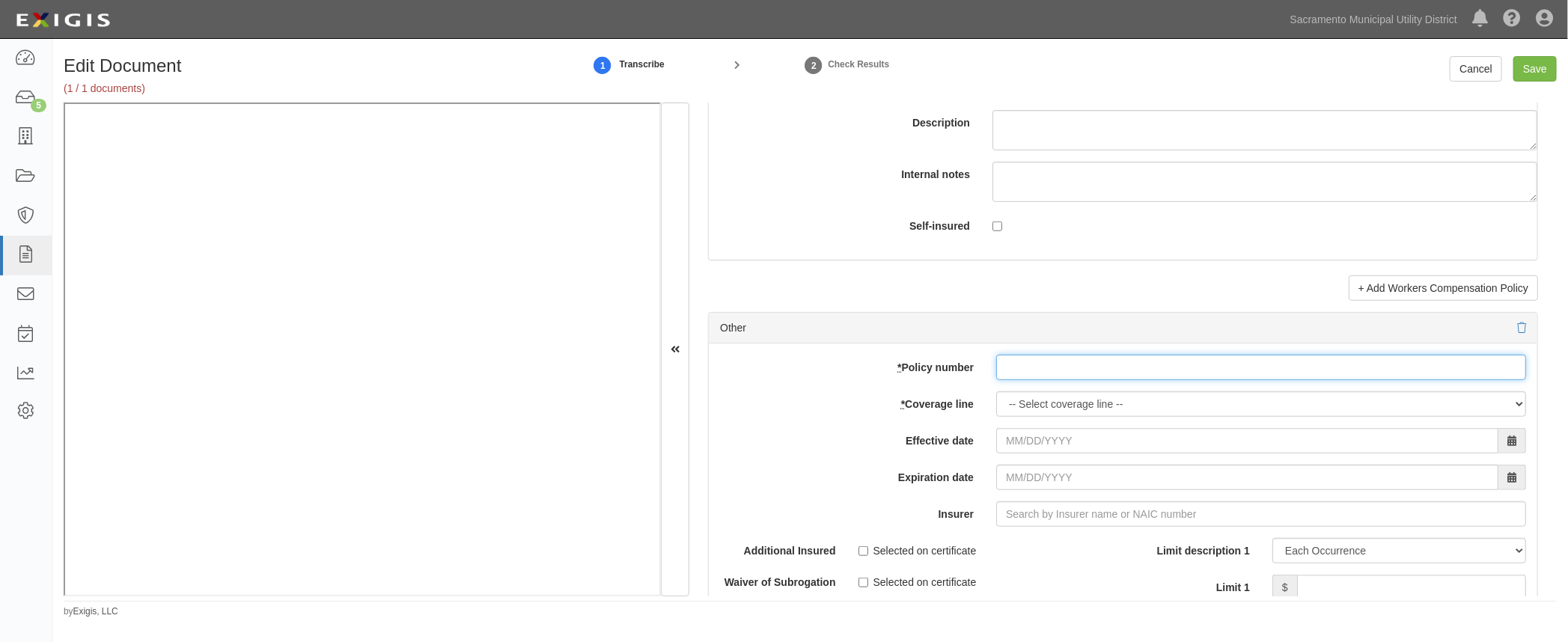
click at [1013, 358] on input "* Policy number" at bounding box center [1261, 367] width 530 height 26
paste input "OBFD89927106"
type input "OBFD89927106"
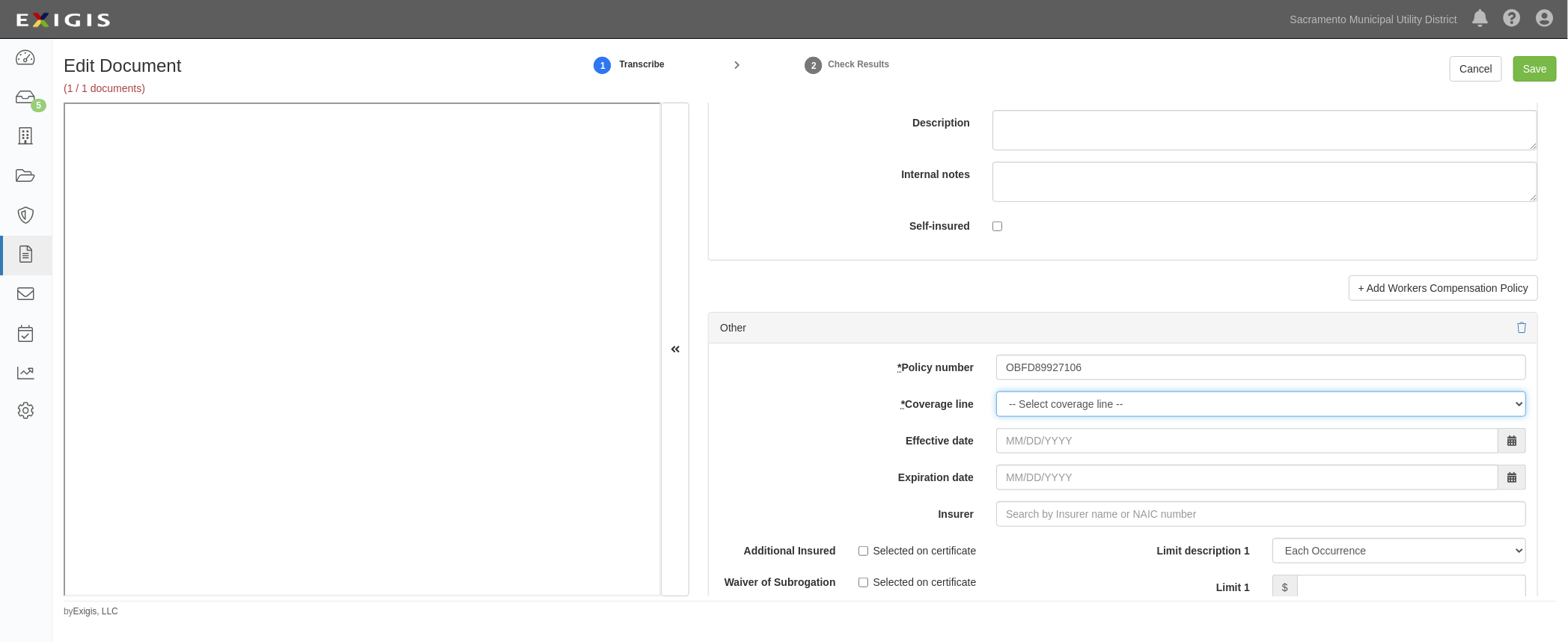
click at [1025, 397] on select "-- Select coverage line -- Asbestos Abatement Auto Physical Damage Boiler & Mac…" at bounding box center [1261, 404] width 530 height 26
select select "26"
click at [996, 392] on select "-- Select coverage line -- Asbestos Abatement Auto Physical Damage Boiler & Mac…" at bounding box center [1261, 404] width 530 height 26
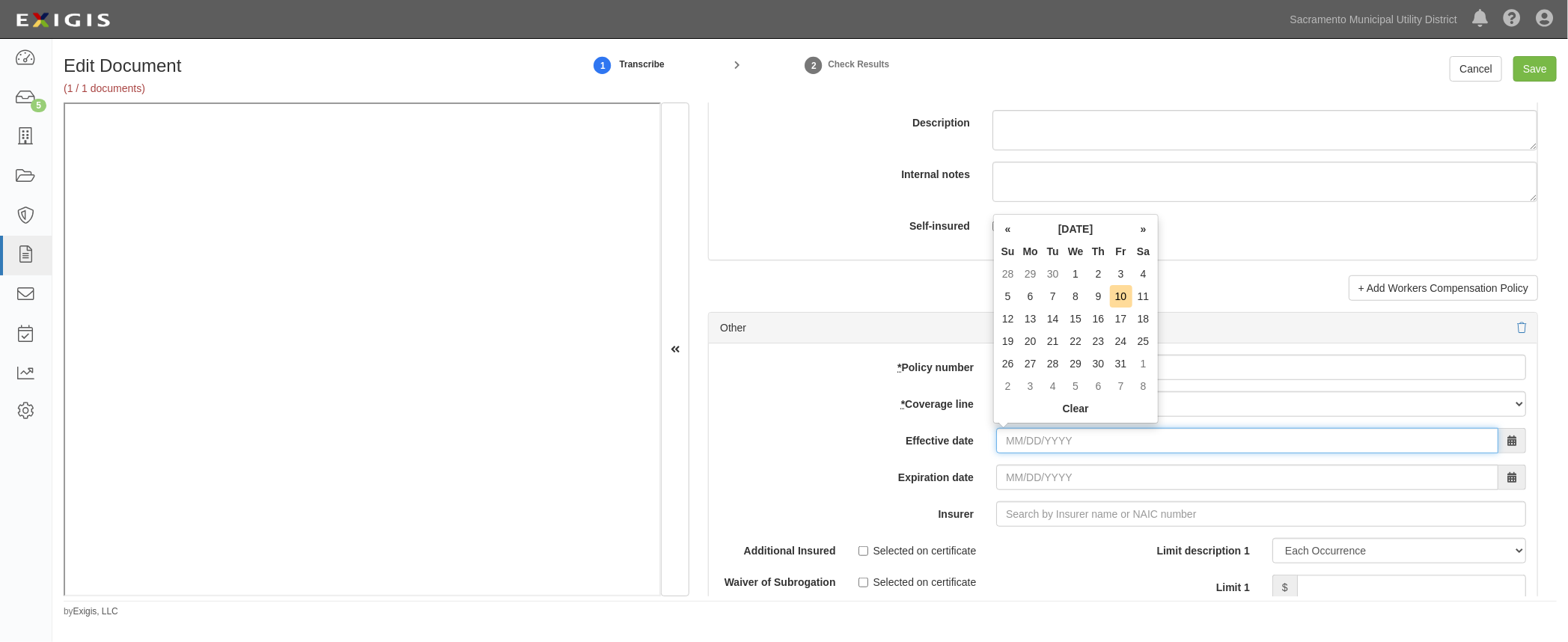
click at [1005, 433] on input "Effective date" at bounding box center [1247, 441] width 503 height 26
type input "04/25/2025"
type input "[DATE]"
click at [1019, 479] on input "[DATE]" at bounding box center [1247, 478] width 503 height 26
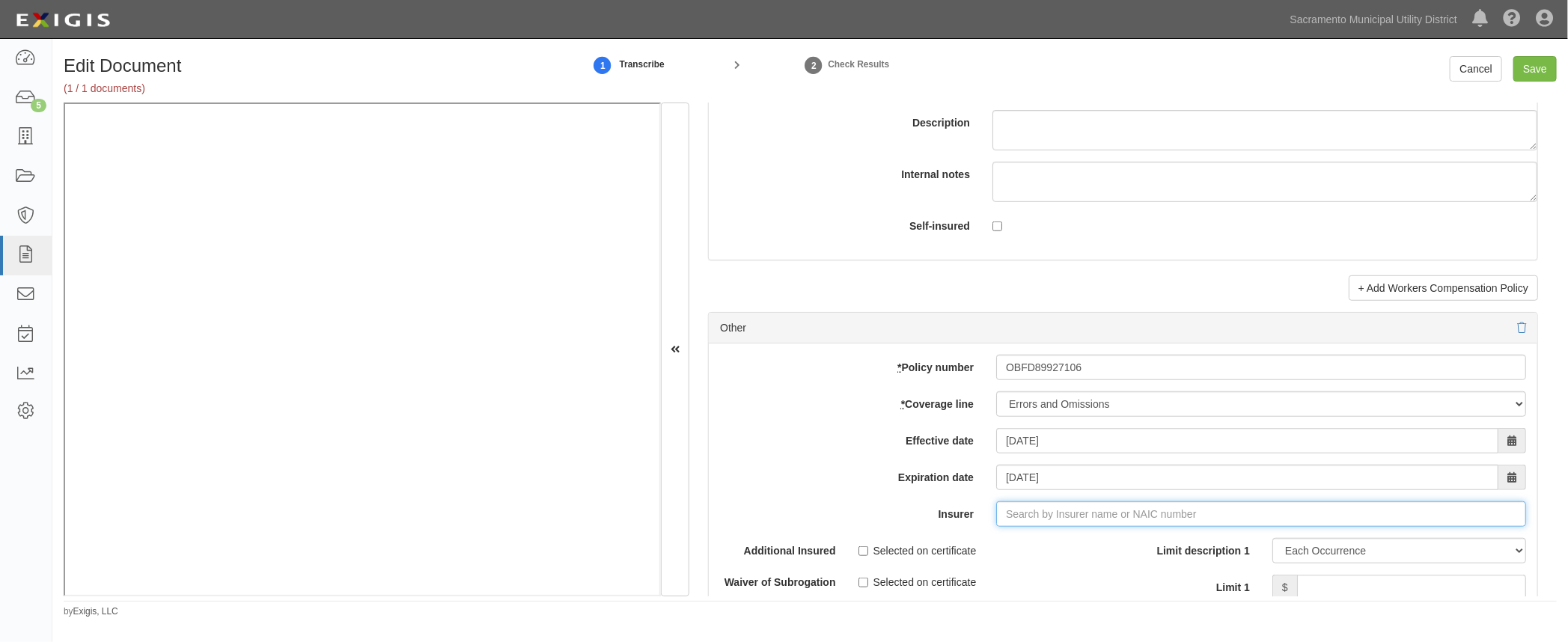
click at [1005, 503] on input "Insurer" at bounding box center [1261, 514] width 530 height 26
click at [982, 539] on div "Citizens Insurance Company of America ( 31534 ) A XV Rating" at bounding box center [1056, 542] width 314 height 20
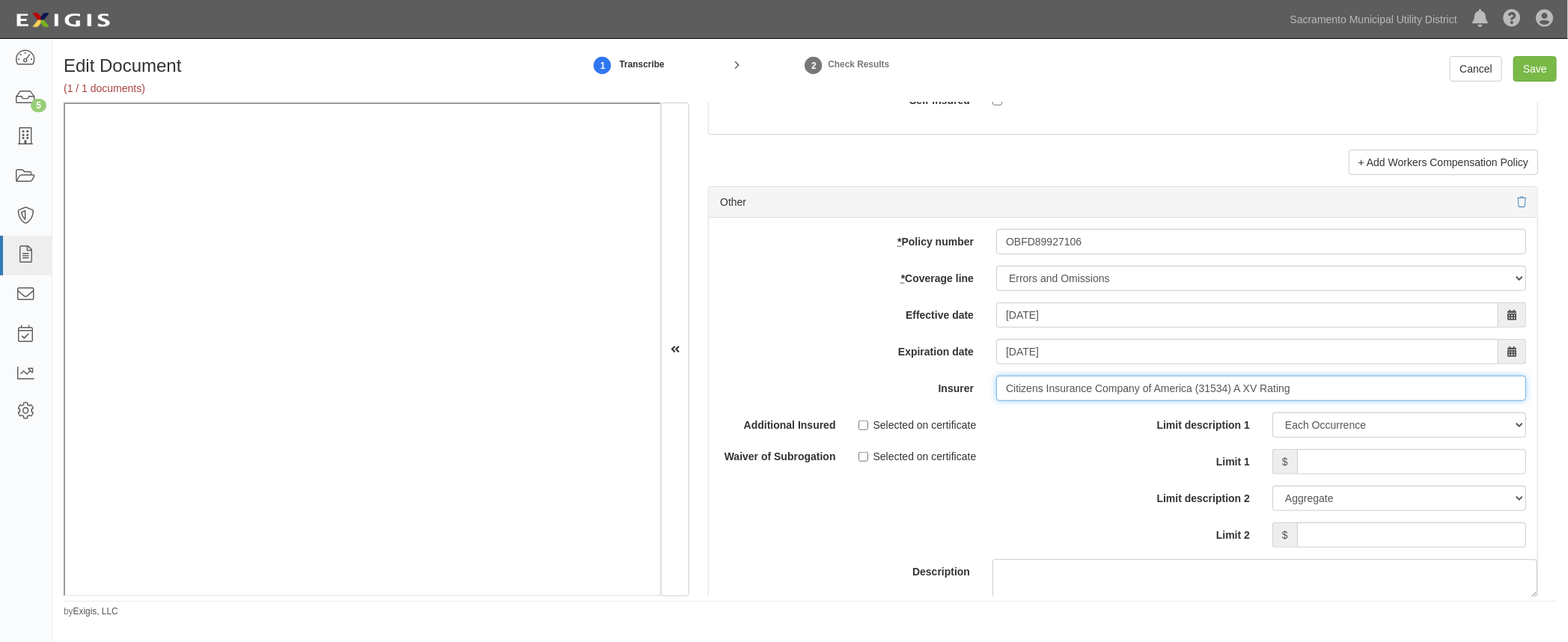
scroll to position [4216, 0]
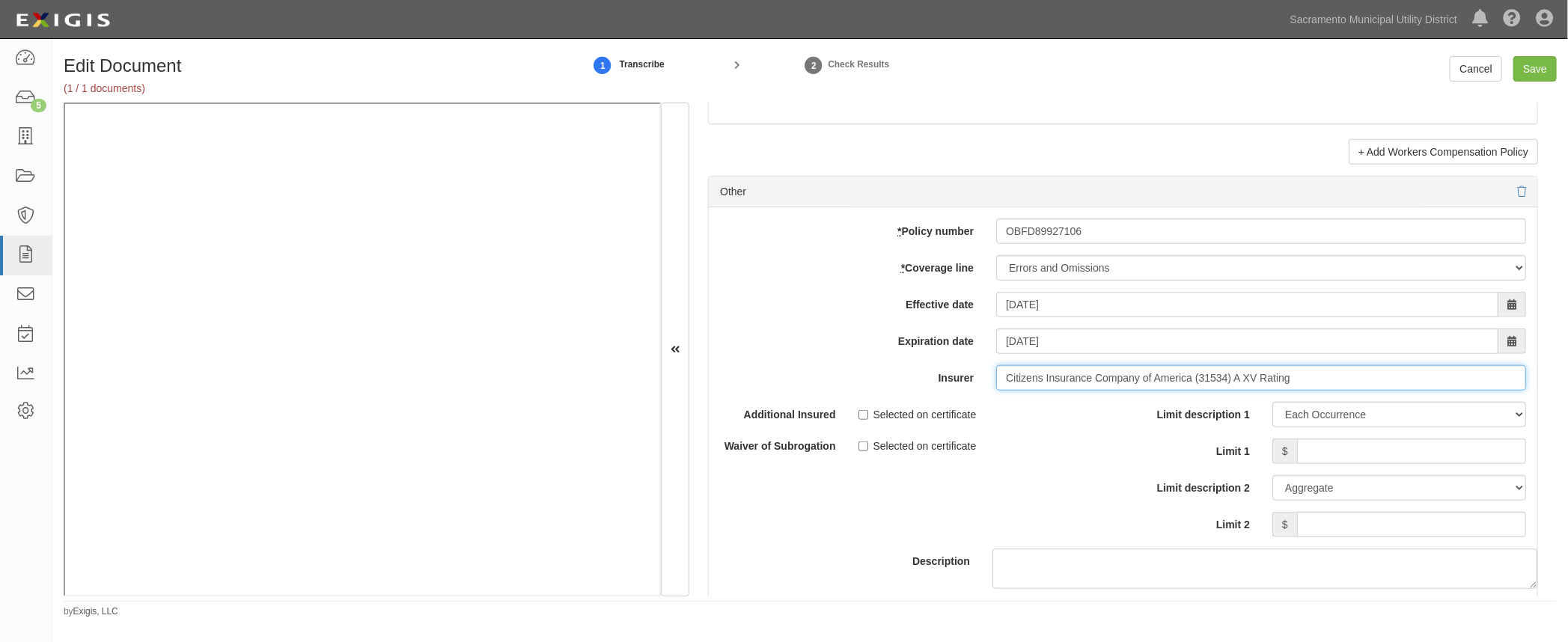
type input "Citizens Insurance Company of America (31534) A XV Rating"
click at [1324, 444] on input "Limit 1" at bounding box center [1411, 451] width 229 height 26
type input "1,000,000"
click at [1338, 512] on input "Limit 2" at bounding box center [1411, 524] width 229 height 26
drag, startPoint x: 1376, startPoint y: 514, endPoint x: 1576, endPoint y: 514, distance: 200.0
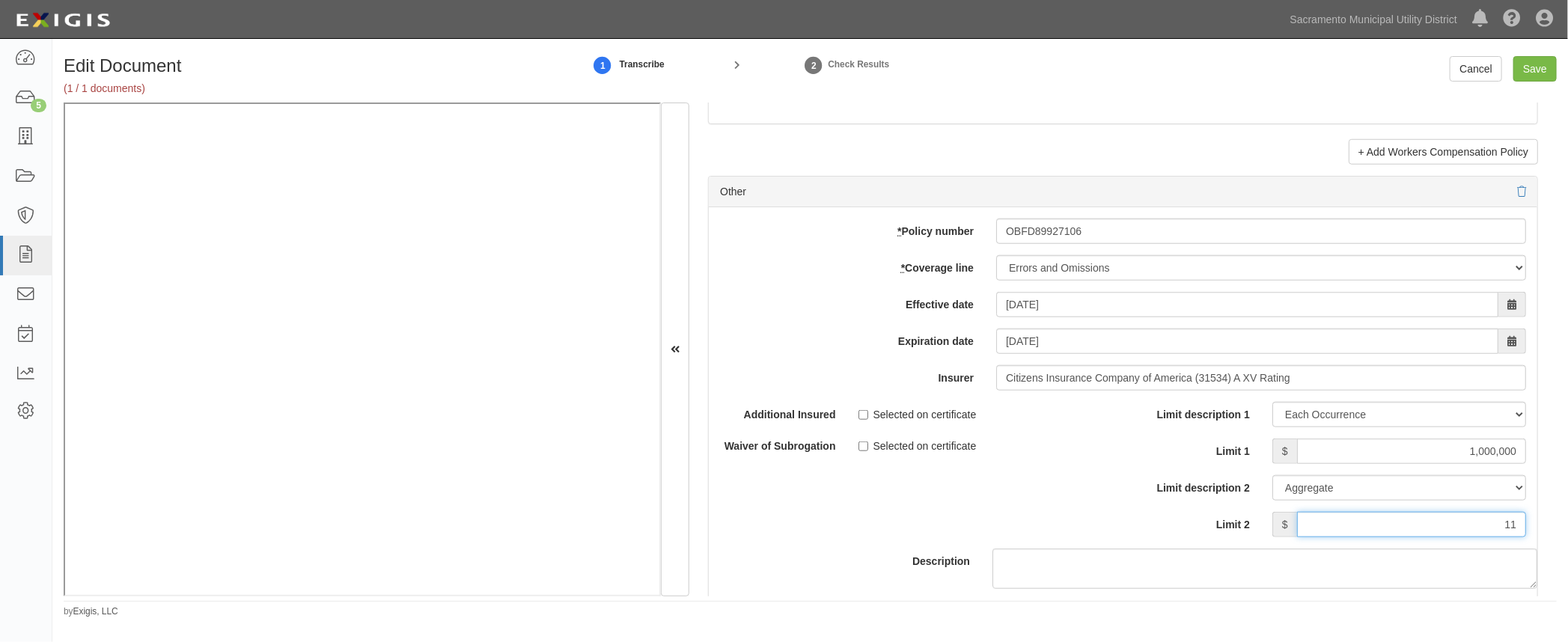
click at [1567, 514] on html "Toggle navigation Dashboard 5 Inbox Parties Agreements Coverages Documents Mess…" at bounding box center [784, 311] width 1568 height 622
type input "1,000,000"
click at [1101, 526] on div "Description" at bounding box center [1123, 496] width 851 height 187
click at [1534, 71] on input "Save" at bounding box center [1535, 69] width 43 height 26
type input "2000000"
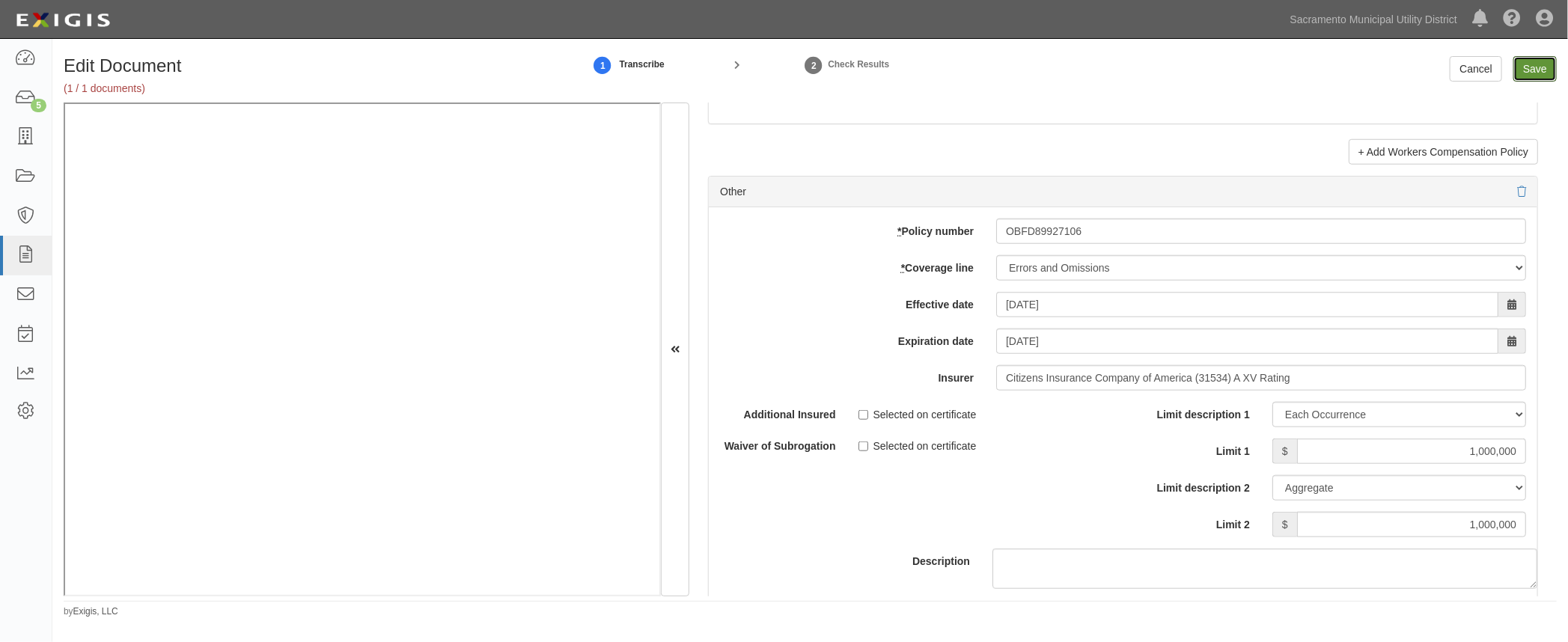
type input "300000"
type input "5000"
type input "2000000"
type input "4000000"
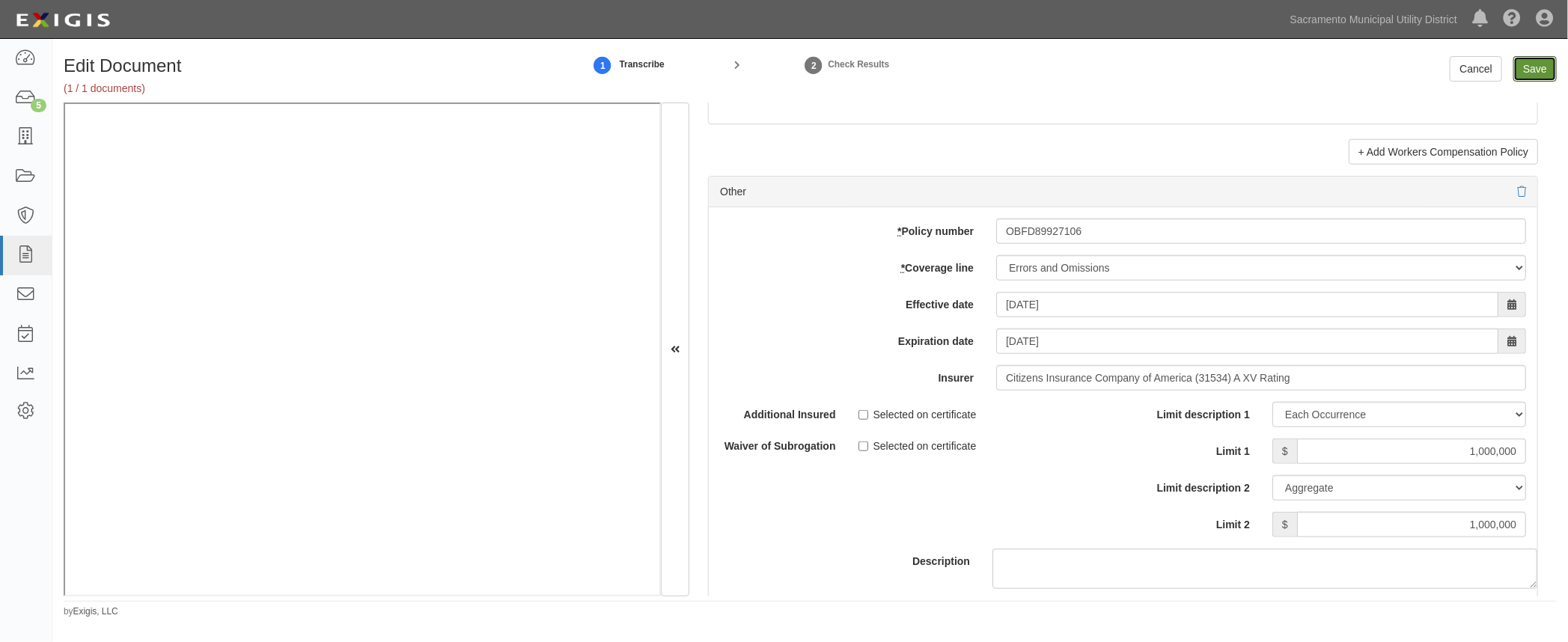
type input "1000000"
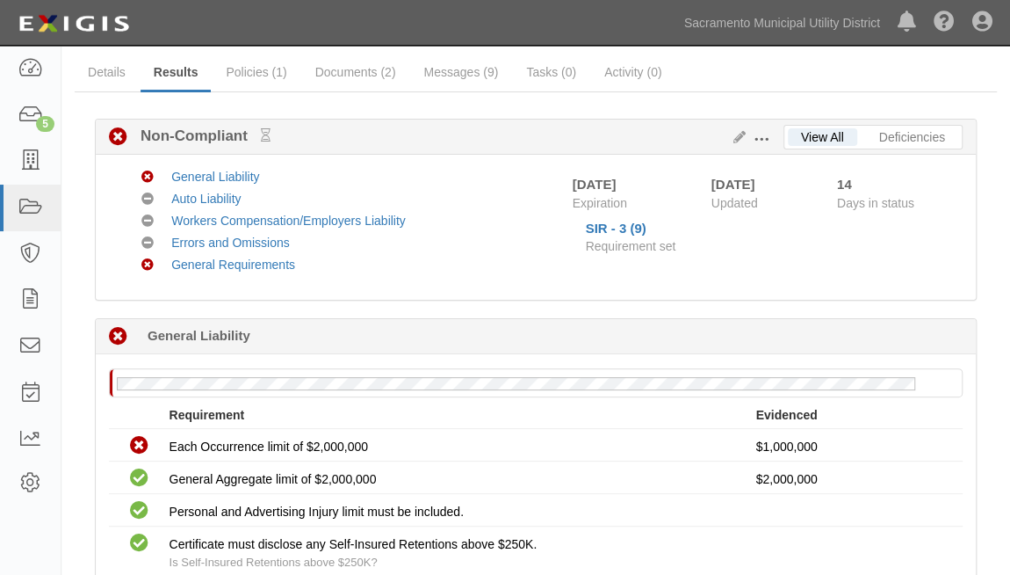
scroll to position [67, 0]
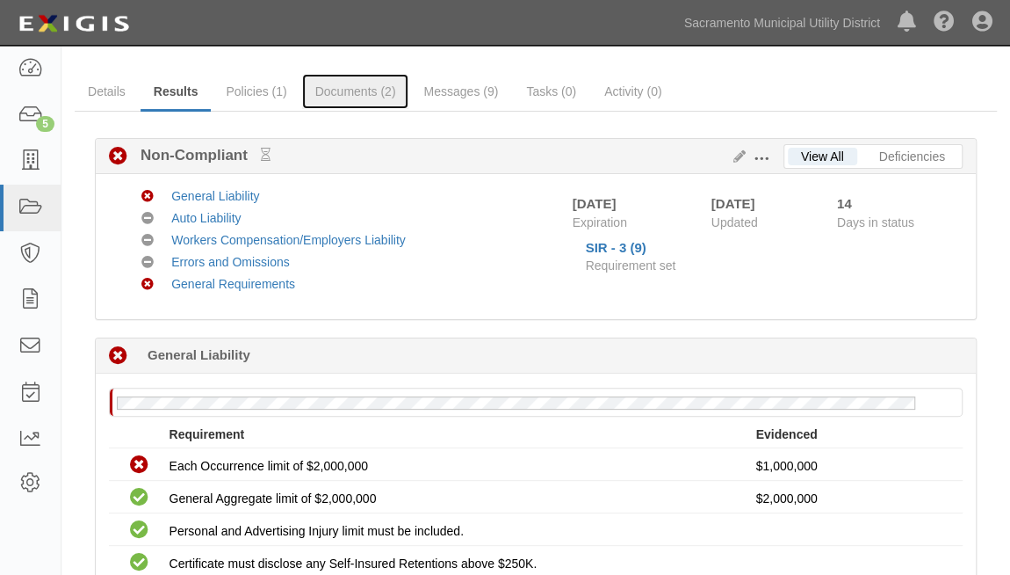
click at [354, 95] on link "Documents (2)" at bounding box center [355, 91] width 107 height 35
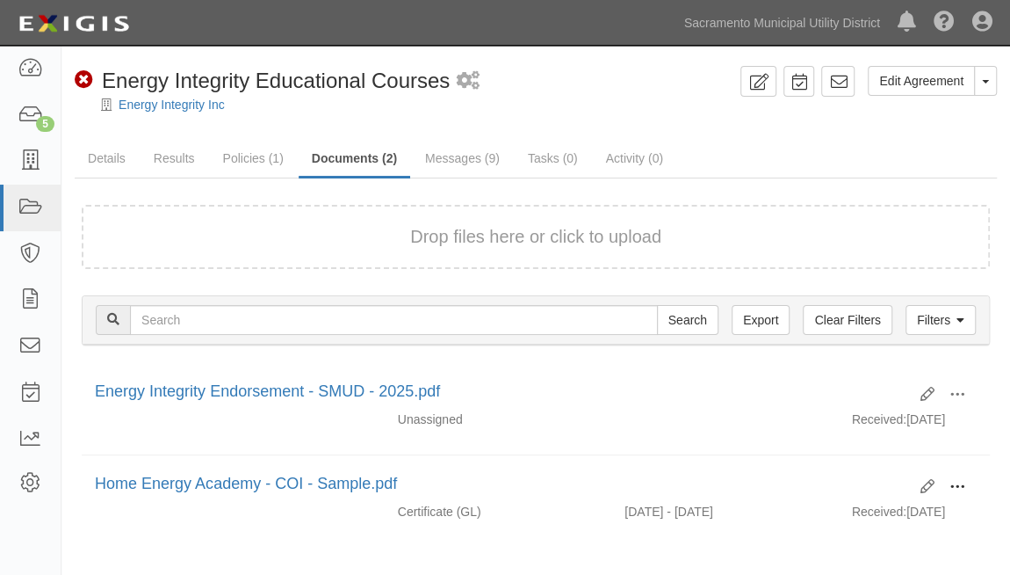
click at [956, 482] on span at bounding box center [958, 487] width 16 height 16
click at [894, 513] on link "View" at bounding box center [872, 512] width 139 height 32
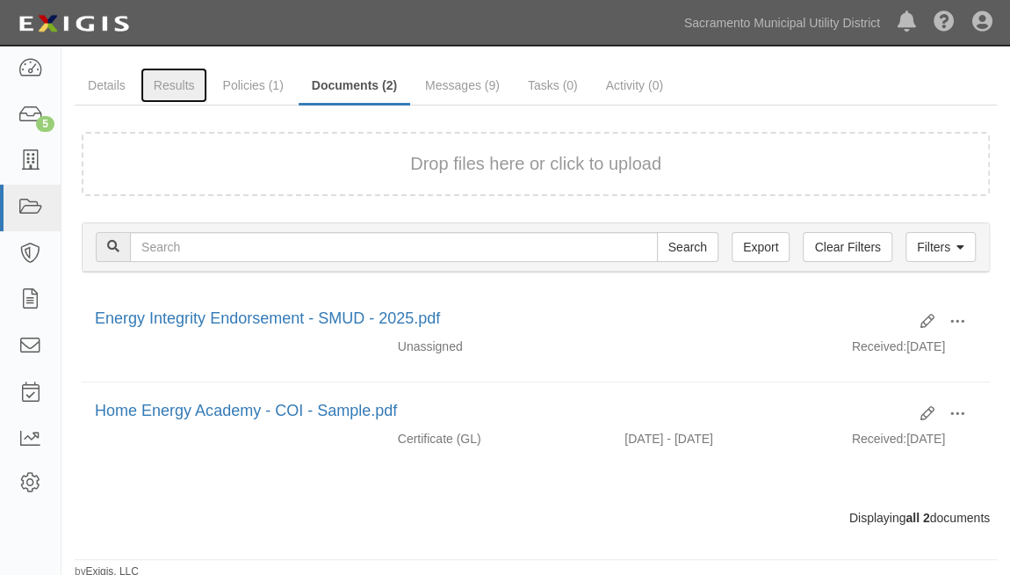
click at [165, 76] on link "Results" at bounding box center [175, 85] width 68 height 35
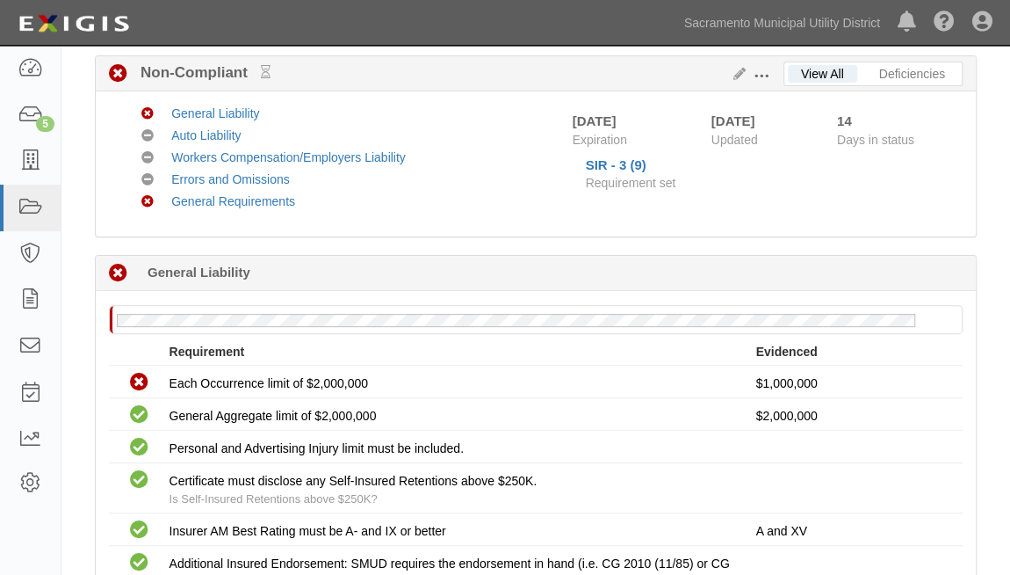
scroll to position [159, 0]
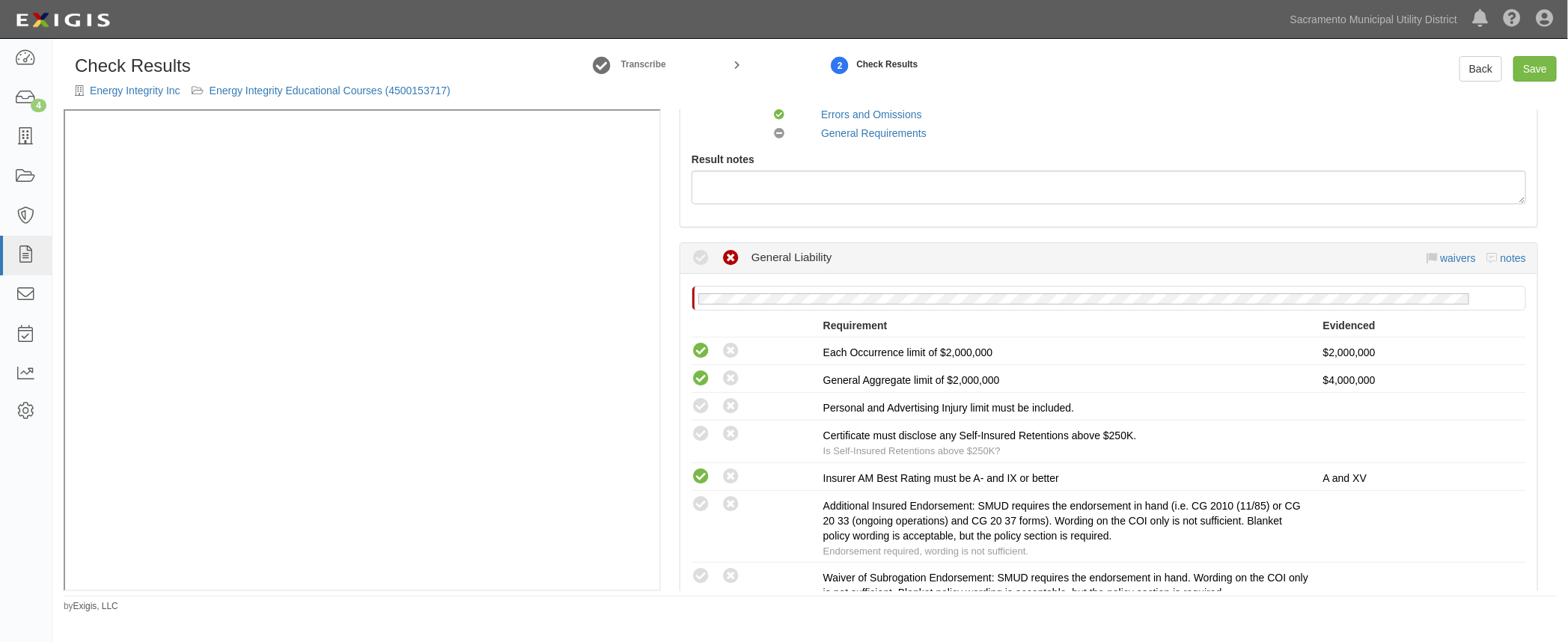
scroll to position [340, 0]
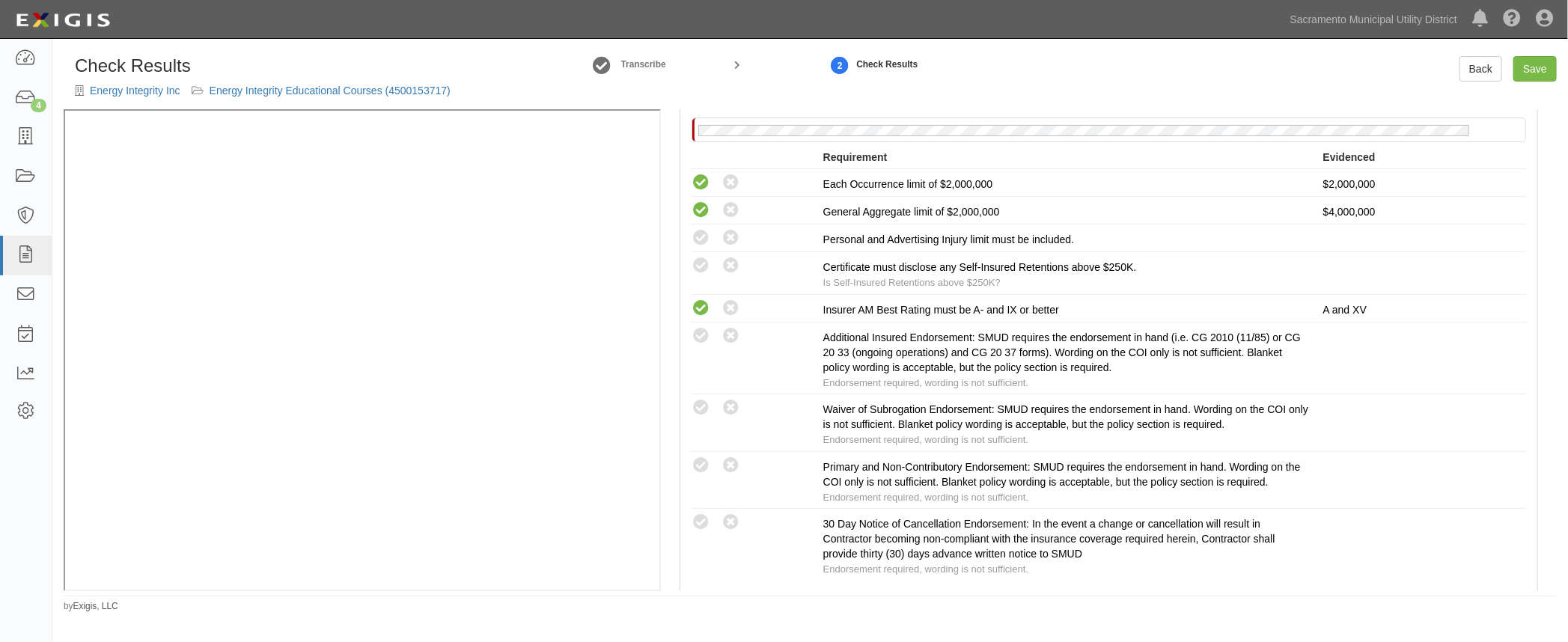
click at [700, 236] on icon at bounding box center [701, 238] width 19 height 19
radio input "true"
click at [698, 256] on icon at bounding box center [701, 266] width 19 height 19
radio input "true"
drag, startPoint x: 702, startPoint y: 334, endPoint x: 701, endPoint y: 343, distance: 9.1
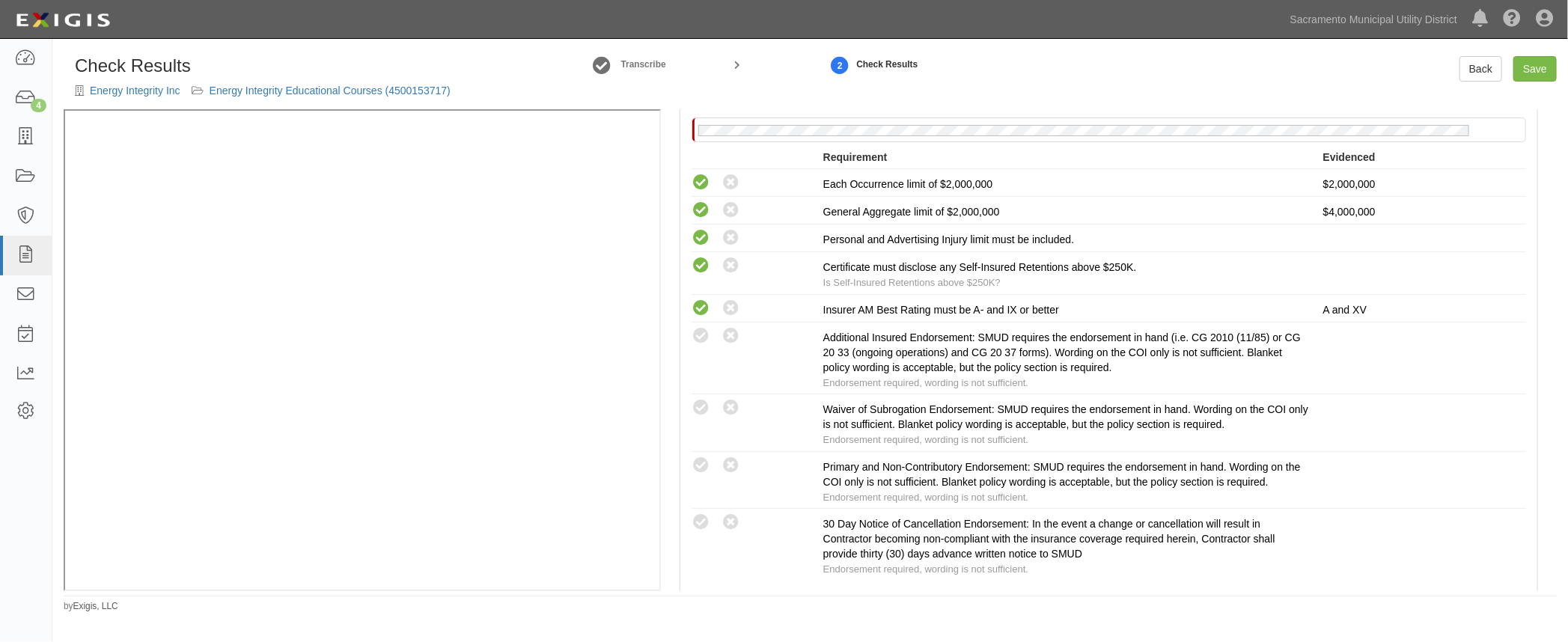
click at [702, 334] on icon at bounding box center [701, 336] width 19 height 19
radio input "true"
click at [695, 465] on icon at bounding box center [701, 466] width 19 height 19
radio input "true"
click at [694, 519] on icon at bounding box center [701, 523] width 19 height 19
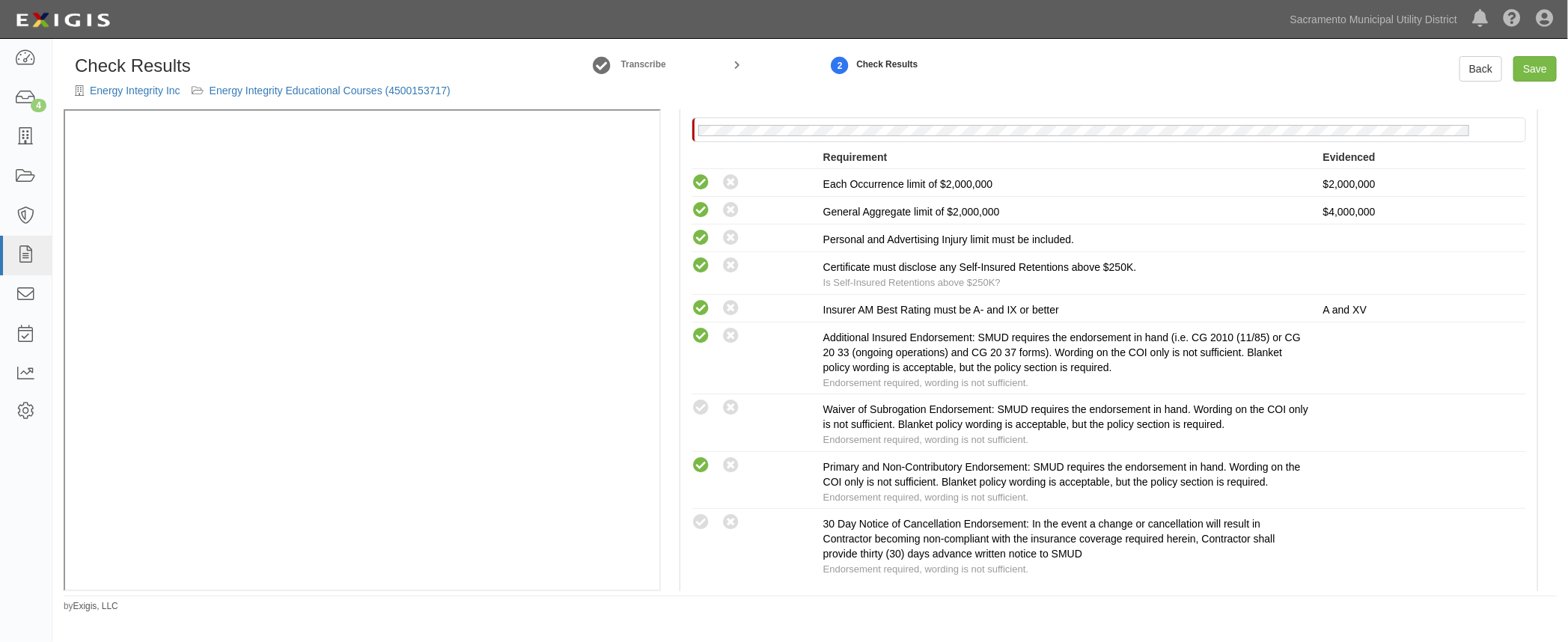
radio input "true"
drag, startPoint x: 703, startPoint y: 406, endPoint x: 657, endPoint y: 404, distance: 46.0
click at [702, 406] on icon at bounding box center [701, 408] width 19 height 19
radio input "true"
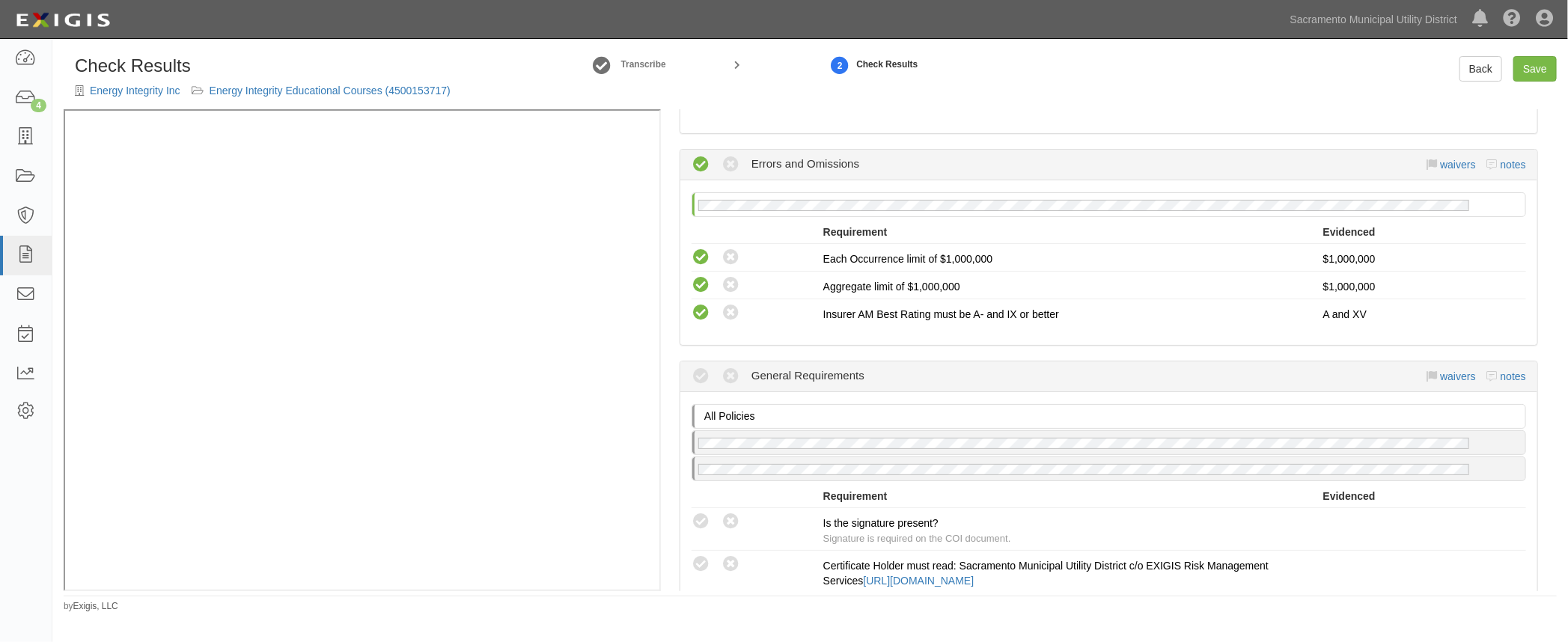
scroll to position [1563, 0]
click at [696, 513] on icon at bounding box center [701, 523] width 19 height 19
radio input "true"
click at [697, 556] on icon at bounding box center [701, 565] width 19 height 19
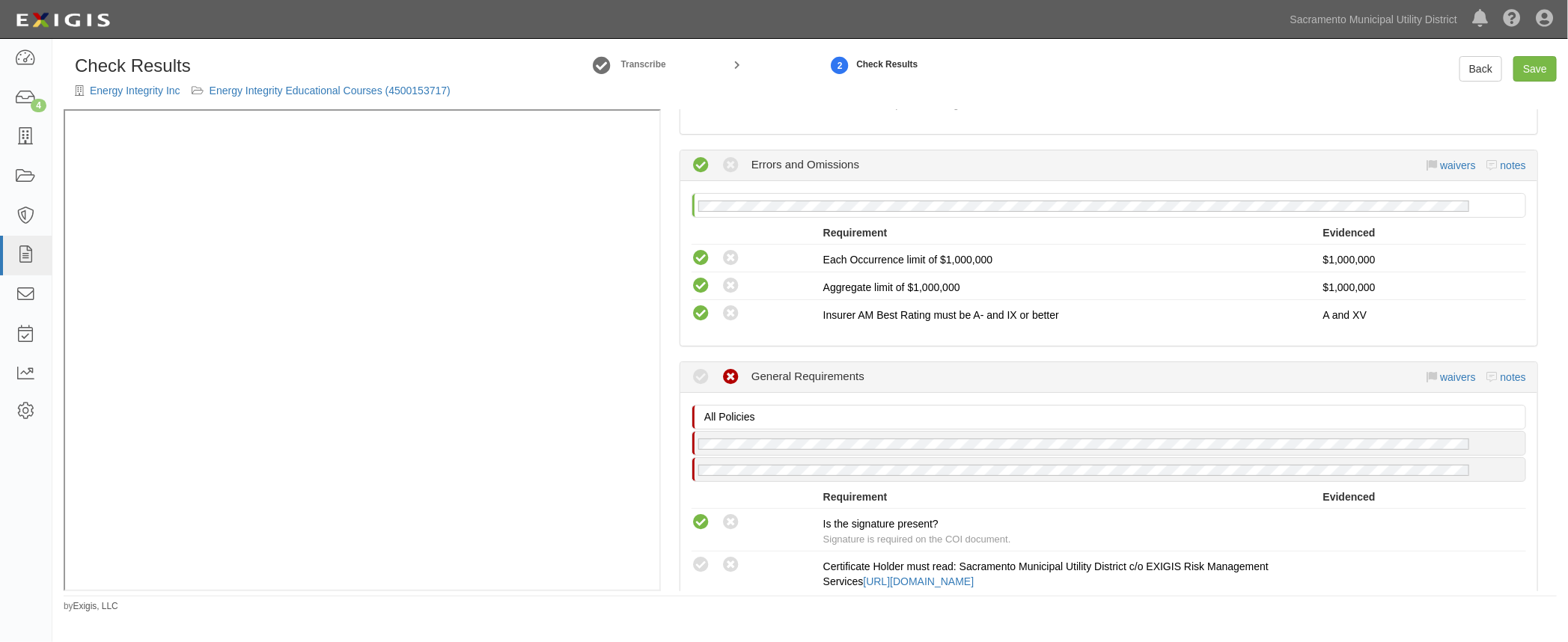
radio input "true"
click at [1538, 71] on link "Save" at bounding box center [1535, 69] width 43 height 26
radio input "true"
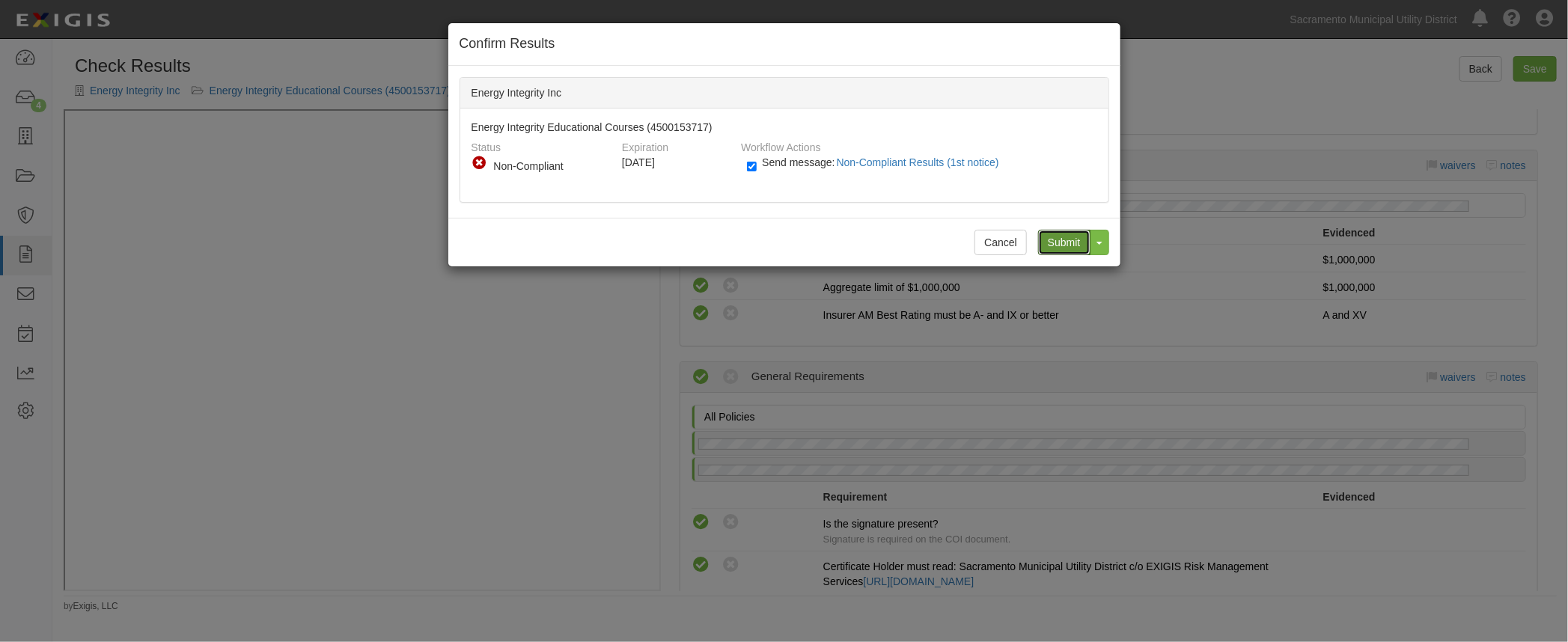
click at [1063, 239] on input "Submit" at bounding box center [1065, 243] width 53 height 26
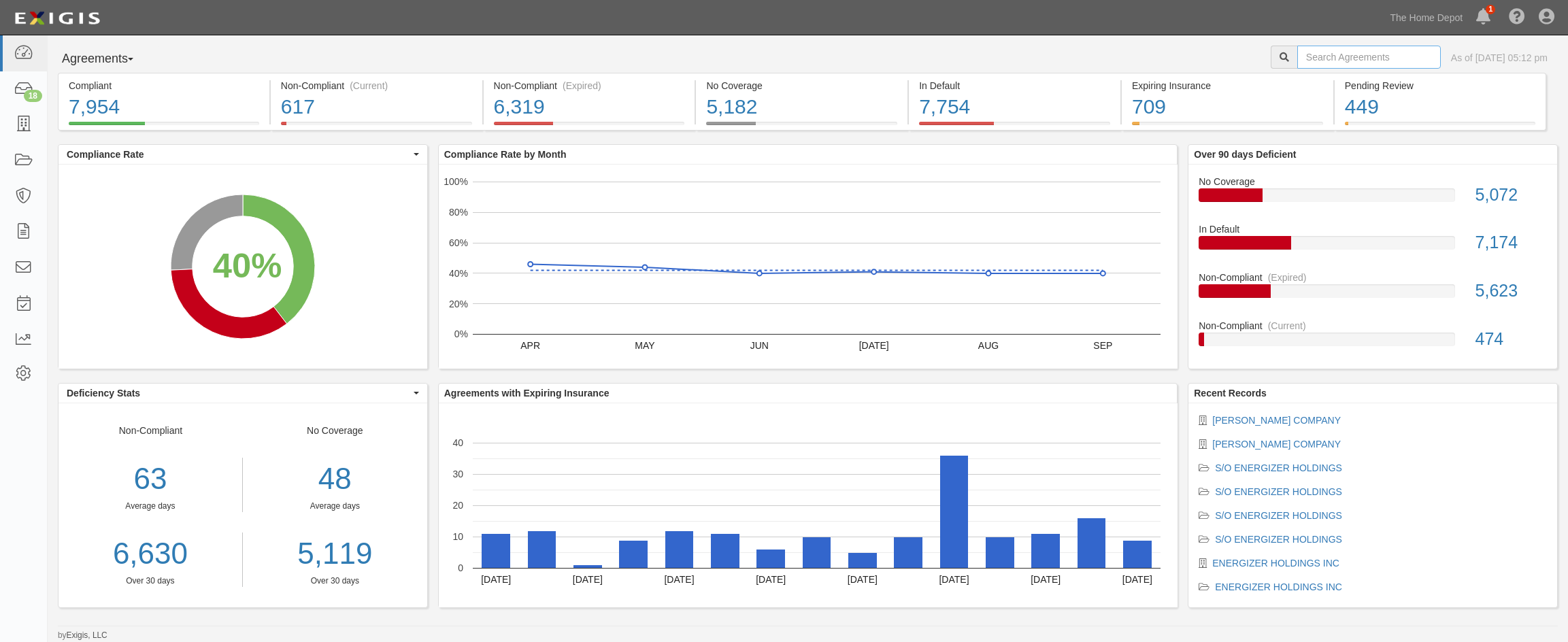
click at [1298, 56] on input "text" at bounding box center [1369, 57] width 143 height 23
click at [8, 125] on link at bounding box center [23, 125] width 47 height 36
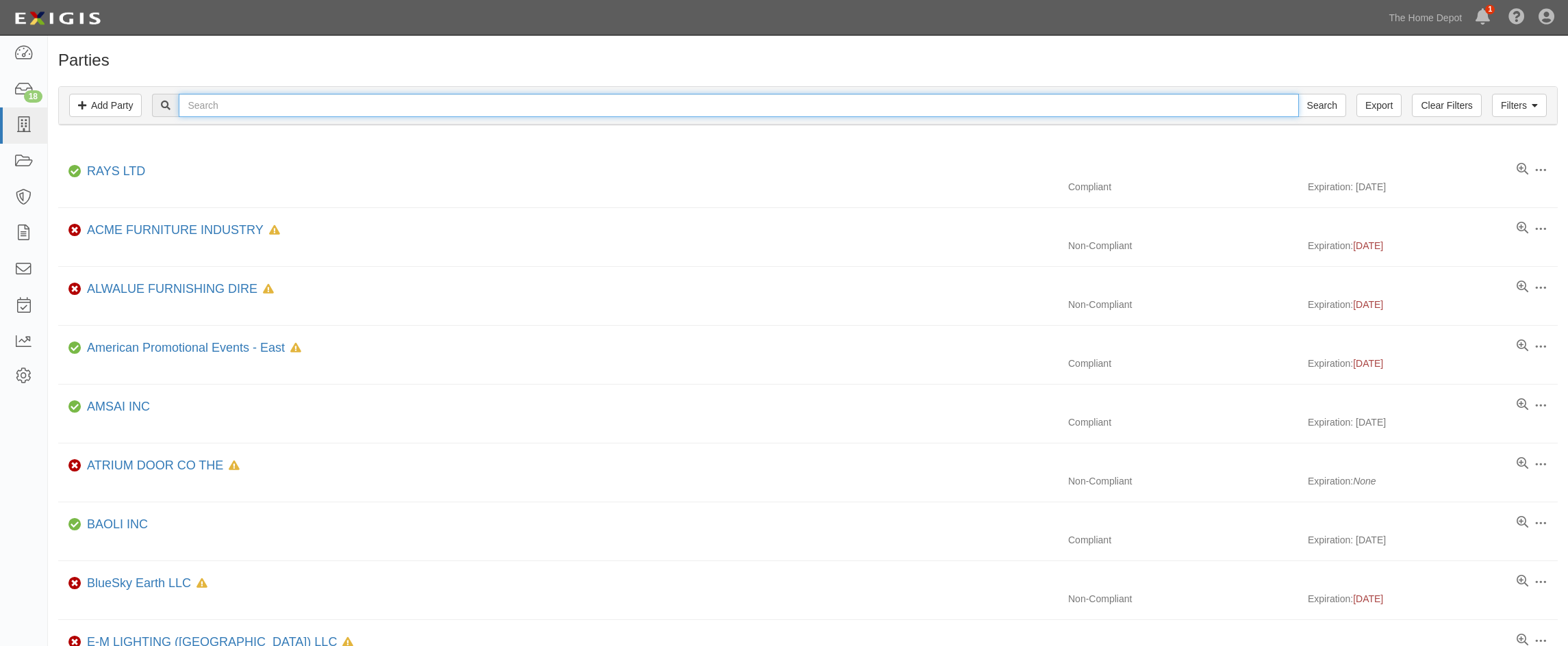
click at [205, 108] on input "text" at bounding box center [738, 105] width 1120 height 23
type input "billeti"
click at [1298, 94] on input "Search" at bounding box center [1323, 105] width 48 height 23
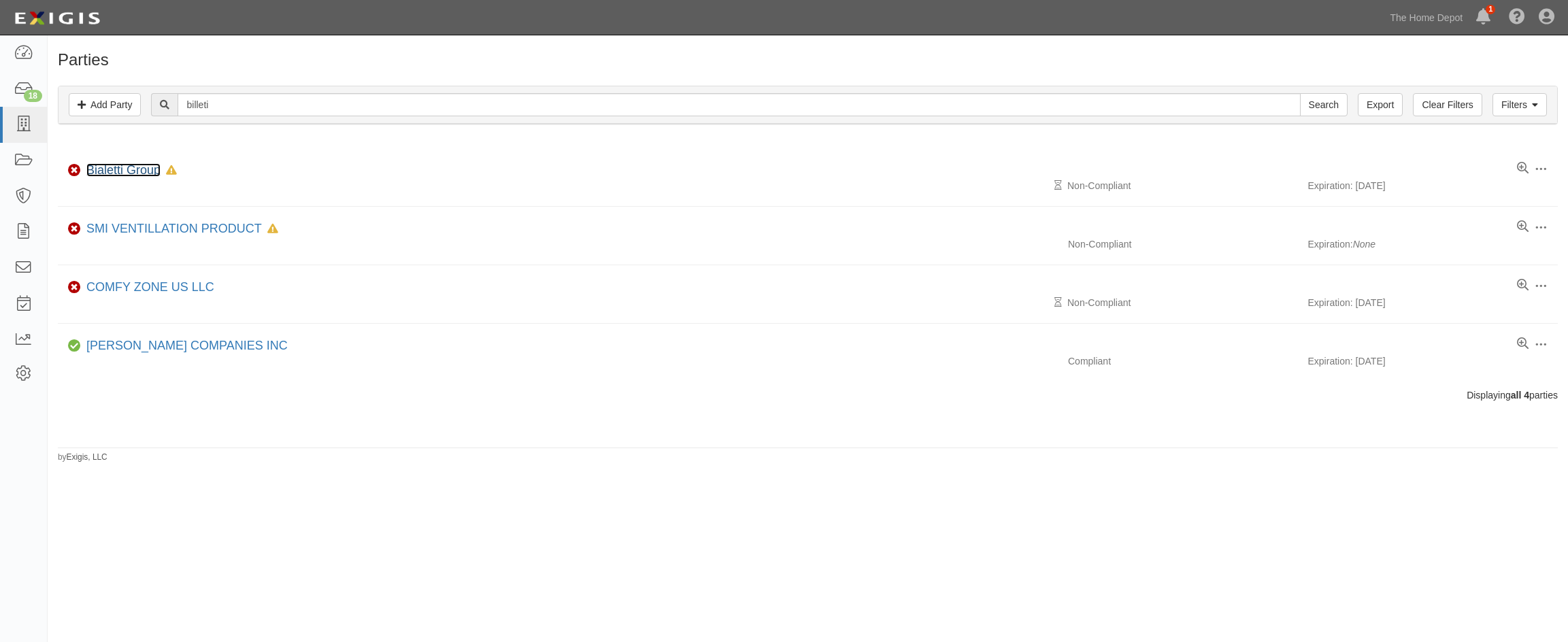
click at [109, 168] on link "Bialetti Group" at bounding box center [124, 170] width 74 height 14
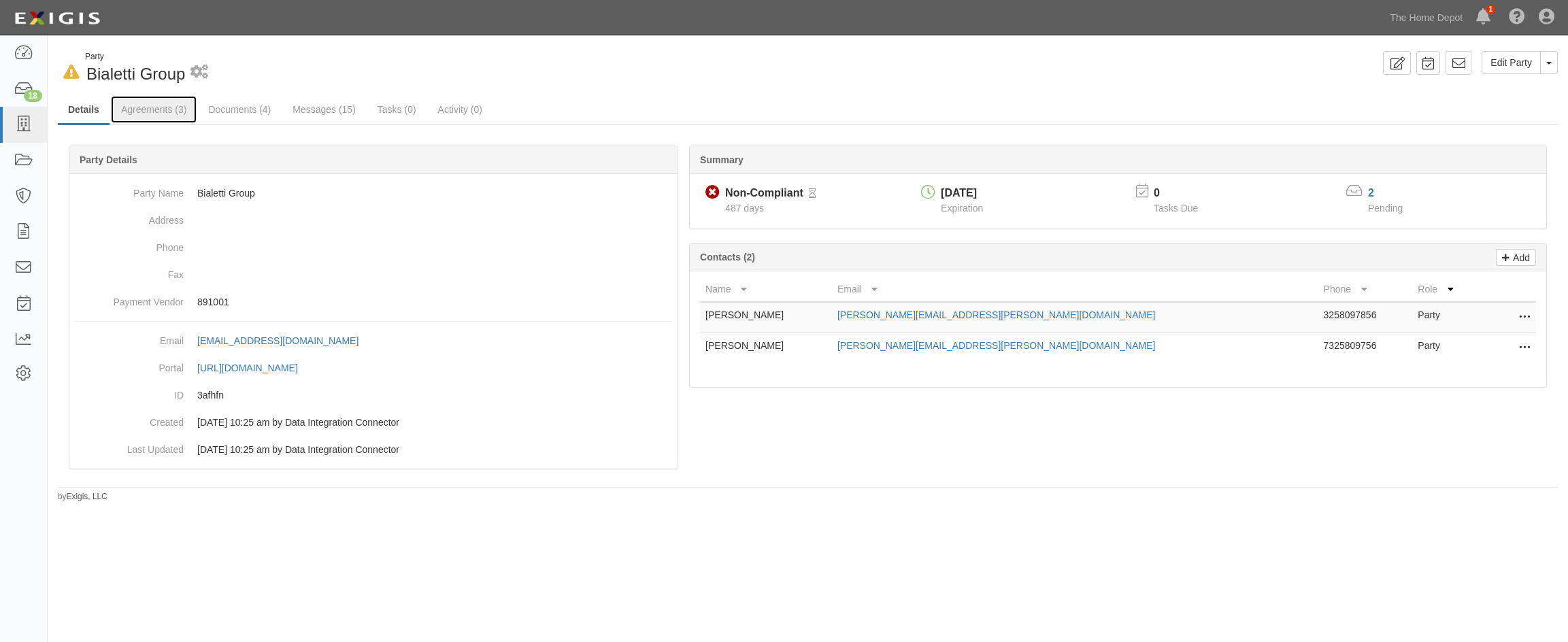
click at [160, 101] on link "Agreements (3)" at bounding box center [153, 109] width 86 height 27
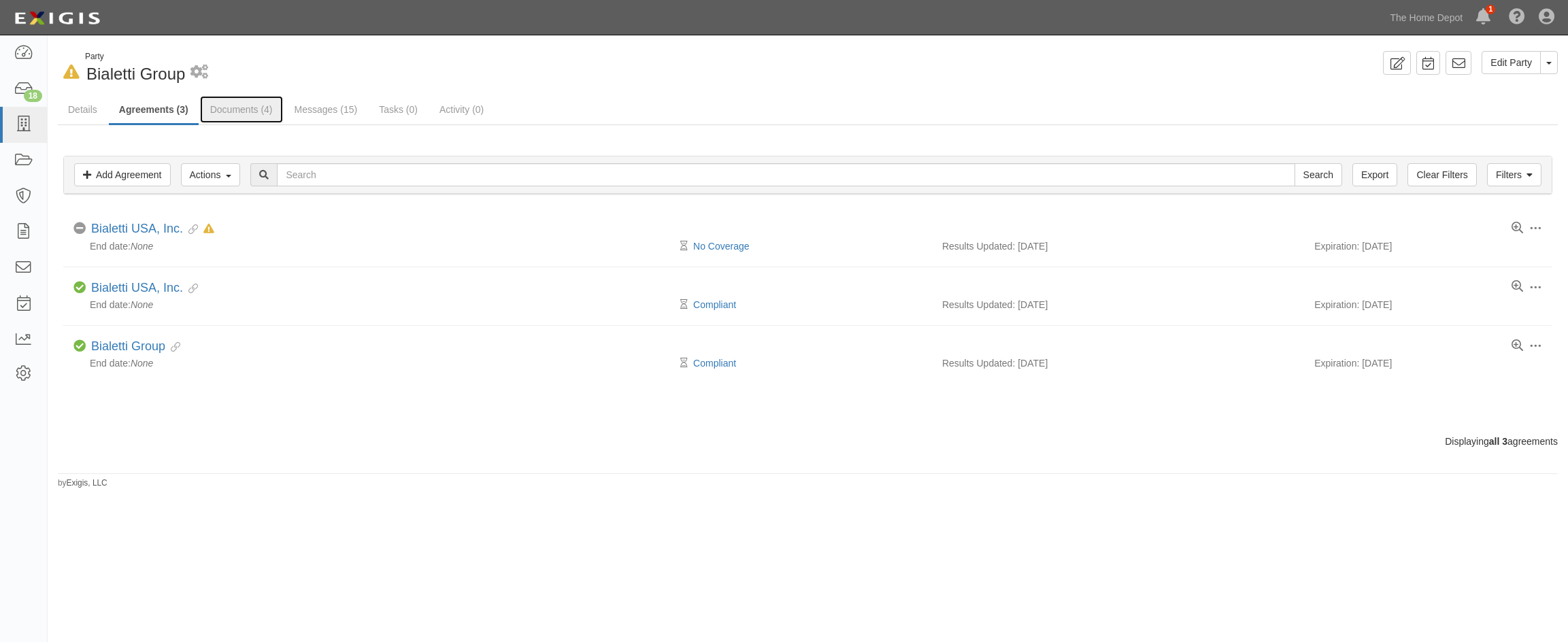
click at [235, 113] on link "Documents (4)" at bounding box center [241, 109] width 83 height 27
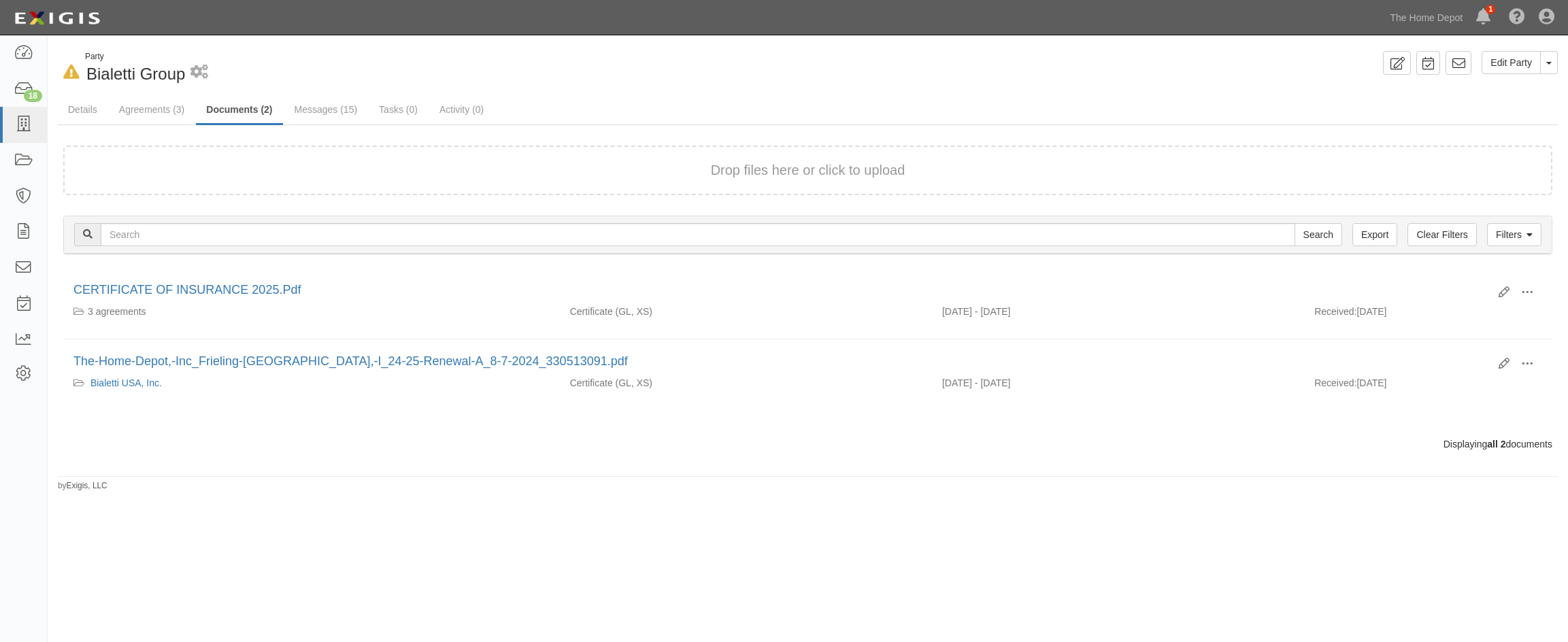
click at [412, 76] on div "In Default since [DATE] Party Bialetti Group 1 scheduled workflow" at bounding box center [428, 68] width 740 height 35
